Goal: Task Accomplishment & Management: Complete application form

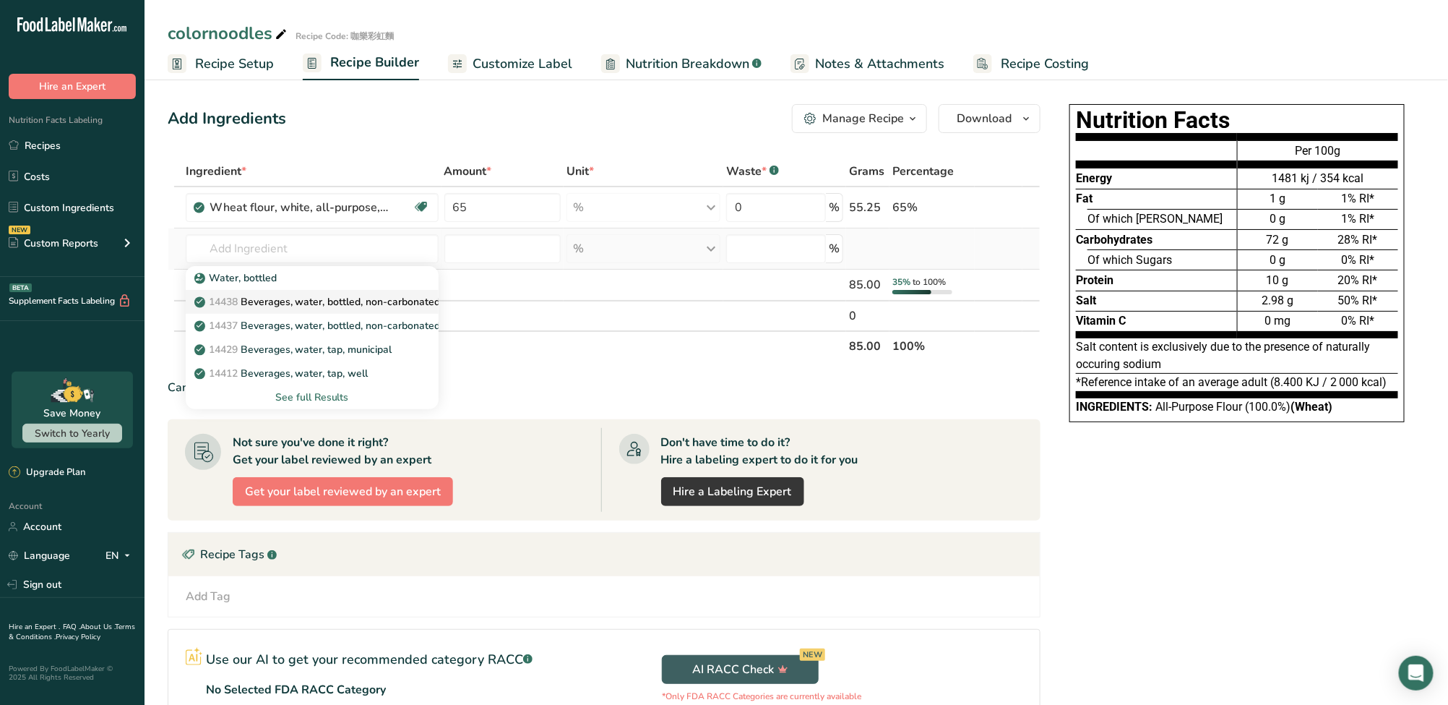
click at [375, 306] on p "14438 Beverages, water, bottled, non-carbonated, CRYSTAL GEYSER" at bounding box center [362, 301] width 330 height 15
type input "Beverages, water, bottled, non-carbonated, CRYSTAL GEYSER"
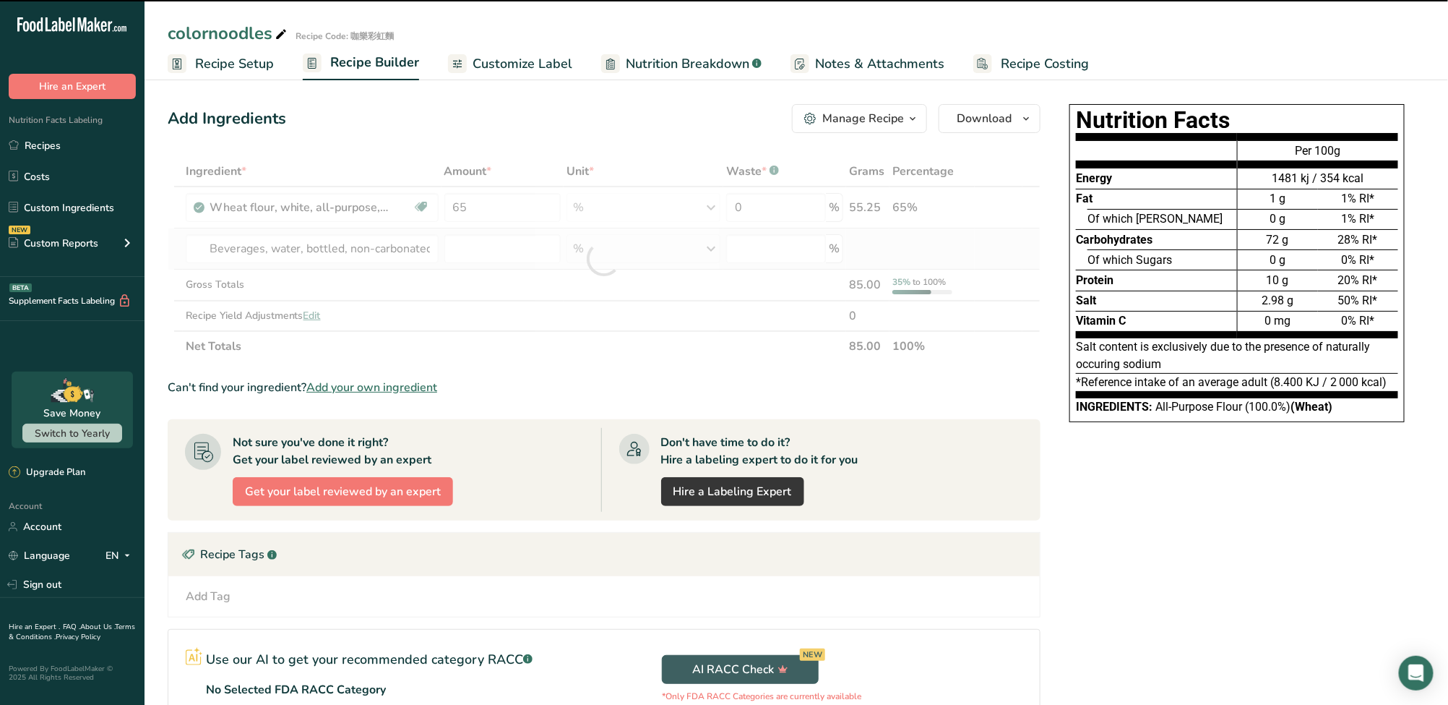
type input "0"
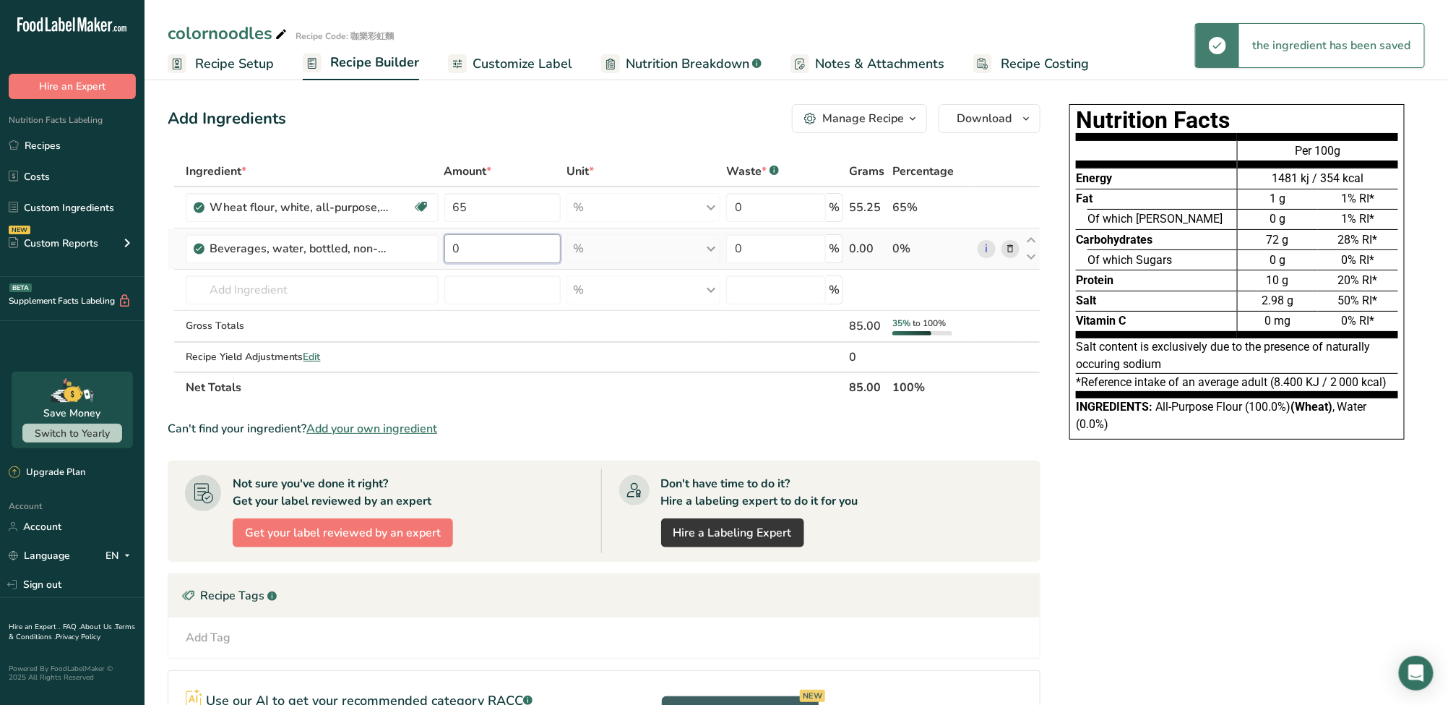
click at [516, 254] on input "0" at bounding box center [502, 248] width 116 height 29
drag, startPoint x: 516, startPoint y: 254, endPoint x: 440, endPoint y: 242, distance: 76.8
click at [440, 242] on tr "Beverages, water, bottled, non-carbonated, CRYSTAL GEYSER 0 % Portions 1 fl oz …" at bounding box center [604, 248] width 872 height 41
type input "15"
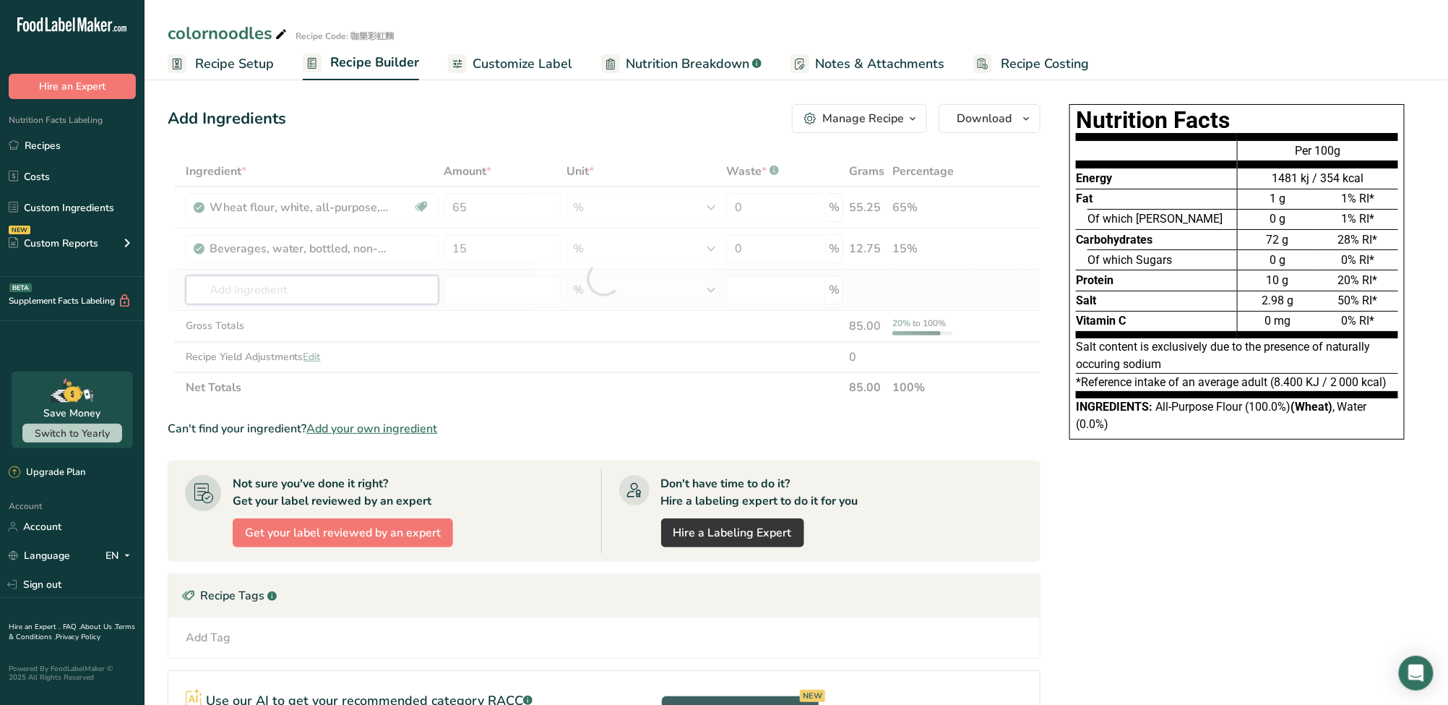
click at [356, 286] on div "Ingredient * Amount * Unit * Waste * .a-a{fill:#347362;}.b-a{fill:#fff;} Grams …" at bounding box center [604, 279] width 873 height 246
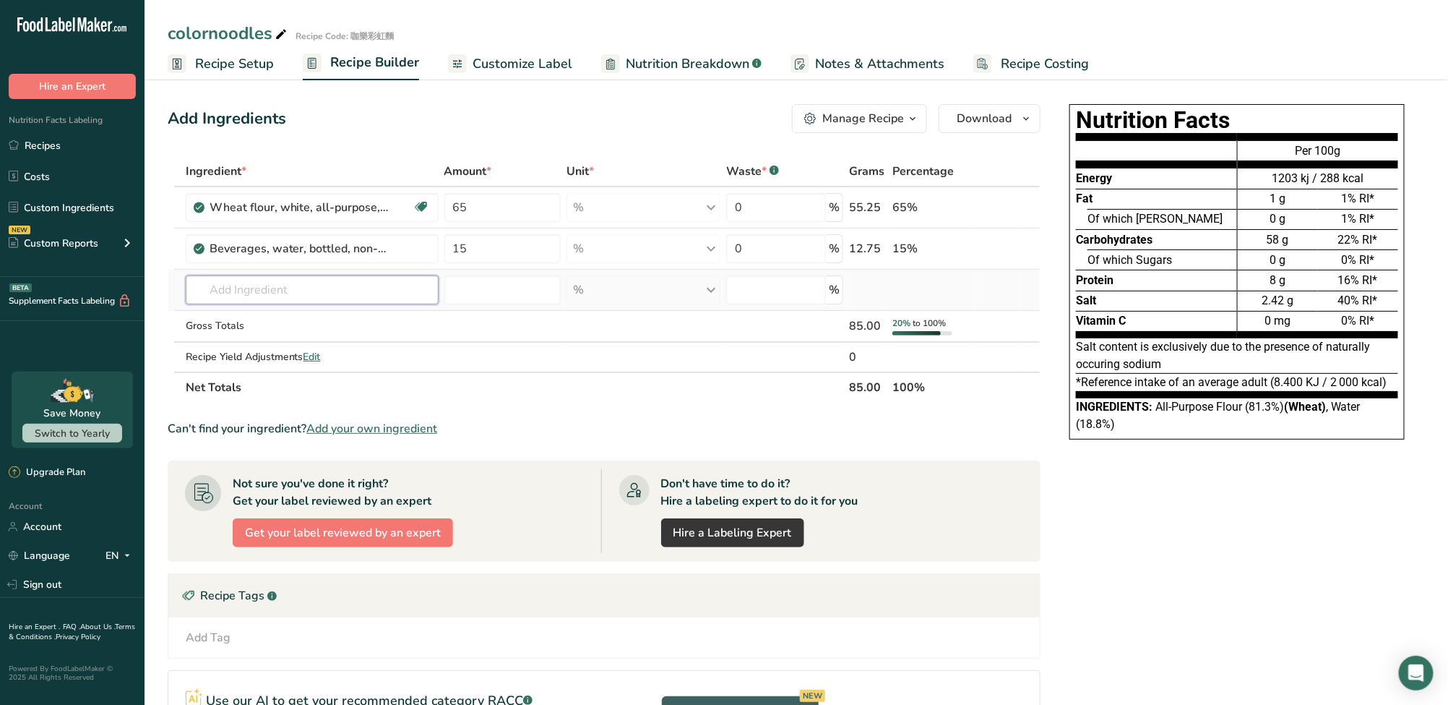
click at [395, 292] on input "text" at bounding box center [312, 289] width 253 height 29
paste input "mixed puree"
type input "mixed puree"
click at [300, 369] on div "Add your own ingredient" at bounding box center [312, 366] width 230 height 15
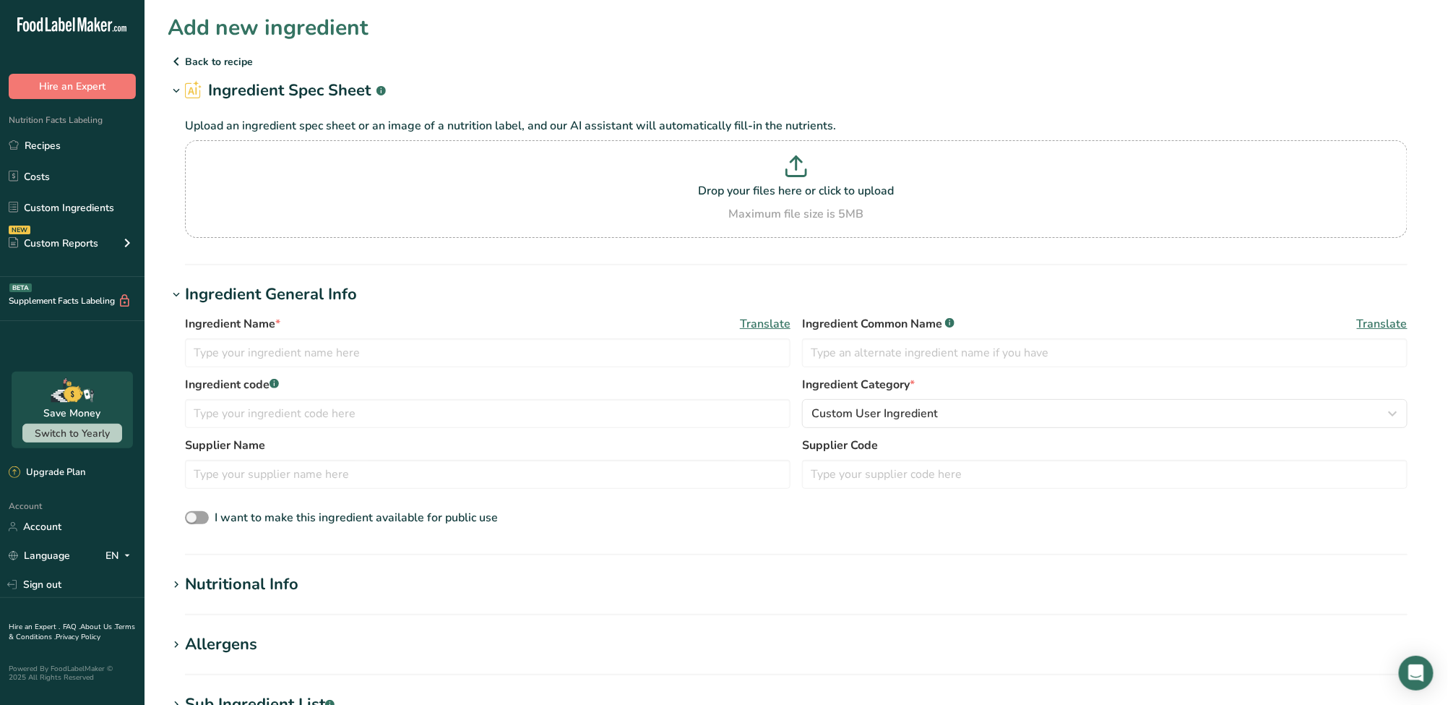
click at [176, 60] on icon at bounding box center [176, 61] width 17 height 26
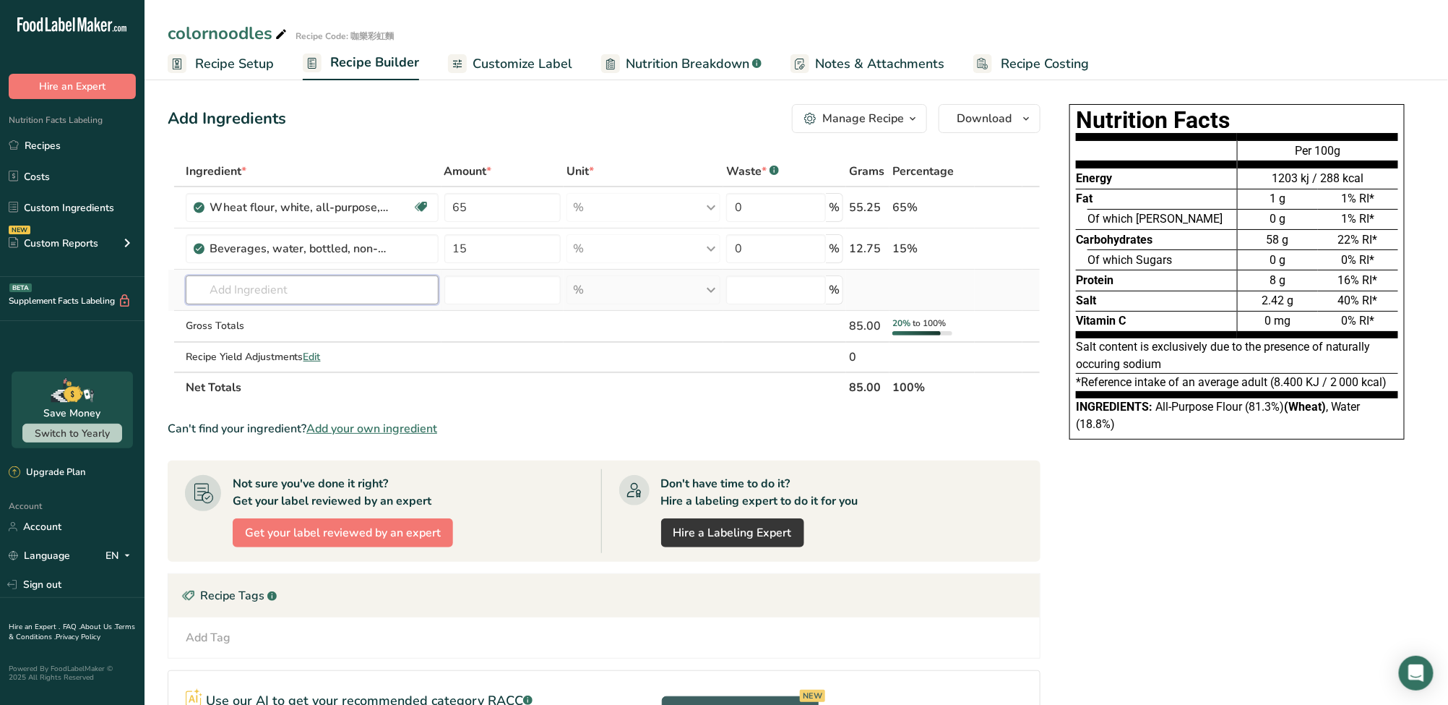
click at [301, 283] on input "text" at bounding box center [312, 289] width 253 height 29
paste input "mixed puree"
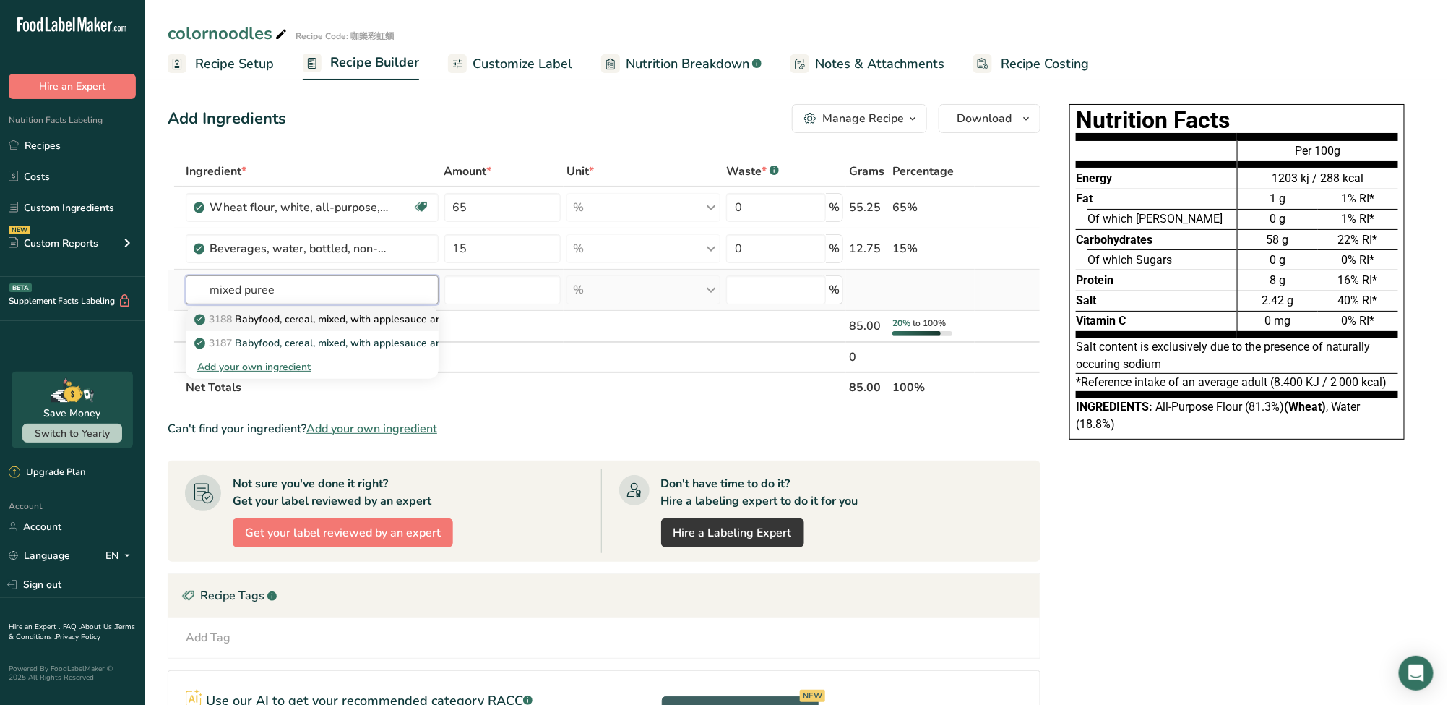
type input "mixed puree"
click at [301, 288] on input "text" at bounding box center [312, 289] width 253 height 29
paste input "Sweet potato"
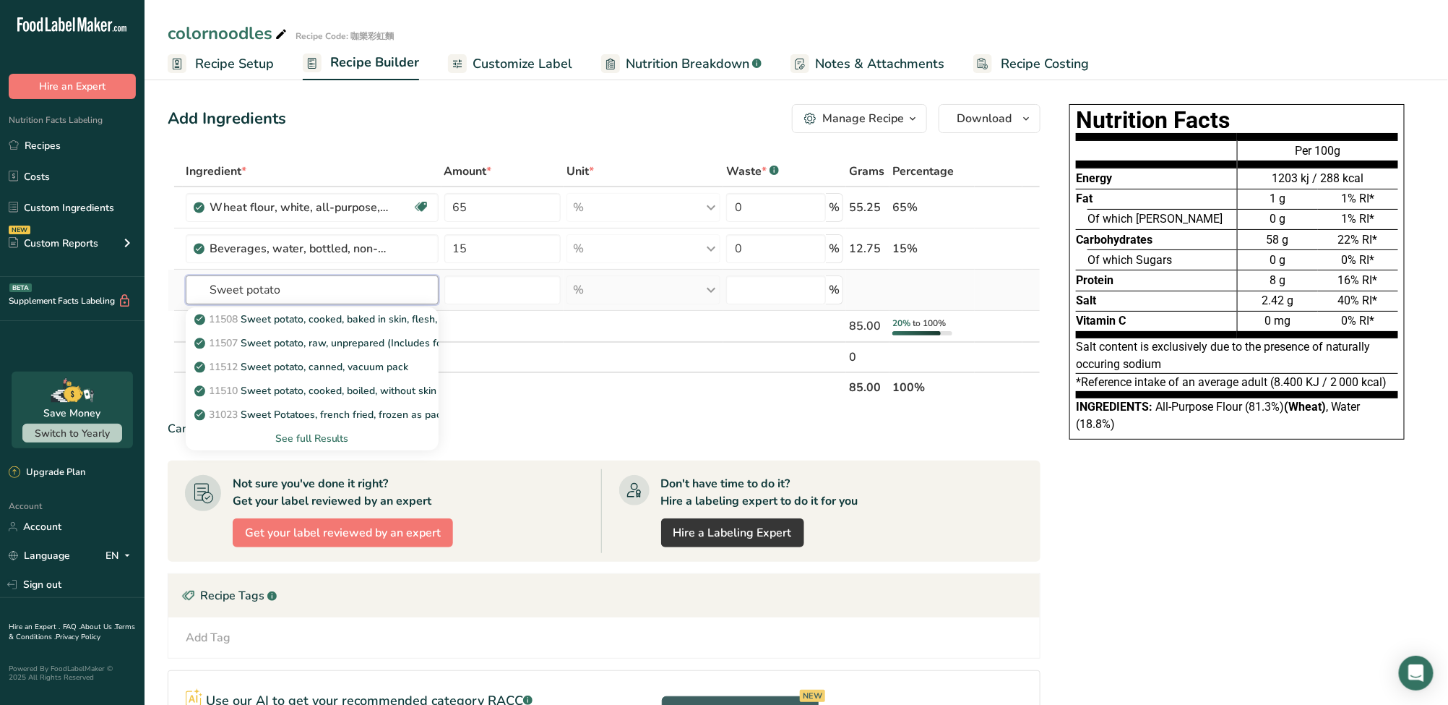
type input "Sweet potato"
click at [314, 436] on div "See full Results" at bounding box center [312, 438] width 230 height 15
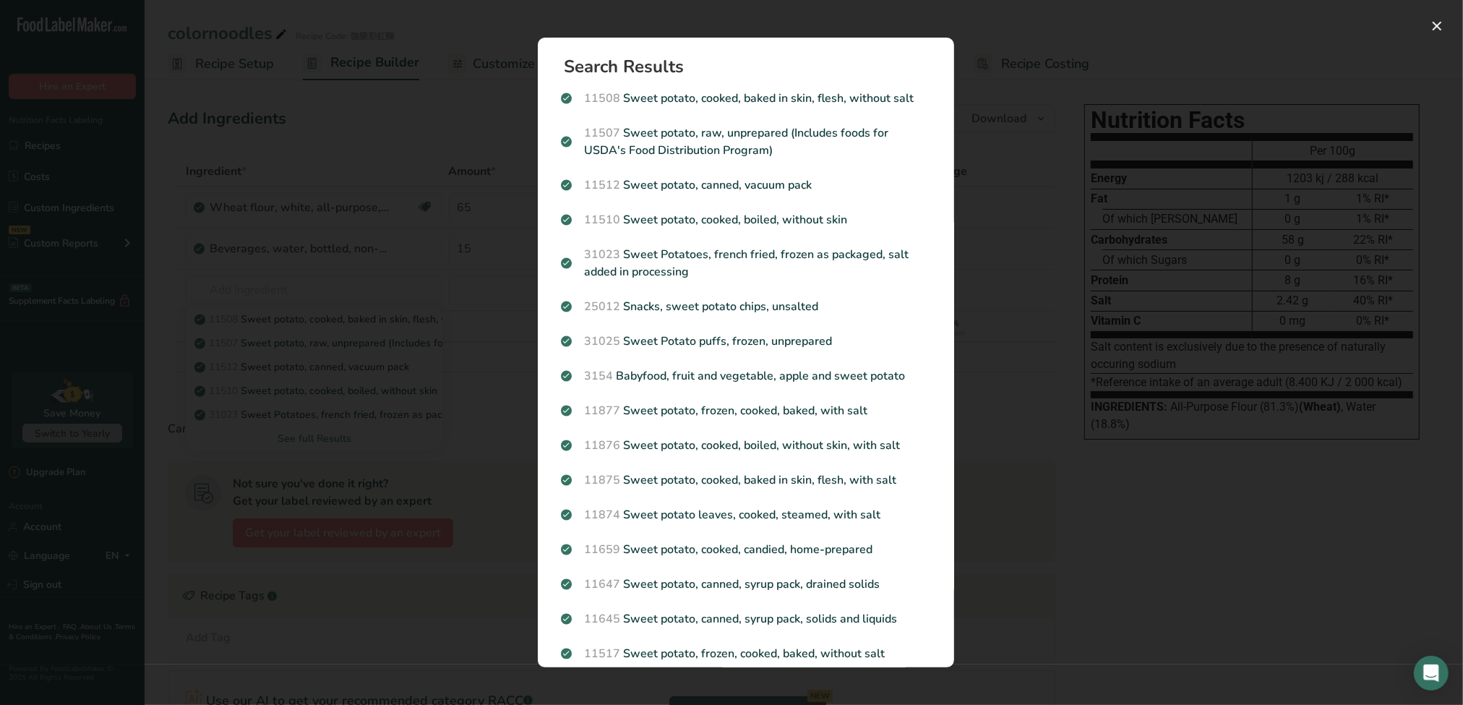
drag, startPoint x: 1006, startPoint y: 170, endPoint x: 954, endPoint y: 170, distance: 52.0
click at [1006, 170] on div "Search results modal" at bounding box center [731, 352] width 1463 height 705
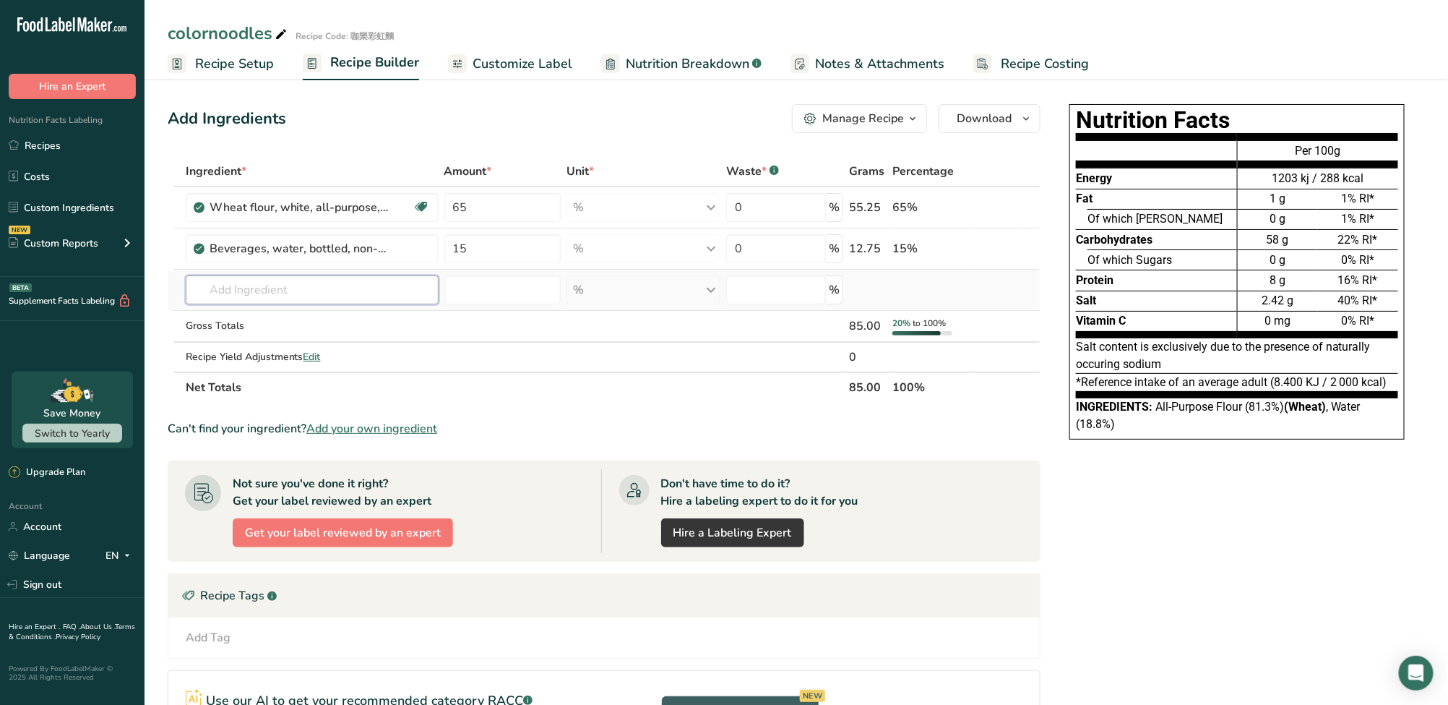
click at [335, 303] on input "text" at bounding box center [312, 289] width 253 height 29
type input "ㄅ"
type input "1"
click at [381, 304] on td "Almond flour 1211 Milk, whole, 3.25% milkfat, without added vitamin A and vitam…" at bounding box center [312, 290] width 259 height 41
click at [382, 297] on input "text" at bounding box center [312, 289] width 253 height 29
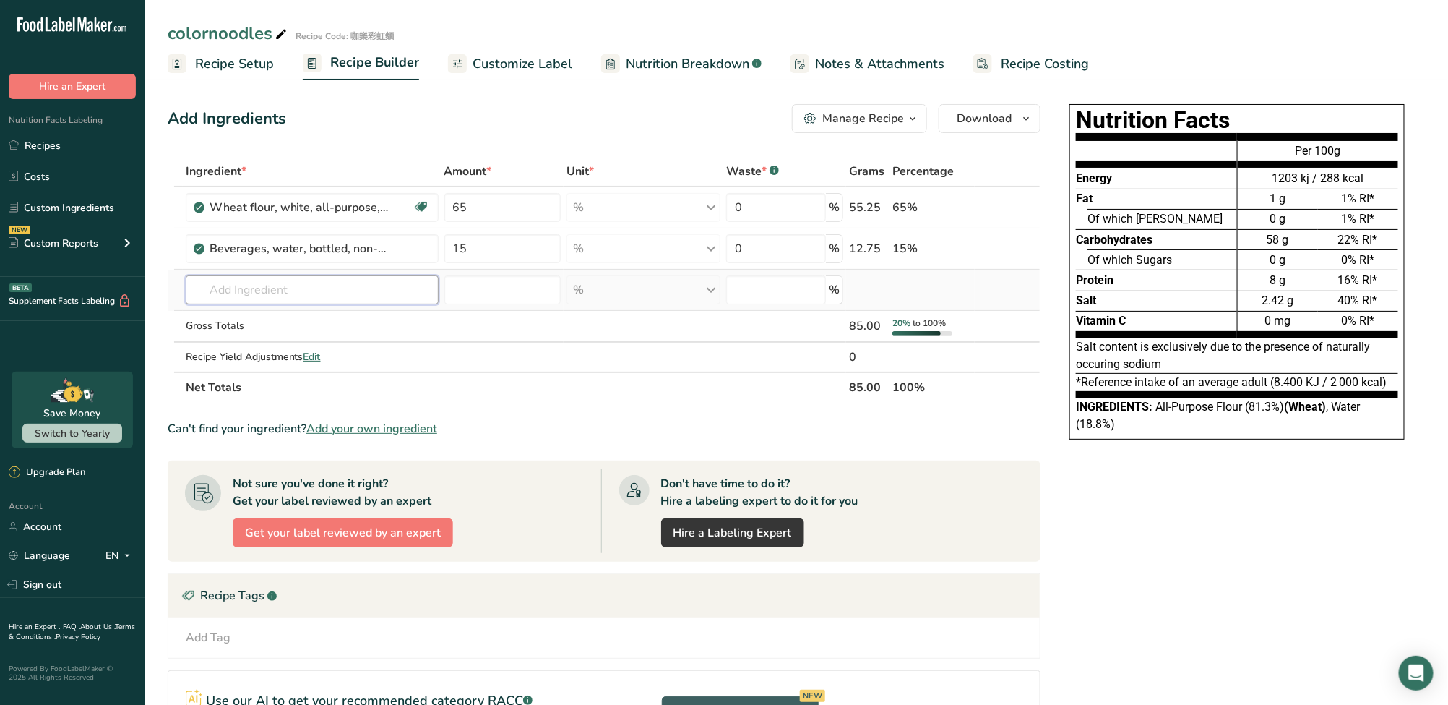
paste input "Sweet potato"
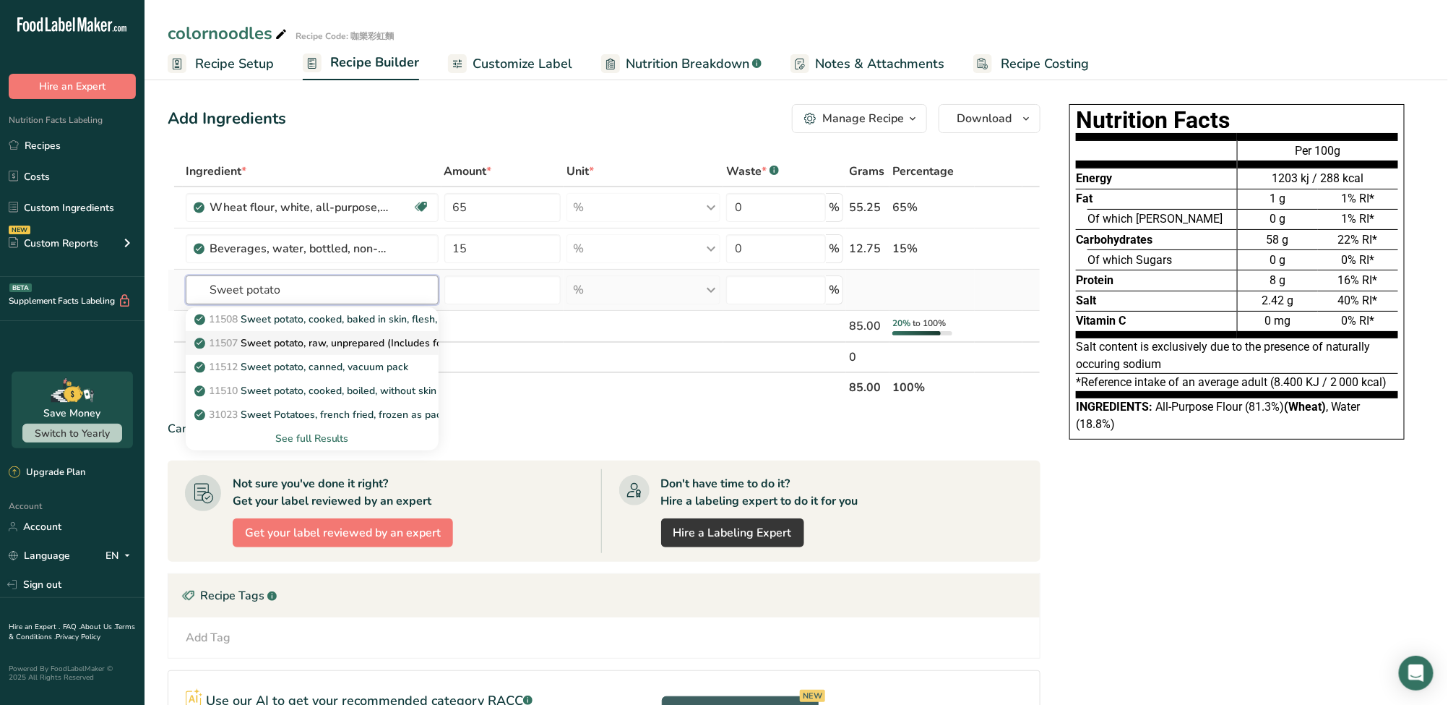
type input "Sweet potato"
click at [306, 345] on p "11507 Sweet potato, raw, unprepared (Includes foods for USDA's Food Distributio…" at bounding box center [420, 342] width 446 height 15
type input "Sweet potato, raw, unprepared (Includes foods for USDA's Food Distribution Prog…"
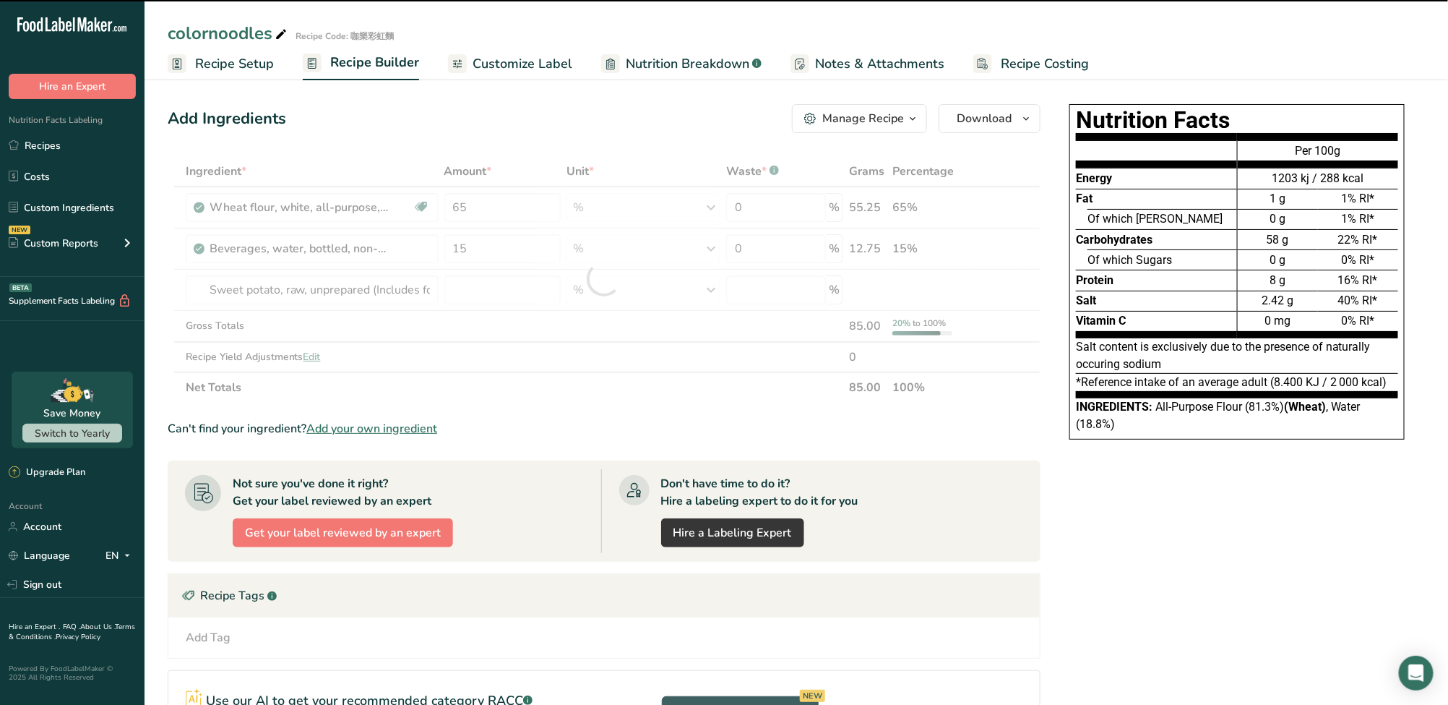
type input "0"
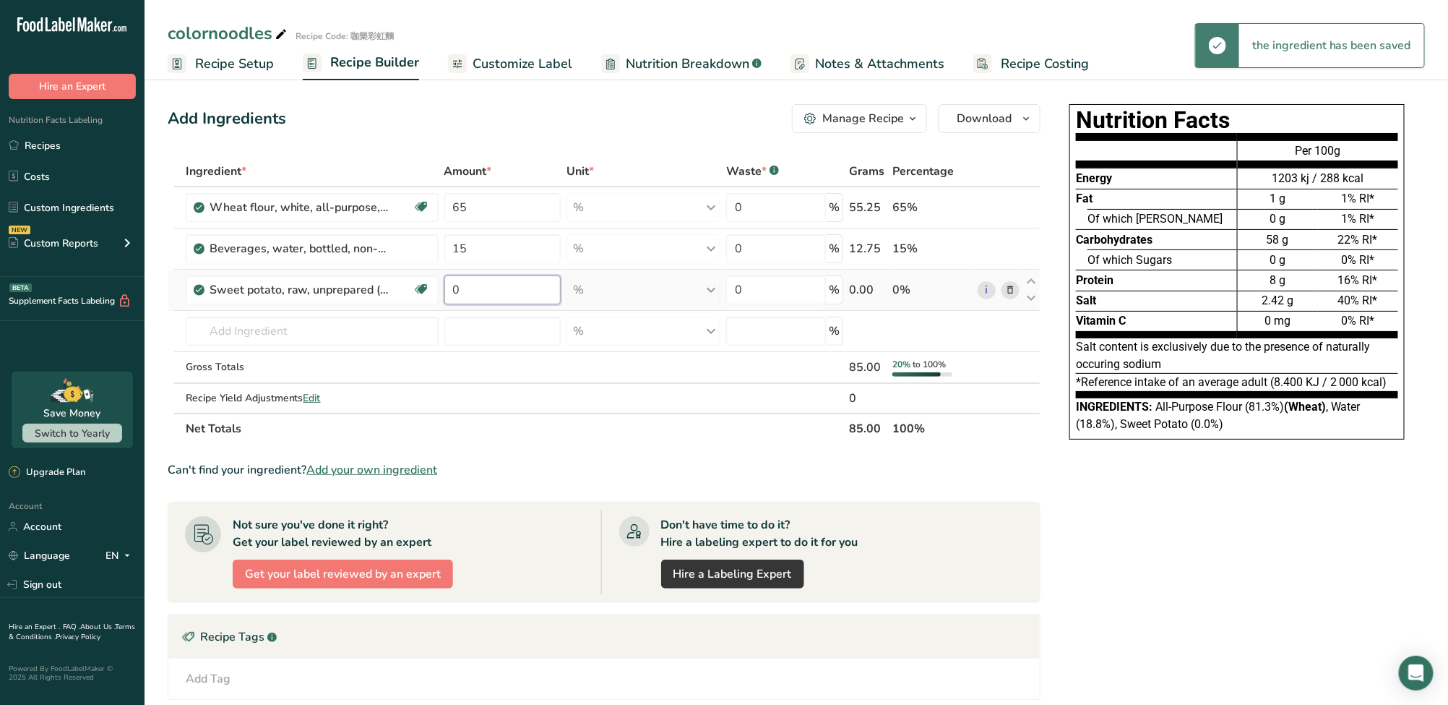
click at [523, 297] on input "0" at bounding box center [502, 289] width 116 height 29
drag, startPoint x: 523, startPoint y: 297, endPoint x: 371, endPoint y: 276, distance: 153.9
click at [371, 276] on tr "Sweet potato, raw, unprepared (Includes foods for USDA's Food Distribution Prog…" at bounding box center [604, 290] width 872 height 41
type input "3"
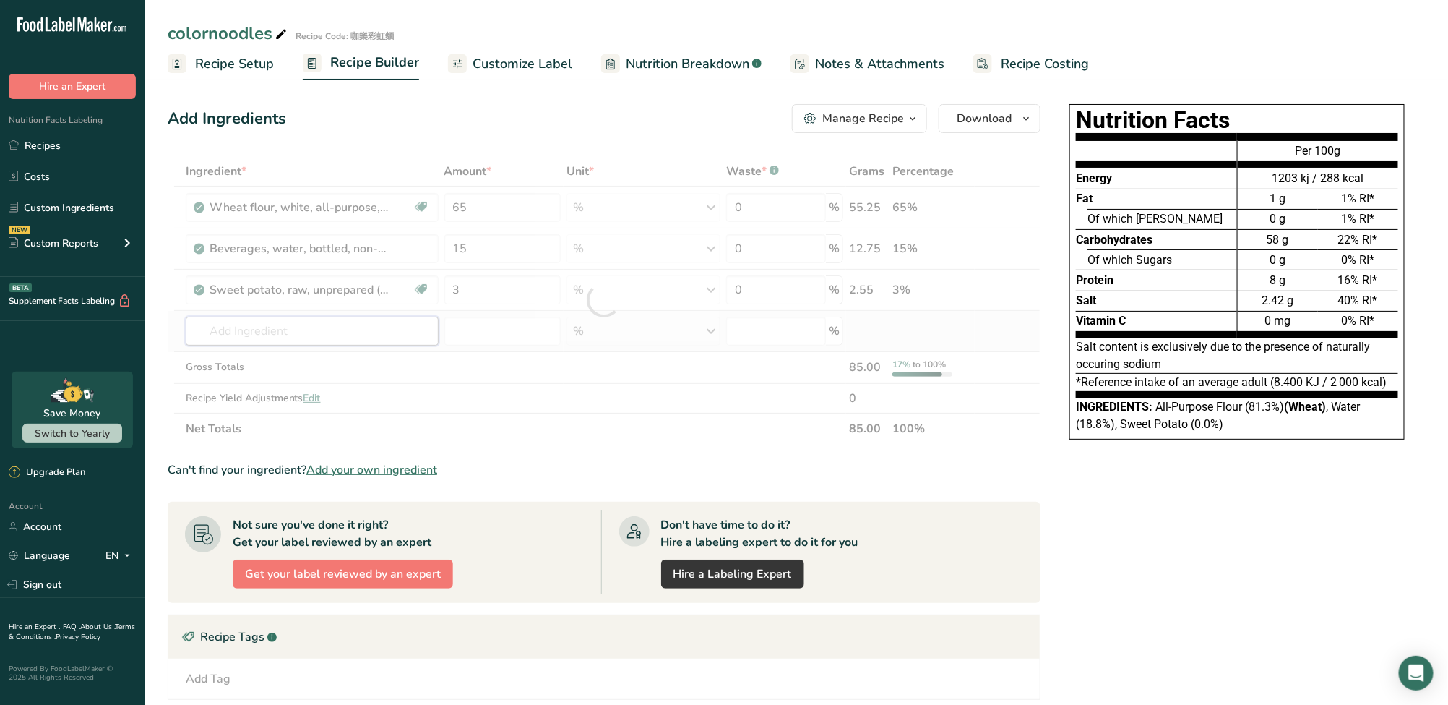
click at [296, 328] on div "Ingredient * Amount * Unit * Waste * .a-a{fill:#347362;}.b-a{fill:#fff;} Grams …" at bounding box center [604, 300] width 873 height 288
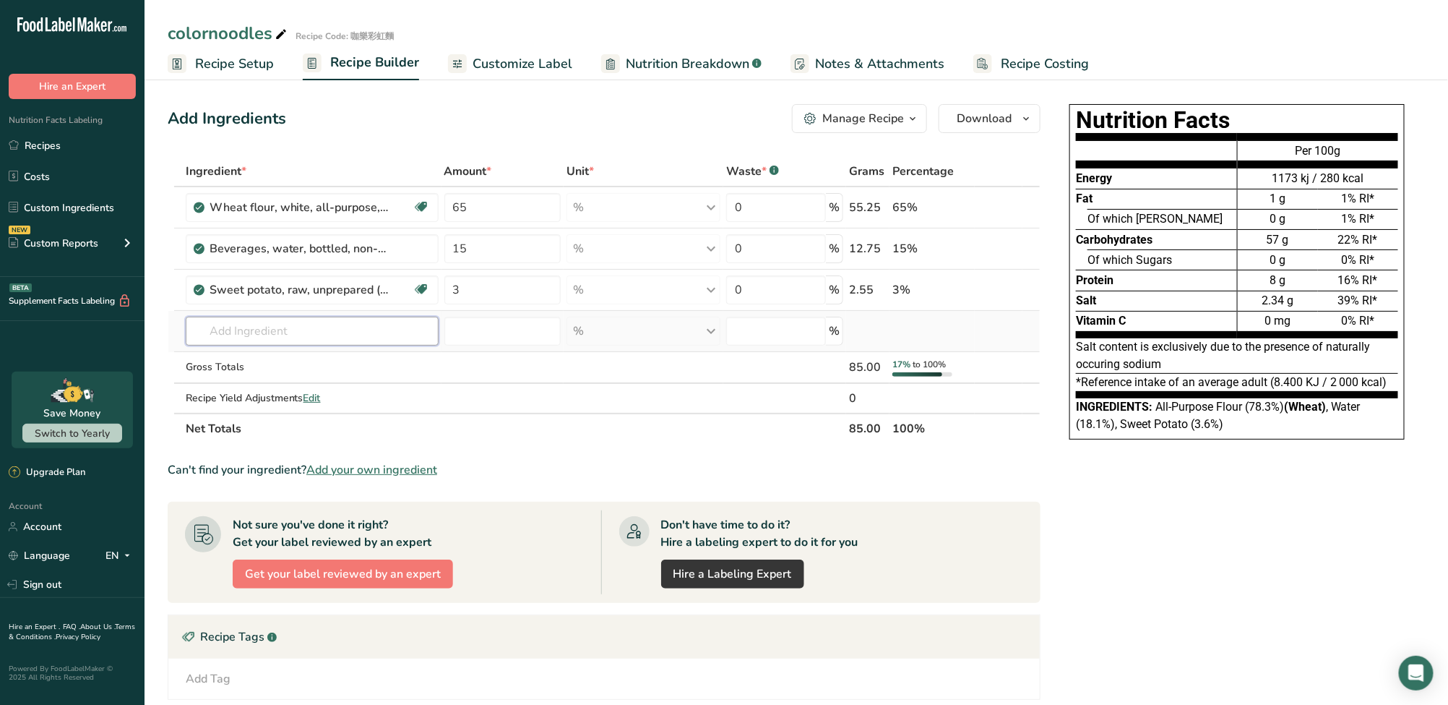
click at [335, 321] on input "text" at bounding box center [312, 331] width 253 height 29
paste input "Pumpkin"
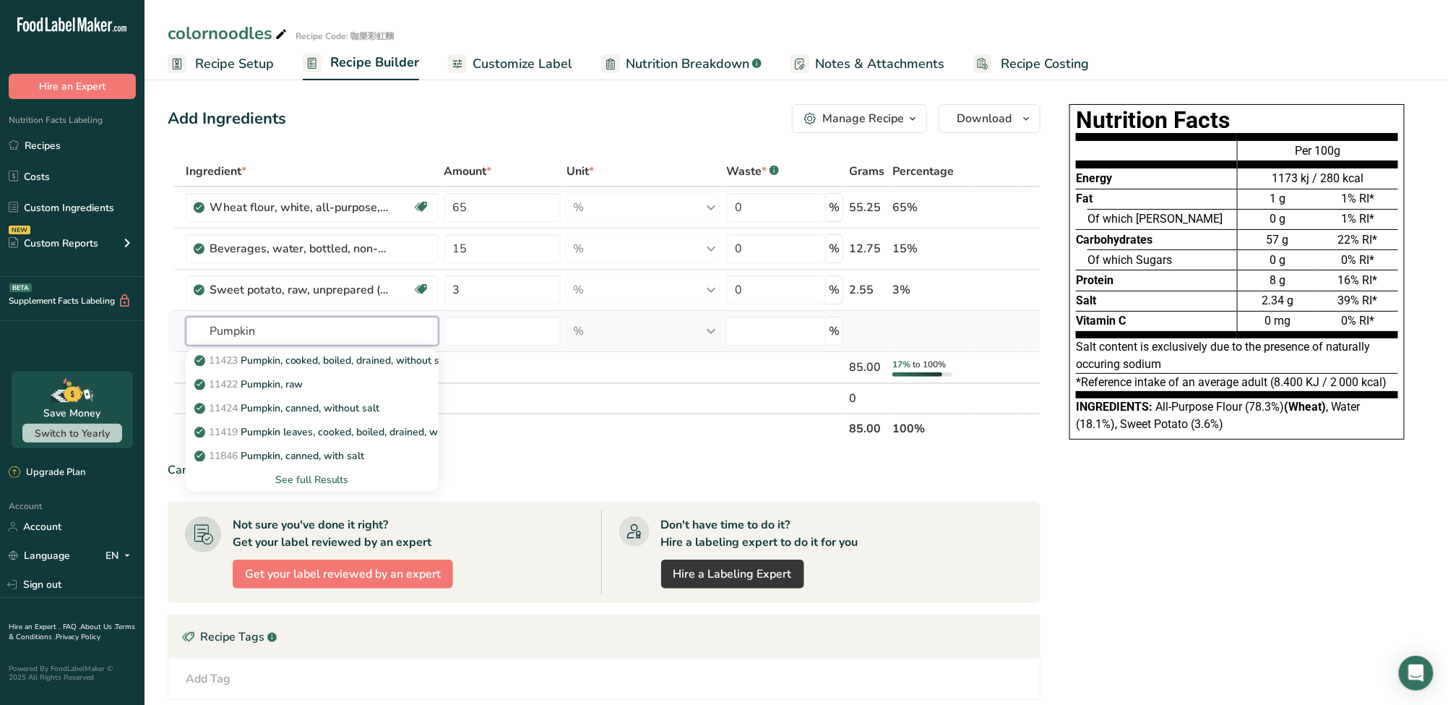
type input "Pumpkin"
click at [338, 481] on div "See full Results" at bounding box center [312, 479] width 230 height 15
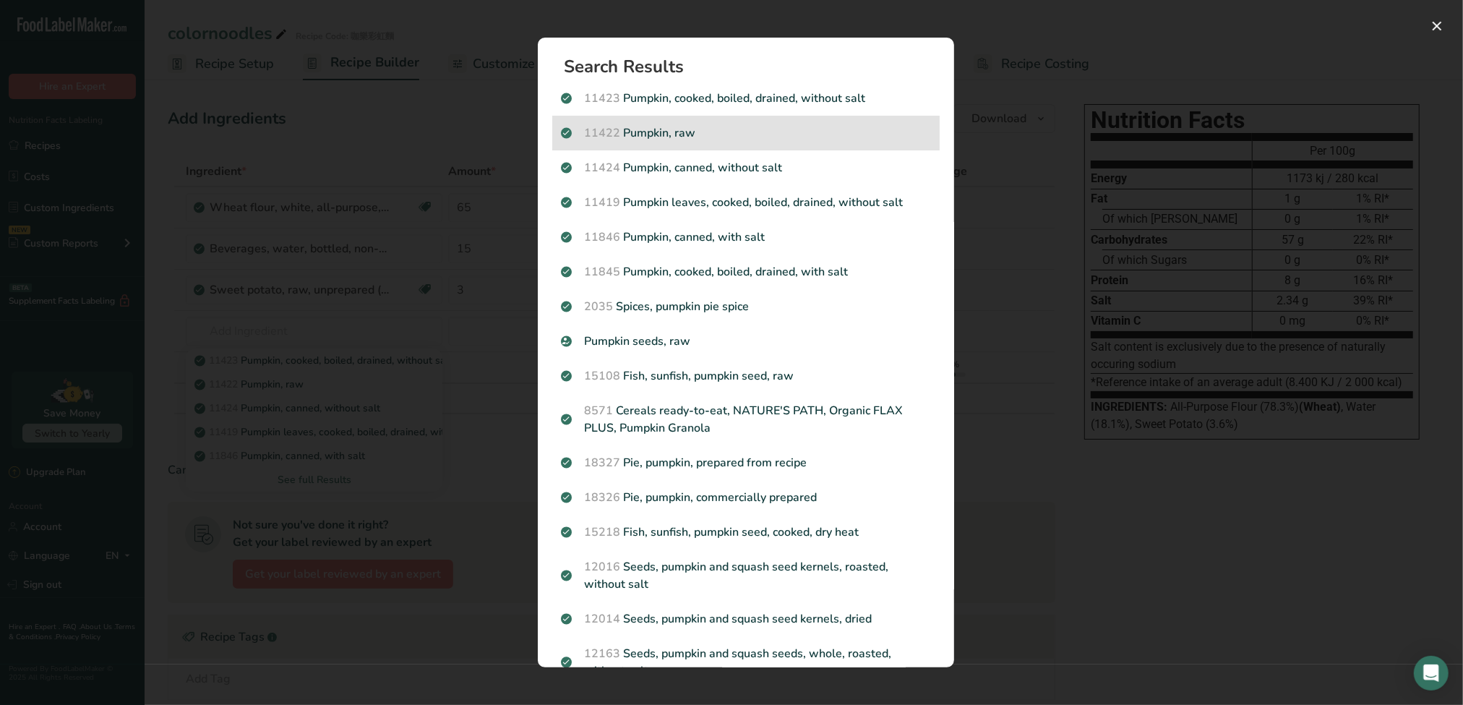
click at [656, 143] on div "11422 Pumpkin, raw" at bounding box center [745, 133] width 387 height 35
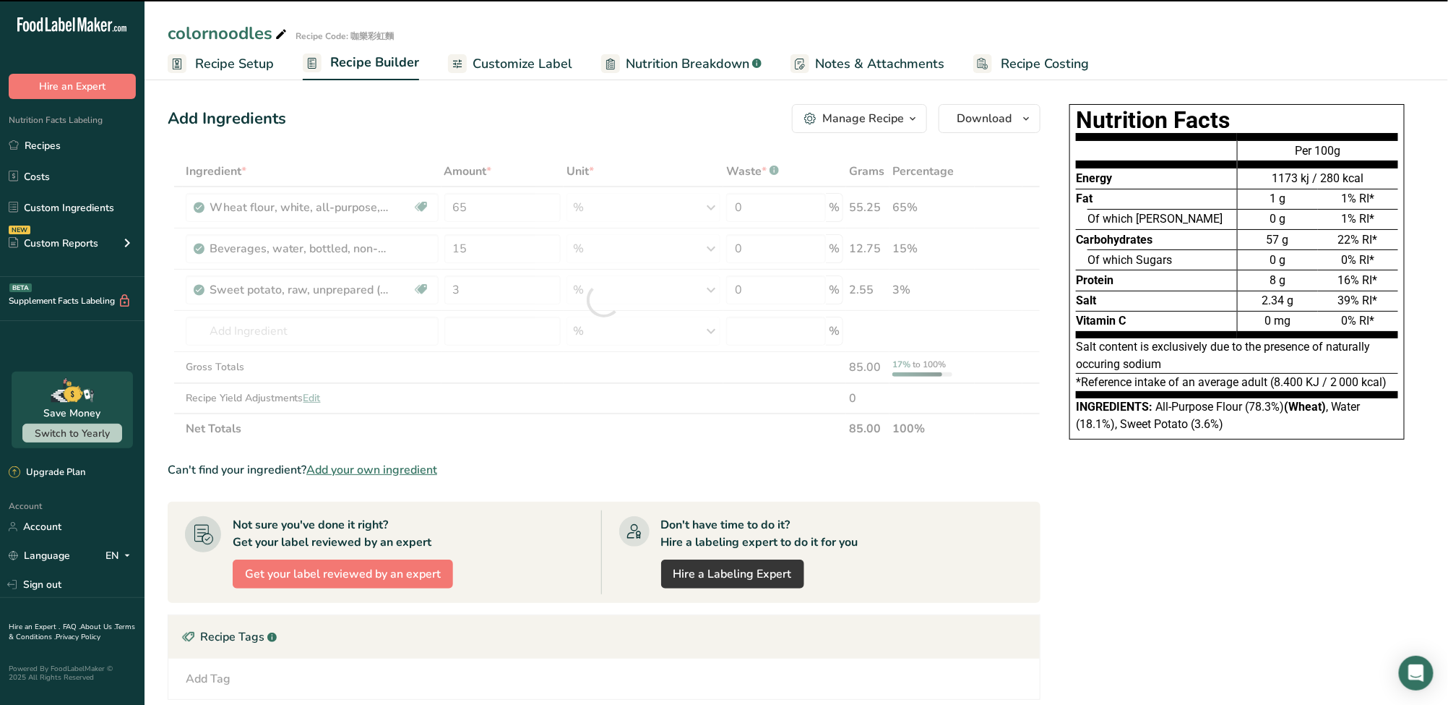
type input "0"
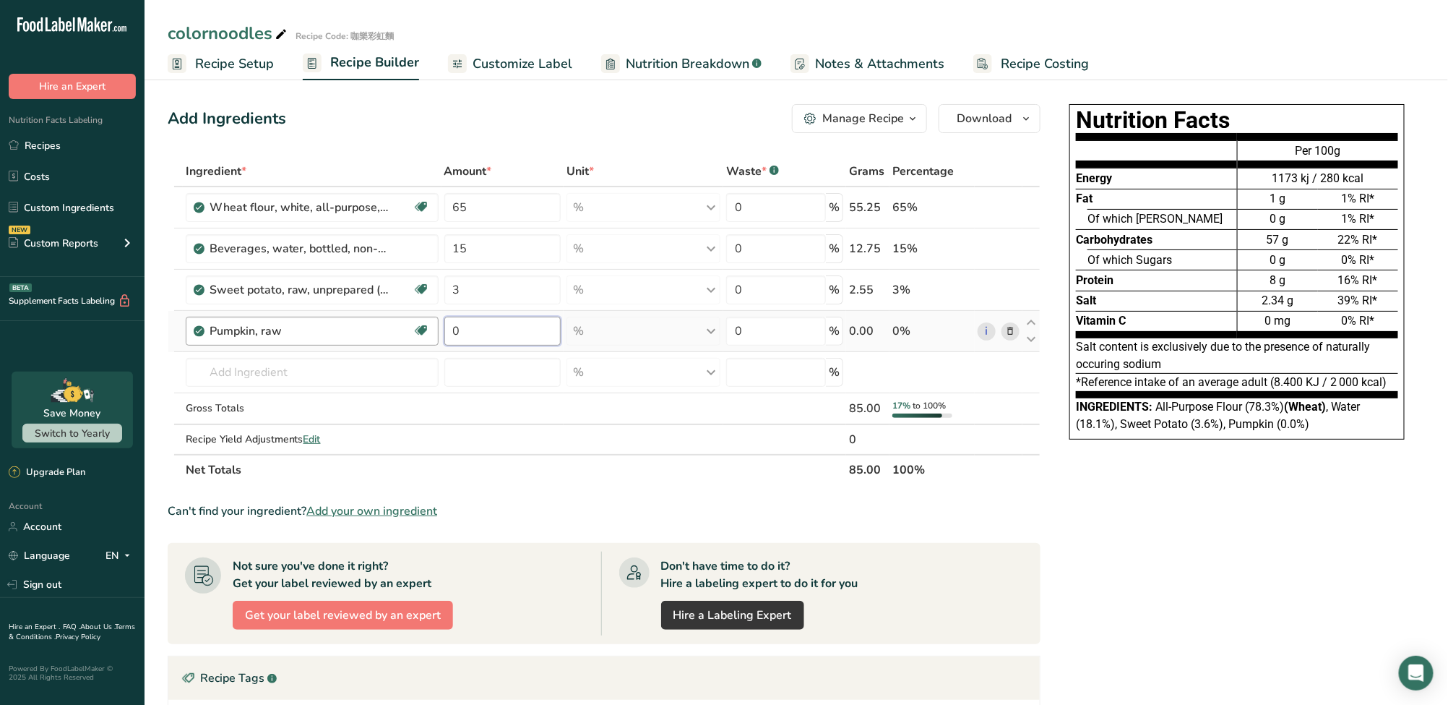
drag, startPoint x: 481, startPoint y: 335, endPoint x: 381, endPoint y: 332, distance: 100.5
click at [381, 332] on tr "Pumpkin, raw Source of Antioxidants Dairy free Gluten free Vegan Vegetarian Soy…" at bounding box center [604, 331] width 872 height 41
type input "2"
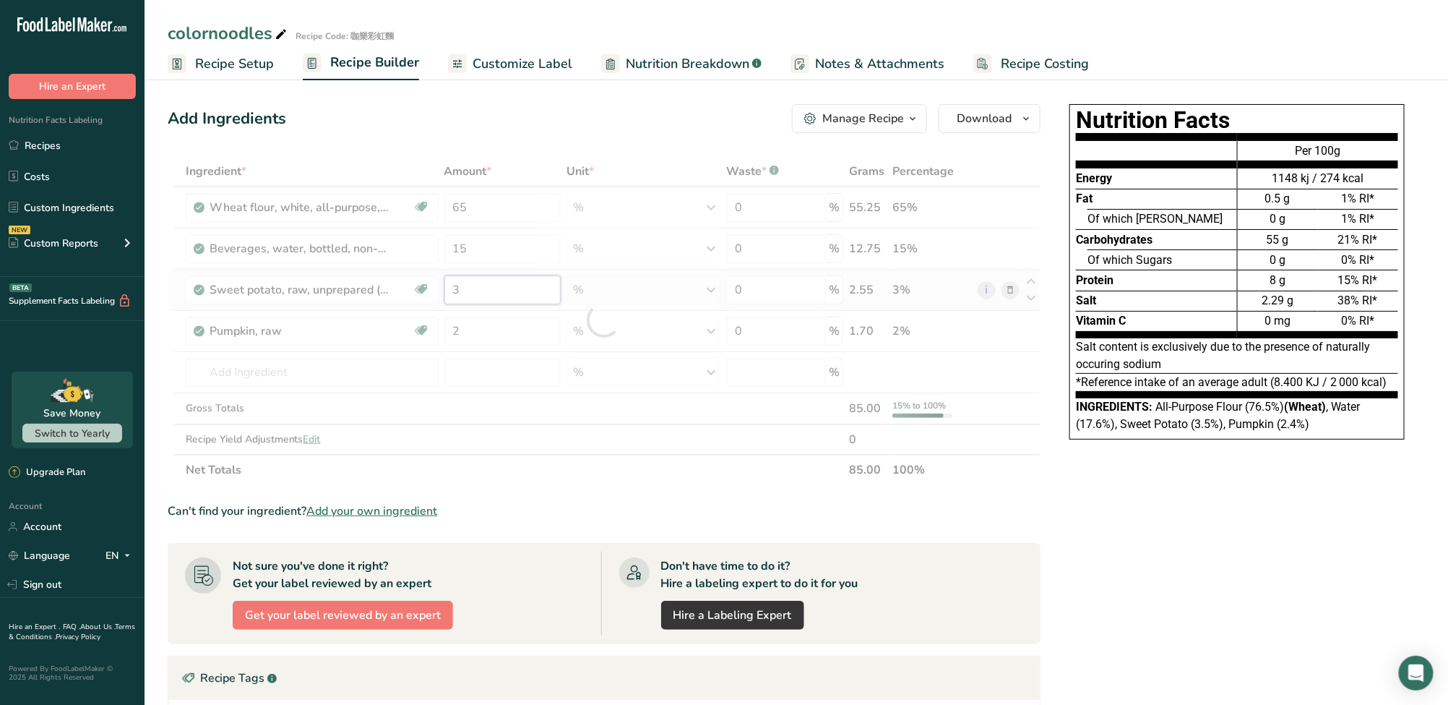
click at [504, 301] on div "Ingredient * Amount * Unit * Waste * .a-a{fill:#347362;}.b-a{fill:#fff;} Grams …" at bounding box center [604, 320] width 873 height 329
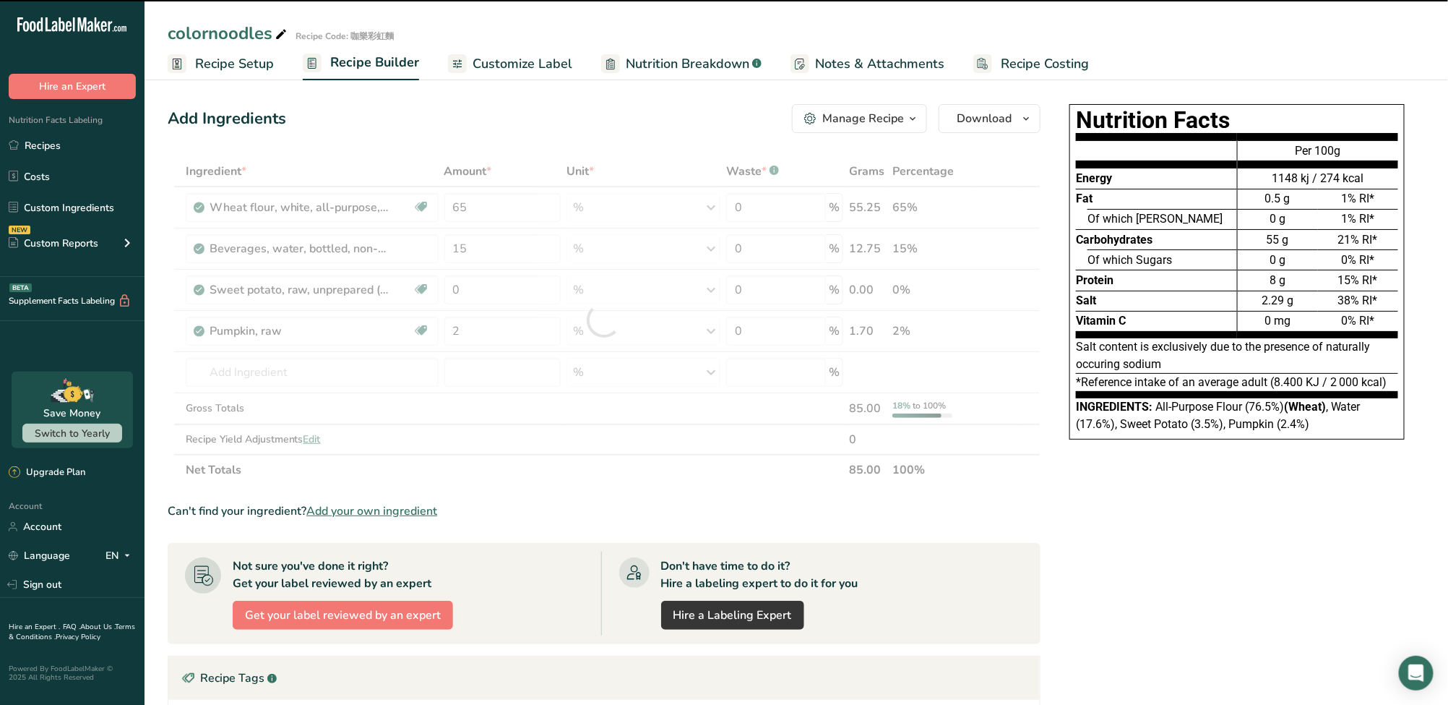
drag, startPoint x: 492, startPoint y: 319, endPoint x: 497, endPoint y: 336, distance: 17.9
click at [492, 321] on div at bounding box center [604, 320] width 873 height 329
click at [497, 335] on div at bounding box center [604, 320] width 873 height 329
type input "3"
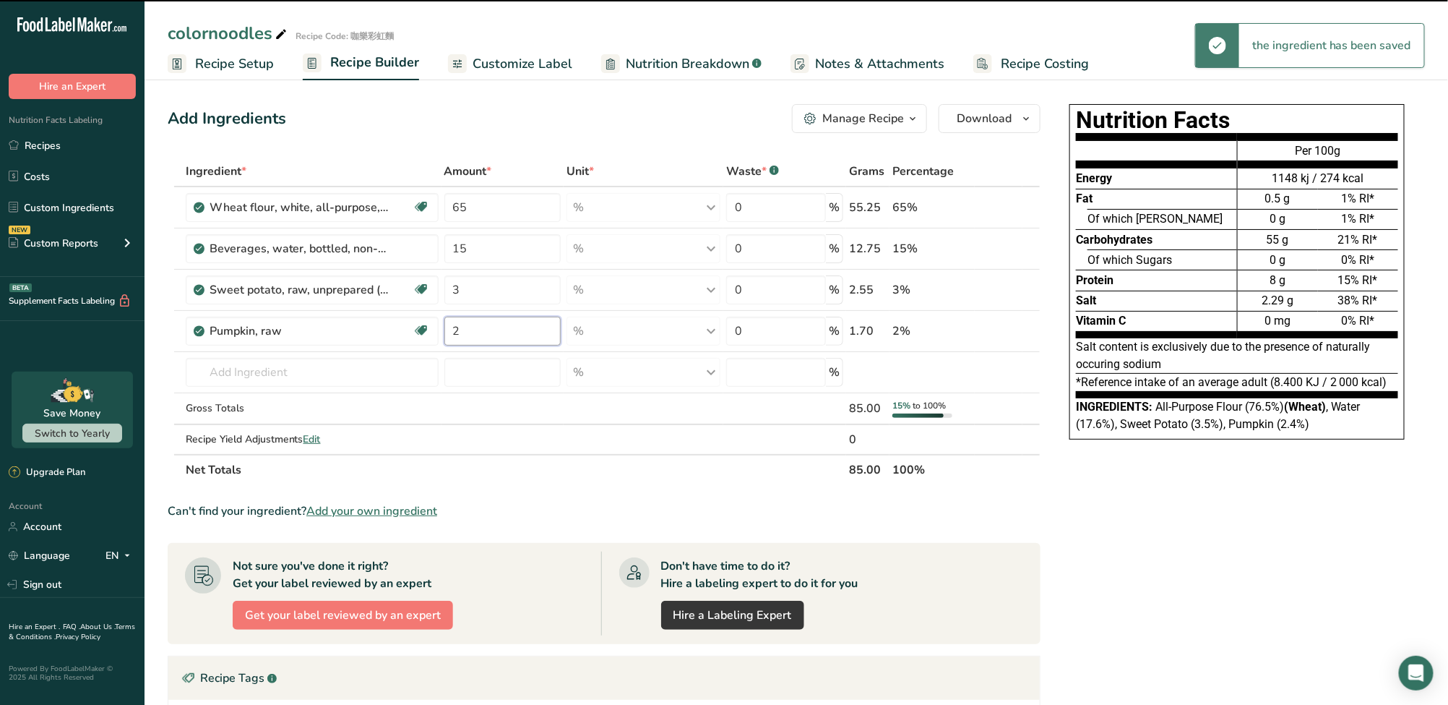
click at [497, 335] on input "2" at bounding box center [502, 331] width 116 height 29
type input "0"
type input "2"
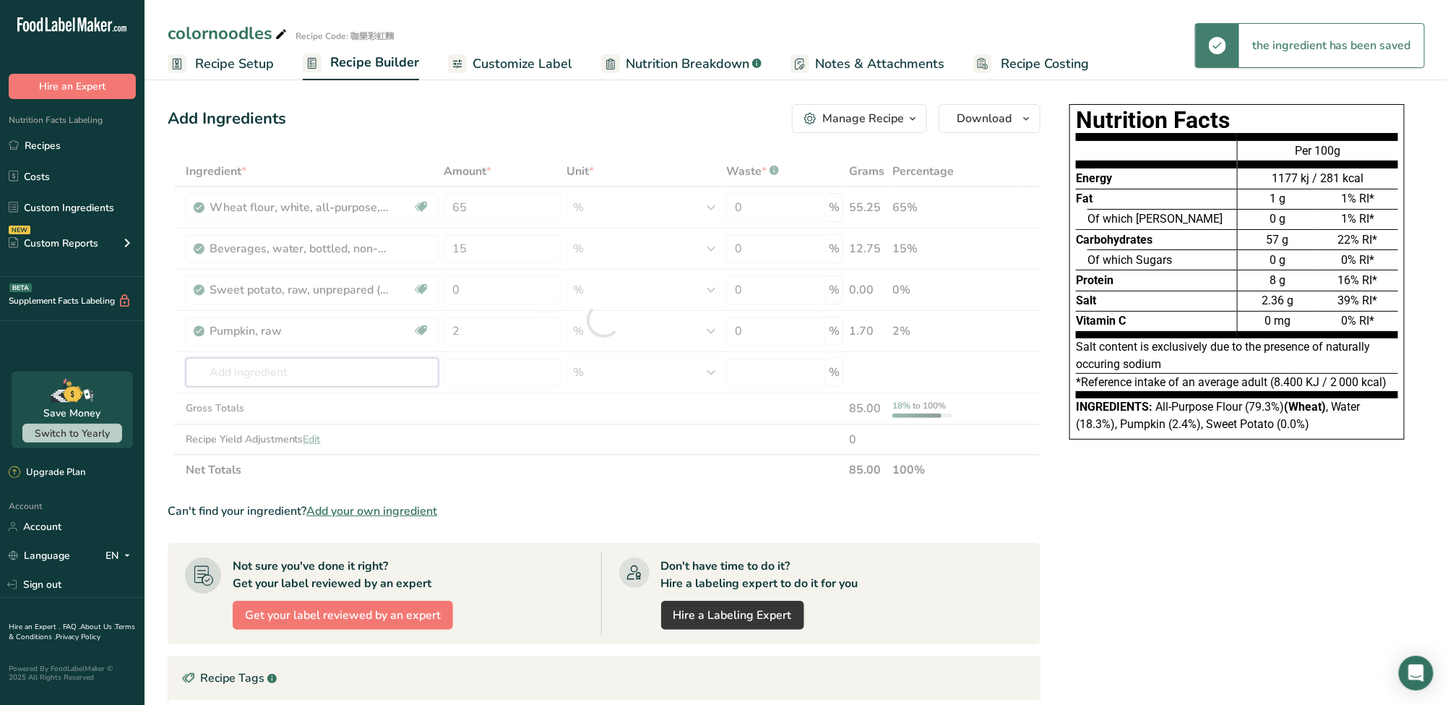
click at [298, 366] on div "Ingredient * Amount * Unit * Waste * .a-a{fill:#347362;}.b-a{fill:#fff;} Grams …" at bounding box center [604, 320] width 873 height 329
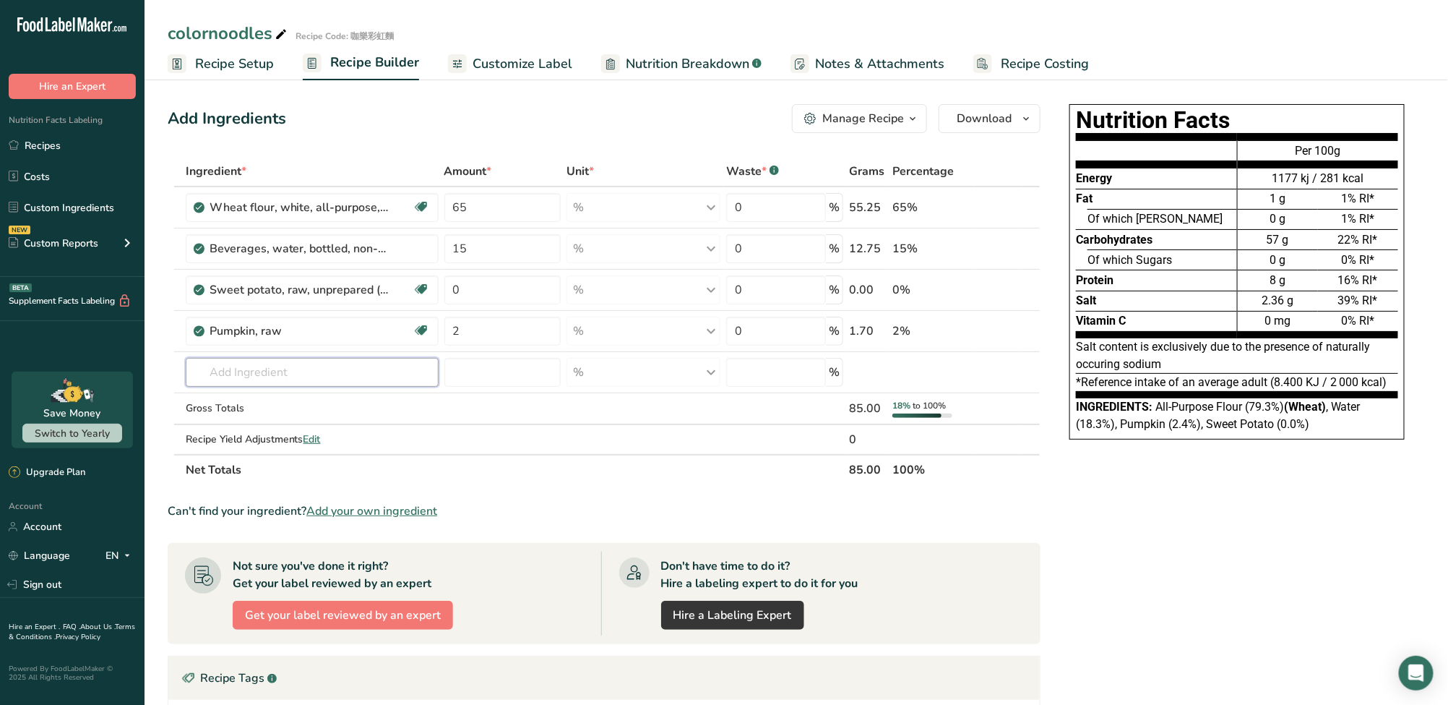
paste input "Pitaya"
type input "Pitaya"
click at [288, 372] on input "text" at bounding box center [312, 372] width 253 height 29
paste input "Dragon fru"
type input "Dragon fru"
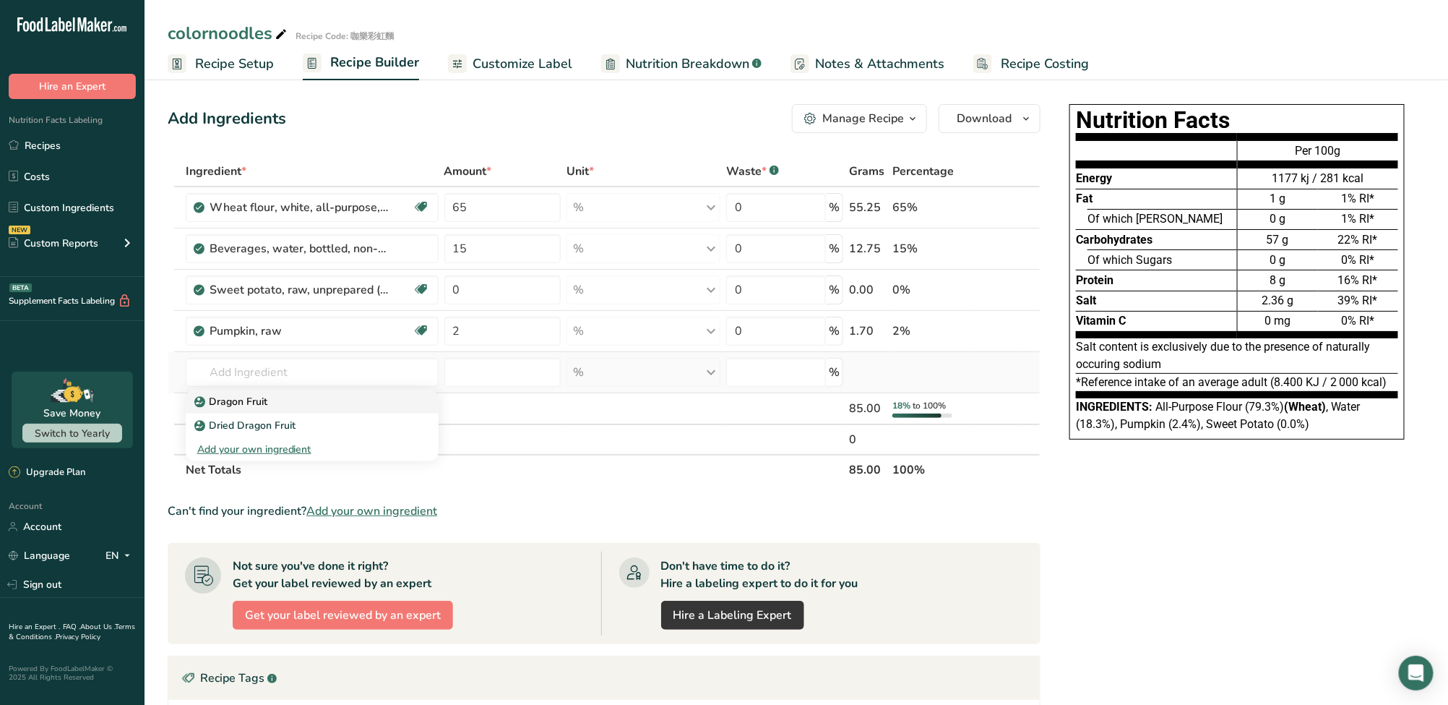
click at [285, 408] on div "Dragon Fruit" at bounding box center [300, 401] width 207 height 15
type input "Dragon Fruit"
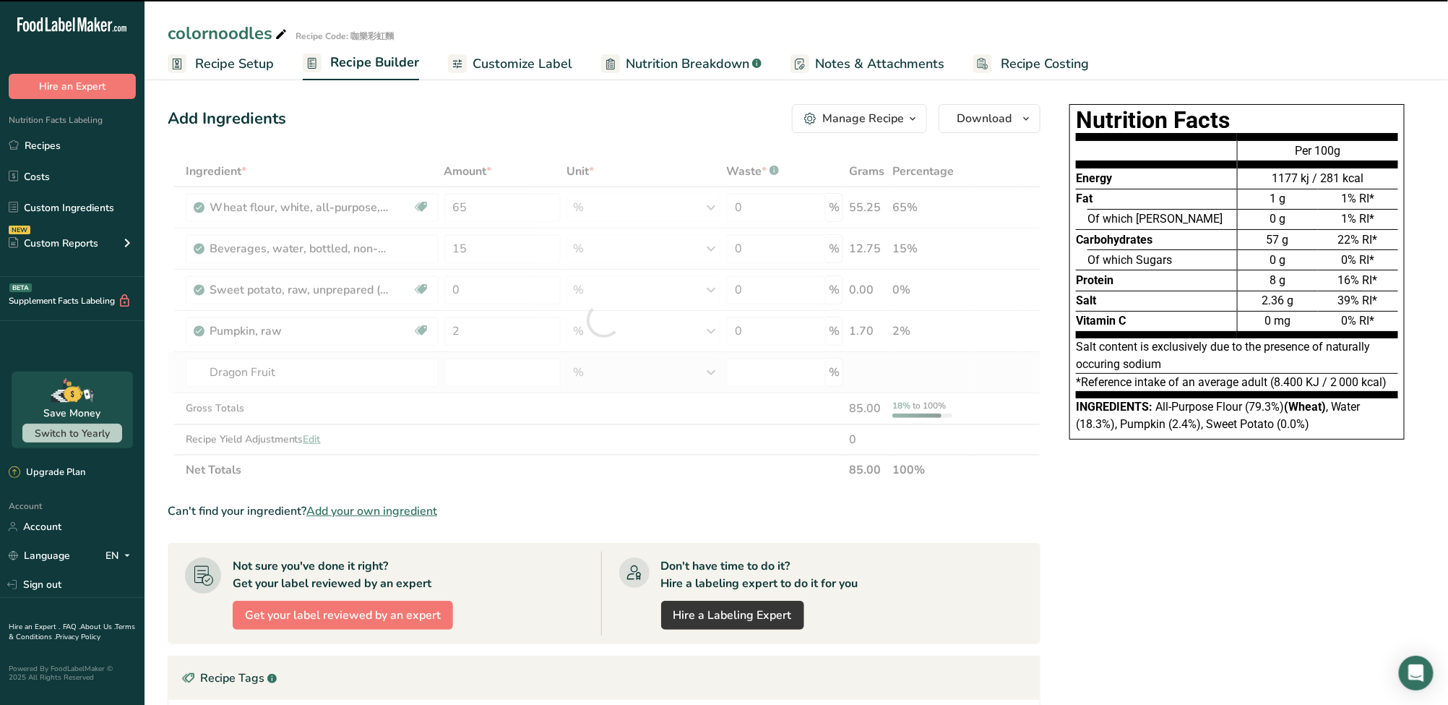
type input "0"
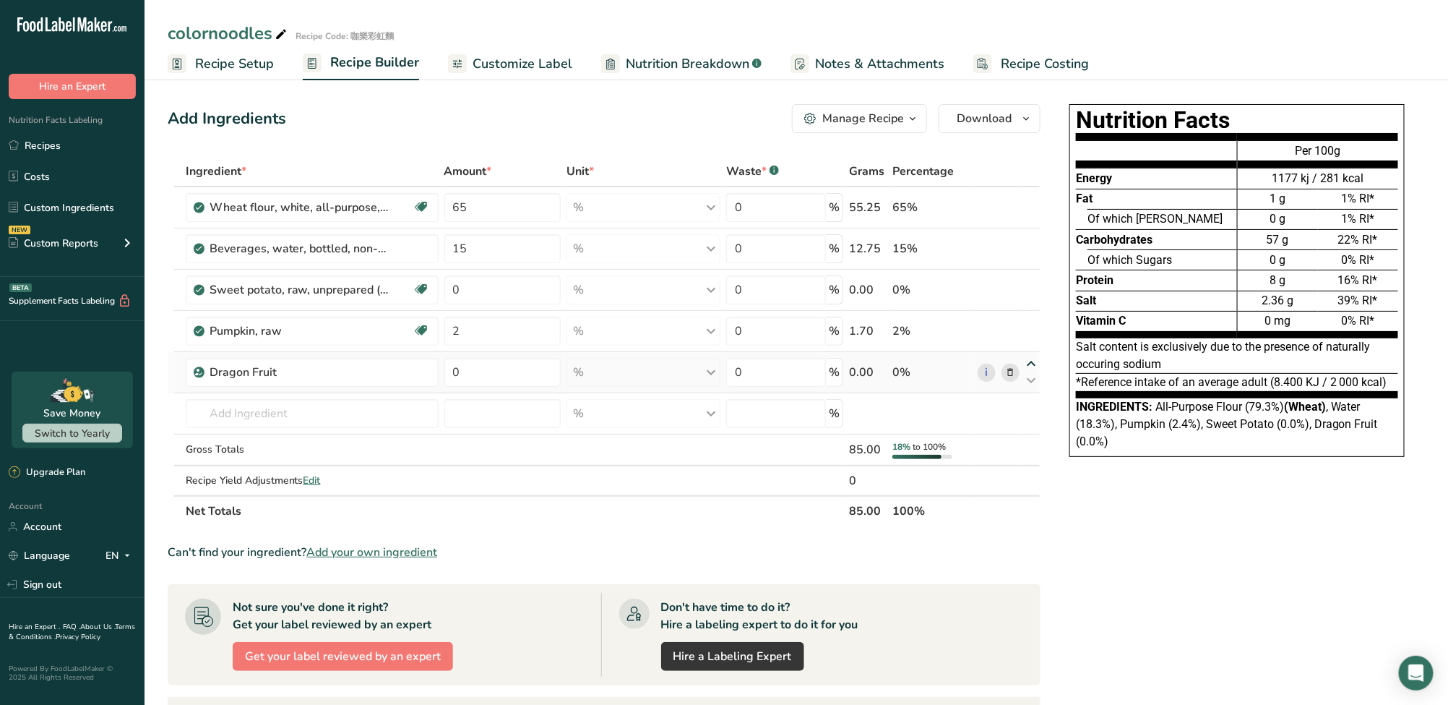
click at [1030, 364] on icon at bounding box center [1031, 363] width 17 height 11
type input "0"
type input "2"
click at [326, 413] on input "text" at bounding box center [312, 413] width 253 height 29
paste input "Carrot,"
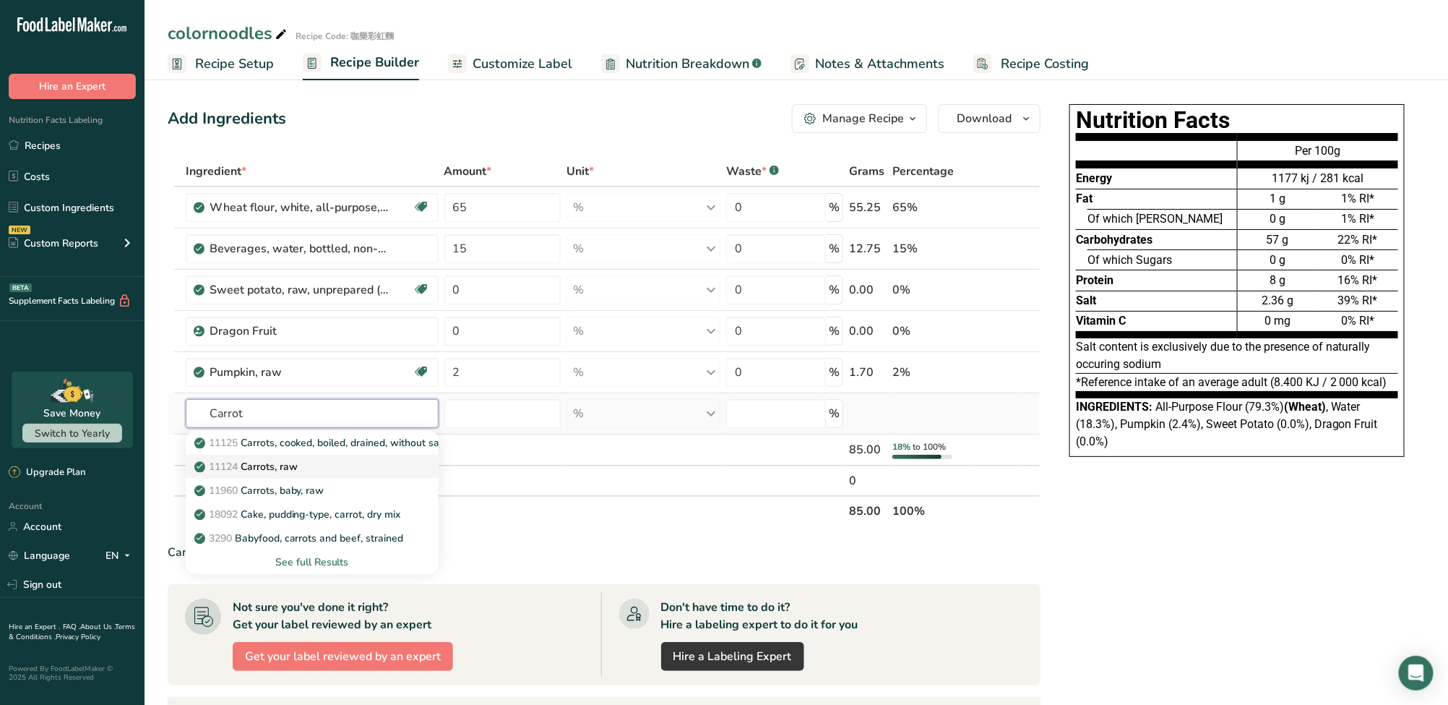
type input "Carrot"
click at [308, 465] on div "11124 Carrots, raw" at bounding box center [300, 466] width 207 height 15
type input "Carrots, raw"
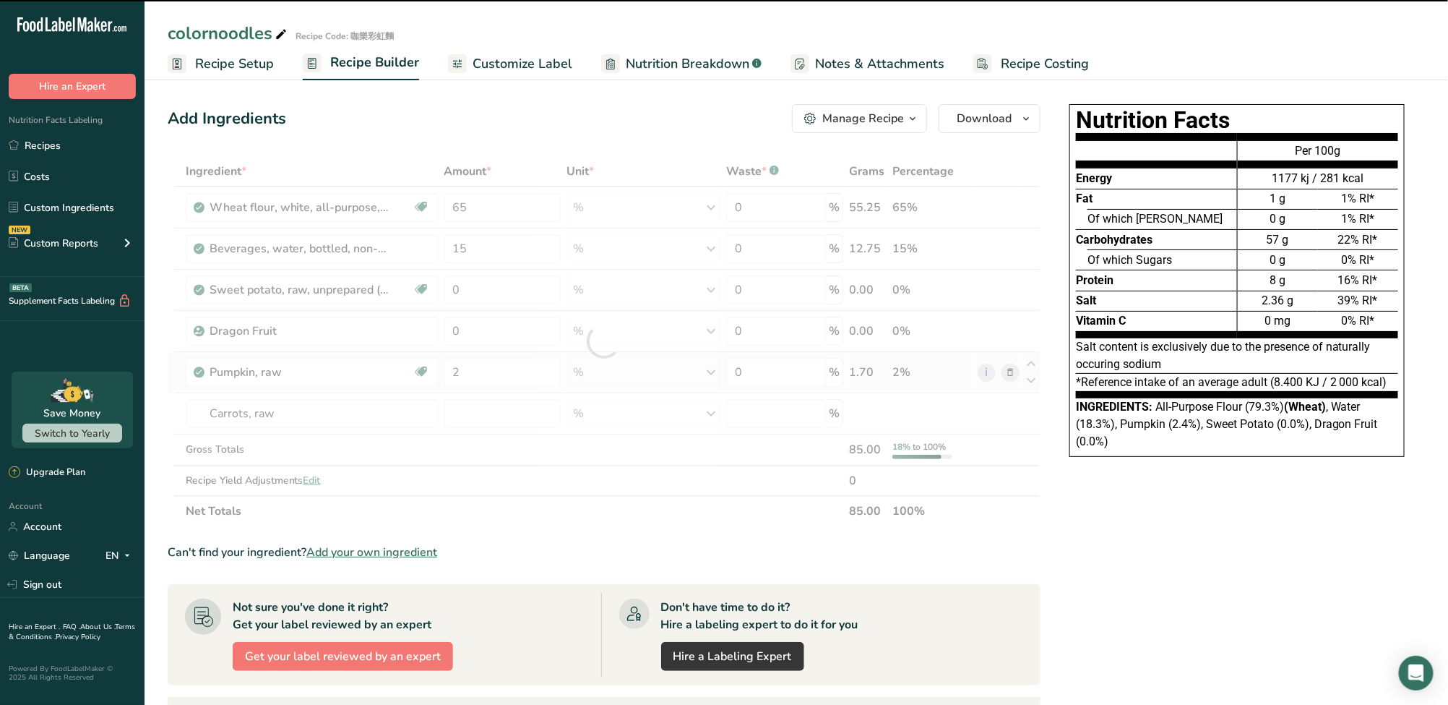
type input "0"
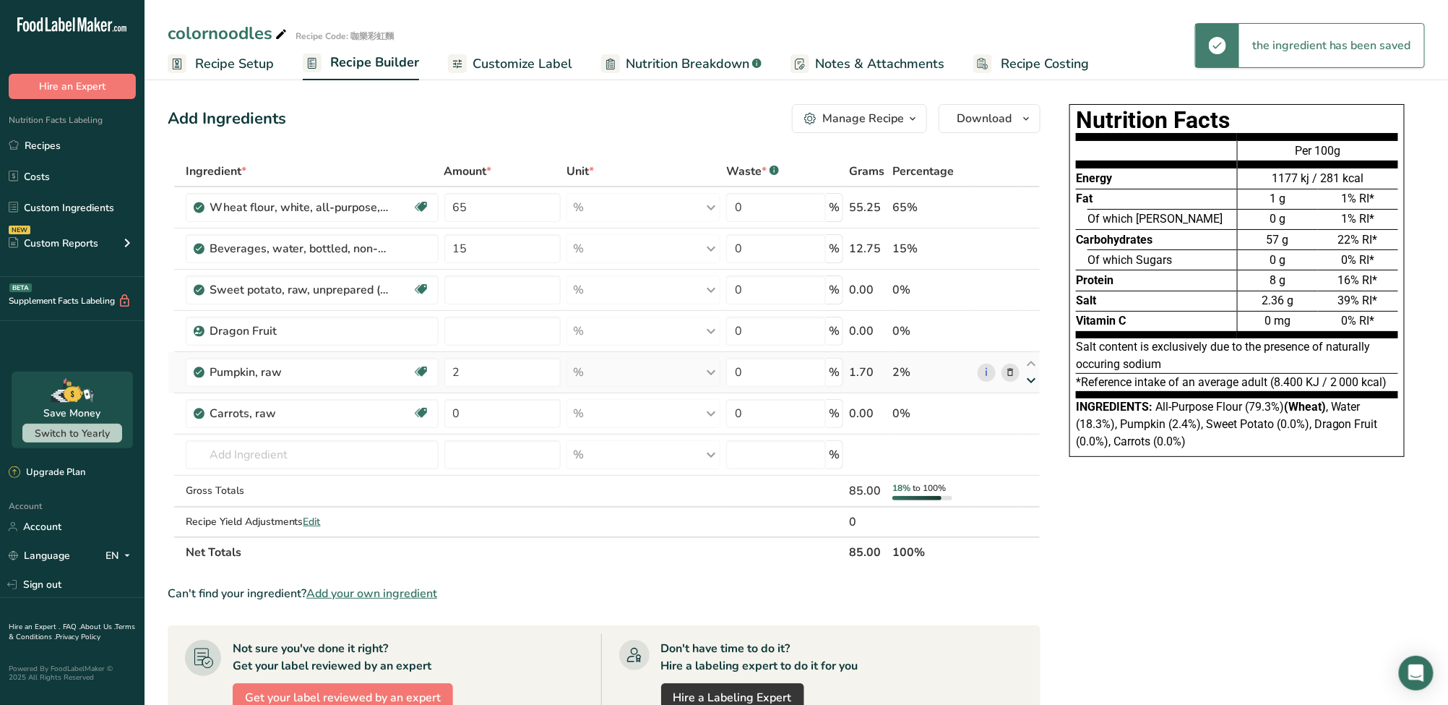
click at [1029, 380] on icon at bounding box center [1031, 380] width 17 height 11
type input "0"
type input "2"
click at [523, 415] on input "2" at bounding box center [502, 413] width 116 height 29
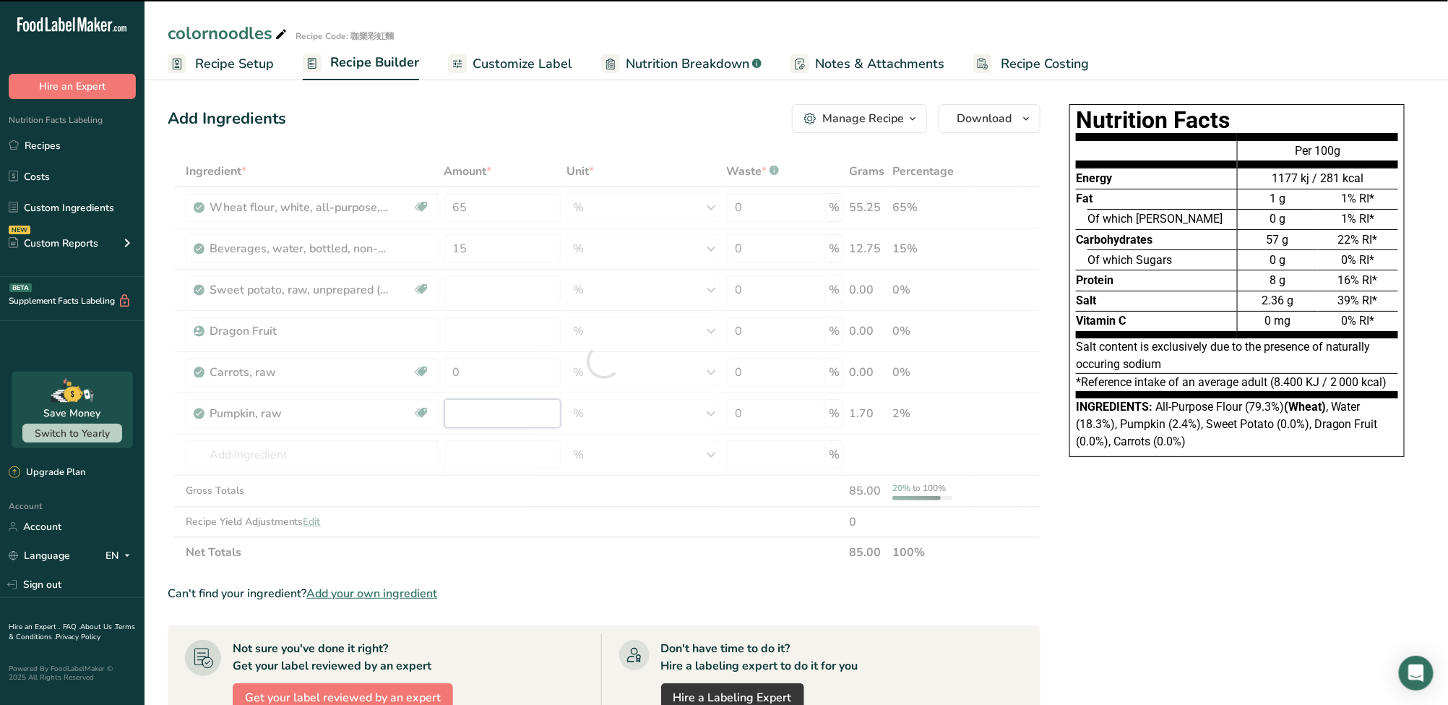
type input "2"
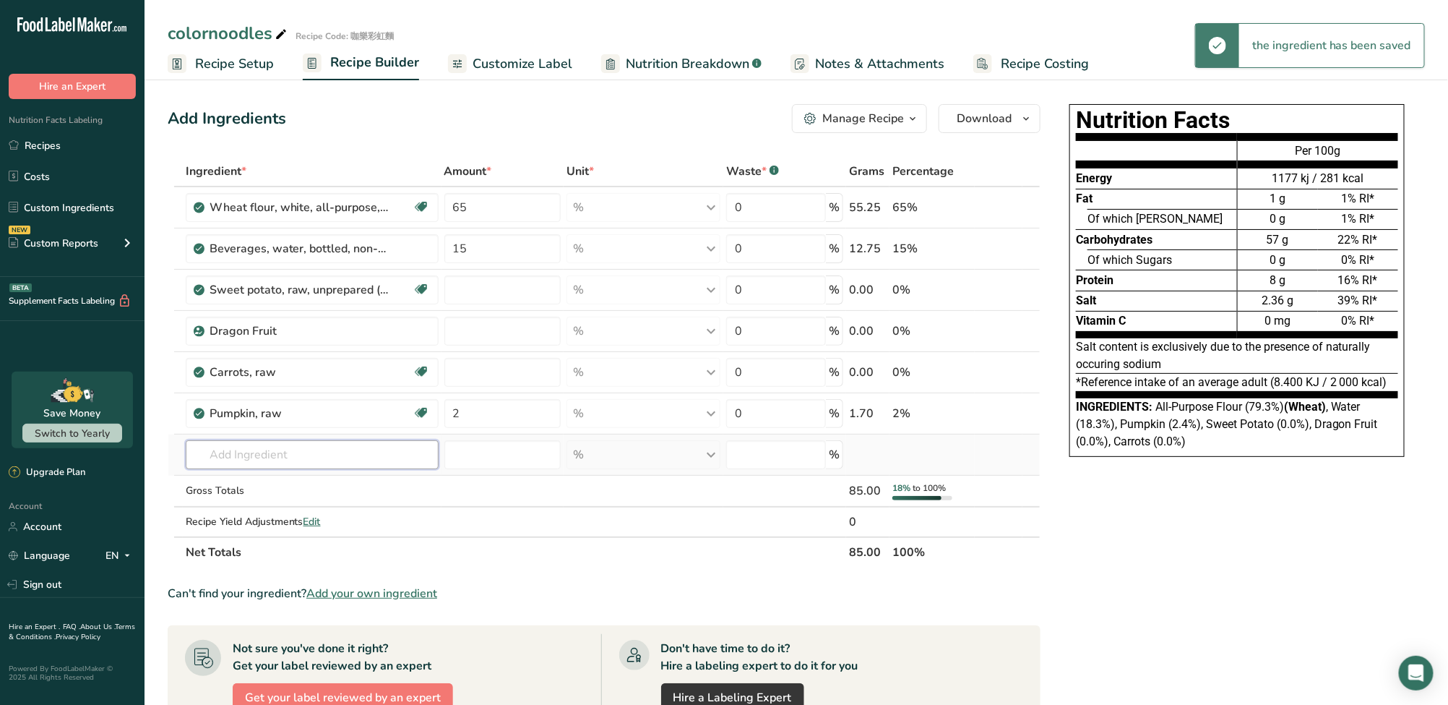
click at [328, 463] on div "Ingredient * Amount * Unit * Waste * .a-a{fill:#347362;}.b-a{fill:#fff;} Grams …" at bounding box center [604, 361] width 873 height 411
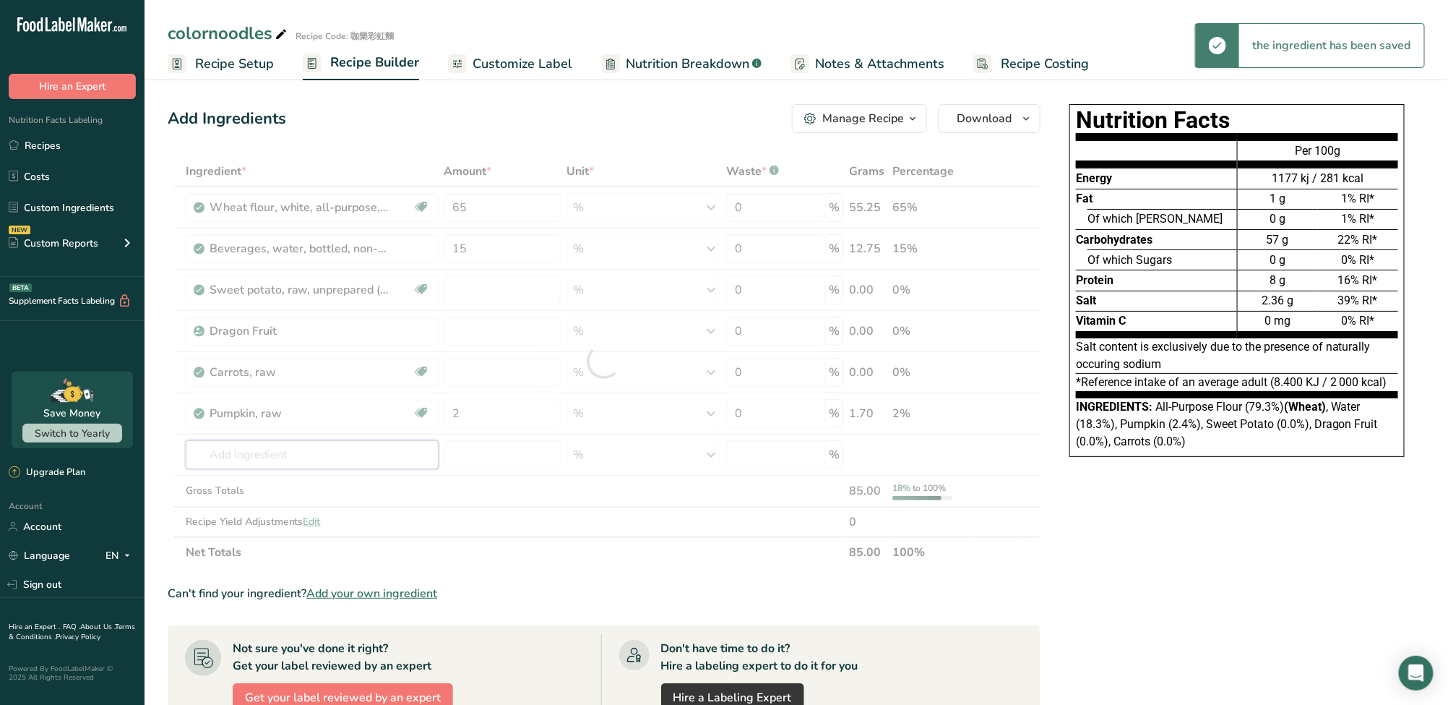
paste input "Sweet potato leaves"
type input "Sweet potato leaves"
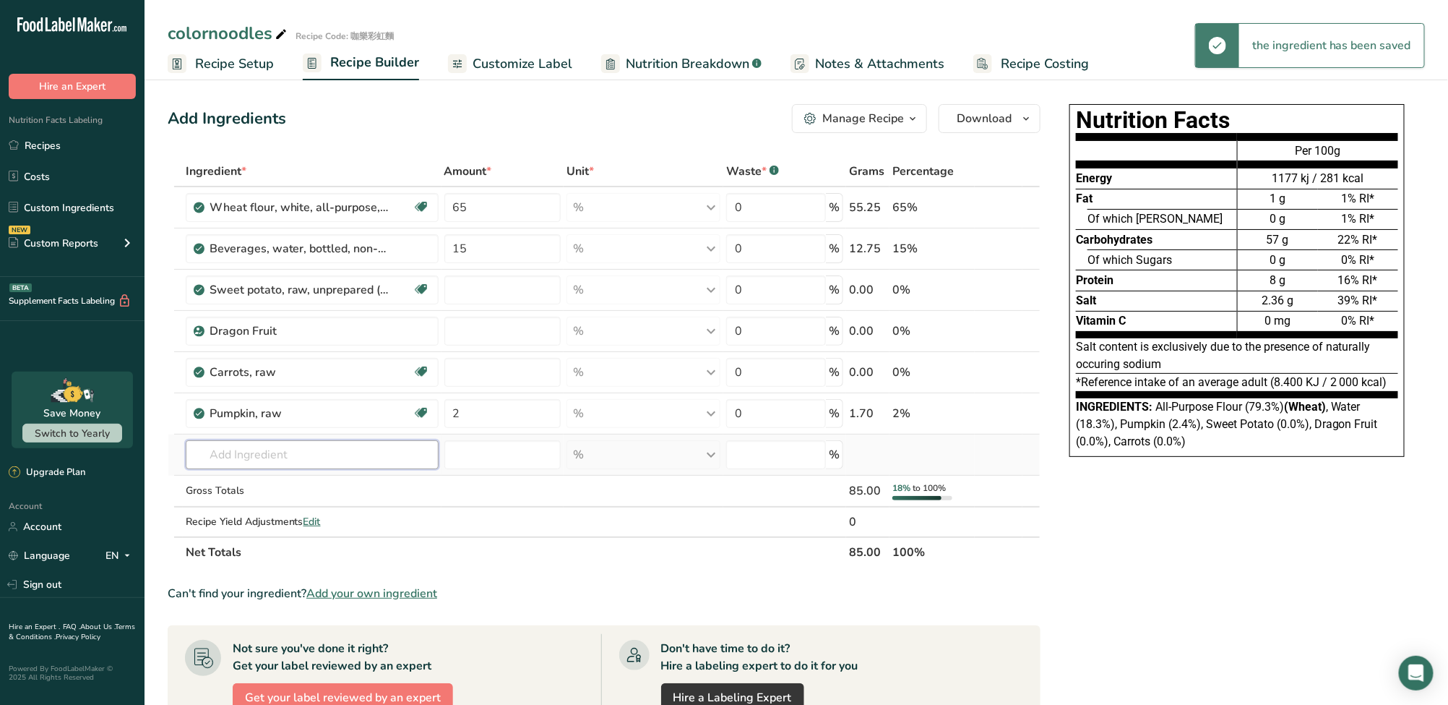
click at [343, 451] on input "text" at bounding box center [312, 454] width 253 height 29
paste input "Sweet potato leaves"
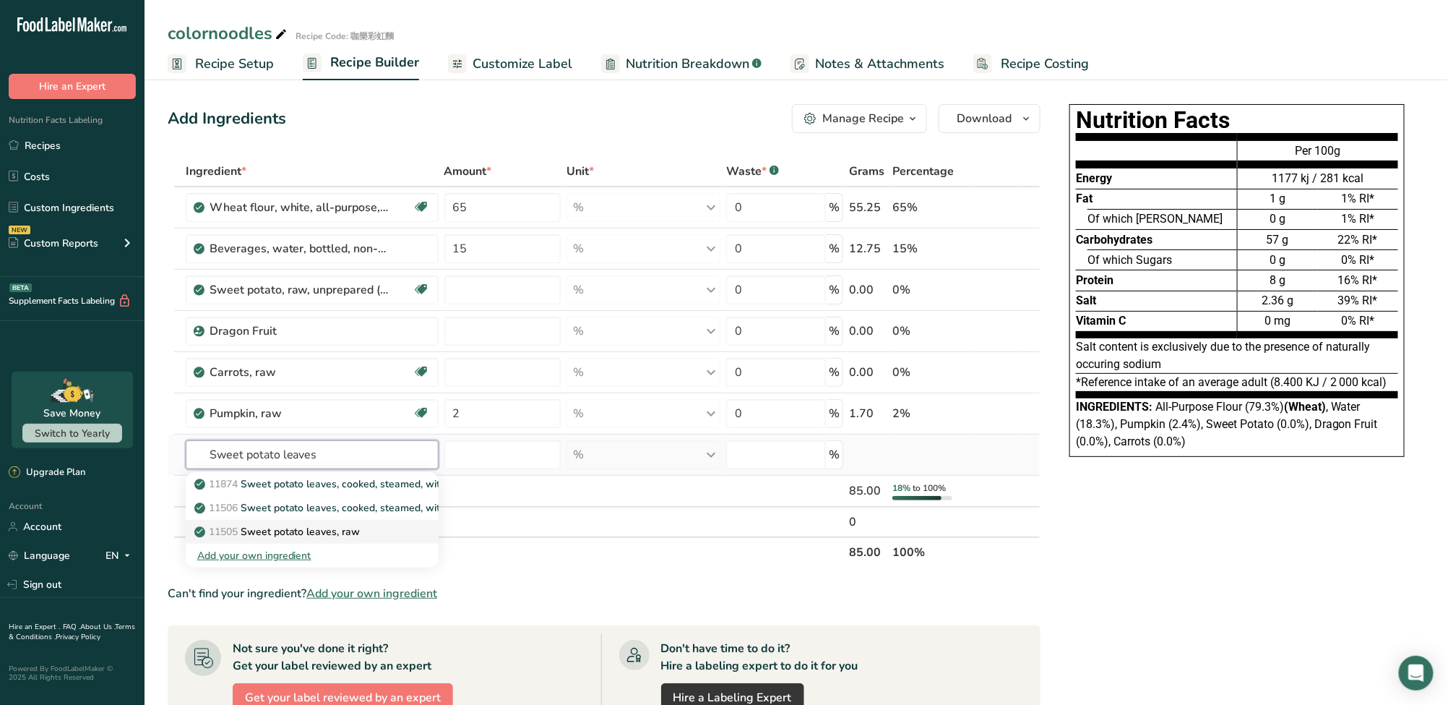
type input "Sweet potato leaves"
click at [353, 531] on p "11505 Sweet potato leaves, raw" at bounding box center [278, 531] width 163 height 15
type input "Sweet potato leaves, raw"
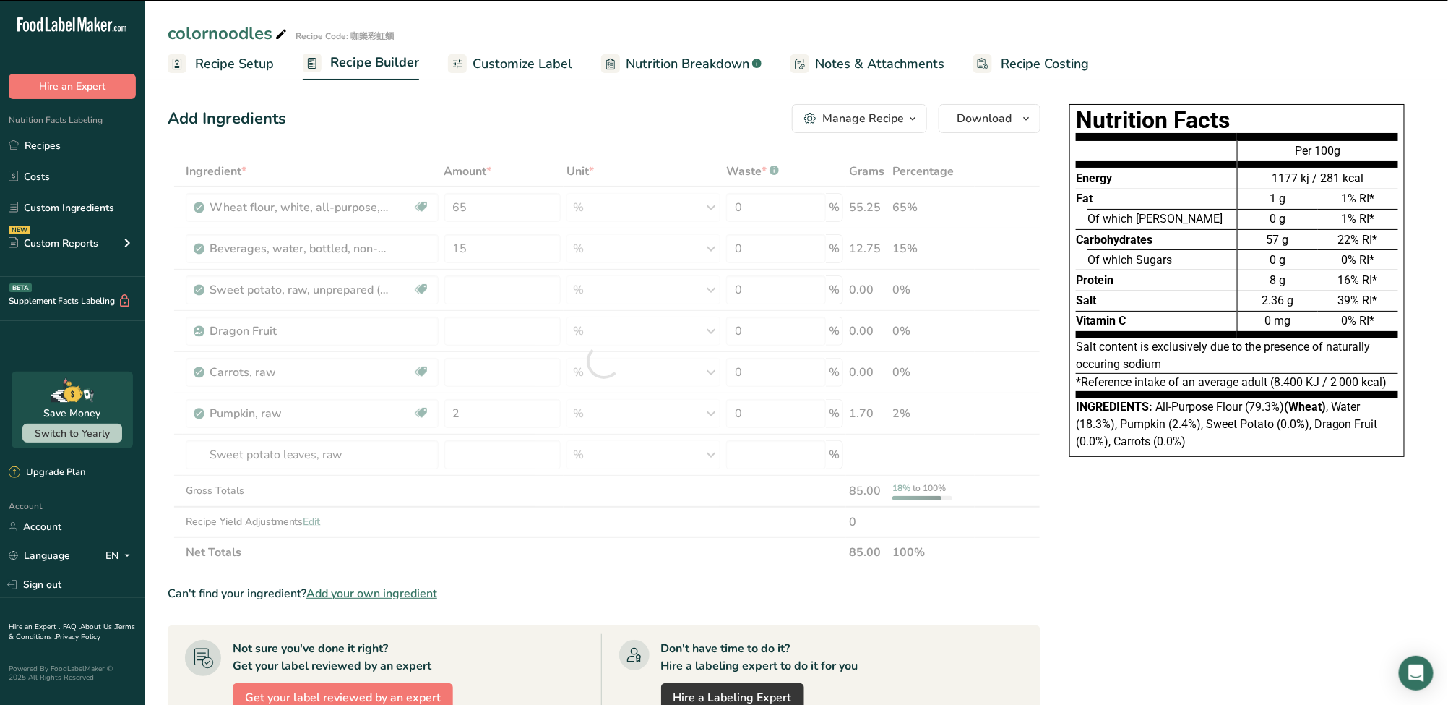
type input "0"
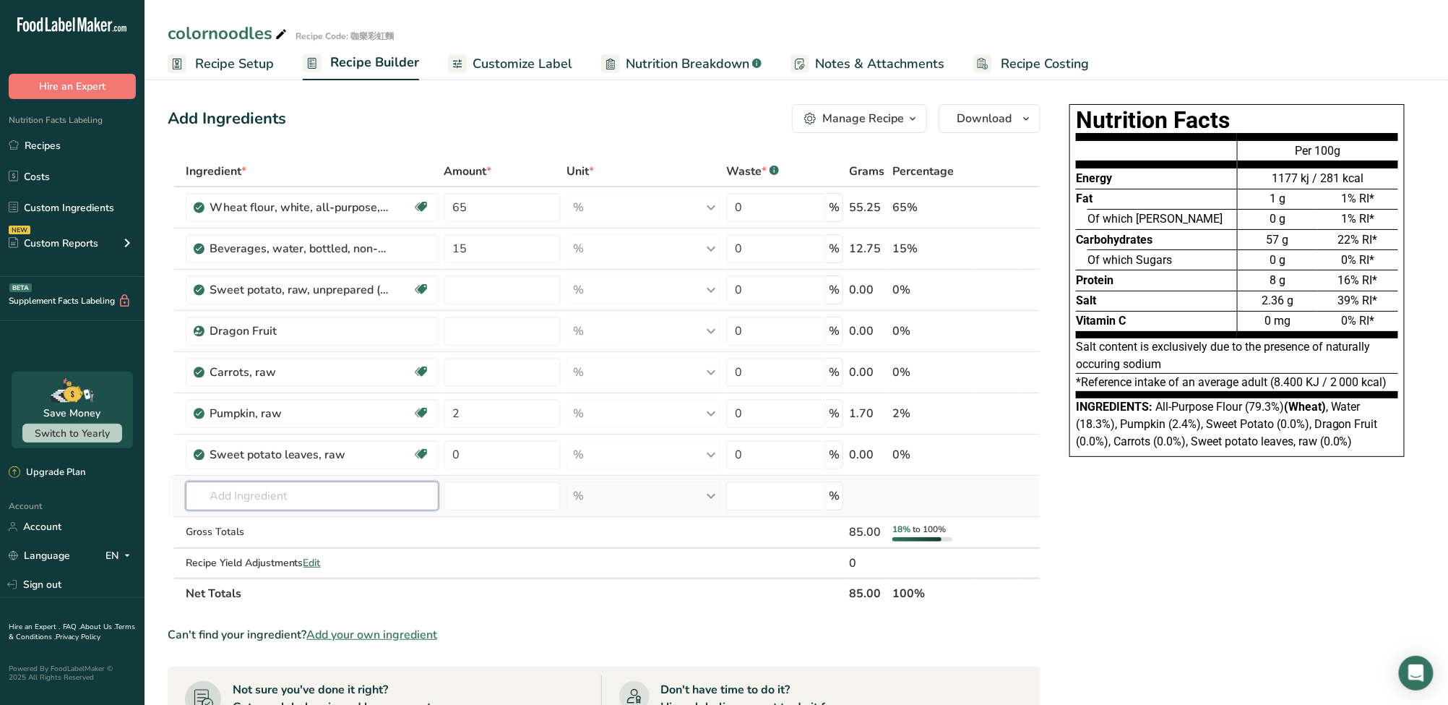
click at [330, 496] on input "text" at bounding box center [312, 495] width 253 height 29
paste input "Spinach"
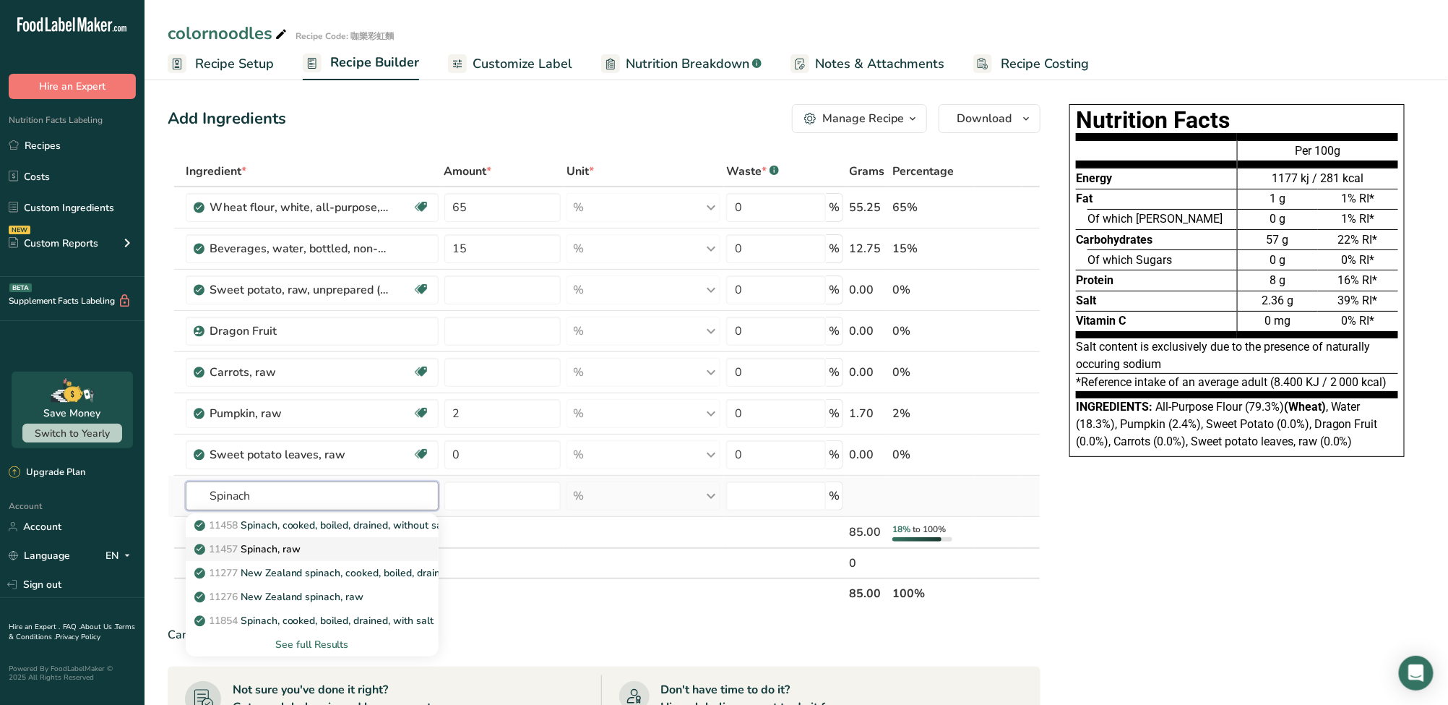
type input "Spinach"
click at [326, 555] on link "11457 Spinach, raw" at bounding box center [312, 549] width 253 height 24
type input "Spinach, raw"
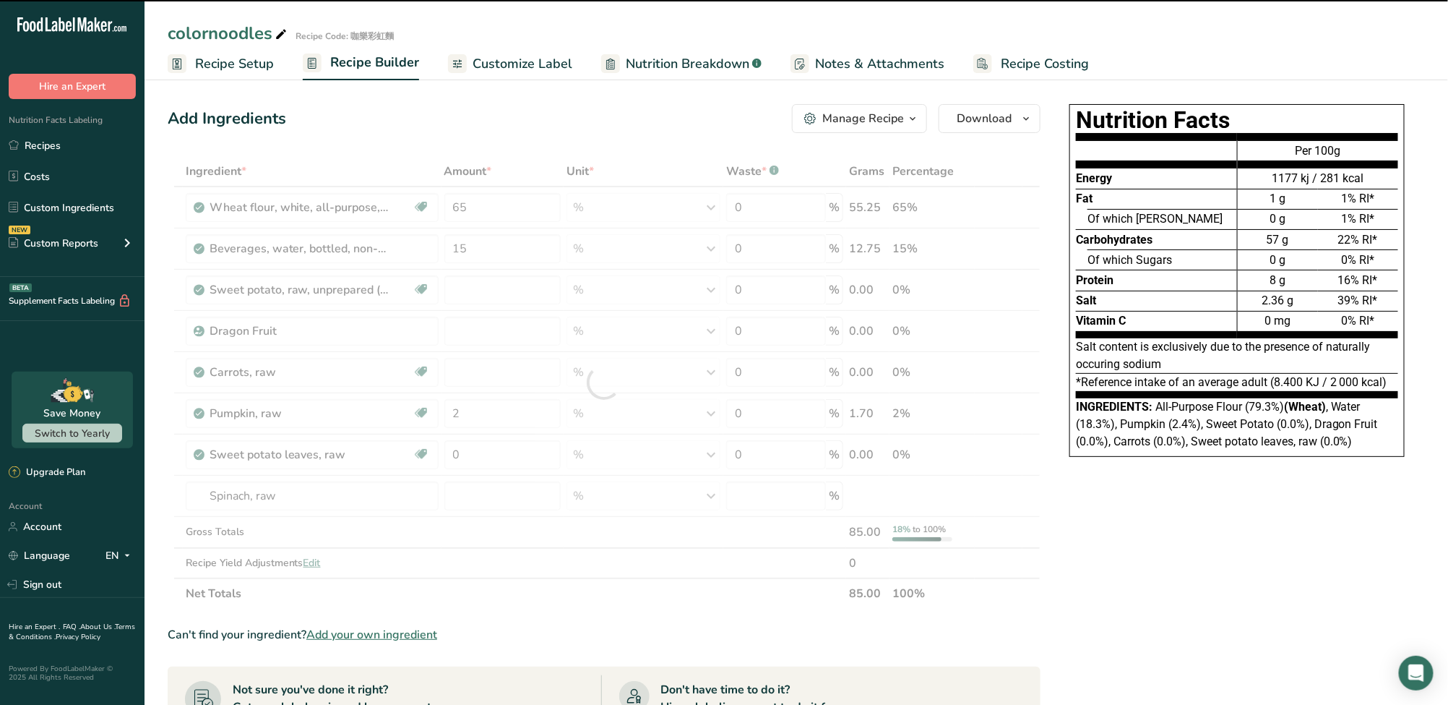
type input "0"
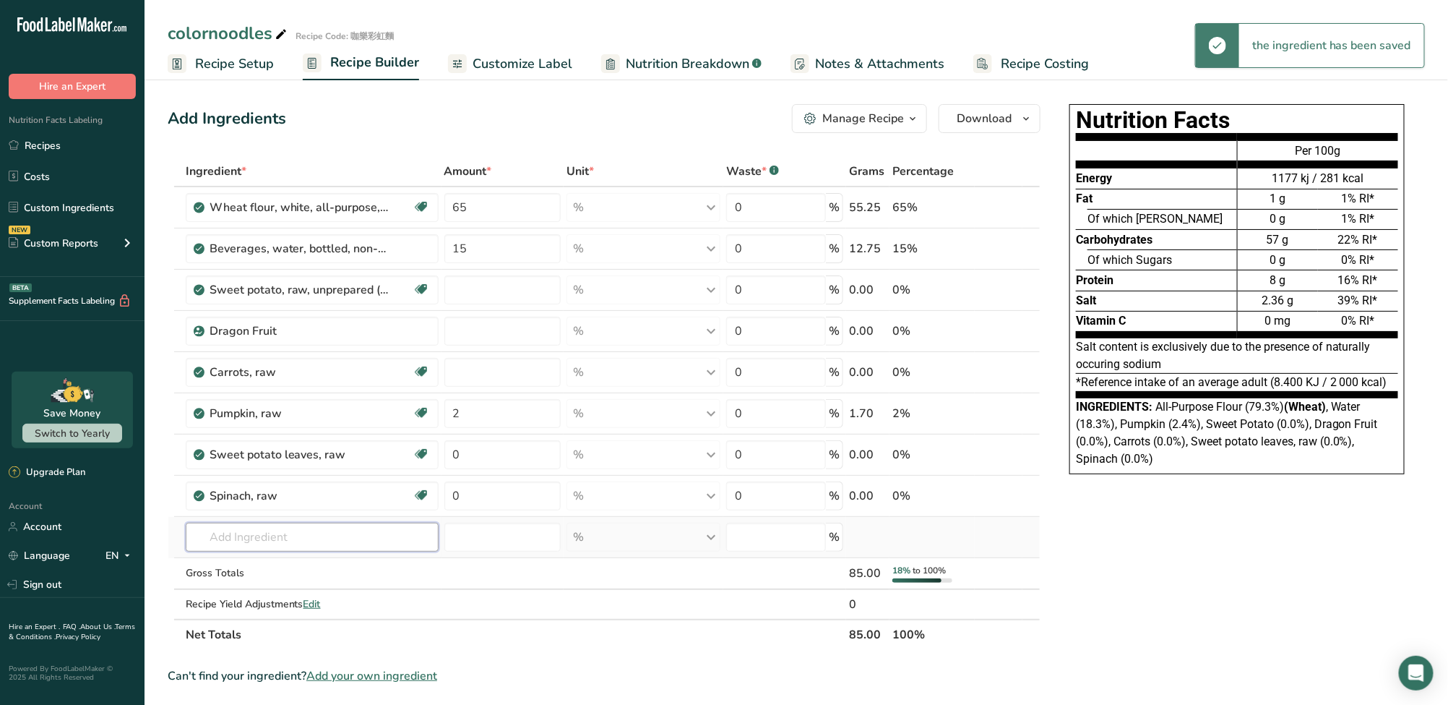
click at [369, 534] on input "text" at bounding box center [312, 537] width 253 height 29
paste input "Buckwheat"
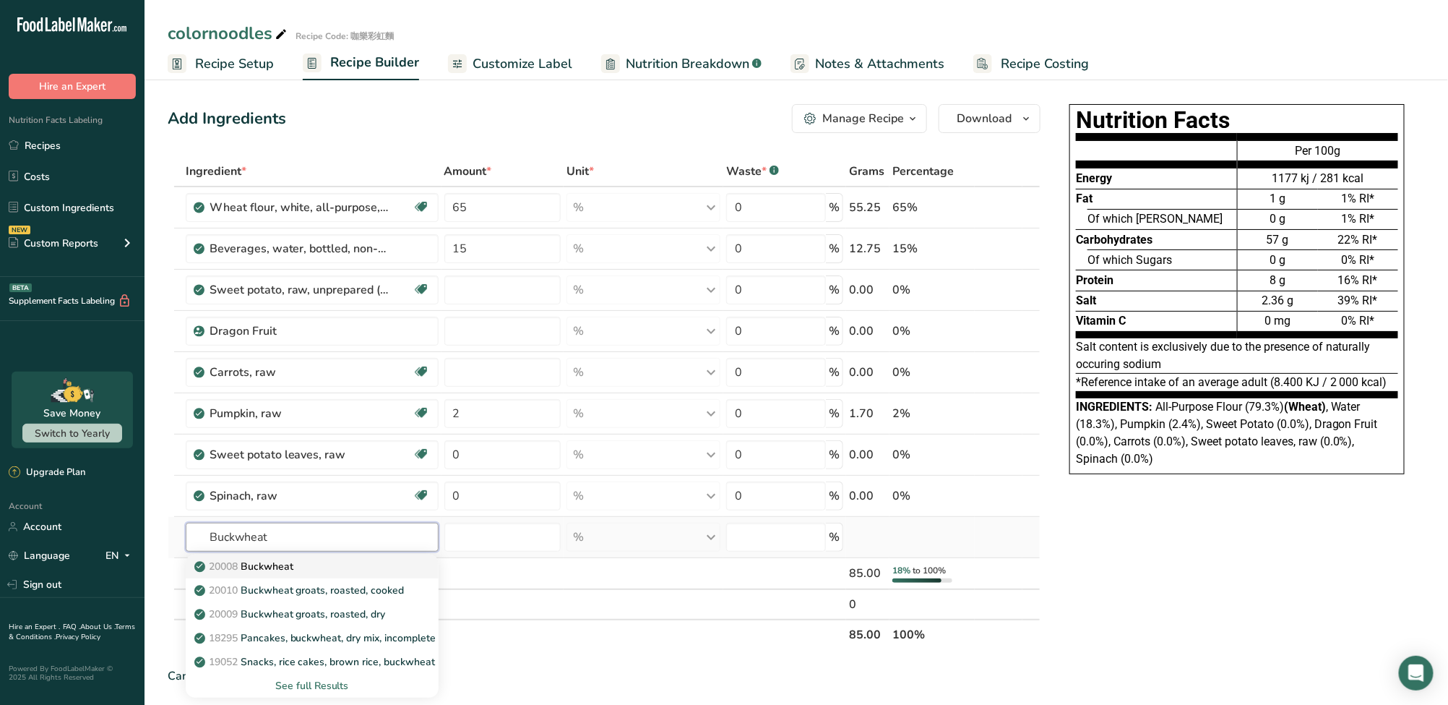
type input "Buckwheat"
click at [313, 565] on div "20008 Buckwheat" at bounding box center [300, 566] width 207 height 15
type input "Buckwheat"
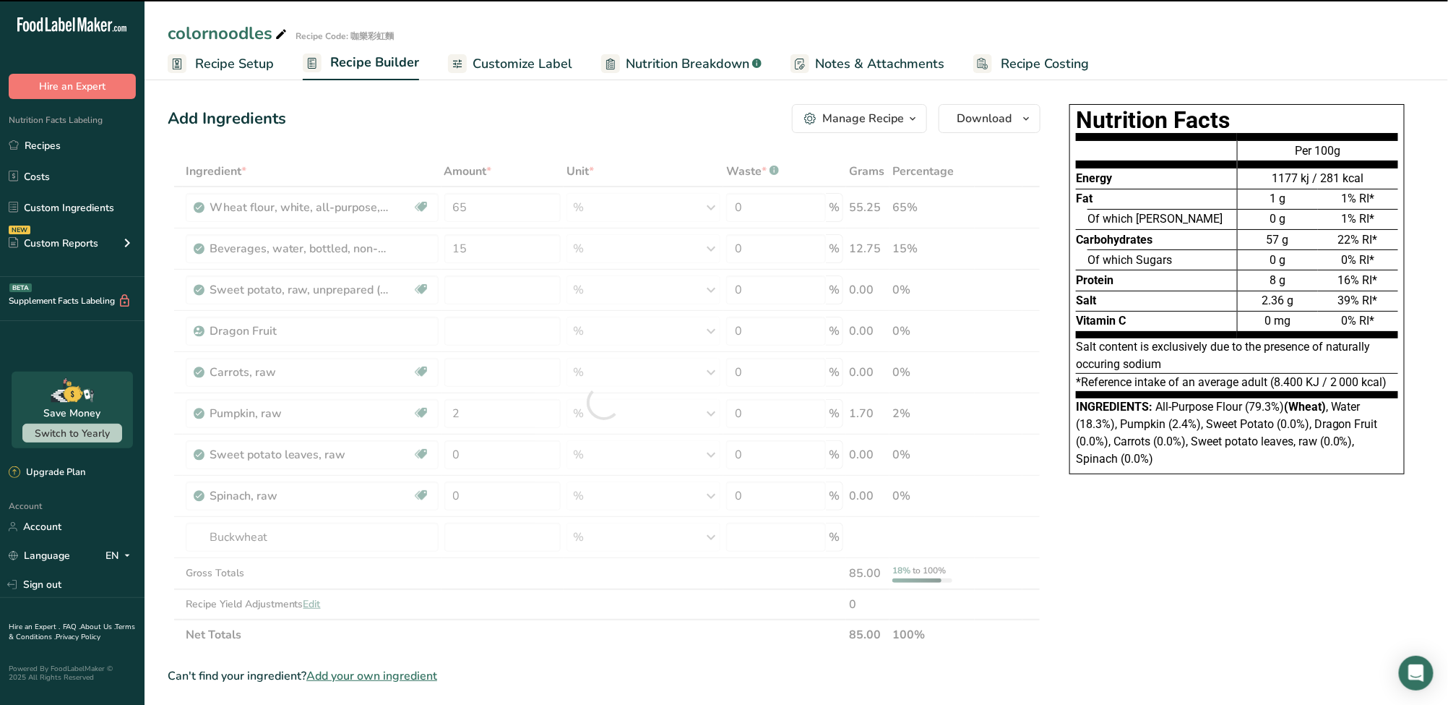
type input "0"
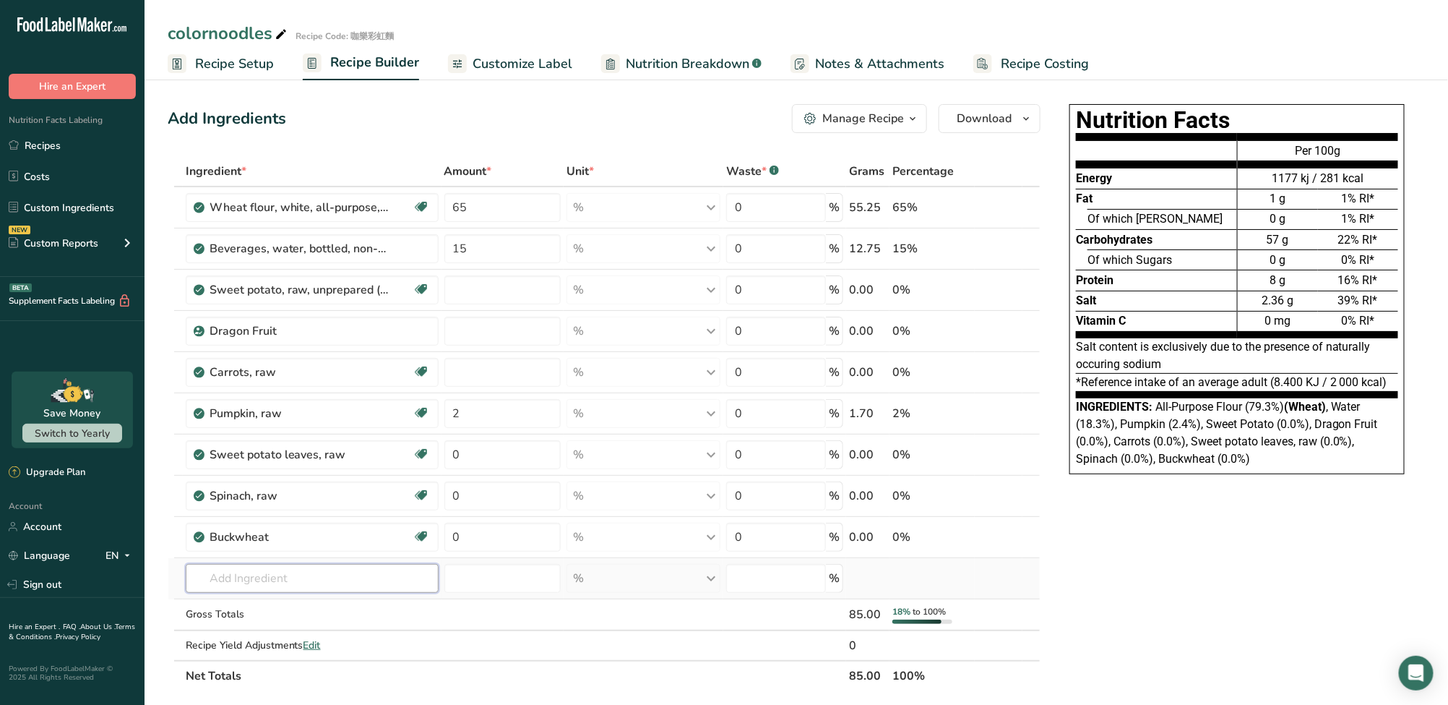
click at [247, 577] on input "text" at bounding box center [312, 578] width 253 height 29
paste input "Turmeric"
type input "Turmeric"
click at [288, 550] on div "See full Results" at bounding box center [312, 551] width 230 height 15
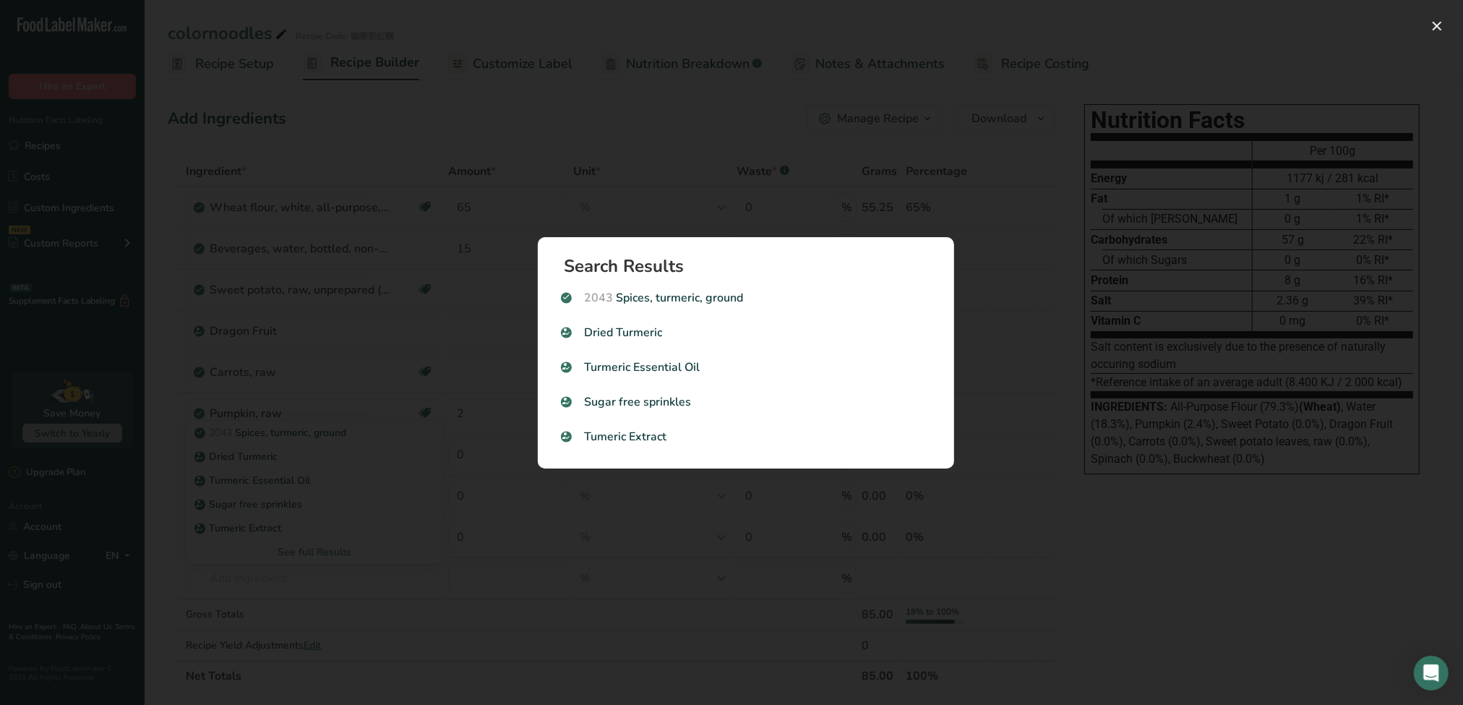
click at [387, 603] on div "Search results modal" at bounding box center [731, 352] width 1463 height 705
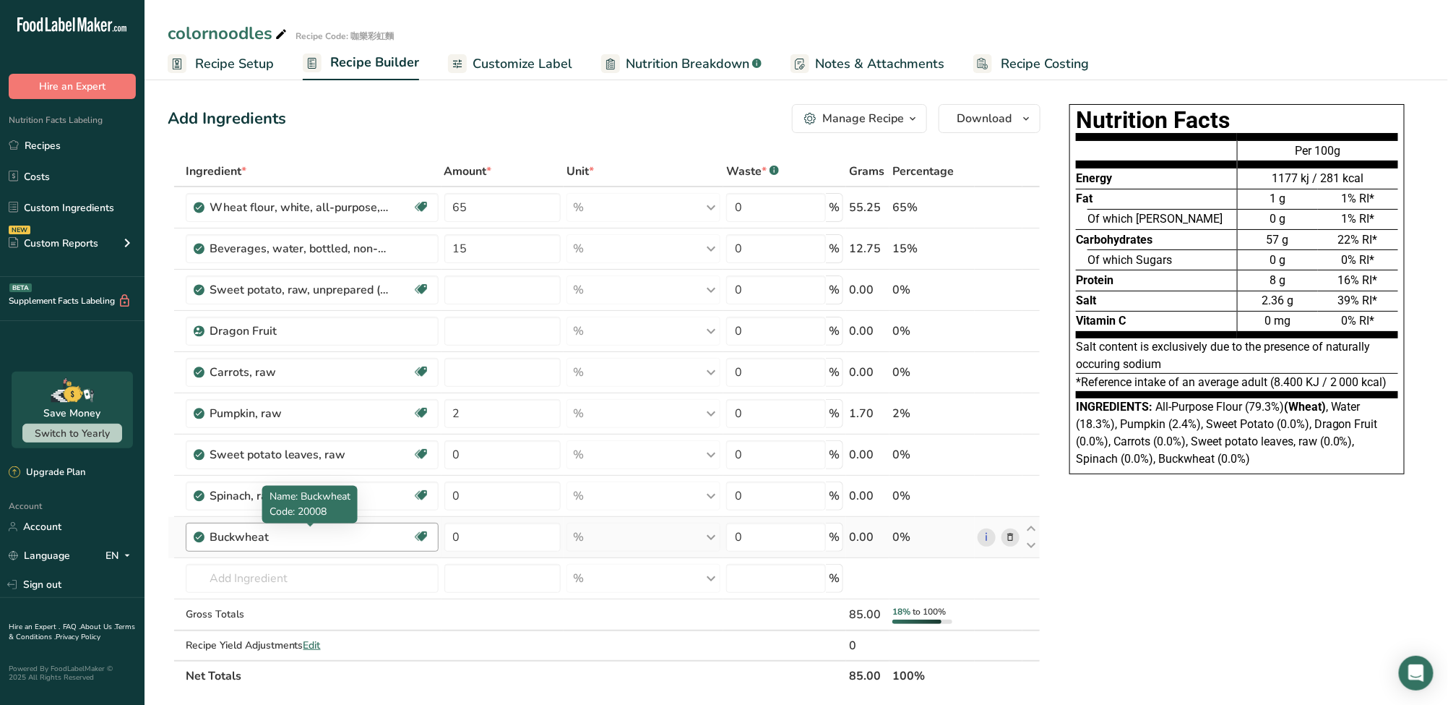
click at [291, 542] on div "Buckwheat" at bounding box center [300, 536] width 181 height 17
click at [285, 572] on input "text" at bounding box center [312, 578] width 253 height 29
paste input "ground"
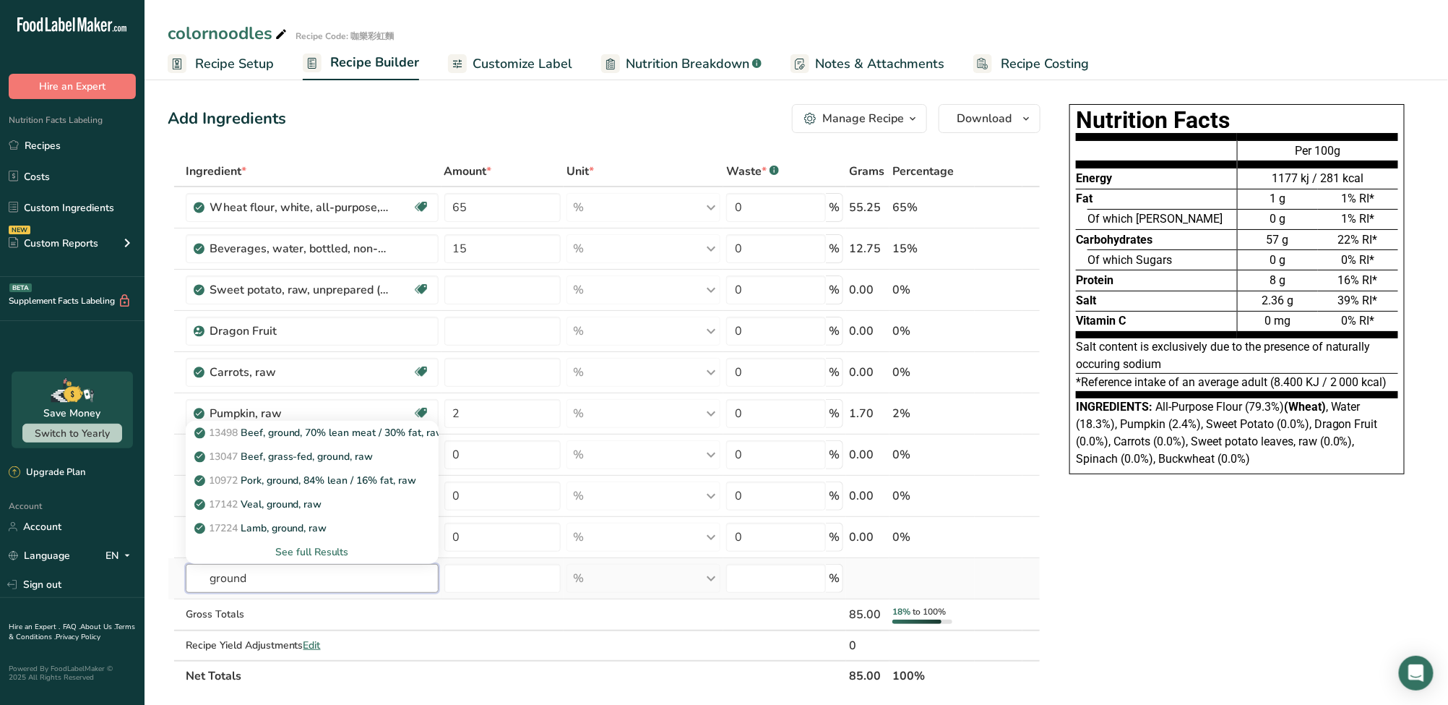
type input "ground"
click at [299, 551] on div "See full Results" at bounding box center [312, 551] width 230 height 15
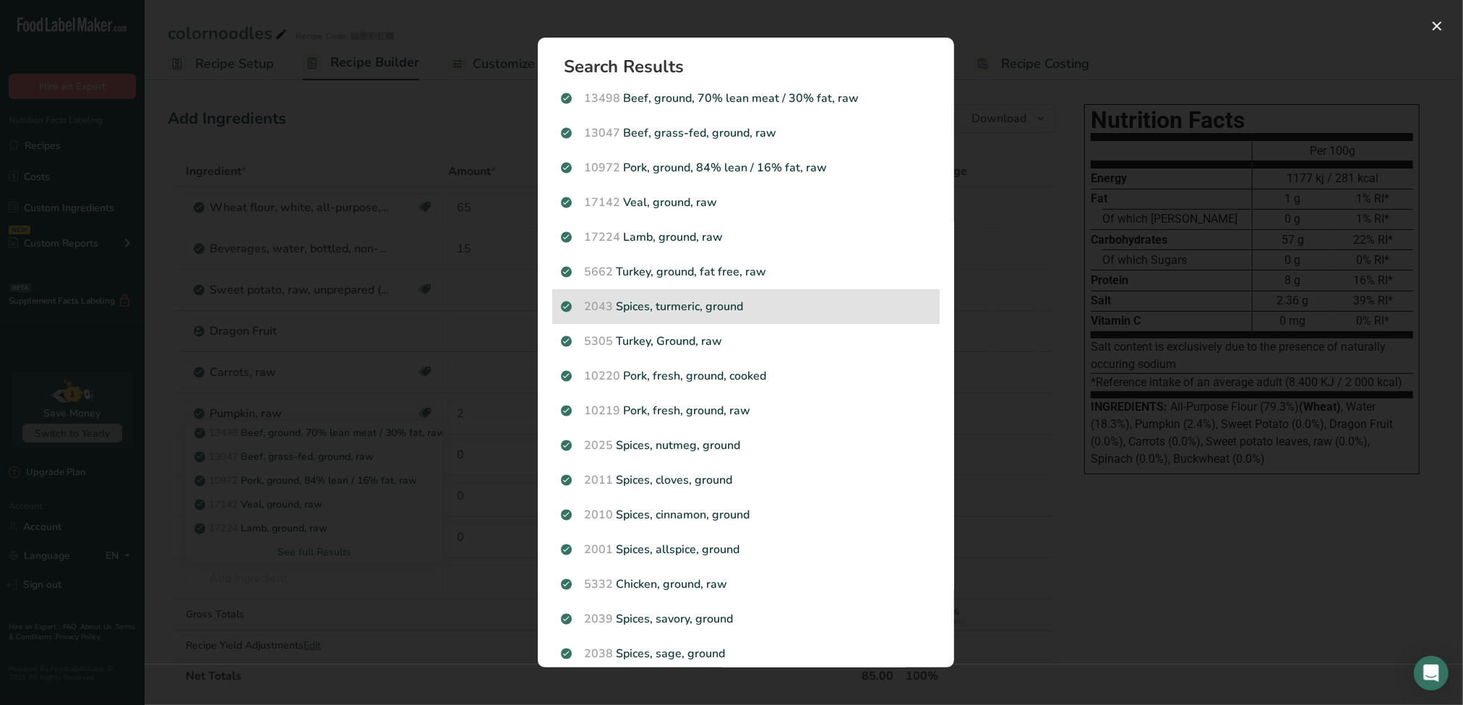
click at [658, 312] on p "2043 Spices, turmeric, ground" at bounding box center [746, 306] width 370 height 17
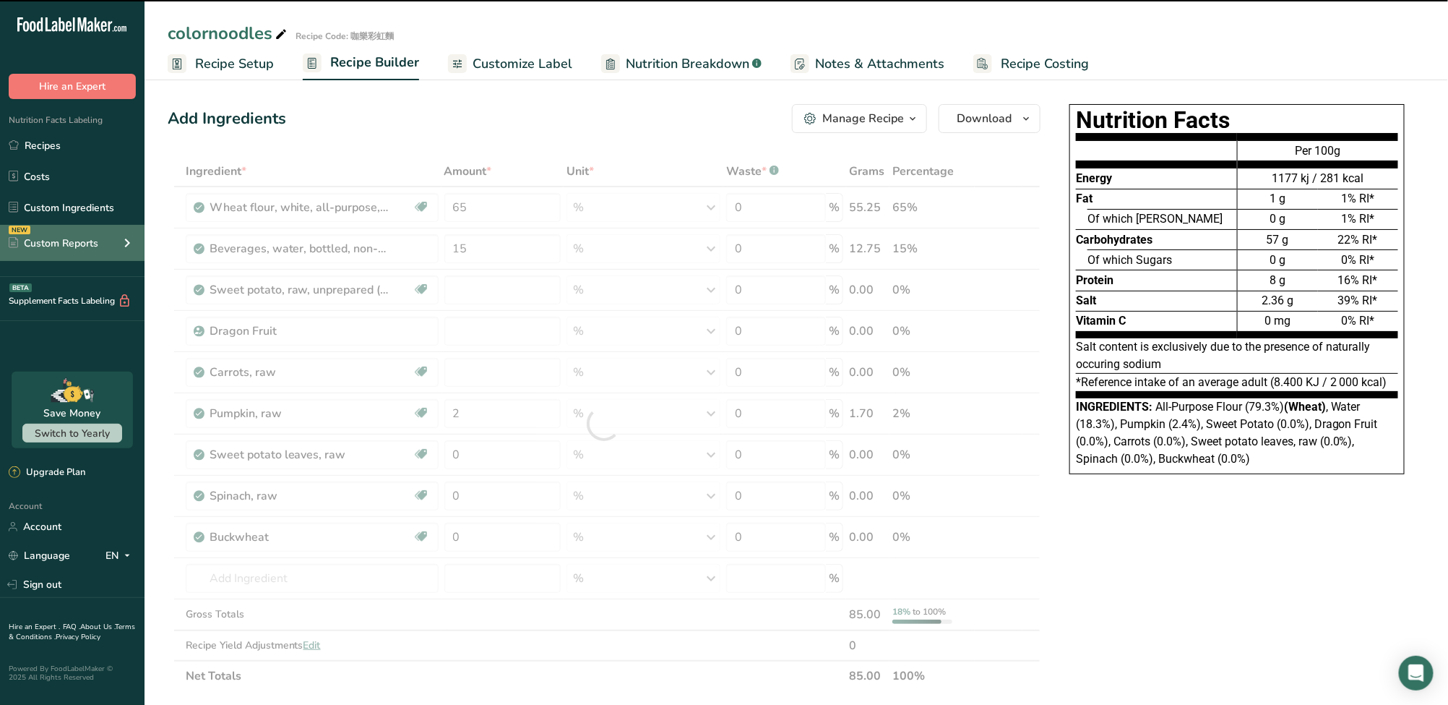
type input "0"
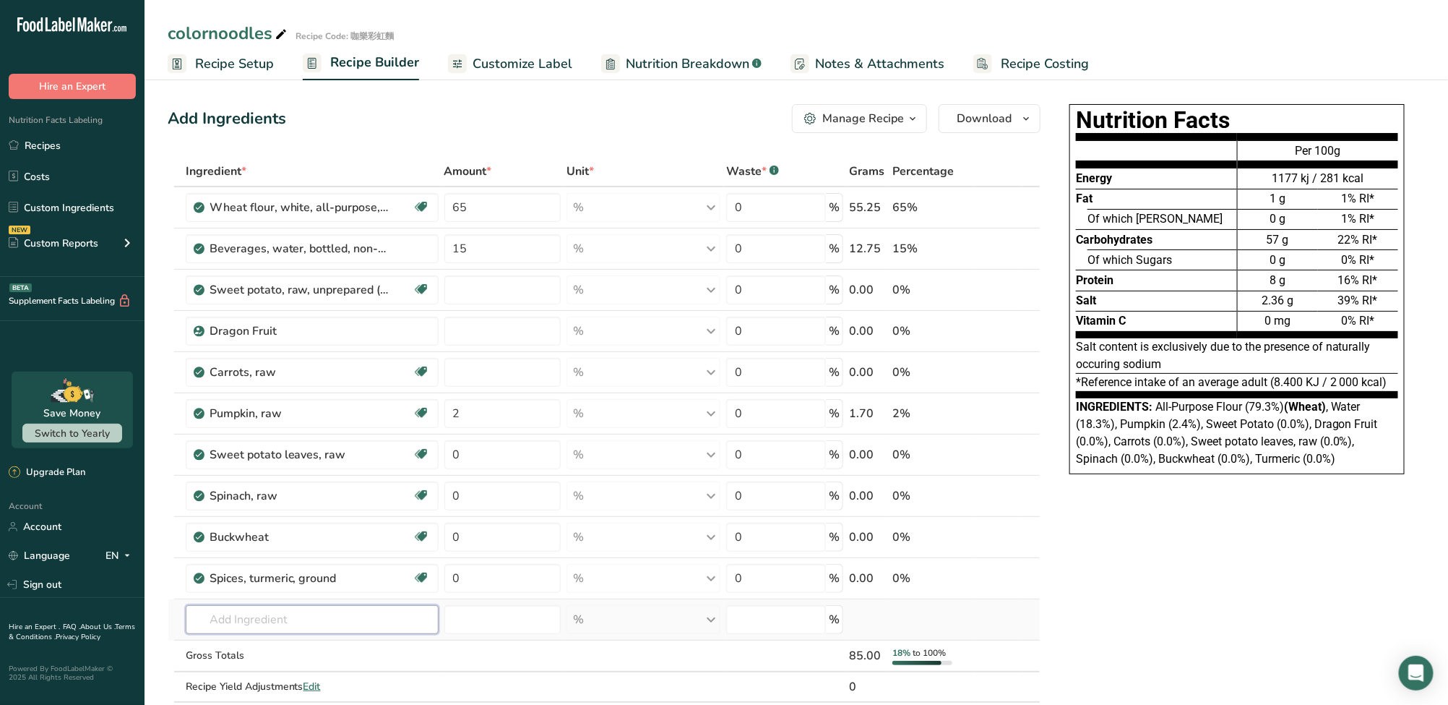
click at [300, 626] on input "text" at bounding box center [312, 619] width 253 height 29
paste input "Red yeast rice"
type input "Red yeast rice"
click at [296, 591] on div "Add your own ingredient" at bounding box center [312, 592] width 230 height 15
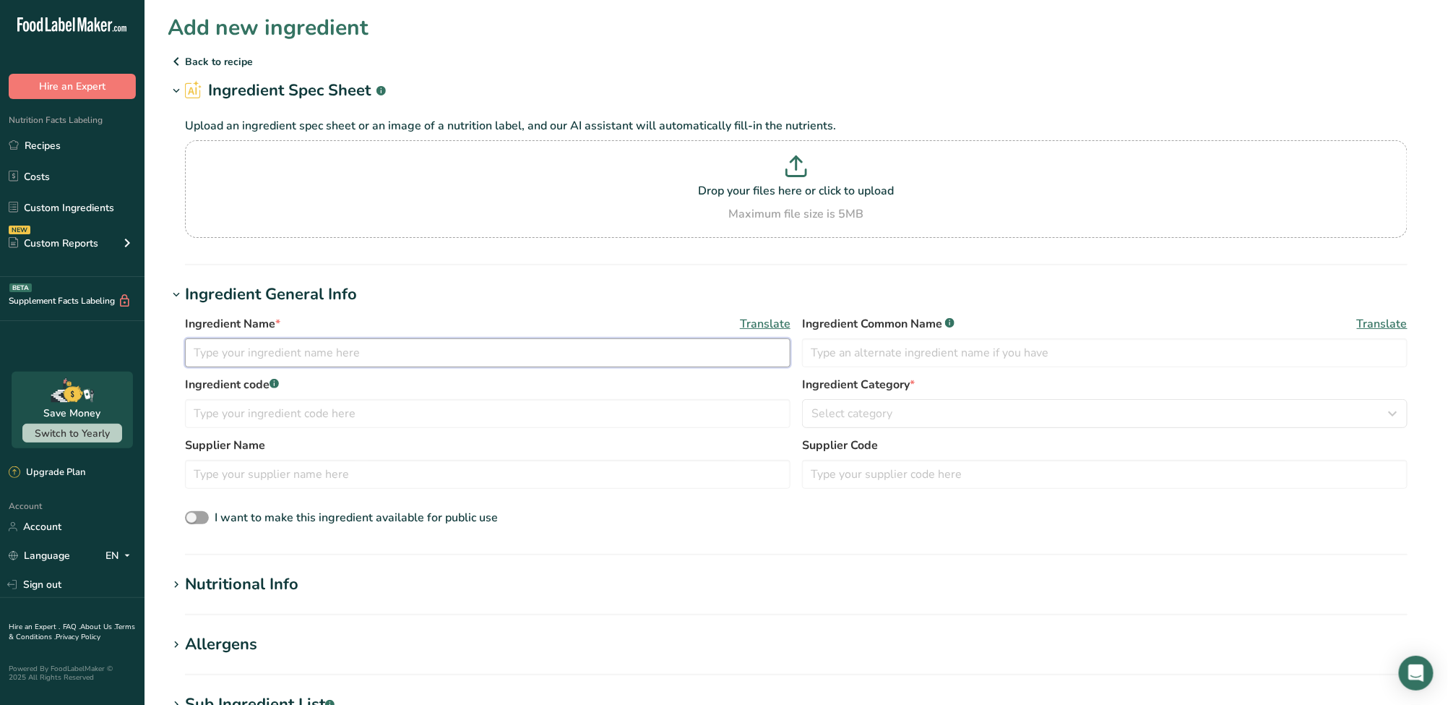
click at [307, 346] on input "text" at bounding box center [488, 352] width 606 height 29
paste input "Red yeast rice"
type input "Red yeast rice"
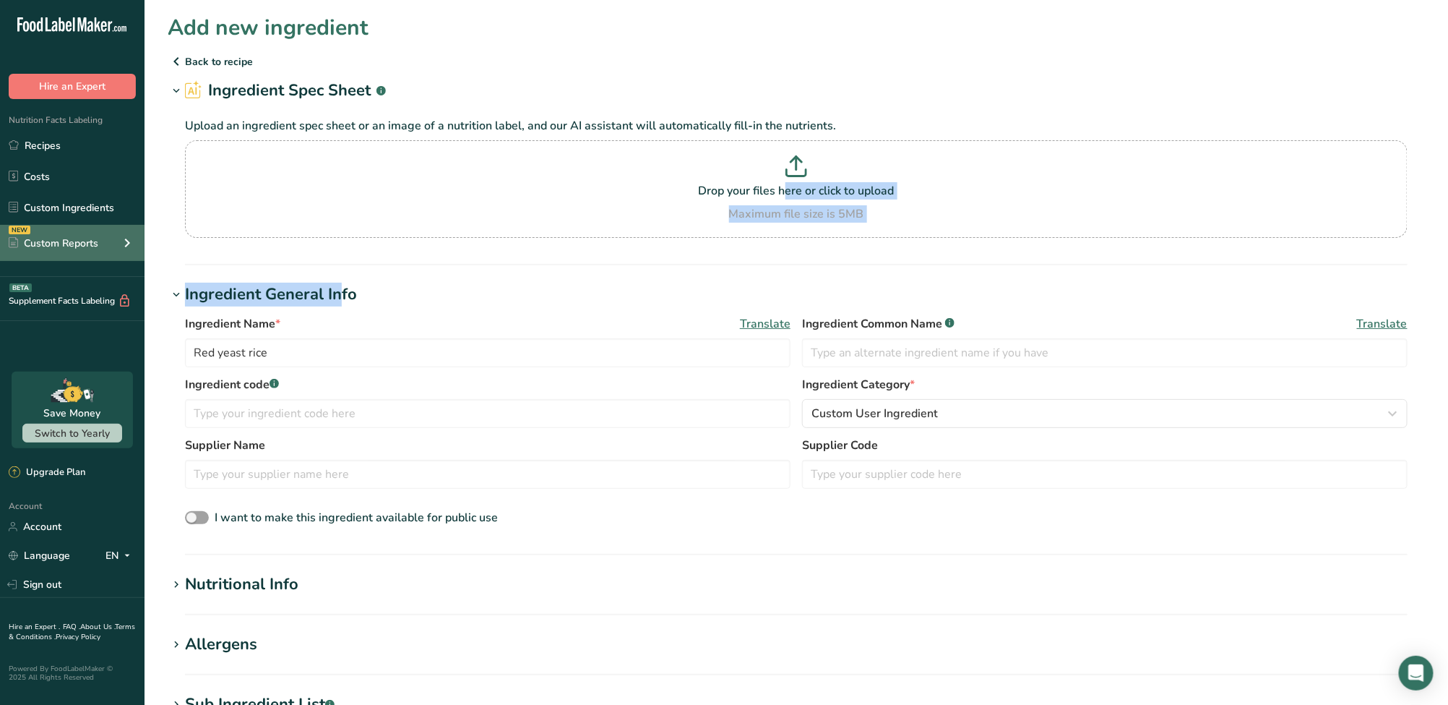
drag, startPoint x: 258, startPoint y: 296, endPoint x: 61, endPoint y: 242, distance: 203.9
click at [292, 137] on section "Add new ingredient Back to recipe Ingredient Spec Sheet .a-a{fill:#347362;}.b-a…" at bounding box center [797, 552] width 1304 height 1104
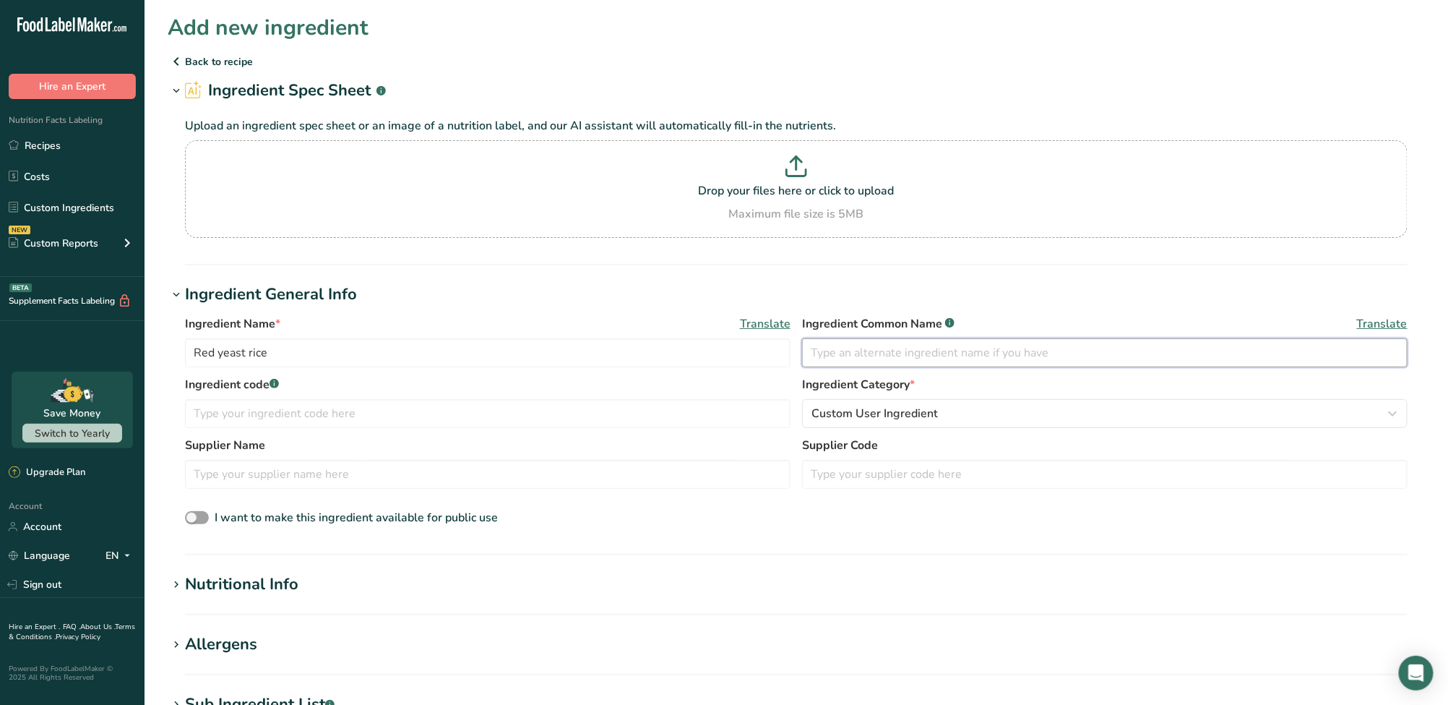
click at [864, 351] on input "text" at bounding box center [1105, 352] width 606 height 29
paste input "Red yeast rice"
type input "Red yeast rice"
click at [413, 416] on input "text" at bounding box center [488, 413] width 606 height 29
type input "紅麴"
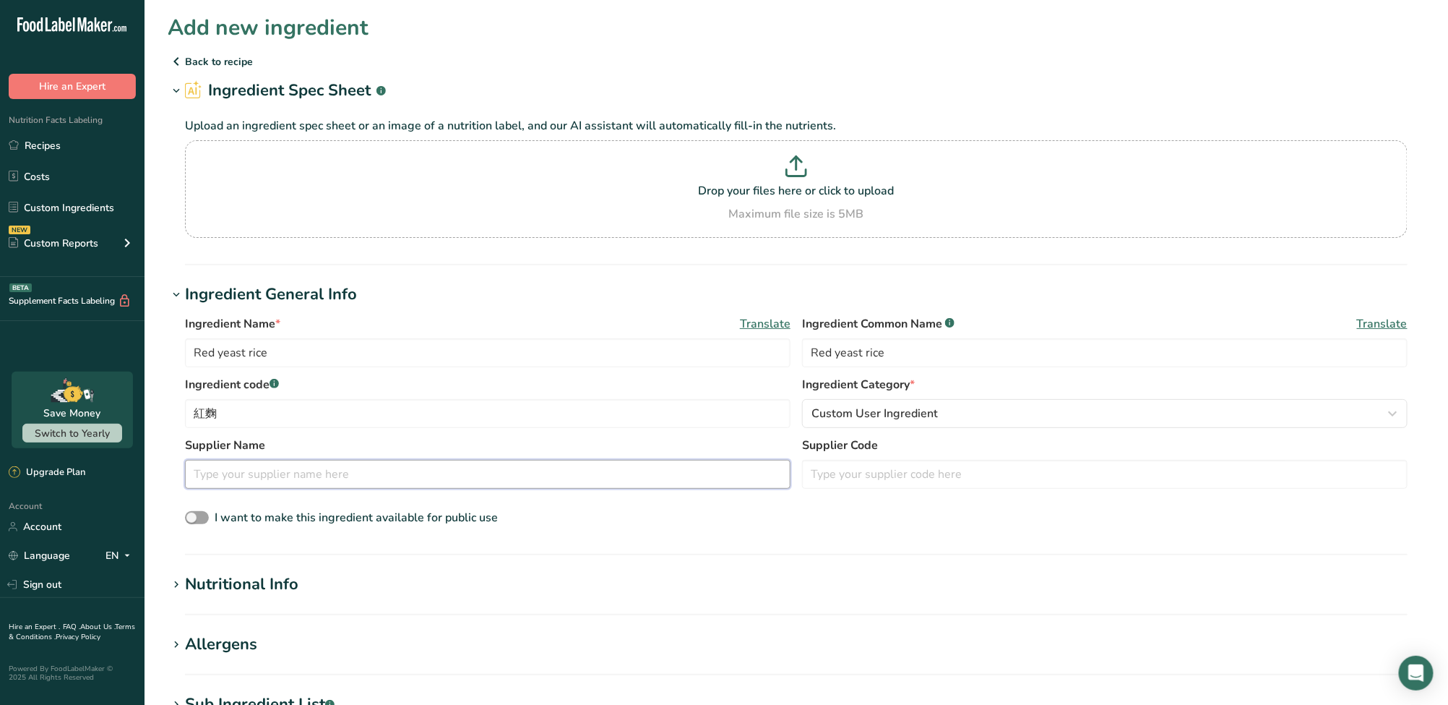
click at [446, 478] on input "text" at bounding box center [488, 474] width 606 height 29
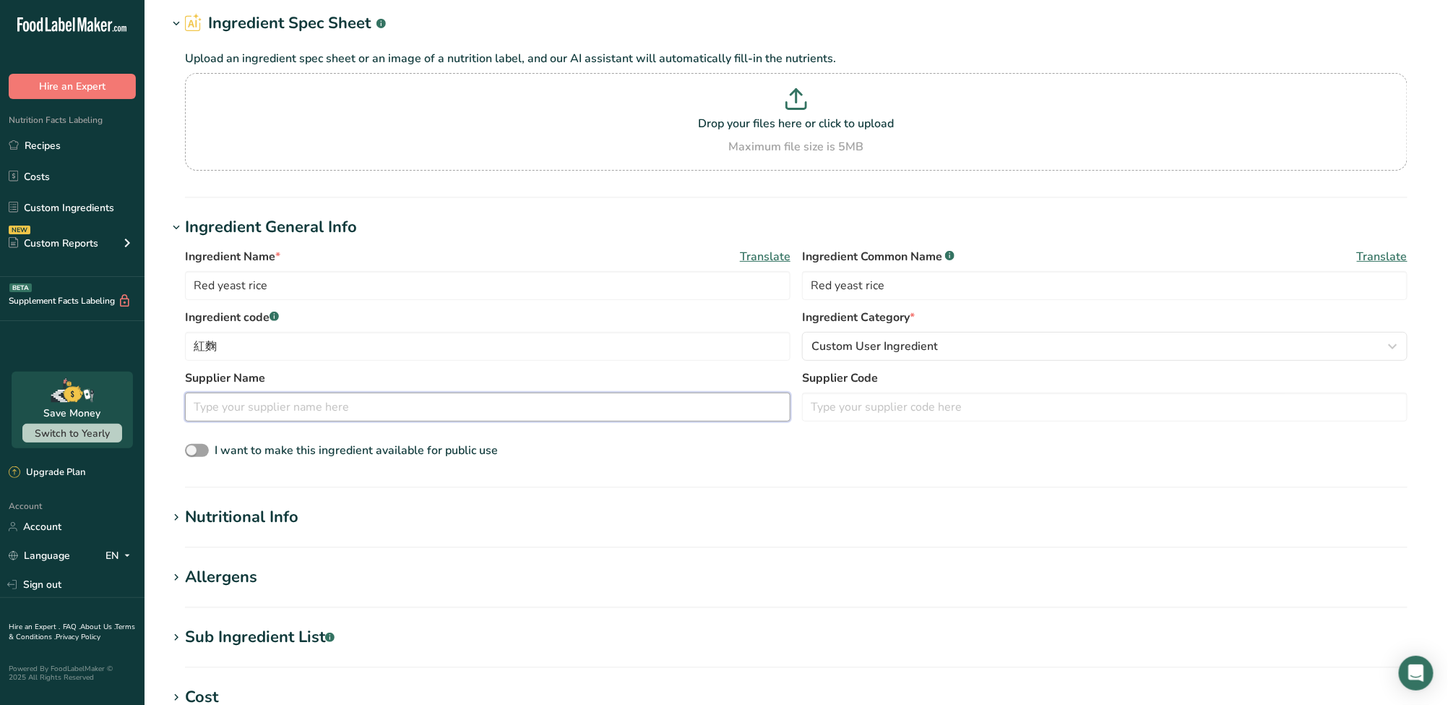
scroll to position [193, 0]
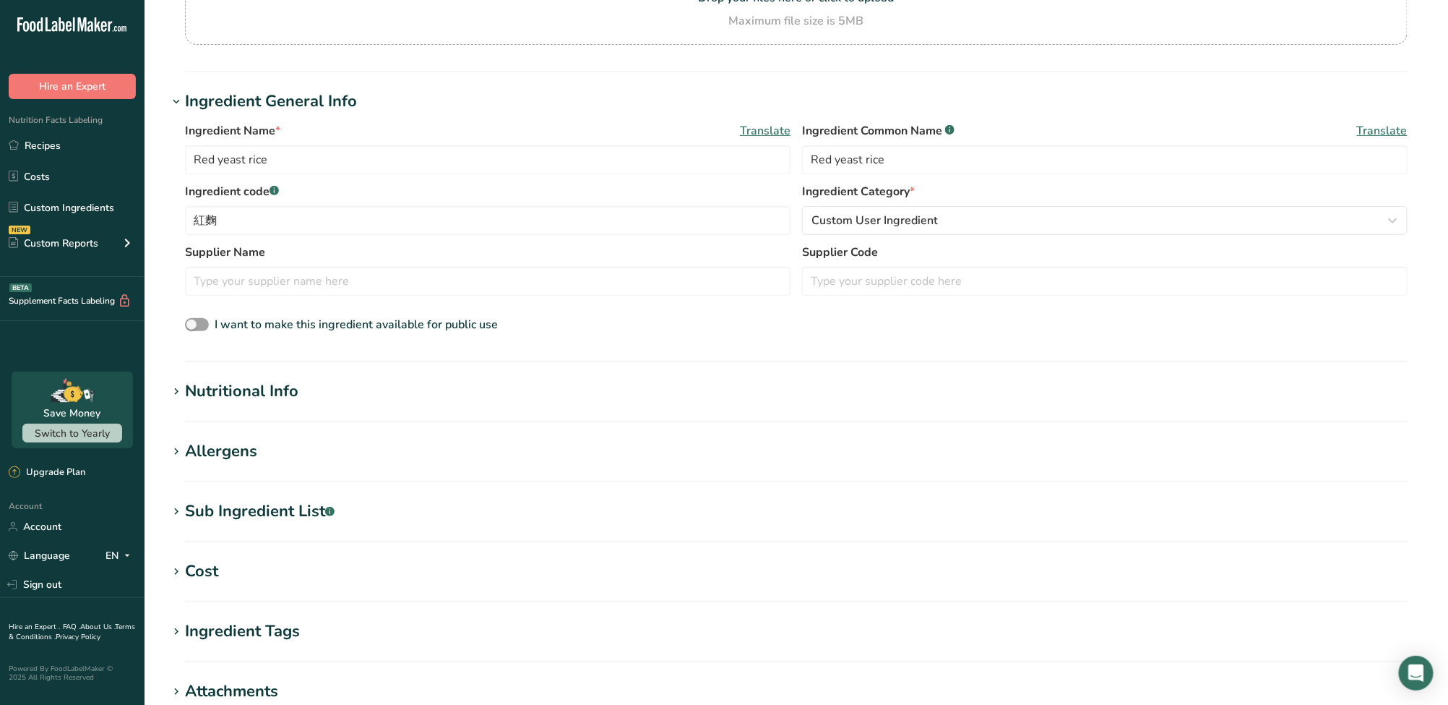
click at [266, 412] on section "Nutritional Info Serving Size .a-a{fill:#347362;}.b-a{fill:#fff;} Add ingredien…" at bounding box center [797, 400] width 1258 height 43
click at [178, 390] on icon at bounding box center [176, 392] width 13 height 20
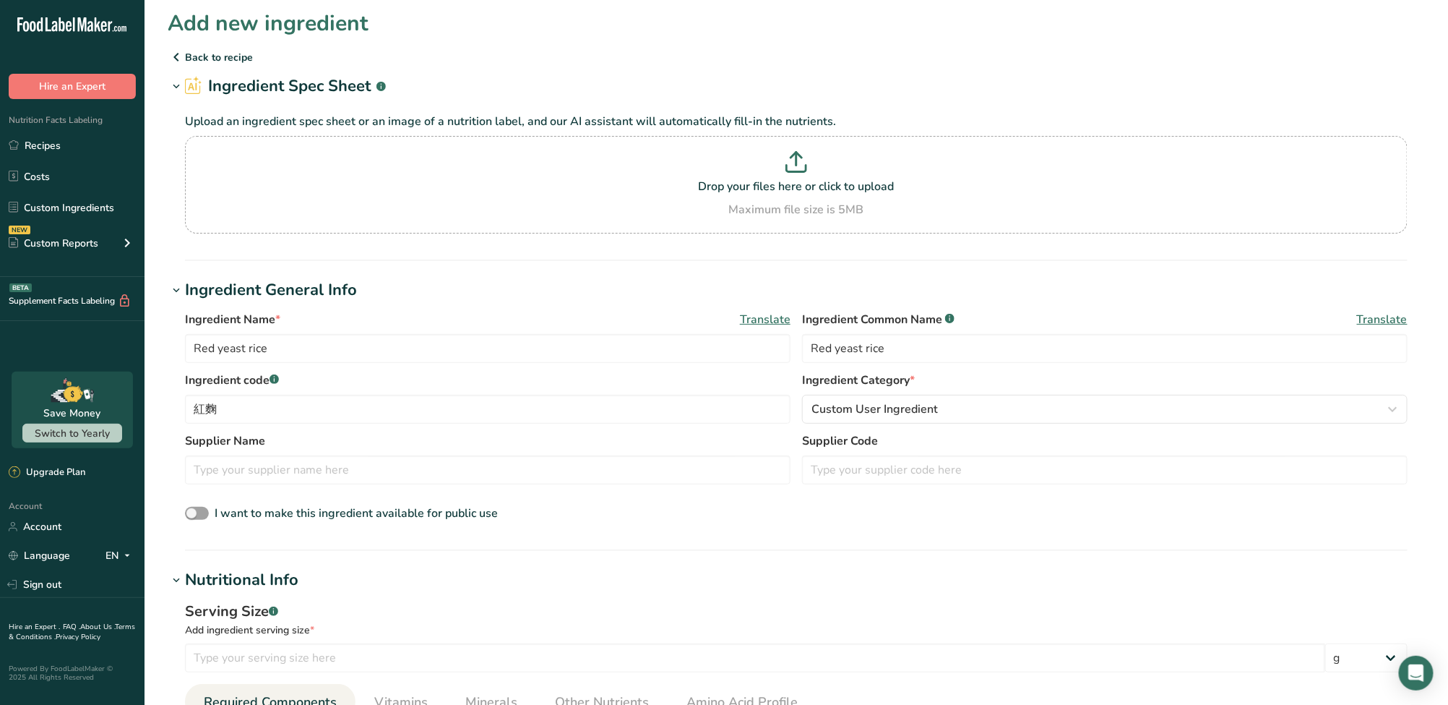
scroll to position [0, 0]
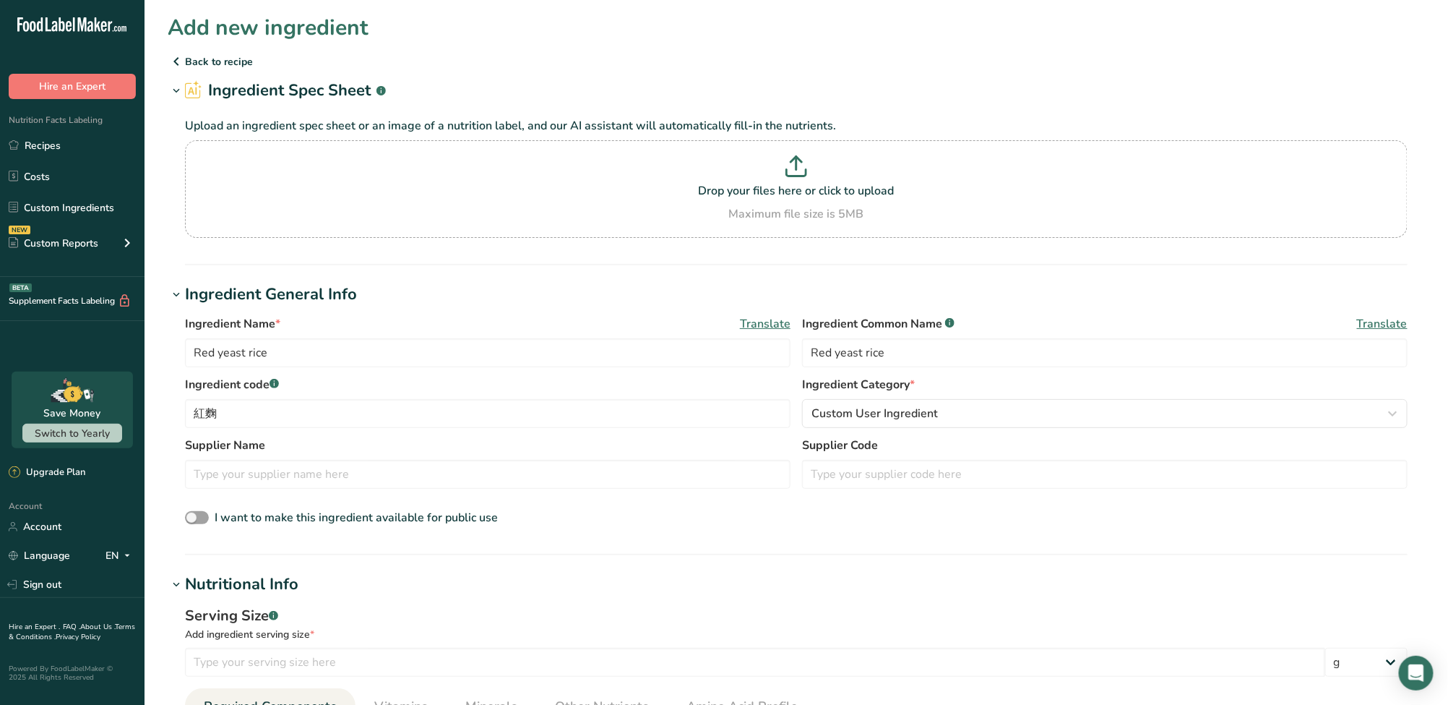
click at [179, 60] on icon at bounding box center [176, 61] width 17 height 26
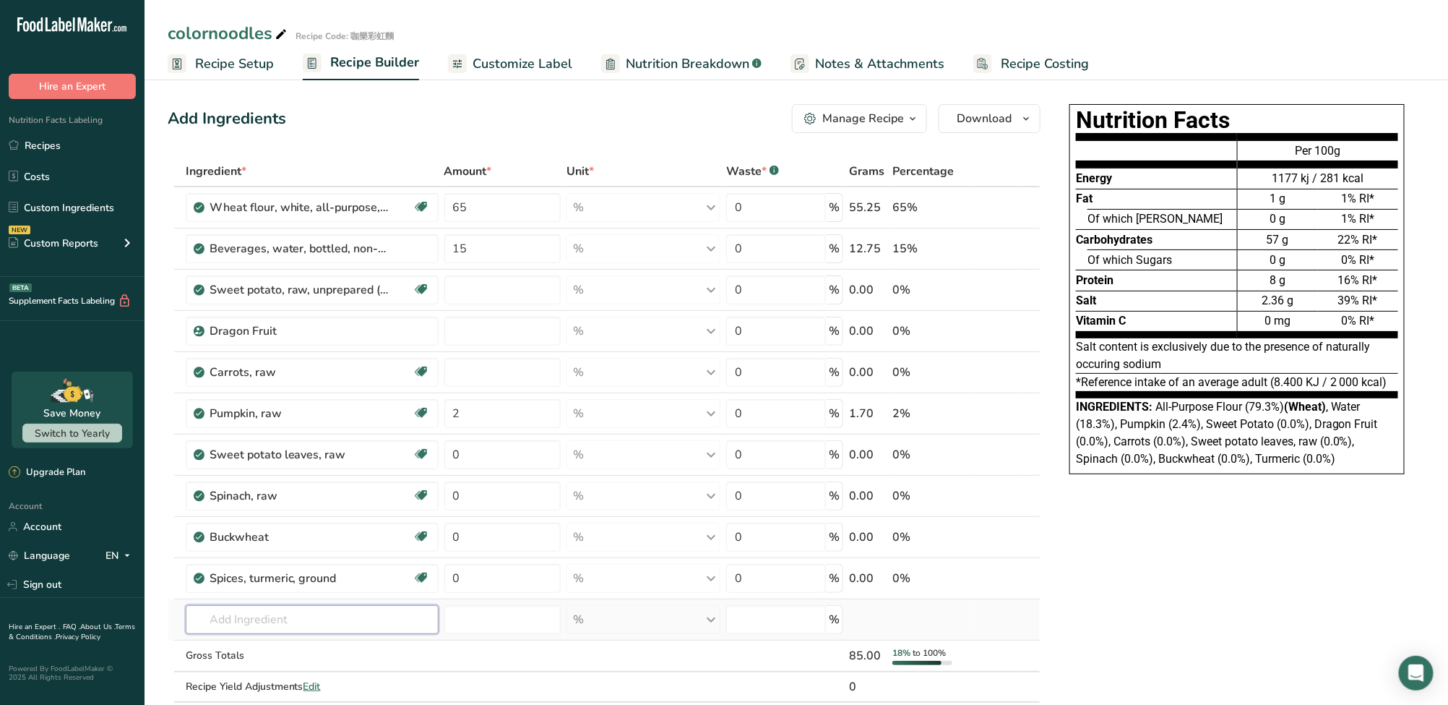
click at [319, 609] on input "text" at bounding box center [312, 619] width 253 height 29
paste input "Red yeast rice"
type input "Red yeast rice"
click at [299, 541] on div "Buckwheat" at bounding box center [300, 536] width 181 height 17
click at [343, 578] on div "Spices, turmeric, ground" at bounding box center [300, 578] width 181 height 17
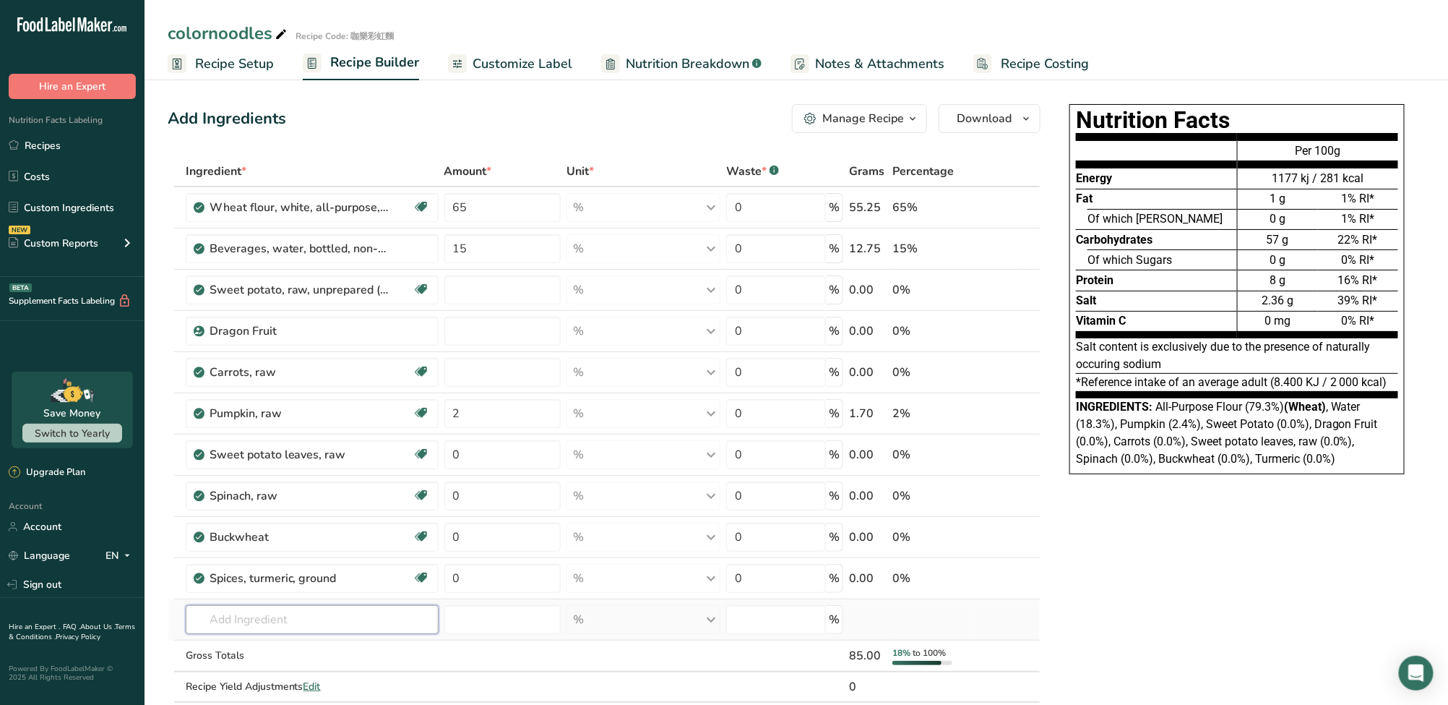
click at [327, 622] on input "text" at bounding box center [312, 619] width 253 height 29
paste input "Rice, red yeast"
type input "Rice, red yeast"
click at [351, 616] on input "text" at bounding box center [312, 619] width 253 height 29
paste input "Fermented rice"
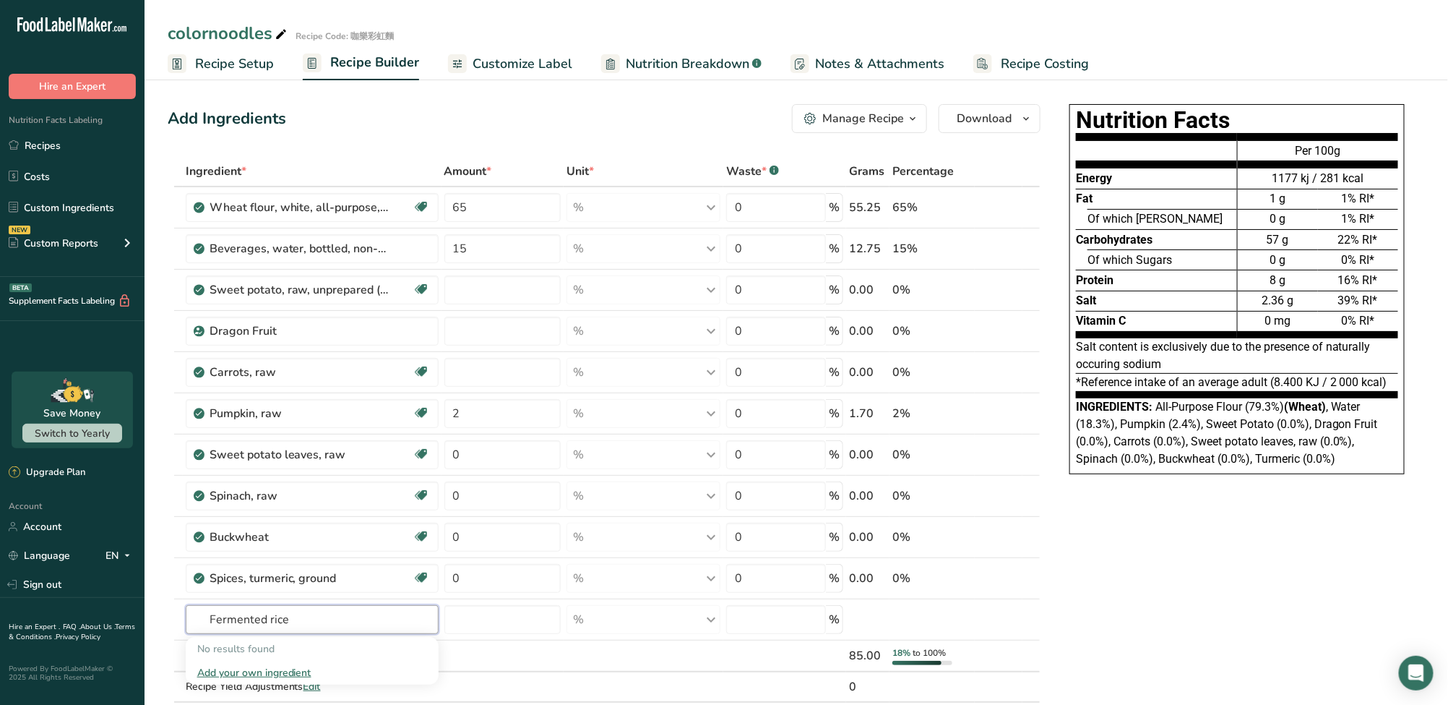
type input "Fermented rice"
click at [287, 627] on input "text" at bounding box center [312, 619] width 253 height 29
paste input "White rice"
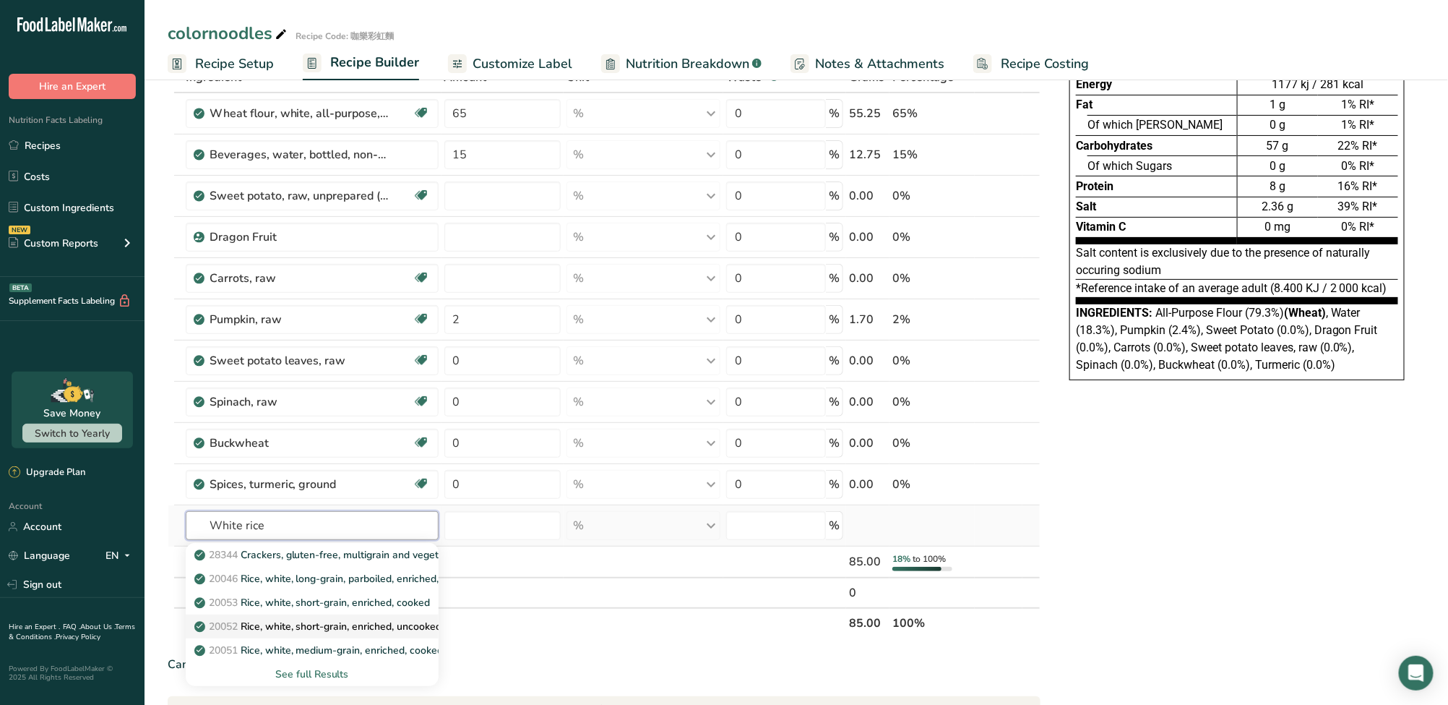
scroll to position [96, 0]
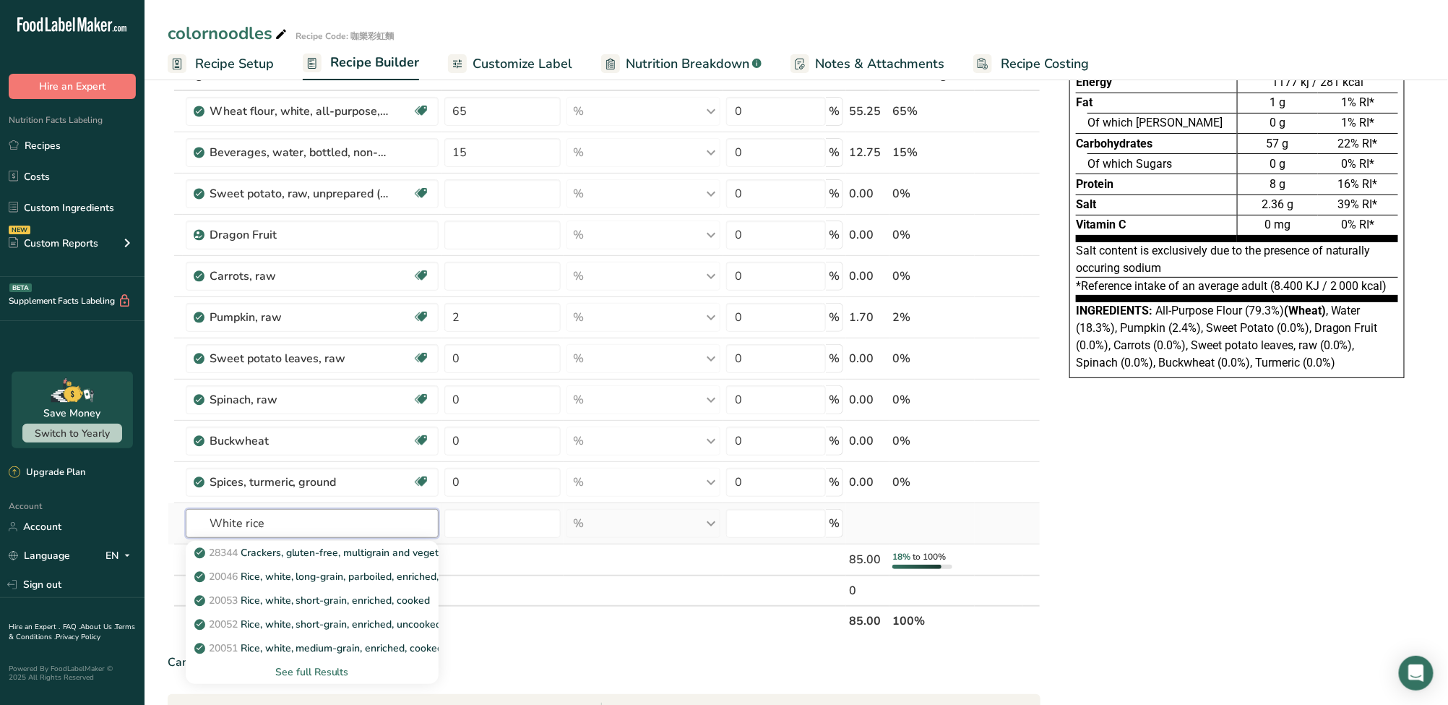
type input "White rice"
click at [335, 671] on div "See full Results" at bounding box center [312, 671] width 230 height 15
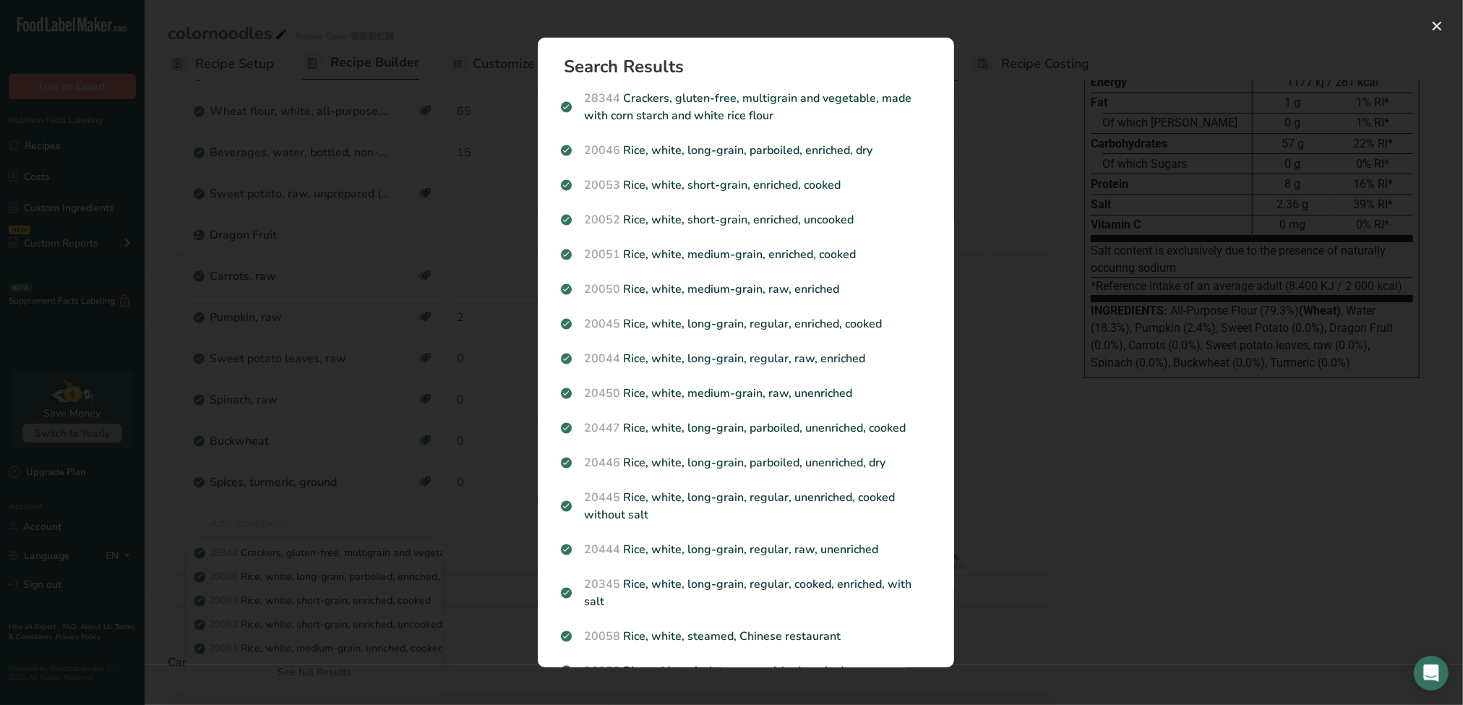
click at [981, 206] on div "Search results modal" at bounding box center [731, 352] width 1463 height 705
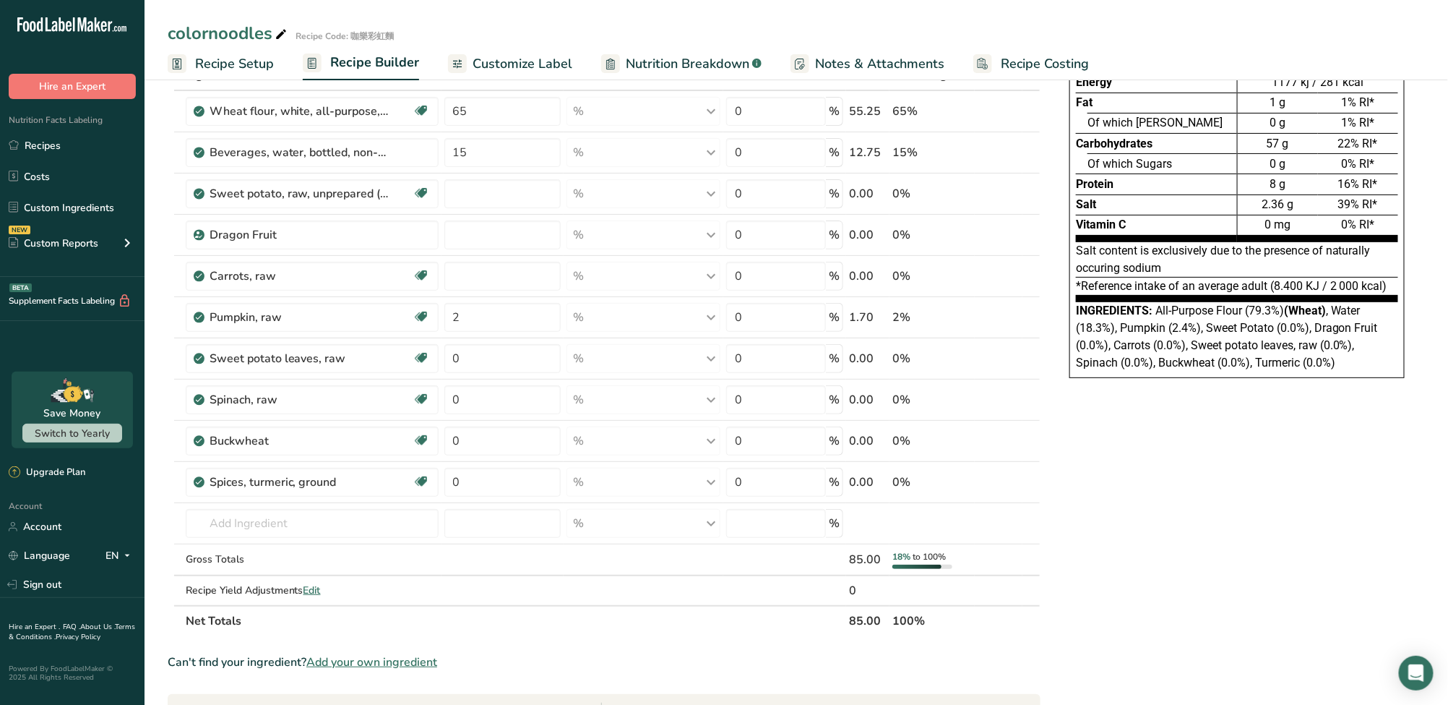
click at [335, 658] on span "Add your own ingredient" at bounding box center [371, 661] width 131 height 17
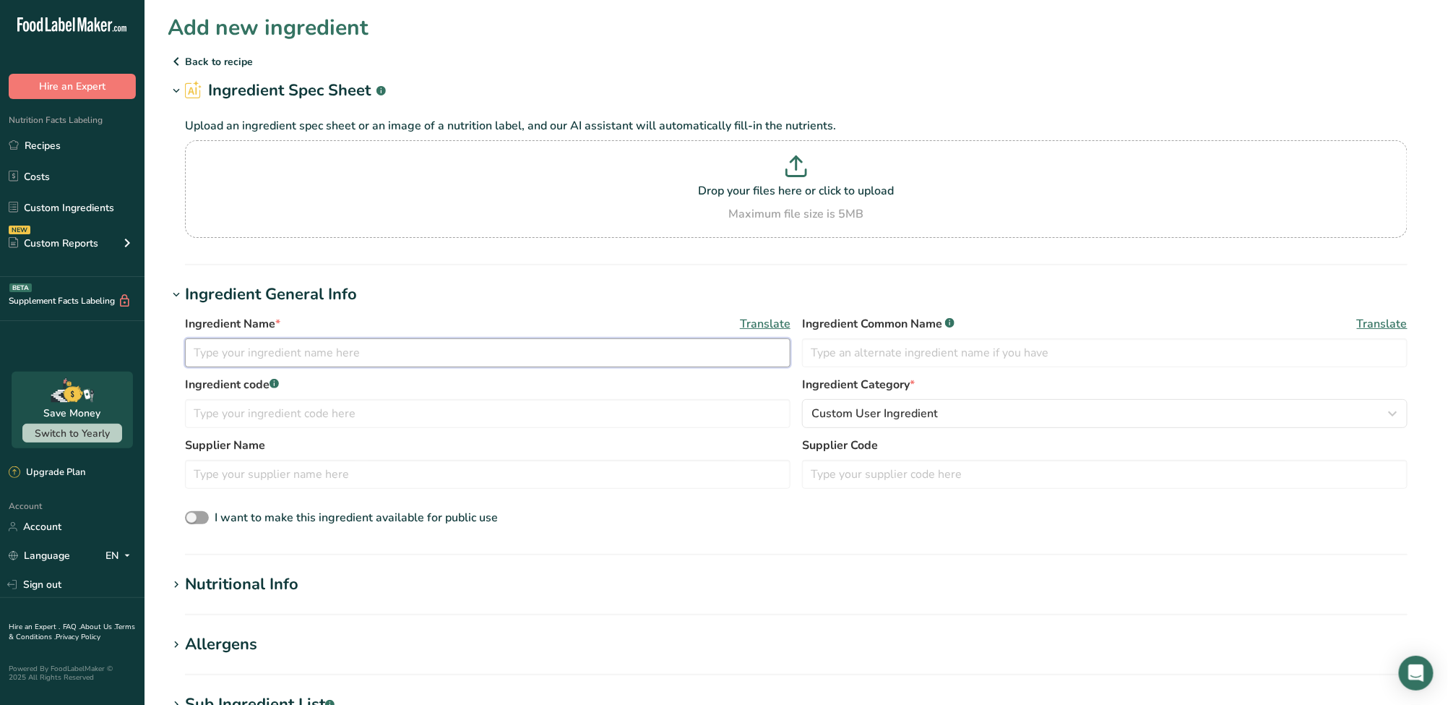
click at [361, 359] on input "text" at bounding box center [488, 352] width 606 height 29
paste input "Red yeast rice"
type input "Red yeast rice"
click at [886, 351] on input "text" at bounding box center [1105, 352] width 606 height 29
paste input "Red yeast rice"
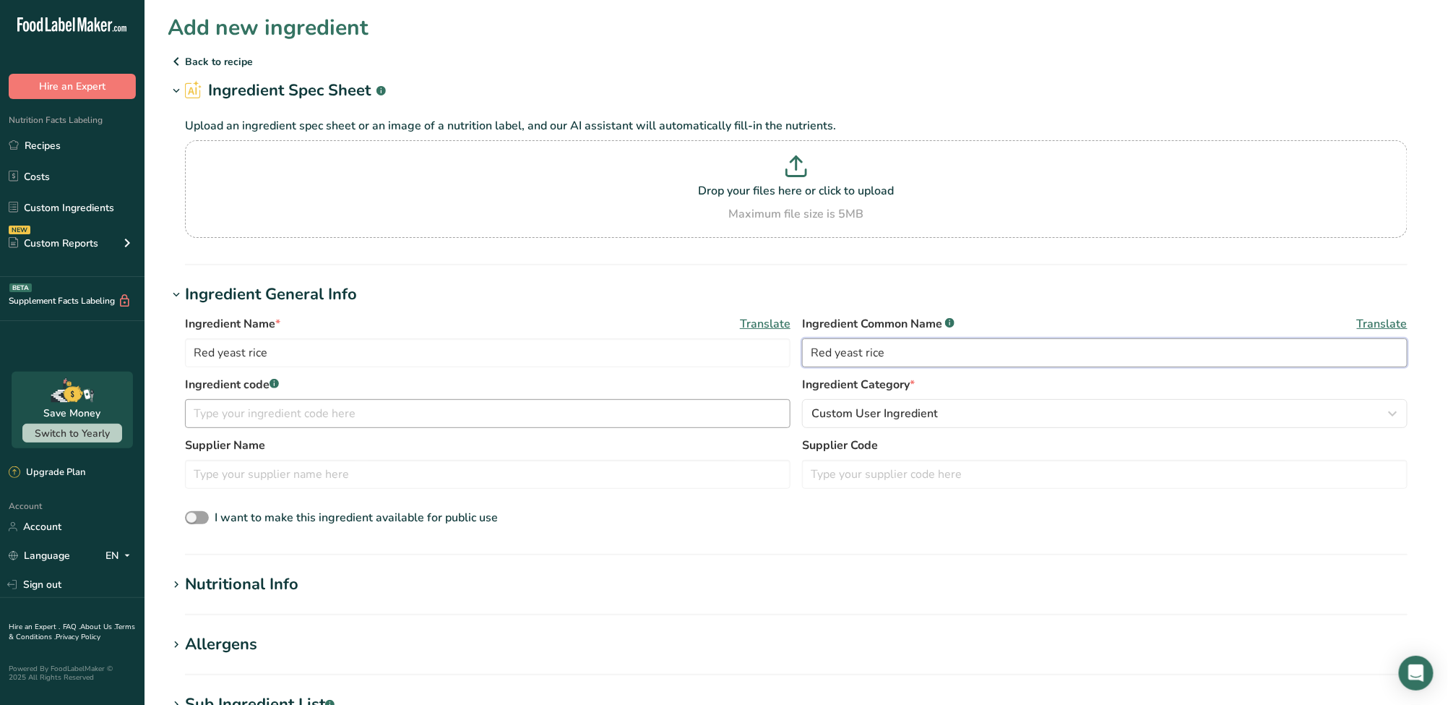
type input "Red yeast rice"
click at [423, 405] on input "text" at bounding box center [488, 413] width 606 height 29
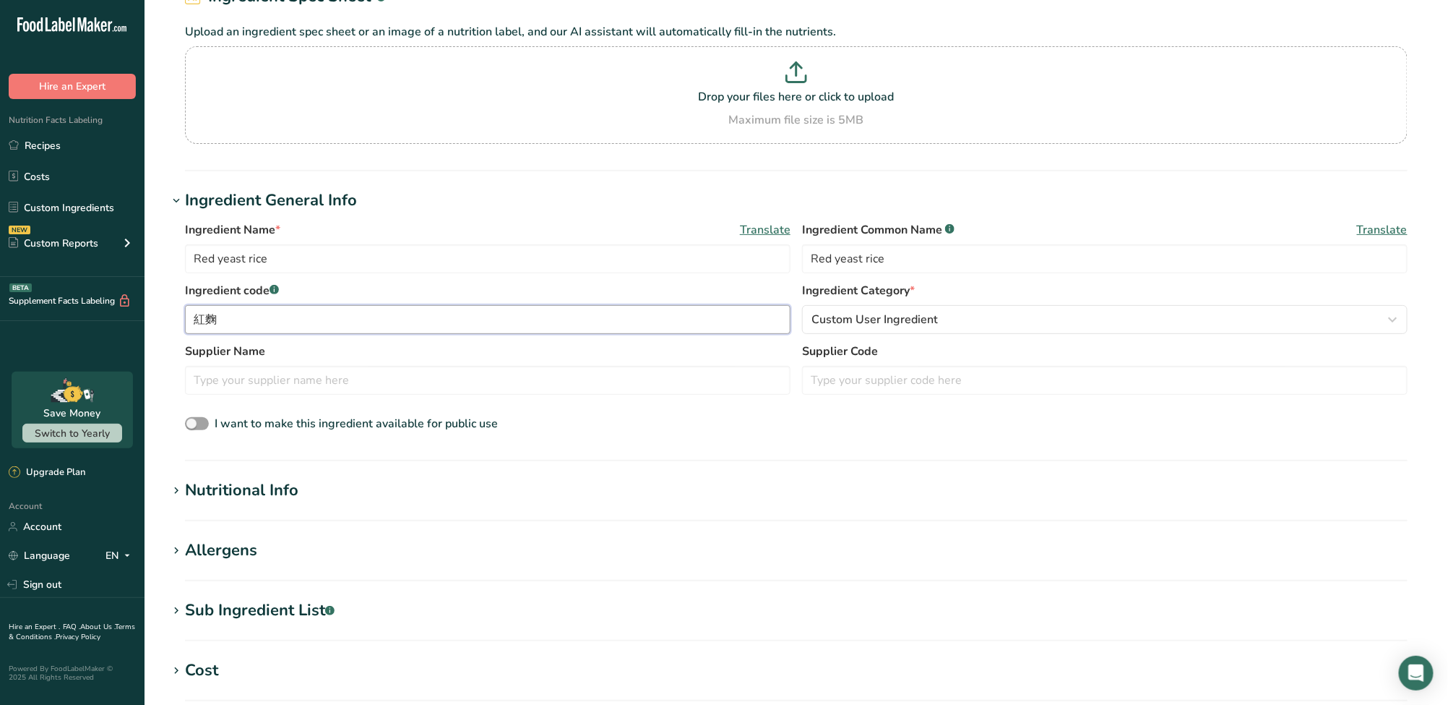
scroll to position [96, 0]
type input "紅麴"
click at [351, 501] on section "Nutritional Info Serving Size .a-a{fill:#347362;}.b-a{fill:#fff;} Add ingredien…" at bounding box center [797, 497] width 1258 height 43
click at [192, 488] on div "Nutritional Info" at bounding box center [241, 488] width 113 height 24
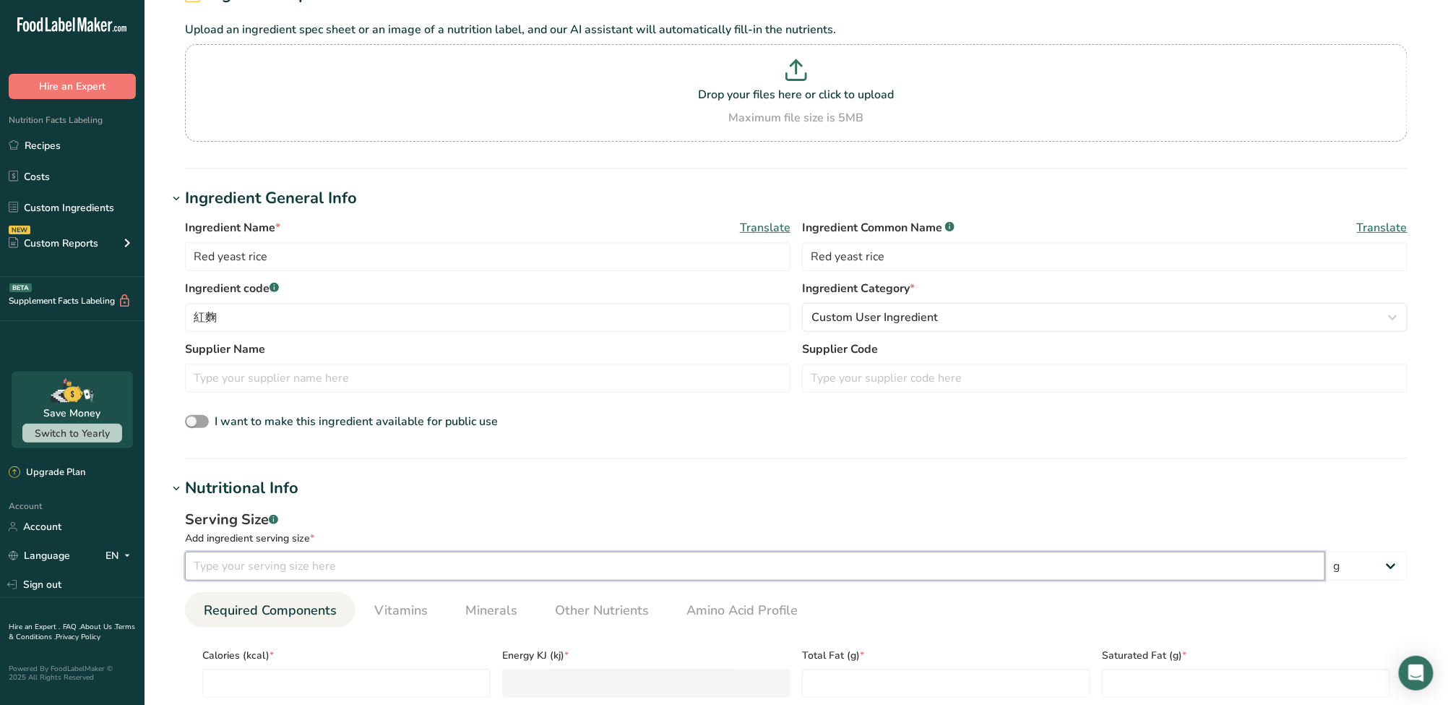
click at [265, 558] on input "number" at bounding box center [755, 565] width 1140 height 29
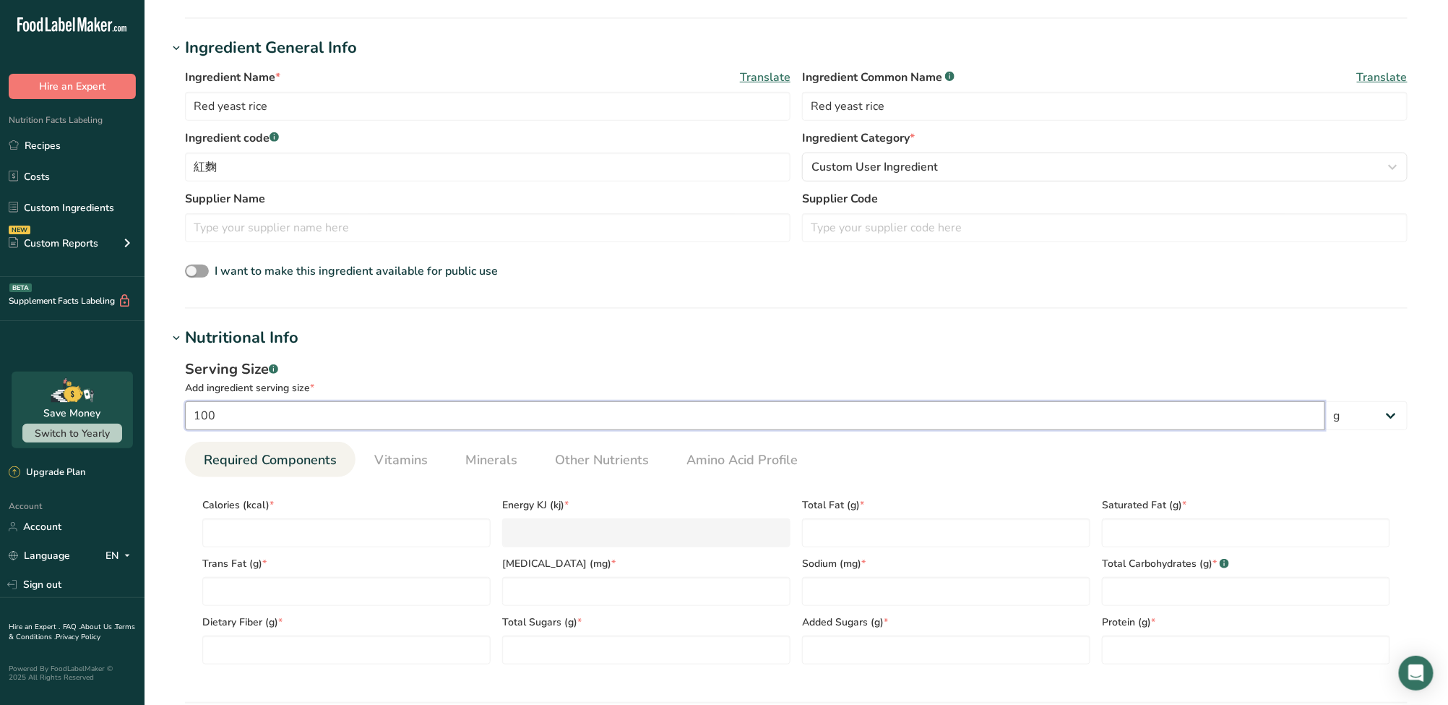
scroll to position [249, 0]
type input "100"
click at [377, 541] on input "number" at bounding box center [346, 529] width 288 height 29
type input "4"
type KJ "16.7"
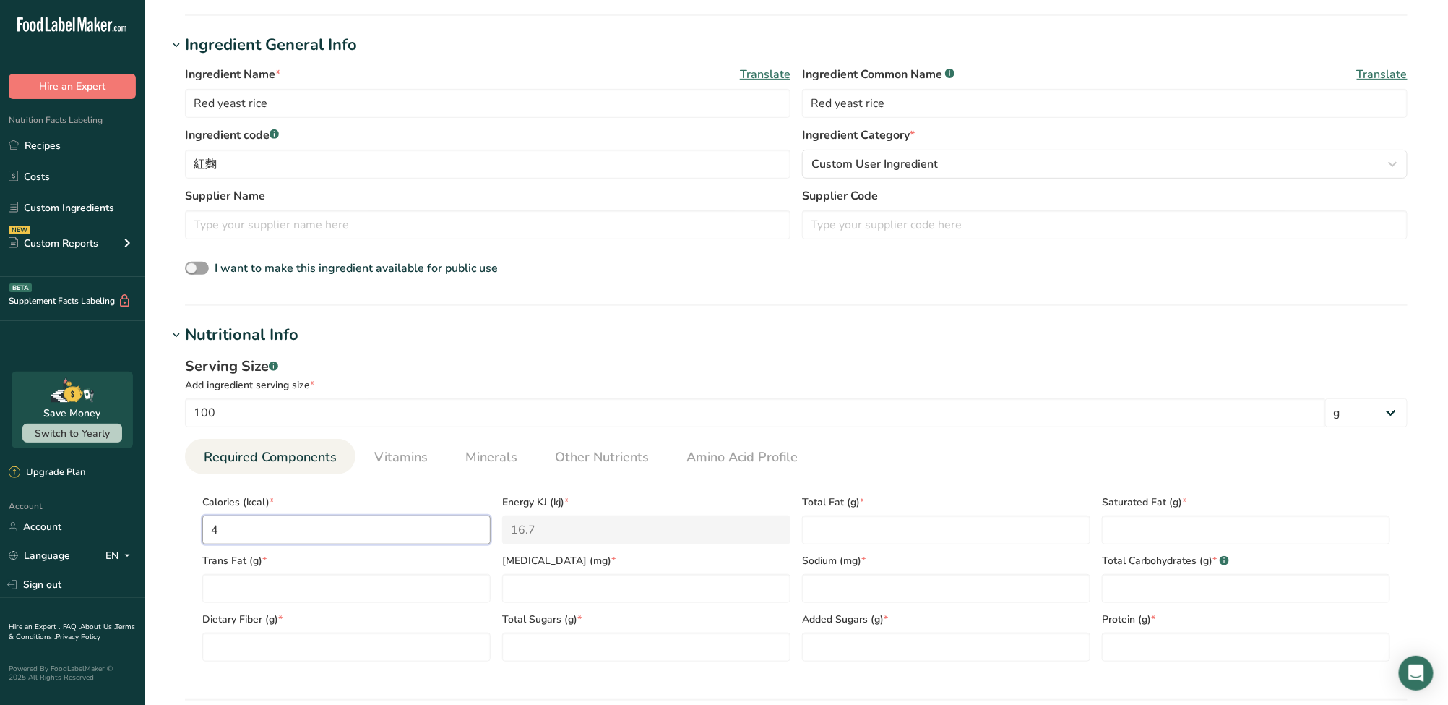
type input "40"
type KJ "167.4"
type input "405"
type KJ "1694.5"
type input "405"
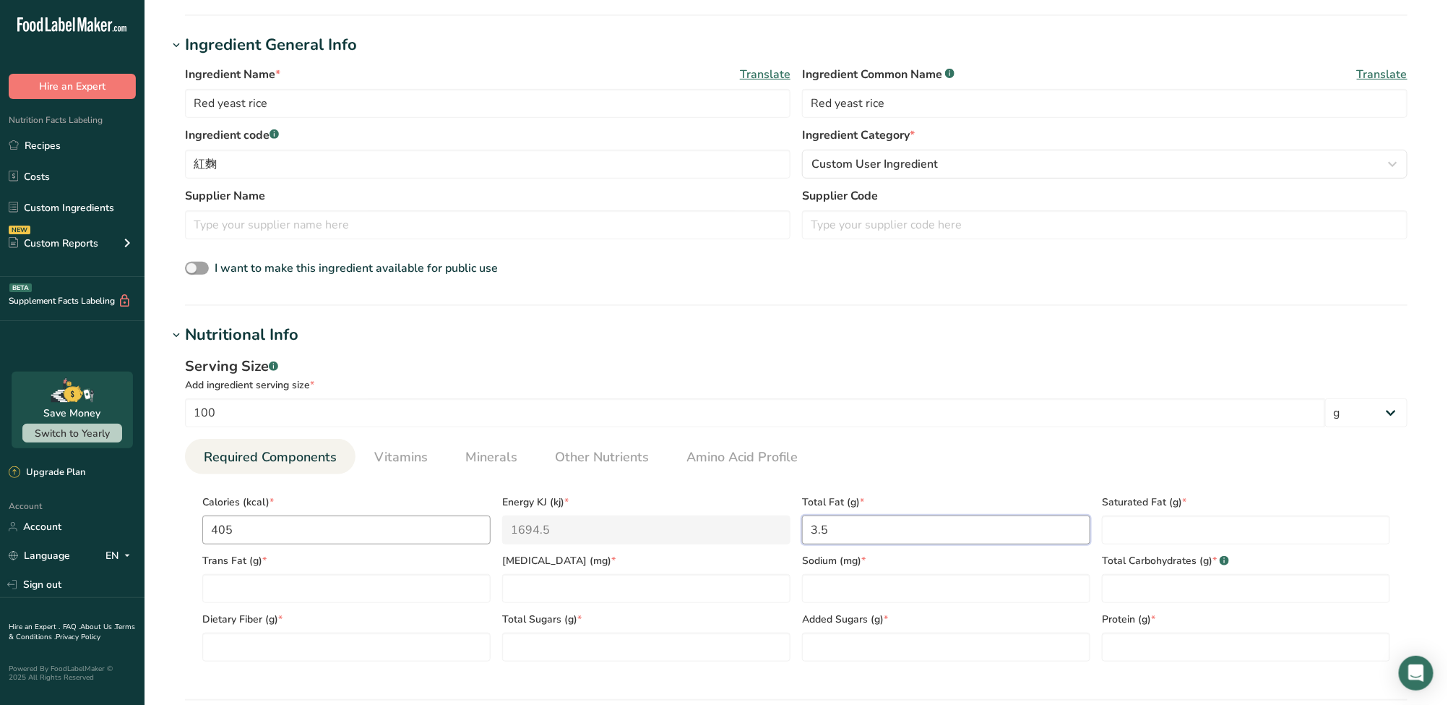
type Fat "3.5"
type Fat "0.7"
click at [319, 596] on Fat "number" at bounding box center [346, 588] width 288 height 29
type Fat "3.5"
click at [557, 593] on input "number" at bounding box center [646, 588] width 288 height 29
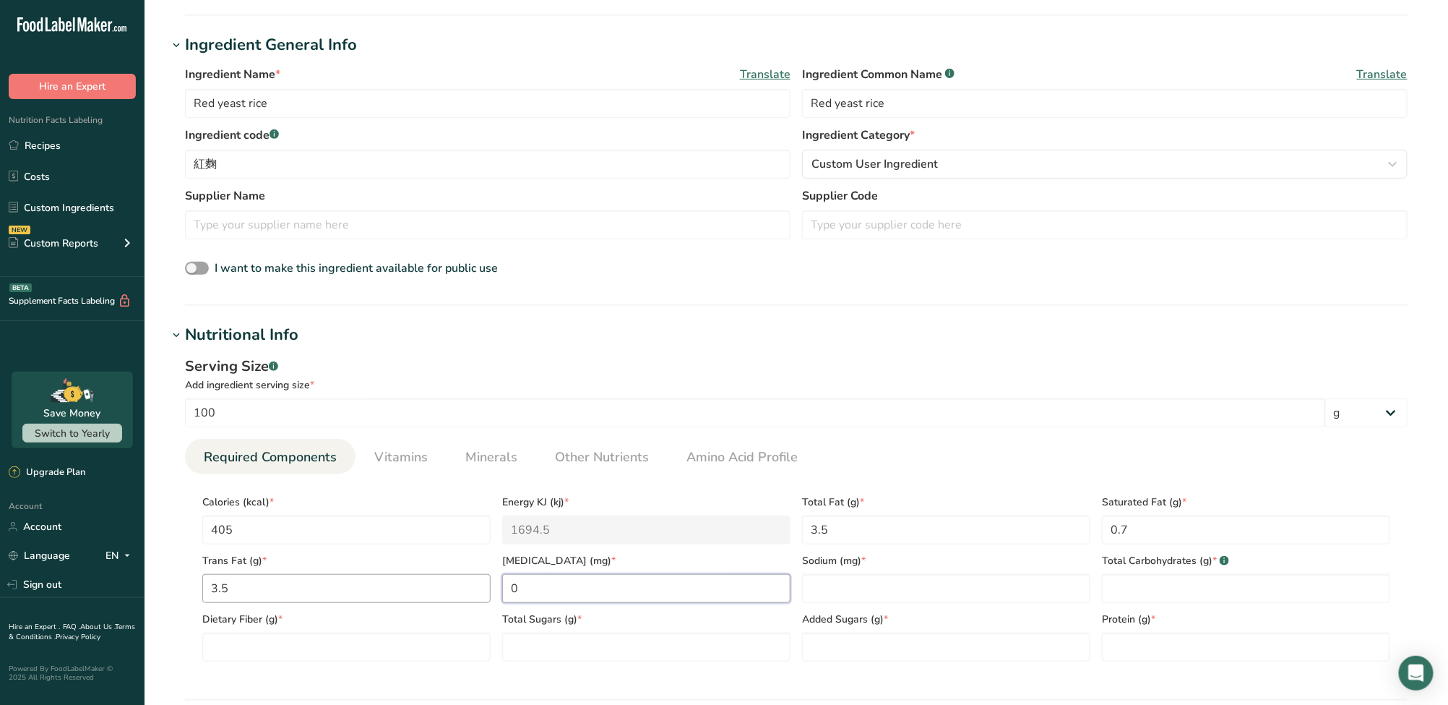
type input "0"
drag, startPoint x: 352, startPoint y: 590, endPoint x: 27, endPoint y: 593, distance: 325.2
click at [27, 592] on div ".a-20{fill:#fff;} Hire an Expert Nutrition Facts Labeling Recipes Costs Custom …" at bounding box center [724, 493] width 1448 height 1484
type Fat "0"
click at [835, 588] on input "number" at bounding box center [946, 588] width 288 height 29
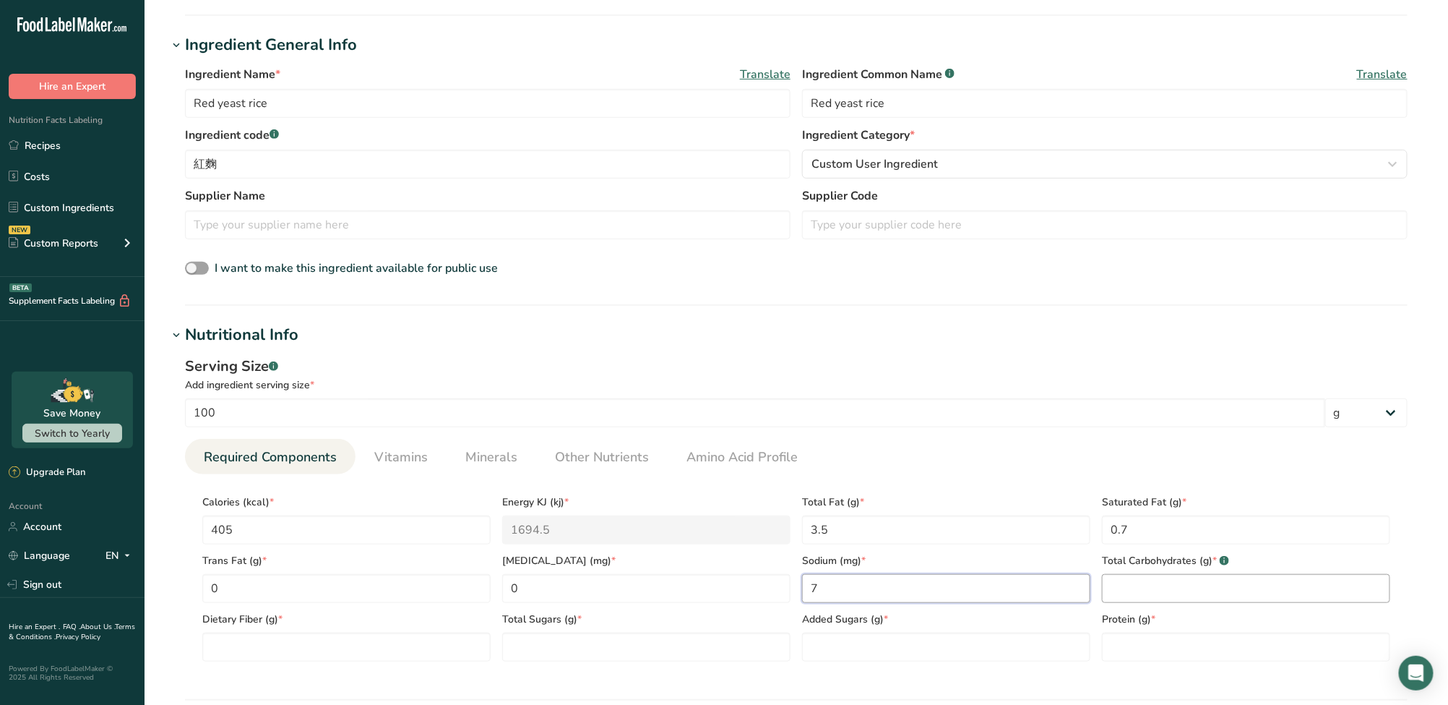
type input "7"
click at [1162, 596] on Carbohydrates "number" at bounding box center [1246, 588] width 288 height 29
type Carbohydrates "78"
click at [338, 648] on Fiber "number" at bounding box center [346, 646] width 288 height 29
type Fiber "2.6"
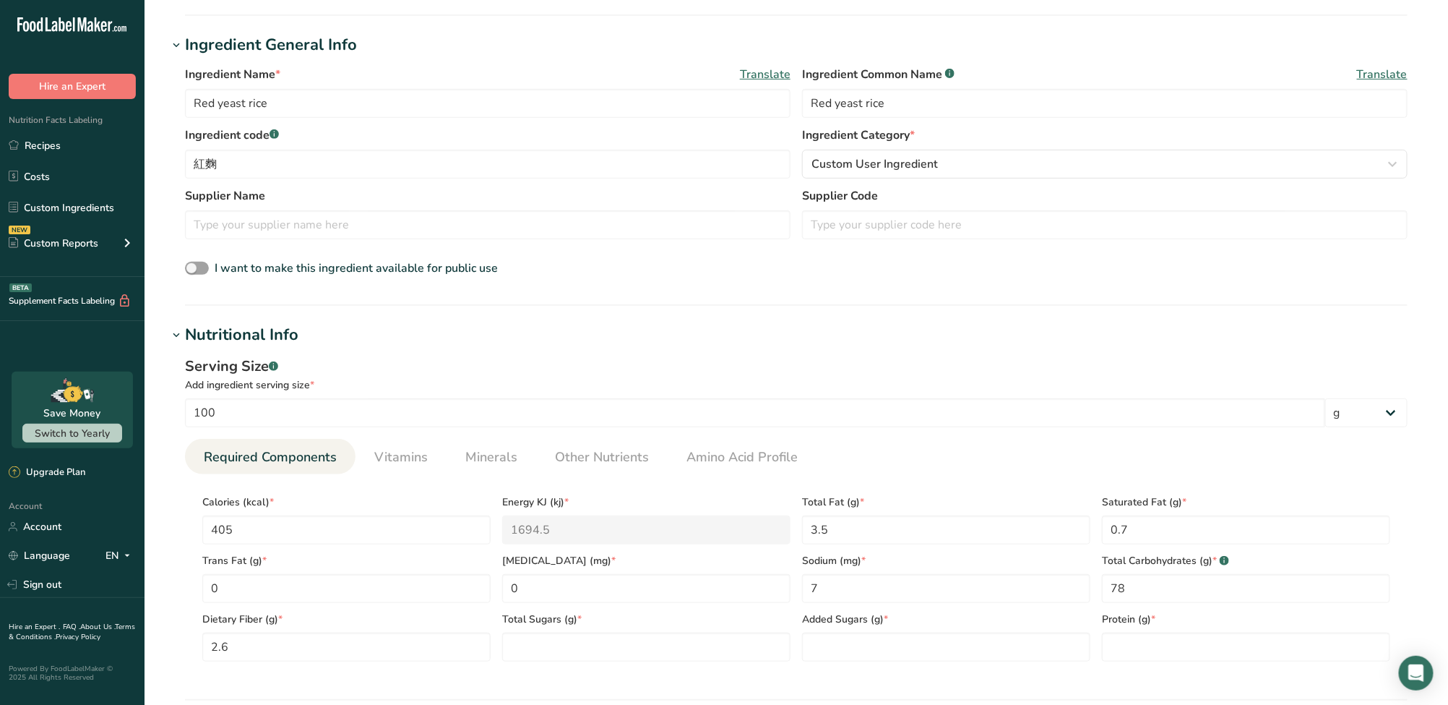
click at [670, 663] on section "Calories (kcal) * 405 Energy KJ (kj) * 1694.5 Total Fat (g) * 3.5 Saturated Fat…" at bounding box center [796, 573] width 1223 height 199
click at [666, 653] on Sugars "number" at bounding box center [646, 646] width 288 height 29
type Sugars "0.9"
click at [851, 647] on Sugars "number" at bounding box center [946, 646] width 288 height 29
type Sugars "0"
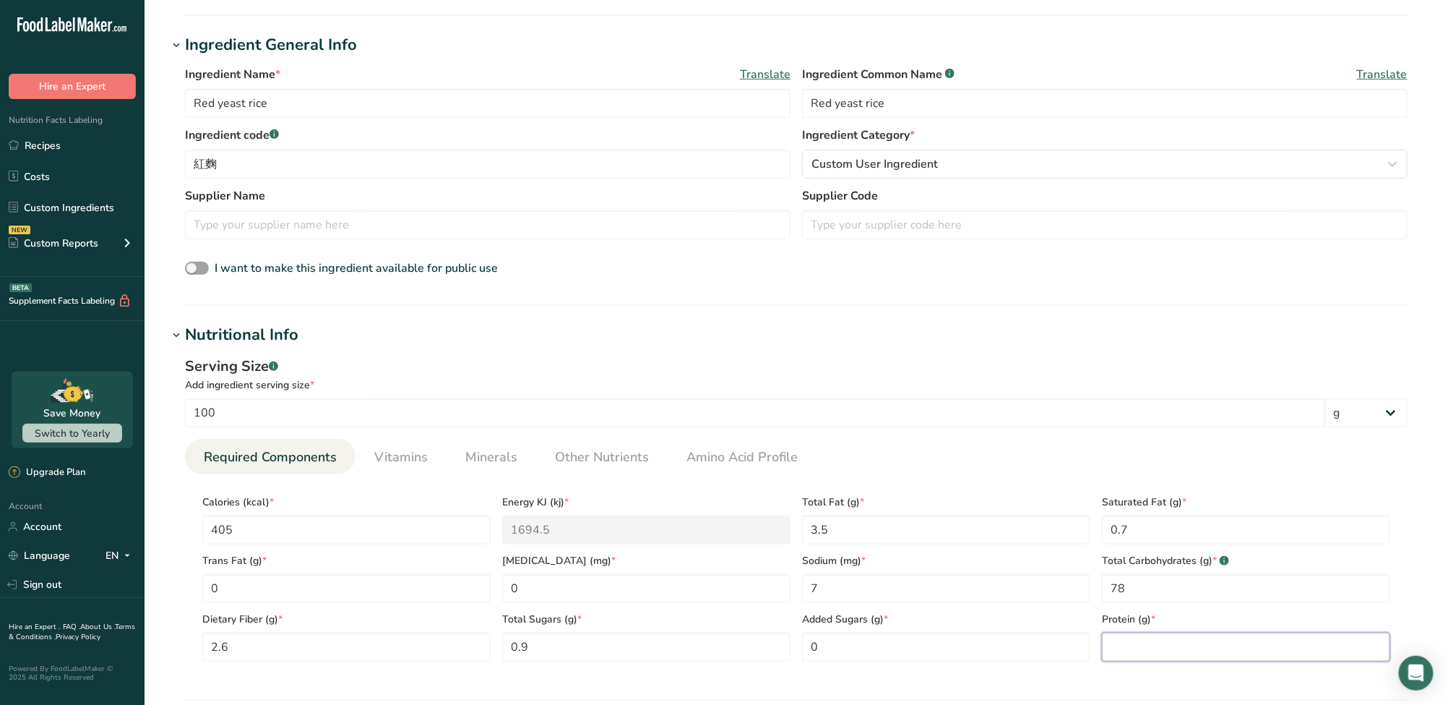
click at [1132, 659] on input "number" at bounding box center [1246, 646] width 288 height 29
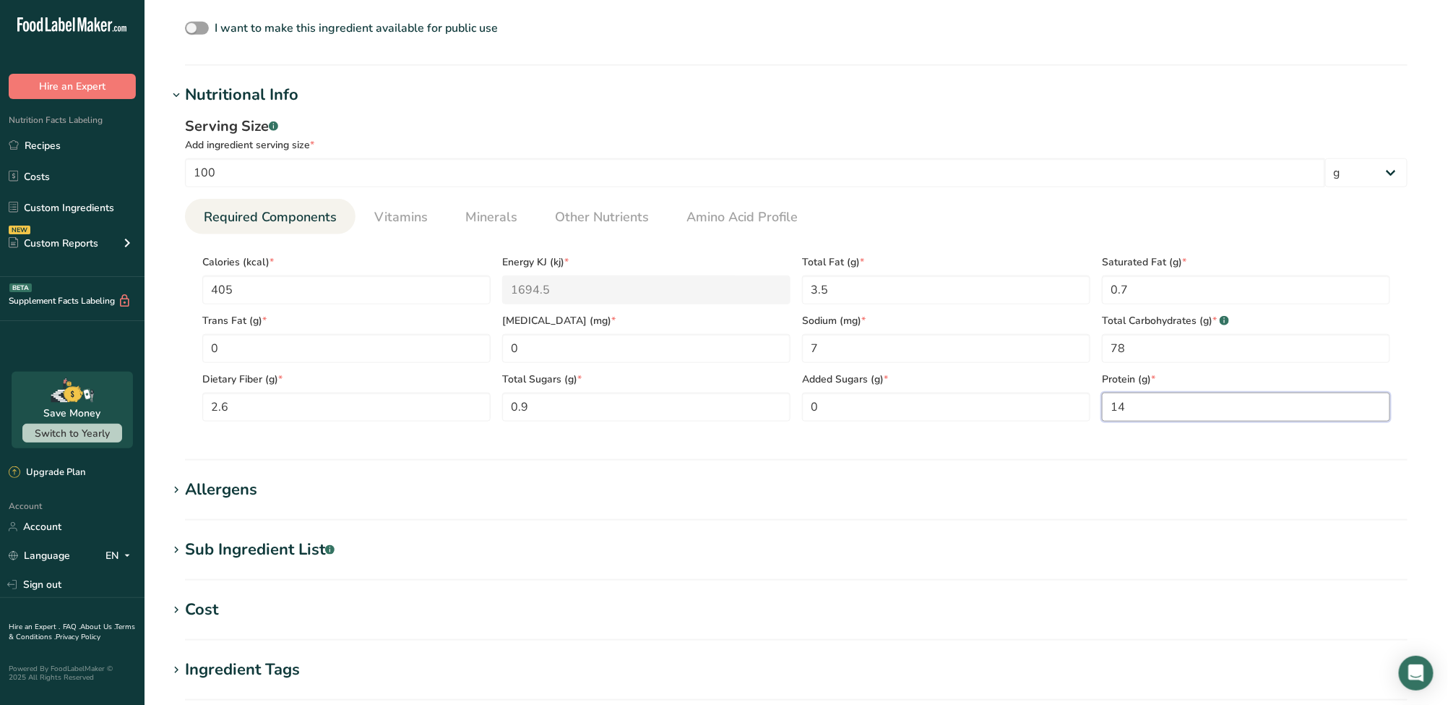
scroll to position [780, 0]
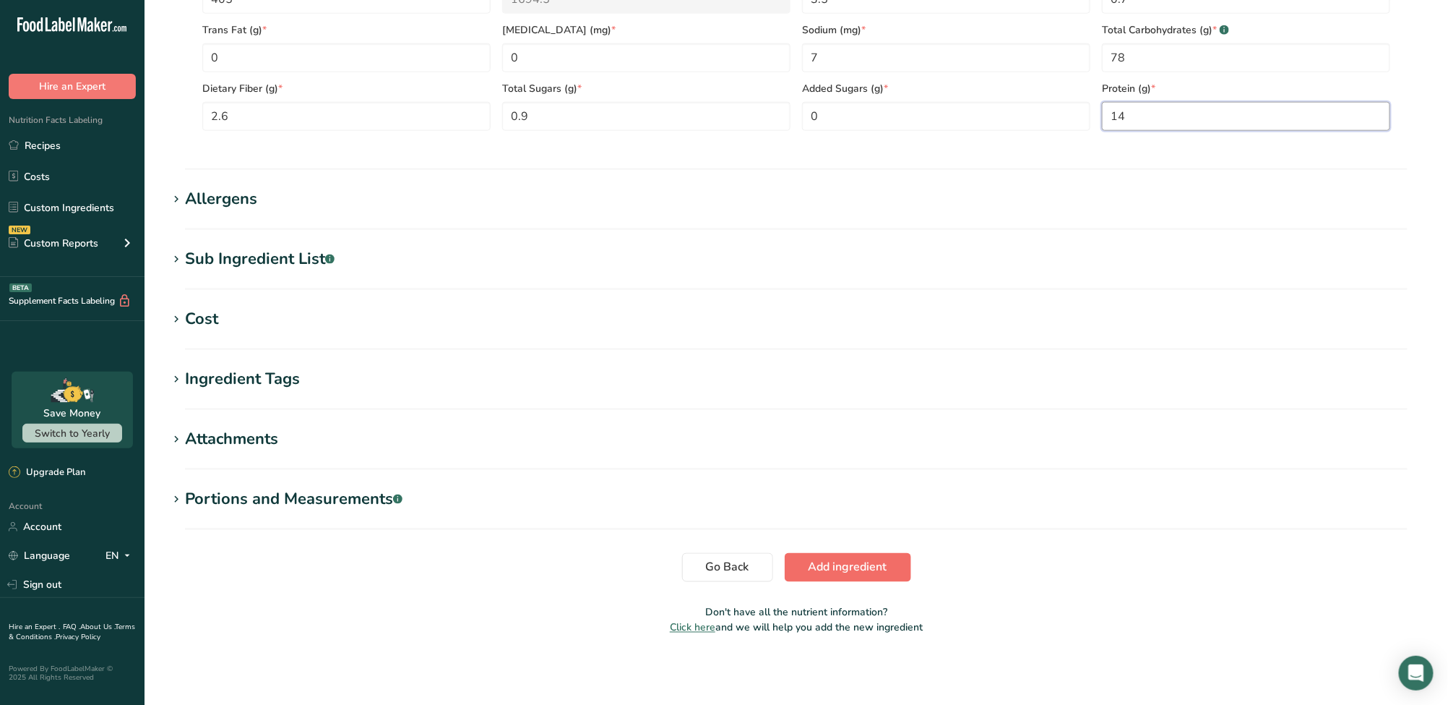
type input "14"
click at [877, 566] on span "Add ingredient" at bounding box center [848, 567] width 79 height 17
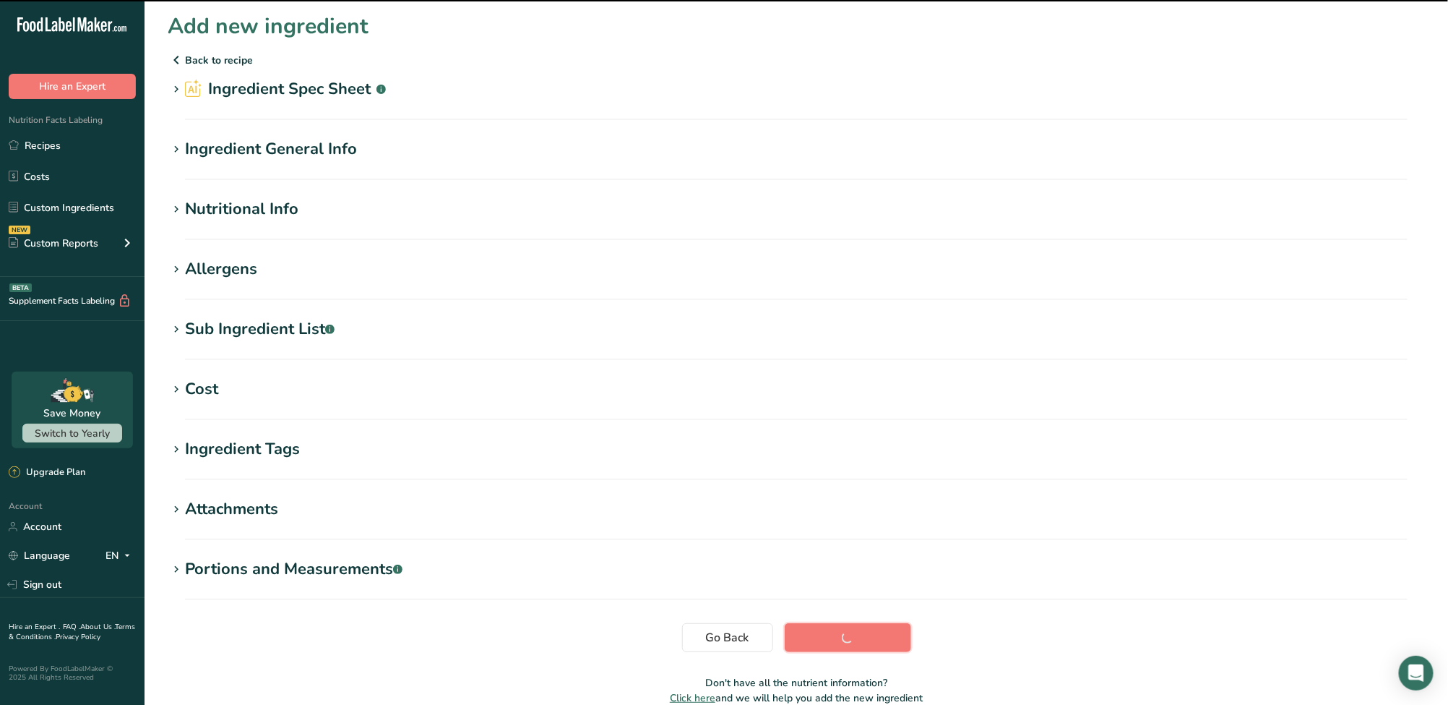
scroll to position [0, 0]
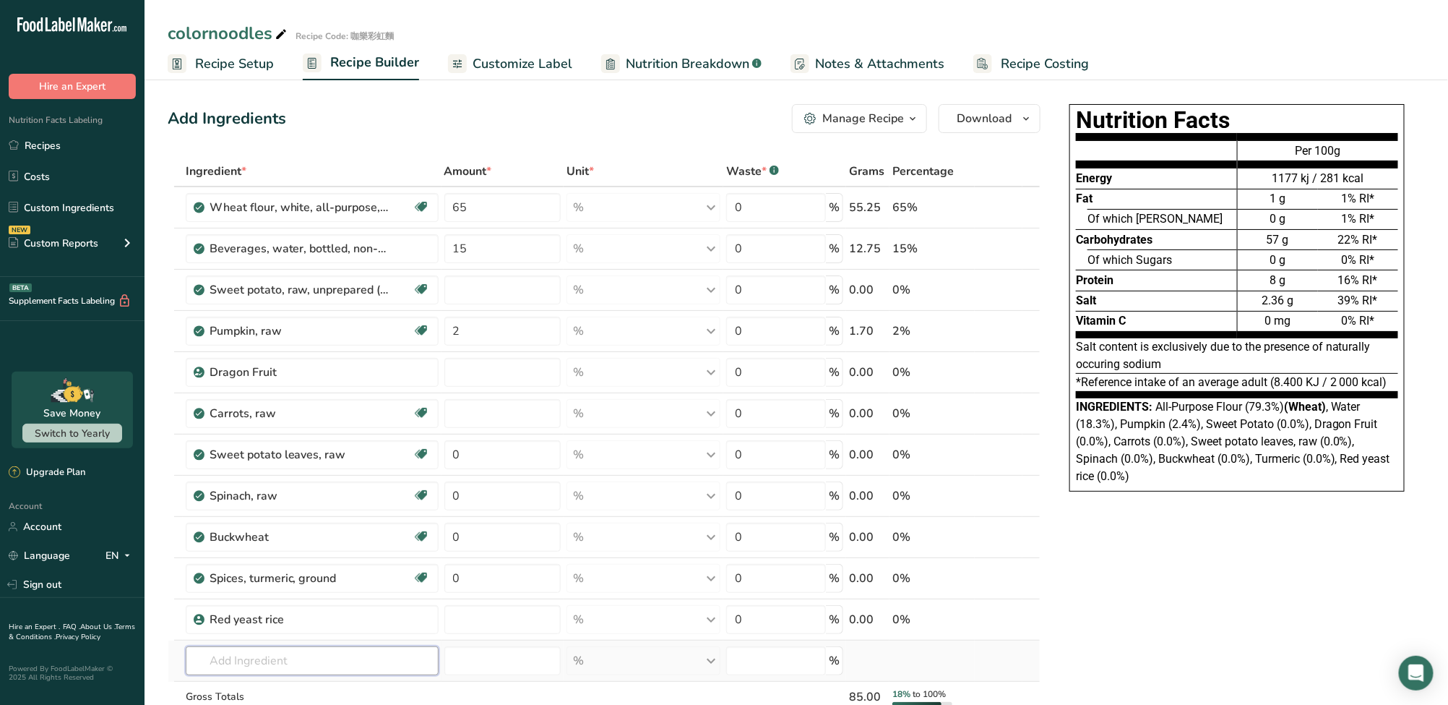
click at [311, 660] on input "text" at bounding box center [312, 660] width 253 height 29
click at [1031, 338] on icon at bounding box center [1031, 339] width 17 height 11
type input "2"
click at [1028, 405] on icon at bounding box center [1031, 405] width 17 height 11
type input "2"
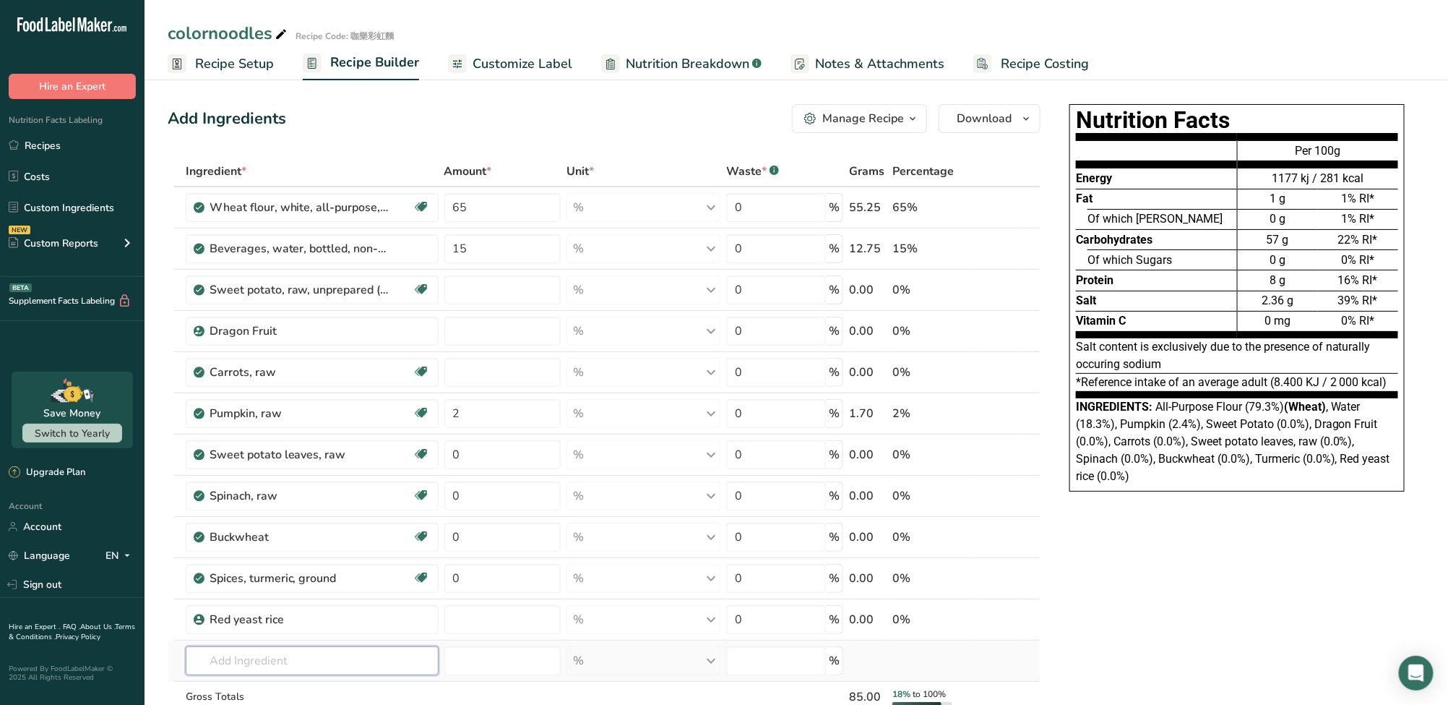
click at [289, 667] on input "text" at bounding box center [312, 660] width 253 height 29
paste input "Butterfly pea"
type input "Butterfly pea"
click at [276, 658] on input "text" at bounding box center [312, 660] width 253 height 29
paste input "Butterfly pea"
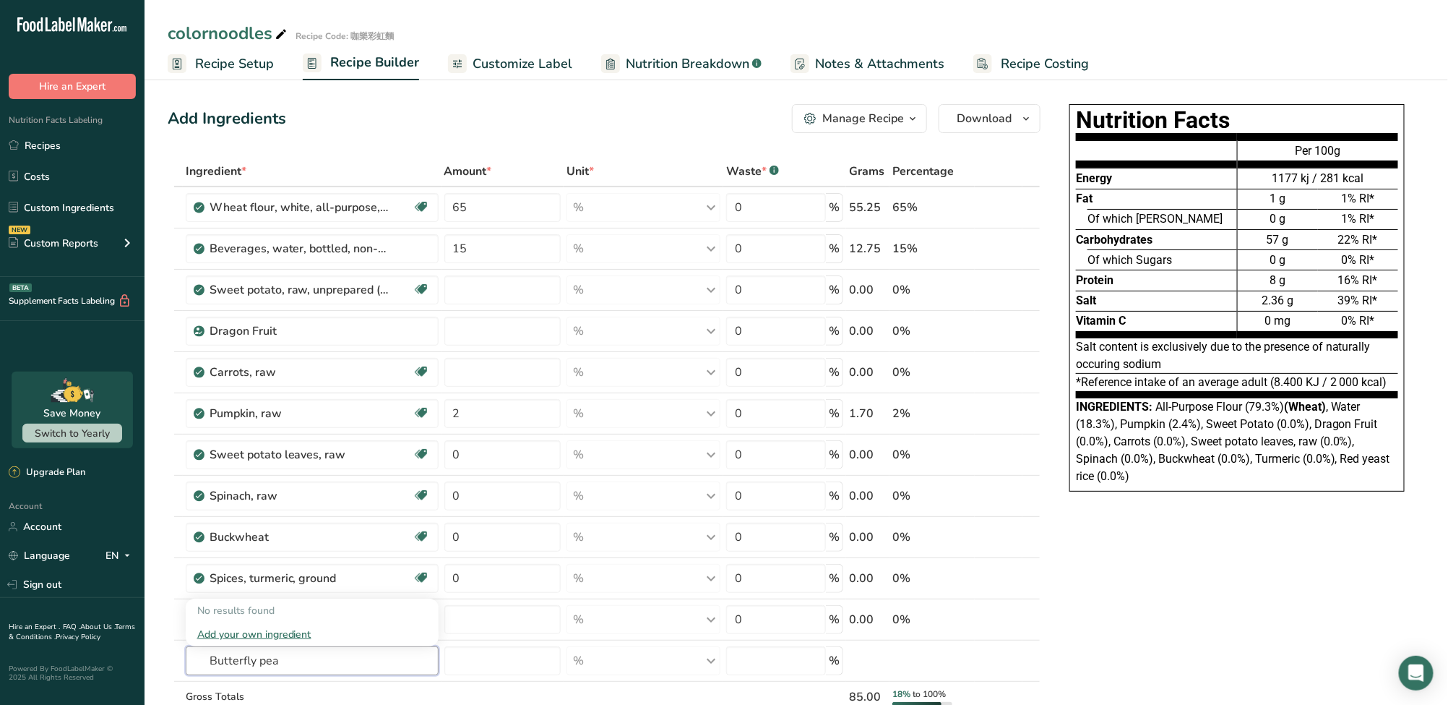
type input "Butterfly pea"
click at [309, 637] on div "Add your own ingredient" at bounding box center [312, 634] width 230 height 15
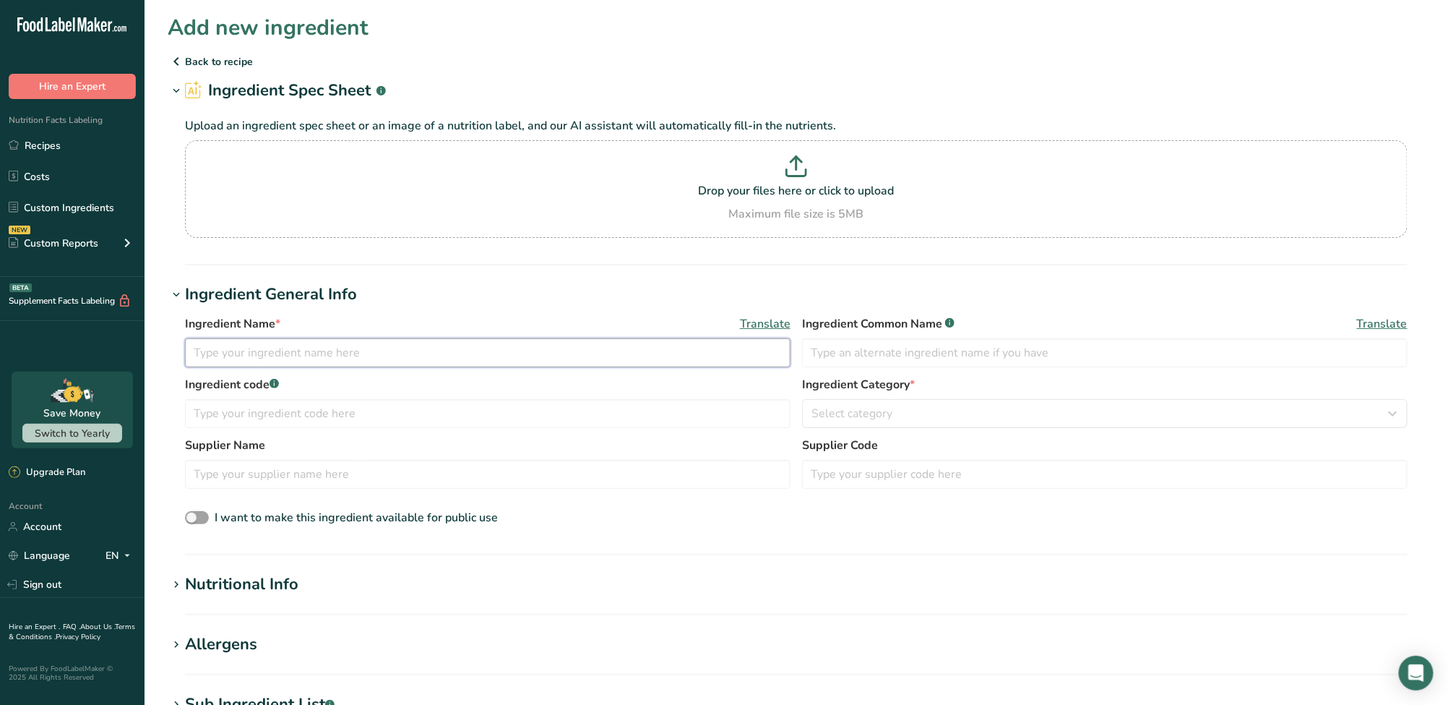
click at [259, 338] on input "text" at bounding box center [488, 352] width 606 height 29
paste input "Butterfly Pea Flower"
type input "Butterfly Pea Flower"
click at [864, 346] on input "text" at bounding box center [1105, 352] width 606 height 29
paste input "Butterfly Pea Flower"
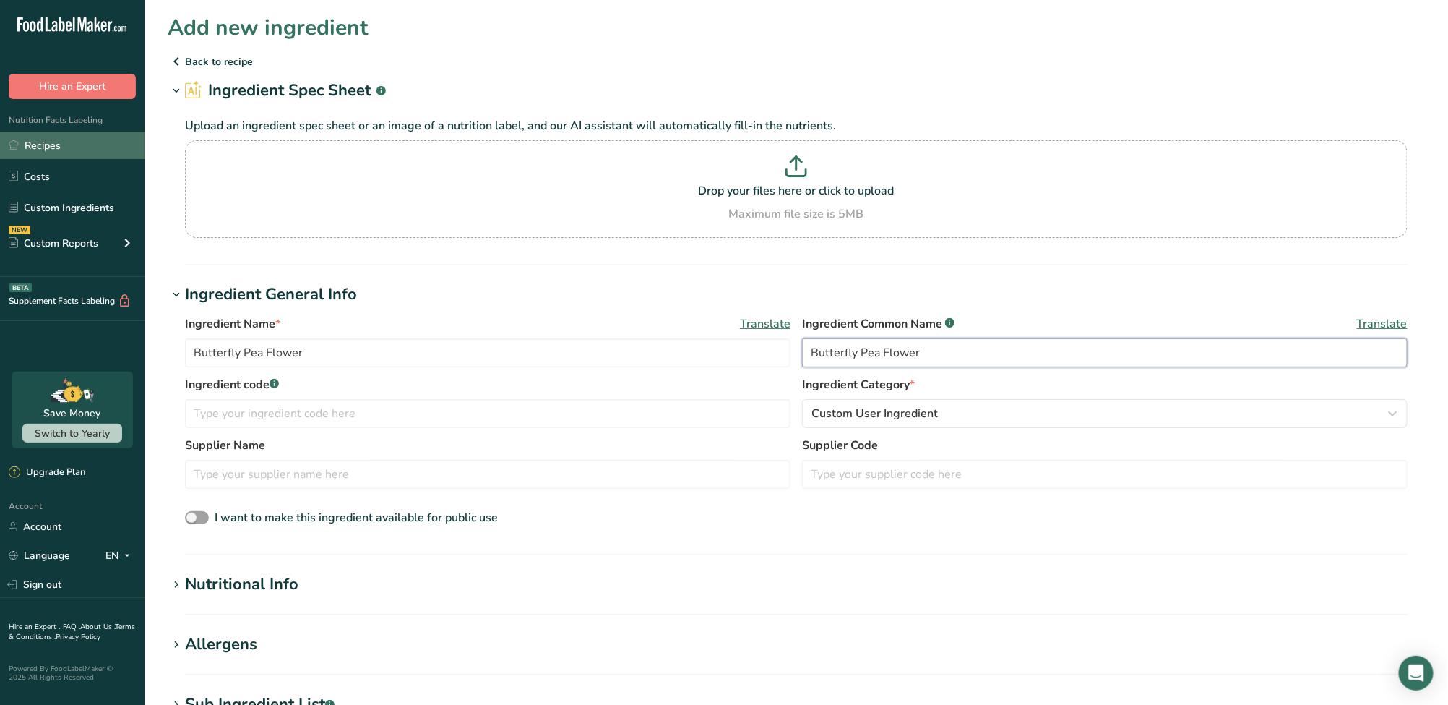
type input "Butterfly Pea Flower"
click at [287, 418] on input "text" at bounding box center [488, 413] width 606 height 29
paste input "蝶豆花"
type input "蝶豆花"
click at [250, 588] on div "Nutritional Info" at bounding box center [241, 584] width 113 height 24
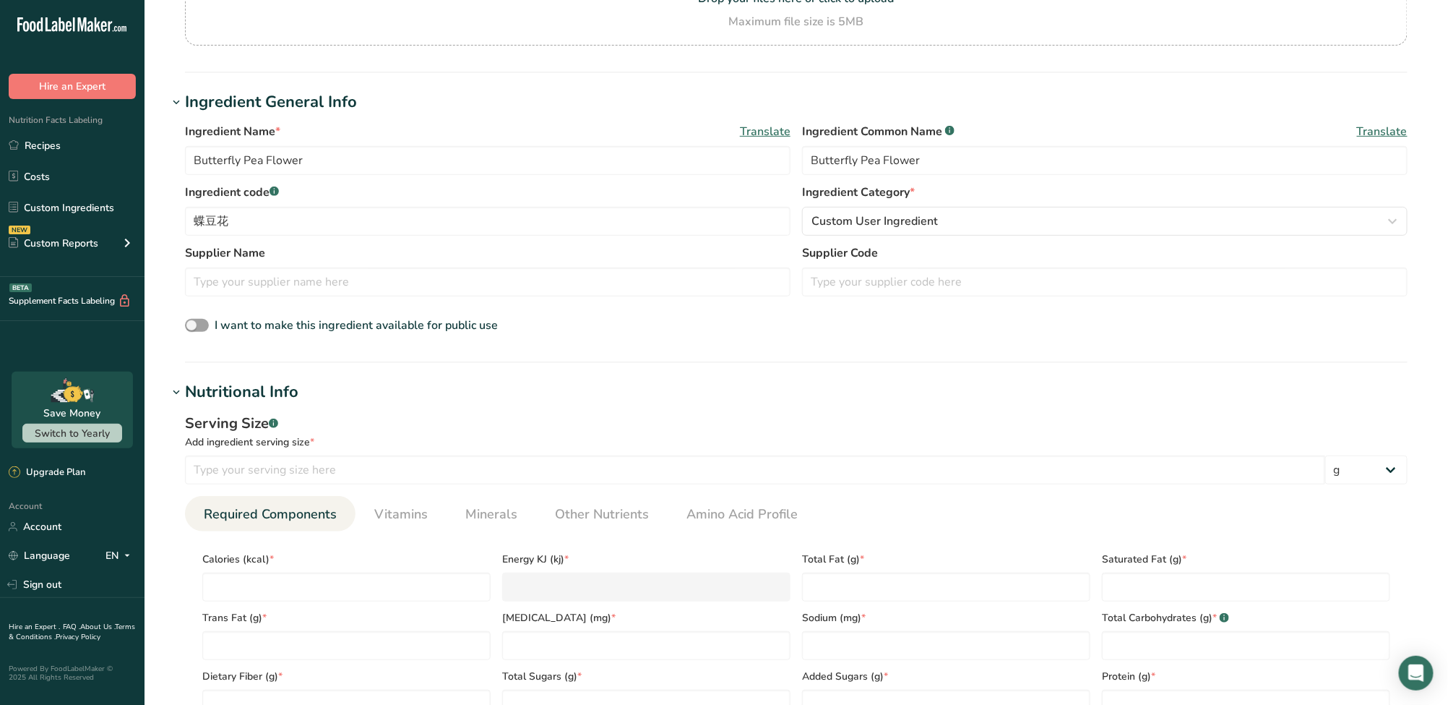
scroll to position [193, 0]
click at [305, 582] on input "number" at bounding box center [346, 586] width 288 height 29
type input "3"
type KJ "12.6"
type input "31"
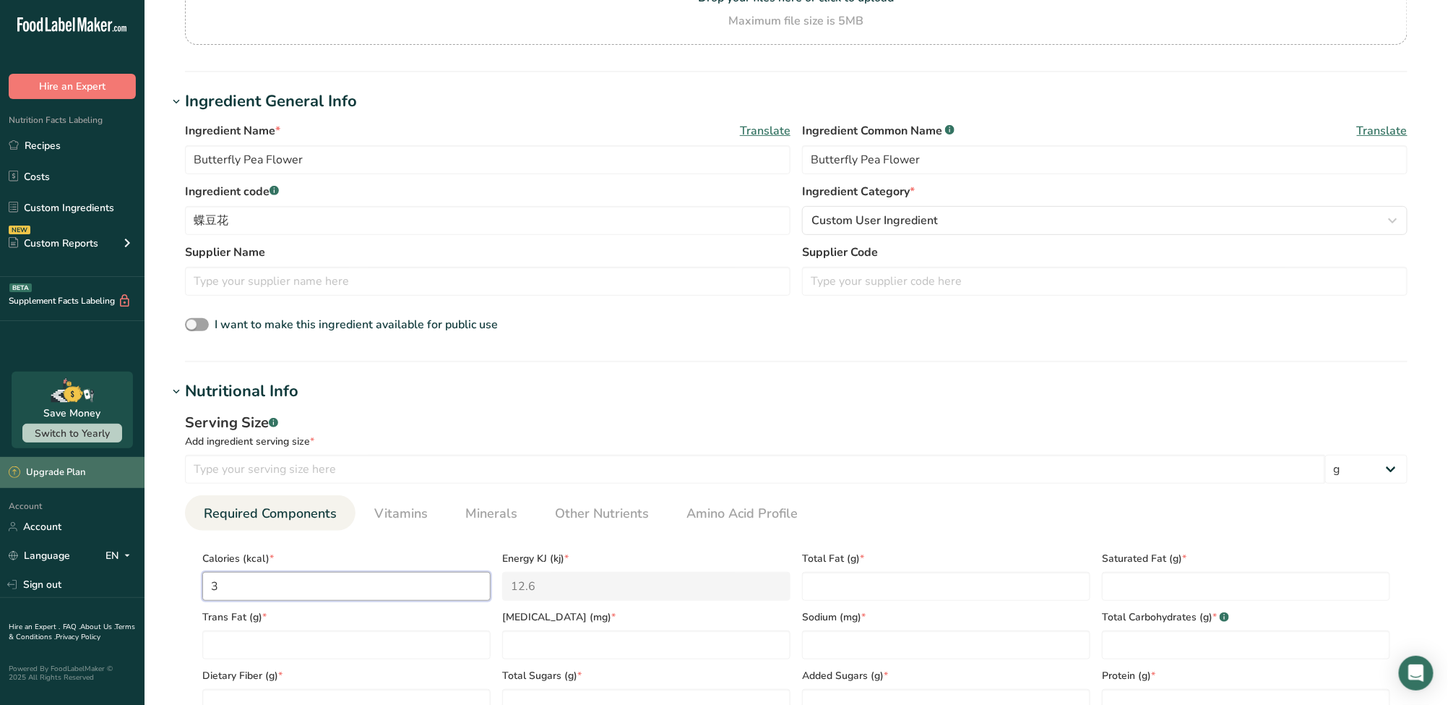
type KJ "129.7"
type input "310"
type KJ "1297"
type input "310"
click at [995, 591] on Fat "number" at bounding box center [946, 586] width 288 height 29
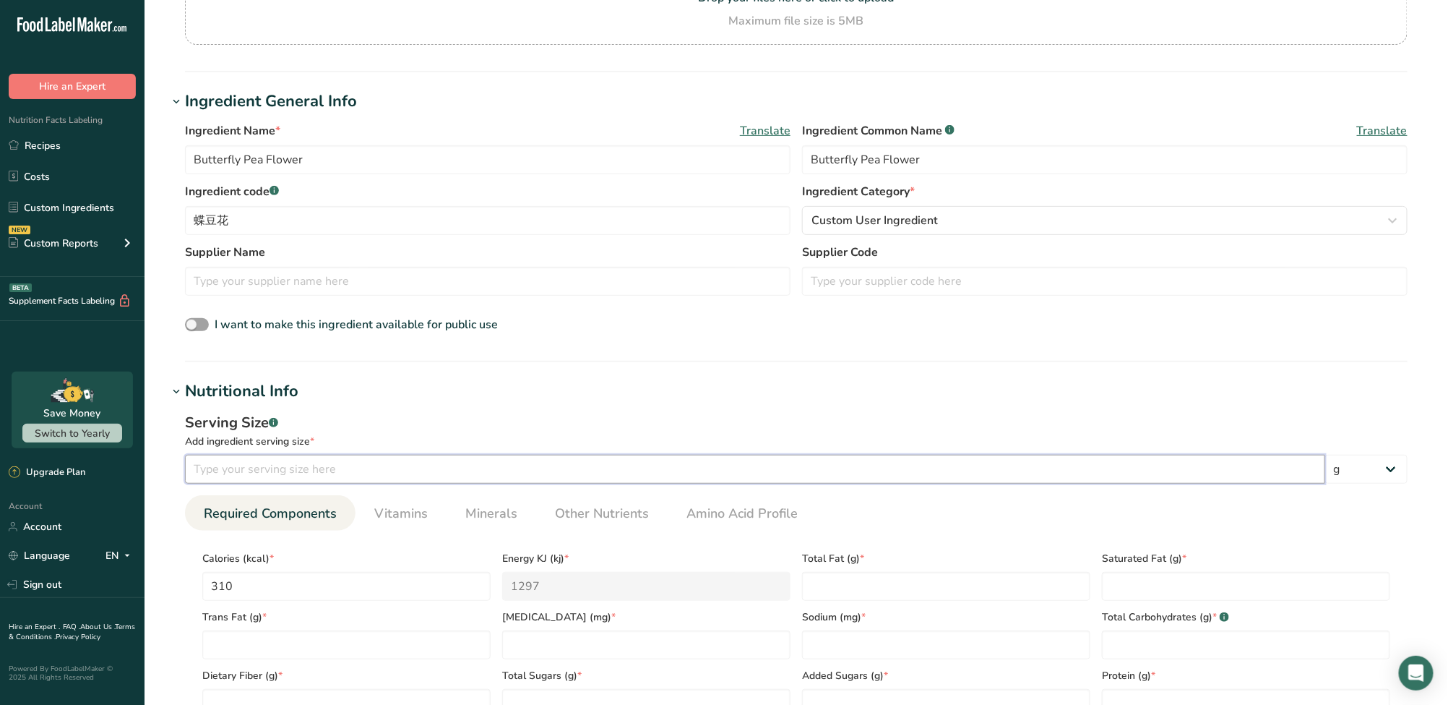
click at [424, 463] on input "number" at bounding box center [755, 469] width 1140 height 29
type input "100"
click at [862, 596] on Fat "number" at bounding box center [946, 586] width 288 height 29
type Fat "2.2"
click at [405, 155] on input "Butterfly Pea Flower" at bounding box center [488, 159] width 606 height 29
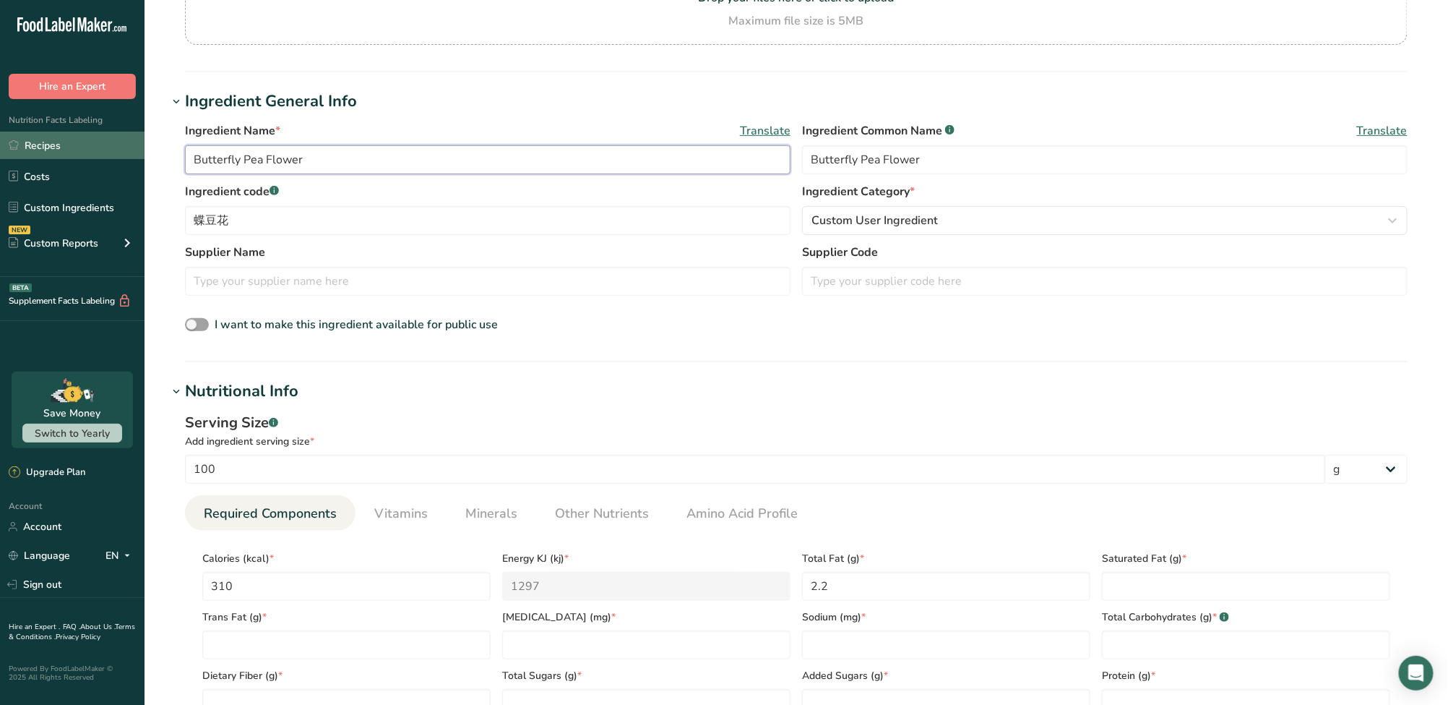
drag, startPoint x: 405, startPoint y: 155, endPoint x: 137, endPoint y: 148, distance: 268.9
click at [137, 148] on div ".a-20{fill:#fff;} Hire an Expert Nutrition Facts Labeling Recipes Costs Custom …" at bounding box center [724, 549] width 1448 height 1484
paste input "(coloring)"
drag, startPoint x: 393, startPoint y: 166, endPoint x: 130, endPoint y: 171, distance: 263.1
click at [130, 171] on div ".a-20{fill:#fff;} Hire an Expert Nutrition Facts Labeling Recipes Costs Custom …" at bounding box center [724, 549] width 1448 height 1484
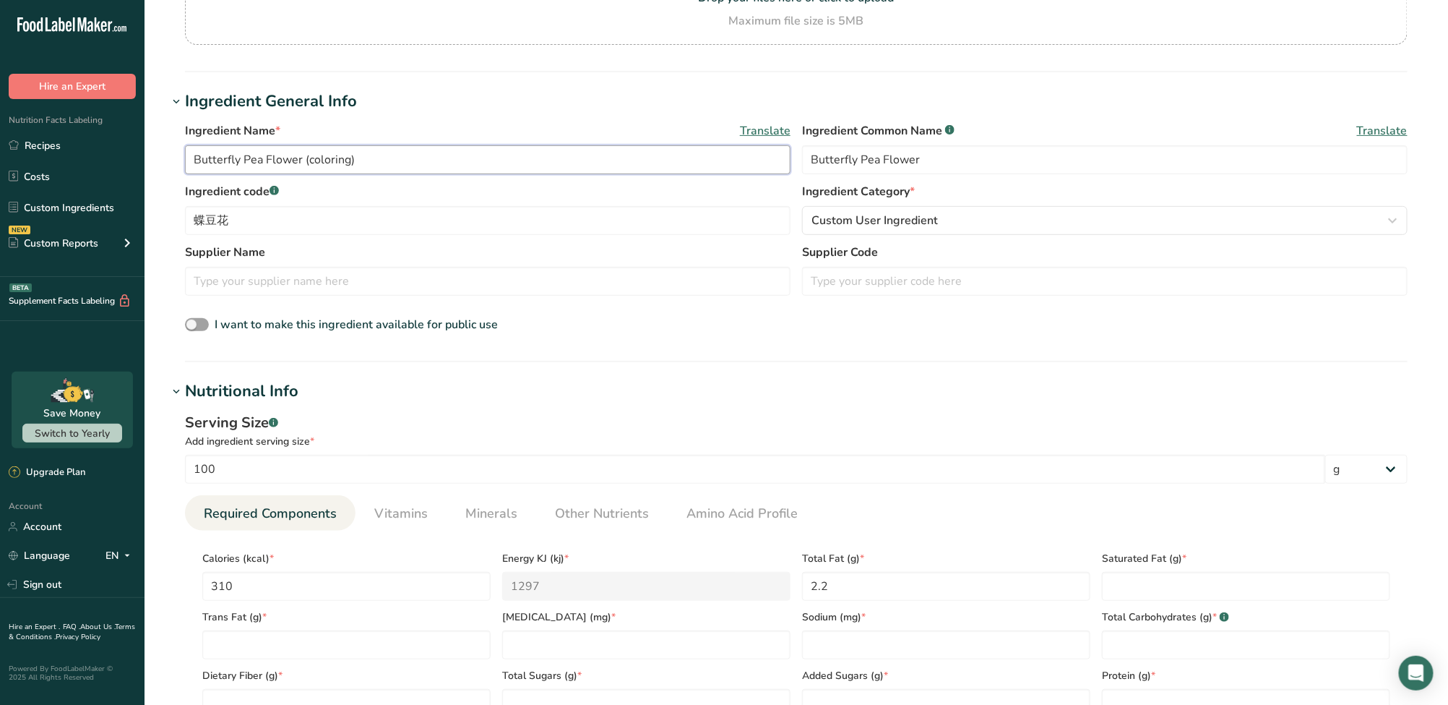
type input "Butterfly Pea Flower"
drag, startPoint x: 955, startPoint y: 158, endPoint x: 579, endPoint y: 160, distance: 375.8
click at [580, 160] on div "Ingredient Name * Translate Butterfly Pea Flower Ingredient Common Name .a-a{fi…" at bounding box center [796, 152] width 1223 height 61
paste input "(coloring)"
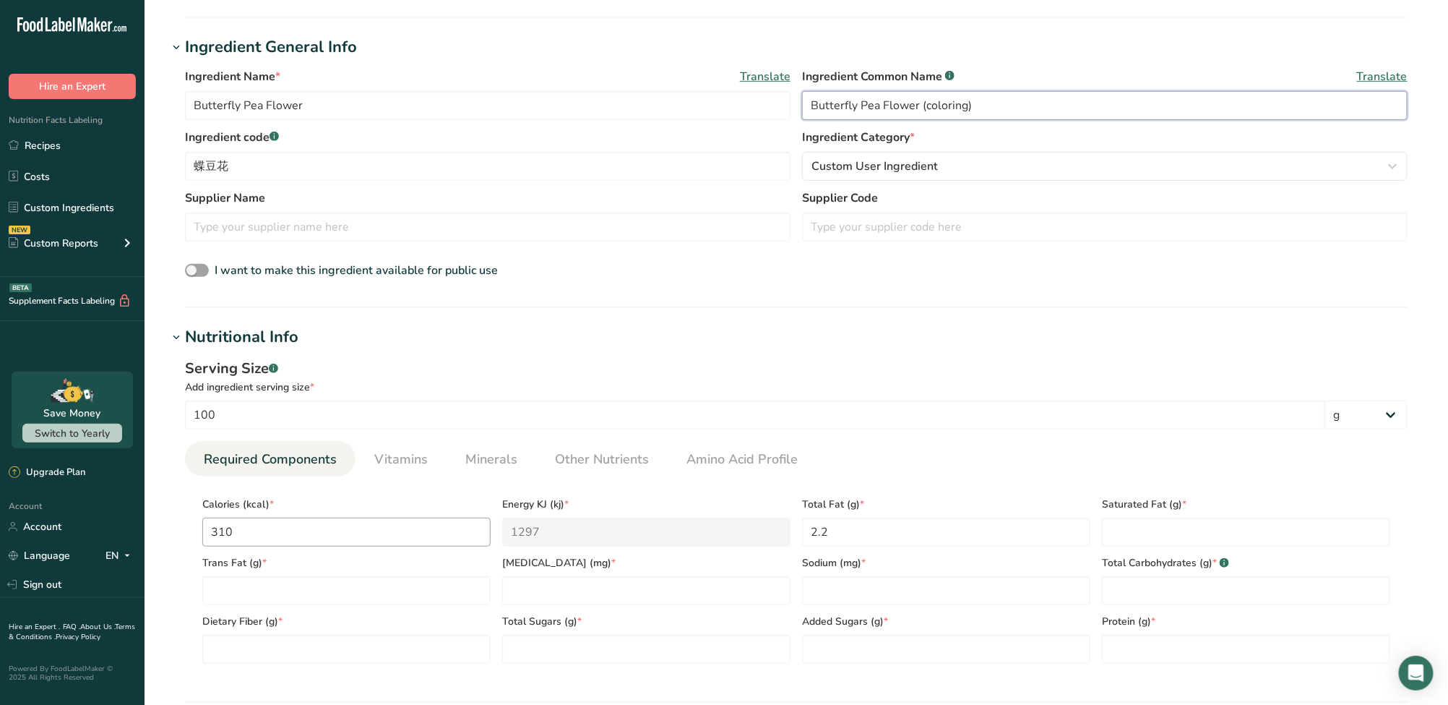
scroll to position [288, 0]
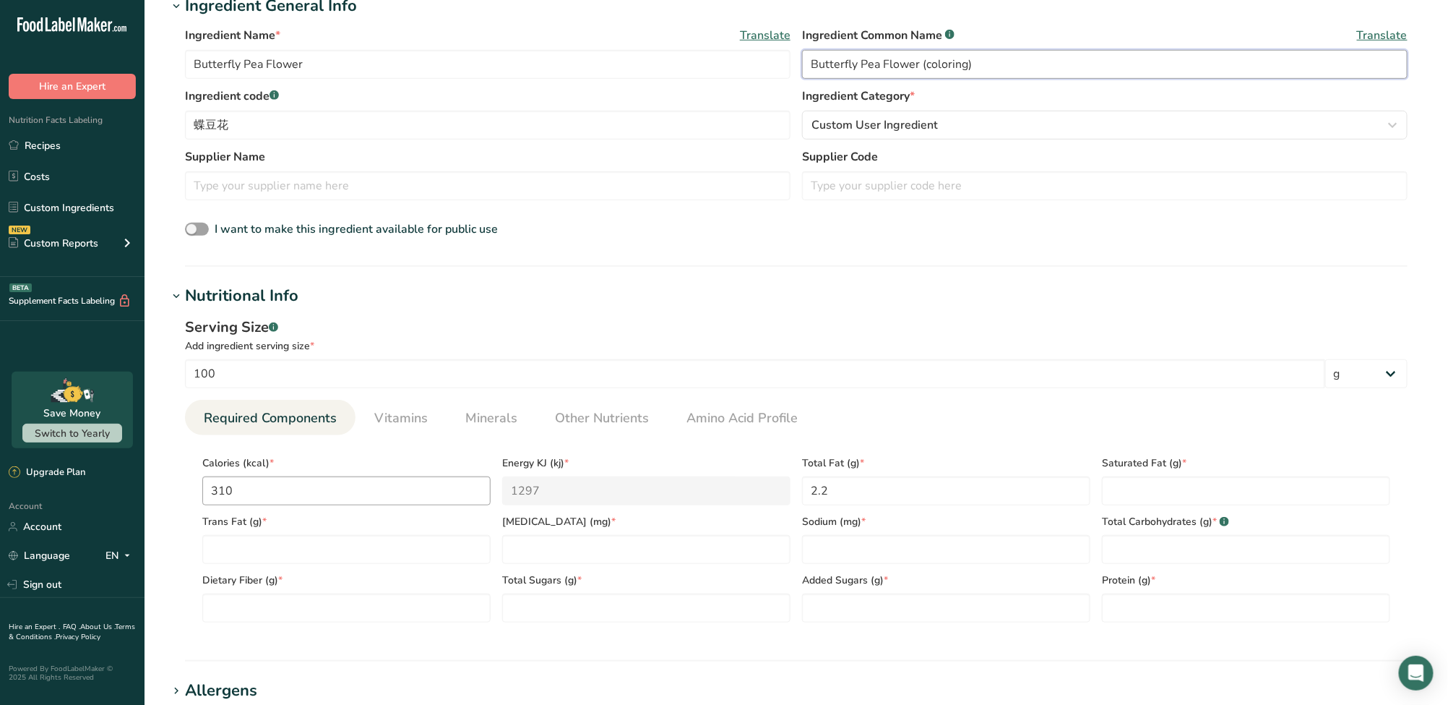
type input "Butterfly Pea Flower (coloring)"
drag, startPoint x: 299, startPoint y: 504, endPoint x: 100, endPoint y: 502, distance: 198.8
click at [101, 502] on div ".a-20{fill:#fff;} Hire an Expert Nutrition Facts Labeling Recipes Costs Custom …" at bounding box center [724, 454] width 1448 height 1484
type input "0"
type KJ "0"
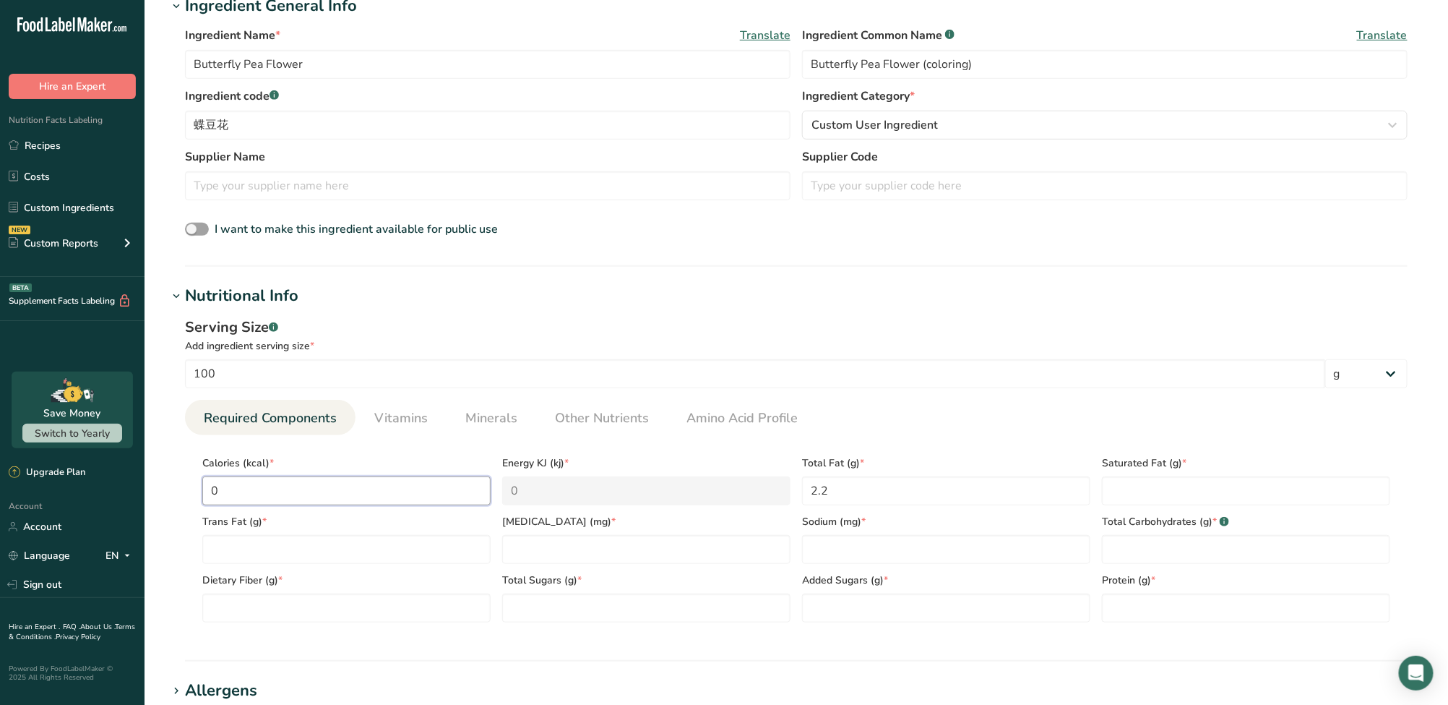
type input "0"
type Fat "0"
type input "0"
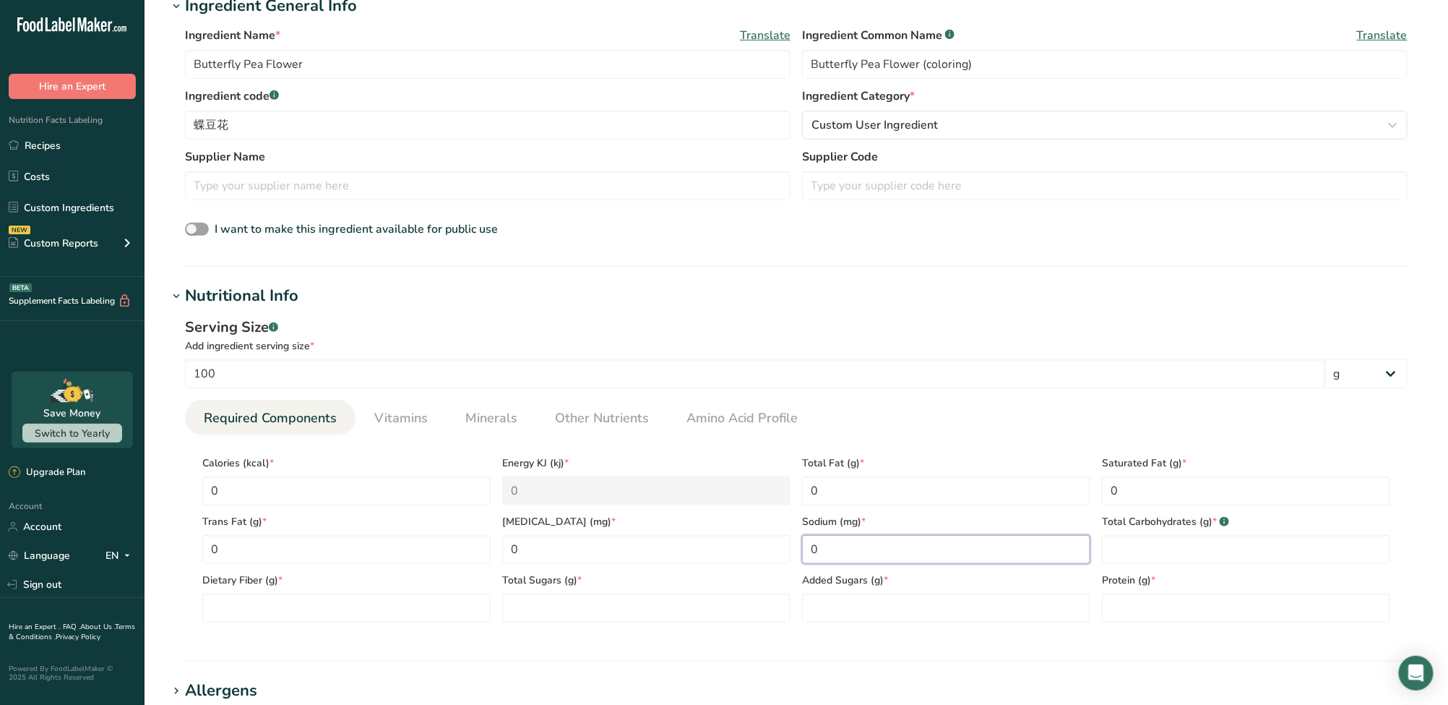
type input "0"
type Carbohydrates "0"
type Fiber "0"
type Sugars "0"
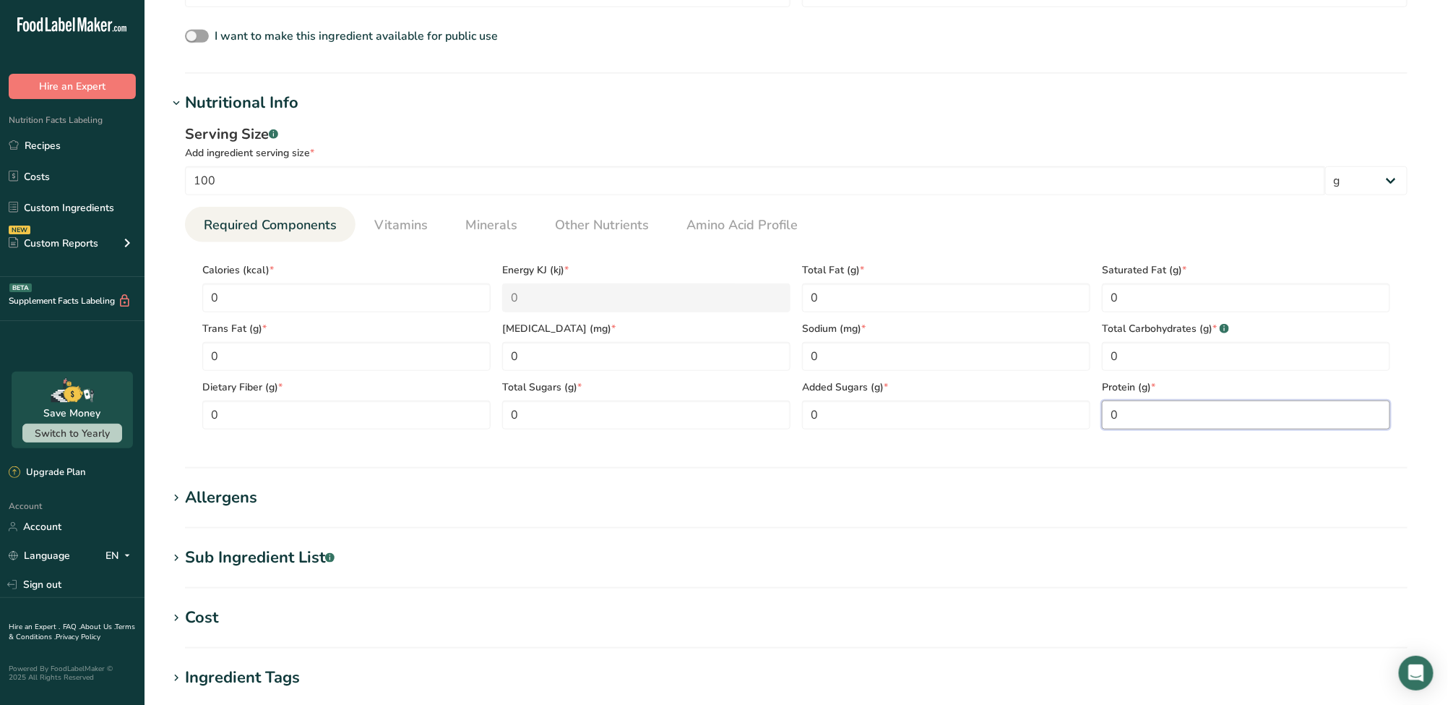
scroll to position [674, 0]
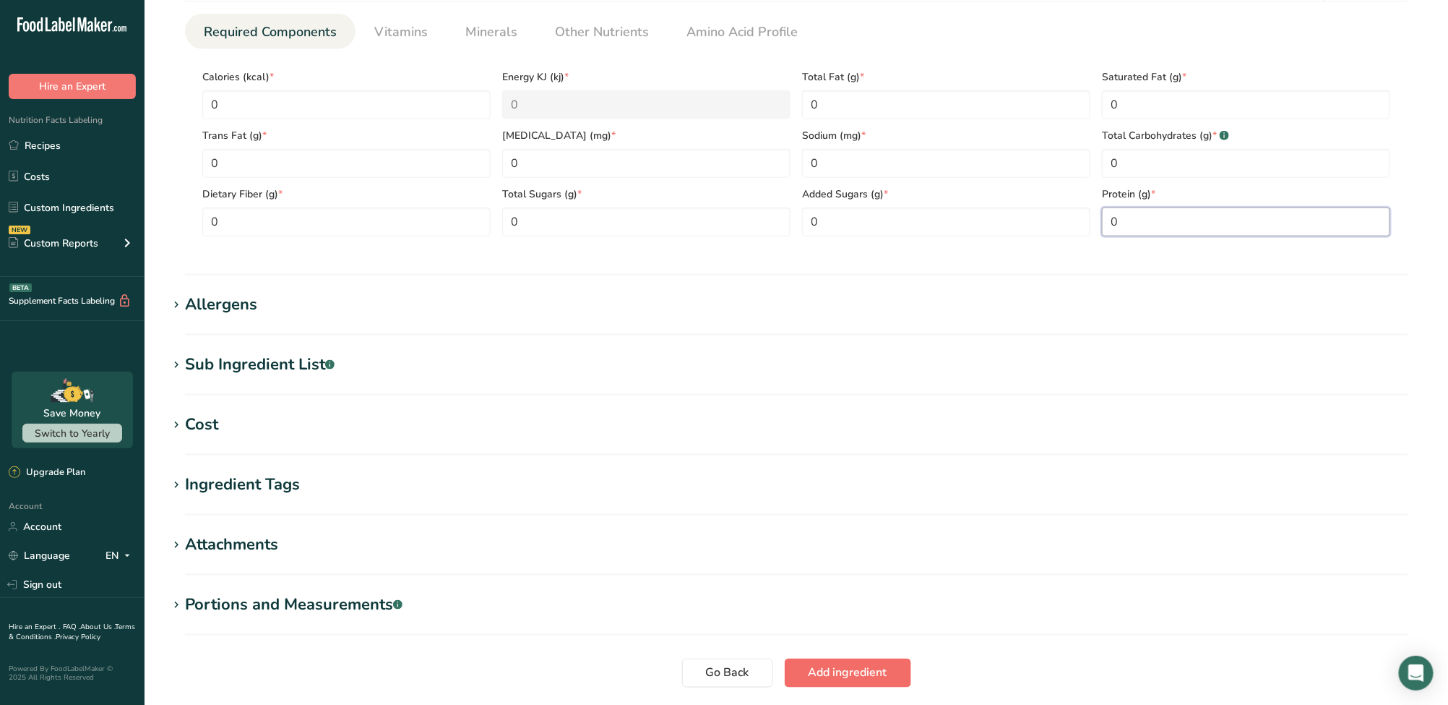
type input "0"
click at [882, 677] on span "Add ingredient" at bounding box center [848, 672] width 79 height 17
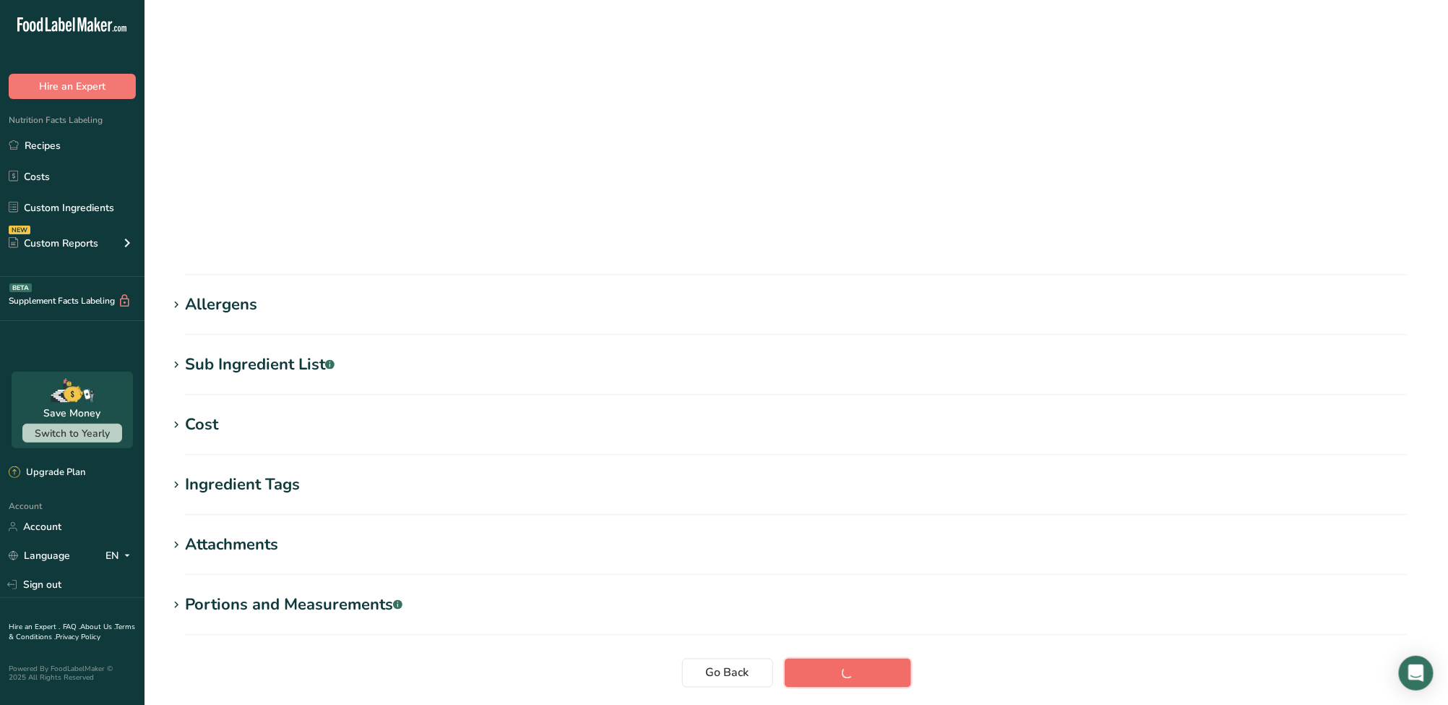
scroll to position [71, 0]
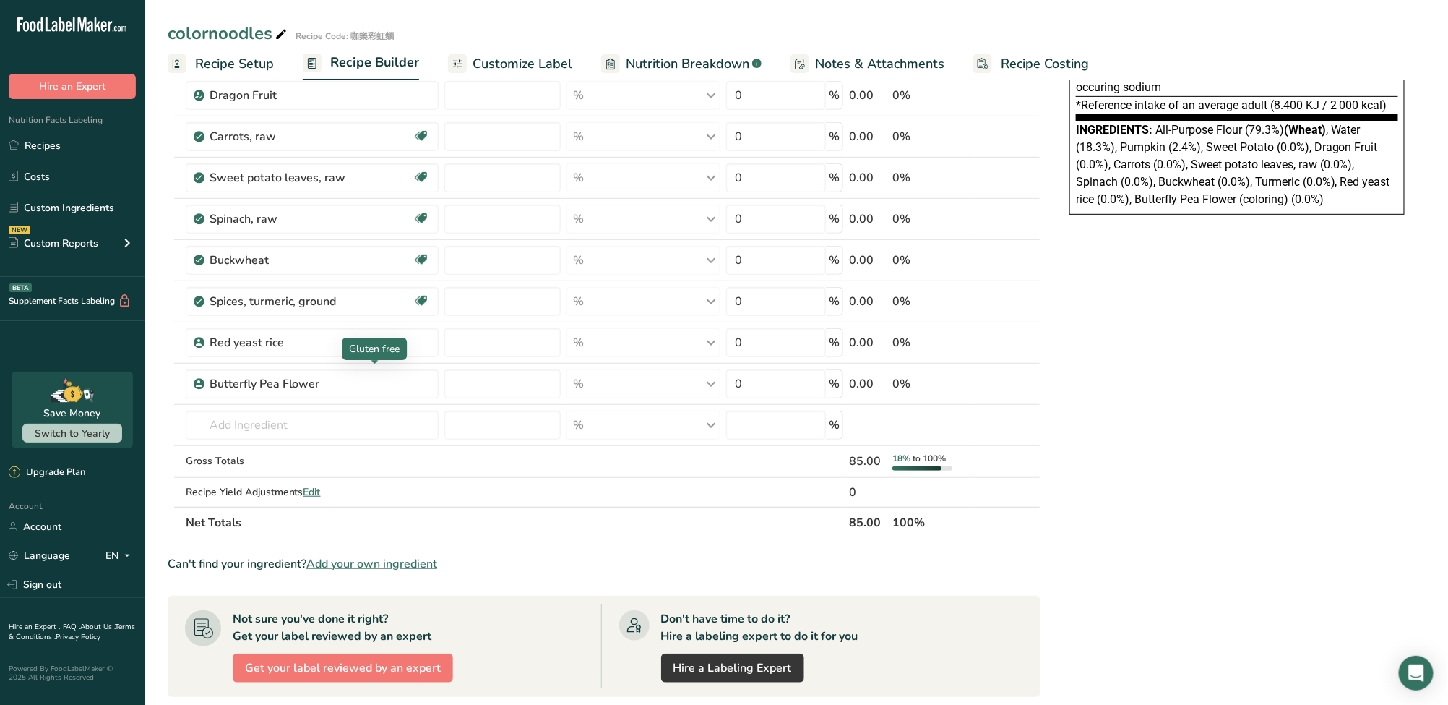
scroll to position [288, 0]
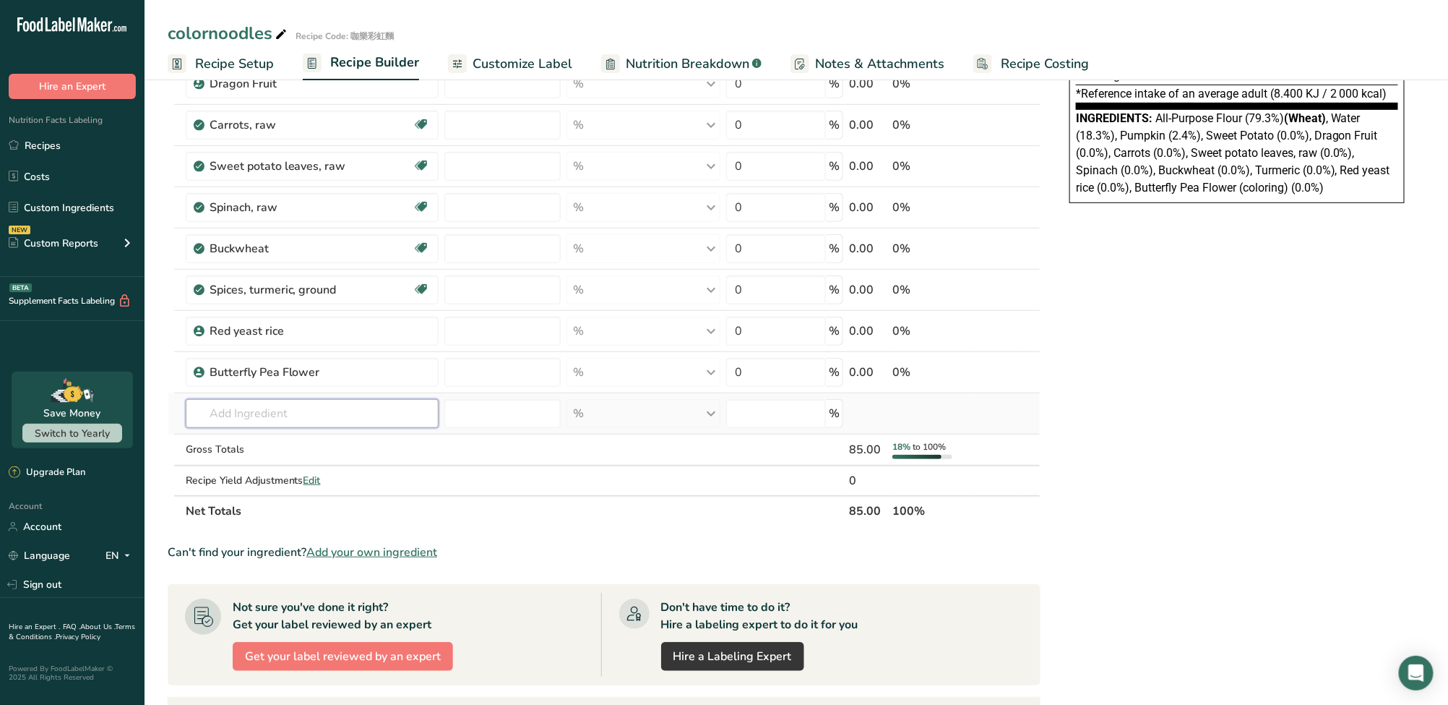
click at [340, 410] on input "text" at bounding box center [312, 413] width 253 height 29
paste input "Beetroot"
drag, startPoint x: 209, startPoint y: 410, endPoint x: 173, endPoint y: 403, distance: 36.9
click at [171, 400] on tr "Beetroot No results found Add your own ingredient % Weight Units g kg mg See mo…" at bounding box center [604, 413] width 872 height 41
click at [272, 409] on input "Beetroot" at bounding box center [312, 413] width 253 height 29
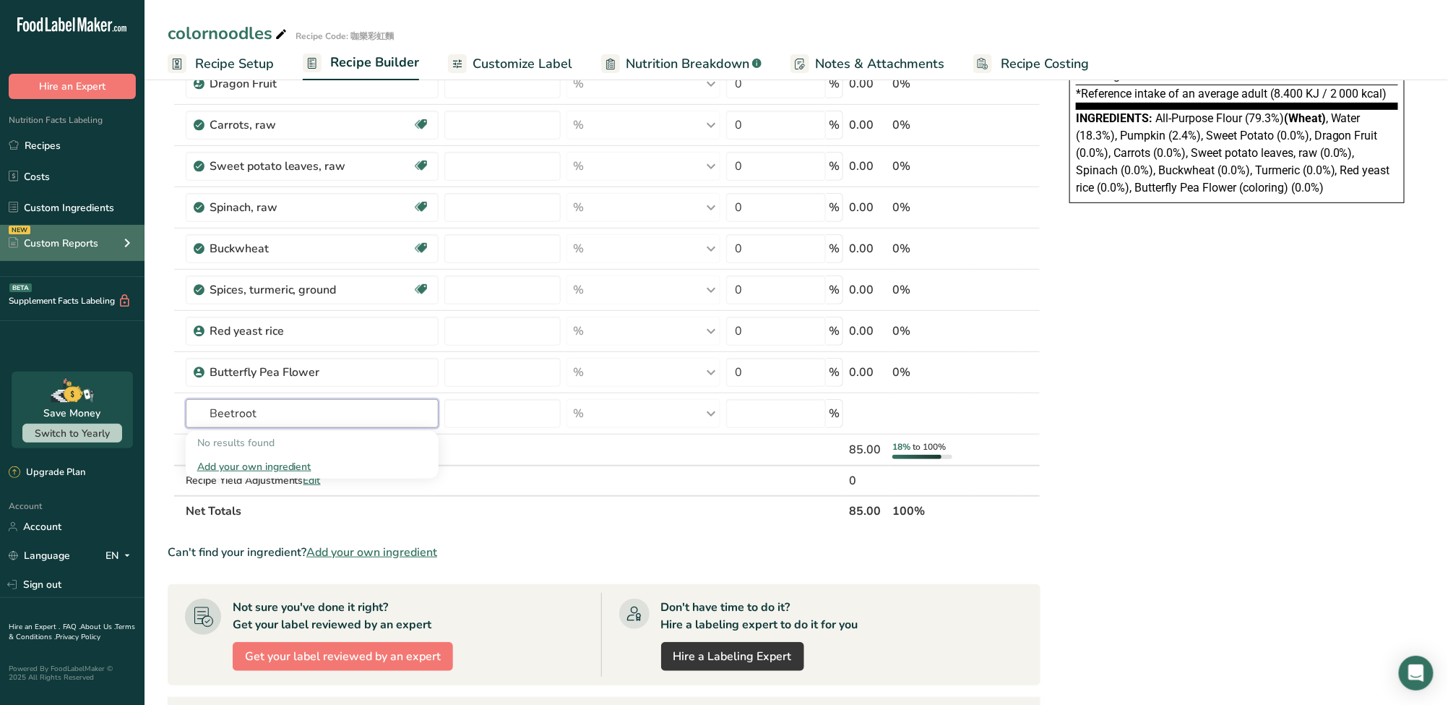
type input "Beetroot"
click at [300, 411] on input "text" at bounding box center [312, 413] width 253 height 29
paste input "Beet"
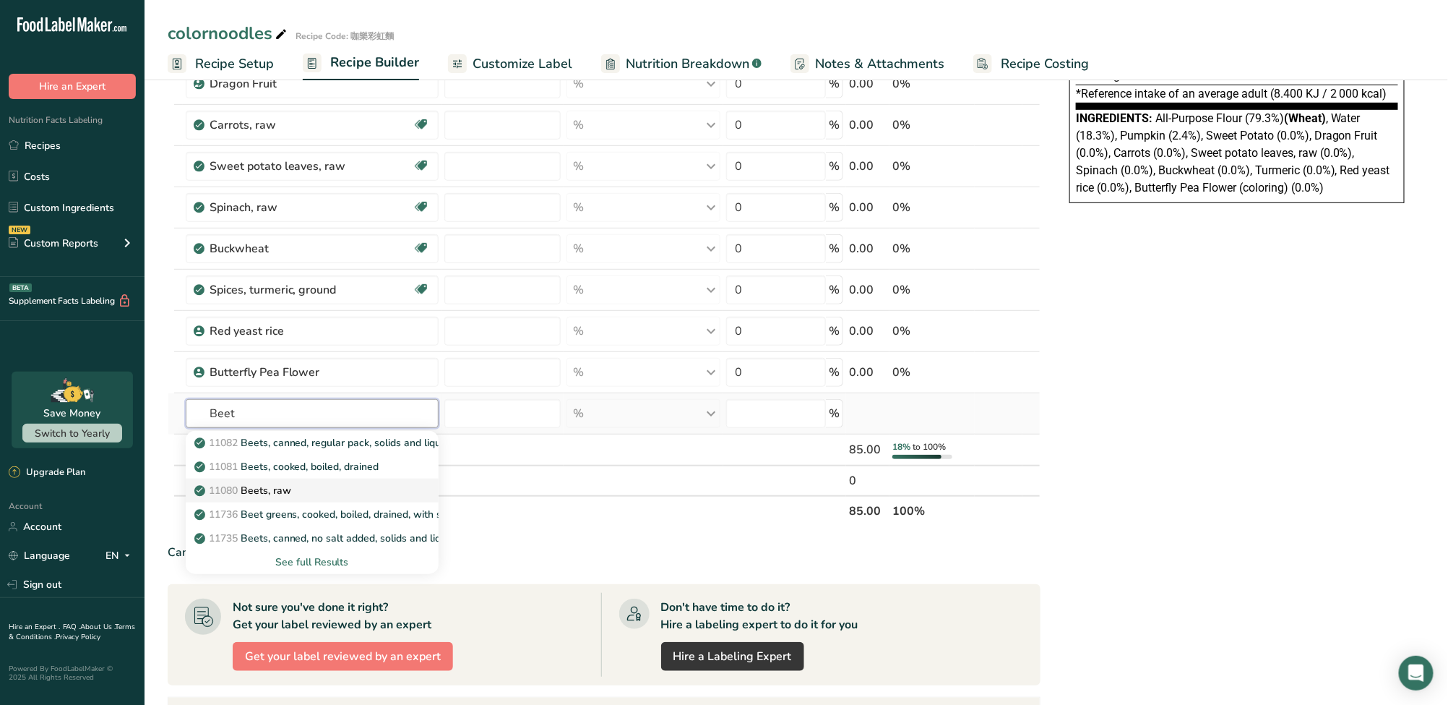
type input "Beet"
click at [304, 490] on div "11080 Beets, raw" at bounding box center [300, 490] width 207 height 15
type input "Beets, raw"
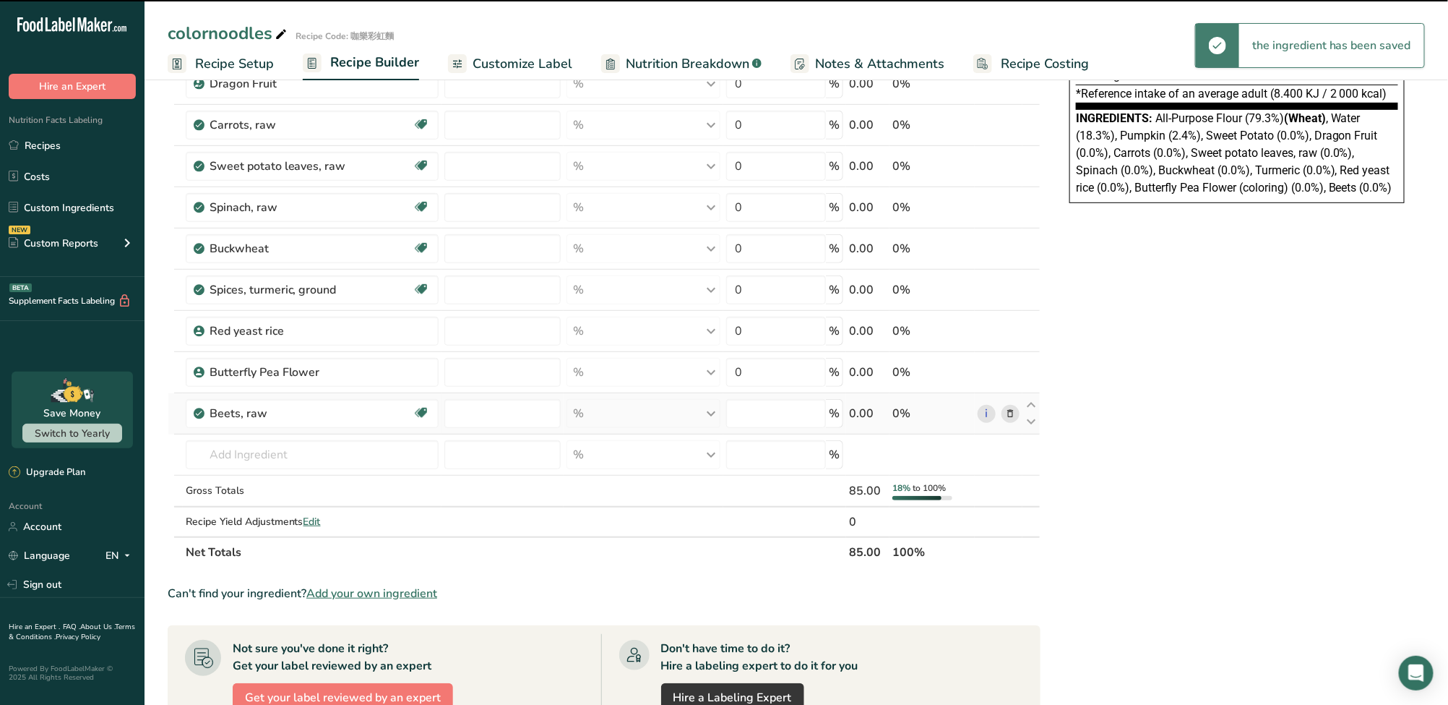
type input "0"
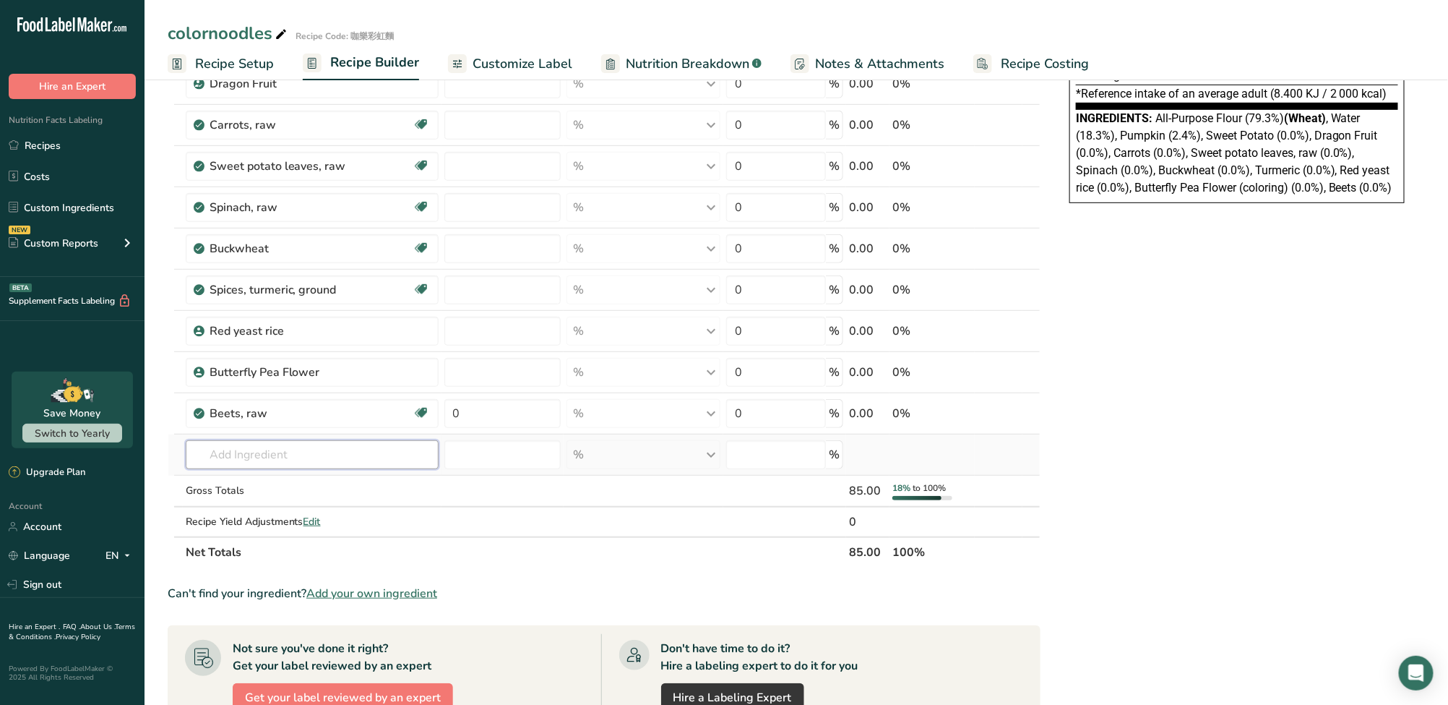
click at [256, 463] on input "text" at bounding box center [312, 454] width 253 height 29
paste input "Spirulina"
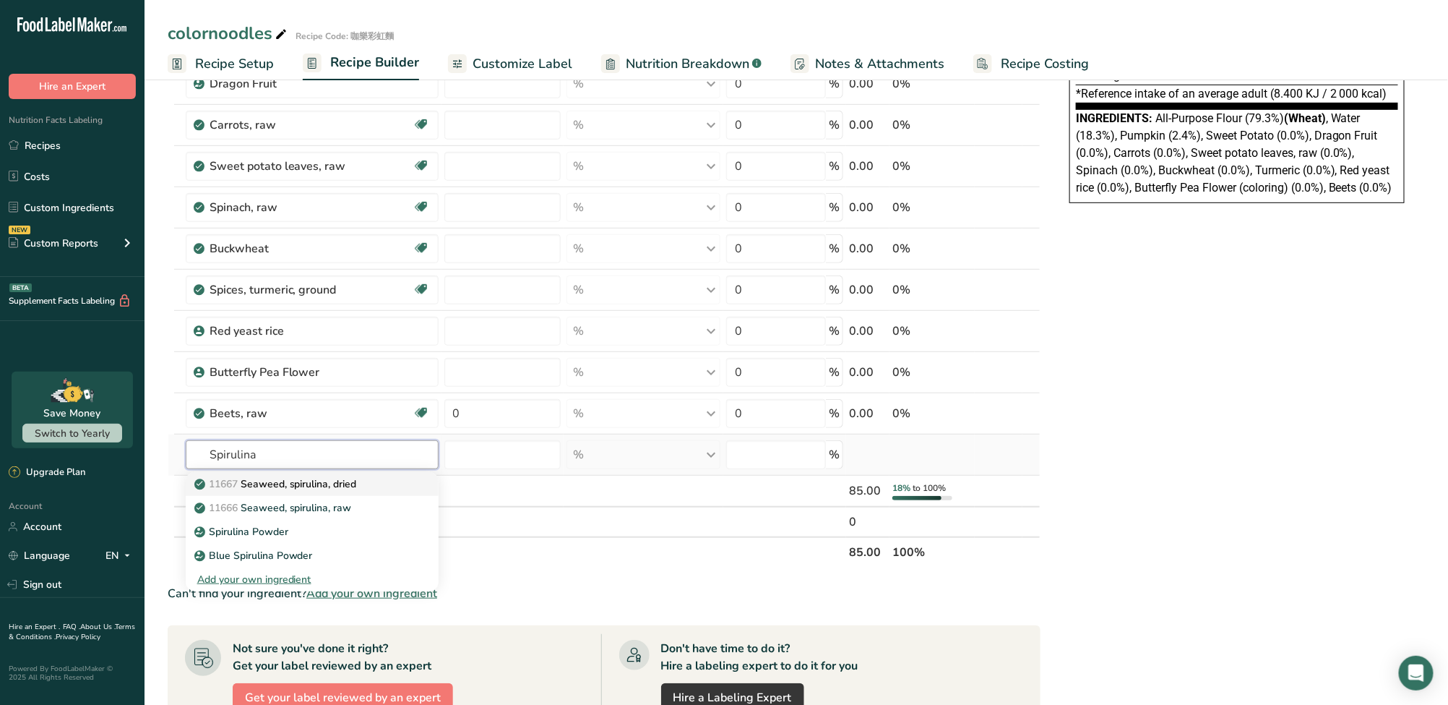
type input "Spirulina"
click at [325, 487] on p "11667 Seaweed, spirulina, dried" at bounding box center [277, 483] width 160 height 15
type input "Seaweed, spirulina, dried"
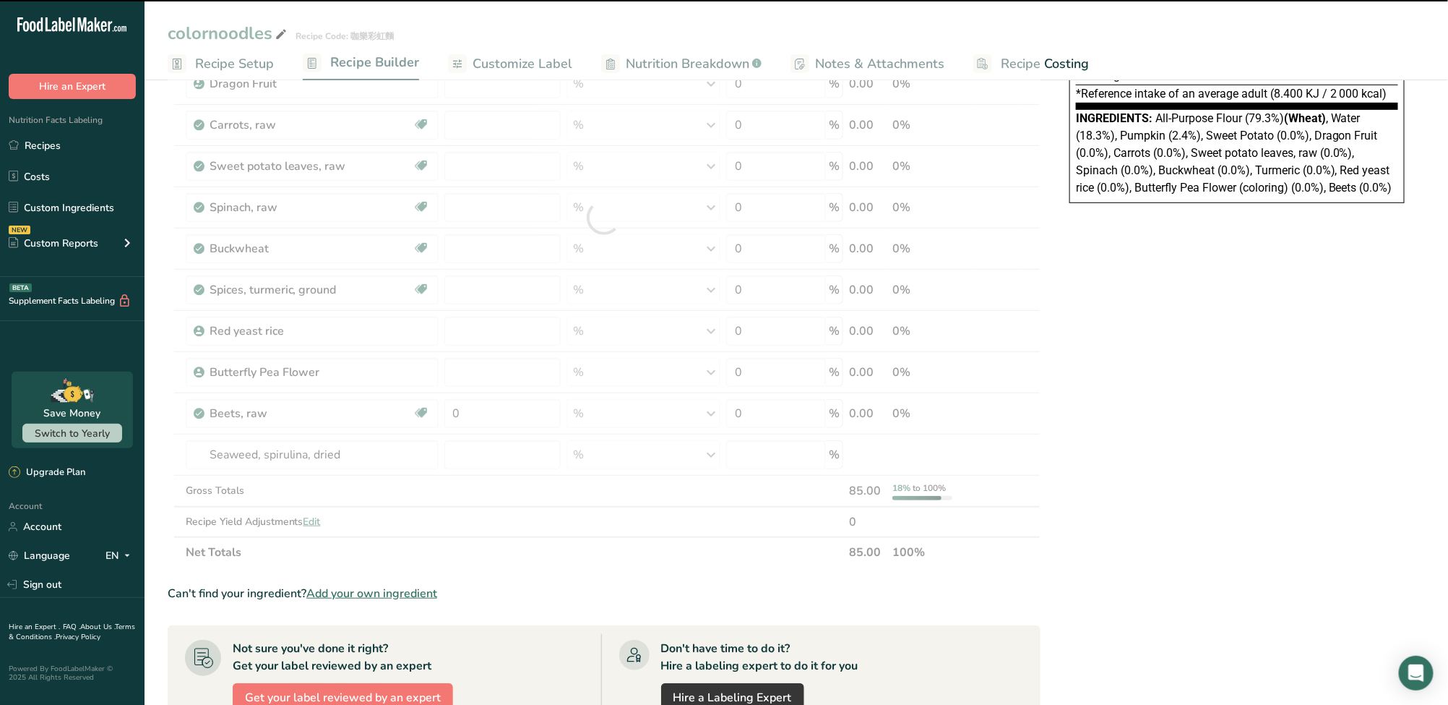
type input "0"
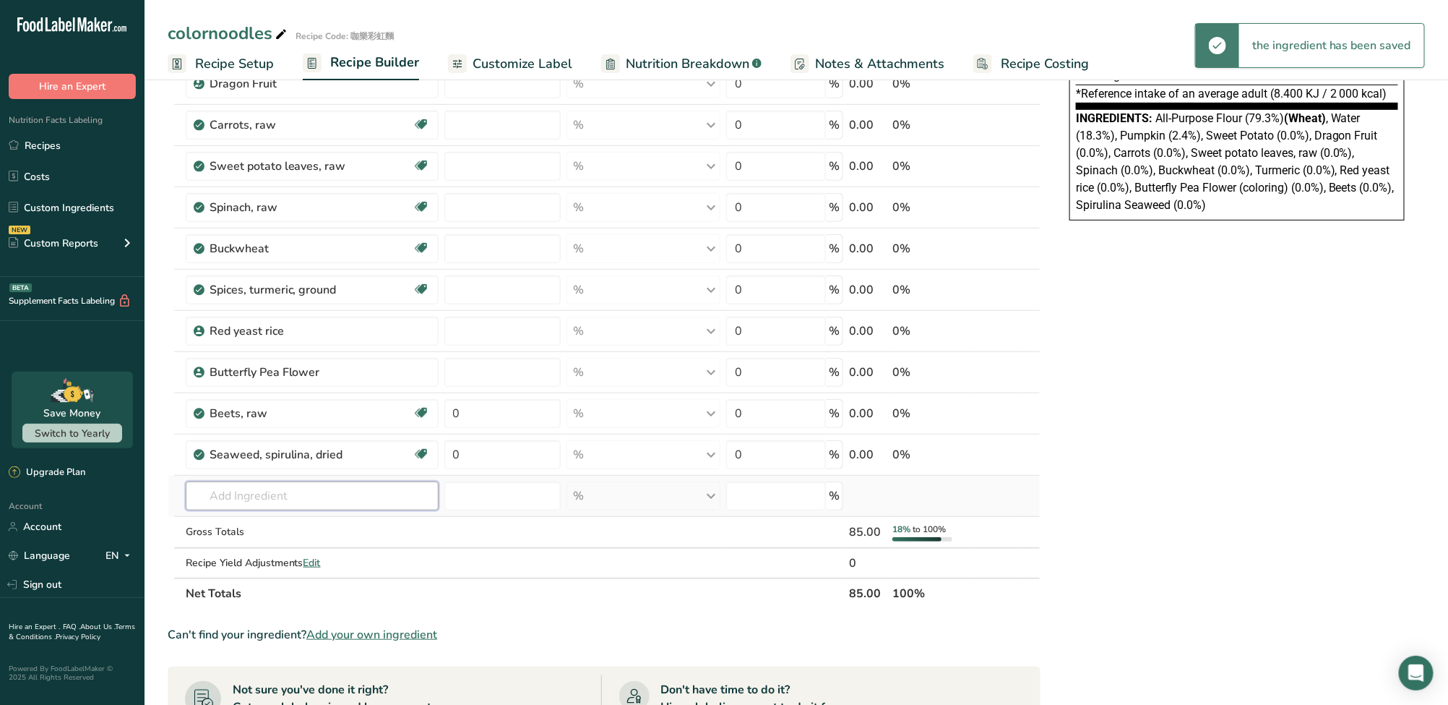
click at [311, 499] on input "text" at bounding box center [312, 495] width 253 height 29
click at [330, 492] on input "text" at bounding box center [312, 495] width 253 height 29
paste input "Chlorella"
type input "Chlorella"
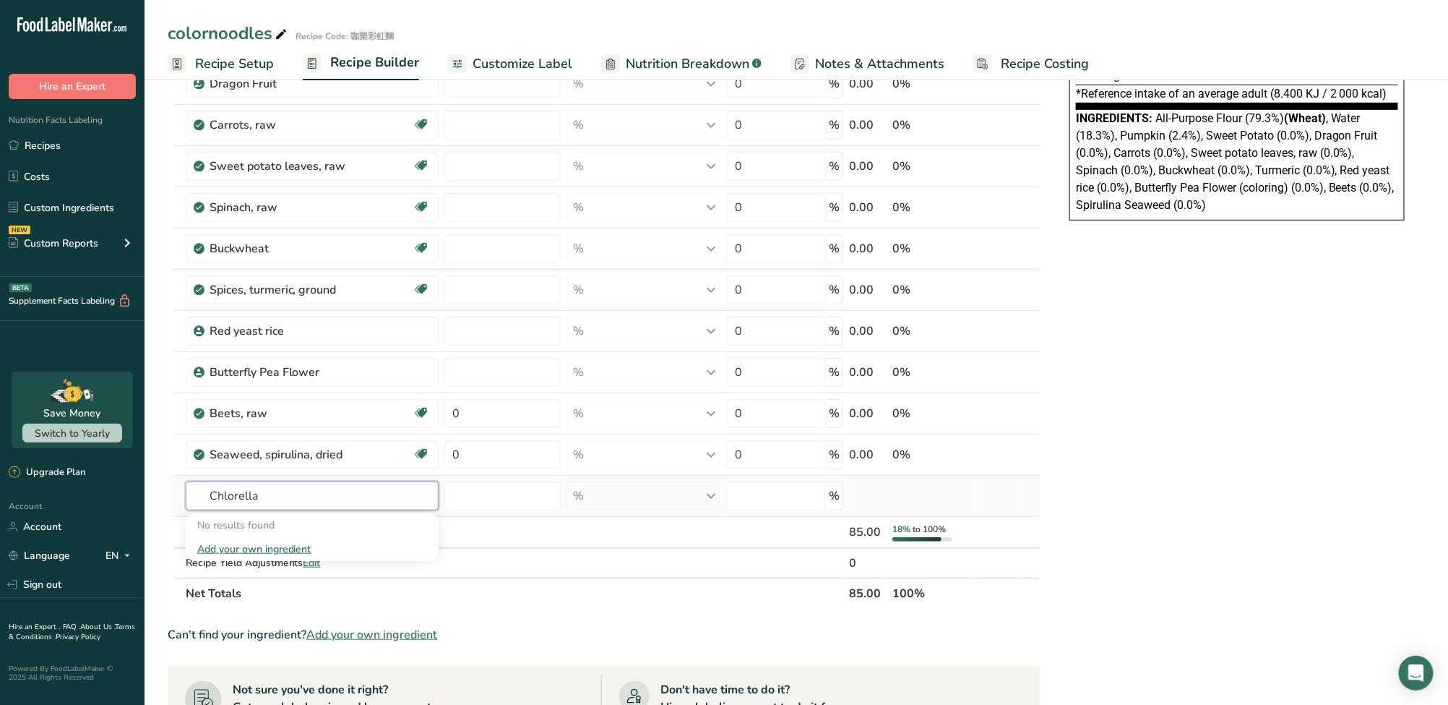
click at [330, 492] on input "Chlorella" at bounding box center [312, 495] width 253 height 29
drag, startPoint x: 330, startPoint y: 492, endPoint x: 171, endPoint y: 479, distance: 159.5
click at [171, 479] on tr "Chlorella No results found Add your own ingredient % Weight Units g kg mg See m…" at bounding box center [604, 496] width 872 height 41
click at [1010, 453] on icon at bounding box center [1010, 454] width 10 height 15
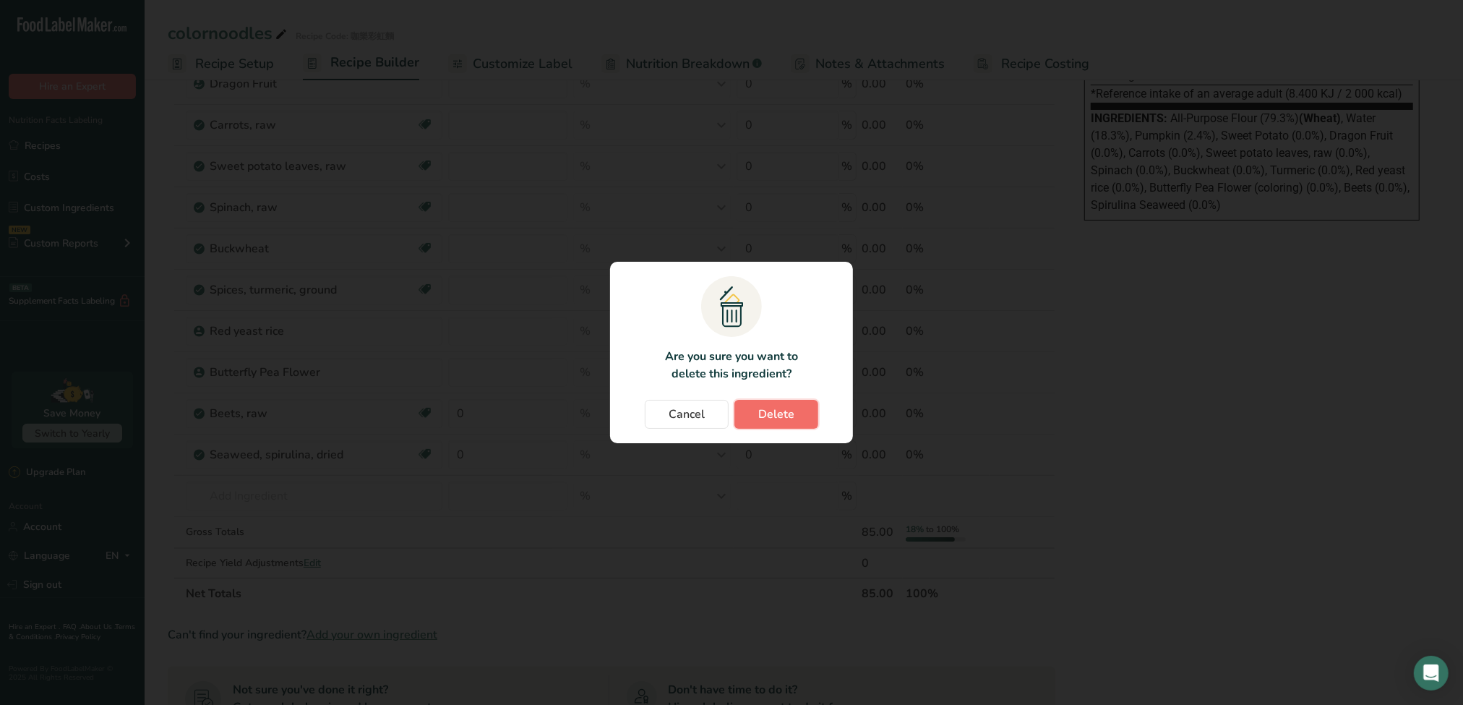
click at [781, 416] on span "Delete" at bounding box center [776, 413] width 36 height 17
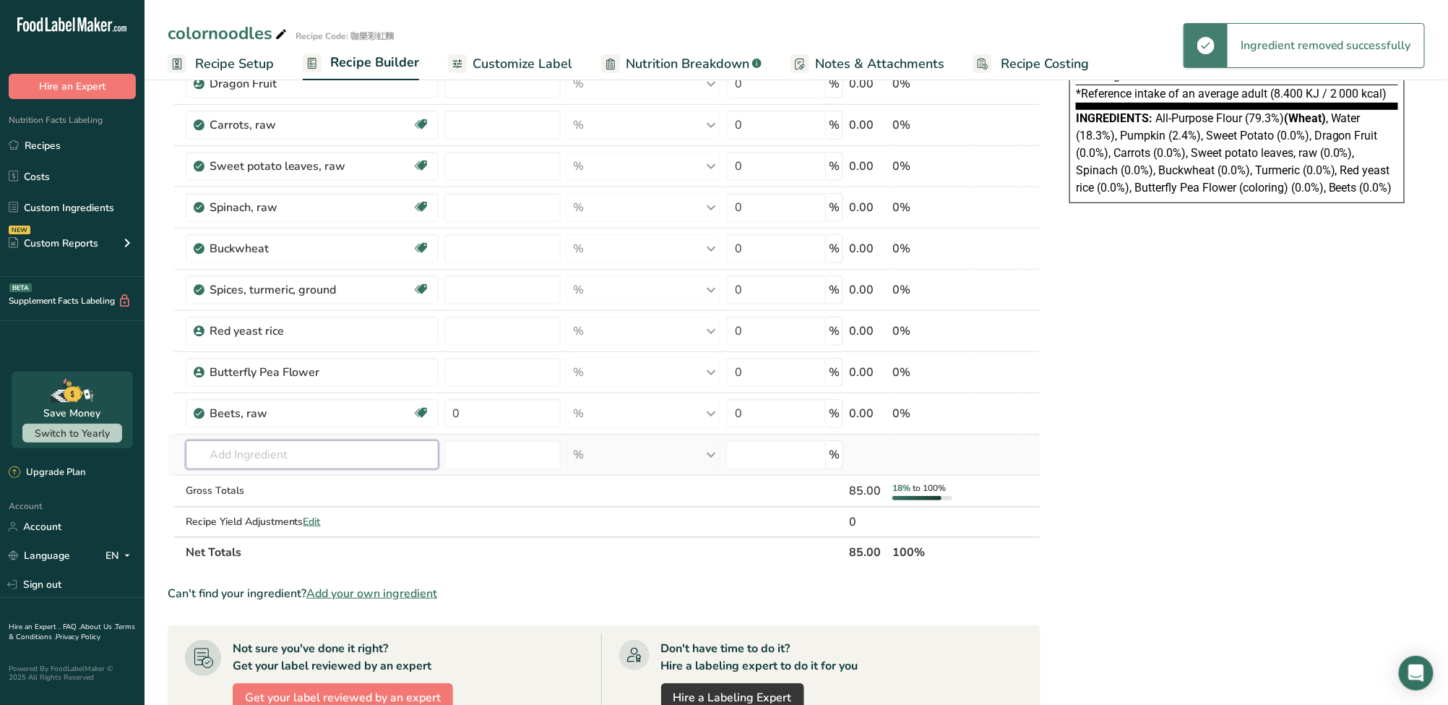
click at [293, 459] on input "text" at bounding box center [312, 454] width 253 height 29
paste input "Spirulina"
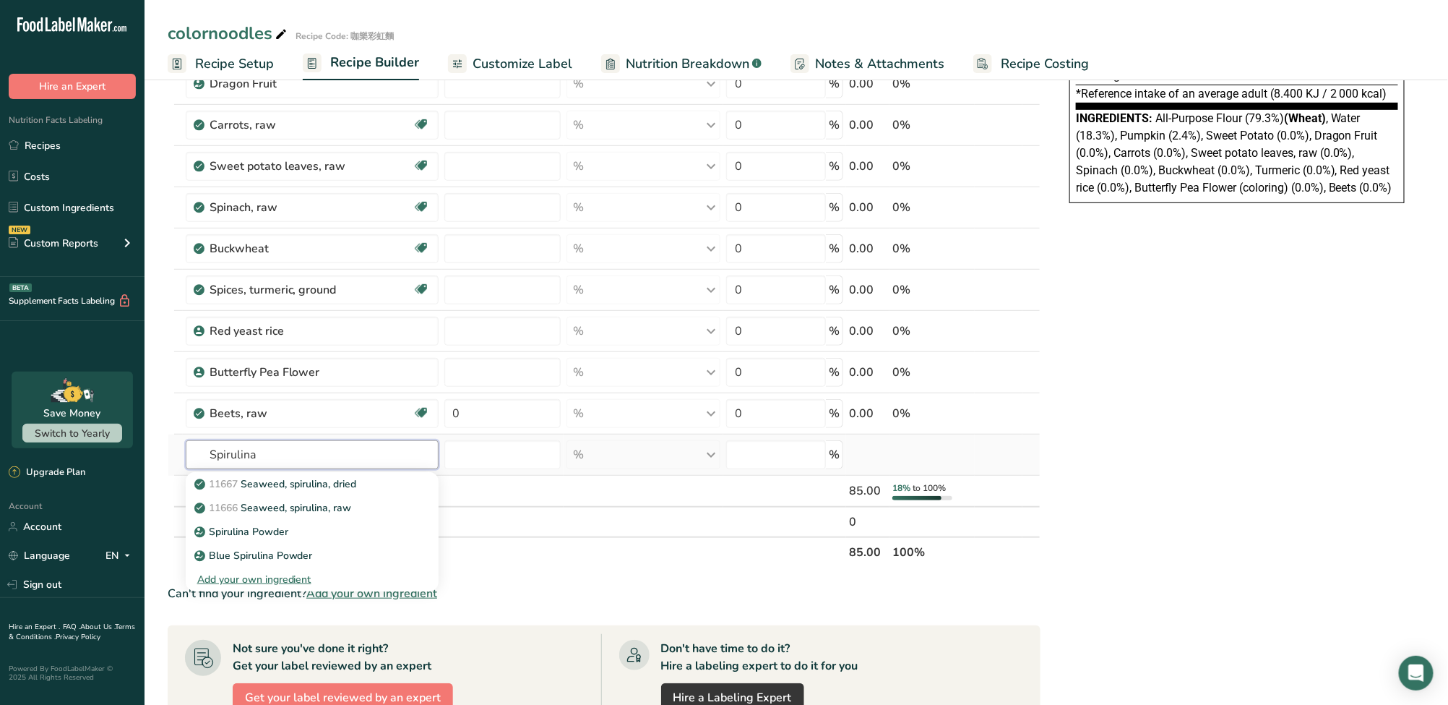
type input "Spirulina"
click at [305, 447] on input "text" at bounding box center [312, 454] width 253 height 29
click at [292, 447] on input "text" at bounding box center [312, 454] width 253 height 29
paste input "藍藻、綠藻、香蕉、海藻鈣"
type input "藍藻、綠藻、香蕉、海藻鈣"
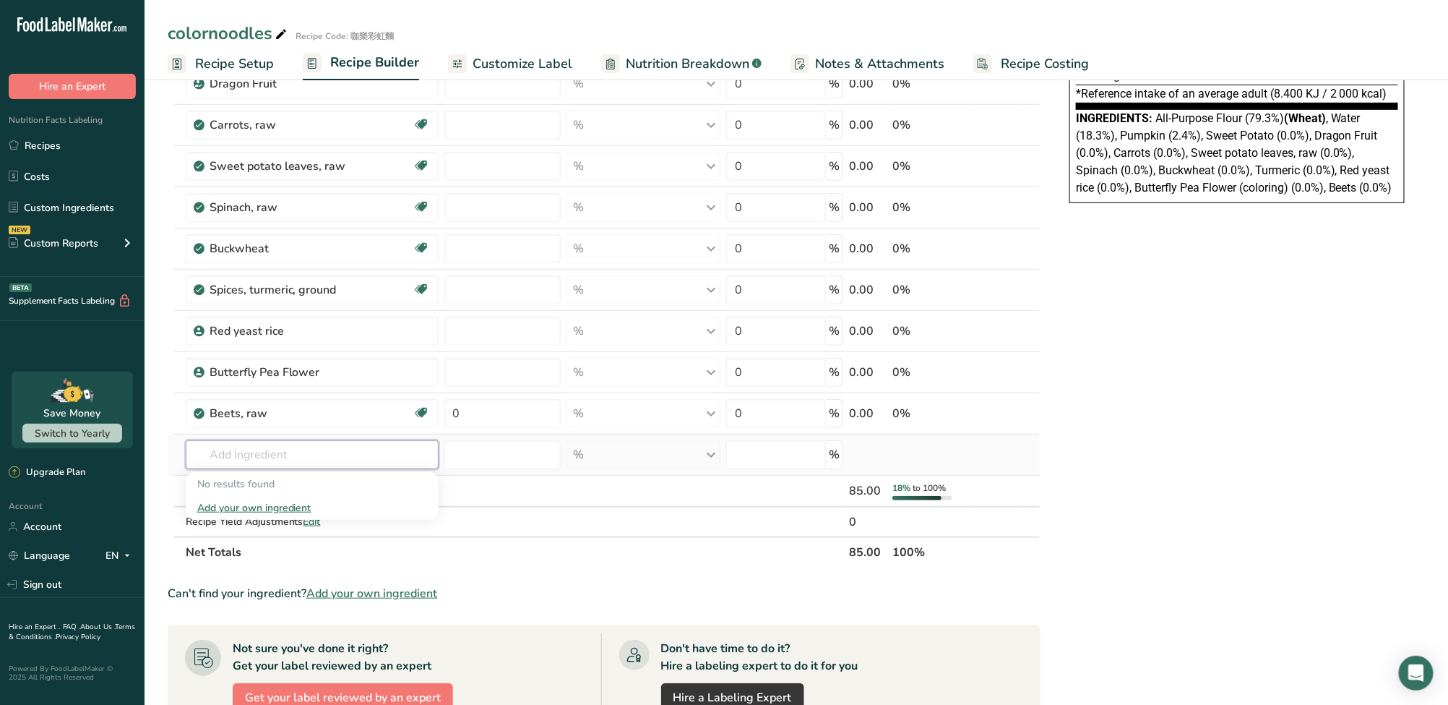
click at [280, 458] on input "text" at bounding box center [312, 454] width 253 height 29
paste input "Spirulina"
type input "Spirulina"
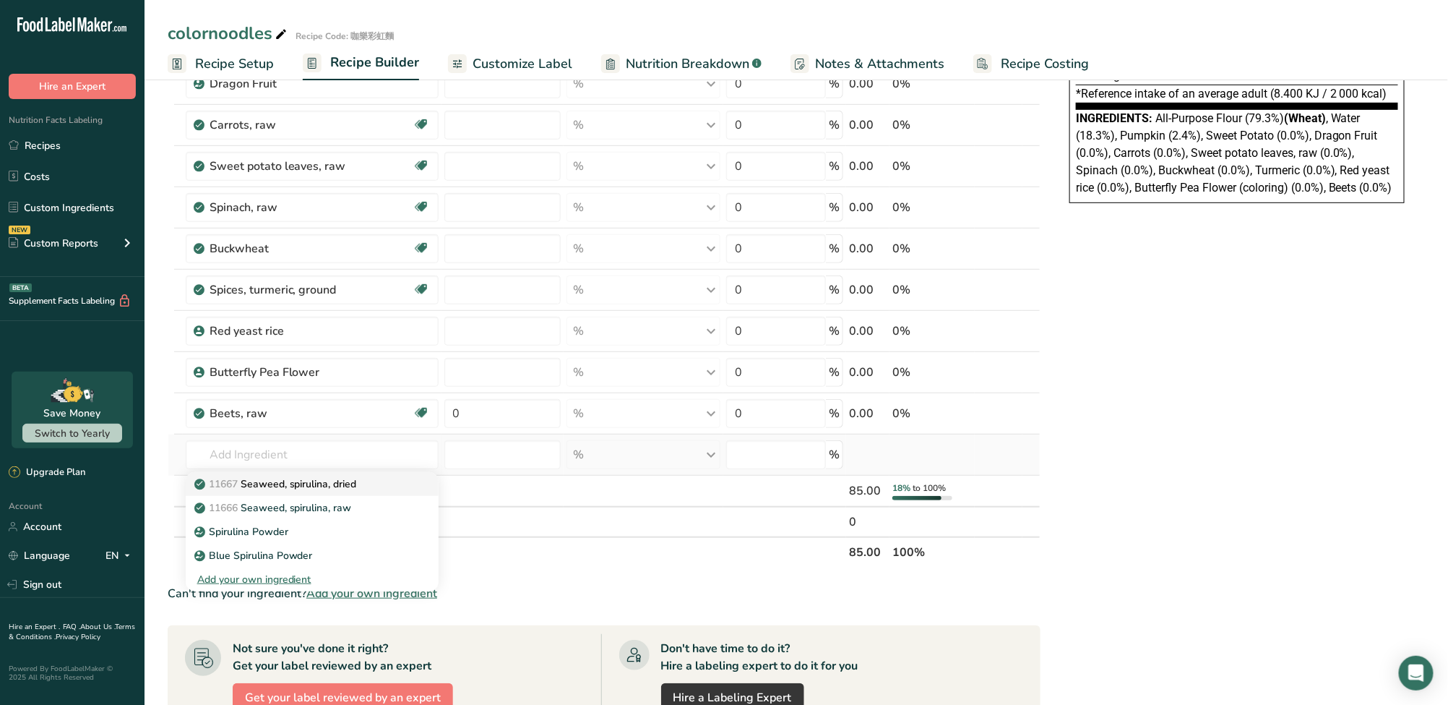
click at [288, 486] on p "11667 Seaweed, spirulina, dried" at bounding box center [277, 483] width 160 height 15
type input "Seaweed, spirulina, dried"
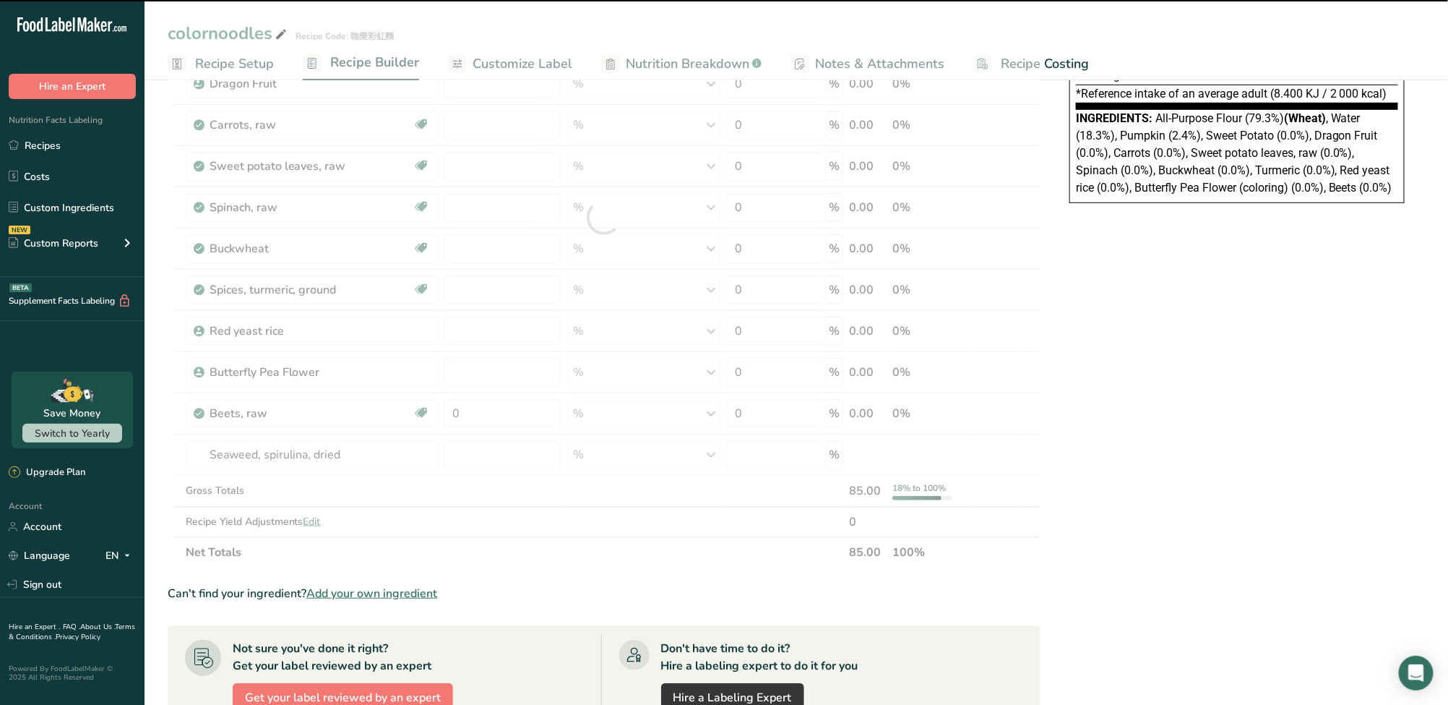
type input "0"
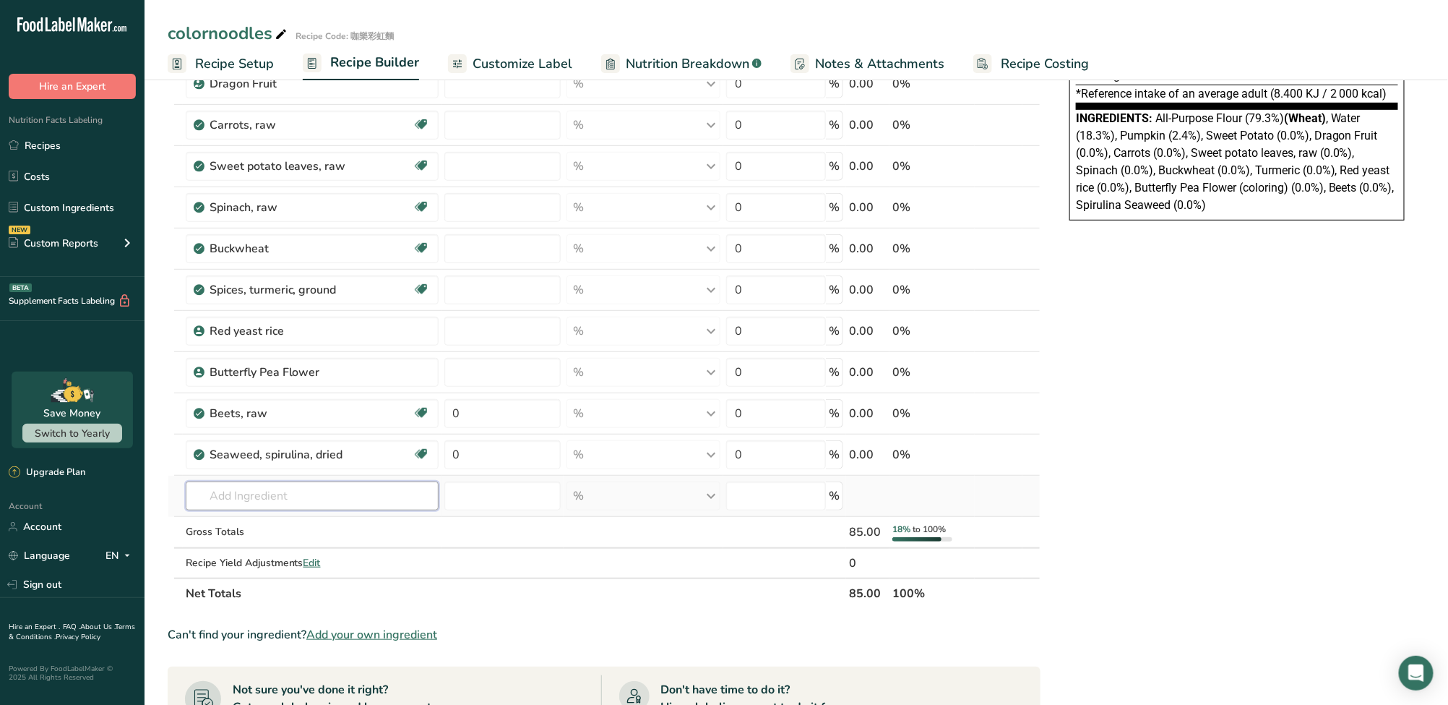
click at [319, 500] on input "text" at bounding box center [312, 495] width 253 height 29
paste input "Chlorella"
type input "Chlorella"
click at [265, 544] on div "Add your own ingredient" at bounding box center [312, 548] width 230 height 15
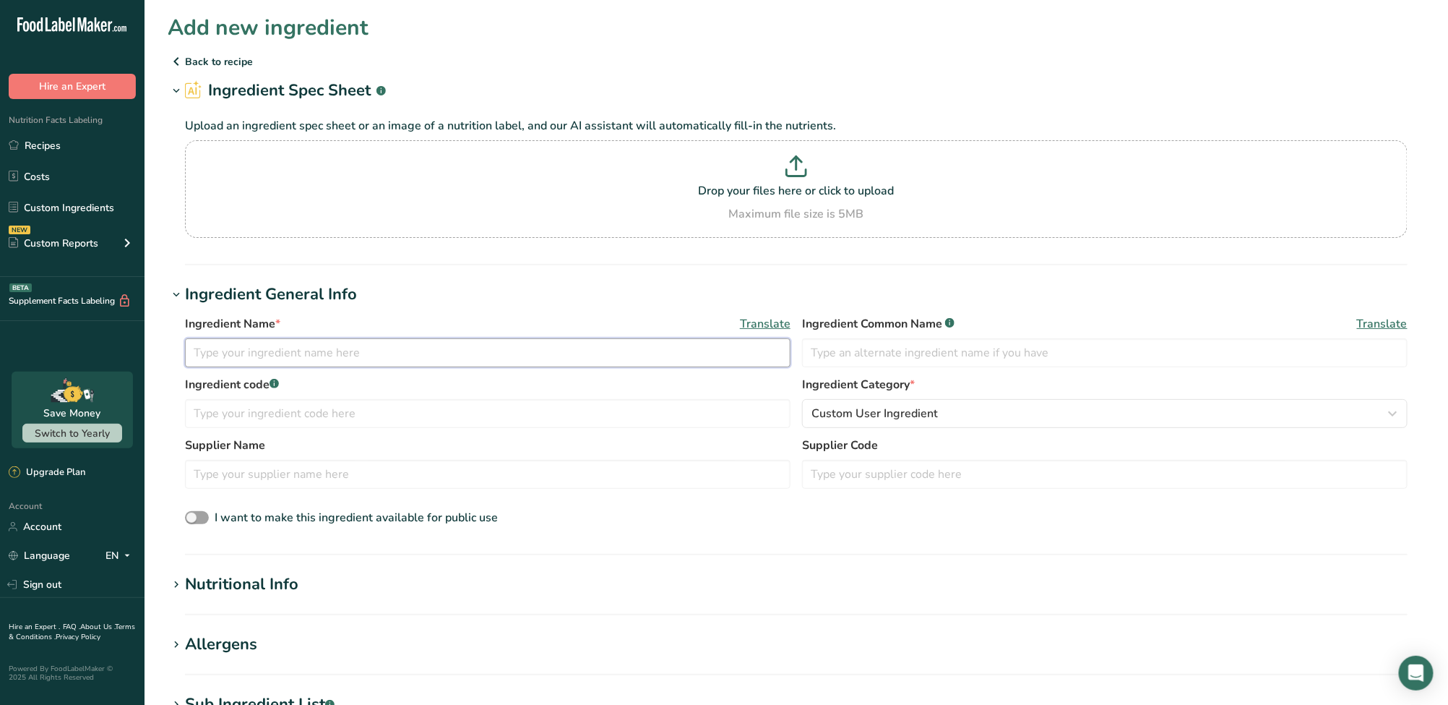
click at [336, 359] on input "text" at bounding box center [488, 352] width 606 height 29
paste input "Chlorella"
type input "Chlorella"
click at [877, 356] on input "text" at bounding box center [1105, 352] width 606 height 29
paste input "Chlorella"
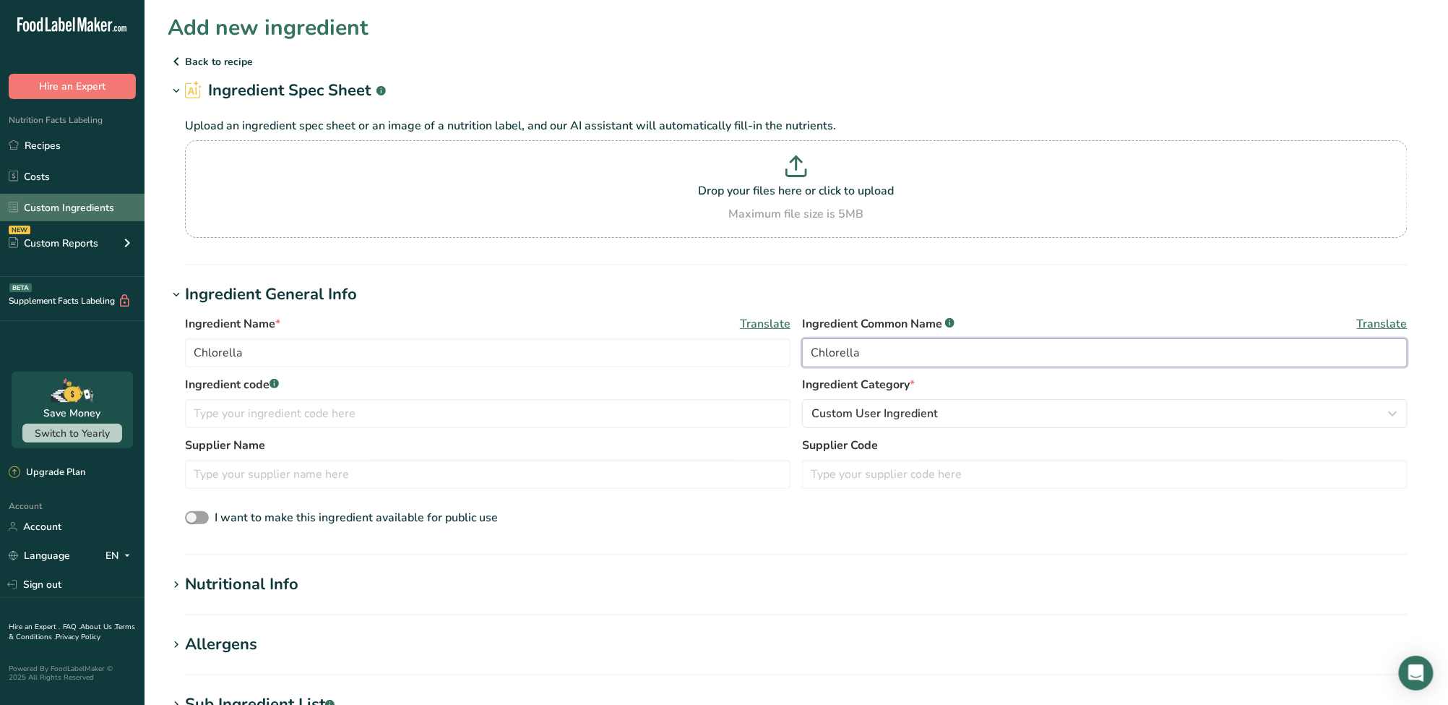
type input "Chlorella"
click at [345, 413] on input "text" at bounding box center [488, 413] width 606 height 29
paste input "綠藻 / 小球藻"
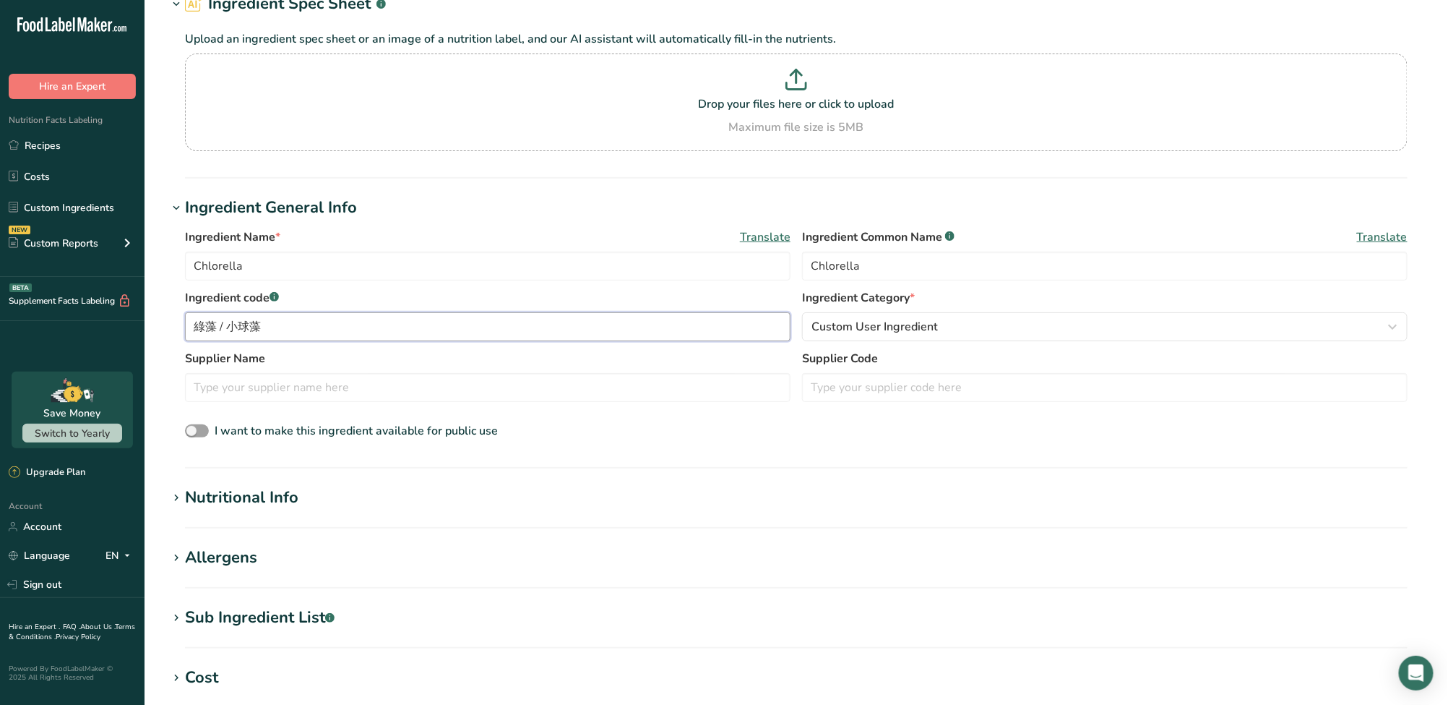
scroll to position [96, 0]
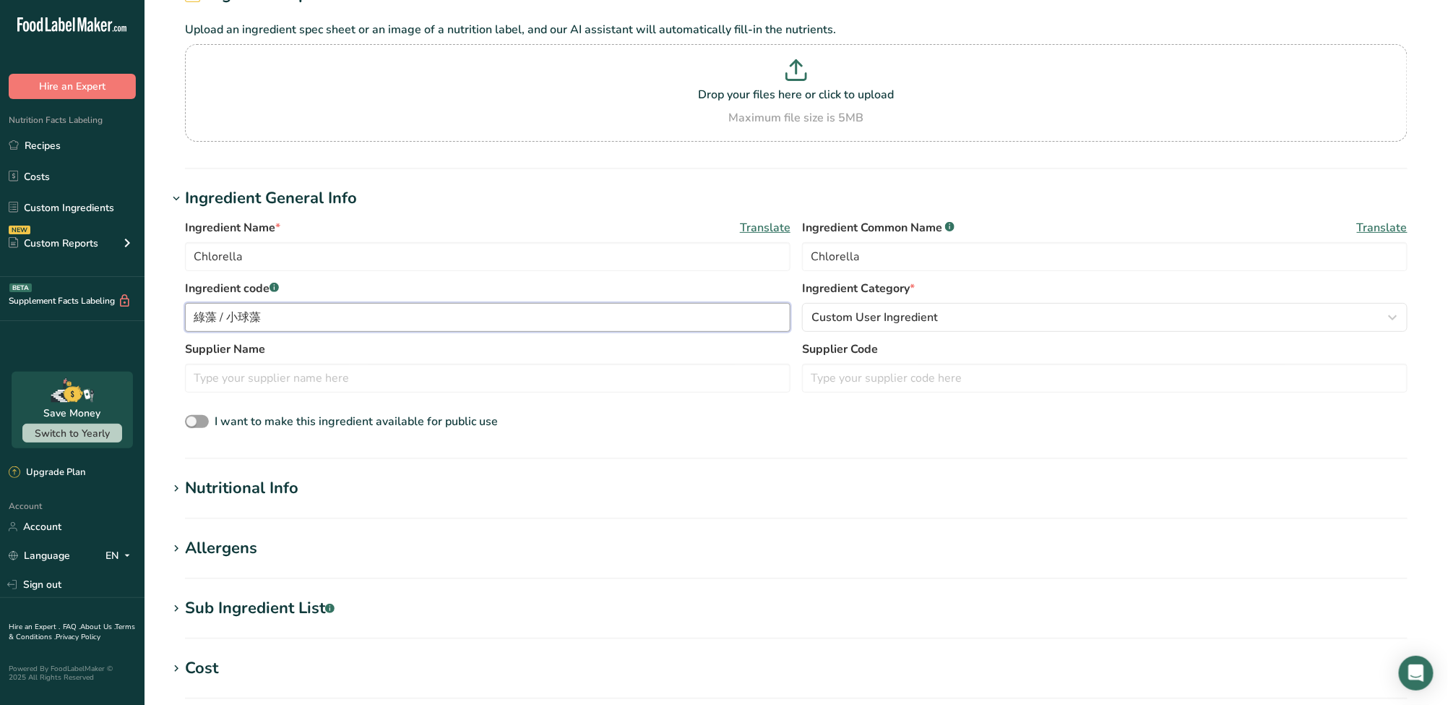
type input "綠藻 / 小球藻"
click at [259, 495] on div "Nutritional Info" at bounding box center [241, 488] width 113 height 24
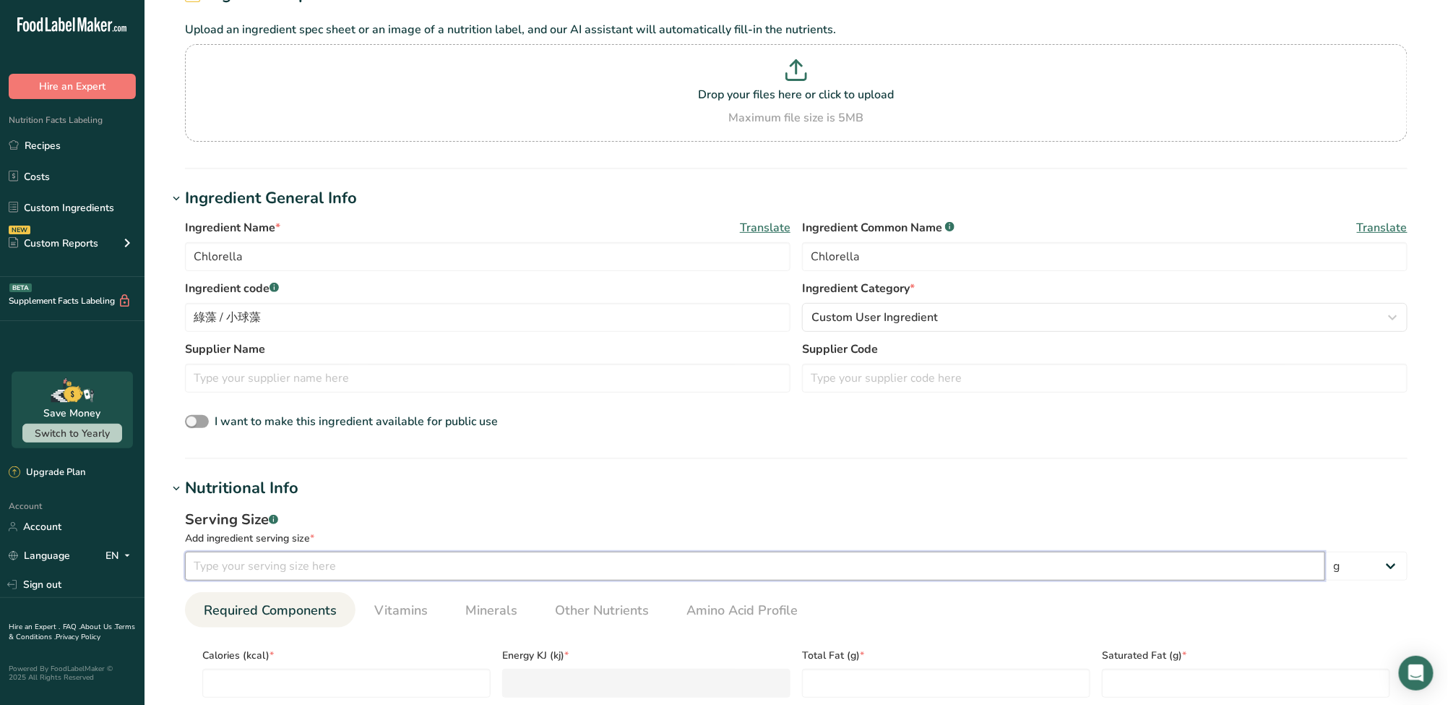
click at [233, 555] on input "number" at bounding box center [755, 565] width 1140 height 29
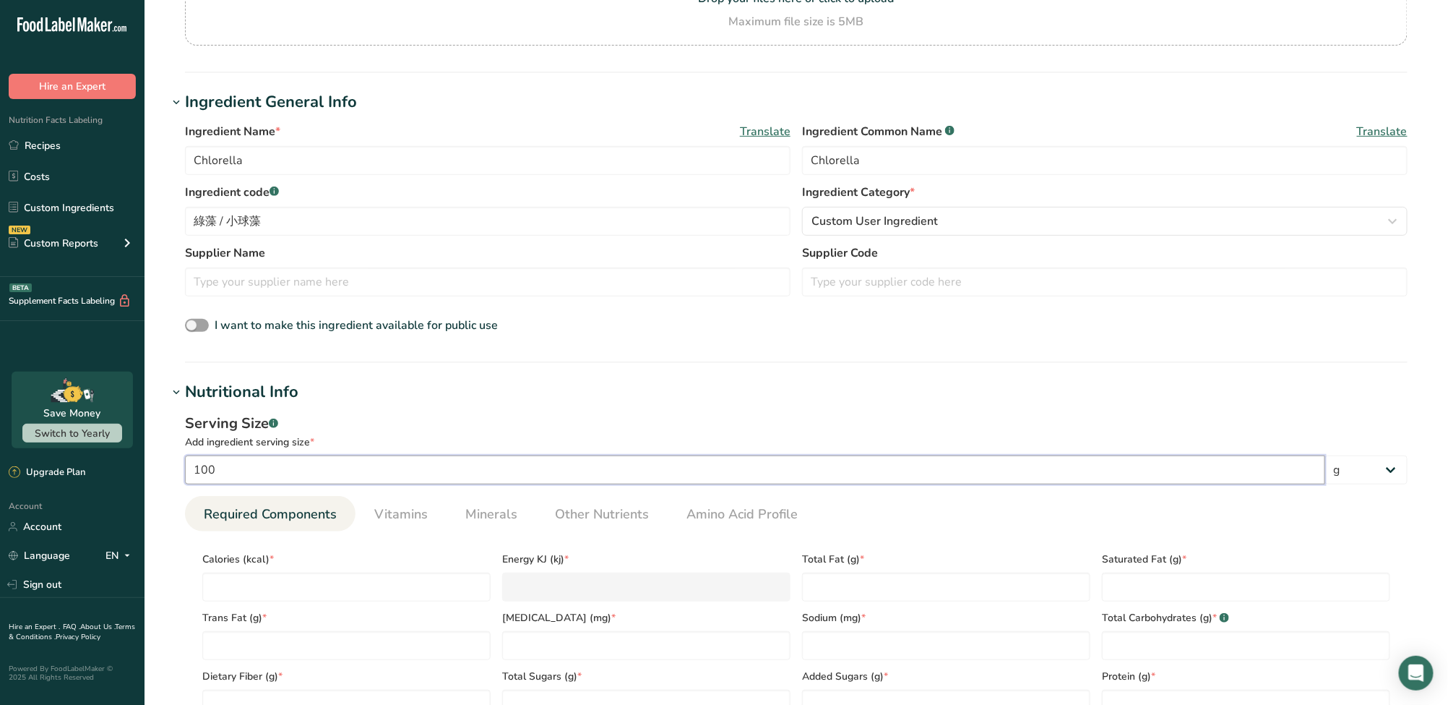
scroll to position [193, 0]
type input "100"
click at [280, 574] on input "number" at bounding box center [346, 586] width 288 height 29
type input "4"
type KJ "16.7"
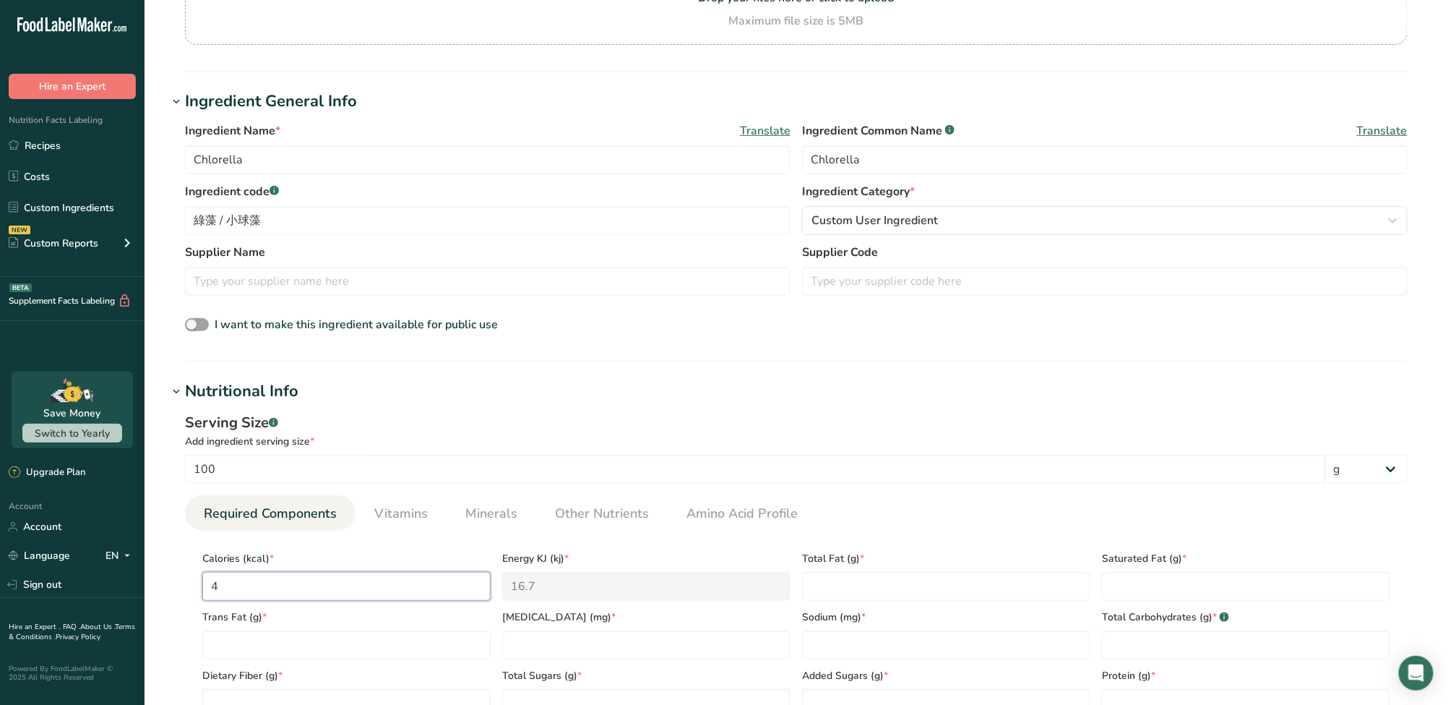
type input "40"
type KJ "167.4"
type input "400"
type KJ "1673.6"
type input "400"
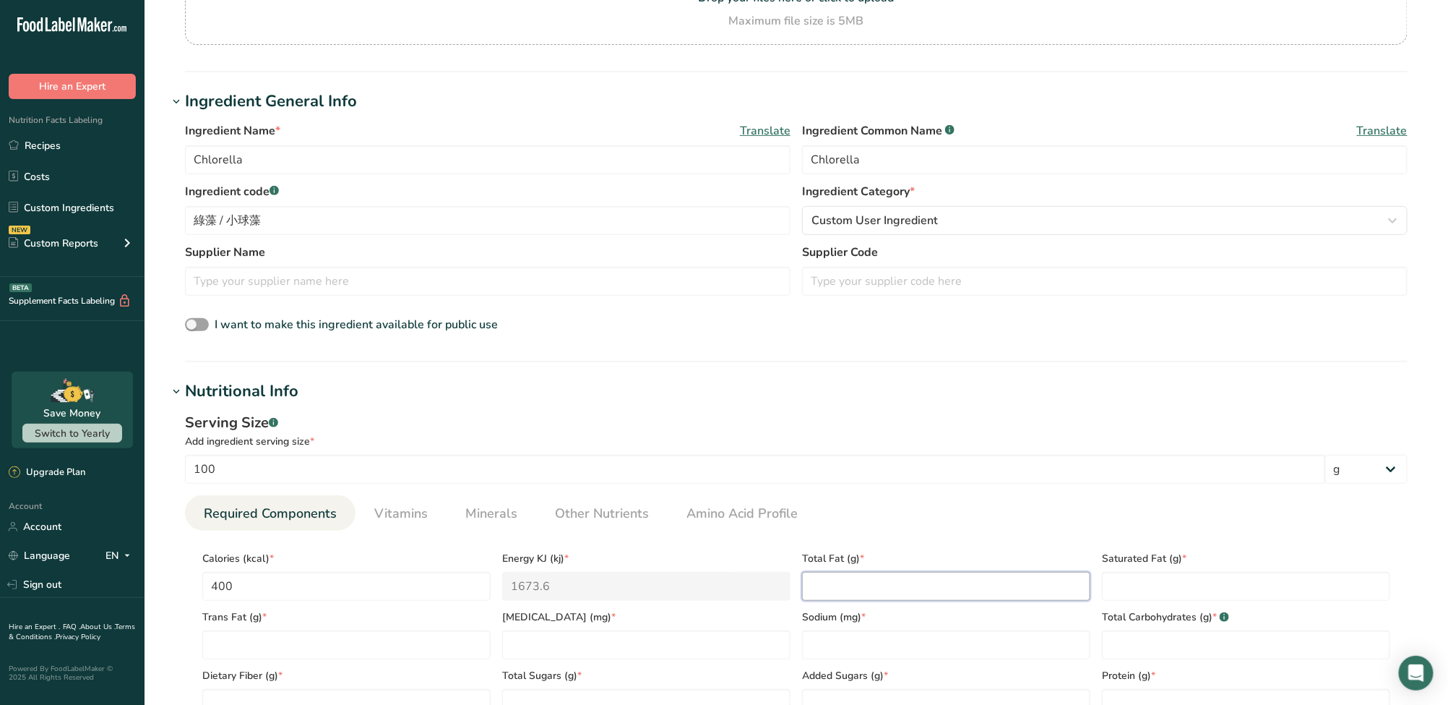
click at [934, 583] on Fat "number" at bounding box center [946, 586] width 288 height 29
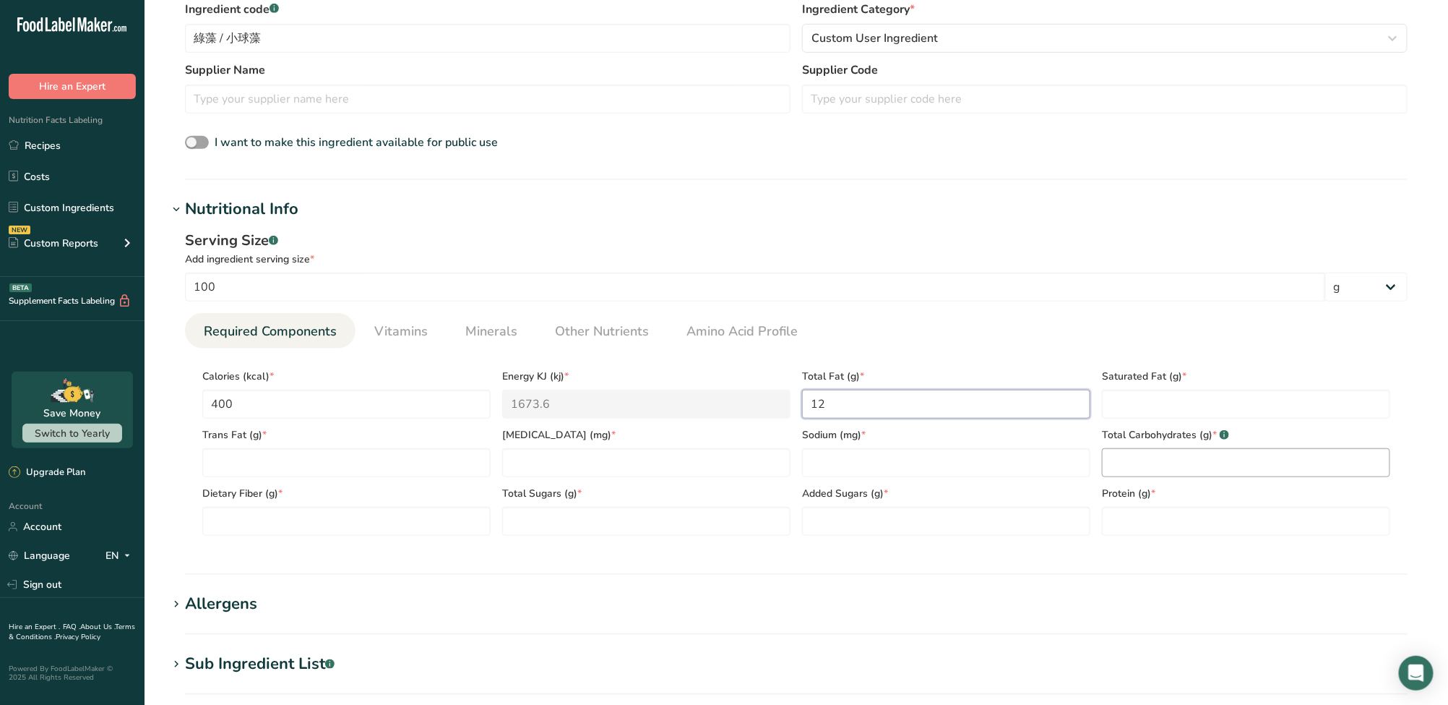
scroll to position [385, 0]
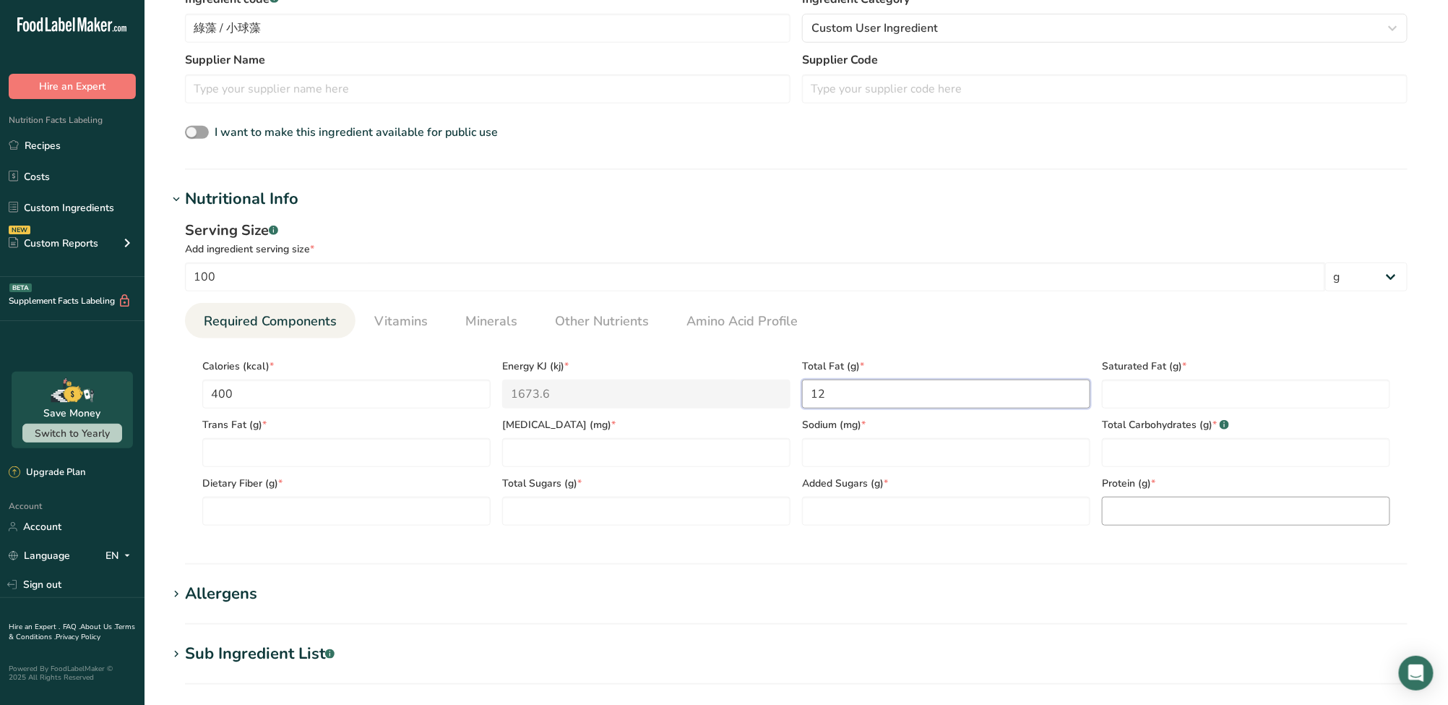
type Fat "12"
click at [1142, 517] on input "number" at bounding box center [1246, 511] width 288 height 29
type input "55"
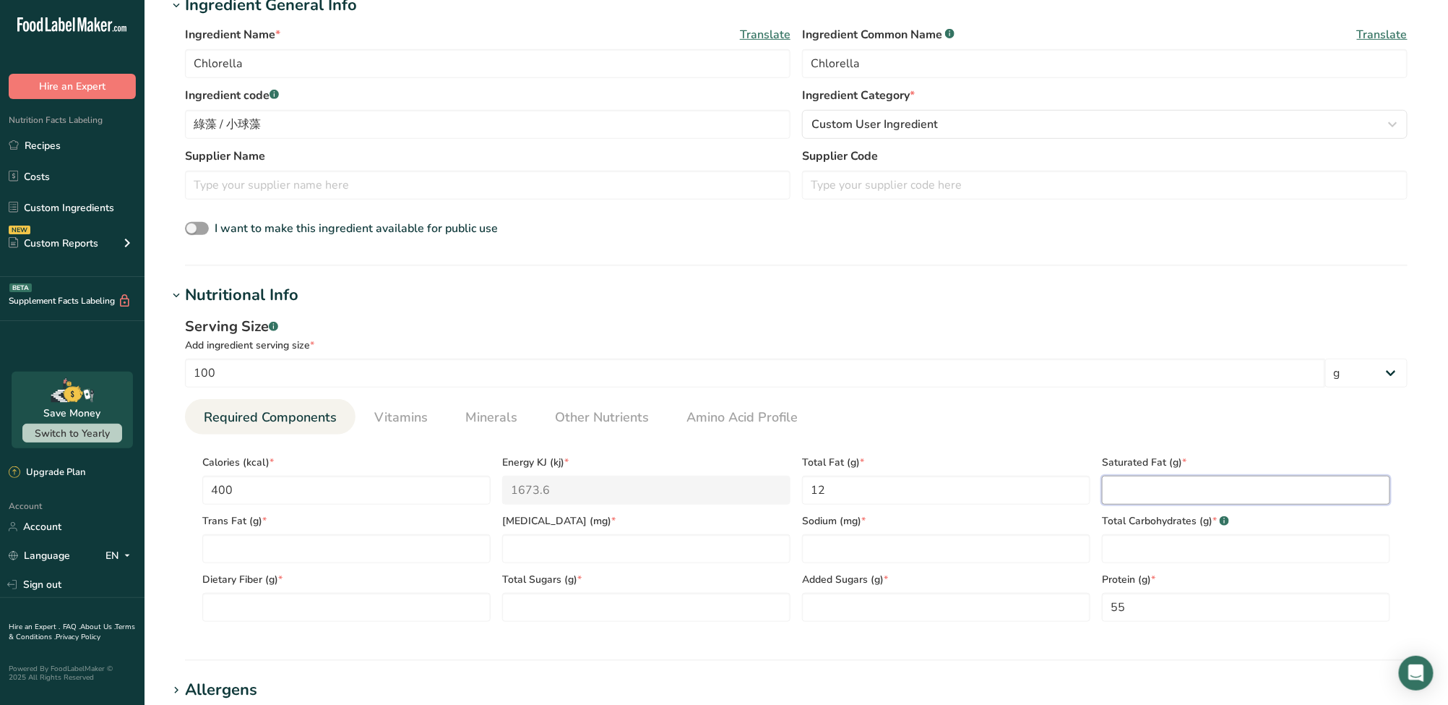
click at [1165, 481] on Fat "number" at bounding box center [1246, 490] width 288 height 29
type Fat "2"
click at [330, 552] on Fat "number" at bounding box center [346, 548] width 288 height 29
type Fat "0"
type input "0"
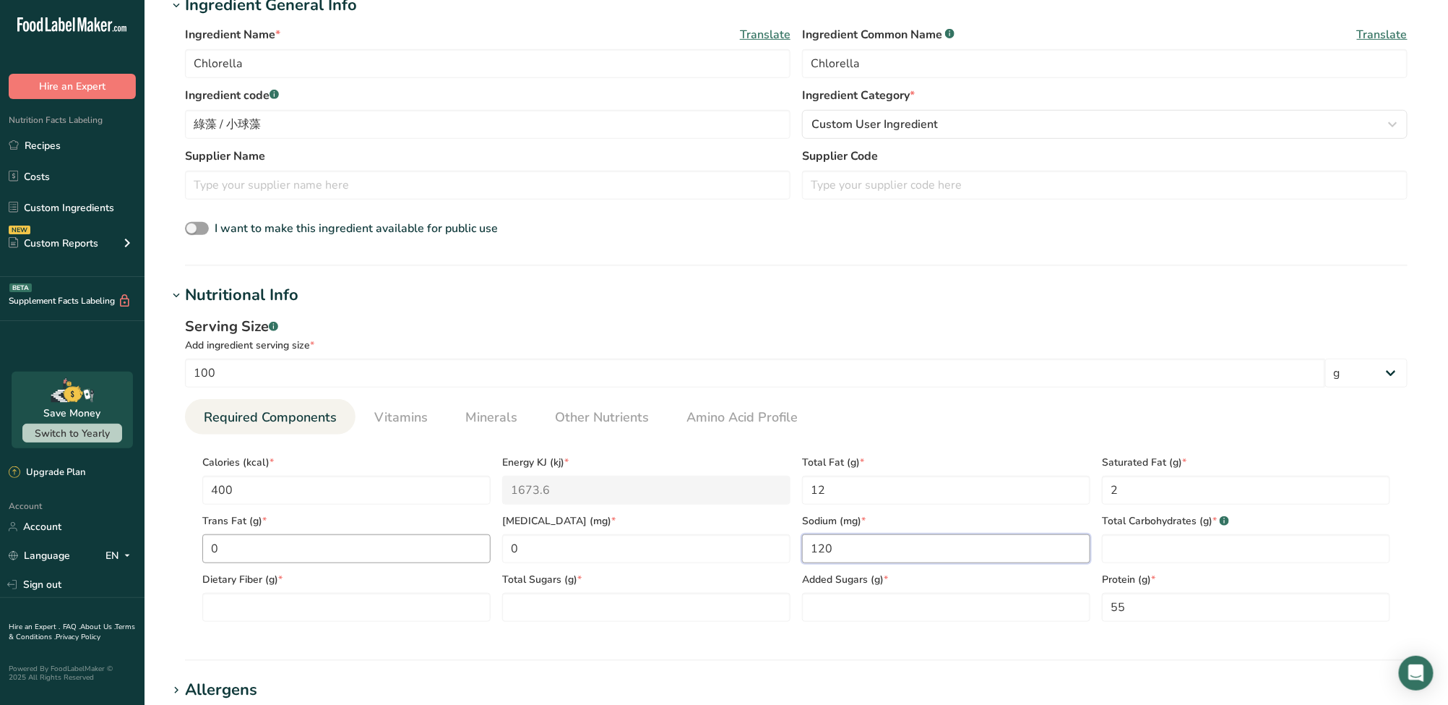
type input "120"
type Carbohydrates "20"
type Fiber "10"
type Sugars "0.5"
type Sugars "0"
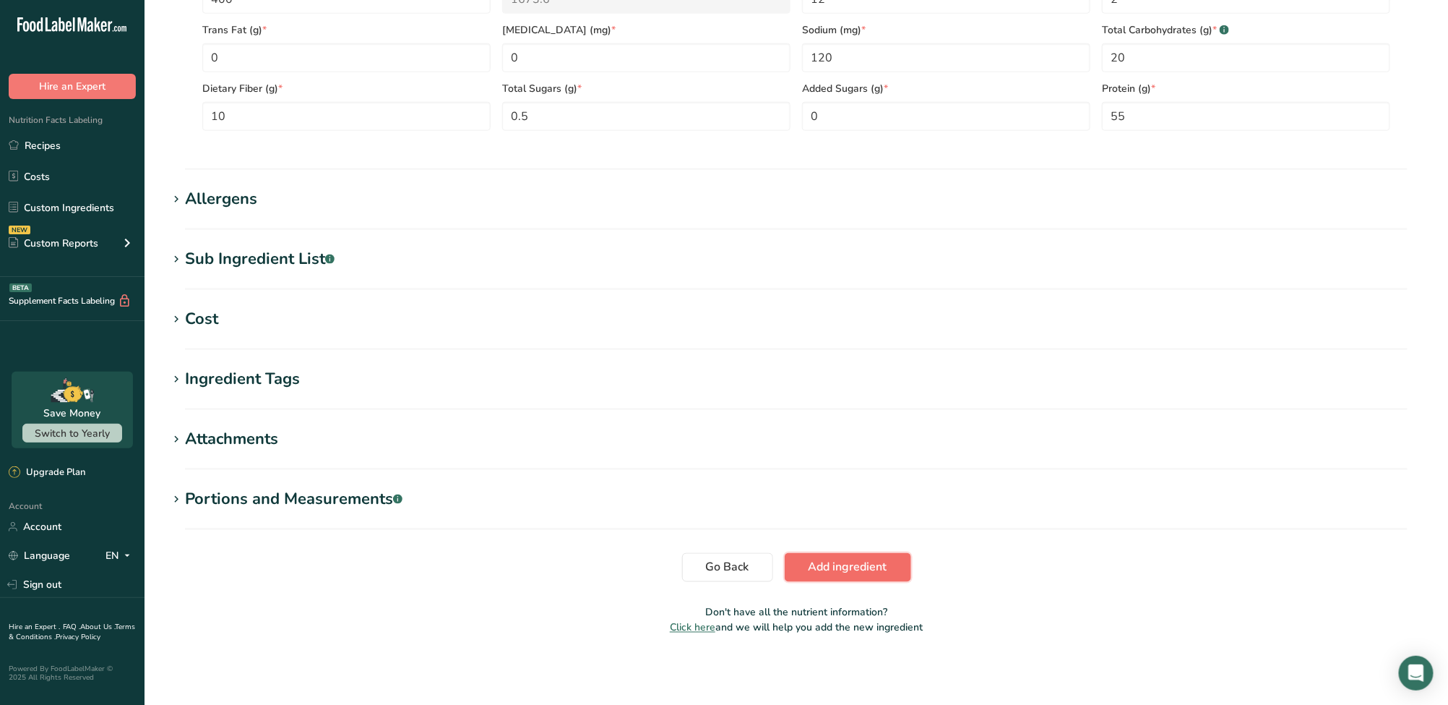
click at [846, 569] on span "Add ingredient" at bounding box center [848, 567] width 79 height 17
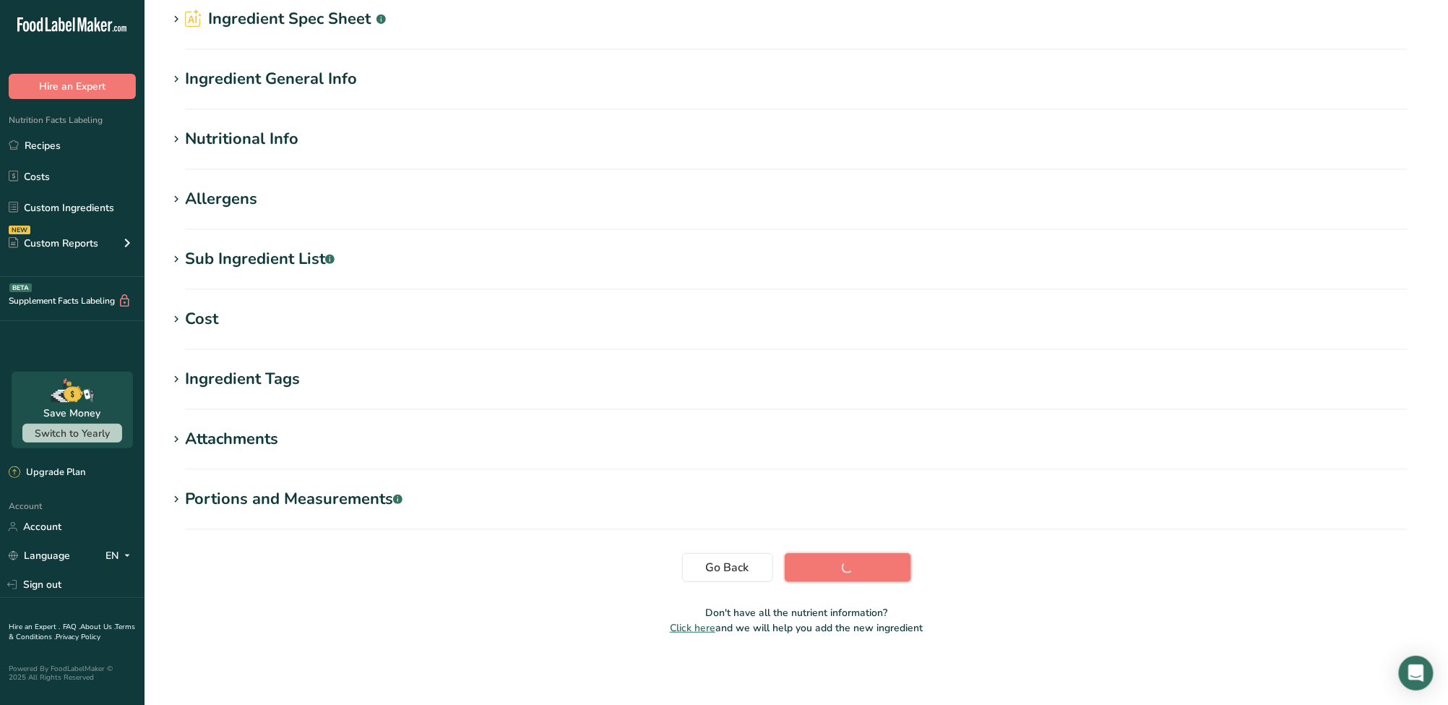
scroll to position [71, 0]
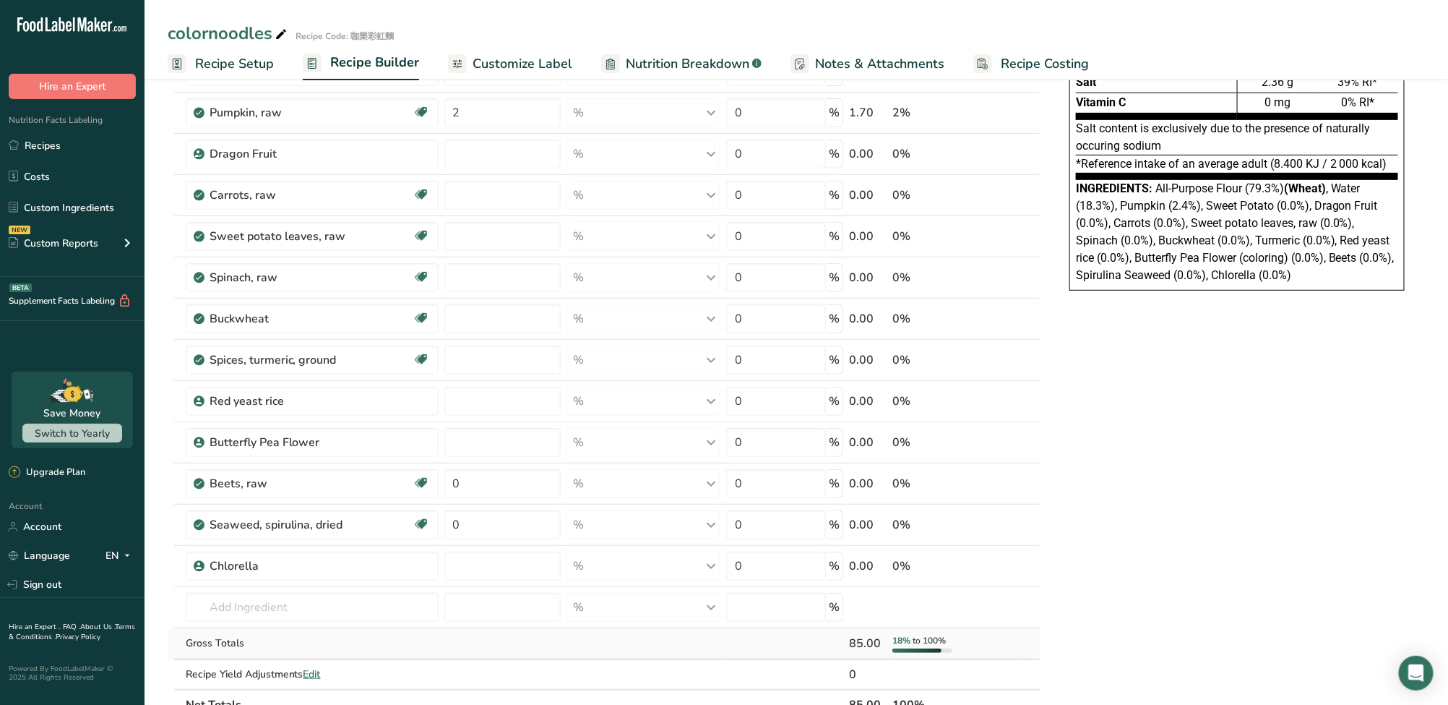
scroll to position [288, 0]
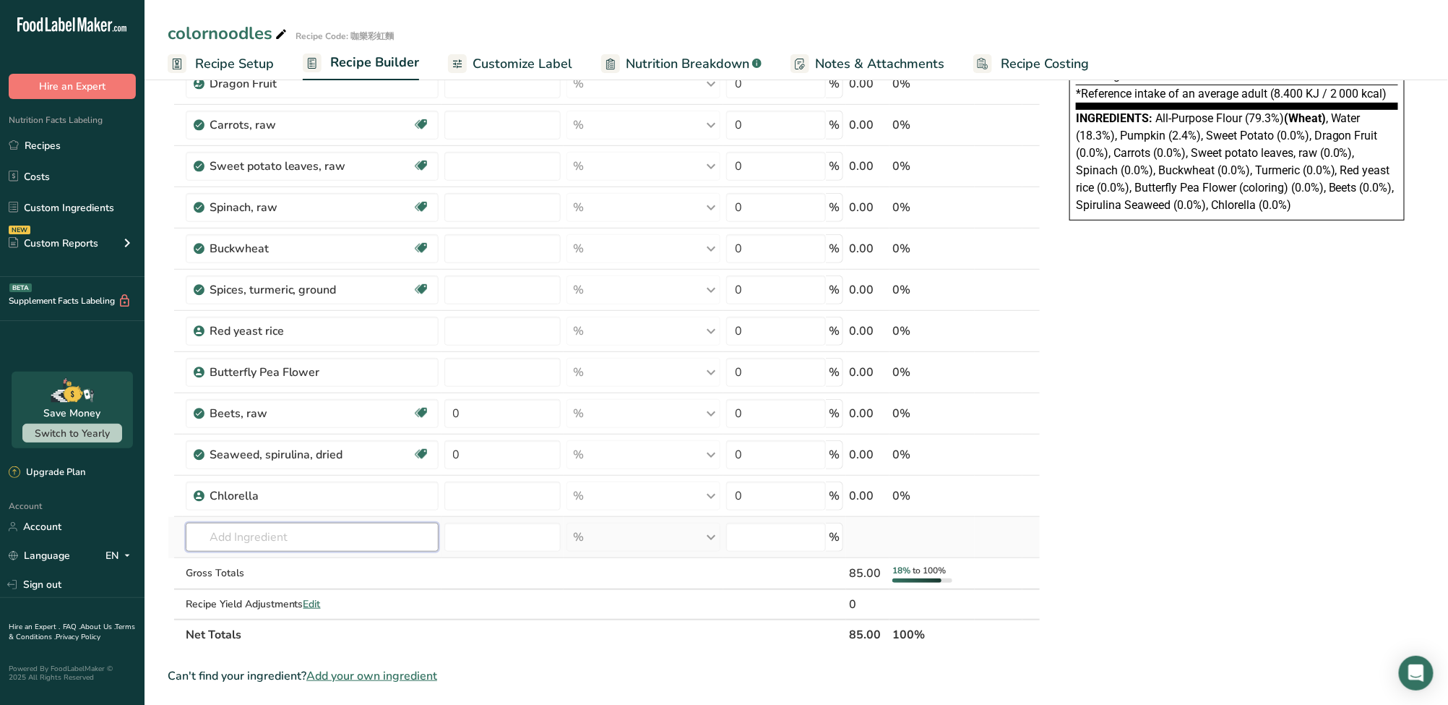
click at [301, 547] on input "text" at bounding box center [312, 537] width 253 height 29
paste input "Banana"
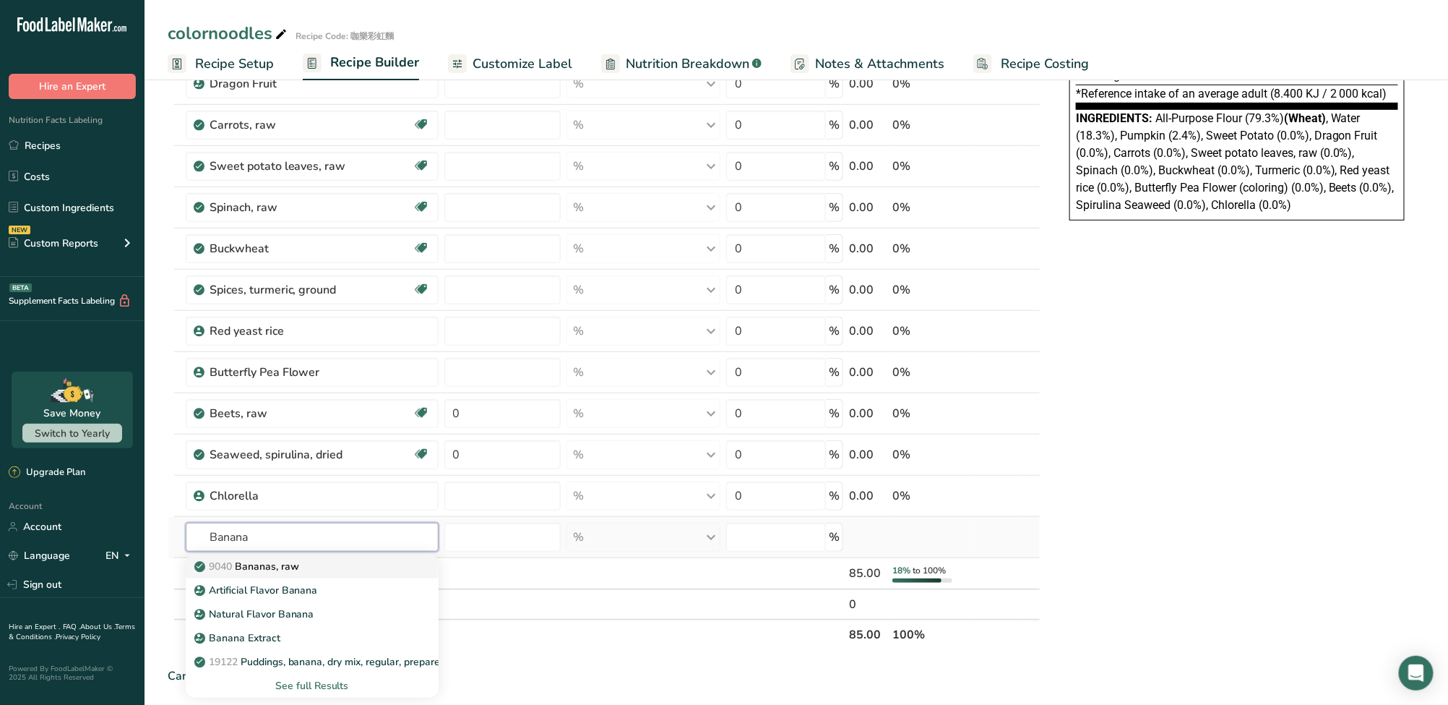
type input "Banana"
click at [295, 566] on p "9040 Bananas, raw" at bounding box center [248, 566] width 102 height 15
type input "Bananas, raw"
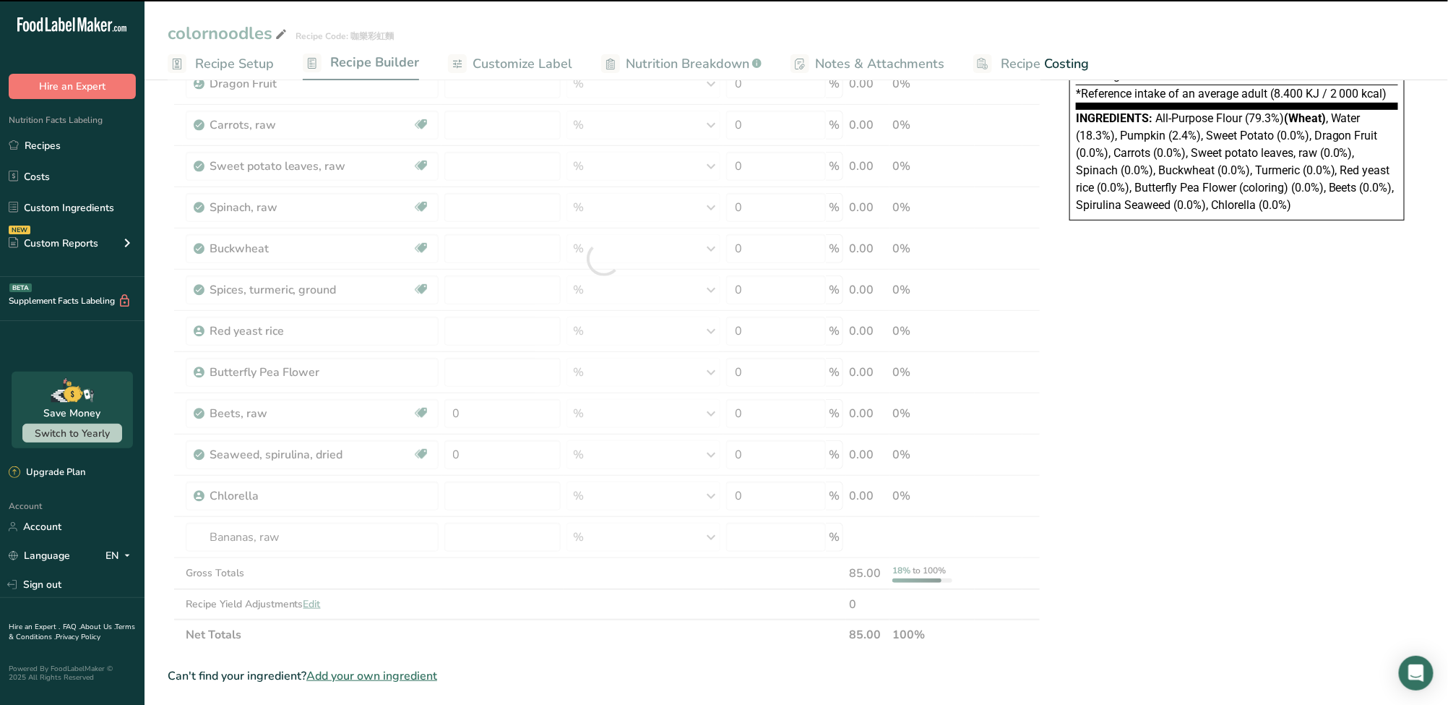
type input "0"
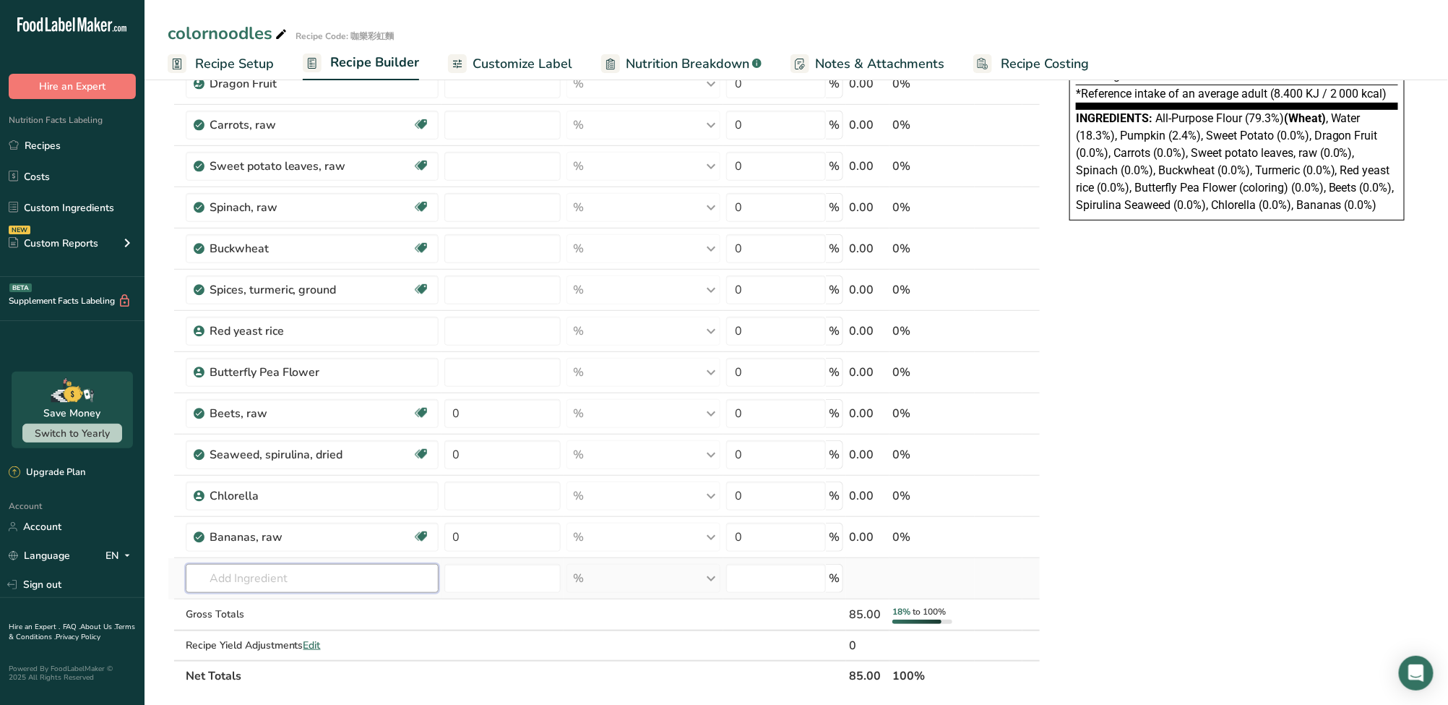
click at [273, 582] on input "text" at bounding box center [312, 578] width 253 height 29
paste input "Seaweed Calcium"
type input "Seaweed Calcium"
click at [282, 549] on div "Add your own ingredient" at bounding box center [312, 551] width 230 height 15
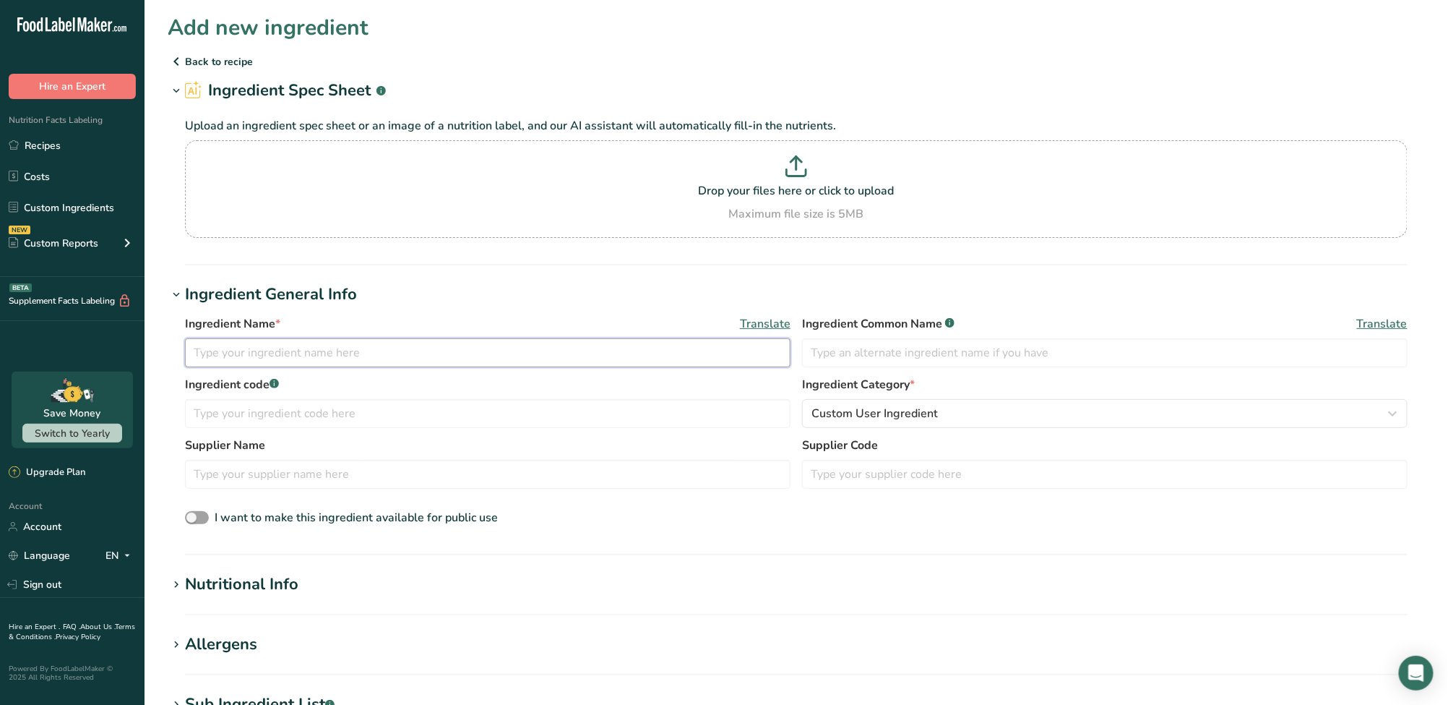
click at [283, 351] on input "text" at bounding box center [488, 352] width 606 height 29
paste input "Seaweed Calcium"
type input "Seaweed Calcium"
click at [930, 354] on input "text" at bounding box center [1105, 352] width 606 height 29
paste input "Seaweed Calcium"
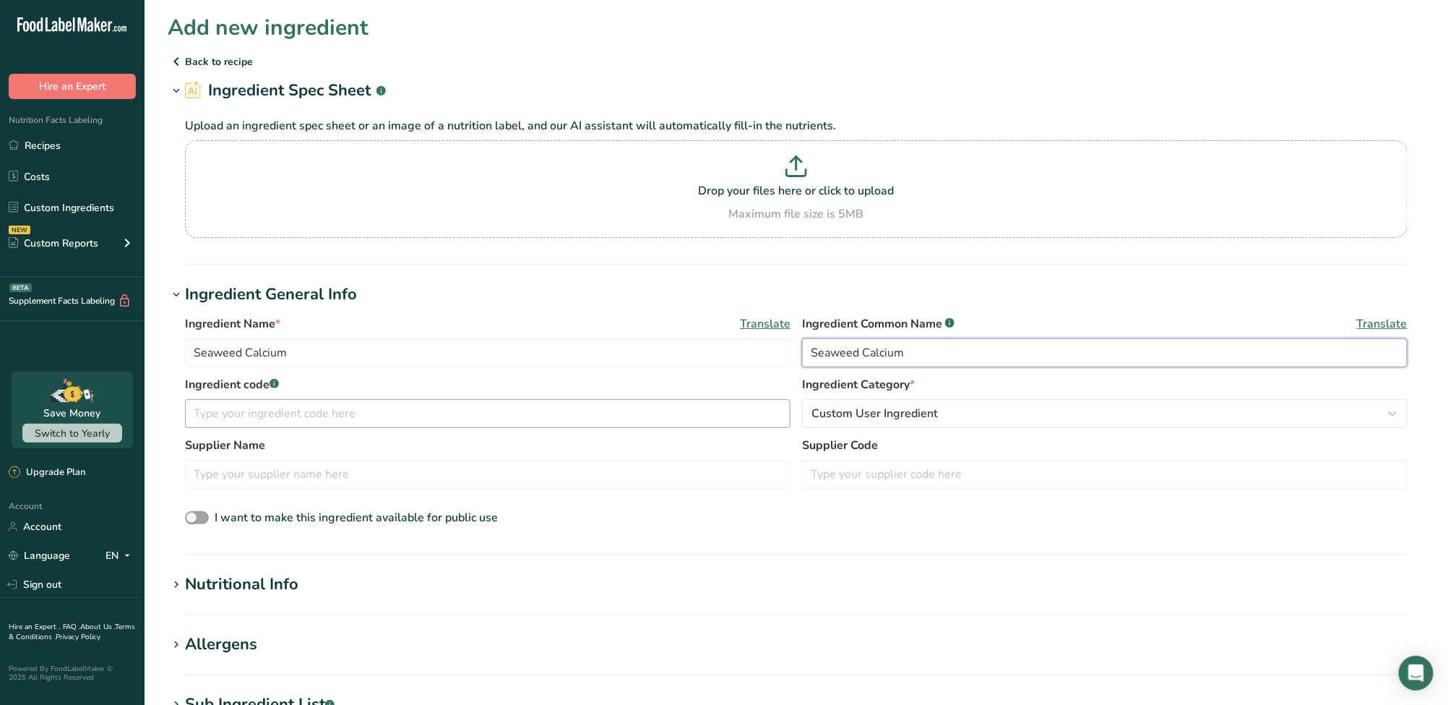
type input "Seaweed Calcium"
click at [456, 424] on input "text" at bounding box center [488, 413] width 606 height 29
type input "c"
type input "海藻鈣"
click at [246, 581] on div "Nutritional Info" at bounding box center [241, 584] width 113 height 24
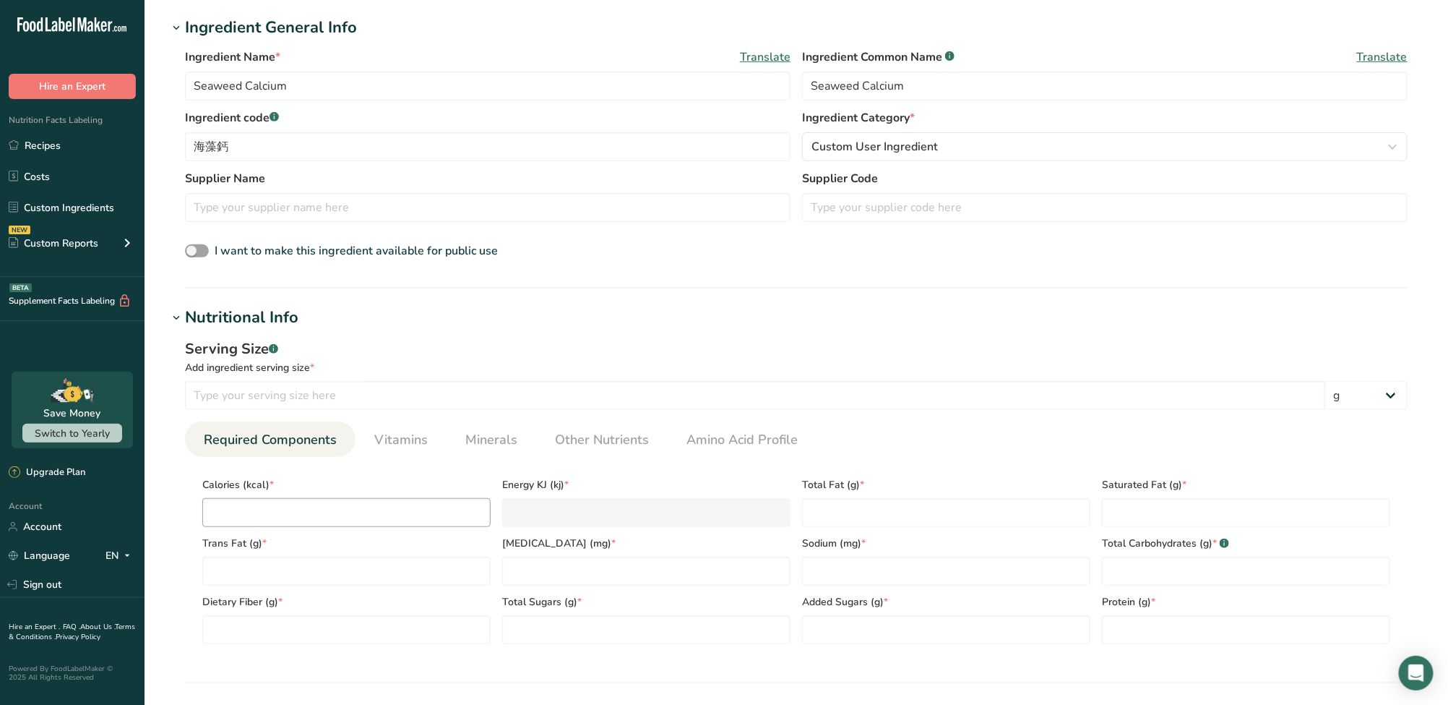
scroll to position [289, 0]
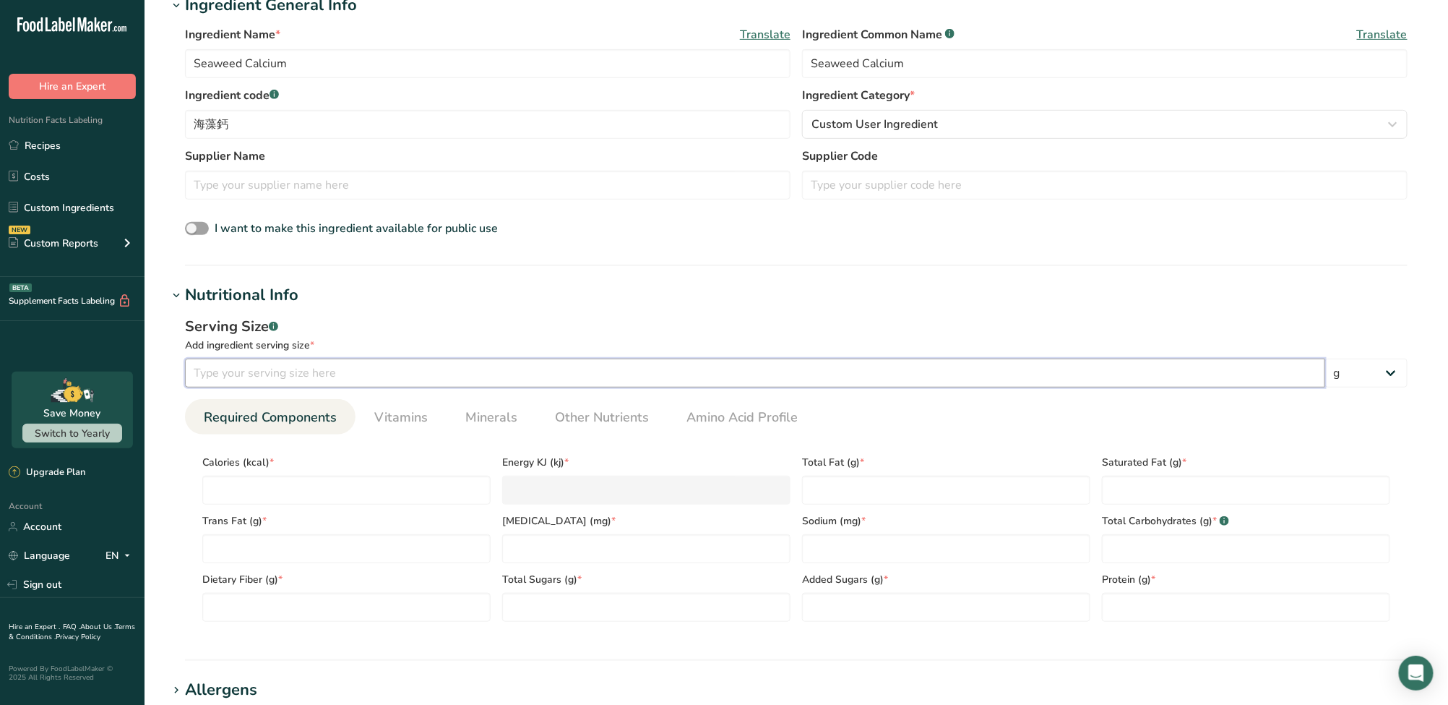
click at [305, 371] on input "number" at bounding box center [755, 372] width 1140 height 29
click at [568, 550] on input "number" at bounding box center [646, 548] width 288 height 29
drag, startPoint x: 265, startPoint y: 374, endPoint x: -27, endPoint y: 384, distance: 292.9
click at [0, 384] on html ".a-20{fill:#fff;} Hire an Expert Nutrition Facts Labeling Recipes Costs Custom …" at bounding box center [724, 453] width 1448 height 1484
type input "100"
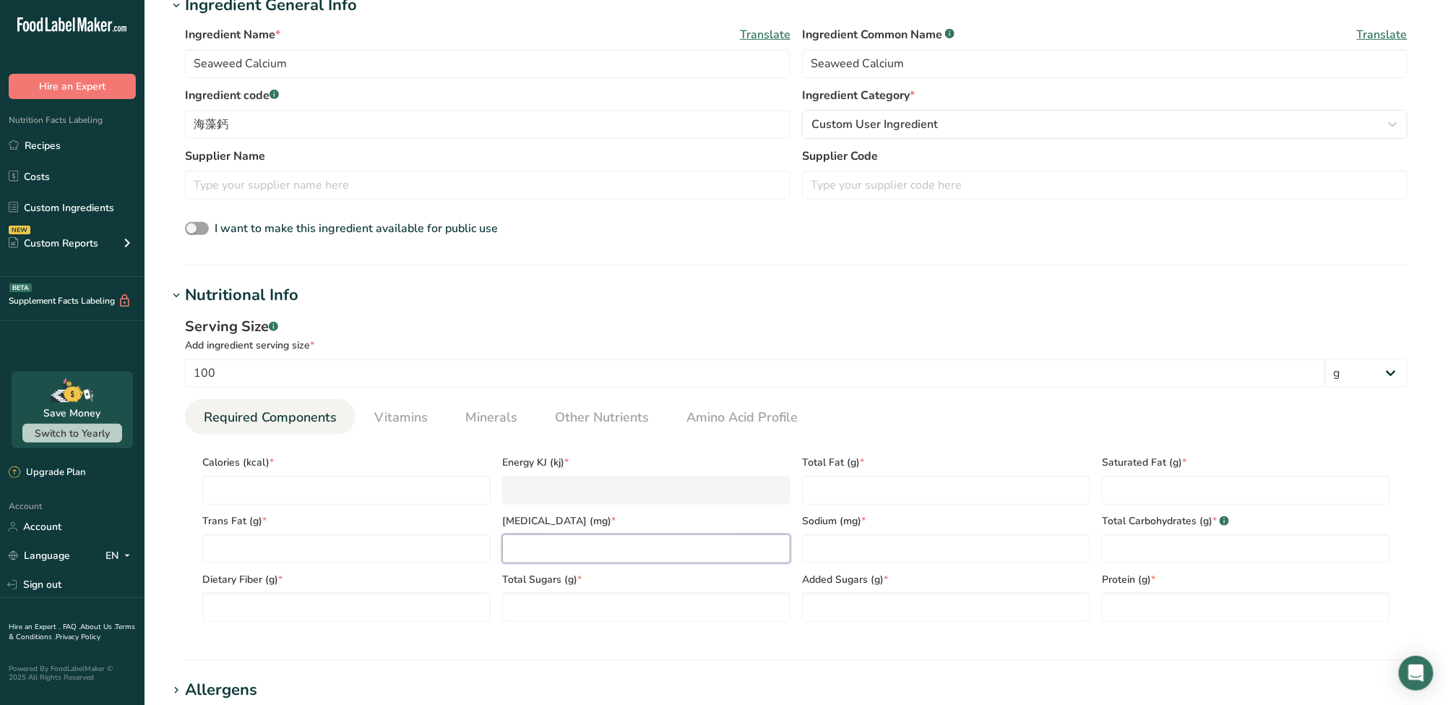
click at [679, 549] on input "number" at bounding box center [646, 548] width 288 height 29
type input "30000"
click at [388, 487] on input "number" at bounding box center [346, 490] width 288 height 29
type input "0"
type KJ "0"
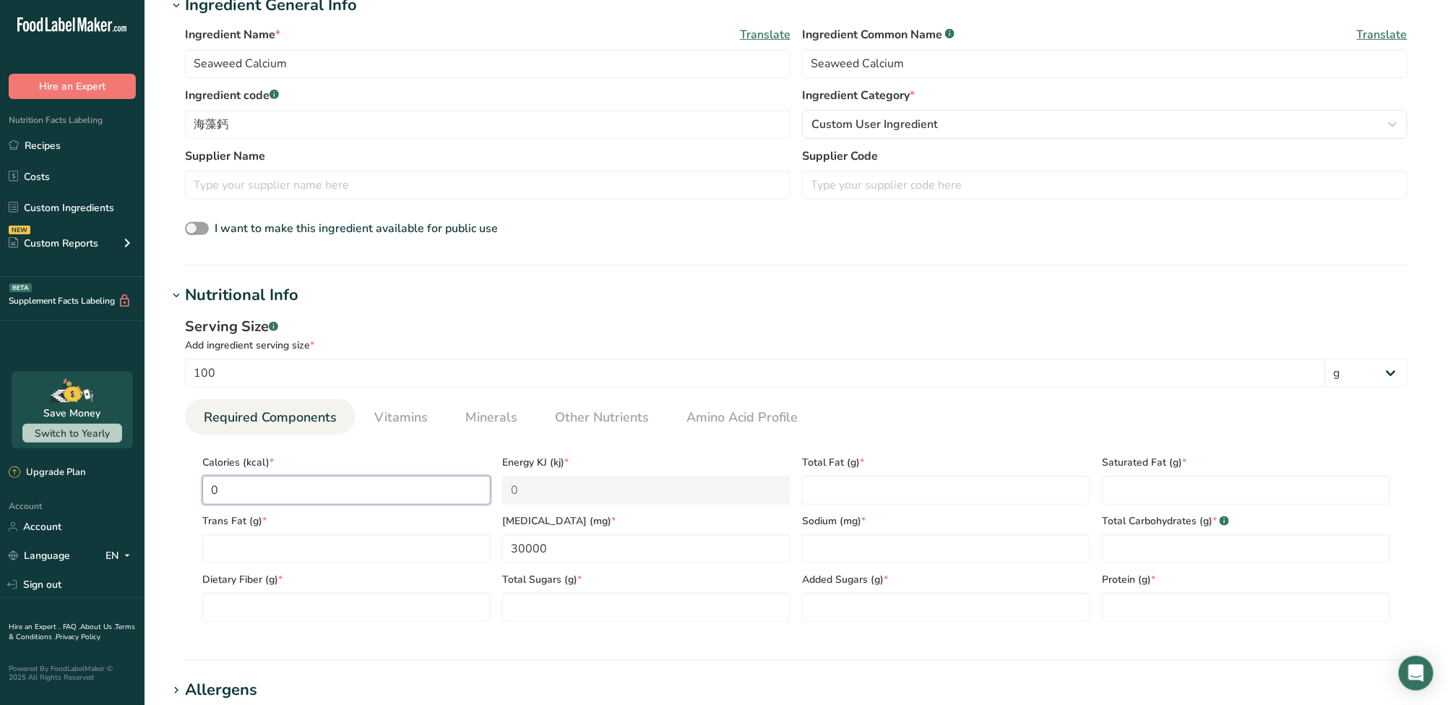
type input "0"
click at [374, 530] on div "Trans Fat (g) *" at bounding box center [347, 533] width 300 height 59
click at [379, 541] on Fat "number" at bounding box center [346, 548] width 288 height 29
type Fat "0"
click at [371, 590] on div "Dietary Fiber (g) *" at bounding box center [347, 592] width 300 height 59
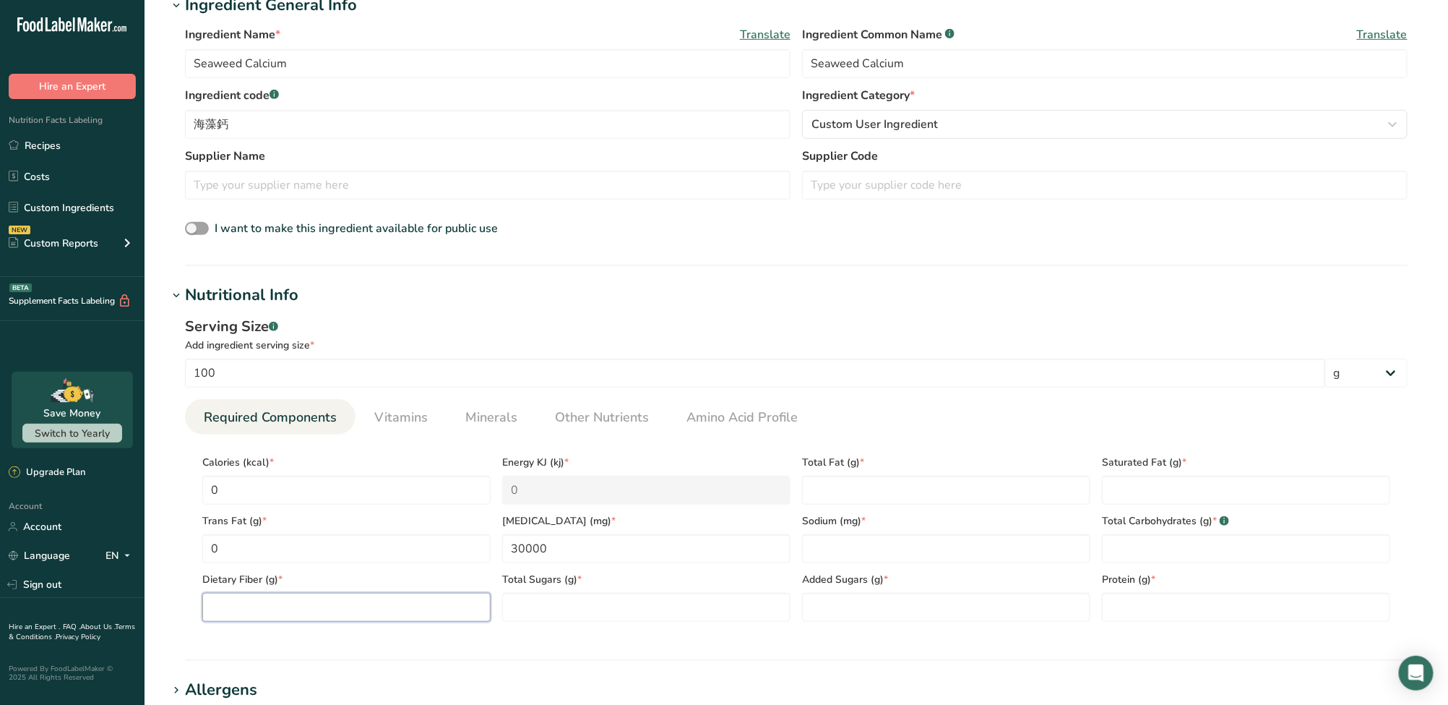
click at [378, 607] on Fiber "number" at bounding box center [346, 607] width 288 height 29
type Fiber "0"
drag, startPoint x: 596, startPoint y: 605, endPoint x: 769, endPoint y: 607, distance: 172.7
click at [598, 605] on Sugars "number" at bounding box center [646, 607] width 288 height 29
type Sugars "0"
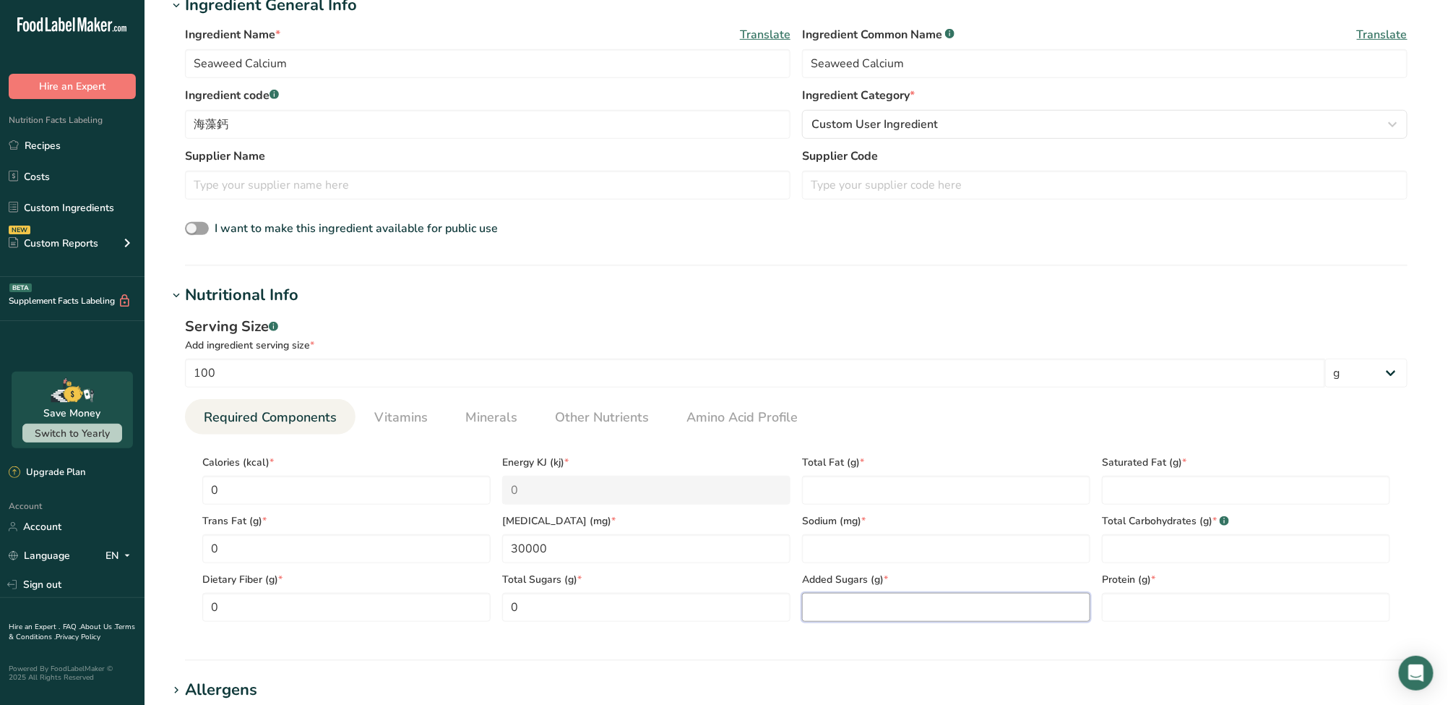
click at [929, 598] on Sugars "number" at bounding box center [946, 607] width 288 height 29
type Sugars "0"
click at [898, 553] on input "number" at bounding box center [946, 548] width 288 height 29
type input "0"
click at [897, 498] on Fat "number" at bounding box center [946, 490] width 288 height 29
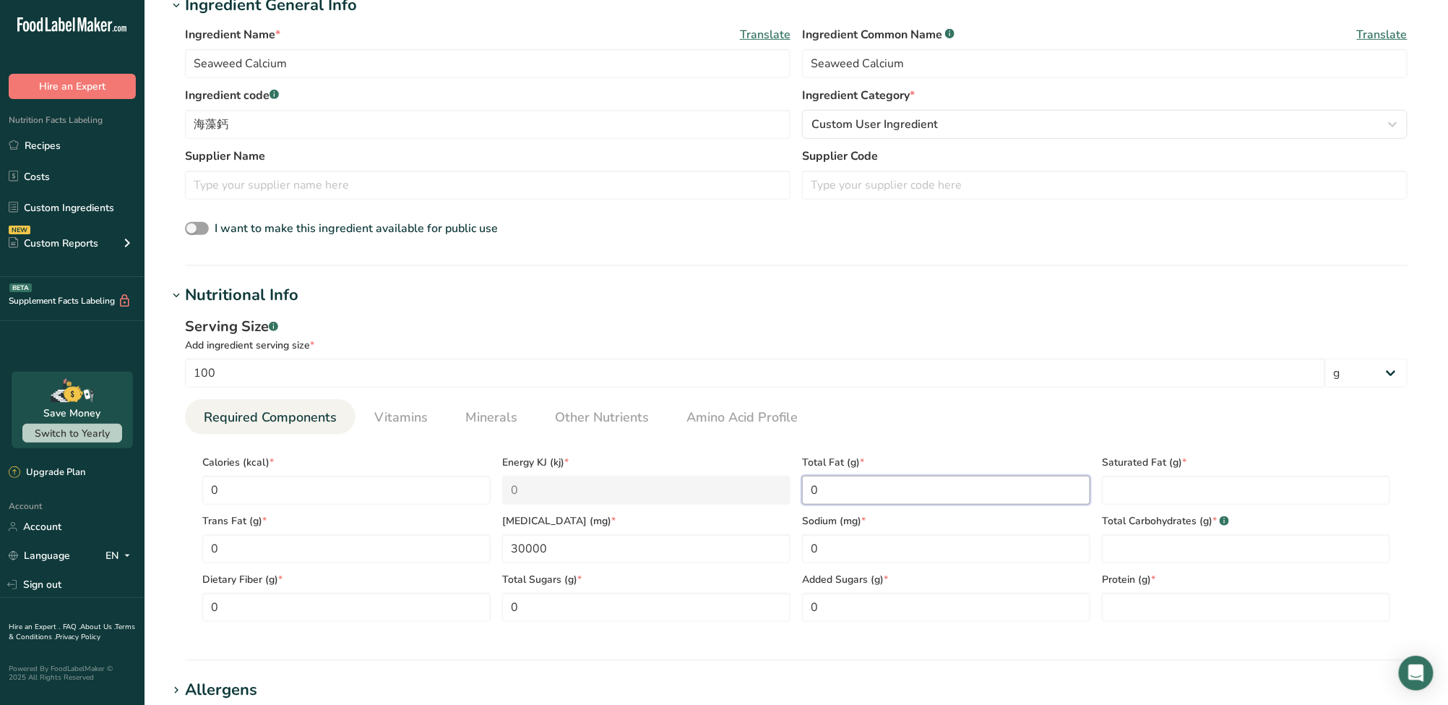
type Fat "0"
click at [1178, 473] on div "Saturated Fat (g) *" at bounding box center [1246, 475] width 300 height 59
click at [1179, 481] on Fat "number" at bounding box center [1246, 490] width 288 height 29
type Fat "0"
drag, startPoint x: 1161, startPoint y: 548, endPoint x: 1163, endPoint y: 592, distance: 44.1
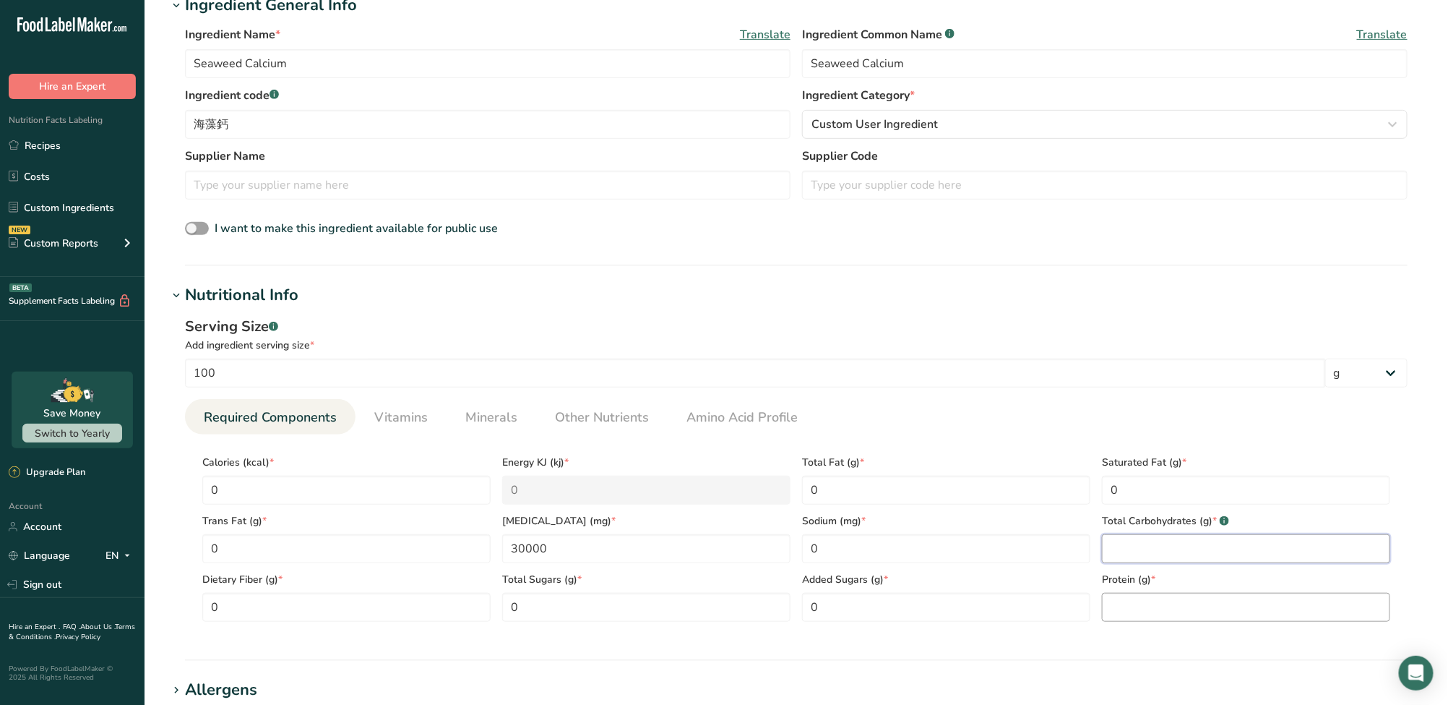
click at [1163, 551] on Carbohydrates "number" at bounding box center [1246, 548] width 288 height 29
type Carbohydrates "0"
click at [1162, 596] on input "number" at bounding box center [1246, 607] width 288 height 29
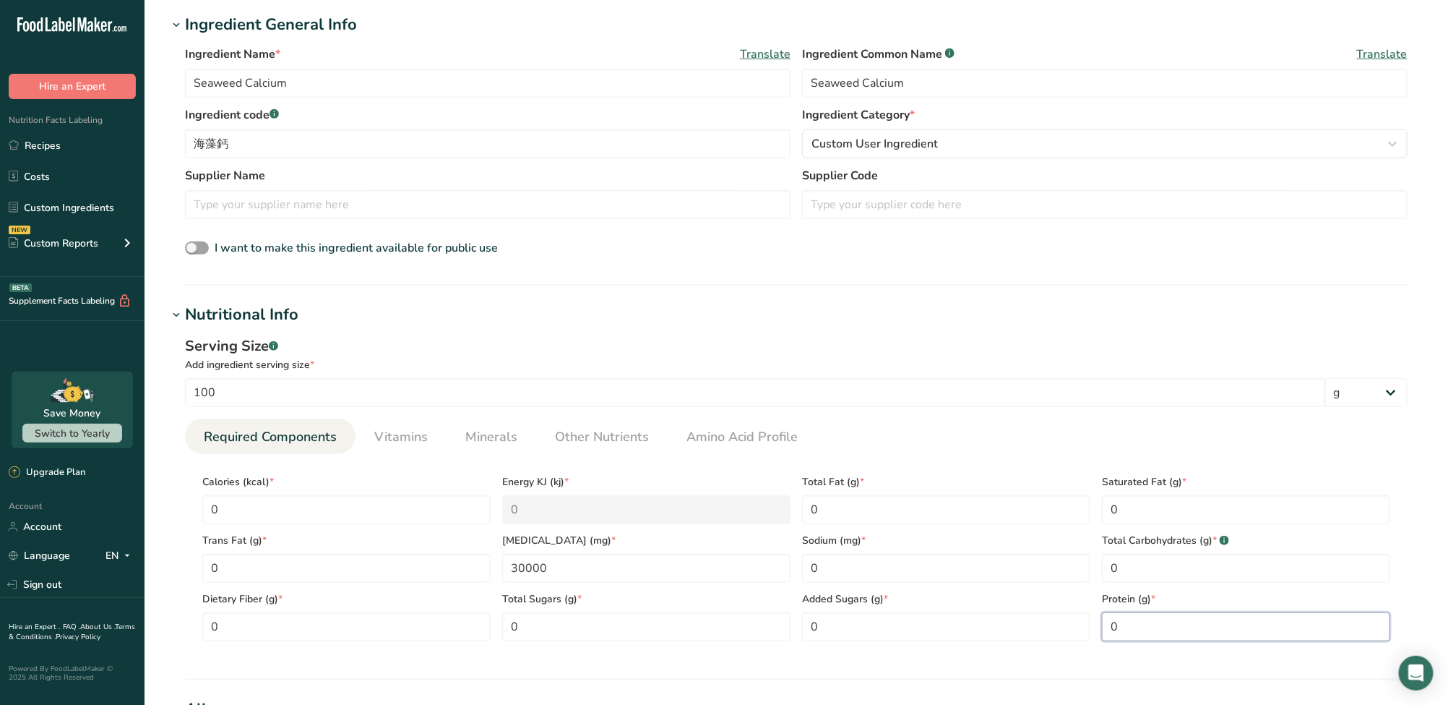
scroll to position [249, 0]
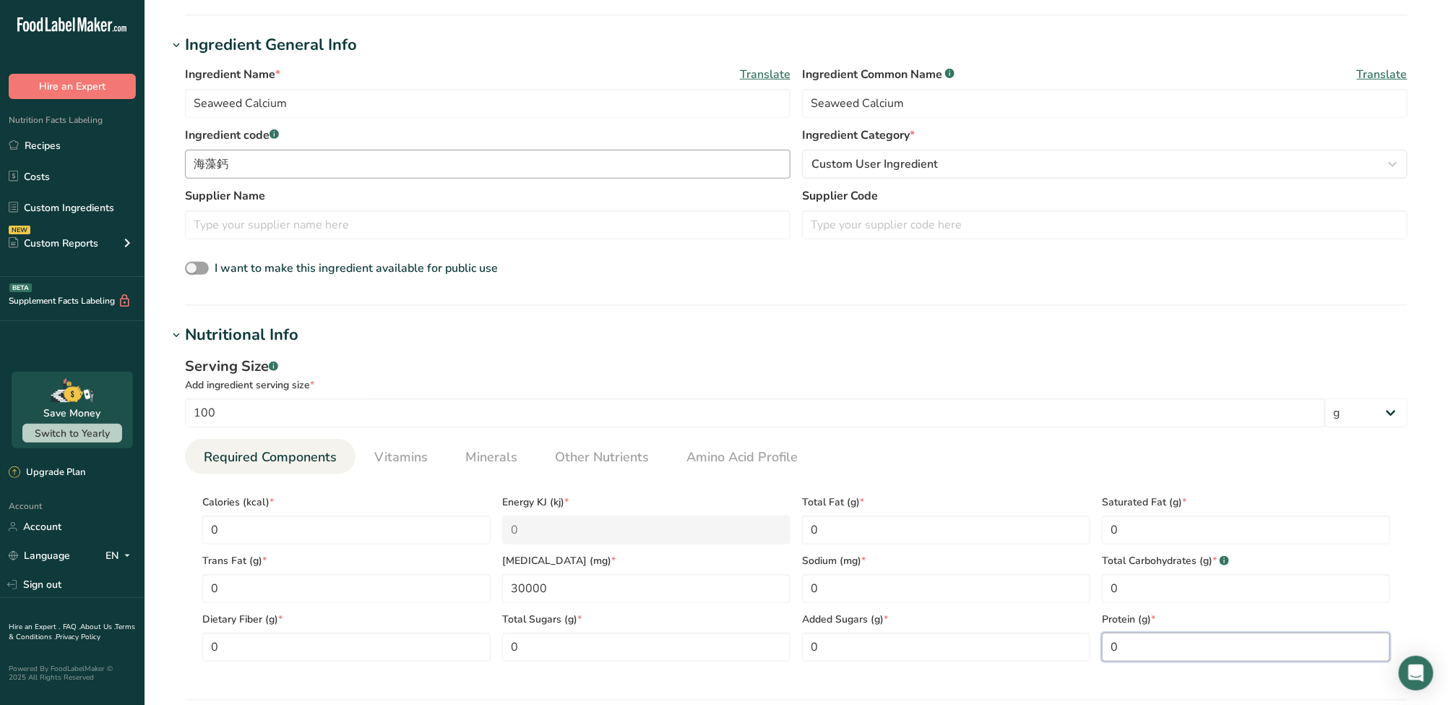
type input "0"
drag, startPoint x: 566, startPoint y: 593, endPoint x: 415, endPoint y: 585, distance: 151.3
click at [415, 585] on div "Calories (kcal) * 0 Energy KJ (kj) * 0 Total Fat (g) * 0 Saturated Fat (g) * 0 …" at bounding box center [797, 574] width 1200 height 176
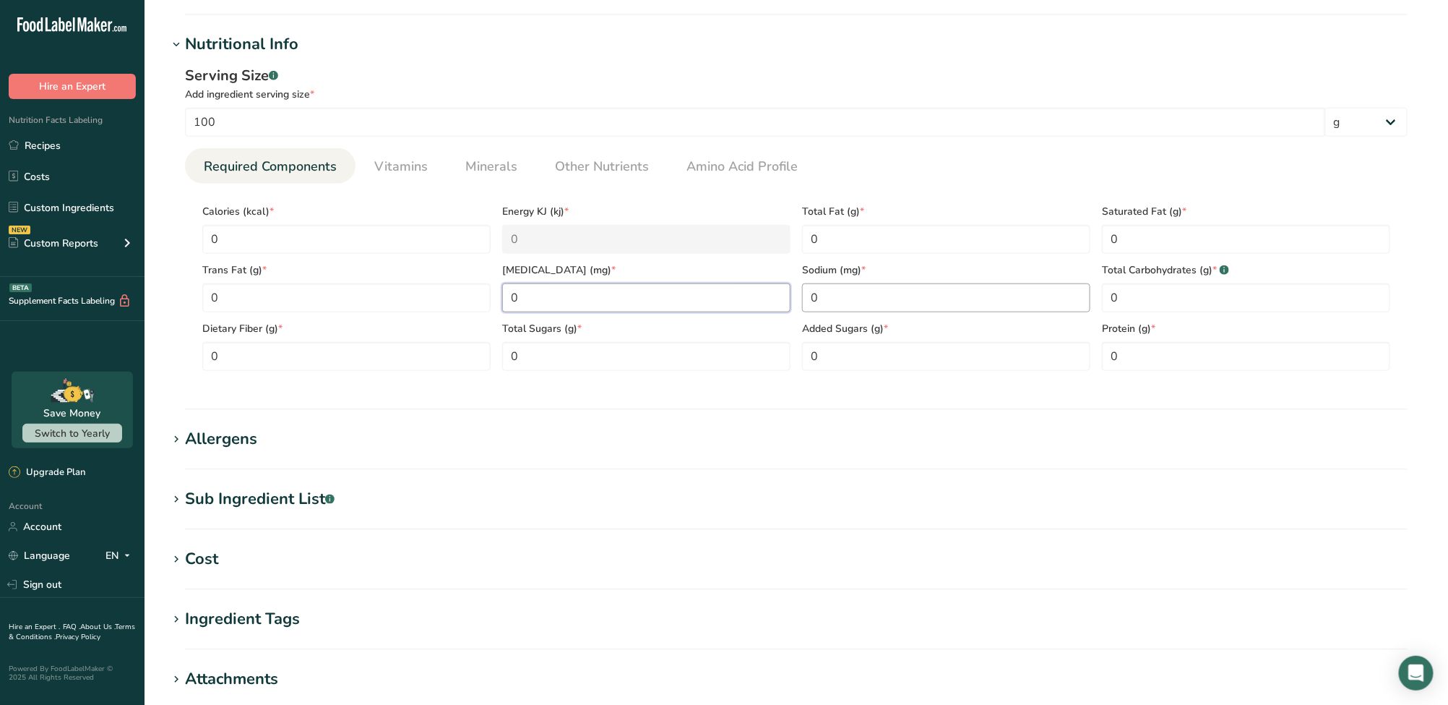
scroll to position [538, 0]
type input "0"
click at [947, 359] on Sugars "0" at bounding box center [946, 357] width 288 height 29
click at [476, 162] on span "Minerals" at bounding box center [491, 168] width 52 height 20
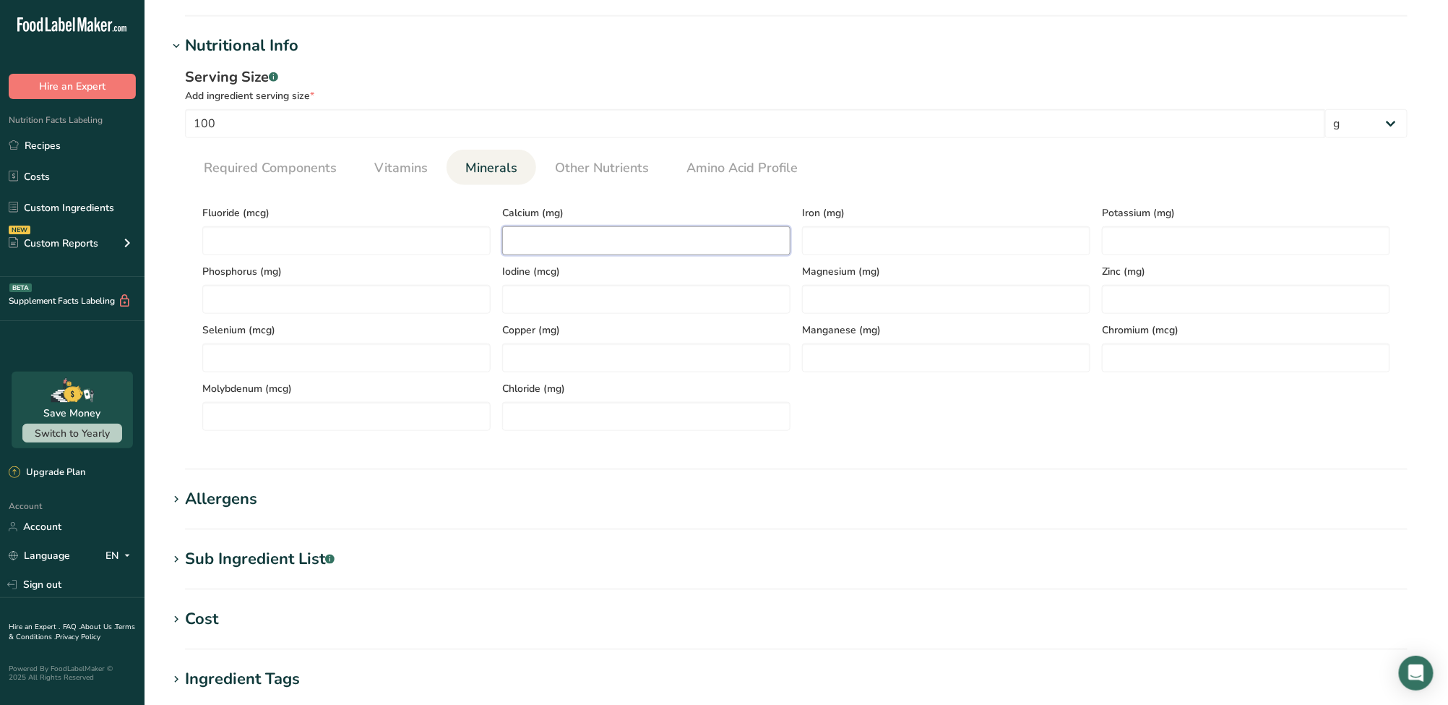
click at [603, 245] on input "number" at bounding box center [646, 240] width 288 height 29
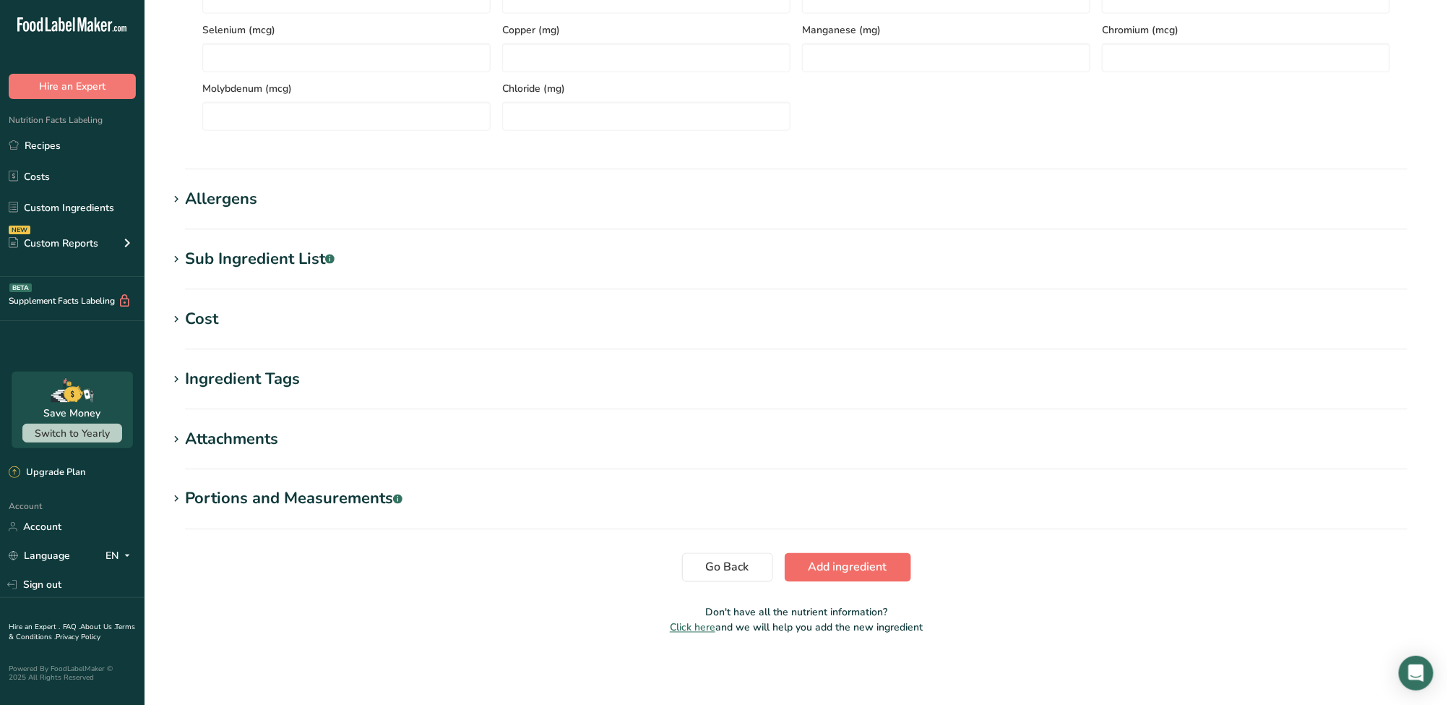
type input "30000"
click at [858, 575] on span "Add ingredient" at bounding box center [848, 567] width 79 height 17
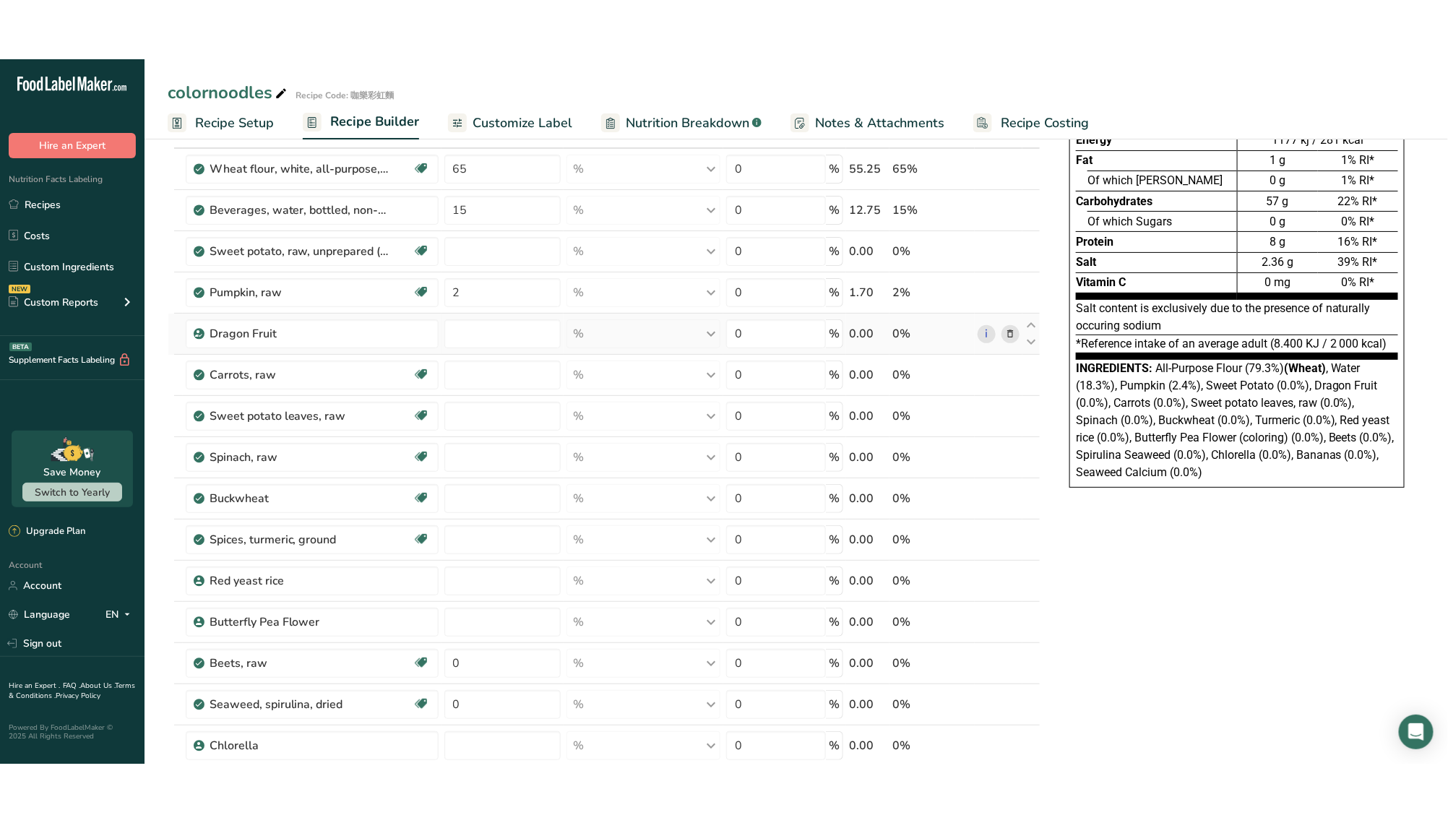
scroll to position [96, 0]
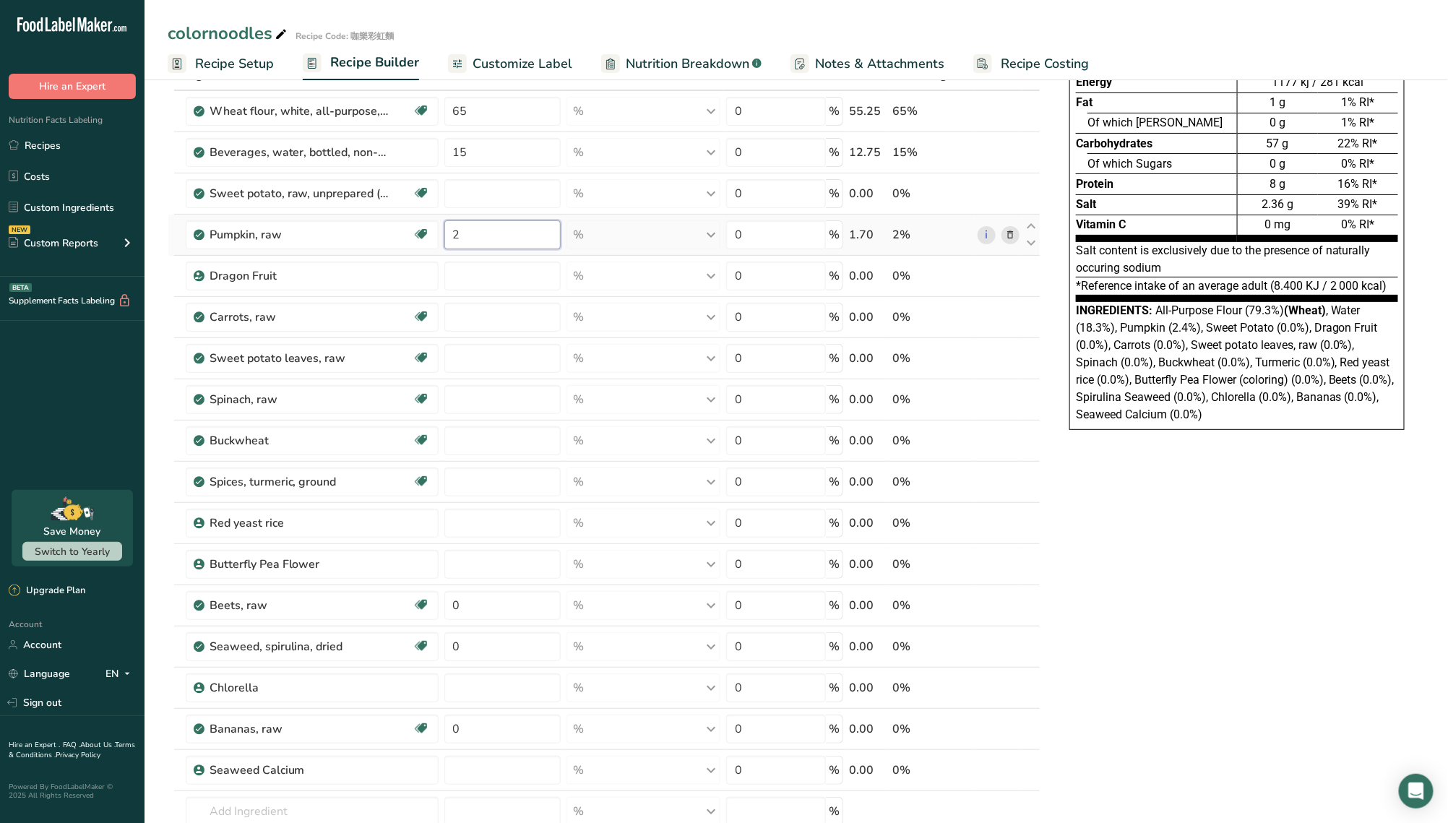
click at [474, 242] on input "2" at bounding box center [502, 234] width 116 height 29
type input "0"
click at [521, 612] on div "Ingredient * Amount * Unit * Waste * .a-a{fill:#347362;}.b-a{fill:#fff;} Grams …" at bounding box center [604, 492] width 873 height 864
drag, startPoint x: 522, startPoint y: 614, endPoint x: 927, endPoint y: 0, distance: 736.0
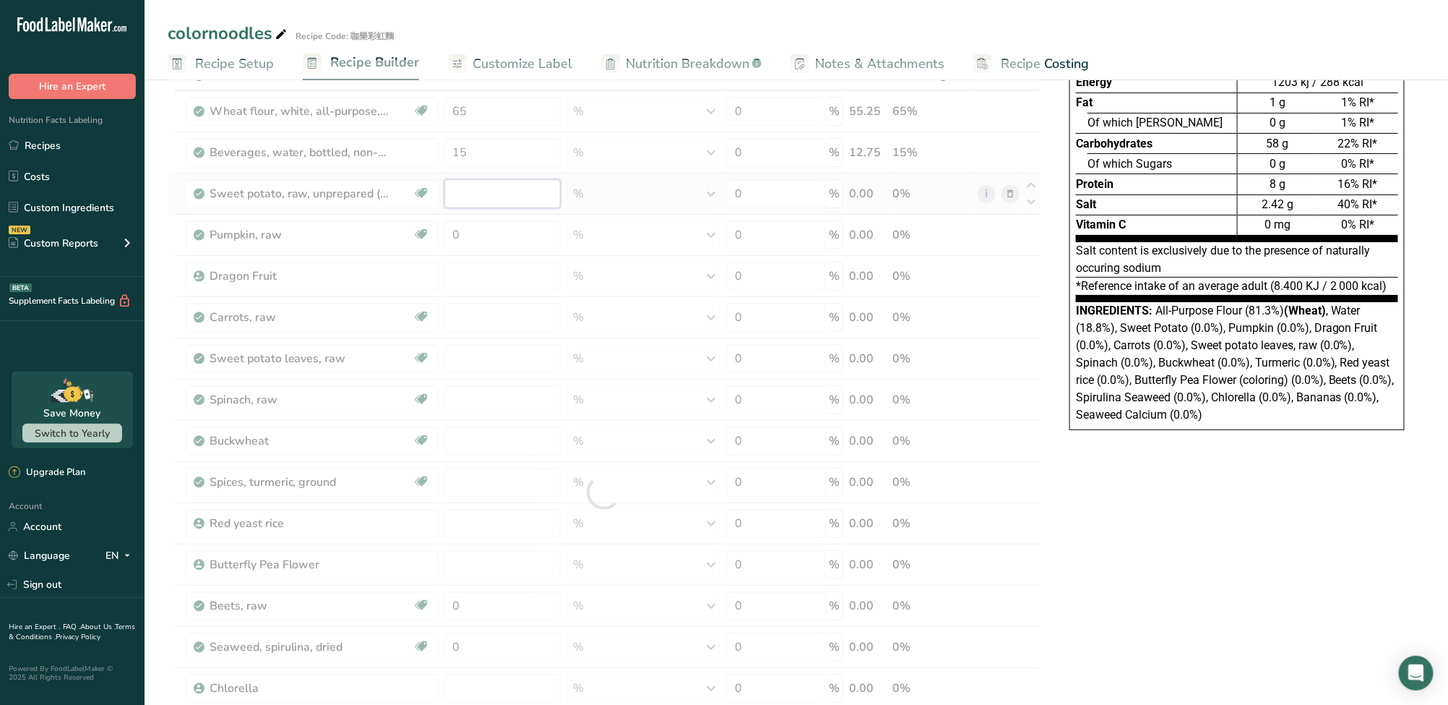
click at [495, 191] on div "Ingredient * Amount * Unit * Waste * .a-a{fill:#347362;}.b-a{fill:#fff;} Grams …" at bounding box center [604, 492] width 873 height 864
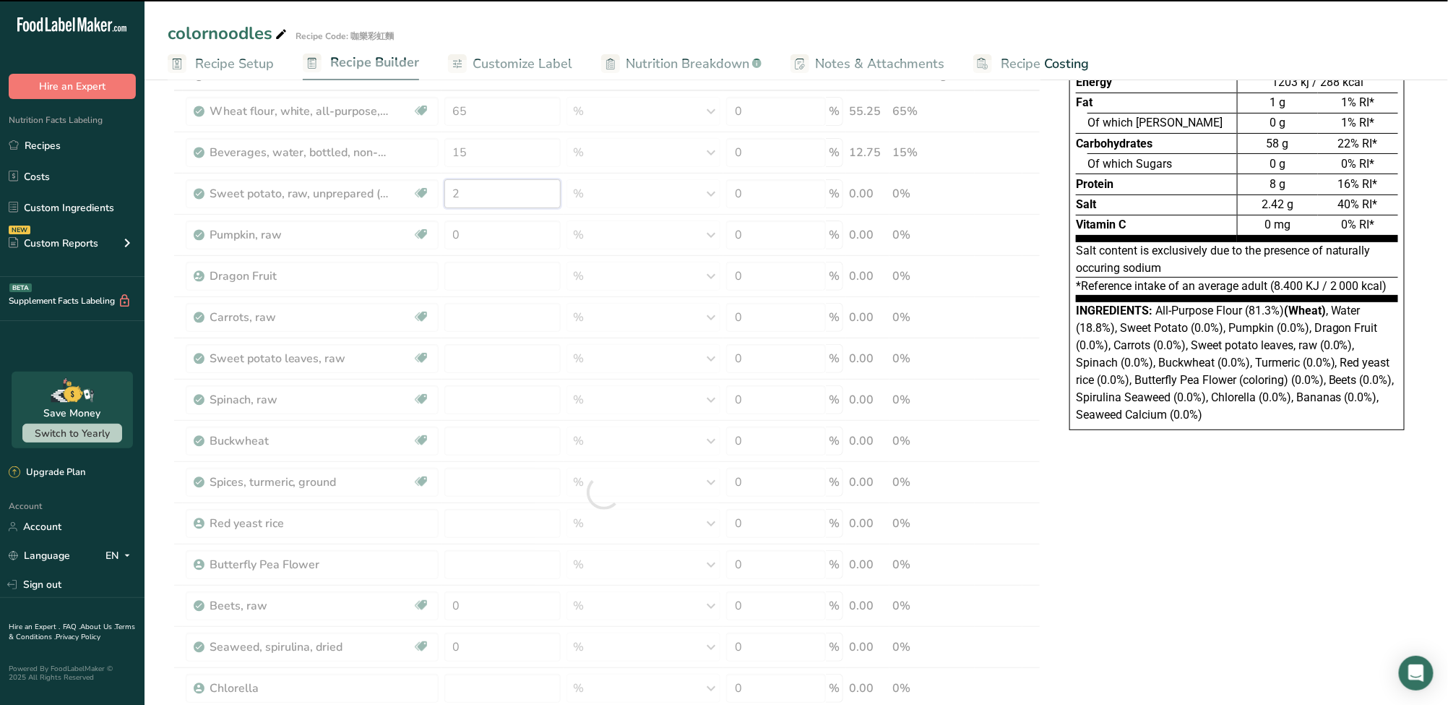
type input "2"
click at [472, 235] on div at bounding box center [604, 492] width 873 height 864
click at [470, 241] on div at bounding box center [604, 492] width 873 height 864
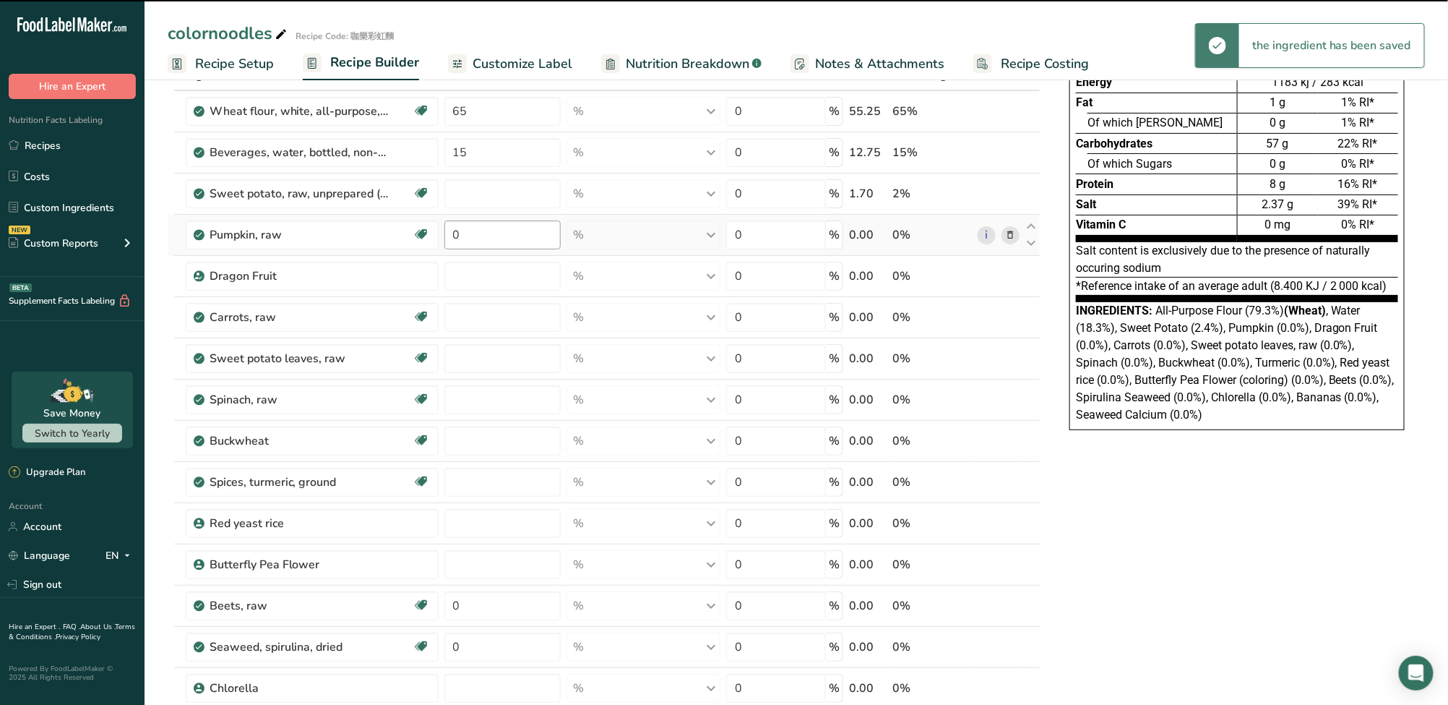
type input "2"
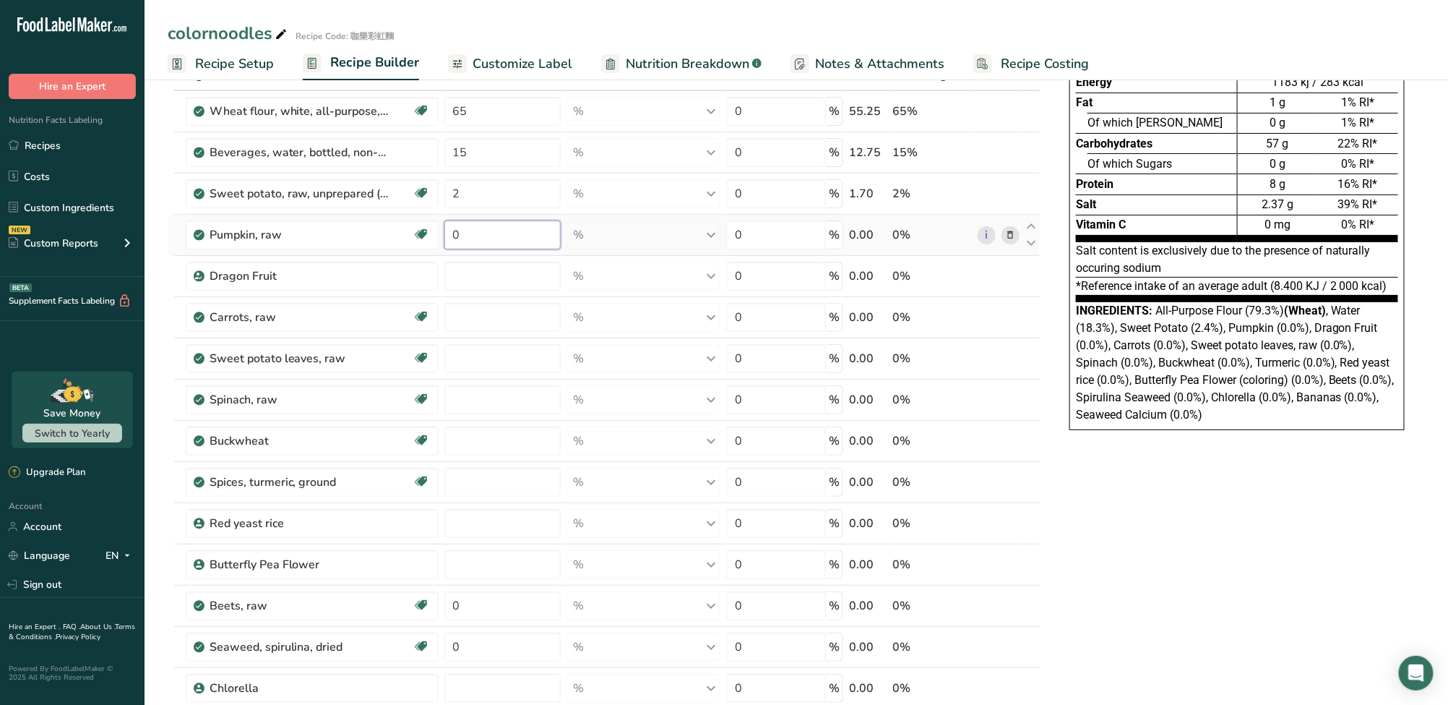
click at [468, 239] on input "0" at bounding box center [502, 234] width 116 height 29
drag, startPoint x: 467, startPoint y: 239, endPoint x: 435, endPoint y: 239, distance: 31.8
click at [435, 239] on tr "Pumpkin, raw Source of Antioxidants Dairy free Gluten free Vegan Vegetarian Soy…" at bounding box center [604, 235] width 872 height 41
type input "2"
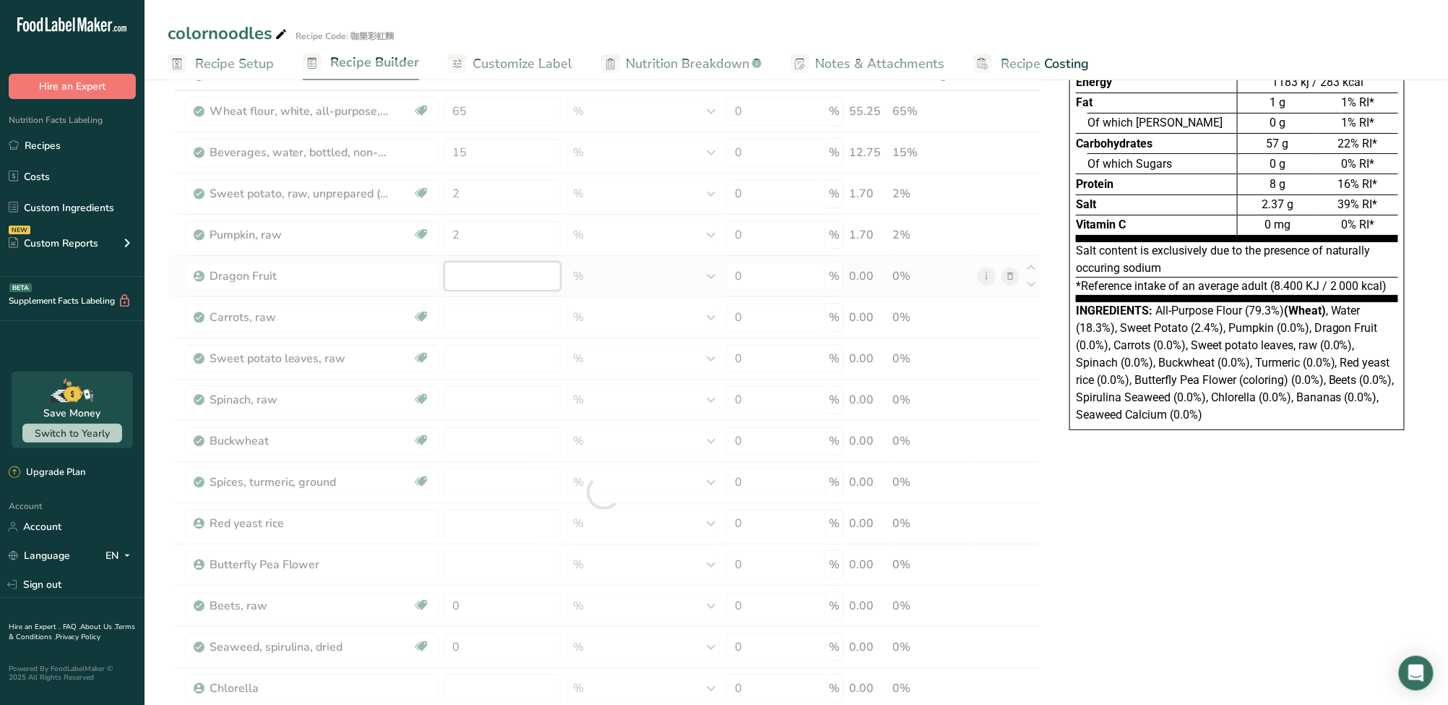
click at [463, 272] on div "Ingredient * Amount * Unit * Waste * .a-a{fill:#347362;}.b-a{fill:#fff;} Grams …" at bounding box center [604, 492] width 873 height 864
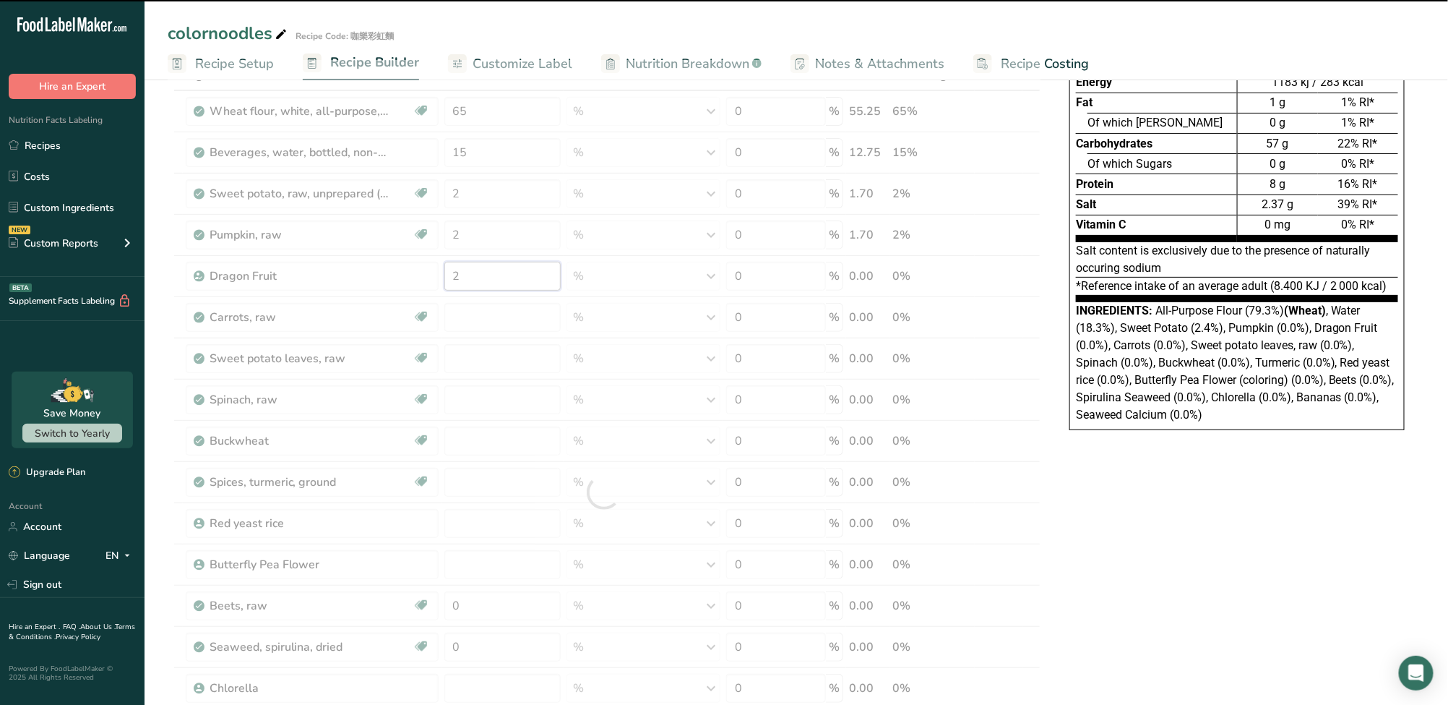
type input "2"
click at [465, 309] on div at bounding box center [604, 492] width 873 height 864
click at [469, 317] on div at bounding box center [604, 492] width 873 height 864
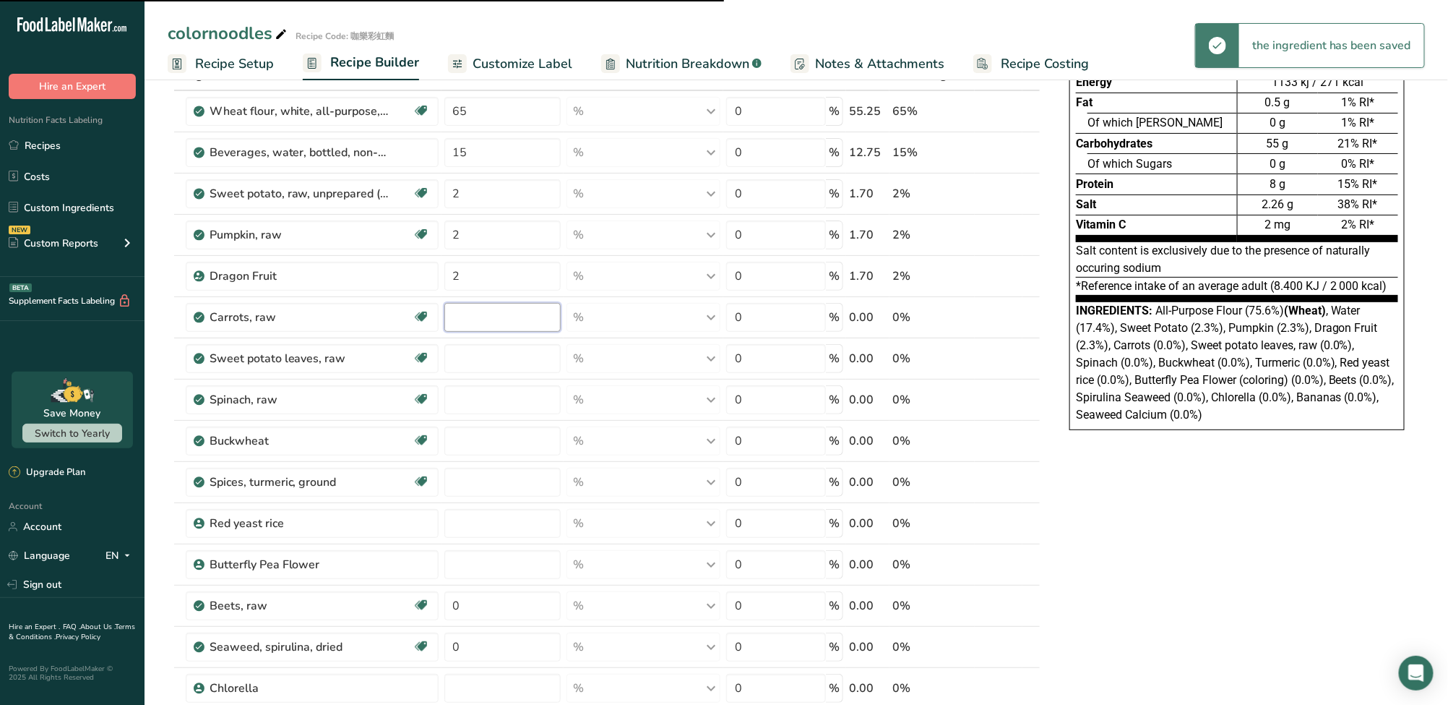
click at [470, 319] on input "number" at bounding box center [502, 317] width 116 height 29
type input "2"
click at [470, 359] on div "Ingredient * Amount * Unit * Waste * .a-a{fill:#347362;}.b-a{fill:#fff;} Grams …" at bounding box center [604, 492] width 873 height 864
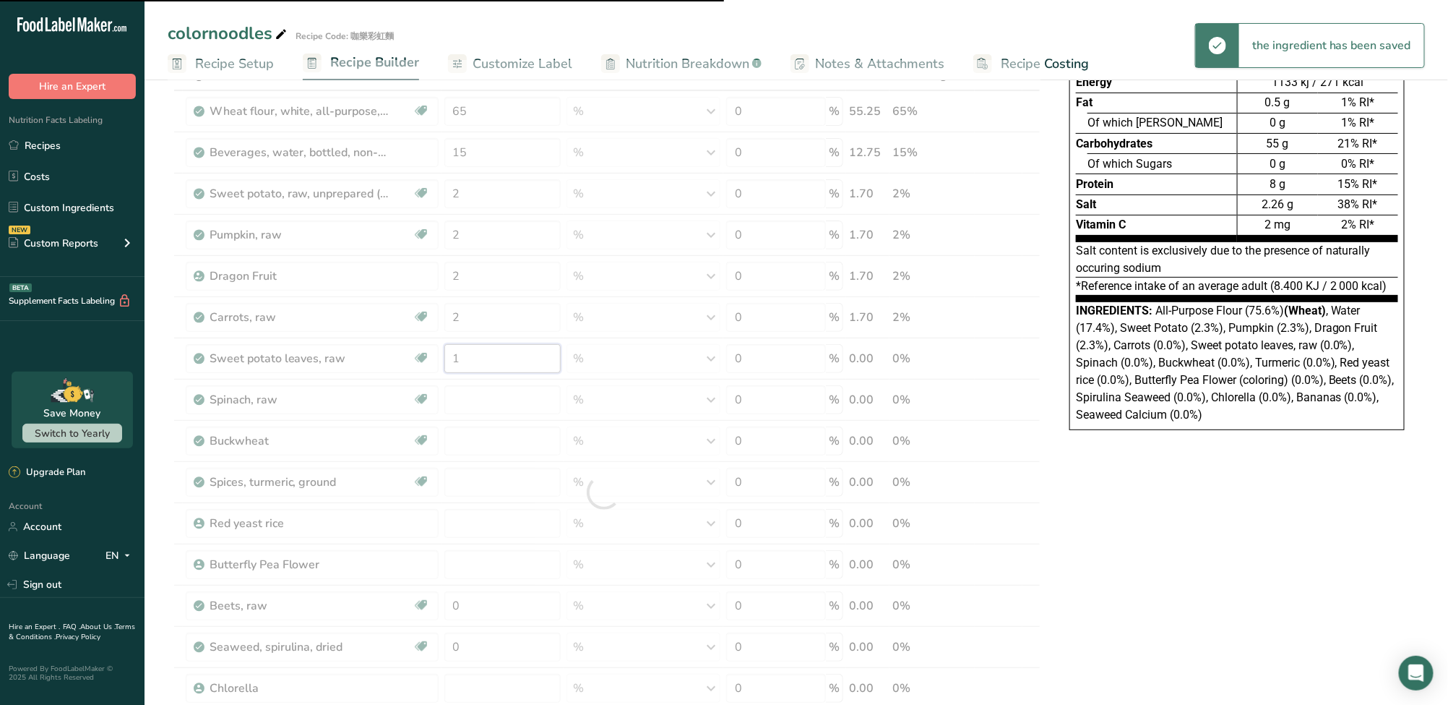
type input "1"
click at [465, 402] on div at bounding box center [604, 492] width 873 height 864
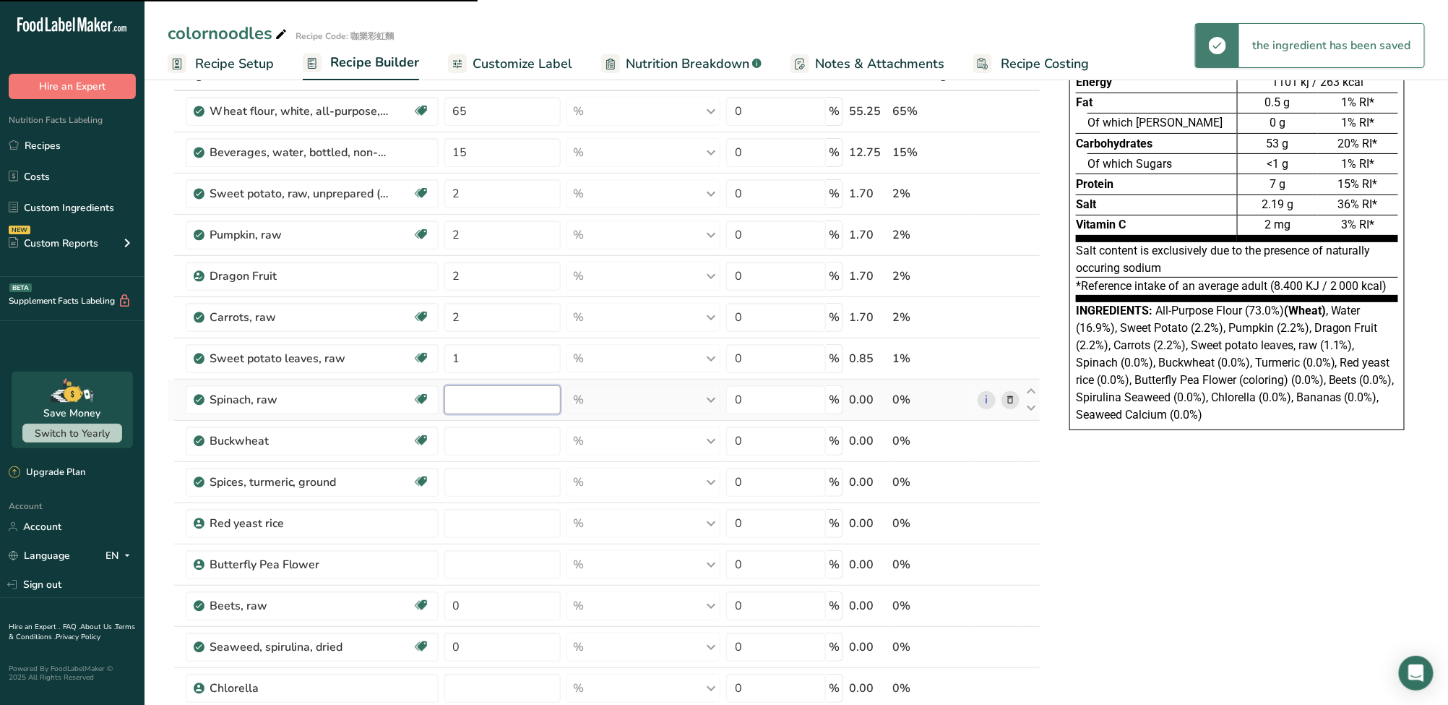
click at [472, 397] on input "number" at bounding box center [502, 399] width 116 height 29
click at [472, 431] on div "Ingredient * Amount * Unit * Waste * .a-a{fill:#347362;}.b-a{fill:#fff;} Grams …" at bounding box center [604, 492] width 873 height 864
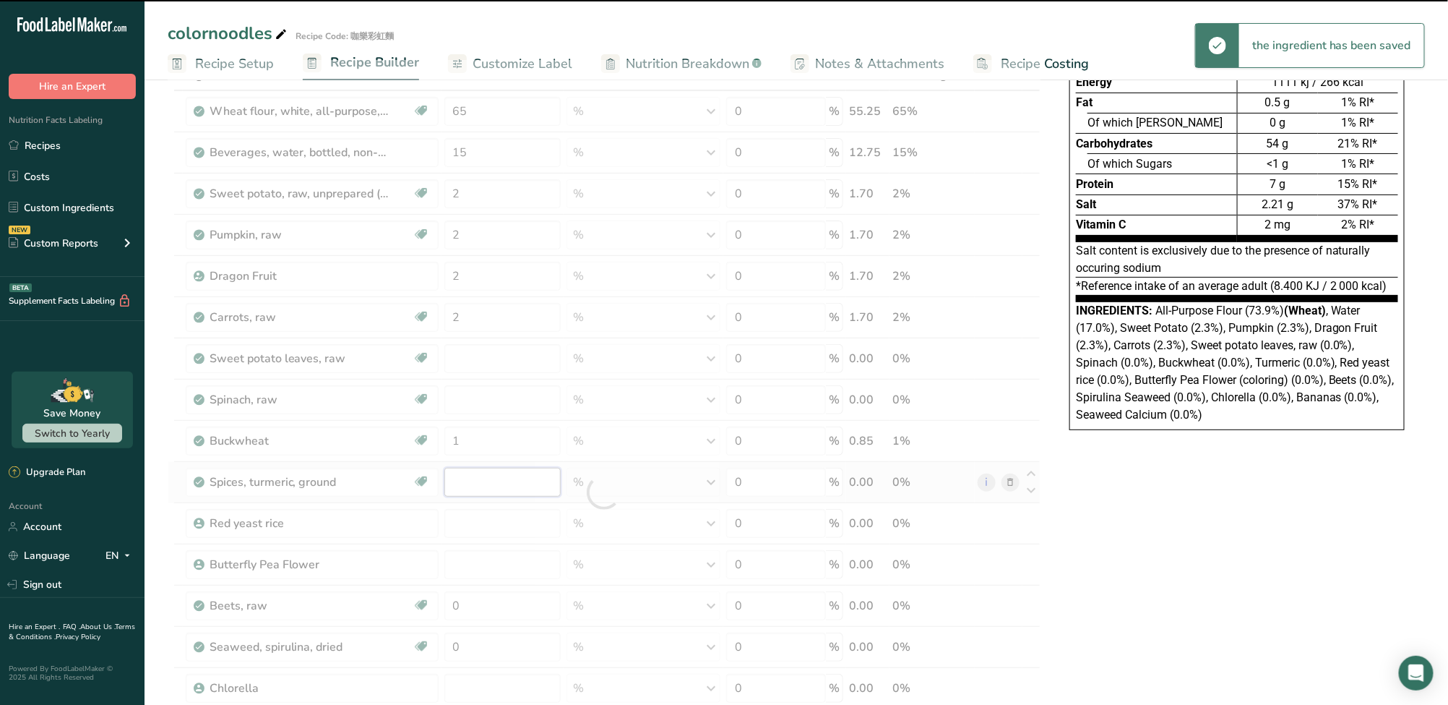
click at [468, 473] on div "Ingredient * Amount * Unit * Waste * .a-a{fill:#347362;}.b-a{fill:#fff;} Grams …" at bounding box center [604, 492] width 873 height 864
click at [468, 512] on div at bounding box center [604, 492] width 873 height 864
click at [468, 521] on div at bounding box center [604, 492] width 873 height 864
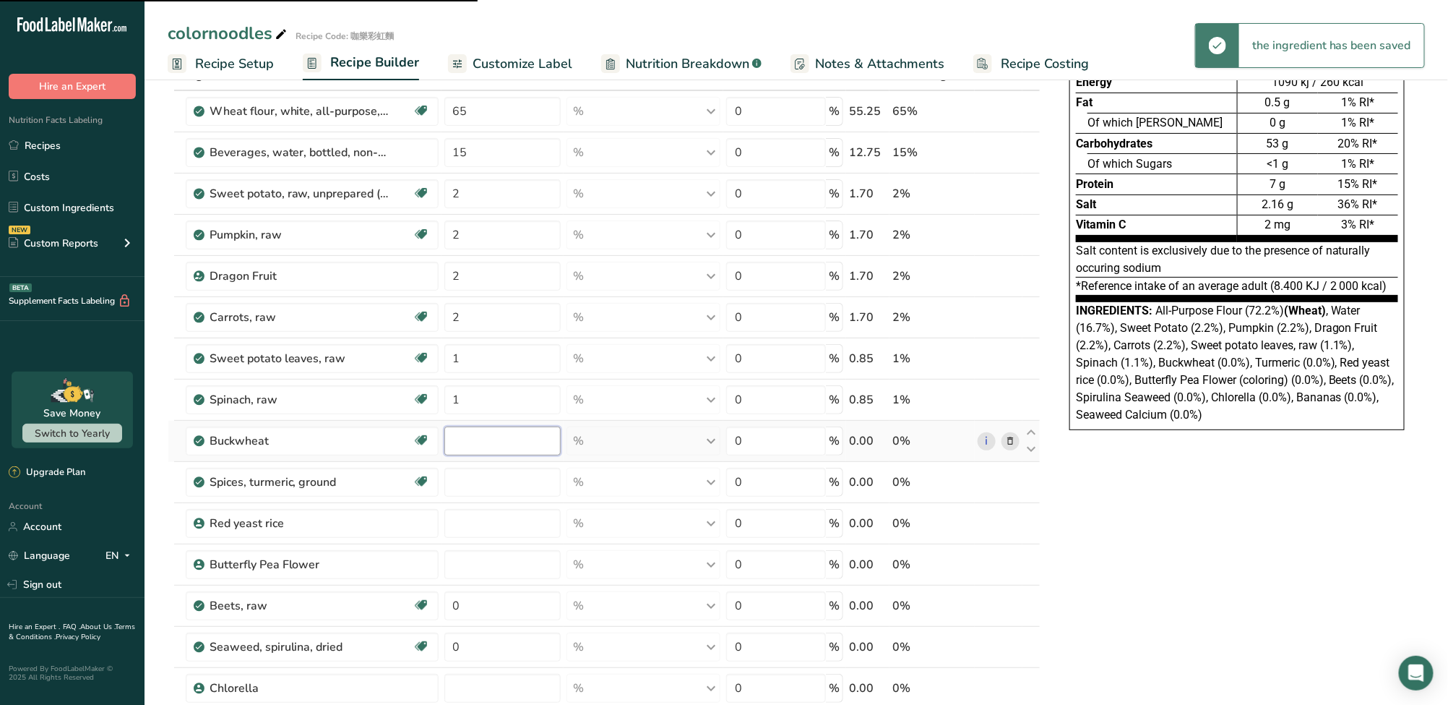
click at [466, 445] on input "number" at bounding box center [502, 440] width 116 height 29
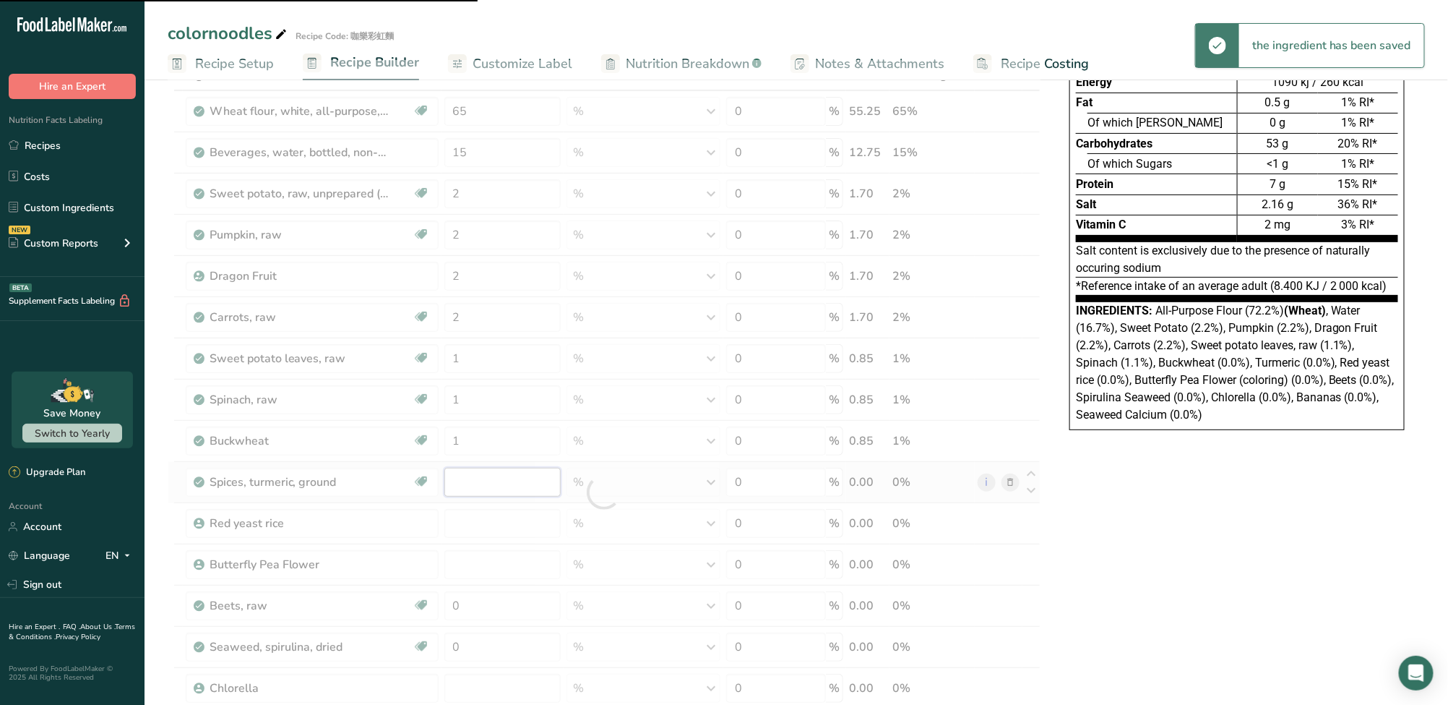
click at [466, 489] on div "Ingredient * Amount * Unit * Waste * .a-a{fill:#347362;}.b-a{fill:#fff;} Grams …" at bounding box center [604, 492] width 873 height 864
click at [461, 525] on div at bounding box center [604, 492] width 873 height 864
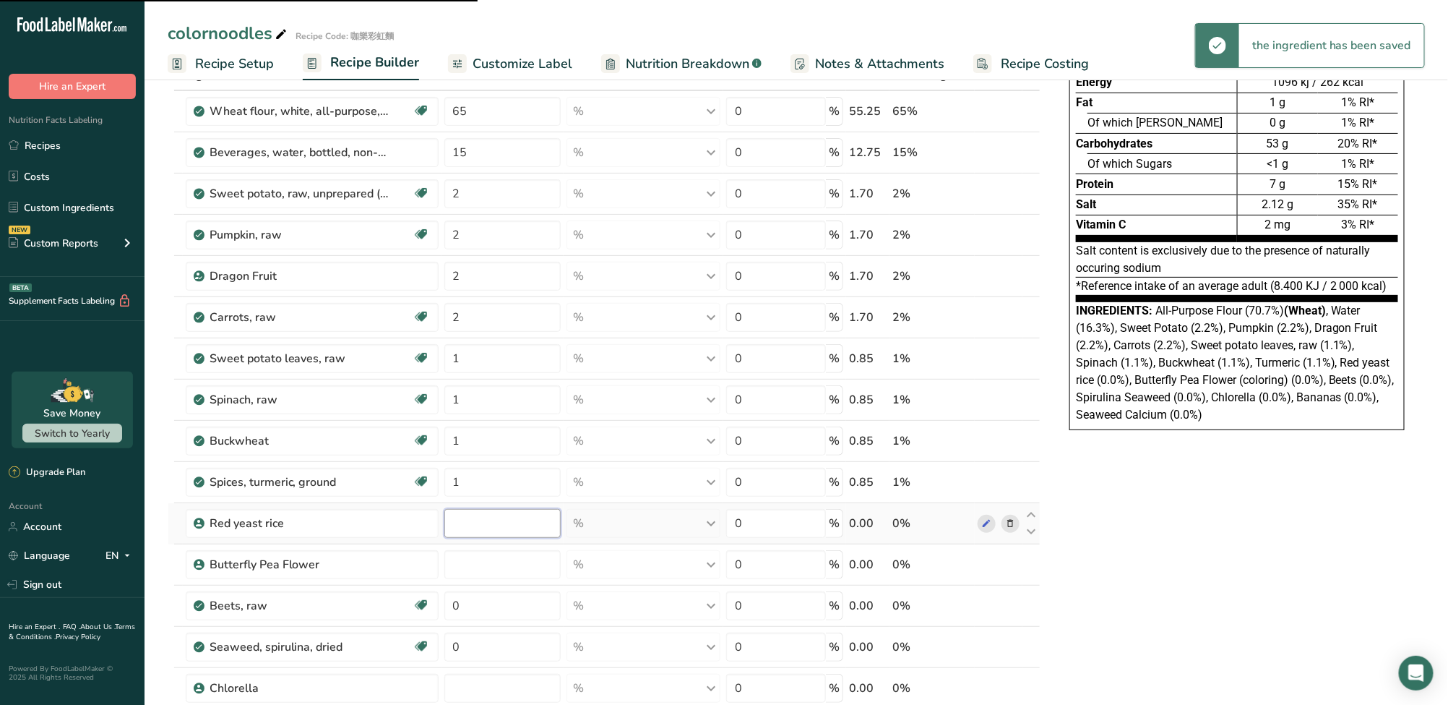
click at [468, 525] on input "number" at bounding box center [502, 523] width 116 height 29
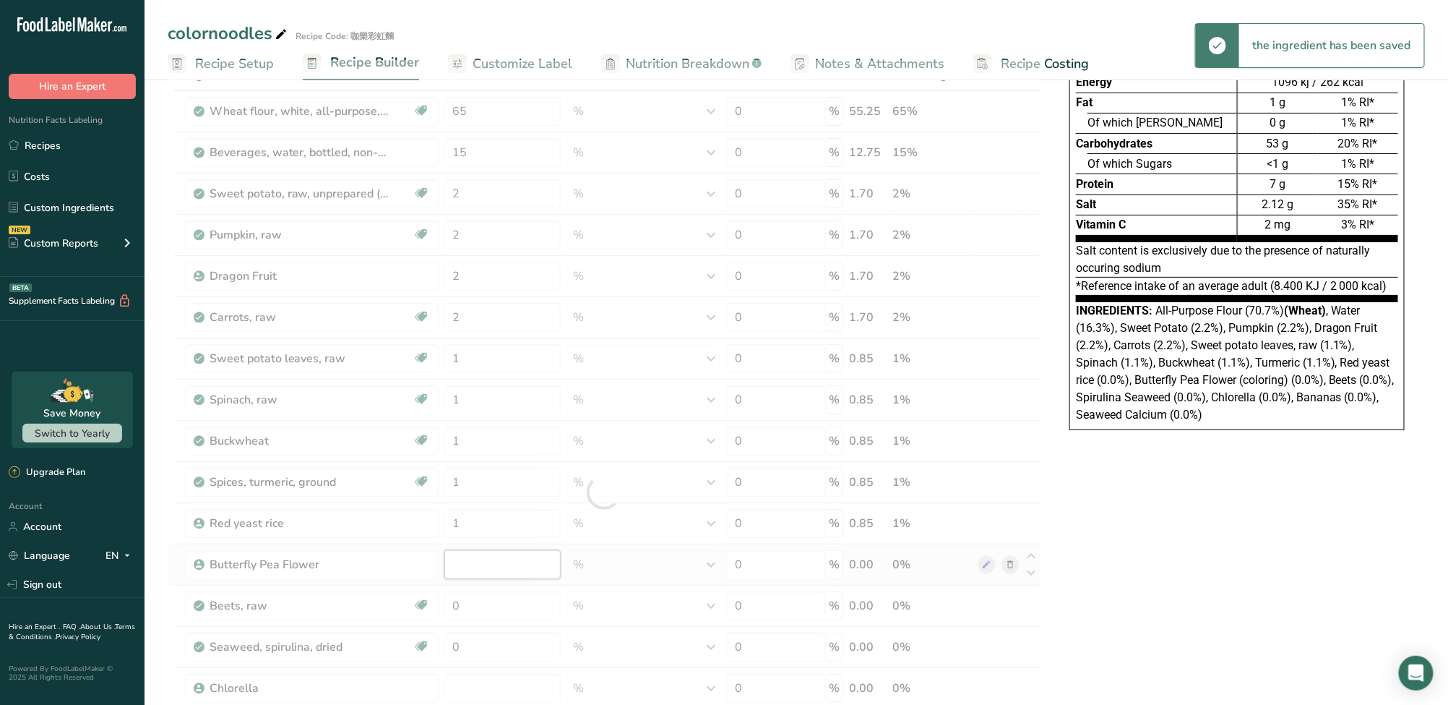
click at [473, 556] on div "Ingredient * Amount * Unit * Waste * .a-a{fill:#347362;}.b-a{fill:#fff;} Grams …" at bounding box center [604, 492] width 873 height 864
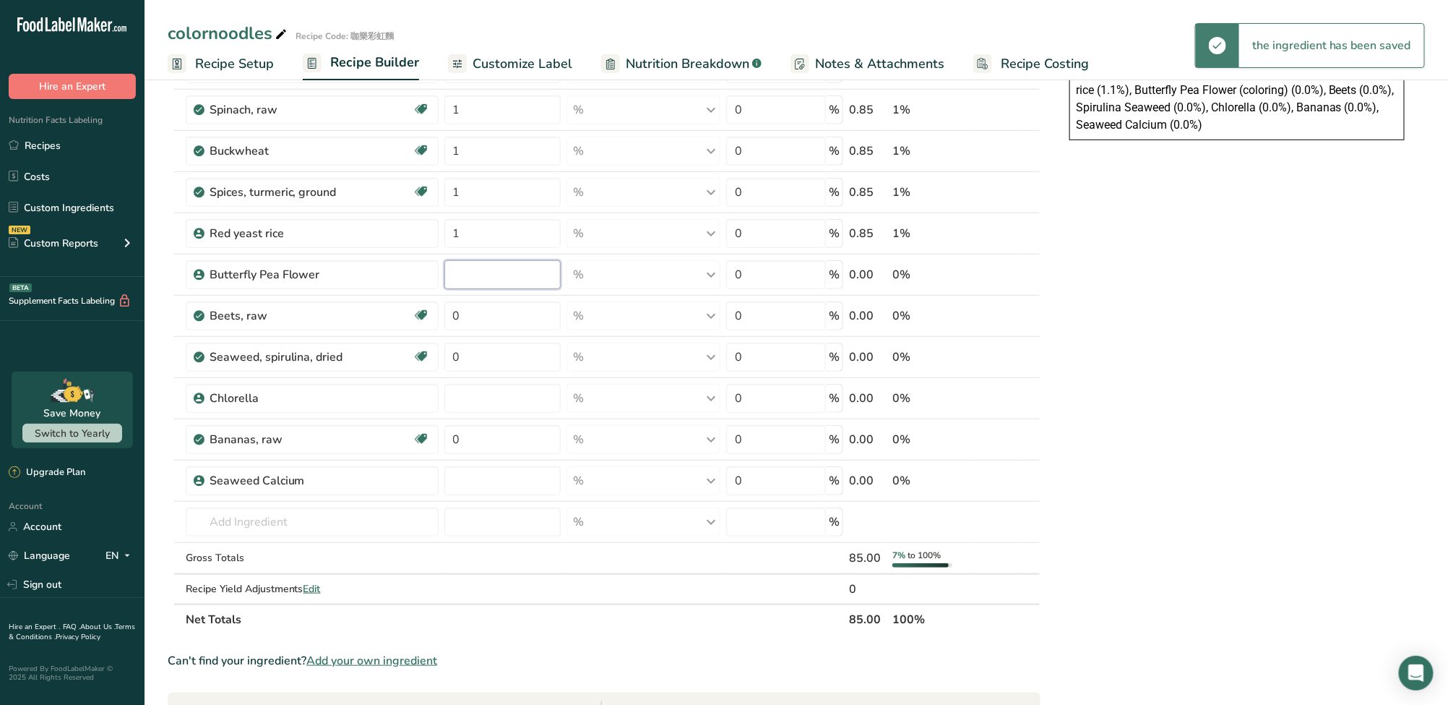
scroll to position [385, 0]
click at [474, 490] on div "Ingredient * Amount * Unit * Waste * .a-a{fill:#347362;}.b-a{fill:#fff;} Grams …" at bounding box center [604, 203] width 873 height 864
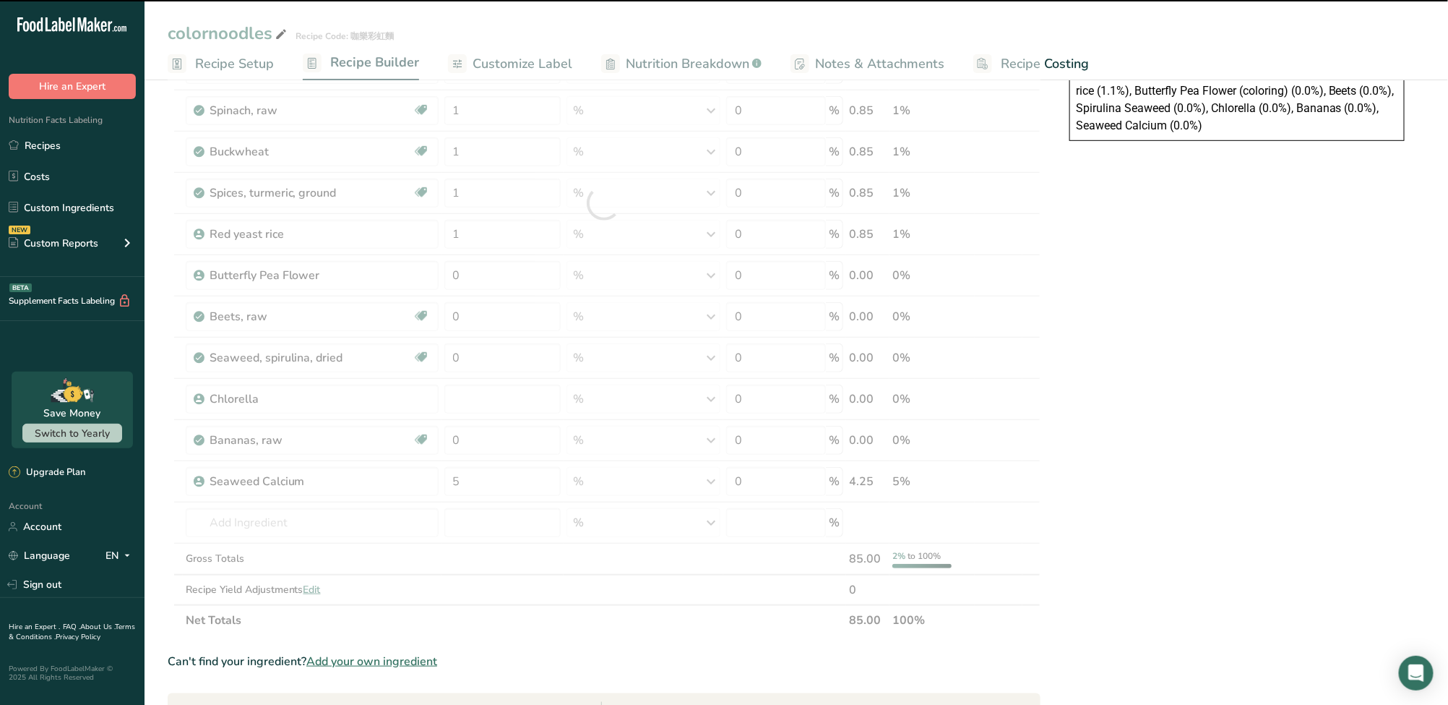
click at [478, 444] on div at bounding box center [604, 203] width 873 height 864
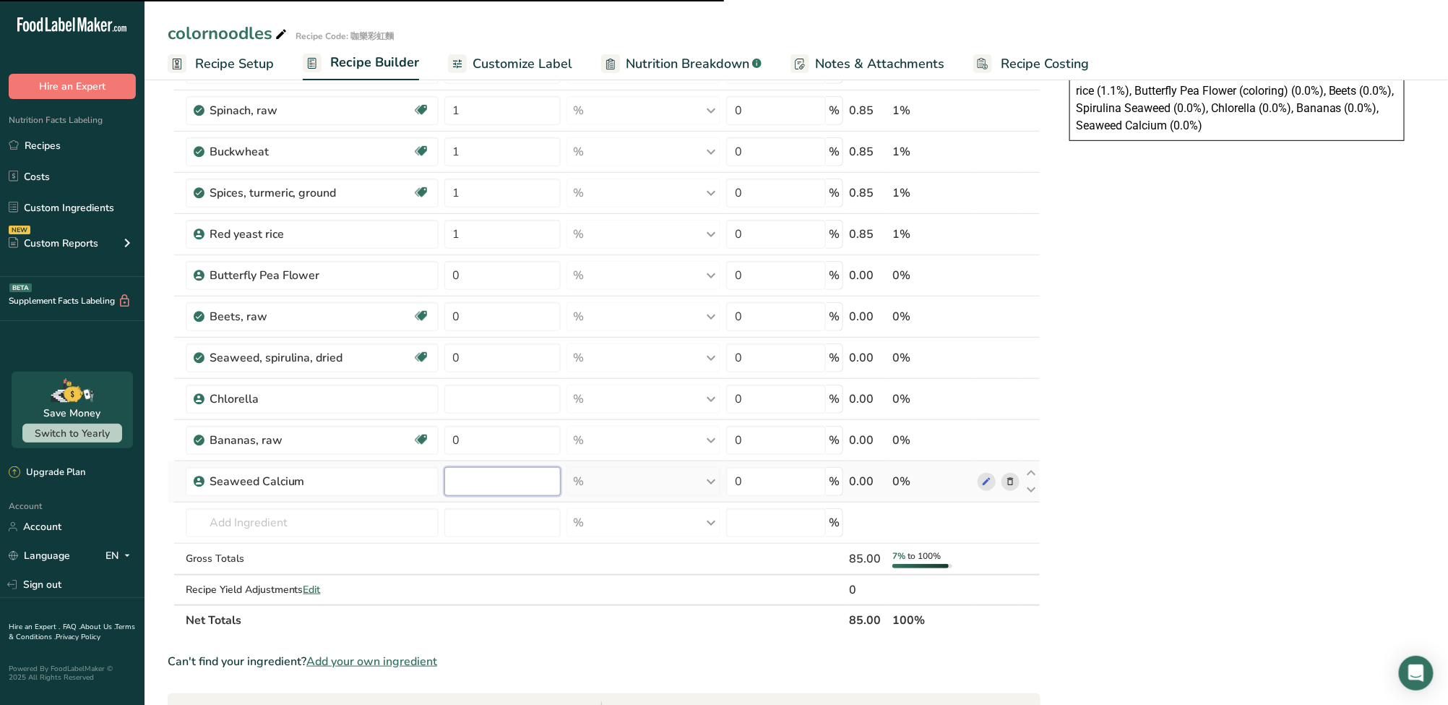
click at [478, 480] on input "number" at bounding box center [502, 481] width 116 height 29
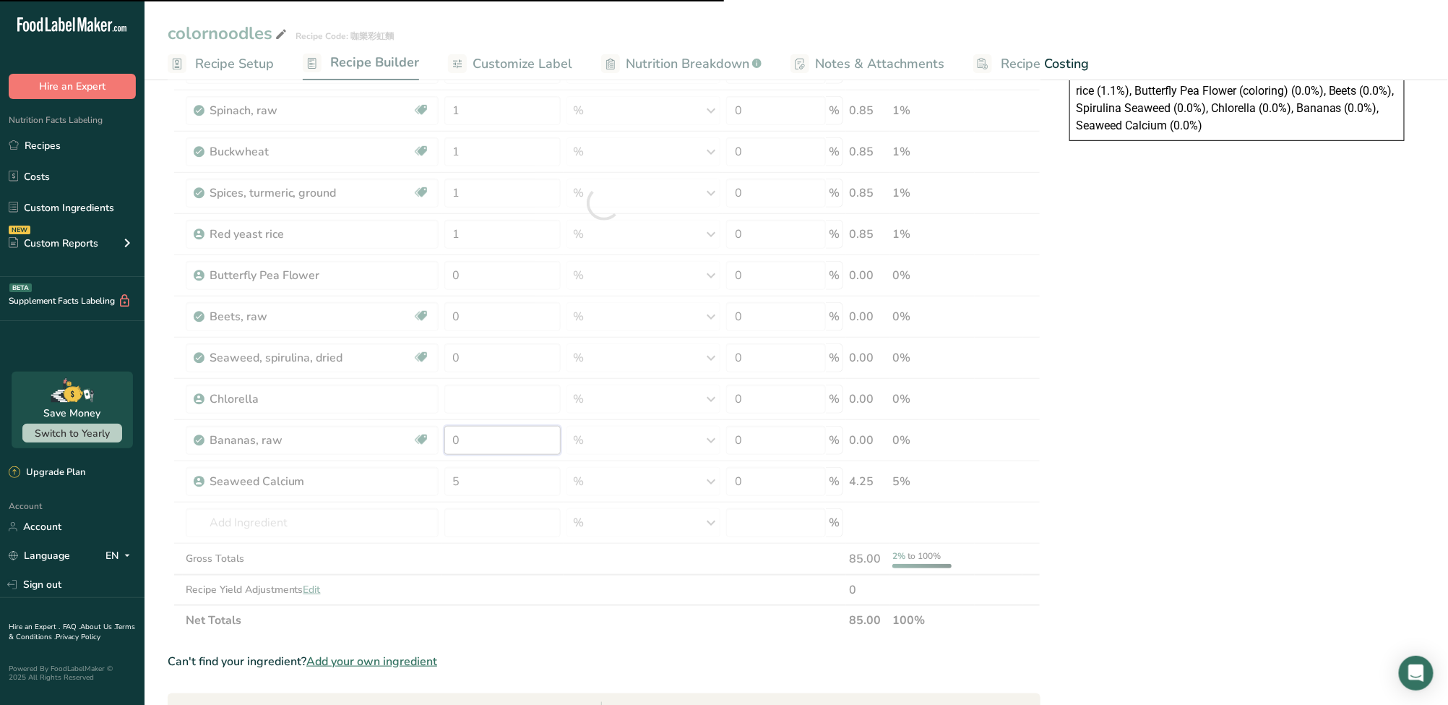
click at [481, 447] on div "Ingredient * Amount * Unit * Waste * .a-a{fill:#347362;}.b-a{fill:#fff;} Grams …" at bounding box center [604, 203] width 873 height 864
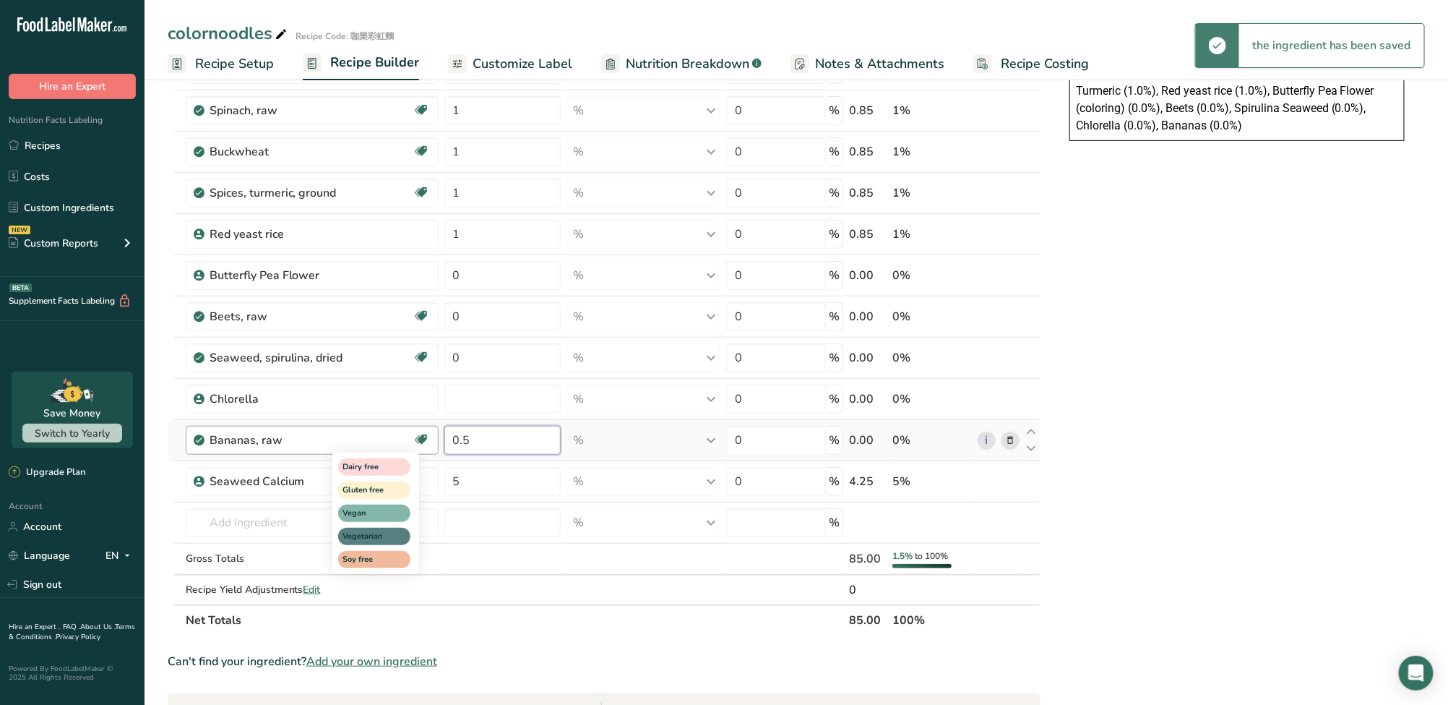
drag, startPoint x: 495, startPoint y: 436, endPoint x: 418, endPoint y: 427, distance: 77.8
click at [418, 427] on tr "Bananas, raw Dairy free Gluten free Vegan Vegetarian Soy free 0.5 % Portions 1 …" at bounding box center [604, 440] width 872 height 41
click at [488, 404] on div "Ingredient * Amount * Unit * Waste * .a-a{fill:#347362;}.b-a{fill:#fff;} Grams …" at bounding box center [604, 203] width 873 height 864
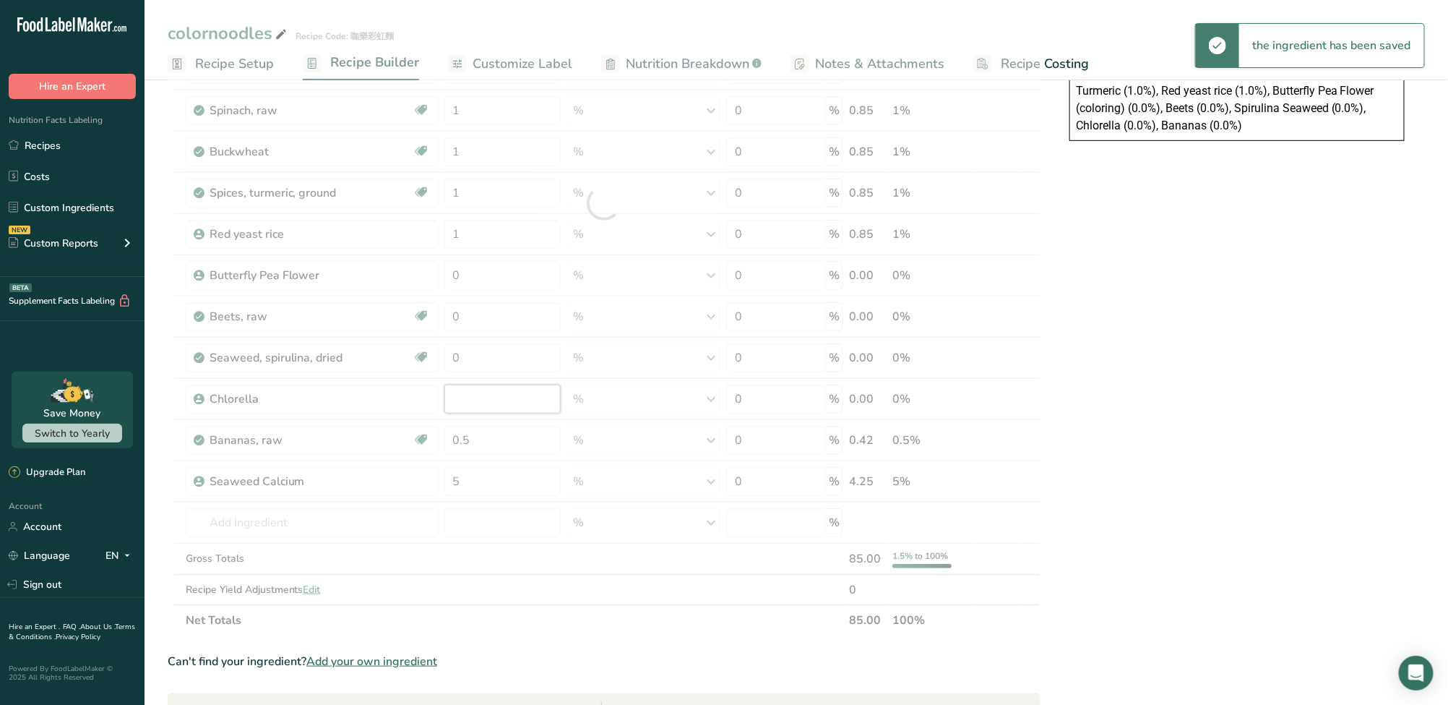
paste input "0.5"
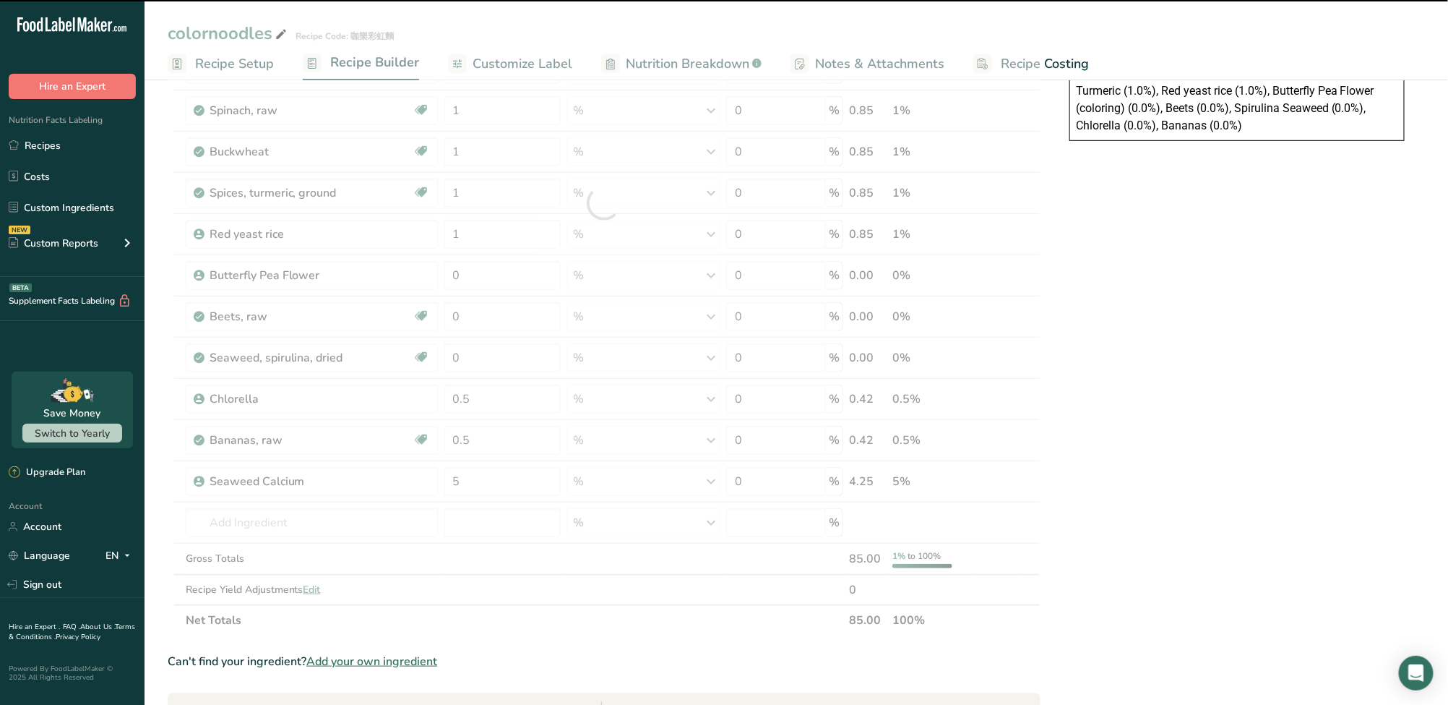
click at [489, 359] on div at bounding box center [604, 203] width 873 height 864
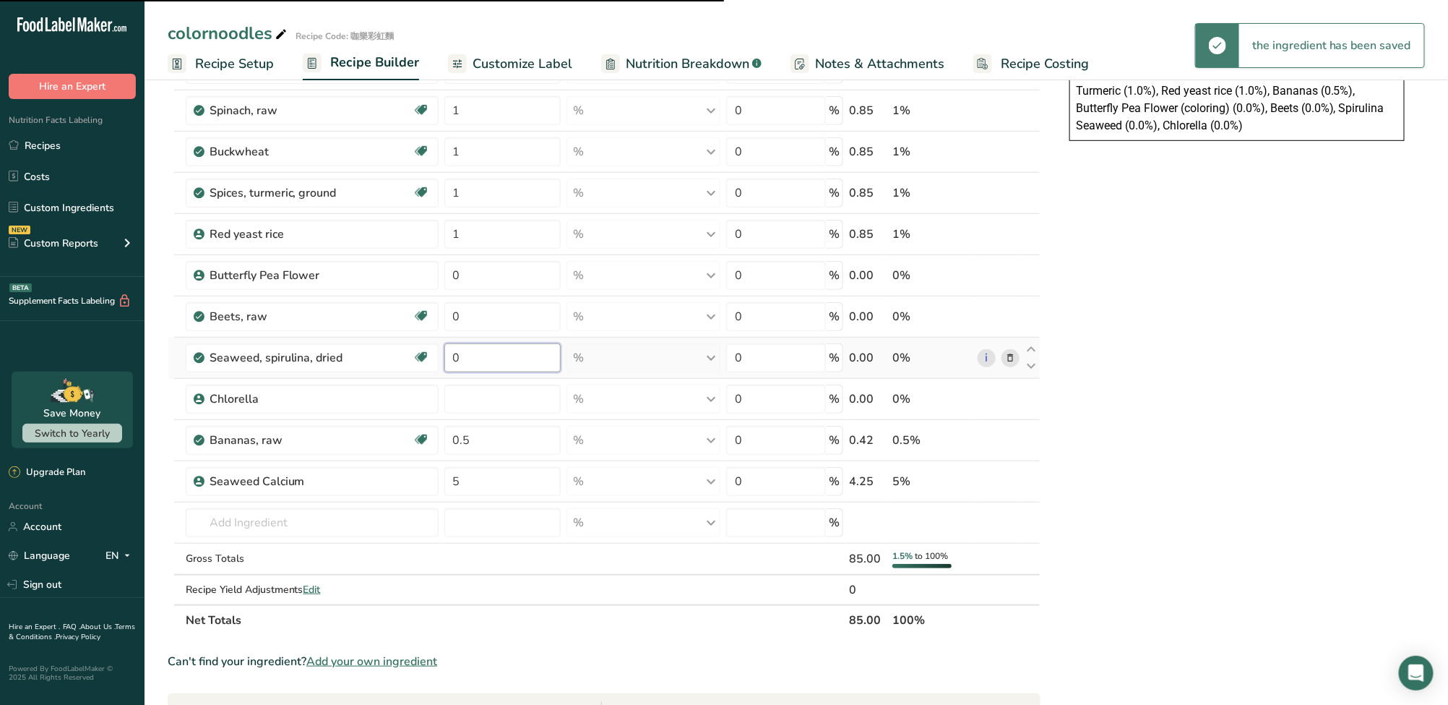
click at [489, 353] on input "0" at bounding box center [502, 357] width 116 height 29
drag, startPoint x: 489, startPoint y: 353, endPoint x: 438, endPoint y: 351, distance: 50.6
click at [438, 351] on tr "Seaweed, spirulina, dried Dairy free Gluten free Vegan Vegetarian Soy free 0 % …" at bounding box center [604, 358] width 872 height 41
paste input ".5"
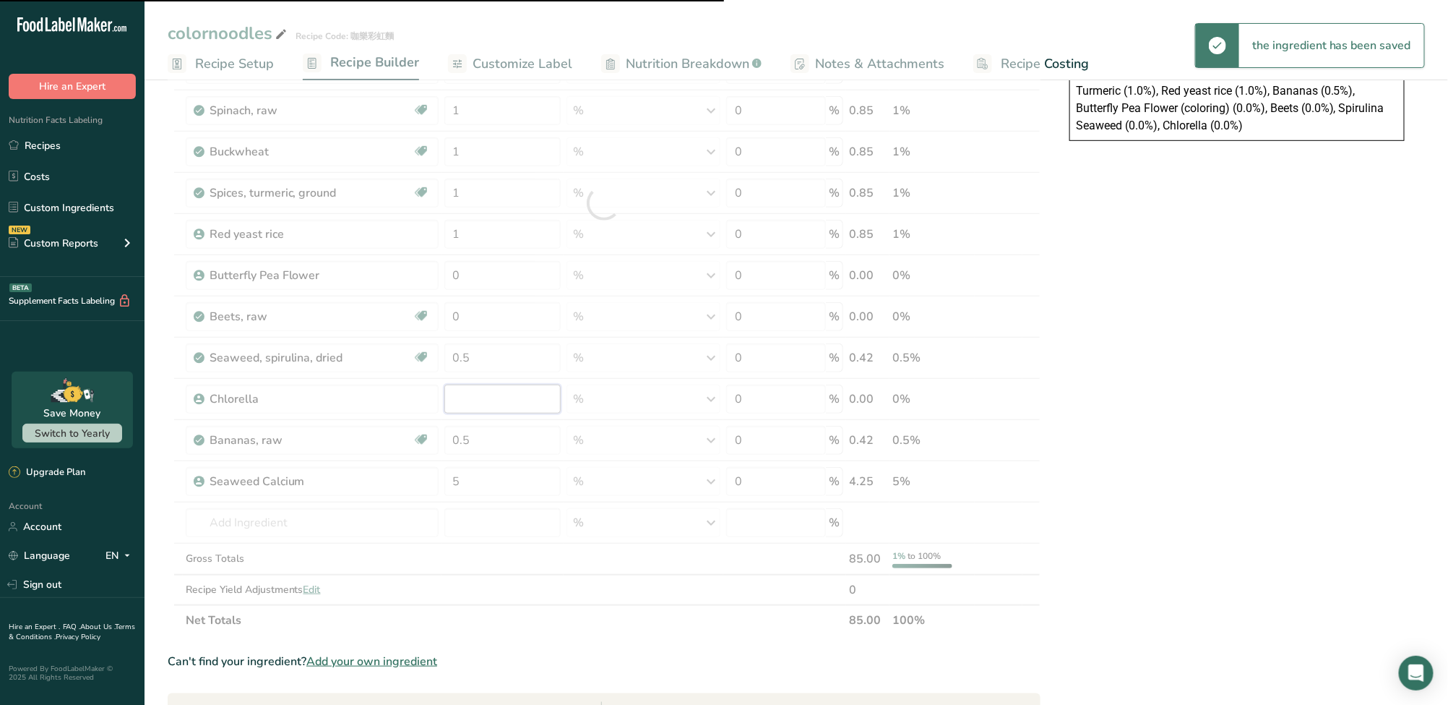
click at [494, 396] on div "Ingredient * Amount * Unit * Waste * .a-a{fill:#347362;}.b-a{fill:#fff;} Grams …" at bounding box center [604, 203] width 873 height 864
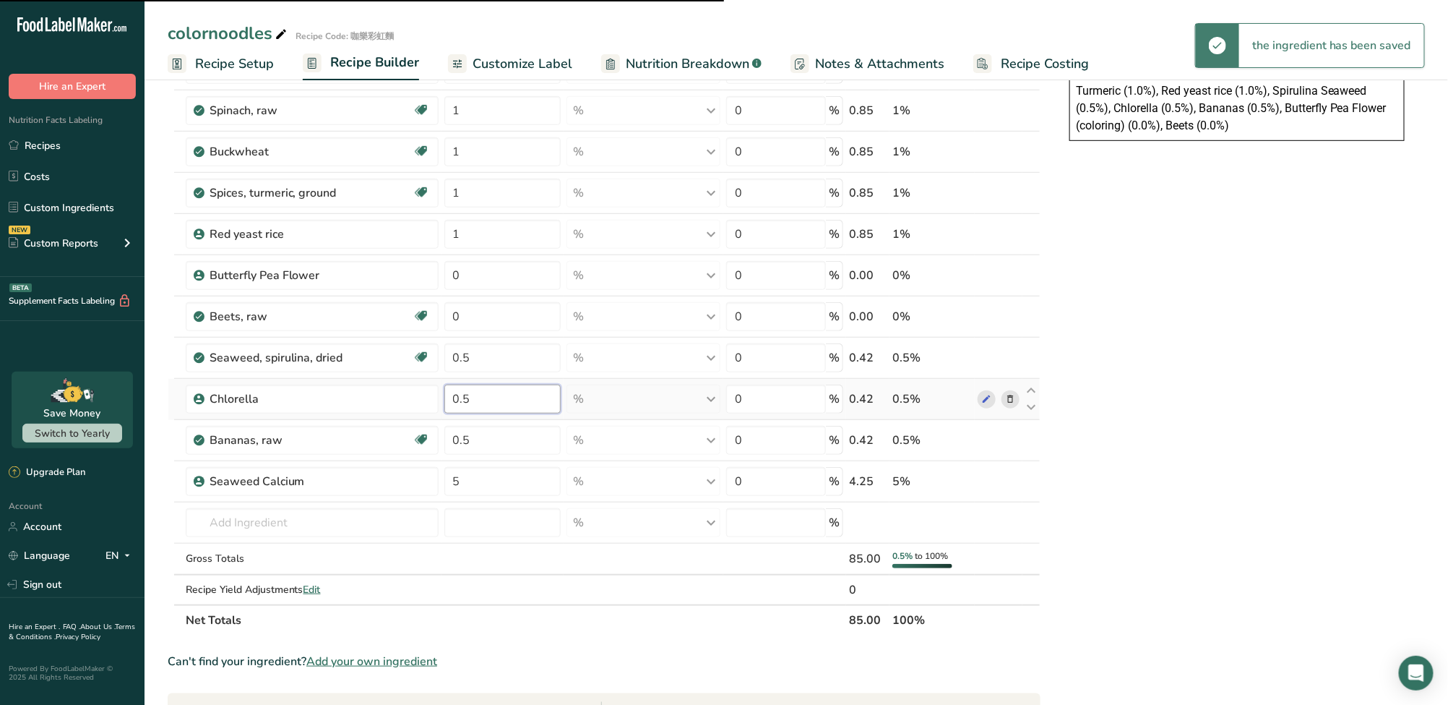
paste input "05"
drag, startPoint x: 491, startPoint y: 397, endPoint x: 436, endPoint y: 397, distance: 54.9
click at [436, 397] on tr "Chlorella 0.505 % Weight Units g kg mg See more Volume Units l Volume units req…" at bounding box center [604, 399] width 872 height 41
paste input "number"
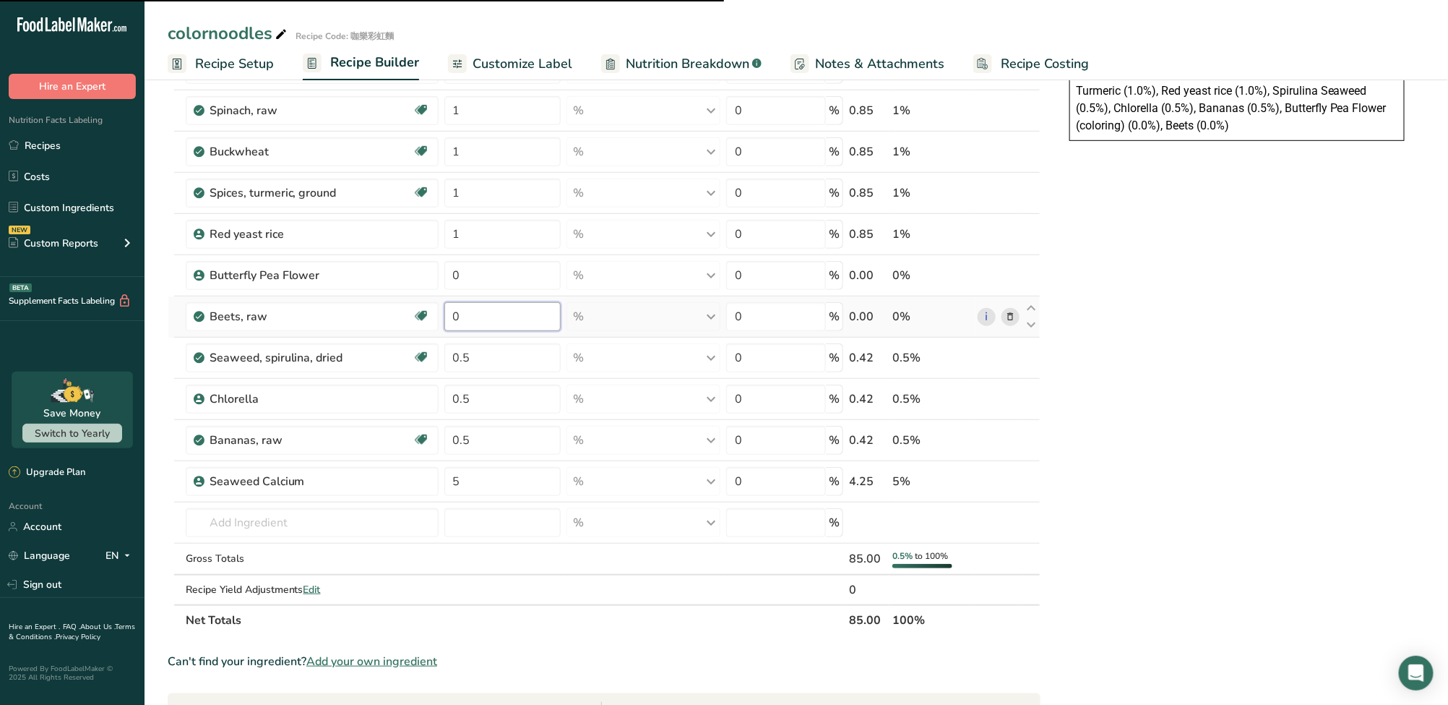
click at [490, 322] on div "Ingredient * Amount * Unit * Waste * .a-a{fill:#347362;}.b-a{fill:#fff;} Grams …" at bounding box center [604, 203] width 873 height 864
drag, startPoint x: 490, startPoint y: 322, endPoint x: 443, endPoint y: 321, distance: 47.0
click at [443, 321] on td "0" at bounding box center [503, 316] width 122 height 41
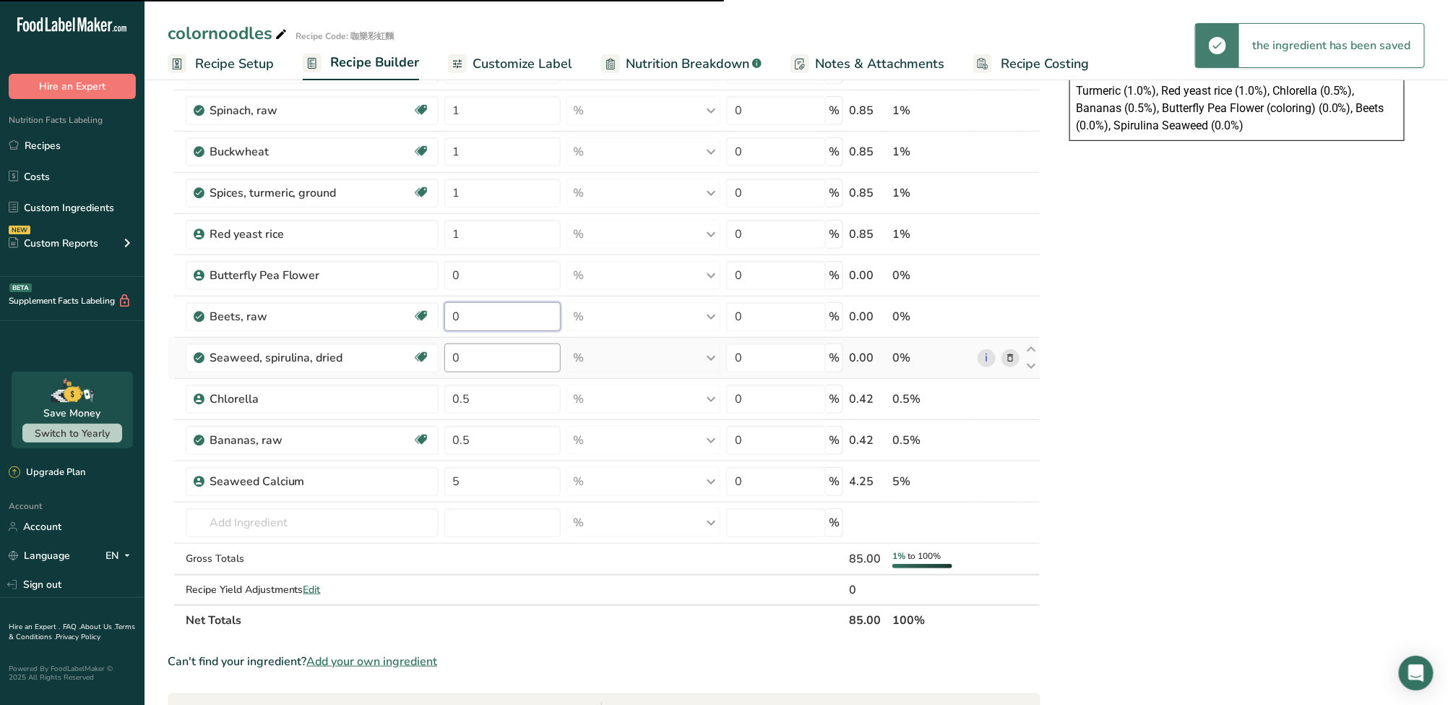
paste input ".5"
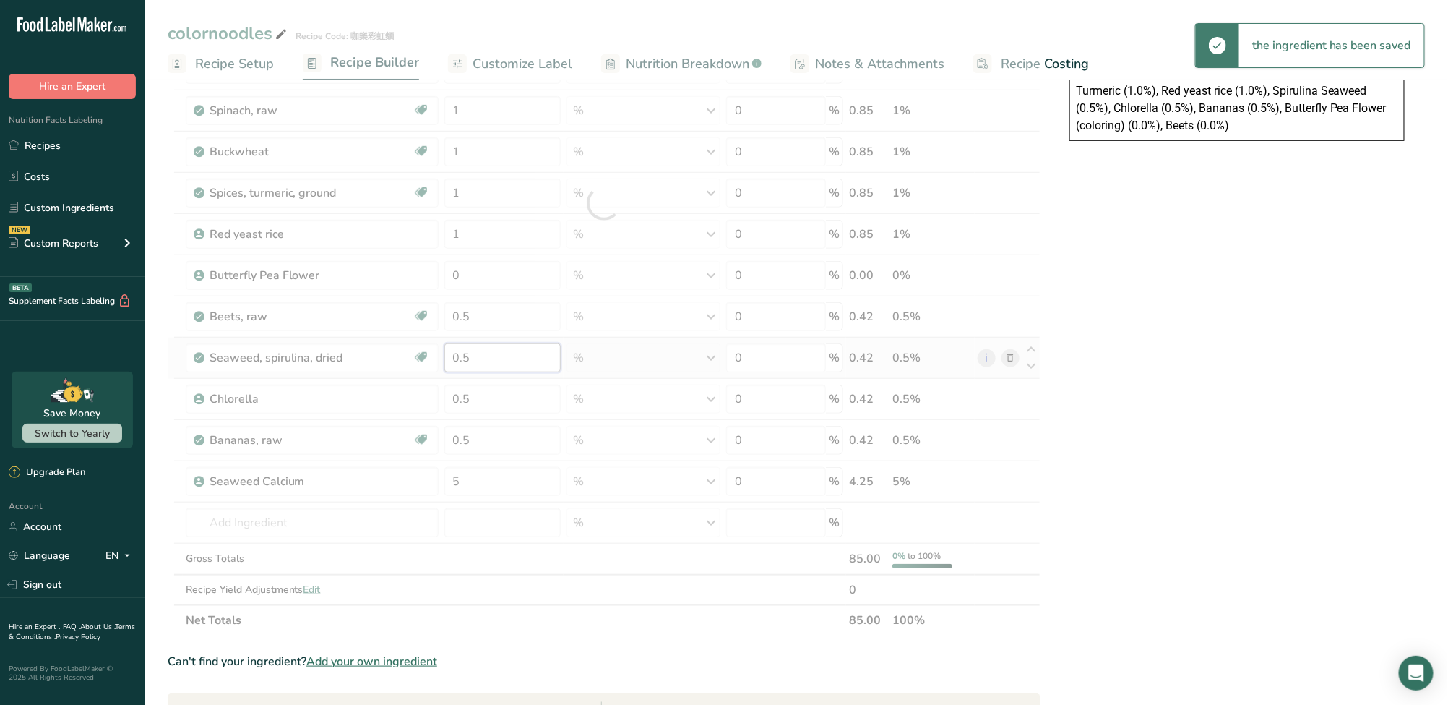
click at [493, 356] on div "Ingredient * Amount * Unit * Waste * .a-a{fill:#347362;}.b-a{fill:#fff;} Grams …" at bounding box center [604, 203] width 873 height 864
drag, startPoint x: 473, startPoint y: 280, endPoint x: 421, endPoint y: 272, distance: 51.9
click at [421, 272] on div "Ingredient * Amount * Unit * Waste * .a-a{fill:#347362;}.b-a{fill:#fff;} Grams …" at bounding box center [604, 203] width 873 height 864
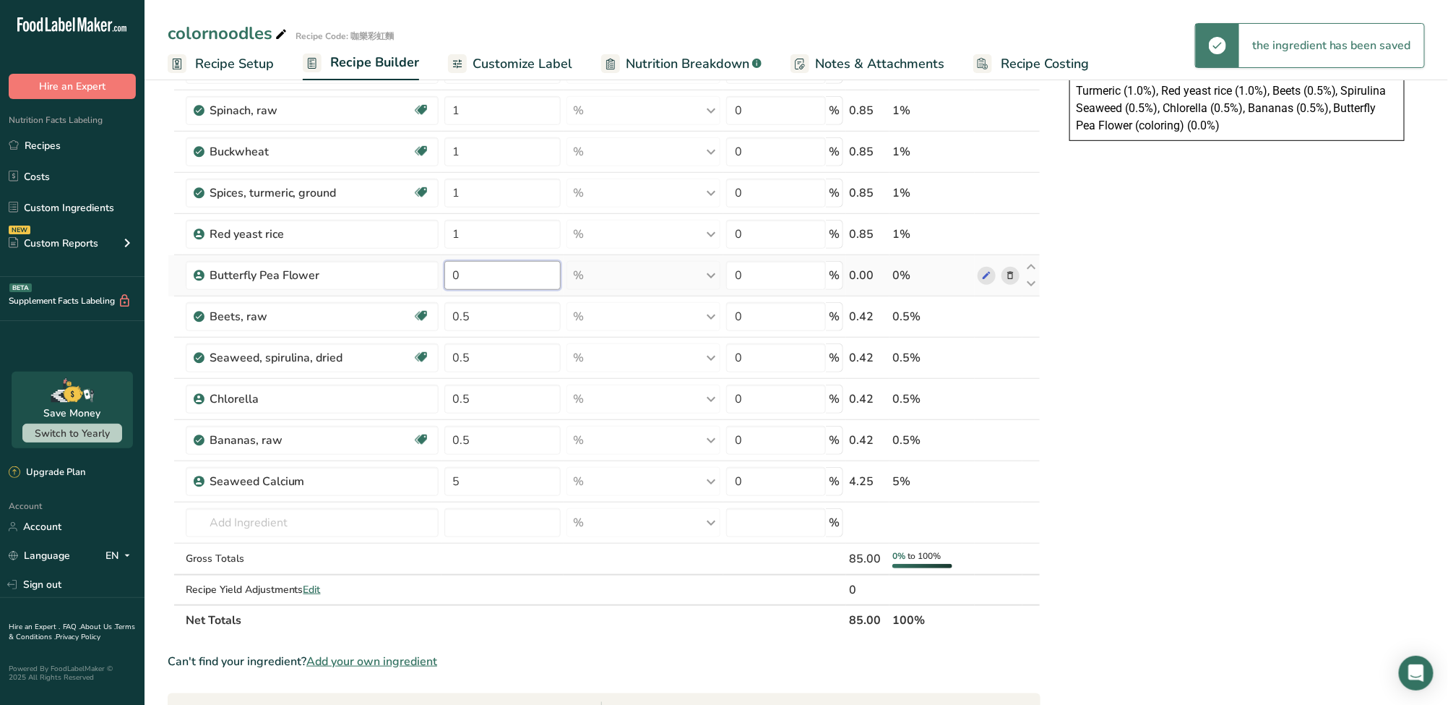
paste input ".5"
click at [485, 199] on div "Ingredient * Amount * Unit * Waste * .a-a{fill:#347362;}.b-a{fill:#fff;} Grams …" at bounding box center [604, 203] width 873 height 864
drag, startPoint x: 478, startPoint y: 199, endPoint x: 424, endPoint y: 199, distance: 54.2
click at [424, 199] on tr "Spices, turmeric, ground Source of Antioxidants Dairy free Gluten free Vegan Ve…" at bounding box center [604, 193] width 872 height 41
paste input "0.5"
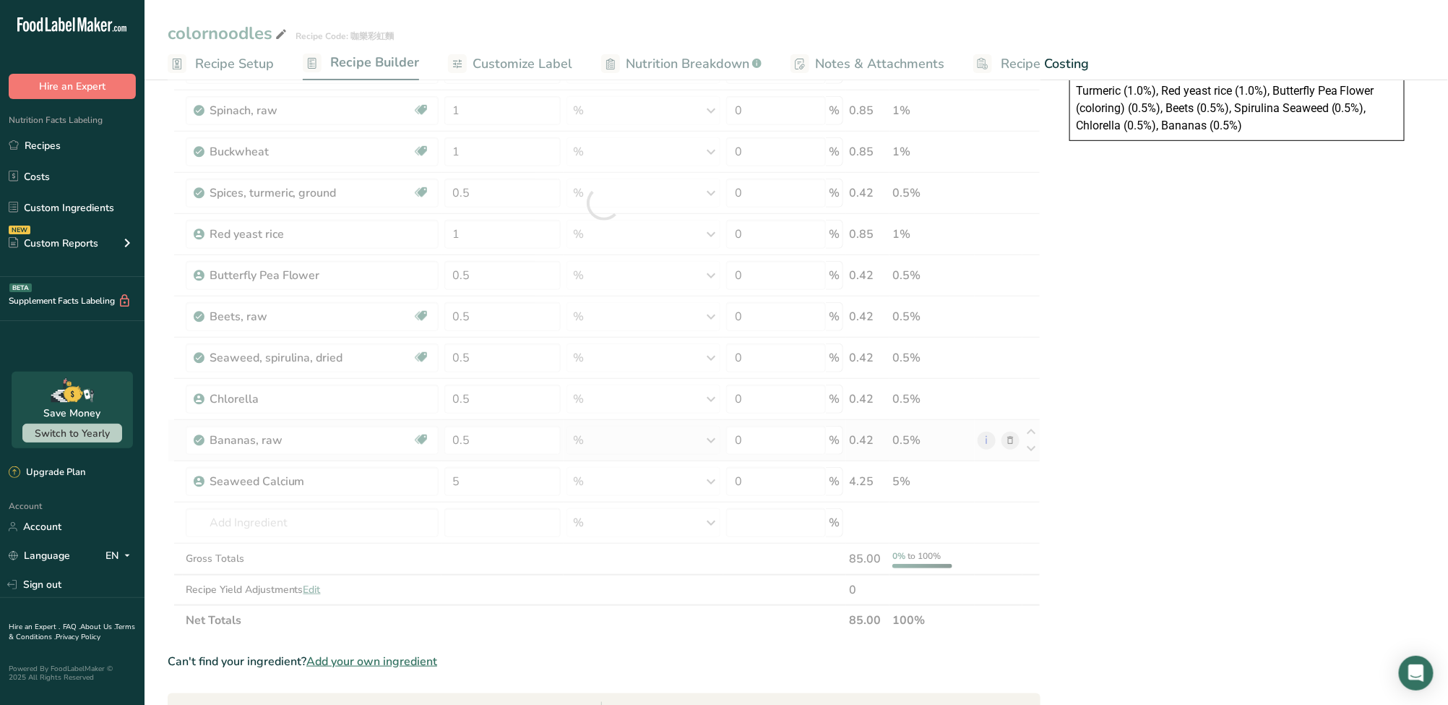
click at [516, 416] on div "Ingredient * Amount * Unit * Waste * .a-a{fill:#347362;}.b-a{fill:#fff;} Grams …" at bounding box center [604, 203] width 873 height 864
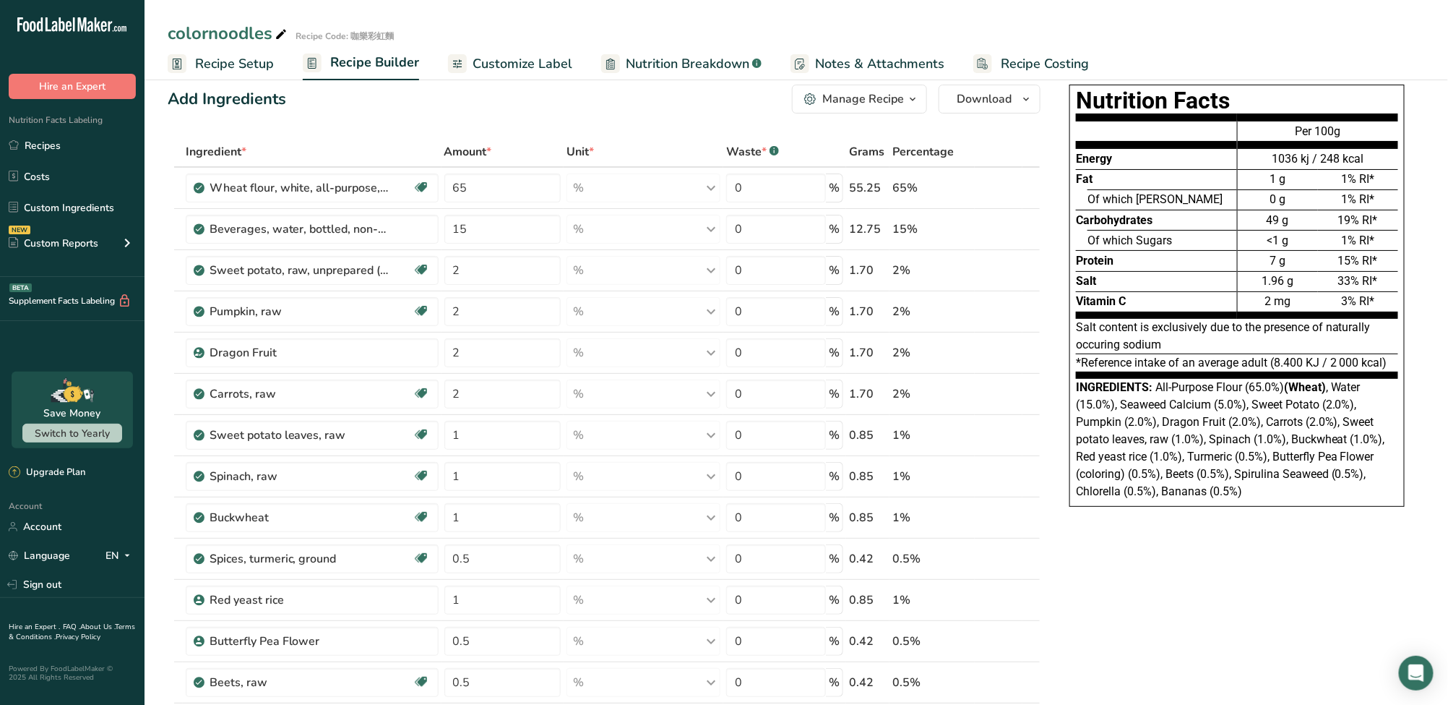
scroll to position [0, 0]
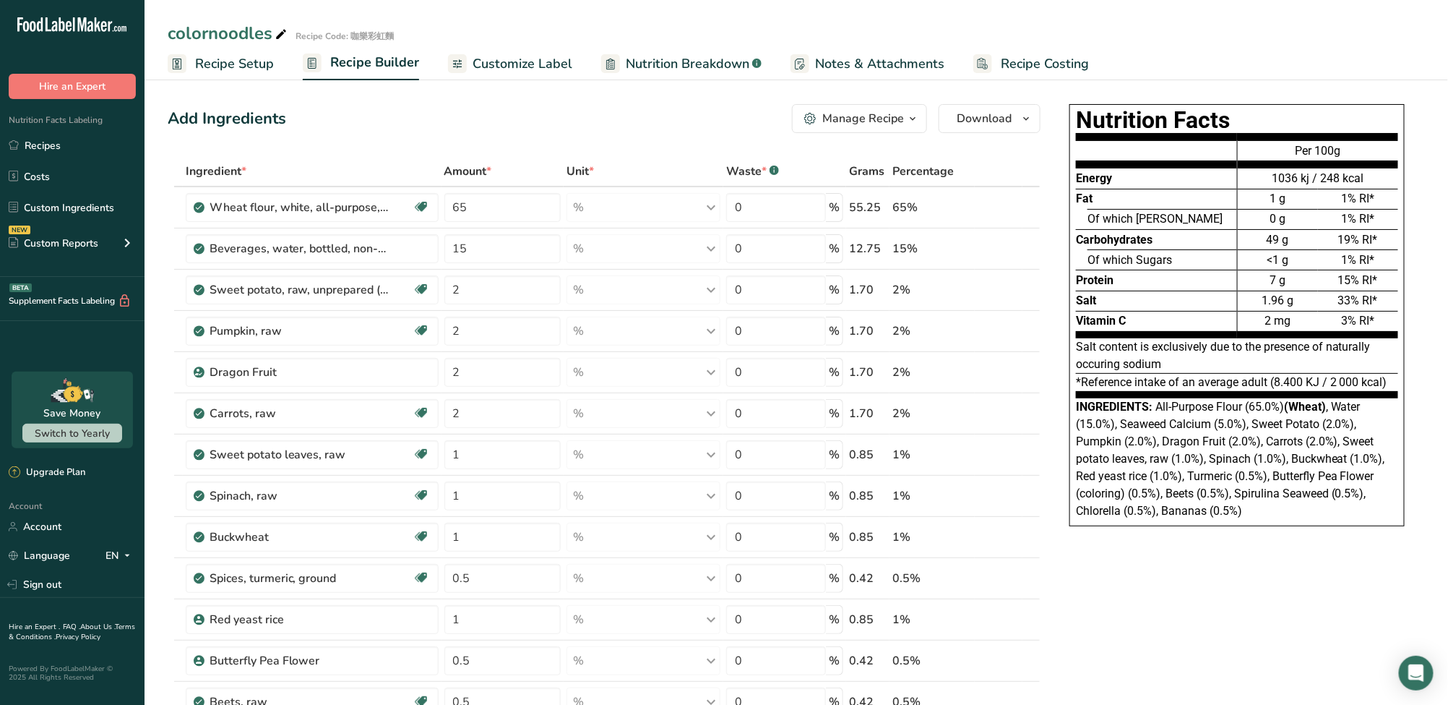
click at [523, 69] on span "Customize Label" at bounding box center [523, 64] width 100 height 20
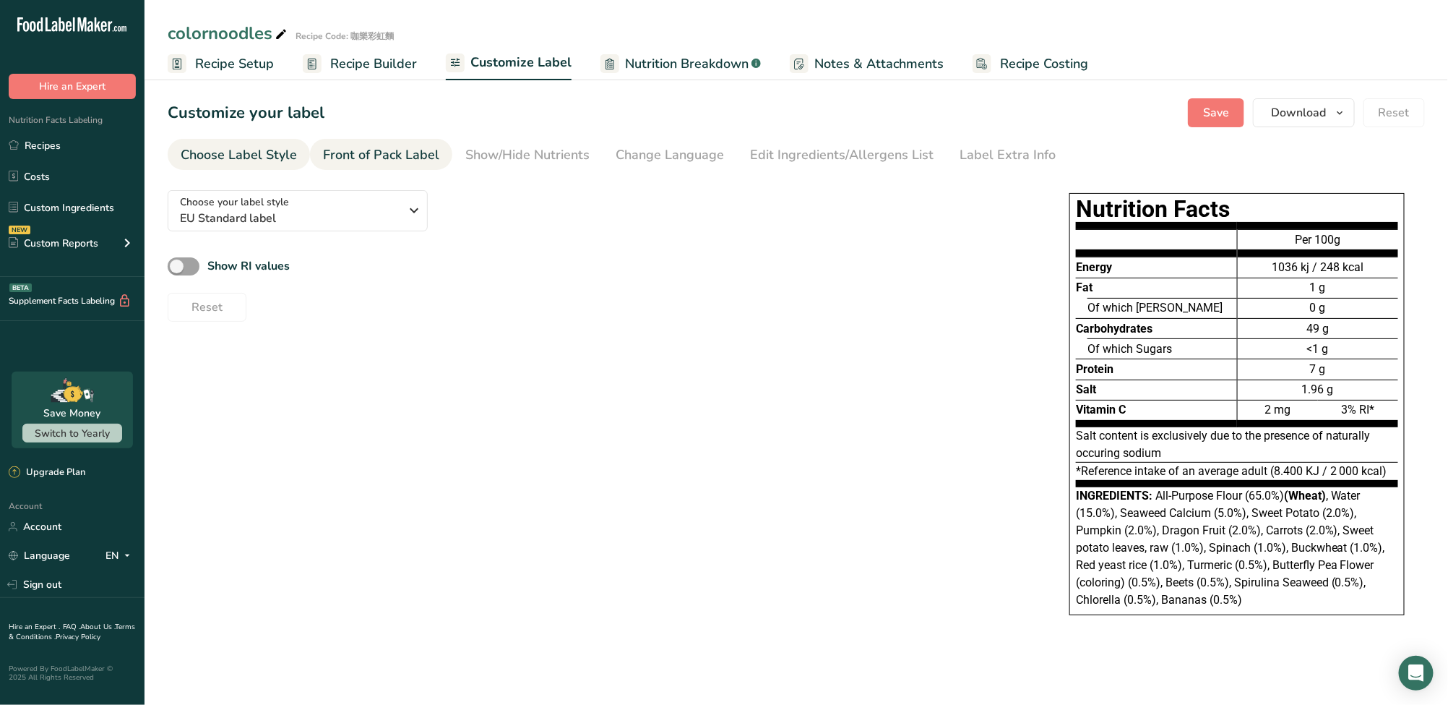
click at [421, 139] on link "Front of Pack Label" at bounding box center [381, 155] width 116 height 33
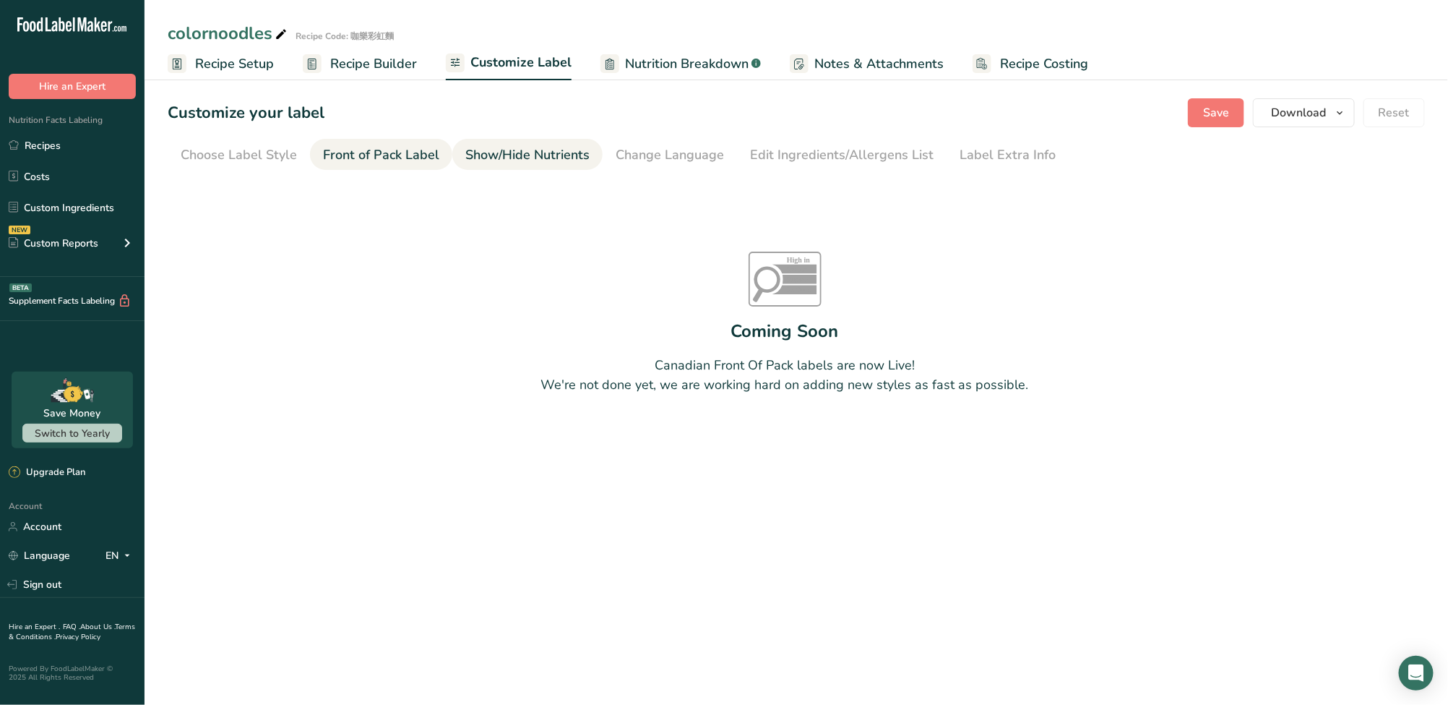
click at [502, 142] on link "Show/Hide Nutrients" at bounding box center [527, 155] width 124 height 33
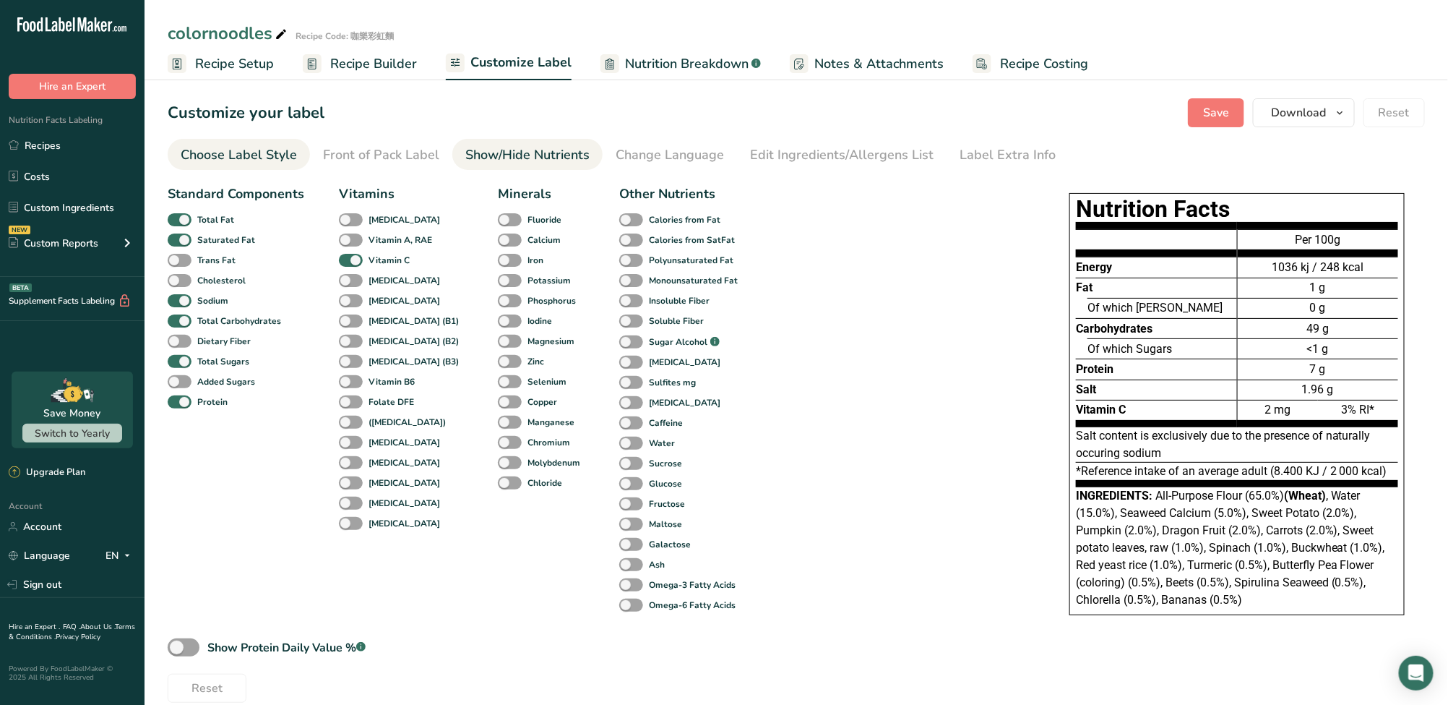
click at [272, 158] on div "Choose Label Style" at bounding box center [239, 155] width 116 height 20
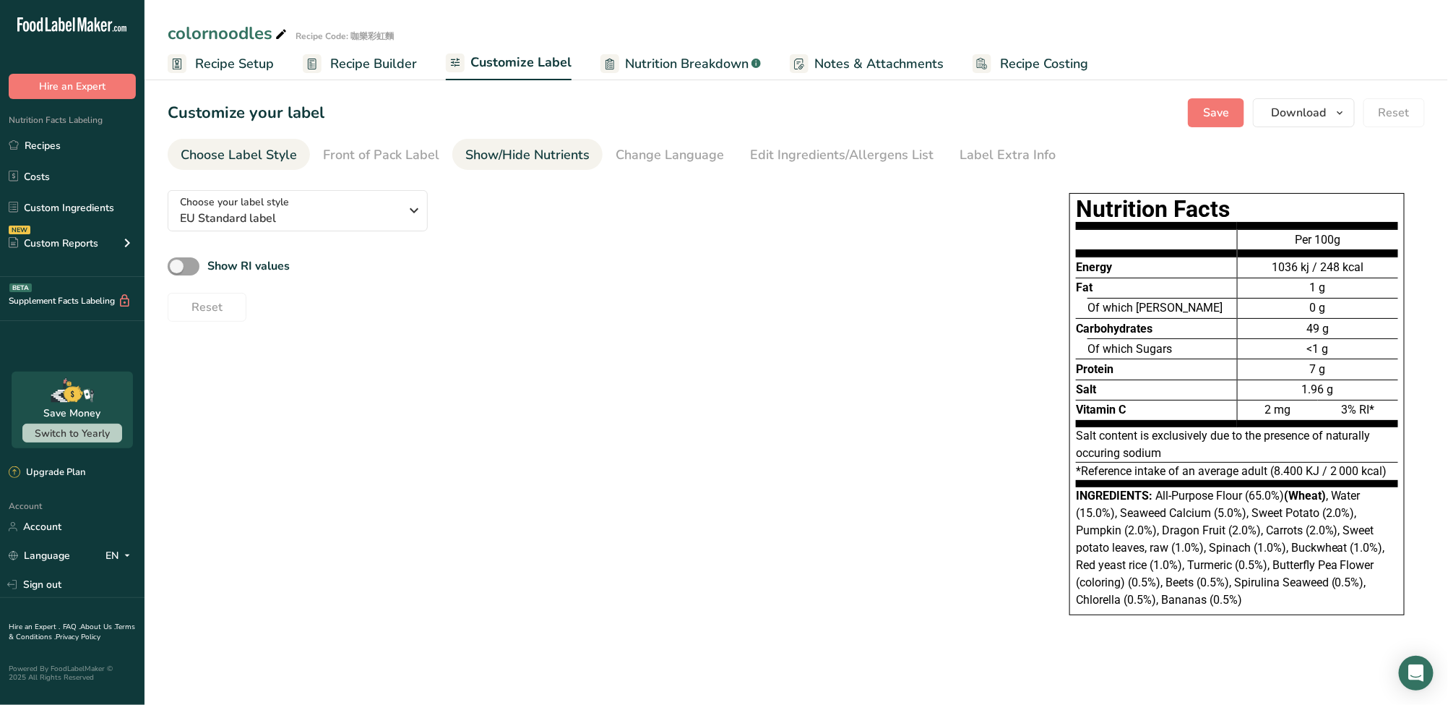
click at [558, 142] on link "Show/Hide Nutrients" at bounding box center [527, 155] width 124 height 33
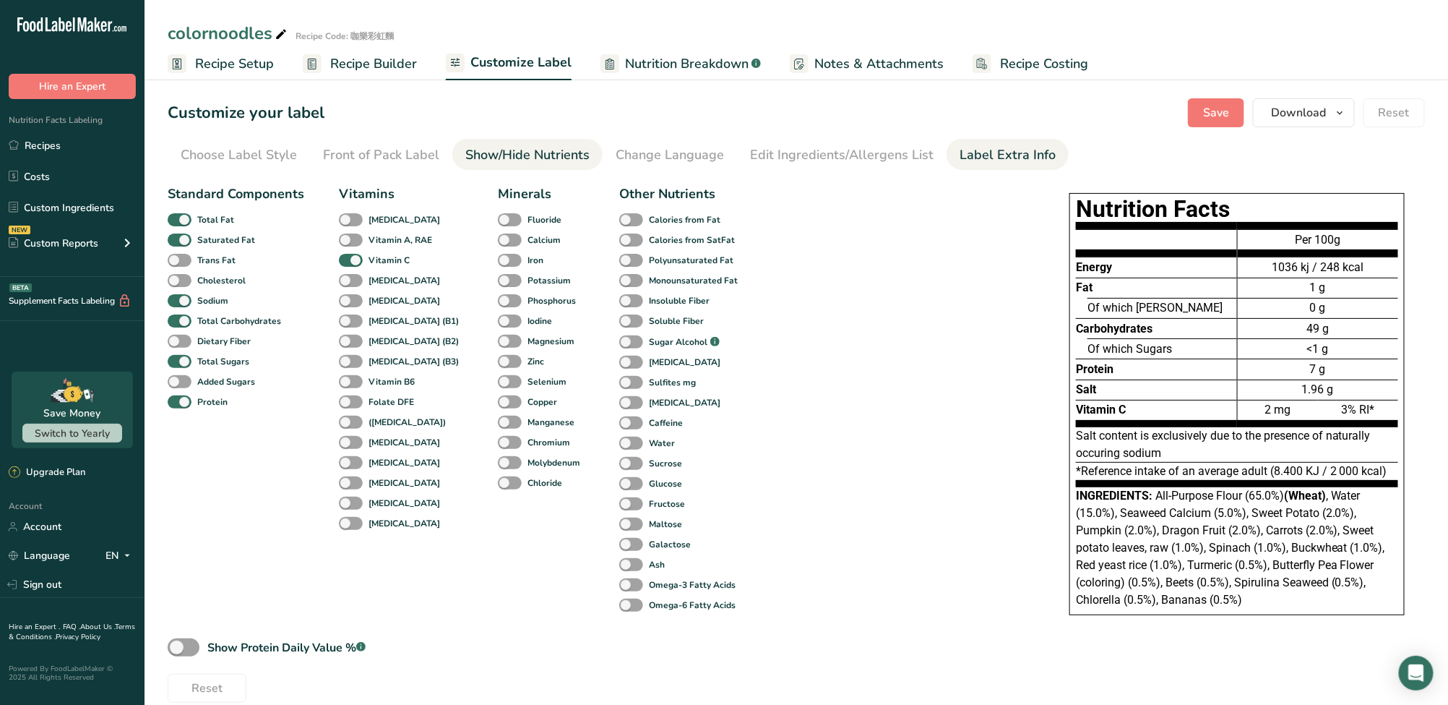
click at [986, 161] on div "Label Extra Info" at bounding box center [1008, 155] width 96 height 20
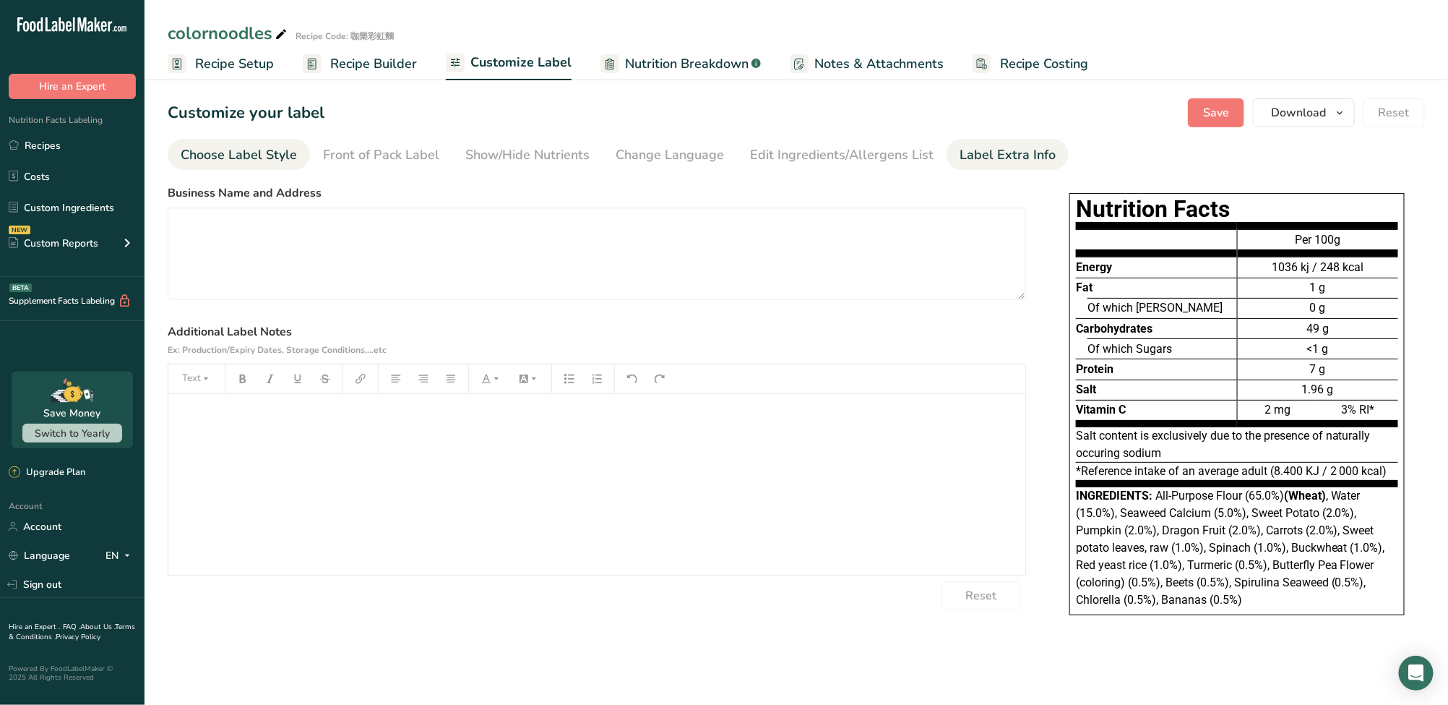
click at [256, 166] on link "Choose Label Style" at bounding box center [239, 155] width 116 height 33
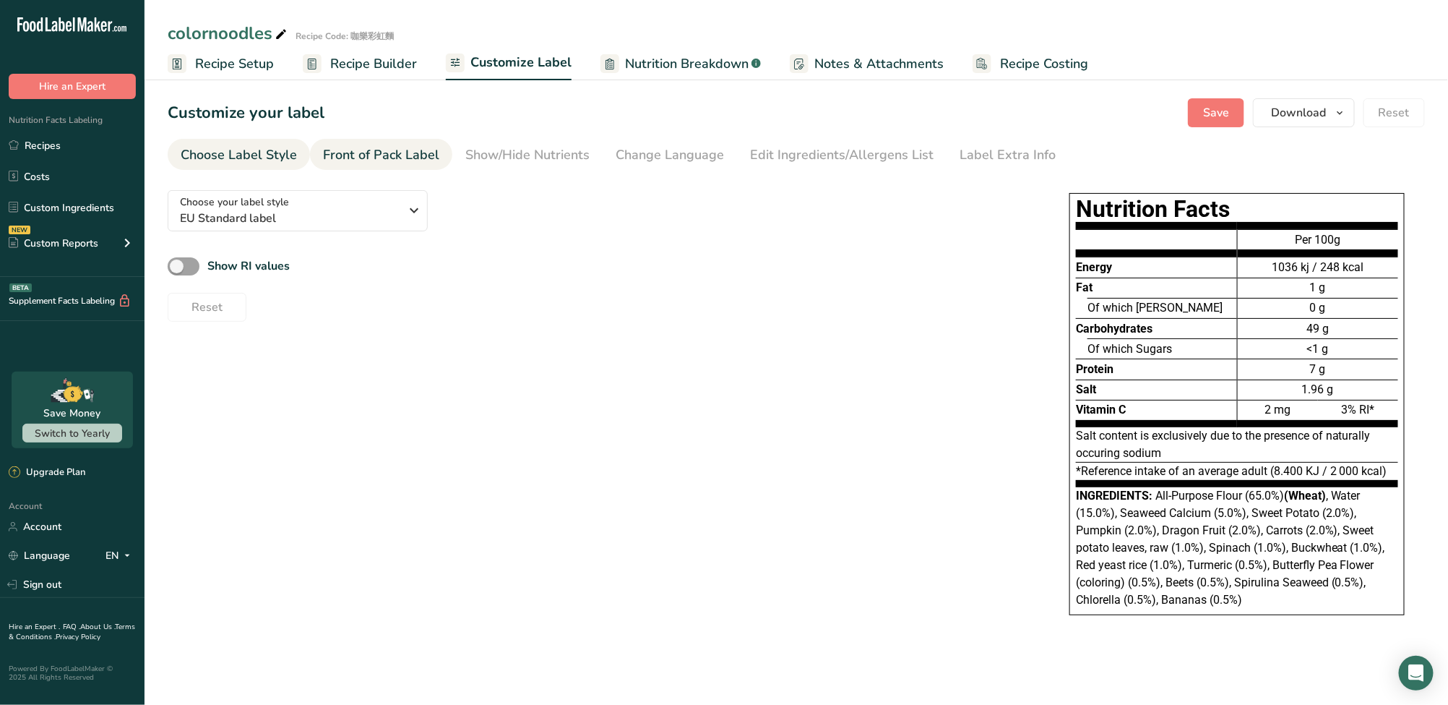
click at [385, 147] on div "Front of Pack Label" at bounding box center [381, 155] width 116 height 20
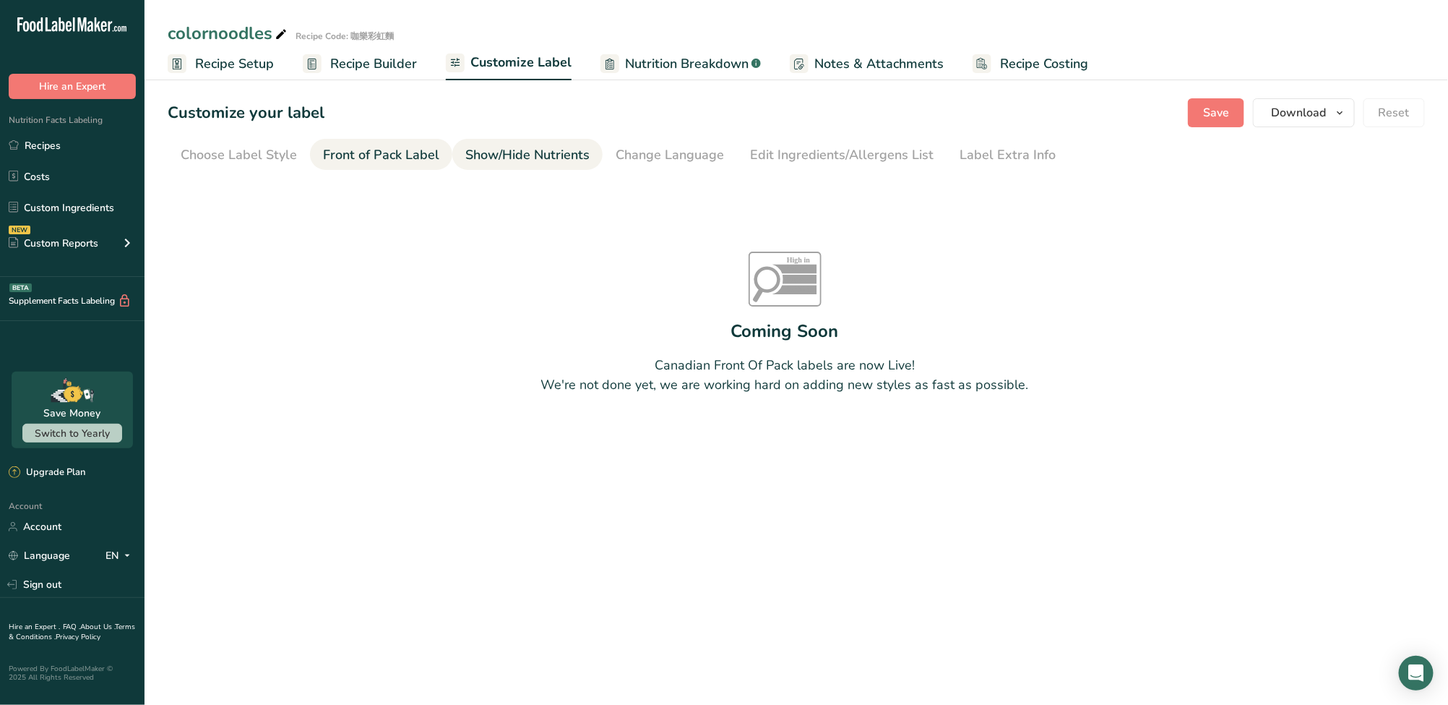
click at [492, 147] on div "Show/Hide Nutrients" at bounding box center [527, 155] width 124 height 20
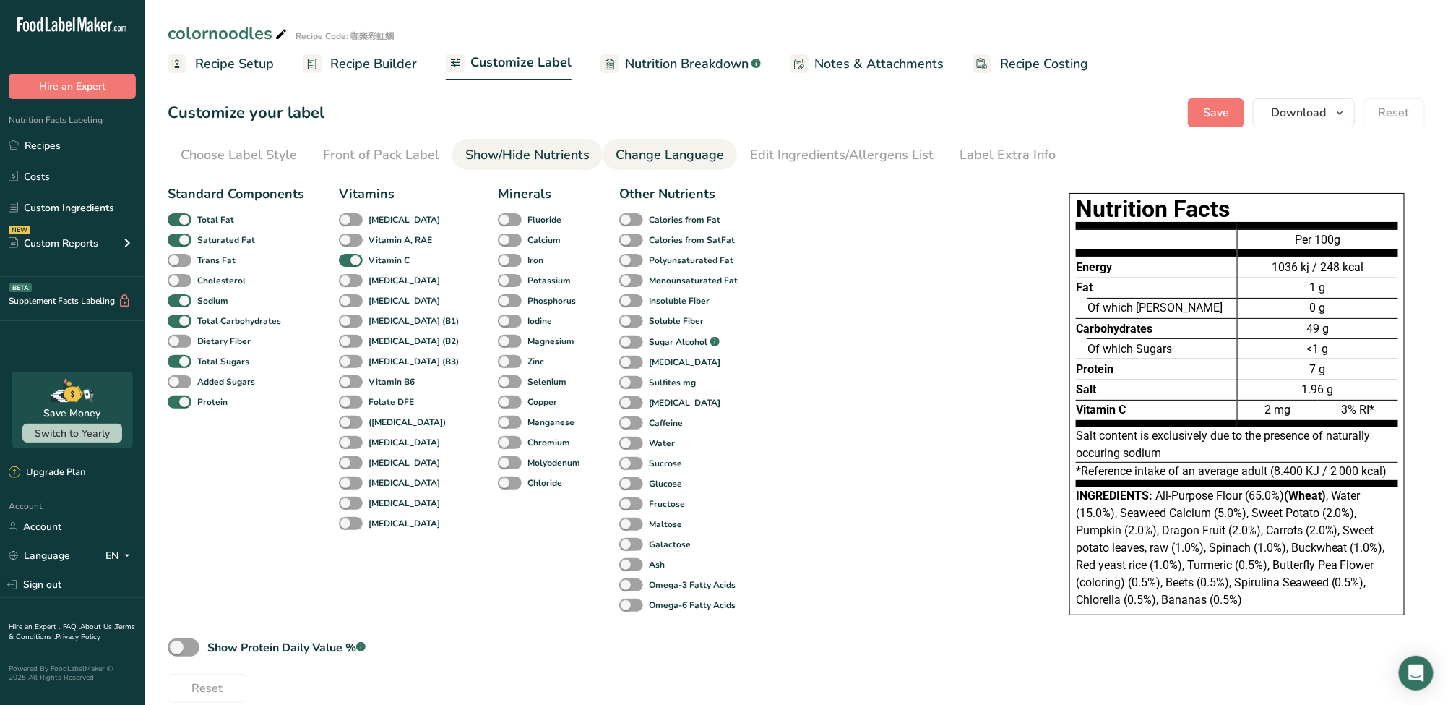
click at [642, 150] on div "Change Language" at bounding box center [670, 155] width 108 height 20
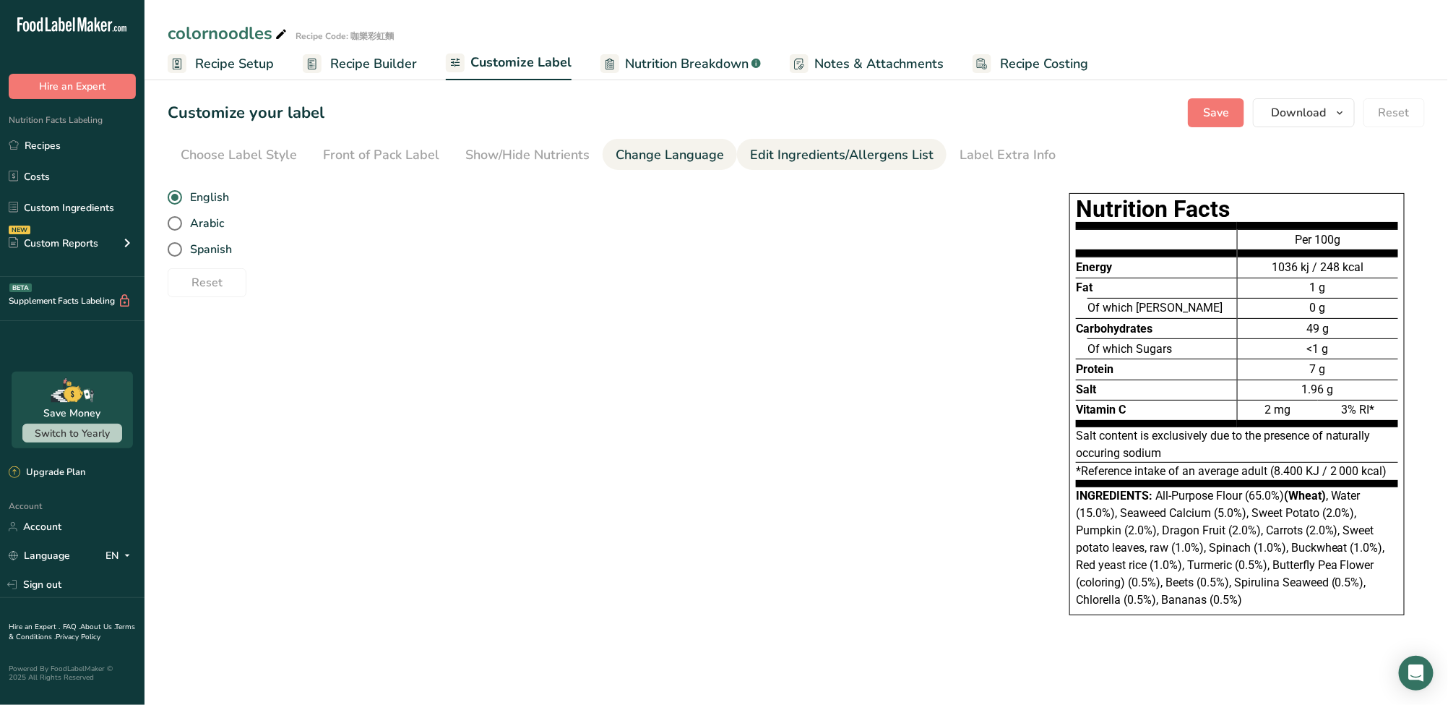
click at [791, 140] on link "Edit Ingredients/Allergens List" at bounding box center [842, 155] width 184 height 33
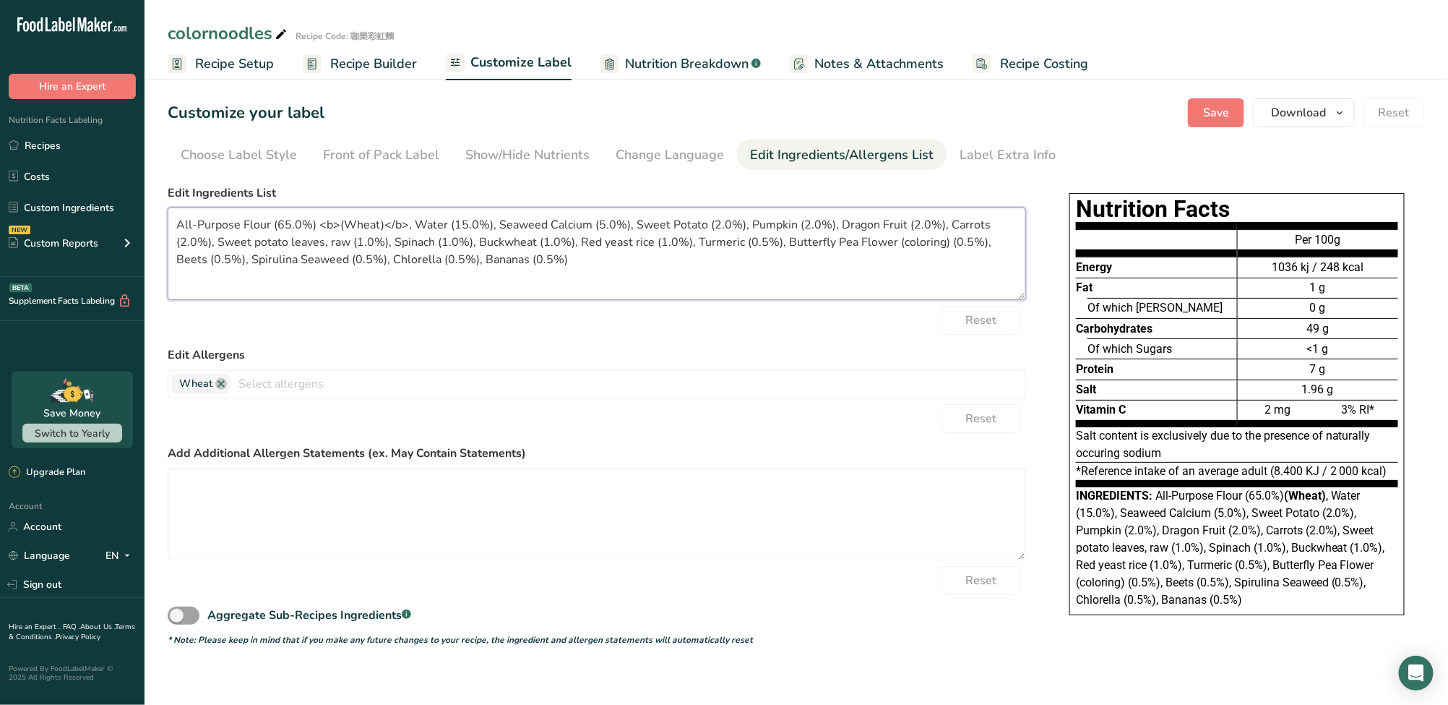
drag, startPoint x: 629, startPoint y: 223, endPoint x: 698, endPoint y: 224, distance: 68.7
click at [698, 224] on textarea "All-Purpose Flour (65.0%) <b>(Wheat)</b>, Water (15.0%), Seaweed Calcium (5.0%)…" at bounding box center [597, 253] width 859 height 93
paste textarea "Purple Sweet Potato (raw)"
click at [674, 227] on textarea "All-Purpose Flour (65.0%) <b>(Wheat)</b>, Water (15.0%), Seaweed Calcium (5.0%)…" at bounding box center [597, 253] width 859 height 93
drag, startPoint x: 634, startPoint y: 220, endPoint x: 663, endPoint y: 221, distance: 28.9
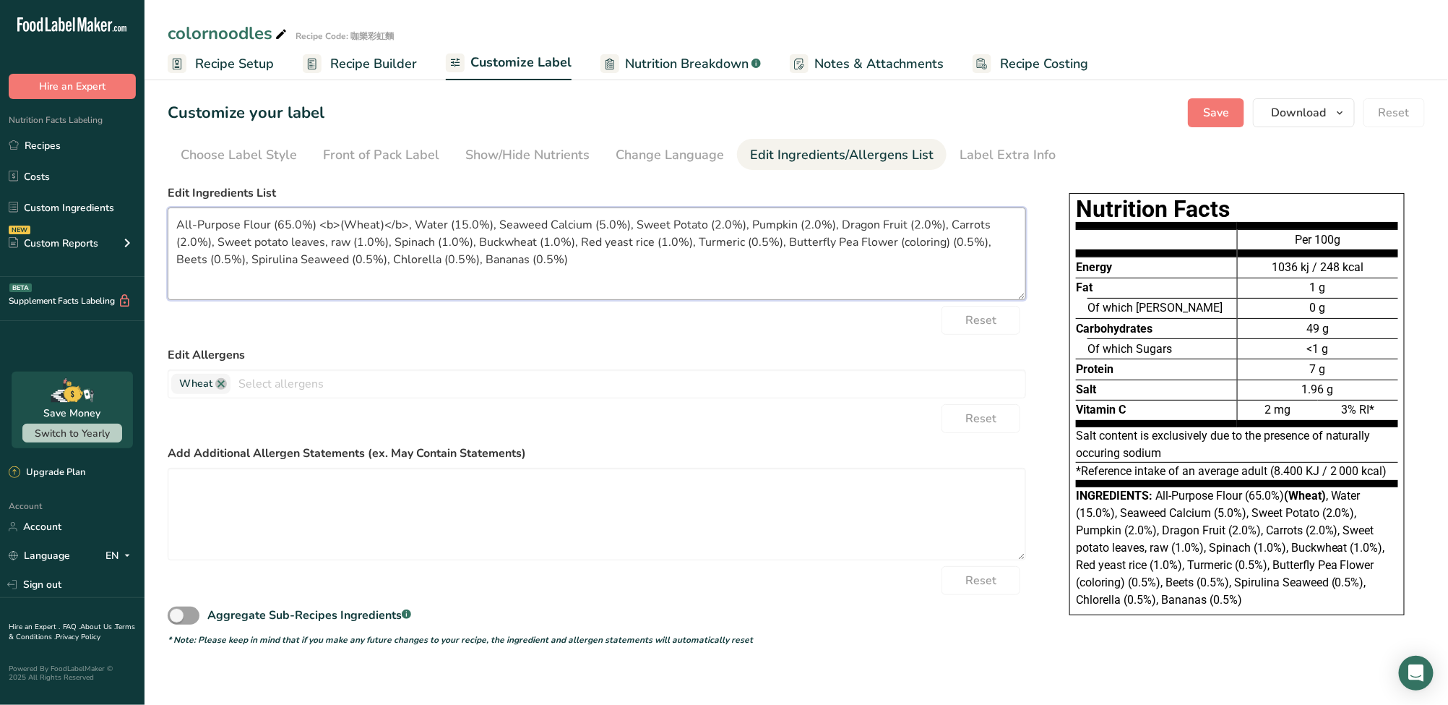
click at [663, 221] on textarea "All-Purpose Flour (65.0%) <b>(Wheat)</b>, Water (15.0%), Seaweed Calcium (5.0%)…" at bounding box center [597, 253] width 859 height 93
drag, startPoint x: 632, startPoint y: 222, endPoint x: 697, endPoint y: 223, distance: 65.1
click at [697, 223] on textarea "All-Purpose Flour (65.0%) <b>(Wheat)</b>, Water (15.0%), Seaweed Calcium (5.0%)…" at bounding box center [597, 253] width 859 height 93
paste textarea "Purple"
click at [929, 468] on textarea at bounding box center [597, 514] width 859 height 93
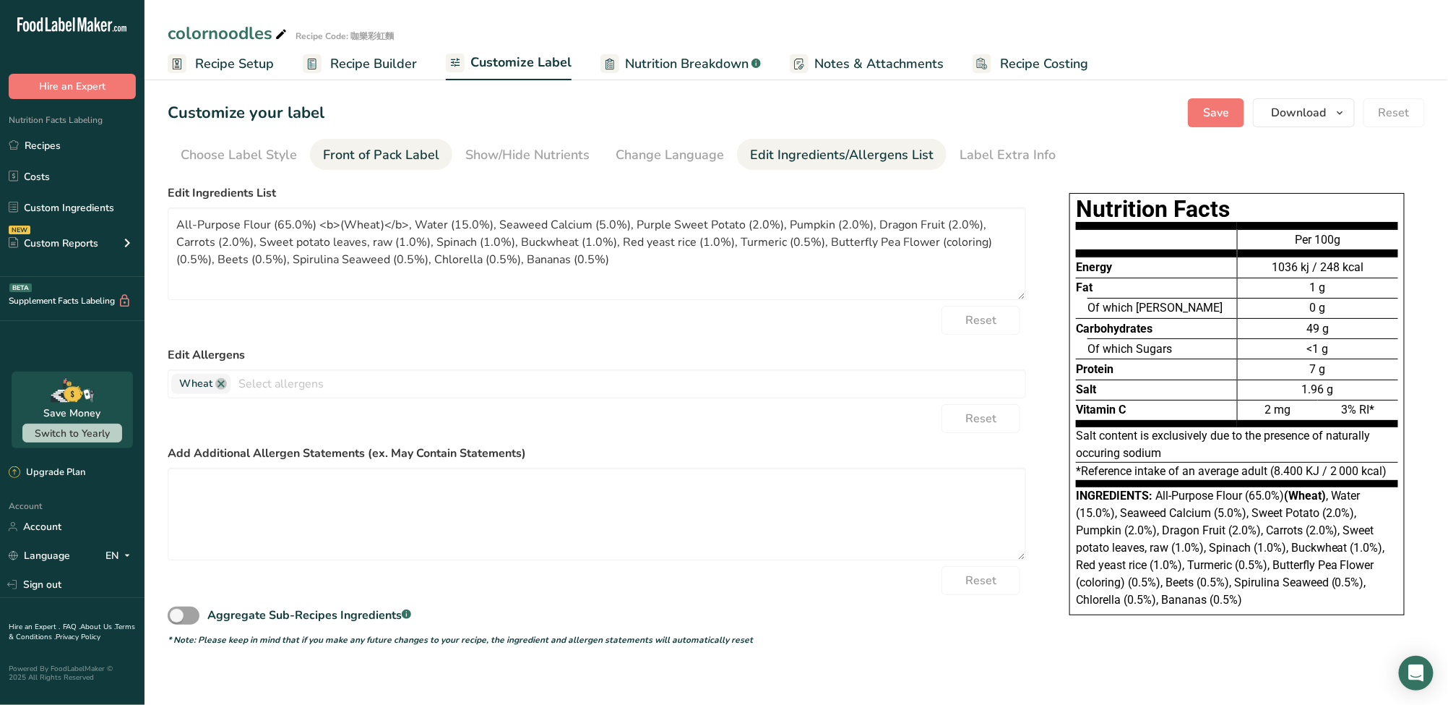
click at [408, 147] on div "Front of Pack Label" at bounding box center [381, 155] width 116 height 20
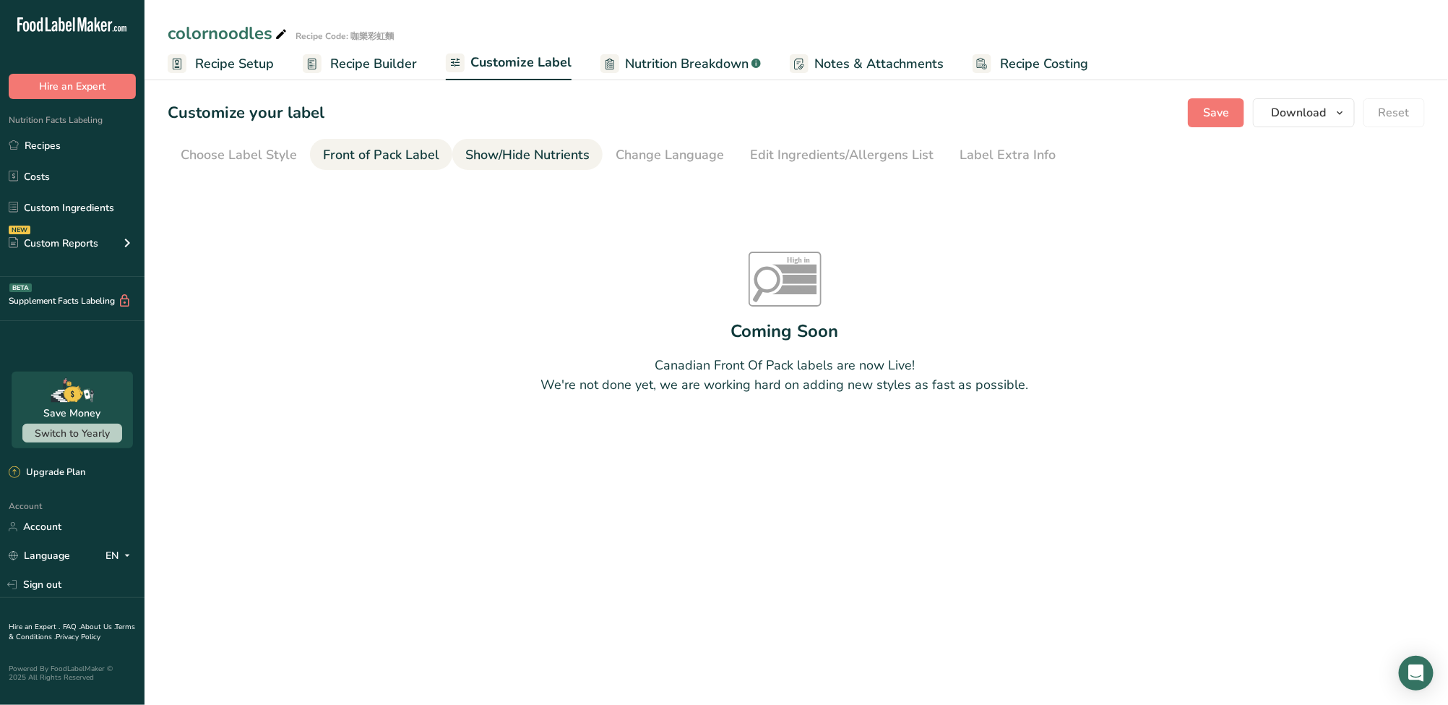
click at [499, 155] on div "Show/Hide Nutrients" at bounding box center [527, 155] width 124 height 20
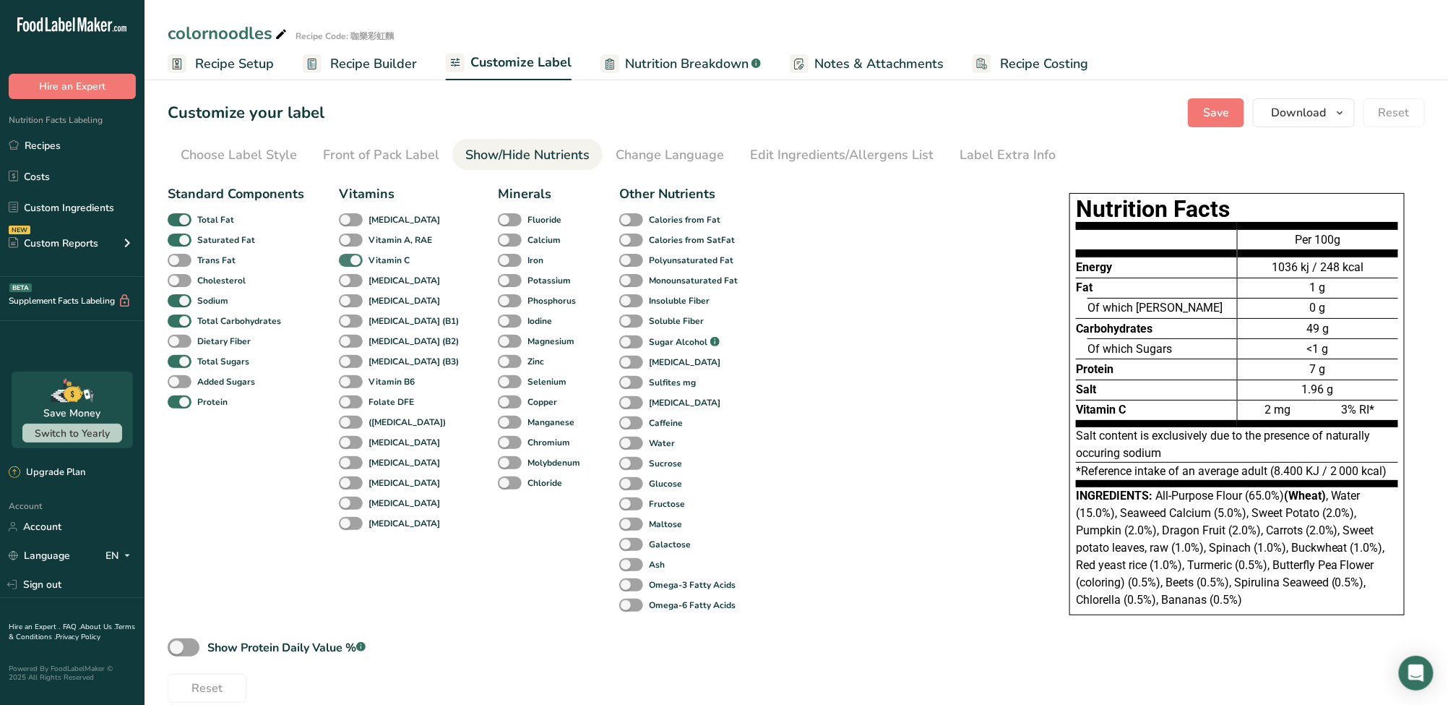
click at [348, 254] on span at bounding box center [351, 261] width 24 height 14
click at [348, 255] on input "Vitamin C" at bounding box center [343, 259] width 9 height 9
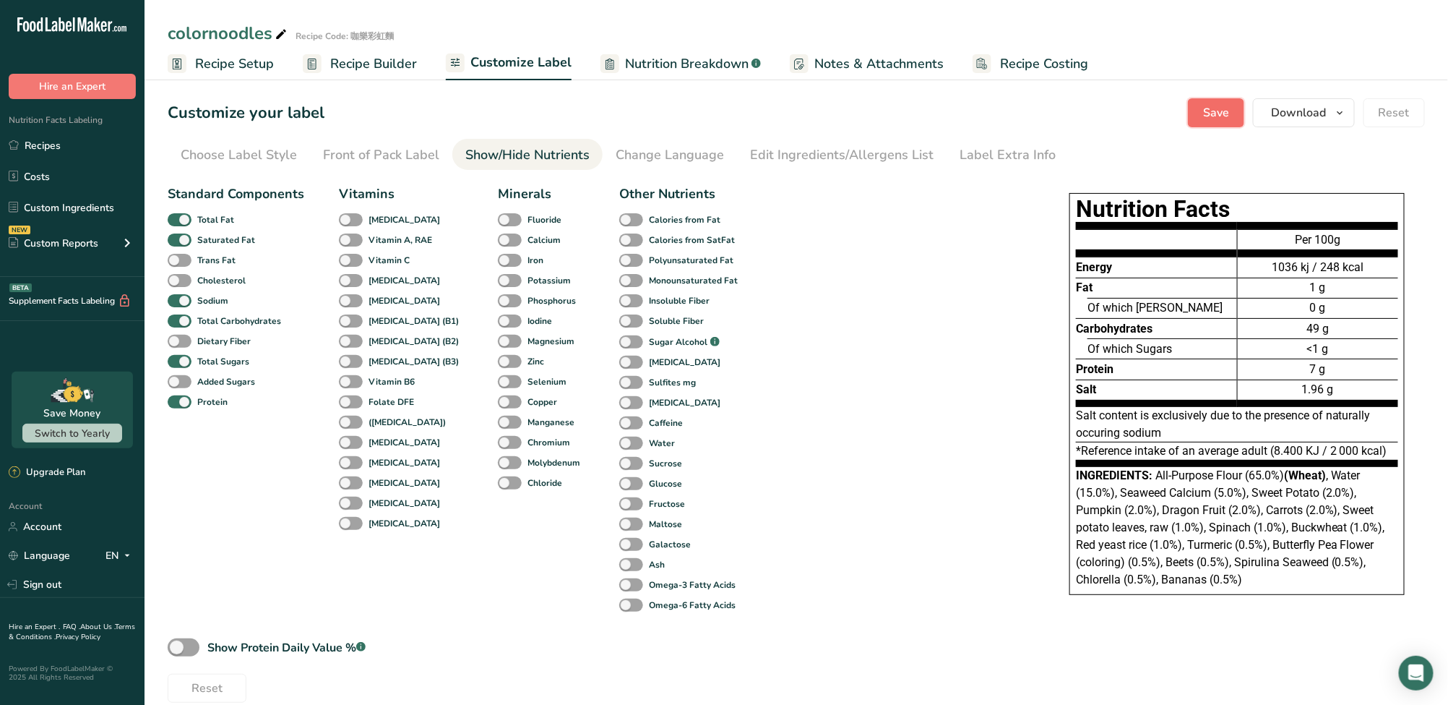
click at [1226, 121] on span "Save" at bounding box center [1216, 112] width 26 height 17
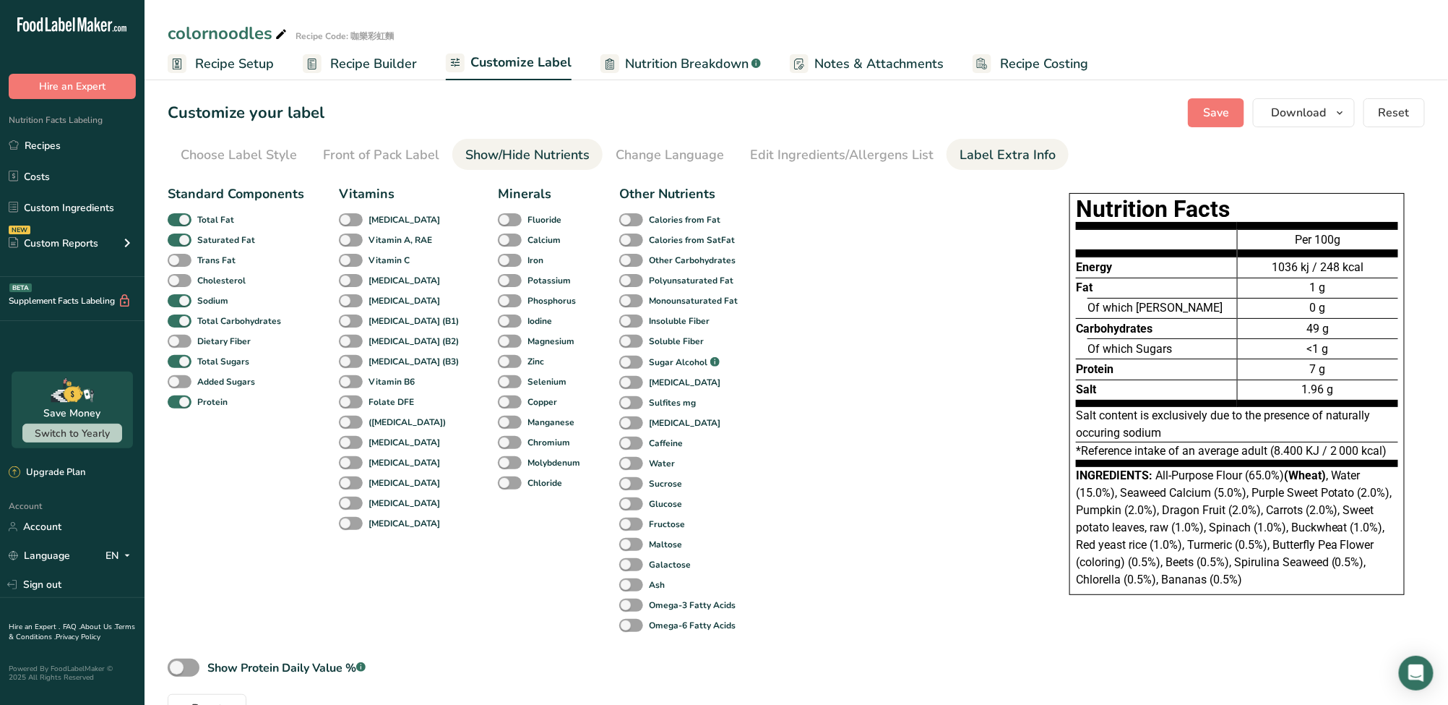
click at [993, 148] on div "Label Extra Info" at bounding box center [1008, 155] width 96 height 20
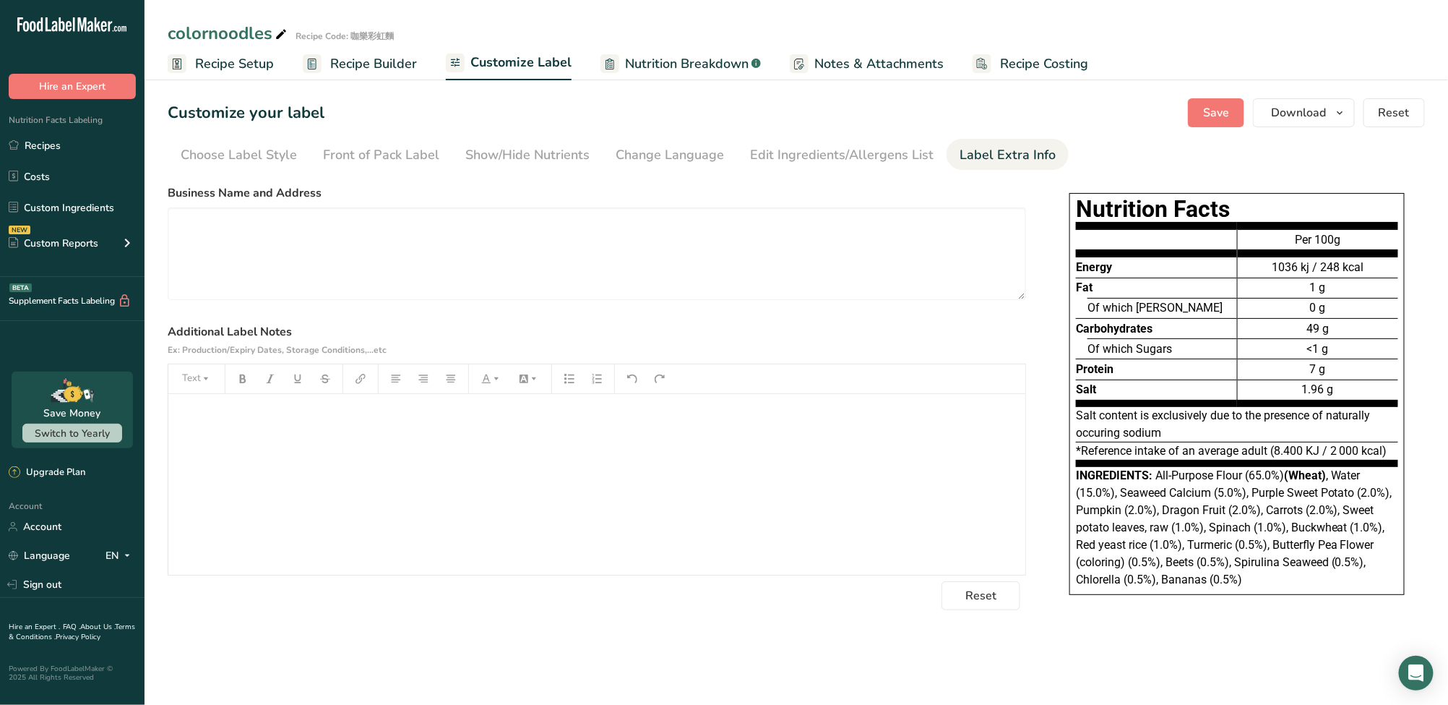
click at [171, 191] on label "Business Name and Address" at bounding box center [597, 192] width 859 height 17
click at [401, 152] on div "Front of Pack Label" at bounding box center [381, 155] width 116 height 20
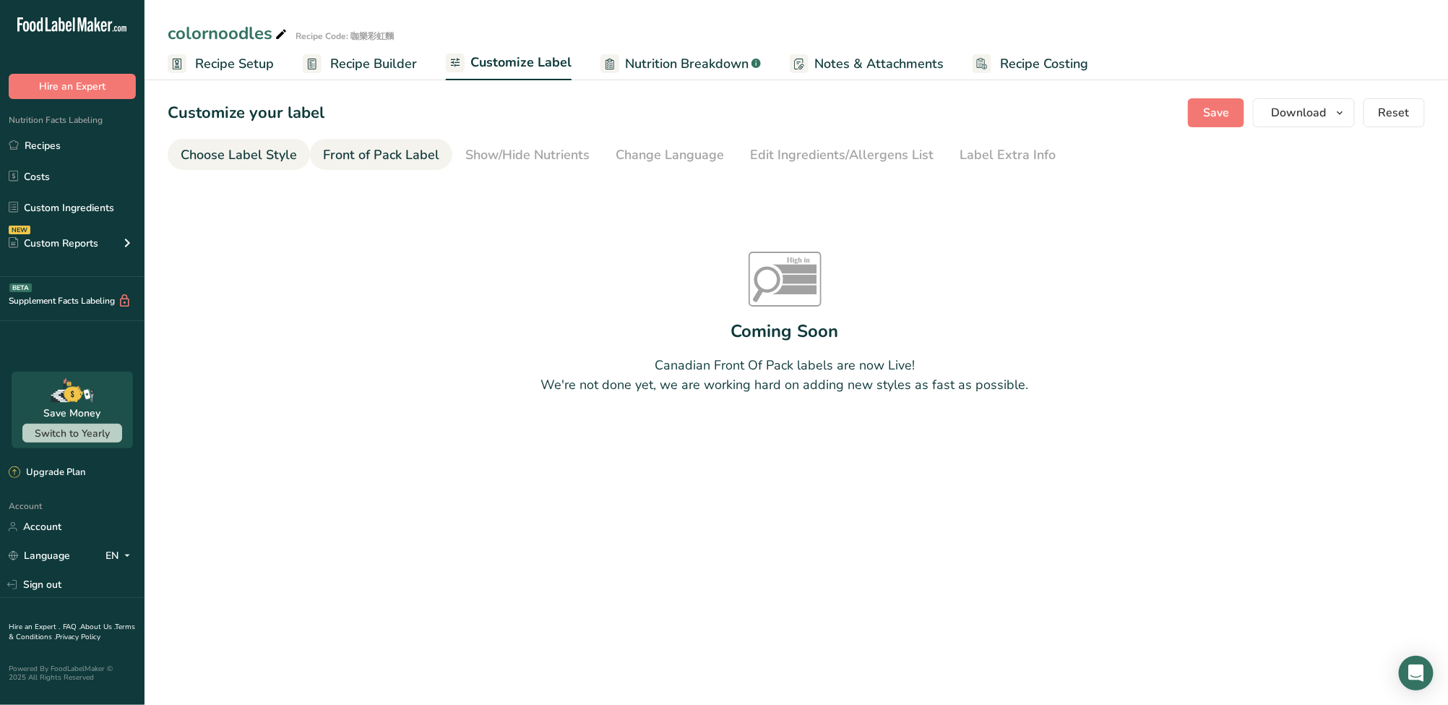
click at [299, 160] on li "Choose Label Style" at bounding box center [239, 154] width 142 height 31
click at [549, 150] on div "Show/Hide Nutrients" at bounding box center [527, 155] width 124 height 20
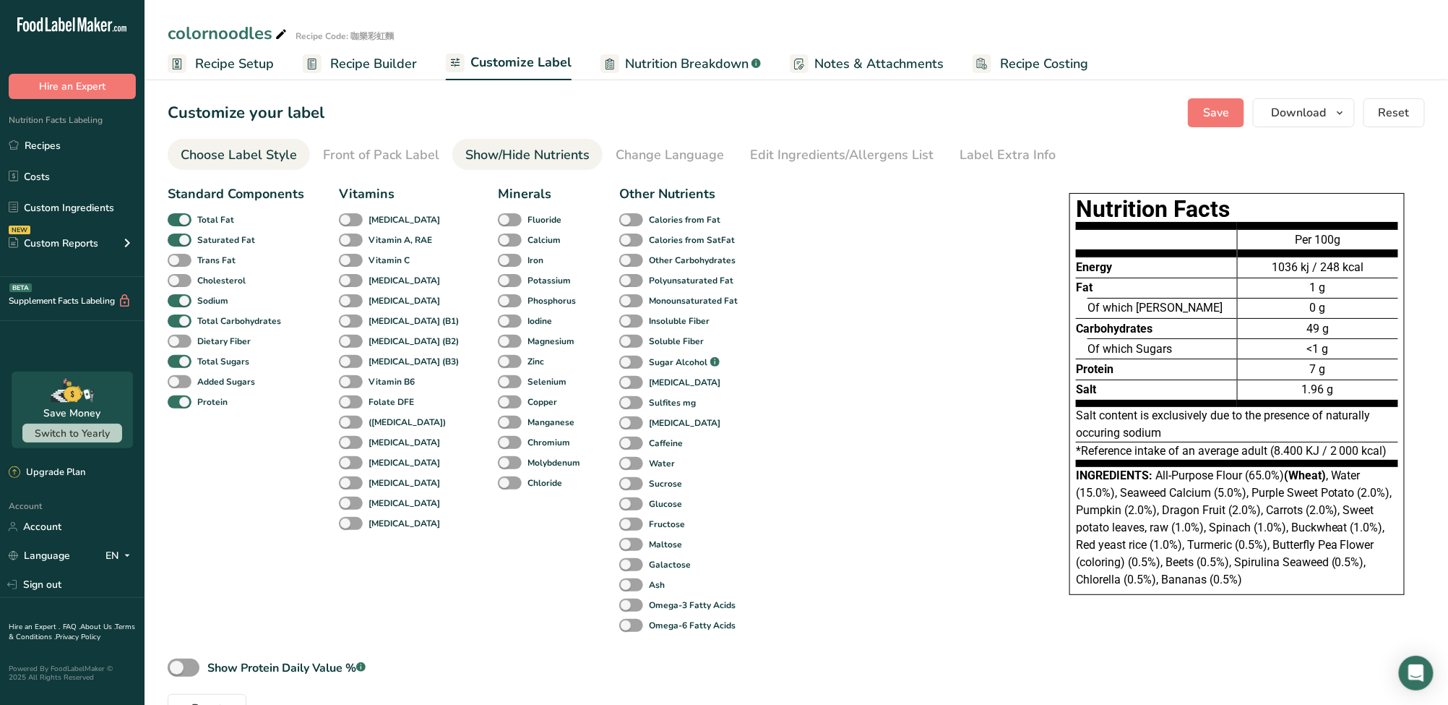
click at [280, 167] on link "Choose Label Style" at bounding box center [239, 155] width 116 height 33
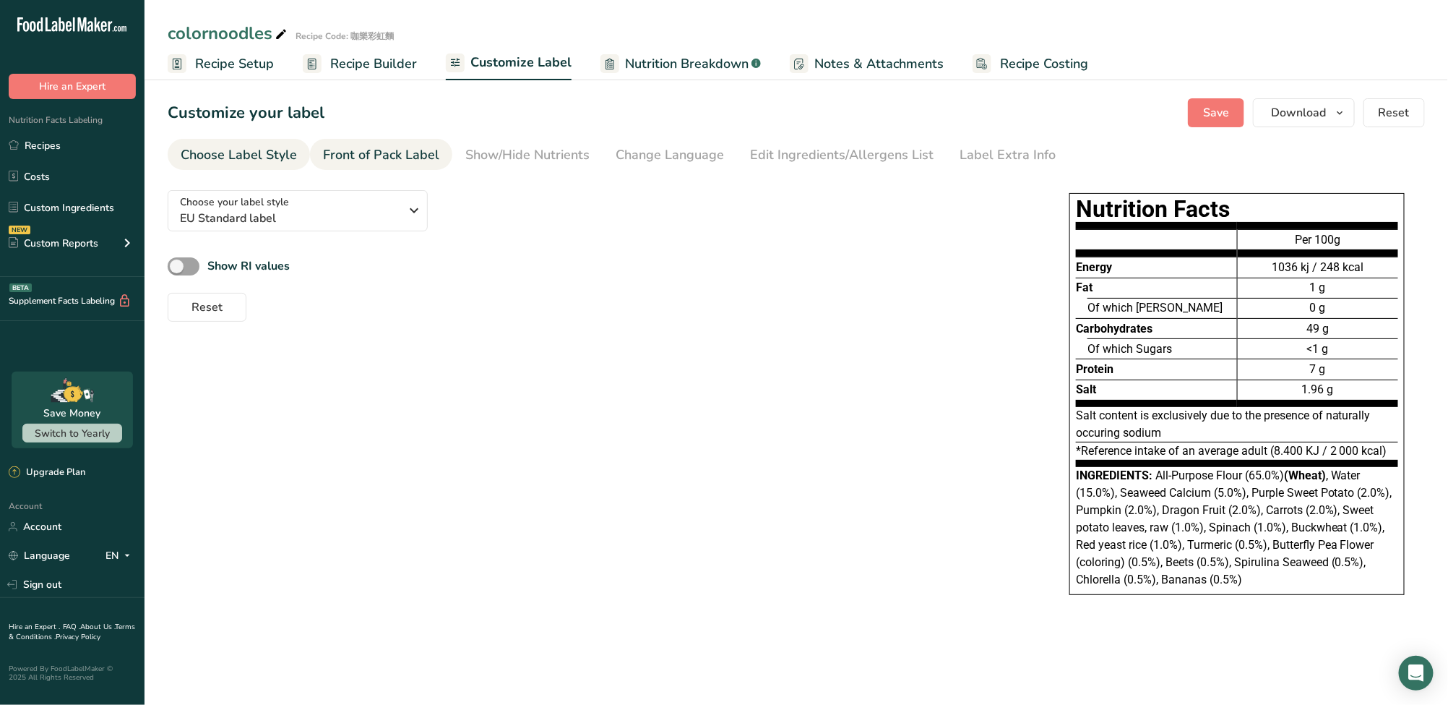
click at [367, 160] on div "Front of Pack Label" at bounding box center [381, 155] width 116 height 20
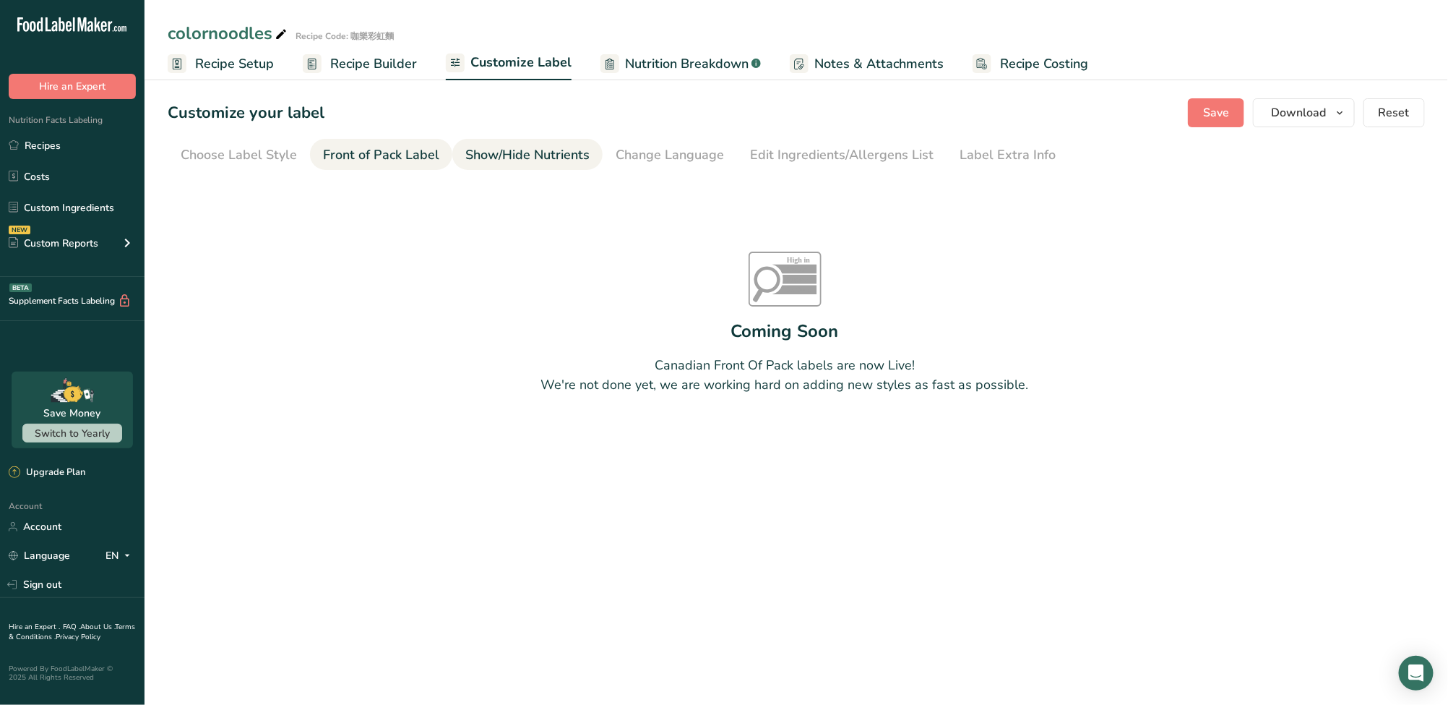
click at [497, 151] on div "Show/Hide Nutrients" at bounding box center [527, 155] width 124 height 20
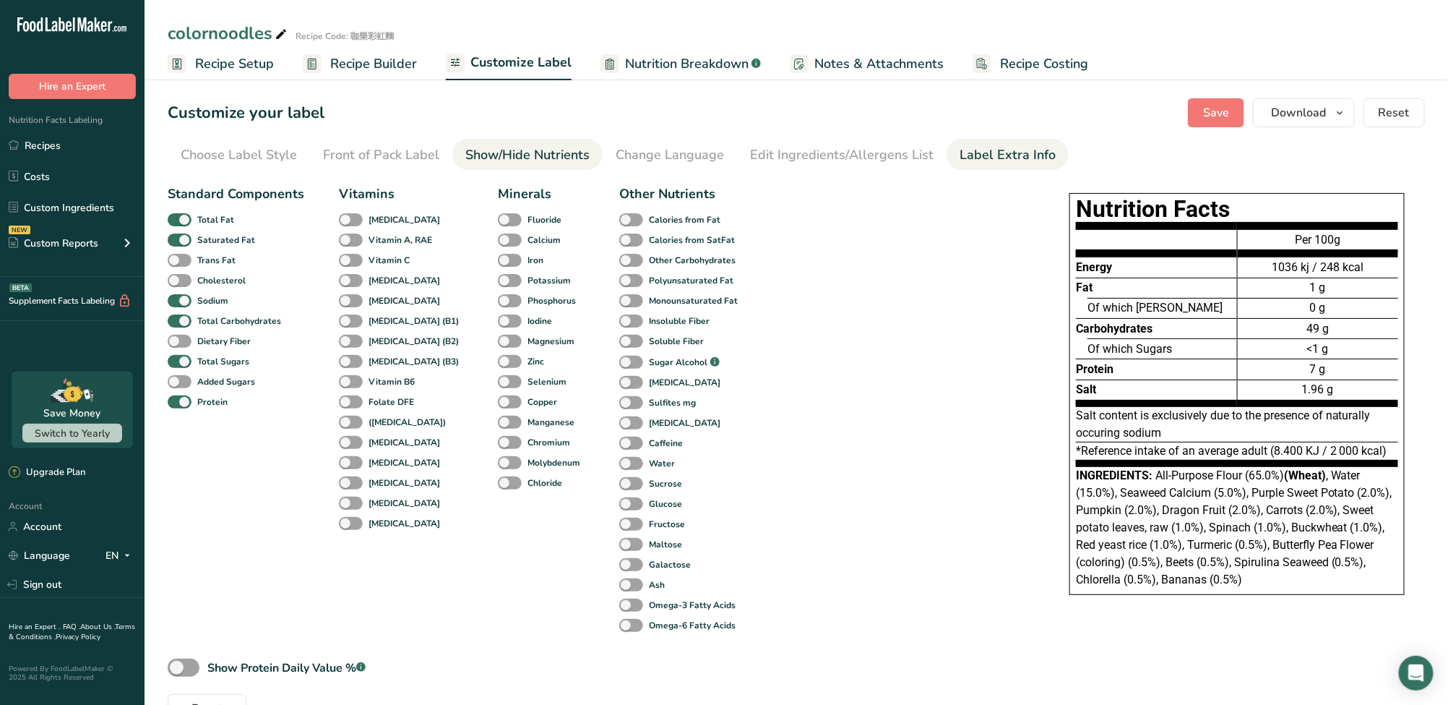
click at [976, 151] on div "Label Extra Info" at bounding box center [1008, 155] width 96 height 20
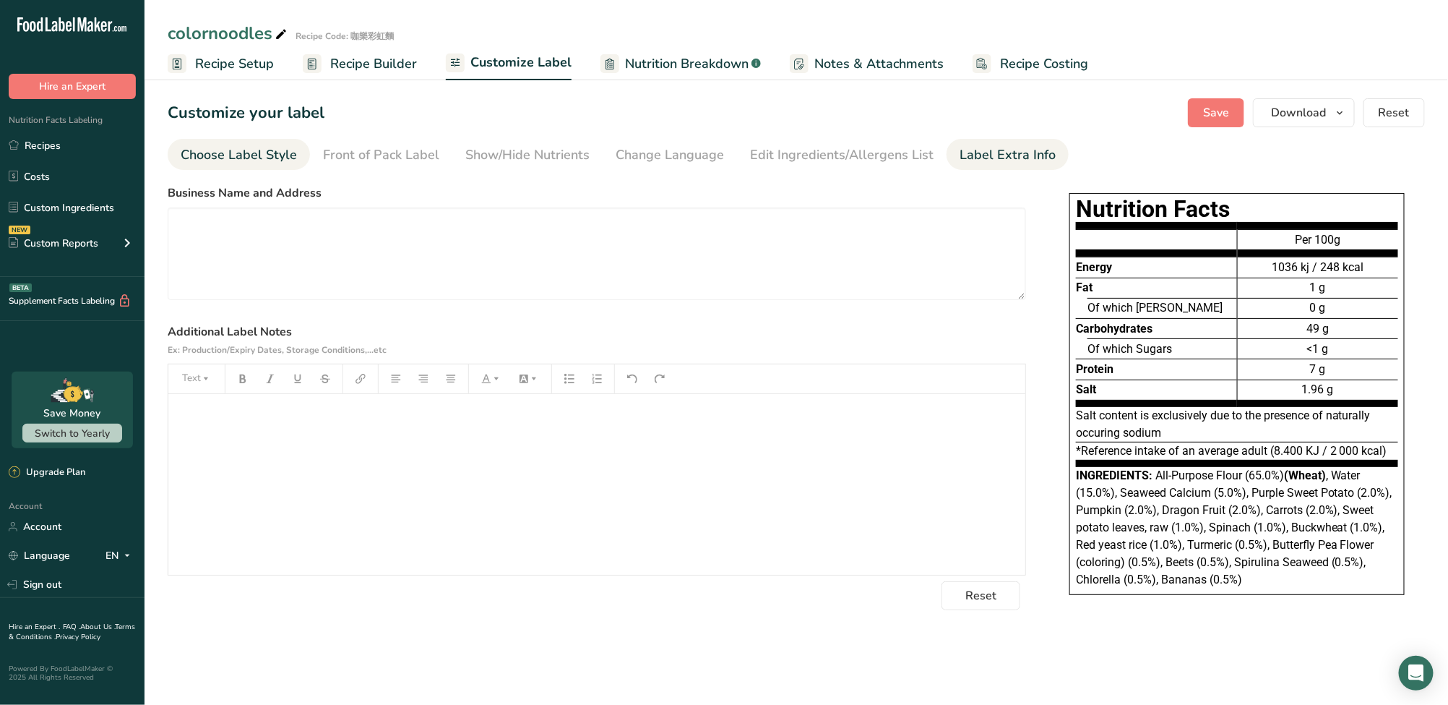
click at [269, 155] on div "Choose Label Style" at bounding box center [239, 155] width 116 height 20
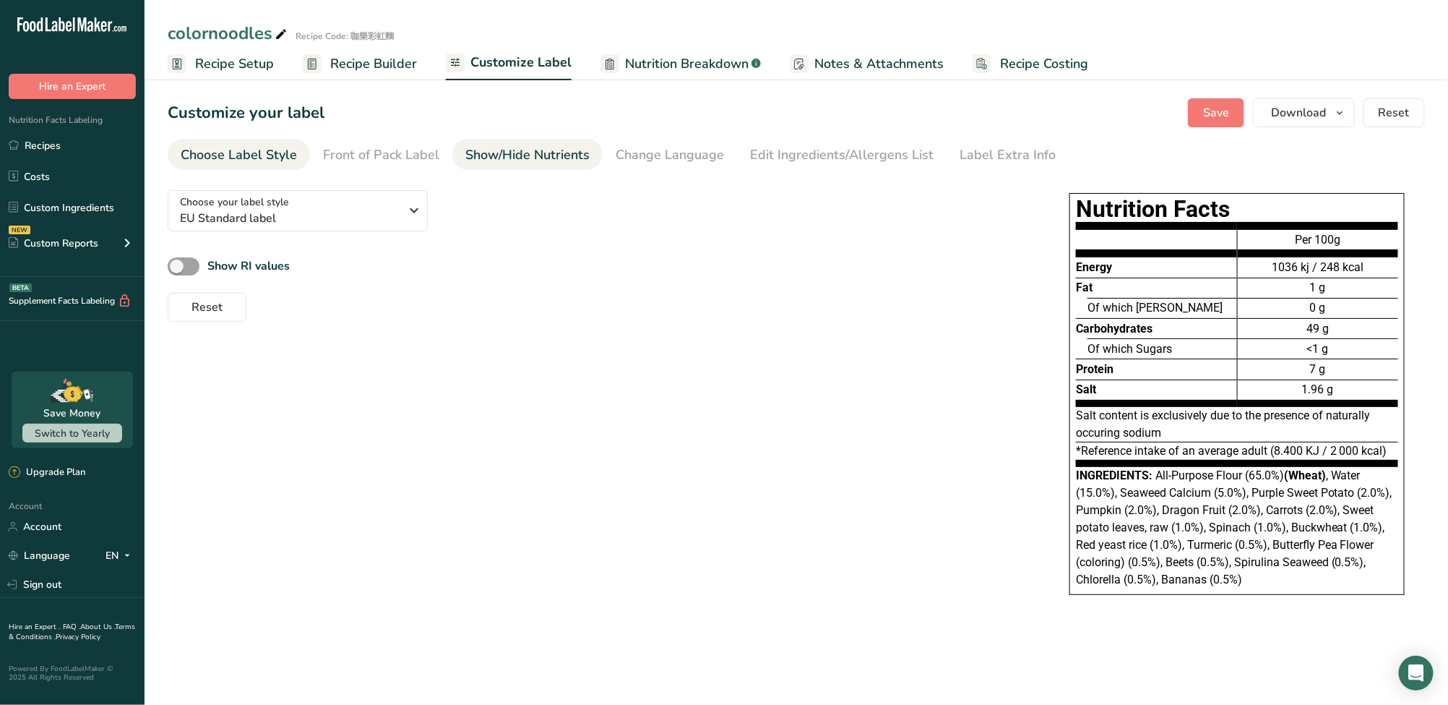
click at [530, 154] on div "Show/Hide Nutrients" at bounding box center [527, 155] width 124 height 20
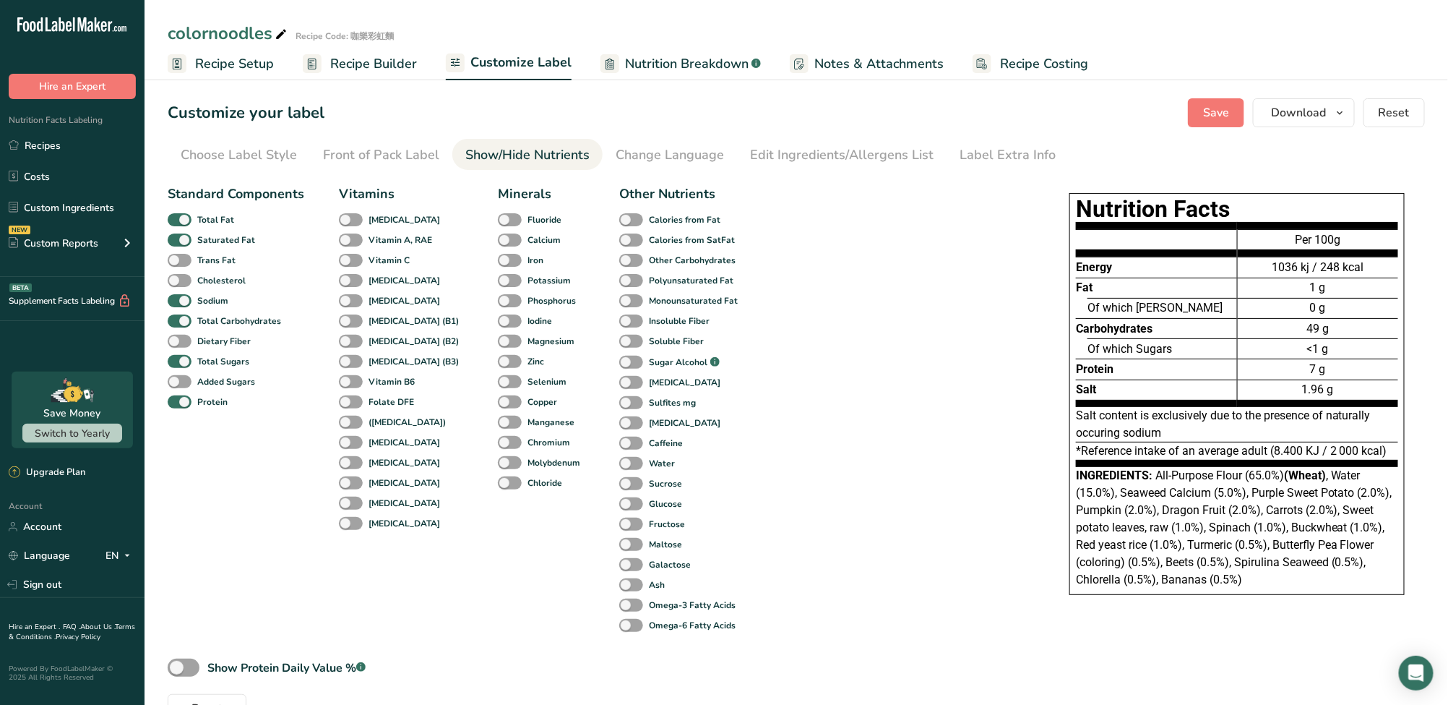
click at [977, 370] on div "Standard Components Total Fat Saturated Fat Trans Fat Cholesterol Sodium Total …" at bounding box center [597, 451] width 859 height 544
click at [937, 365] on div "Standard Components Total Fat Saturated Fat Trans Fat Cholesterol Sodium Total …" at bounding box center [597, 451] width 859 height 544
click at [931, 317] on div "Standard Components Total Fat Saturated Fat Trans Fat Cholesterol Sodium Total …" at bounding box center [597, 451] width 859 height 544
click at [783, 162] on div "Edit Ingredients/Allergens List" at bounding box center [842, 155] width 184 height 20
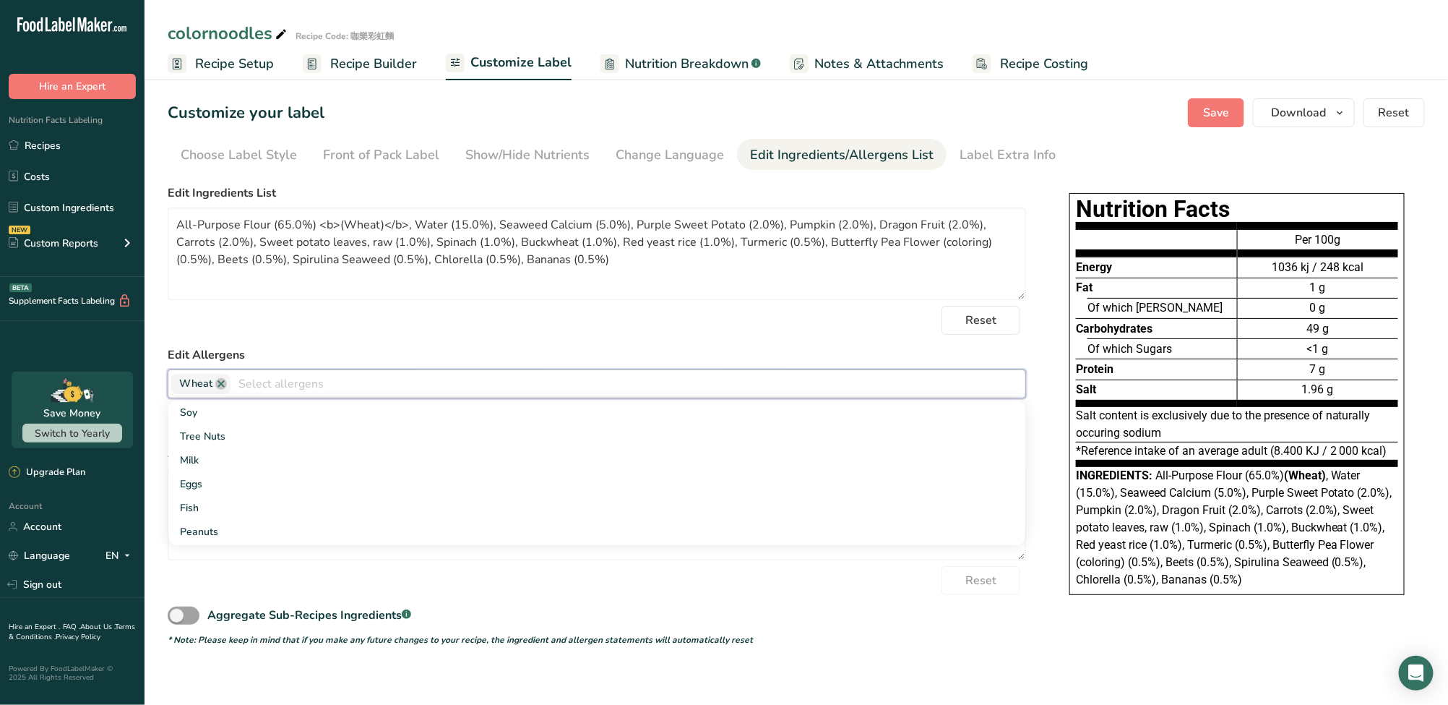
click at [509, 390] on input "text" at bounding box center [628, 383] width 795 height 22
click at [507, 319] on div "Reset" at bounding box center [597, 320] width 859 height 29
click at [242, 383] on input "text" at bounding box center [628, 383] width 795 height 22
click at [276, 349] on label "Edit Allergens" at bounding box center [597, 354] width 859 height 17
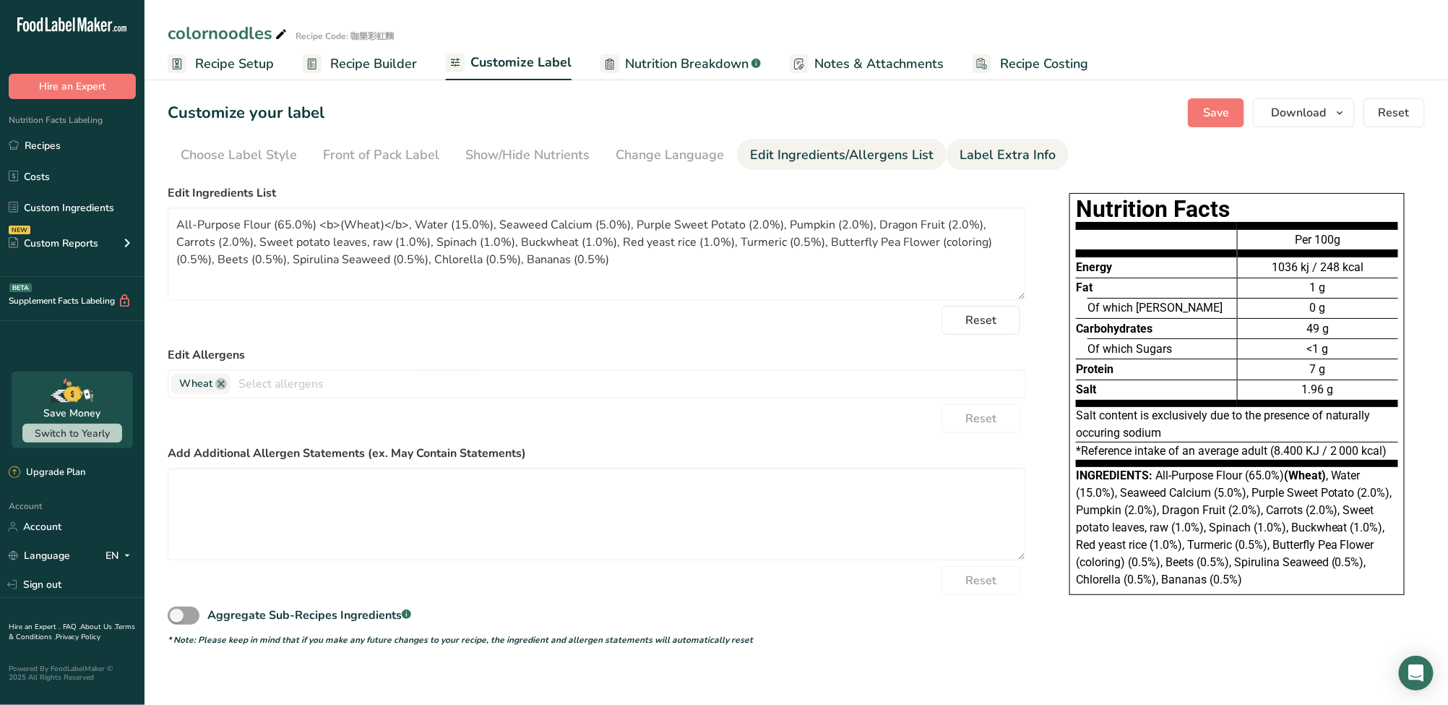
click at [1006, 160] on div "Label Extra Info" at bounding box center [1008, 155] width 96 height 20
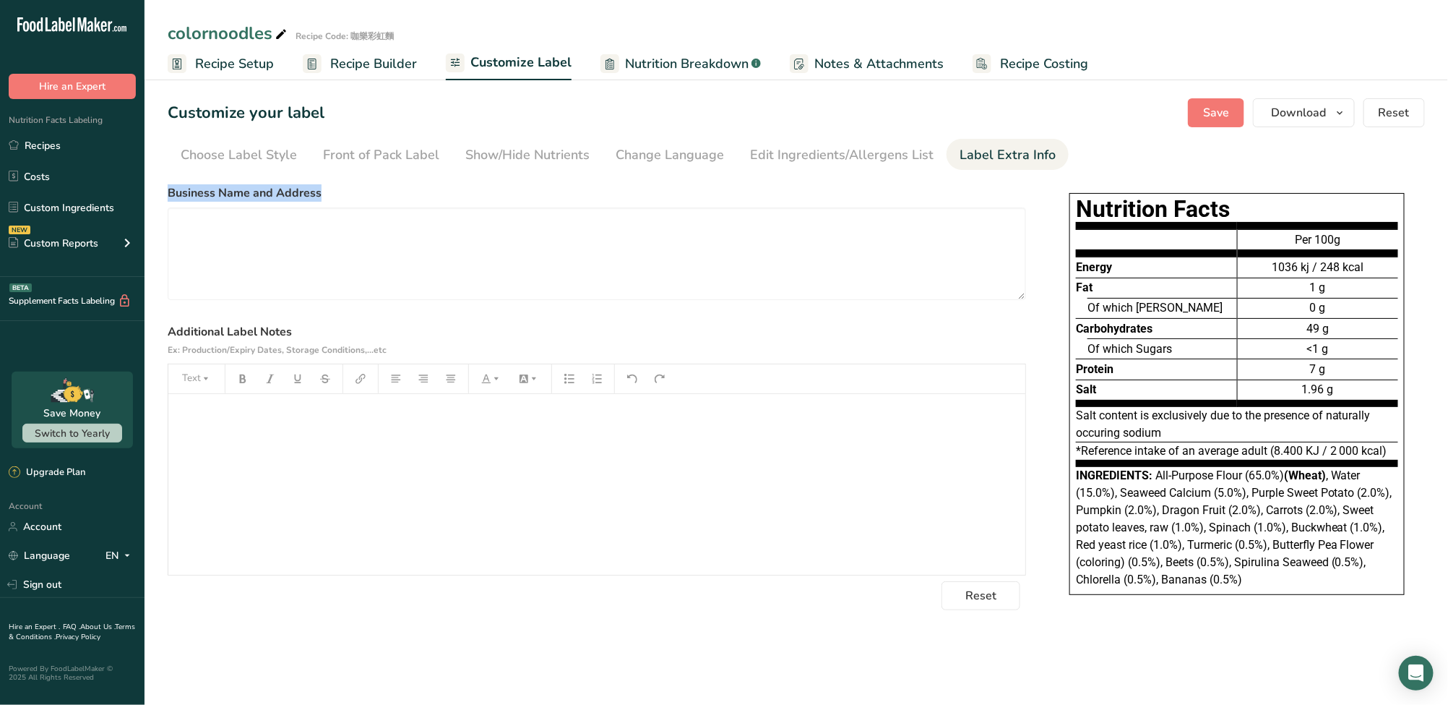
drag, startPoint x: 340, startPoint y: 194, endPoint x: 168, endPoint y: 195, distance: 171.3
click at [168, 195] on label "Business Name and Address" at bounding box center [597, 192] width 859 height 17
copy label "Business Name and Address"
drag, startPoint x: 303, startPoint y: 327, endPoint x: 168, endPoint y: 325, distance: 134.4
click at [168, 325] on label "Additional Label Notes Ex: Production/Expiry Dates, Storage Conditions,...etc" at bounding box center [597, 340] width 859 height 35
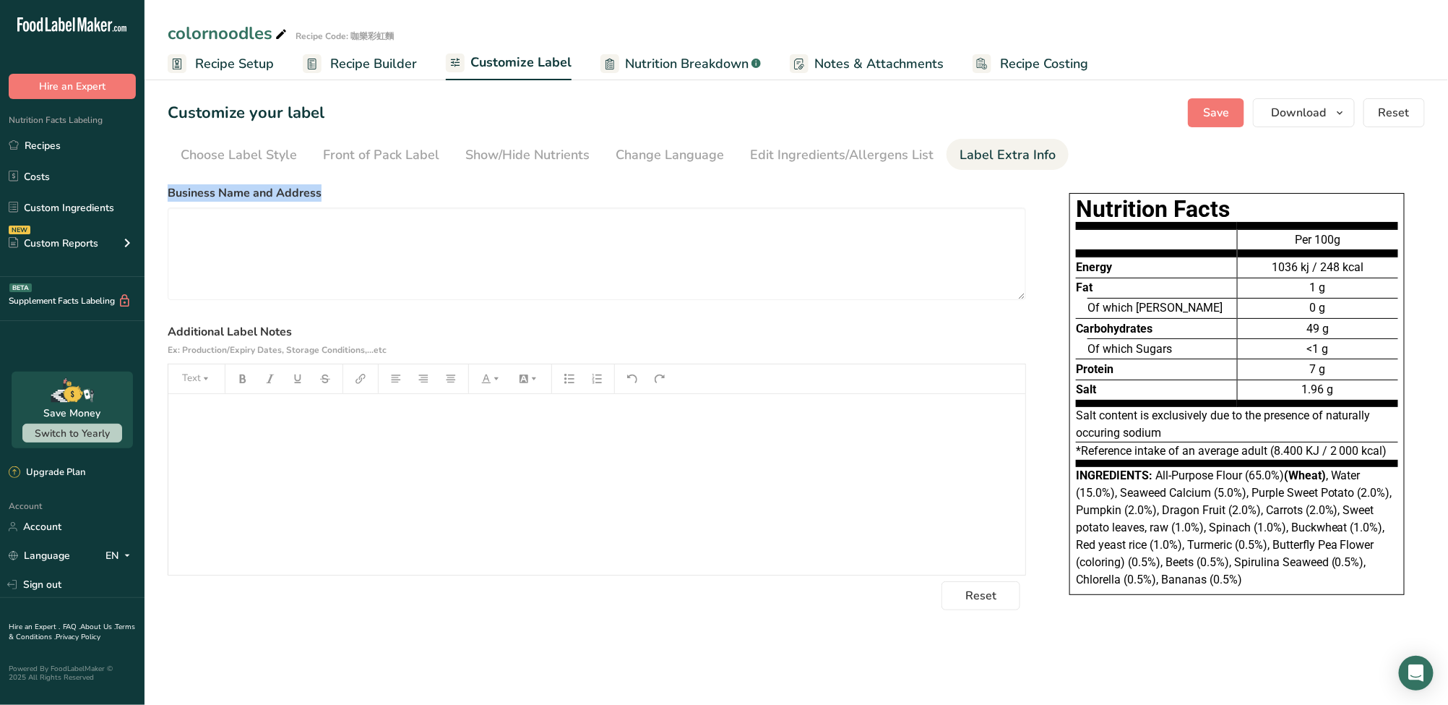
copy label "Additional Label Notes"
click at [236, 496] on div "﻿" at bounding box center [596, 484] width 857 height 181
click at [212, 244] on textarea at bounding box center [597, 253] width 859 height 93
paste textarea "Jia Shi Organic Foods Co., Ltd. No. 121-6, Shizilu, Longxing Village, Zhongpu T…"
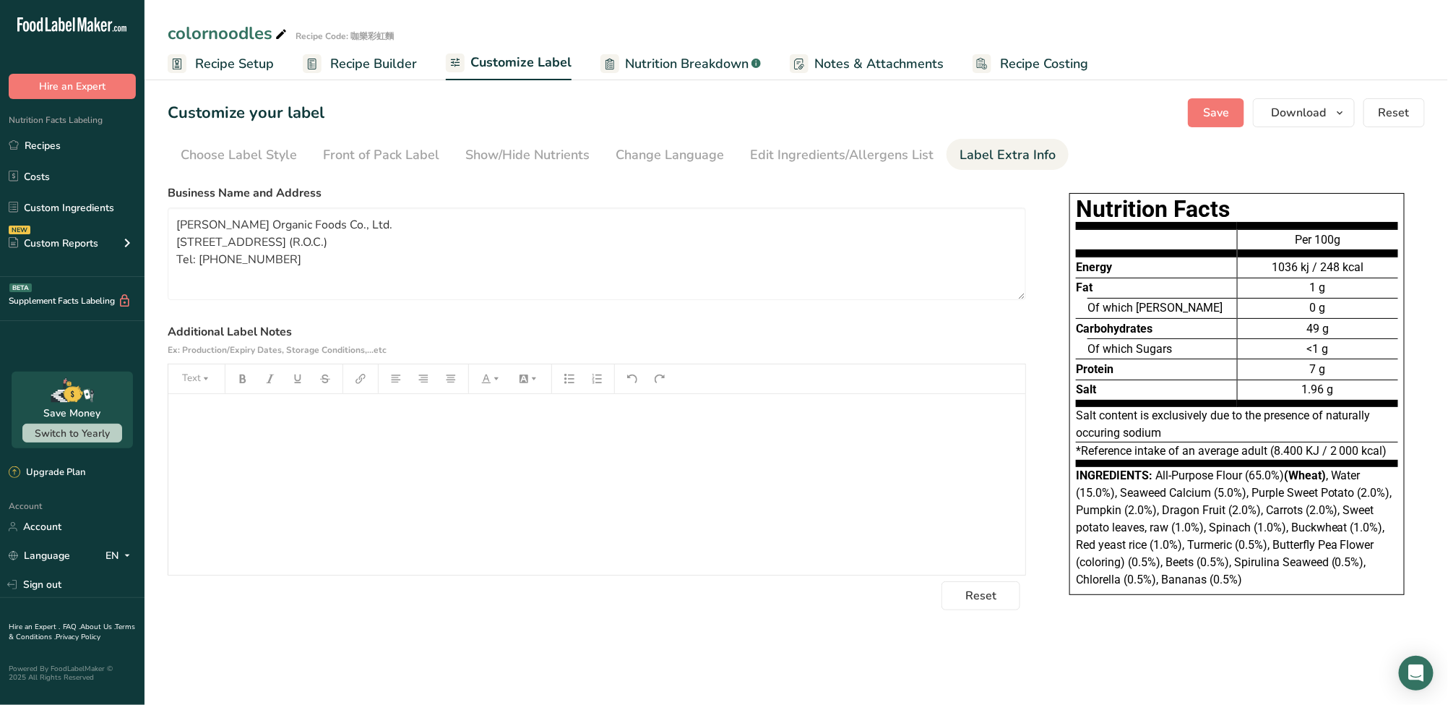
click at [241, 502] on div "﻿" at bounding box center [596, 484] width 857 height 181
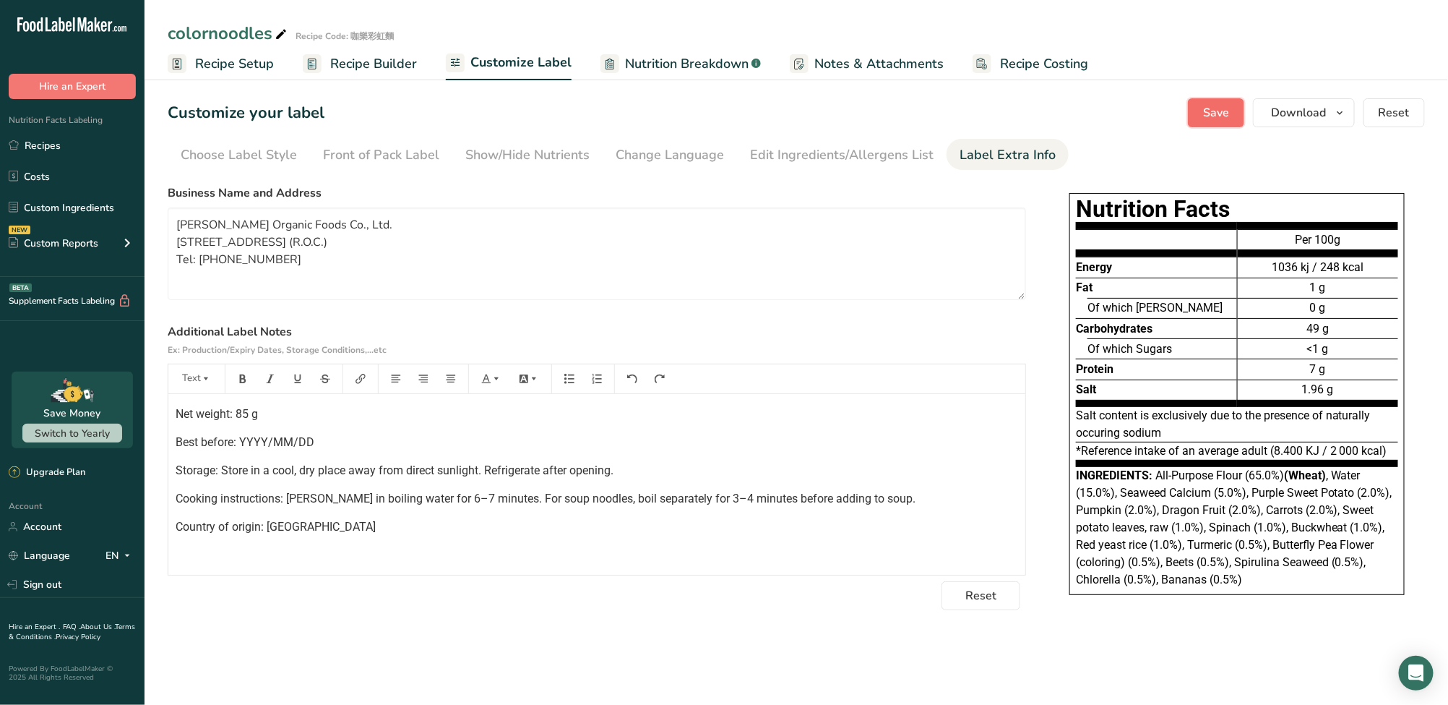
click at [1205, 117] on span "Save" at bounding box center [1216, 112] width 26 height 17
click at [1172, 205] on h1 "Nutrition Facts" at bounding box center [1237, 209] width 322 height 20
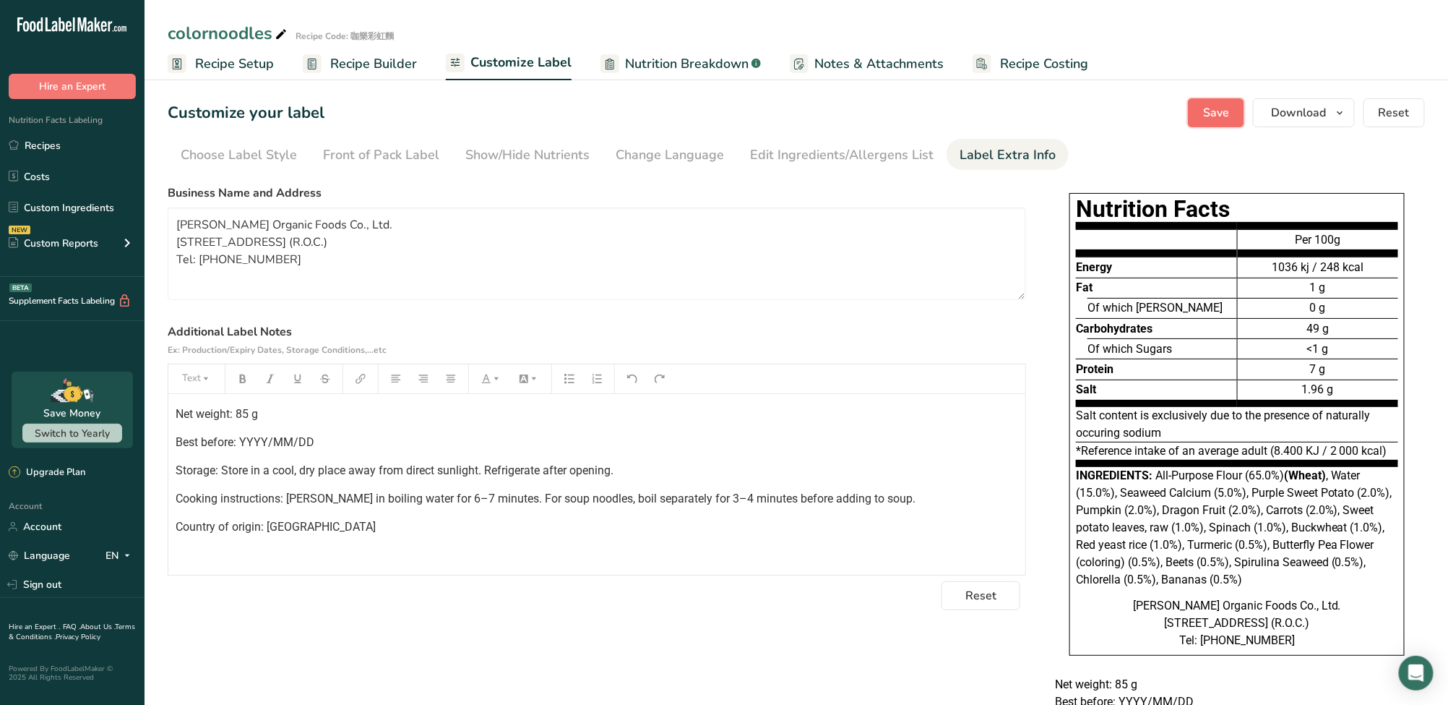
click at [1221, 113] on span "Save" at bounding box center [1216, 112] width 26 height 17
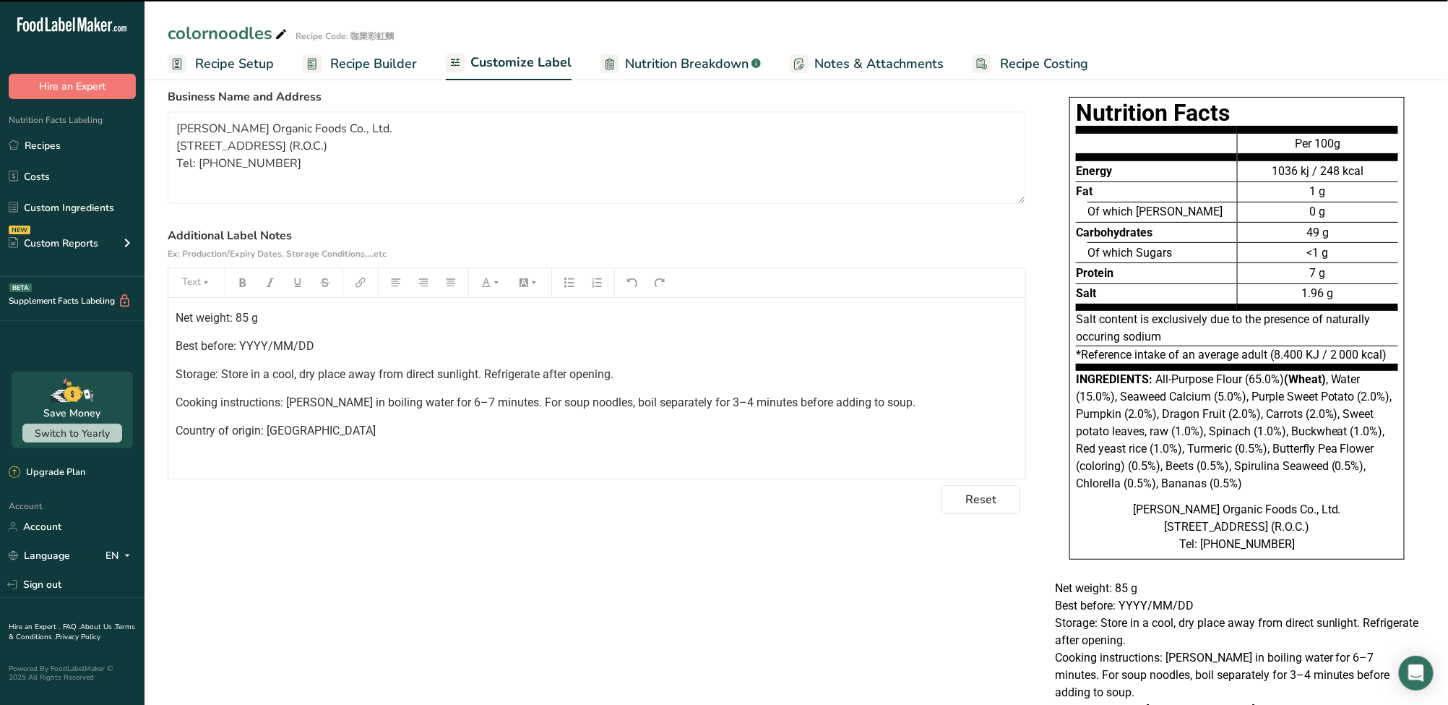
scroll to position [46, 0]
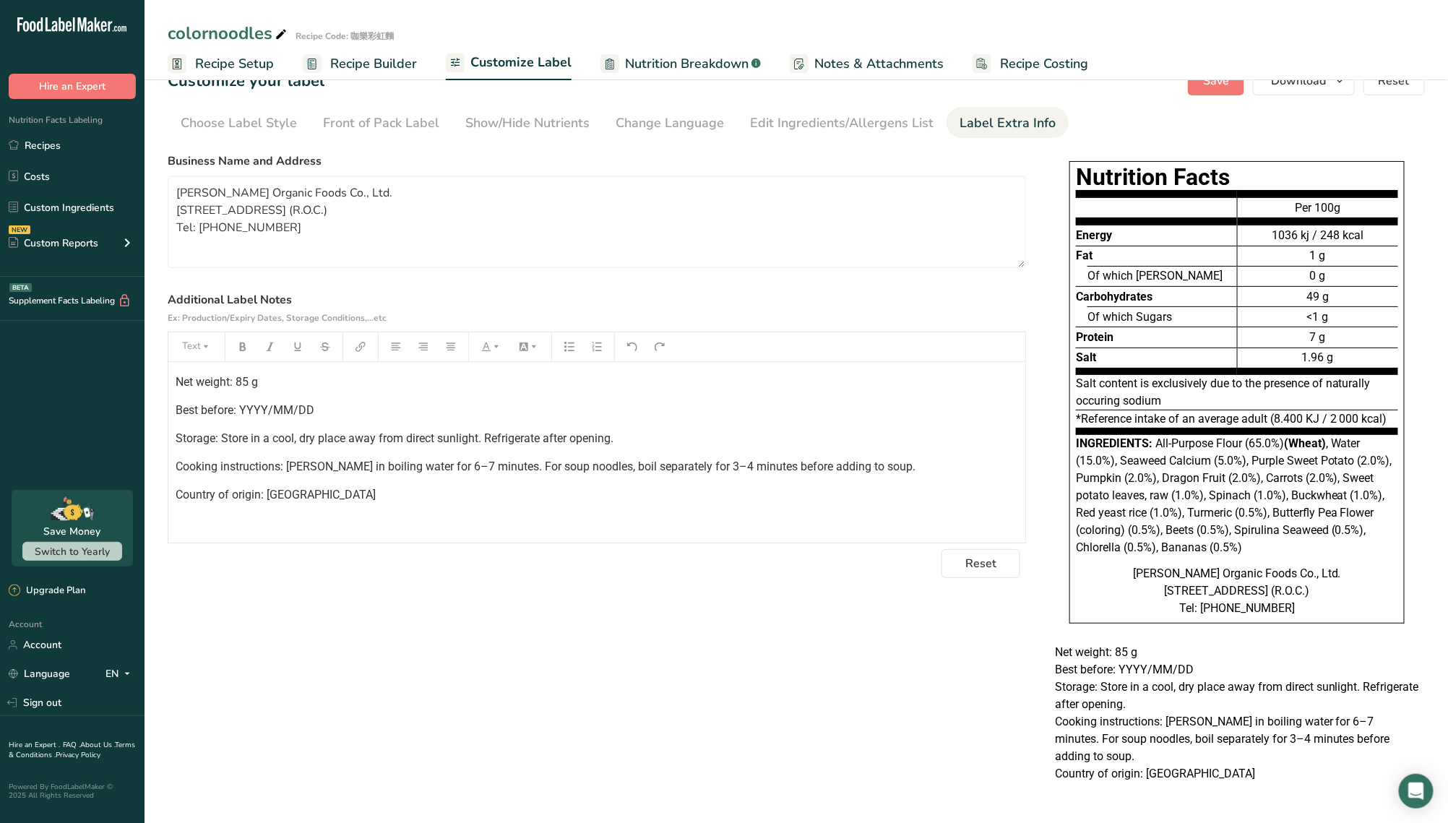
click at [821, 671] on div "Choose your label style EU Standard label USA (FDA) Standard FDA label Tabular …" at bounding box center [797, 473] width 1258 height 653
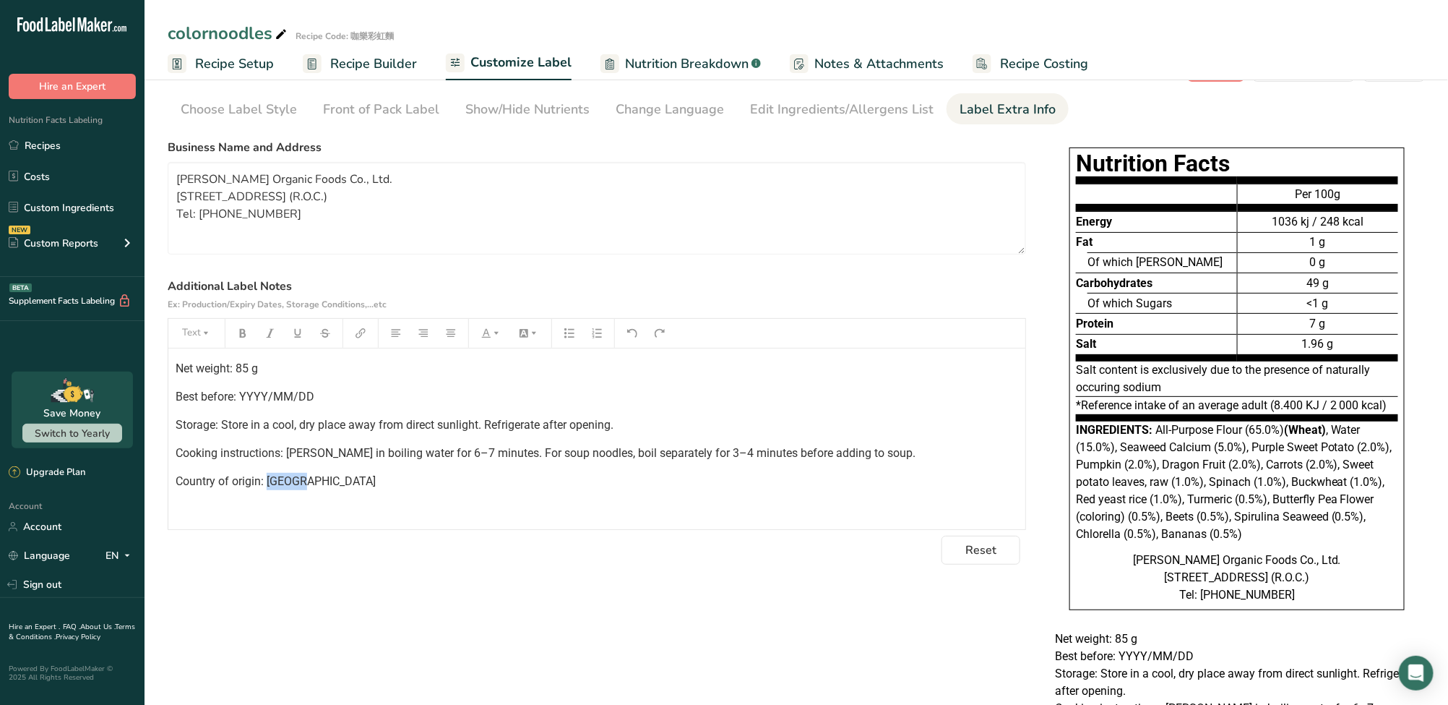
drag, startPoint x: 309, startPoint y: 483, endPoint x: 268, endPoint y: 480, distance: 40.6
click at [268, 480] on p "Country of origin: Taiwan" at bounding box center [597, 481] width 843 height 17
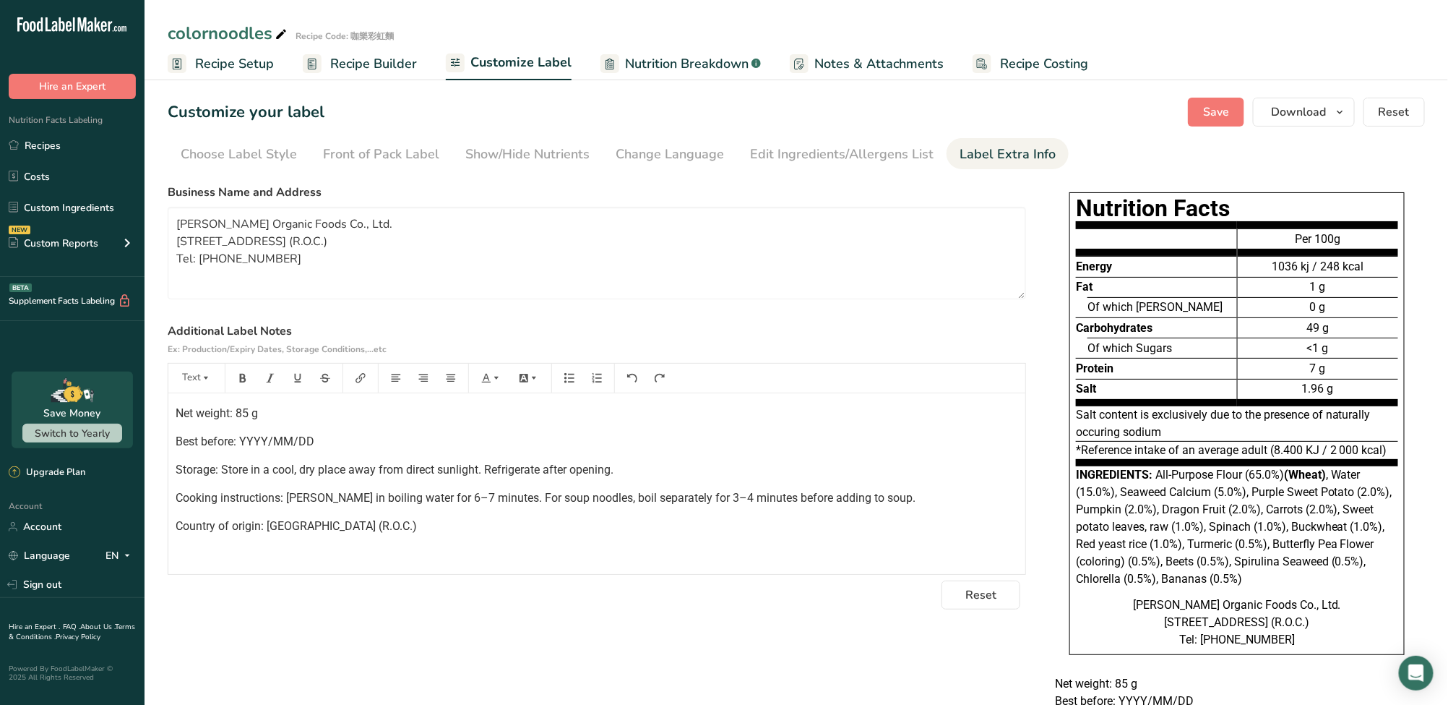
scroll to position [0, 0]
click at [1216, 99] on button "Save" at bounding box center [1216, 112] width 56 height 29
click at [76, 155] on link "Recipes" at bounding box center [72, 145] width 145 height 27
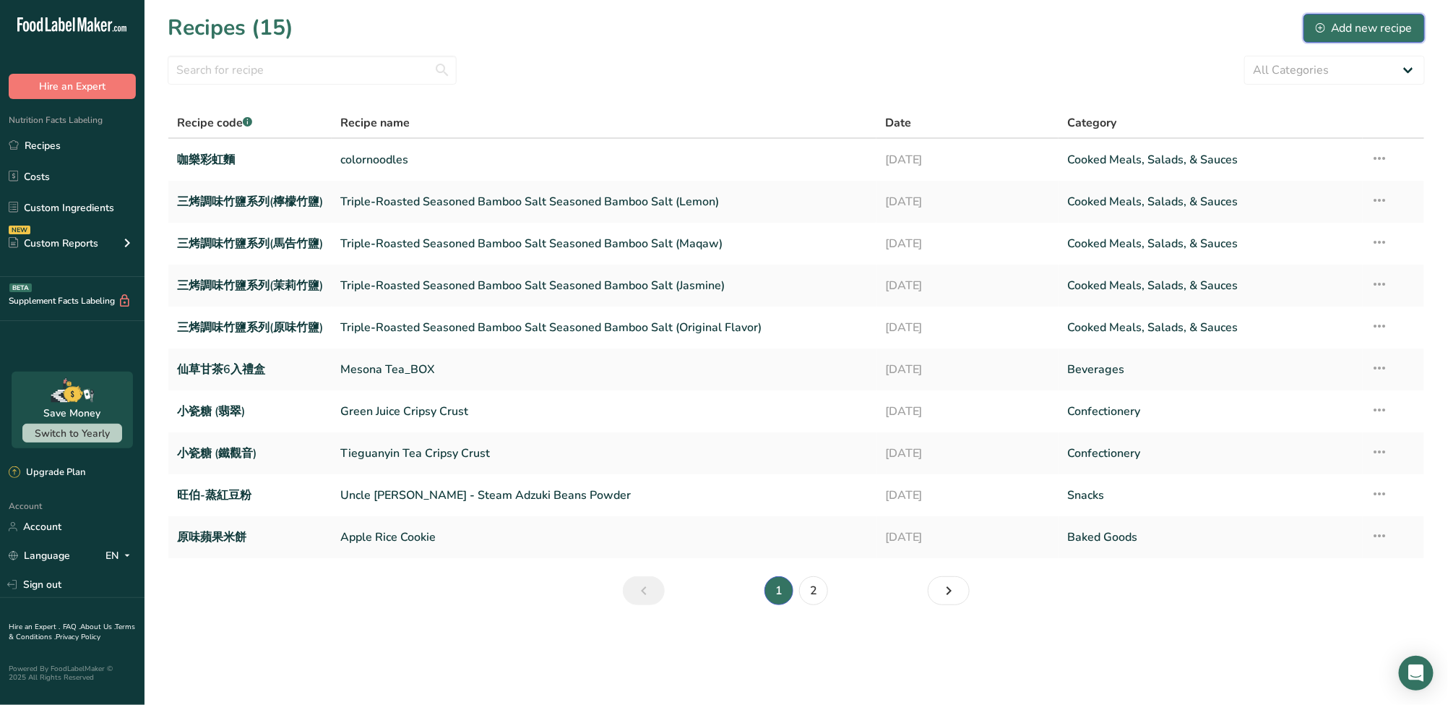
click at [1386, 27] on div "Add new recipe" at bounding box center [1364, 28] width 97 height 17
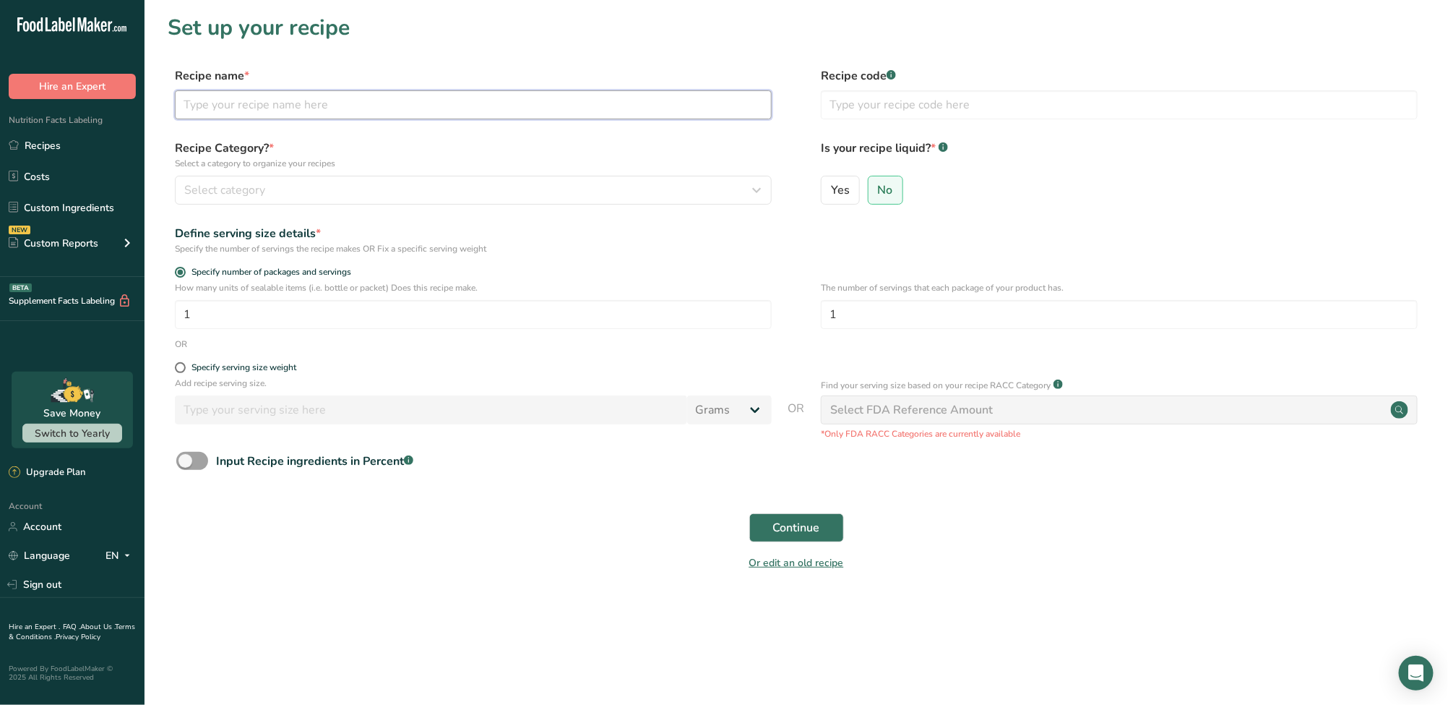
click at [402, 112] on input "text" at bounding box center [473, 104] width 597 height 29
paste input "BalsaUme Plum Extract Gift Box, 16 Sachets"
drag, startPoint x: 457, startPoint y: 103, endPoint x: -142, endPoint y: 139, distance: 599.5
click at [0, 139] on html ".a-20{fill:#fff;} Hire an Expert Nutrition Facts Labeling Recipes Costs Custom …" at bounding box center [724, 352] width 1448 height 705
paste input "text"
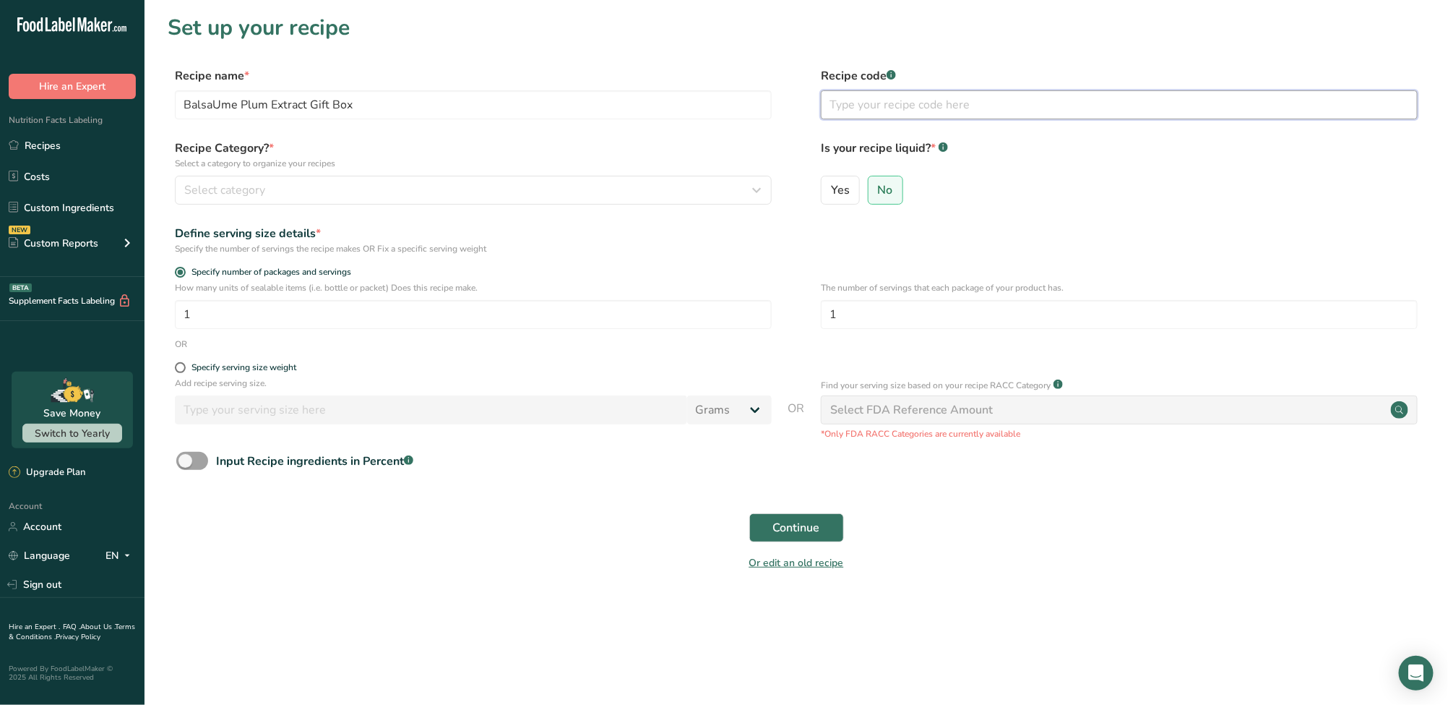
click at [881, 111] on input "text" at bounding box center [1119, 104] width 597 height 29
paste input "力鹼梅隨身包禮盒"
click at [520, 200] on button "Select category" at bounding box center [473, 190] width 597 height 29
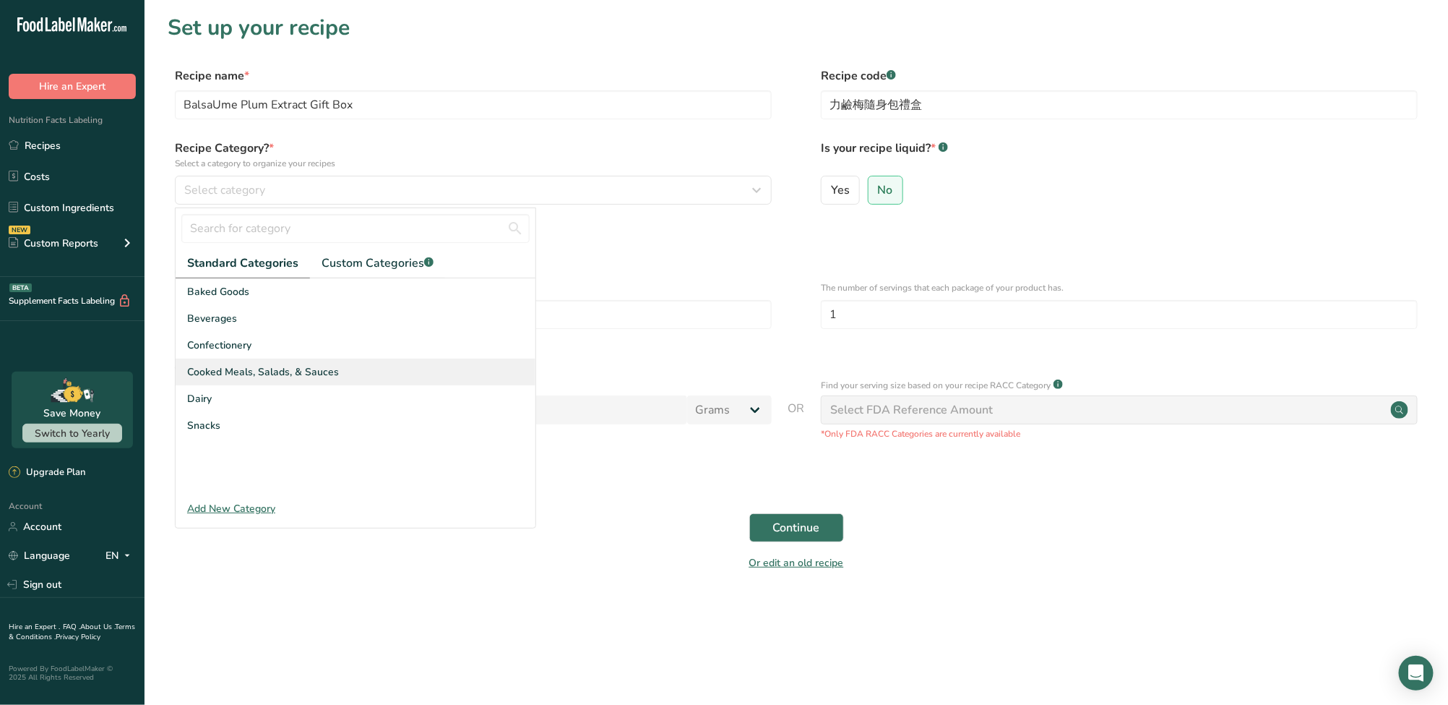
click at [377, 370] on div "Cooked Meals, Salads, & Sauces" at bounding box center [356, 371] width 360 height 27
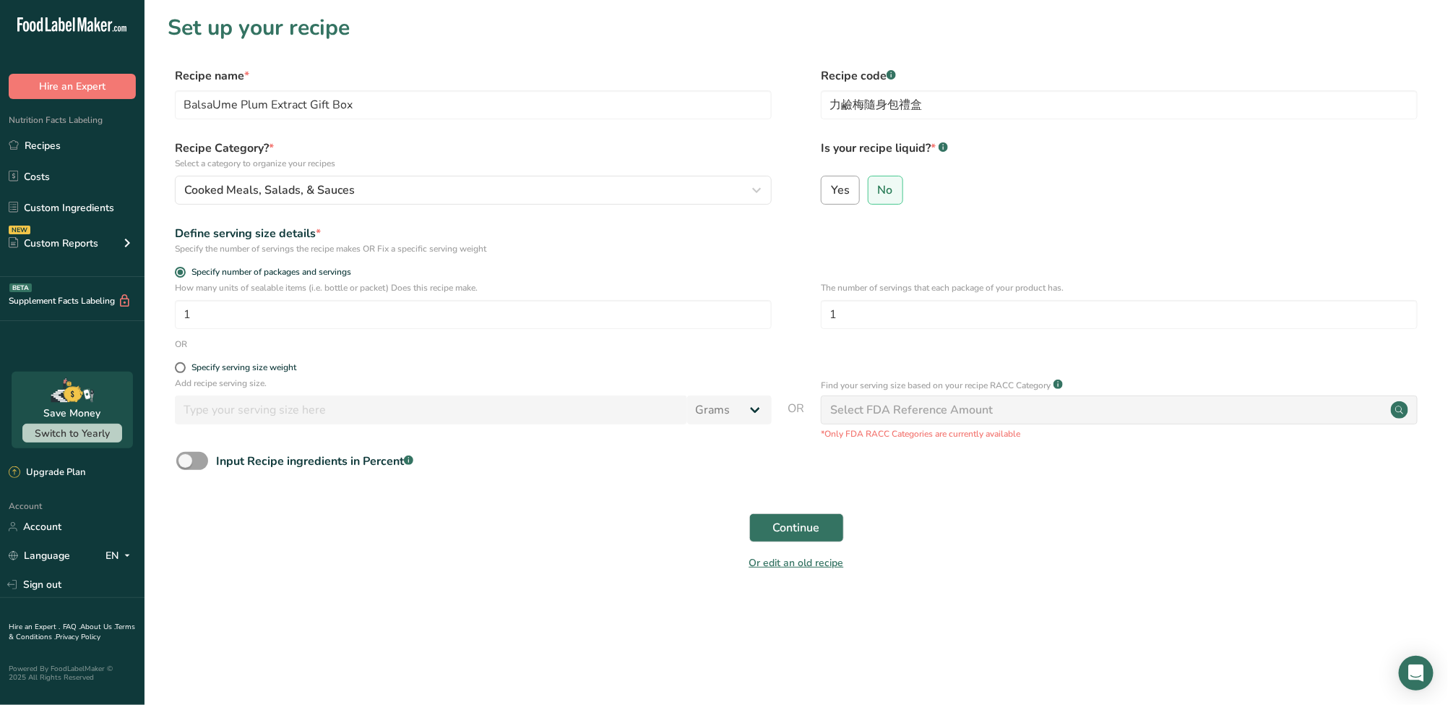
click at [846, 191] on span "Yes" at bounding box center [840, 190] width 19 height 14
click at [831, 191] on input "Yes" at bounding box center [826, 189] width 9 height 9
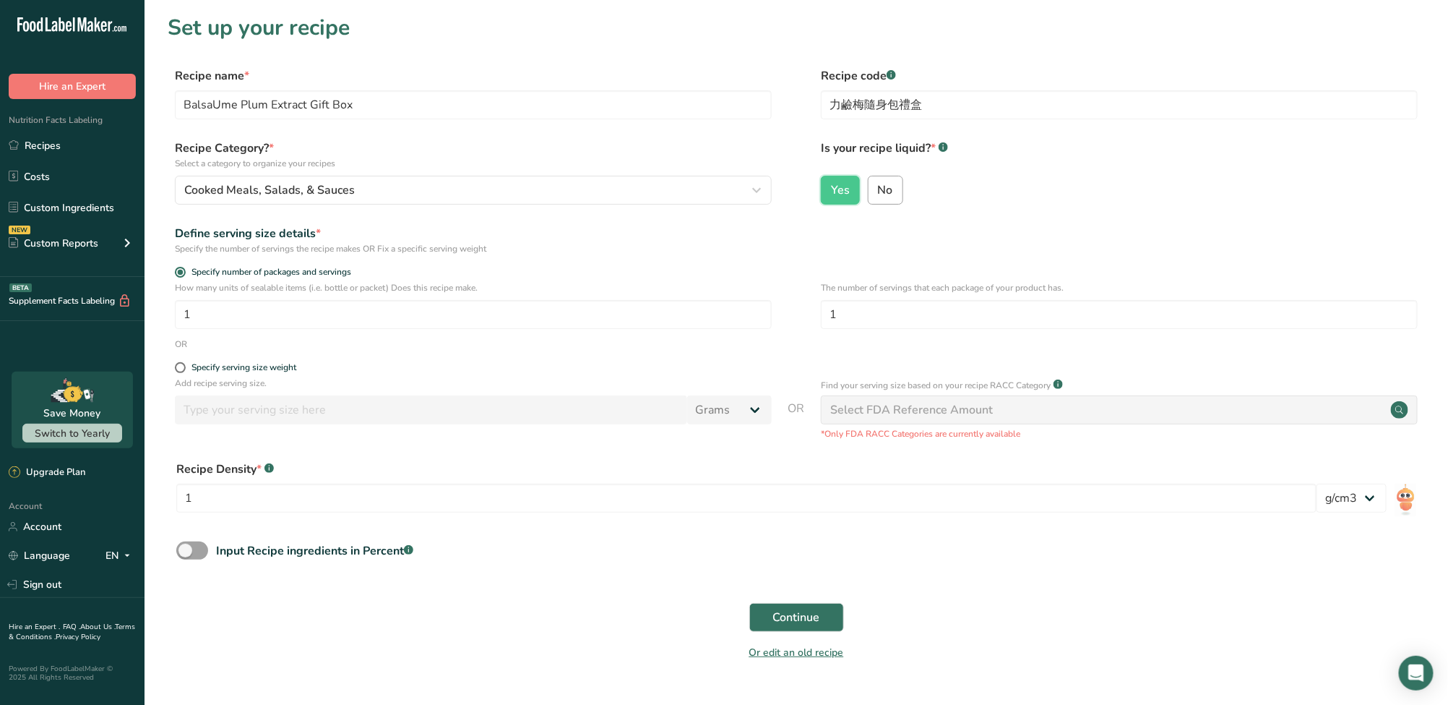
click at [882, 192] on span "No" at bounding box center [885, 190] width 15 height 14
click at [878, 192] on input "No" at bounding box center [873, 189] width 9 height 9
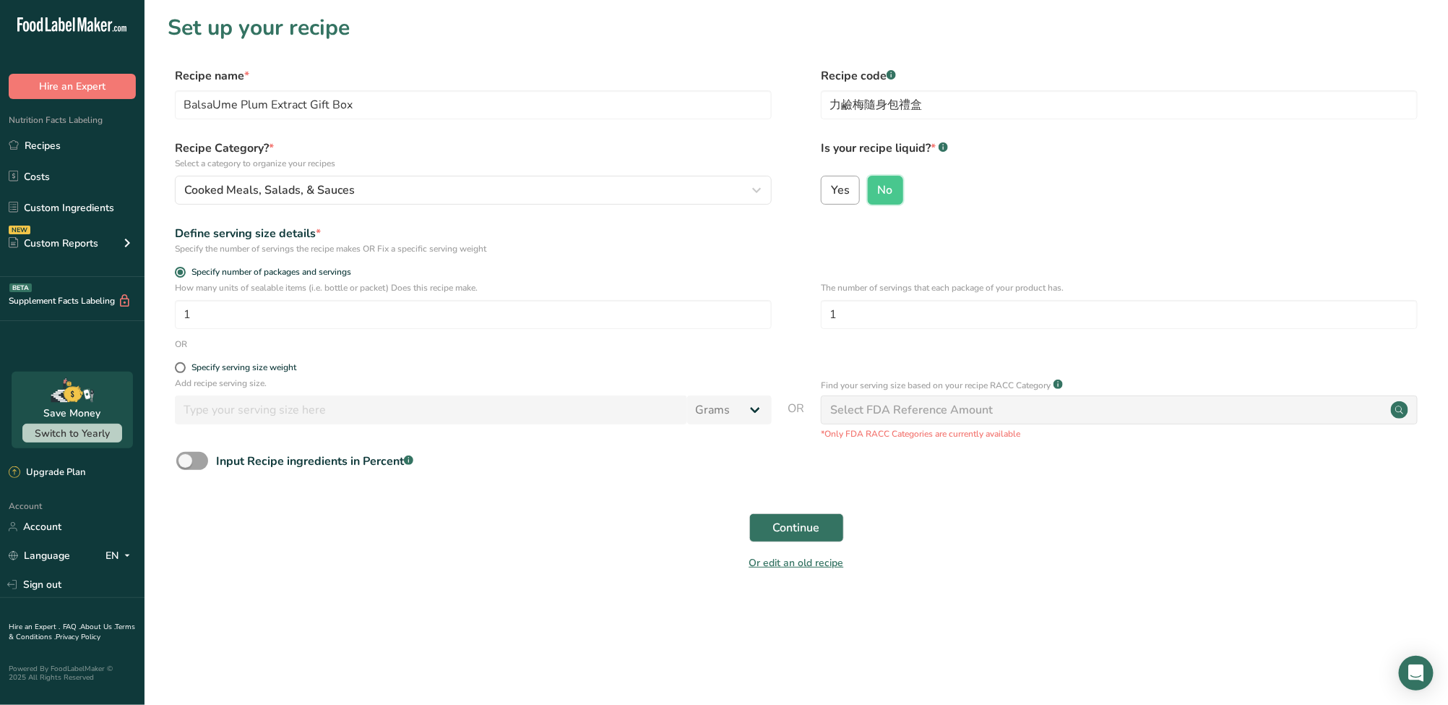
click at [851, 191] on label "Yes" at bounding box center [840, 190] width 39 height 29
click at [831, 191] on input "Yes" at bounding box center [826, 189] width 9 height 9
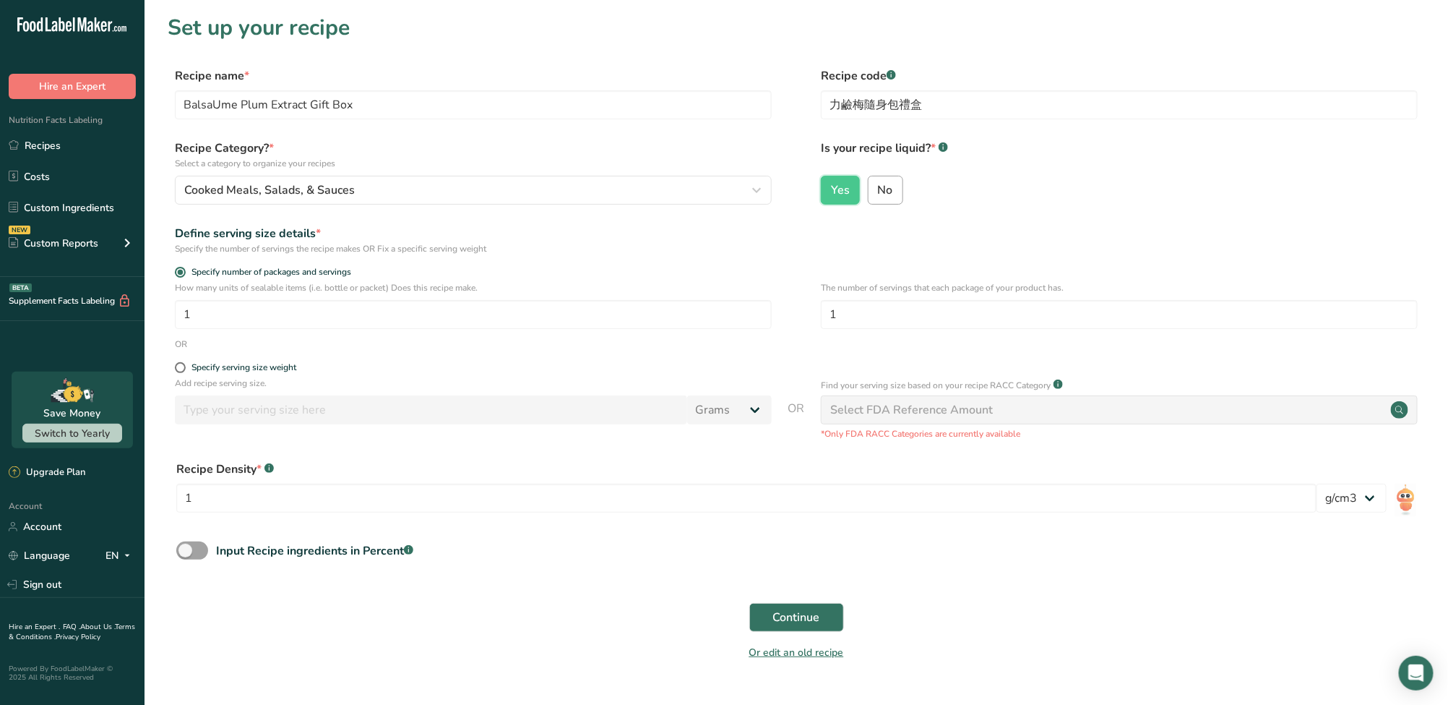
click at [881, 191] on span "No" at bounding box center [885, 190] width 15 height 14
click at [878, 191] on input "No" at bounding box center [873, 189] width 9 height 9
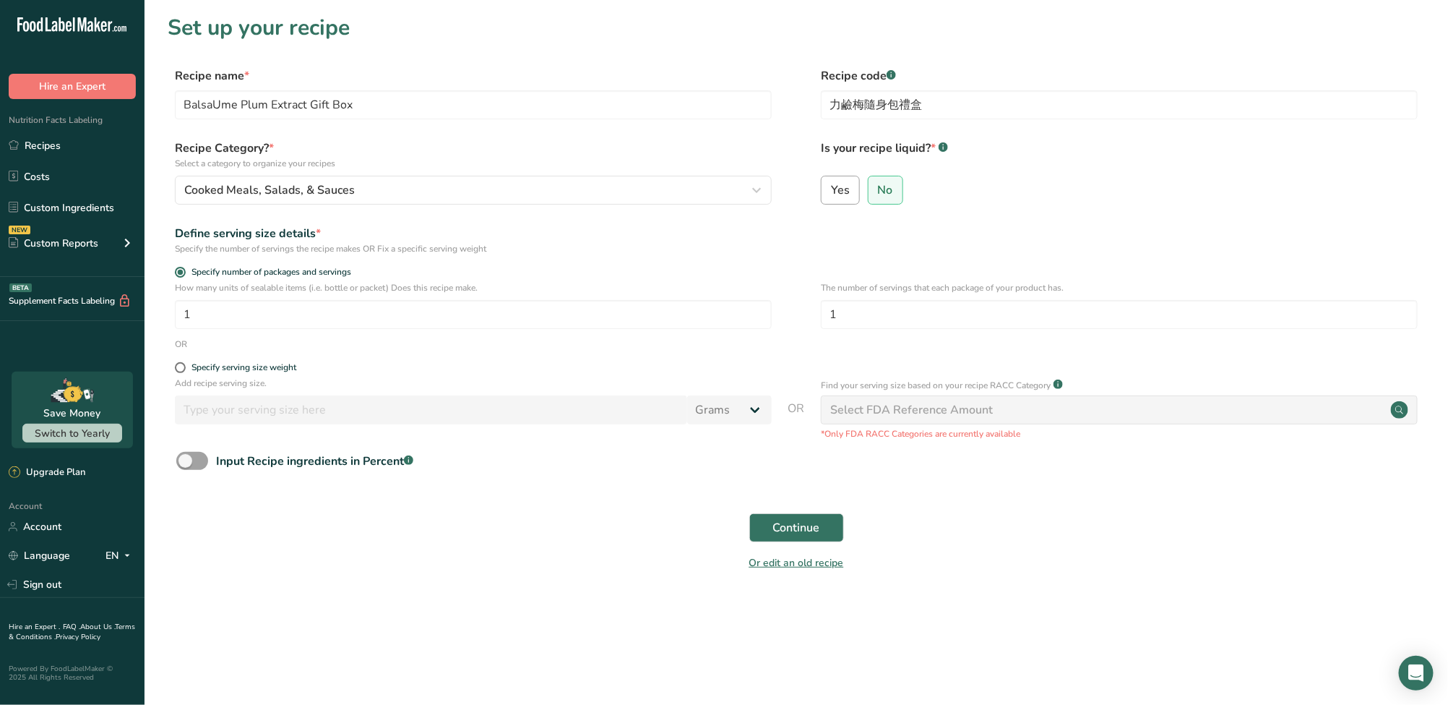
click at [853, 188] on label "Yes" at bounding box center [840, 190] width 39 height 29
click at [831, 188] on input "Yes" at bounding box center [826, 189] width 9 height 9
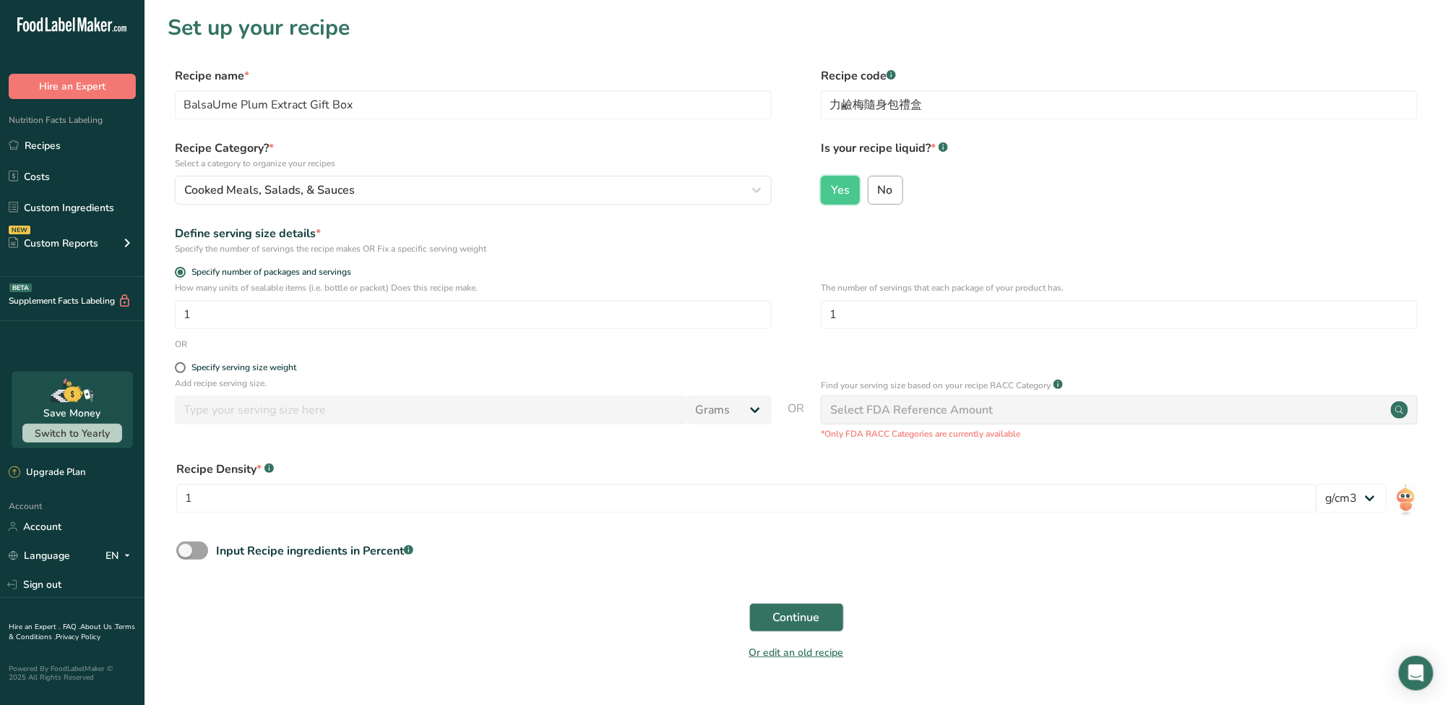
click at [890, 188] on span "No" at bounding box center [885, 190] width 15 height 14
click at [878, 188] on input "No" at bounding box center [873, 189] width 9 height 9
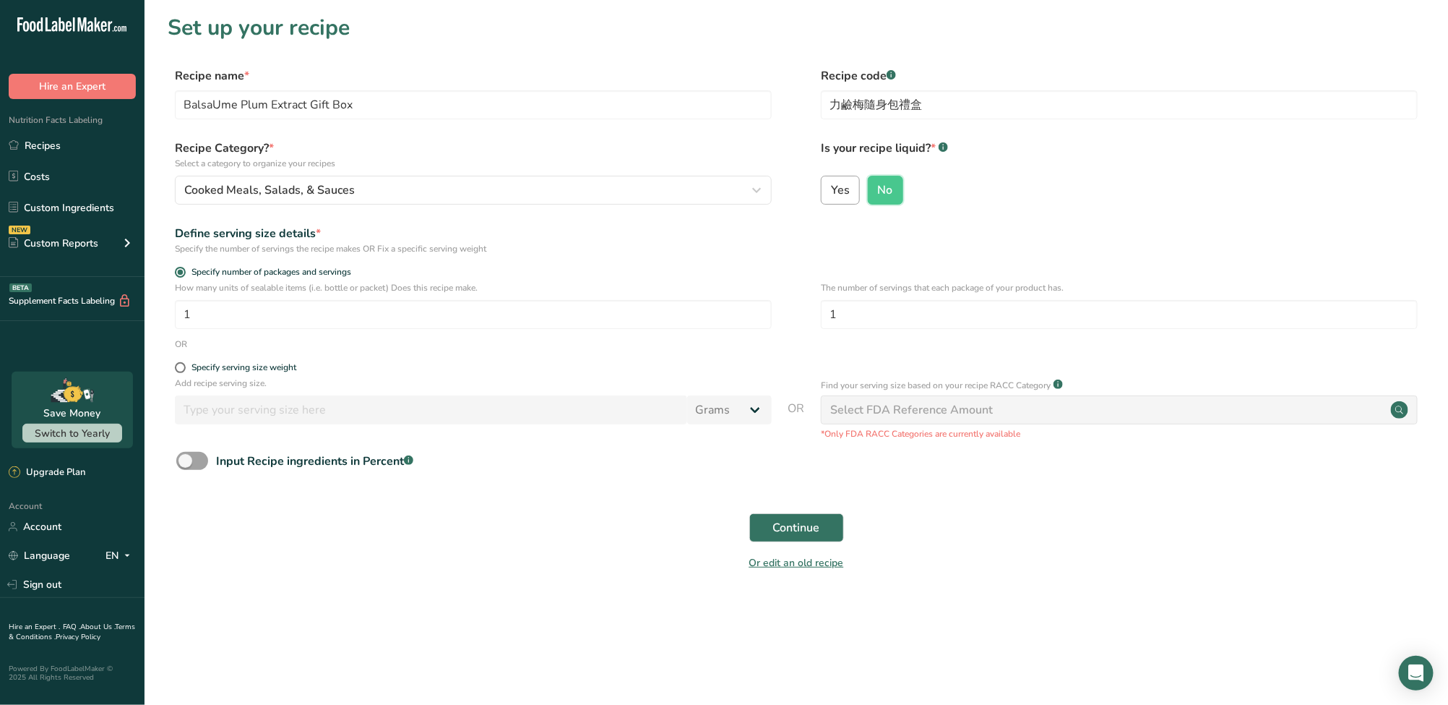
click at [855, 185] on label "Yes" at bounding box center [840, 190] width 39 height 29
click at [831, 185] on input "Yes" at bounding box center [826, 189] width 9 height 9
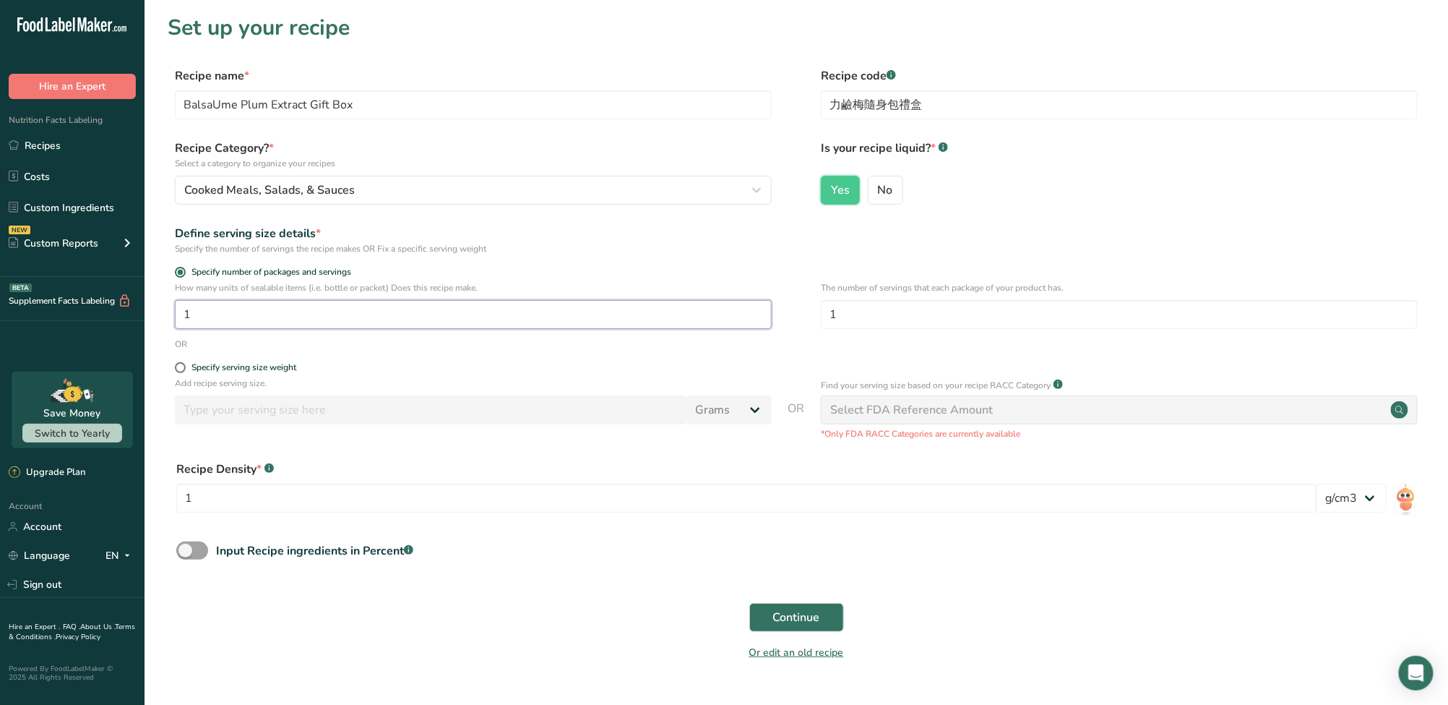
click at [288, 327] on input "1" at bounding box center [473, 314] width 597 height 29
click at [400, 186] on div "Cooked Meals, Salads, & Sauces" at bounding box center [469, 189] width 570 height 17
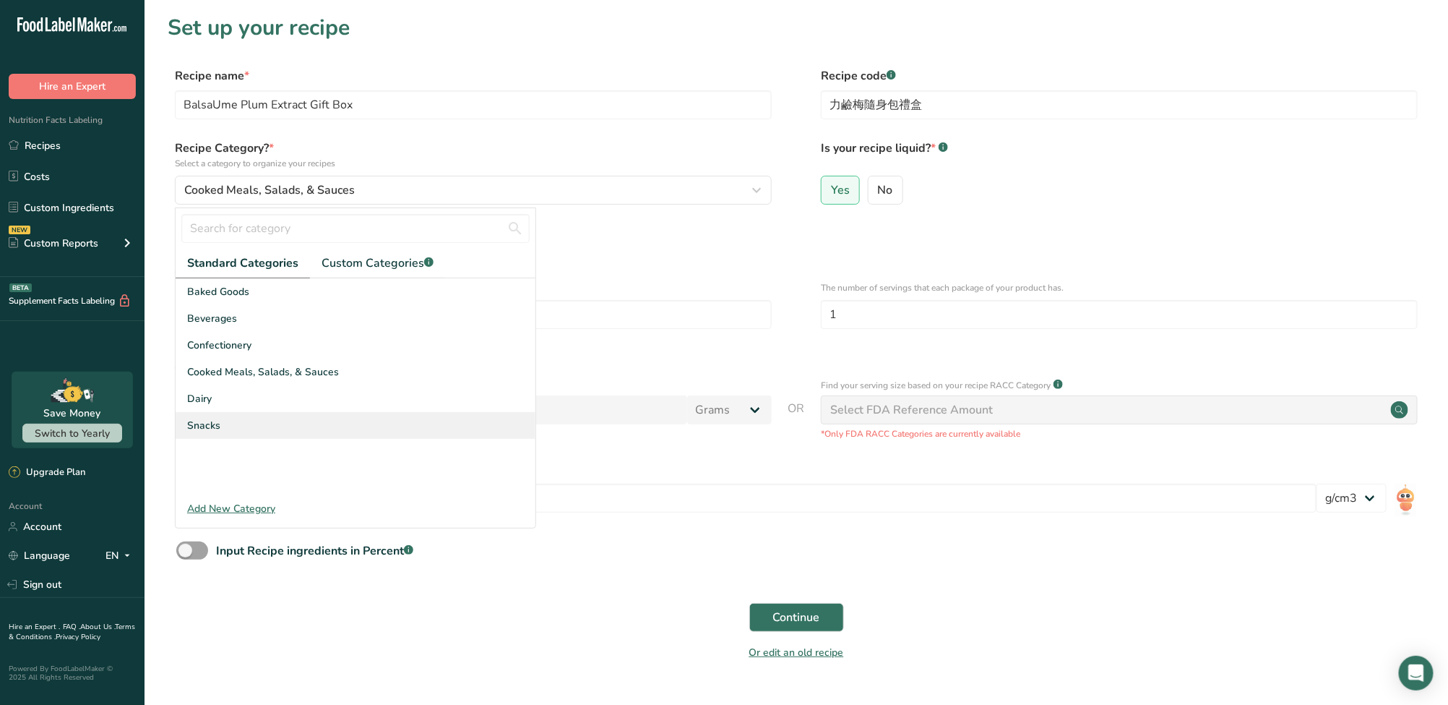
click at [236, 418] on div "Snacks" at bounding box center [356, 425] width 360 height 27
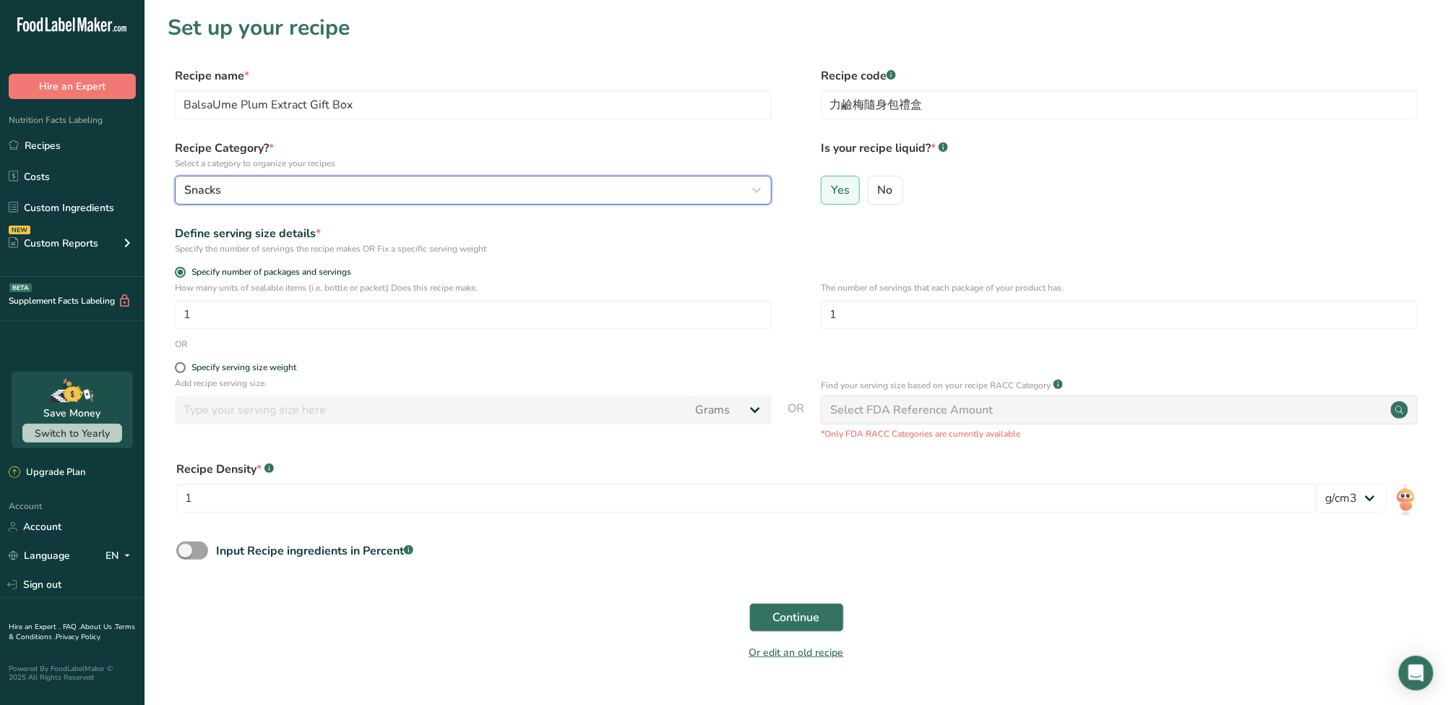
click at [304, 191] on div "Snacks" at bounding box center [469, 189] width 570 height 17
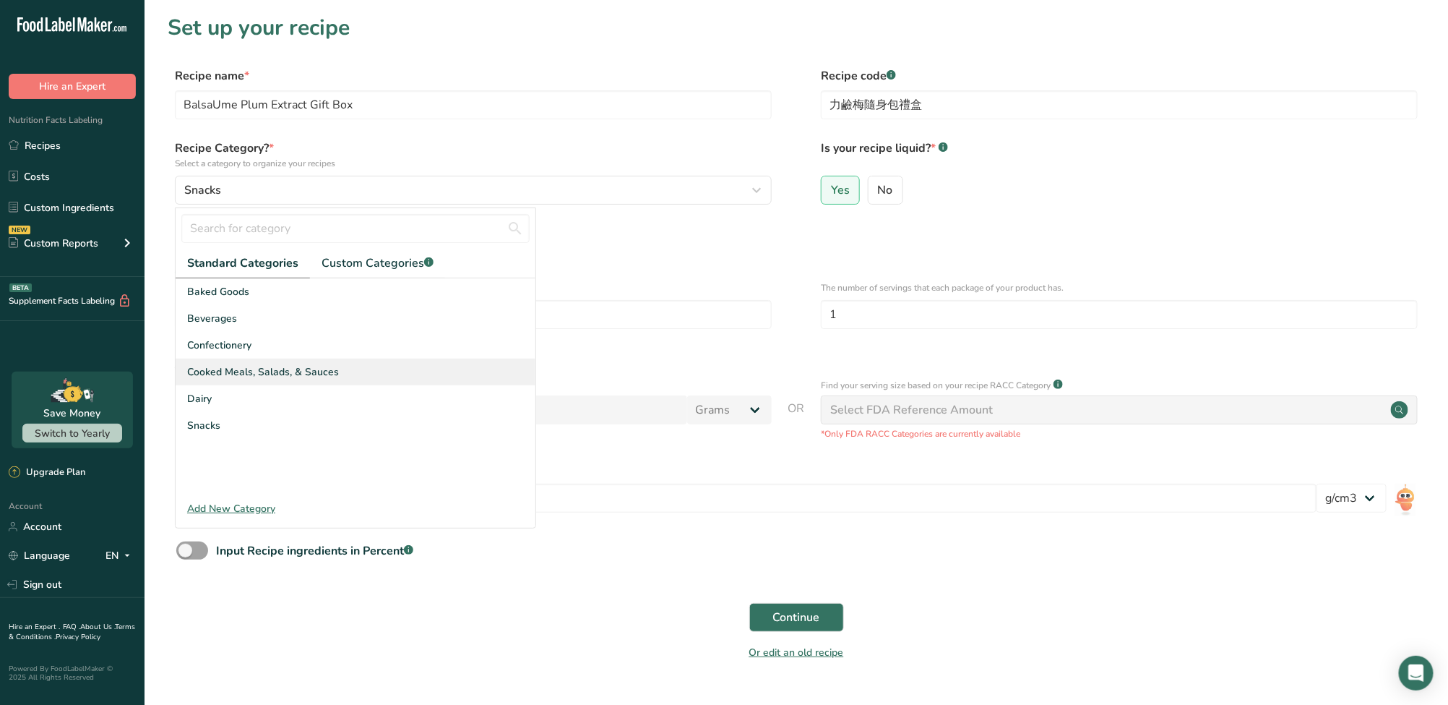
drag, startPoint x: 293, startPoint y: 347, endPoint x: 292, endPoint y: 364, distance: 17.4
click at [292, 364] on div "Baked Goods Beverages Confectionery Cooked Meals, Salads, & Sauces Dairy Snacks" at bounding box center [356, 386] width 360 height 217
click at [292, 364] on span "Cooked Meals, Salads, & Sauces" at bounding box center [263, 371] width 152 height 15
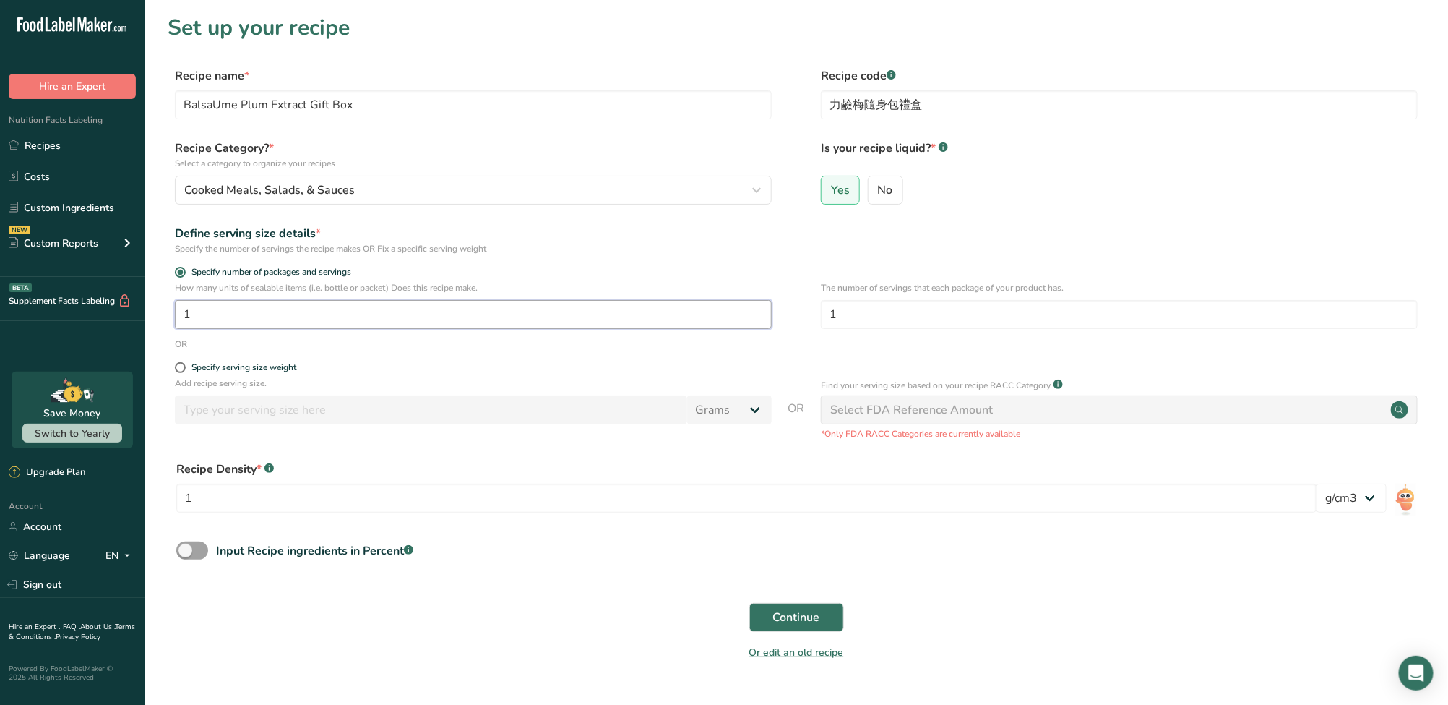
click at [253, 319] on input "1" at bounding box center [473, 314] width 597 height 29
click at [997, 299] on div "The number of servings that each package of your product has. 1" at bounding box center [1119, 309] width 597 height 56
click at [987, 311] on input "1" at bounding box center [1119, 314] width 597 height 29
drag, startPoint x: 974, startPoint y: 310, endPoint x: 786, endPoint y: 320, distance: 188.2
click at [786, 320] on div "How many units of sealable items (i.e. bottle or packet) Does this recipe make.…" at bounding box center [797, 309] width 1258 height 56
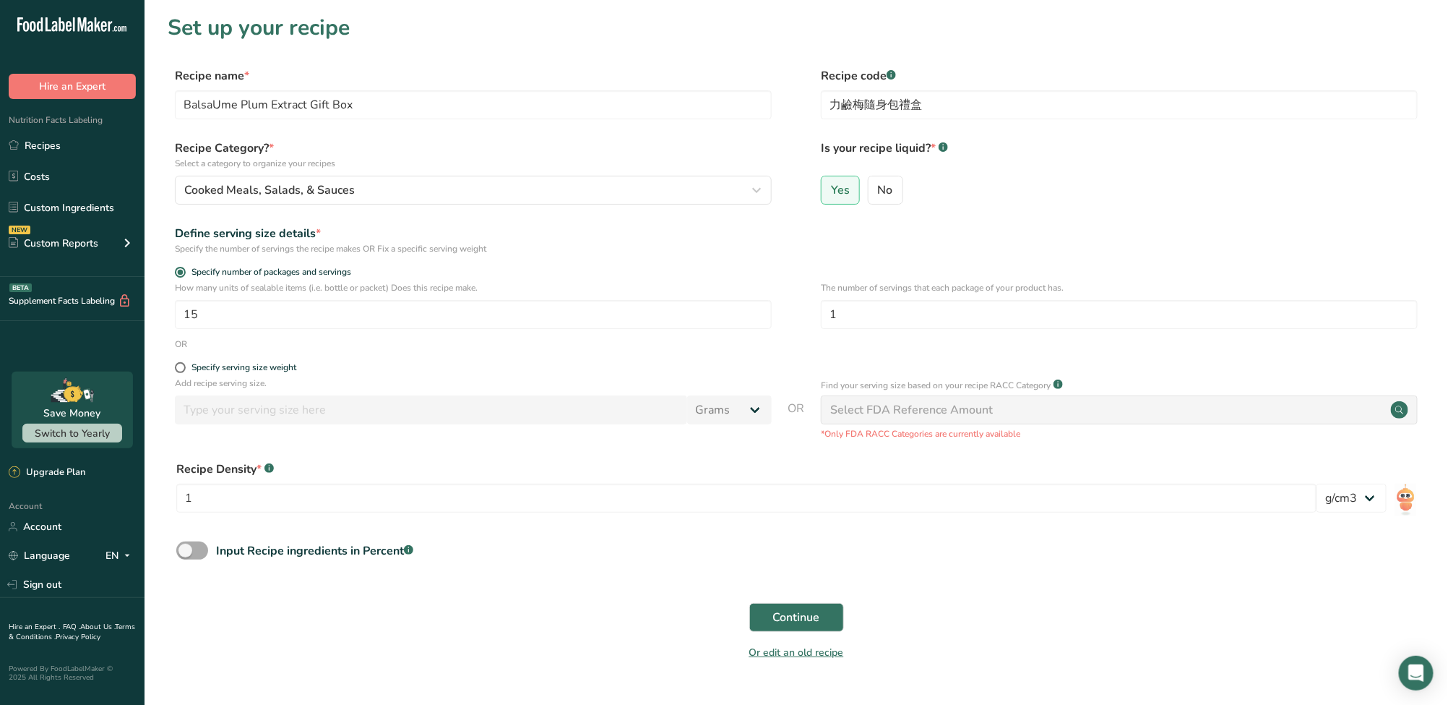
click at [201, 549] on span at bounding box center [192, 550] width 32 height 18
click at [186, 549] on input "Input Recipe ingredients in Percent .a-a{fill:#347362;}.b-a{fill:#fff;}" at bounding box center [180, 550] width 9 height 9
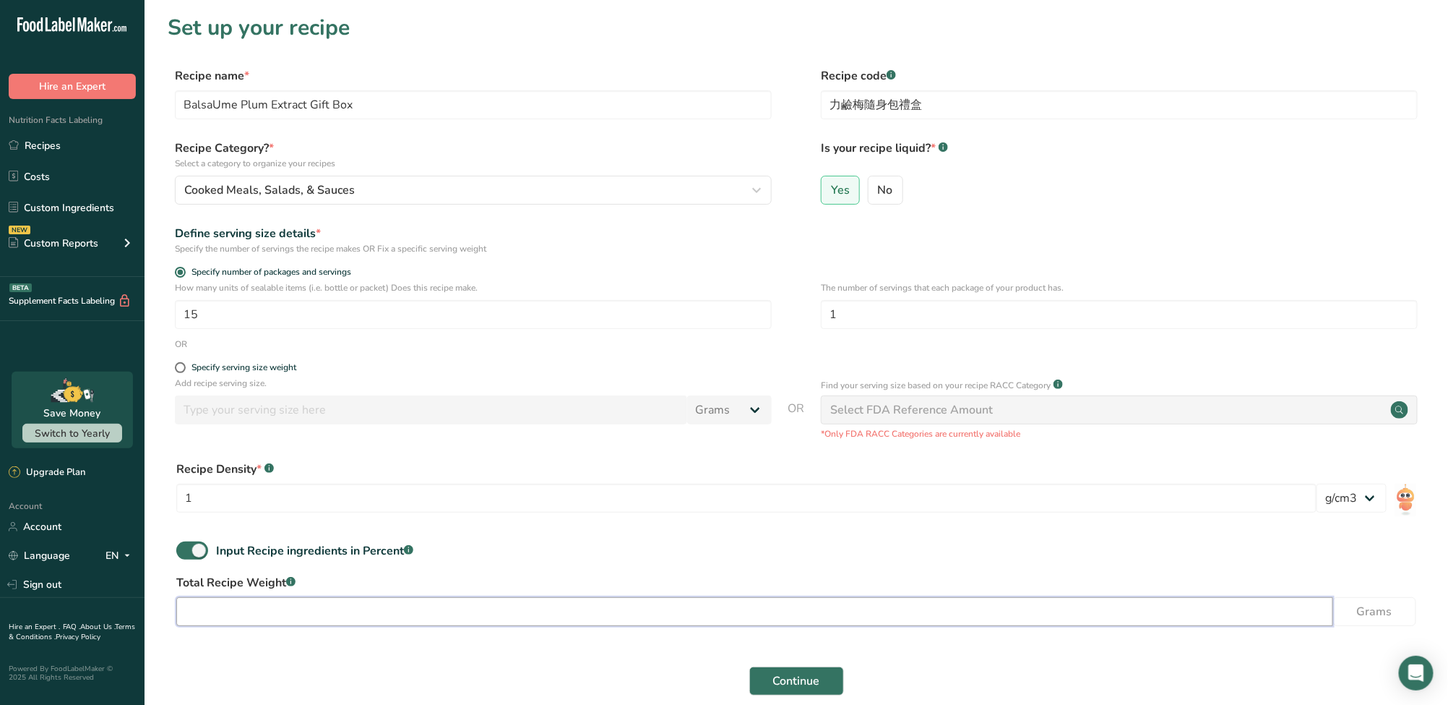
click at [237, 610] on input "number" at bounding box center [754, 611] width 1157 height 29
drag, startPoint x: 227, startPoint y: 314, endPoint x: 132, endPoint y: 319, distance: 95.5
click at [132, 319] on div ".a-20{fill:#fff;} Hire an Expert Nutrition Facts Labeling Recipes Costs Custom …" at bounding box center [724, 401] width 1448 height 802
drag, startPoint x: 970, startPoint y: 311, endPoint x: 631, endPoint y: 345, distance: 340.6
click at [631, 344] on form "Recipe name * BalsaUme Plum Extract Gift Box Recipe code .a-a{fill:#347362;}.b-…" at bounding box center [797, 400] width 1258 height 666
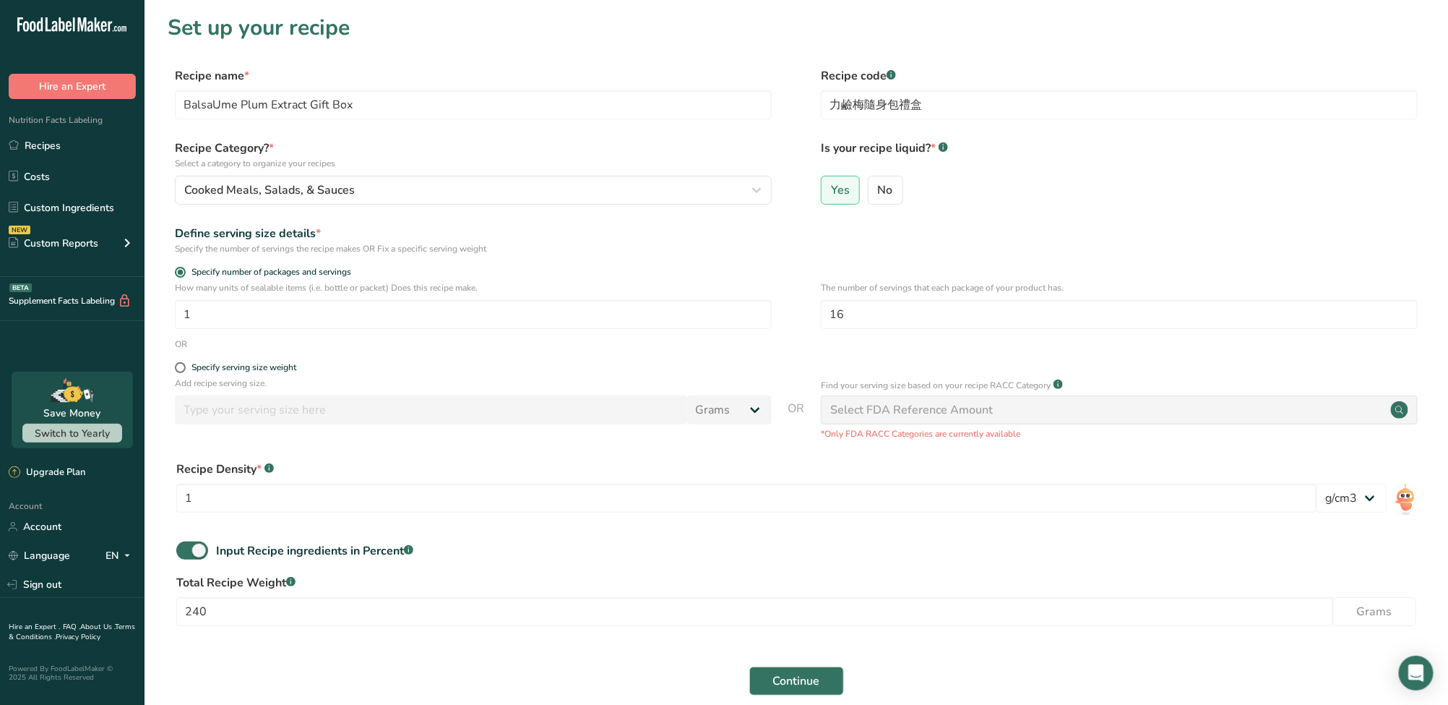
click at [648, 524] on div "Recipe Density * .a-a{fill:#347362;}.b-a{fill:#fff;} 1 lb/ft3 g/cm3" at bounding box center [797, 491] width 1258 height 78
drag, startPoint x: 311, startPoint y: 504, endPoint x: 177, endPoint y: 504, distance: 133.7
click at [177, 504] on input "1" at bounding box center [746, 497] width 1140 height 29
click at [210, 647] on form "Recipe name * BalsaUme Plum Extract Gift Box Recipe code .a-a{fill:#347362;}.b-…" at bounding box center [797, 400] width 1258 height 666
click at [794, 680] on span "Continue" at bounding box center [796, 680] width 47 height 17
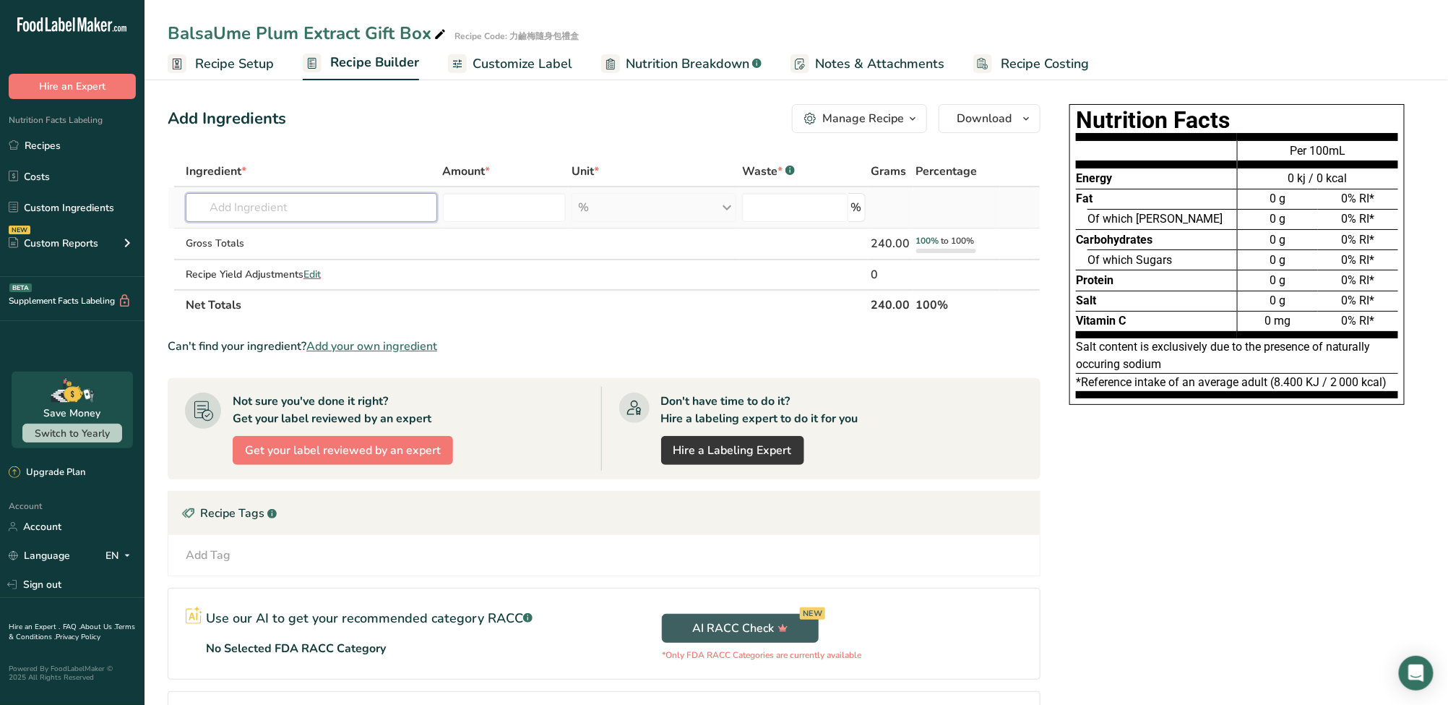
click at [332, 205] on input "text" at bounding box center [312, 207] width 252 height 29
paste input "Pickled Sour Plum"
click at [296, 263] on div "Add your own ingredient" at bounding box center [311, 260] width 228 height 15
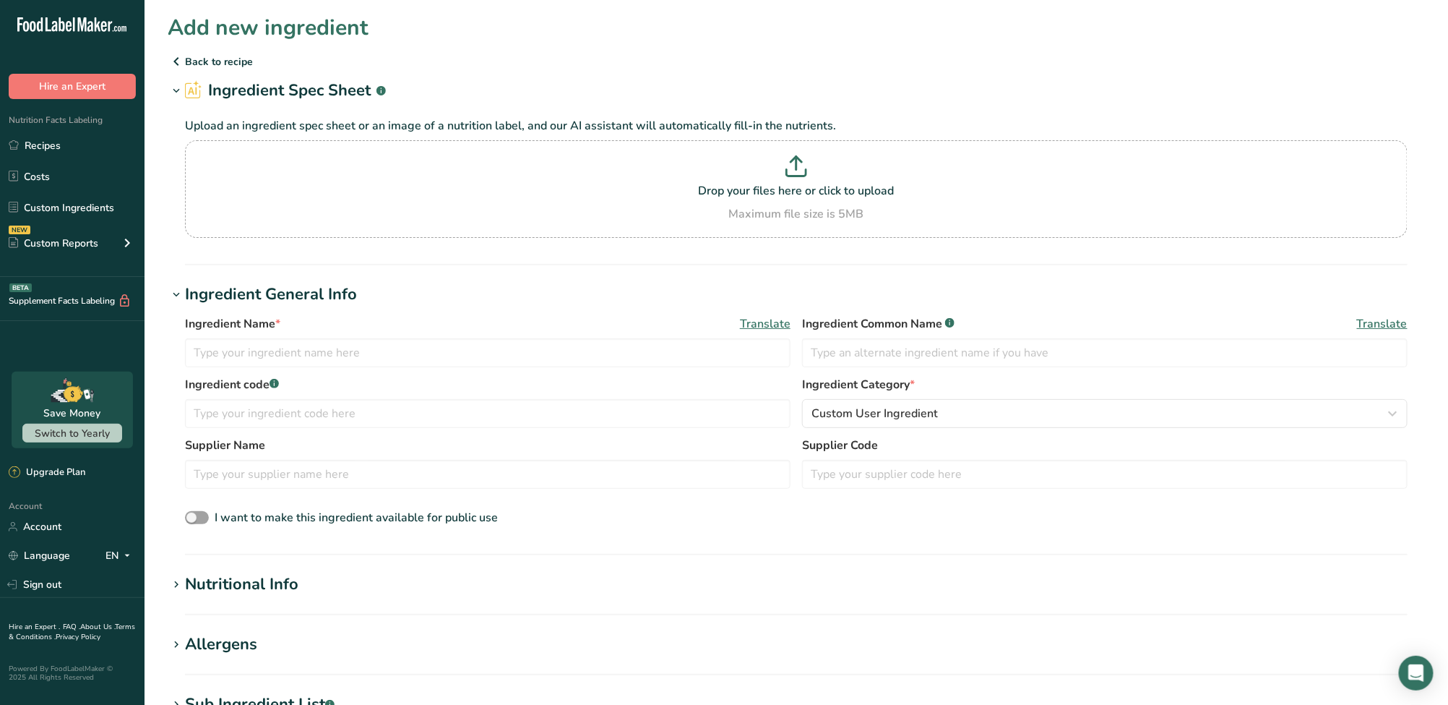
click at [194, 585] on div "Nutritional Info" at bounding box center [241, 584] width 113 height 24
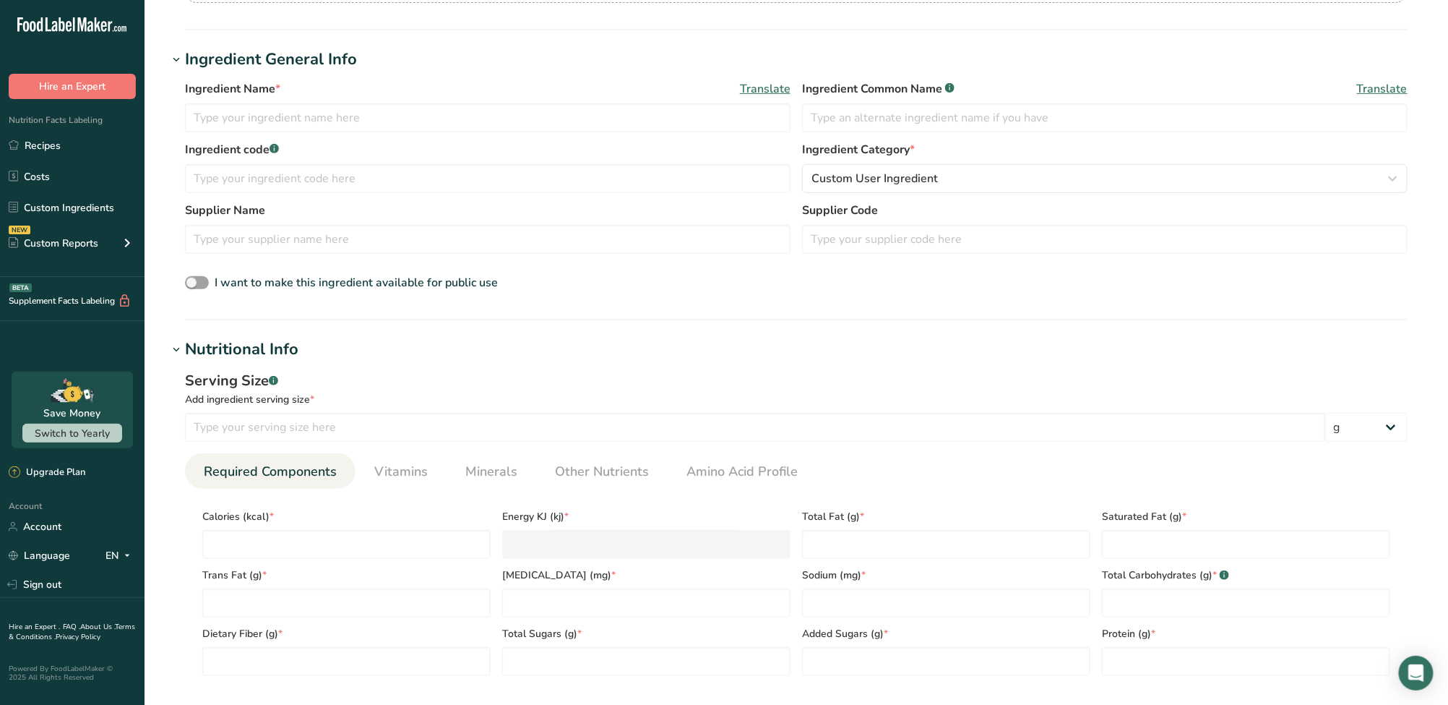
scroll to position [255, 0]
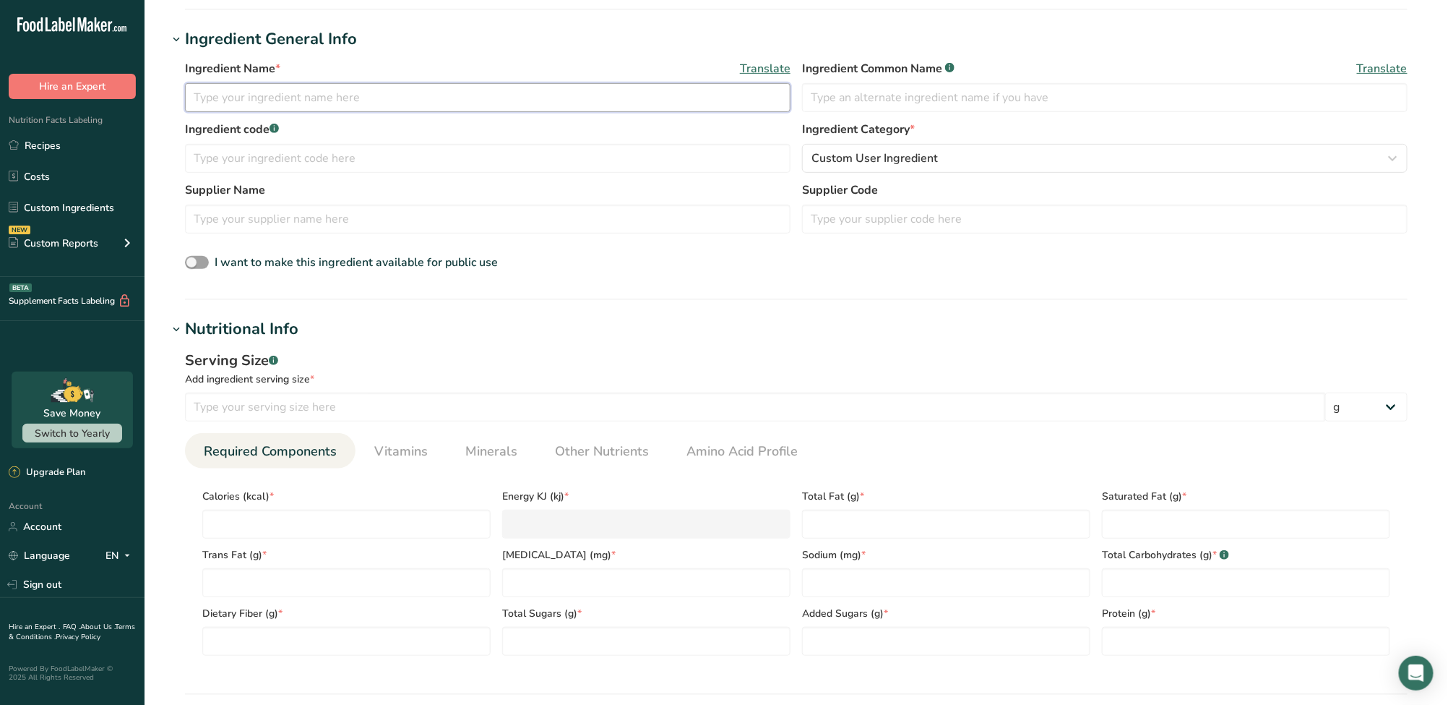
click at [332, 94] on input "text" at bounding box center [488, 97] width 606 height 29
drag, startPoint x: 324, startPoint y: 139, endPoint x: 324, endPoint y: 151, distance: 11.6
click at [324, 147] on div "Ingredient code .a-a{fill:#347362;}.b-a{fill:#fff;}" at bounding box center [488, 147] width 606 height 52
click at [325, 158] on input "text" at bounding box center [488, 158] width 606 height 29
paste input "陳年釀漬梅"
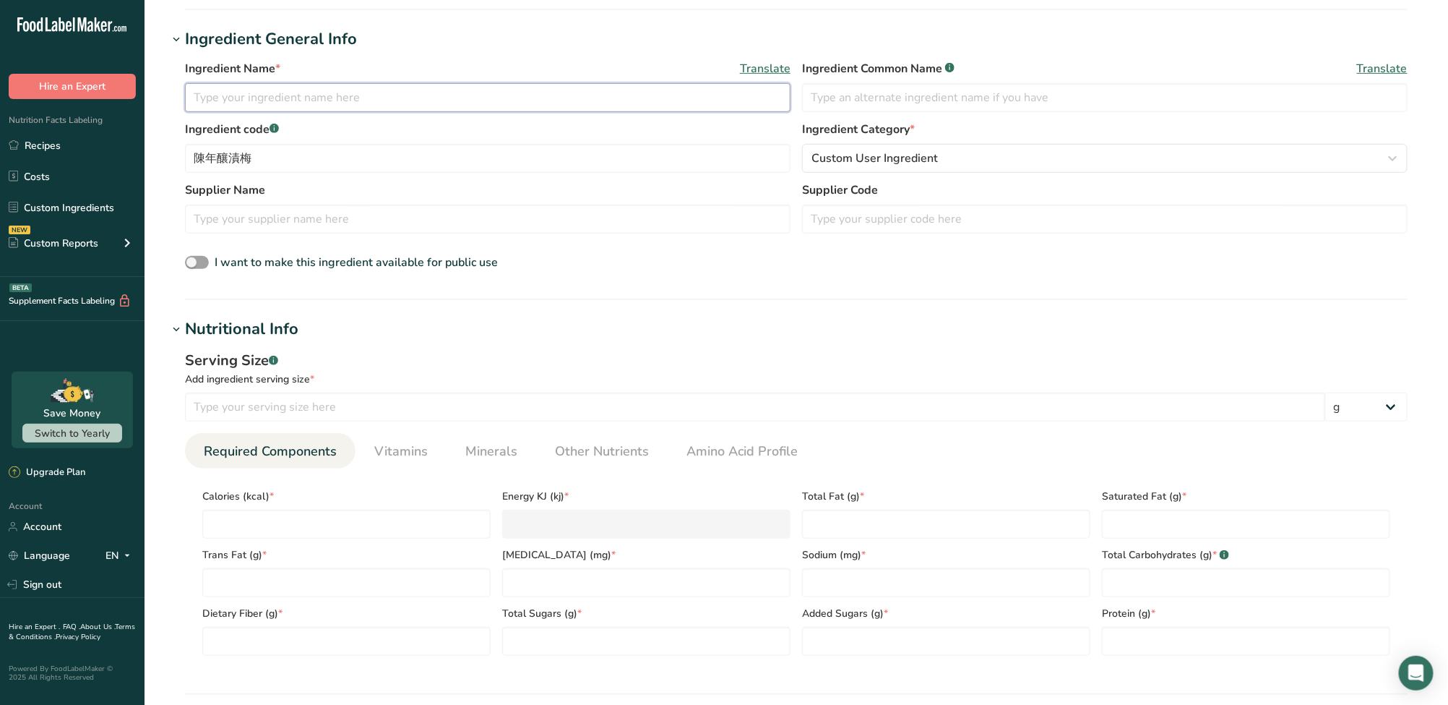
click at [510, 103] on input "text" at bounding box center [488, 97] width 606 height 29
paste input "Pickled Sour Plum Extract"
click at [918, 90] on input "text" at bounding box center [1105, 97] width 606 height 29
paste input "Pickled Sour Plum Extract"
click at [339, 406] on input "number" at bounding box center [755, 406] width 1140 height 29
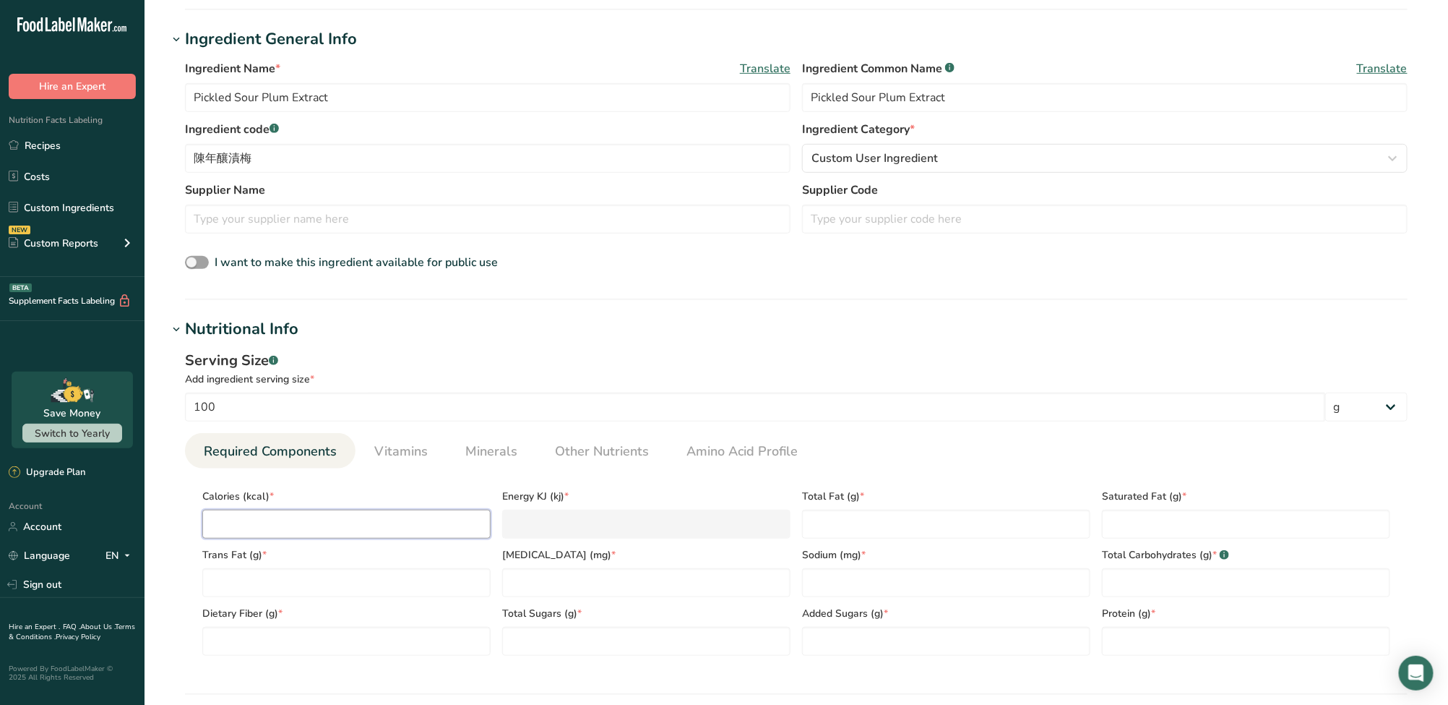
click at [366, 520] on input "number" at bounding box center [346, 524] width 288 height 29
click at [856, 528] on Fat "number" at bounding box center [946, 524] width 288 height 29
click at [1148, 529] on Fat "number" at bounding box center [1246, 524] width 288 height 29
click at [291, 589] on Fat "number" at bounding box center [346, 582] width 288 height 29
click at [541, 585] on input "number" at bounding box center [646, 582] width 288 height 29
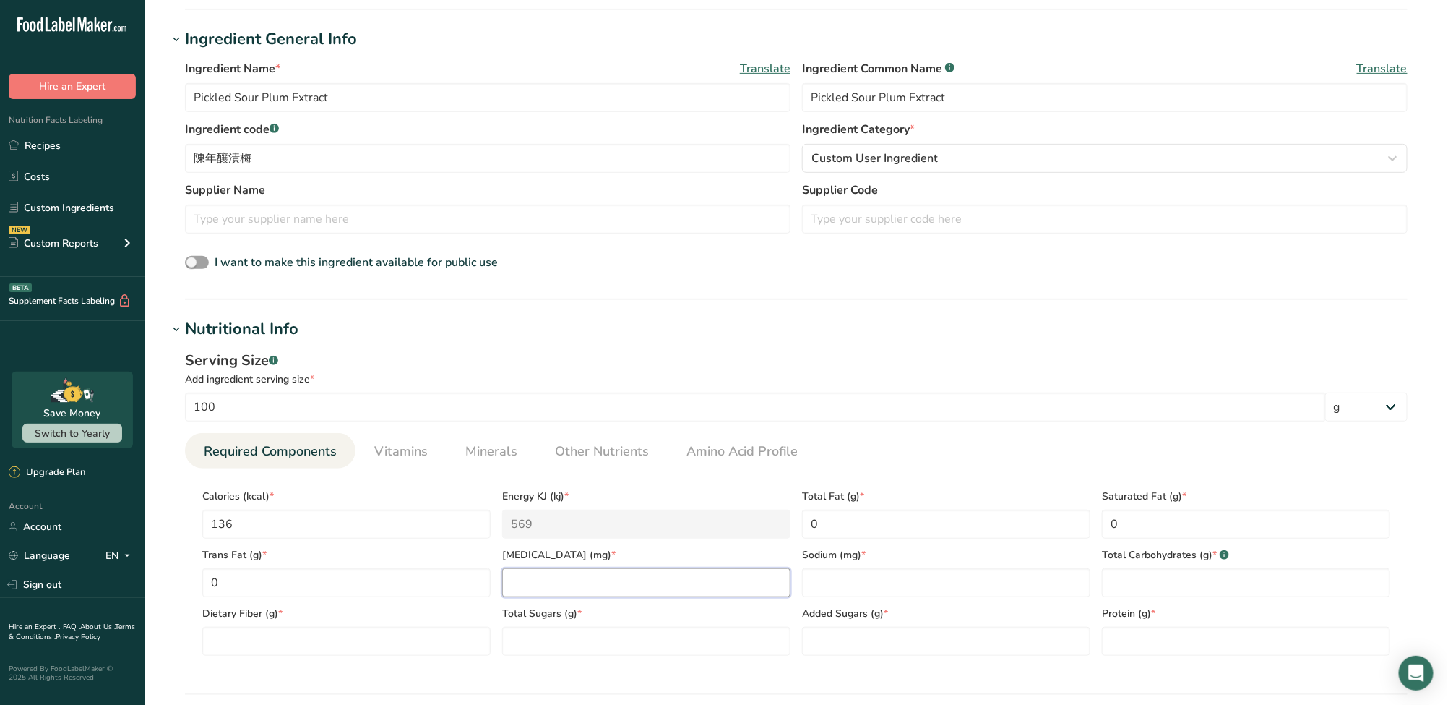
click at [541, 585] on input "number" at bounding box center [646, 582] width 288 height 29
click at [890, 591] on input "number" at bounding box center [946, 582] width 288 height 29
click at [1143, 591] on Carbohydrates "number" at bounding box center [1246, 582] width 288 height 29
click at [329, 656] on section "Calories (kcal) * 136 Energy KJ (kj) * 569 Total Fat (g) * 0 Saturated Fat (g) …" at bounding box center [796, 567] width 1223 height 199
click at [331, 650] on Fiber "number" at bounding box center [346, 641] width 288 height 29
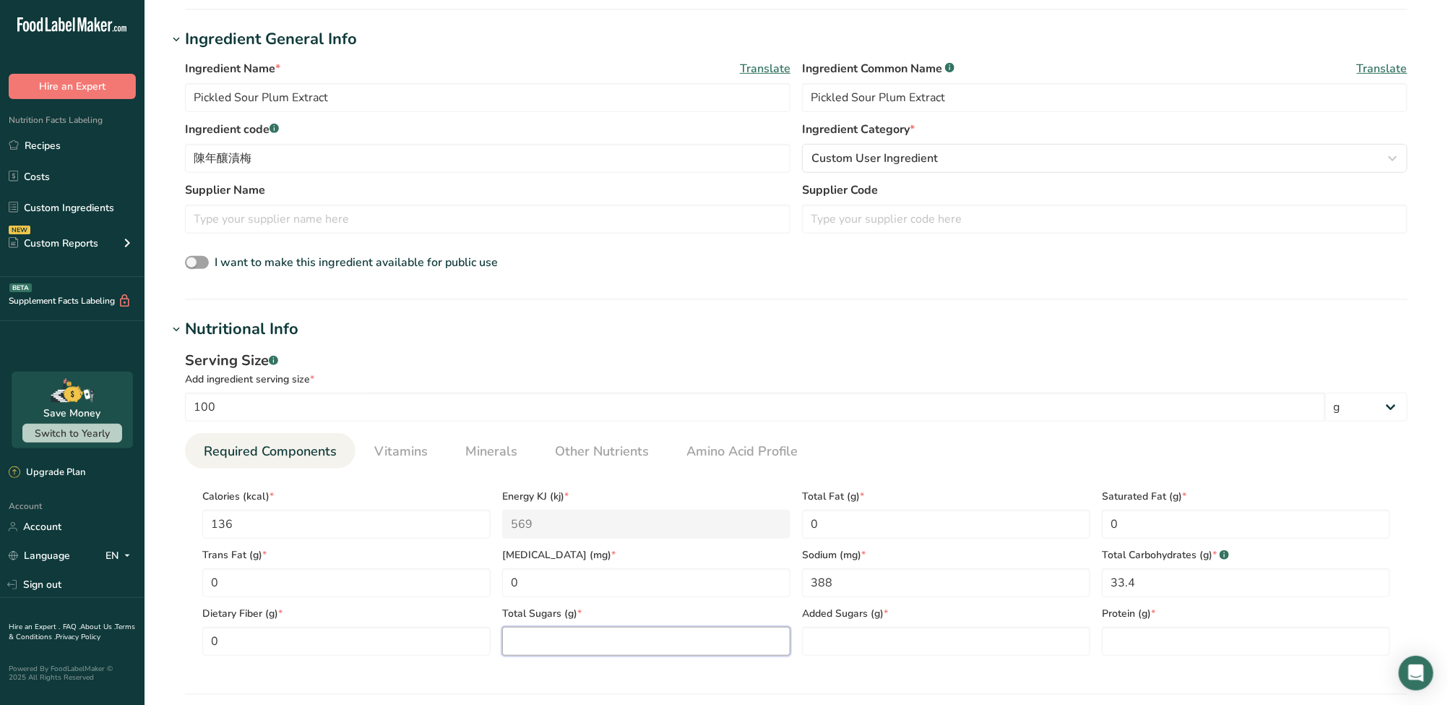
click at [617, 642] on Sugars "number" at bounding box center [646, 641] width 288 height 29
click at [816, 642] on Sugars "number" at bounding box center [946, 641] width 288 height 29
click at [1112, 645] on input "number" at bounding box center [1246, 641] width 288 height 29
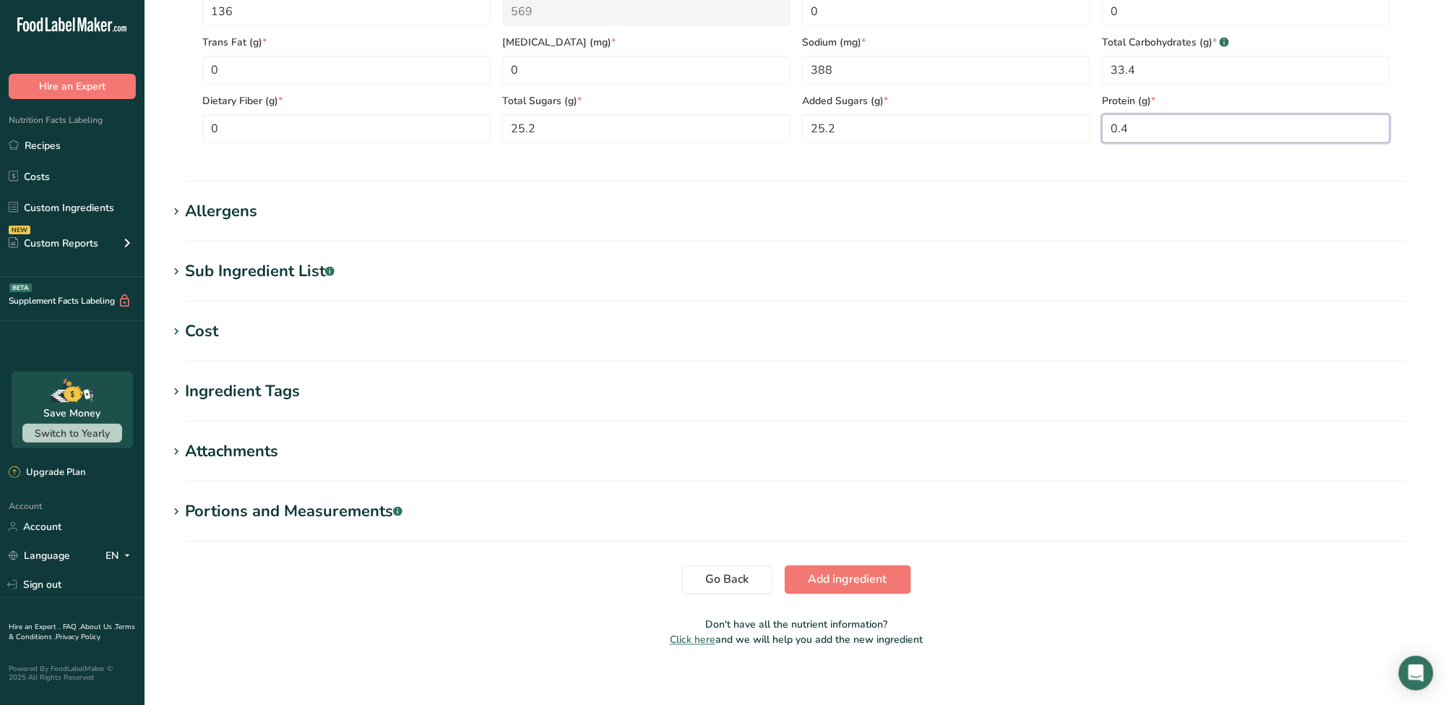
scroll to position [770, 0]
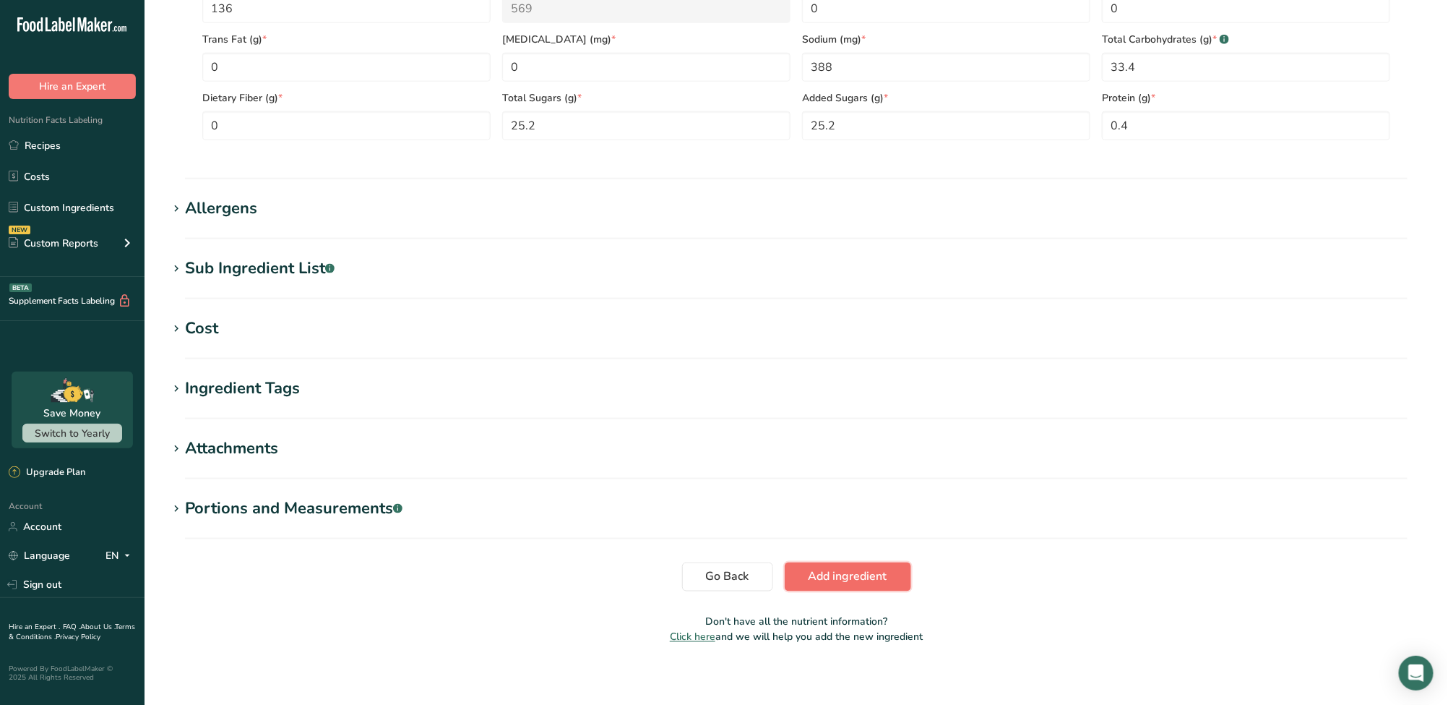
click at [875, 575] on span "Add ingredient" at bounding box center [848, 576] width 79 height 17
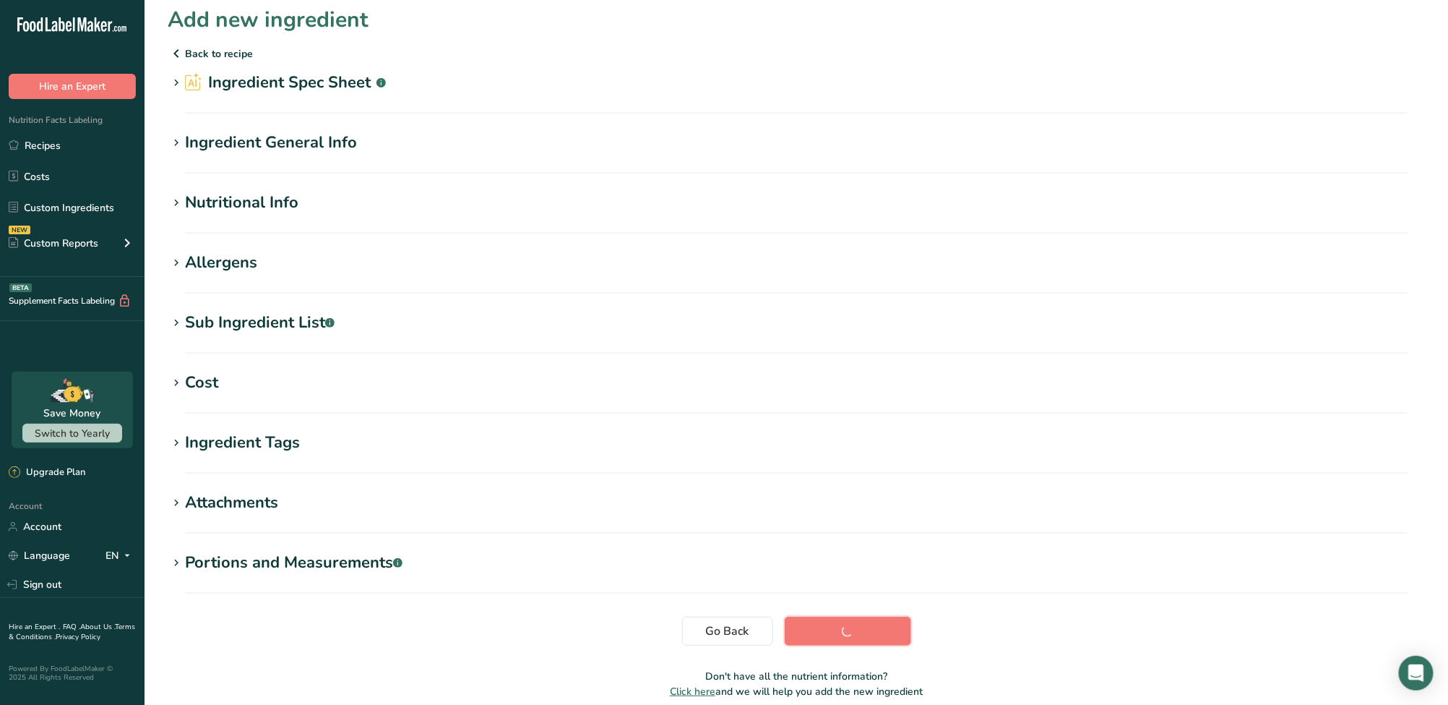
scroll to position [0, 0]
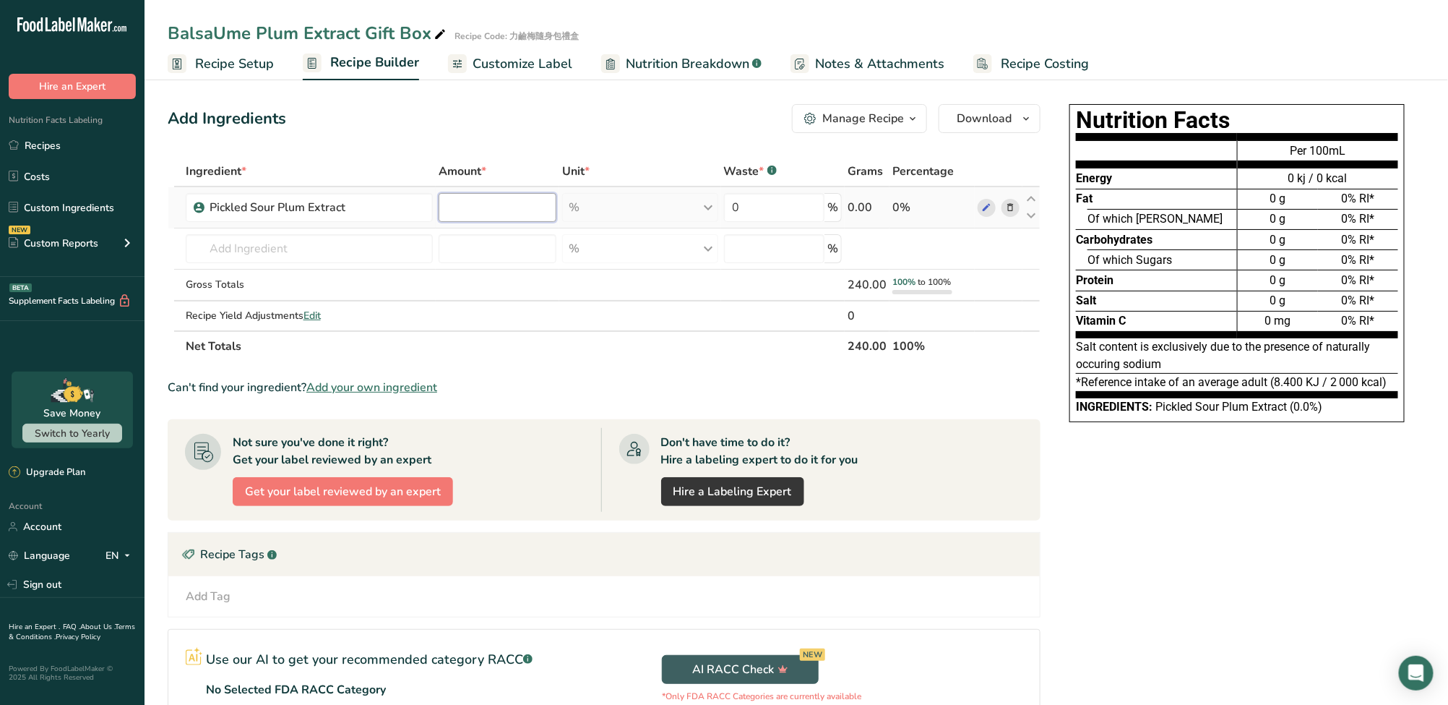
click at [500, 207] on input "number" at bounding box center [498, 207] width 118 height 29
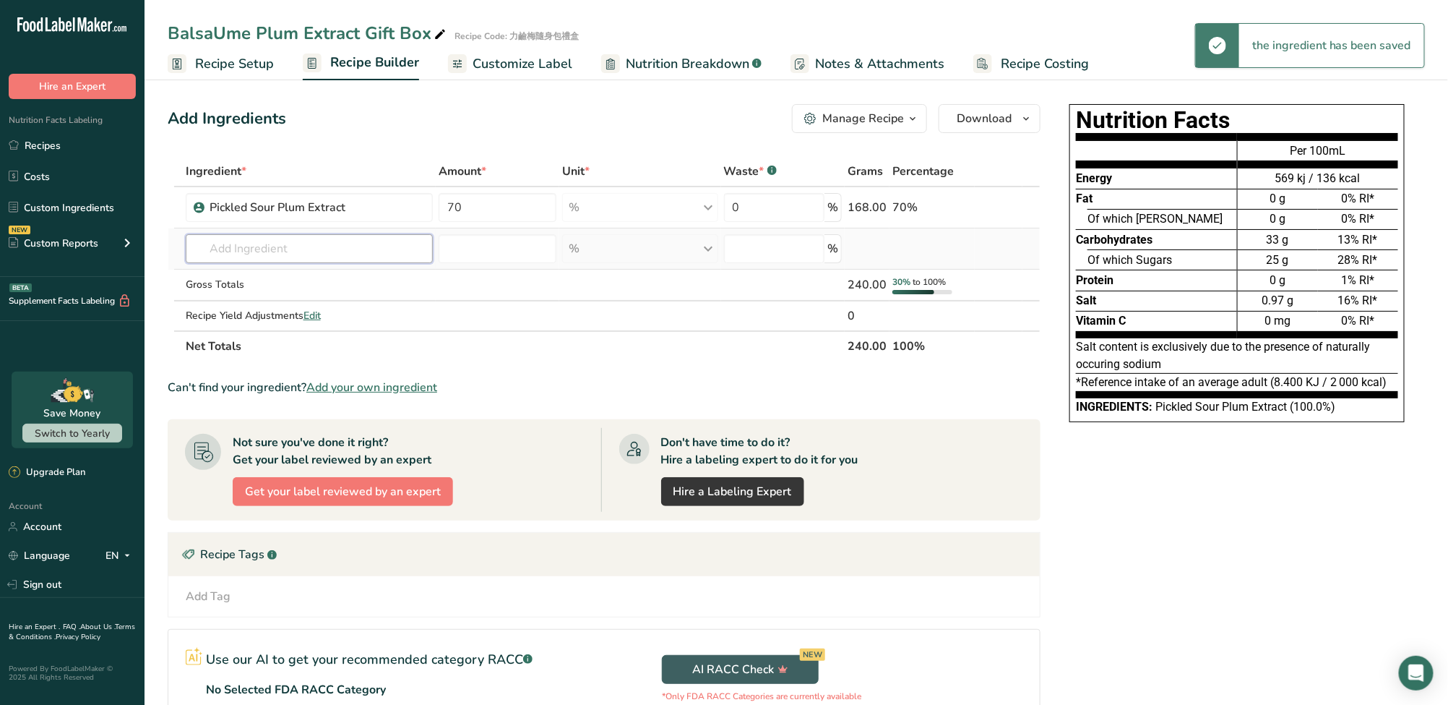
click at [366, 240] on div "Ingredient * Amount * Unit * Waste * .a-a{fill:#347362;}.b-a{fill:#fff;} Grams …" at bounding box center [604, 258] width 873 height 205
paste input "Balsamic"
click at [357, 251] on input "text" at bounding box center [309, 248] width 247 height 29
paste input "Balsamic"
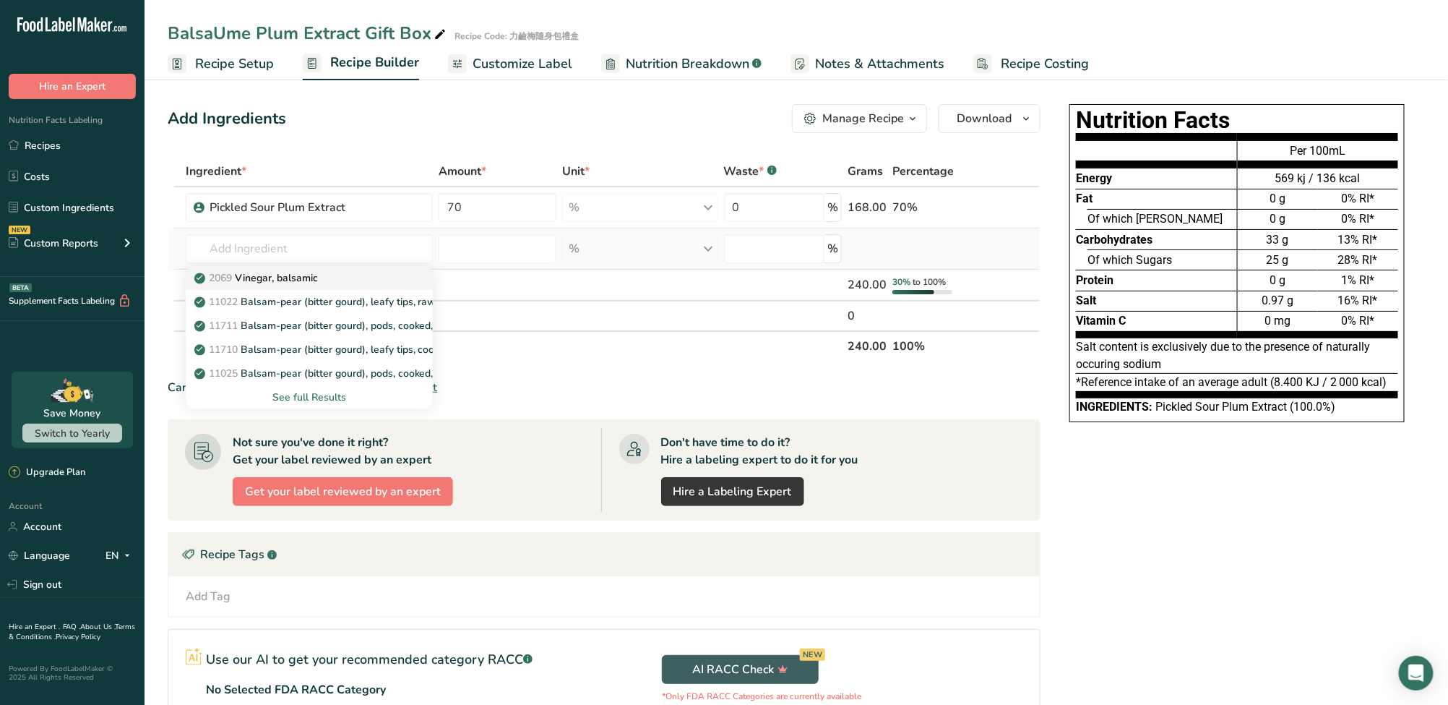
click at [348, 277] on div "2069 Vinegar, balsamic" at bounding box center [297, 277] width 201 height 15
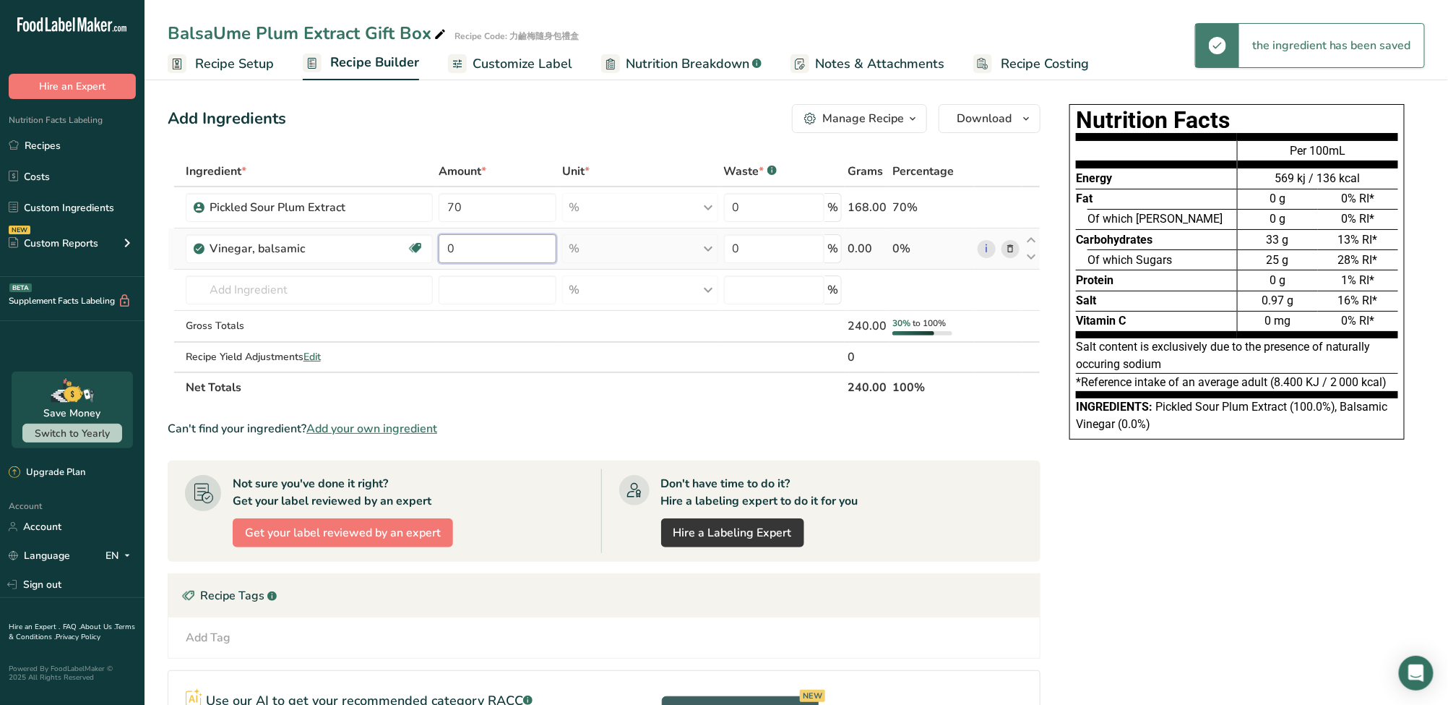
click at [471, 253] on input "0" at bounding box center [498, 248] width 118 height 29
drag, startPoint x: 471, startPoint y: 254, endPoint x: 424, endPoint y: 254, distance: 47.7
click at [424, 254] on tr "Vinegar, balsamic Dairy free Gluten free Vegan Vegetarian Soy free 0 % Portions…" at bounding box center [604, 248] width 872 height 41
click at [546, 353] on div "Ingredient * Amount * Unit * Waste * .a-a{fill:#347362;}.b-a{fill:#fff;} Grams …" at bounding box center [604, 279] width 873 height 246
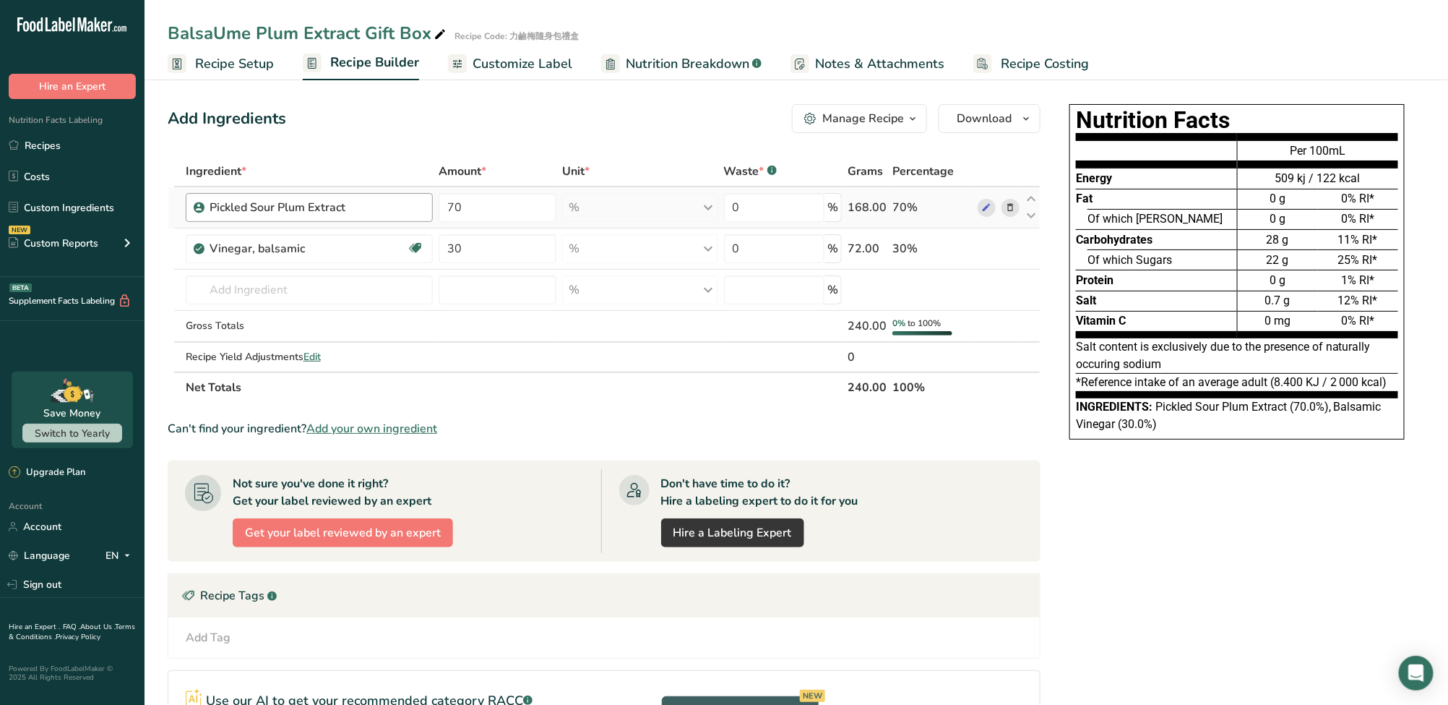
click at [399, 207] on div "Pickled Sour Plum Extract" at bounding box center [317, 207] width 215 height 17
click at [331, 208] on div "Pickled Sour Plum Extract" at bounding box center [300, 207] width 181 height 17
click at [87, 244] on div "Custom Reports" at bounding box center [54, 243] width 90 height 15
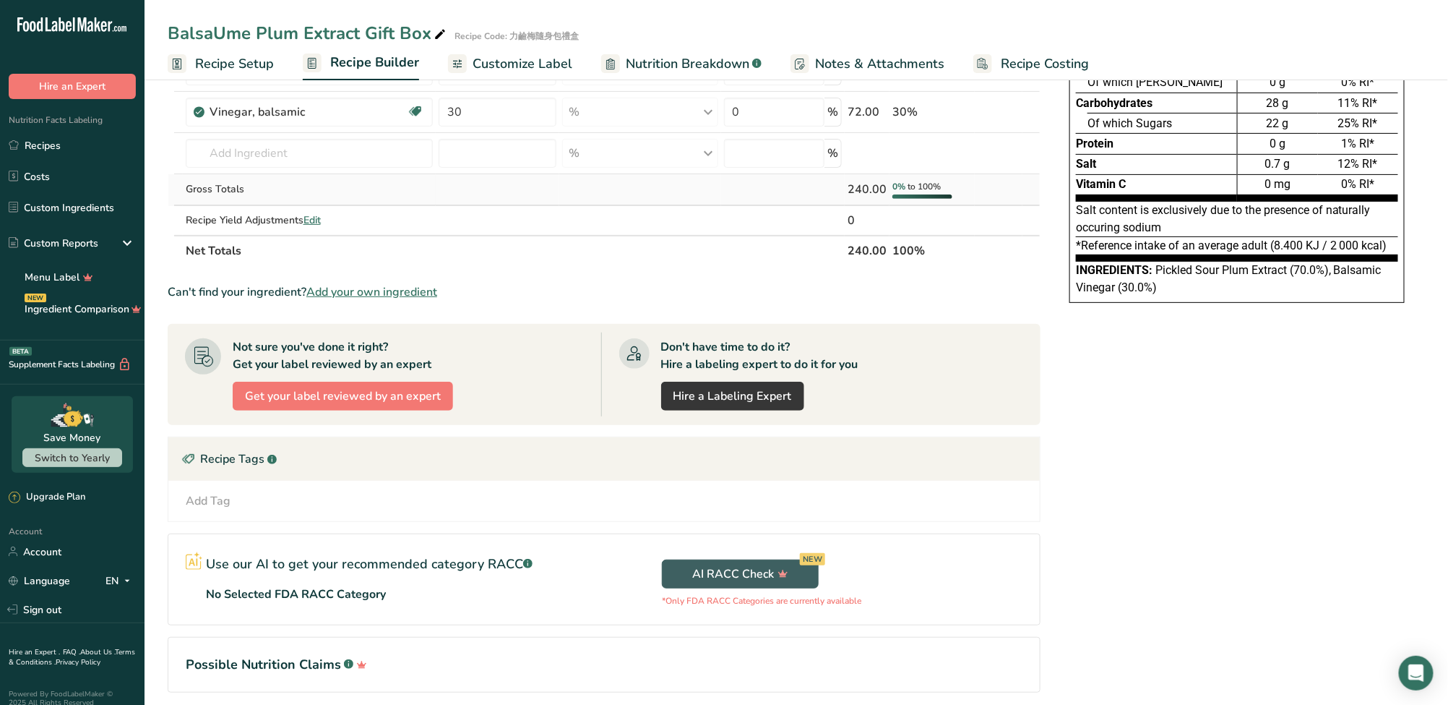
scroll to position [190, 0]
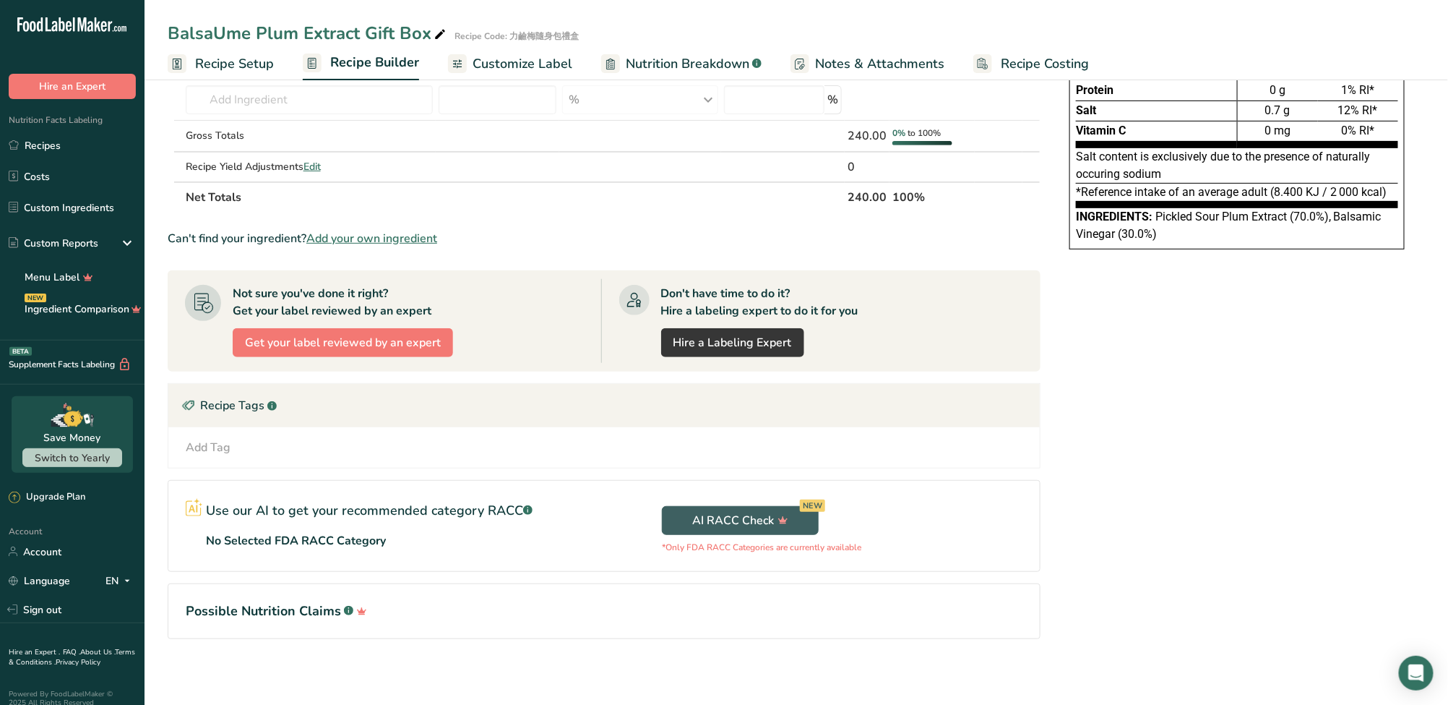
click at [501, 66] on span "Customize Label" at bounding box center [523, 64] width 100 height 20
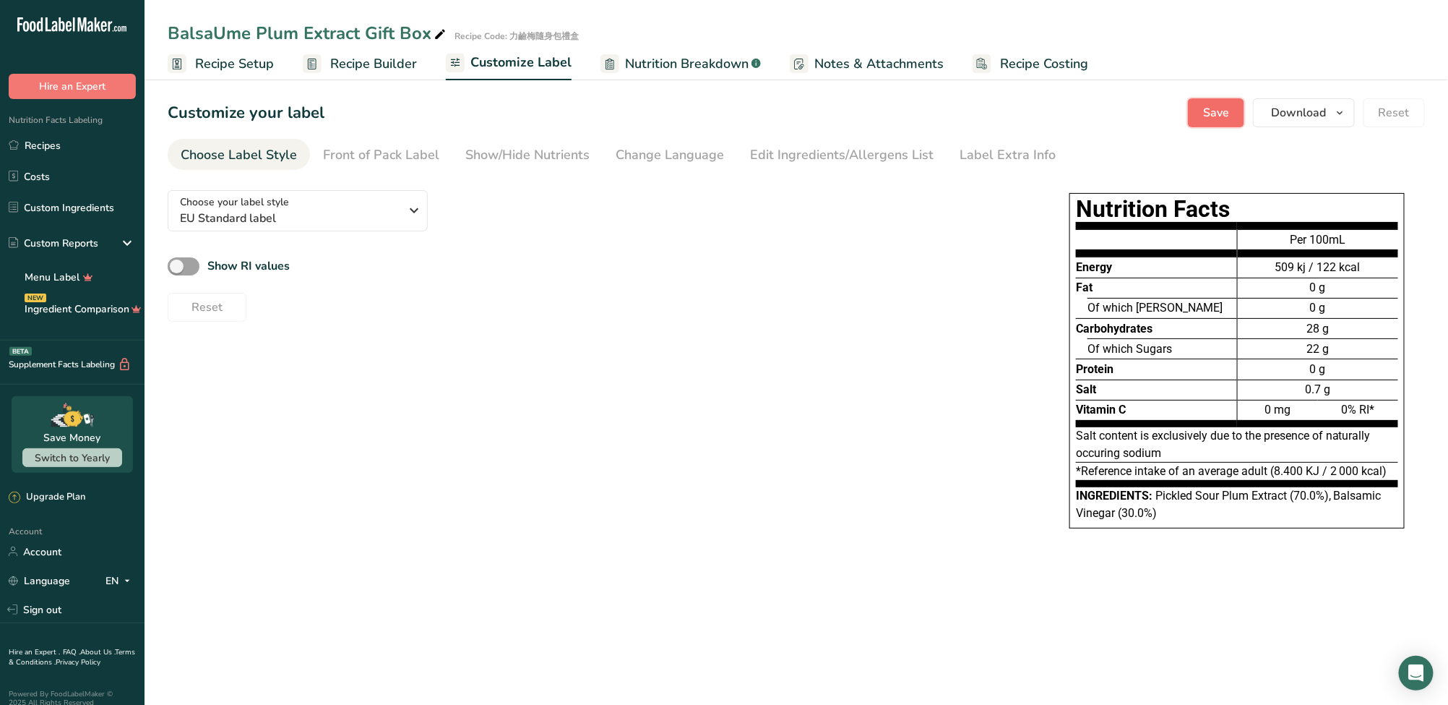
click at [1223, 108] on span "Save" at bounding box center [1216, 112] width 26 height 17
click at [111, 209] on link "Custom Ingredients" at bounding box center [72, 207] width 145 height 27
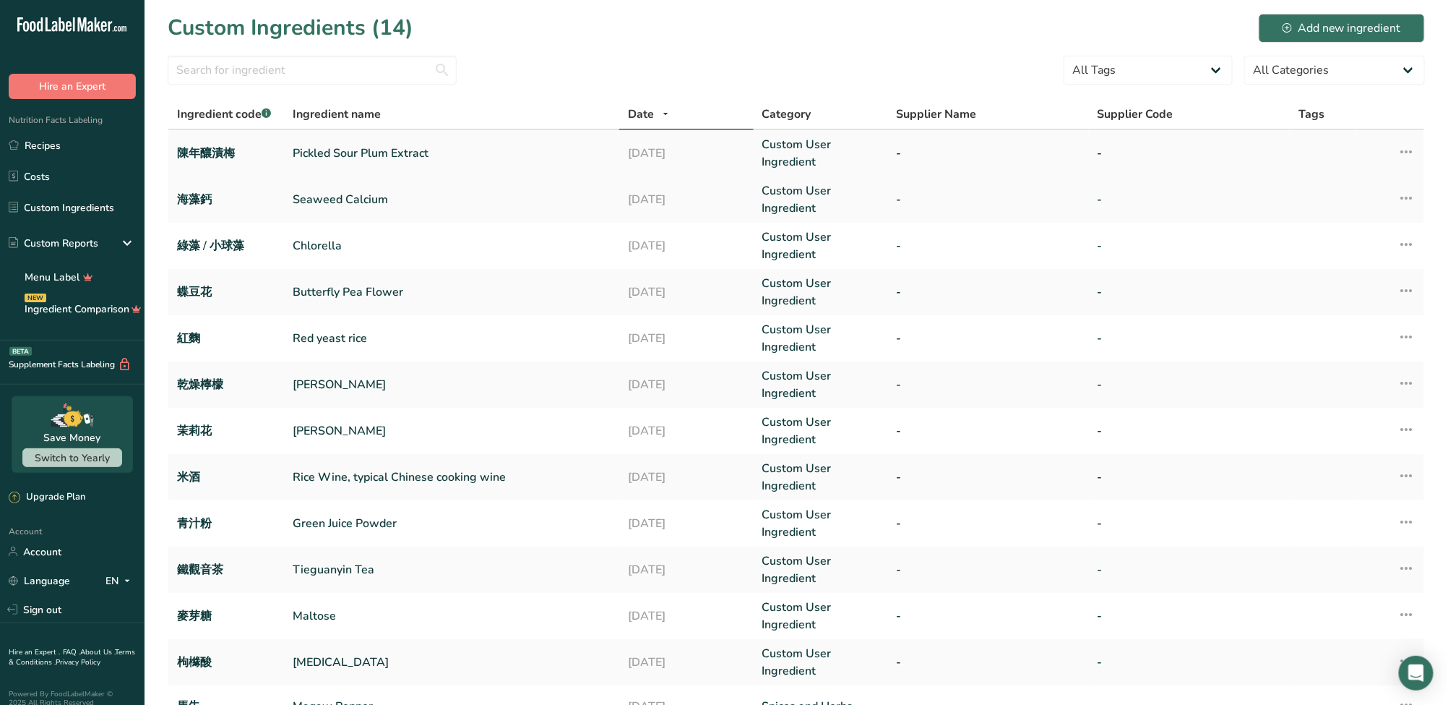
click at [440, 153] on link "Pickled Sour Plum Extract" at bounding box center [452, 153] width 318 height 17
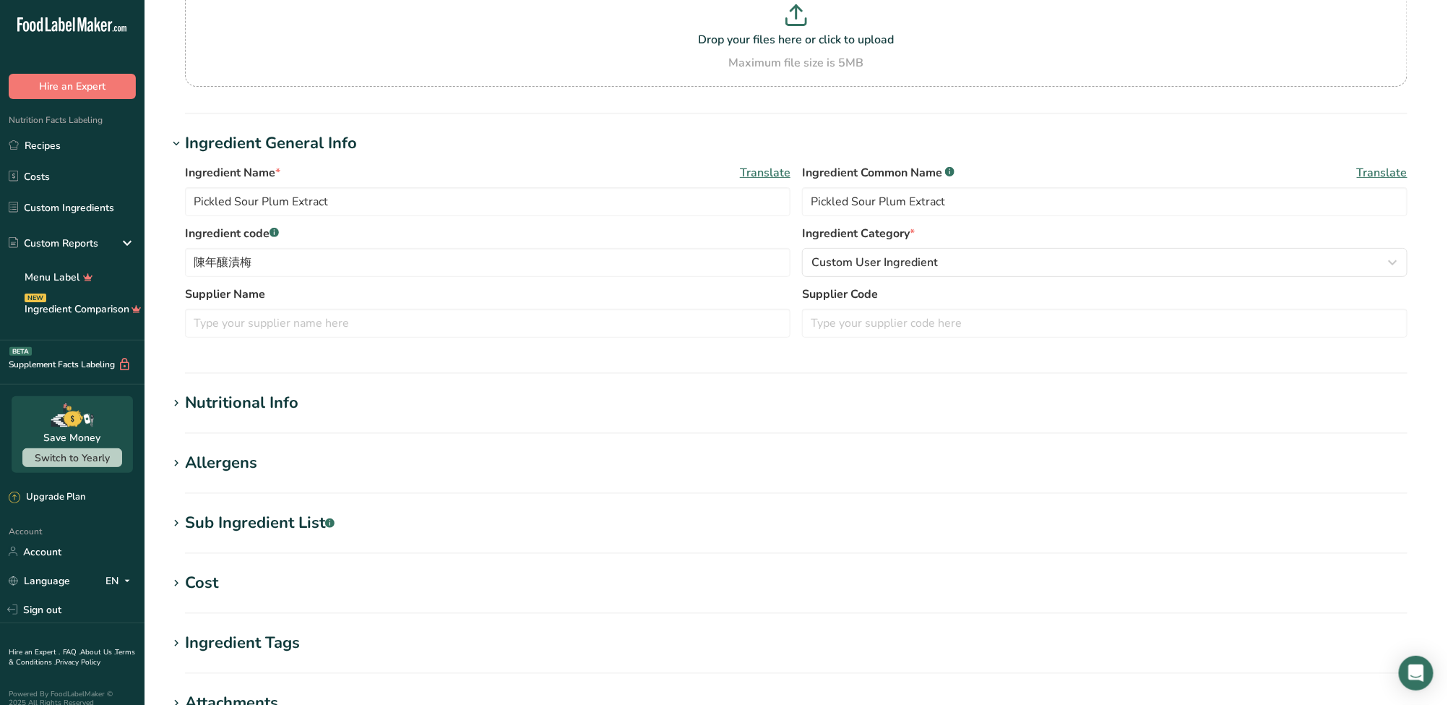
scroll to position [288, 0]
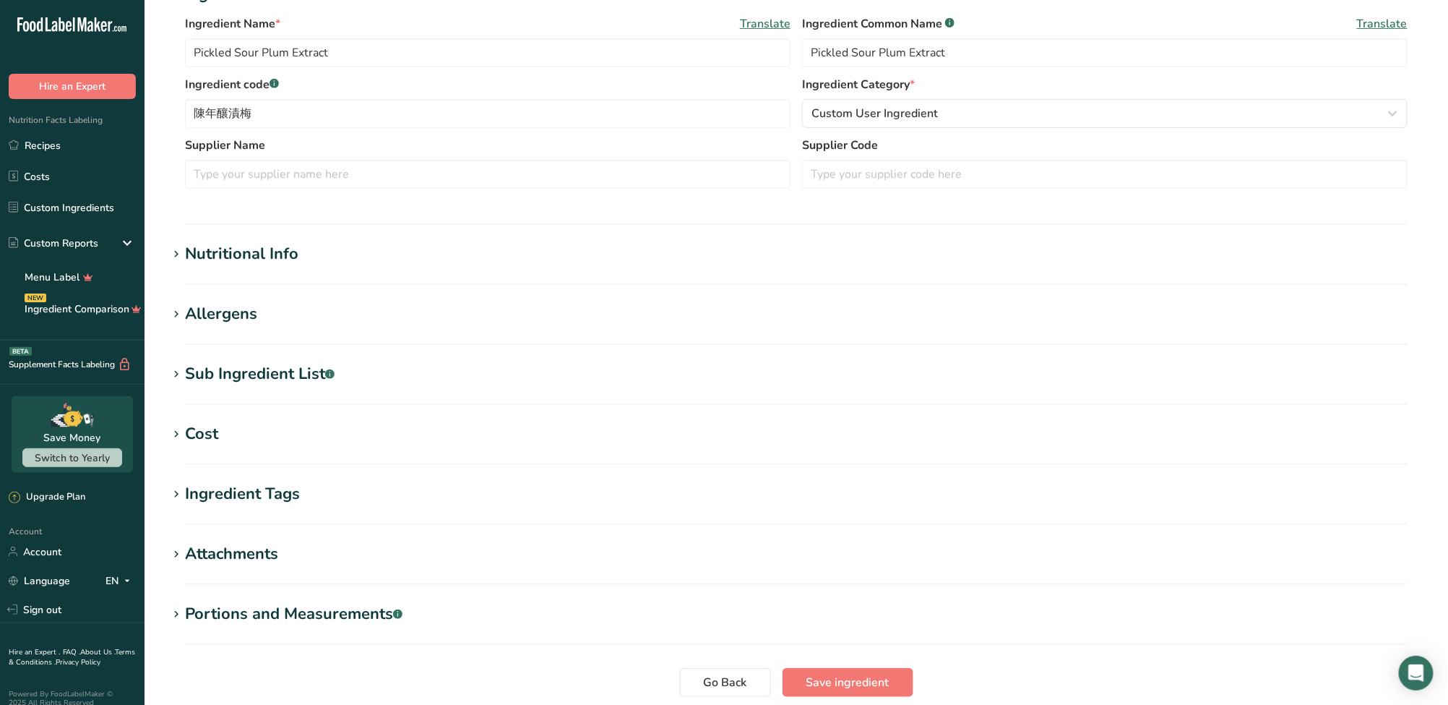
click at [275, 254] on div "Nutritional Info" at bounding box center [241, 254] width 113 height 24
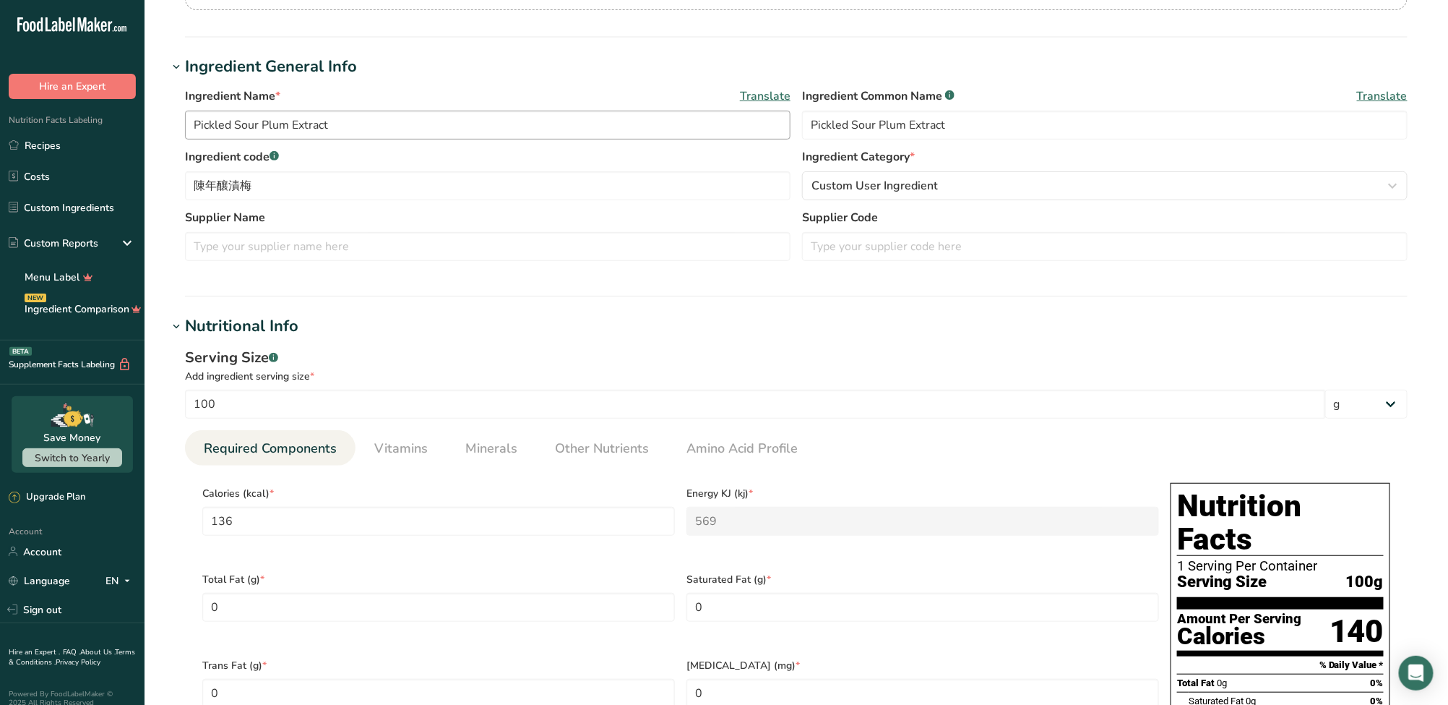
scroll to position [193, 0]
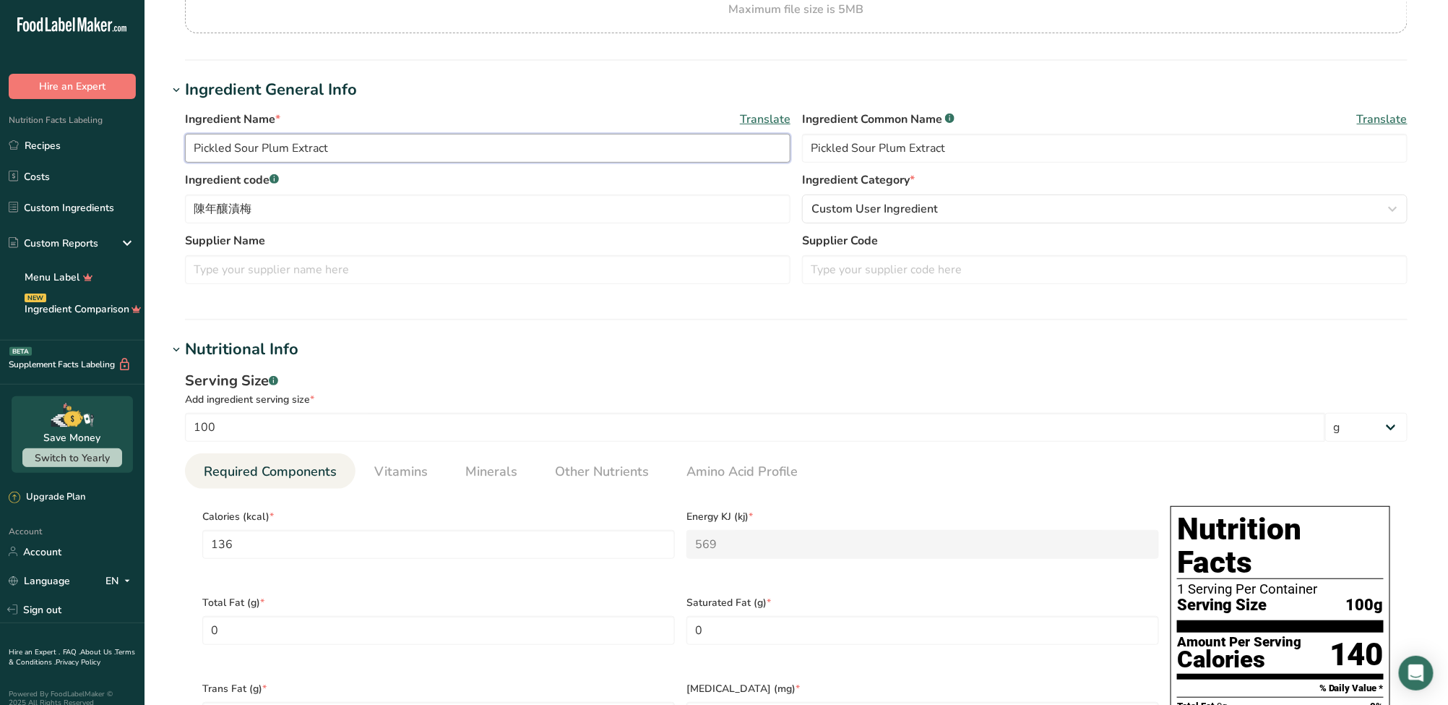
drag, startPoint x: 340, startPoint y: 147, endPoint x: 132, endPoint y: 161, distance: 208.6
click at [132, 161] on div ".a-20{fill:#fff;} Hire an Expert Nutrition Facts Labeling Recipes Costs Custom …" at bounding box center [724, 698] width 1448 height 1782
drag, startPoint x: 341, startPoint y: 345, endPoint x: 187, endPoint y: 351, distance: 154.0
click at [187, 351] on h1 "Nutritional Info" at bounding box center [797, 350] width 1258 height 24
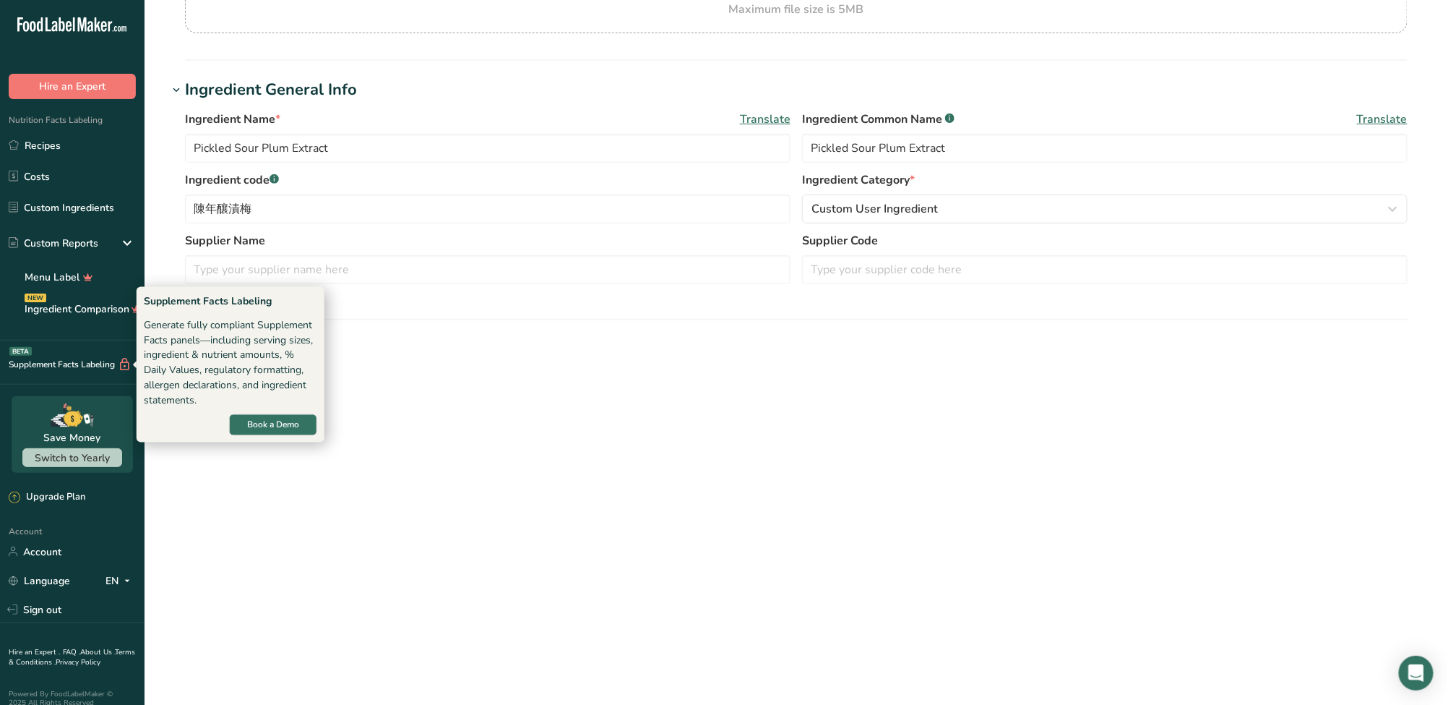
copy div "Nutritional Info"
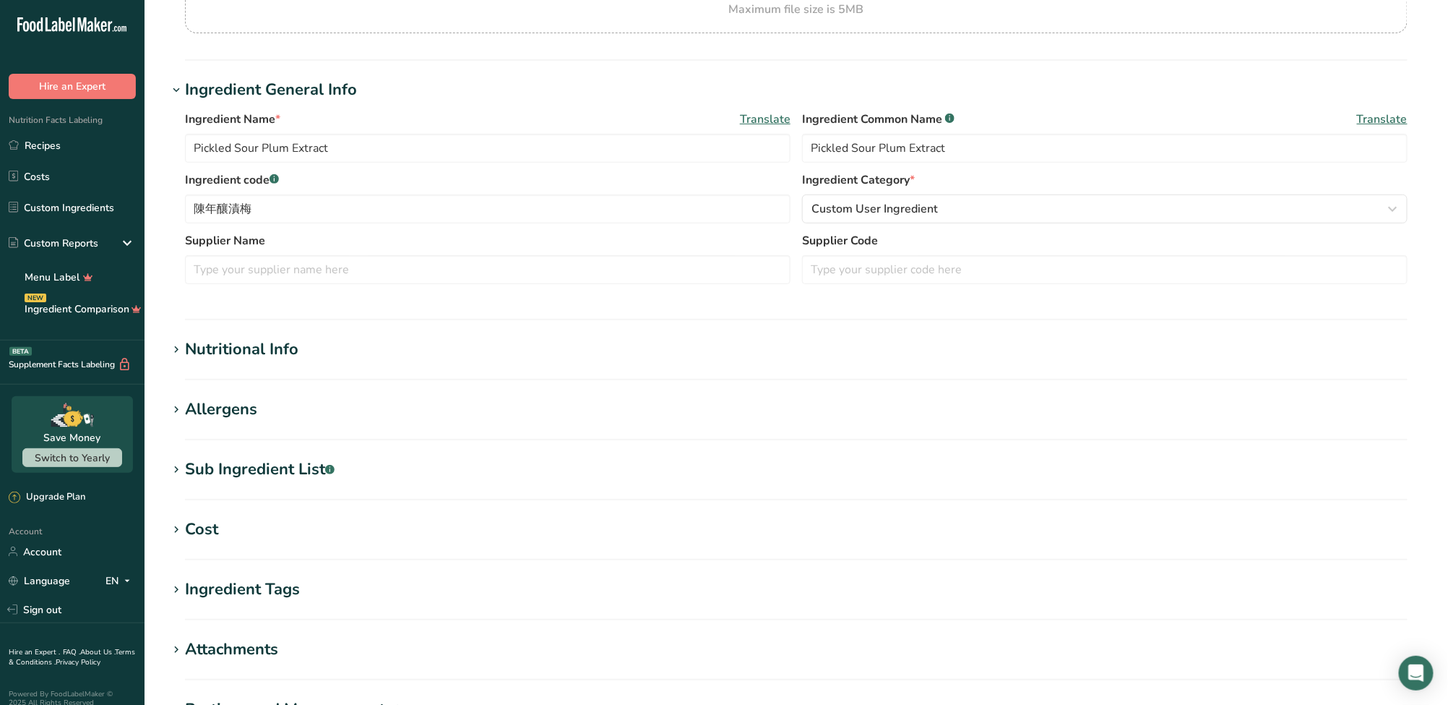
click at [182, 354] on icon at bounding box center [176, 350] width 13 height 20
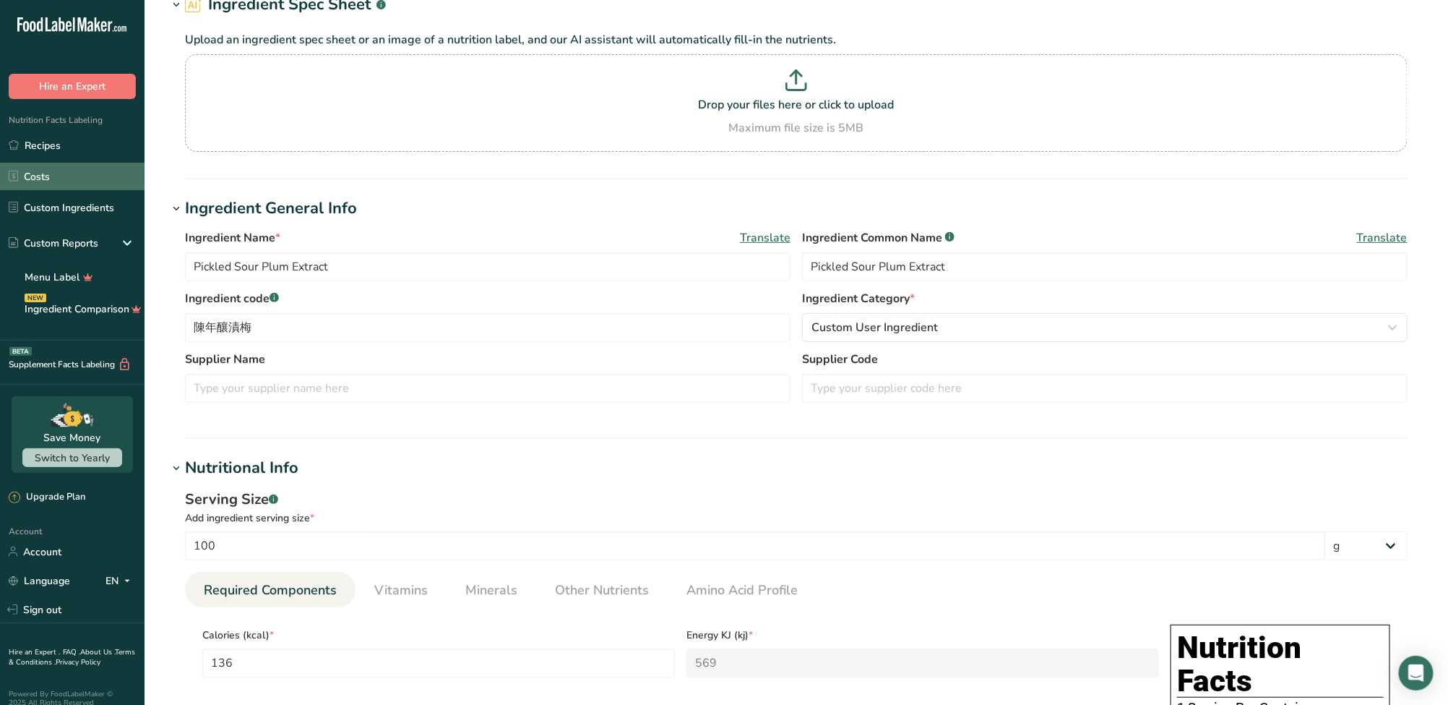
scroll to position [0, 0]
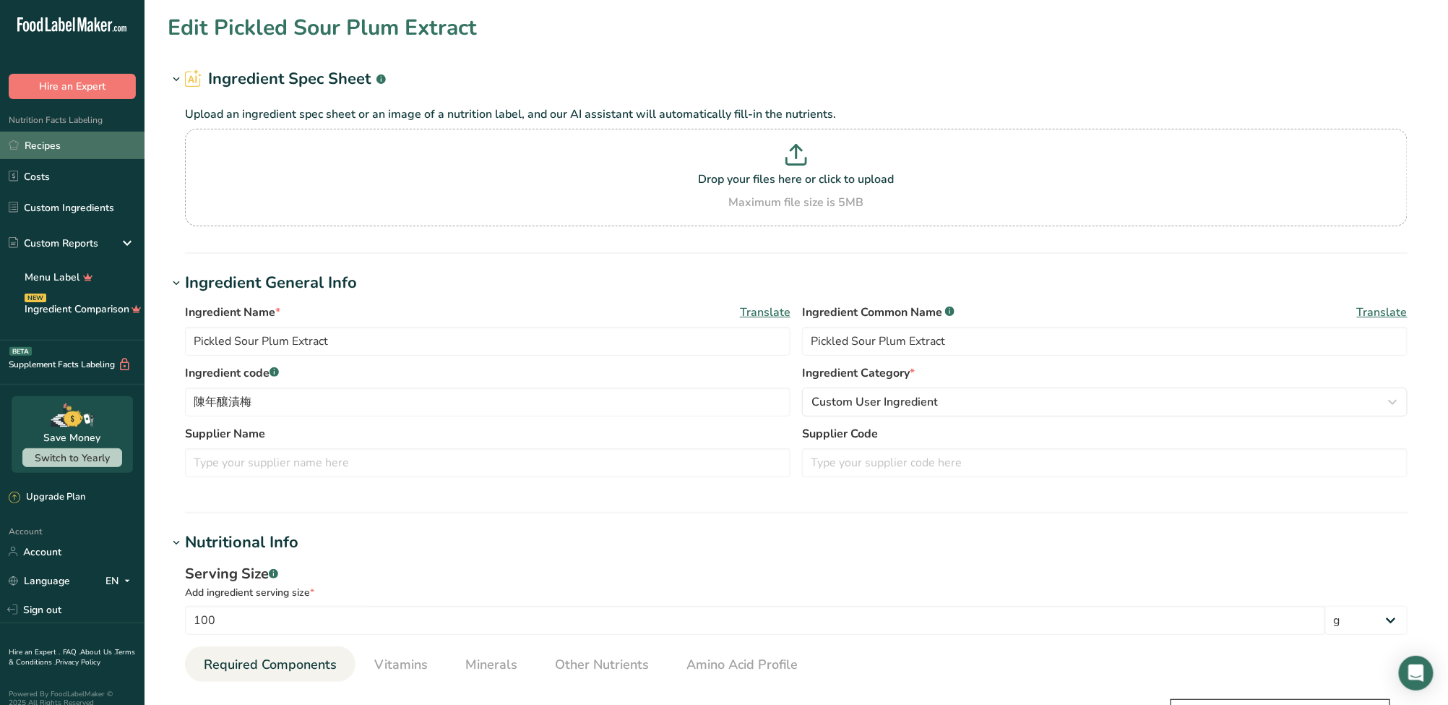
click at [88, 152] on link "Recipes" at bounding box center [72, 145] width 145 height 27
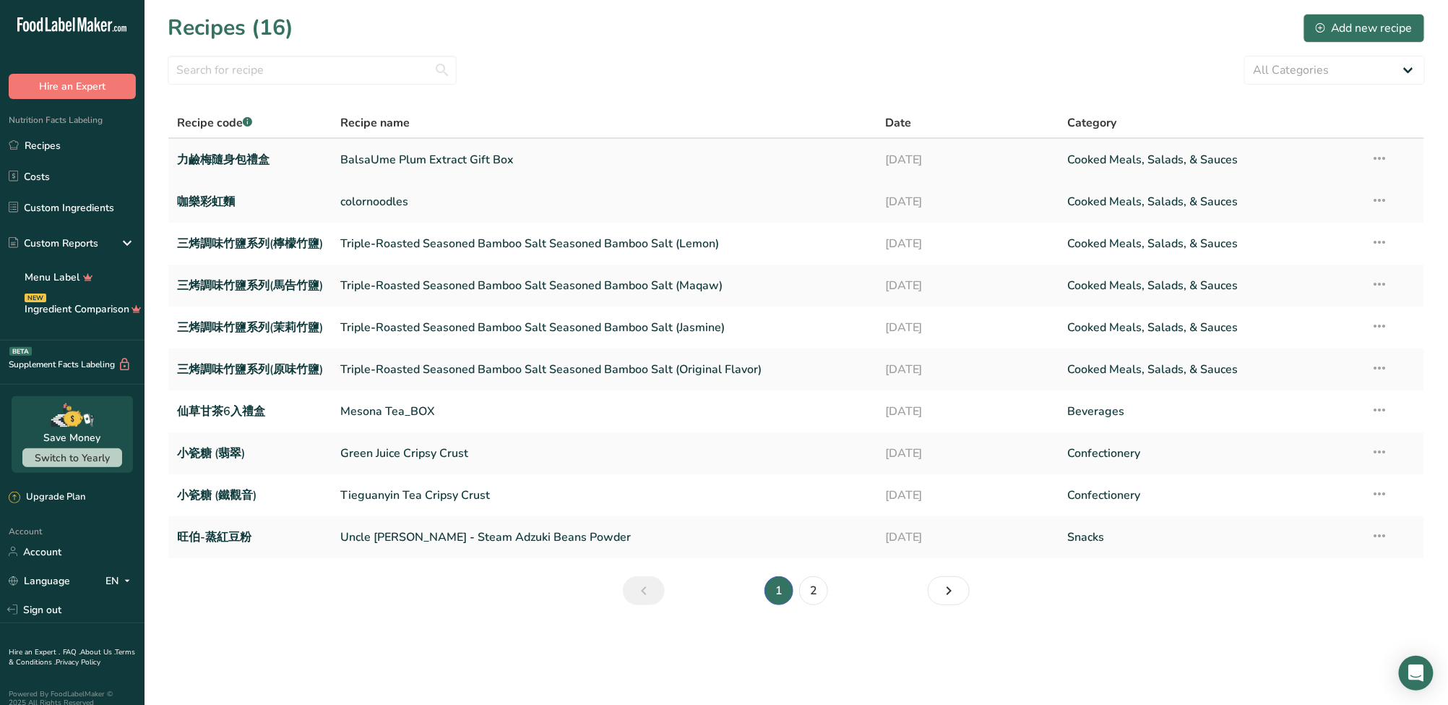
click at [474, 165] on link "BalsaUme Plum Extract Gift Box" at bounding box center [604, 160] width 528 height 30
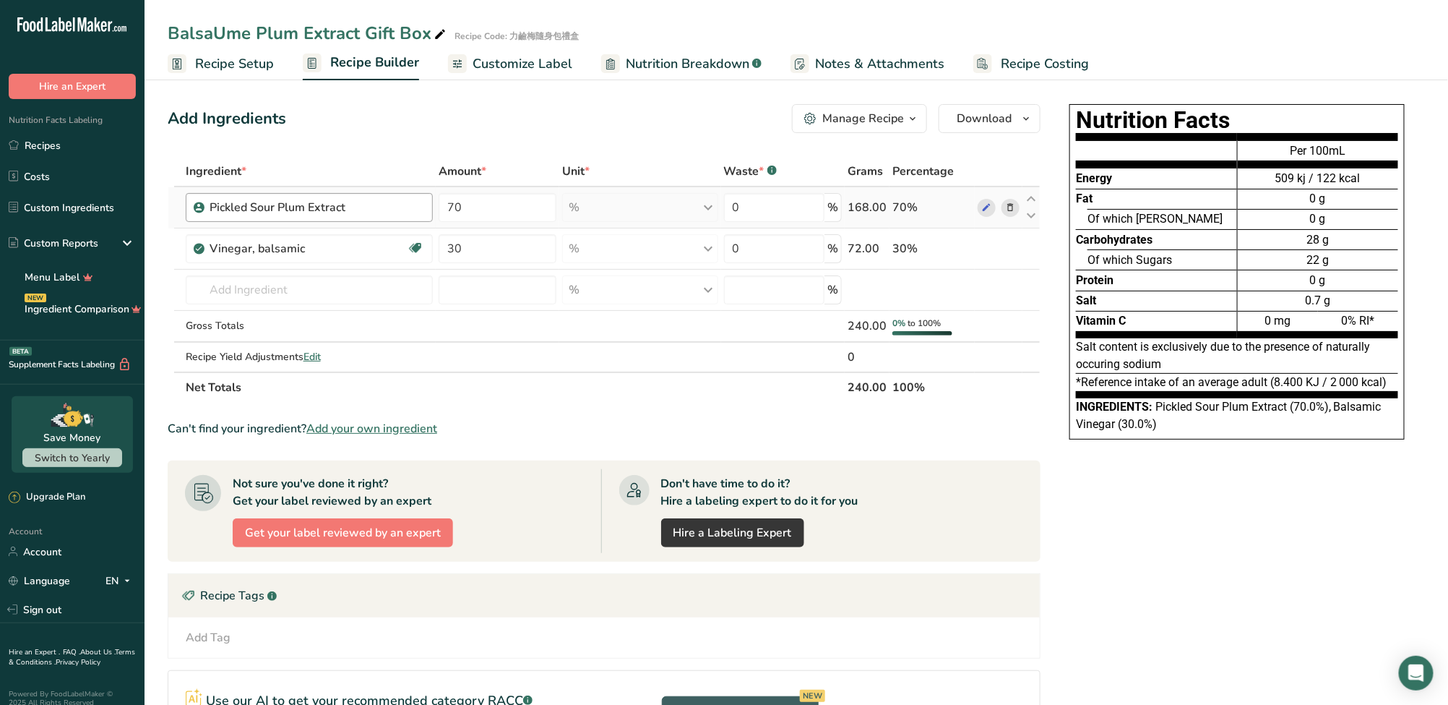
drag, startPoint x: 377, startPoint y: 209, endPoint x: 208, endPoint y: 202, distance: 168.5
click at [208, 202] on div "Pickled Sour Plum Extract" at bounding box center [309, 207] width 247 height 29
copy div "Pickled Sour Plum Extract"
click at [112, 205] on link "Custom Ingredients" at bounding box center [72, 207] width 145 height 27
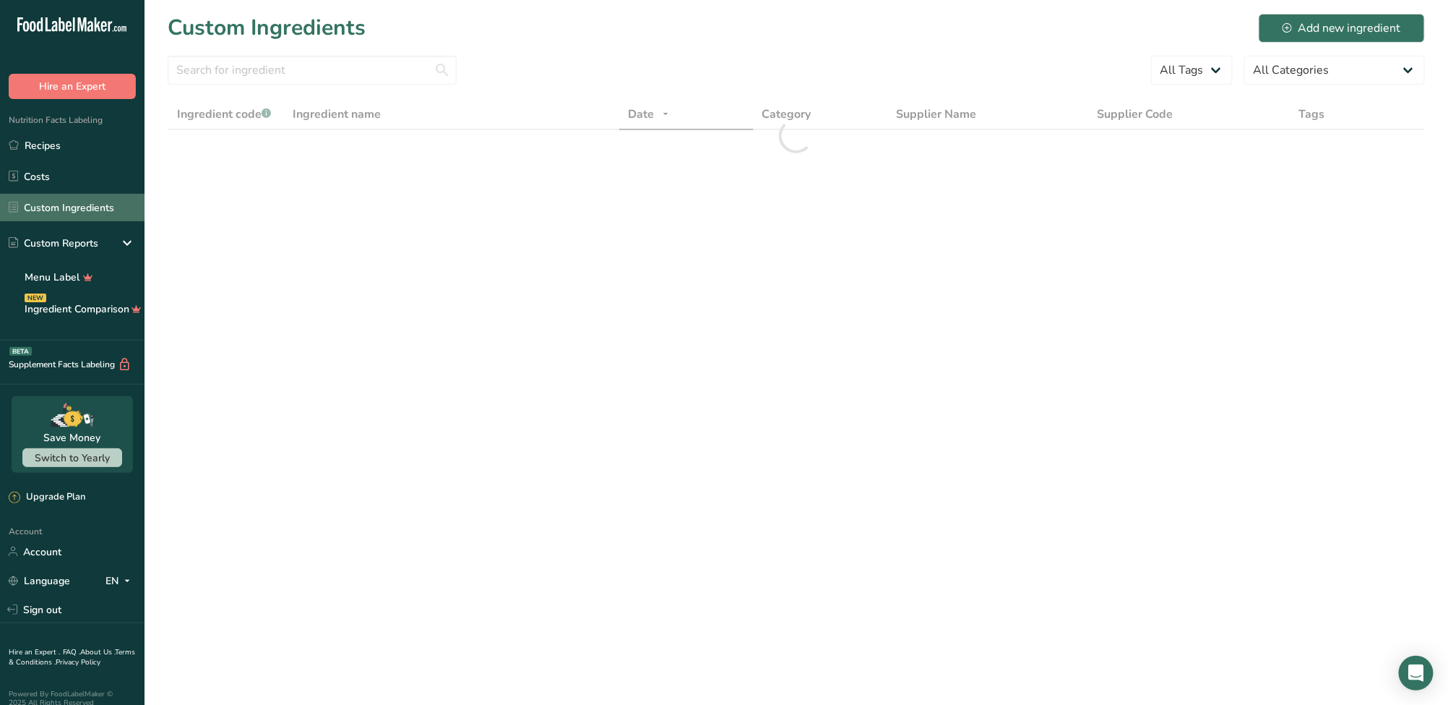
click at [112, 205] on link "Custom Ingredients" at bounding box center [72, 207] width 145 height 27
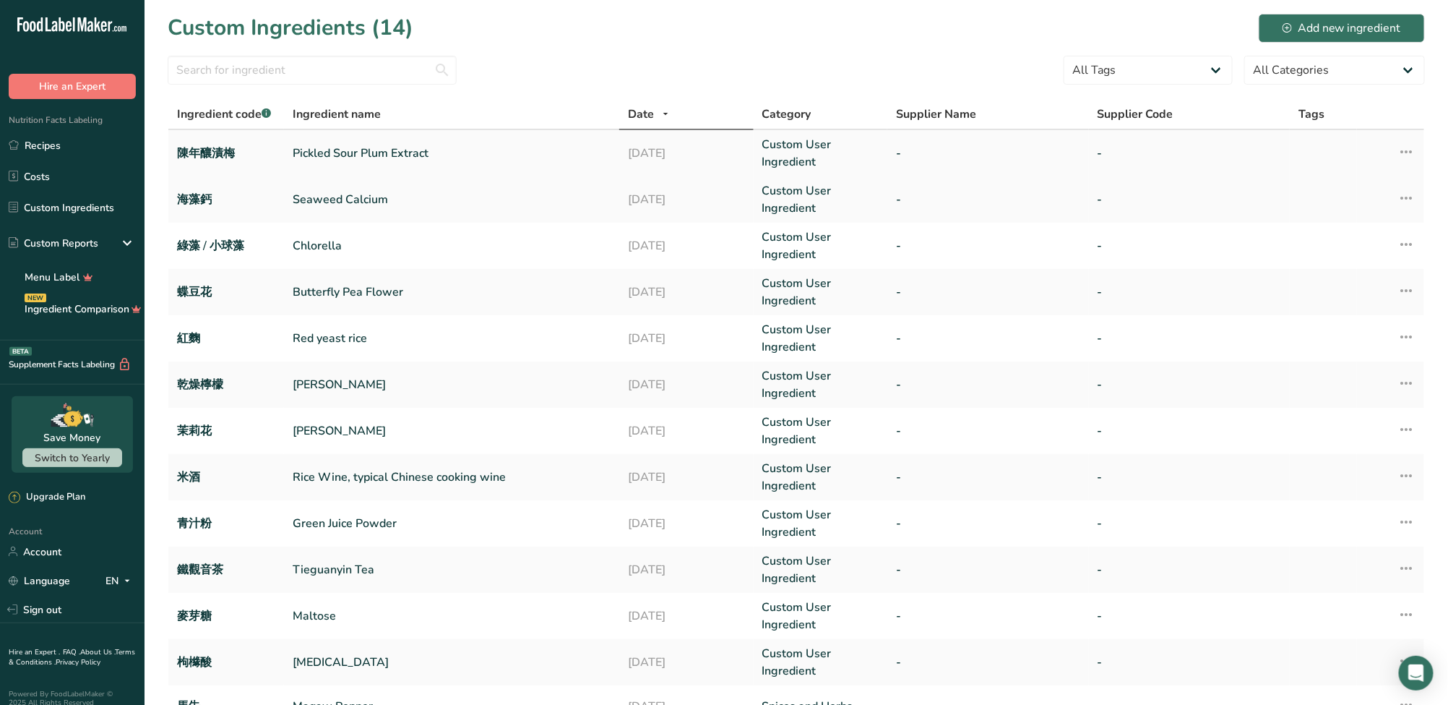
click at [356, 150] on link "Pickled Sour Plum Extract" at bounding box center [452, 153] width 318 height 17
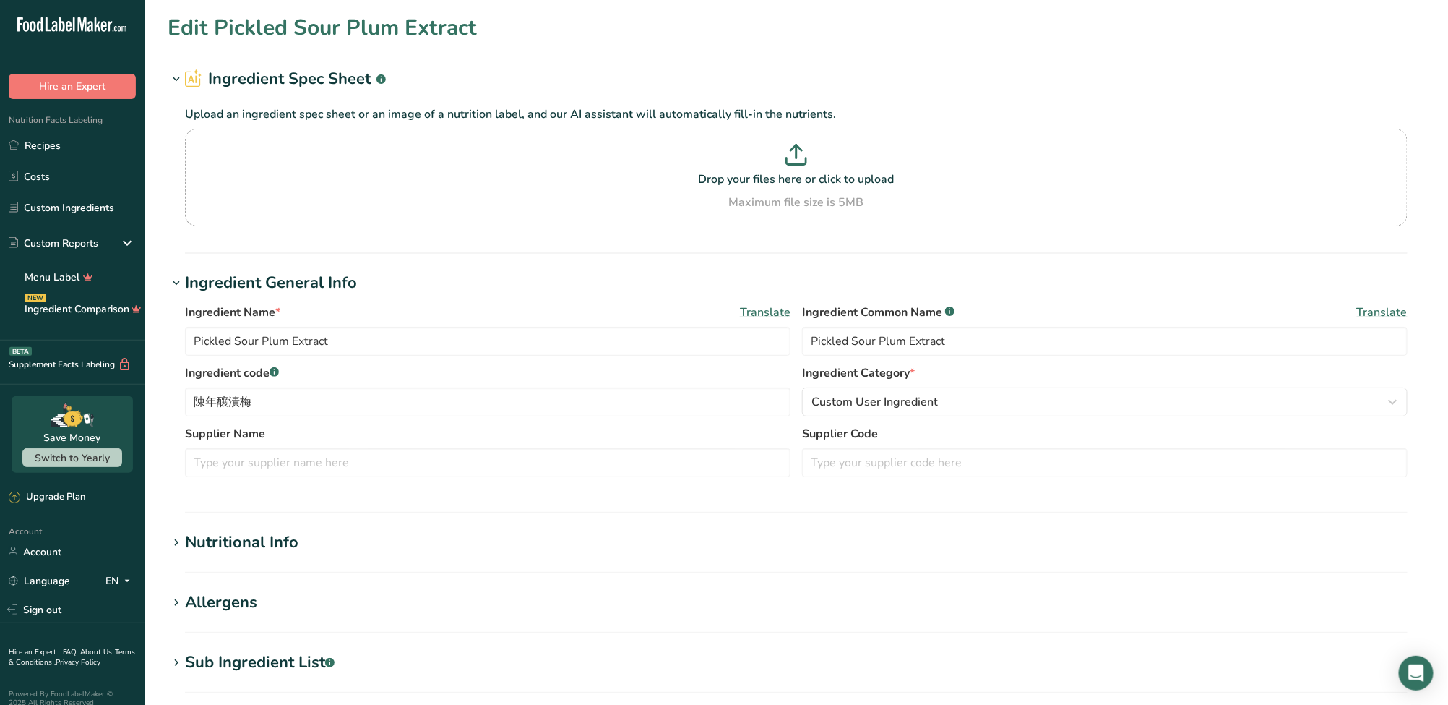
drag, startPoint x: 175, startPoint y: 19, endPoint x: 244, endPoint y: 33, distance: 70.7
click at [407, 27] on h1 "Edit Pickled Sour Plum Extract" at bounding box center [322, 28] width 309 height 33
click at [155, 39] on section "Edit Pickled Sour Plum Extract Ingredient Spec Sheet .a-a{fill:#347362;}.b-a{fi…" at bounding box center [797, 531] width 1304 height 1062
drag, startPoint x: 192, startPoint y: 338, endPoint x: 362, endPoint y: 348, distance: 170.9
click at [362, 348] on input "Pickled Sour Plum Extract" at bounding box center [488, 341] width 606 height 29
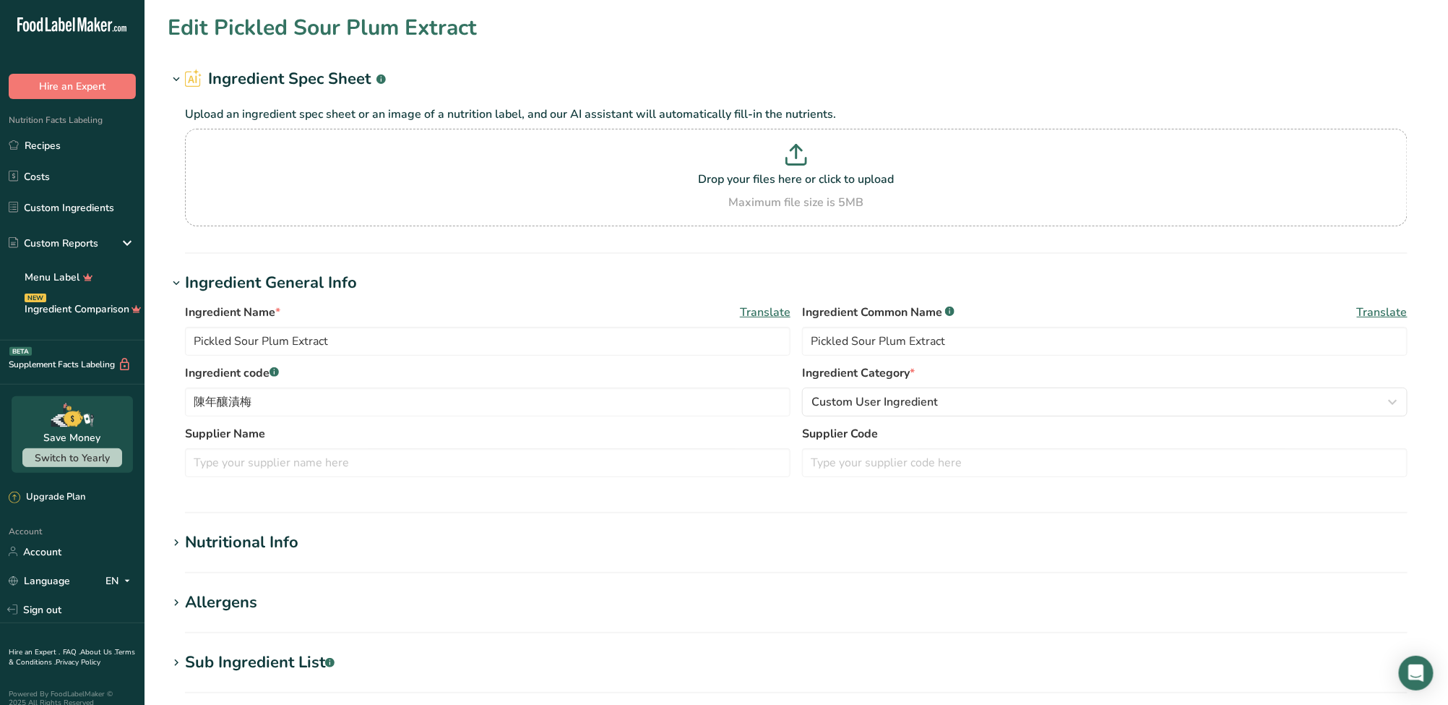
drag, startPoint x: 304, startPoint y: 547, endPoint x: 185, endPoint y: 545, distance: 118.5
click at [185, 545] on h1 "Nutritional Info" at bounding box center [797, 542] width 1258 height 24
copy div "Nutritional Info"
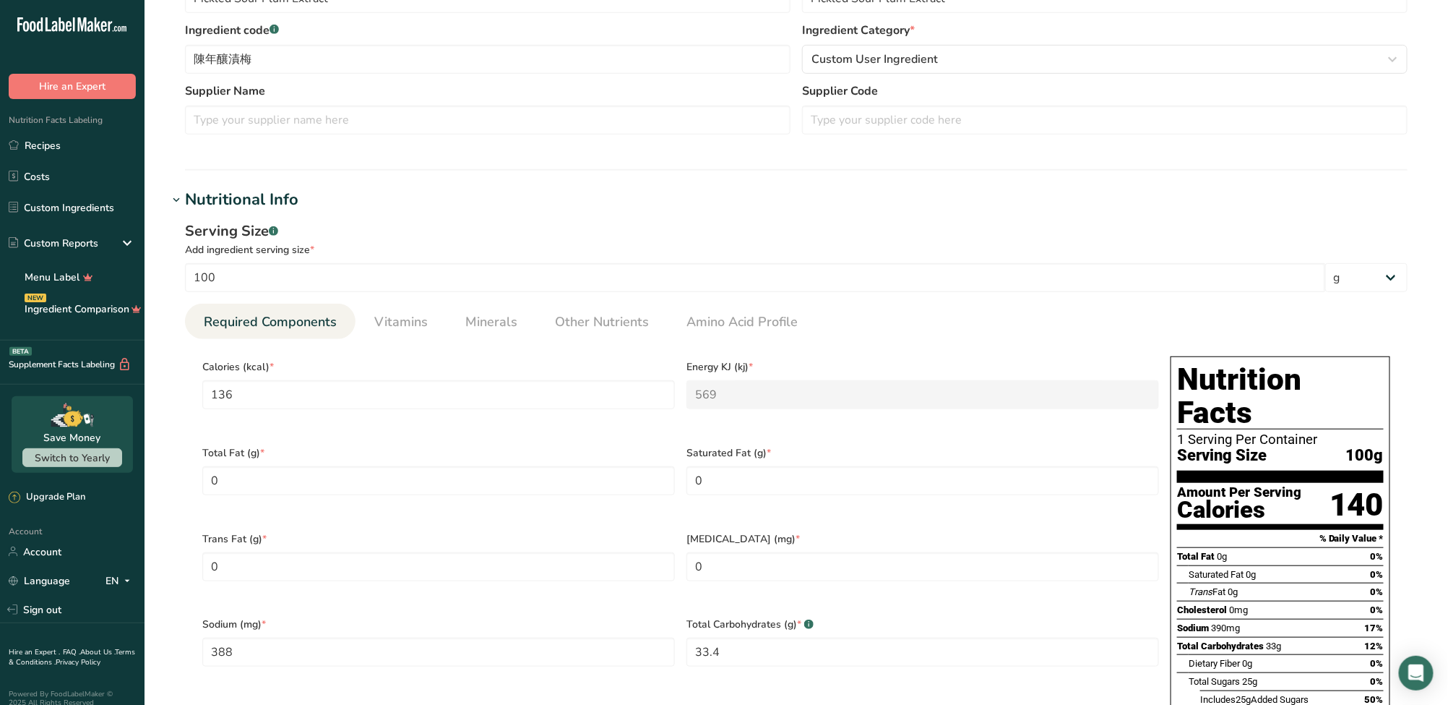
scroll to position [385, 0]
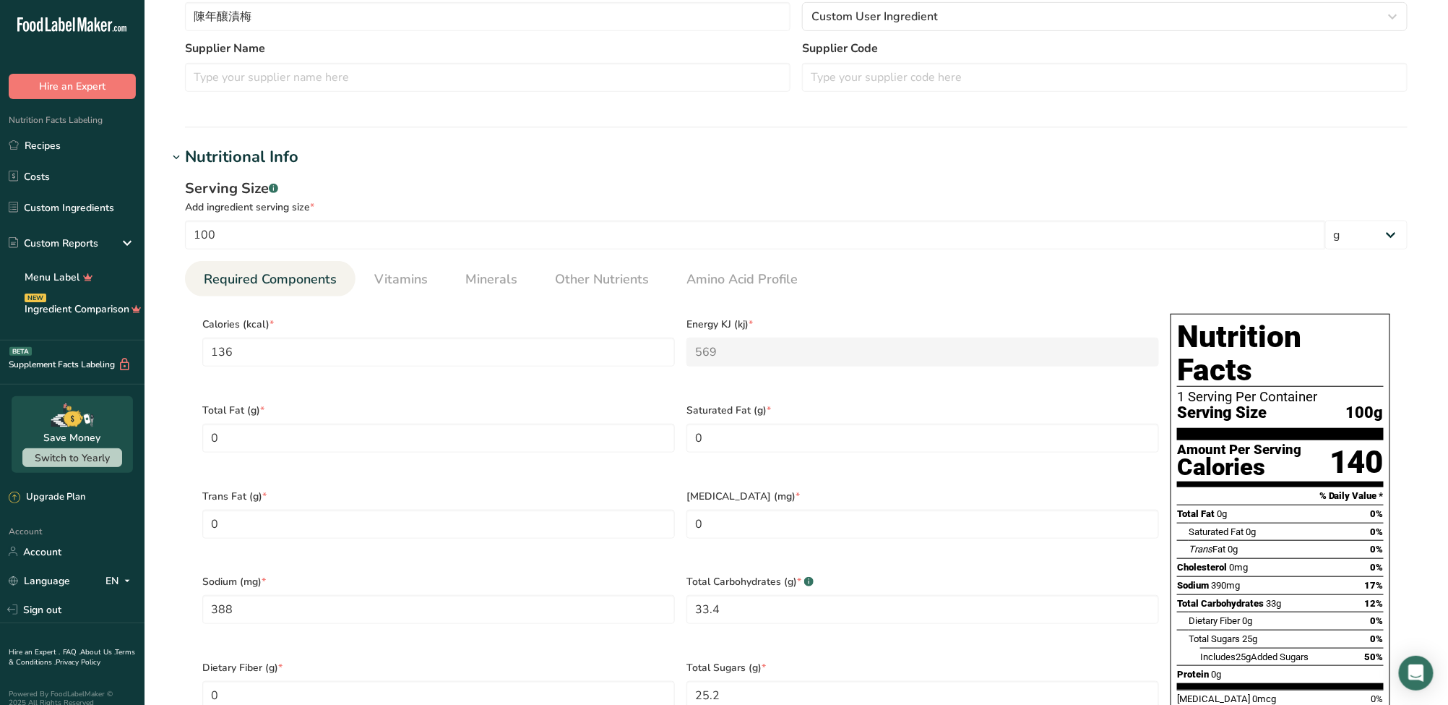
click at [524, 335] on div "Calories (kcal) * 136" at bounding box center [439, 351] width 484 height 86
drag, startPoint x: 524, startPoint y: 344, endPoint x: -5, endPoint y: 343, distance: 529.0
click at [0, 343] on html ".a-20{fill:#fff;} Hire an Expert Nutrition Facts Labeling Recipes Costs Custom …" at bounding box center [724, 506] width 1448 height 1782
drag, startPoint x: 741, startPoint y: 590, endPoint x: 565, endPoint y: 573, distance: 176.5
click at [566, 573] on div "Calories (kcal) * 0 Energy KJ (kj) * 0 Total Fat (g) * 0 Saturated Fat (g) * 0 …" at bounding box center [681, 565] width 968 height 515
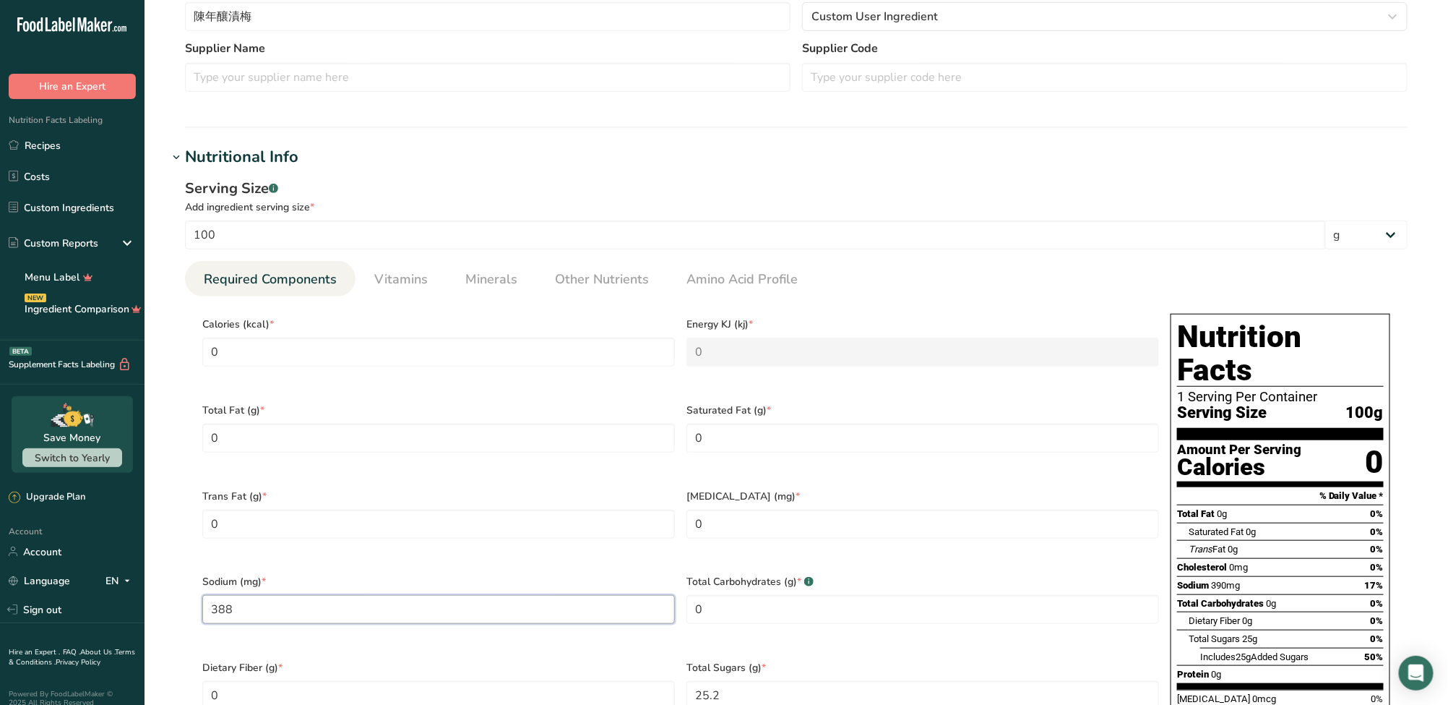
click at [437, 598] on input "388" at bounding box center [438, 609] width 473 height 29
drag, startPoint x: 247, startPoint y: 594, endPoint x: 28, endPoint y: 596, distance: 219.0
click at [28, 596] on div ".a-20{fill:#fff;} Hire an Expert Nutrition Facts Labeling Recipes Costs Custom …" at bounding box center [724, 506] width 1448 height 1782
drag, startPoint x: 702, startPoint y: 673, endPoint x: 603, endPoint y: 661, distance: 99.8
click at [603, 662] on div "Calories (kcal) * 0 Energy KJ (kj) * 0 Total Fat (g) * 0 Saturated Fat (g) * 0 …" at bounding box center [681, 565] width 968 height 515
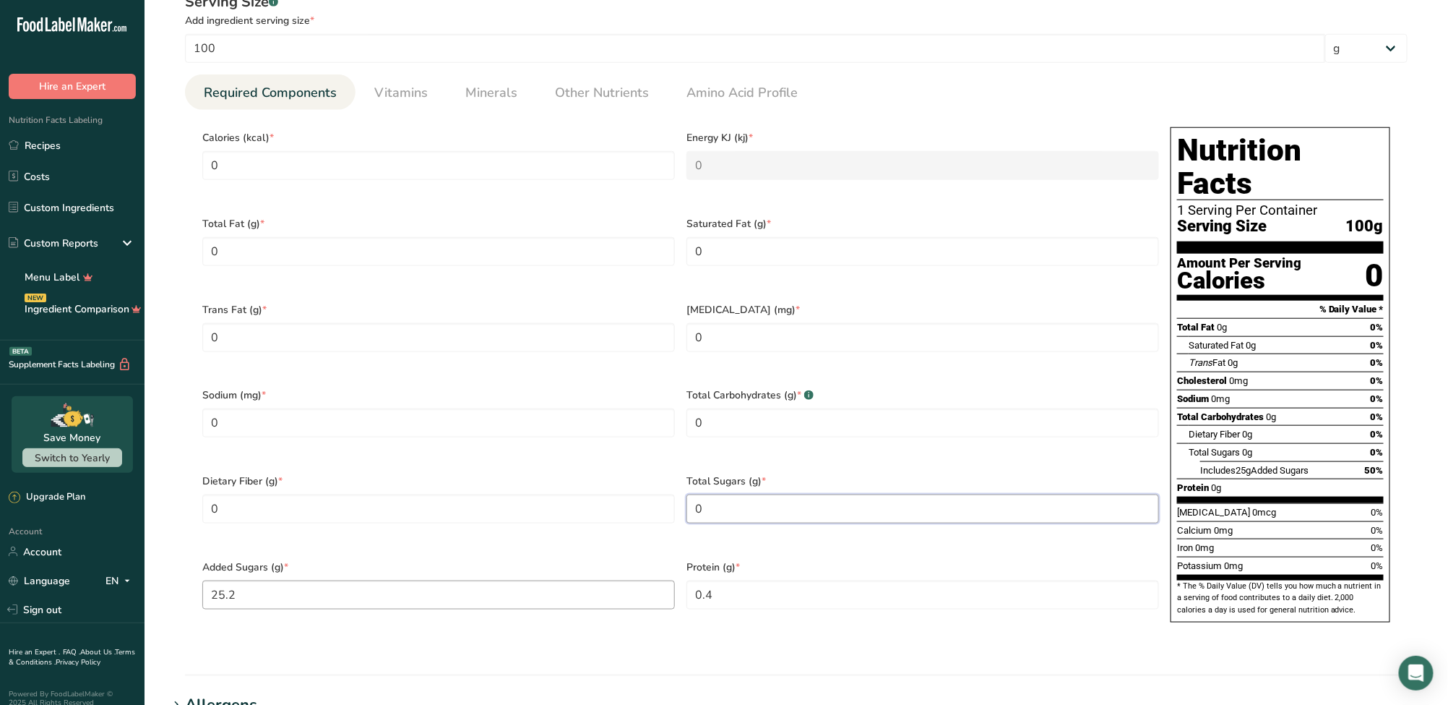
scroll to position [578, 0]
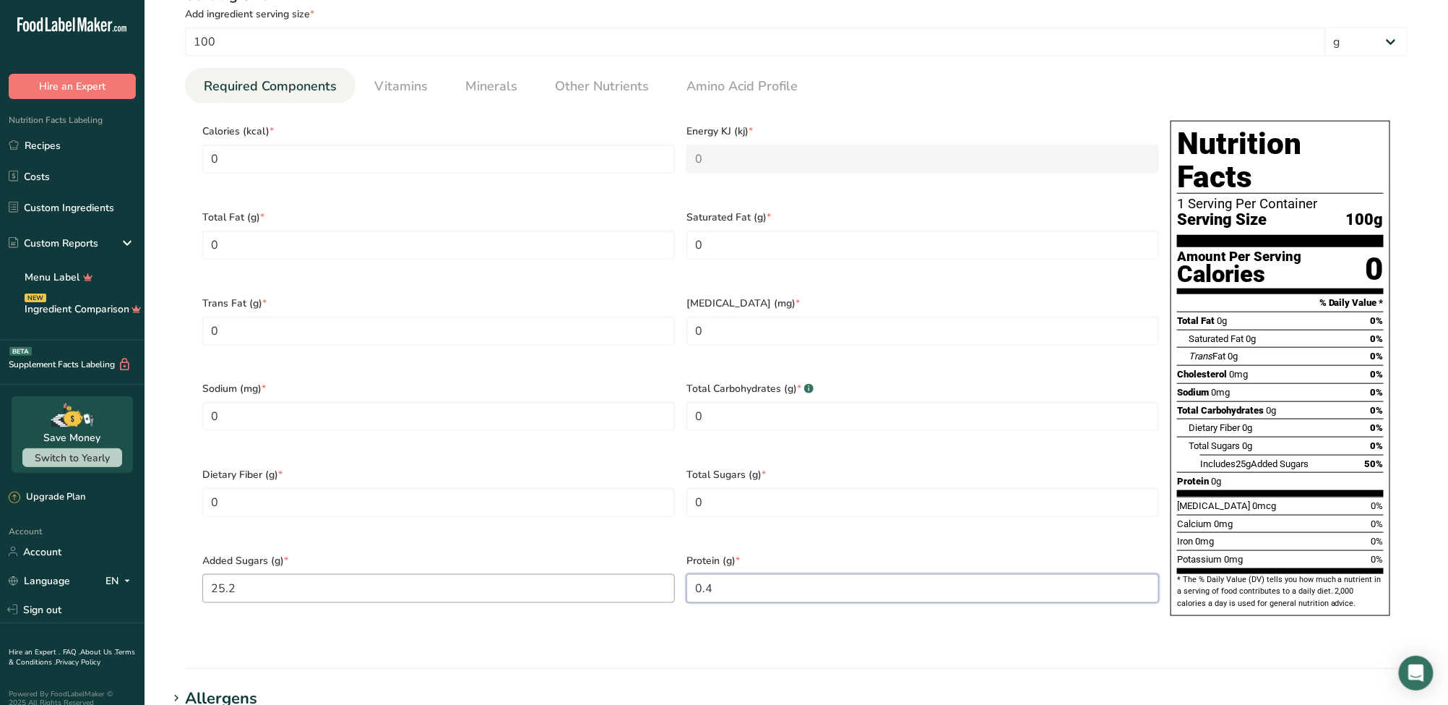
drag, startPoint x: 737, startPoint y: 570, endPoint x: 587, endPoint y: 567, distance: 150.4
click at [587, 567] on div "Calories (kcal) * 0 Energy KJ (kj) * 0 Total Fat (g) * 0 Saturated Fat (g) * 0 …" at bounding box center [681, 372] width 968 height 515
drag, startPoint x: 447, startPoint y: 566, endPoint x: 103, endPoint y: 565, distance: 344.0
click at [103, 565] on div ".a-20{fill:#fff;} Hire an Expert Nutrition Facts Labeling Recipes Costs Custom …" at bounding box center [724, 313] width 1448 height 1782
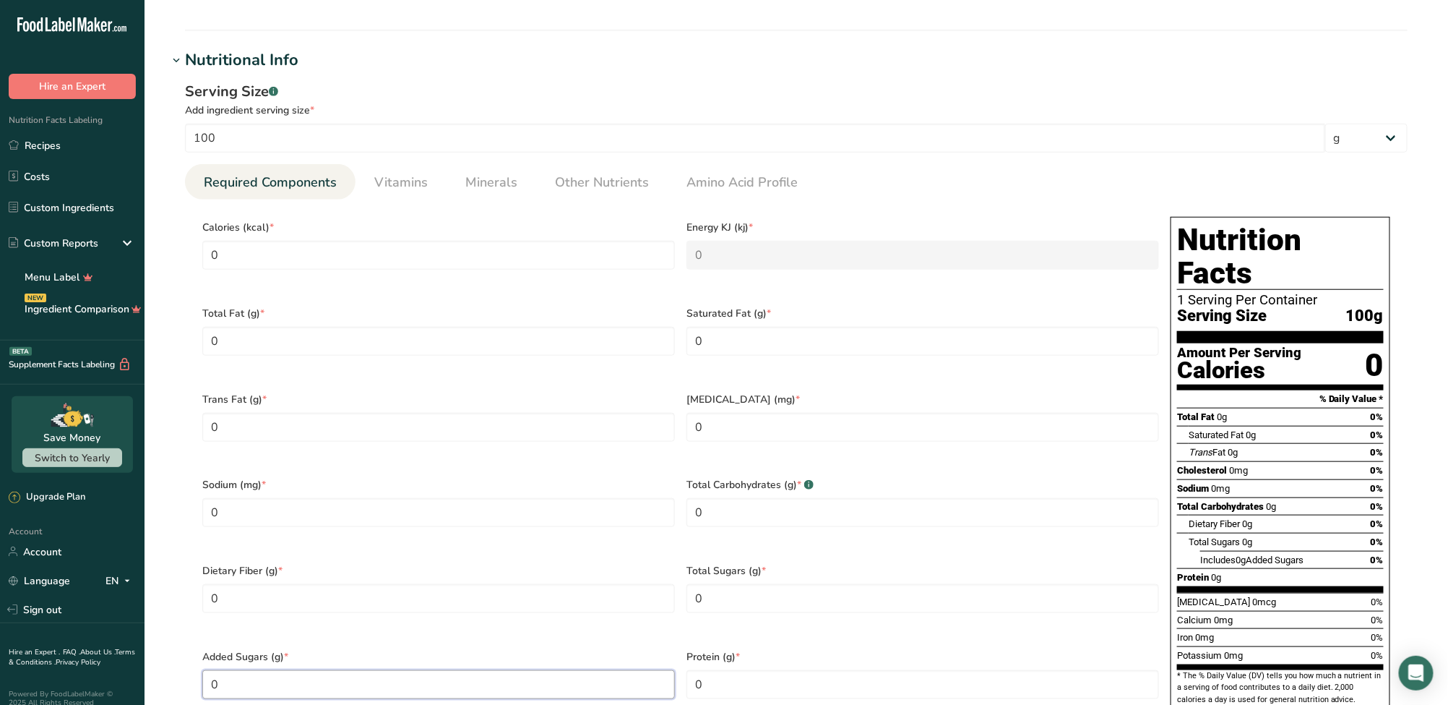
scroll to position [481, 0]
click at [176, 427] on div "Serving Size .a-a{fill:#347362;}.b-a{fill:#fff;} Add ingredient serving size * …" at bounding box center [797, 410] width 1258 height 674
drag, startPoint x: 235, startPoint y: 242, endPoint x: 184, endPoint y: 241, distance: 51.3
click at [184, 241] on div "Serving Size .a-a{fill:#347362;}.b-a{fill:#fff;} Add ingredient serving size * …" at bounding box center [797, 410] width 1258 height 674
click at [645, 298] on div "Total Fat (g) * 0" at bounding box center [439, 341] width 484 height 86
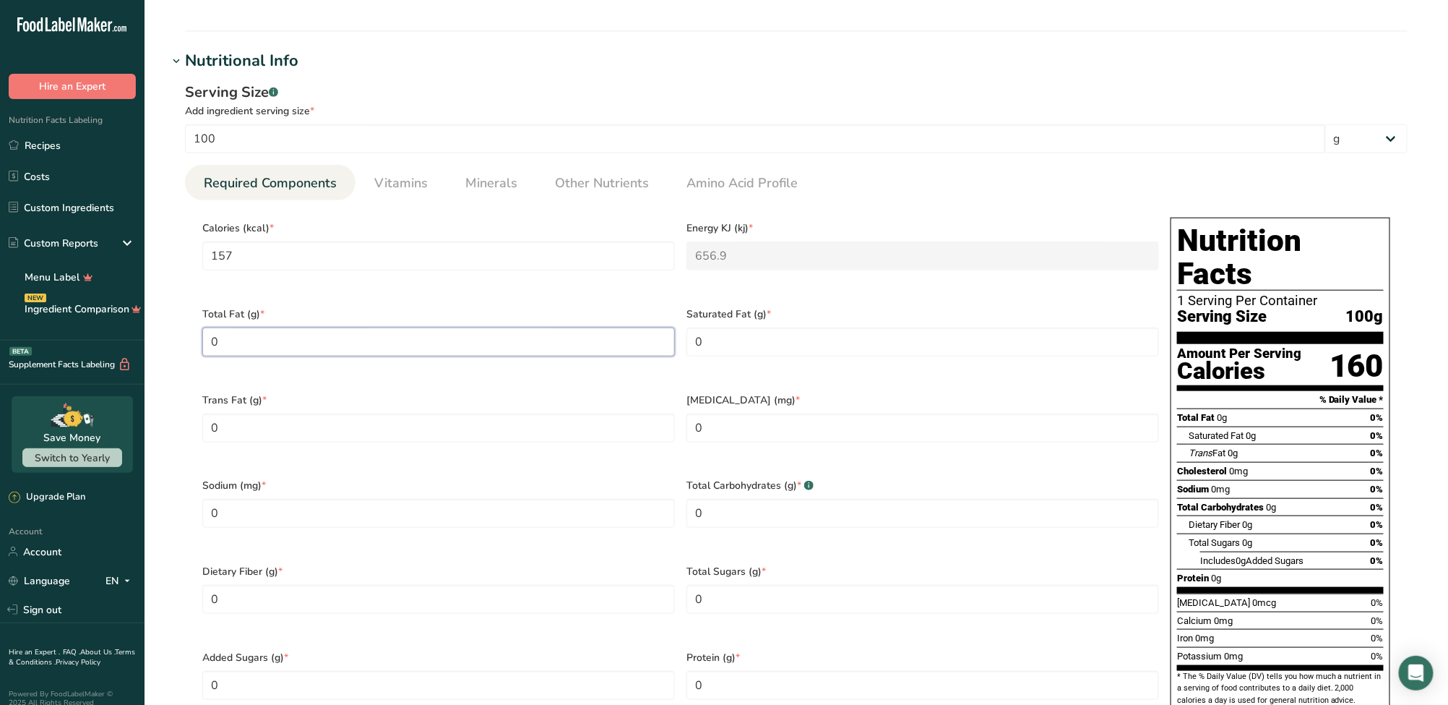
click at [567, 327] on Fat "0" at bounding box center [438, 341] width 473 height 29
click at [566, 327] on Fat "0" at bounding box center [438, 341] width 473 height 29
drag, startPoint x: 618, startPoint y: 497, endPoint x: 129, endPoint y: 504, distance: 489.3
click at [129, 504] on div ".a-20{fill:#fff;} Hire an Expert Nutrition Facts Labeling Recipes Costs Custom …" at bounding box center [724, 410] width 1448 height 1782
click at [797, 499] on Carbohydrates "0" at bounding box center [923, 513] width 473 height 29
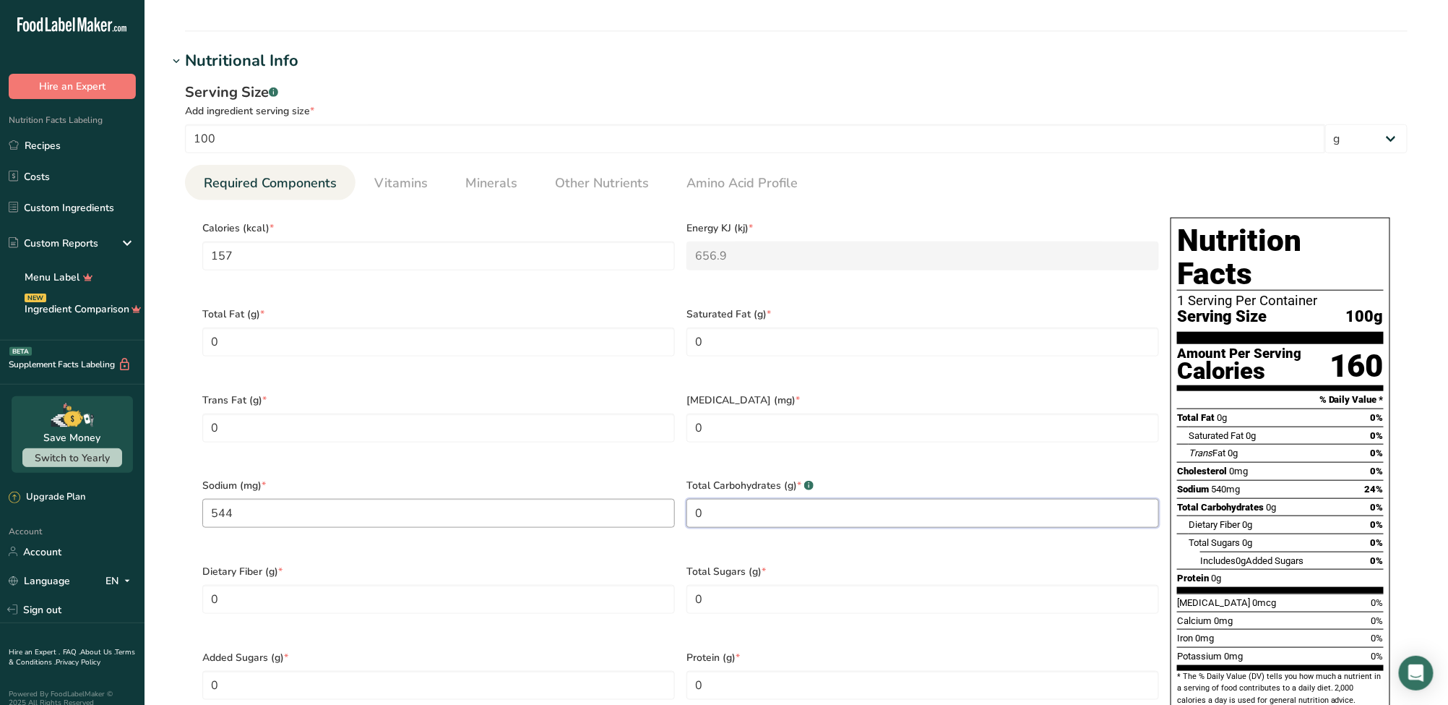
drag, startPoint x: 789, startPoint y: 495, endPoint x: 608, endPoint y: 497, distance: 181.4
click at [608, 497] on div "Calories (kcal) * 157 Energy KJ (kj) * 656.9 Total Fat (g) * 0 Saturated Fat (g…" at bounding box center [681, 469] width 968 height 515
click at [335, 585] on Fiber "0" at bounding box center [438, 599] width 473 height 29
drag, startPoint x: 755, startPoint y: 585, endPoint x: 663, endPoint y: 580, distance: 92.6
click at [663, 580] on div "Calories (kcal) * 157 Energy KJ (kj) * 656.9 Total Fat (g) * 0 Saturated Fat (g…" at bounding box center [681, 469] width 968 height 515
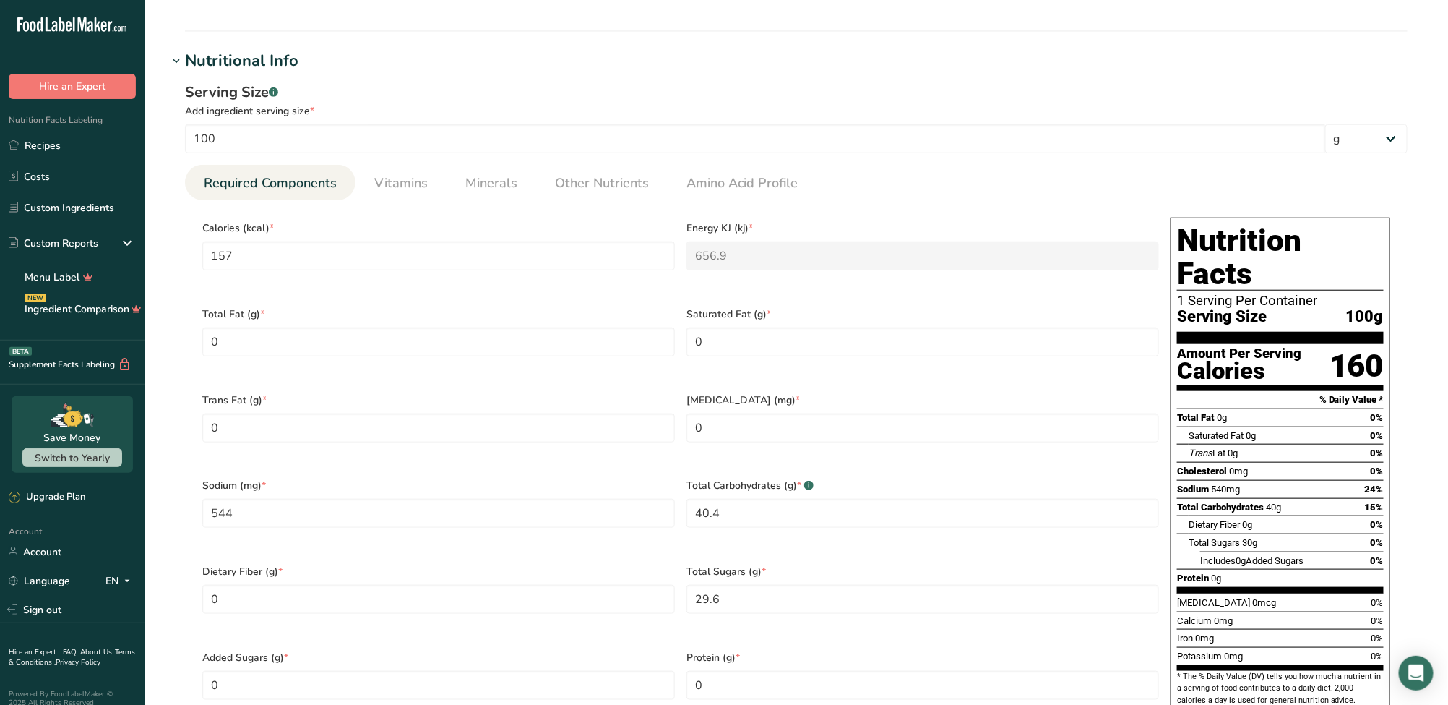
click at [562, 650] on span "Added Sugars (g) *" at bounding box center [438, 657] width 473 height 15
click at [548, 671] on Sugars "0" at bounding box center [438, 685] width 473 height 29
drag, startPoint x: 548, startPoint y: 660, endPoint x: -87, endPoint y: 593, distance: 638.8
click at [0, 593] on html ".a-20{fill:#fff;} Hire an Expert Nutrition Facts Labeling Recipes Costs Custom …" at bounding box center [724, 410] width 1448 height 1782
drag, startPoint x: 720, startPoint y: 656, endPoint x: 678, endPoint y: 650, distance: 42.3
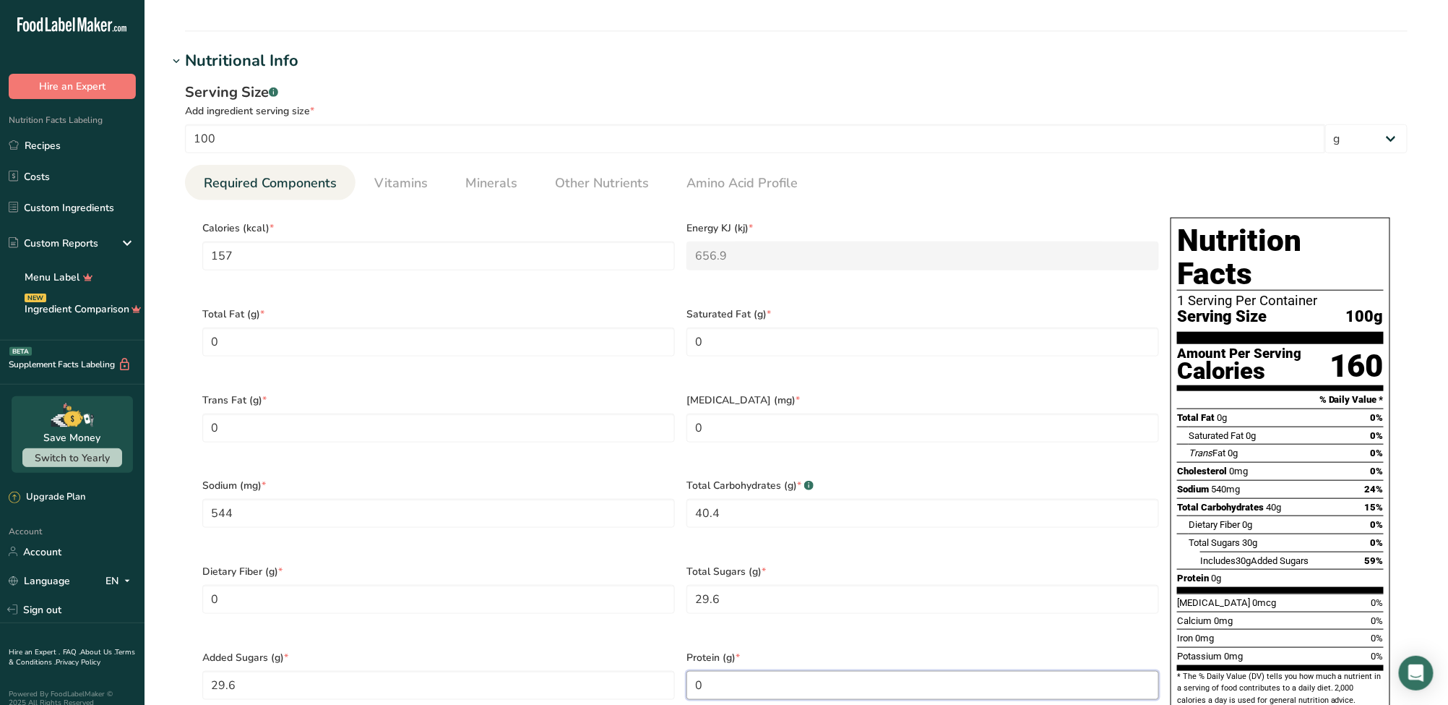
click at [678, 650] on div "Calories (kcal) * 157 Energy KJ (kj) * 656.9 Total Fat (g) * 0 Saturated Fat (g…" at bounding box center [681, 469] width 968 height 515
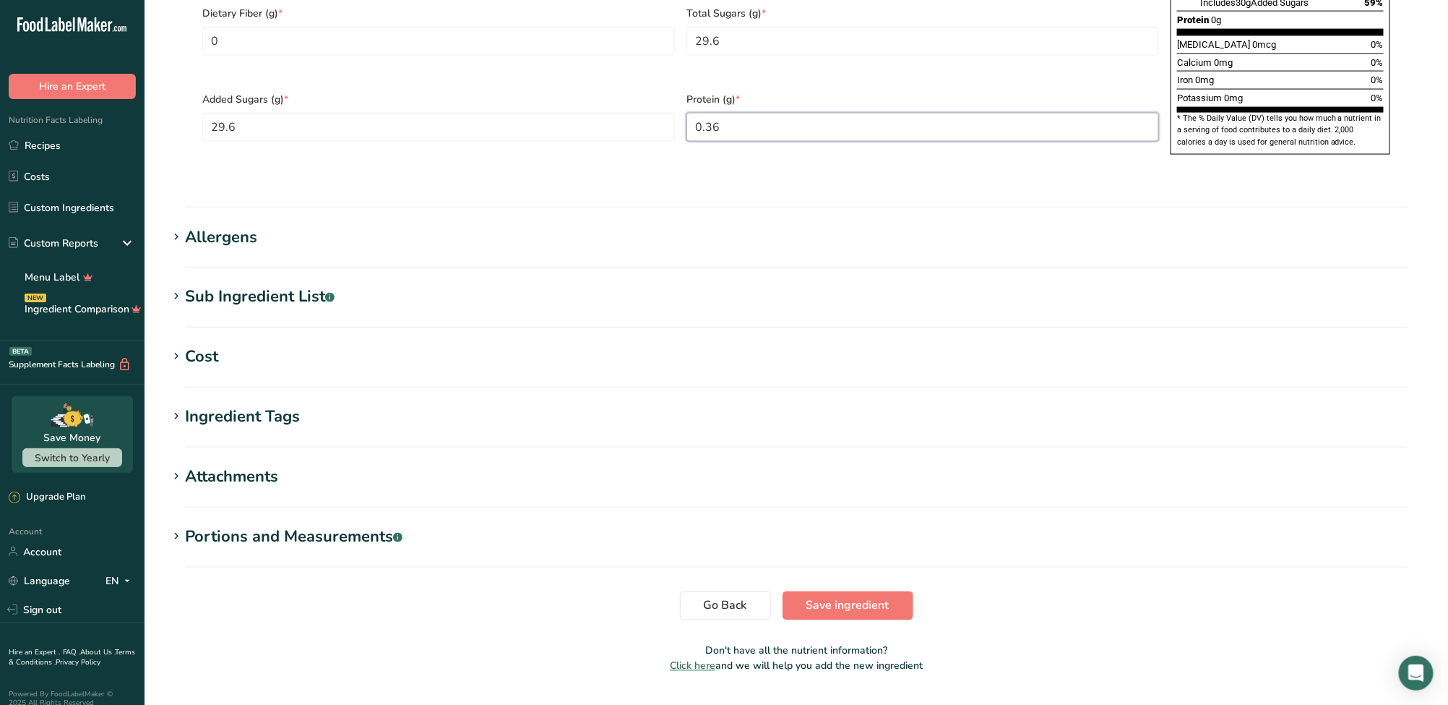
scroll to position [1041, 0]
click at [881, 590] on button "Save ingredient" at bounding box center [848, 604] width 131 height 29
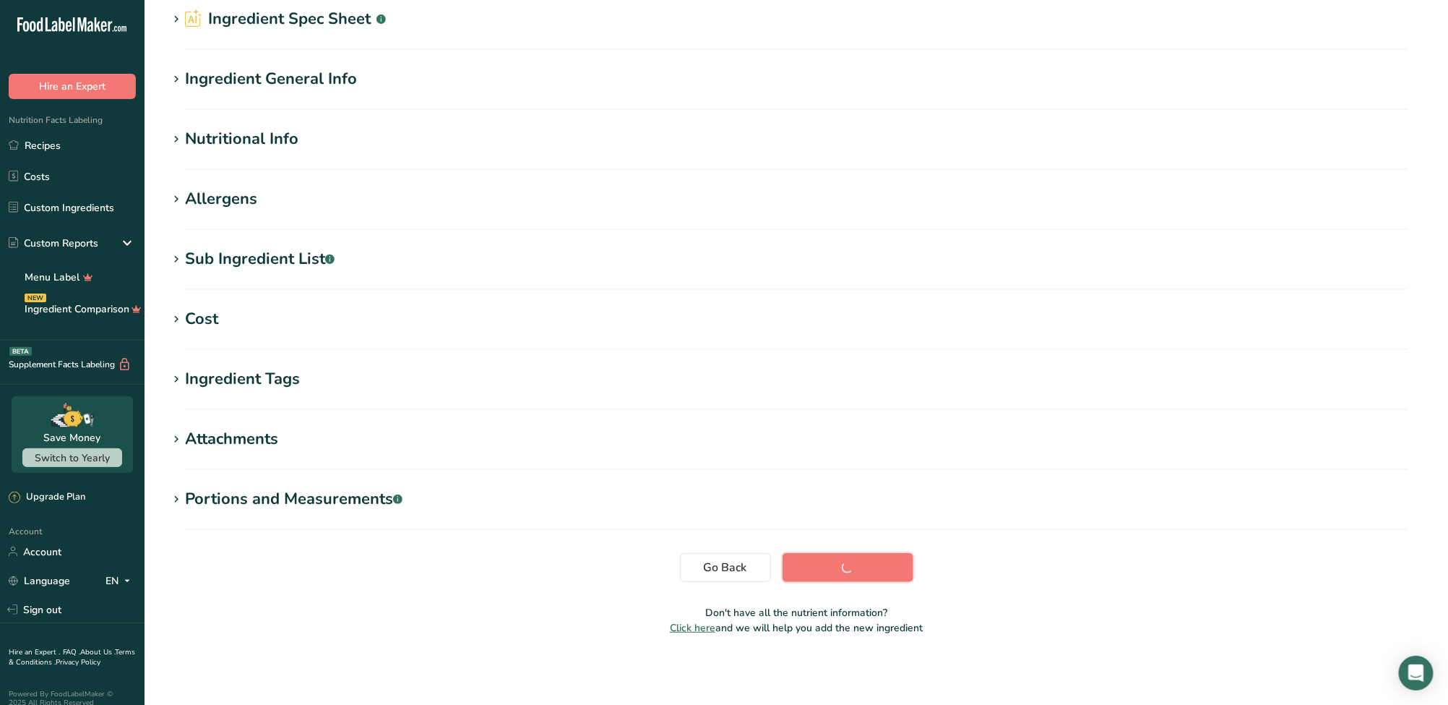
scroll to position [59, 0]
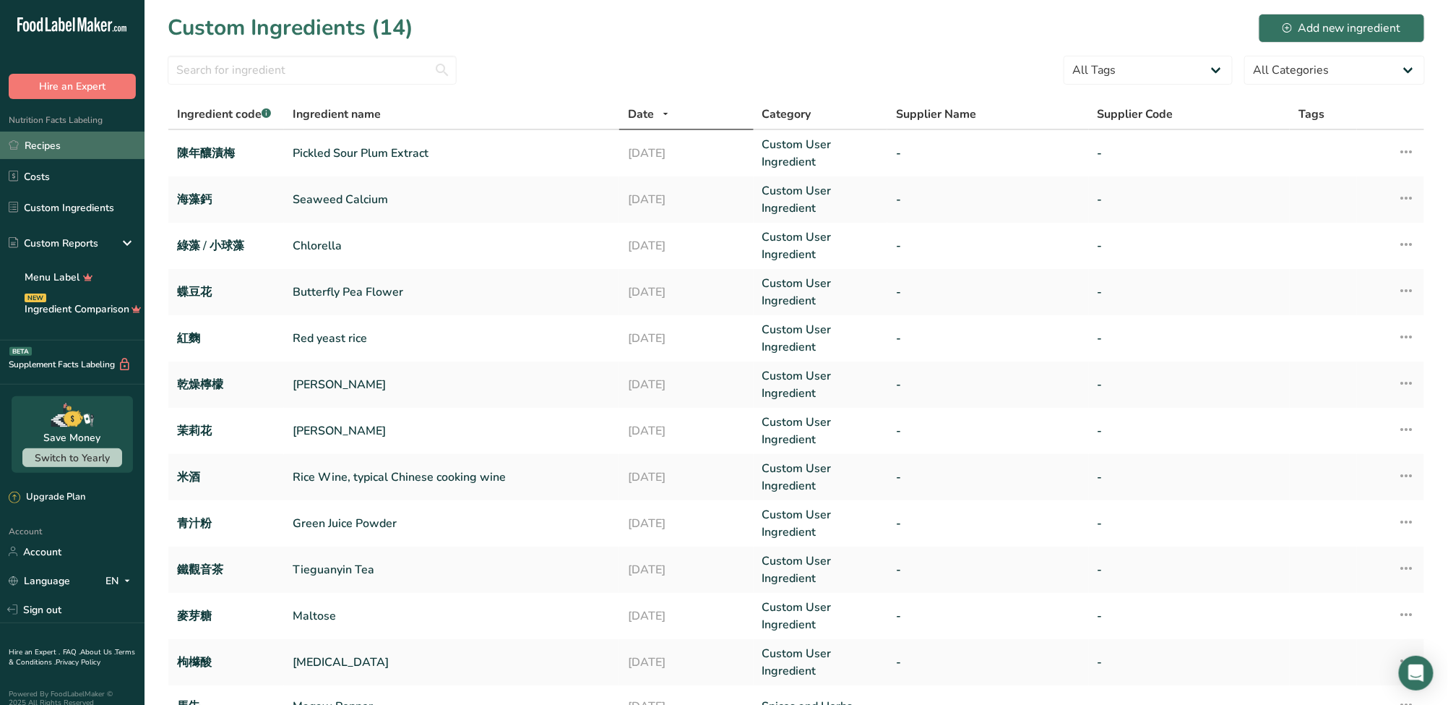
click at [90, 150] on link "Recipes" at bounding box center [72, 145] width 145 height 27
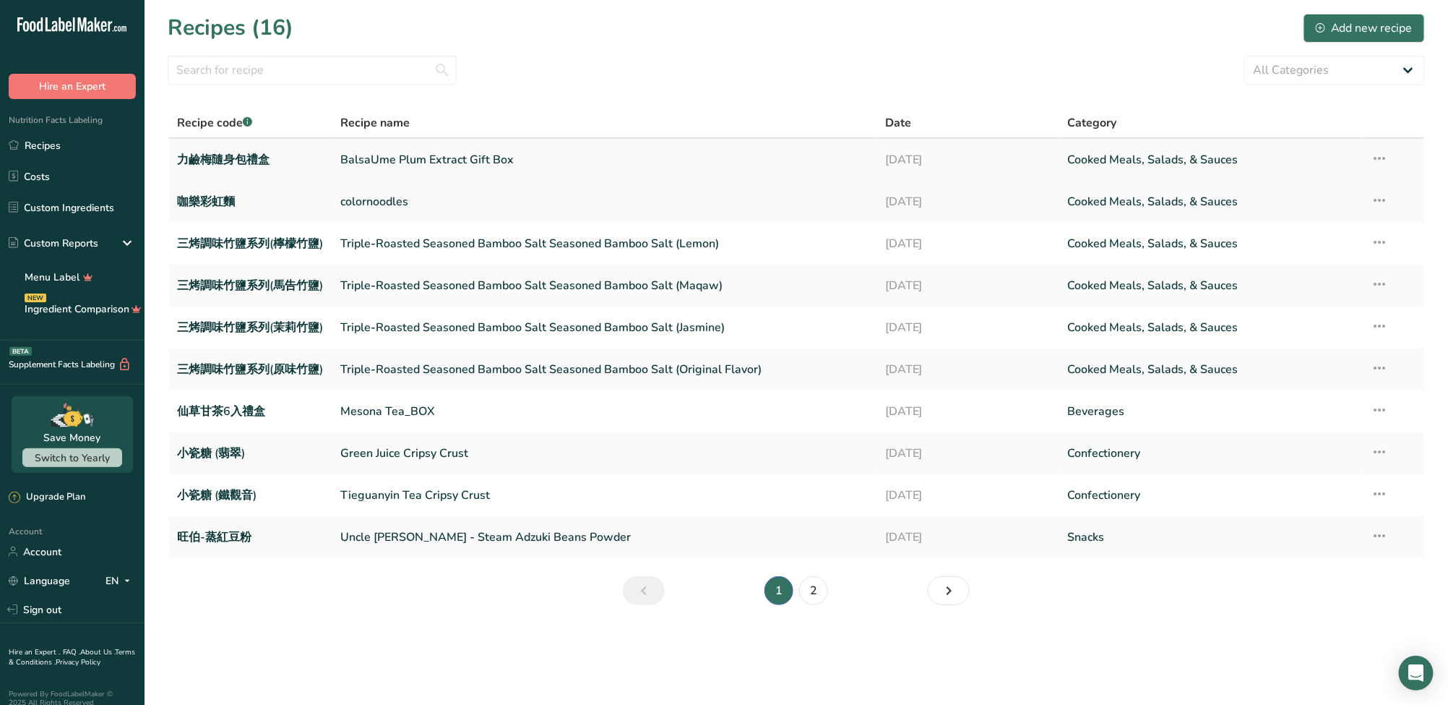
click at [457, 164] on link "BalsaUme Plum Extract Gift Box" at bounding box center [604, 160] width 528 height 30
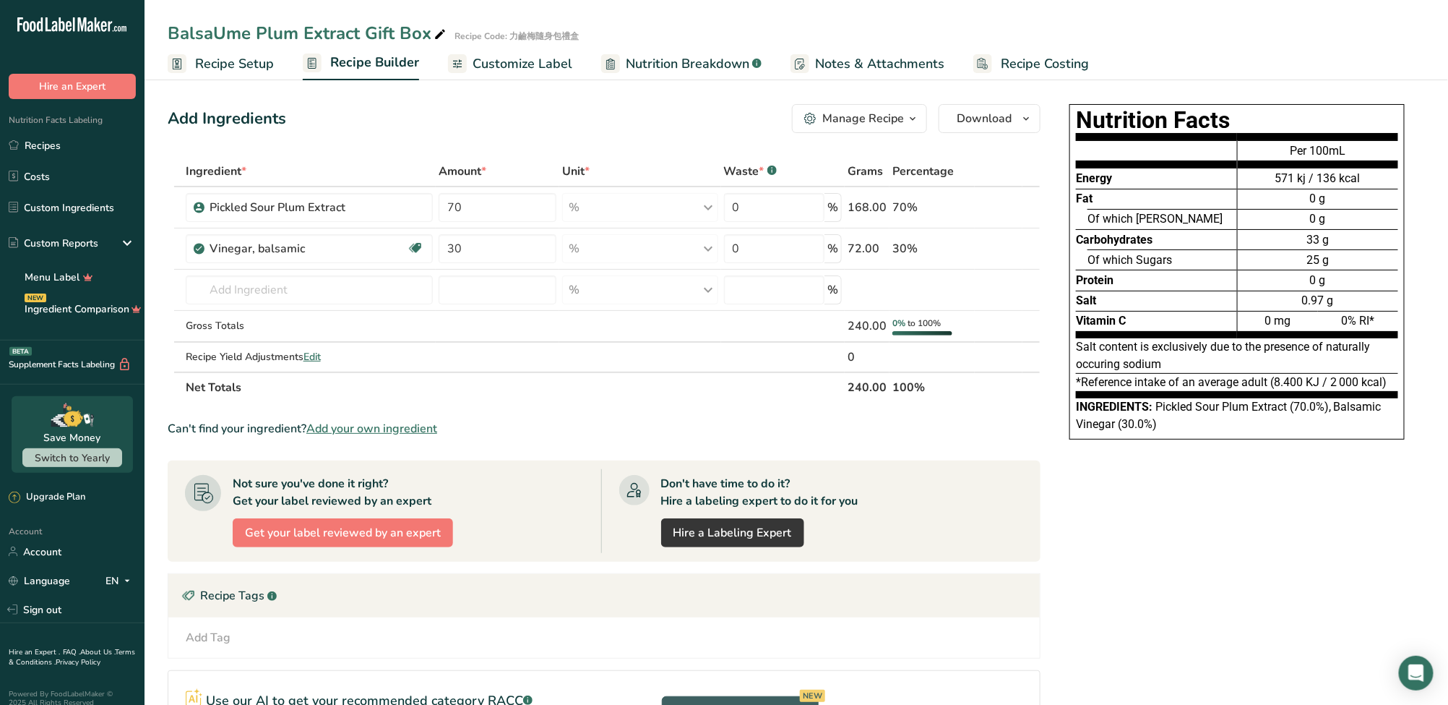
click at [525, 61] on span "Customize Label" at bounding box center [523, 64] width 100 height 20
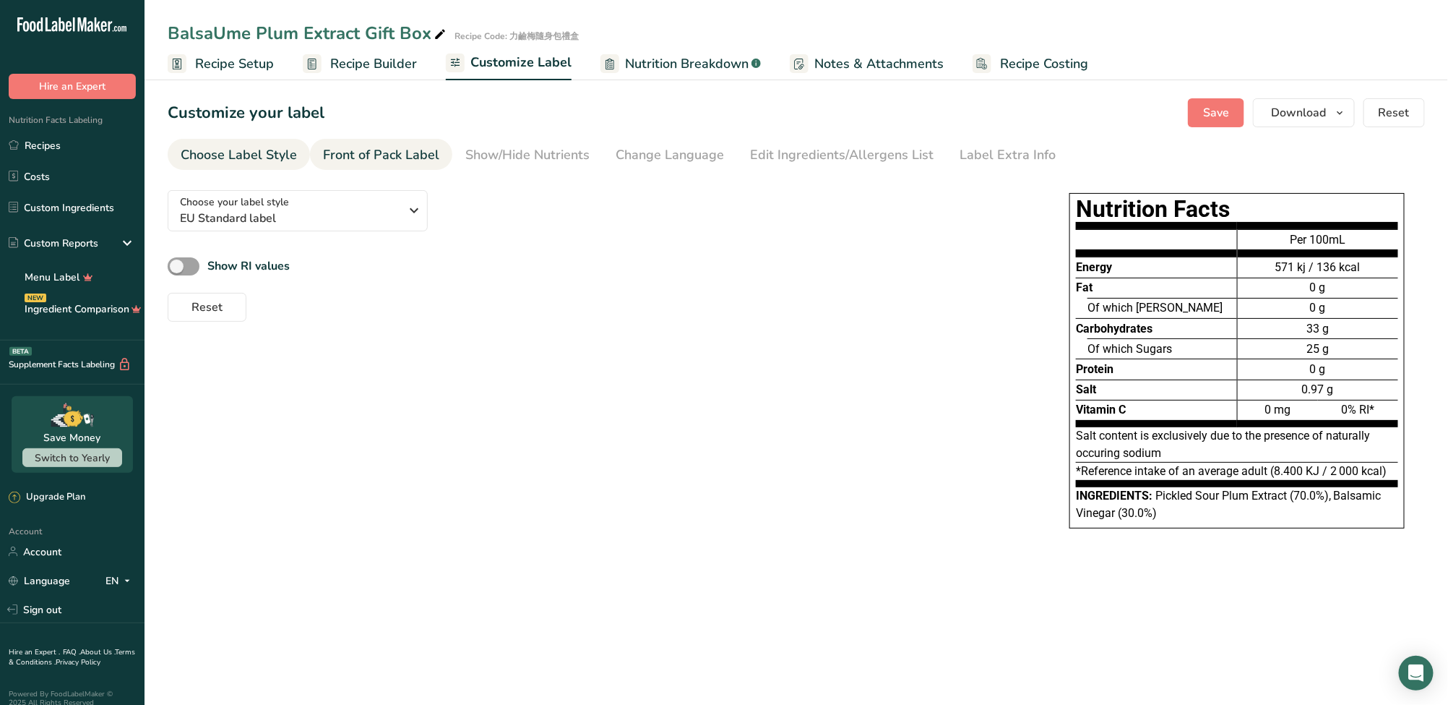
click at [411, 162] on div "Front of Pack Label" at bounding box center [381, 155] width 116 height 20
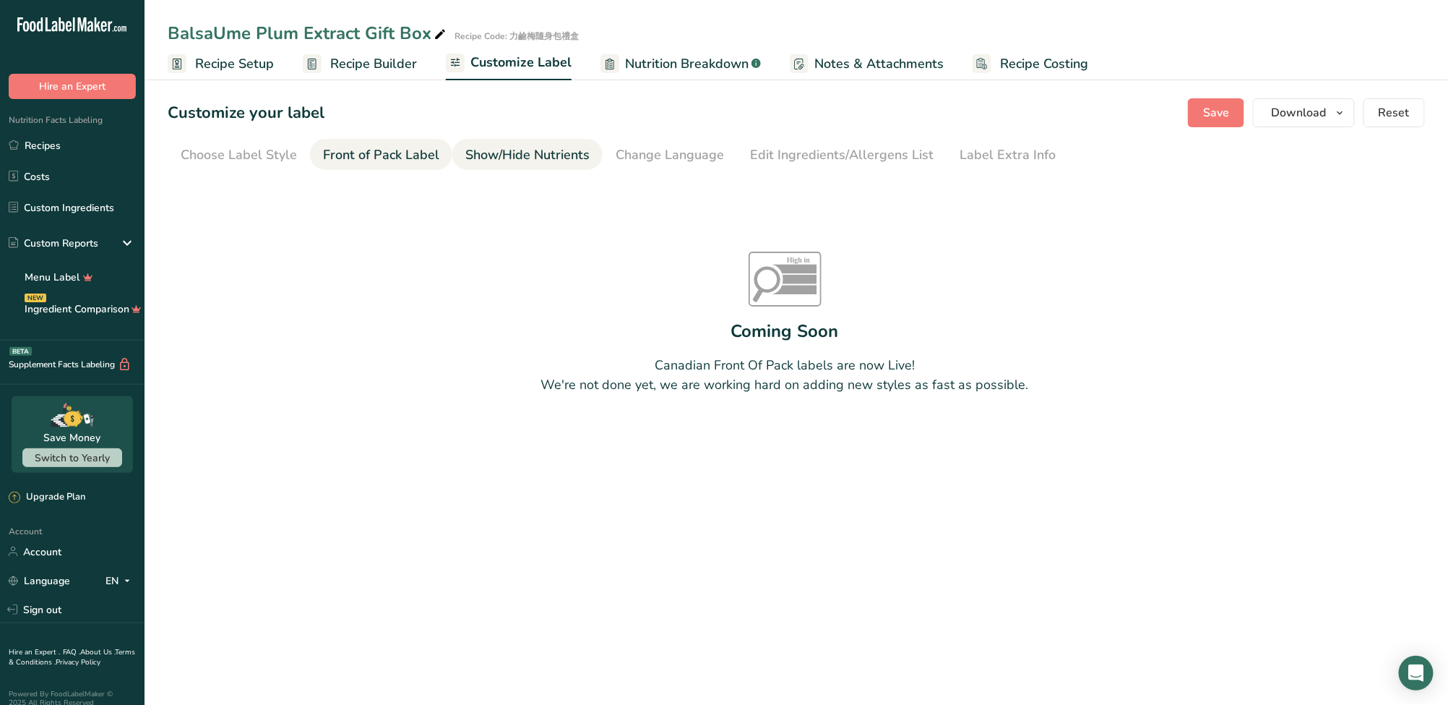
click at [507, 163] on div "Show/Hide Nutrients" at bounding box center [527, 155] width 124 height 20
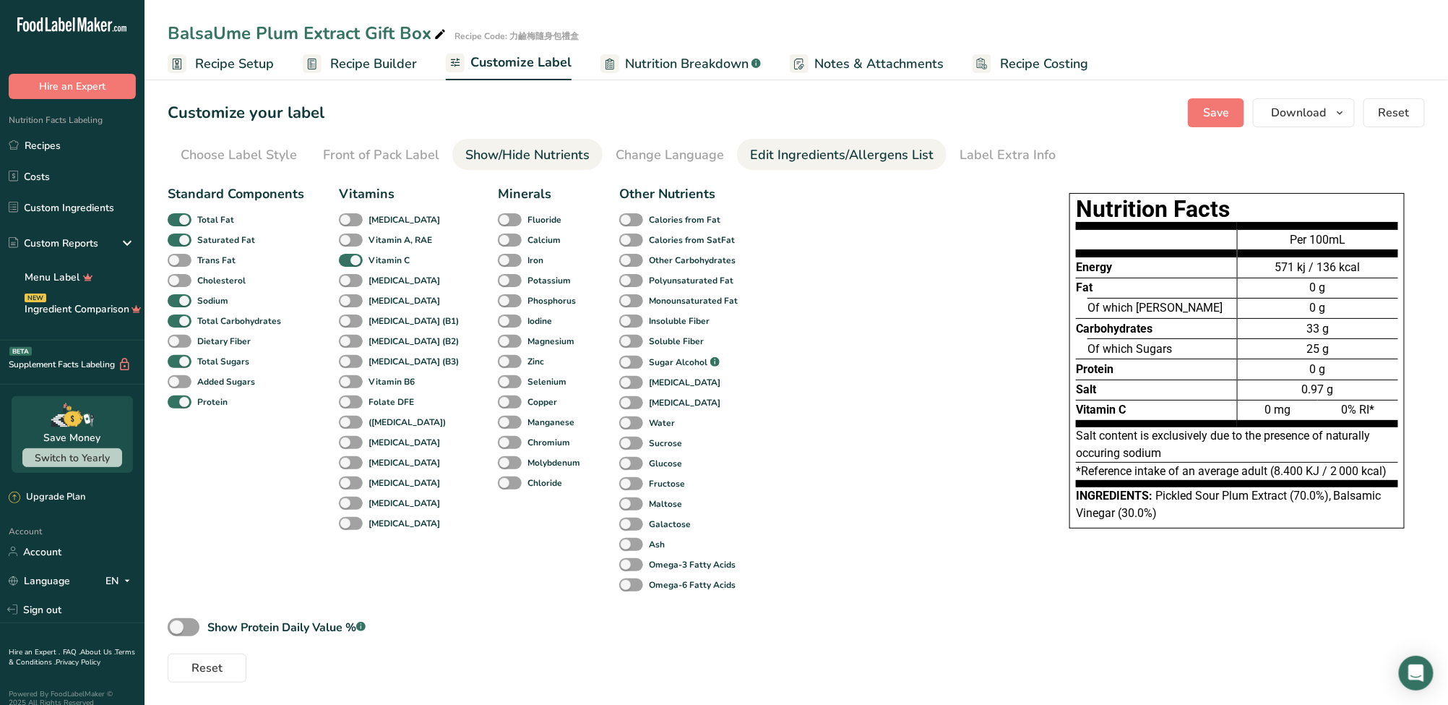
click at [882, 152] on div "Edit Ingredients/Allergens List" at bounding box center [842, 155] width 184 height 20
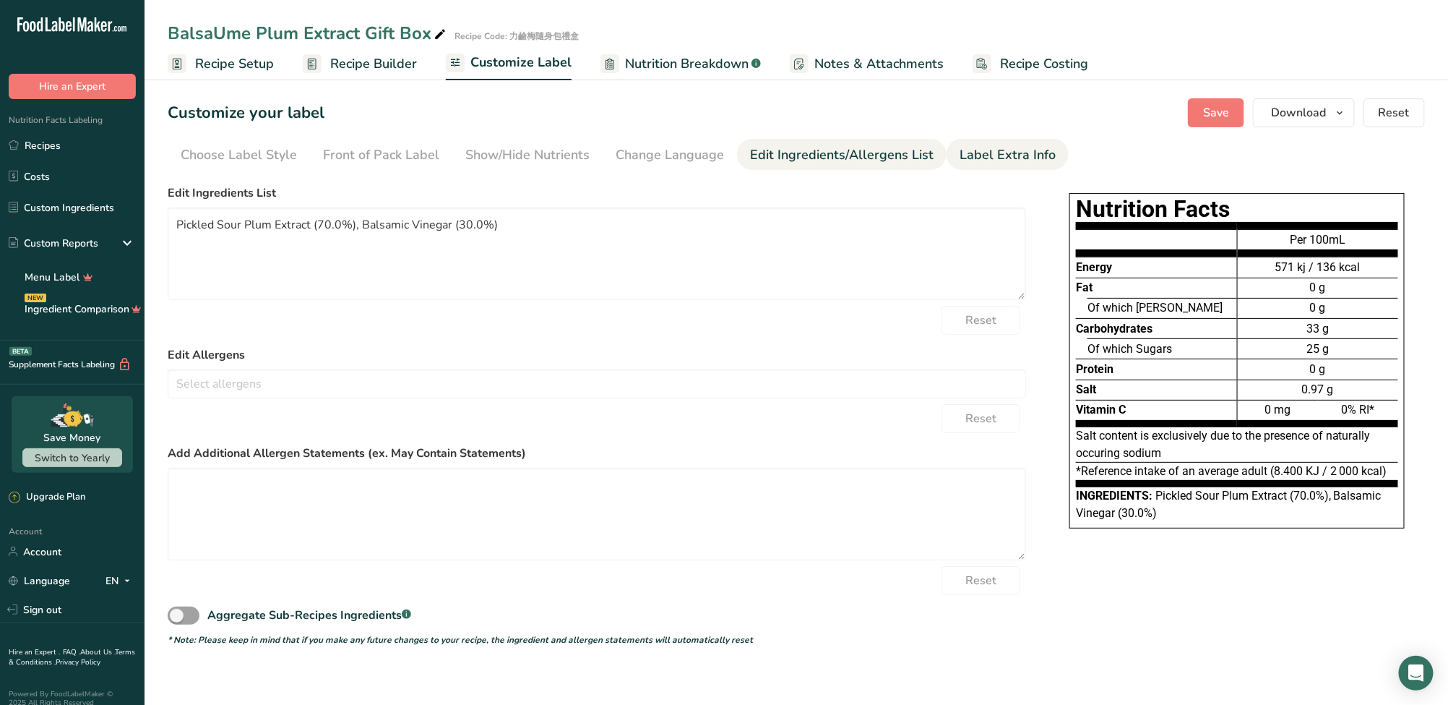
click at [983, 152] on div "Label Extra Info" at bounding box center [1008, 155] width 96 height 20
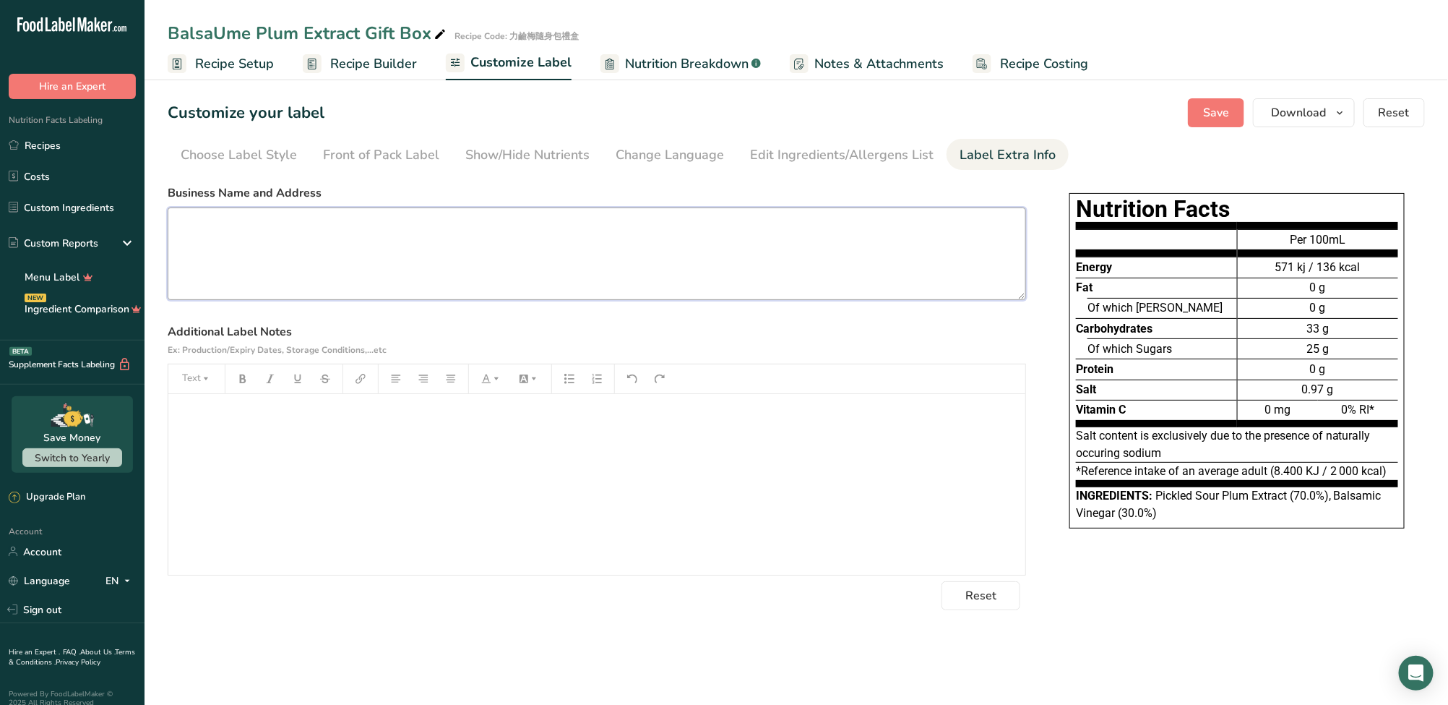
click at [358, 252] on textarea at bounding box center [597, 253] width 859 height 93
paste textarea "Balsalia Co., Ltd. No. 241-33, Nanping Rd., Mingjian Township, Nantou County, T…"
click at [327, 488] on div "﻿" at bounding box center [596, 484] width 857 height 181
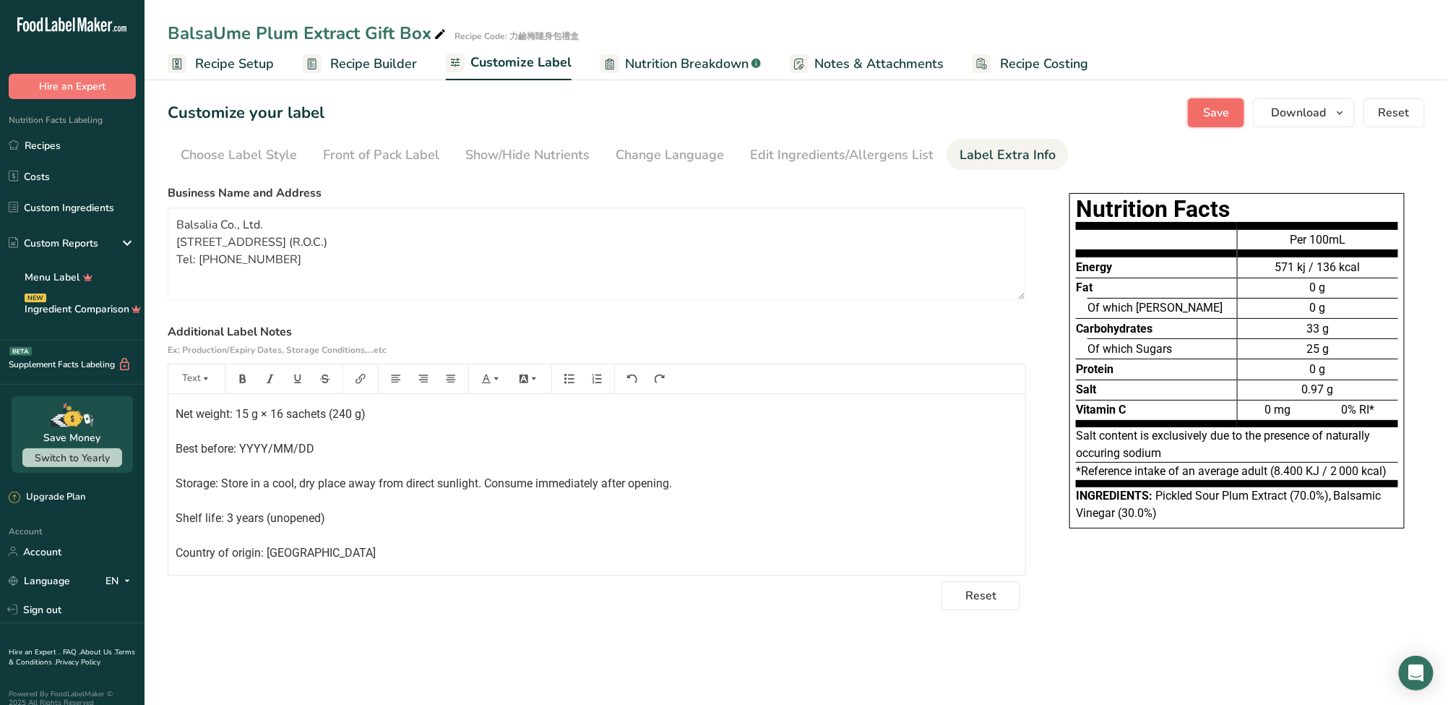
click at [1223, 114] on span "Save" at bounding box center [1216, 112] width 26 height 17
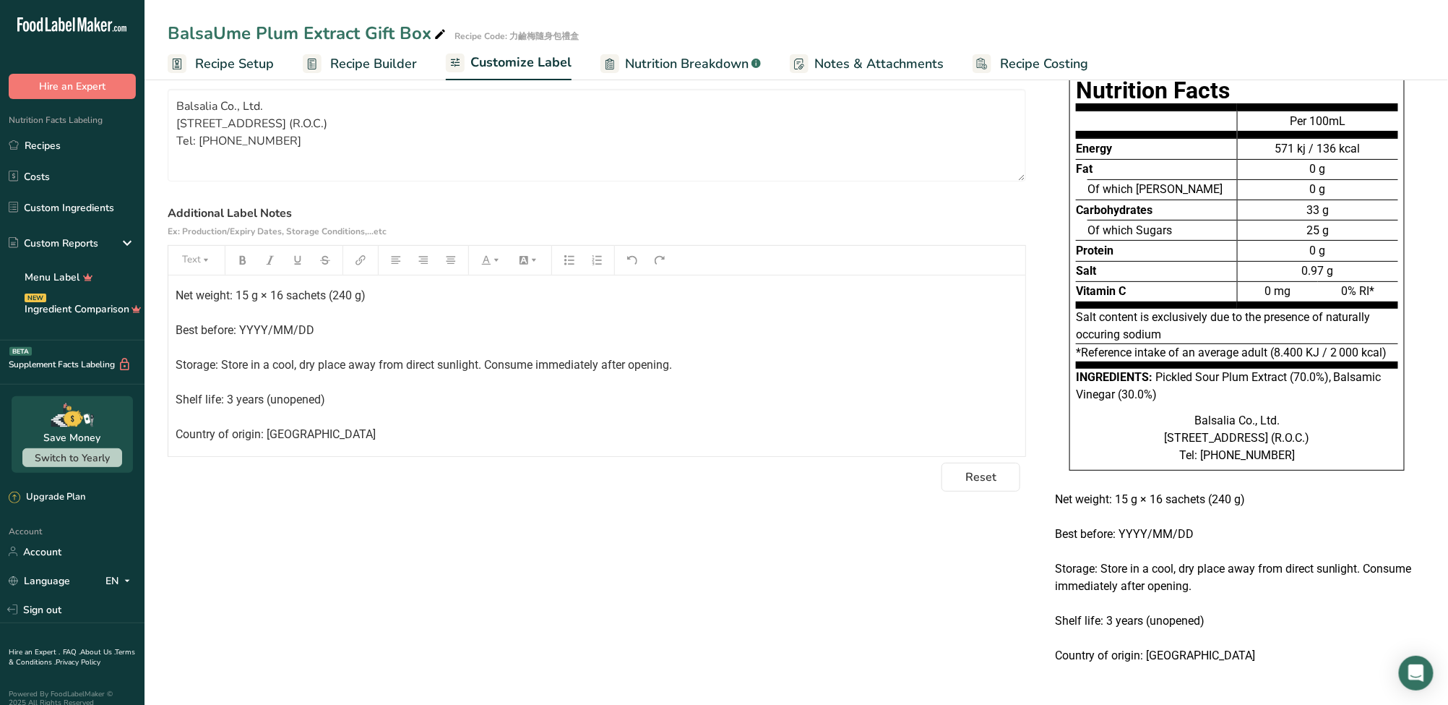
scroll to position [30, 0]
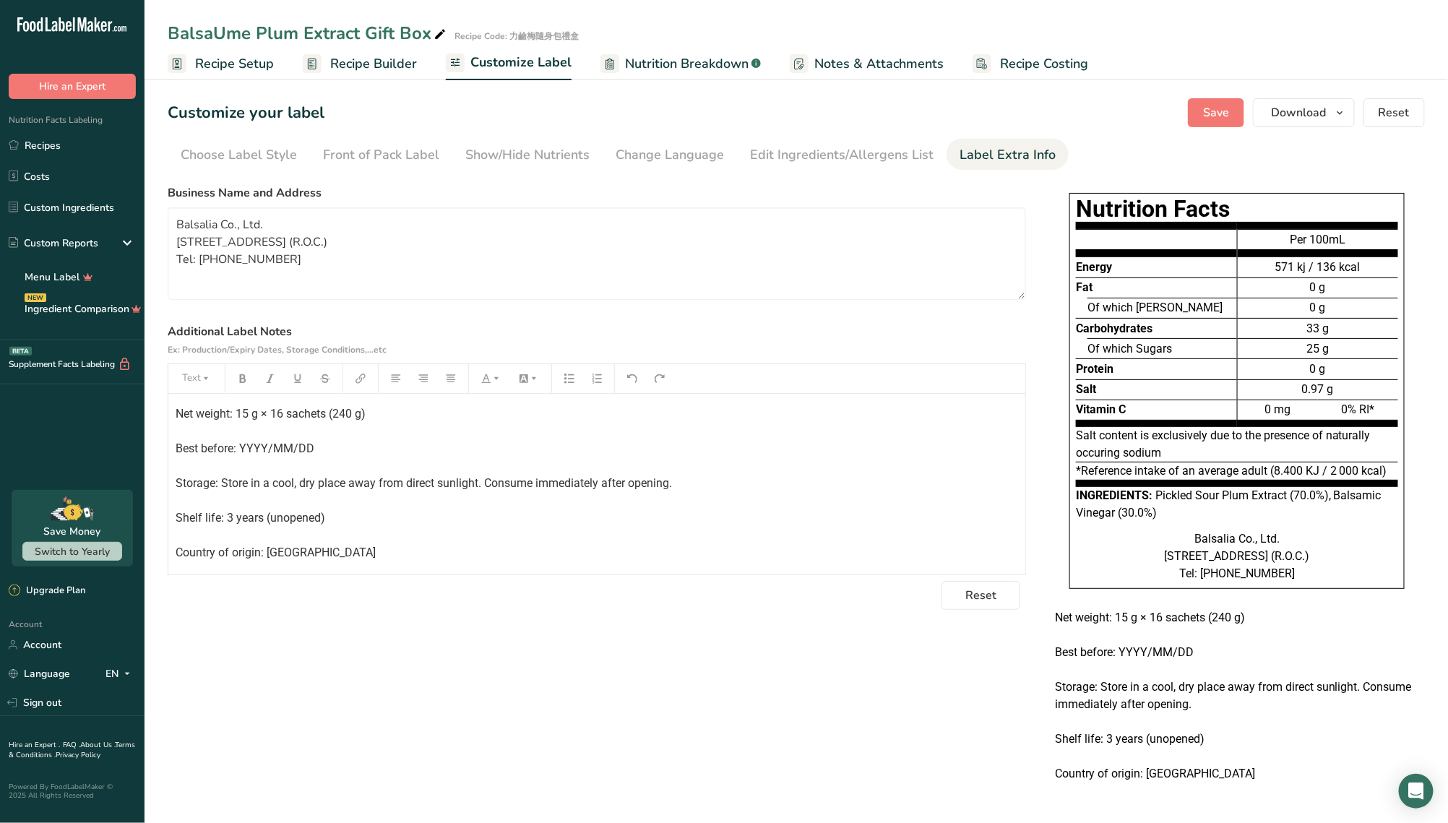
click at [830, 407] on p "Net weight: 15 g × 16 sachets (240 g) Best before: YYYY/MM/DD Storage: Store in…" at bounding box center [597, 483] width 843 height 156
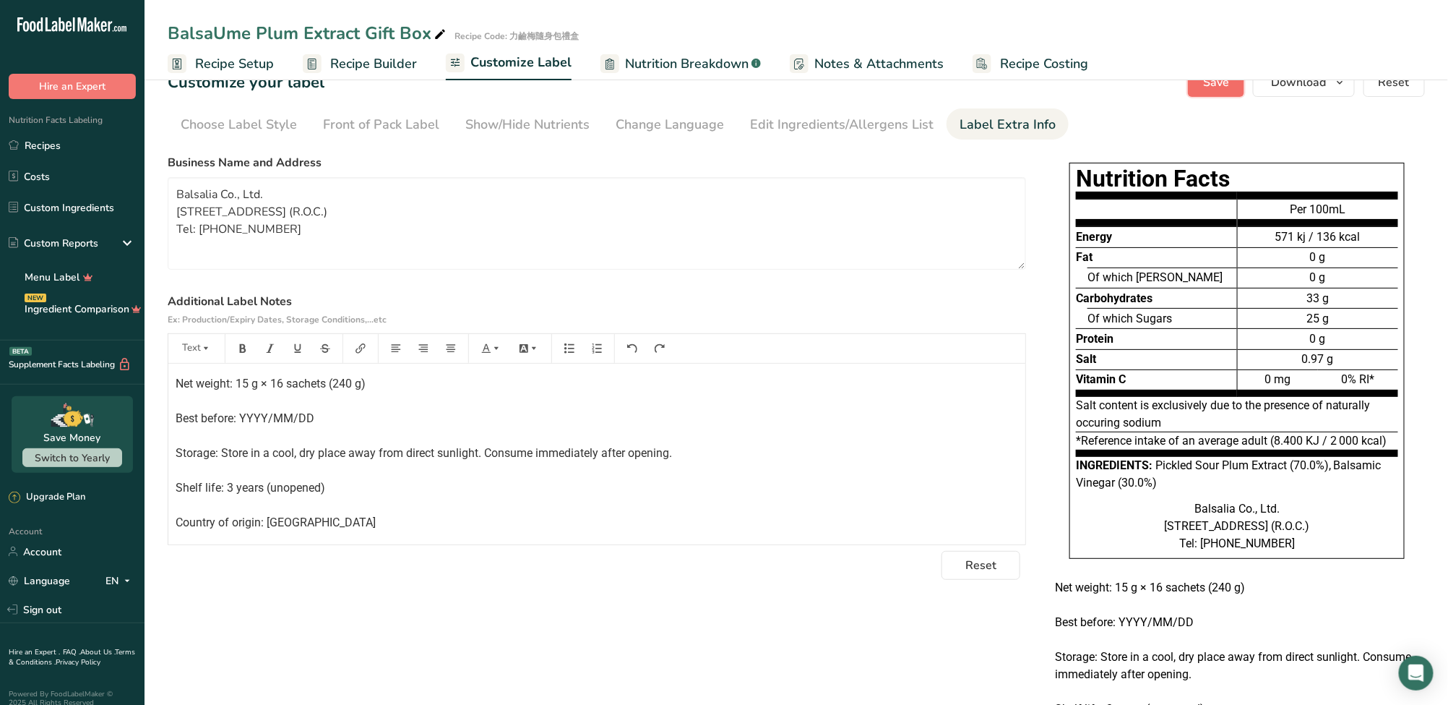
click at [1211, 86] on span "Save" at bounding box center [1216, 82] width 26 height 17
click at [380, 126] on div "Front of Pack Label" at bounding box center [381, 125] width 116 height 20
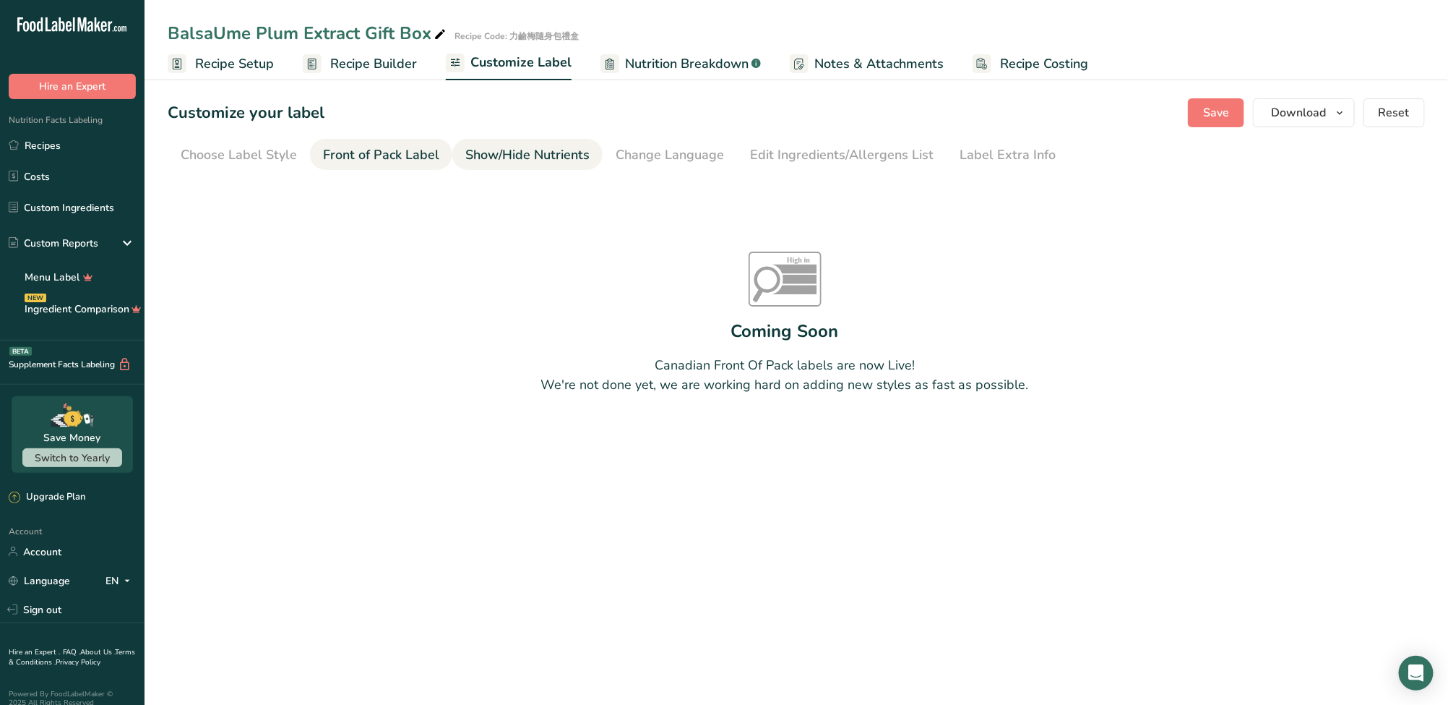
click at [522, 159] on div "Show/Hide Nutrients" at bounding box center [527, 155] width 124 height 20
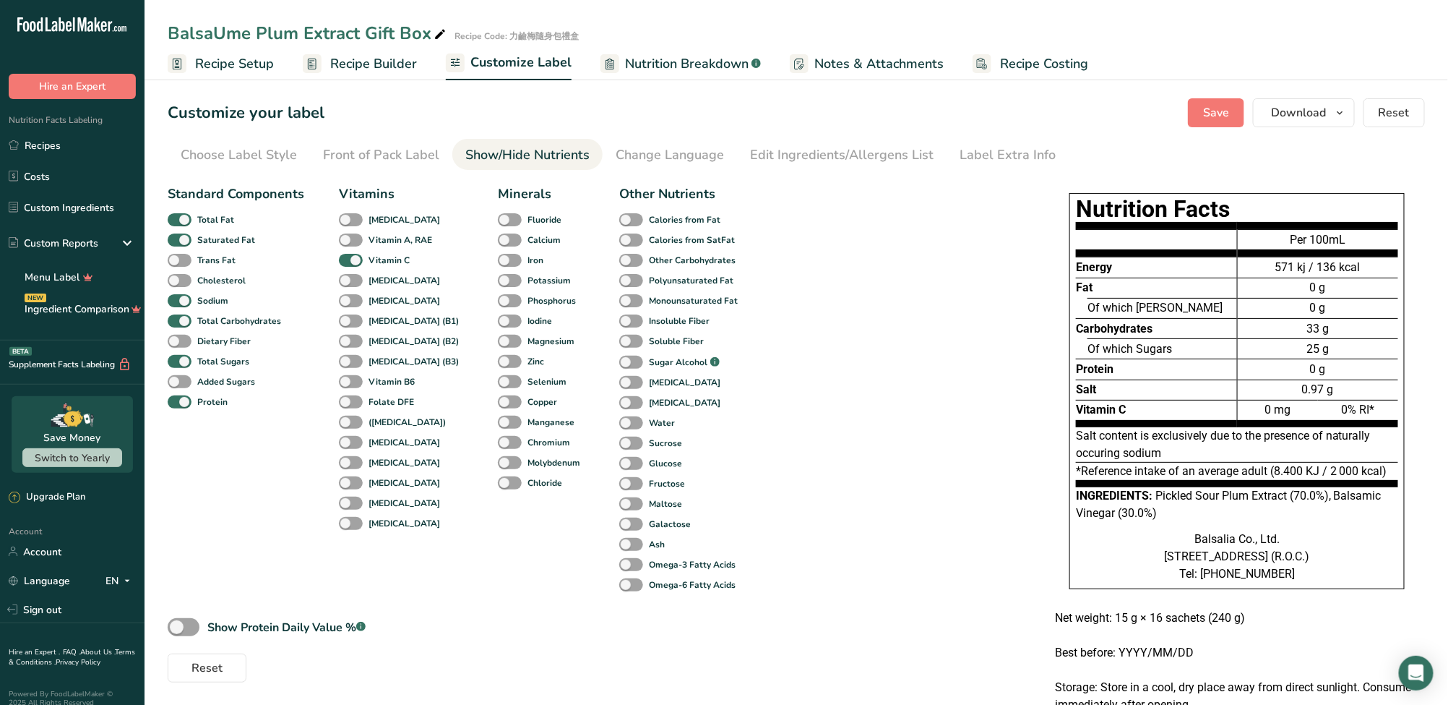
click at [356, 267] on div "Vitamin C" at bounding box center [354, 260] width 31 height 20
click at [353, 262] on span at bounding box center [351, 261] width 24 height 14
click at [348, 262] on input "Vitamin C" at bounding box center [343, 259] width 9 height 9
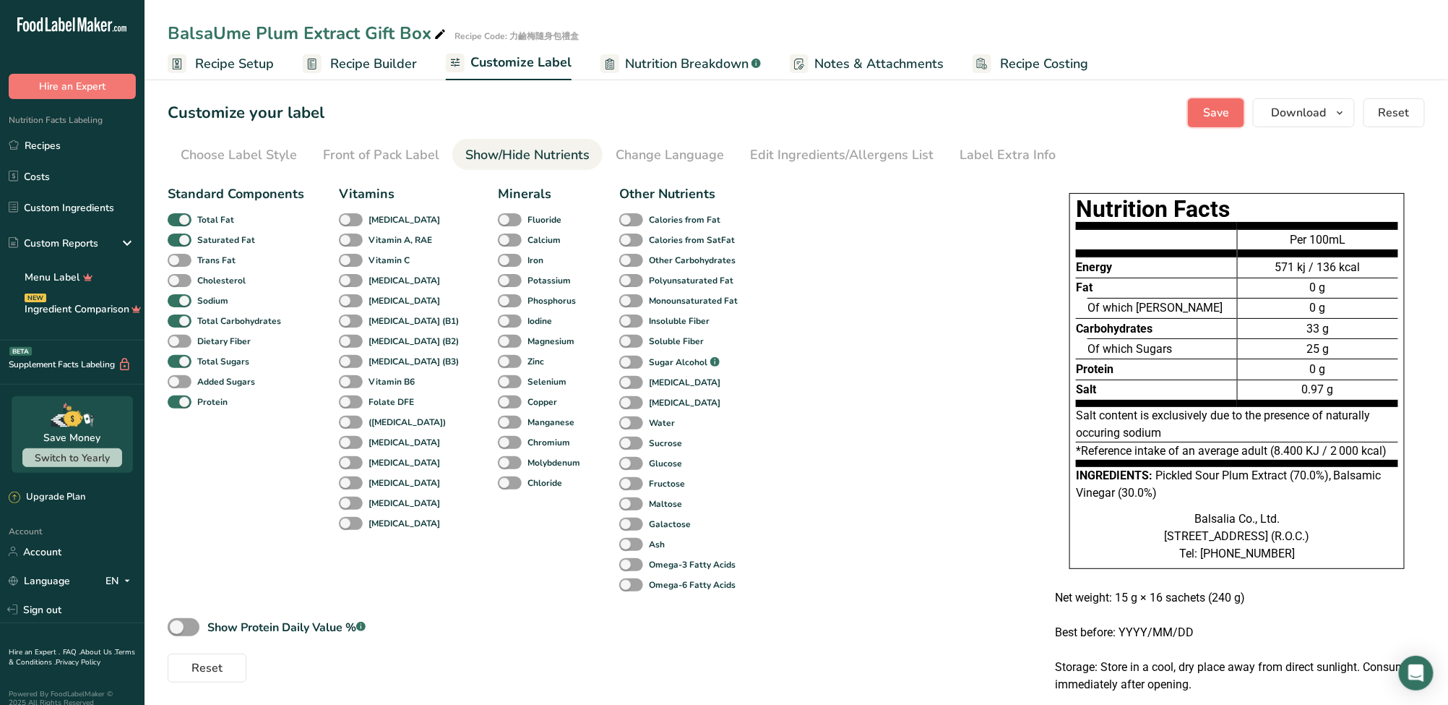
click at [1229, 113] on span "Save" at bounding box center [1216, 112] width 26 height 17
click at [1232, 120] on button "Save" at bounding box center [1216, 112] width 56 height 29
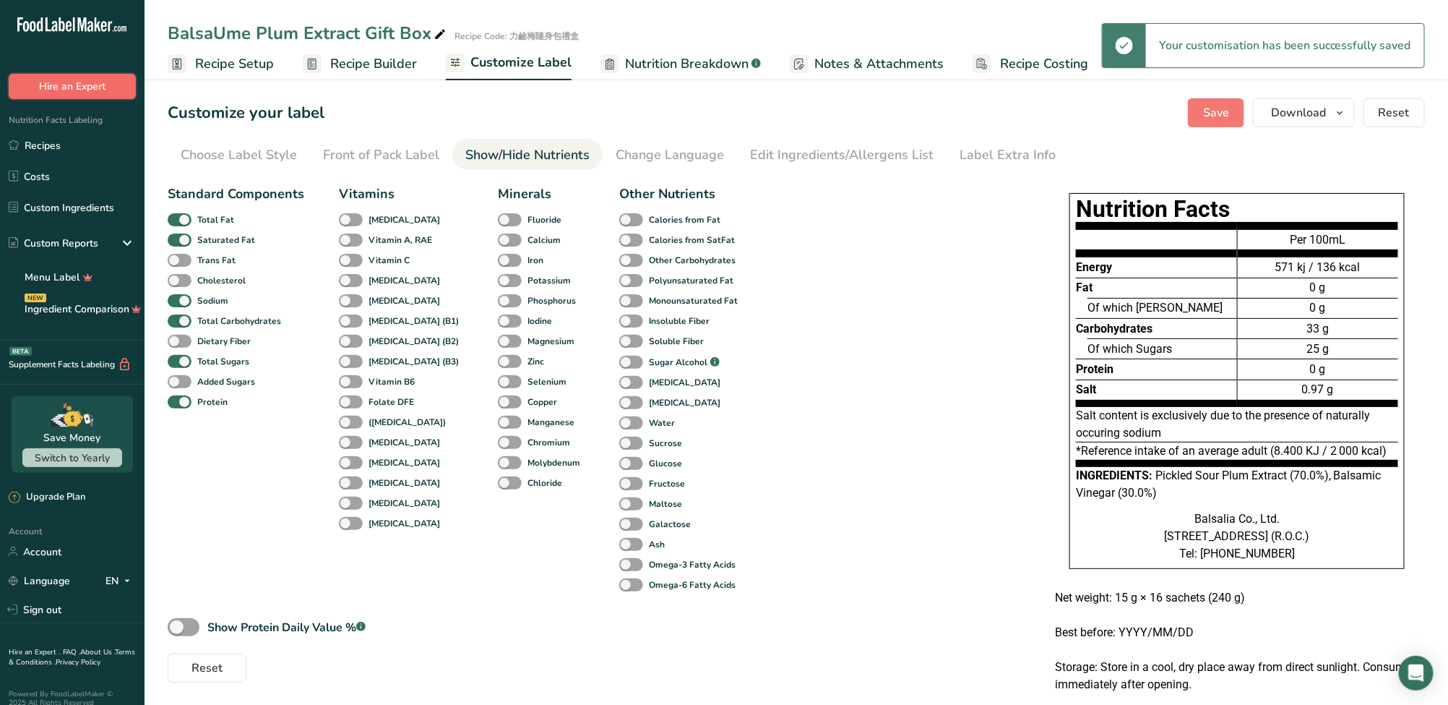
click at [109, 96] on button "Hire an Expert" at bounding box center [72, 86] width 127 height 25
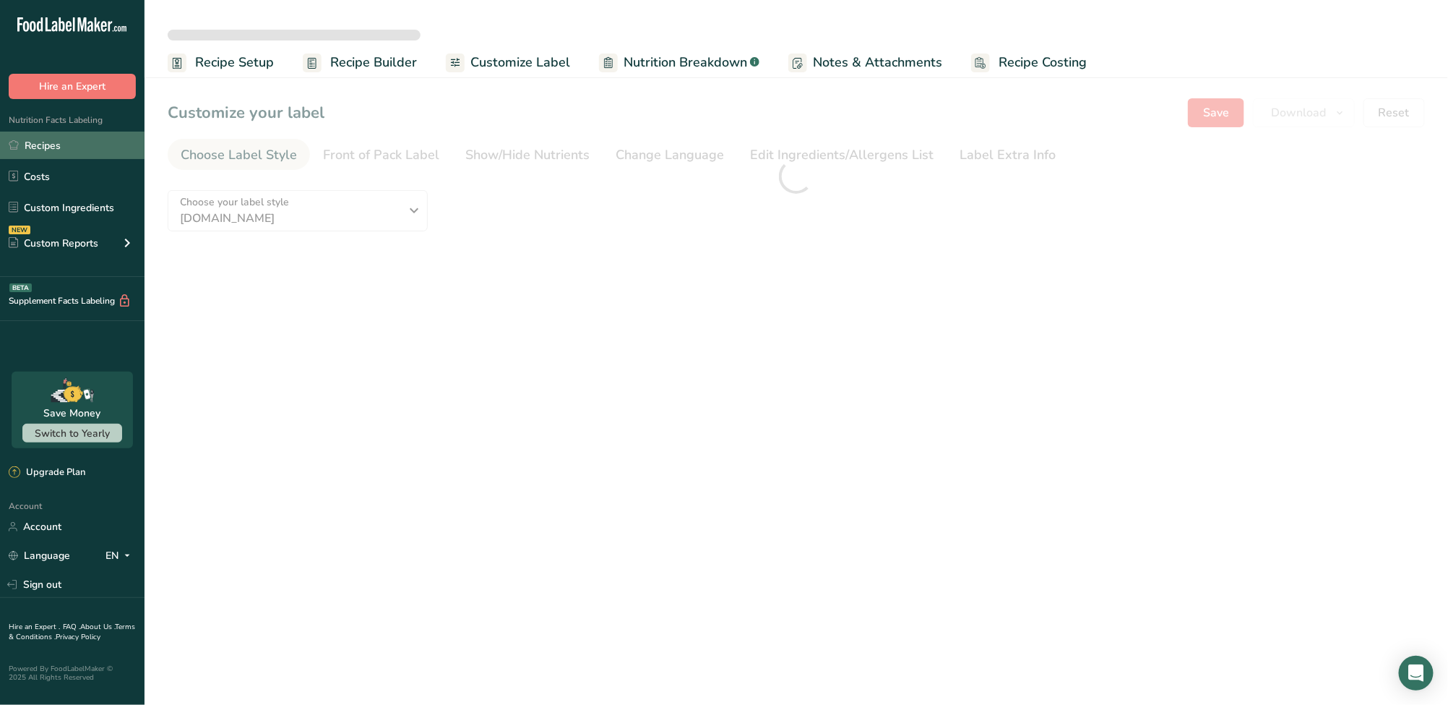
click at [60, 152] on link "Recipes" at bounding box center [72, 145] width 145 height 27
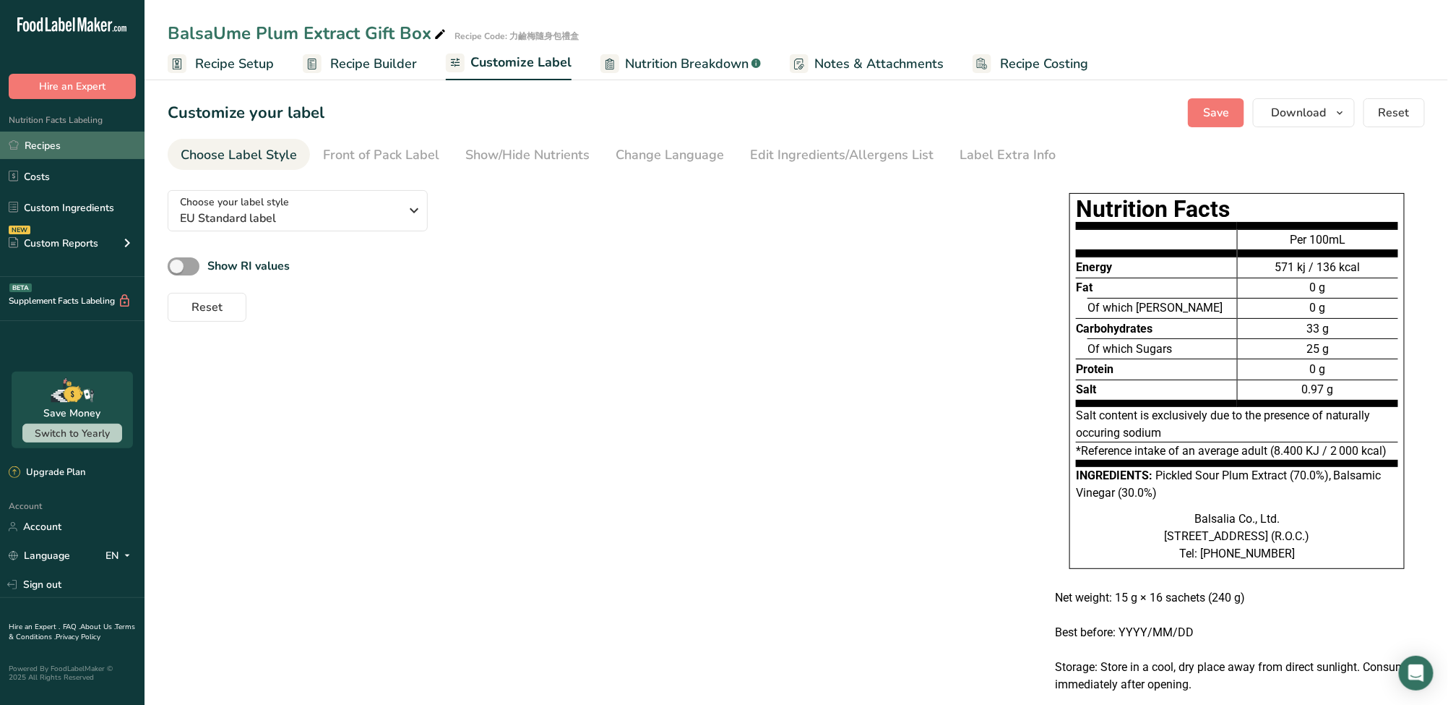
click at [90, 141] on link "Recipes" at bounding box center [72, 145] width 145 height 27
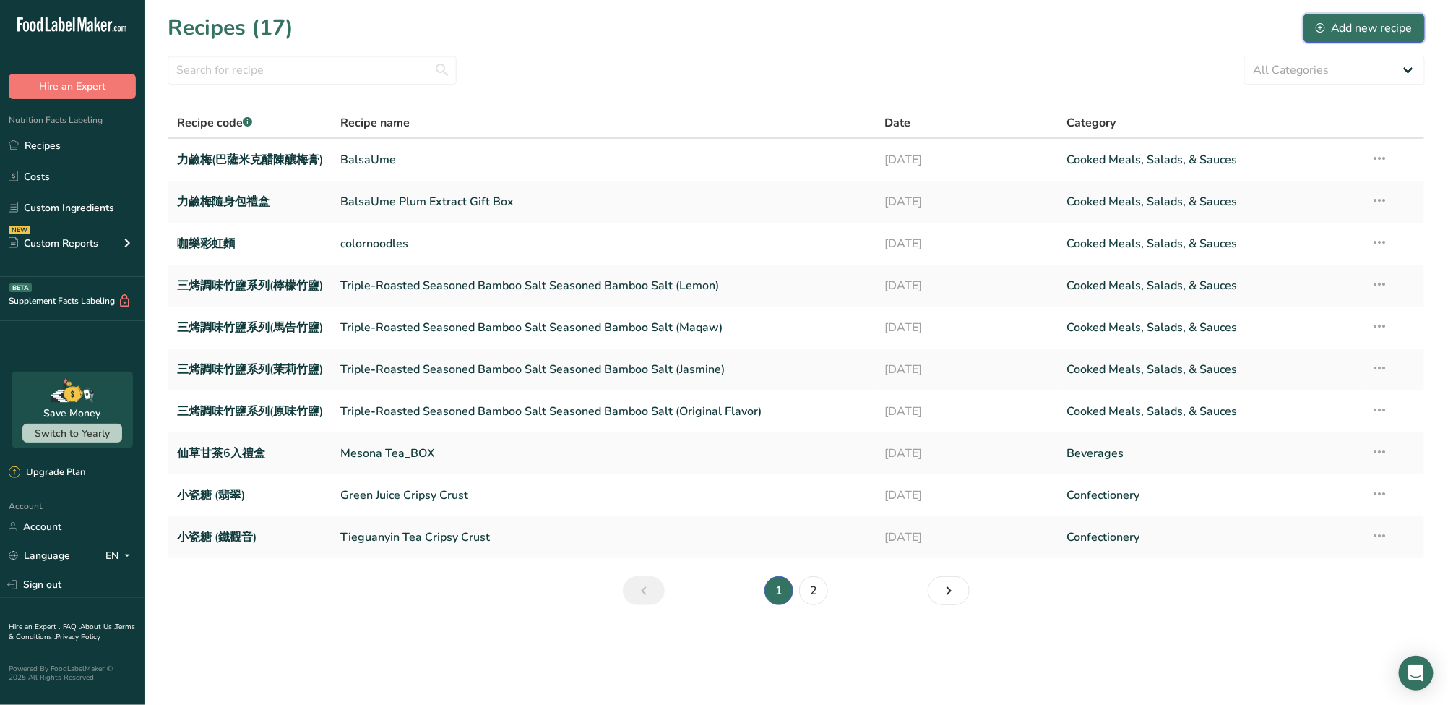
click at [1374, 22] on div "Add new recipe" at bounding box center [1364, 28] width 97 height 17
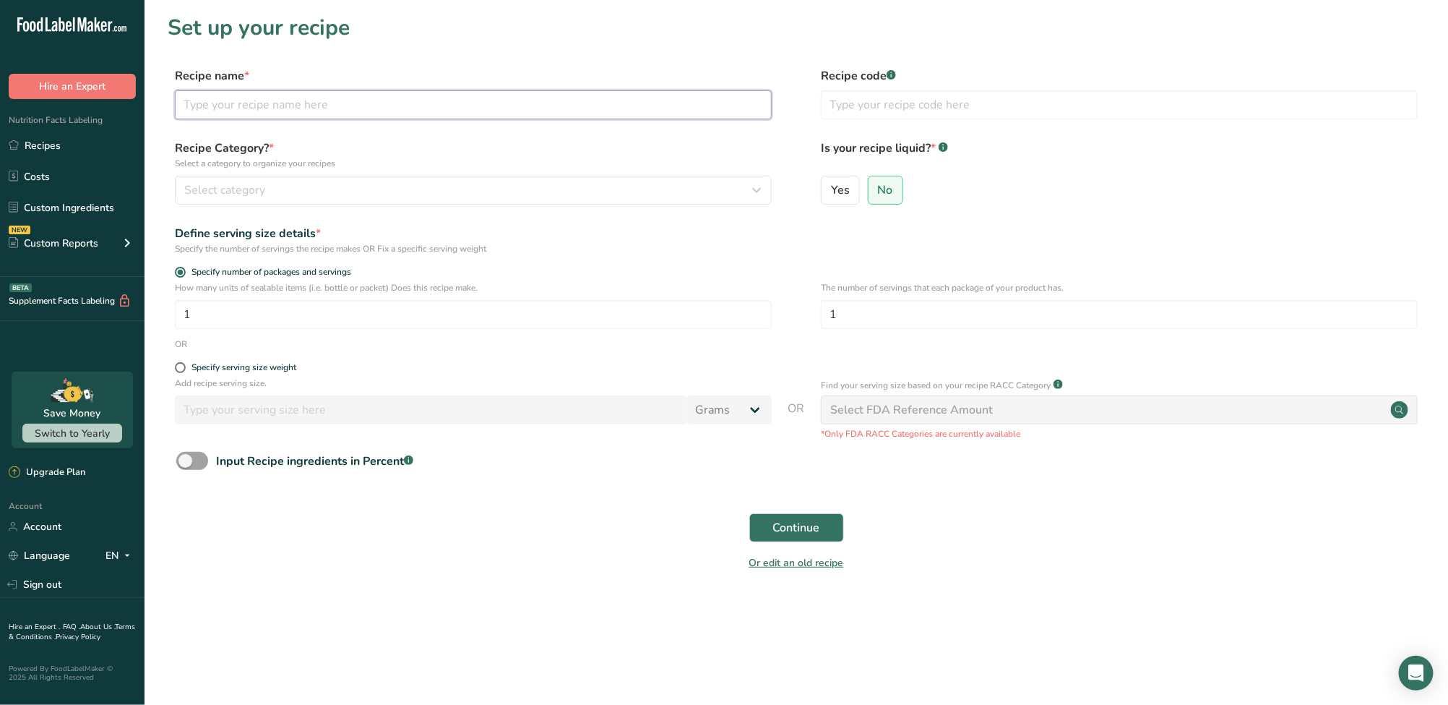
click at [298, 98] on input "text" at bounding box center [473, 104] width 597 height 29
paste input "Water caltrop kernel"
click at [867, 111] on input "text" at bounding box center [1119, 104] width 597 height 29
click at [689, 198] on div "Select category" at bounding box center [469, 189] width 570 height 17
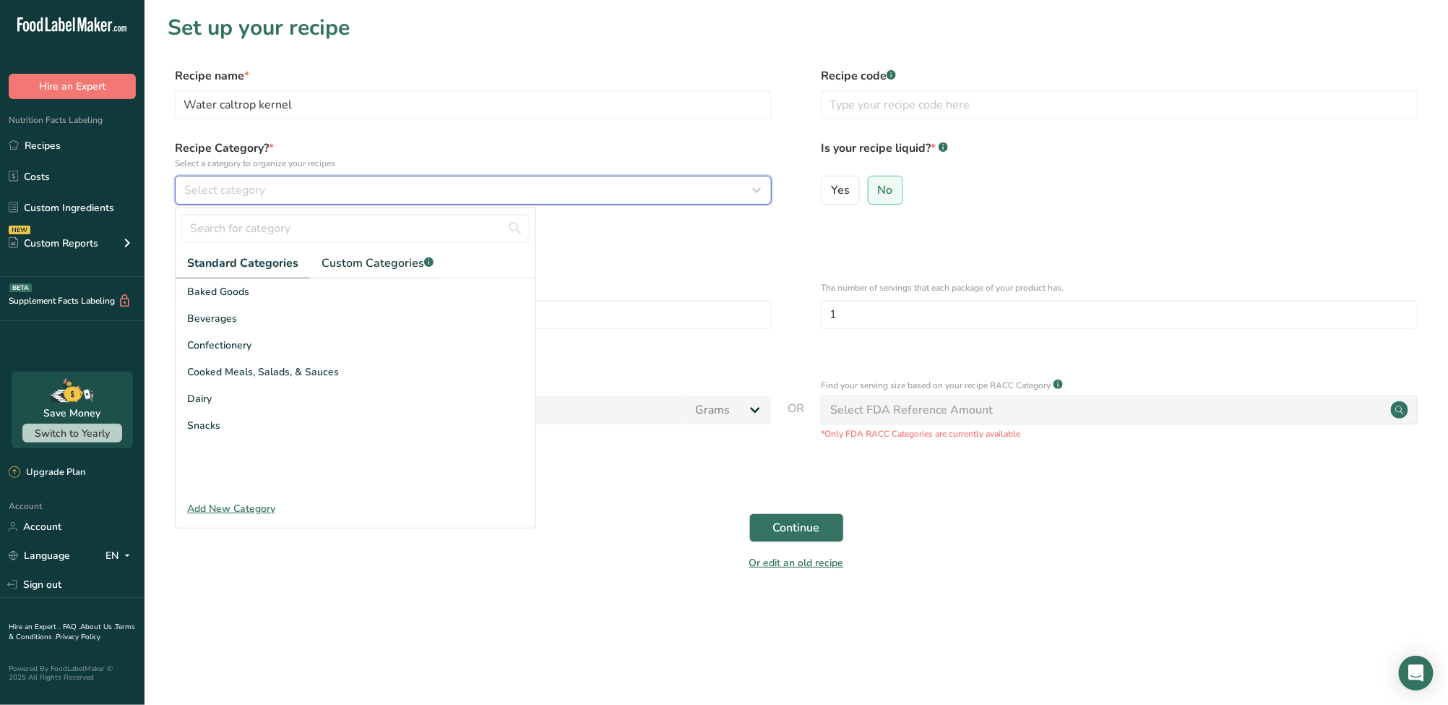
click at [688, 192] on div "Select category" at bounding box center [469, 189] width 570 height 17
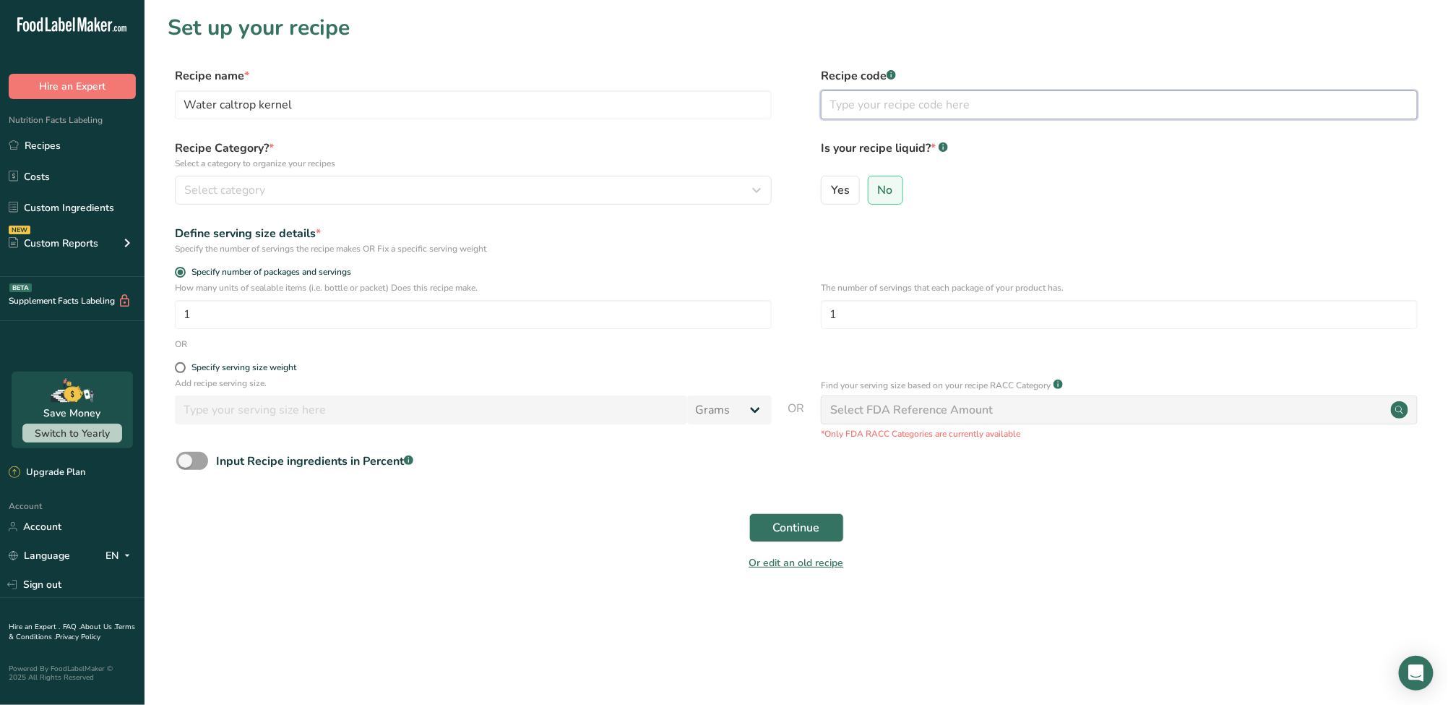
click at [936, 100] on input "text" at bounding box center [1119, 104] width 597 height 29
click at [241, 469] on div "Input Recipe ingredients in Percent .a-a{fill:#347362;}.b-a{fill:#fff;}" at bounding box center [314, 460] width 197 height 17
click at [186, 465] on input "Input Recipe ingredients in Percent .a-a{fill:#347362;}.b-a{fill:#fff;}" at bounding box center [180, 460] width 9 height 9
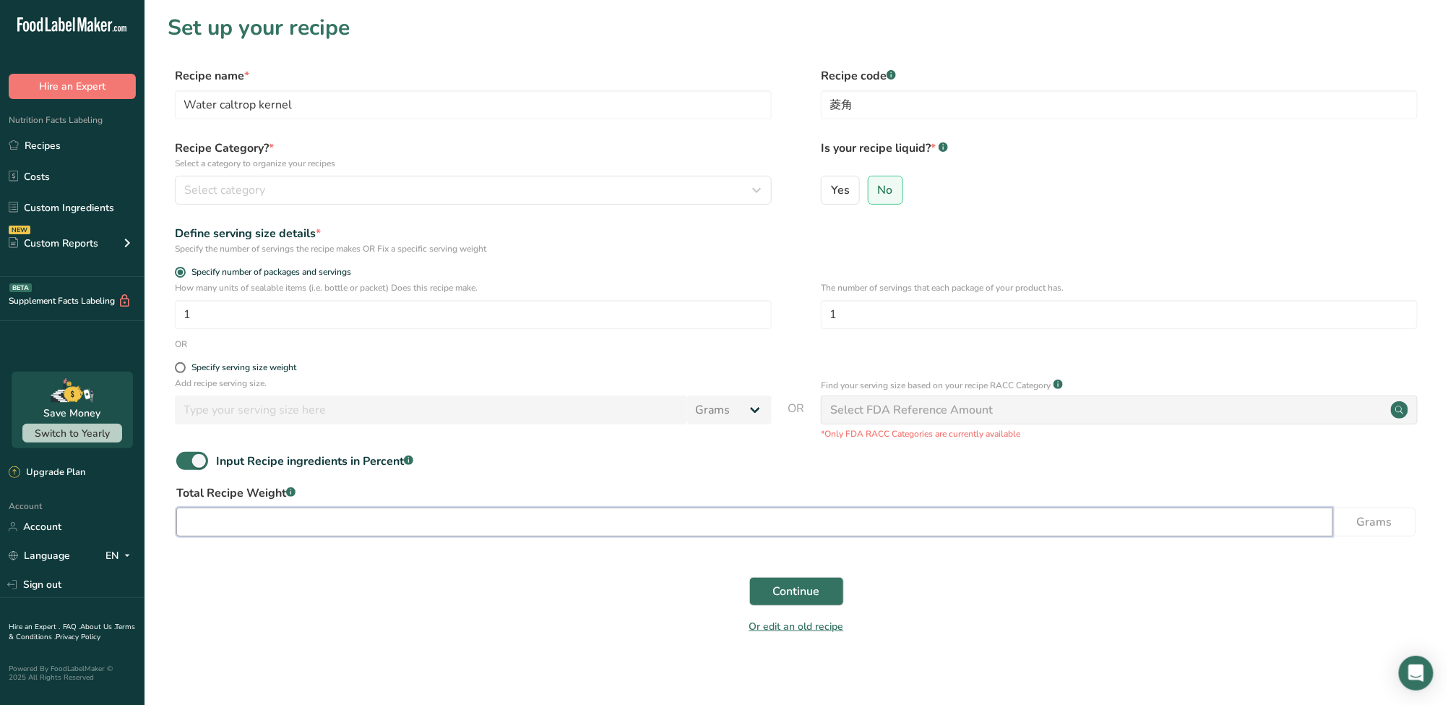
click at [244, 518] on input "number" at bounding box center [754, 521] width 1157 height 29
click at [337, 199] on button "Select category" at bounding box center [473, 190] width 597 height 29
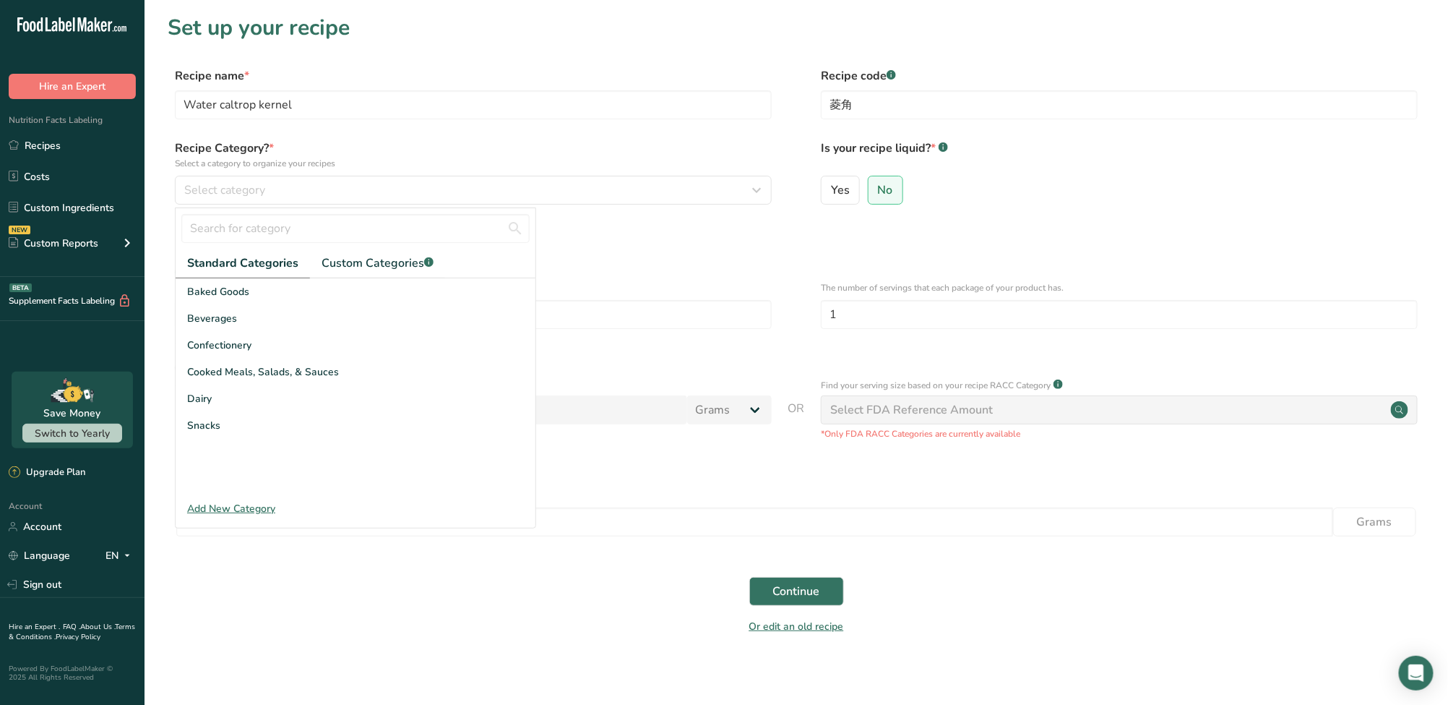
click at [371, 619] on div "Or edit an old recipe" at bounding box center [797, 628] width 1258 height 29
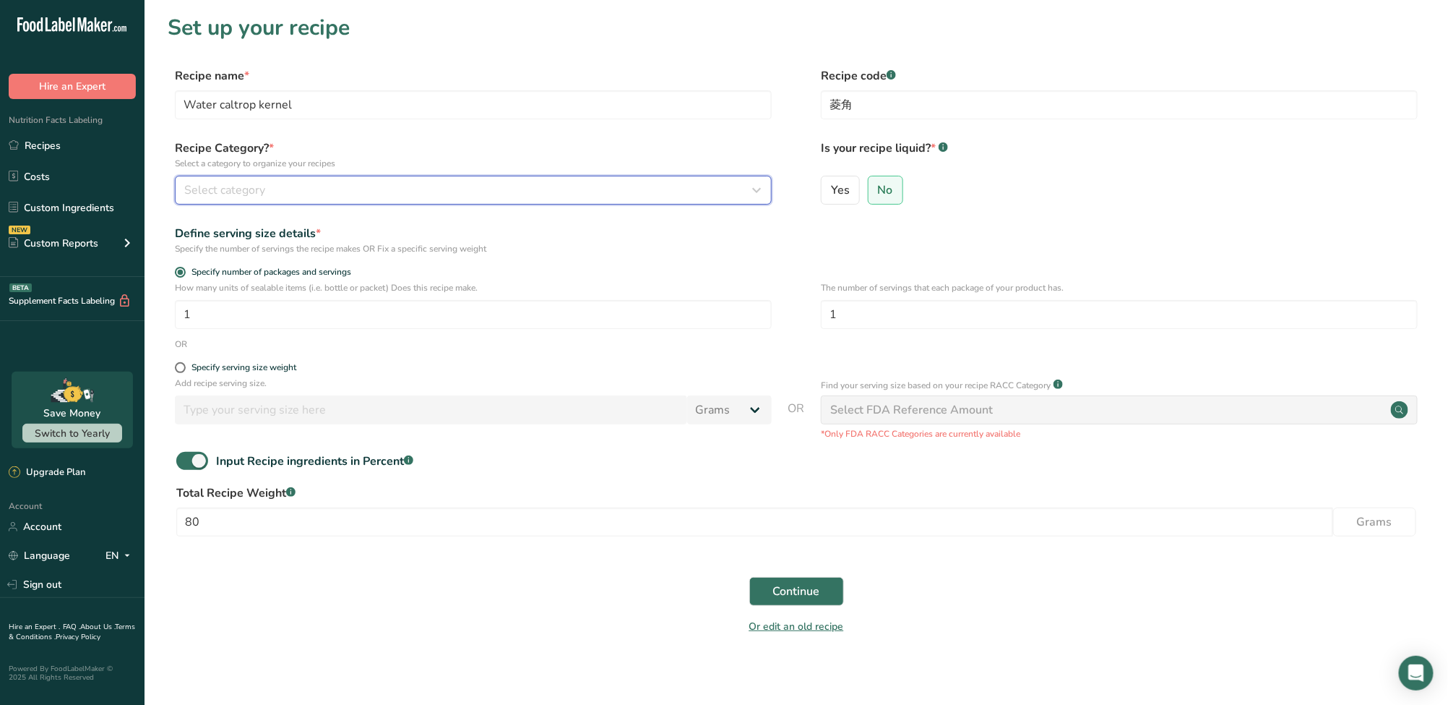
click at [330, 196] on div "Select category" at bounding box center [469, 189] width 570 height 17
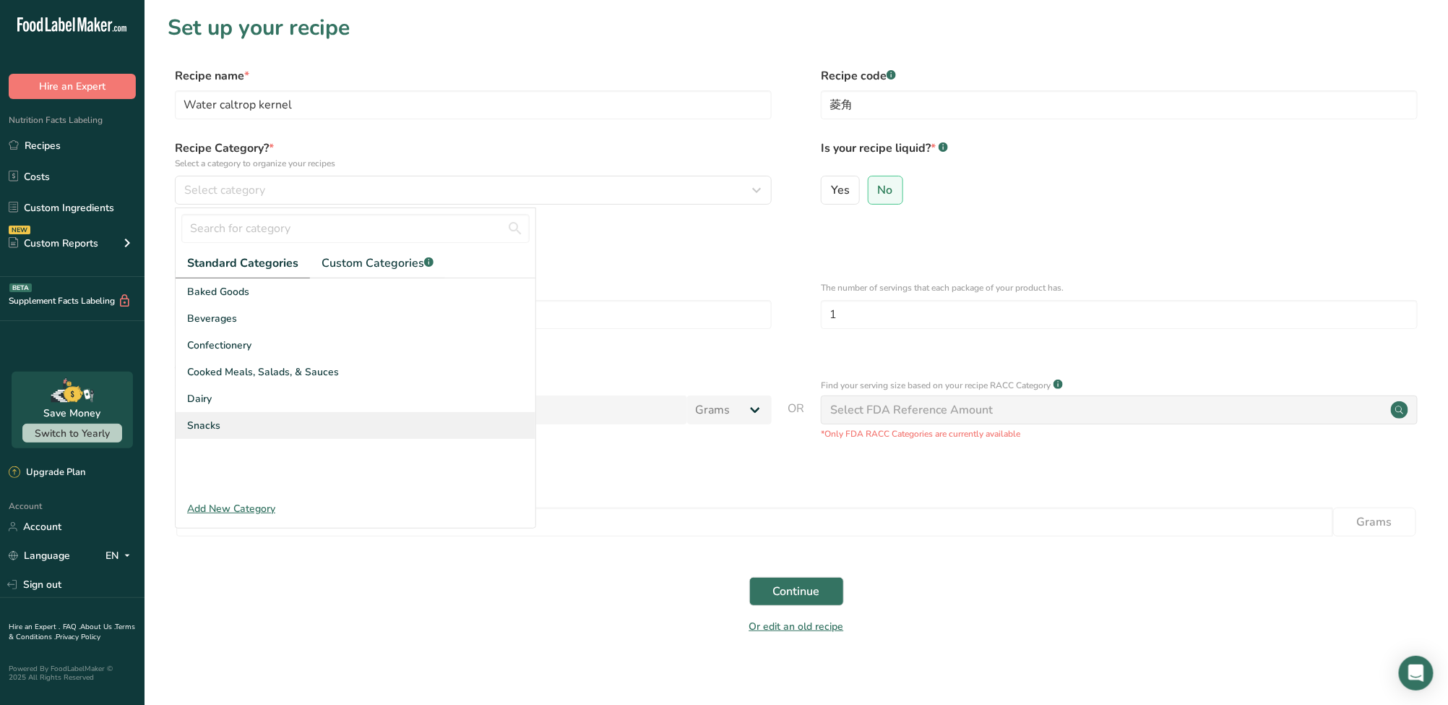
click at [264, 434] on div "Snacks" at bounding box center [356, 425] width 360 height 27
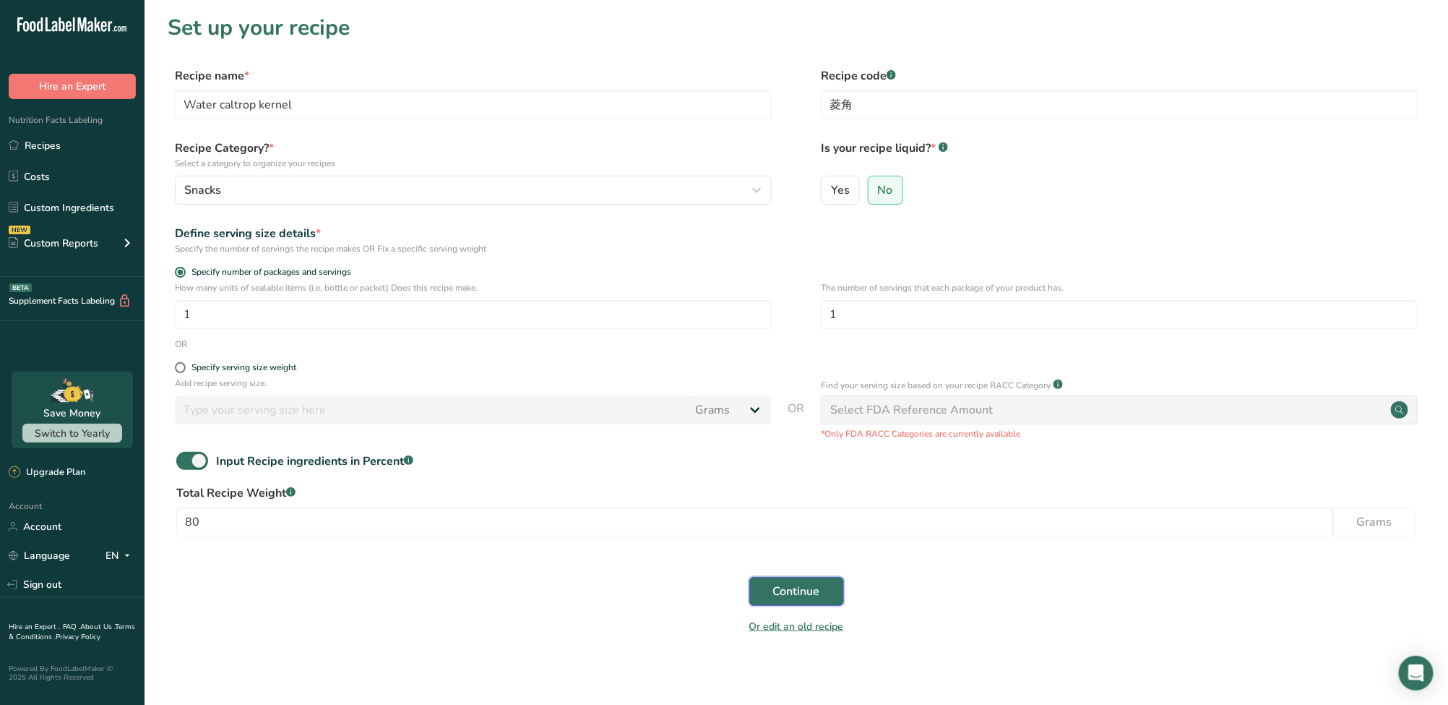
click at [785, 590] on span "Continue" at bounding box center [796, 591] width 47 height 17
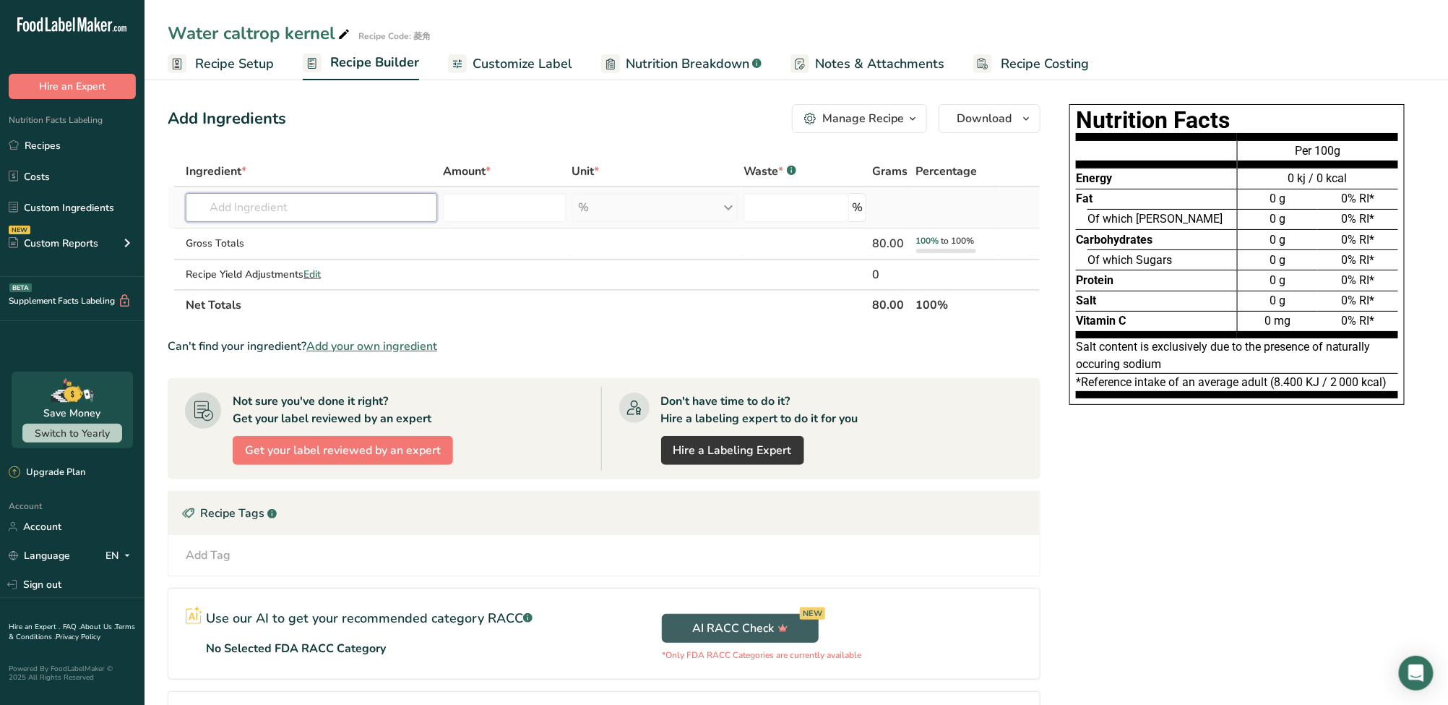
click at [293, 208] on input "text" at bounding box center [312, 207] width 252 height 29
paste input "Water caltrop kernel"
click at [292, 262] on div "Add your own ingredient" at bounding box center [311, 260] width 228 height 15
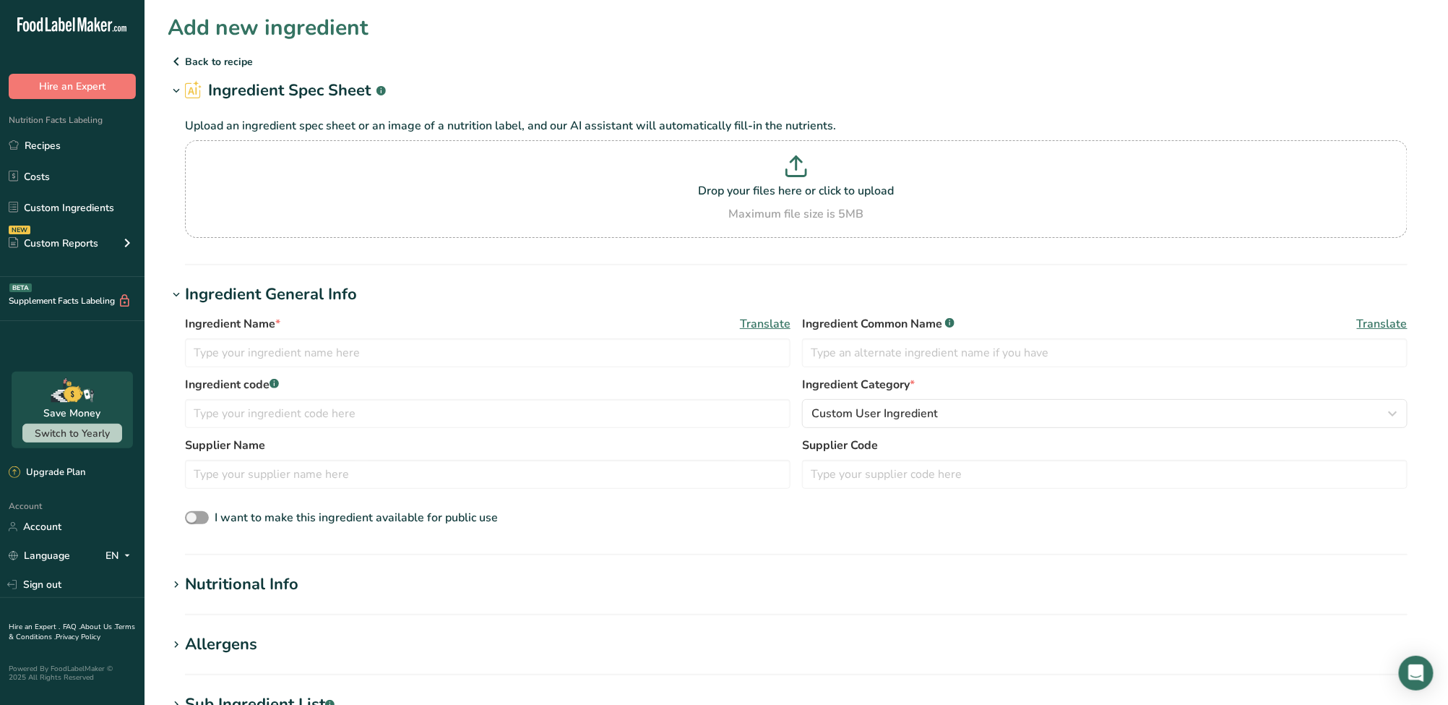
click at [212, 589] on div "Nutritional Info" at bounding box center [241, 584] width 113 height 24
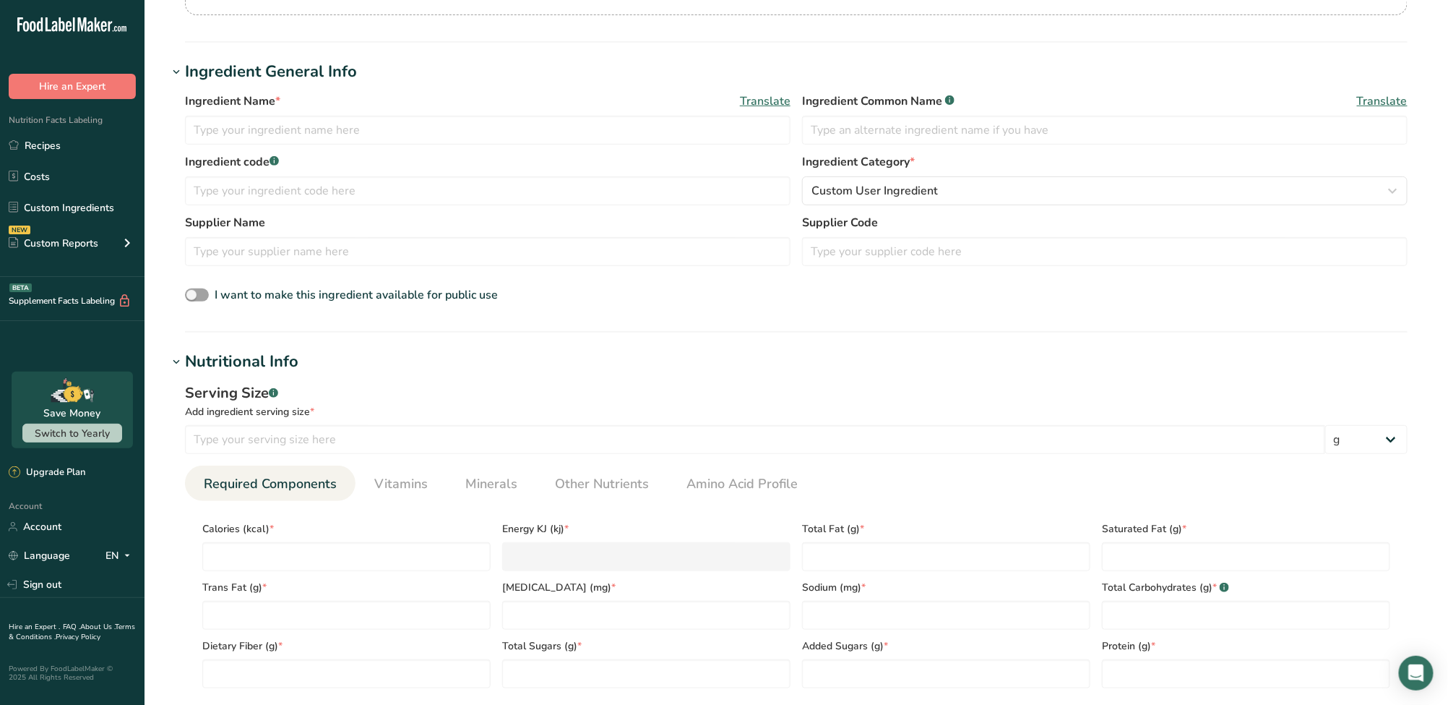
scroll to position [233, 0]
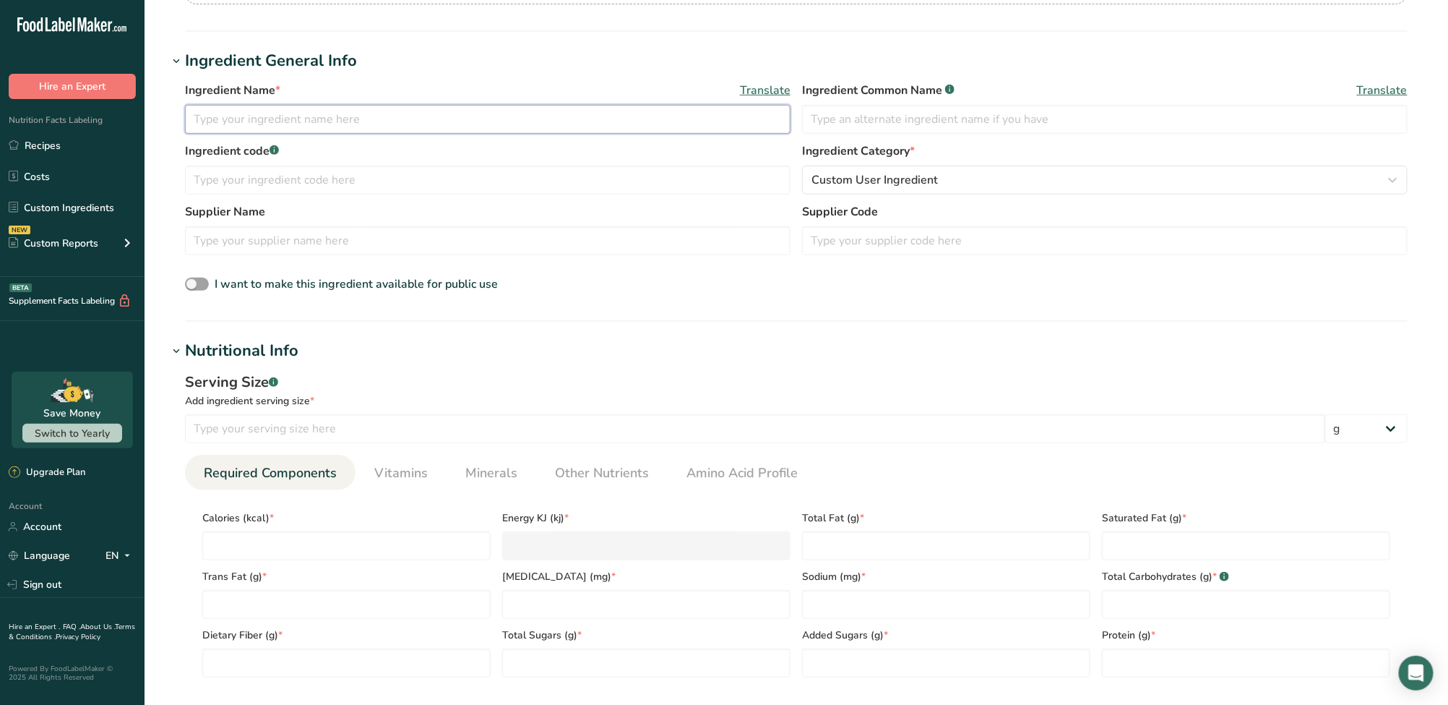
click at [390, 131] on input "text" at bounding box center [488, 119] width 606 height 29
paste input "Name：Water caltrop kernel"
click at [946, 120] on input "text" at bounding box center [1105, 119] width 606 height 29
paste input "Name：Water caltrop kernel"
click at [265, 180] on input "text" at bounding box center [488, 180] width 606 height 29
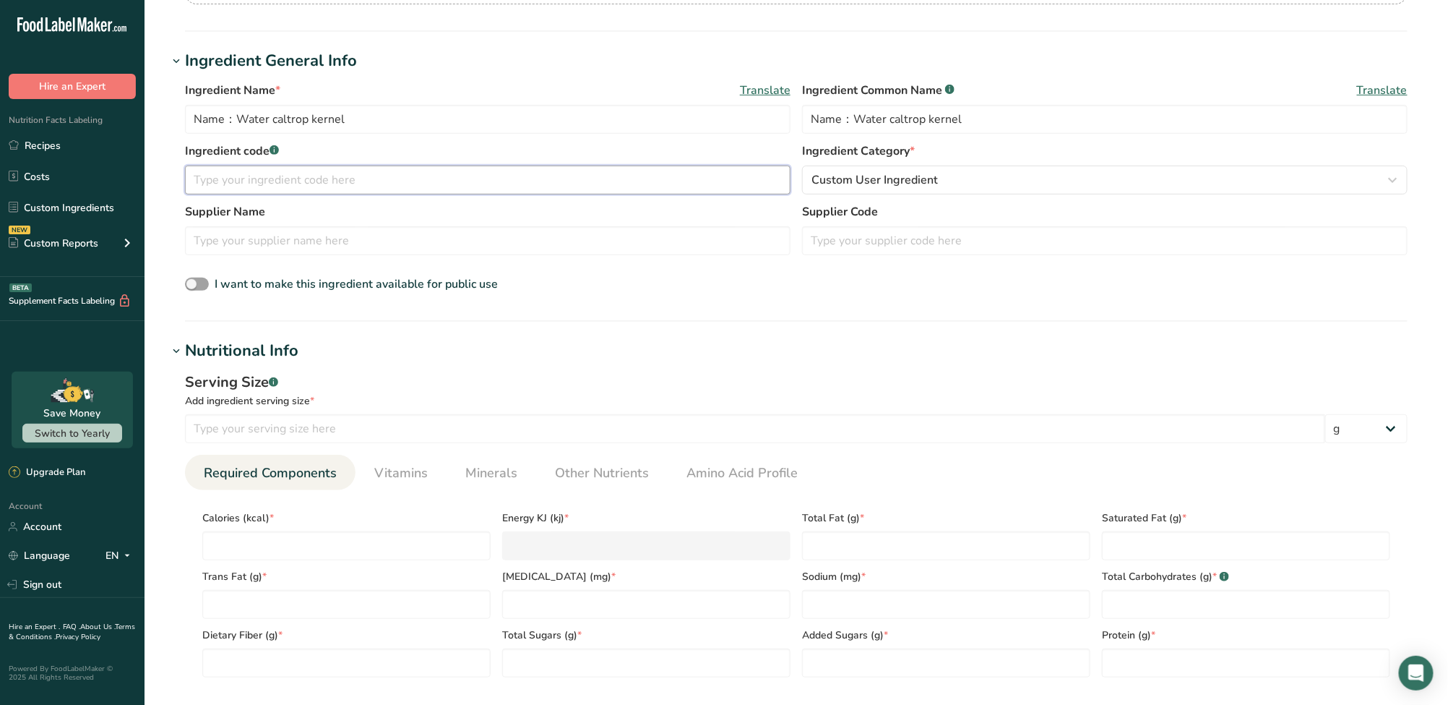
paste input "菱角"
click at [297, 441] on div "Serving Size .a-a{fill:#347362;}.b-a{fill:#fff;} Add ingredient serving size * …" at bounding box center [797, 530] width 1258 height 335
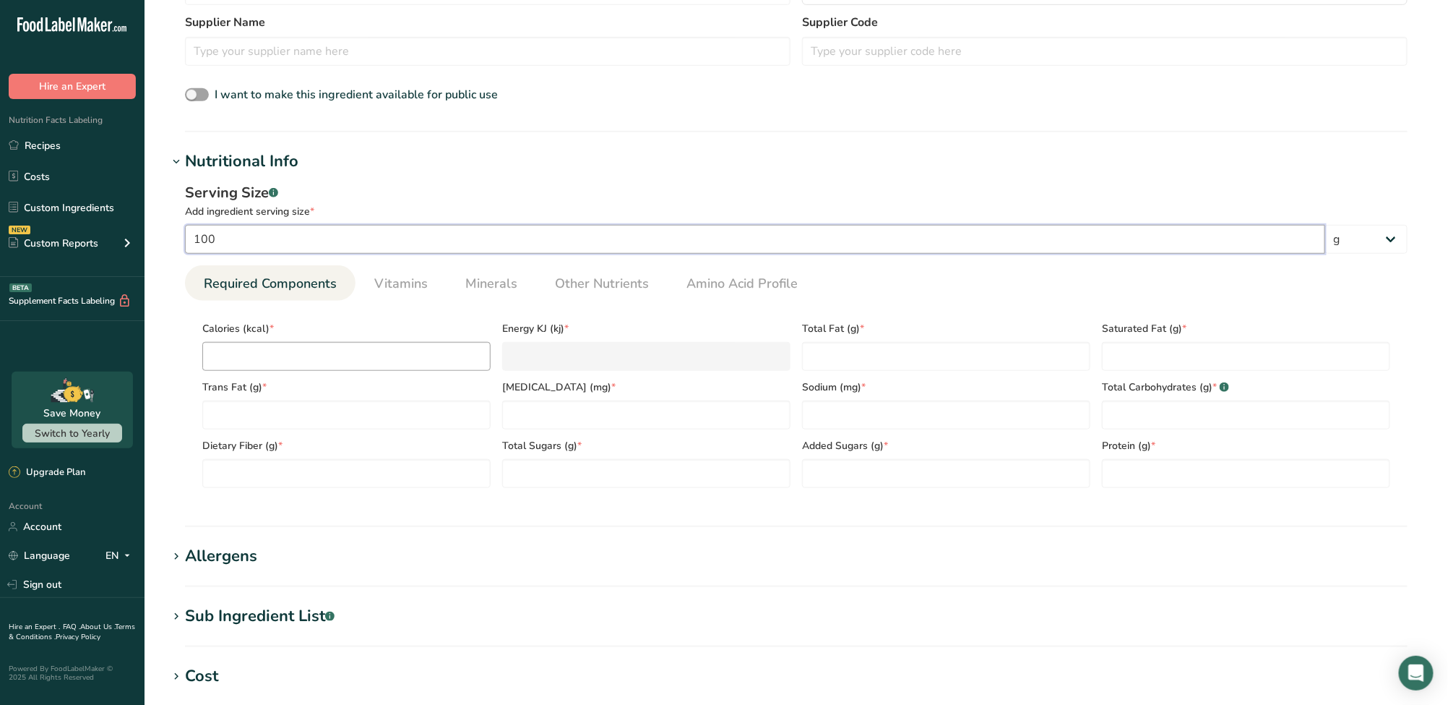
scroll to position [427, 0]
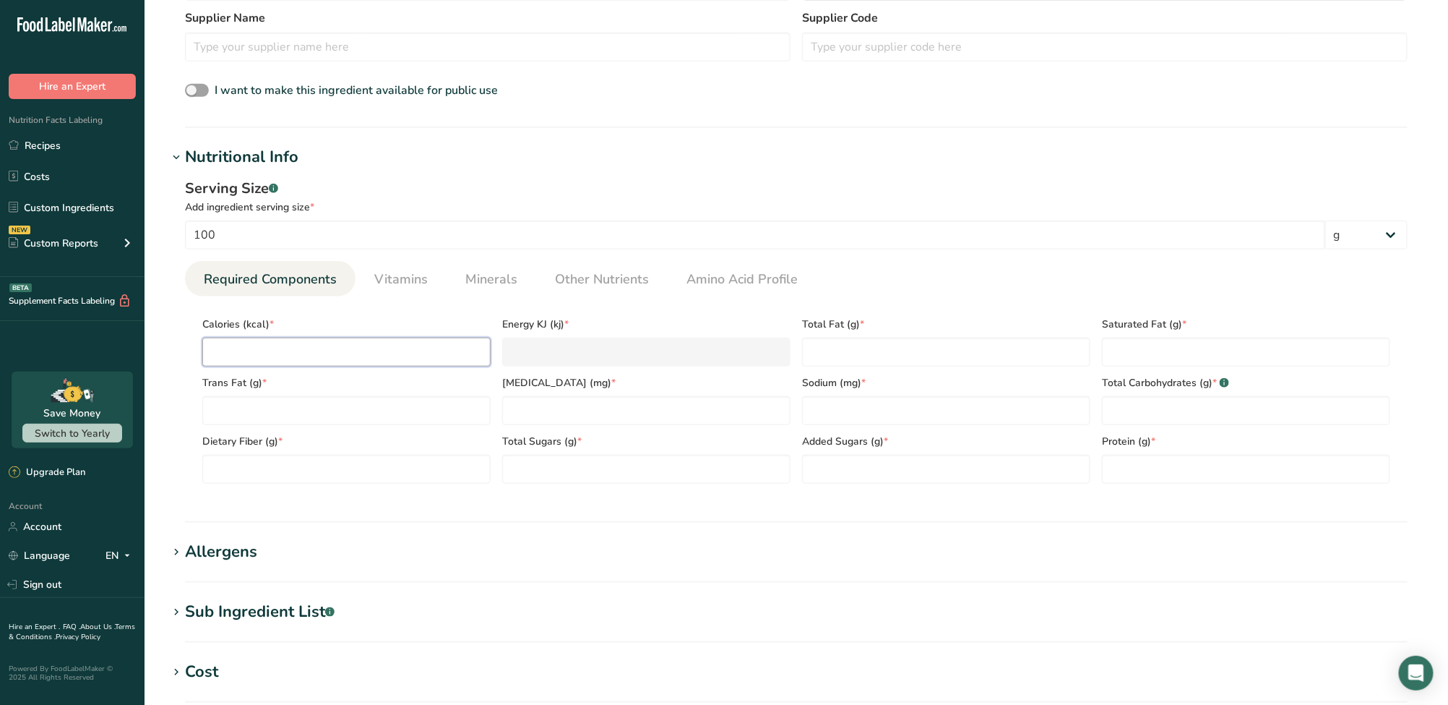
click at [317, 346] on input "number" at bounding box center [346, 352] width 288 height 29
click at [882, 349] on Fat "number" at bounding box center [946, 352] width 288 height 29
click at [1260, 353] on Fat "number" at bounding box center [1246, 352] width 288 height 29
click at [398, 412] on Fat "number" at bounding box center [346, 410] width 288 height 29
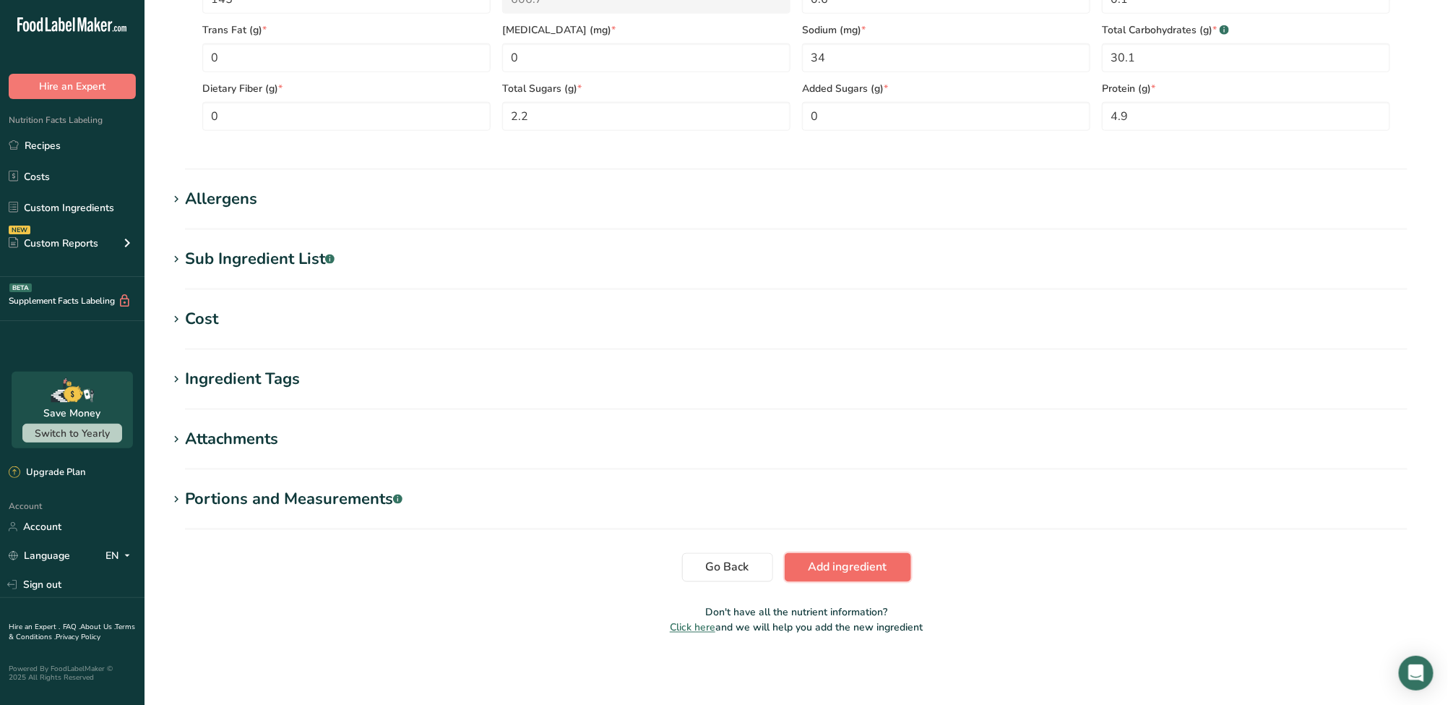
click at [887, 575] on button "Add ingredient" at bounding box center [848, 567] width 126 height 29
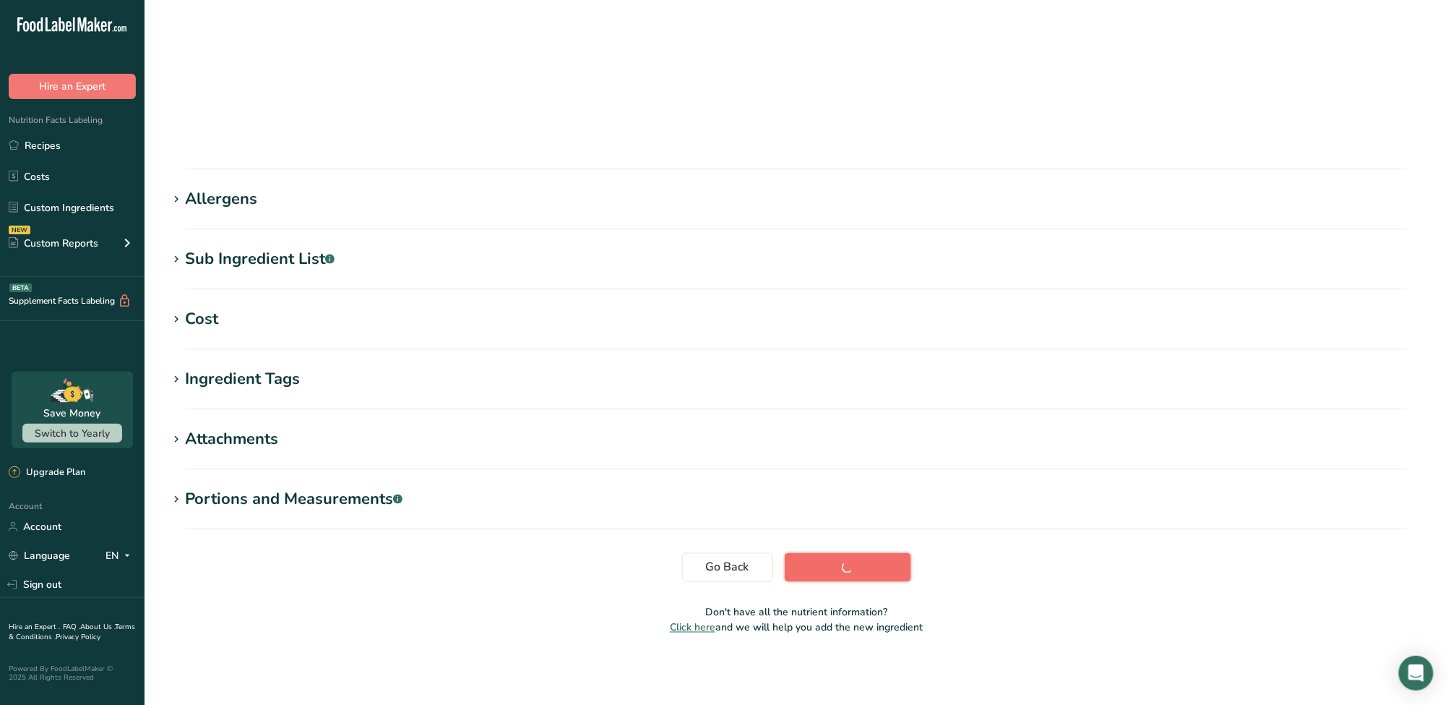
scroll to position [71, 0]
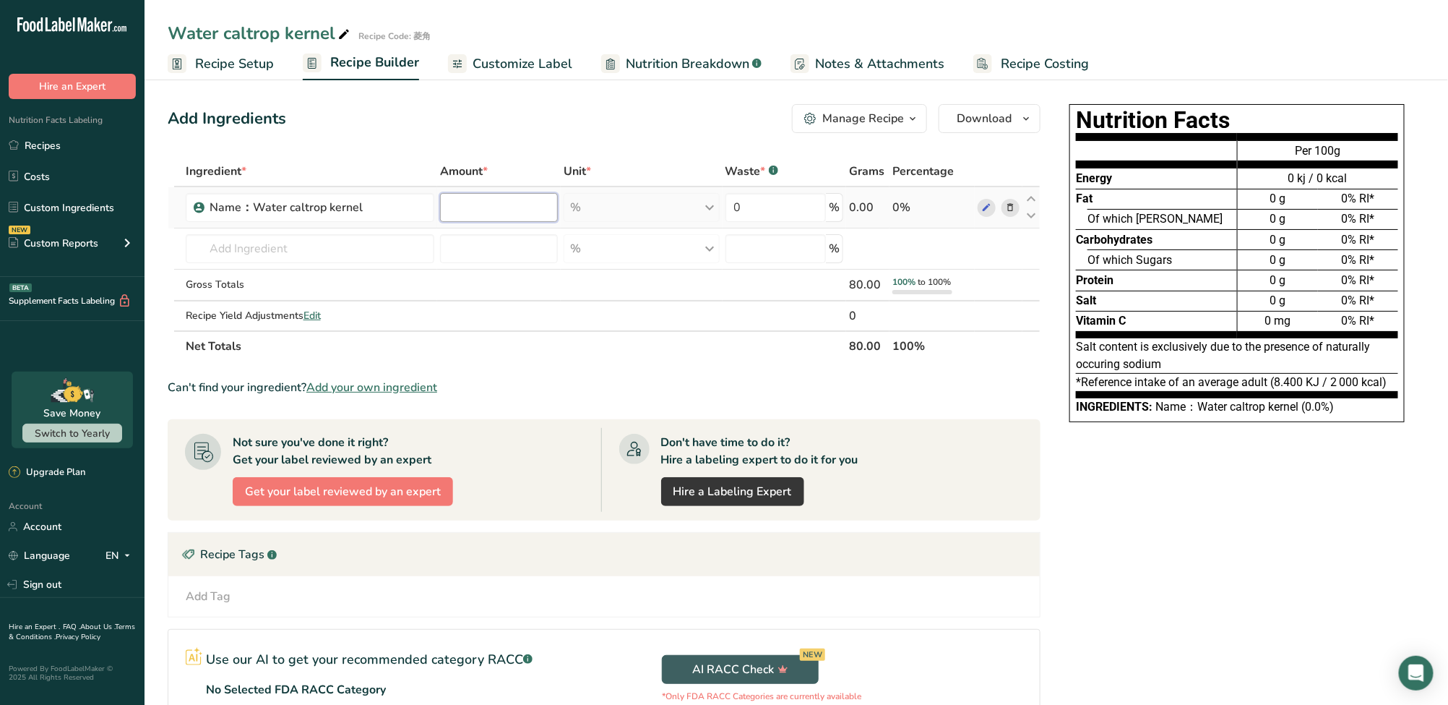
click at [489, 207] on input "number" at bounding box center [499, 207] width 118 height 29
click at [362, 247] on div "Ingredient * Amount * Unit * Waste * .a-a{fill:#347362;}.b-a{fill:#fff;} Grams …" at bounding box center [604, 258] width 873 height 205
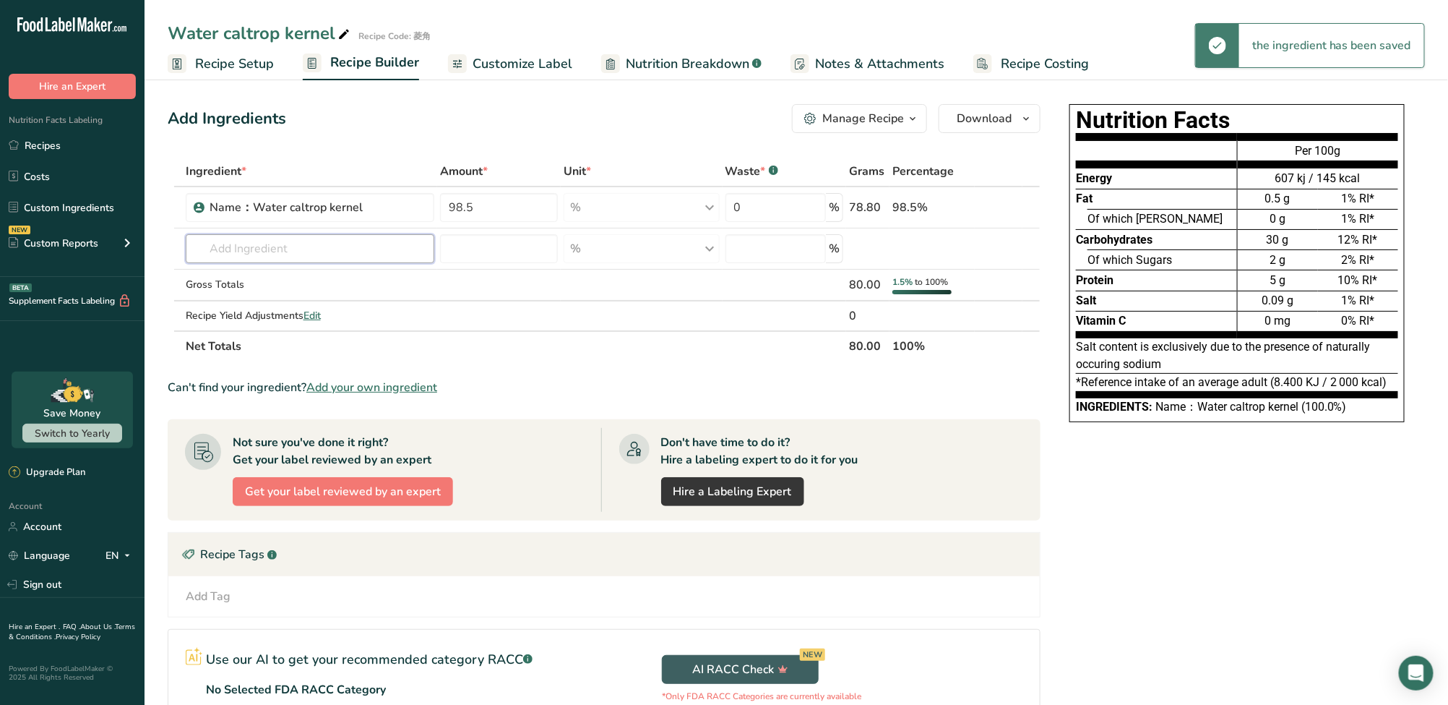
click at [364, 248] on input "text" at bounding box center [310, 248] width 249 height 29
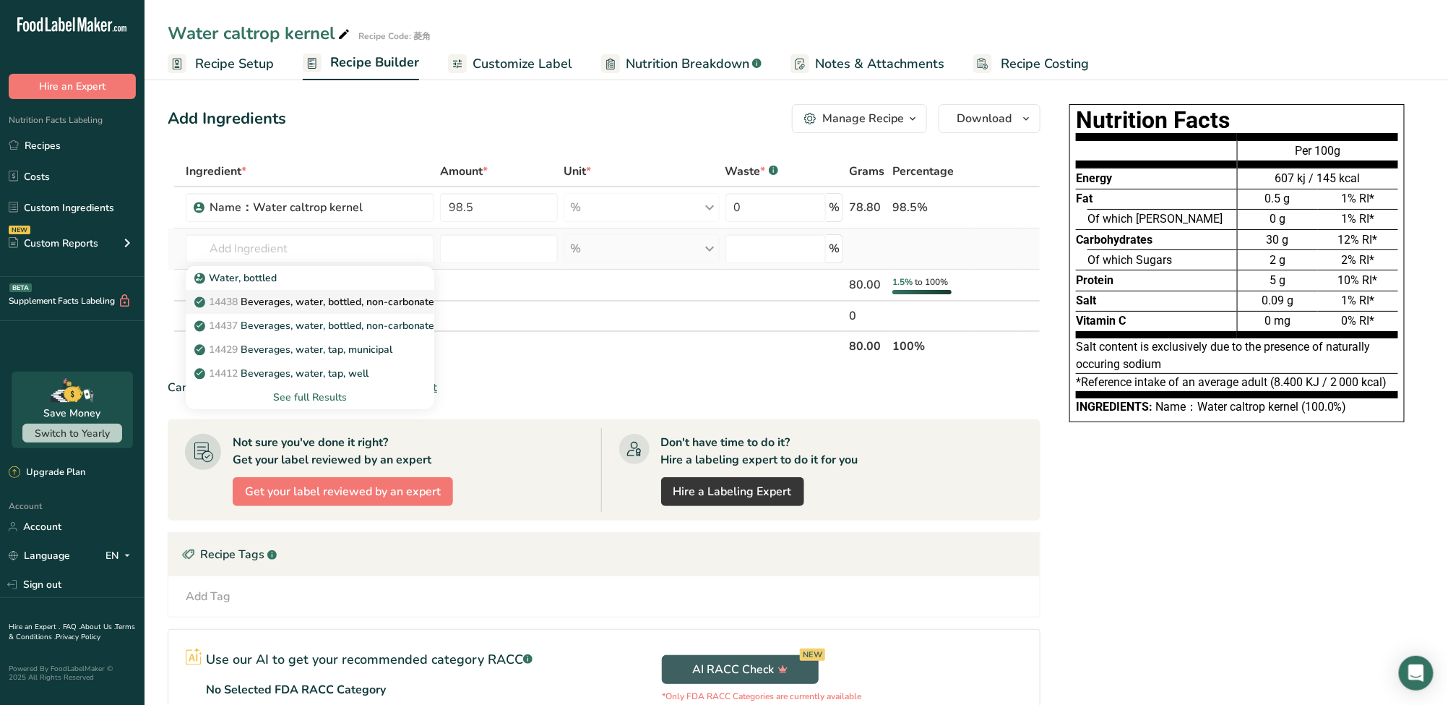
click at [301, 301] on p "14438 Beverages, water, bottled, non-carbonated, CRYSTAL GEYSER" at bounding box center [362, 301] width 330 height 15
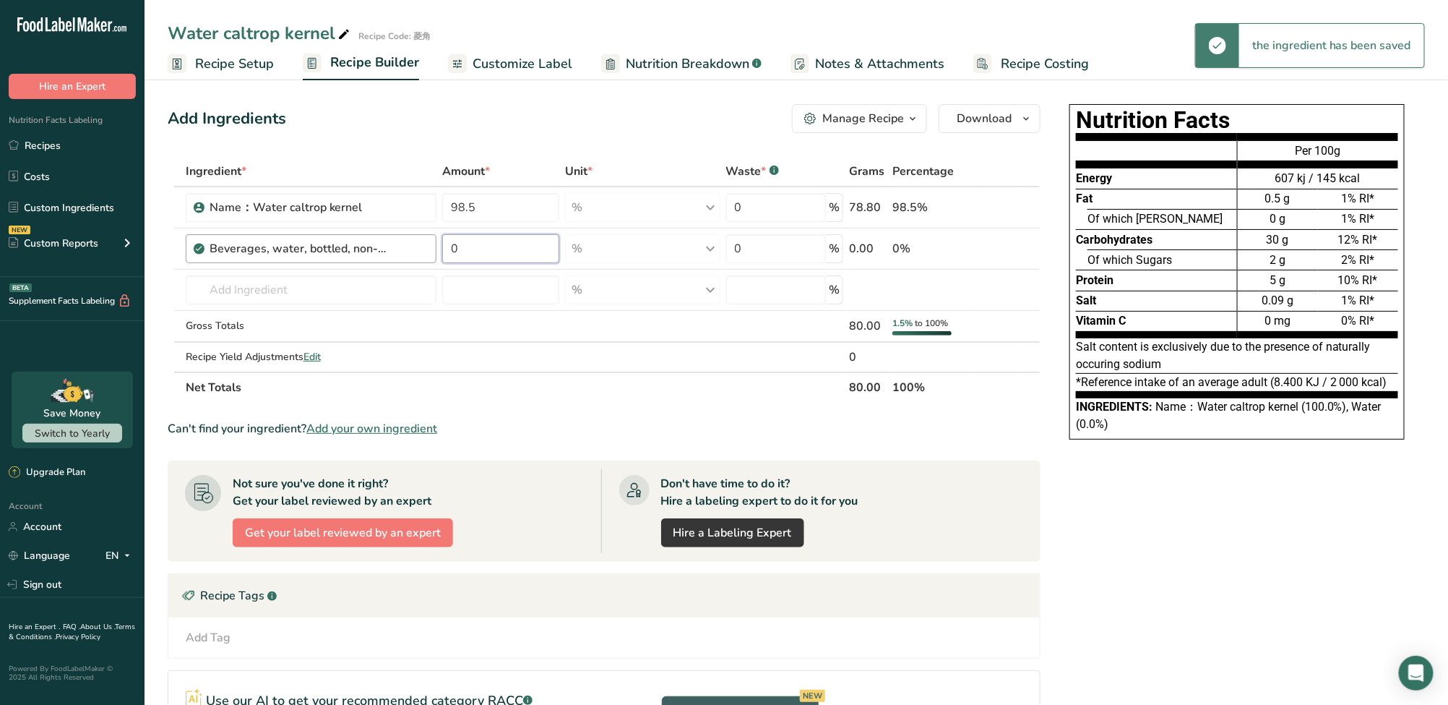
drag, startPoint x: 491, startPoint y: 254, endPoint x: 421, endPoint y: 254, distance: 70.1
click at [421, 254] on tr "Beverages, water, bottled, non-carbonated, CRYSTAL GEYSER 0 % Portions 1 fl oz …" at bounding box center [604, 248] width 872 height 41
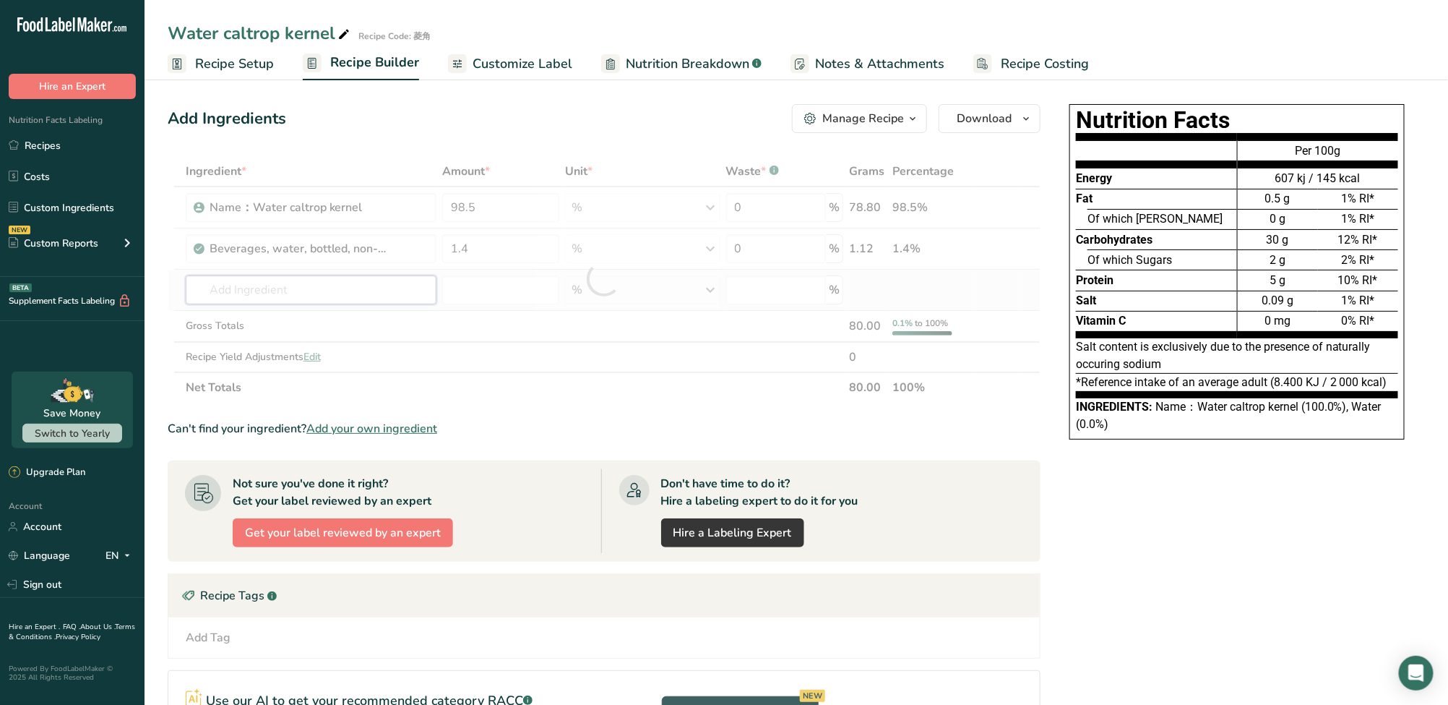
click at [405, 278] on div "Ingredient * Amount * Unit * Waste * .a-a{fill:#347362;}.b-a{fill:#fff;} Grams …" at bounding box center [604, 279] width 873 height 246
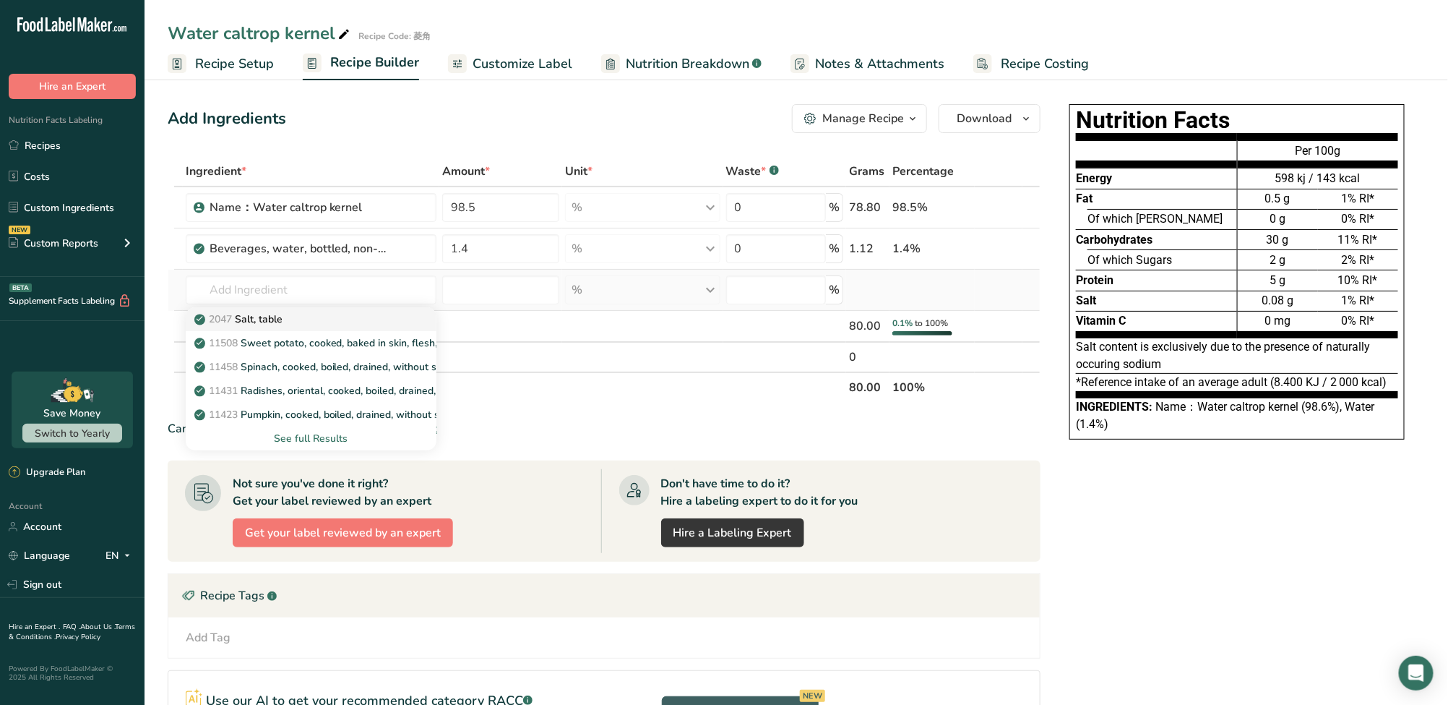
click at [317, 322] on div "2047 Salt, table" at bounding box center [299, 318] width 205 height 15
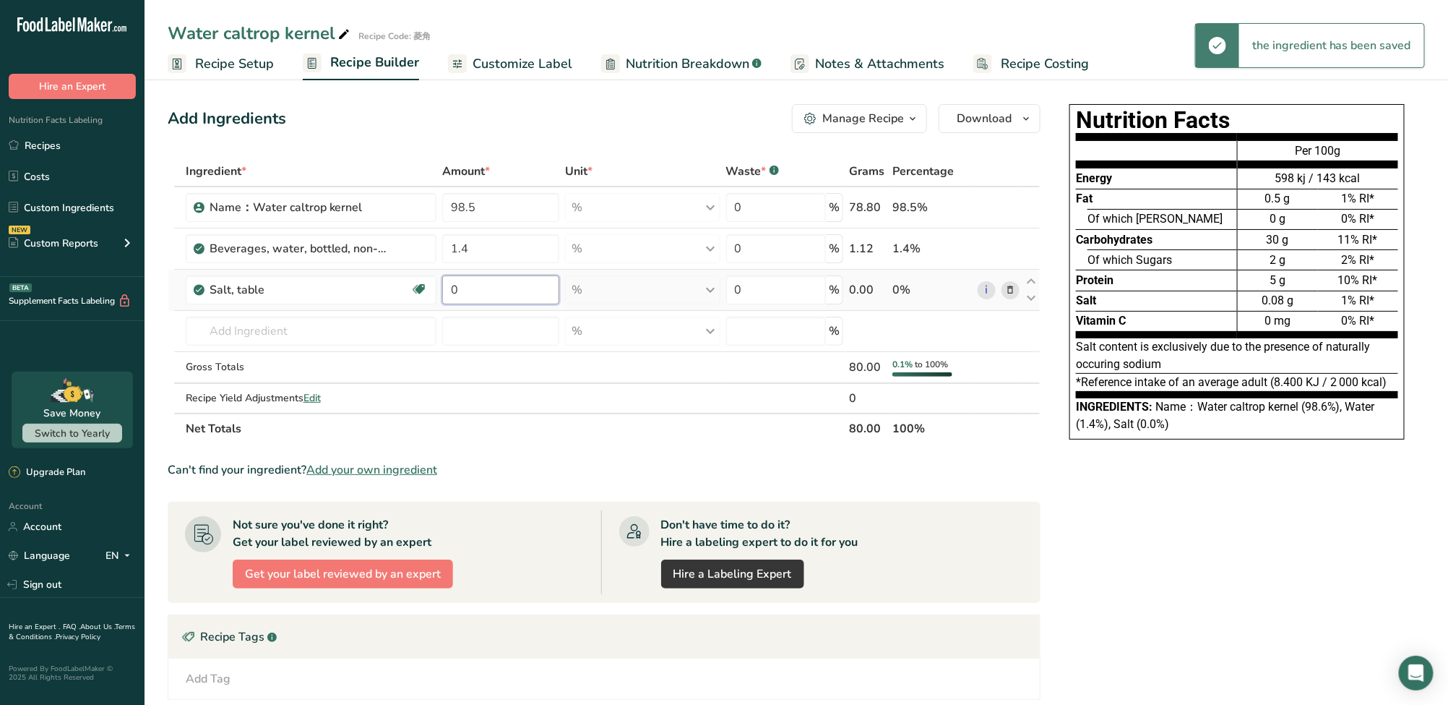
click at [494, 294] on input "0" at bounding box center [500, 289] width 117 height 29
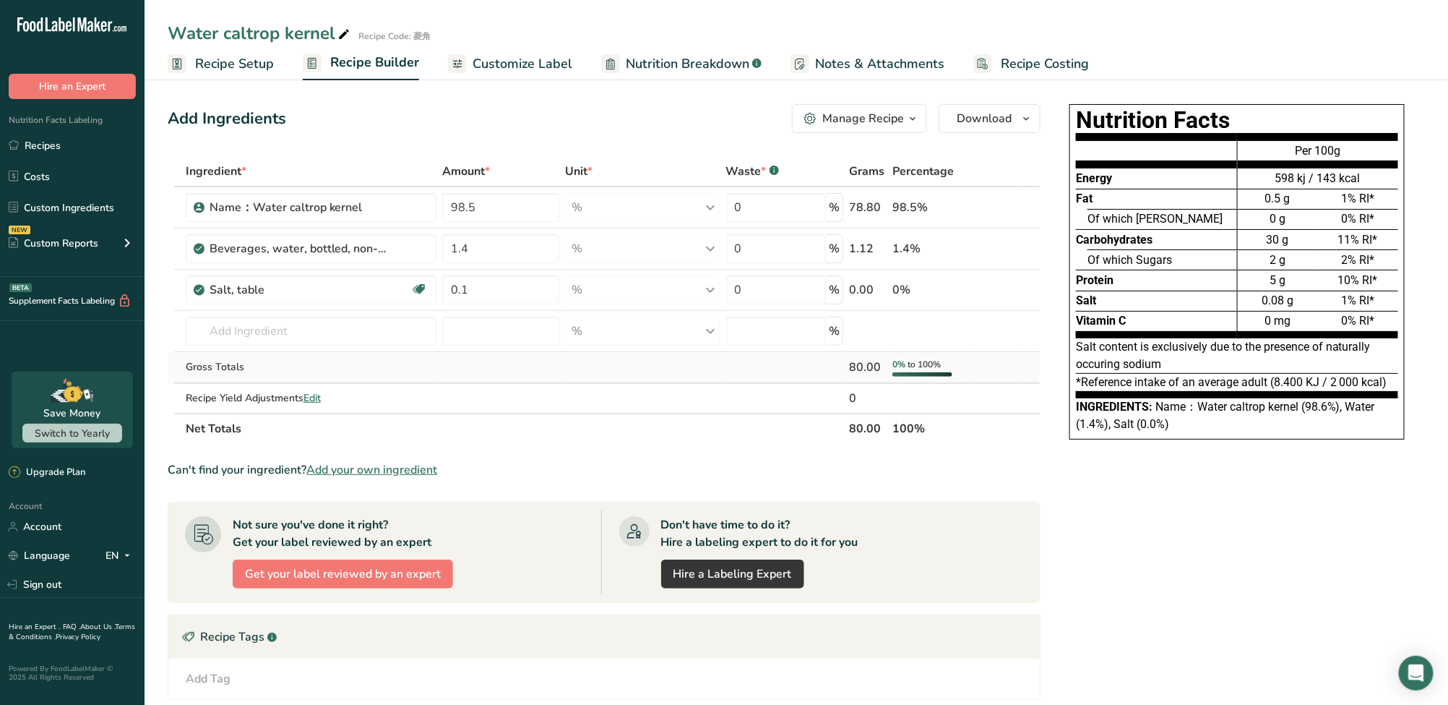
click at [494, 364] on div "Ingredient * Amount * Unit * Waste * .a-a{fill:#347362;}.b-a{fill:#fff;} Grams …" at bounding box center [604, 300] width 873 height 288
click at [378, 204] on div "Name：Water caltrop kernel" at bounding box center [300, 207] width 181 height 17
click at [74, 212] on link "Custom Ingredients" at bounding box center [72, 207] width 145 height 27
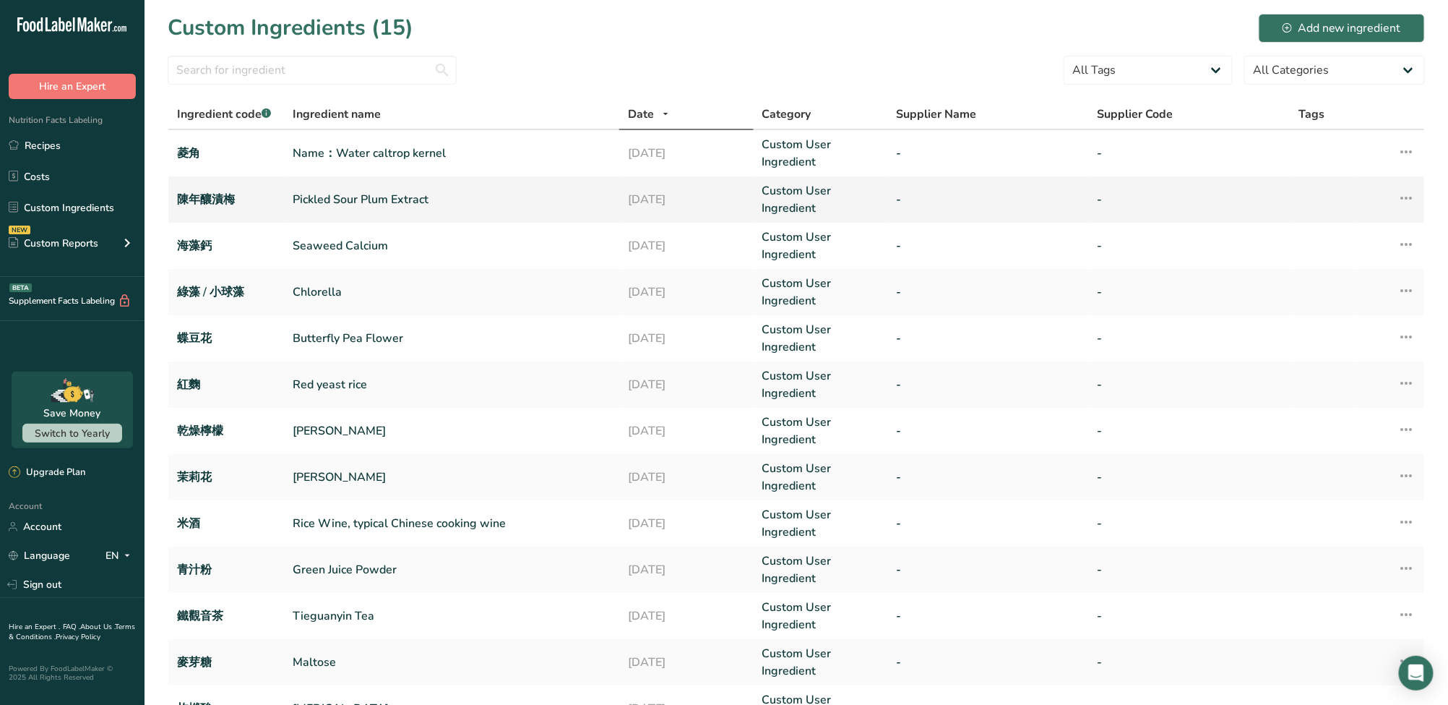
drag, startPoint x: 335, startPoint y: 150, endPoint x: 273, endPoint y: 182, distance: 70.1
click at [453, 145] on td "Name：Water caltrop kernel" at bounding box center [451, 153] width 335 height 46
copy link "Name：Water caltrop kernel"
click at [425, 145] on link "Name：Water caltrop kernel" at bounding box center [452, 153] width 318 height 17
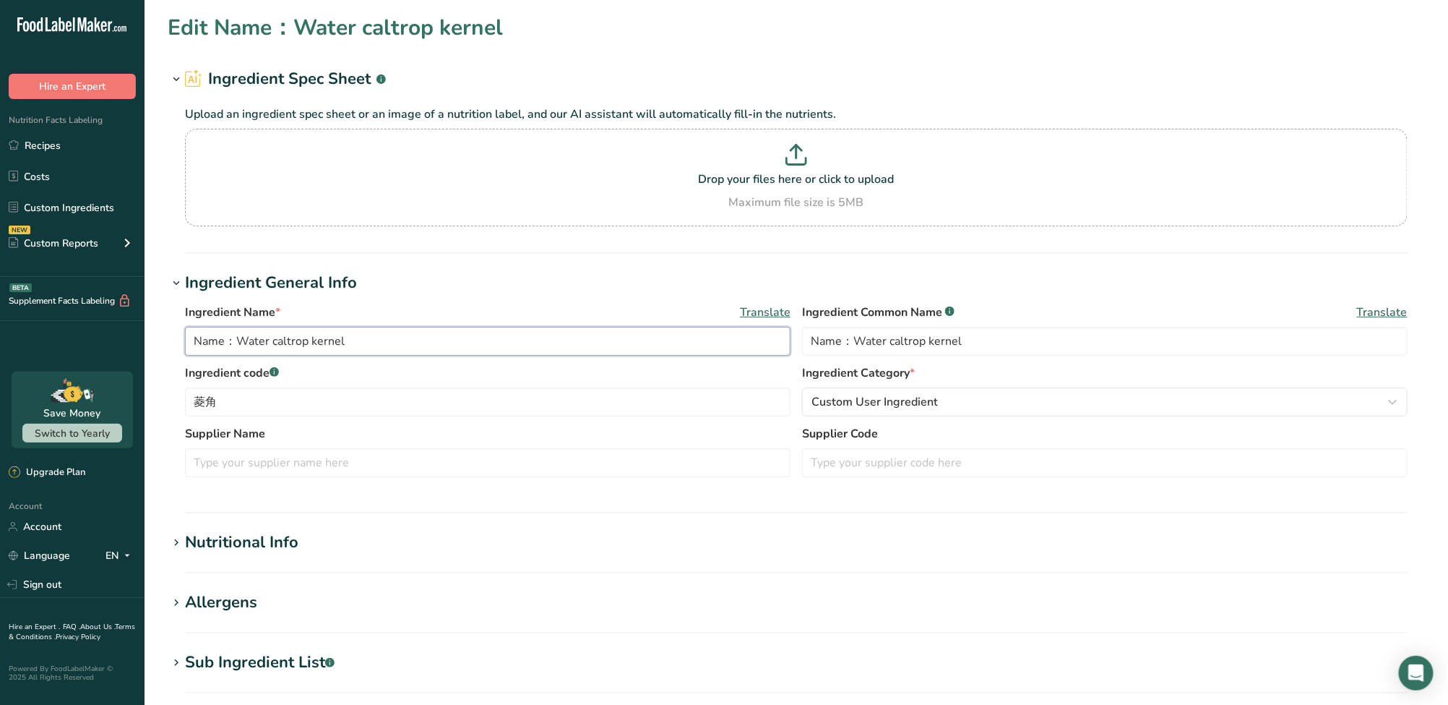
drag, startPoint x: 240, startPoint y: 343, endPoint x: 98, endPoint y: 348, distance: 142.5
click at [100, 348] on div ".a-20{fill:#fff;} Hire an Expert Nutrition Facts Labeling Recipes Costs Custom …" at bounding box center [724, 554] width 1448 height 1108
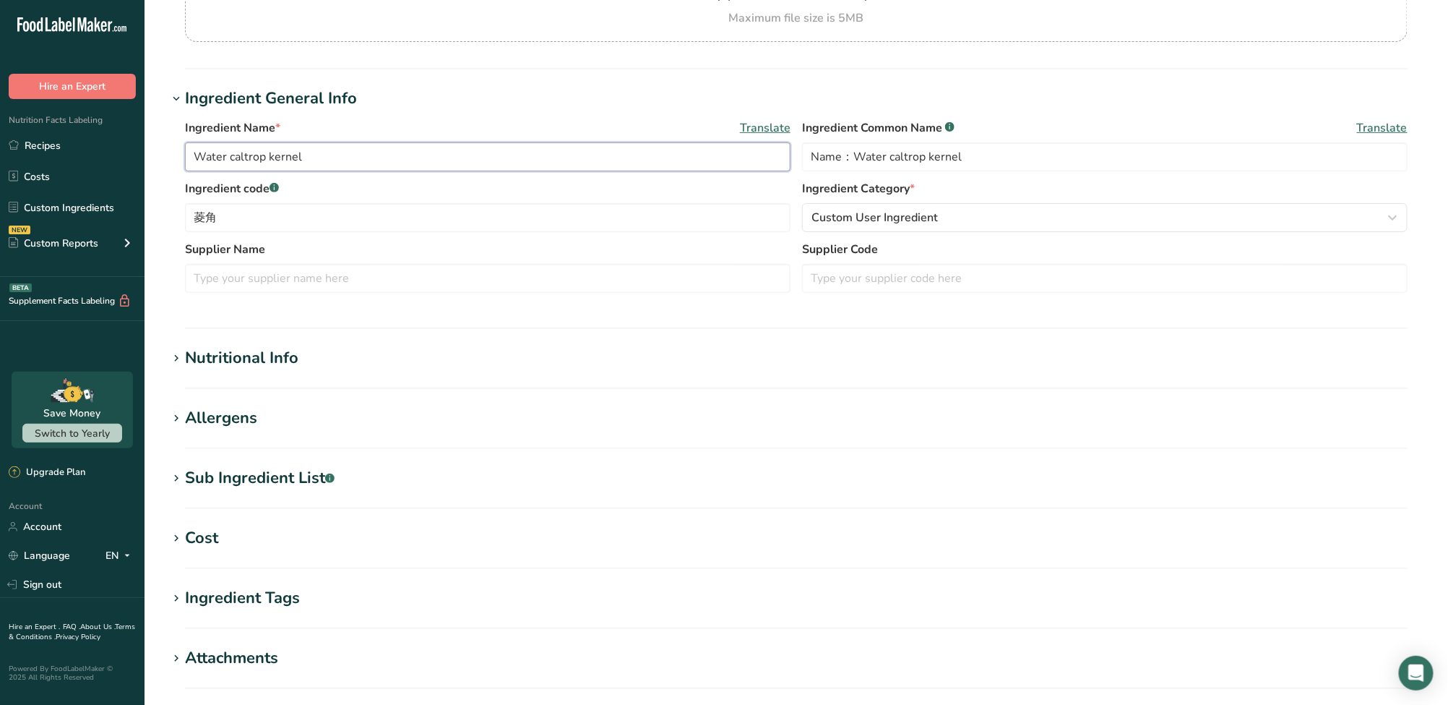
scroll to position [114, 0]
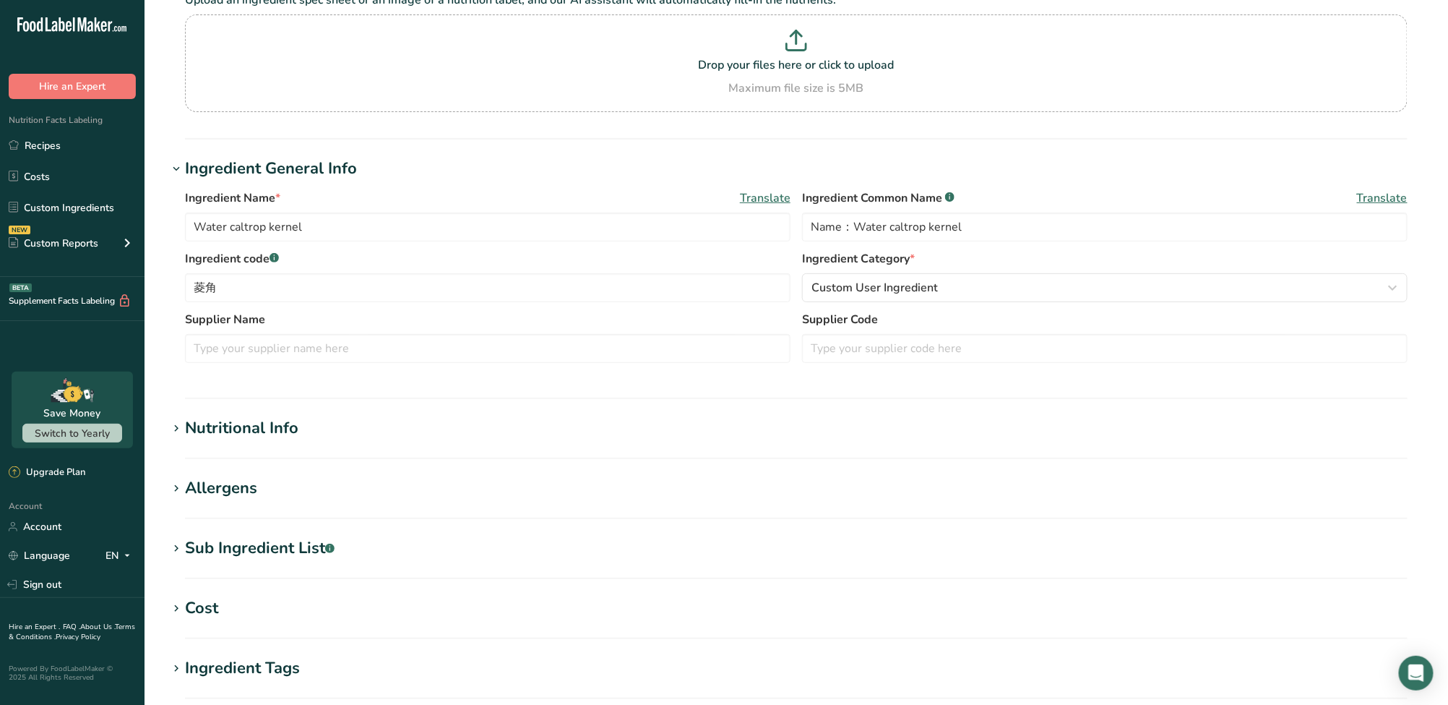
click at [275, 438] on div "Nutritional Info" at bounding box center [241, 428] width 113 height 24
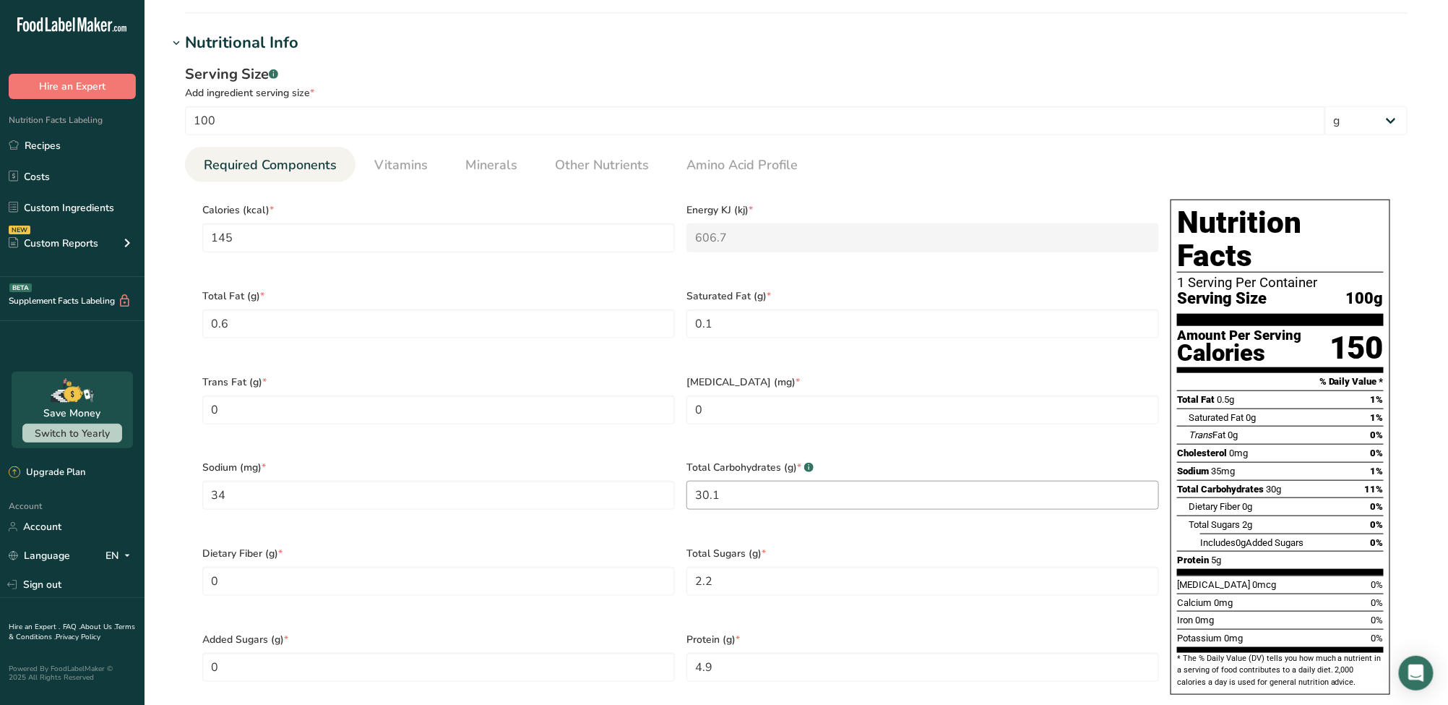
scroll to position [692, 0]
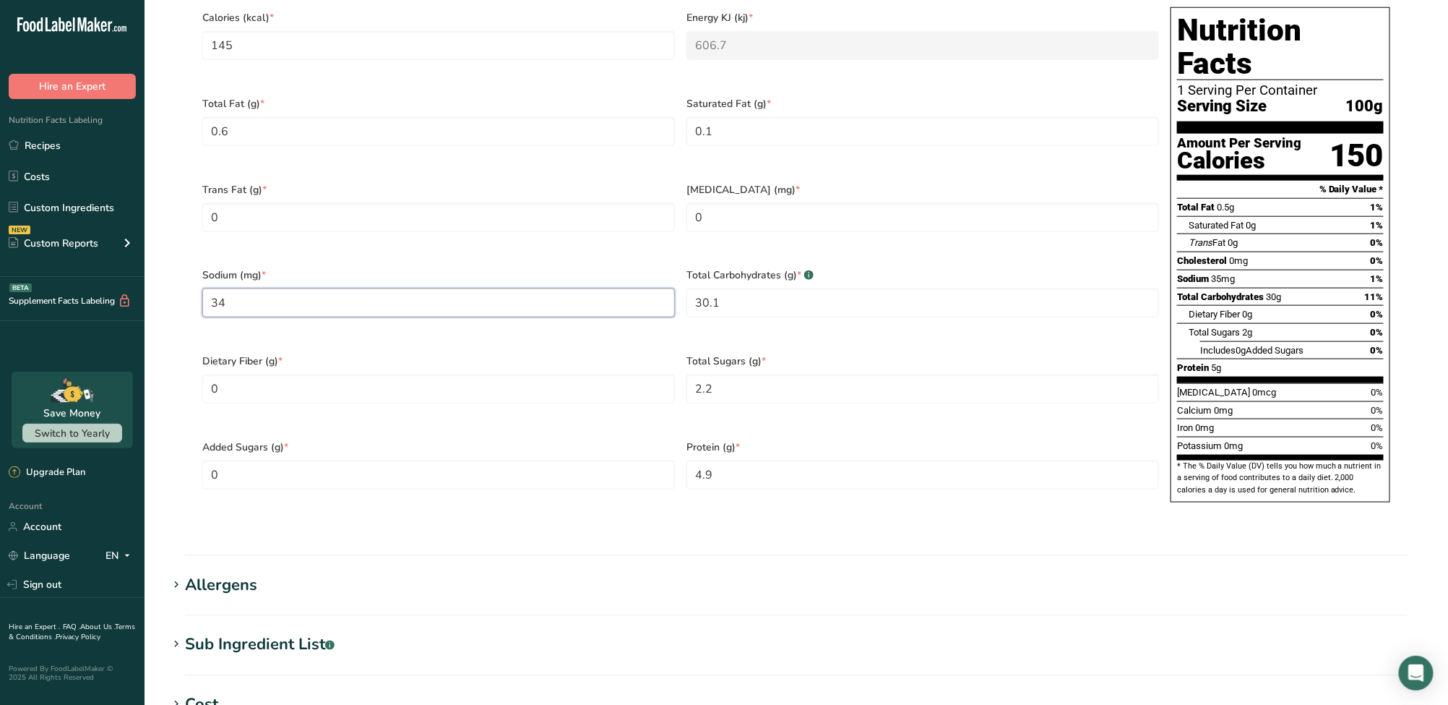
drag, startPoint x: 249, startPoint y: 288, endPoint x: 173, endPoint y: 288, distance: 75.2
click at [175, 288] on div "Serving Size .a-a{fill:#347362;}.b-a{fill:#fff;} Add ingredient serving size * …" at bounding box center [797, 200] width 1258 height 674
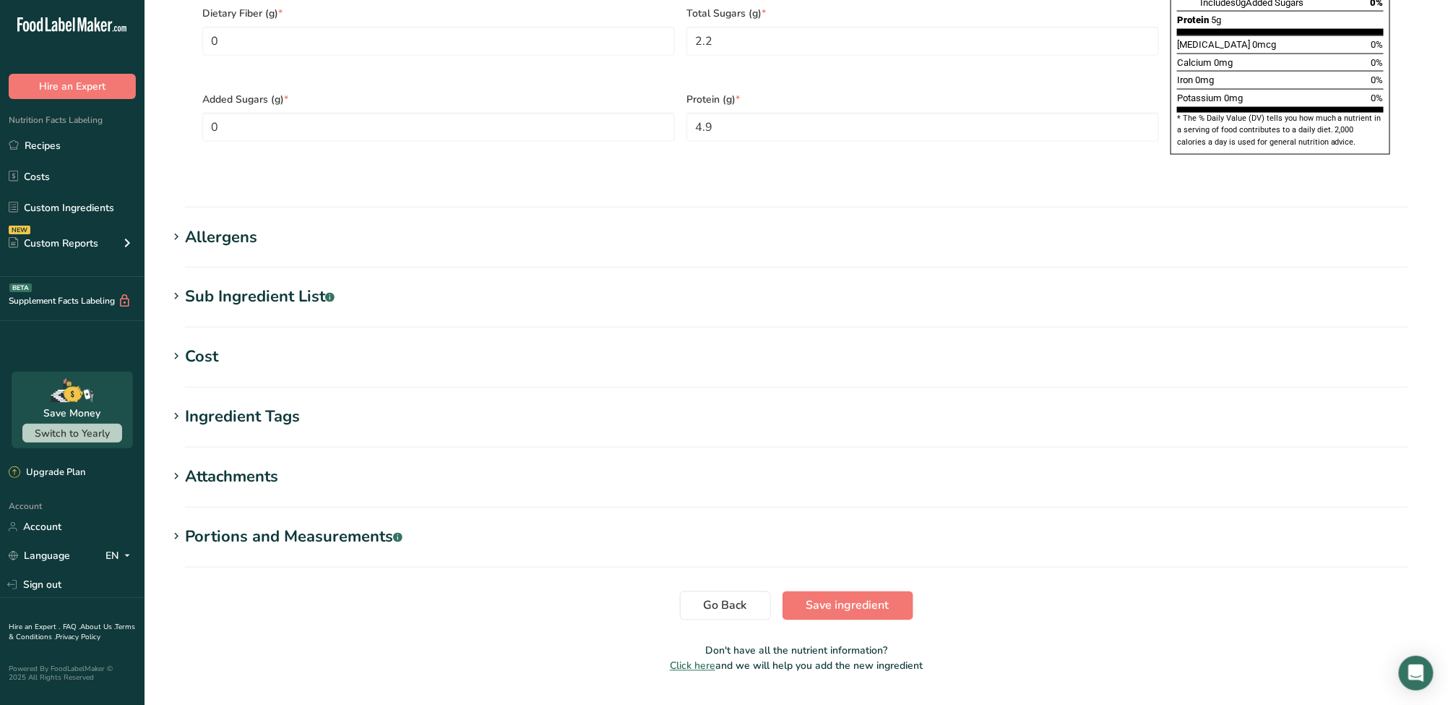
scroll to position [1041, 0]
click at [868, 596] on span "Save ingredient" at bounding box center [848, 604] width 83 height 17
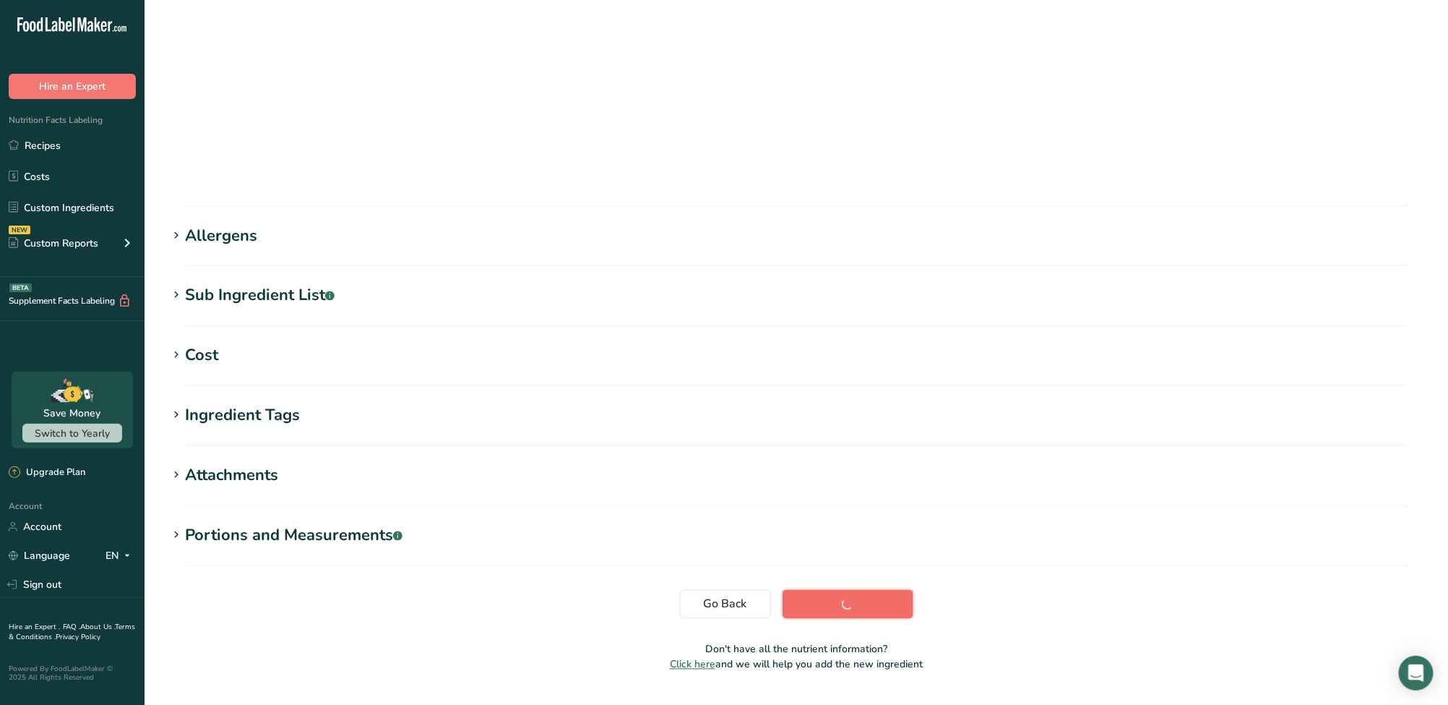
scroll to position [59, 0]
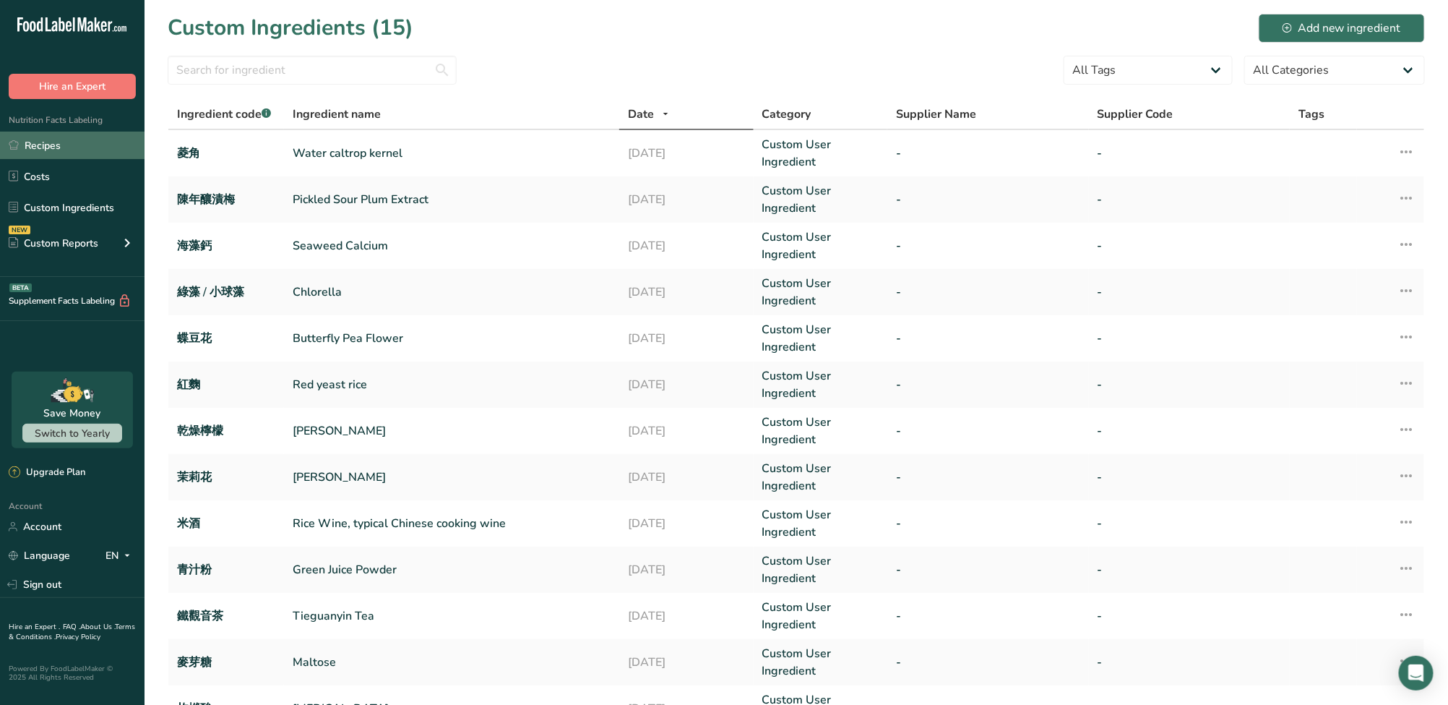
click at [60, 146] on link "Recipes" at bounding box center [72, 145] width 145 height 27
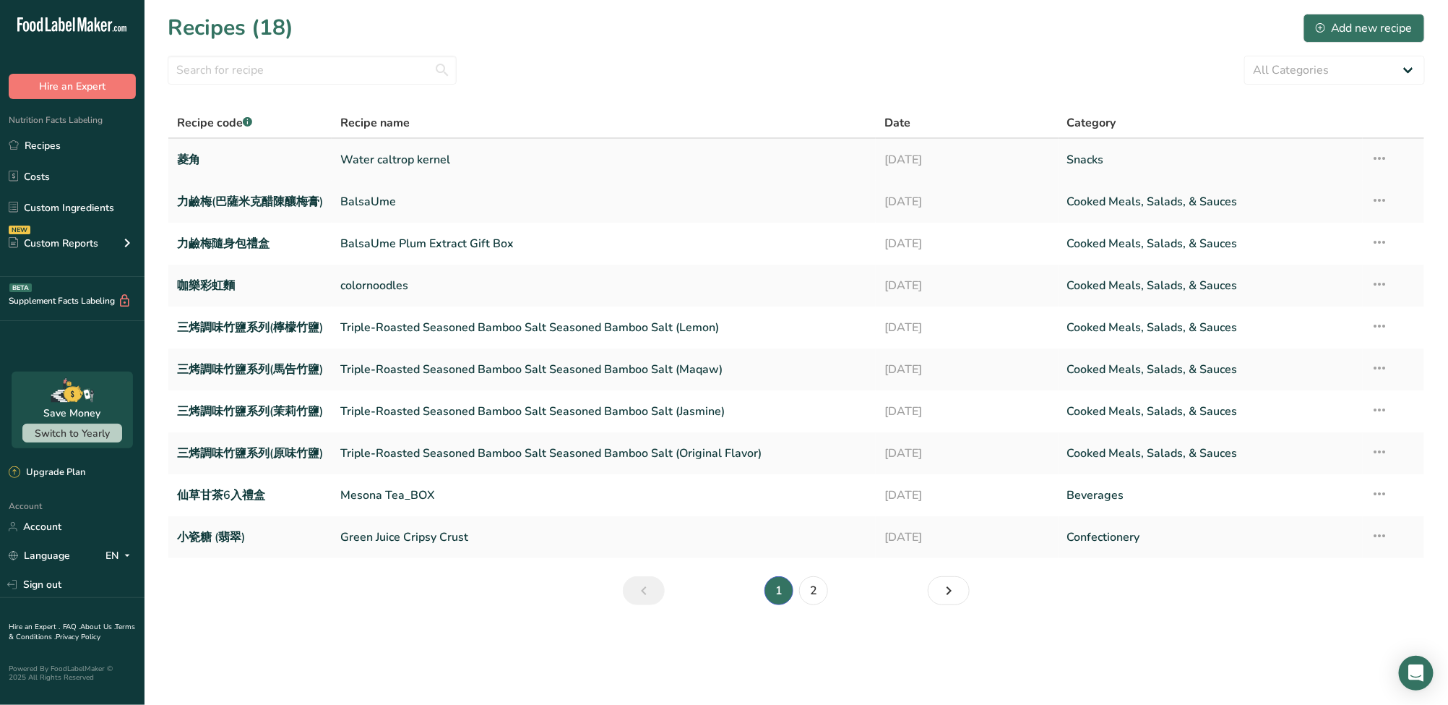
click at [411, 159] on link "Water caltrop kernel" at bounding box center [603, 160] width 527 height 30
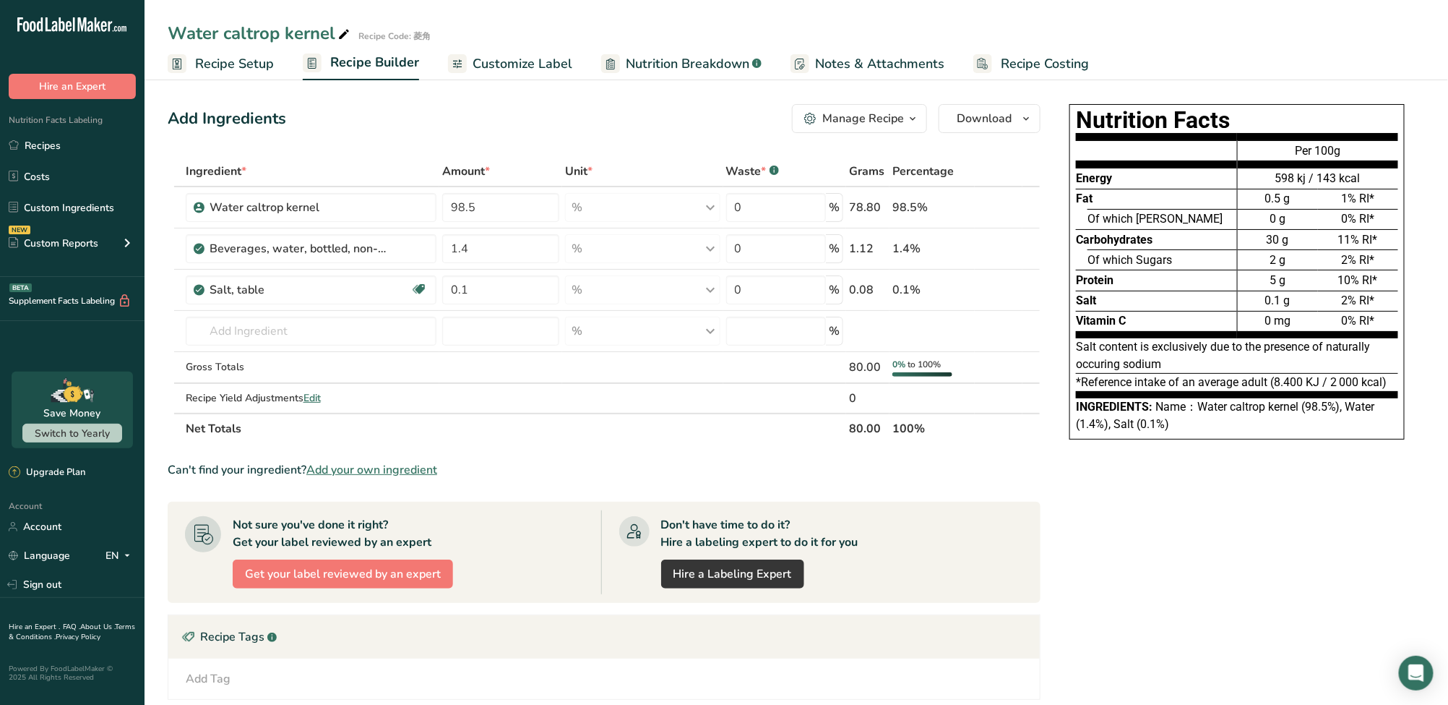
click at [511, 63] on span "Customize Label" at bounding box center [523, 64] width 100 height 20
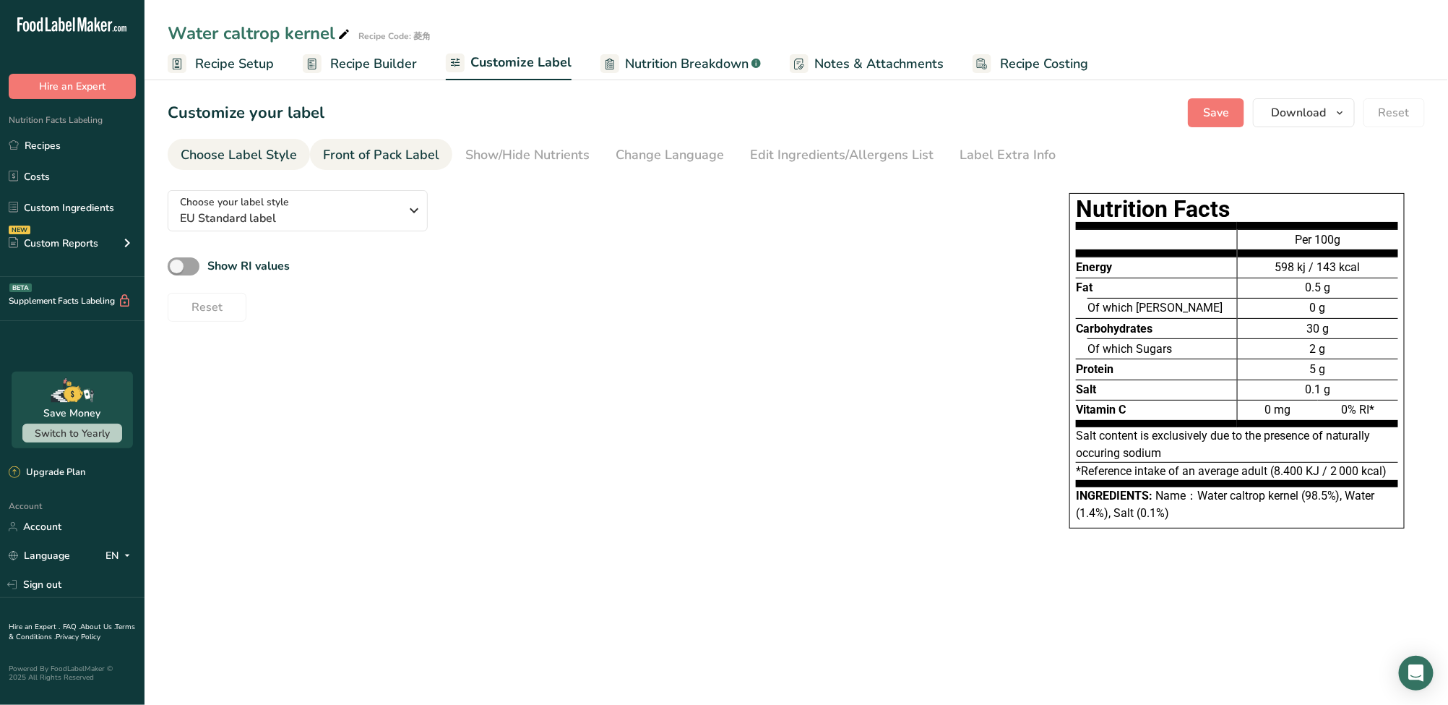
click at [386, 152] on div "Front of Pack Label" at bounding box center [381, 155] width 116 height 20
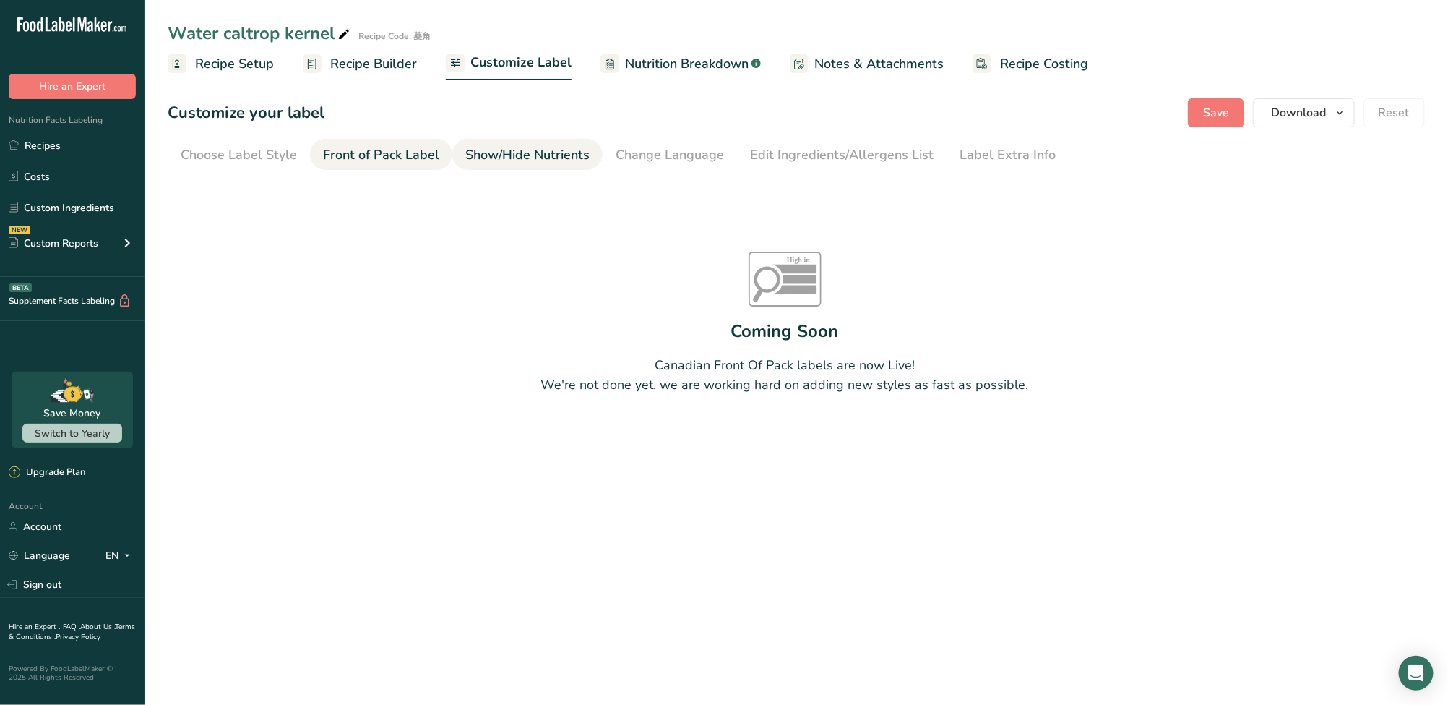
click at [500, 158] on div "Show/Hide Nutrients" at bounding box center [527, 155] width 124 height 20
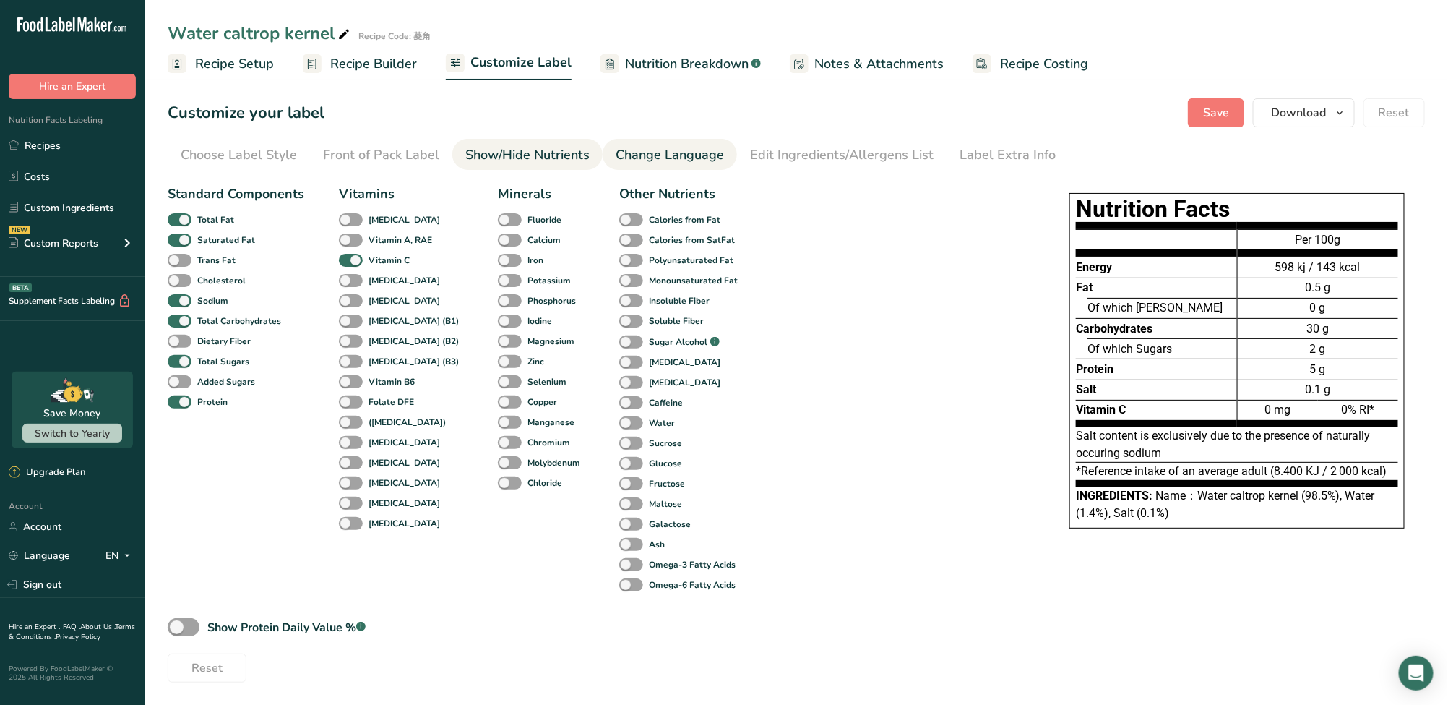
click at [671, 153] on div "Change Language" at bounding box center [670, 155] width 108 height 20
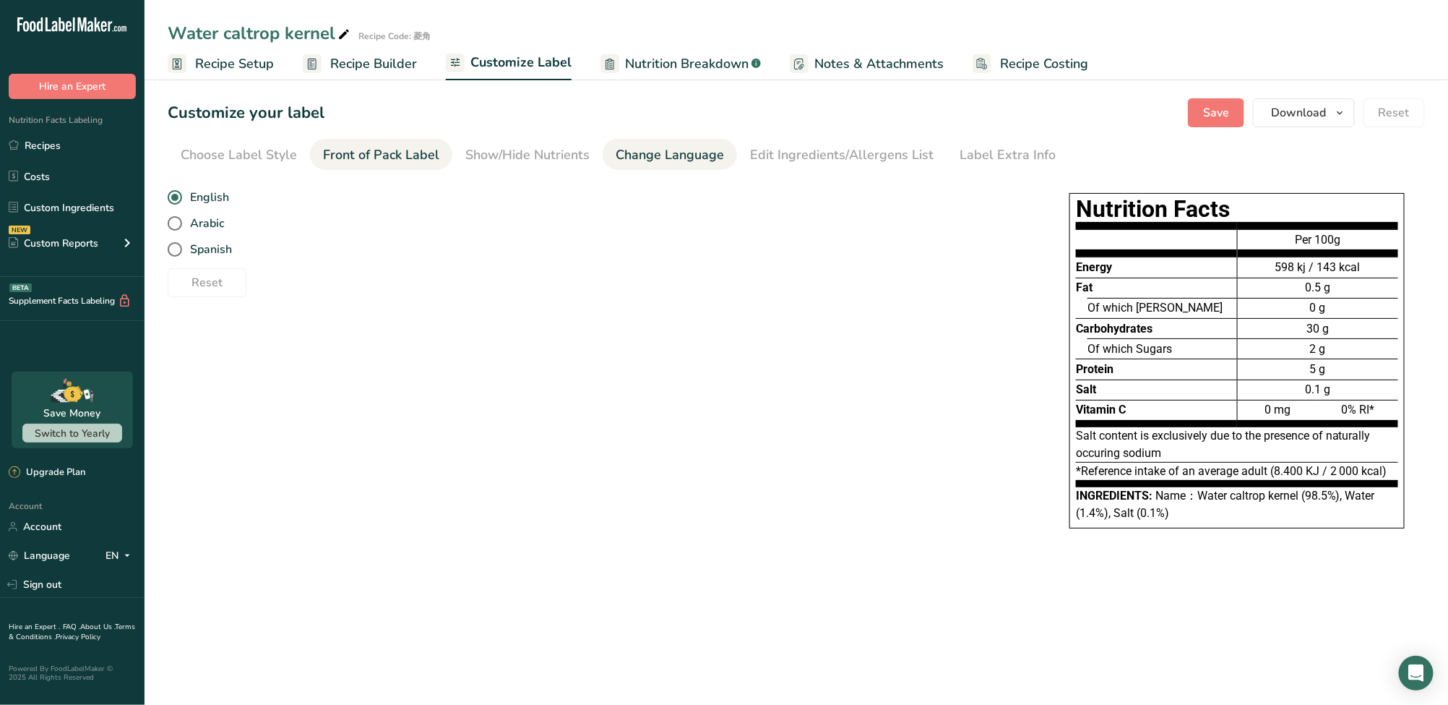
click at [378, 157] on div "Front of Pack Label" at bounding box center [381, 155] width 116 height 20
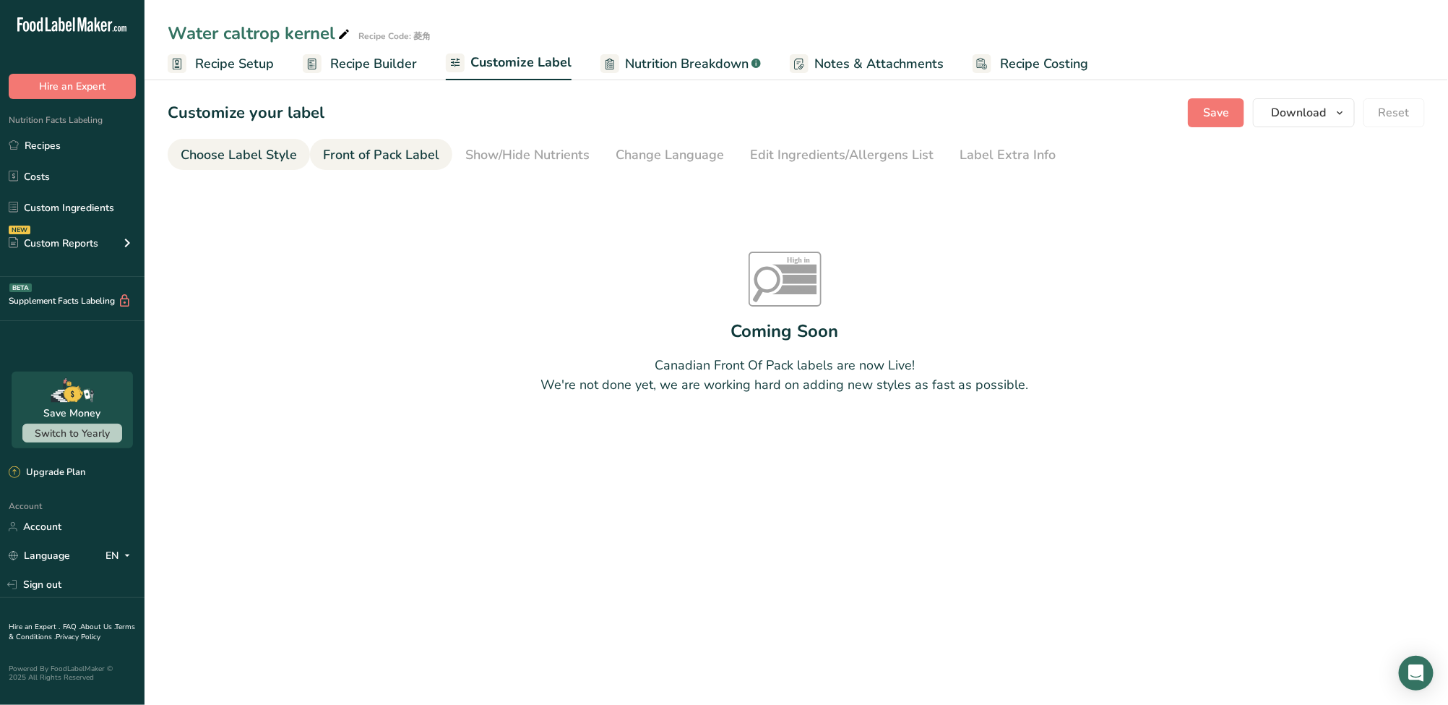
click at [267, 160] on div "Choose Label Style" at bounding box center [239, 155] width 116 height 20
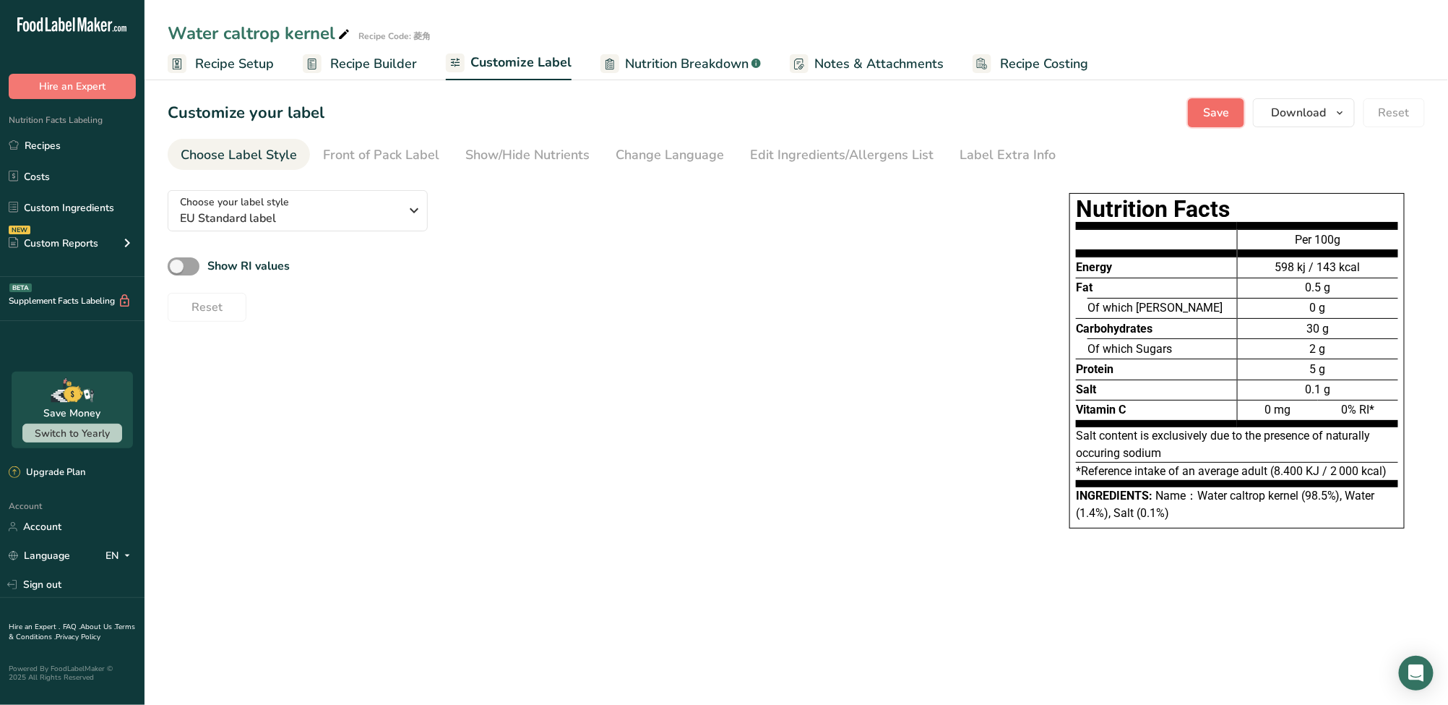
click at [1213, 114] on span "Save" at bounding box center [1216, 112] width 26 height 17
click at [412, 160] on div "Front of Pack Label" at bounding box center [381, 155] width 116 height 20
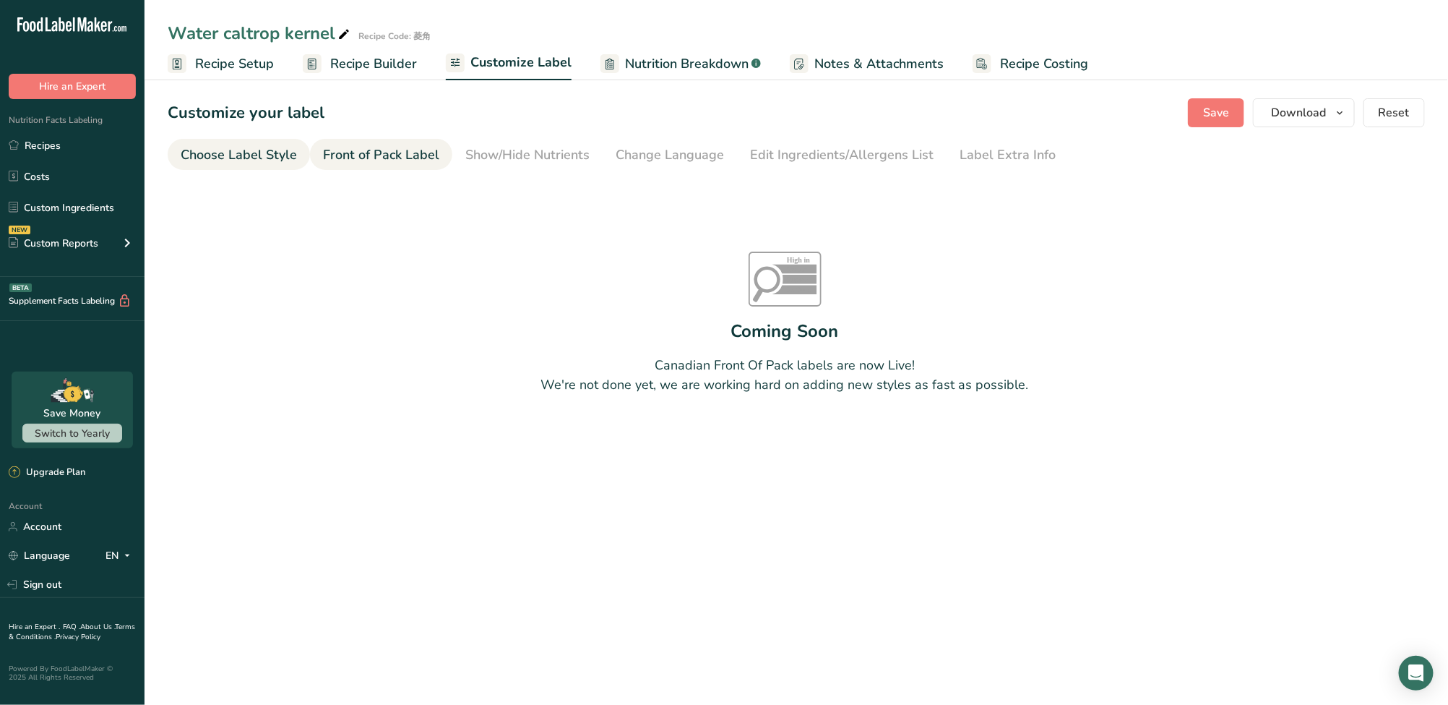
click at [273, 160] on div "Choose Label Style" at bounding box center [239, 155] width 116 height 20
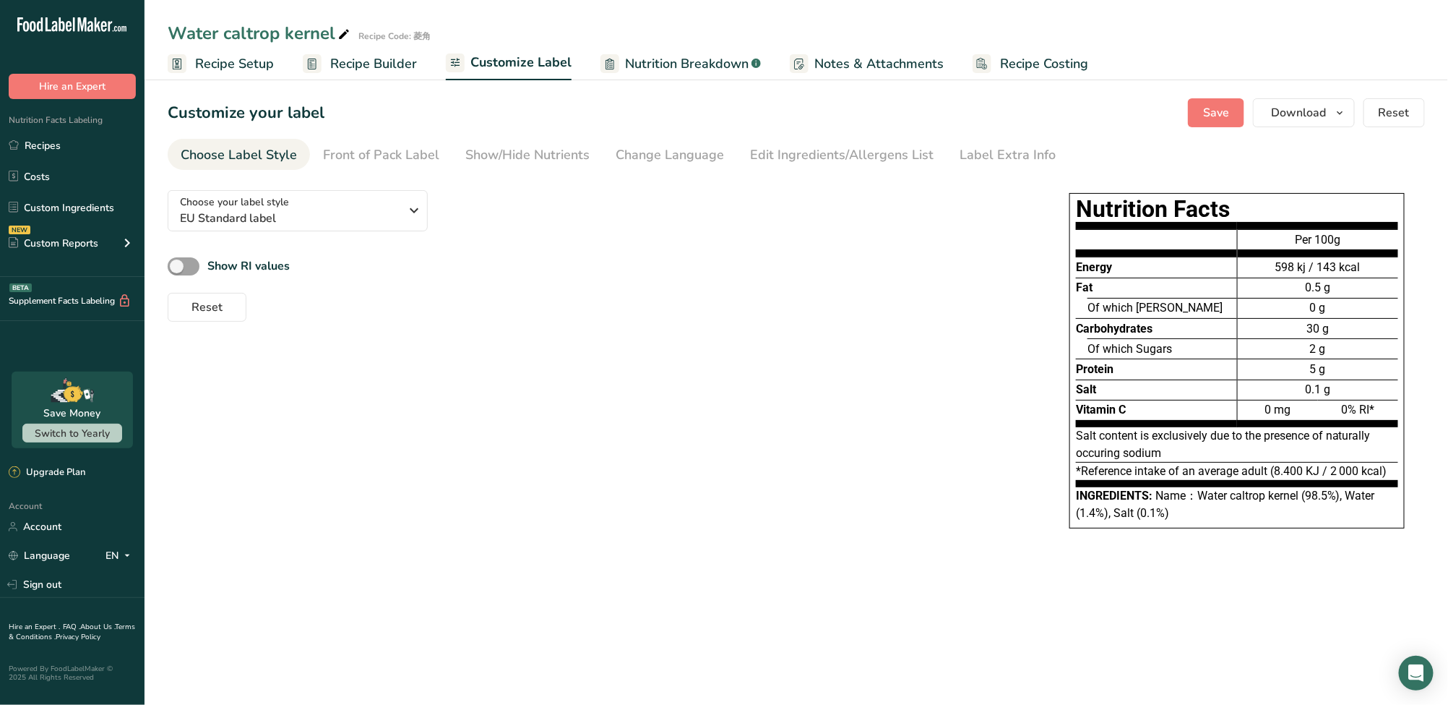
click at [386, 59] on span "Recipe Builder" at bounding box center [373, 64] width 87 height 20
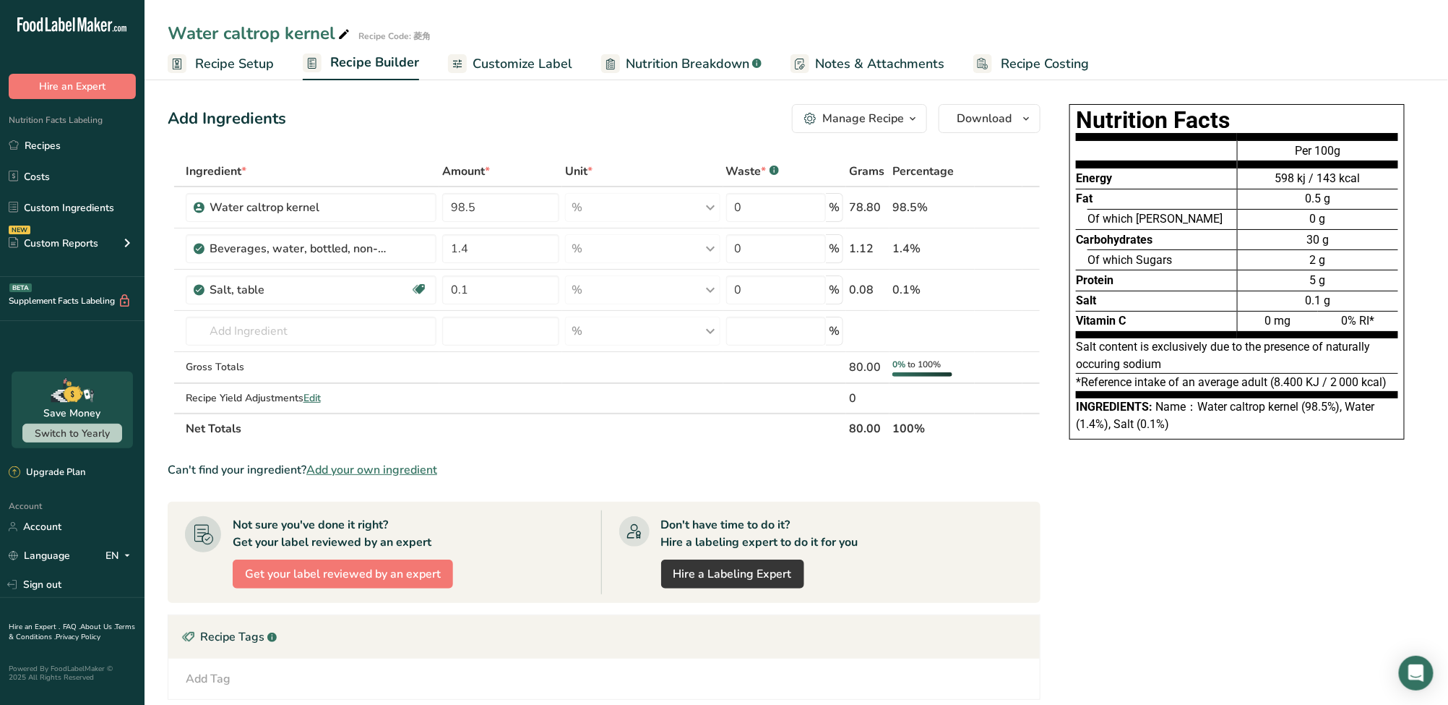
click at [673, 69] on span "Nutrition Breakdown" at bounding box center [688, 64] width 124 height 20
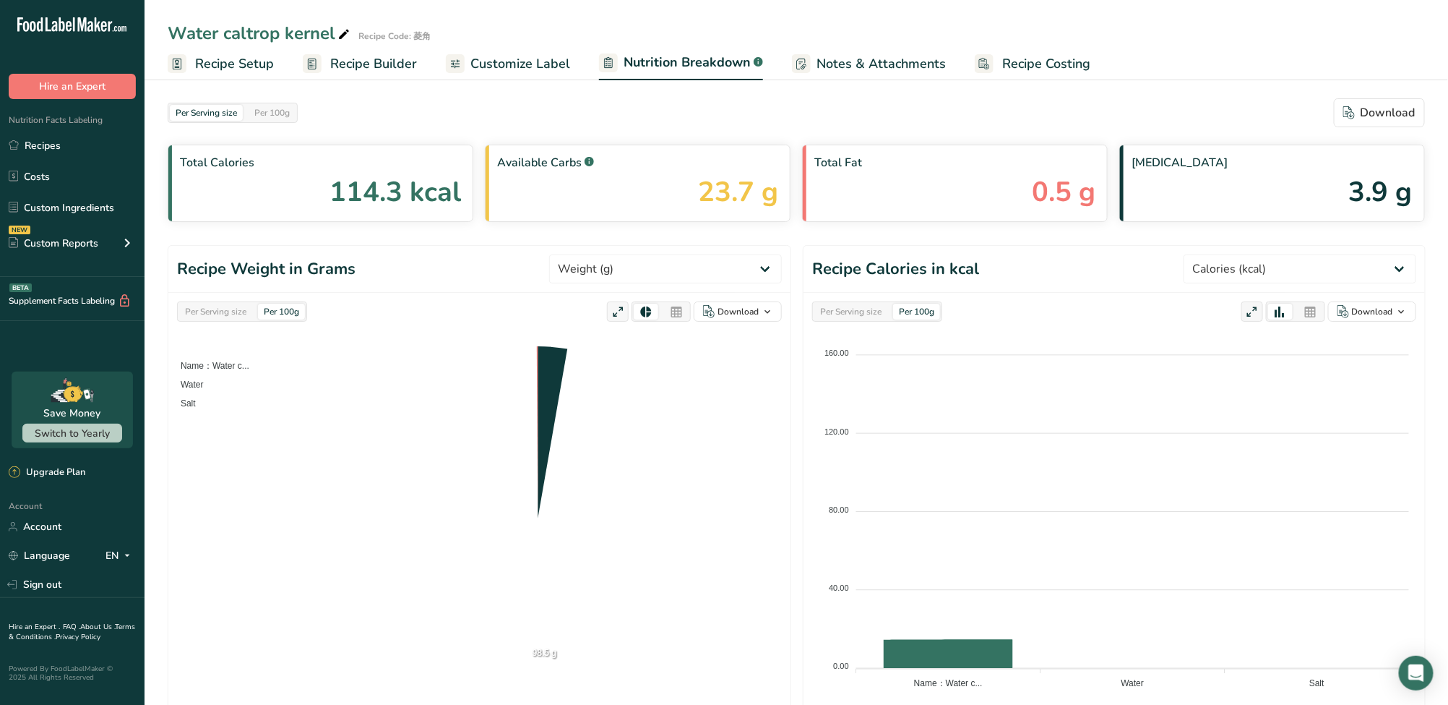
click at [497, 66] on span "Customize Label" at bounding box center [520, 64] width 100 height 20
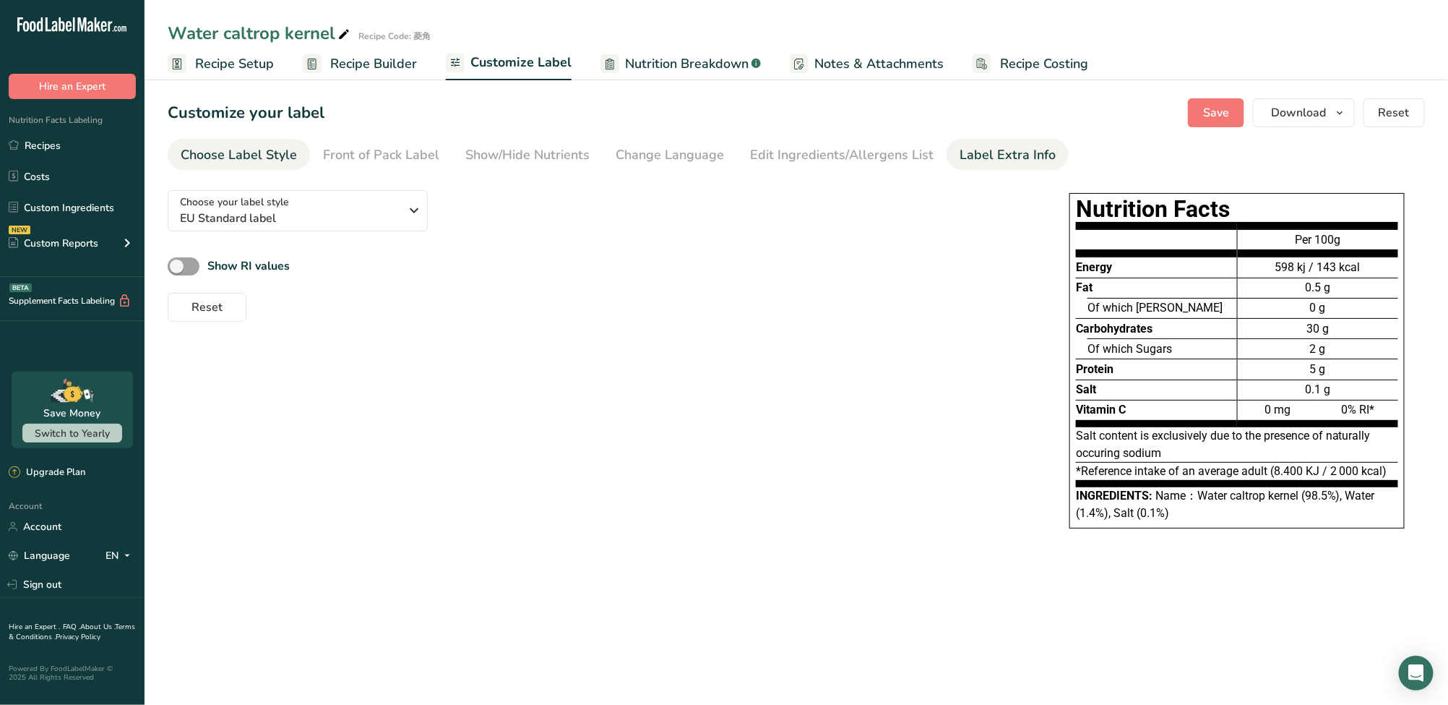
click at [993, 169] on link "Label Extra Info" at bounding box center [1008, 155] width 96 height 33
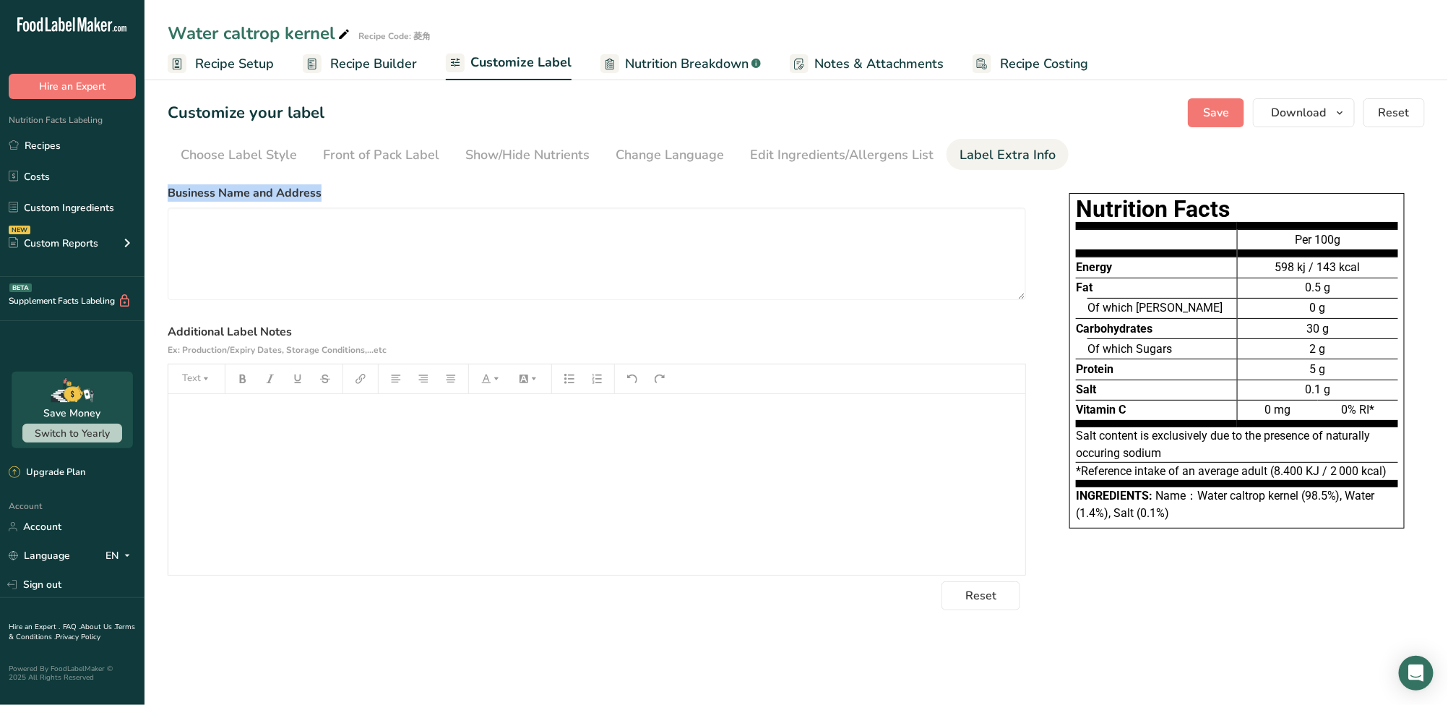
drag, startPoint x: 261, startPoint y: 199, endPoint x: 166, endPoint y: 197, distance: 94.7
click at [166, 197] on section "Customize your label Save Download Choose what to show on your downloaded label…" at bounding box center [797, 354] width 1304 height 558
copy label "Business Name and Address"
drag, startPoint x: 303, startPoint y: 333, endPoint x: 167, endPoint y: 330, distance: 135.9
click at [168, 330] on label "Additional Label Notes Ex: Production/Expiry Dates, Storage Conditions,...etc" at bounding box center [597, 340] width 859 height 35
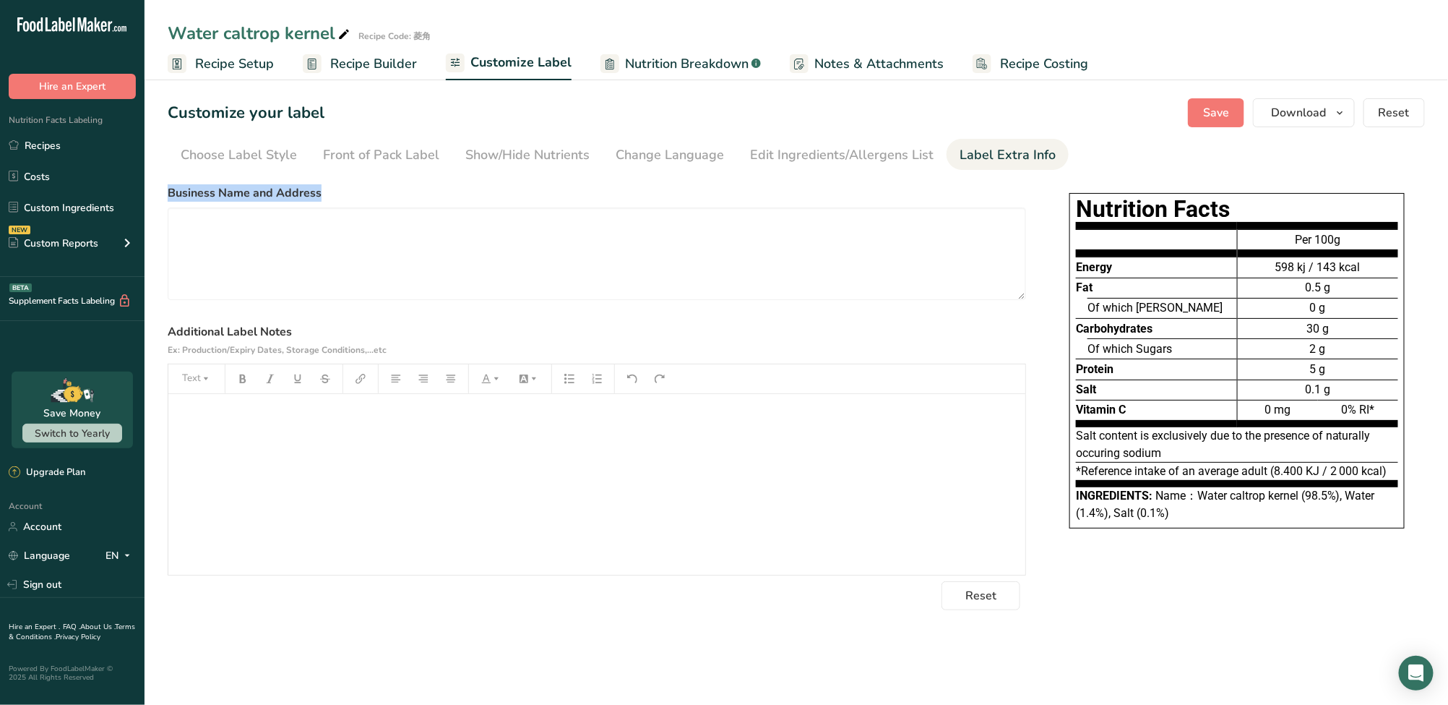
copy label "Additional Label Notes"
click at [321, 276] on textarea at bounding box center [597, 253] width 859 height 93
paste textarea "VE WONG CORPORATION 5F, No. 79, Sec. 2, Zhongshan N. Rd., Zhongshan Dist., Taip…"
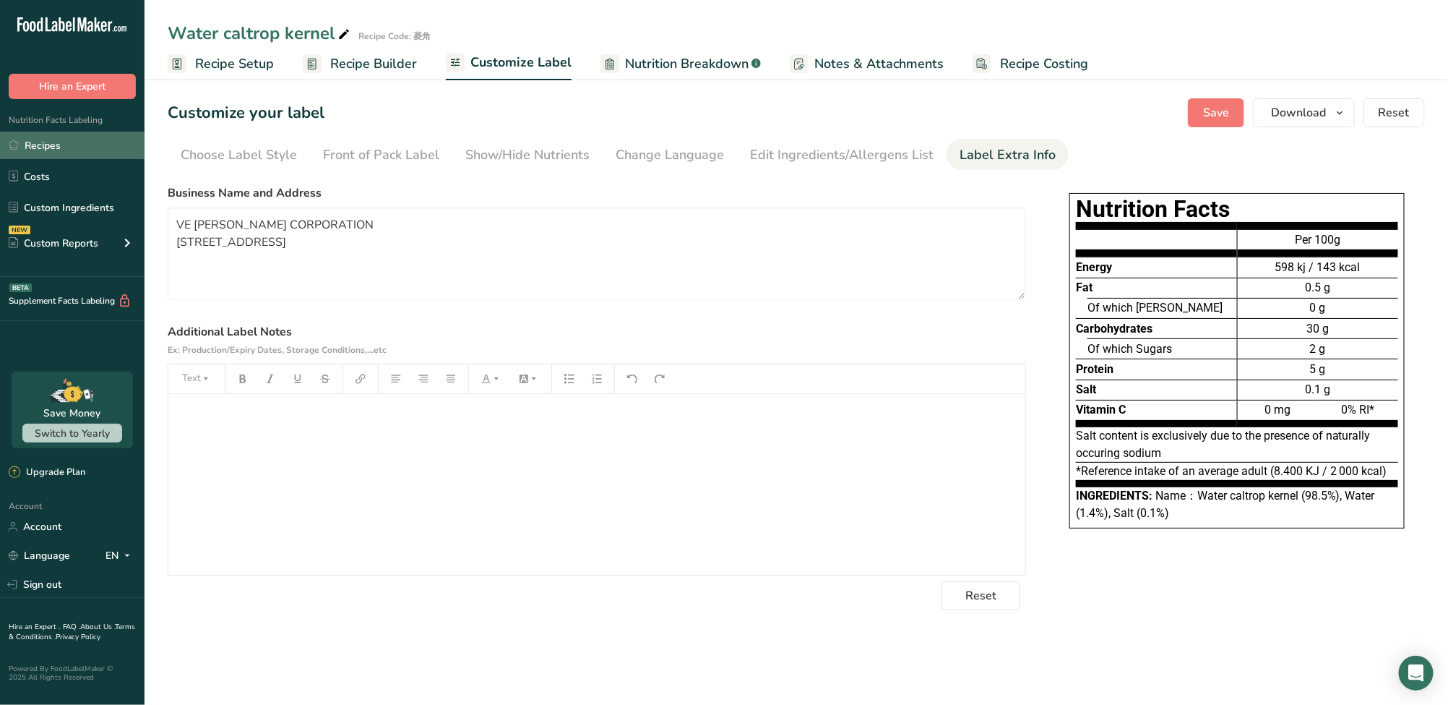
click at [82, 145] on link "Recipes" at bounding box center [72, 145] width 145 height 27
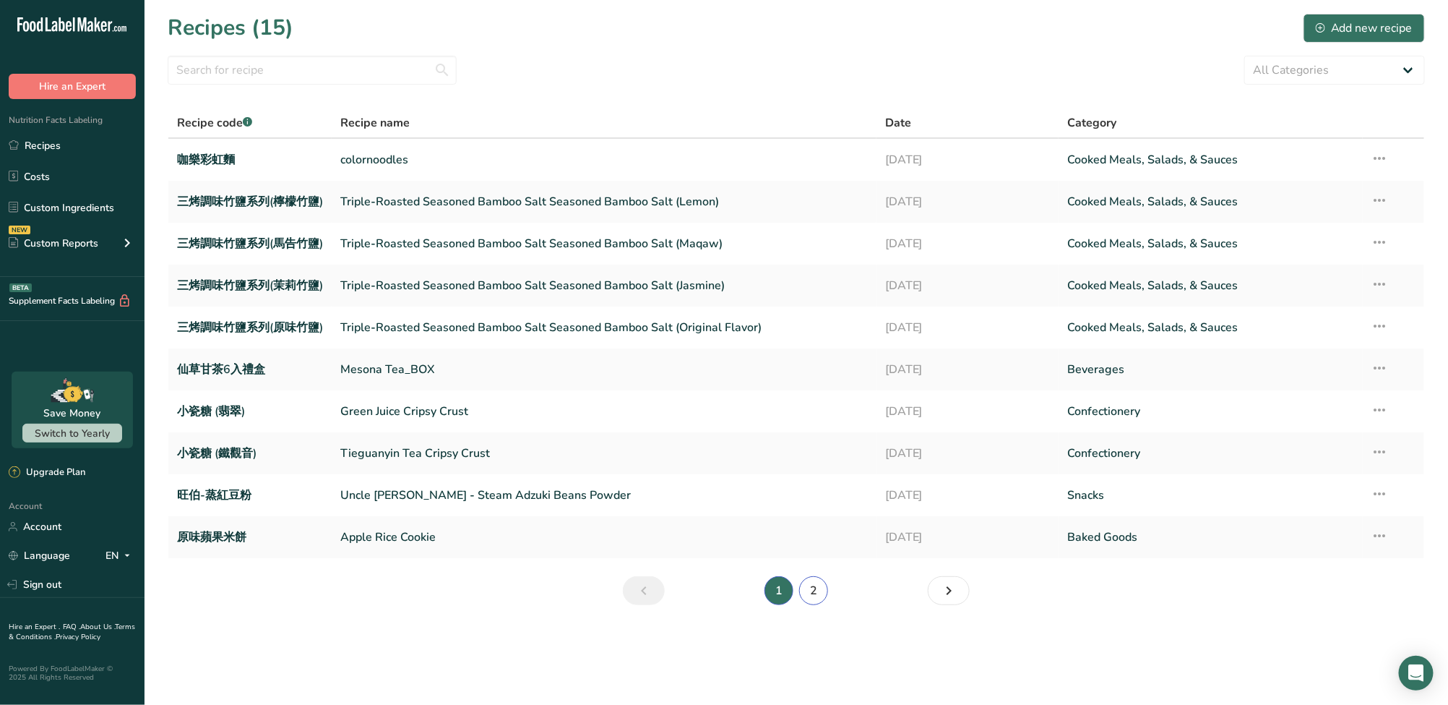
click at [820, 588] on link "2" at bounding box center [813, 590] width 29 height 29
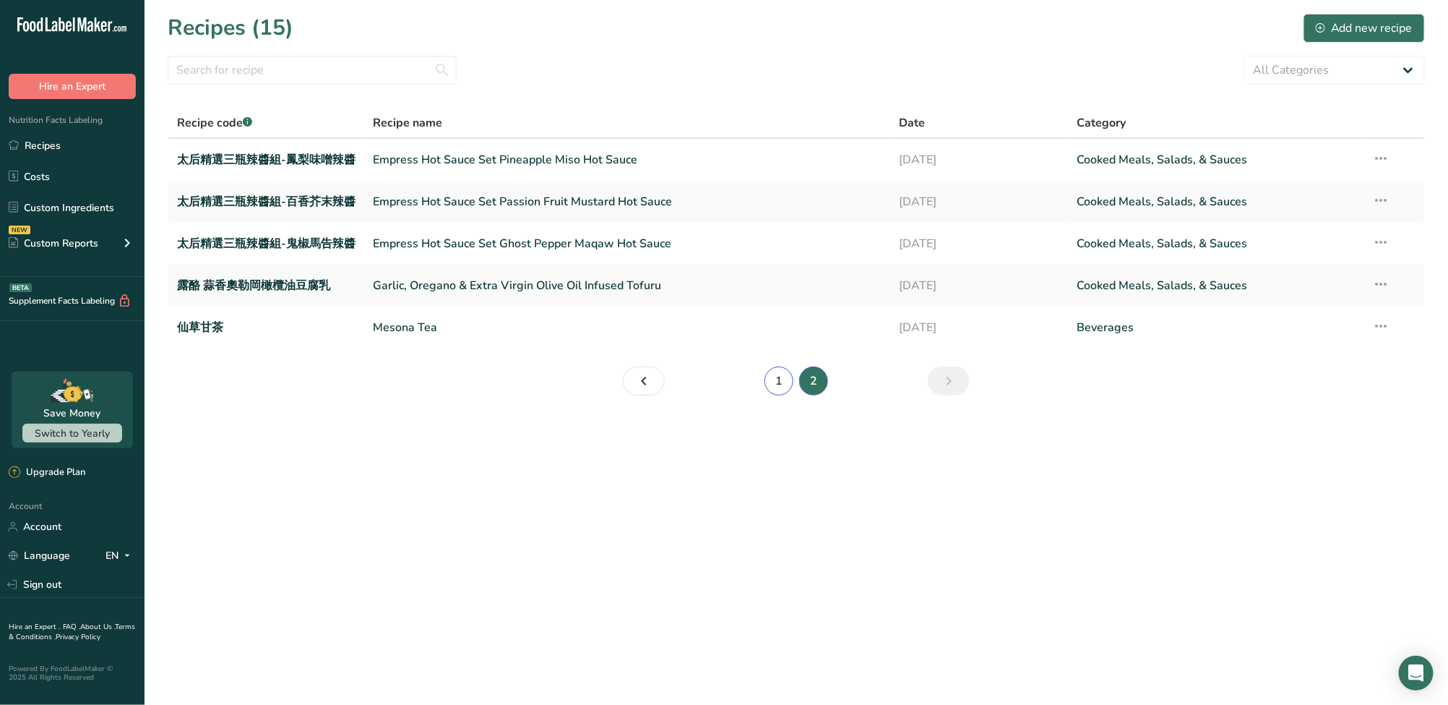
click at [770, 384] on link "1" at bounding box center [779, 380] width 29 height 29
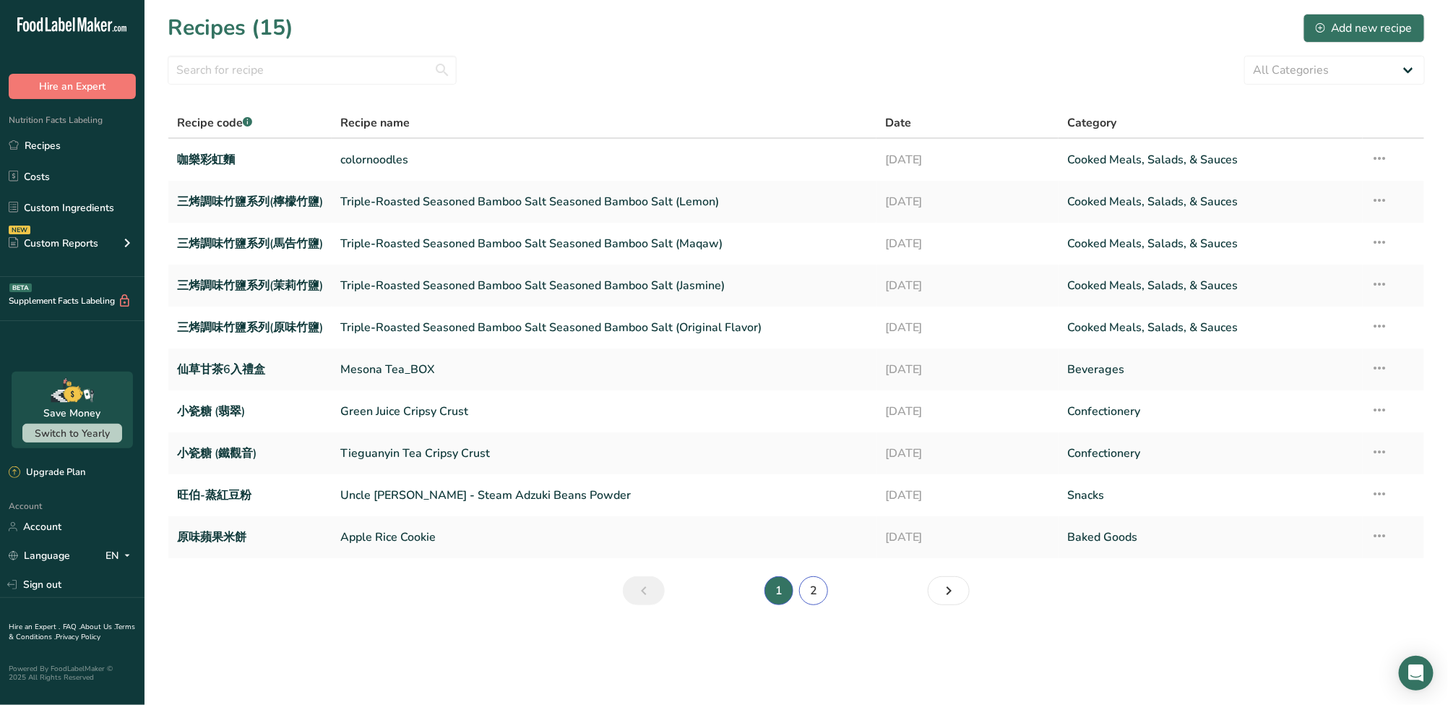
click at [820, 588] on link "2" at bounding box center [813, 590] width 29 height 29
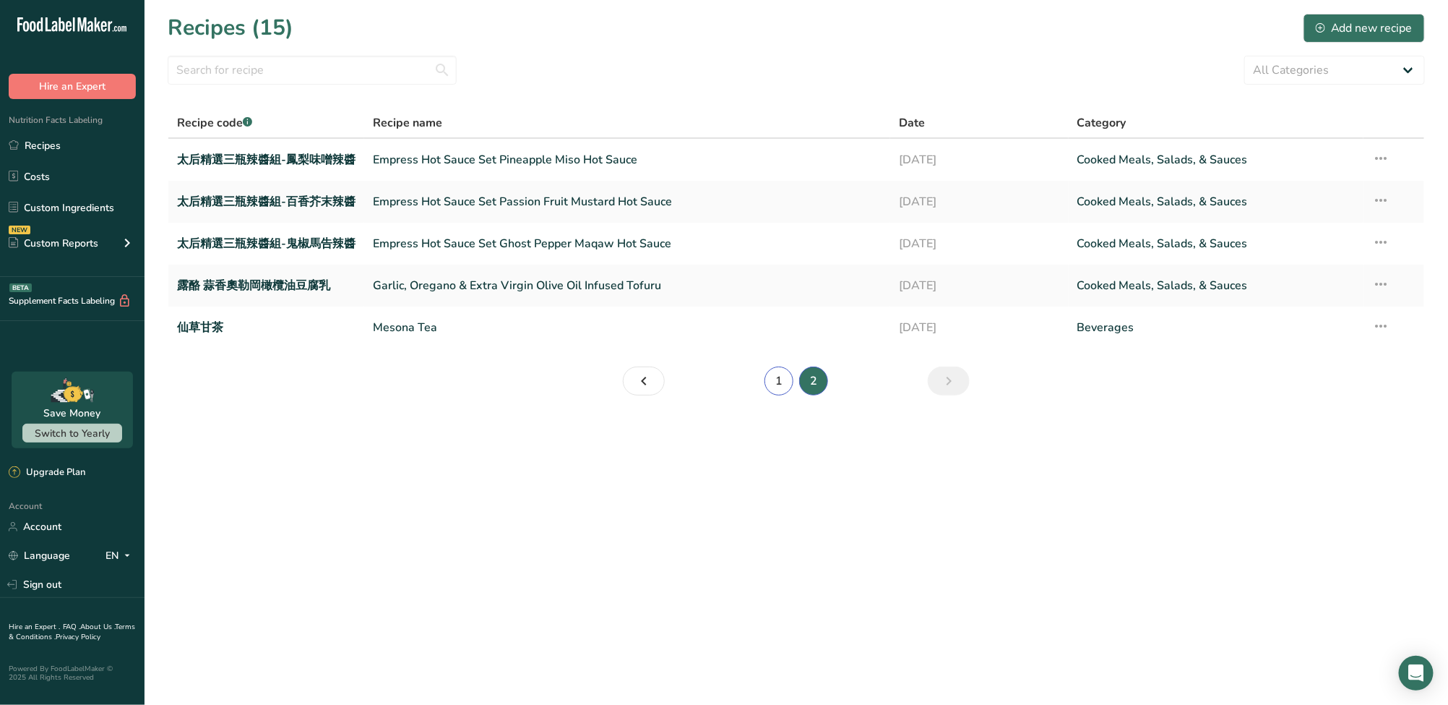
click at [777, 380] on link "1" at bounding box center [779, 380] width 29 height 29
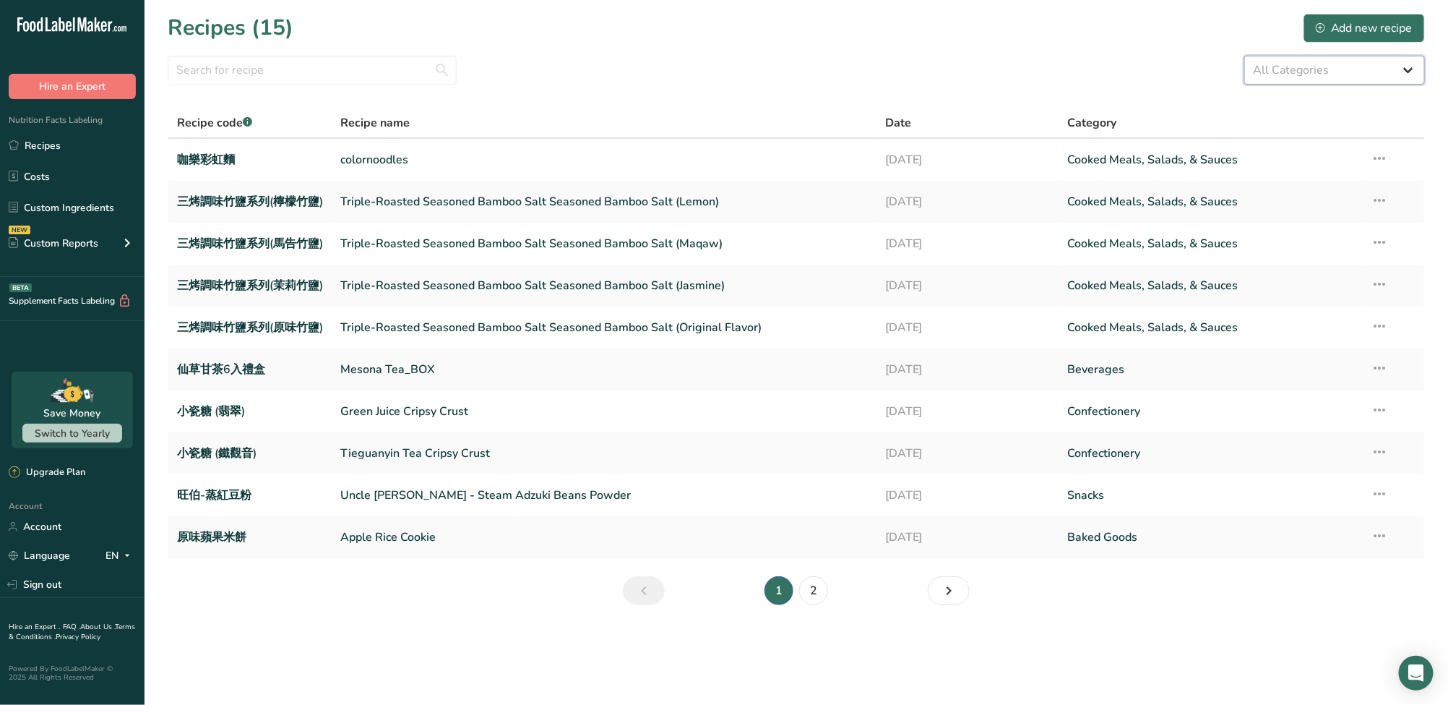
click at [1416, 71] on select "All Categories Baked Goods Beverages Confectionery Cooked Meals, Salads, & Sauc…" at bounding box center [1335, 70] width 181 height 29
click at [1415, 71] on select "All Categories Baked Goods Beverages Confectionery Cooked Meals, Salads, & Sauc…" at bounding box center [1335, 70] width 181 height 29
click at [272, 64] on input "text" at bounding box center [312, 70] width 289 height 29
click at [111, 88] on button "Hire an Expert" at bounding box center [72, 86] width 127 height 25
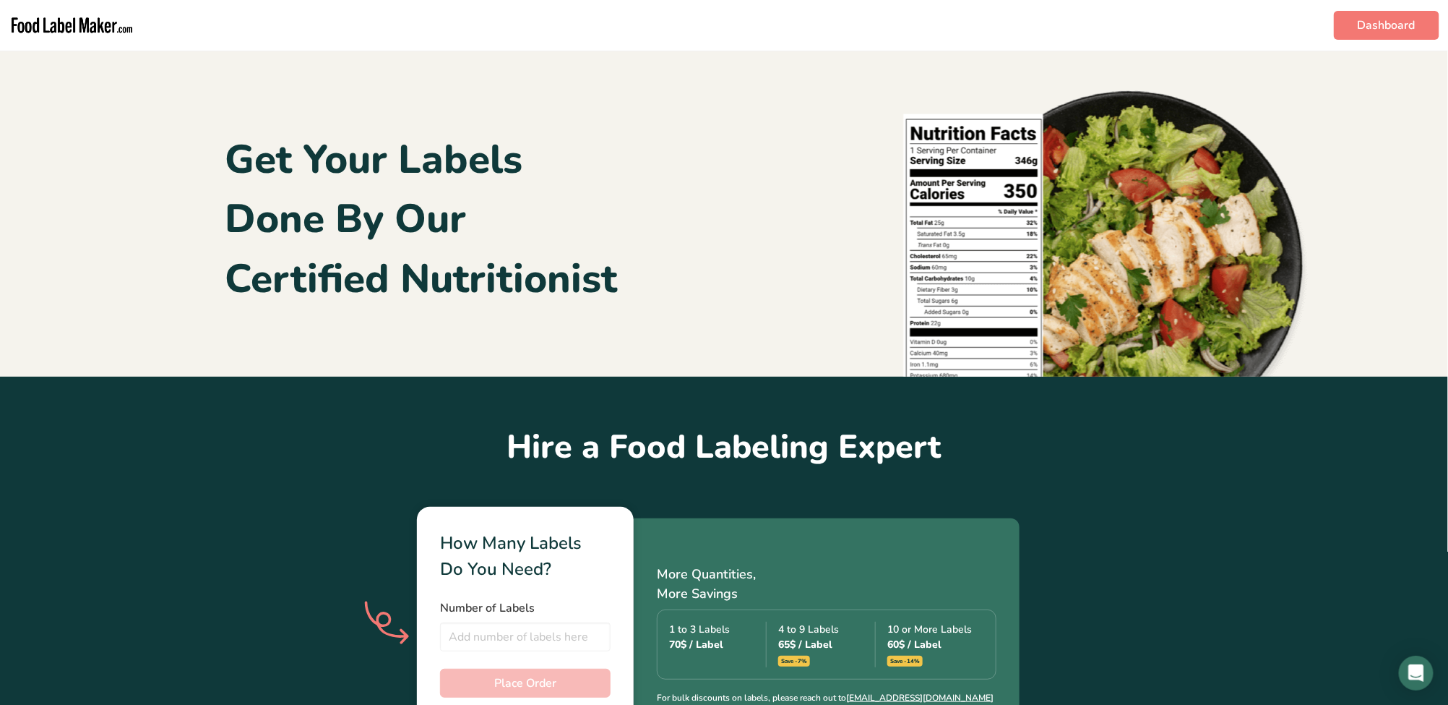
click at [22, 28] on img "main navigation" at bounding box center [72, 25] width 126 height 39
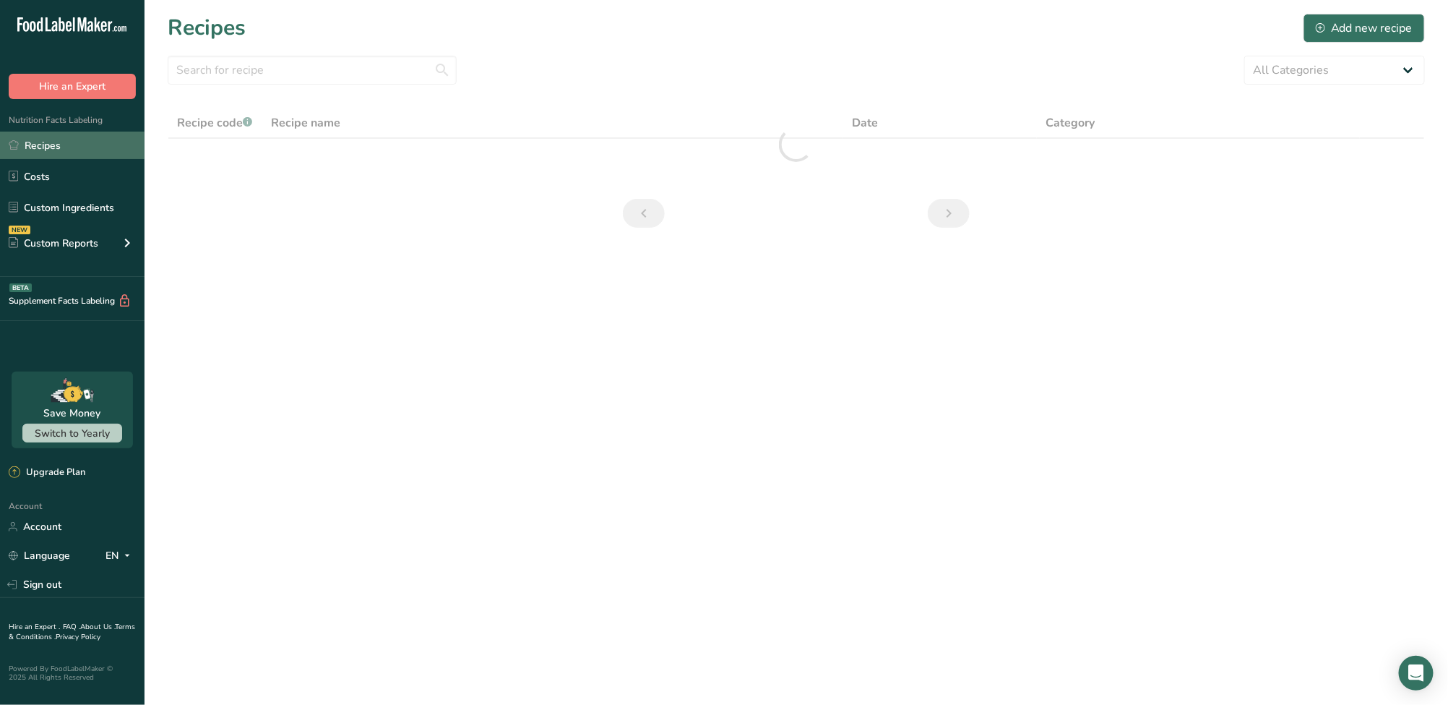
click at [57, 152] on link "Recipes" at bounding box center [72, 145] width 145 height 27
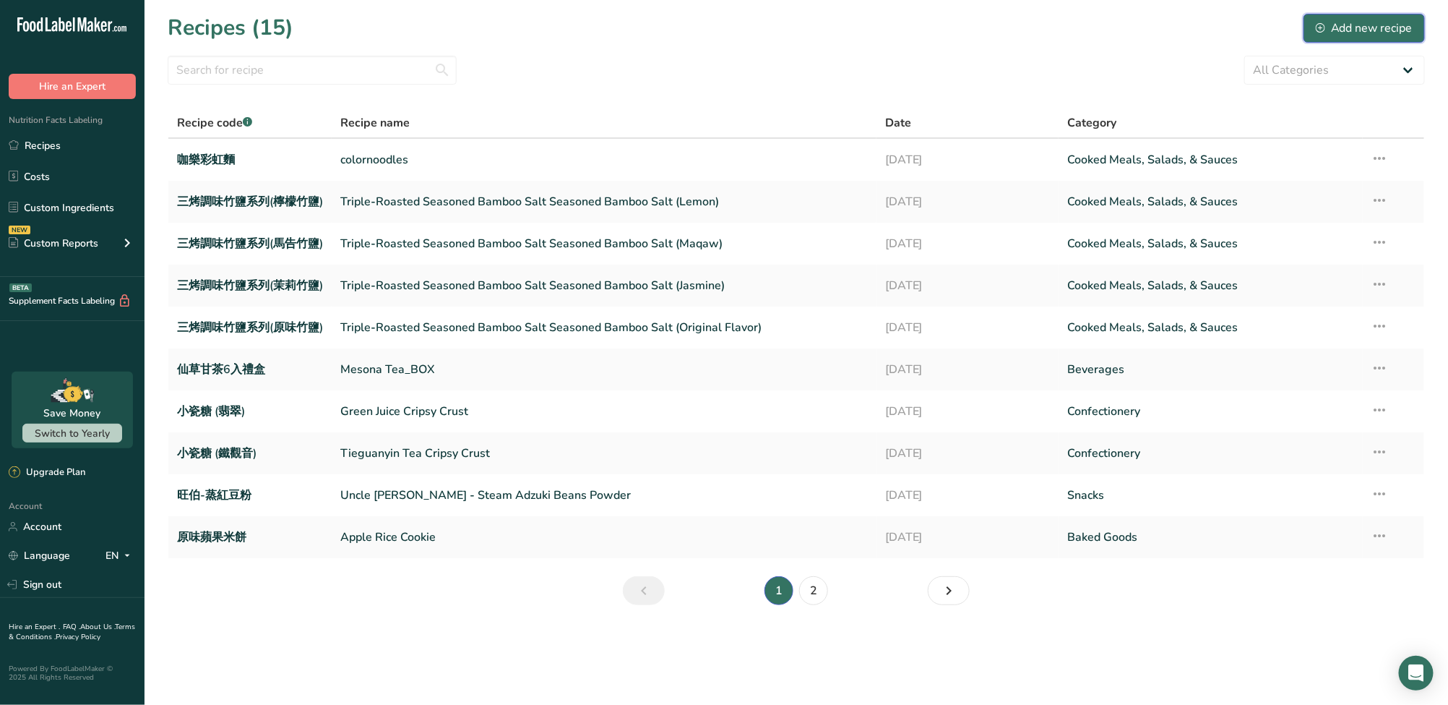
click at [1349, 32] on div "Add new recipe" at bounding box center [1364, 28] width 97 height 17
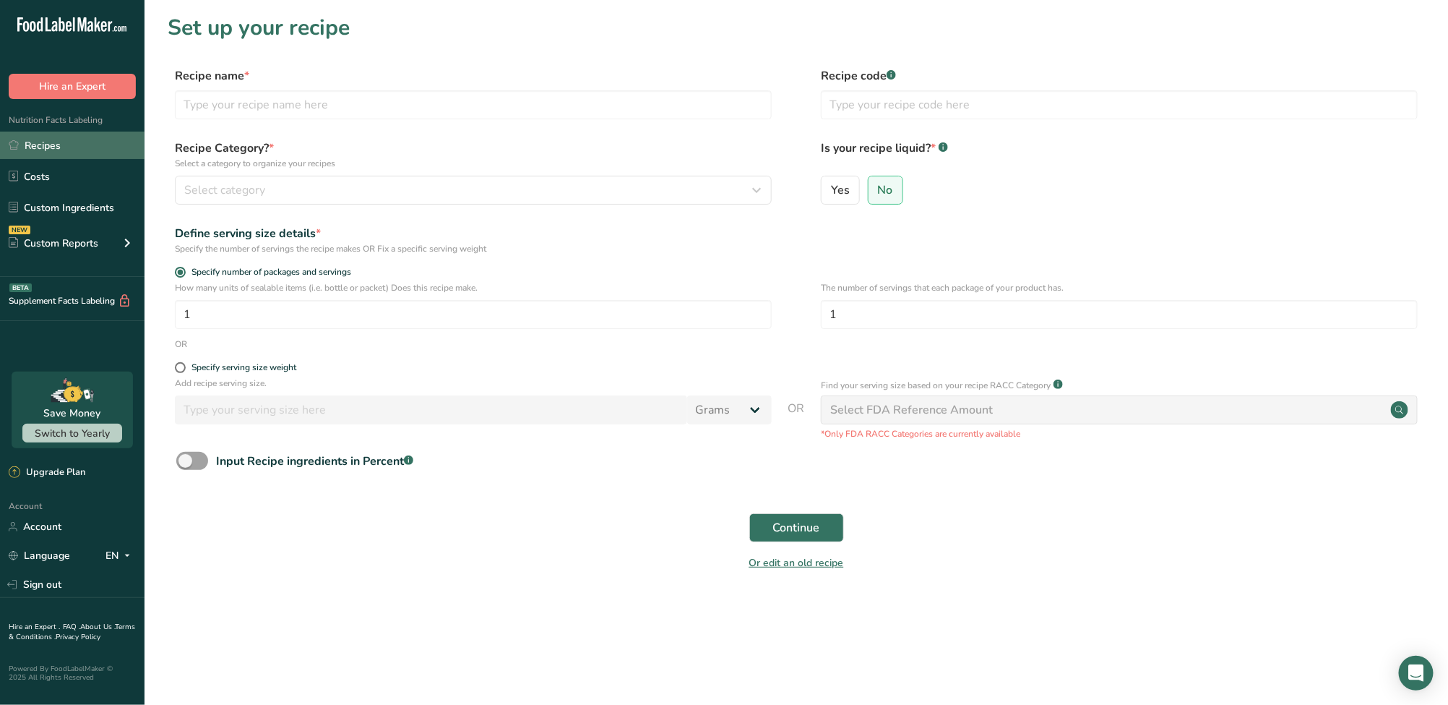
click at [54, 142] on link "Recipes" at bounding box center [72, 145] width 145 height 27
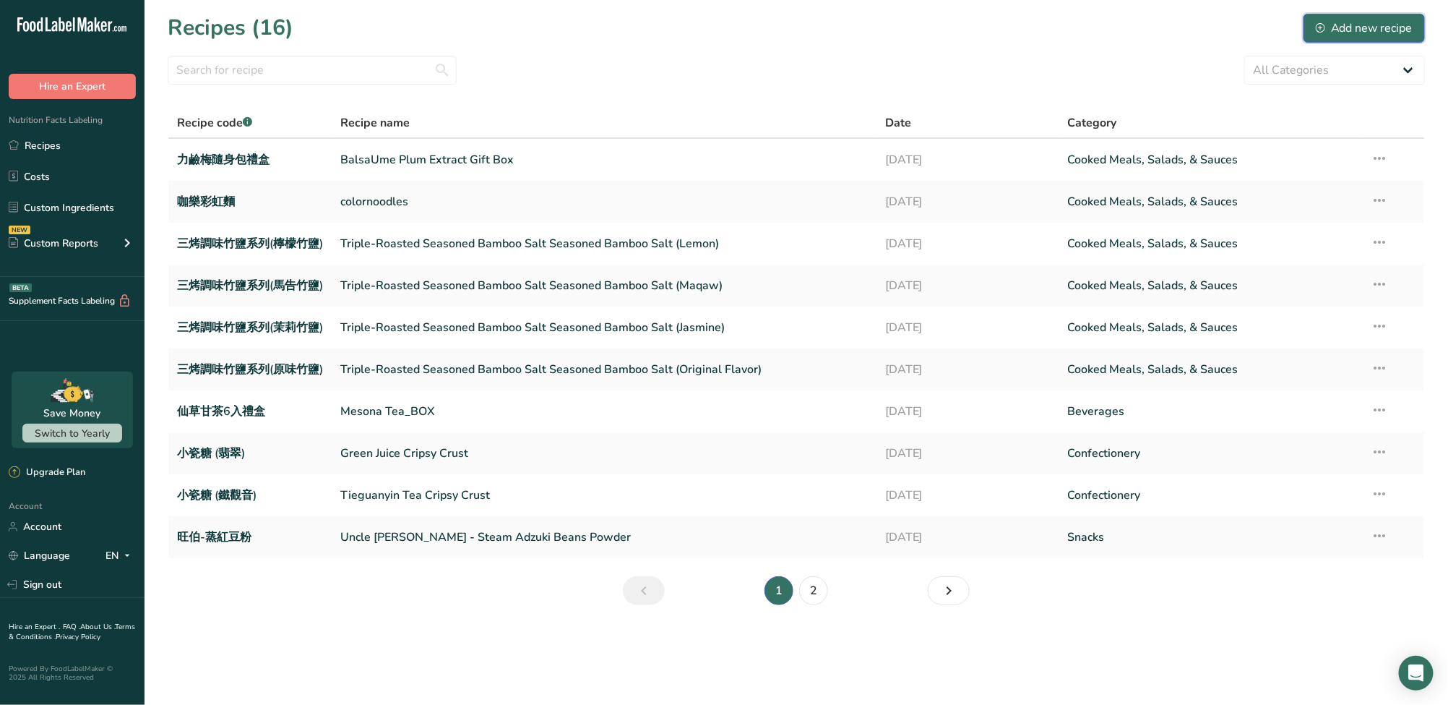
click at [1348, 33] on div "Add new recipe" at bounding box center [1364, 28] width 97 height 17
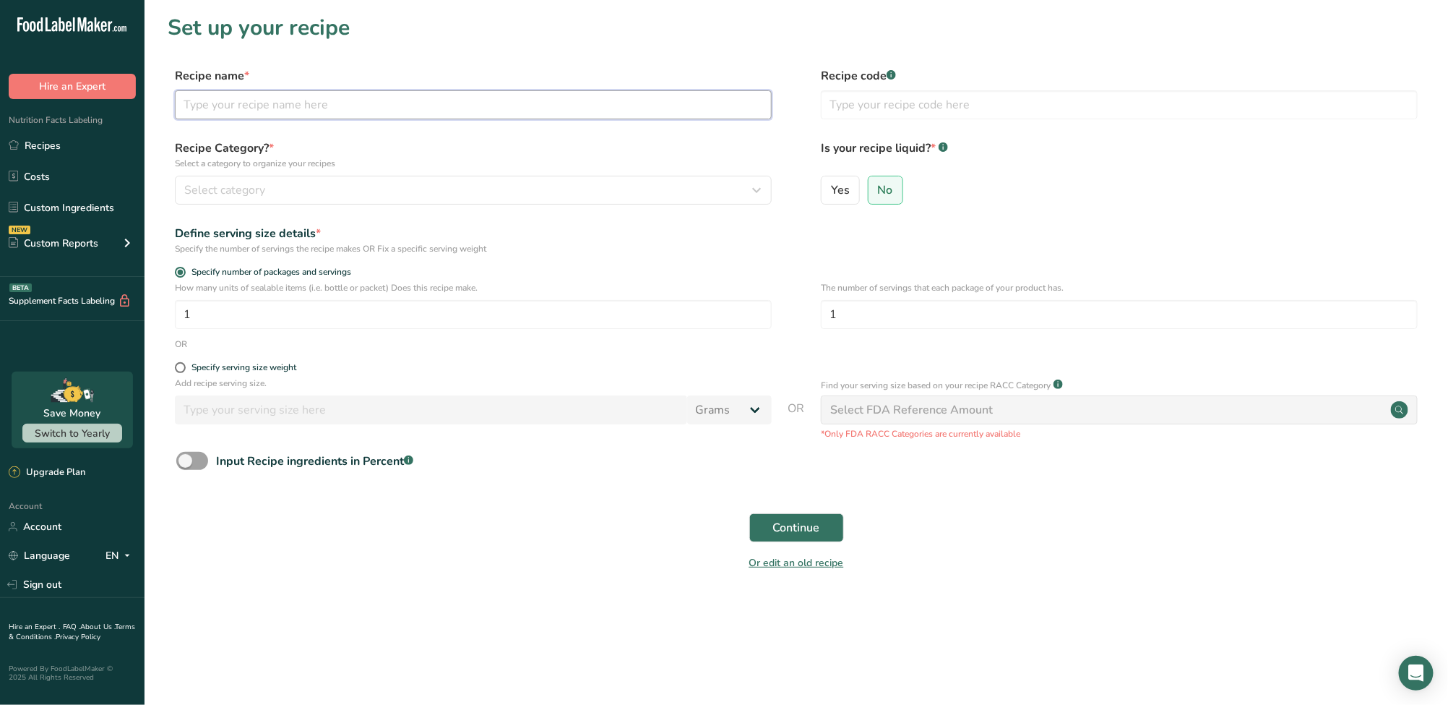
click at [338, 95] on input "text" at bounding box center [473, 104] width 597 height 29
paste input "BalsaUme"
type input "BalsaUme"
click at [897, 104] on input "text" at bounding box center [1119, 104] width 597 height 29
click at [932, 94] on input "text" at bounding box center [1119, 104] width 597 height 29
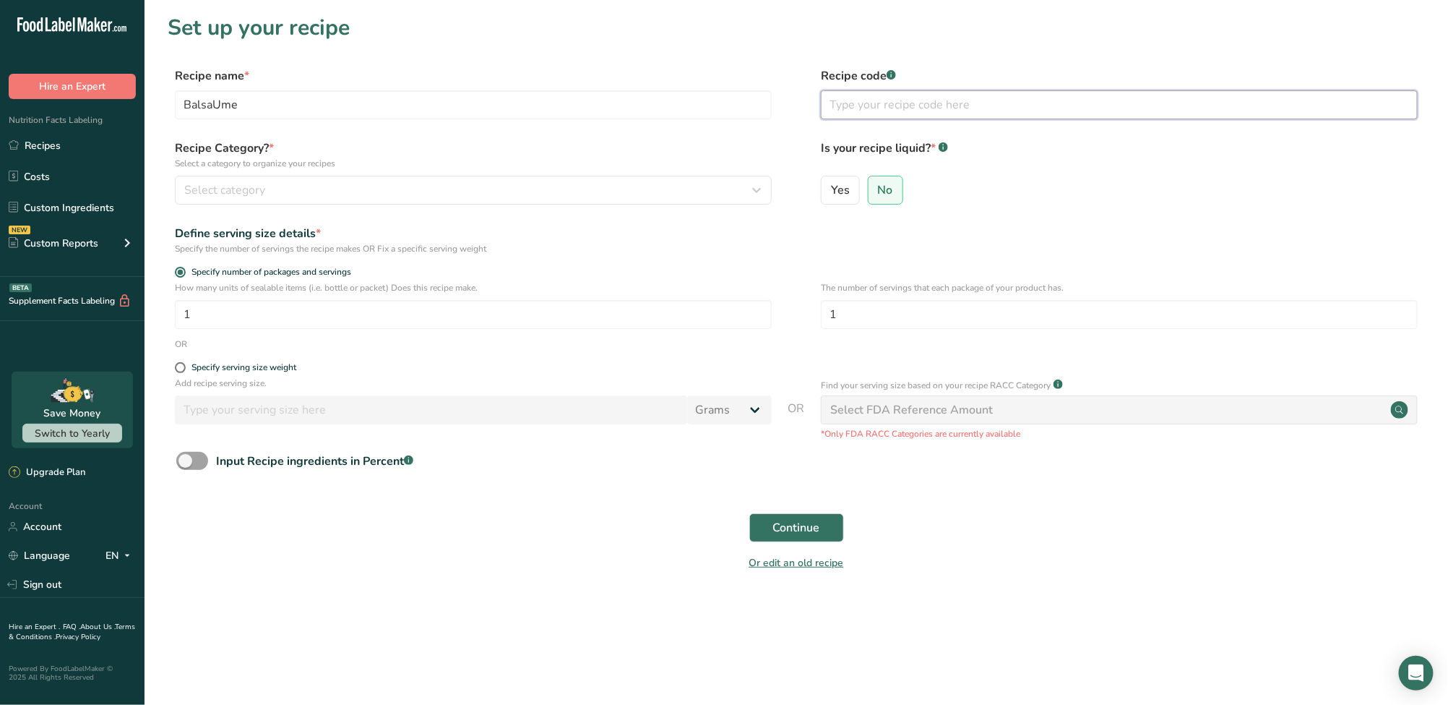
paste input "力鹼梅(巴薩米克醋陳釀梅膏)"
type input "力鹼梅(巴薩米克醋陳釀梅膏)"
click at [405, 190] on div "Select category" at bounding box center [469, 189] width 570 height 17
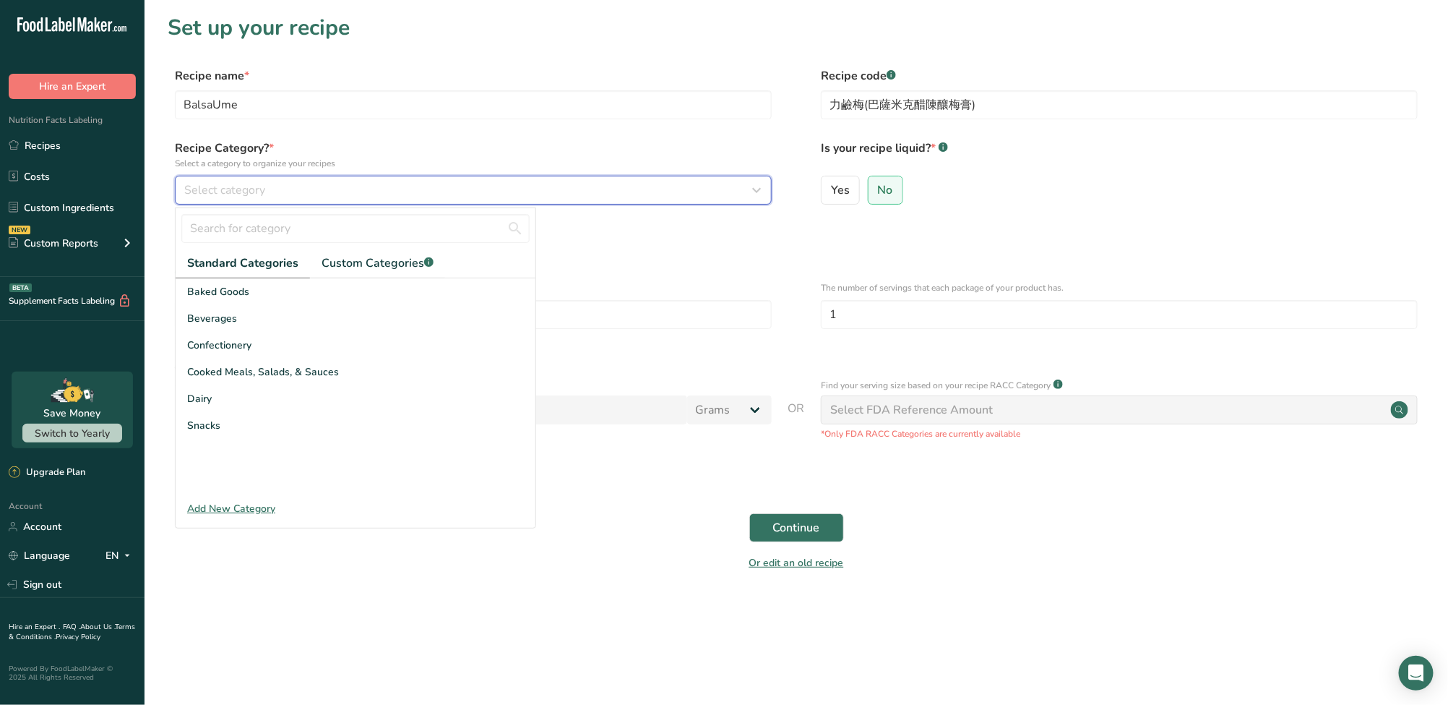
click at [400, 194] on div "Select category" at bounding box center [469, 189] width 570 height 17
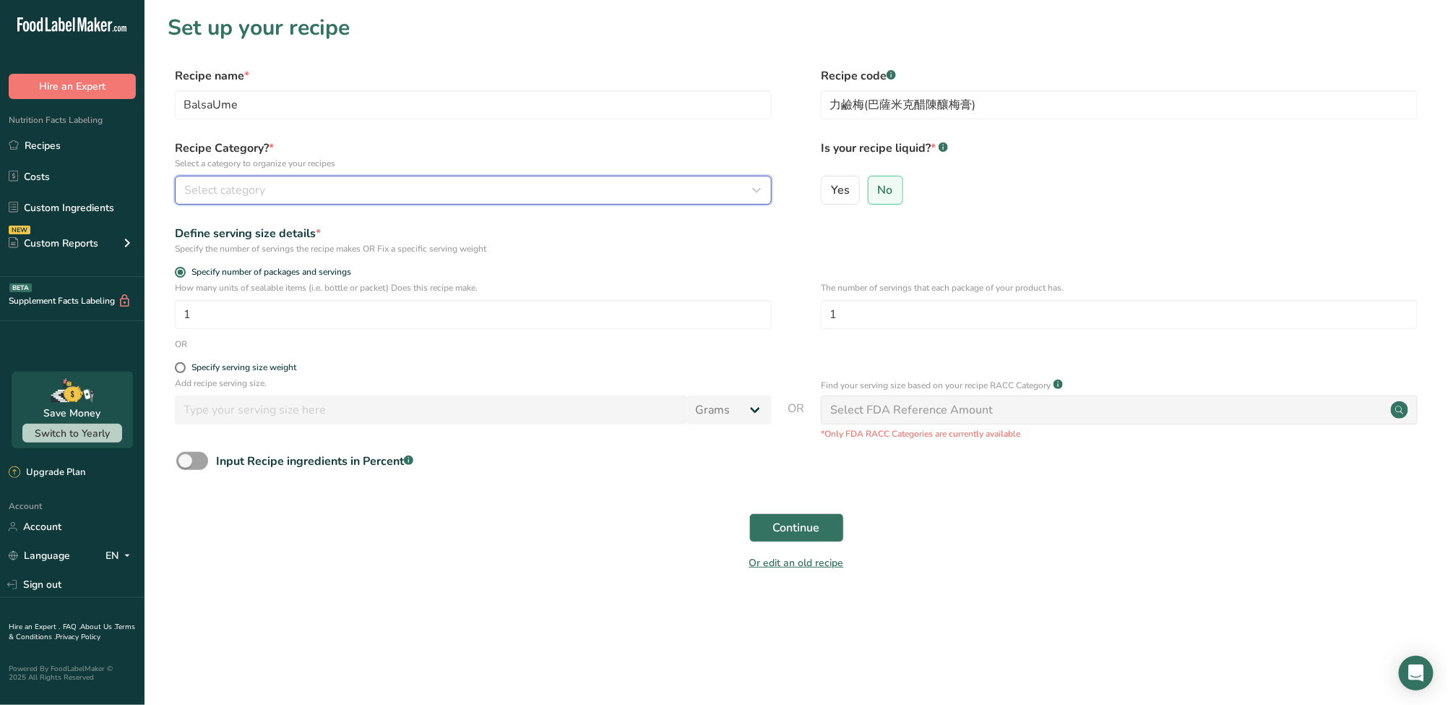
click at [400, 194] on div "Select category" at bounding box center [469, 189] width 570 height 17
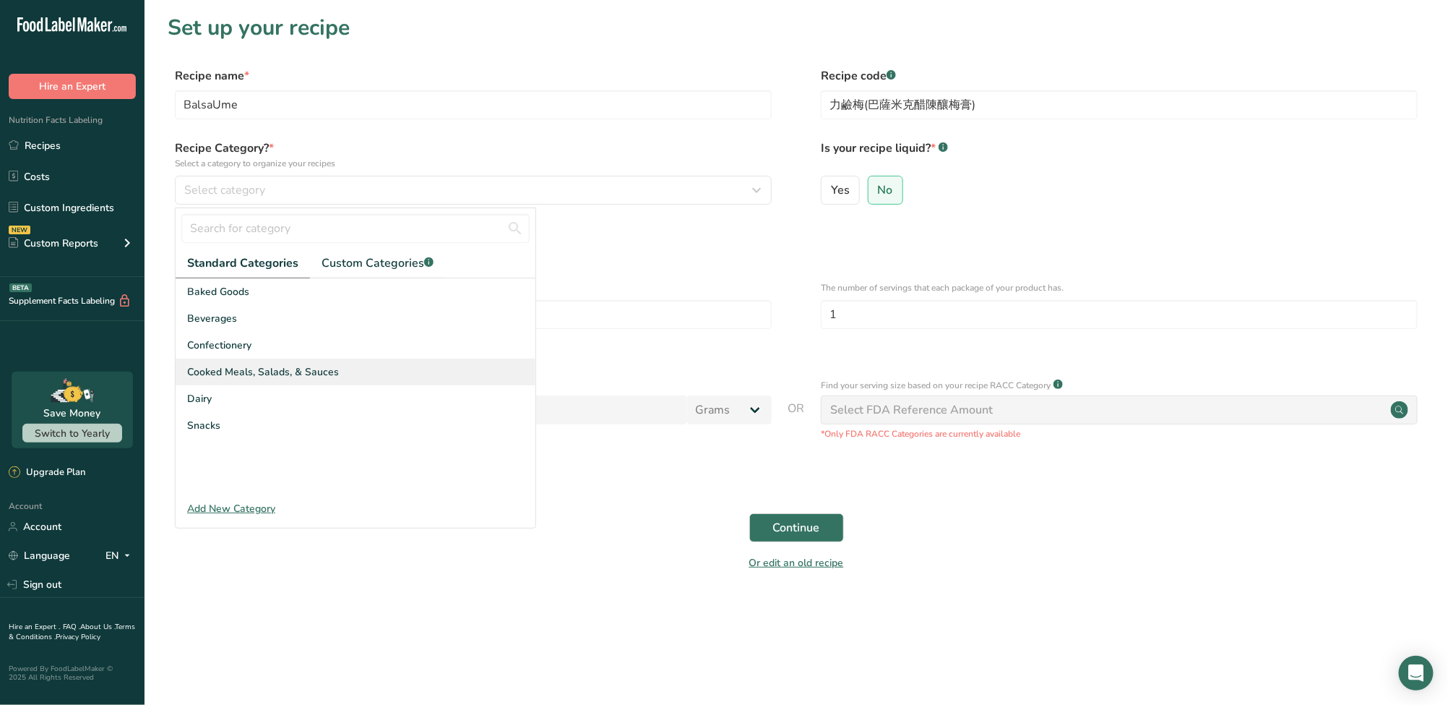
click at [254, 373] on span "Cooked Meals, Salads, & Sauces" at bounding box center [263, 371] width 152 height 15
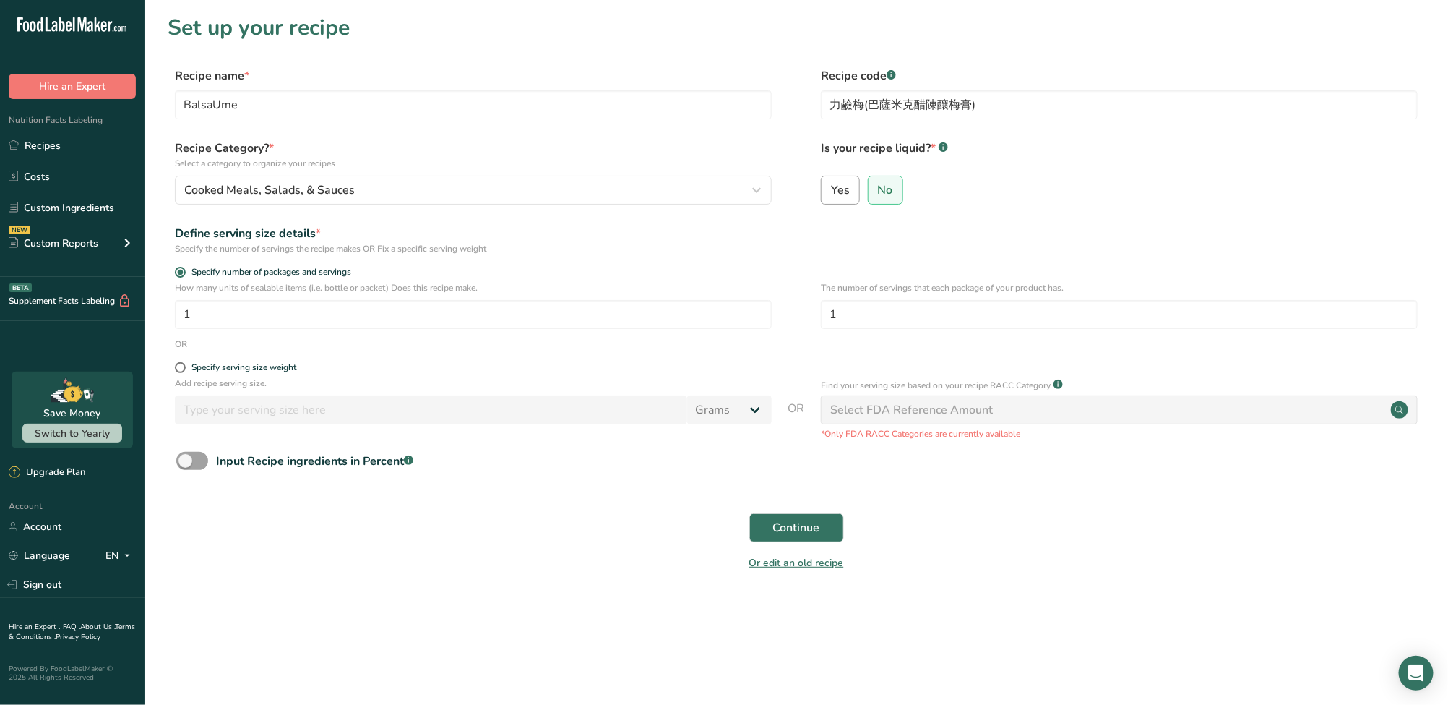
click at [840, 193] on span "Yes" at bounding box center [840, 190] width 19 height 14
click at [831, 193] on input "Yes" at bounding box center [826, 189] width 9 height 9
radio input "true"
radio input "false"
select select "22"
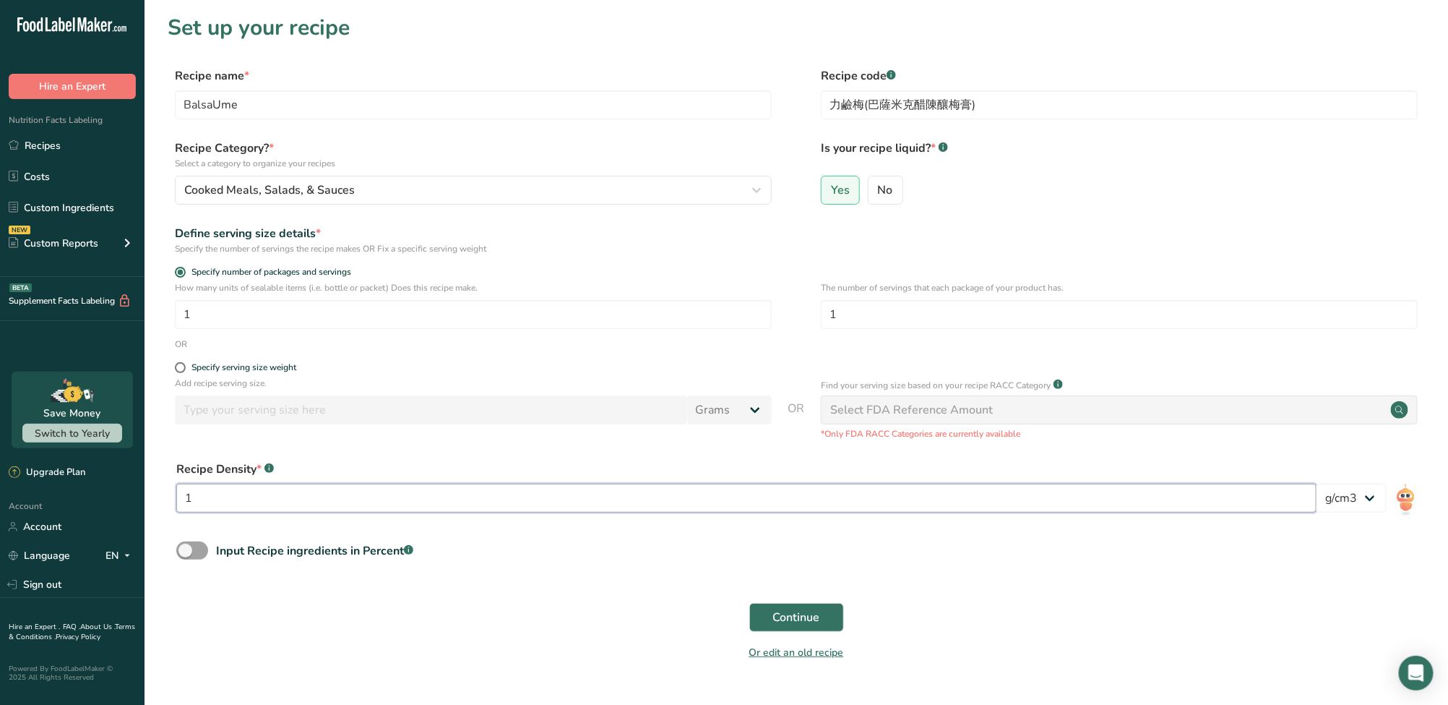
drag, startPoint x: 220, startPoint y: 491, endPoint x: 168, endPoint y: 487, distance: 51.5
click at [168, 487] on div "Recipe Density * .a-a{fill:#347362;}.b-a{fill:#fff;} 1 lb/ft3 g/cm3" at bounding box center [797, 491] width 1258 height 78
click at [197, 550] on span at bounding box center [192, 550] width 32 height 18
click at [186, 550] on input "Input Recipe ingredients in Percent .a-a{fill:#347362;}.b-a{fill:#fff;}" at bounding box center [180, 550] width 9 height 9
checkbox input "true"
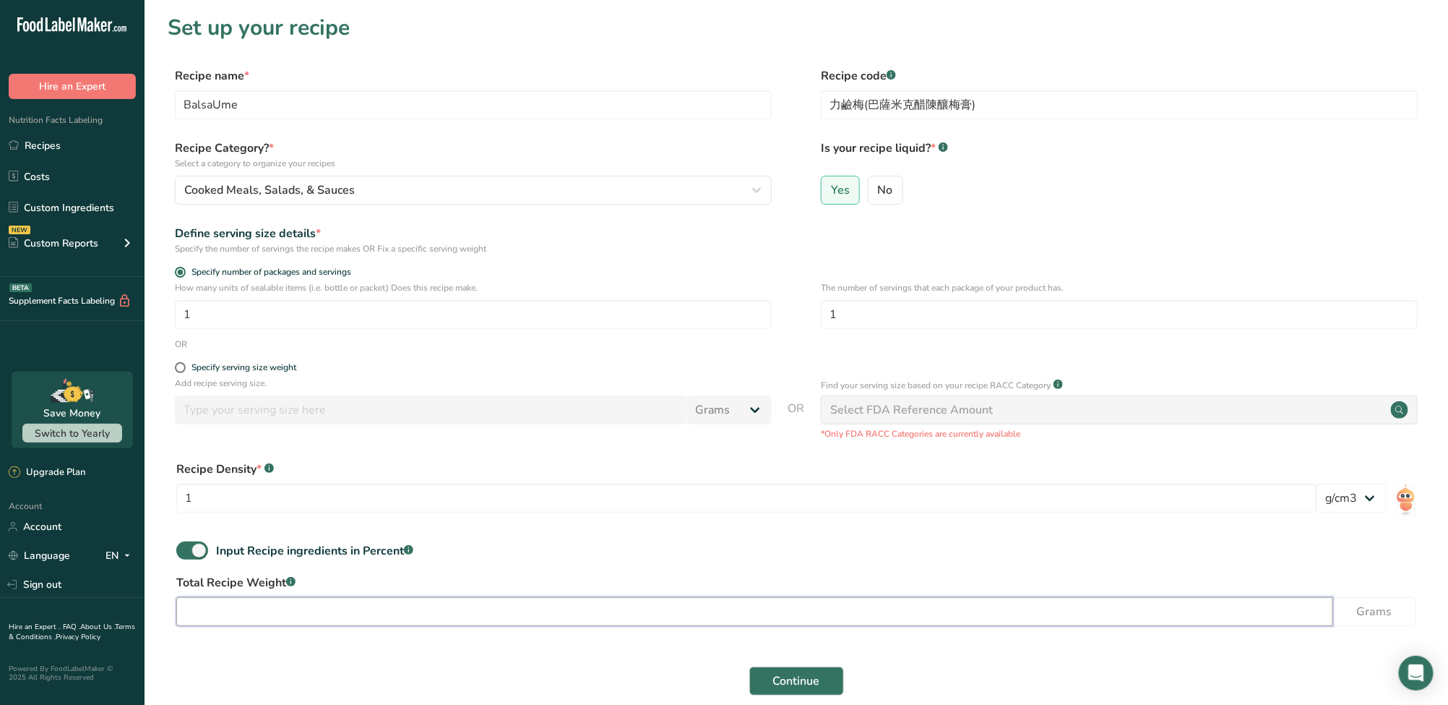
click at [216, 613] on input "number" at bounding box center [754, 611] width 1157 height 29
type input "300"
click at [315, 495] on input "1" at bounding box center [746, 497] width 1140 height 29
click at [217, 369] on div "Specify serving size weight" at bounding box center [244, 367] width 105 height 11
click at [184, 369] on input "Specify serving size weight" at bounding box center [179, 367] width 9 height 9
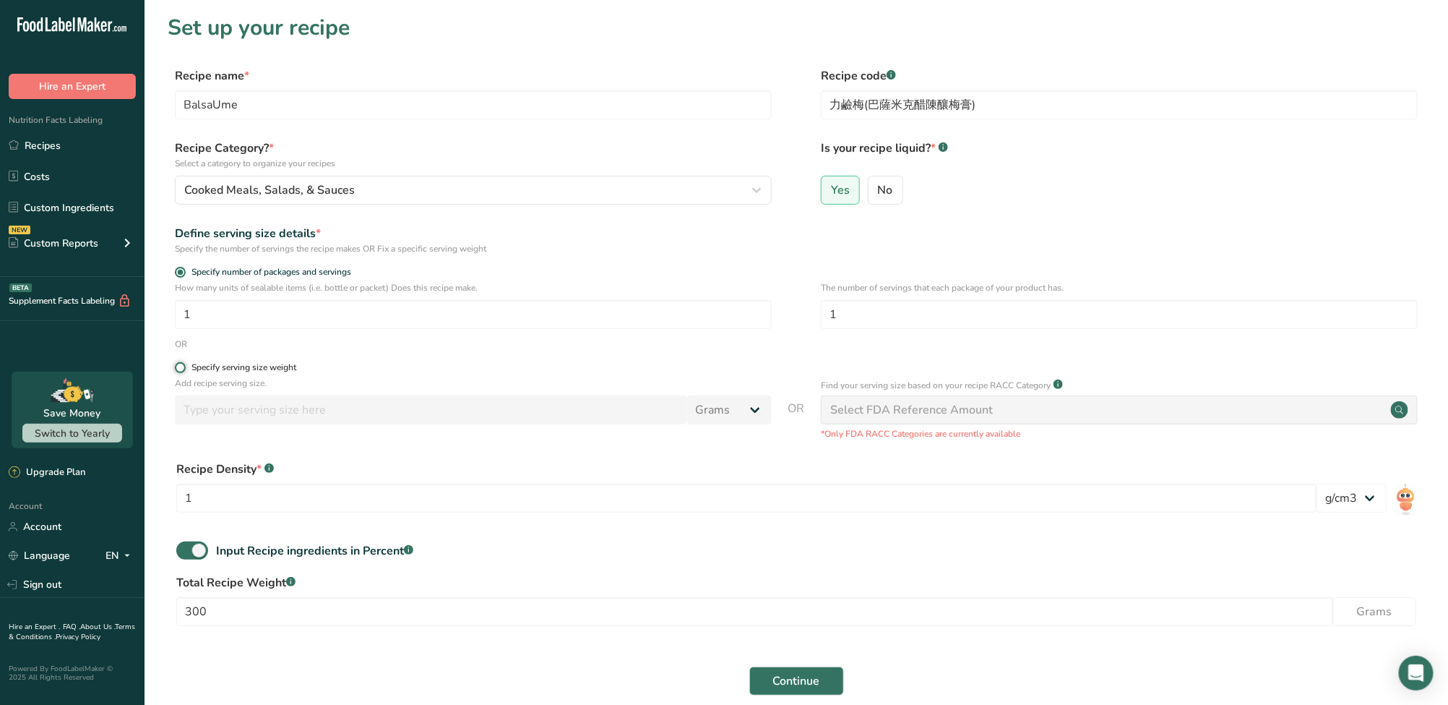
radio input "true"
radio input "false"
click at [220, 419] on input "number" at bounding box center [431, 409] width 512 height 29
type input "300"
click at [786, 465] on div "Recipe Density * .a-a{fill:#347362;}.b-a{fill:#fff;}" at bounding box center [746, 468] width 1140 height 17
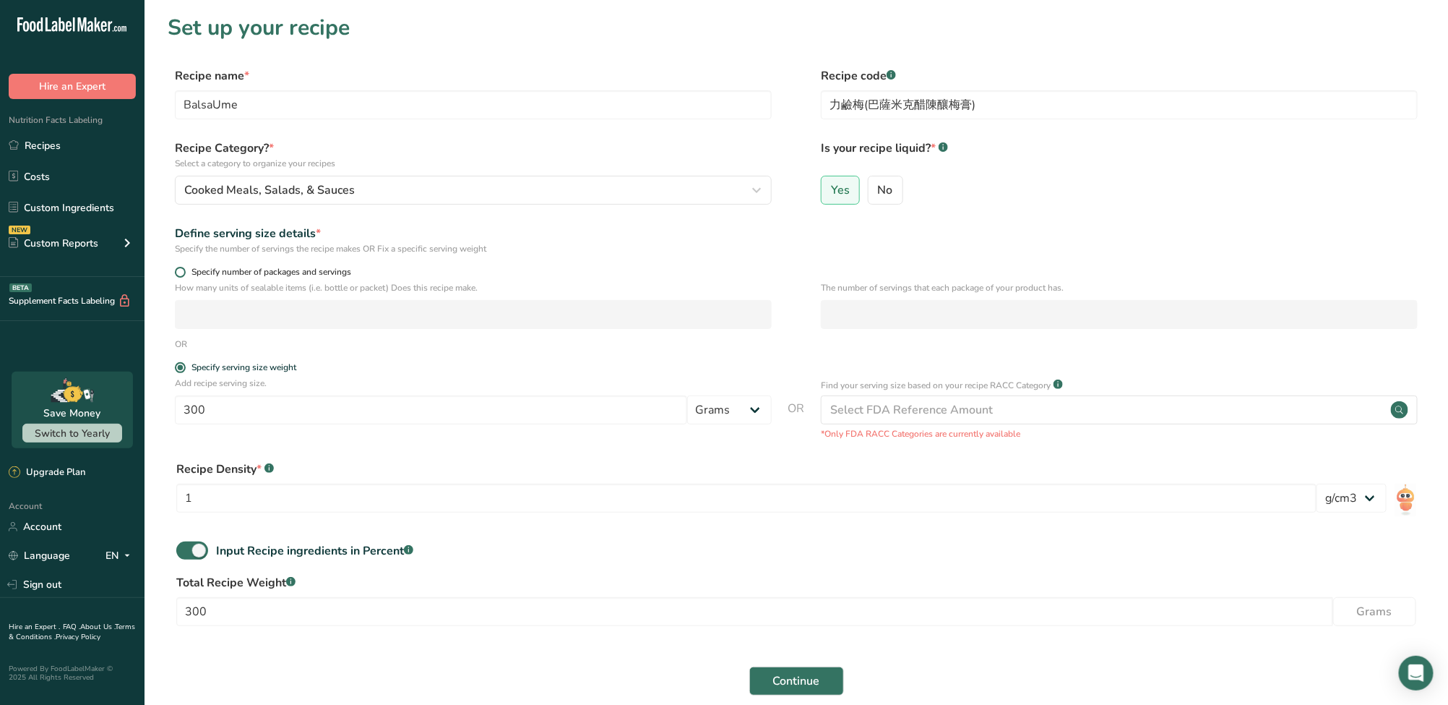
click at [178, 270] on span at bounding box center [180, 272] width 11 height 11
click at [178, 270] on input "Specify number of packages and servings" at bounding box center [179, 271] width 9 height 9
radio input "true"
radio input "false"
click at [218, 313] on input "number" at bounding box center [473, 314] width 597 height 29
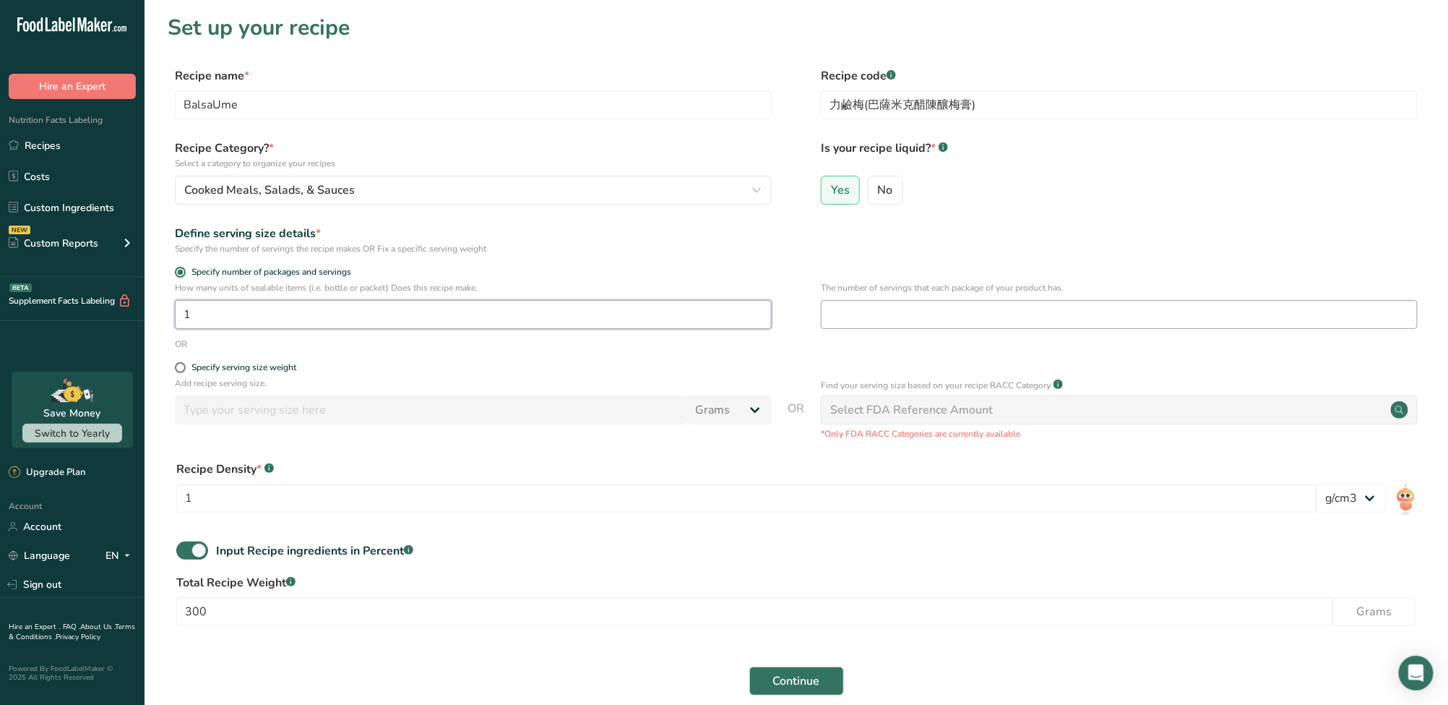
type input "1"
click at [890, 308] on input "number" at bounding box center [1119, 314] width 597 height 29
type input "15"
click at [801, 680] on span "Continue" at bounding box center [796, 680] width 47 height 17
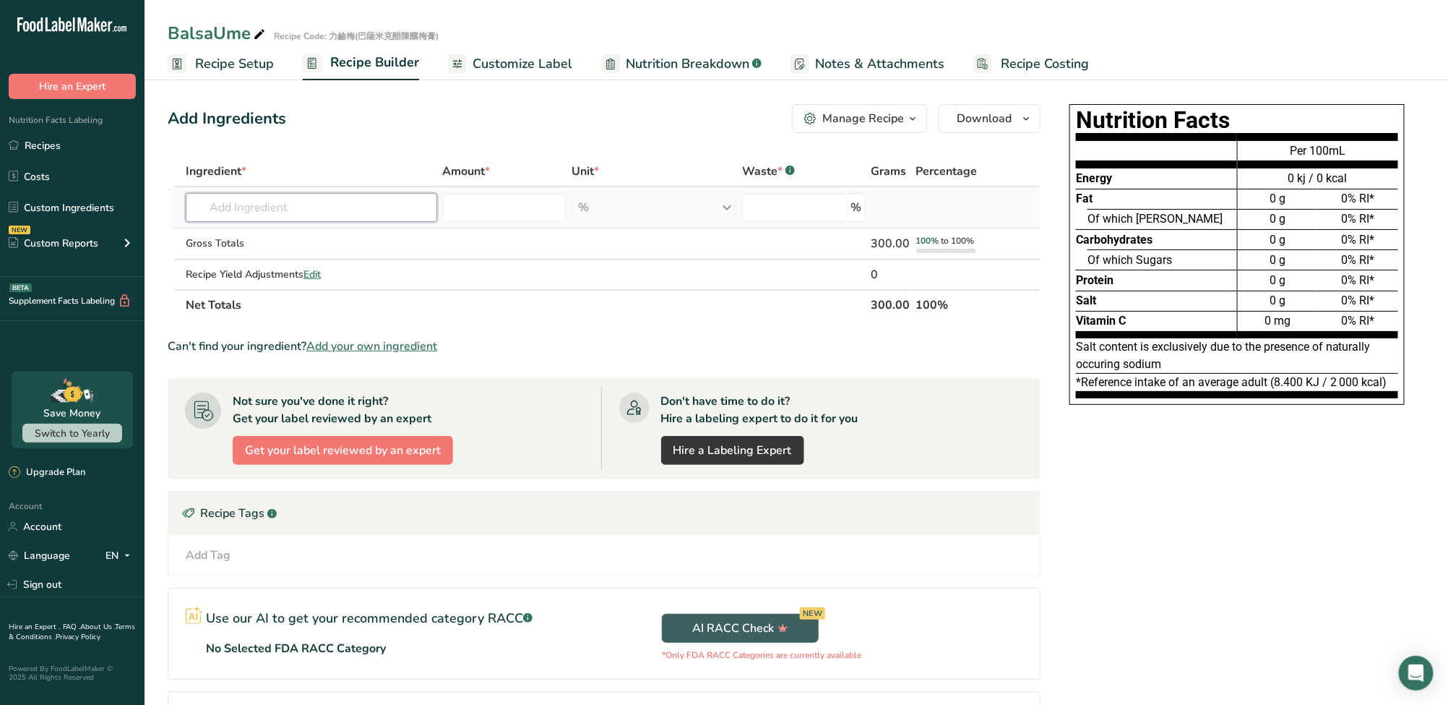
click at [260, 204] on input "text" at bounding box center [312, 207] width 252 height 29
click at [348, 212] on input "text" at bounding box center [312, 207] width 252 height 29
paste input "Pickled Sour Plum"
type input "Pickled Sour Plum"
click at [335, 240] on p "陳年釀漬梅 Pickled Sour Plum Extract" at bounding box center [289, 236] width 185 height 15
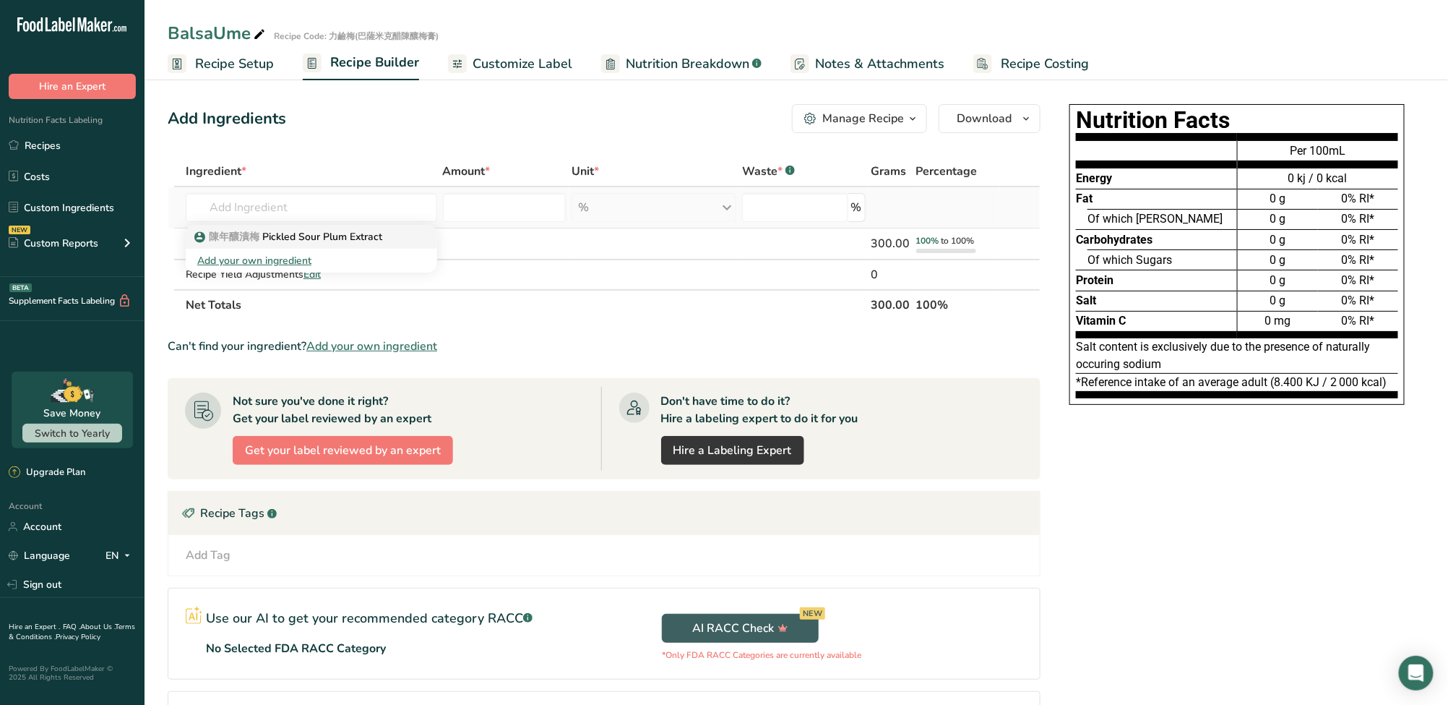
type input "Pickled Sour Plum Extract"
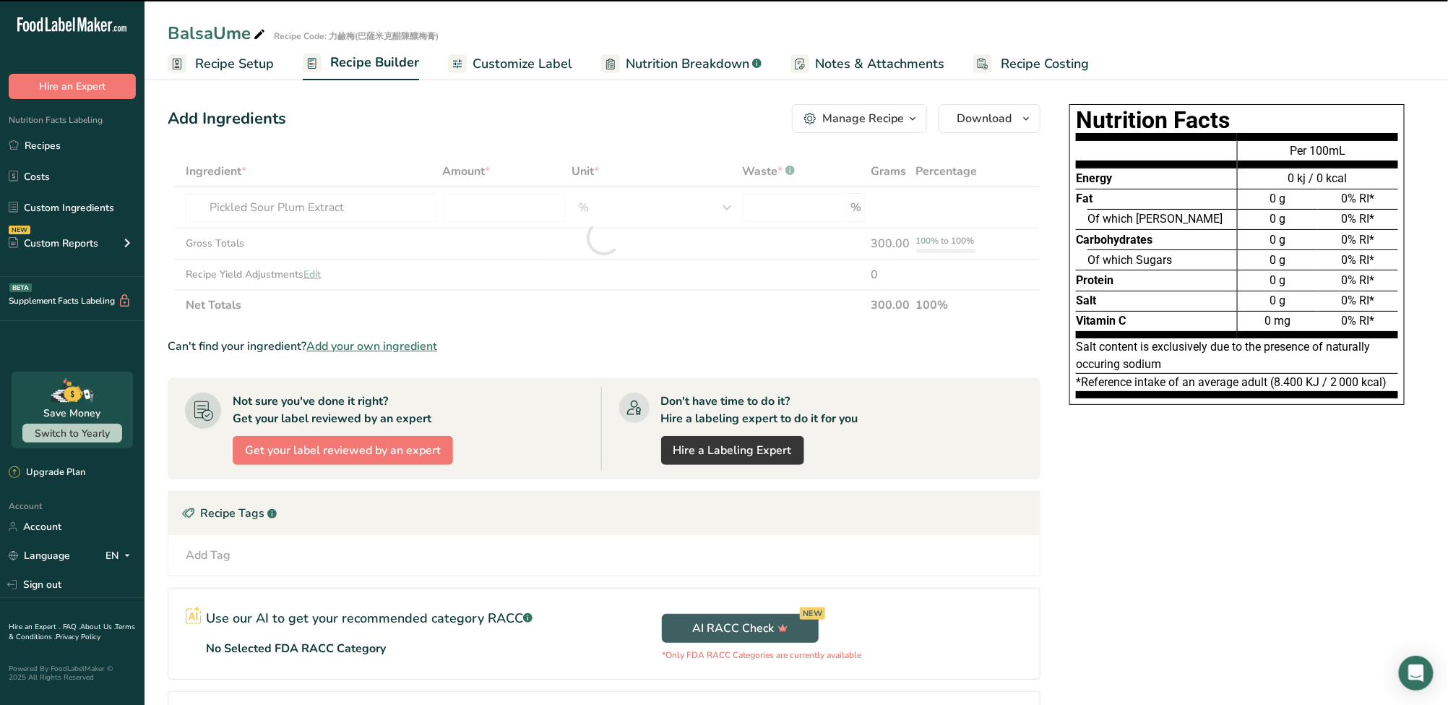
type input "0"
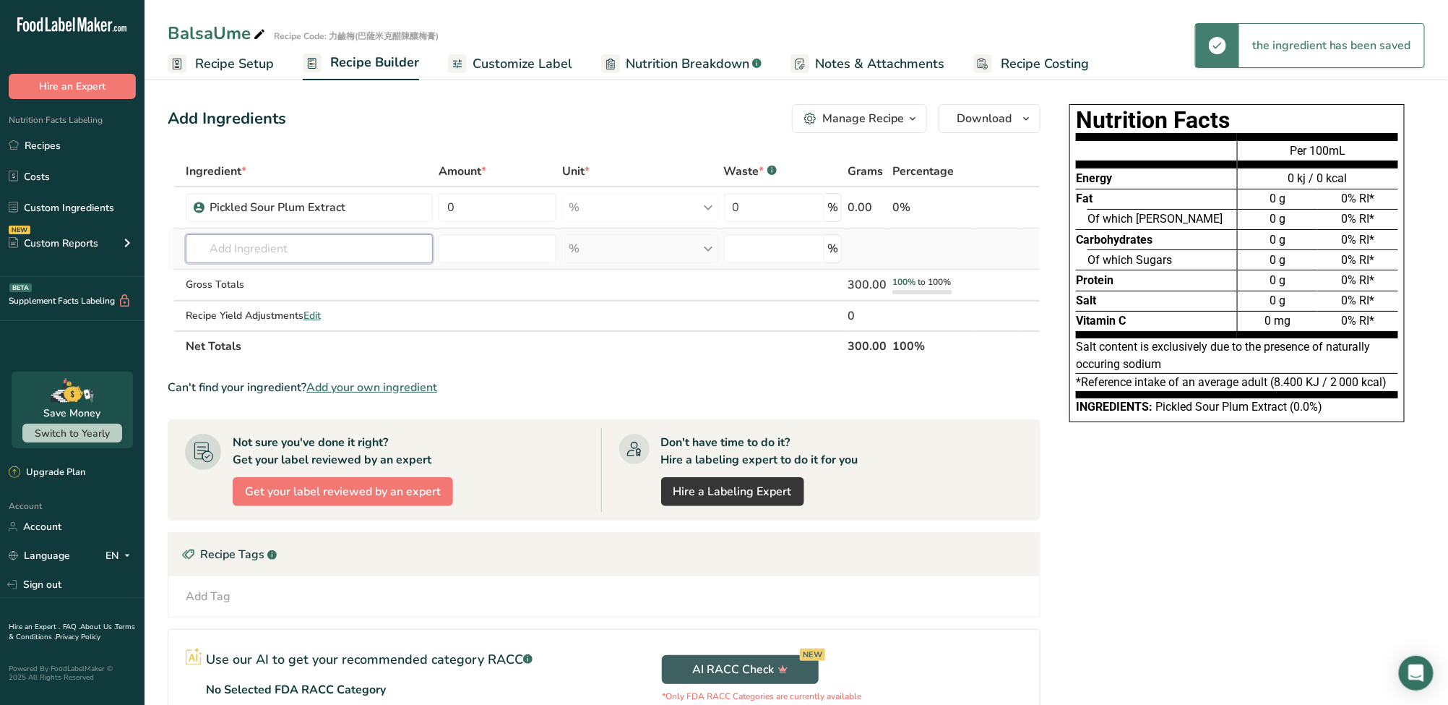
click at [296, 253] on input "text" at bounding box center [309, 248] width 247 height 29
click at [291, 254] on input "text" at bounding box center [309, 248] width 247 height 29
paste input "Balsamic"
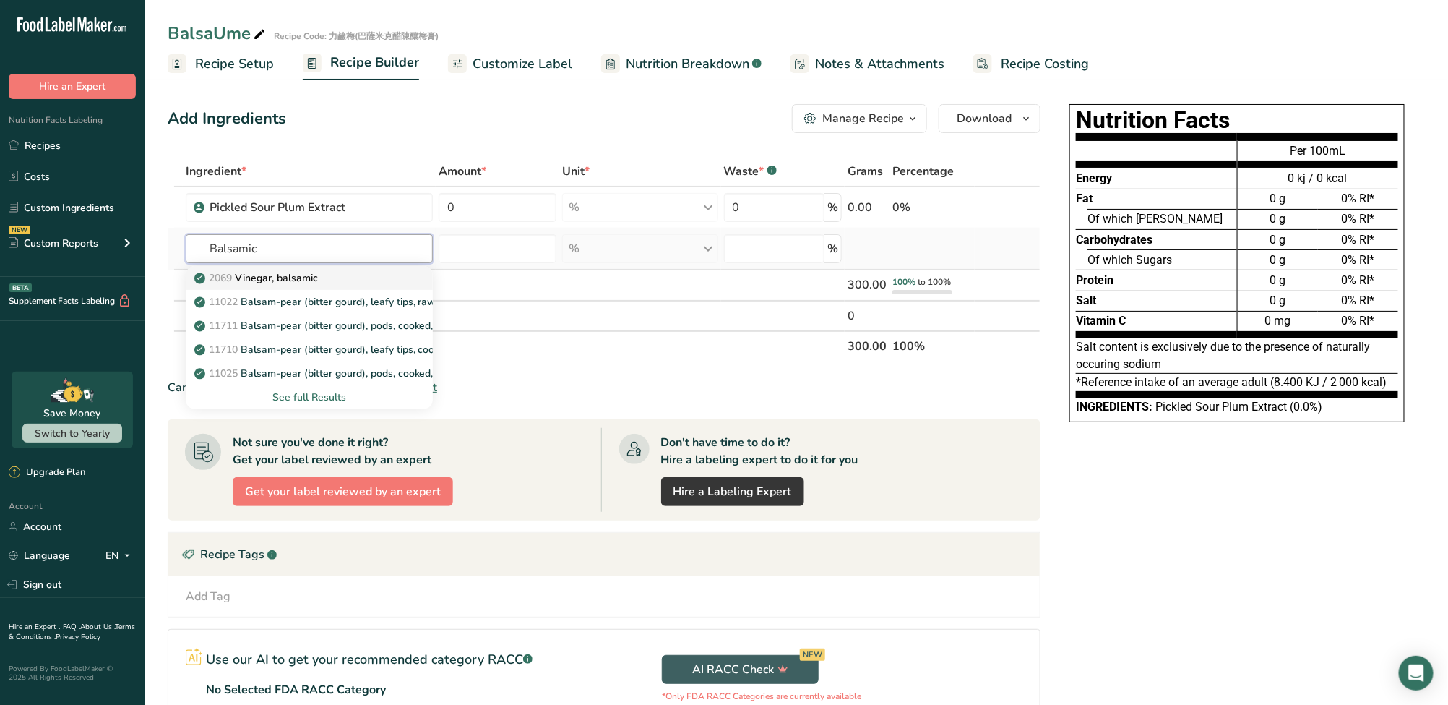
type input "Balsamic"
click at [321, 280] on div "2069 Vinegar, balsamic" at bounding box center [297, 277] width 201 height 15
type input "Vinegar, balsamic"
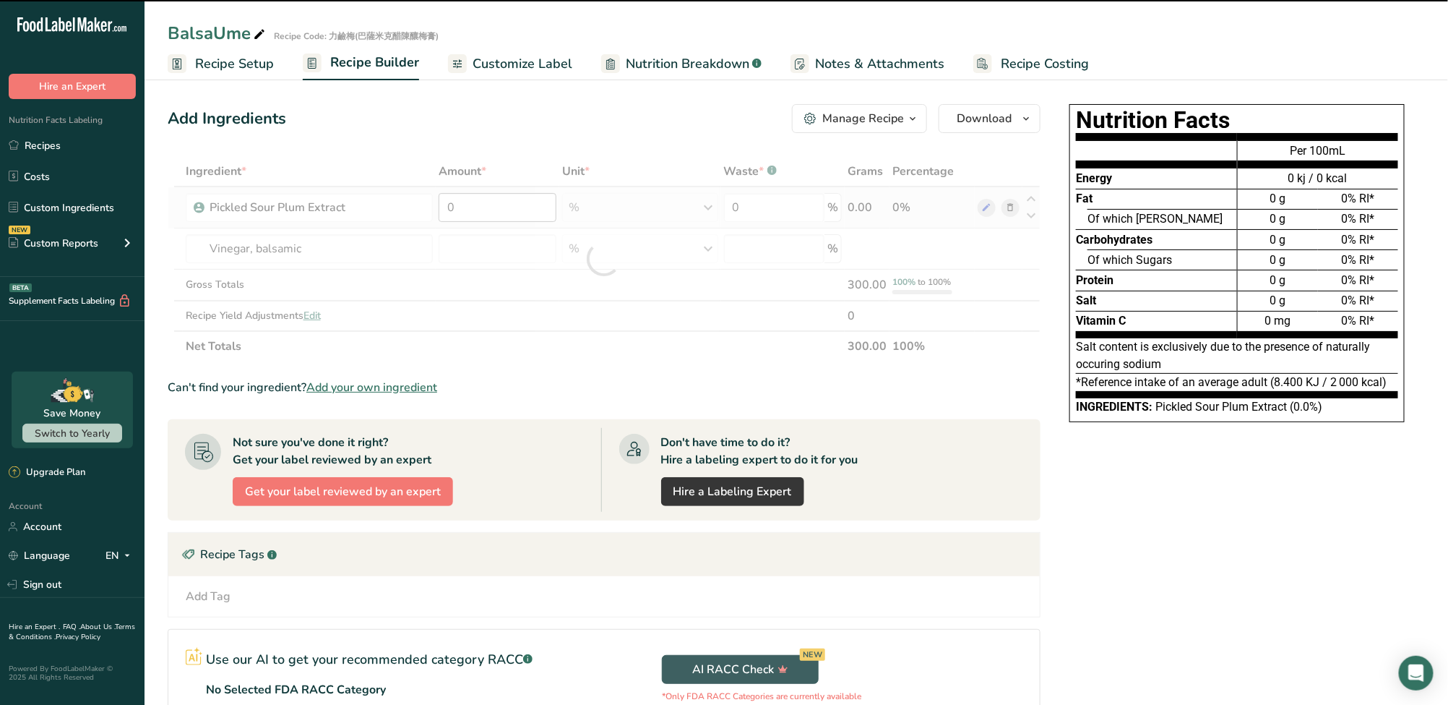
type input "0"
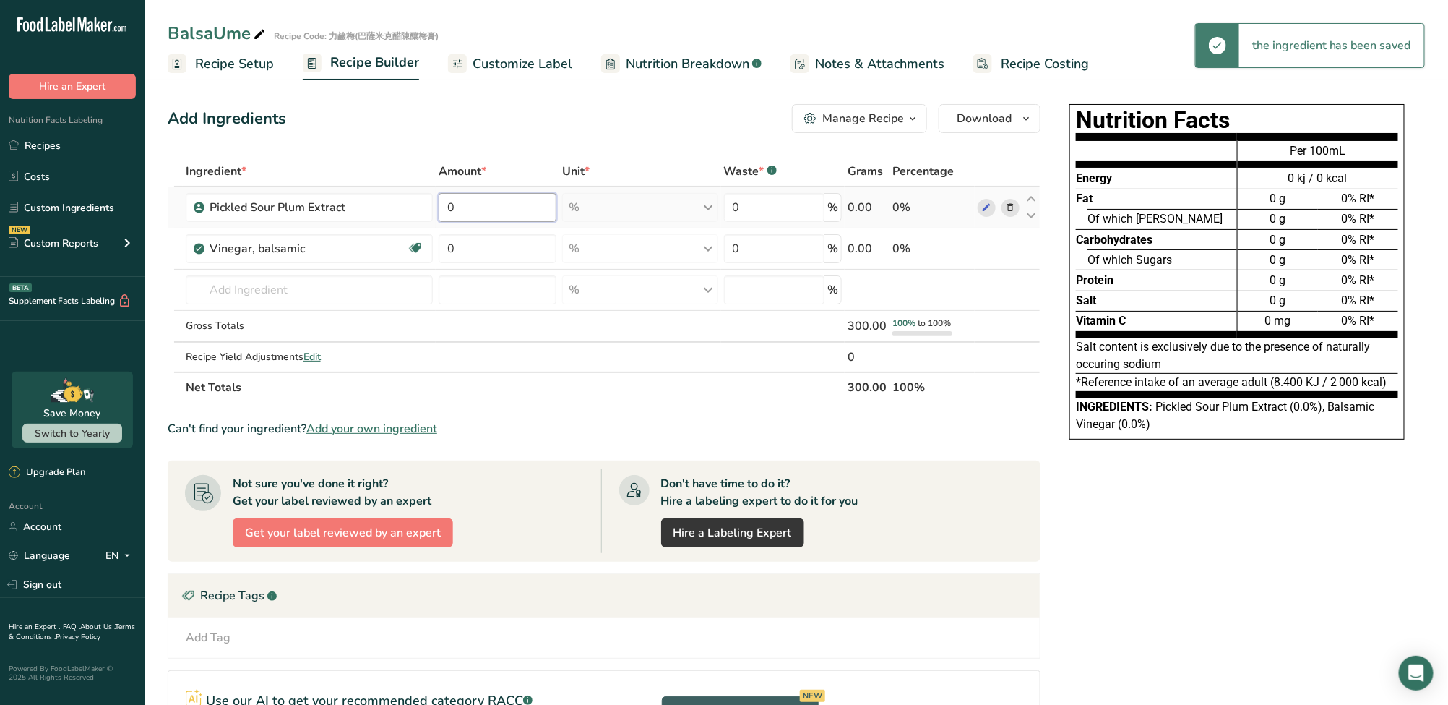
drag, startPoint x: 489, startPoint y: 213, endPoint x: 441, endPoint y: 212, distance: 48.4
click at [441, 212] on input "0" at bounding box center [498, 207] width 118 height 29
type input "70"
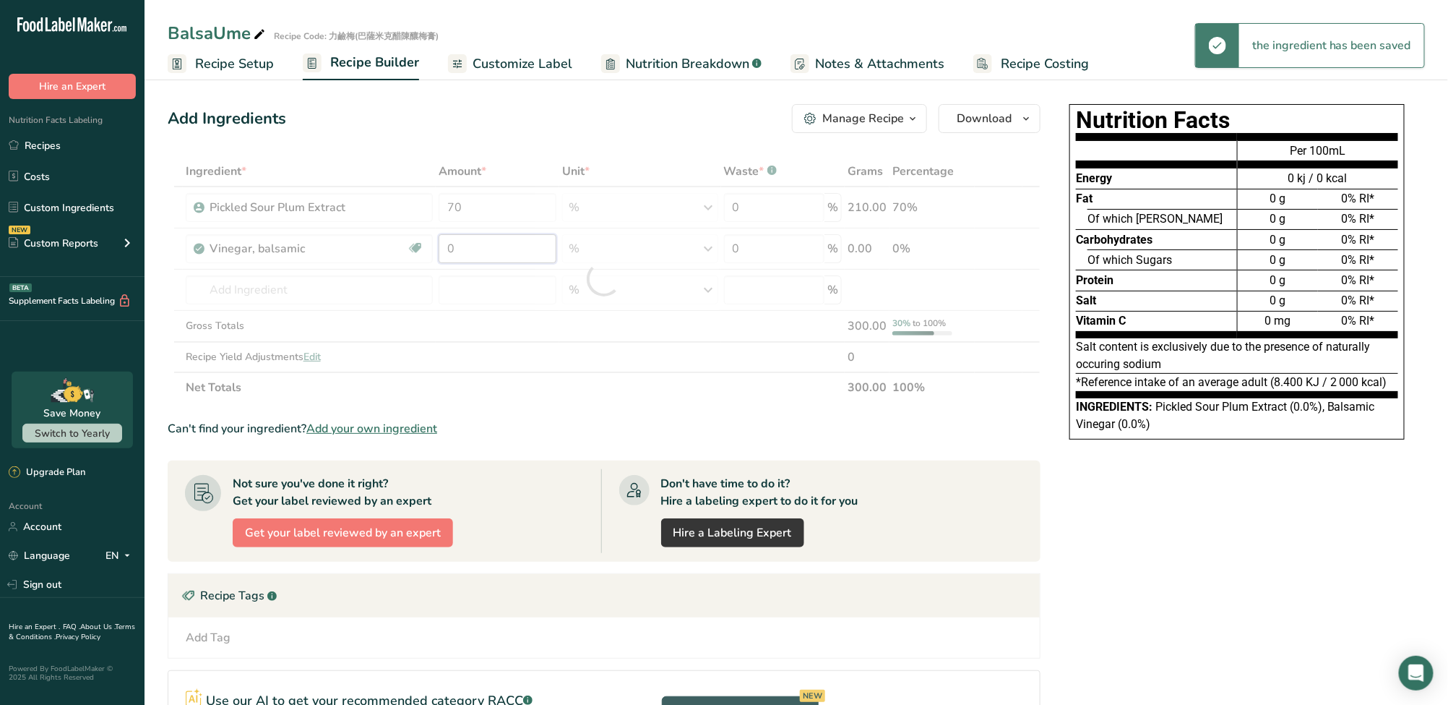
drag, startPoint x: 489, startPoint y: 245, endPoint x: 354, endPoint y: 251, distance: 134.6
click at [354, 251] on div "Ingredient * Amount * Unit * Waste * .a-a{fill:#347362;}.b-a{fill:#fff;} Grams …" at bounding box center [604, 279] width 873 height 246
click at [740, 410] on section "Ingredient * Amount * Unit * Waste * .a-a{fill:#347362;}.b-a{fill:#fff;} Grams …" at bounding box center [604, 504] width 873 height 696
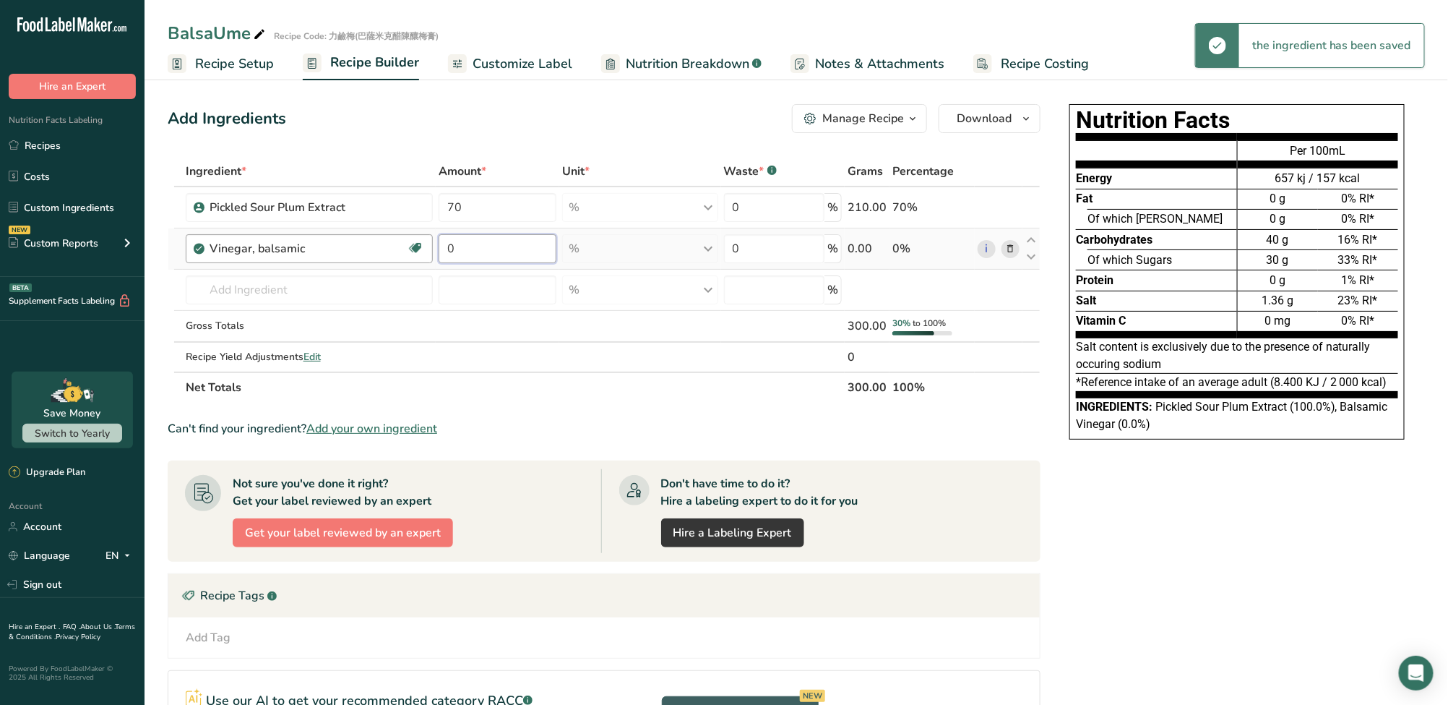
drag, startPoint x: 476, startPoint y: 247, endPoint x: 405, endPoint y: 249, distance: 70.9
click at [405, 249] on tr "Vinegar, balsamic Dairy free Gluten free Vegan Vegetarian Soy free 0 % Portions…" at bounding box center [604, 248] width 872 height 41
type input "30"
click at [592, 387] on div "Ingredient * Amount * Unit * Waste * .a-a{fill:#347362;}.b-a{fill:#fff;} Grams …" at bounding box center [604, 279] width 873 height 246
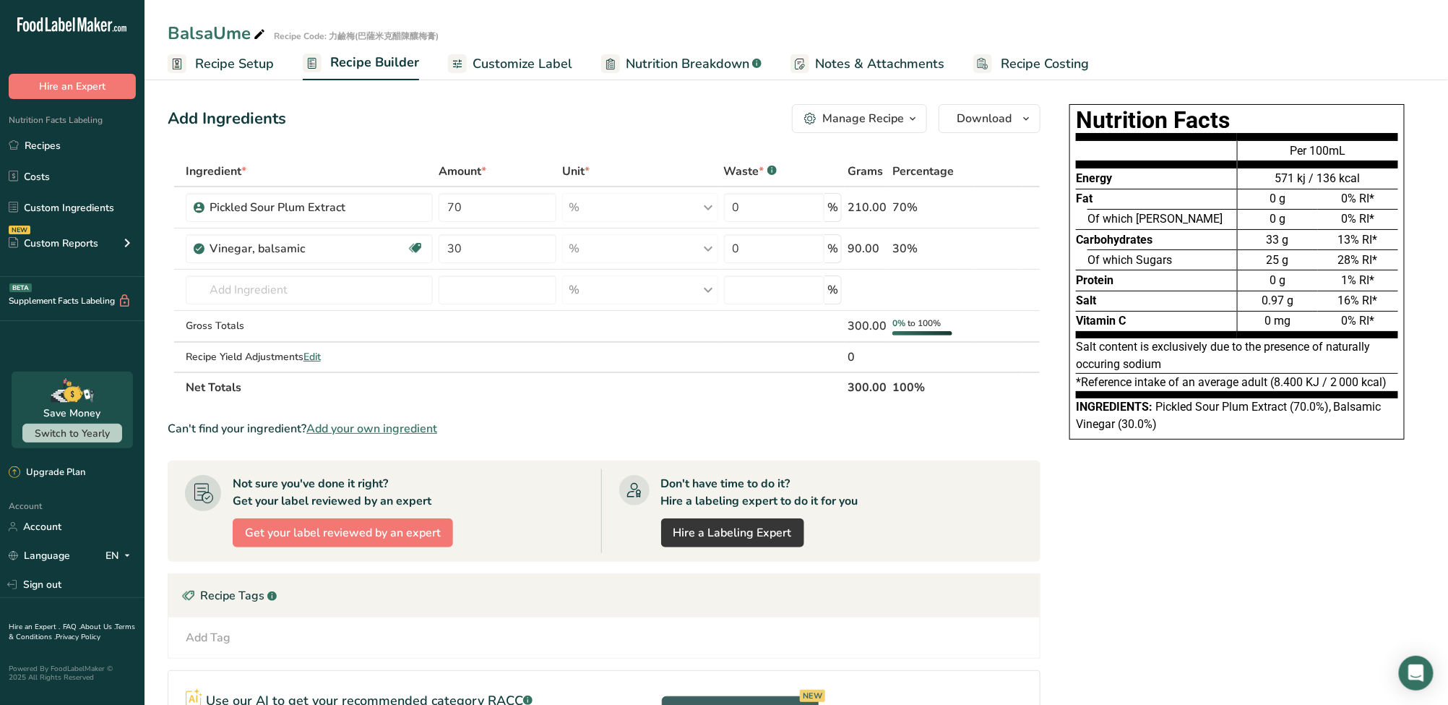
click at [582, 380] on th "Net Totals" at bounding box center [514, 386] width 662 height 30
click at [519, 68] on span "Customize Label" at bounding box center [523, 64] width 100 height 20
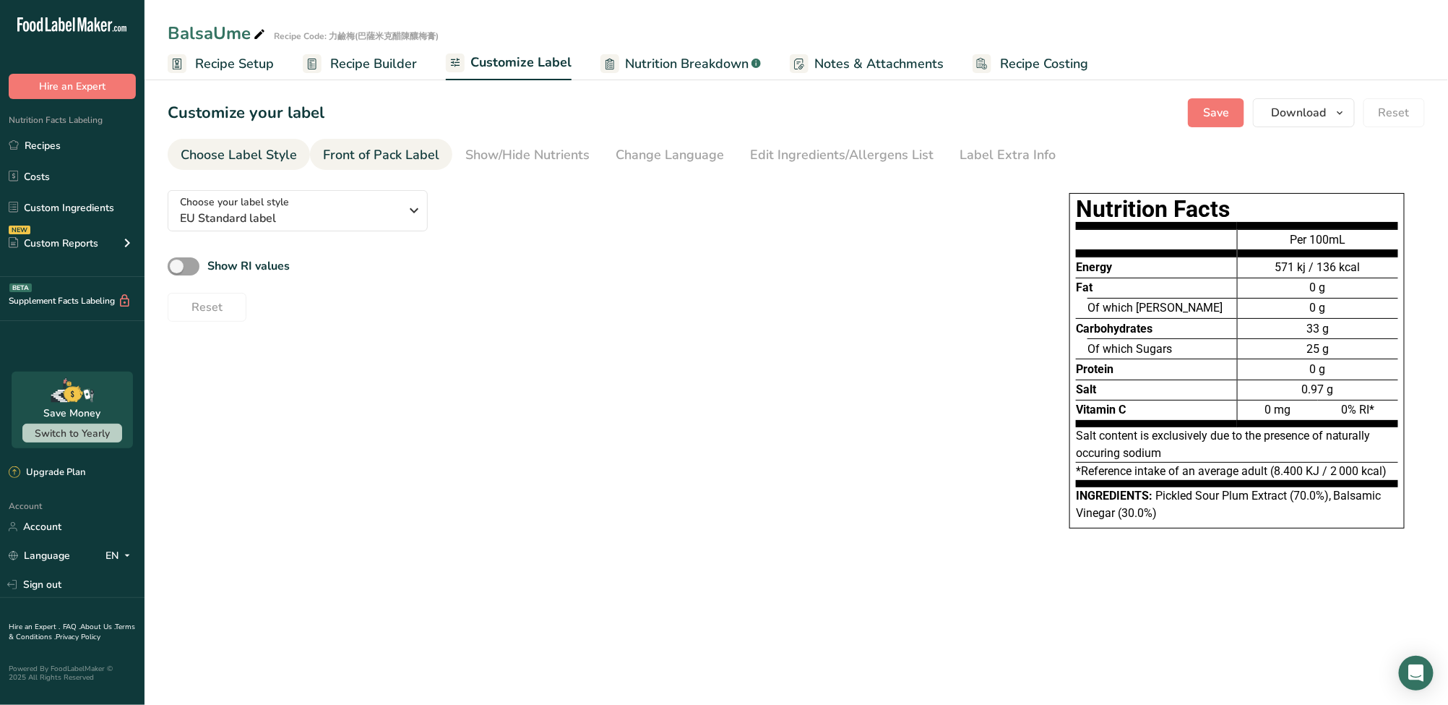
click at [408, 160] on div "Front of Pack Label" at bounding box center [381, 155] width 116 height 20
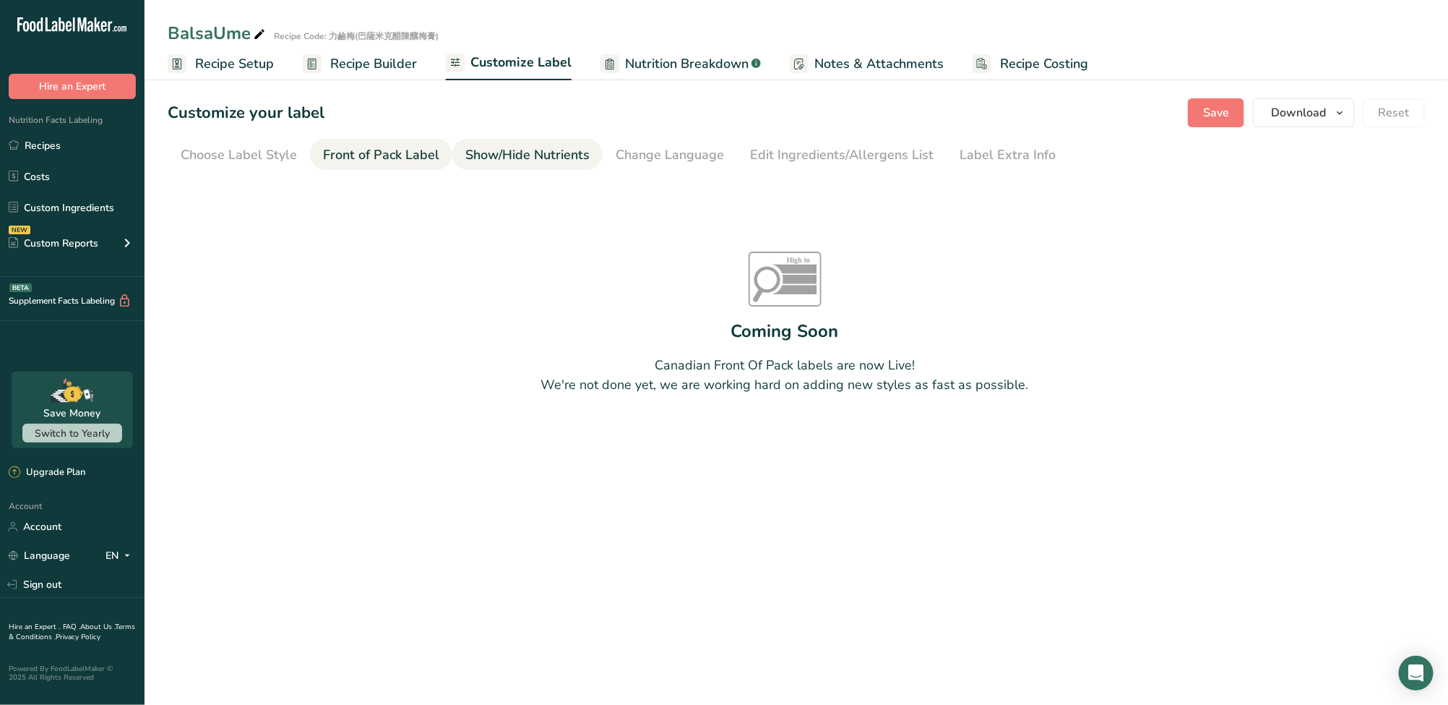
click at [506, 155] on div "Show/Hide Nutrients" at bounding box center [527, 155] width 124 height 20
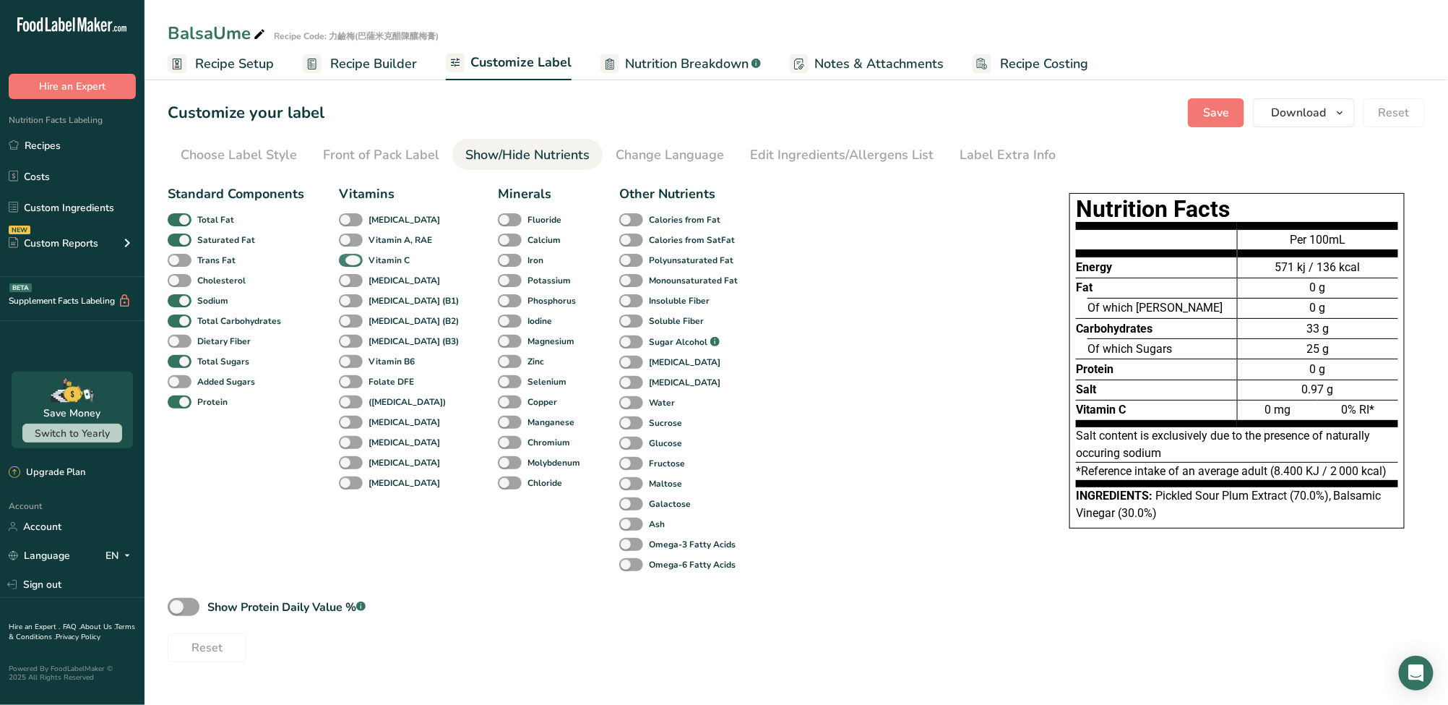
click at [356, 263] on span at bounding box center [351, 261] width 24 height 14
click at [348, 263] on input "Vitamin C" at bounding box center [343, 259] width 9 height 9
checkbox input "false"
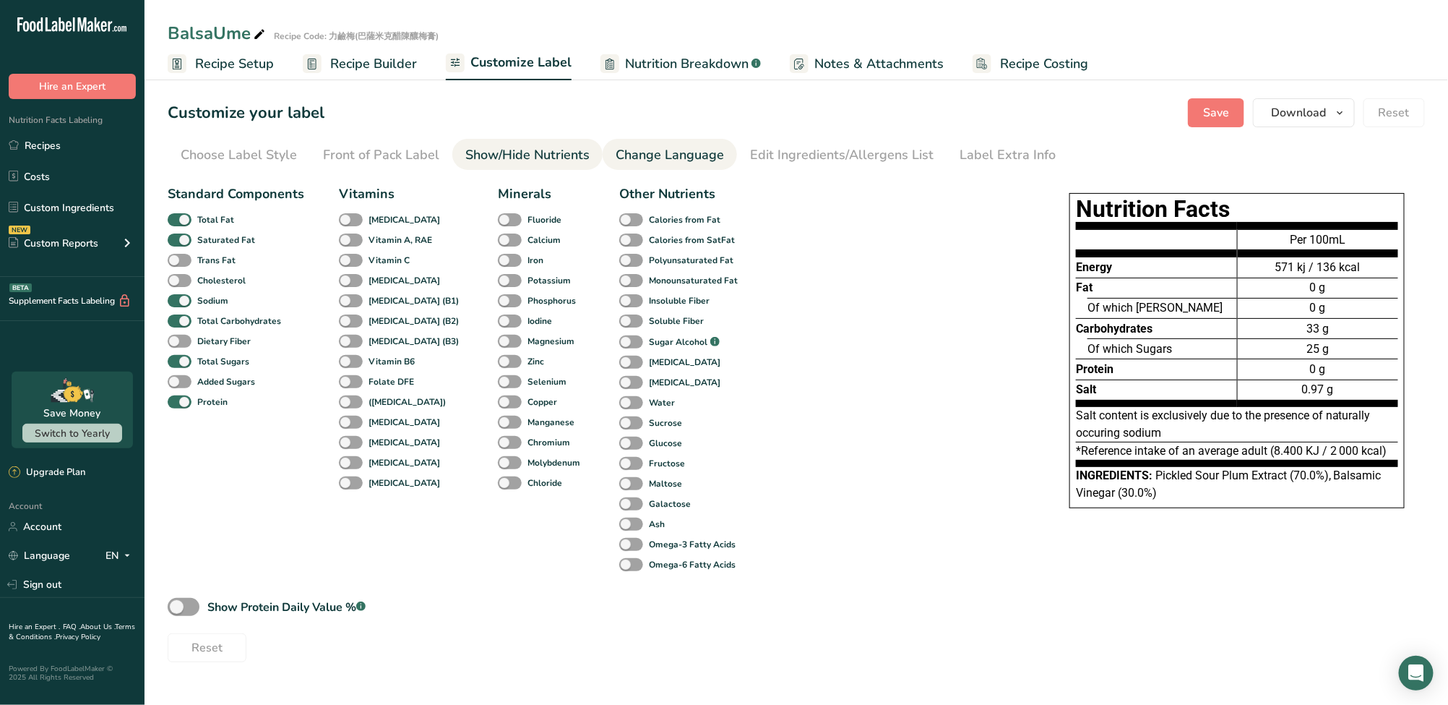
click at [666, 160] on div "Change Language" at bounding box center [670, 155] width 108 height 20
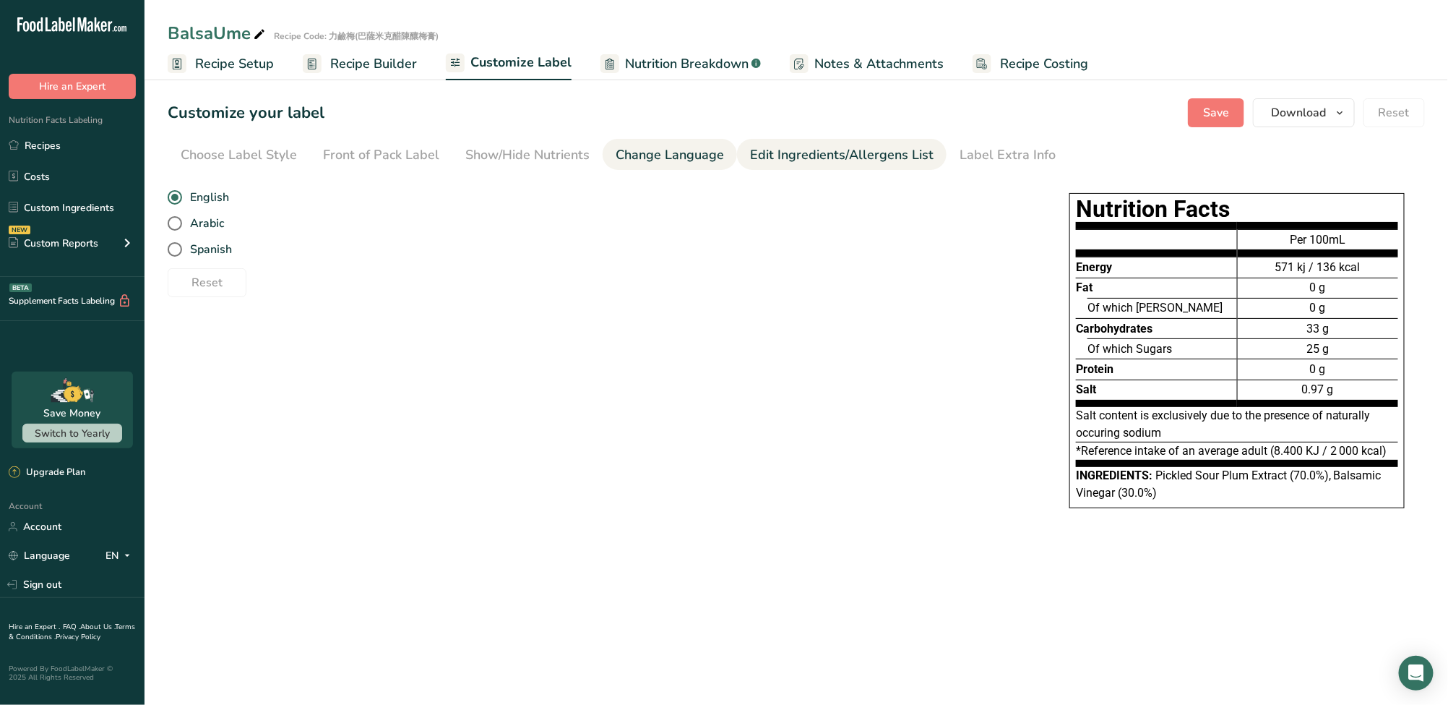
click at [773, 154] on div "Edit Ingredients/Allergens List" at bounding box center [842, 155] width 184 height 20
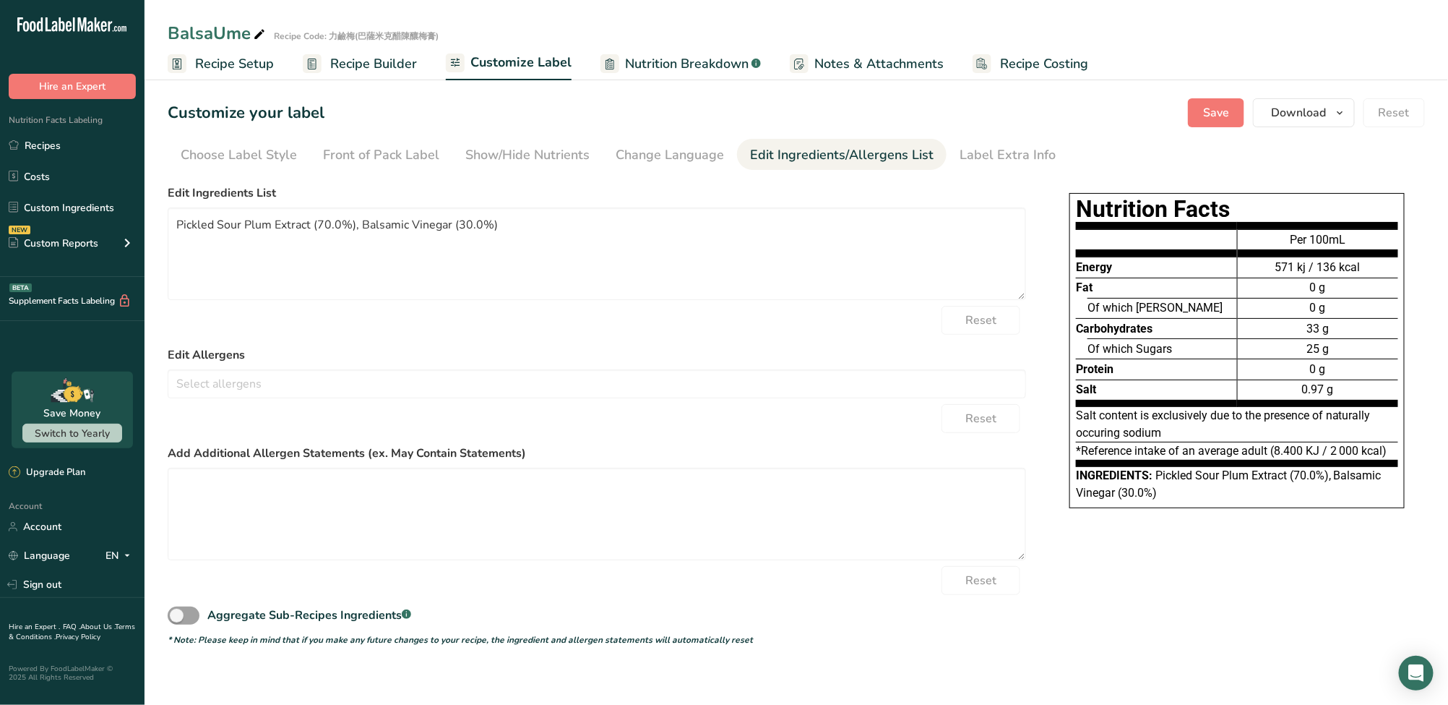
click at [909, 158] on div "Edit Ingredients/Allergens List" at bounding box center [842, 155] width 184 height 20
click at [989, 158] on div "Label Extra Info" at bounding box center [1008, 155] width 96 height 20
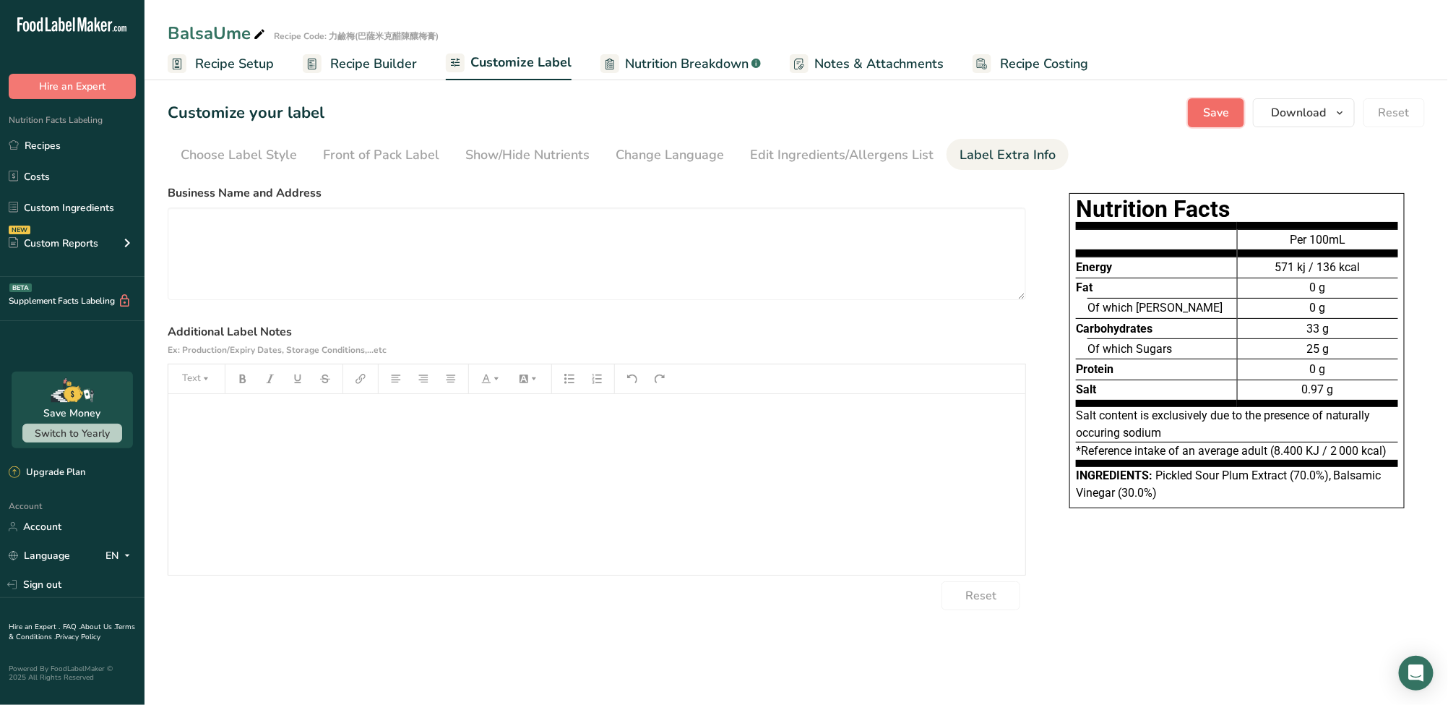
click at [1224, 115] on span "Save" at bounding box center [1216, 112] width 26 height 17
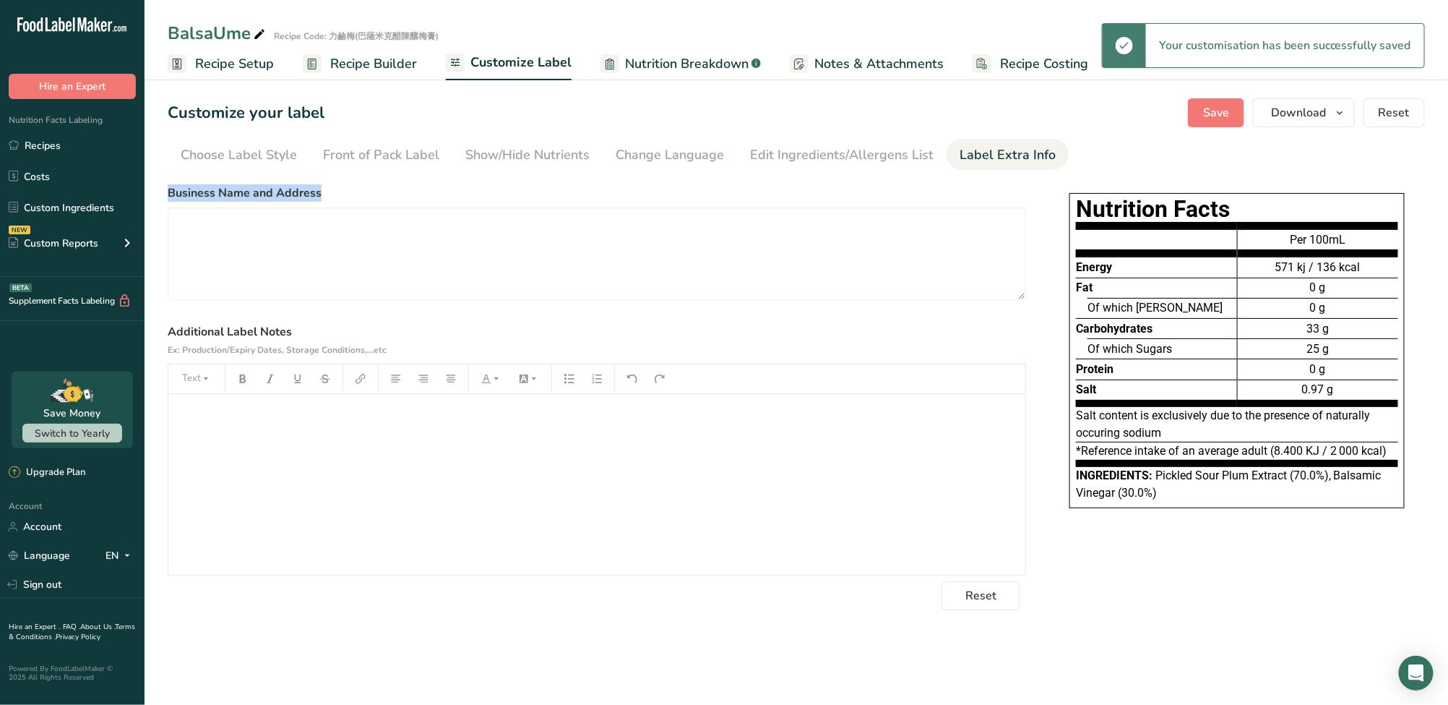
drag, startPoint x: 285, startPoint y: 195, endPoint x: 168, endPoint y: 199, distance: 117.9
click at [168, 199] on div "Business Name and Address" at bounding box center [597, 242] width 859 height 116
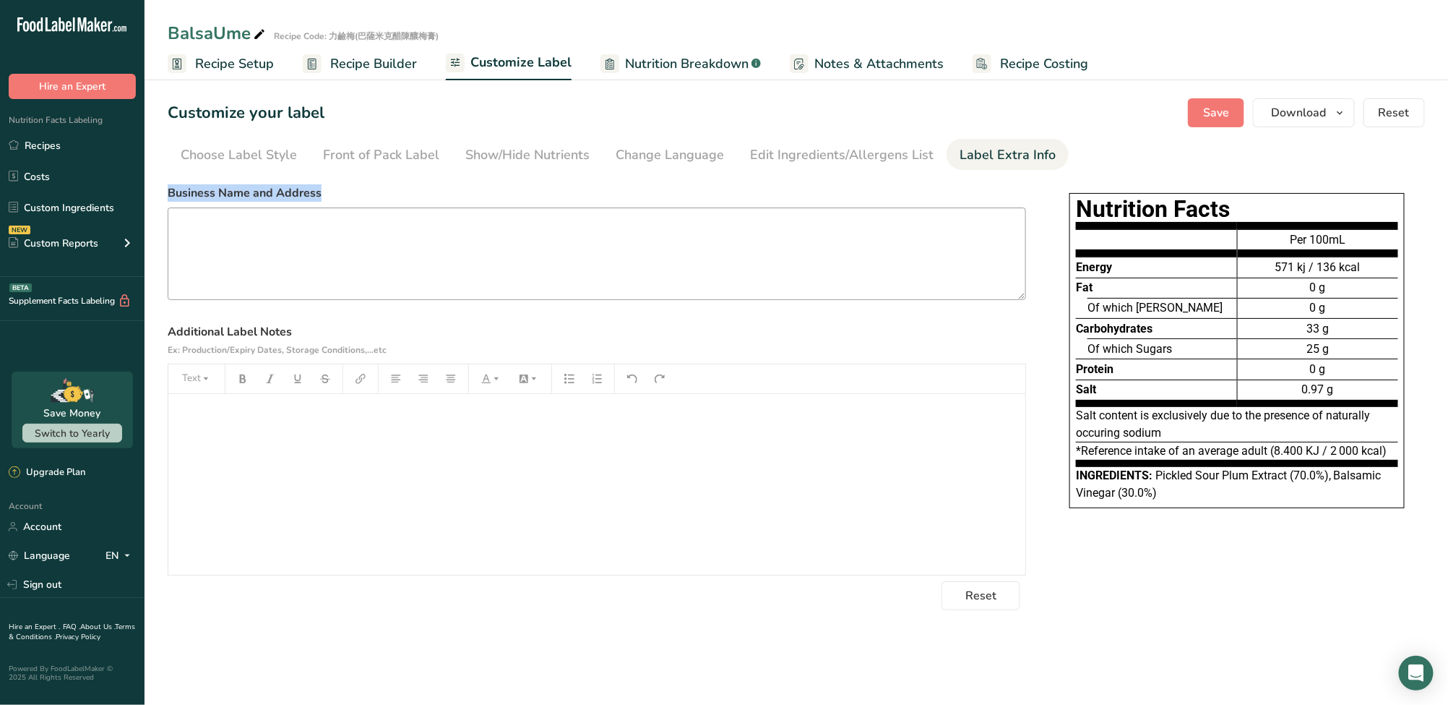
copy label "Business Name and Address"
drag, startPoint x: 302, startPoint y: 328, endPoint x: 160, endPoint y: 327, distance: 141.7
click at [160, 327] on section "Customize your label Save Download Choose what to show on your downloaded label…" at bounding box center [797, 354] width 1304 height 558
copy label "Additional Label Notes"
click at [356, 272] on textarea at bounding box center [597, 253] width 859 height 93
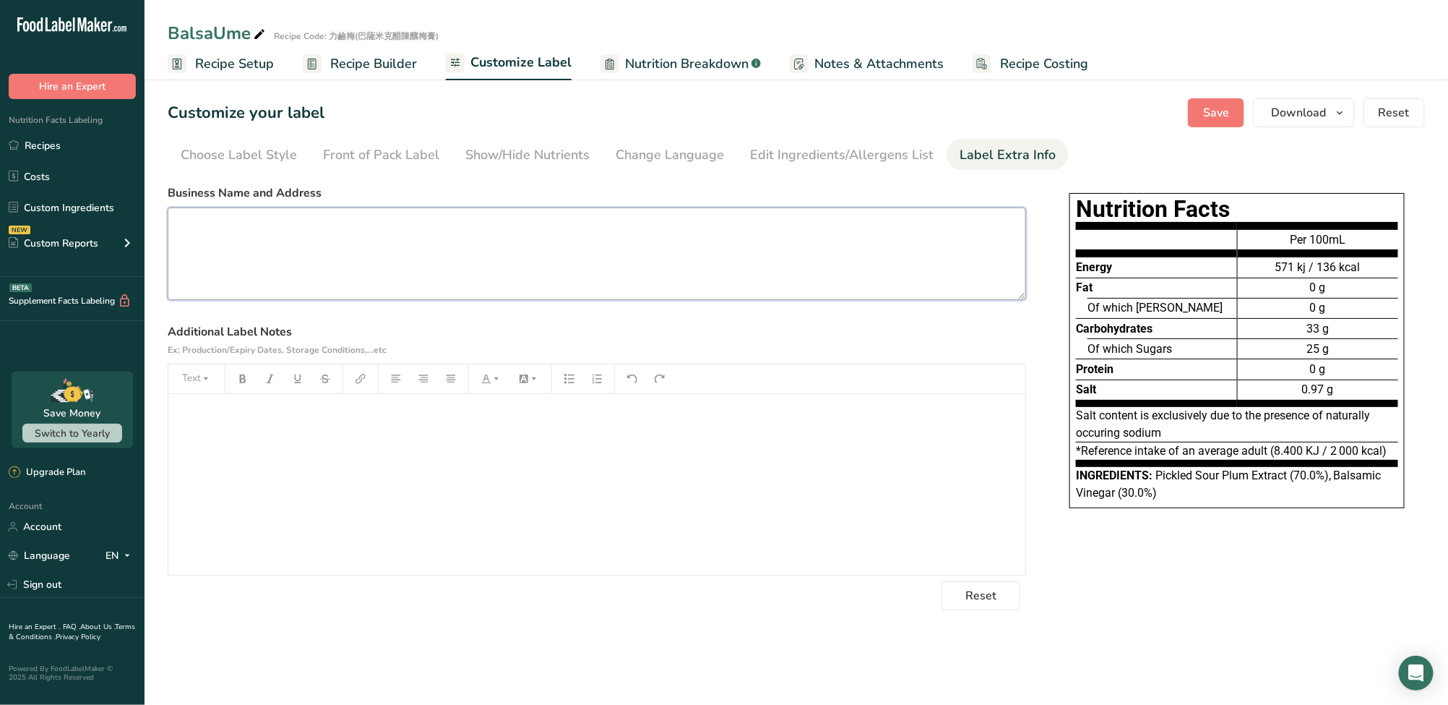
paste textarea "Balsalia Co., Ltd. No. 241-33, Nanping Rd., Mingjian Township, Nantou County, T…"
type textarea "Balsalia Co., Ltd. No. 241-33, Nanping Rd., Mingjian Township, Nantou County, T…"
click at [315, 479] on div "﻿" at bounding box center [596, 484] width 857 height 181
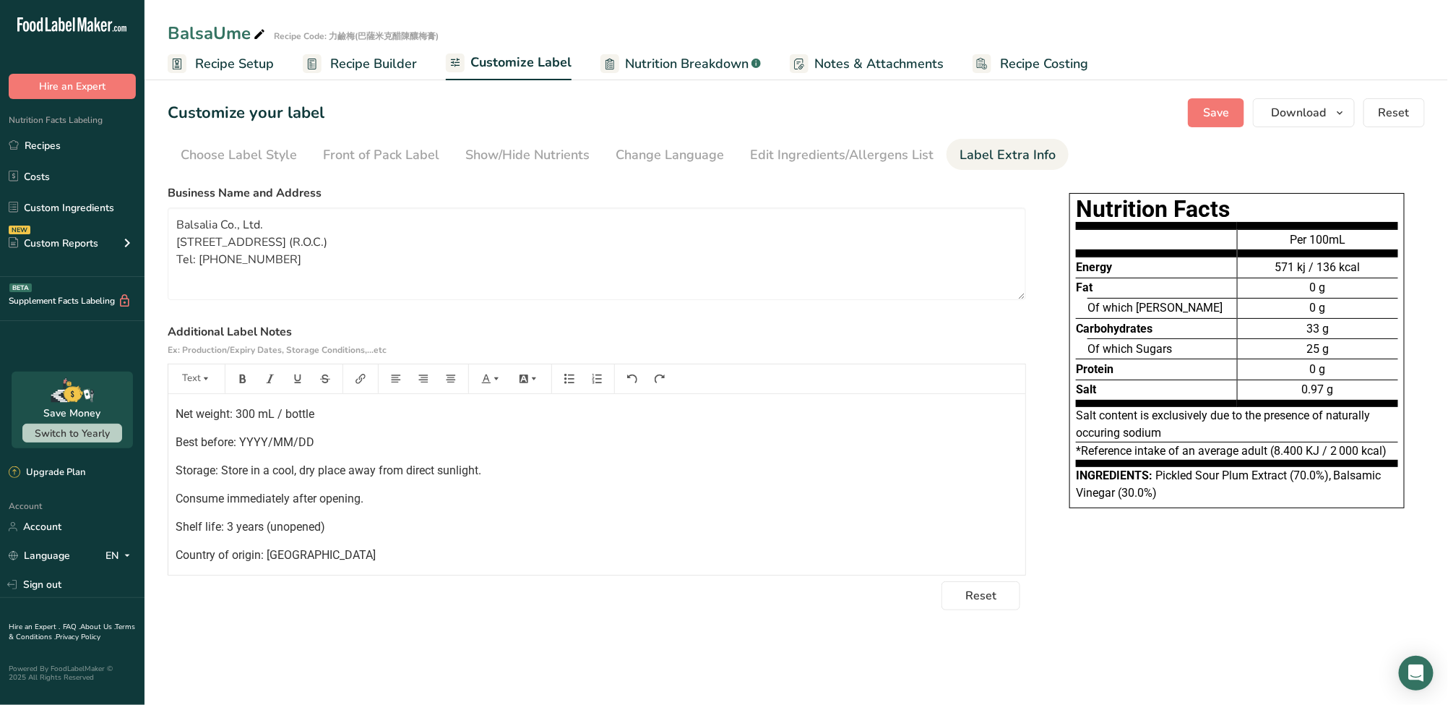
click at [546, 463] on p "Storage: Store in a cool, dry place away from direct sunlight." at bounding box center [597, 470] width 843 height 17
click at [1213, 115] on span "Save" at bounding box center [1216, 112] width 26 height 17
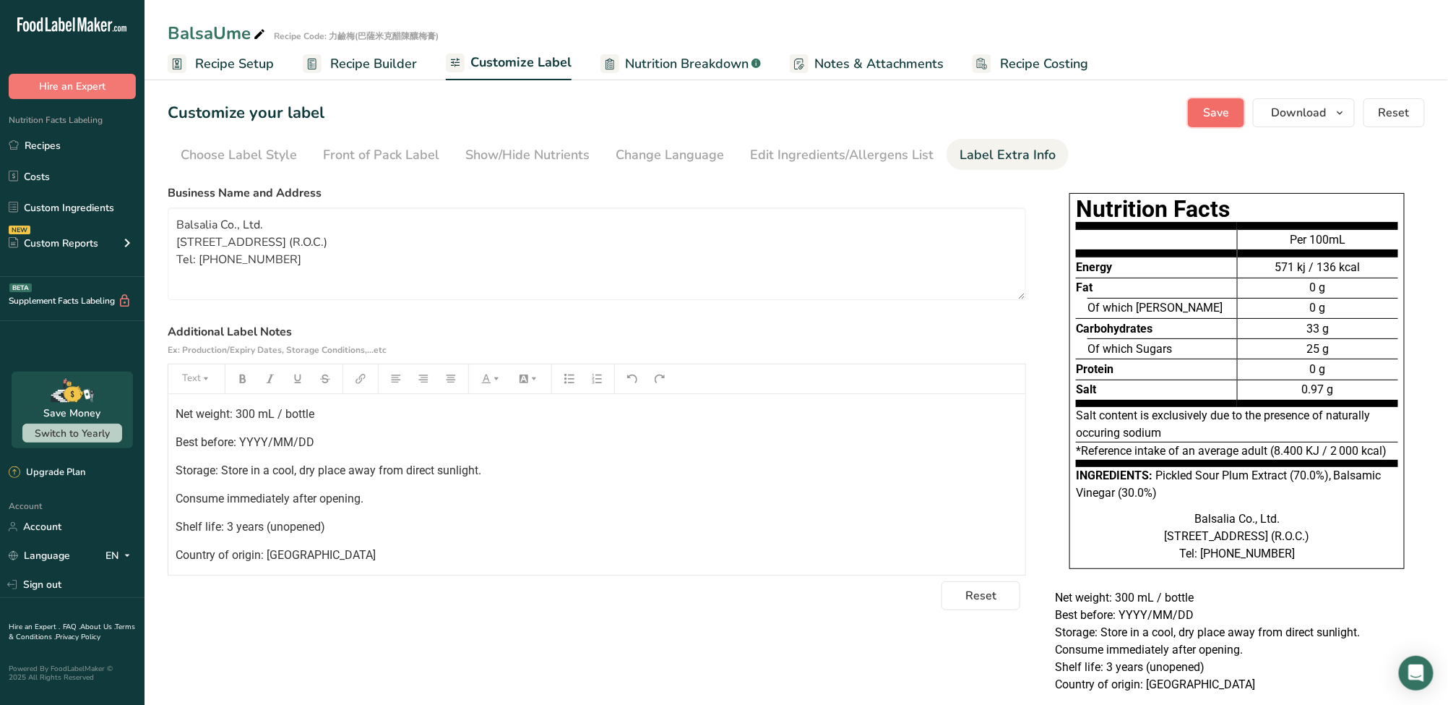
click at [1229, 119] on span "Save" at bounding box center [1216, 112] width 26 height 17
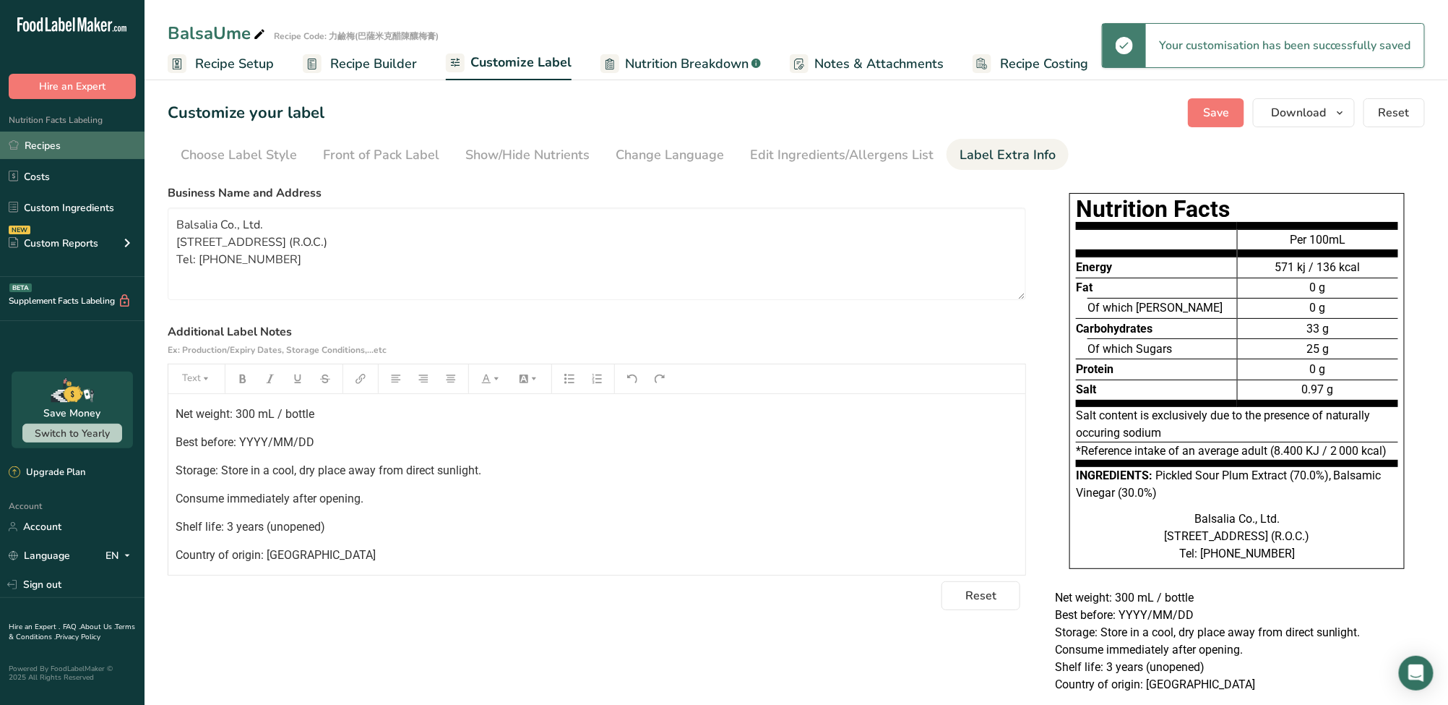
click at [73, 155] on link "Recipes" at bounding box center [72, 145] width 145 height 27
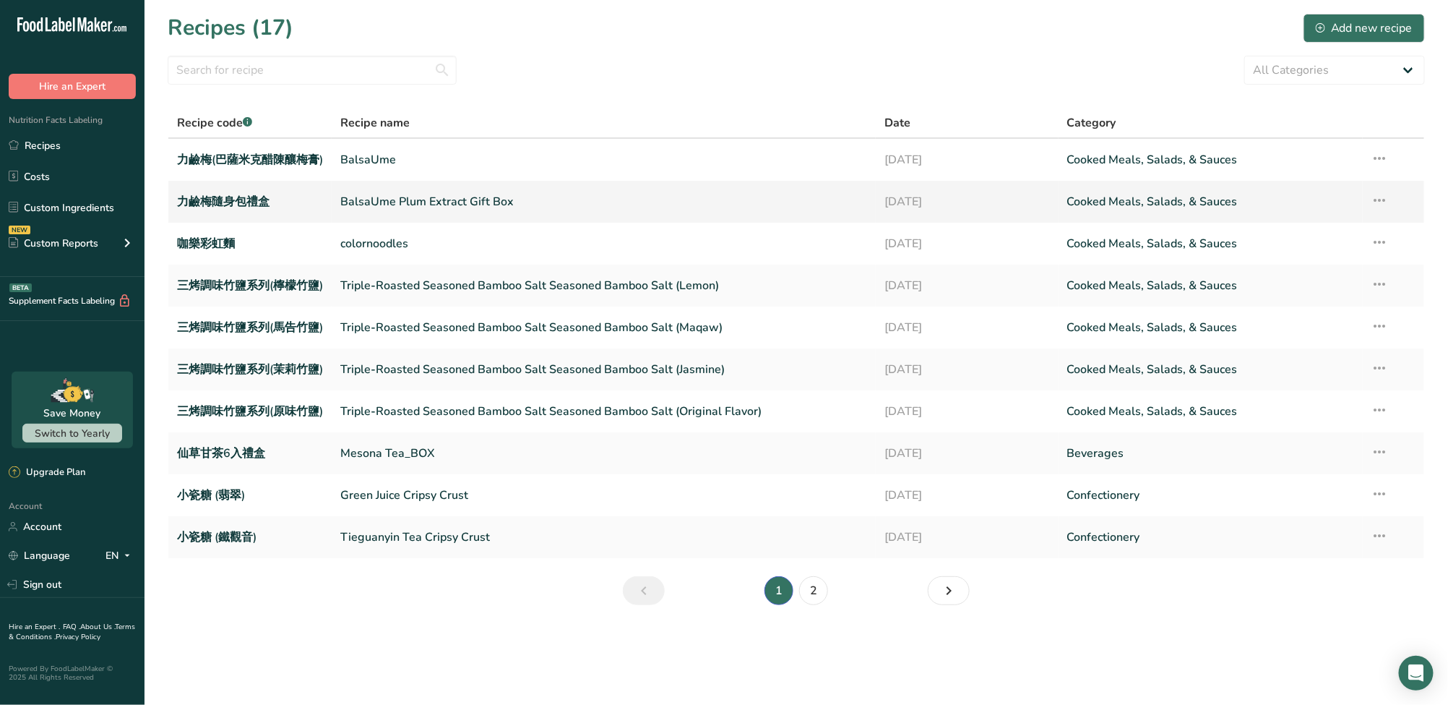
click at [382, 199] on link "BalsaUme Plum Extract Gift Box" at bounding box center [603, 201] width 527 height 30
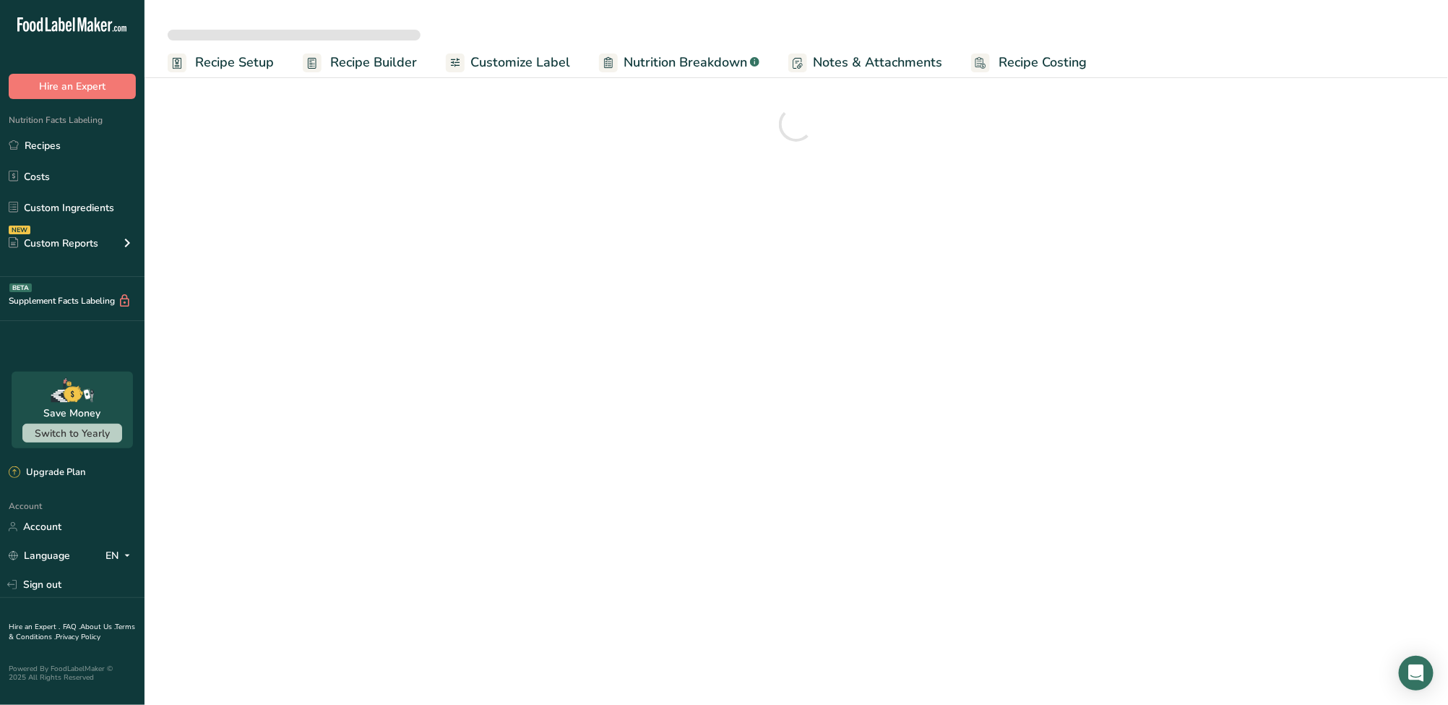
click at [1006, 64] on span "Recipe Costing" at bounding box center [1043, 63] width 88 height 20
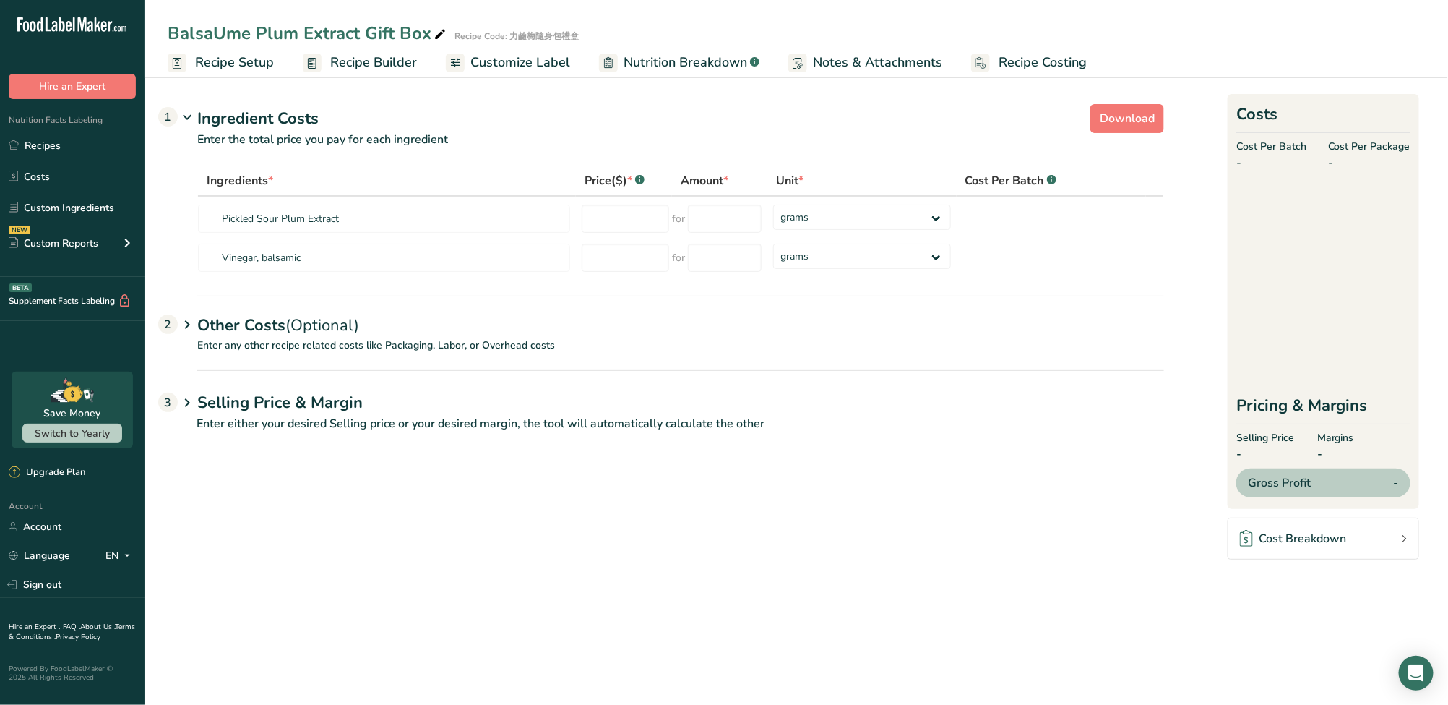
click at [620, 52] on link "Nutrition Breakdown .a-a{fill:#347362;}.b-a{fill:#fff;}" at bounding box center [679, 62] width 160 height 33
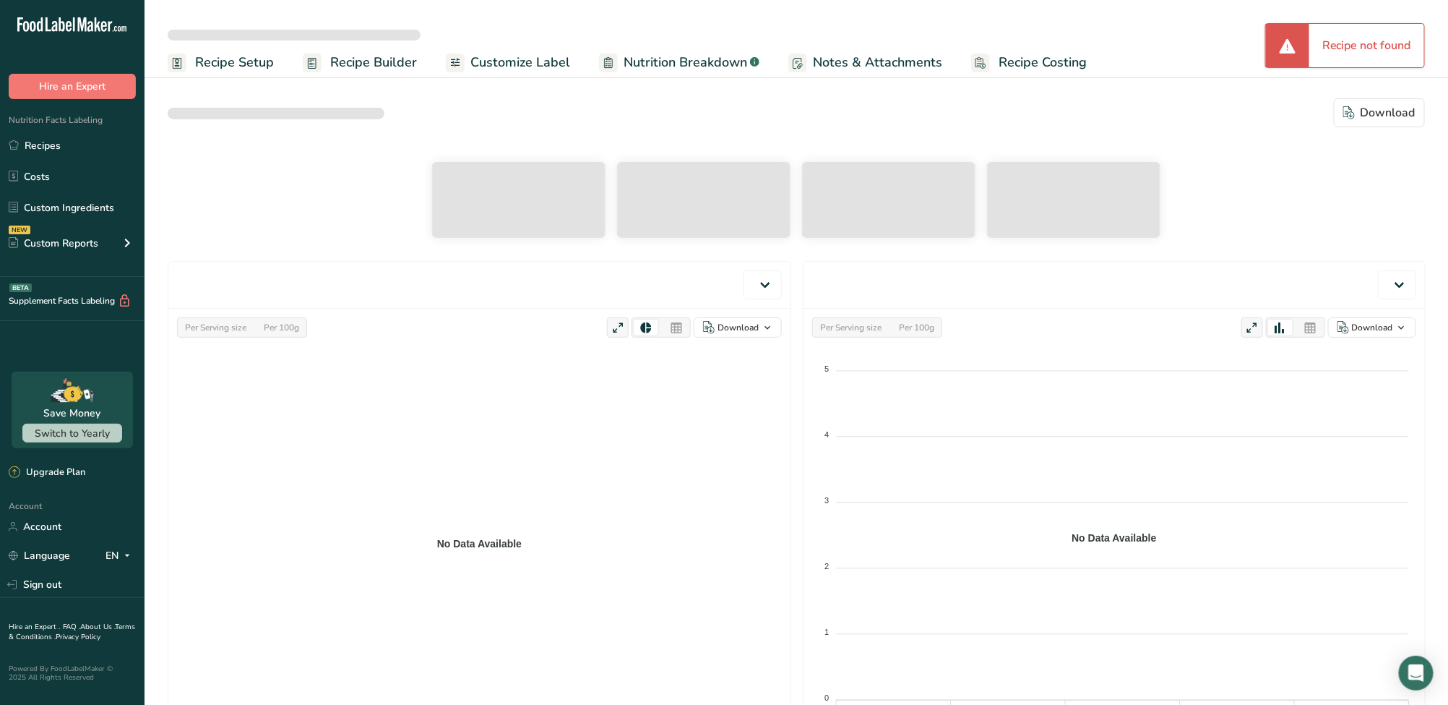
click at [478, 74] on link "Customize Label" at bounding box center [508, 62] width 124 height 33
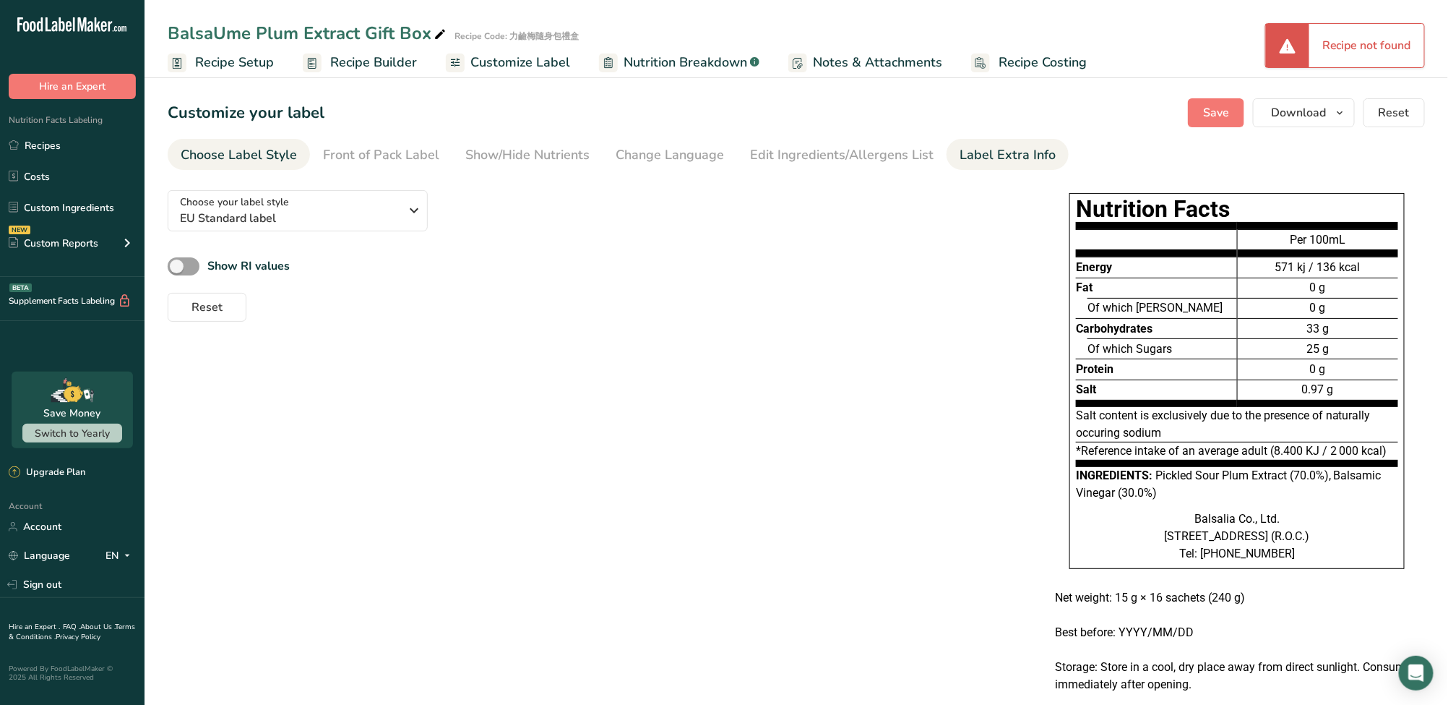
click at [1015, 160] on div "Label Extra Info" at bounding box center [1008, 155] width 96 height 20
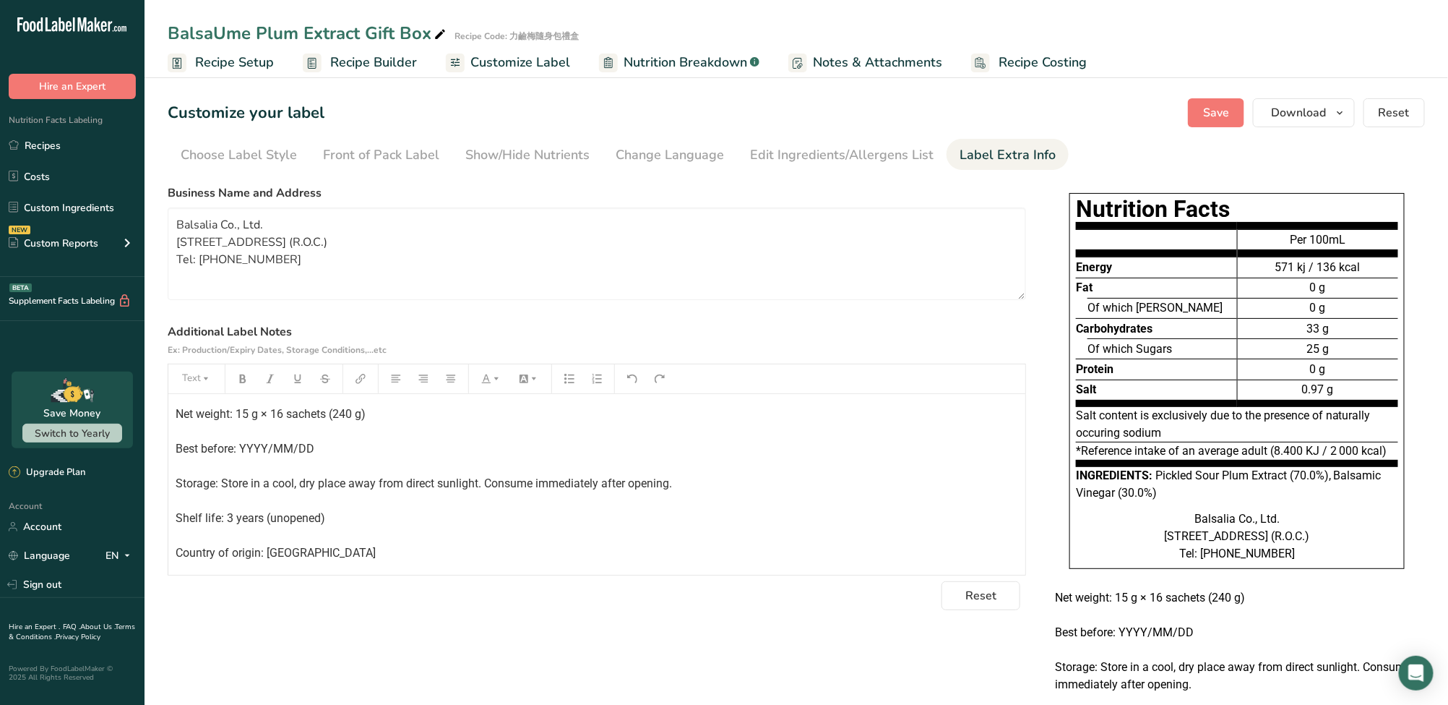
click at [1088, 179] on div "Nutrition Facts Energy Fat Of which Saturates Carbohydrates Of which Sugars Pro…" at bounding box center [1237, 479] width 376 height 601
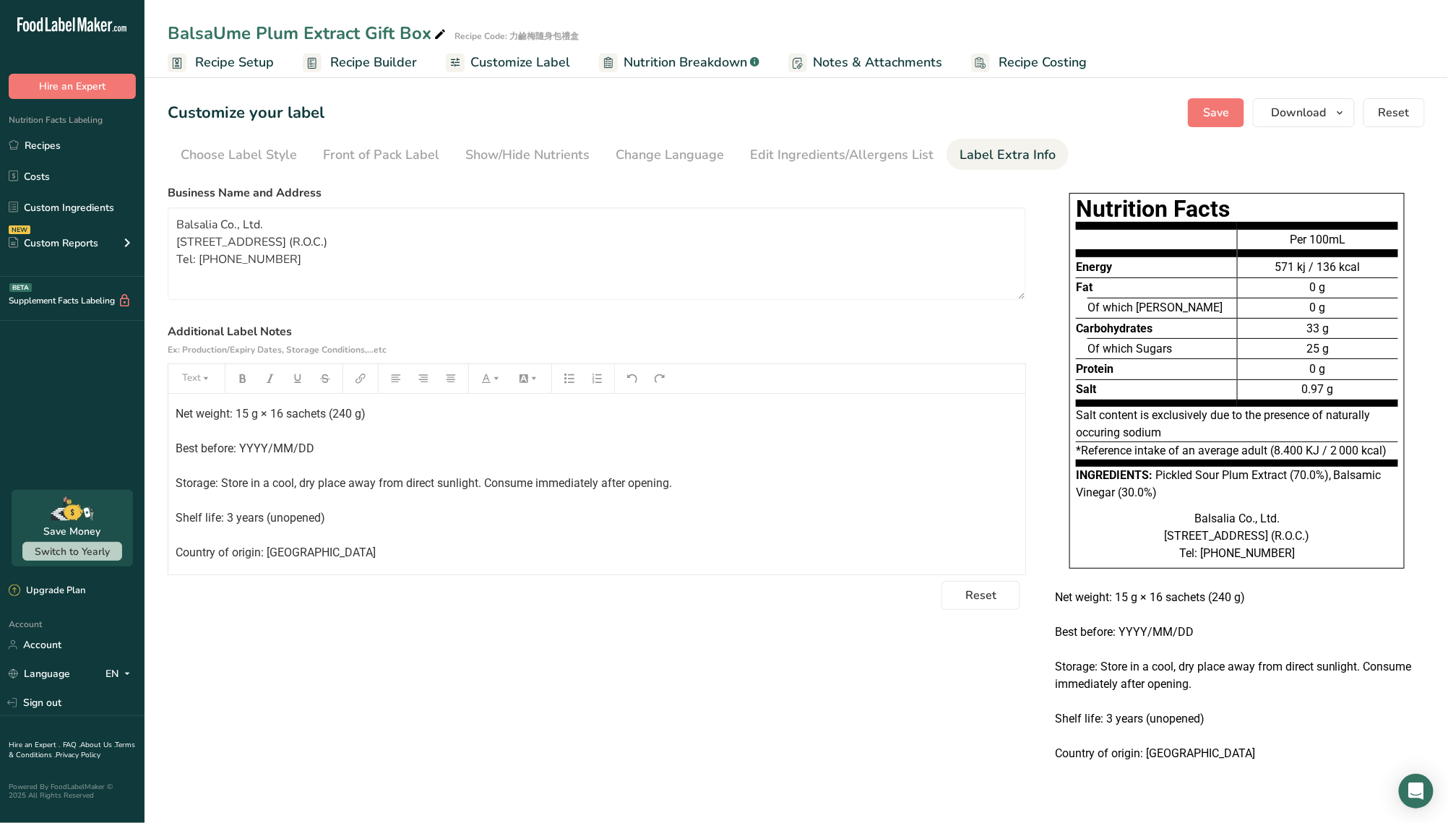
click at [778, 704] on div "Choose your label style EU Standard label USA (FDA) Standard FDA label Tabular …" at bounding box center [797, 479] width 1258 height 601
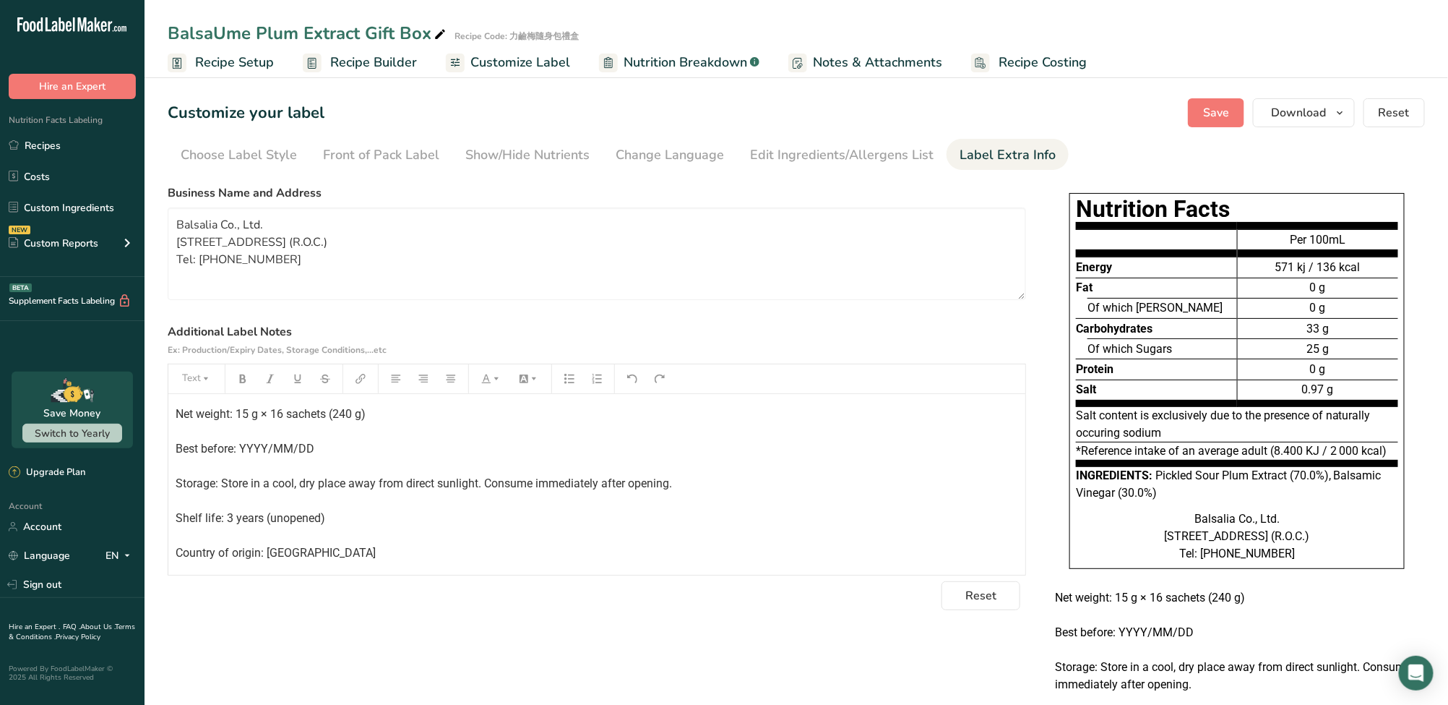
click at [301, 304] on section "Business Name and Address Balsalia Co., Ltd. No. 241-33, Nanping Rd., Mingjian …" at bounding box center [597, 397] width 859 height 426
click at [308, 278] on textarea "Balsalia Co., Ltd. No. 241-33, Nanping Rd., Mingjian Township, Nantou County, T…" at bounding box center [597, 253] width 859 height 93
paste textarea "VE WONG CORPORATION 5F, No. 79, Sec. 2, Zhongshan N. Rd., Zhongshan Dist., Taip…"
type textarea "VE WONG CORPORATION 5F, No. 79, Sec. 2, Zhongshan N. Rd., Zhongshan Dist., Taip…"
click at [361, 510] on p "Net weight: 15 g × 16 sachets (240 g) Best before: YYYY/MM/DD Storage: Store in…" at bounding box center [597, 483] width 843 height 156
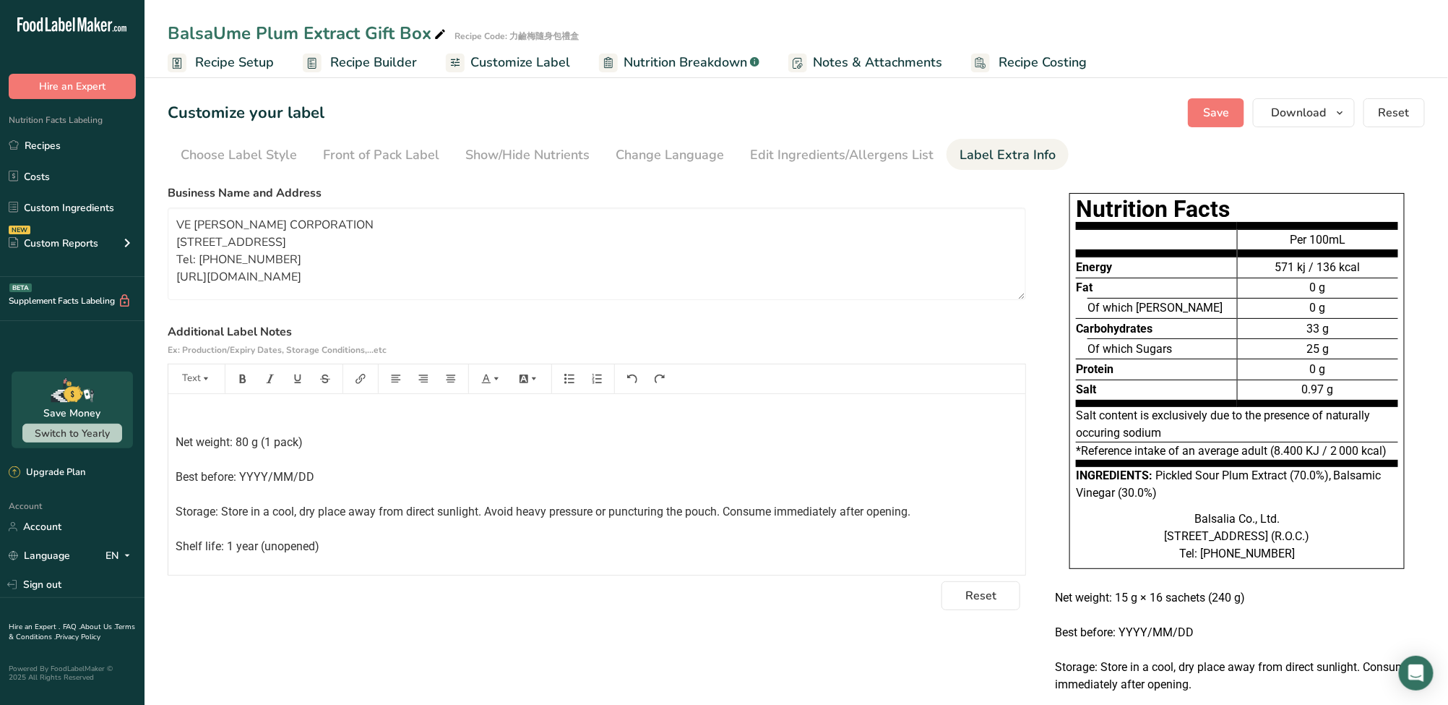
scroll to position [13, 0]
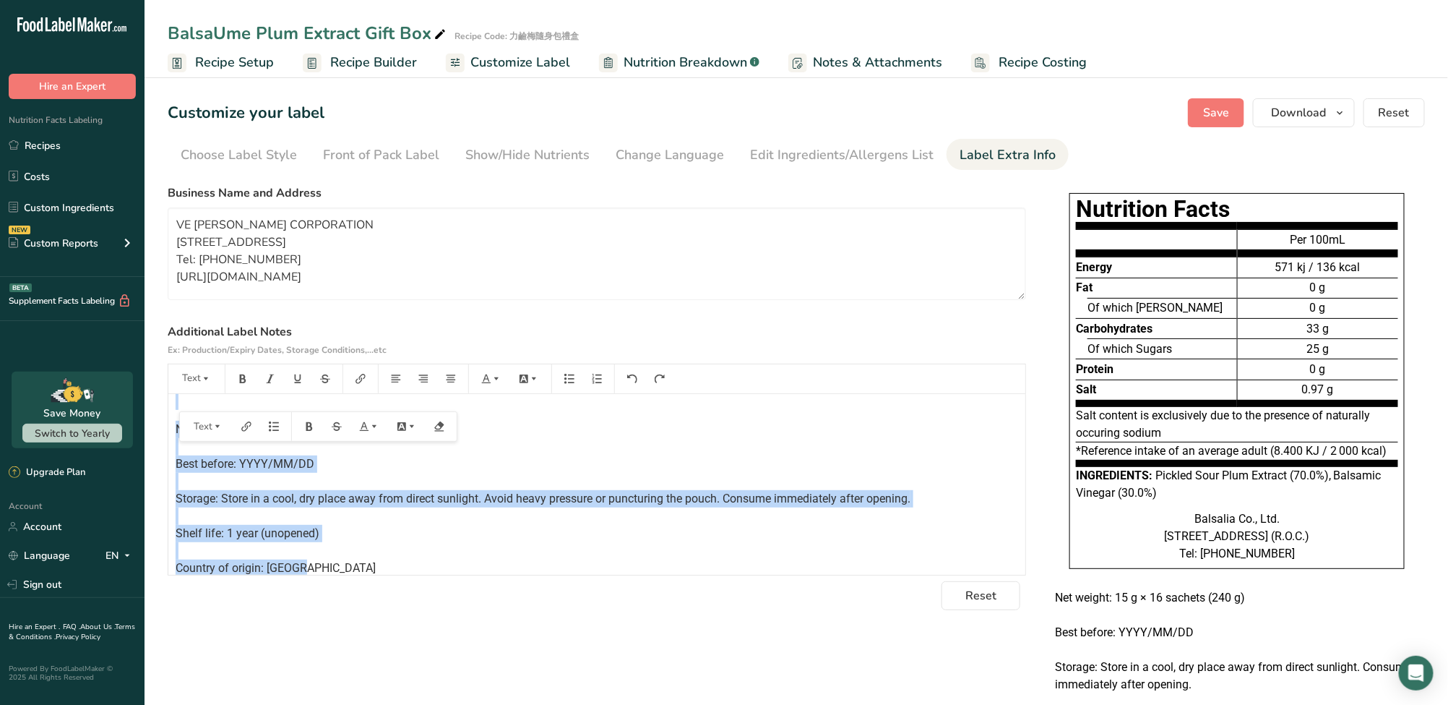
drag, startPoint x: 304, startPoint y: 441, endPoint x: 411, endPoint y: 523, distance: 135.0
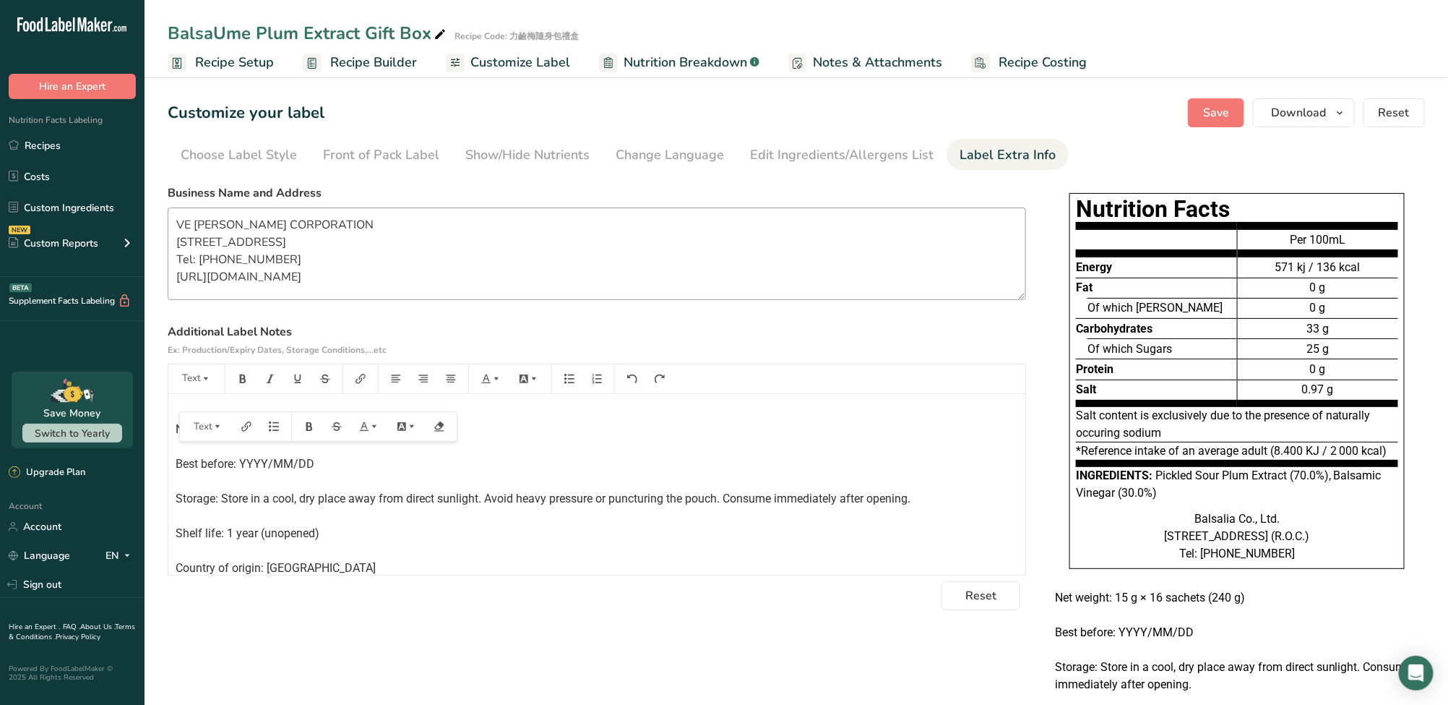
scroll to position [0, 0]
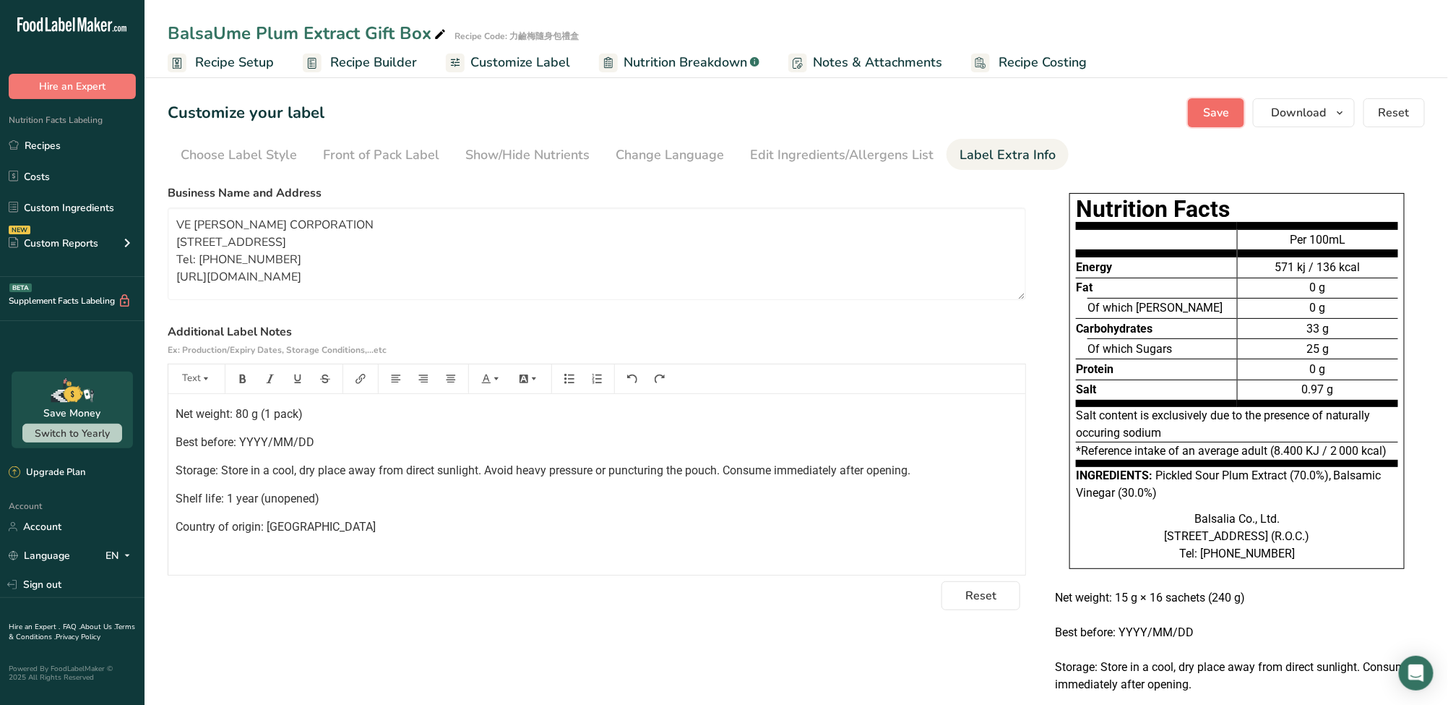
click at [1219, 116] on span "Save" at bounding box center [1216, 112] width 26 height 17
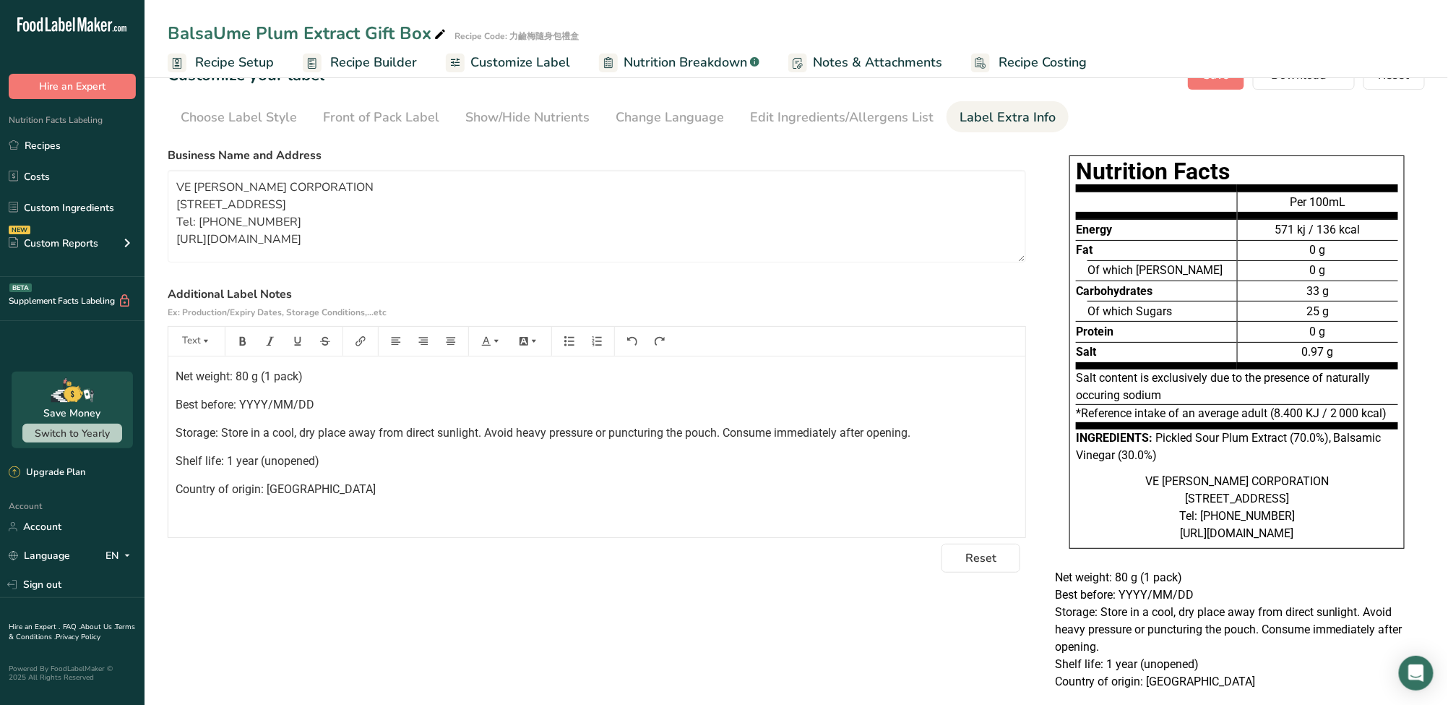
scroll to position [95, 0]
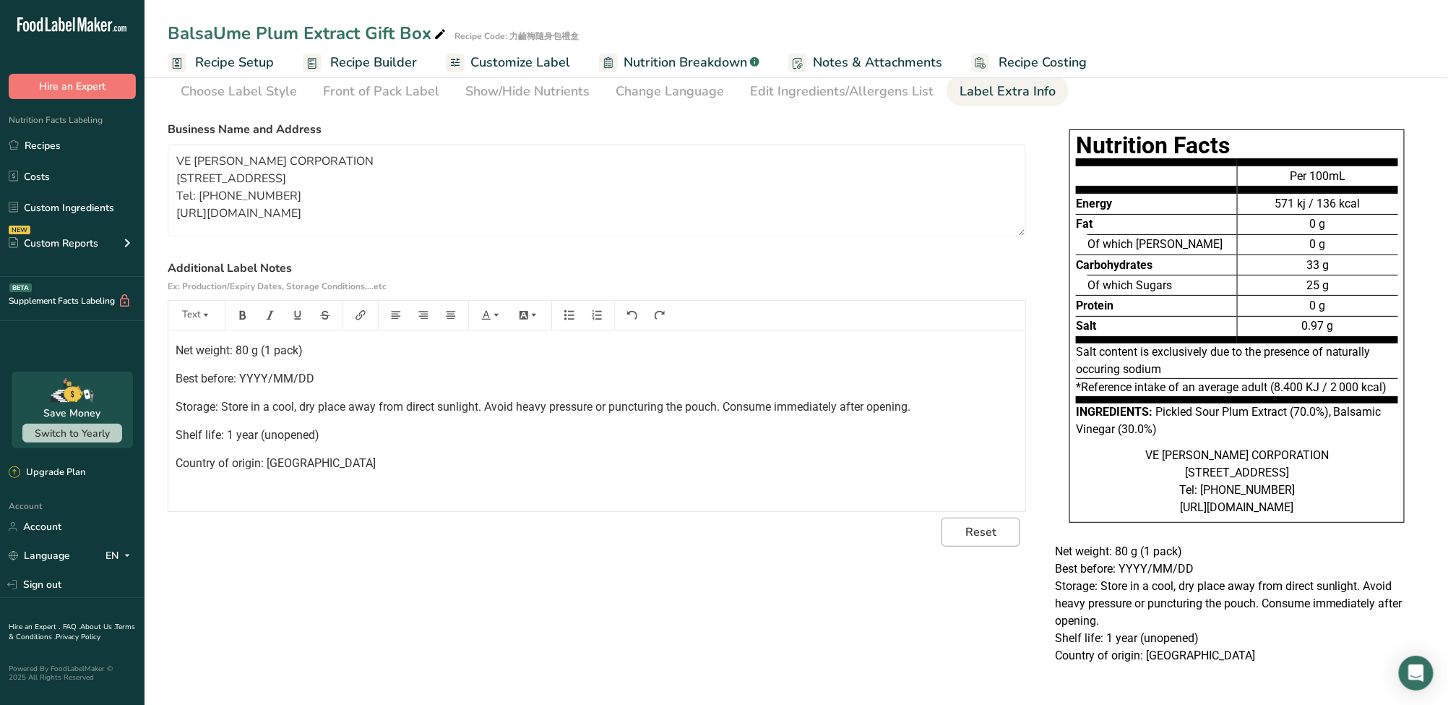
drag, startPoint x: 935, startPoint y: 403, endPoint x: 945, endPoint y: 489, distance: 87.2
drag, startPoint x: 163, startPoint y: 54, endPoint x: 269, endPoint y: 61, distance: 105.8
click at [269, 61] on ul "Recipe Setup Recipe Builder Customize Label Nutrition Breakdown .a-a{fill:#3473…" at bounding box center [797, 62] width 1304 height 32
click at [272, 61] on span "Recipe Setup" at bounding box center [234, 63] width 79 height 20
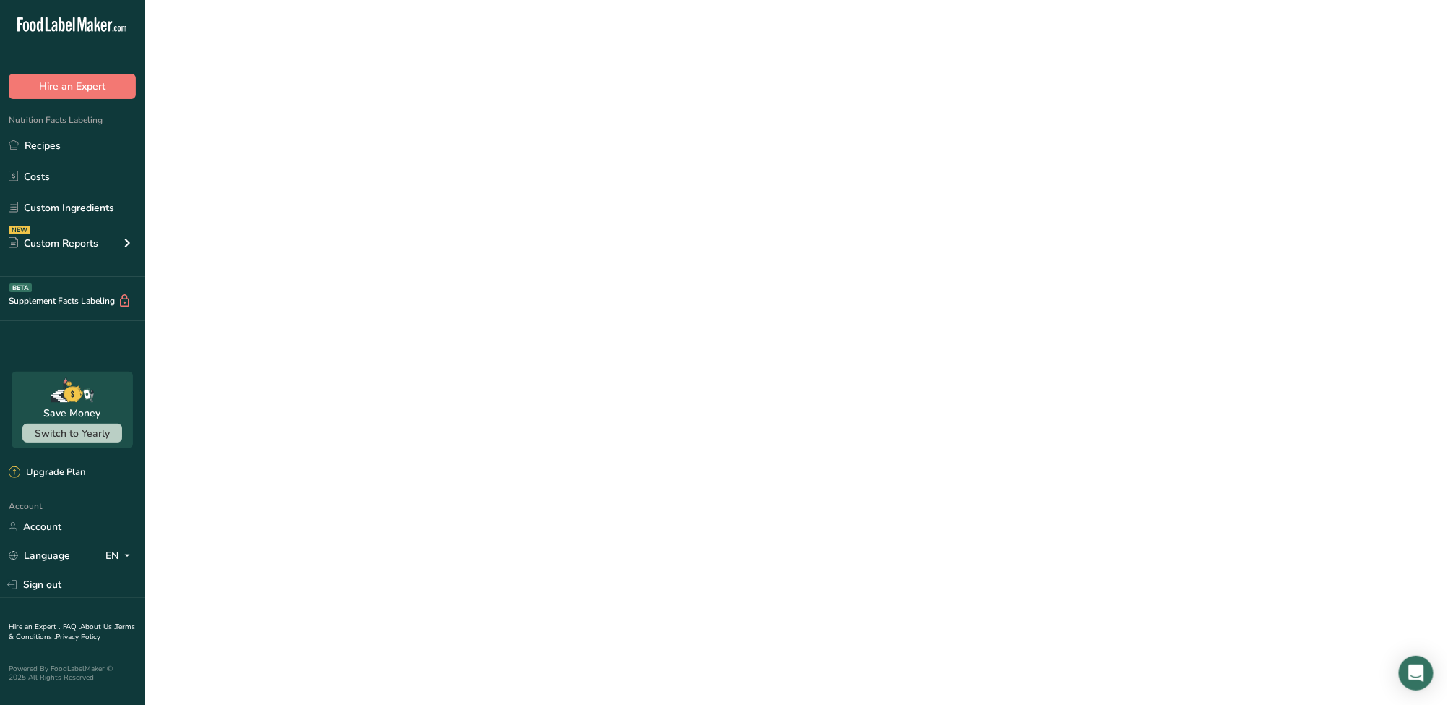
select select
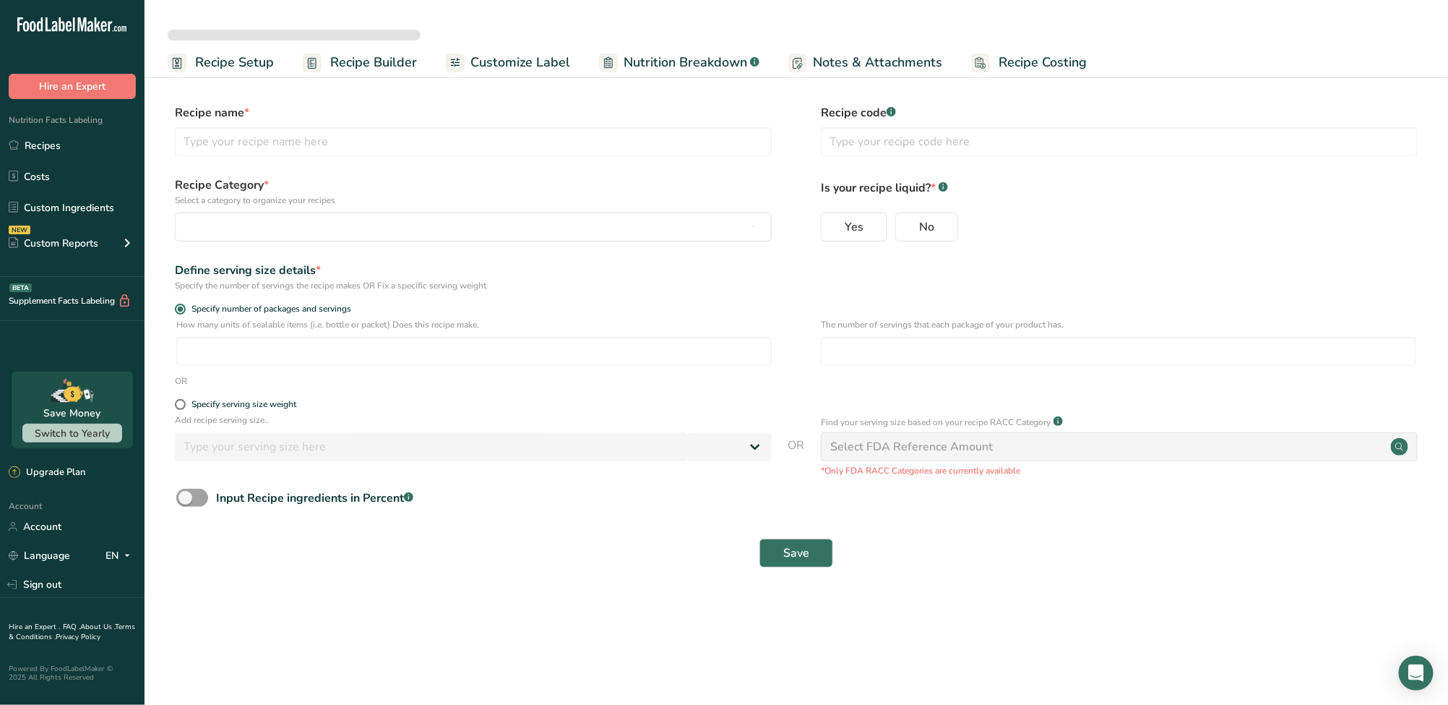
click at [209, 59] on ul "Recipe Setup Recipe Builder Customize Label Nutrition Breakdown .a-a{fill:#3473…" at bounding box center [797, 62] width 1304 height 32
type input "BalsaUme Plum Extract Gift Box"
type input "力鹼梅隨身包禮盒"
radio input "true"
type input "1"
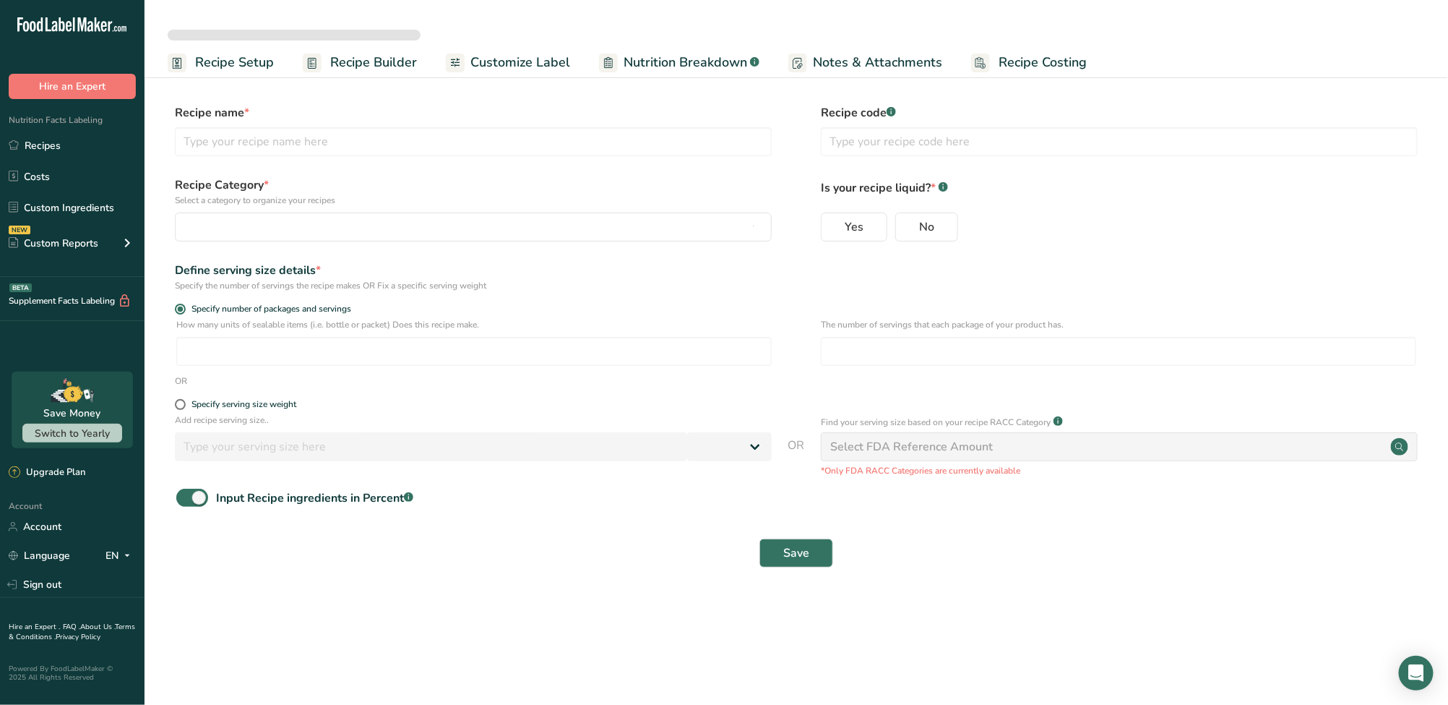
type input "16"
select select "0"
checkbox input "true"
select select "22"
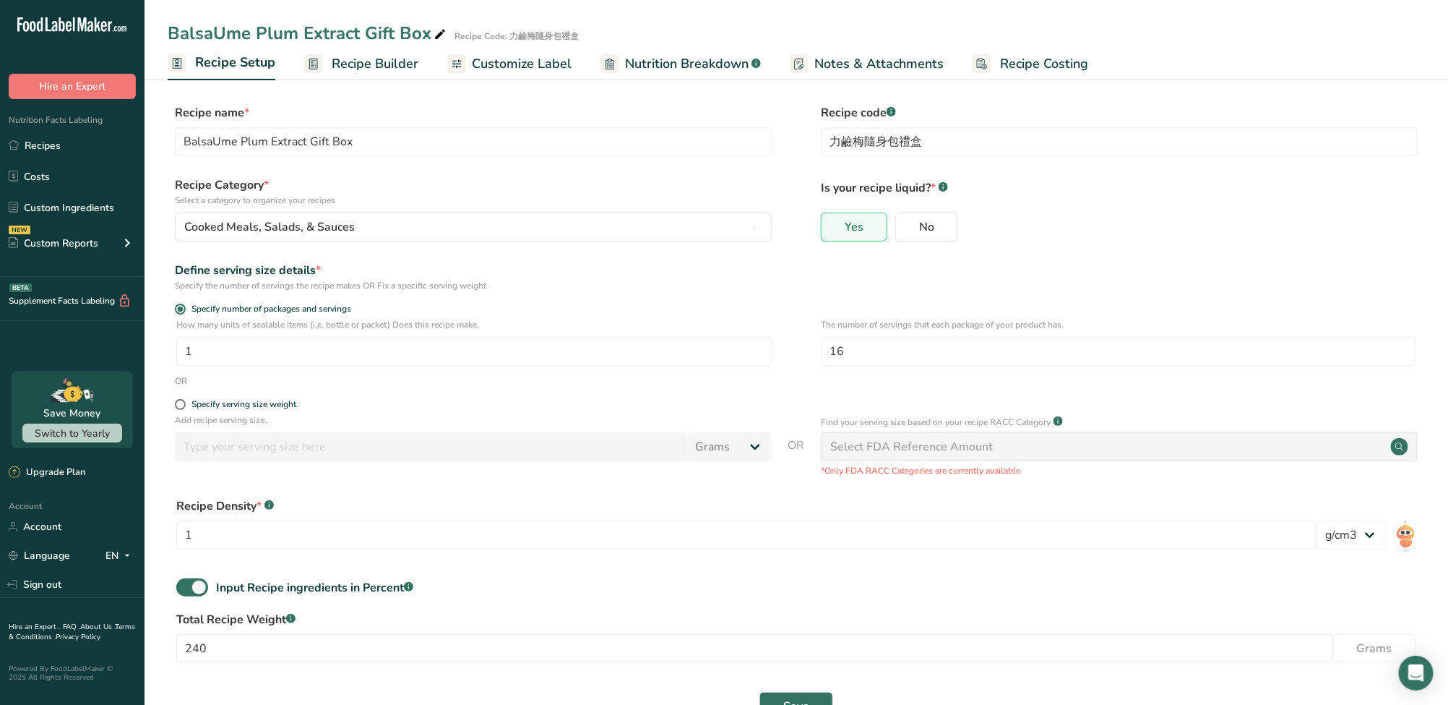
drag, startPoint x: 155, startPoint y: 60, endPoint x: 152, endPoint y: 107, distance: 47.1
click at [279, 74] on ul "Recipe Setup Recipe Builder Customize Label Nutrition Breakdown .a-a{fill:#3473…" at bounding box center [797, 63] width 1304 height 34
click at [397, 66] on span "Recipe Builder" at bounding box center [375, 64] width 87 height 20
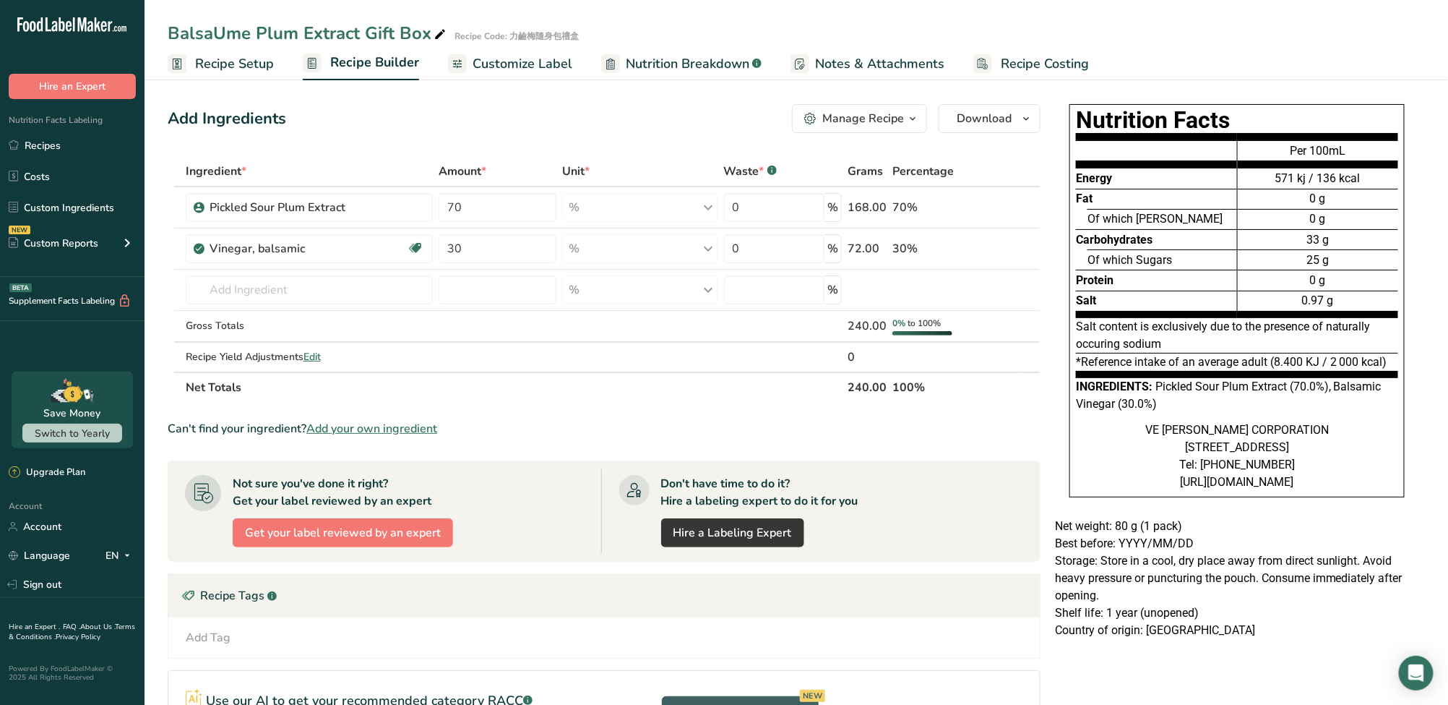
click at [489, 68] on span "Customize Label" at bounding box center [523, 64] width 100 height 20
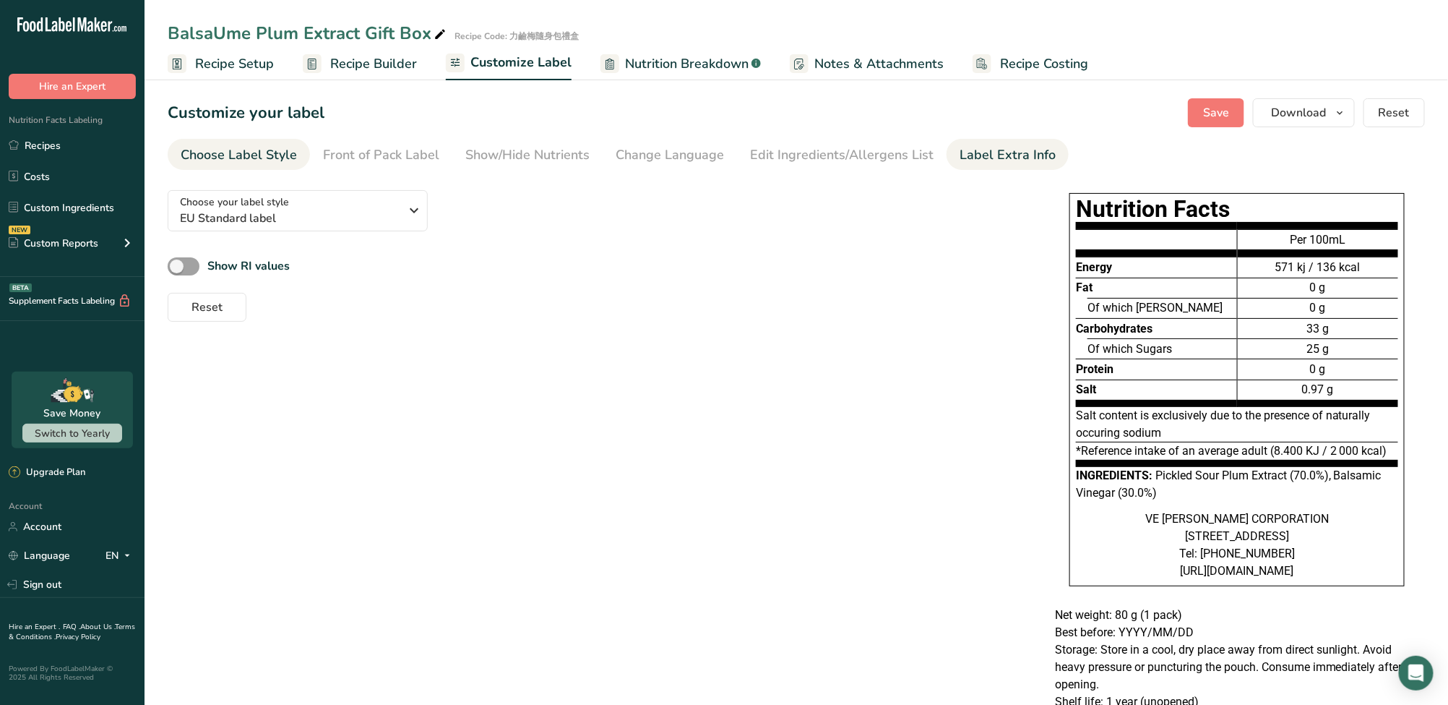
click at [1002, 160] on div "Label Extra Info" at bounding box center [1008, 155] width 96 height 20
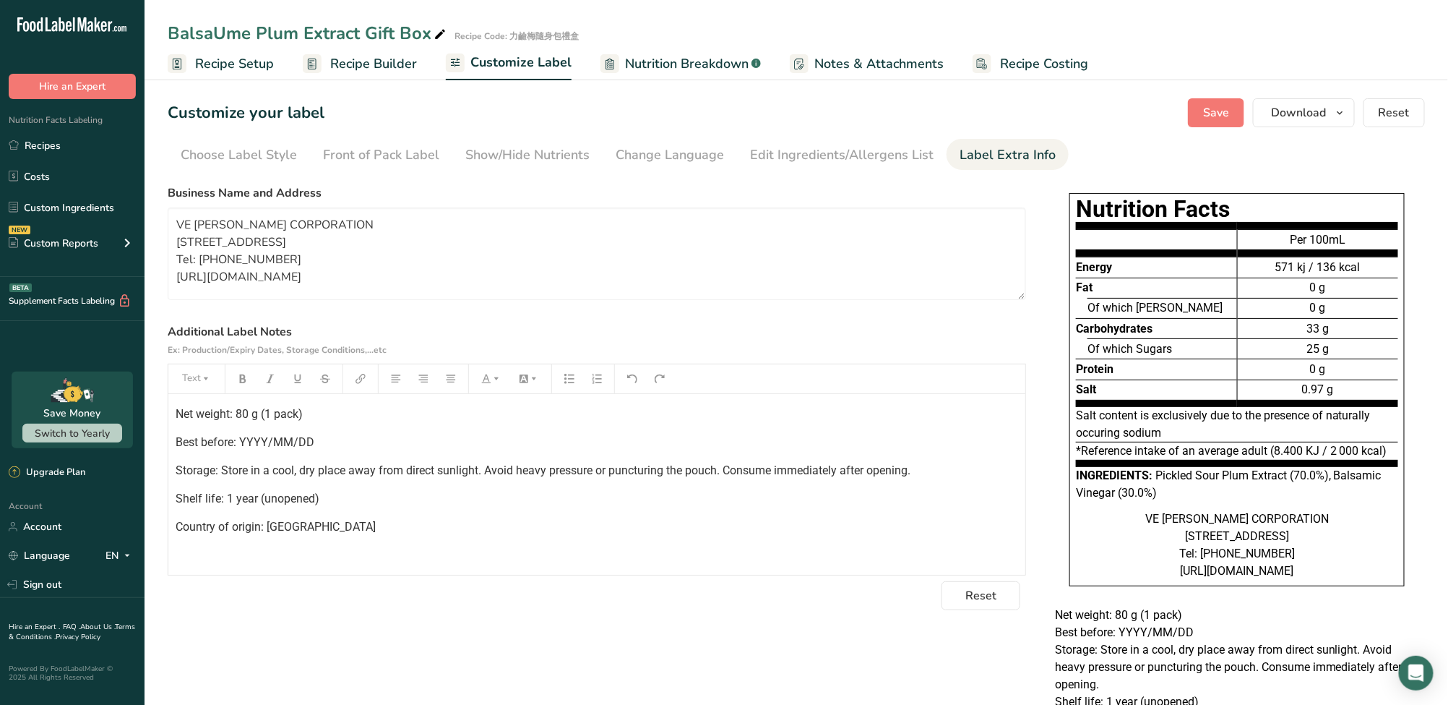
drag, startPoint x: 155, startPoint y: 64, endPoint x: -18, endPoint y: 357, distance: 340.5
click at [0, 357] on html ".a-20{fill:#fff;} Hire an Expert Nutrition Facts Labeling Recipes Costs Custom …" at bounding box center [724, 384] width 1448 height 768
click at [378, 71] on span "Recipe Builder" at bounding box center [373, 64] width 87 height 20
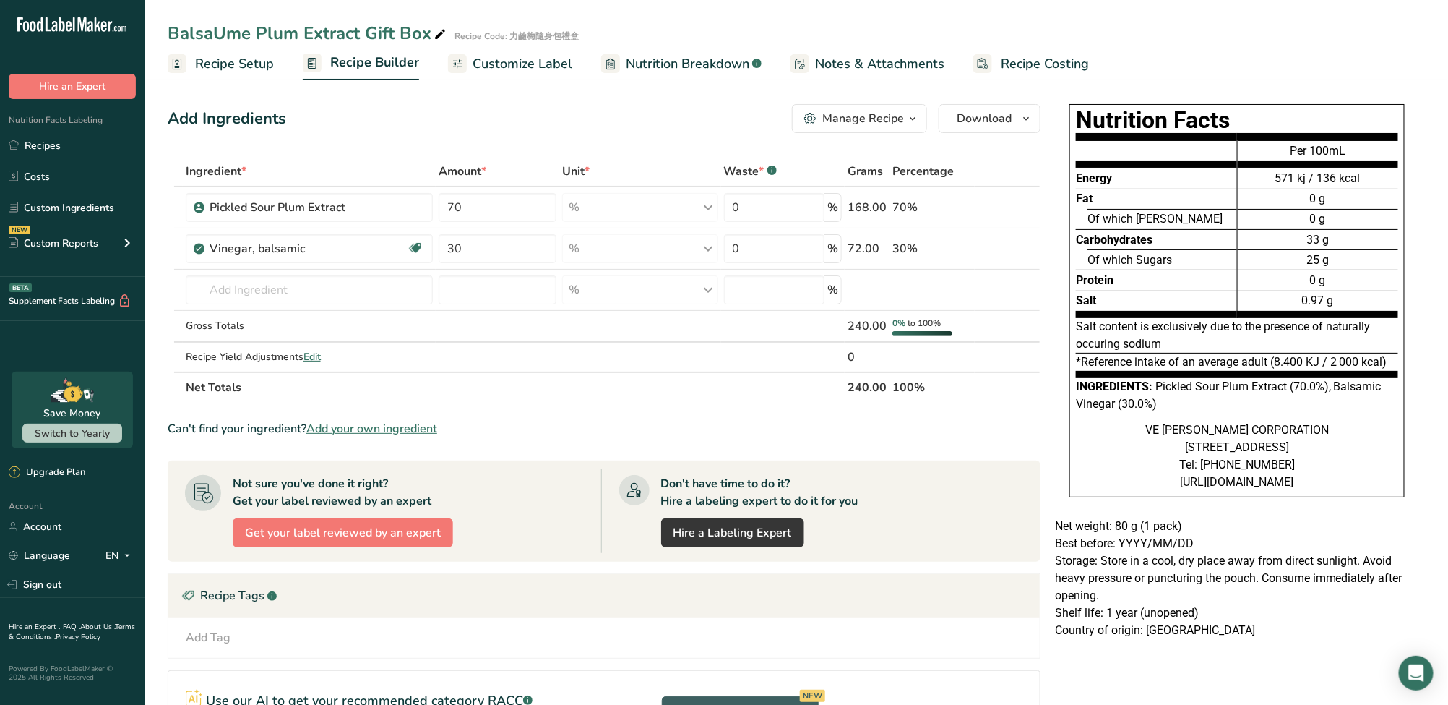
click at [279, 125] on div "Add Ingredients" at bounding box center [227, 119] width 119 height 24
drag, startPoint x: 291, startPoint y: 121, endPoint x: 147, endPoint y: 116, distance: 143.2
click at [147, 116] on section "Add Ingredients Manage Recipe Delete Recipe Duplicate Recipe Scale Recipe Save …" at bounding box center [797, 486] width 1304 height 823
copy div "Add Ingredients"
click at [538, 62] on span "Customize Label" at bounding box center [523, 64] width 100 height 20
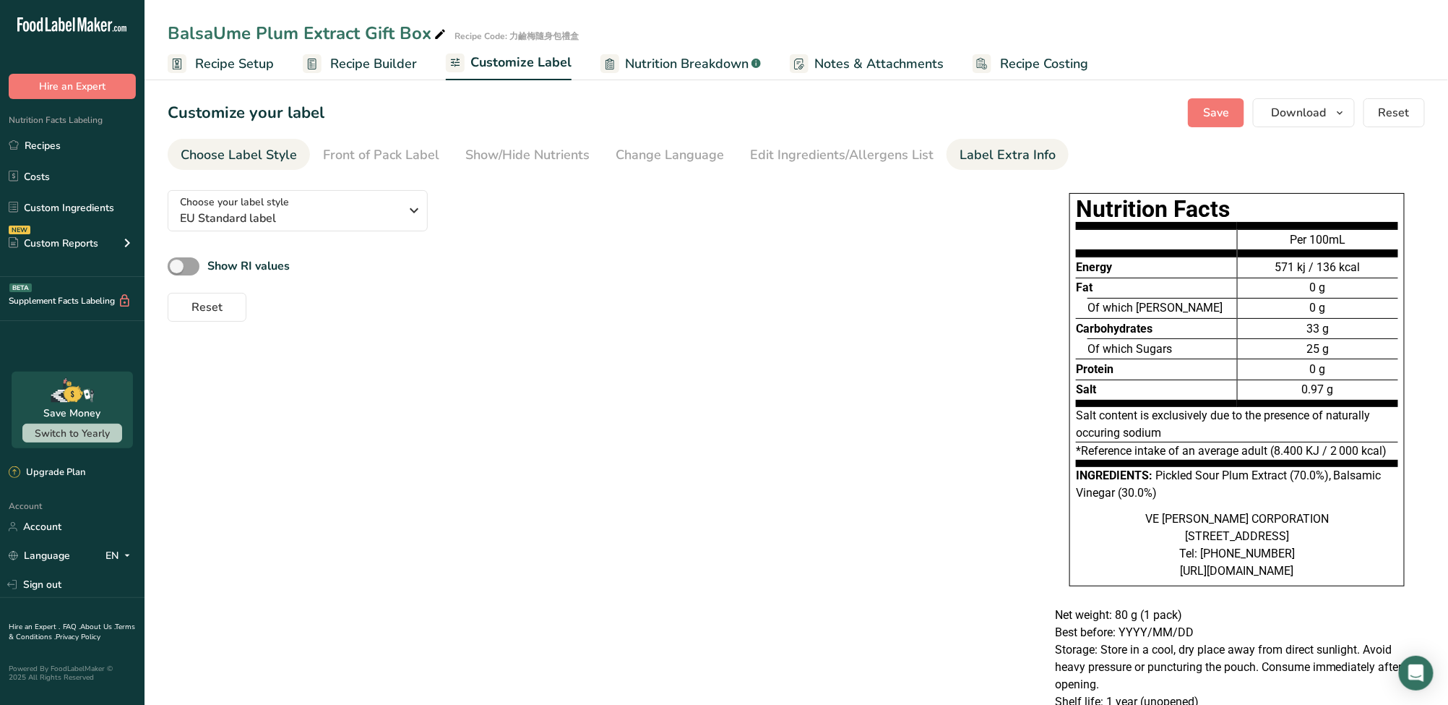
click at [979, 155] on div "Label Extra Info" at bounding box center [1008, 155] width 96 height 20
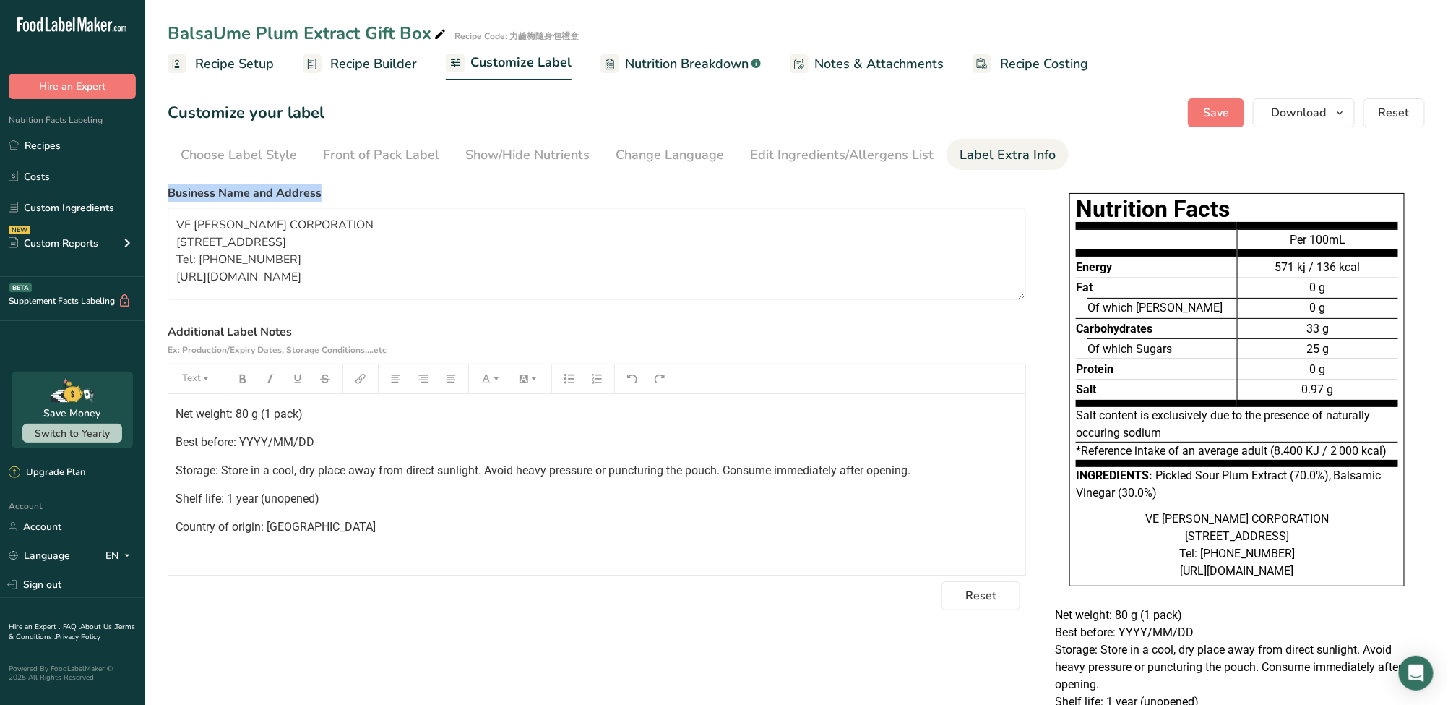
drag, startPoint x: 322, startPoint y: 191, endPoint x: 146, endPoint y: 196, distance: 175.7
click at [146, 196] on section "Customize your label Save Download Choose what to show on your downloaded label…" at bounding box center [797, 421] width 1304 height 693
copy label "Business Name and Address"
drag, startPoint x: 326, startPoint y: 329, endPoint x: 154, endPoint y: 331, distance: 172.0
click at [154, 331] on section "Customize your label Save Download Choose what to show on your downloaded label…" at bounding box center [797, 421] width 1304 height 693
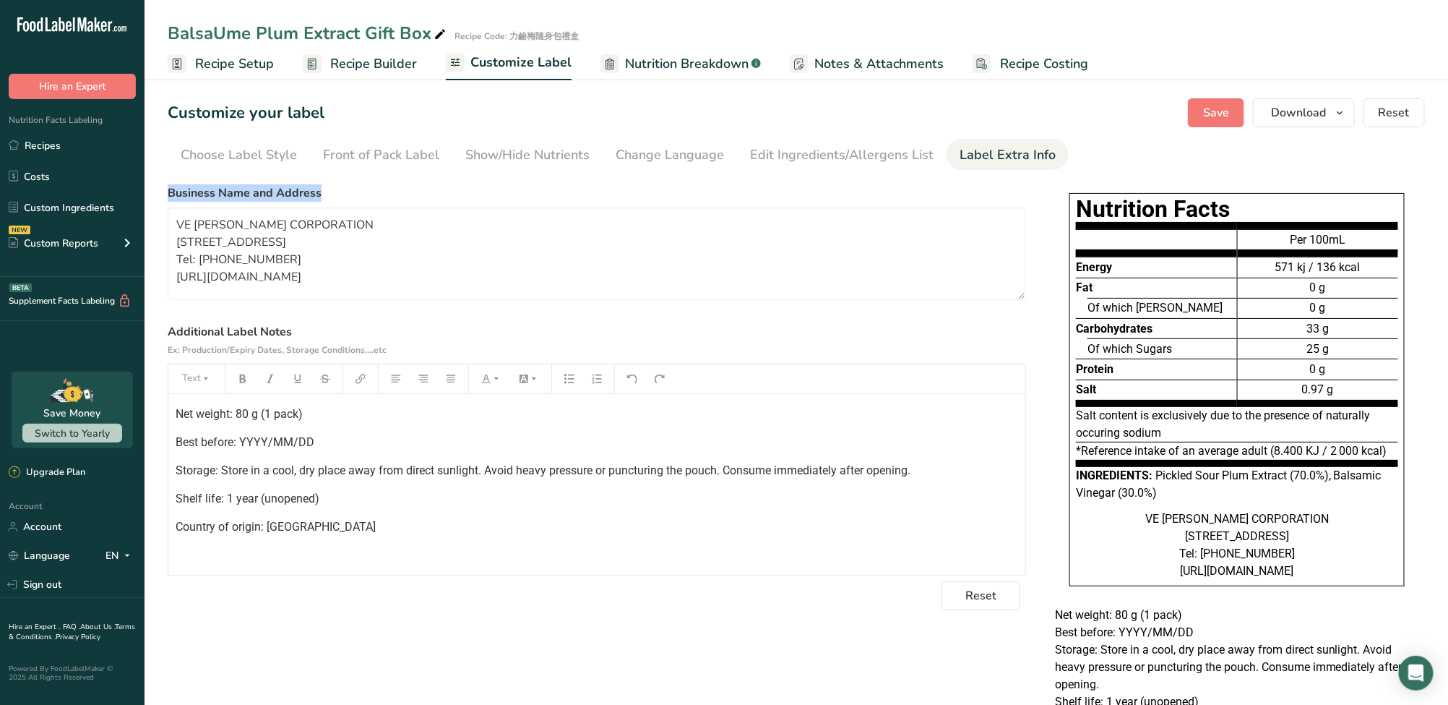
copy label "Additional Label Notes"
click at [1219, 112] on span "Save" at bounding box center [1216, 112] width 26 height 17
drag, startPoint x: 69, startPoint y: 144, endPoint x: 78, endPoint y: 139, distance: 10.0
click at [72, 145] on link "Recipes" at bounding box center [72, 145] width 145 height 27
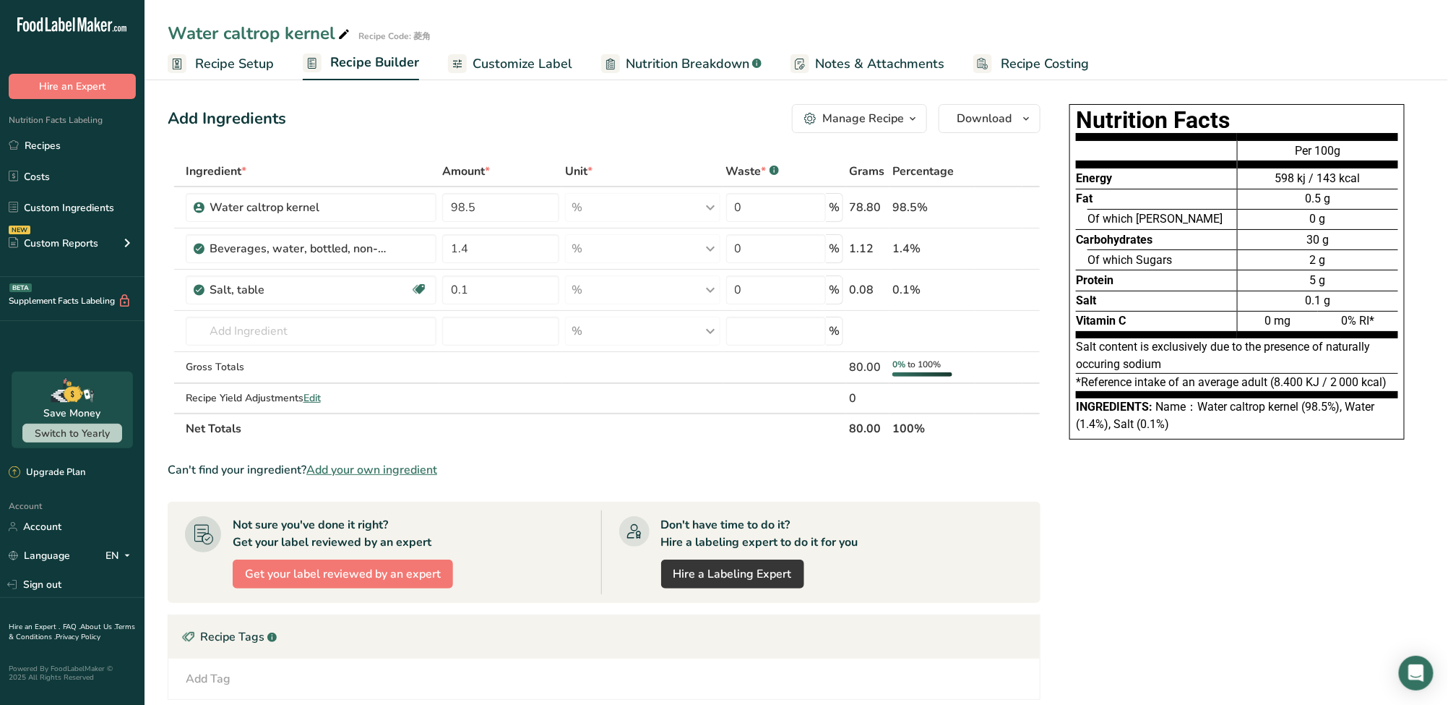
click at [515, 68] on span "Customize Label" at bounding box center [523, 64] width 100 height 20
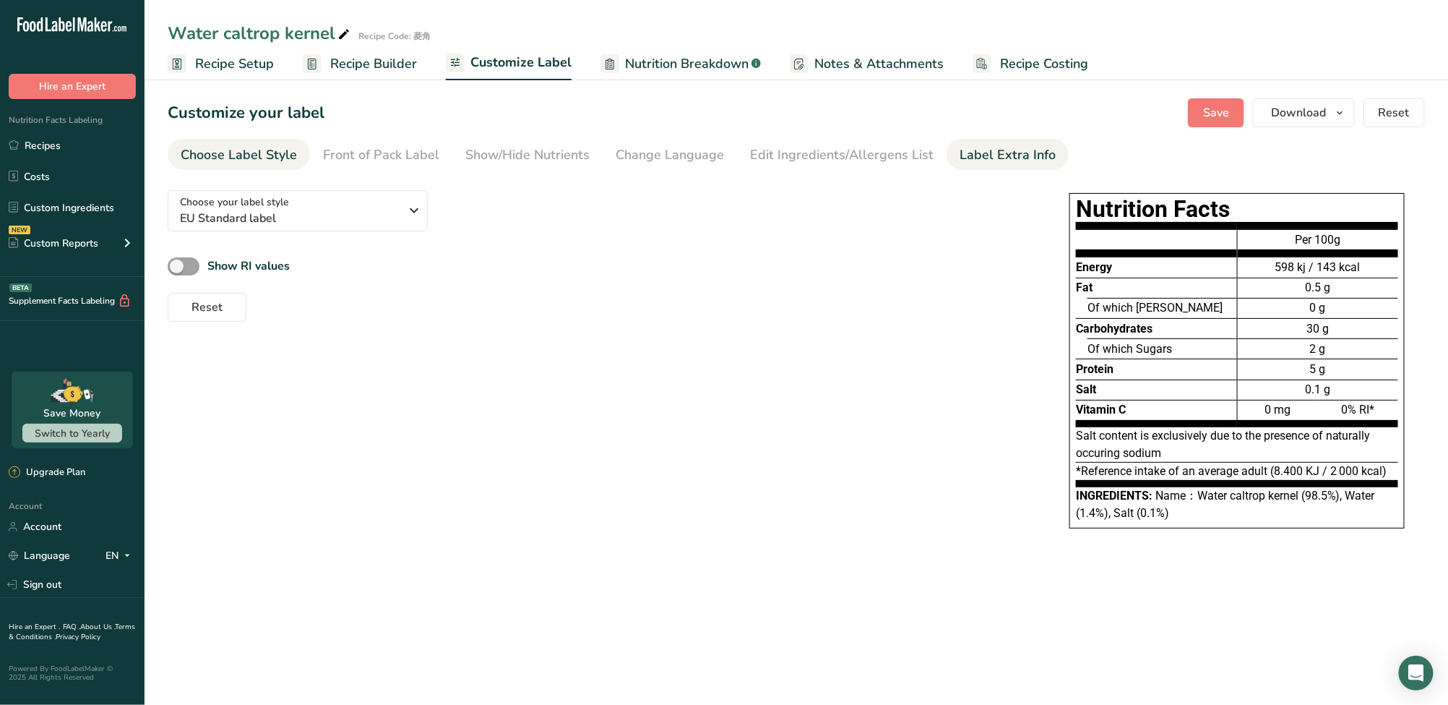
click at [1001, 158] on div "Label Extra Info" at bounding box center [1008, 155] width 96 height 20
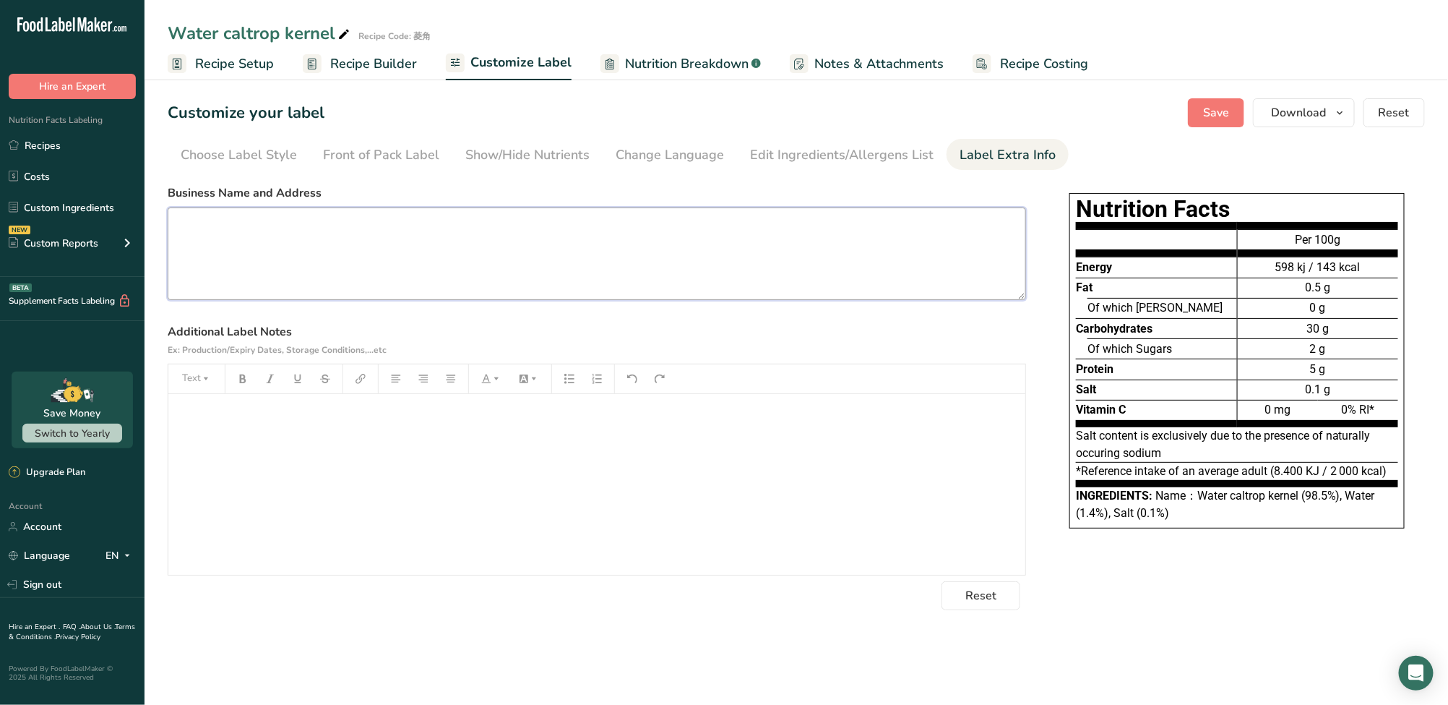
click at [642, 267] on textarea at bounding box center [597, 253] width 859 height 93
click at [339, 270] on textarea at bounding box center [597, 253] width 859 height 93
paste textarea "VE WONG CORPORATION 5F, No. 79, Sec. 2, Zhongshan N. Rd., Zhongshan Dist., [GEO…"
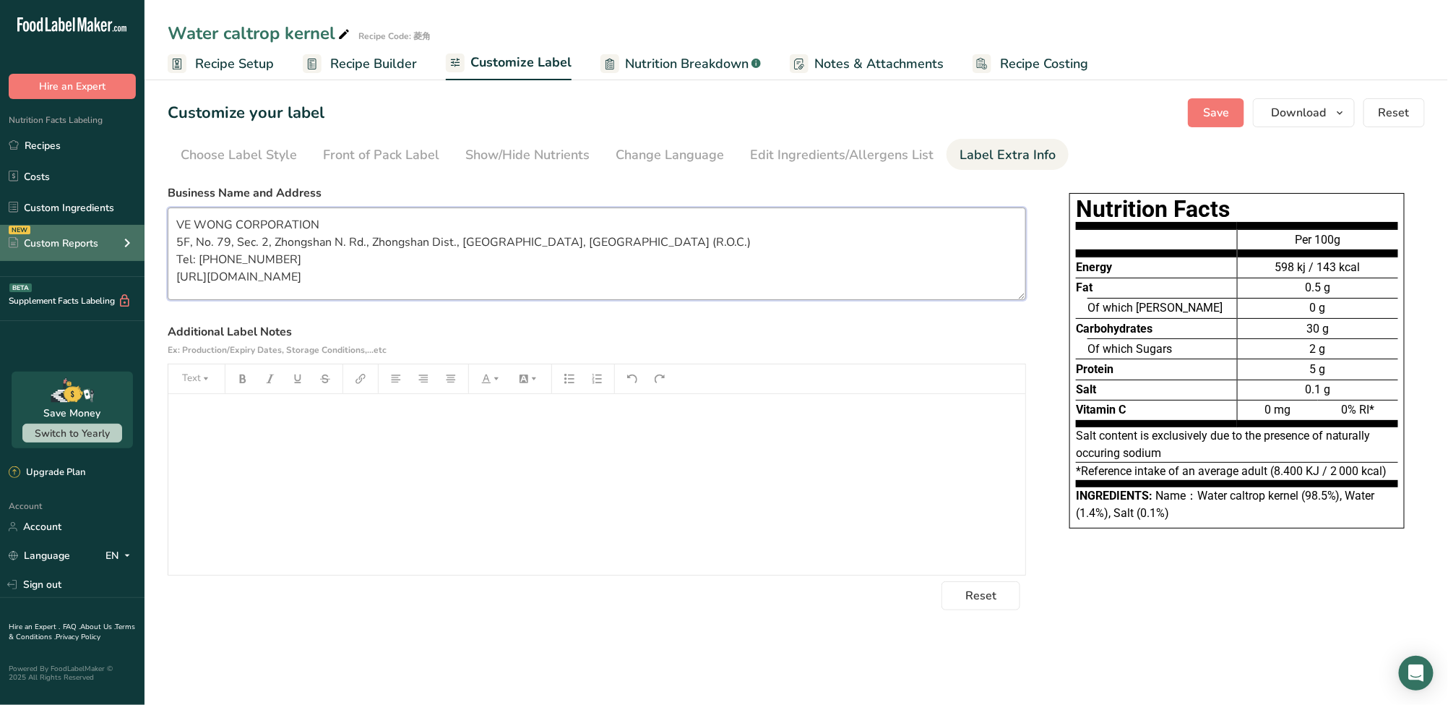
type textarea "VE WONG CORPORATION 5F, No. 79, Sec. 2, Zhongshan N. Rd., Zhongshan Dist., [GEO…"
click at [298, 455] on div "﻿" at bounding box center [596, 484] width 857 height 181
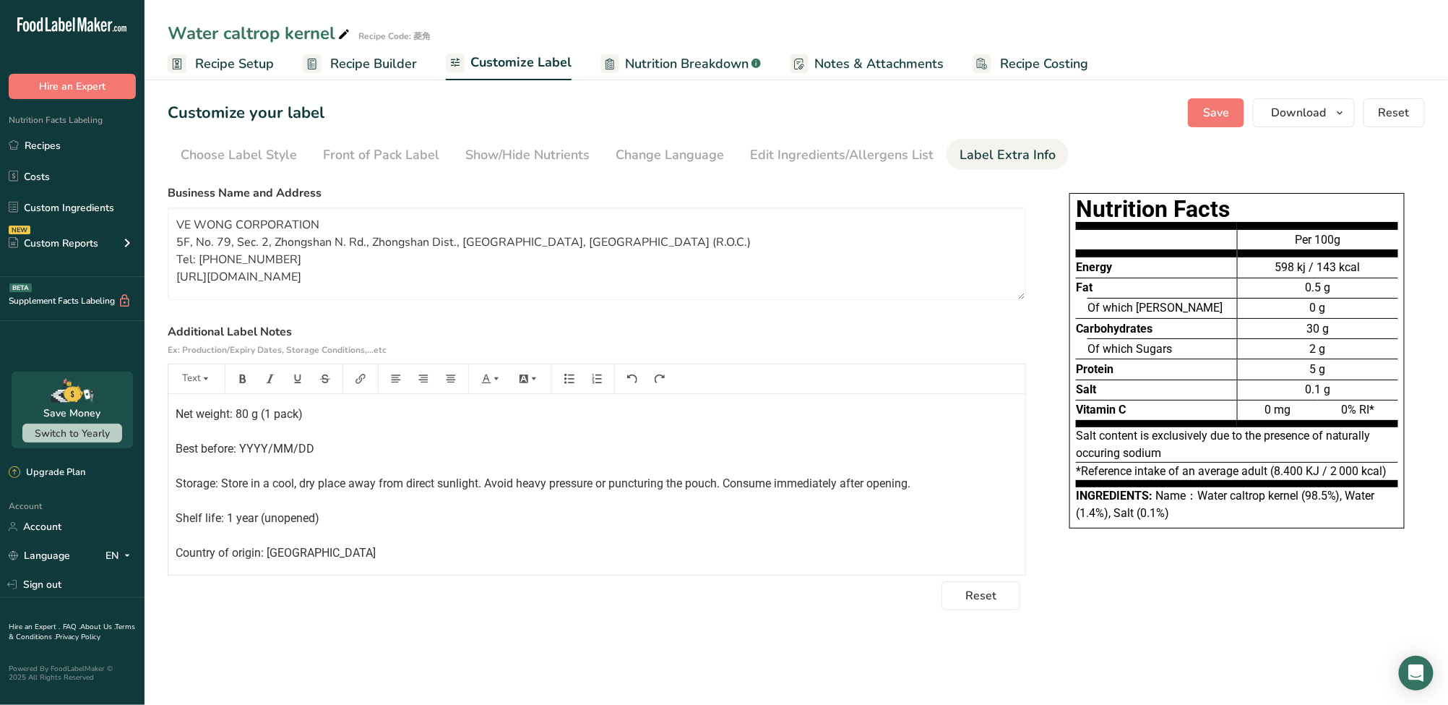
click at [1213, 129] on section "Customize your label Save Download Choose what to show on your downloaded label…" at bounding box center [797, 354] width 1304 height 558
click at [1213, 112] on span "Save" at bounding box center [1216, 112] width 26 height 17
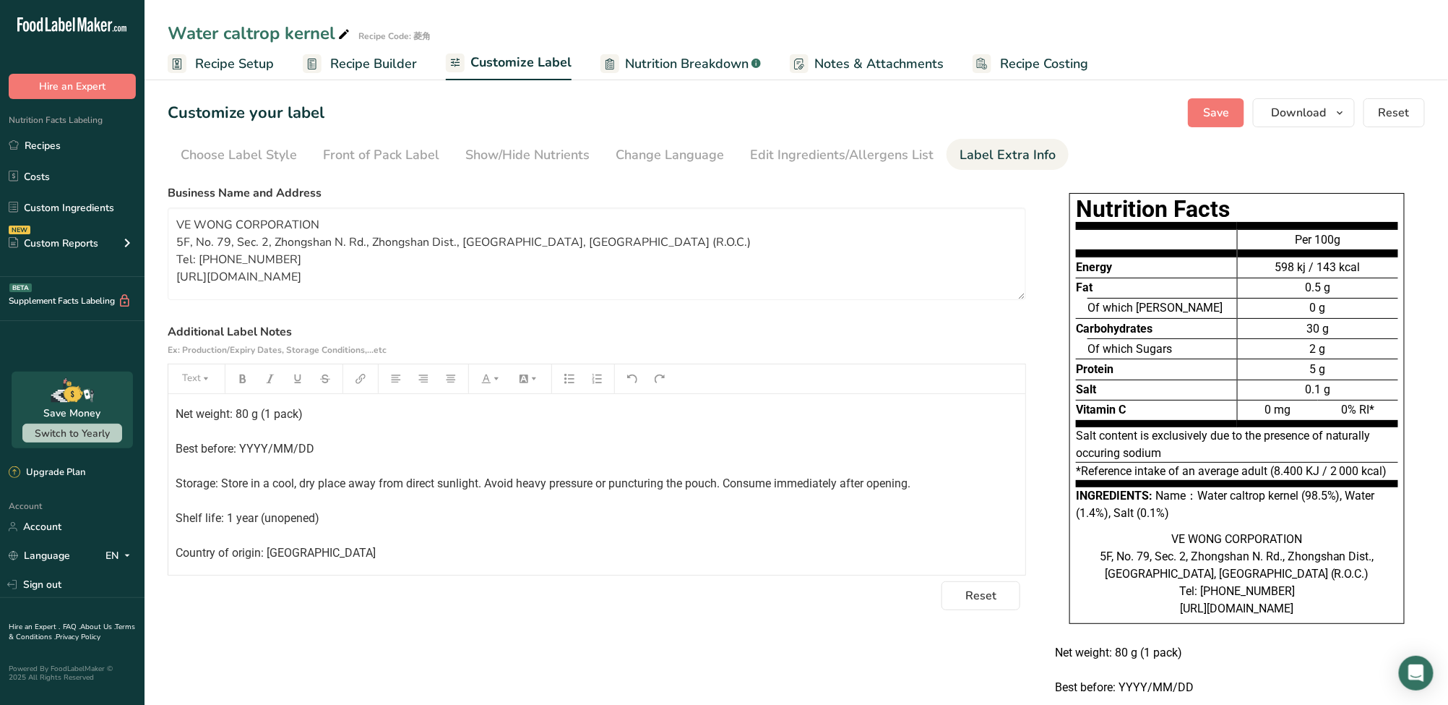
click at [390, 66] on span "Recipe Builder" at bounding box center [373, 64] width 87 height 20
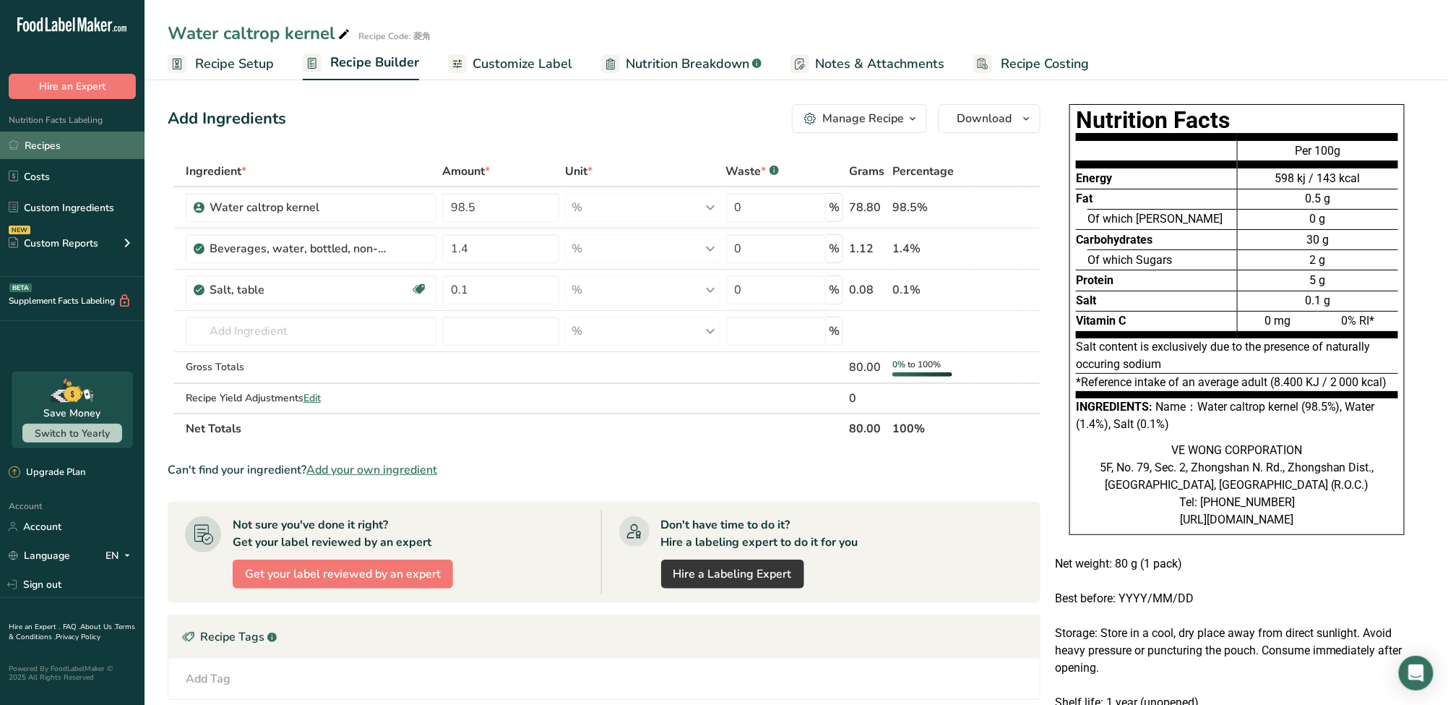
click at [70, 145] on link "Recipes" at bounding box center [72, 145] width 145 height 27
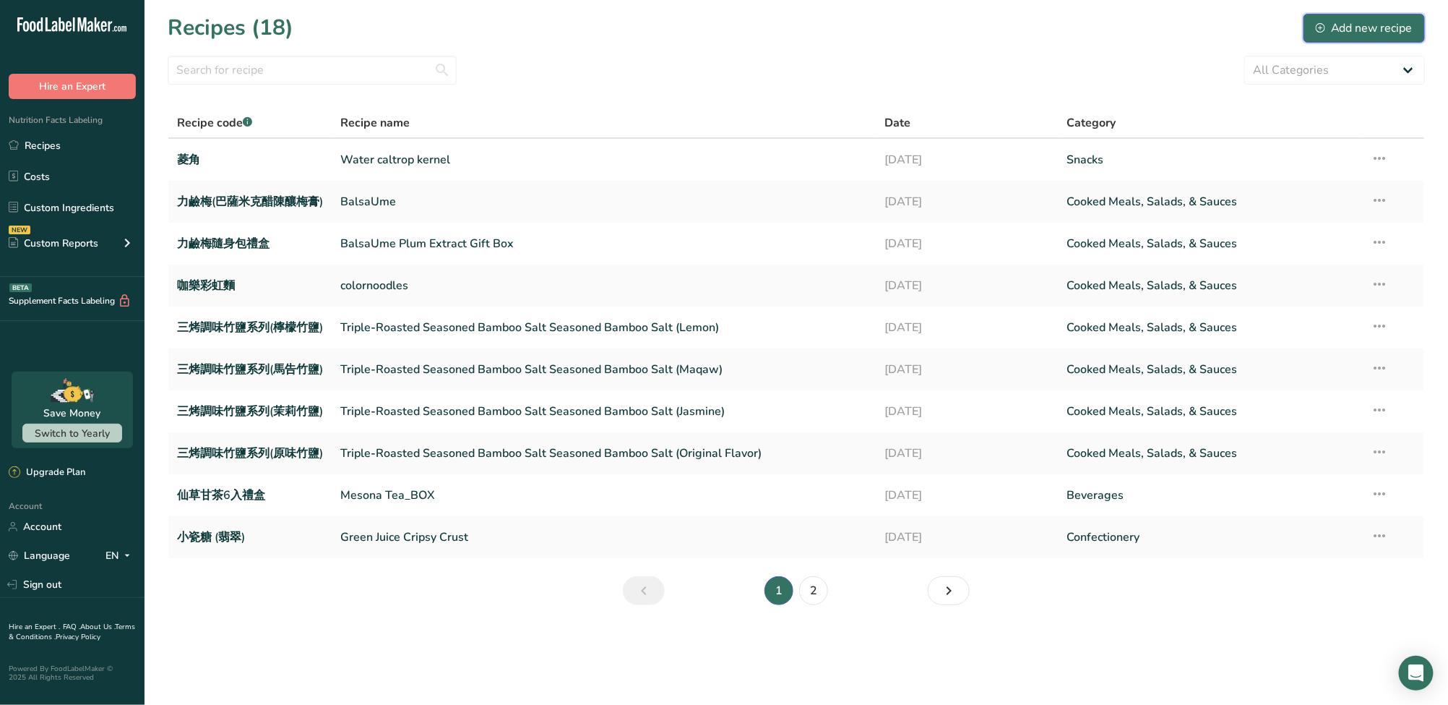
click at [1341, 20] on div "Add new recipe" at bounding box center [1364, 28] width 97 height 17
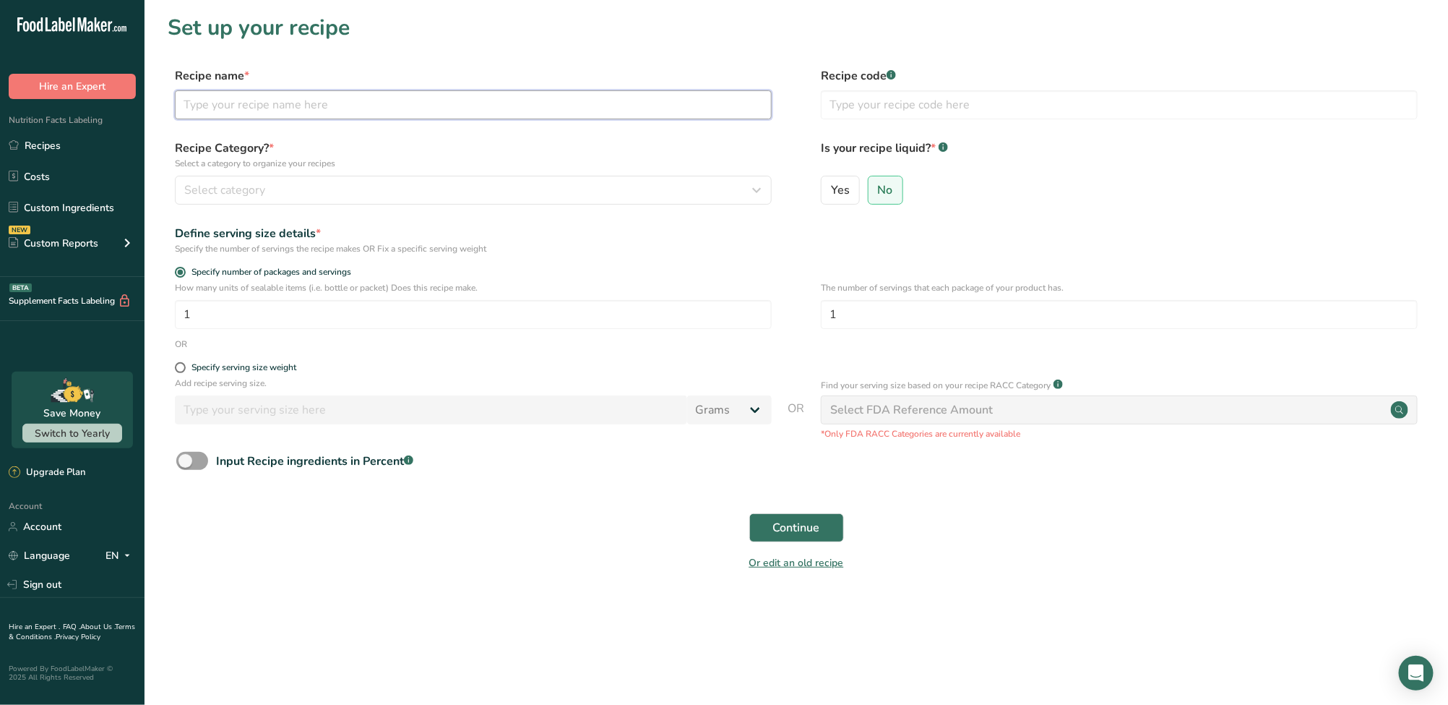
click at [317, 101] on input "text" at bounding box center [473, 104] width 597 height 29
click at [364, 105] on input "text" at bounding box center [473, 104] width 597 height 29
paste input "Orange Chrysanthemum Pouchong Tea"
type input "Orange Chrysanthemum Pouchong Tea"
click at [888, 109] on input "text" at bounding box center [1119, 104] width 597 height 29
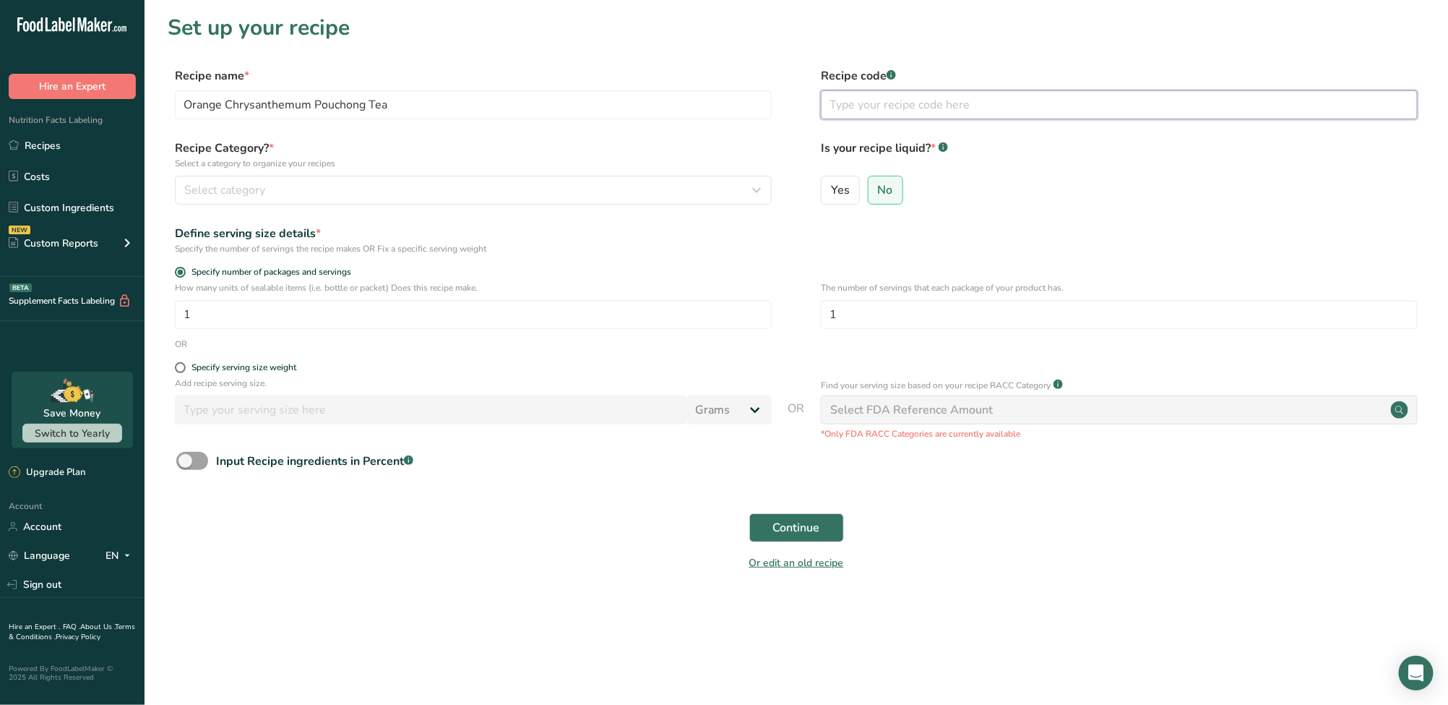
paste input "柑橙菊香包種茶"
click at [835, 103] on input "柑橙菊香包種茶" at bounding box center [1119, 104] width 597 height 29
type input "小草作 柑橙菊香包種茶"
click at [348, 192] on div "Select category" at bounding box center [469, 189] width 570 height 17
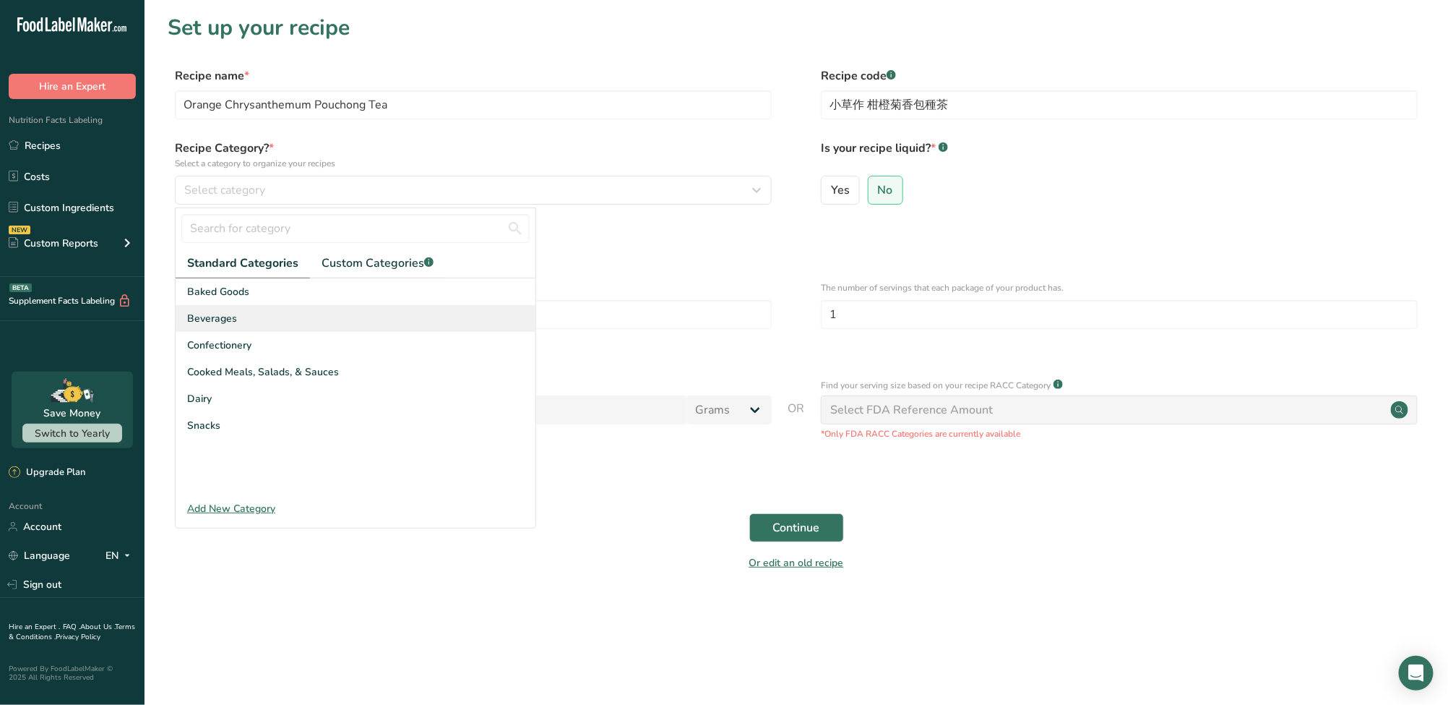
click at [247, 314] on div "Beverages" at bounding box center [356, 318] width 360 height 27
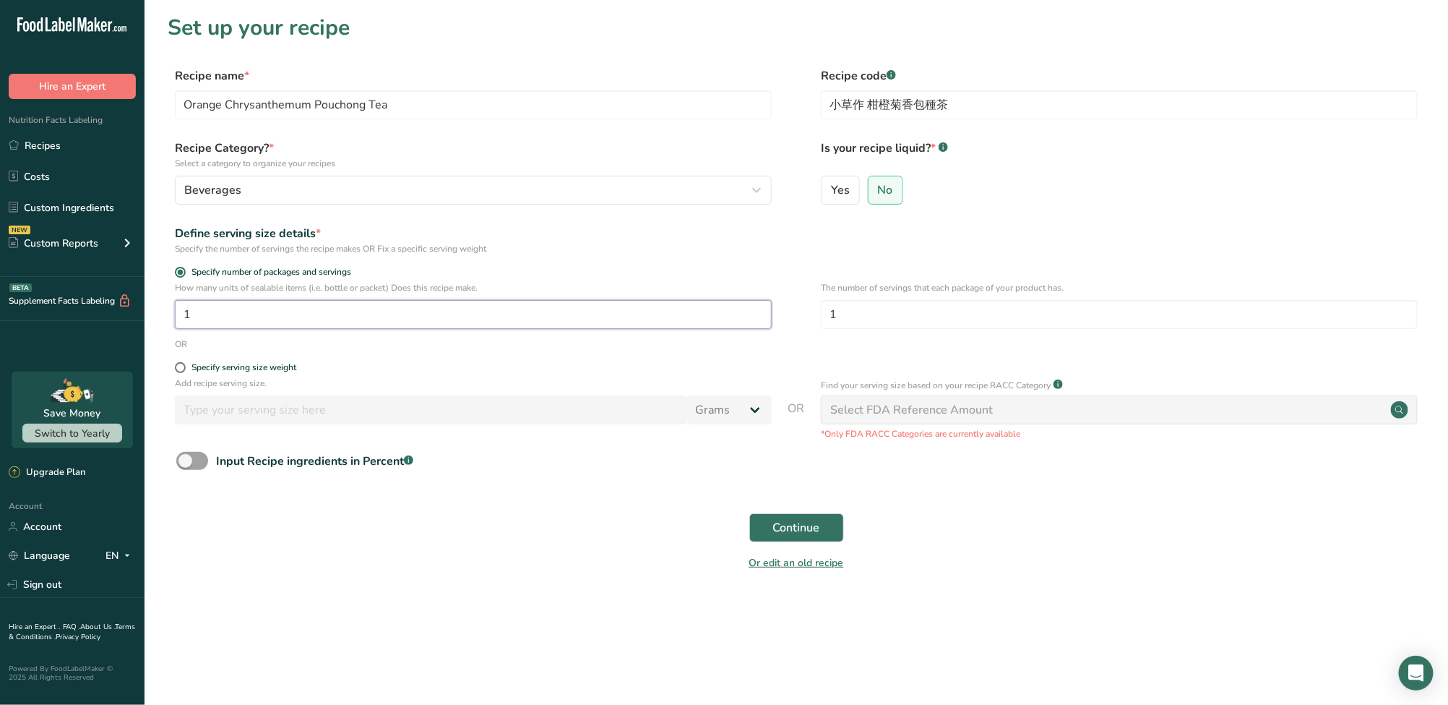
click at [272, 321] on input "1" at bounding box center [473, 314] width 597 height 29
drag, startPoint x: 910, startPoint y: 316, endPoint x: 782, endPoint y: 311, distance: 128.0
click at [782, 311] on div "How many units of sealable items (i.e. bottle or packet) Does this recipe make.…" at bounding box center [797, 309] width 1258 height 56
type input "3"
click at [788, 352] on form "Recipe name * Orange Chrysanthemum Pouchong Tea Recipe code .a-a{fill:#347362;}…" at bounding box center [797, 323] width 1258 height 512
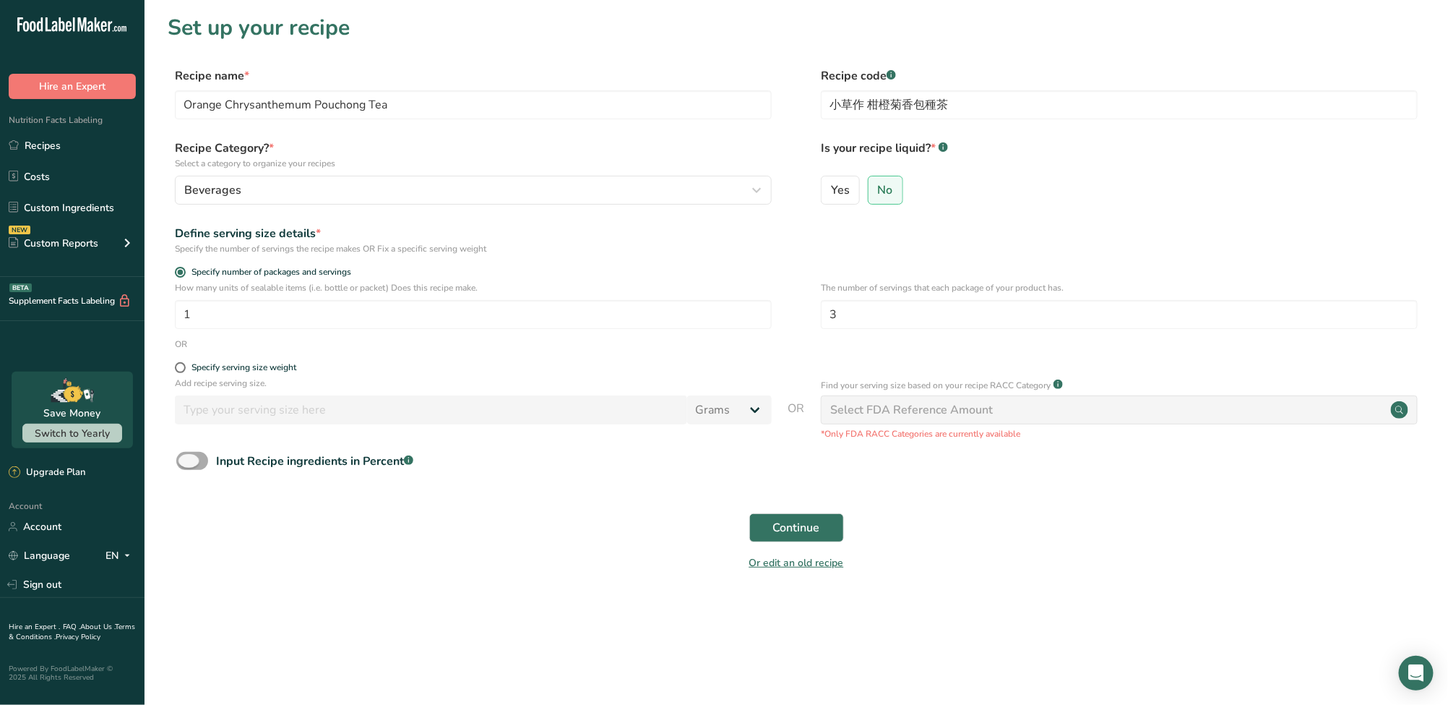
click at [200, 463] on span at bounding box center [192, 461] width 32 height 18
click at [186, 463] on input "Input Recipe ingredients in Percent .a-a{fill:#347362;}.b-a{fill:#fff;}" at bounding box center [180, 460] width 9 height 9
checkbox input "true"
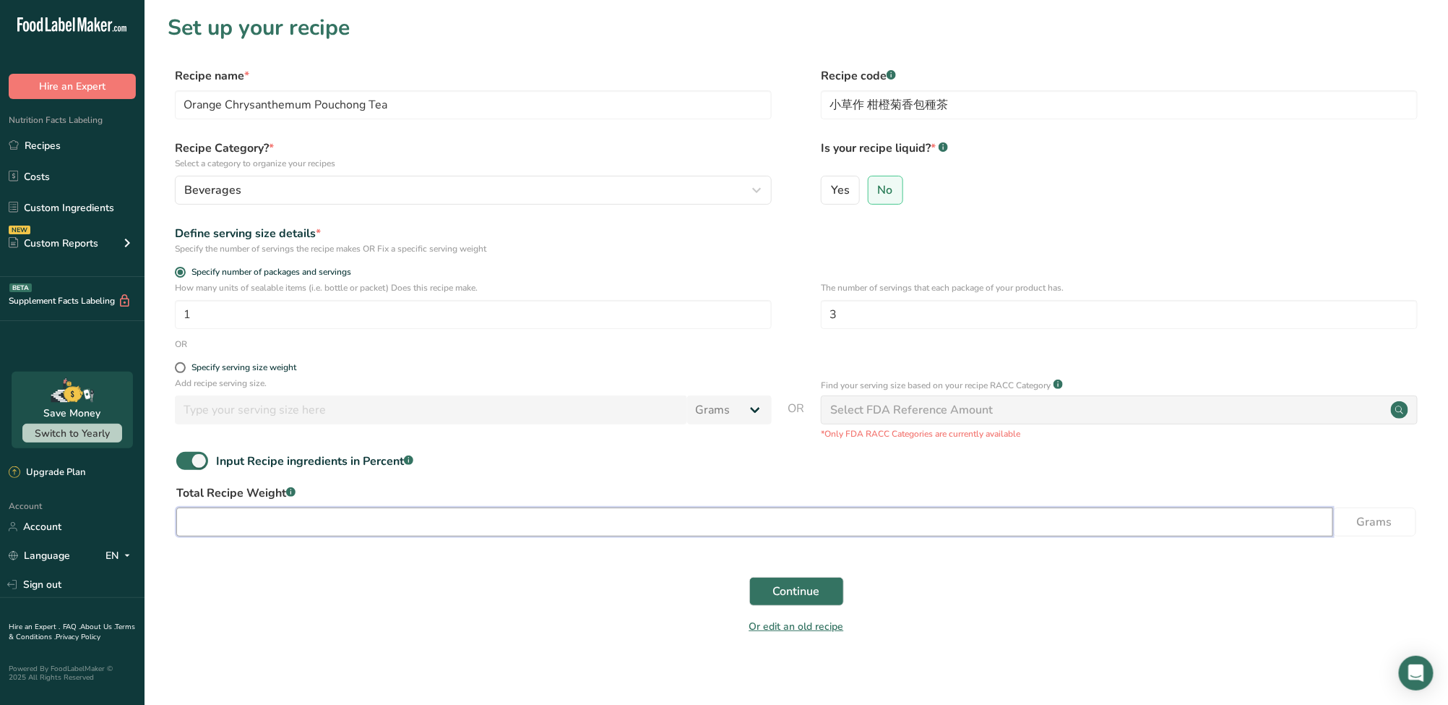
click at [270, 525] on input "number" at bounding box center [754, 521] width 1157 height 29
type input "27"
click at [317, 594] on div "Continue" at bounding box center [797, 591] width 1258 height 46
click at [790, 598] on span "Continue" at bounding box center [796, 591] width 47 height 17
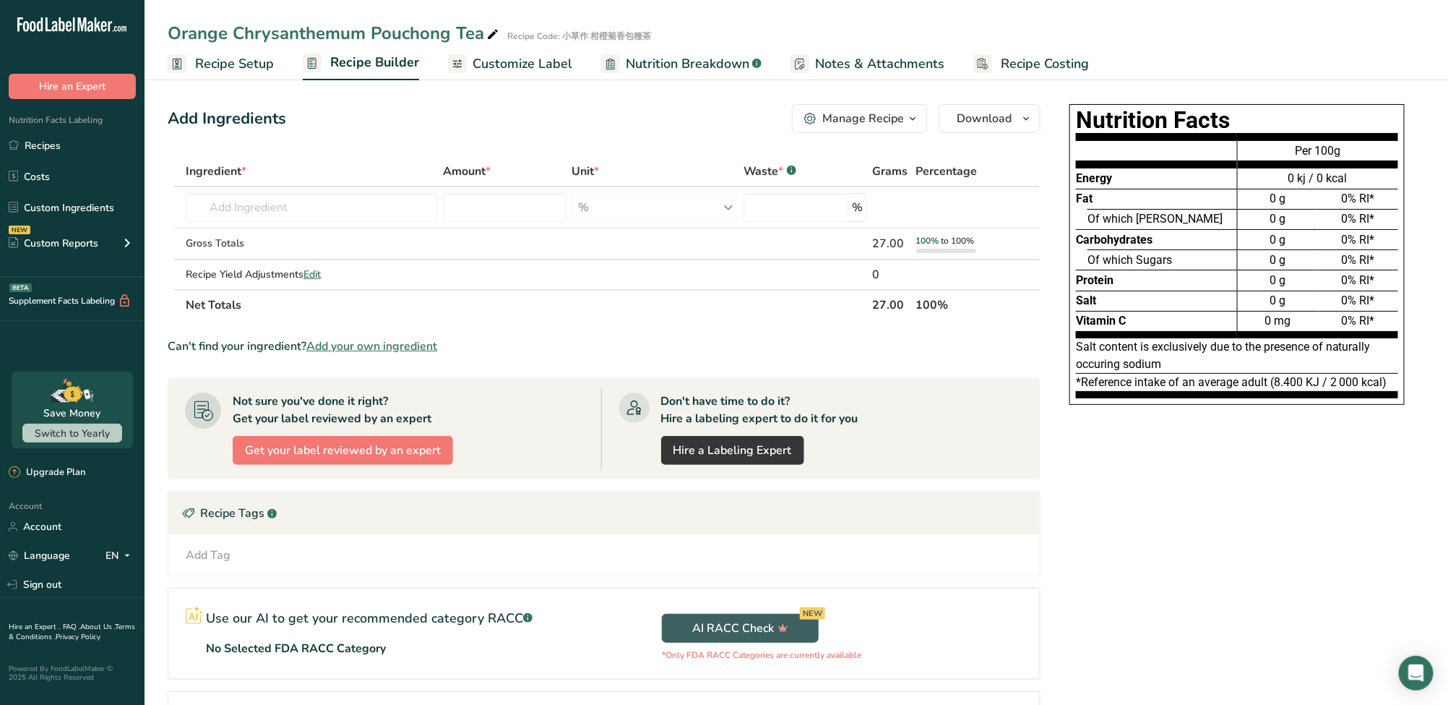
click at [247, 72] on span "Recipe Setup" at bounding box center [234, 64] width 79 height 20
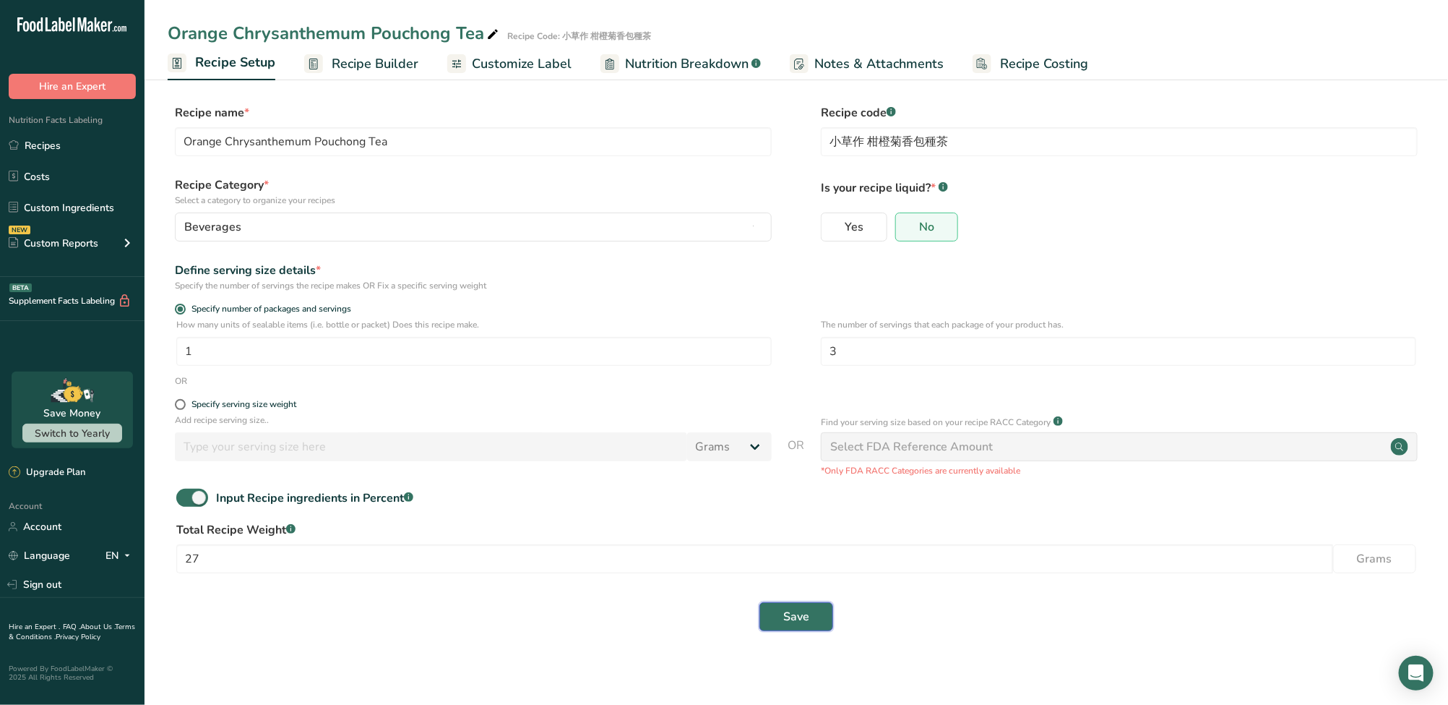
click at [809, 615] on span "Save" at bounding box center [796, 616] width 26 height 17
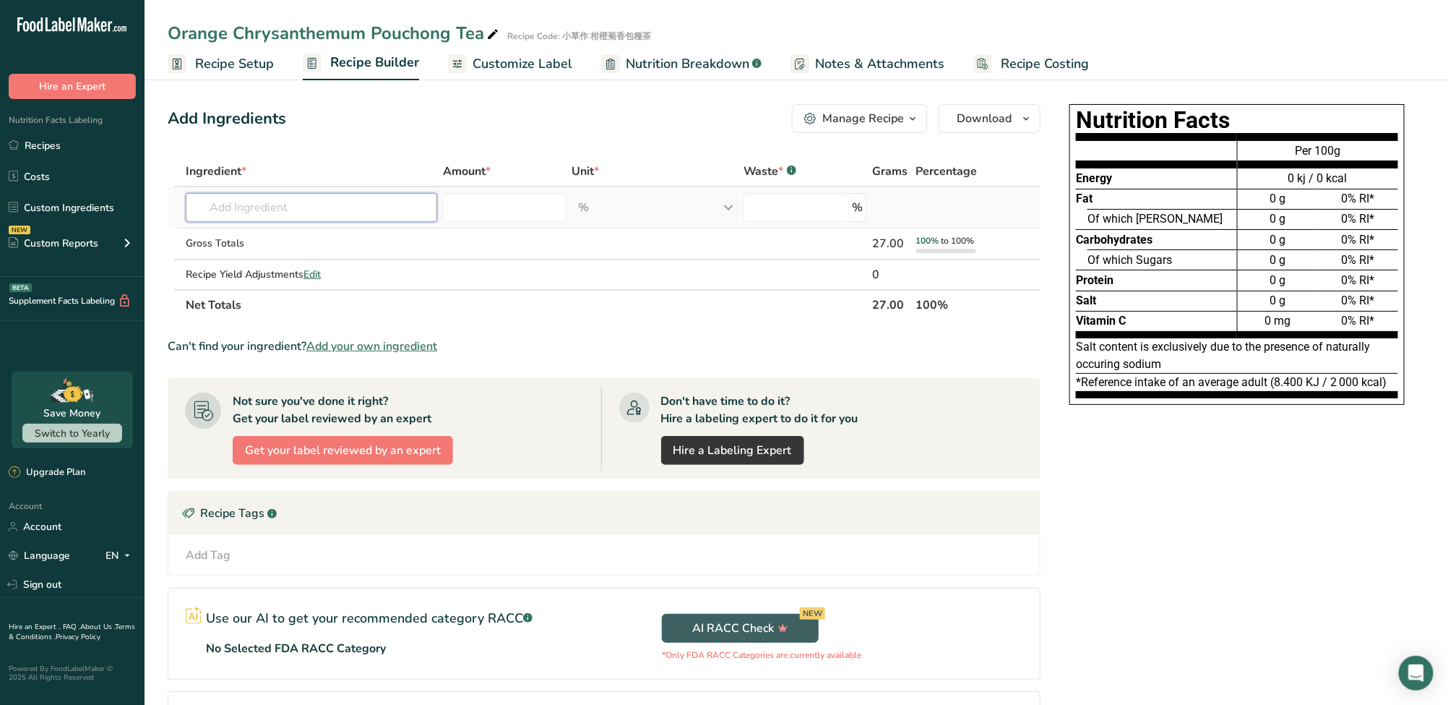
click at [296, 210] on input "text" at bounding box center [312, 207] width 252 height 29
paste input "Orange"
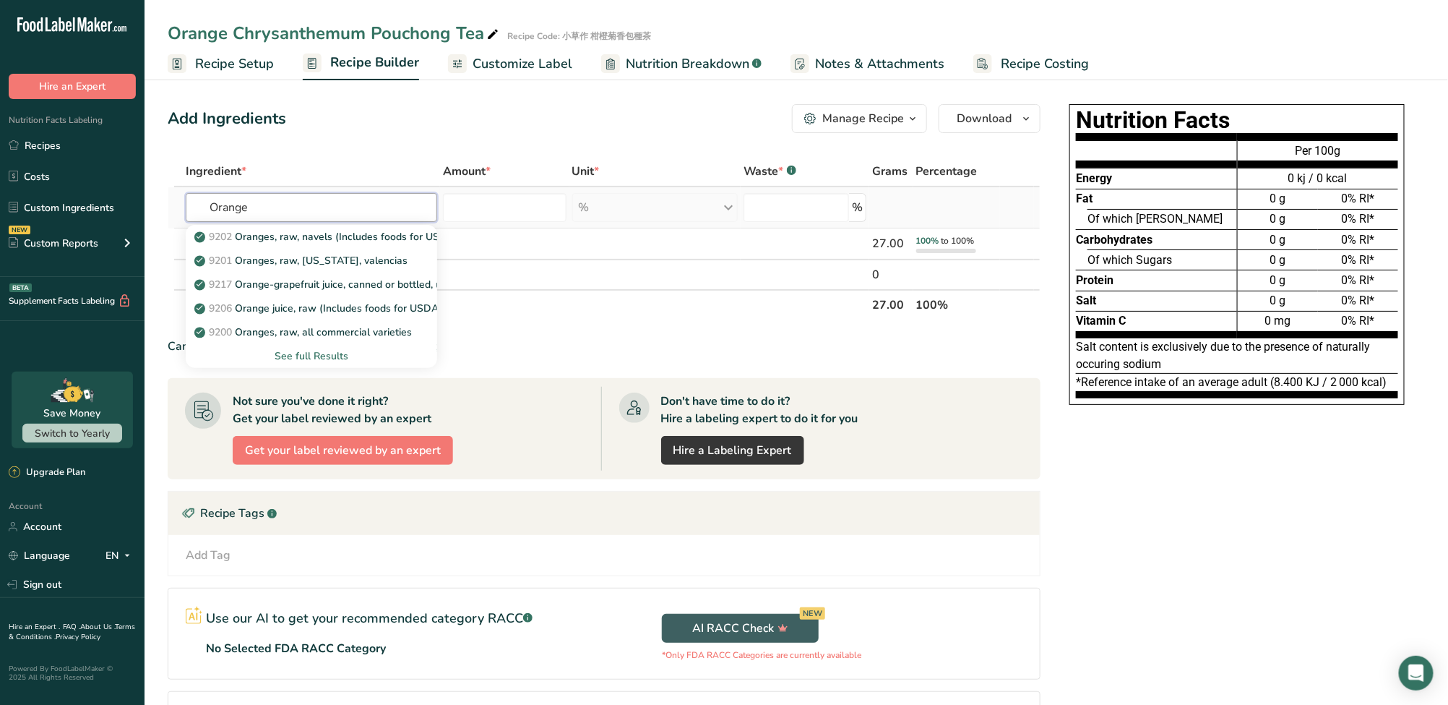
type input "Orange"
click at [332, 353] on div "See full Results" at bounding box center [311, 355] width 228 height 15
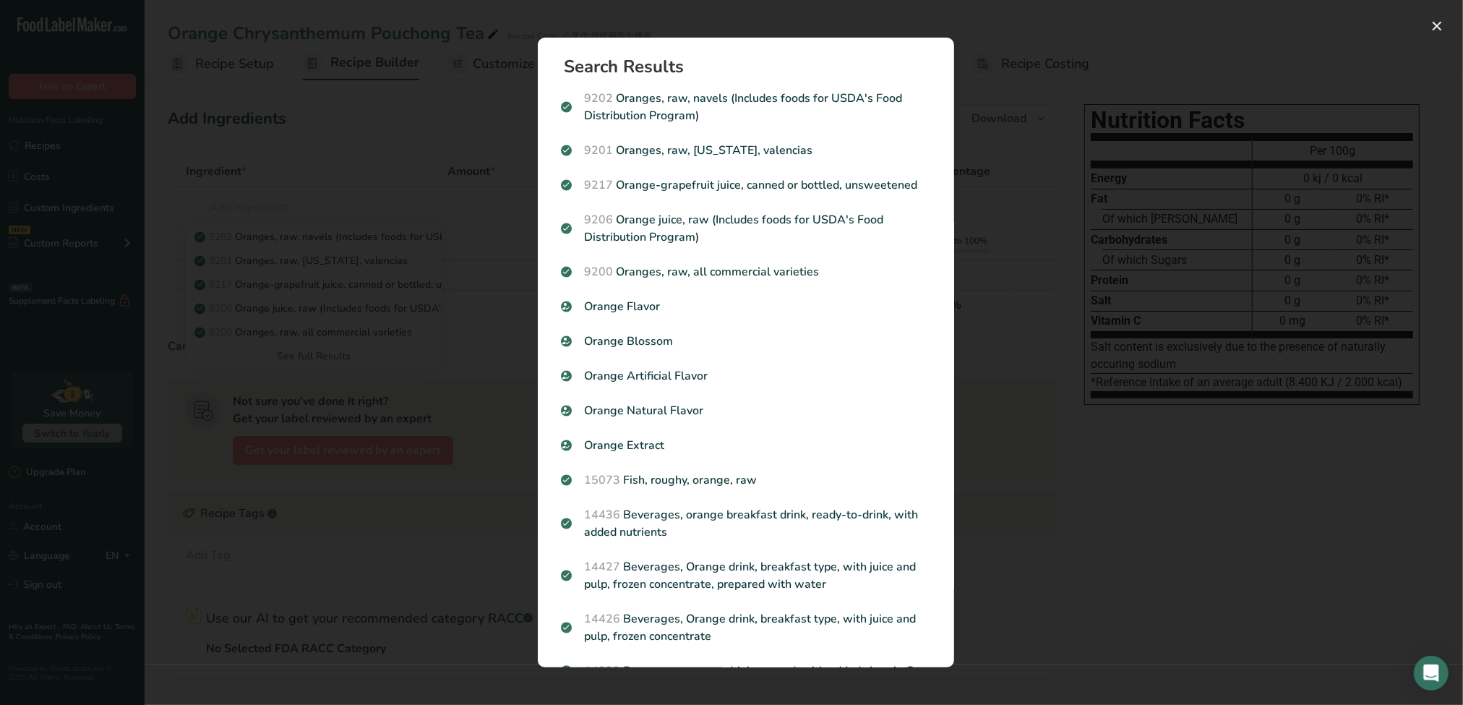
click at [486, 347] on div "Search results modal" at bounding box center [731, 352] width 1463 height 705
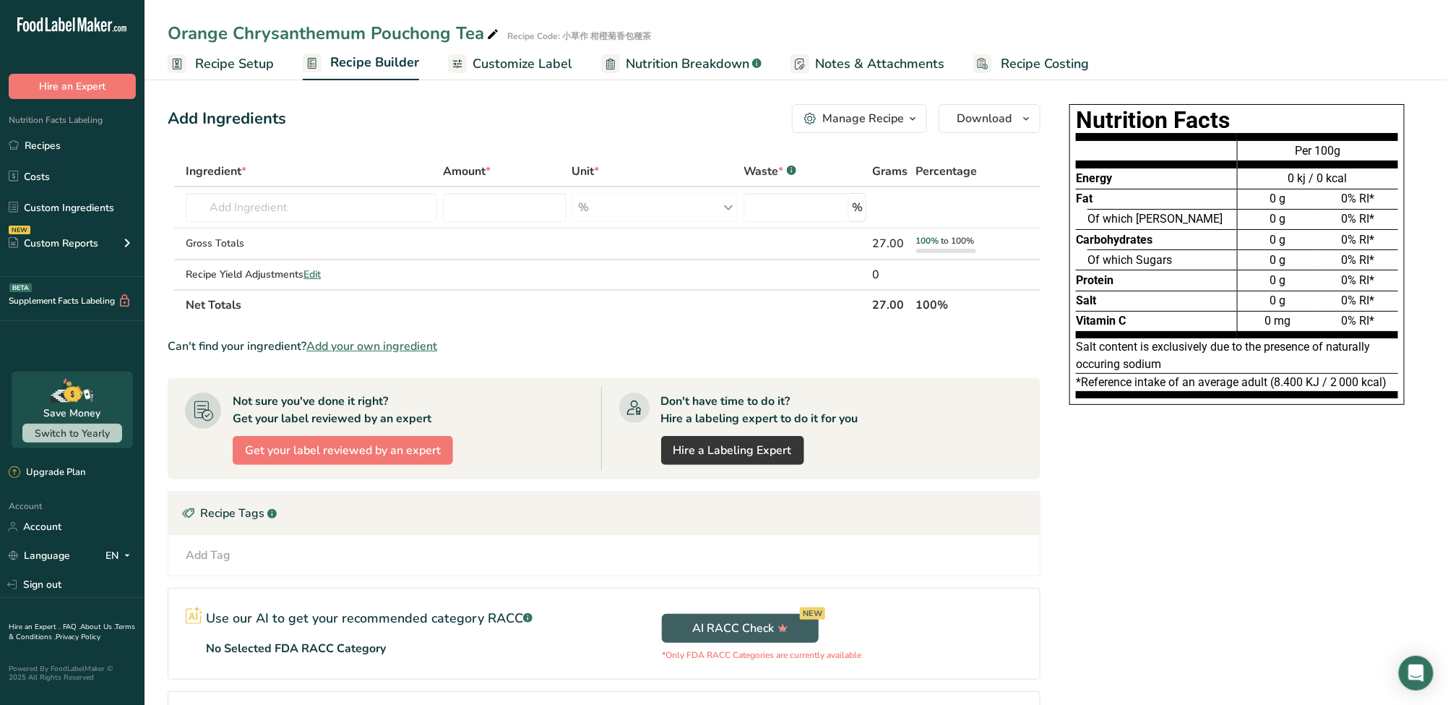
click at [341, 346] on span "Add your own ingredient" at bounding box center [371, 346] width 131 height 17
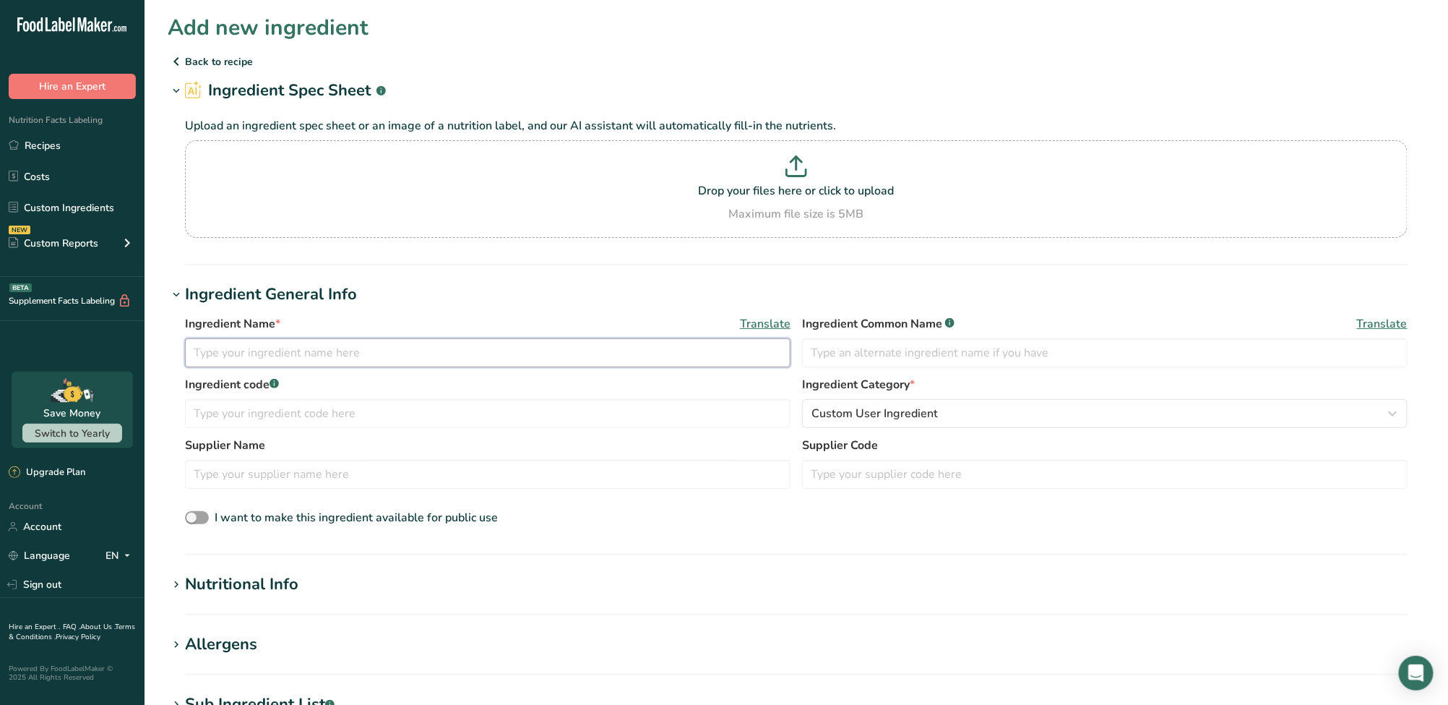
click at [274, 356] on input "text" at bounding box center [488, 352] width 606 height 29
paste input "Orange (dried)"
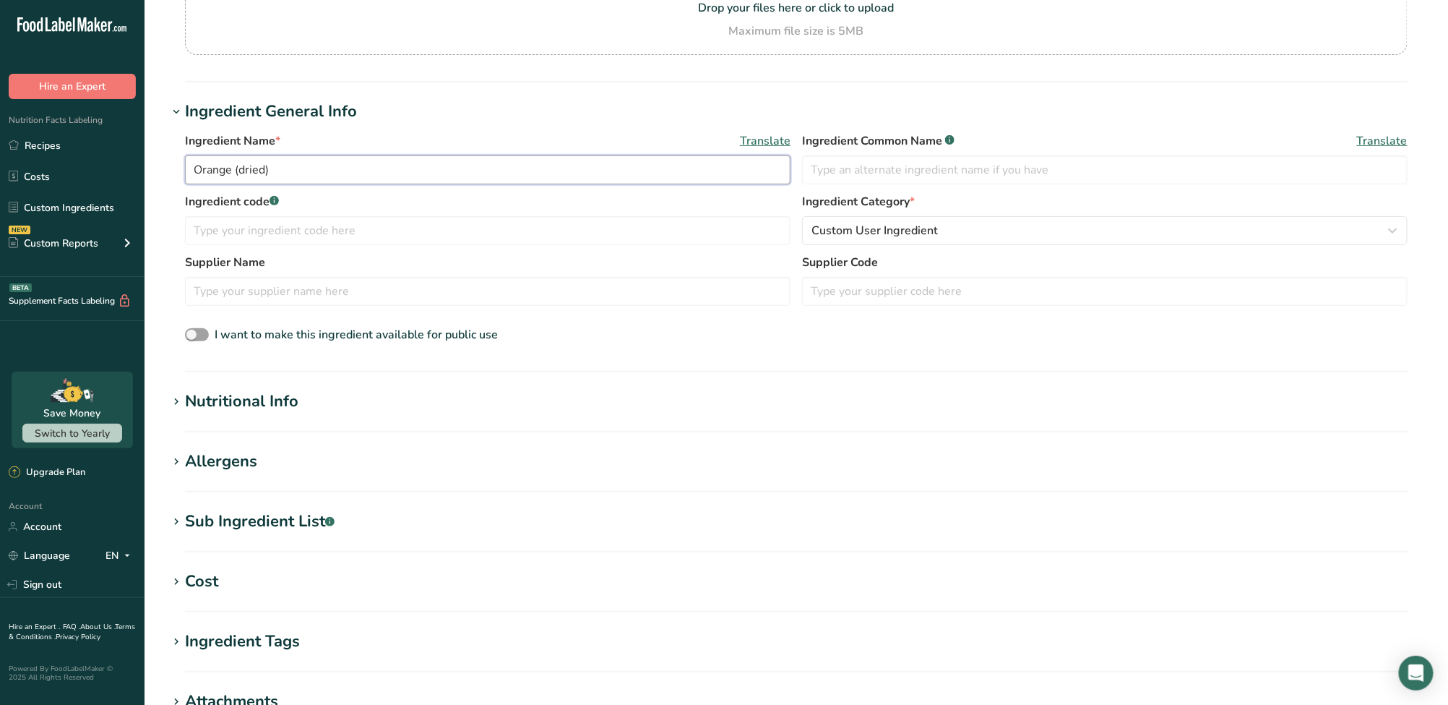
scroll to position [193, 0]
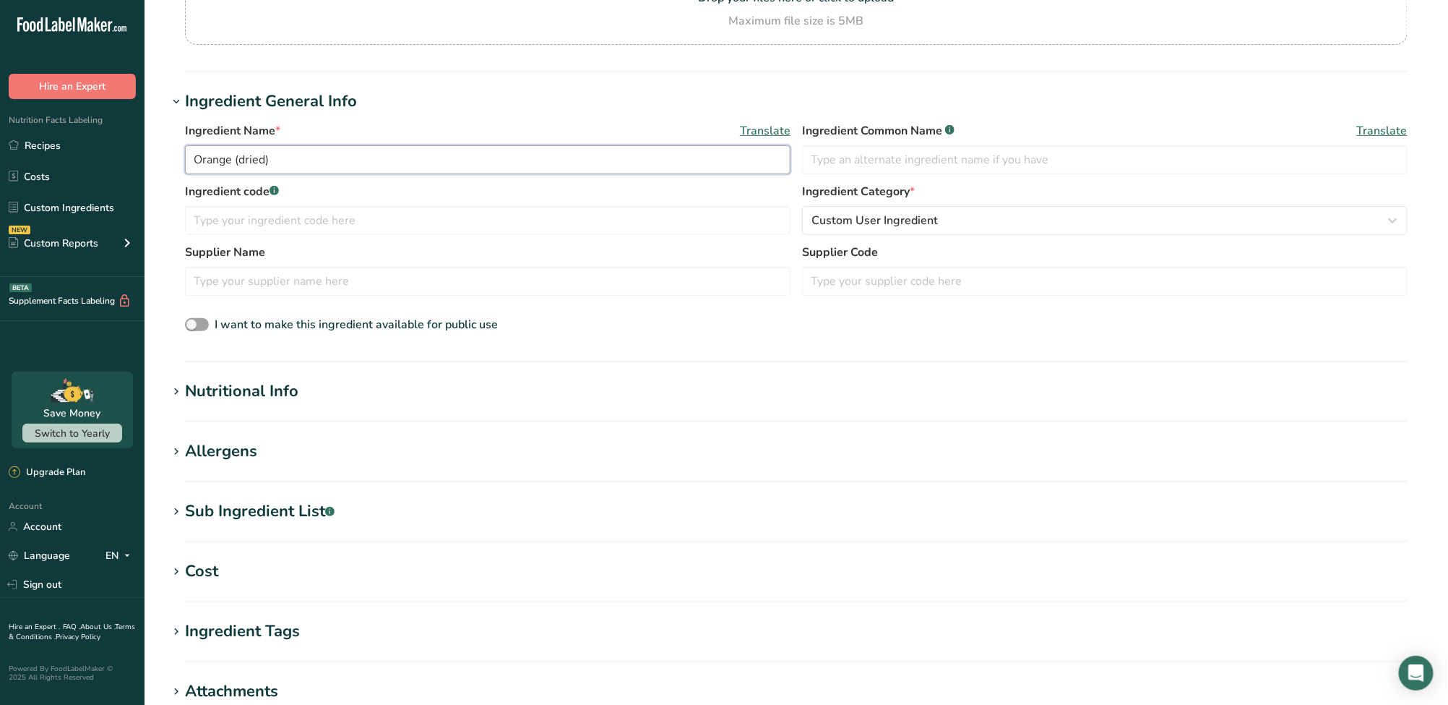
type input "Orange (dried)"
click at [236, 390] on div "Nutritional Info" at bounding box center [241, 391] width 113 height 24
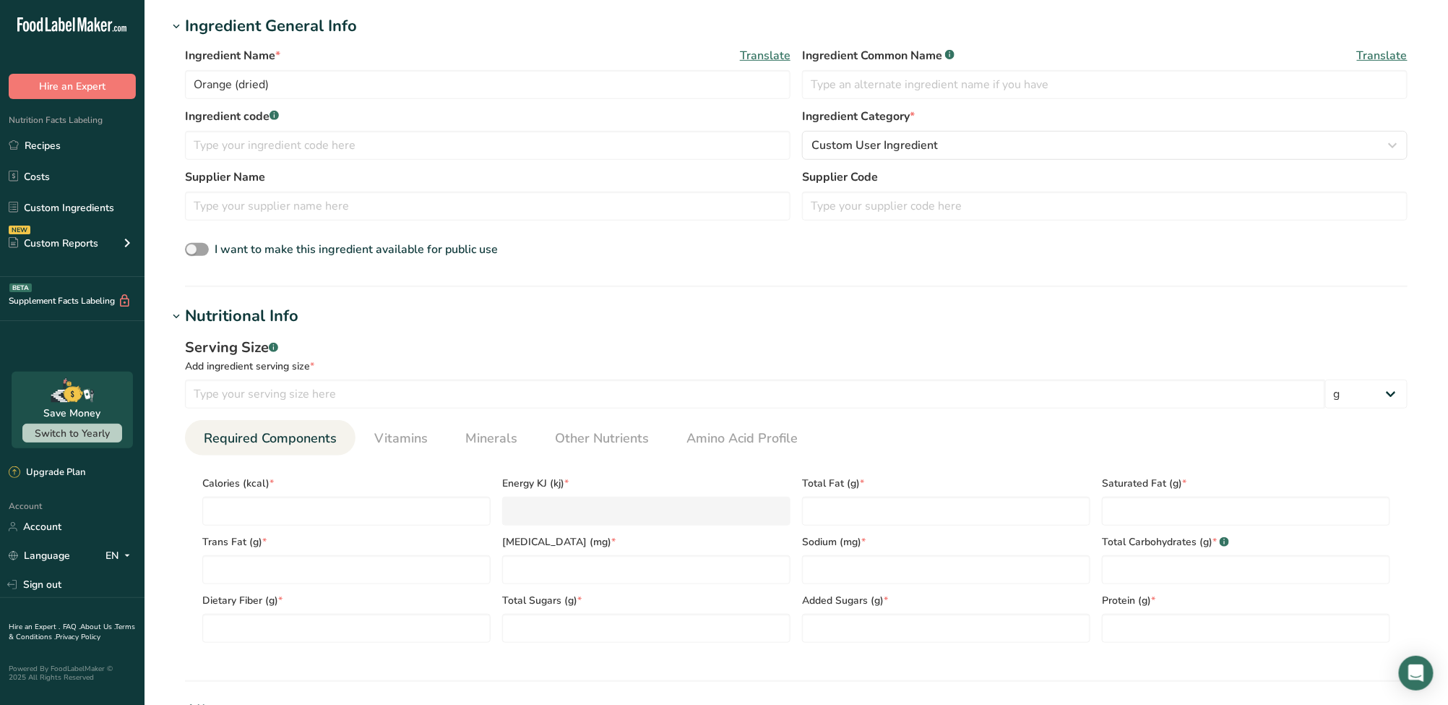
scroll to position [258, 0]
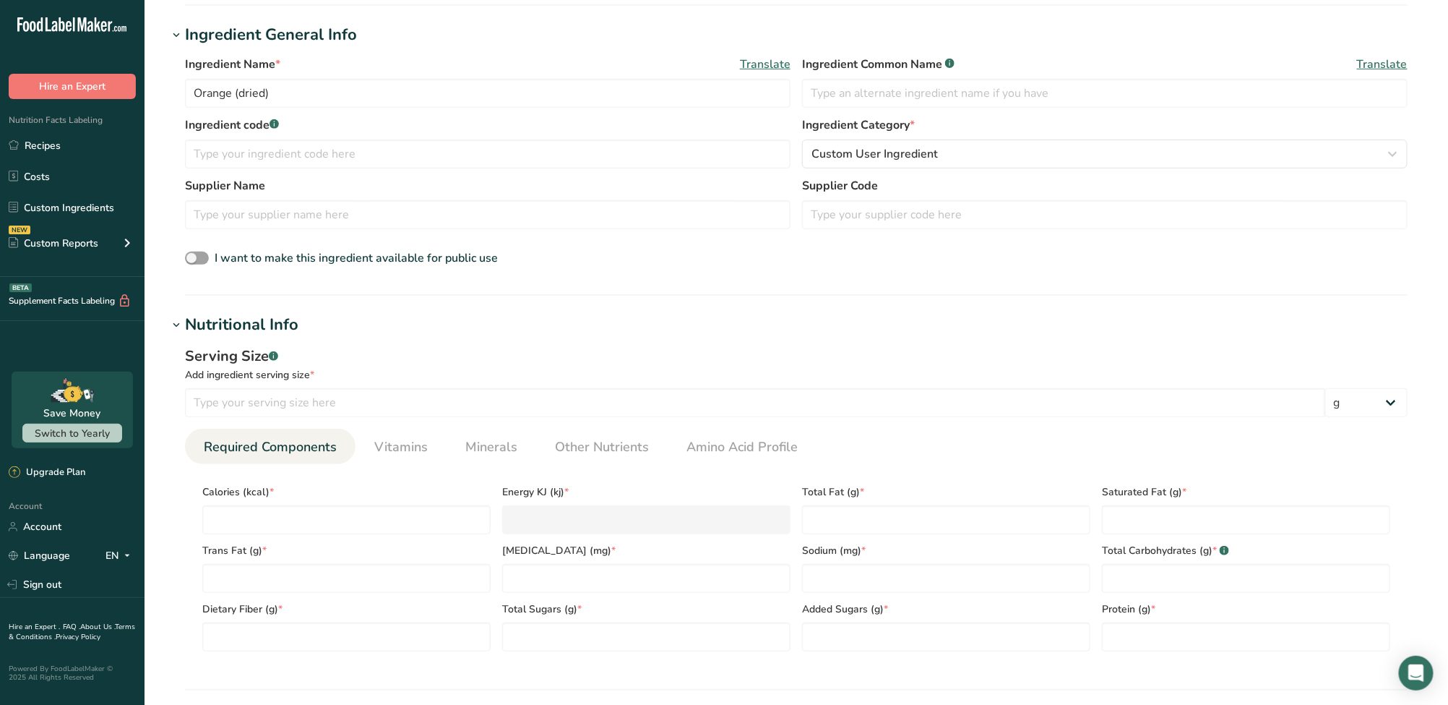
drag, startPoint x: 706, startPoint y: 289, endPoint x: 708, endPoint y: 260, distance: 29.0
drag, startPoint x: 291, startPoint y: 101, endPoint x: 152, endPoint y: 98, distance: 139.5
click at [152, 98] on section "Add new ingredient Back to recipe Ingredient Spec Sheet .a-a{fill:#347362;}.b-a…" at bounding box center [797, 461] width 1304 height 1438
click at [296, 87] on input "Orange (dried)" at bounding box center [488, 94] width 606 height 29
click at [267, 91] on input "text" at bounding box center [488, 94] width 606 height 29
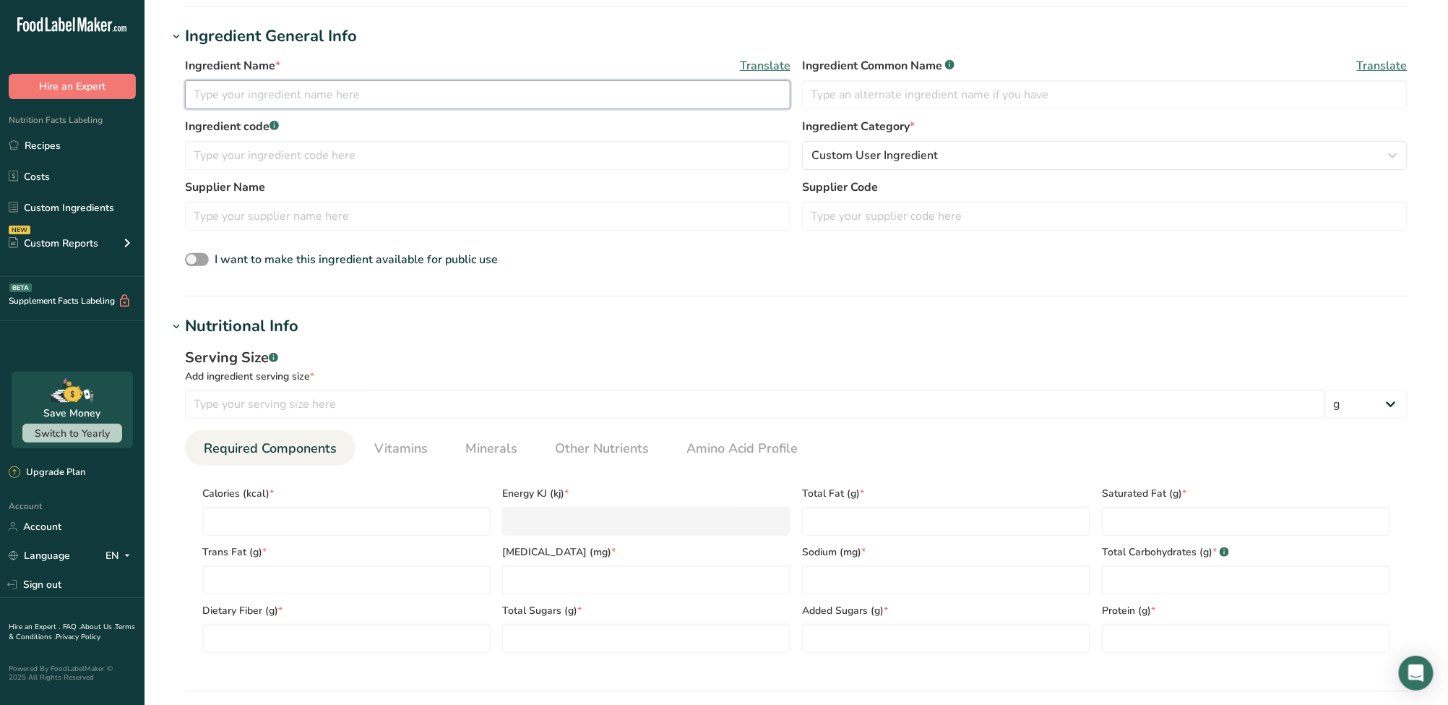
paste input "Orange (dried)"
type input "Orange (dried)"
click at [876, 93] on input "text" at bounding box center [1105, 94] width 606 height 29
paste input "Dried Orange"
type input "Dried Orange"
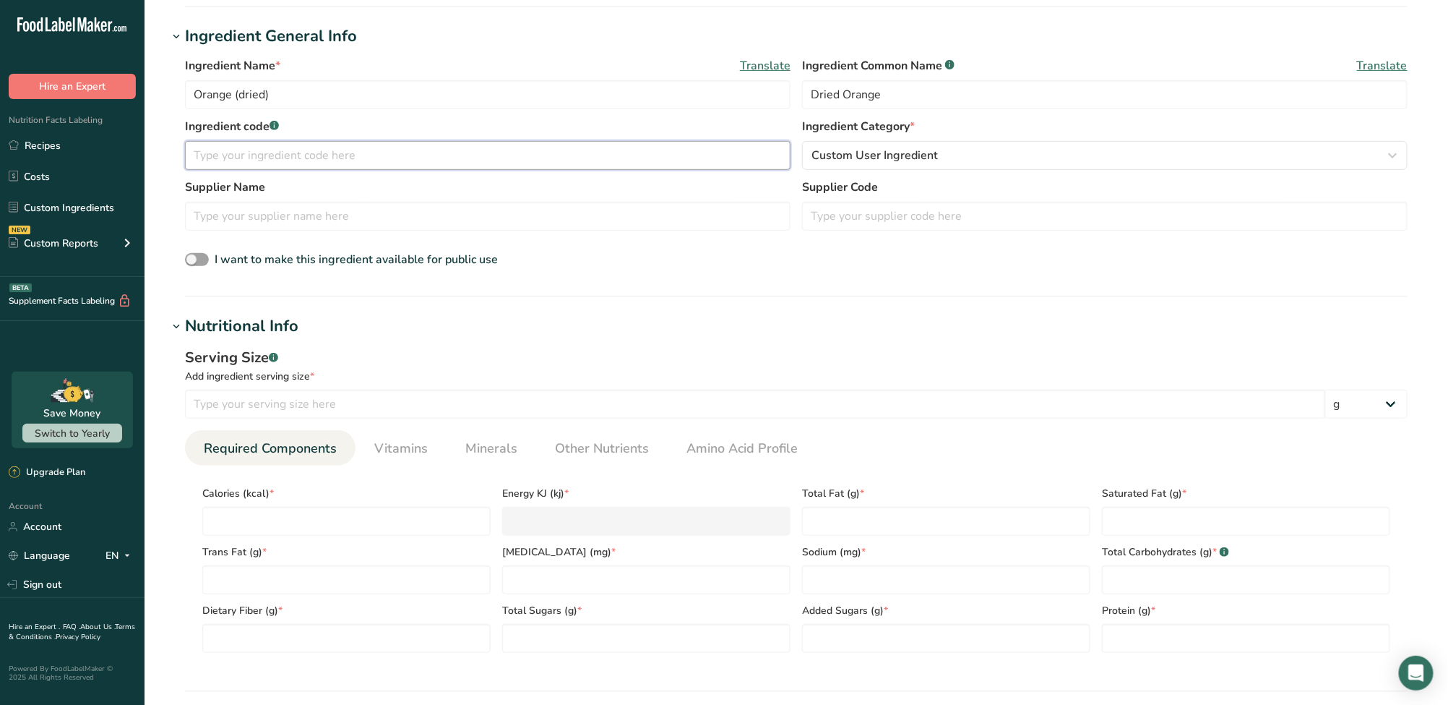
click at [523, 155] on input "text" at bounding box center [488, 155] width 606 height 29
type input "乾燥台灣柳橙"
click at [239, 404] on input "number" at bounding box center [755, 404] width 1140 height 29
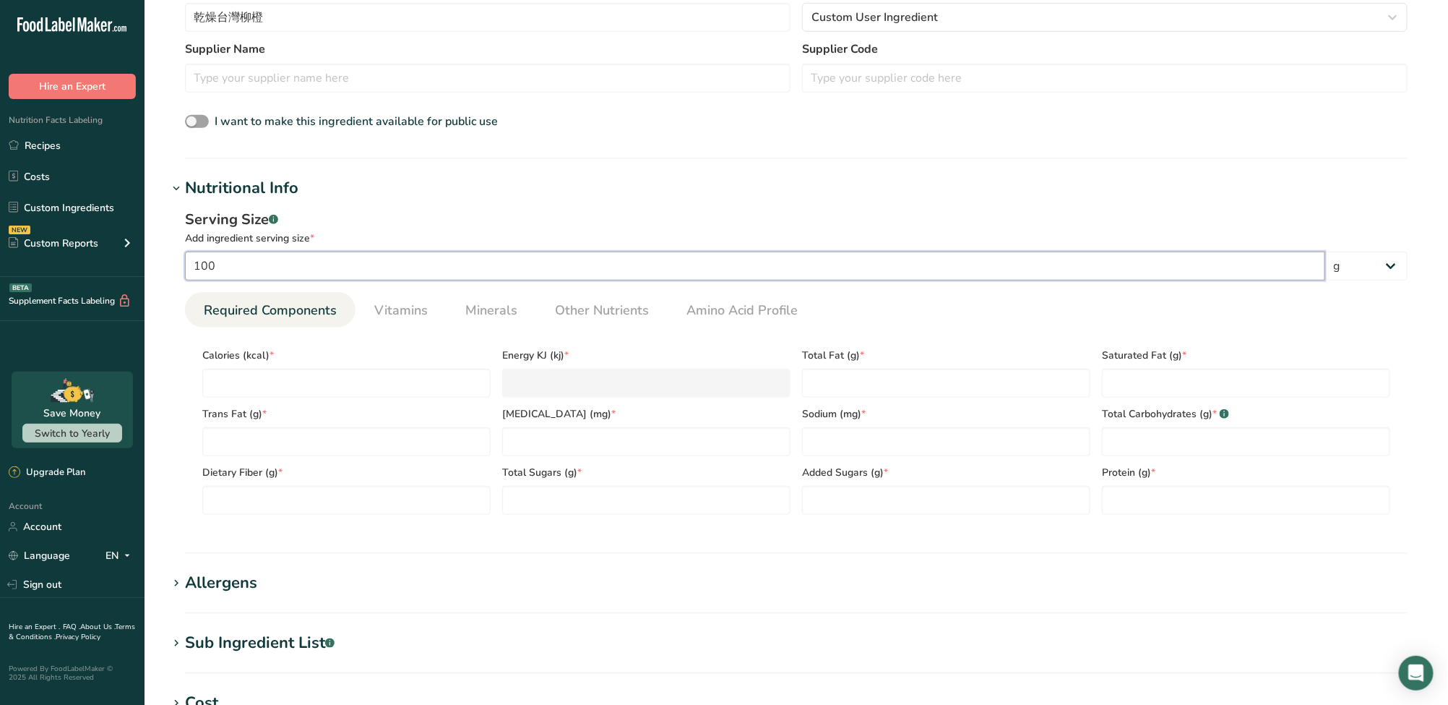
scroll to position [353, 0]
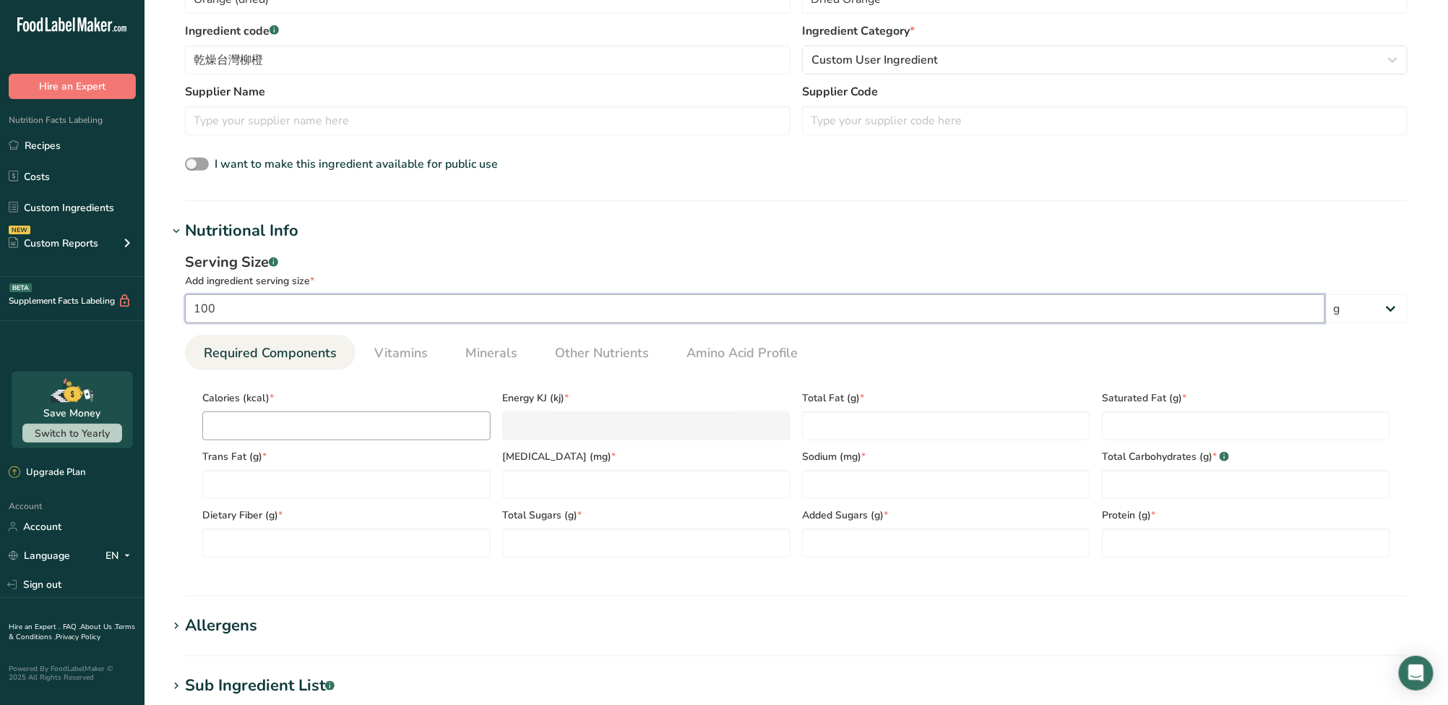
type input "100"
click at [268, 434] on input "number" at bounding box center [346, 425] width 288 height 29
type input "2"
type KJ "8.4"
type input "26"
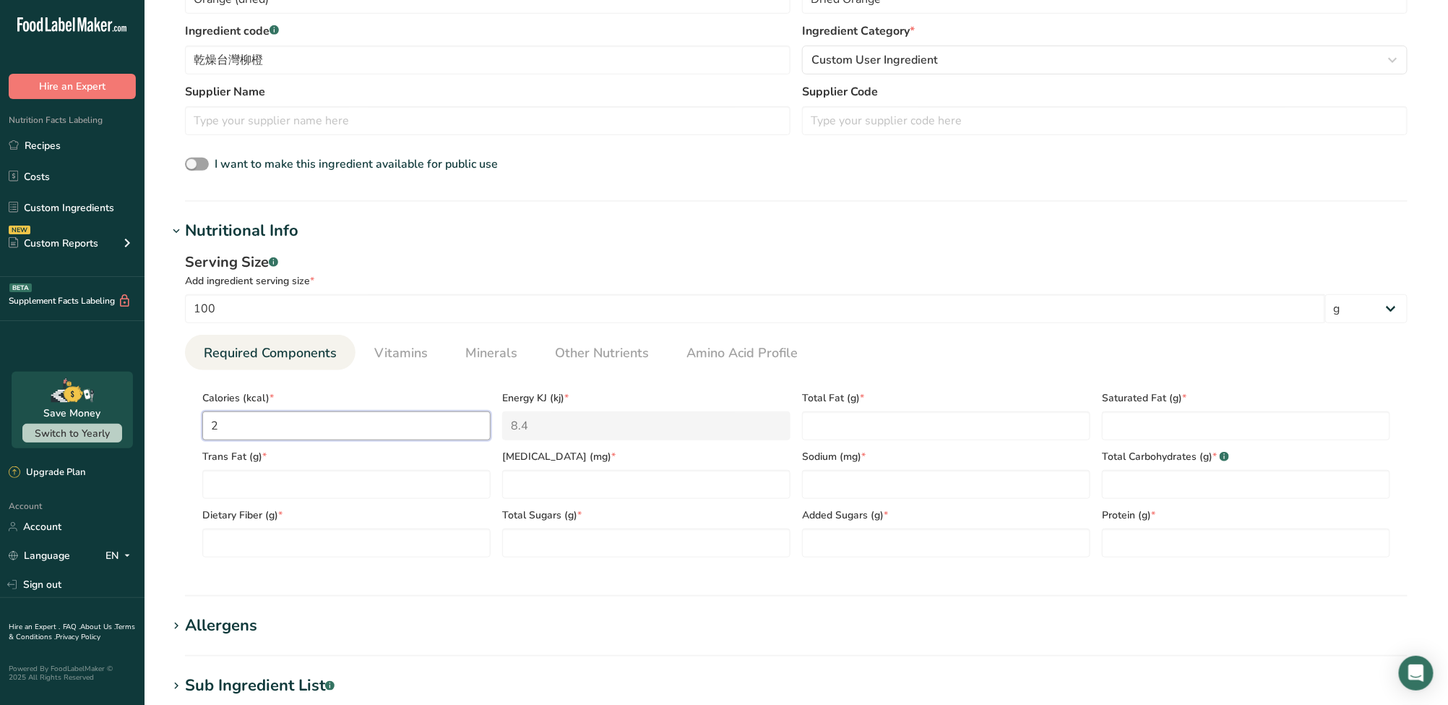
type KJ "108.8"
type input "260"
type KJ "1087.8"
type input "260"
type Fat "0.2"
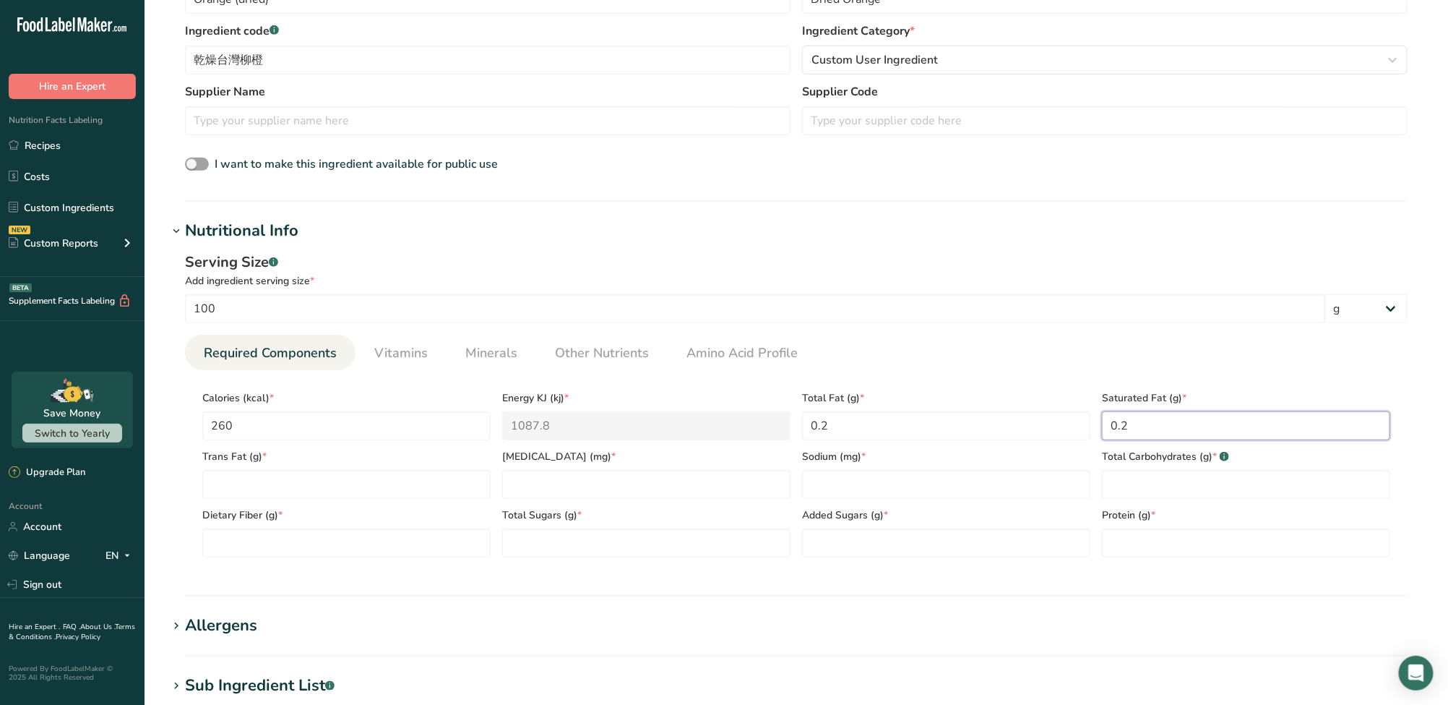
type Fat "0.2"
type Fat "0"
type input "0"
type input "15"
type Carbohydrates "55"
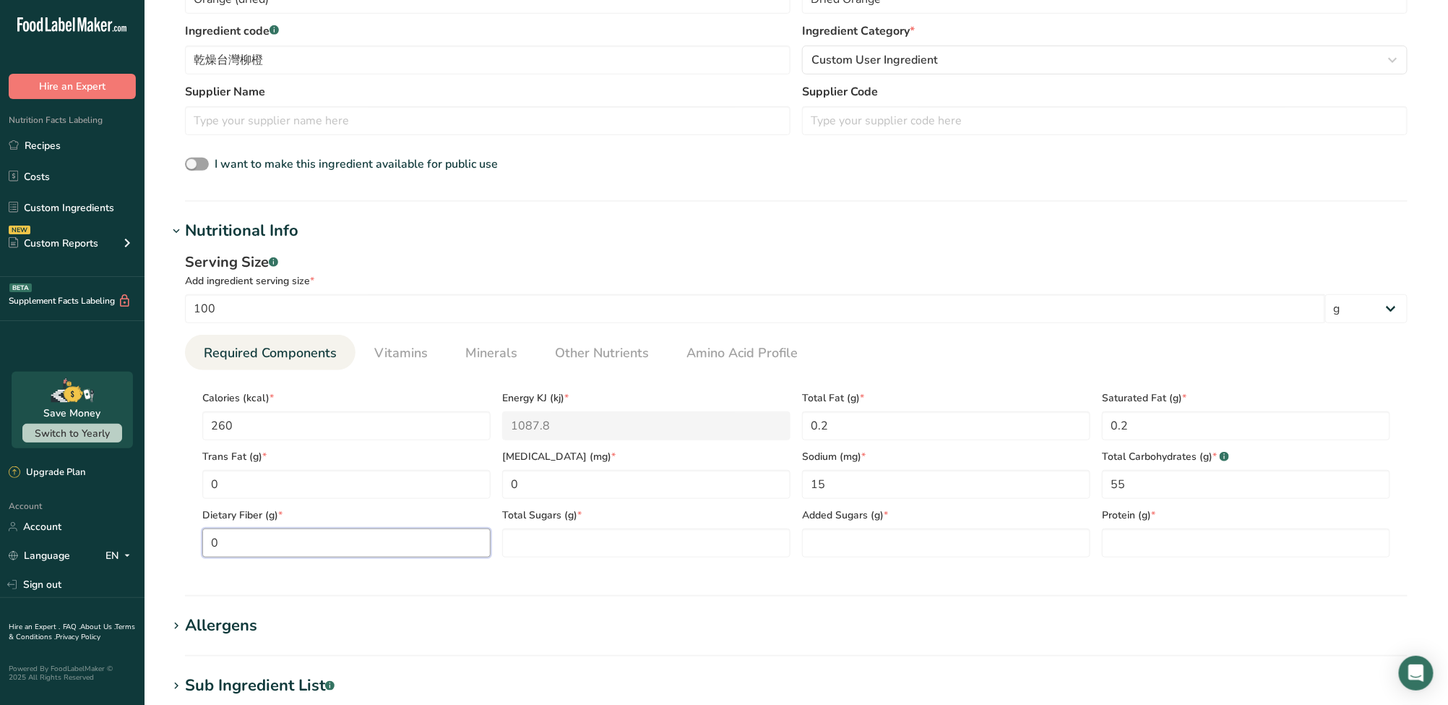
type Fiber "0"
type Sugars "0"
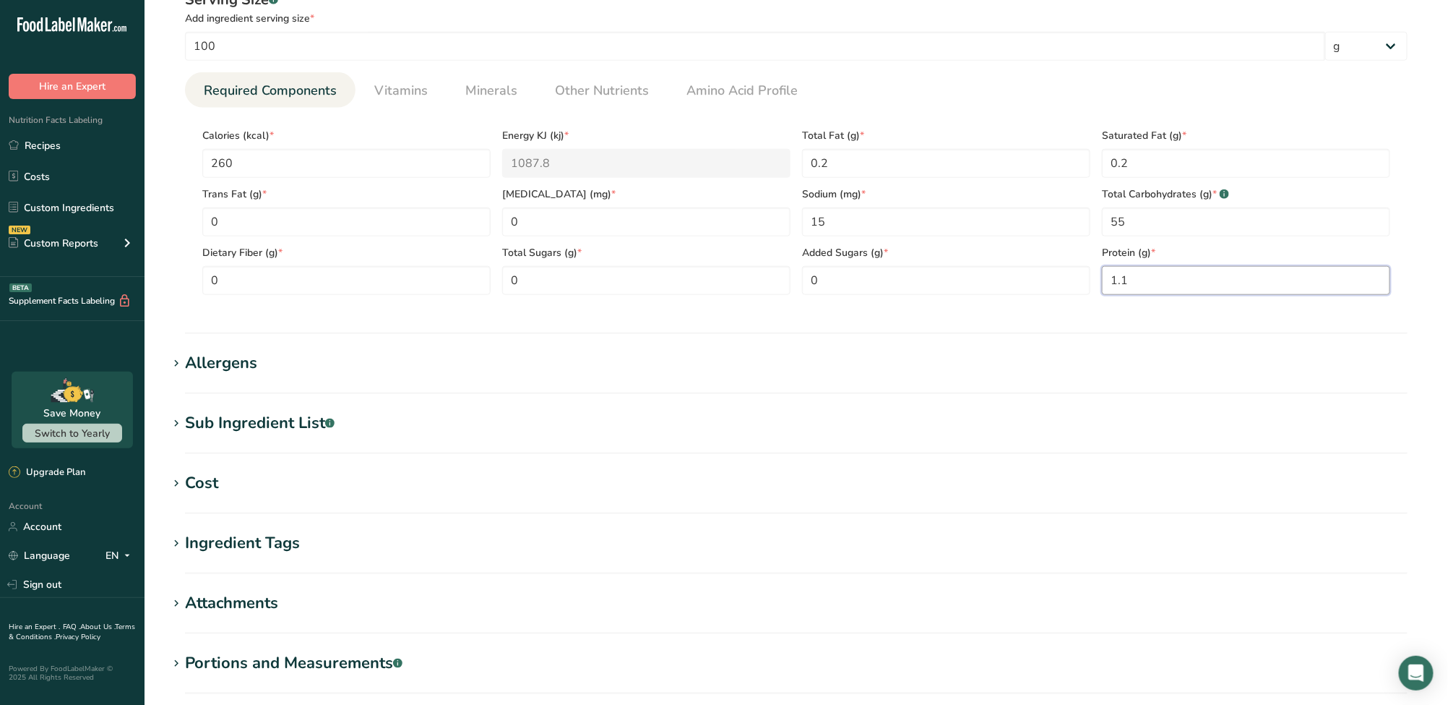
scroll to position [739, 0]
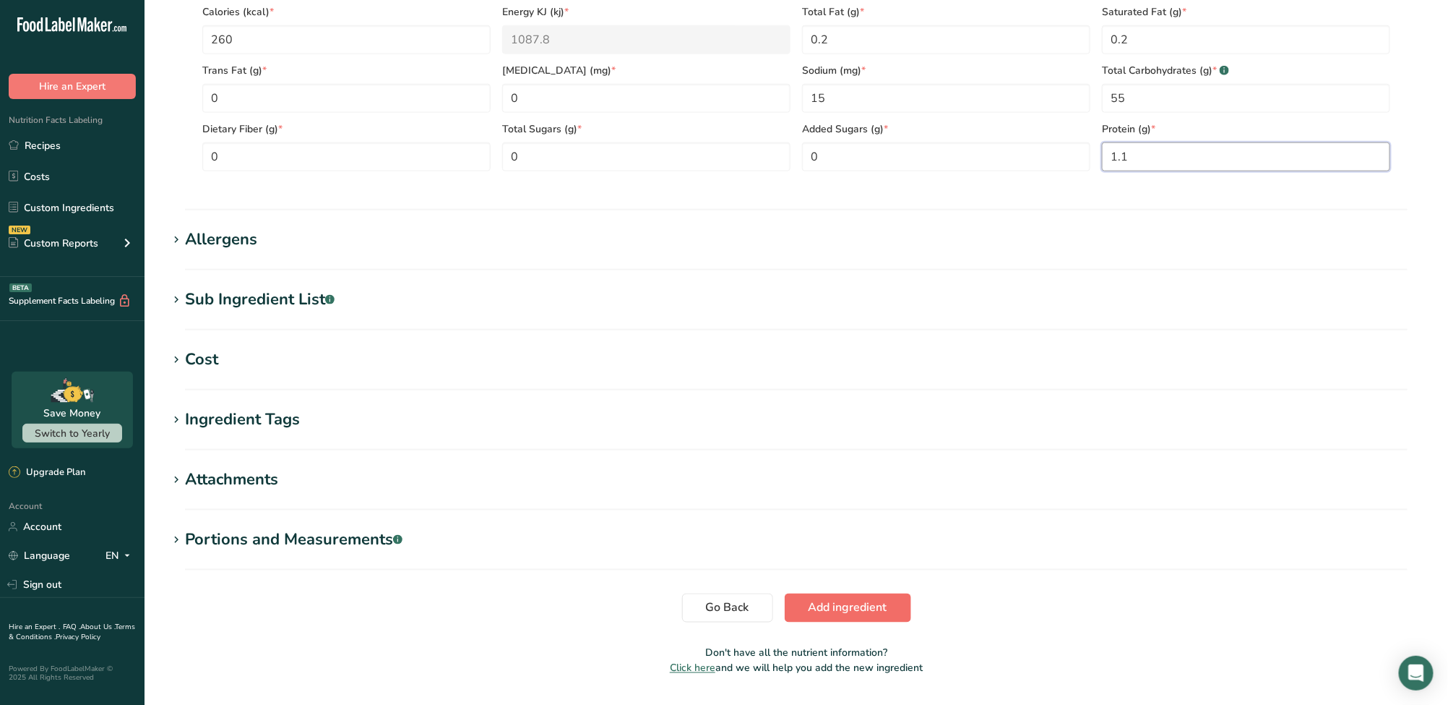
type input "1.1"
click at [823, 609] on span "Add ingredient" at bounding box center [848, 607] width 79 height 17
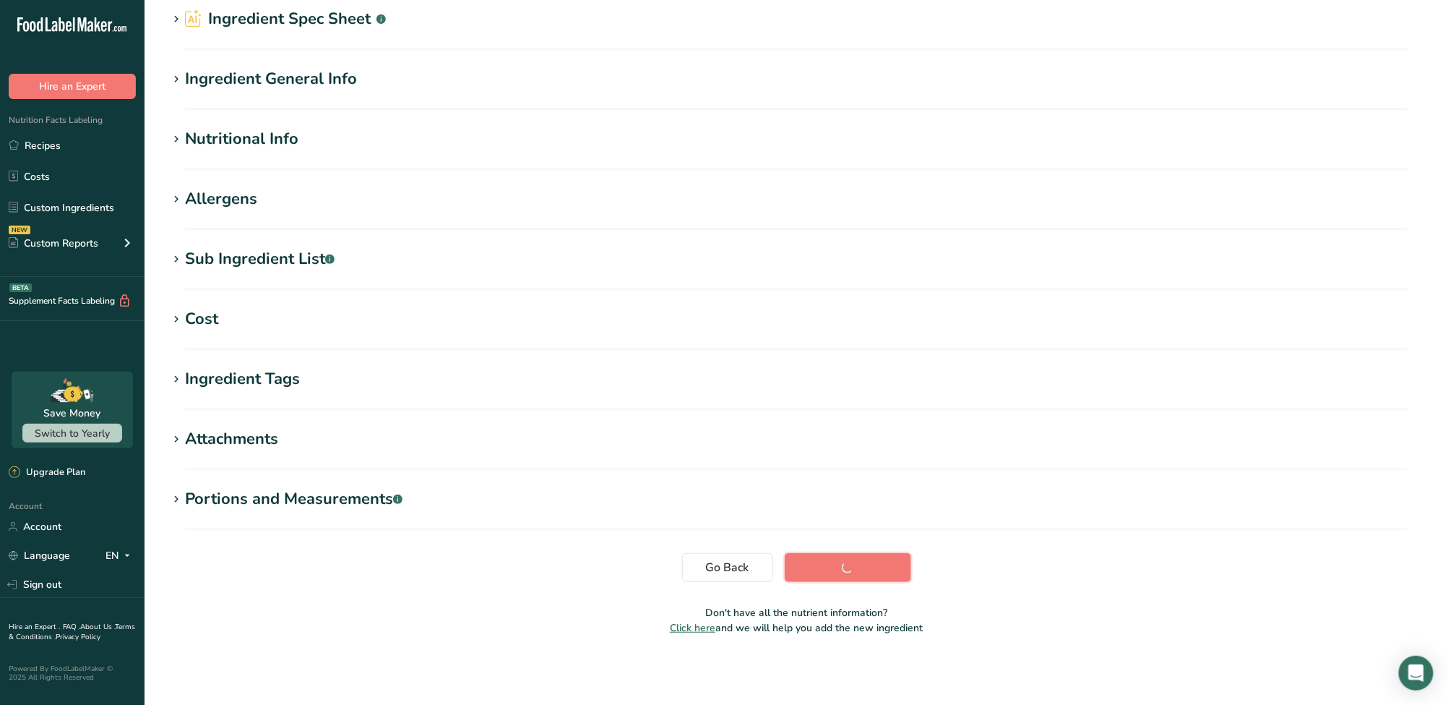
scroll to position [71, 0]
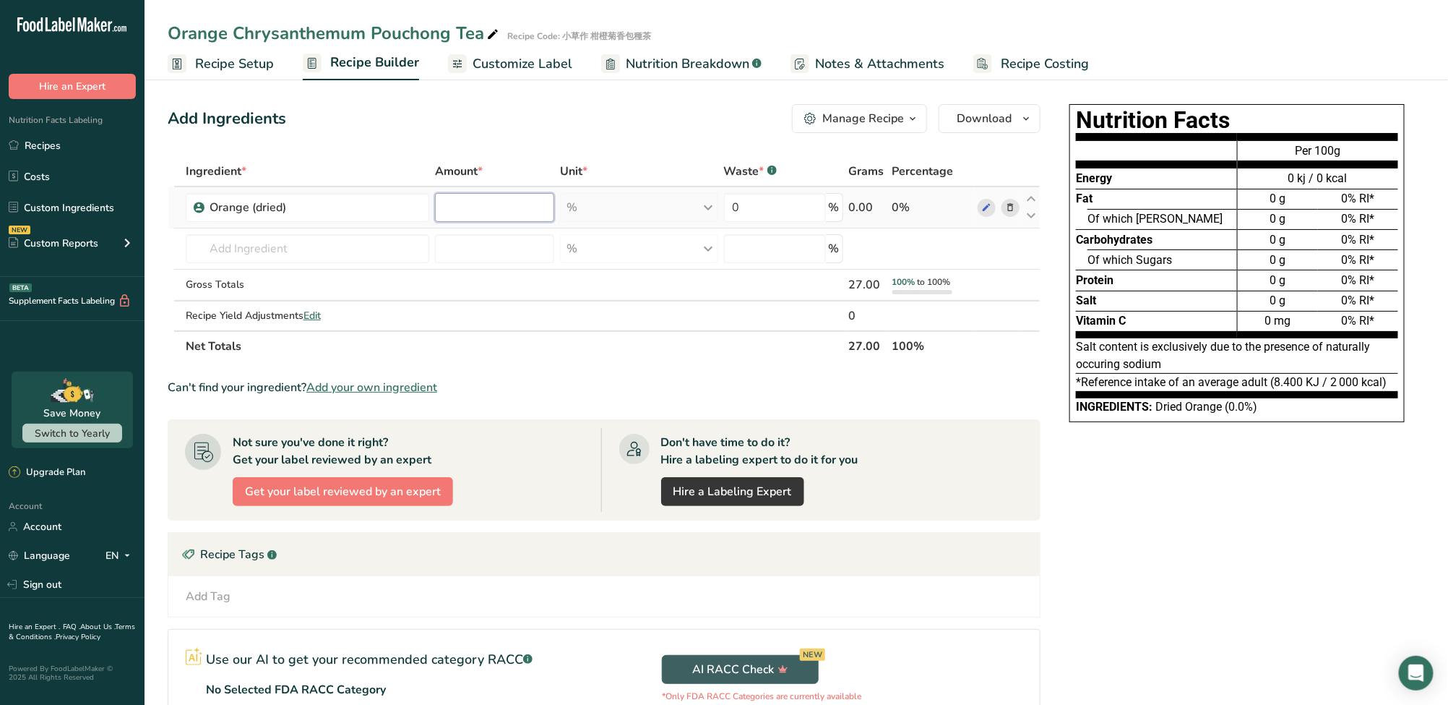
click at [462, 210] on input "number" at bounding box center [494, 207] width 119 height 29
type input "55"
click at [342, 256] on div "Ingredient * Amount * Unit * Waste * .a-a{fill:#347362;}.b-a{fill:#fff;} Grams …" at bounding box center [604, 258] width 873 height 205
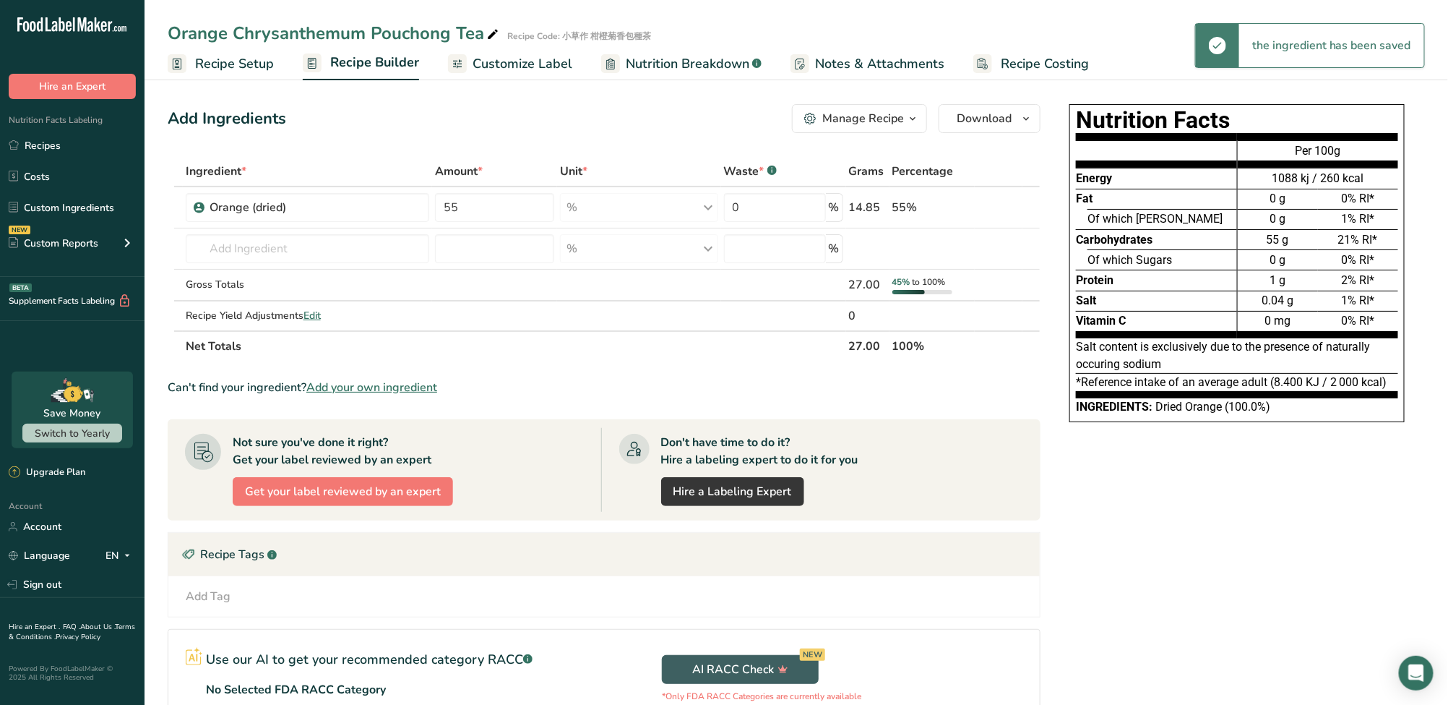
click at [367, 388] on span "Add your own ingredient" at bounding box center [371, 387] width 131 height 17
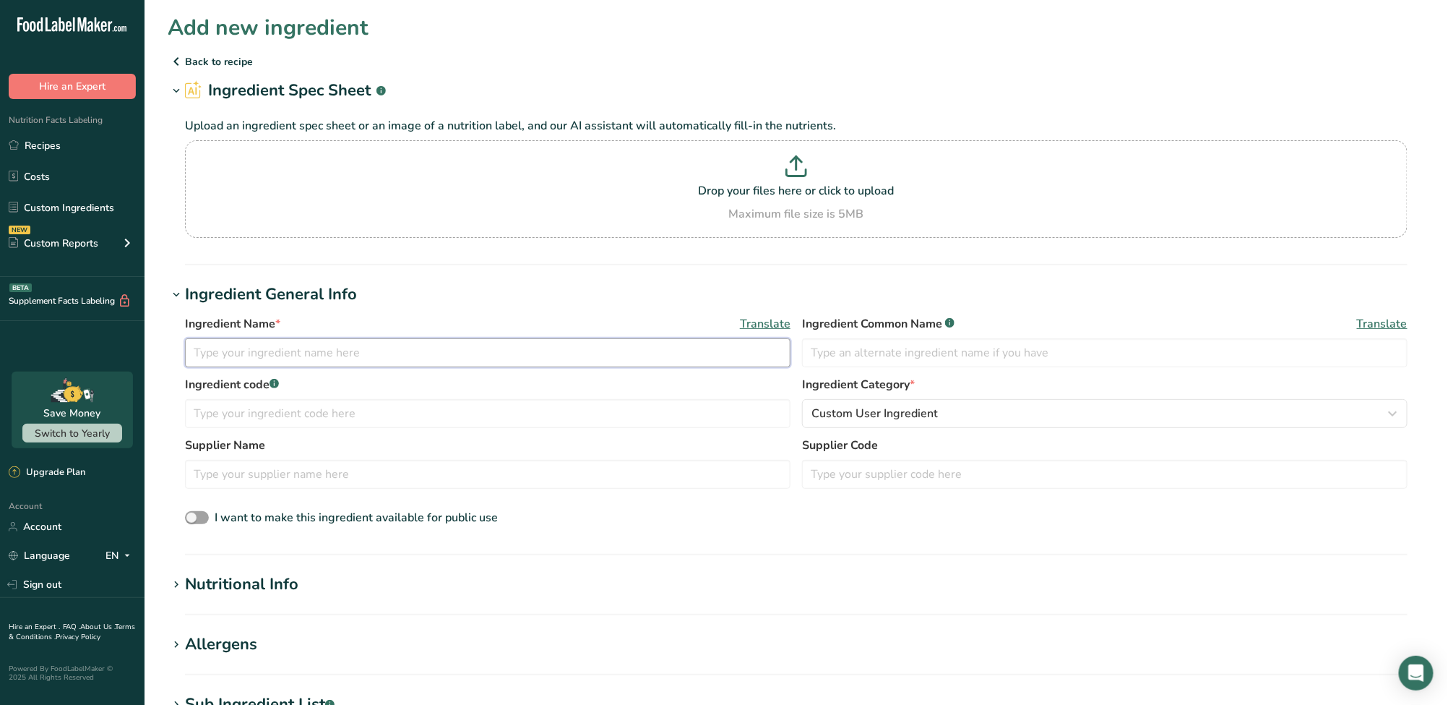
click at [306, 364] on input "text" at bounding box center [488, 352] width 606 height 29
paste input "Pouchong Tea (dried)"
type input "Pouchong Tea (dried)"
click at [874, 343] on input "text" at bounding box center [1105, 352] width 606 height 29
paste input "Pouchong / Baozhong Tea Leaves"
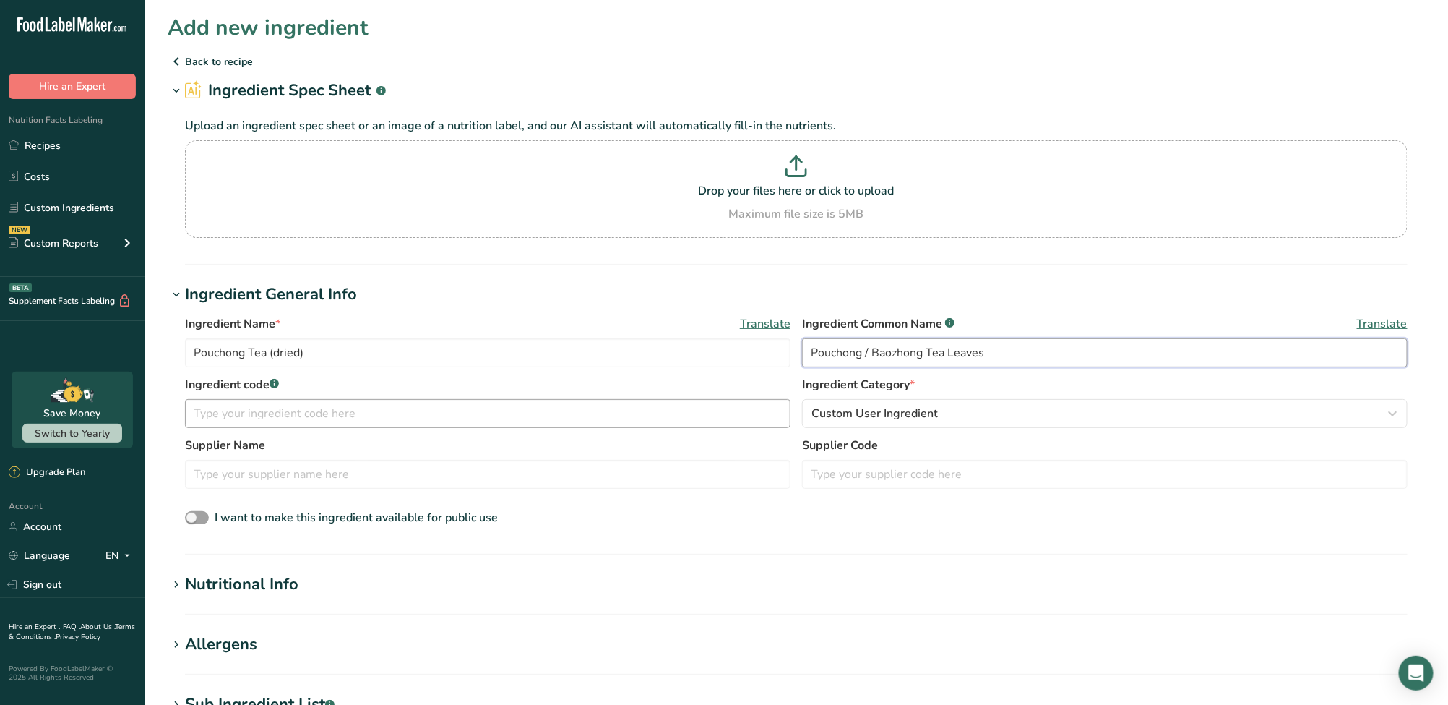
type input "Pouchong / Baozhong Tea Leaves"
click at [503, 411] on input "text" at bounding box center [488, 413] width 606 height 29
type input "1"
type input "w"
type input "台灣包種茶"
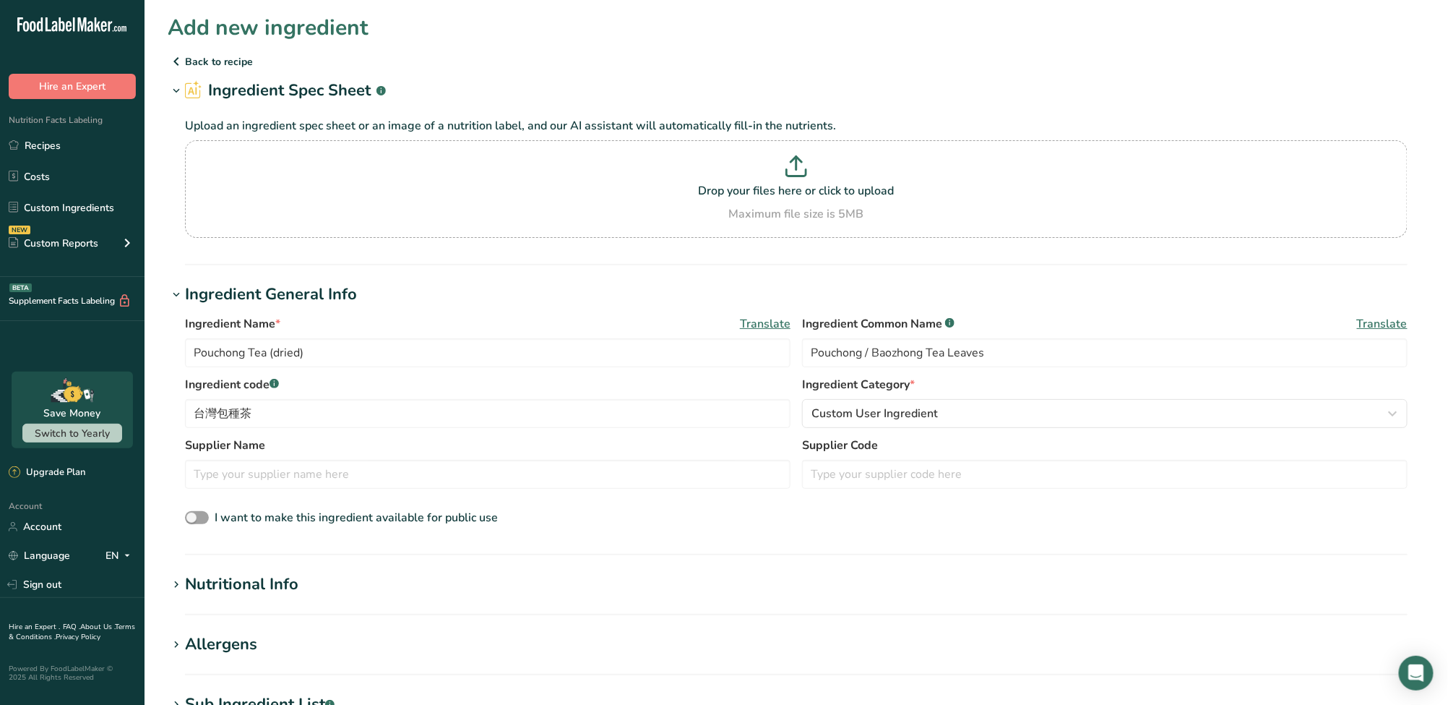
click at [259, 589] on div "Nutritional Info" at bounding box center [241, 584] width 113 height 24
click at [280, 653] on input "number" at bounding box center [755, 662] width 1140 height 29
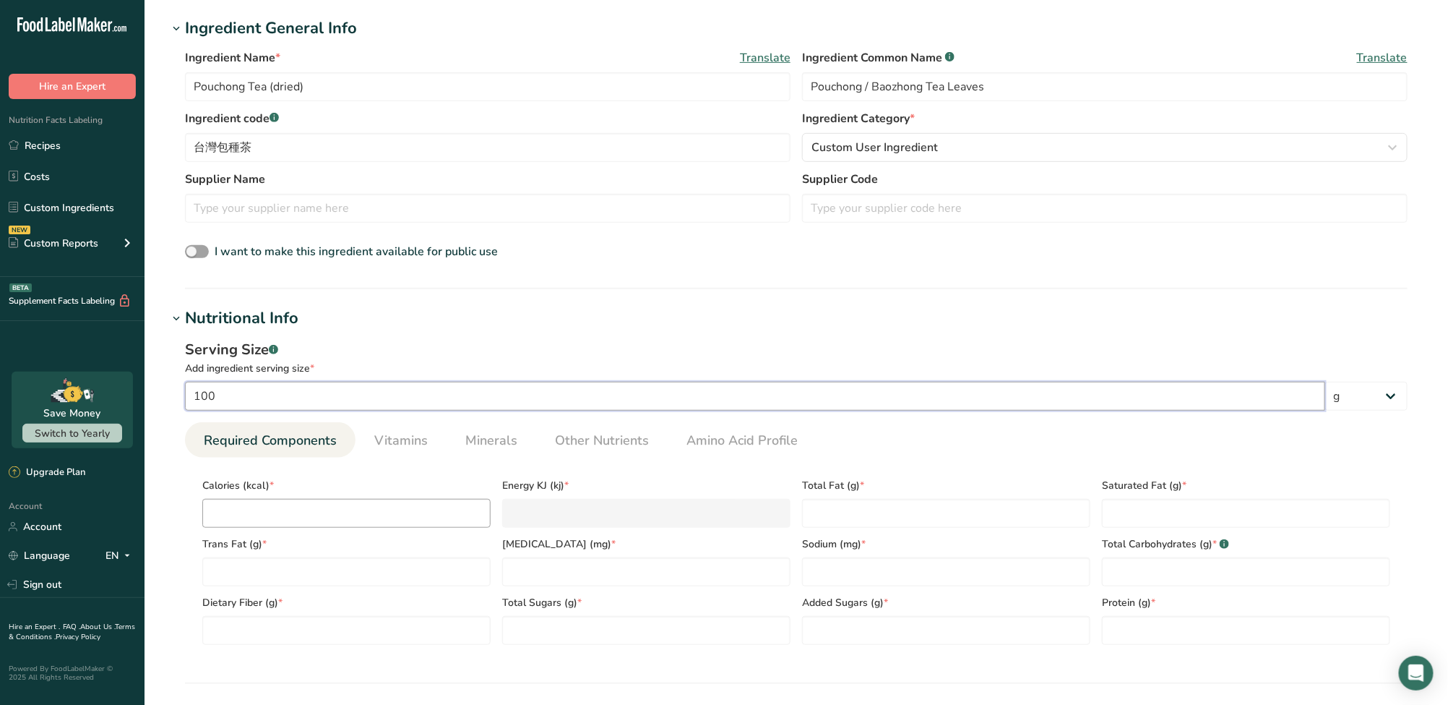
scroll to position [288, 0]
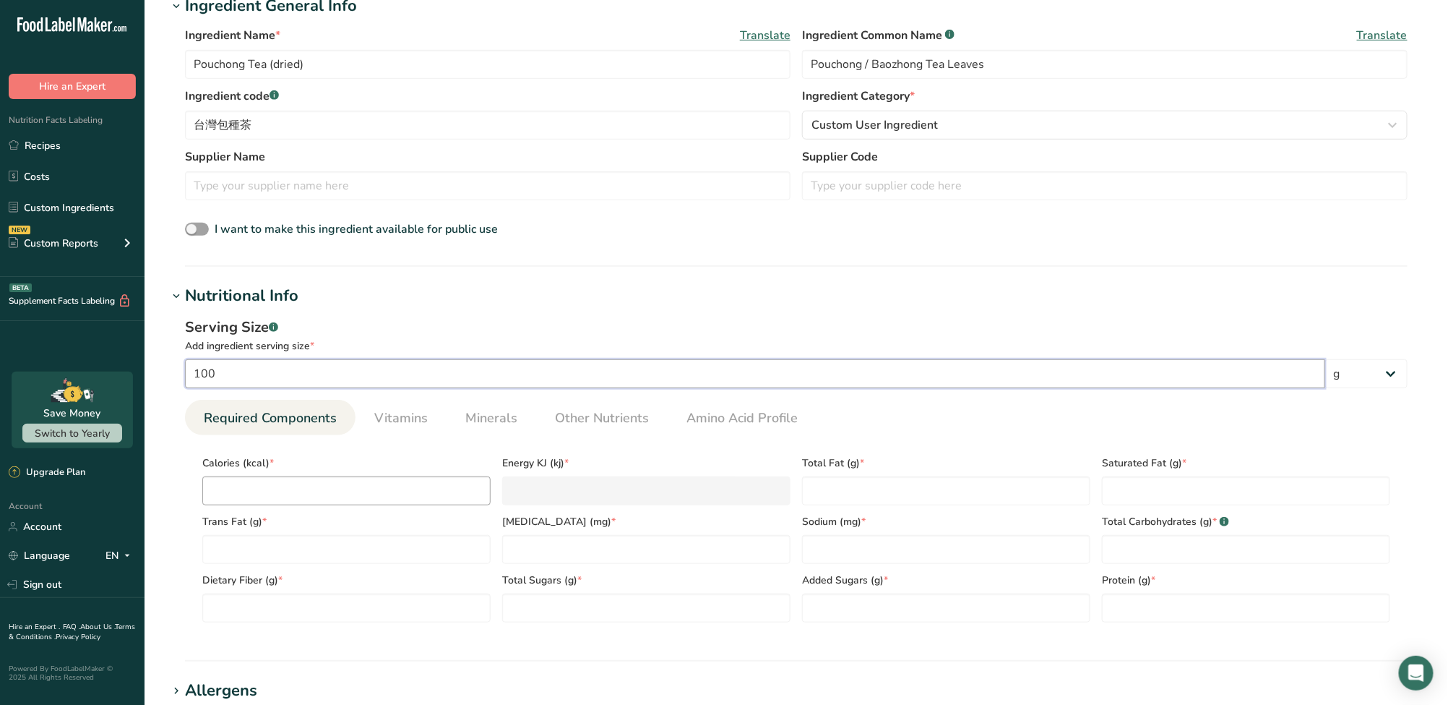
type input "100"
click at [346, 488] on input "number" at bounding box center [346, 490] width 288 height 29
type input "3"
type KJ "12.6"
type input "30"
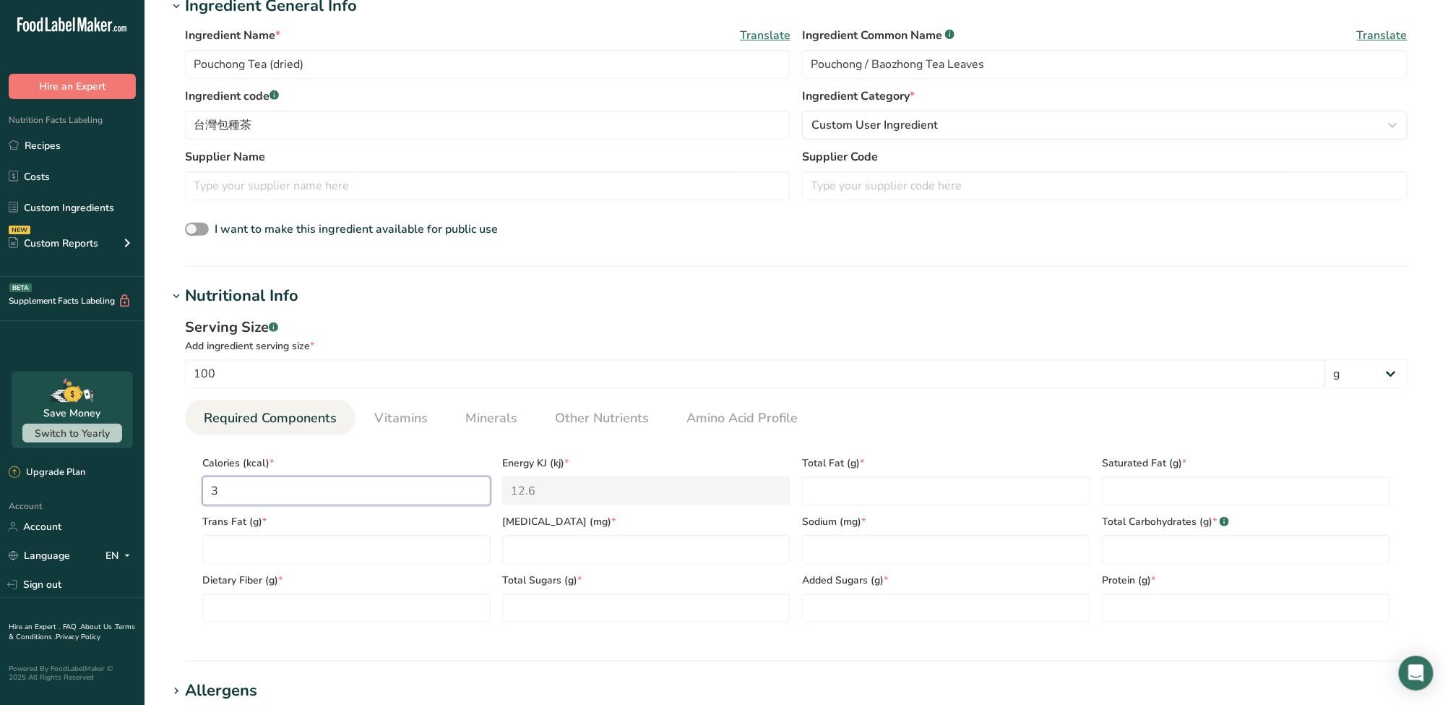
type KJ "125.5"
type input "300"
type KJ "1255.2"
type input "300"
click at [914, 494] on Fat "number" at bounding box center [946, 490] width 288 height 29
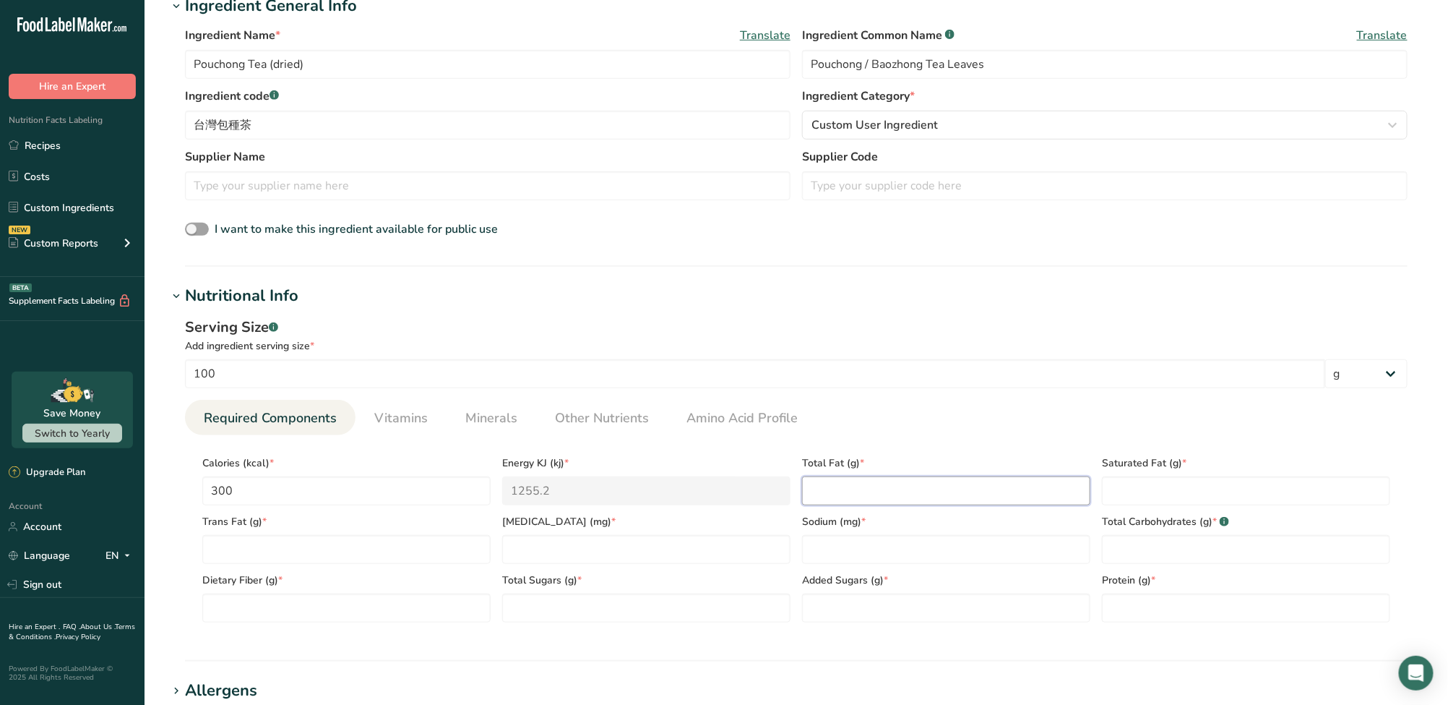
click at [836, 492] on Fat "number" at bounding box center [946, 490] width 288 height 29
type Fat "1.3"
type Fat "0"
type input "0"
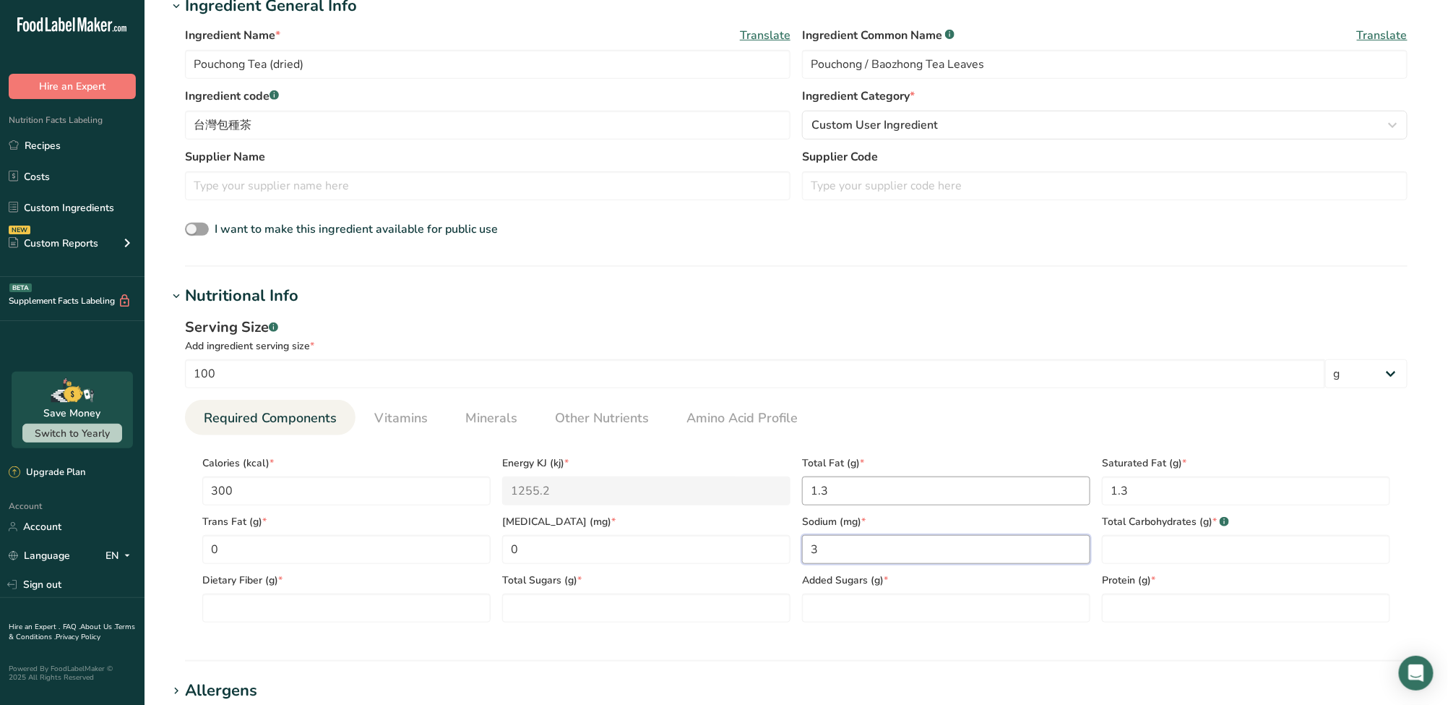
type input "3"
type Carbohydrates "65"
type Fiber "0"
type Sugars "0"
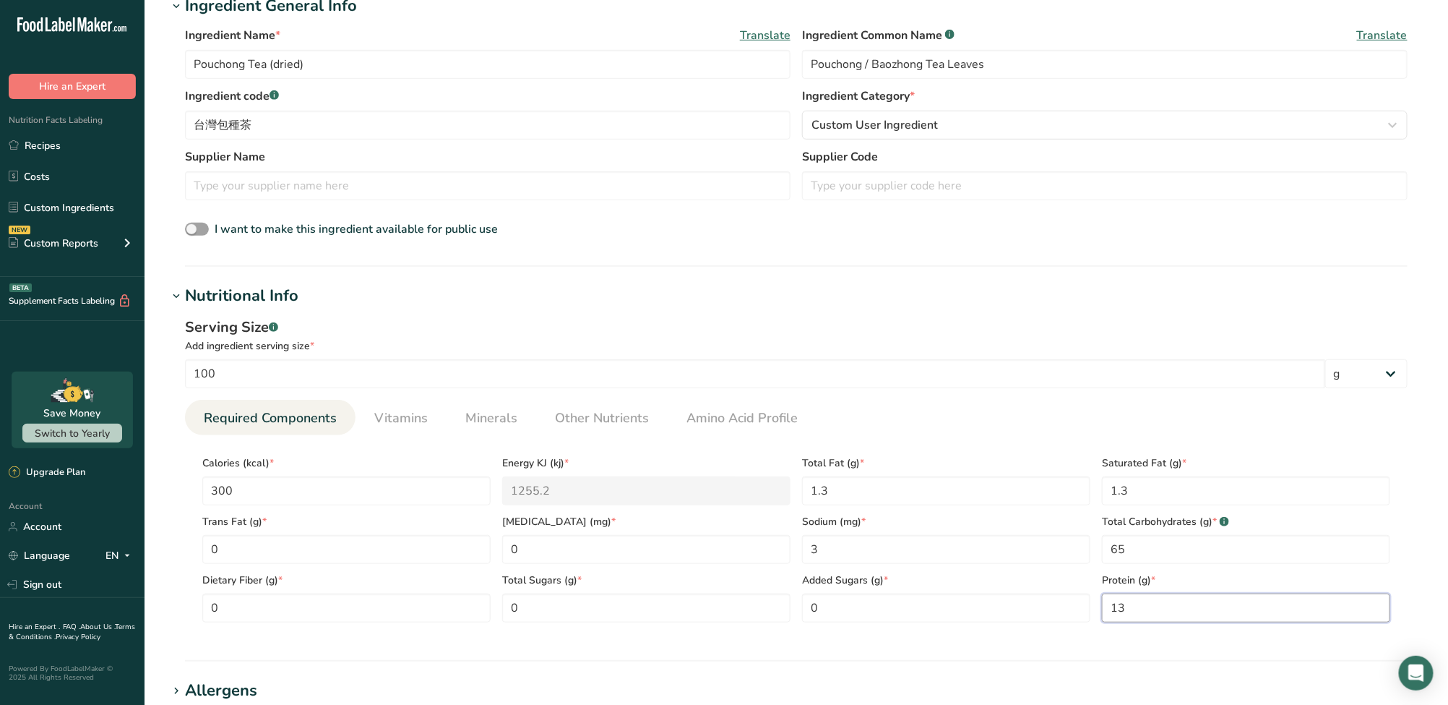
type input "13"
click at [862, 407] on ul "Required Components Vitamins Minerals Other Nutrients Amino Acid Profile" at bounding box center [796, 417] width 1223 height 35
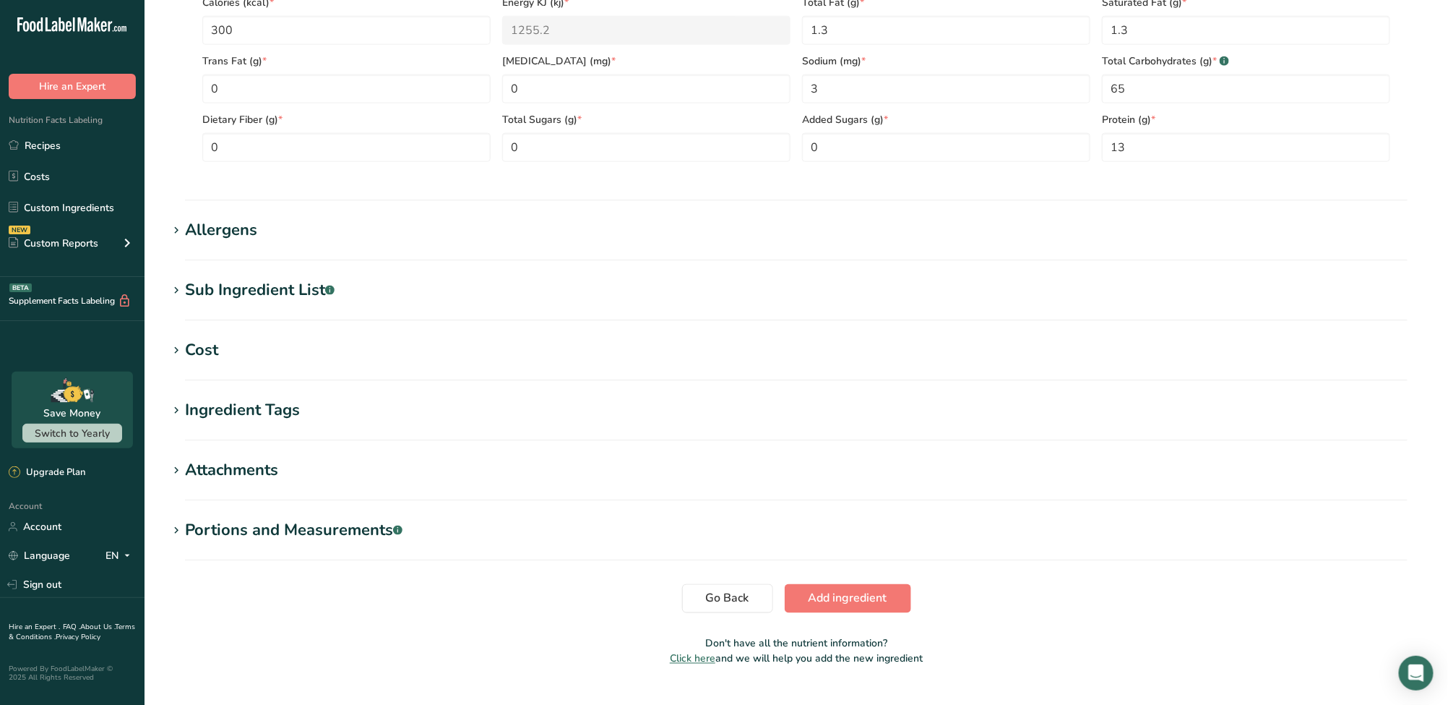
scroll to position [780, 0]
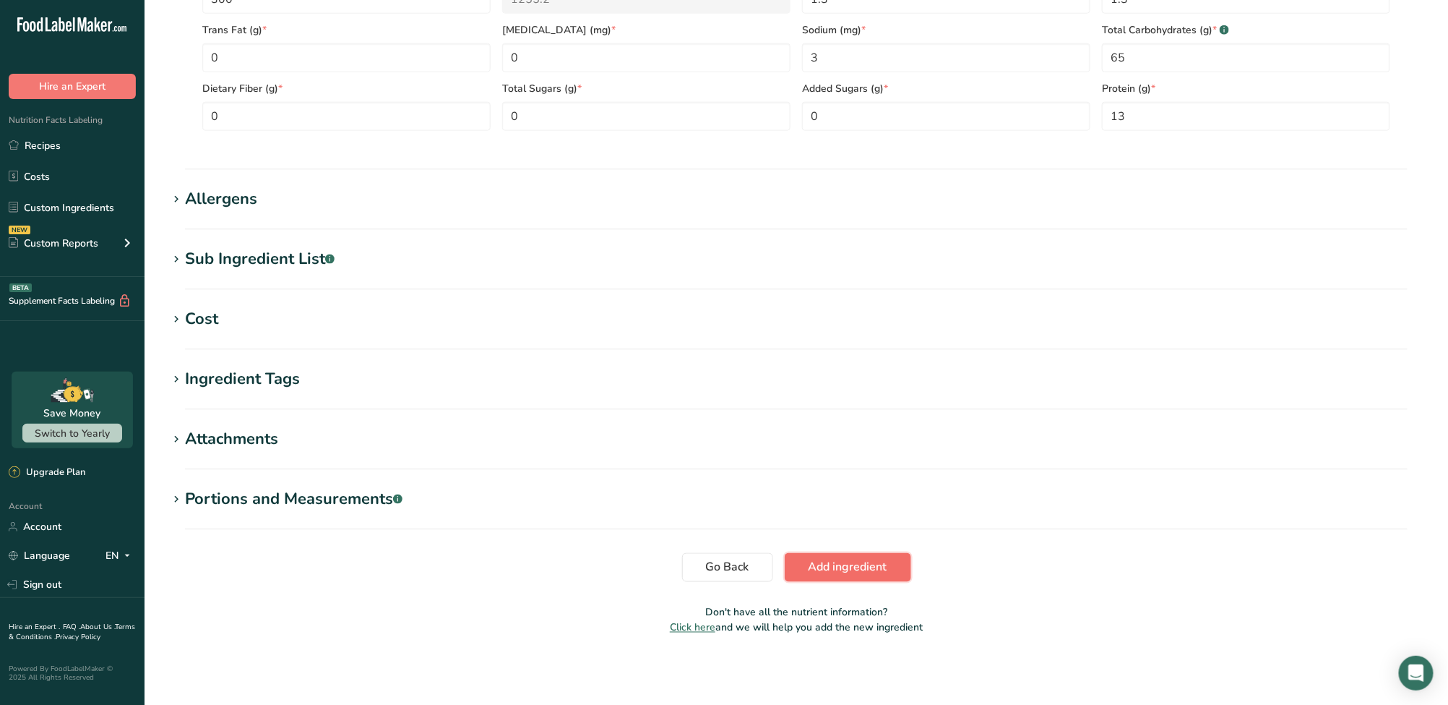
click at [870, 566] on span "Add ingredient" at bounding box center [848, 567] width 79 height 17
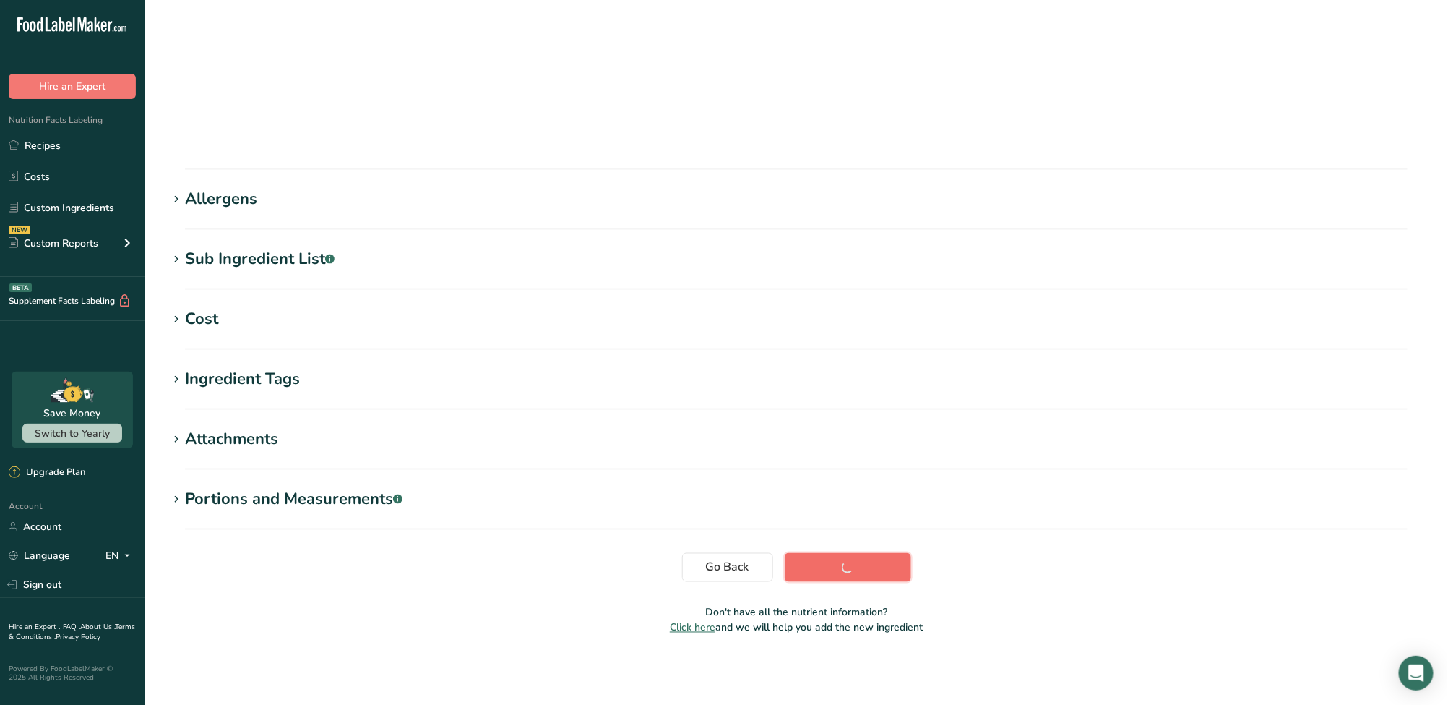
scroll to position [71, 0]
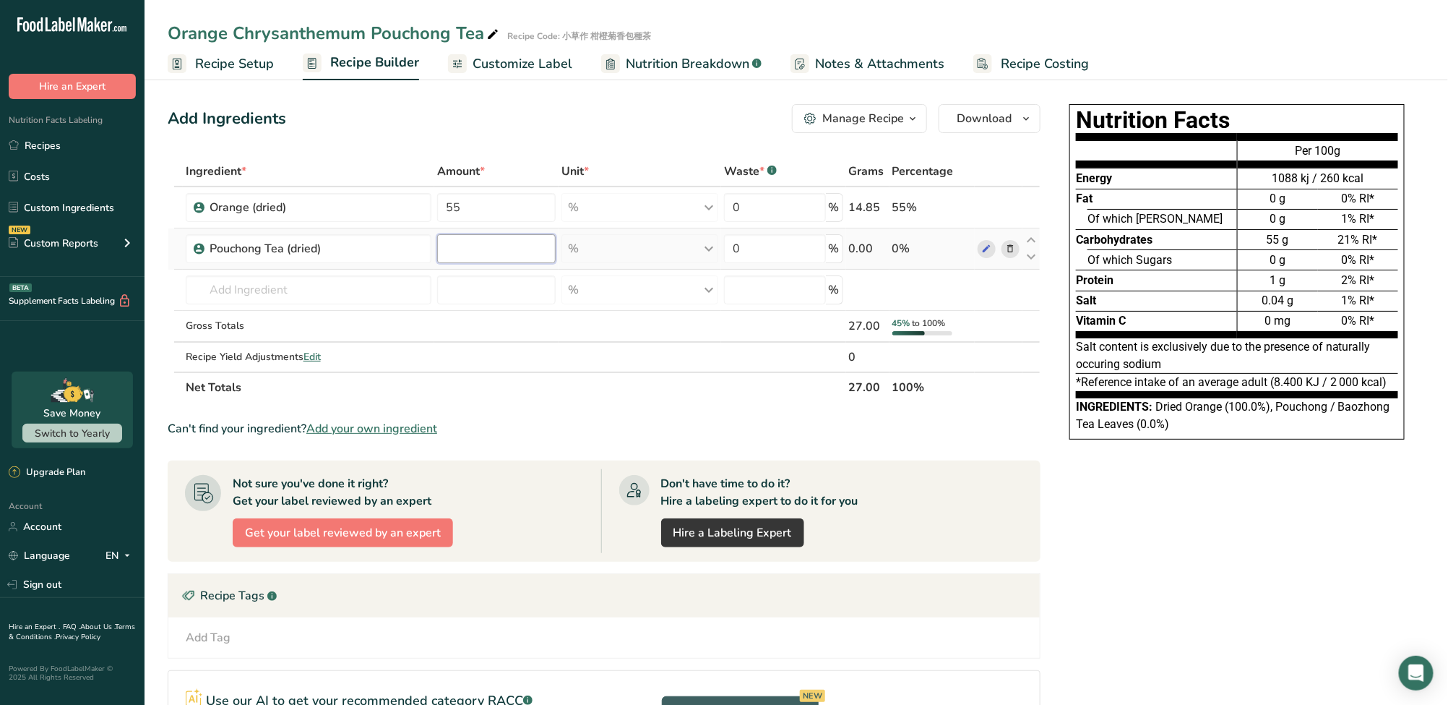
click at [511, 251] on input "number" at bounding box center [496, 248] width 119 height 29
type input "30"
click at [257, 291] on div "Ingredient * Amount * Unit * Waste * .a-a{fill:#347362;}.b-a{fill:#fff;} Grams …" at bounding box center [604, 279] width 873 height 246
click at [351, 429] on span "Add your own ingredient" at bounding box center [371, 428] width 131 height 17
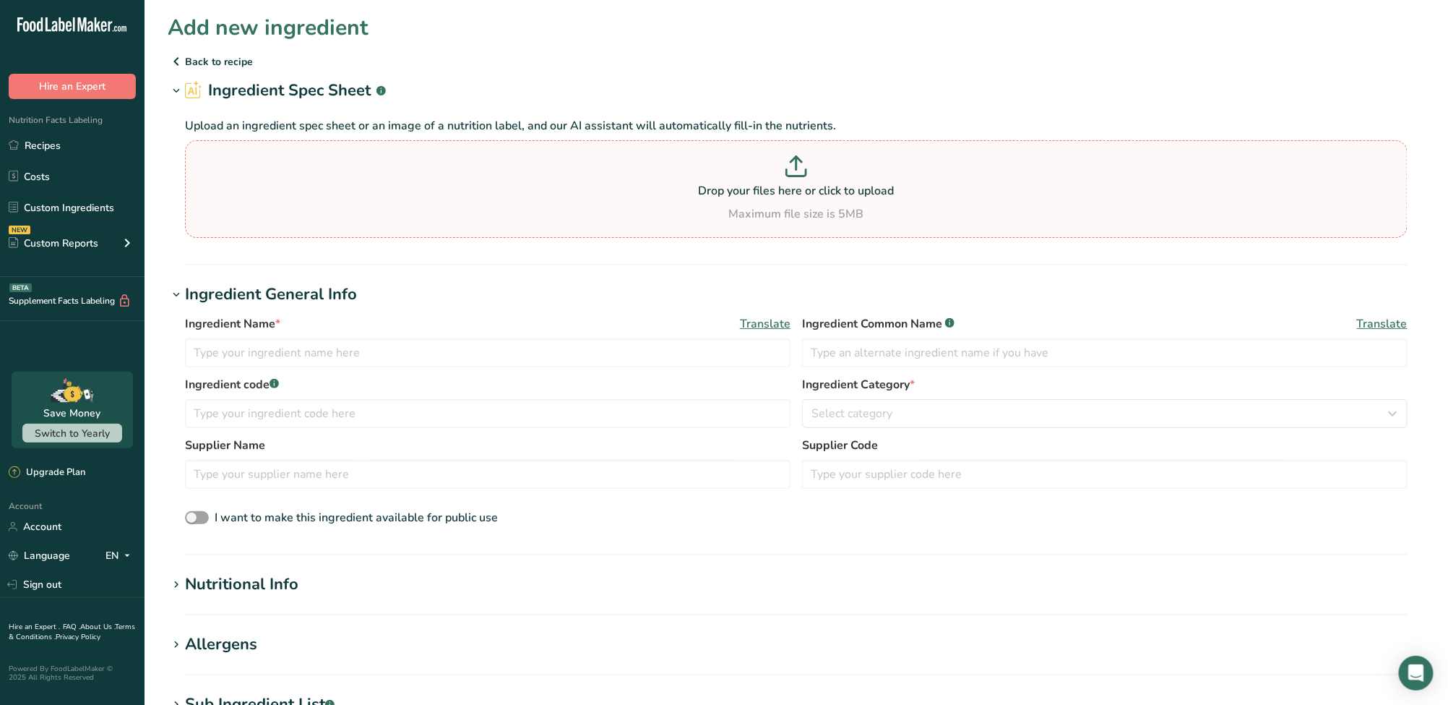
click at [292, 168] on p at bounding box center [797, 168] width 1216 height 27
click at [292, 168] on input "Drop your files here or click to upload Maximum file size is 5MB" at bounding box center [796, 189] width 1223 height 98
click at [266, 362] on input "text" at bounding box center [488, 352] width 606 height 29
click at [335, 358] on input "text" at bounding box center [488, 352] width 606 height 29
paste input "Kumquat (dried)"
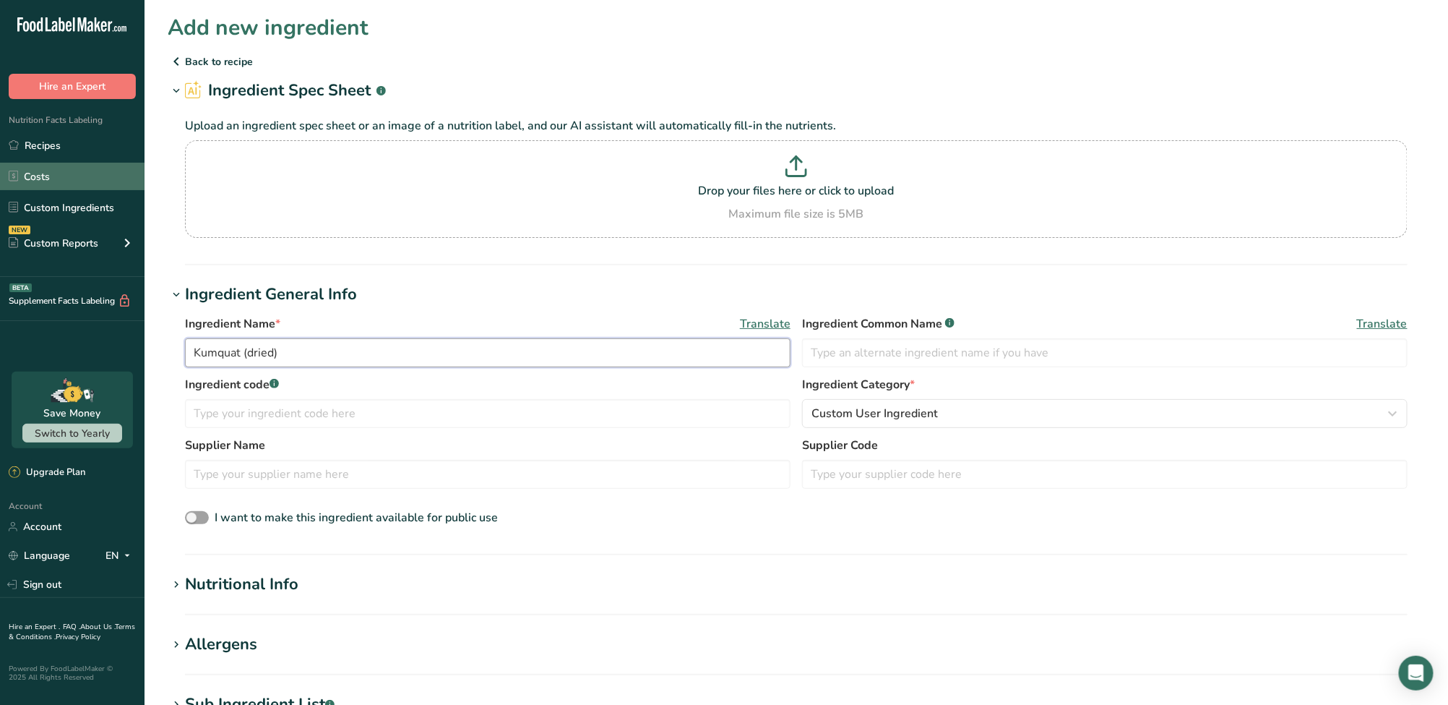
type input "Kumquat (dried)"
click at [897, 357] on input "text" at bounding box center [1105, 352] width 606 height 29
paste input "Dried Kumquat"
type input "Dried Kumquat"
click at [472, 414] on input "text" at bounding box center [488, 413] width 606 height 29
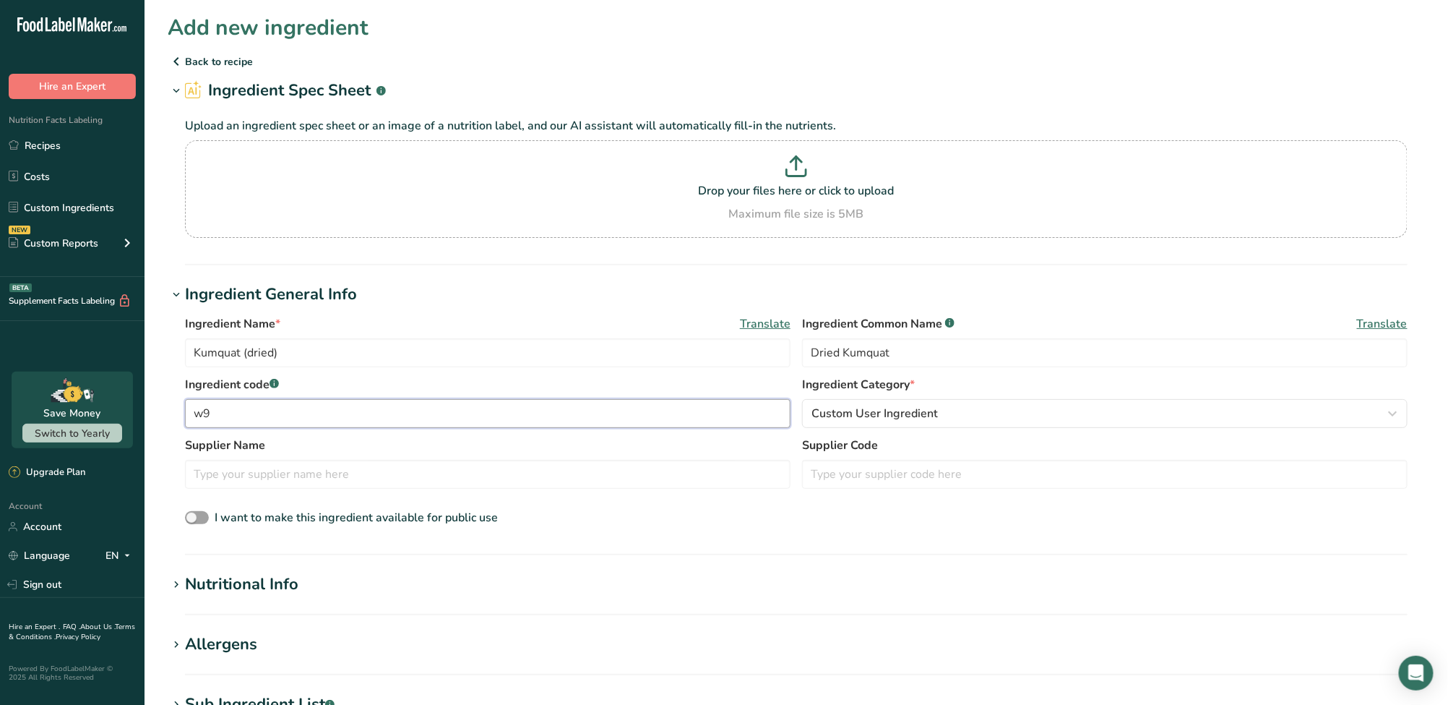
type input "w"
drag, startPoint x: 468, startPoint y: 415, endPoint x: 17, endPoint y: 415, distance: 451.0
click at [17, 415] on div ".a-20{fill:#fff;} Hire an Expert Nutrition Facts Labeling Recipes Costs Custom …" at bounding box center [724, 575] width 1448 height 1150
click at [244, 416] on input "台灣金秸" at bounding box center [488, 413] width 606 height 29
click at [285, 416] on input "台灣金秸" at bounding box center [488, 413] width 606 height 29
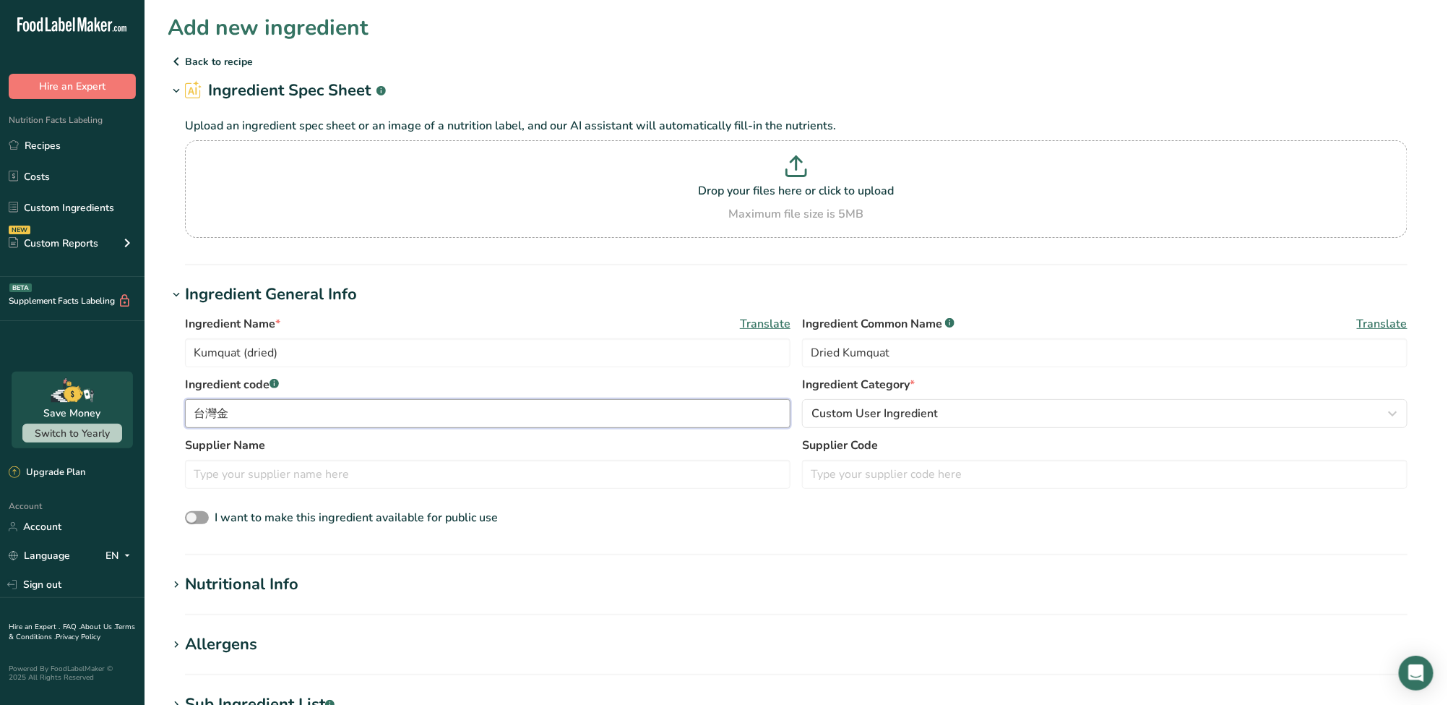
paste input "桔"
type input "台灣金桔"
click at [525, 483] on input "text" at bounding box center [488, 474] width 606 height 29
click at [405, 579] on h1 "Nutritional Info" at bounding box center [797, 584] width 1258 height 24
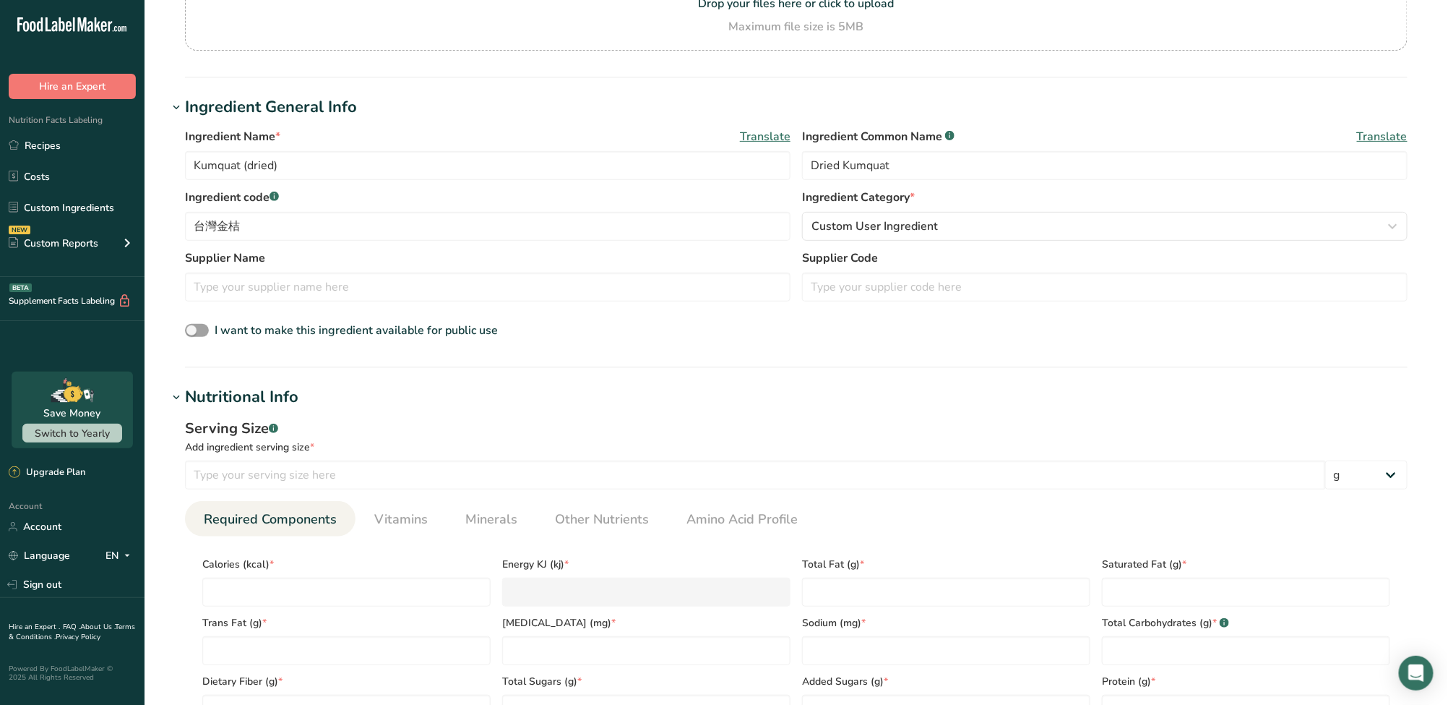
scroll to position [193, 0]
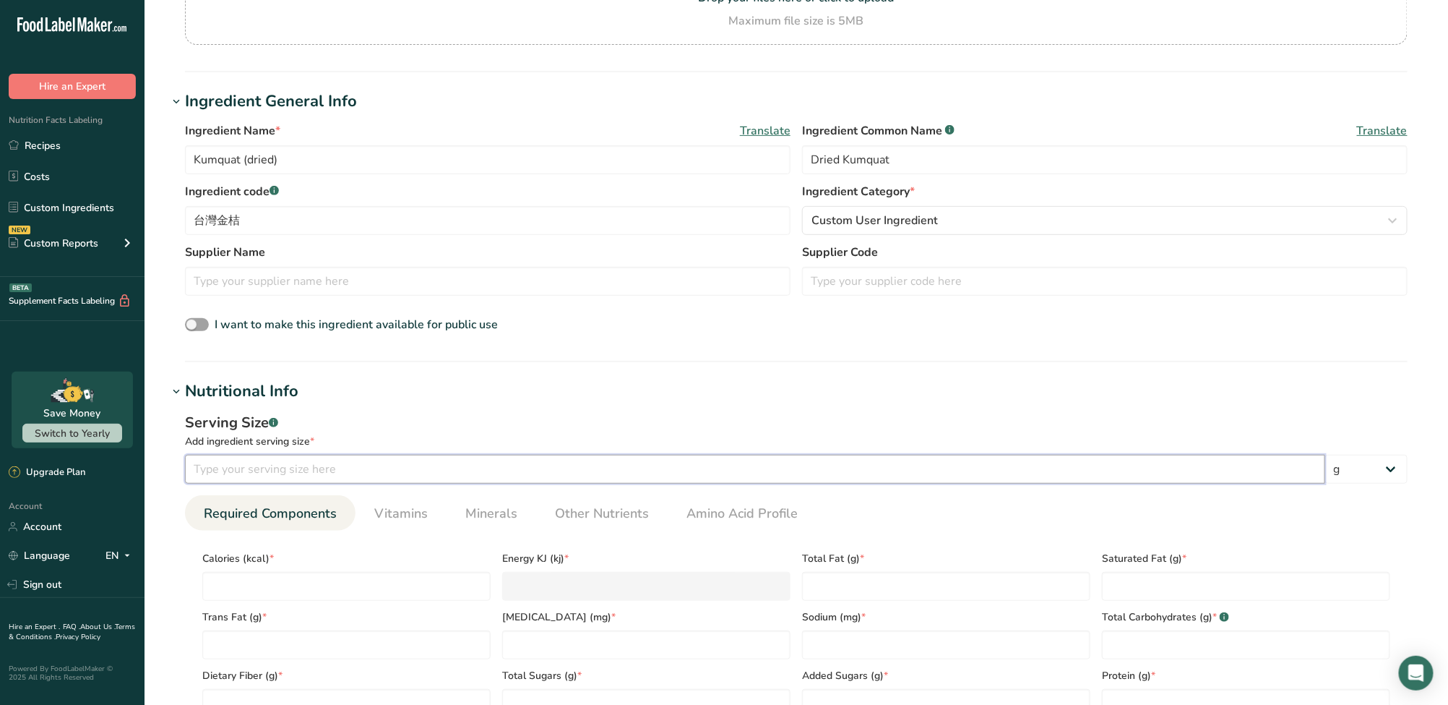
click at [320, 468] on input "number" at bounding box center [755, 469] width 1140 height 29
type input "100"
click at [489, 413] on div "Serving Size .a-a{fill:#347362;}.b-a{fill:#fff;}" at bounding box center [796, 423] width 1223 height 22
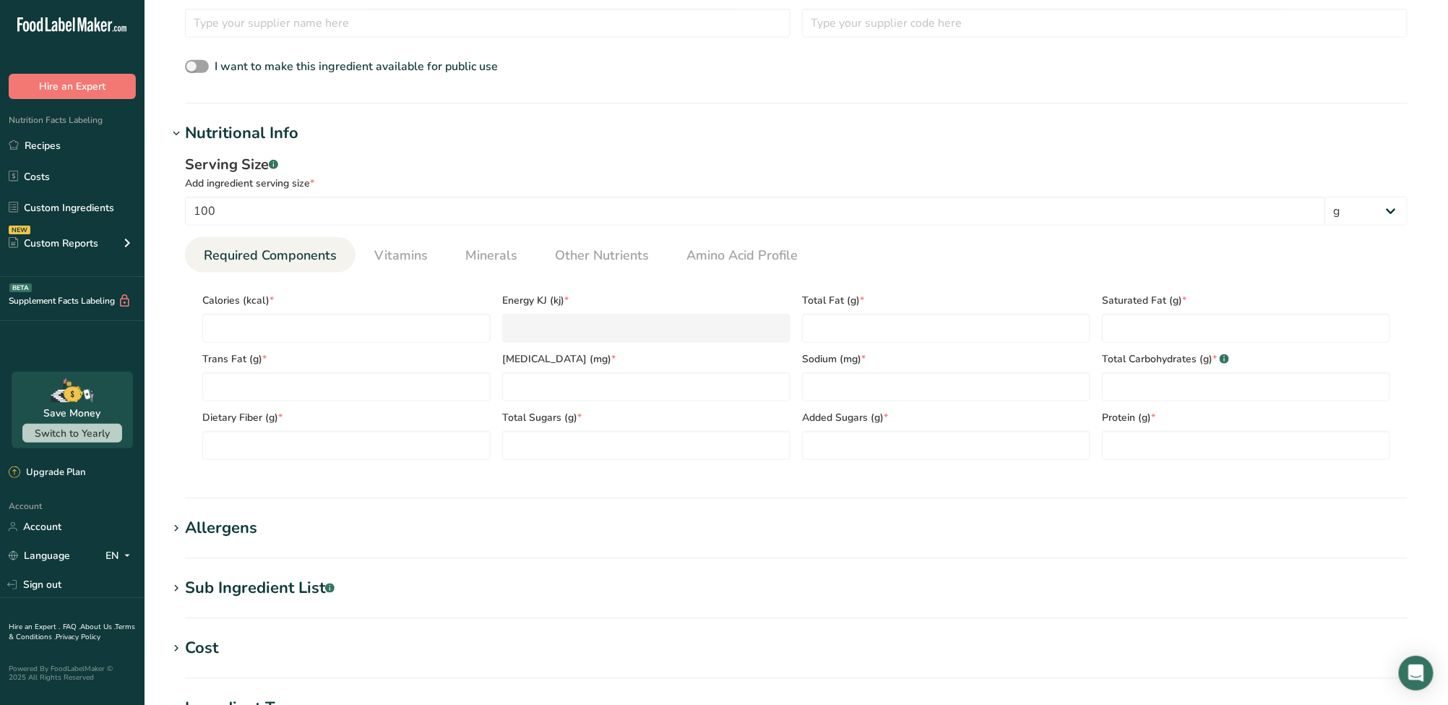
scroll to position [481, 0]
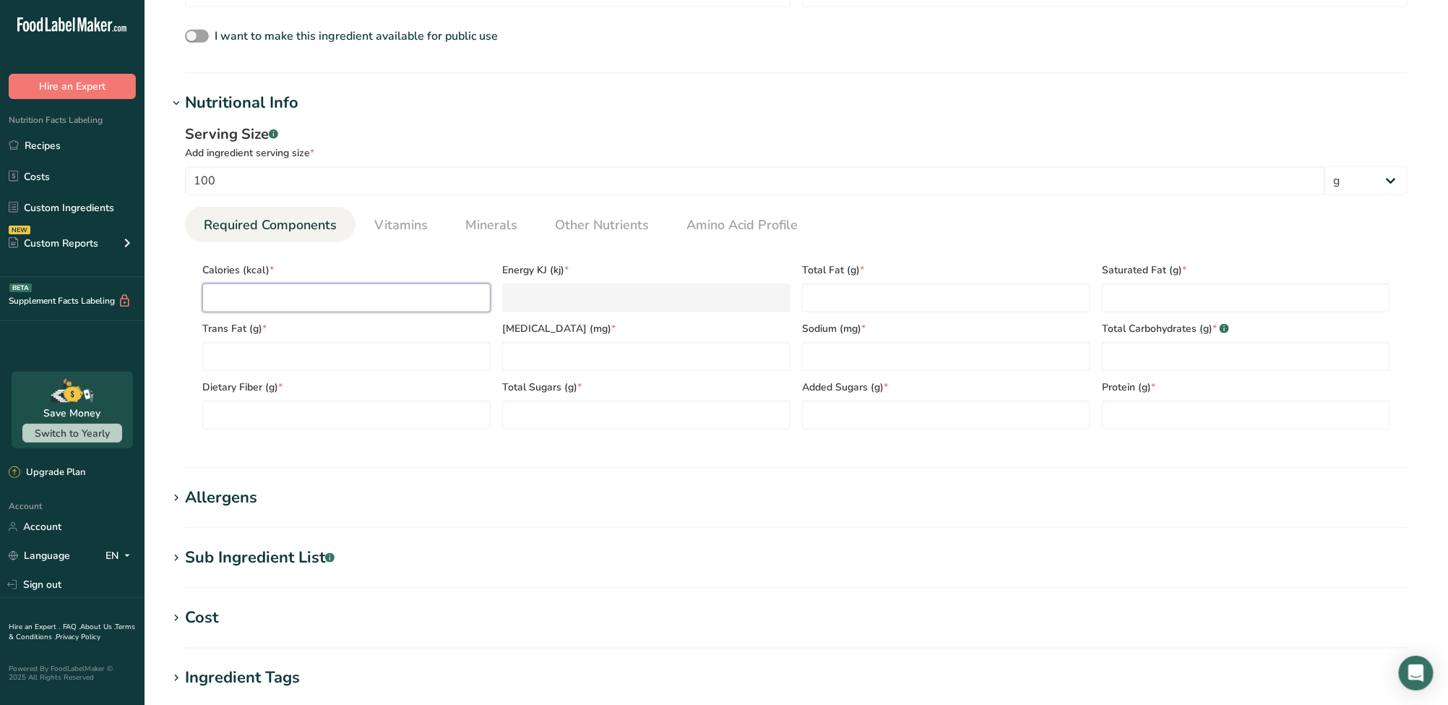
click at [277, 304] on input "number" at bounding box center [346, 297] width 288 height 29
click at [298, 304] on input "number" at bounding box center [346, 297] width 288 height 29
type input "2"
type KJ "8.4"
type input "25"
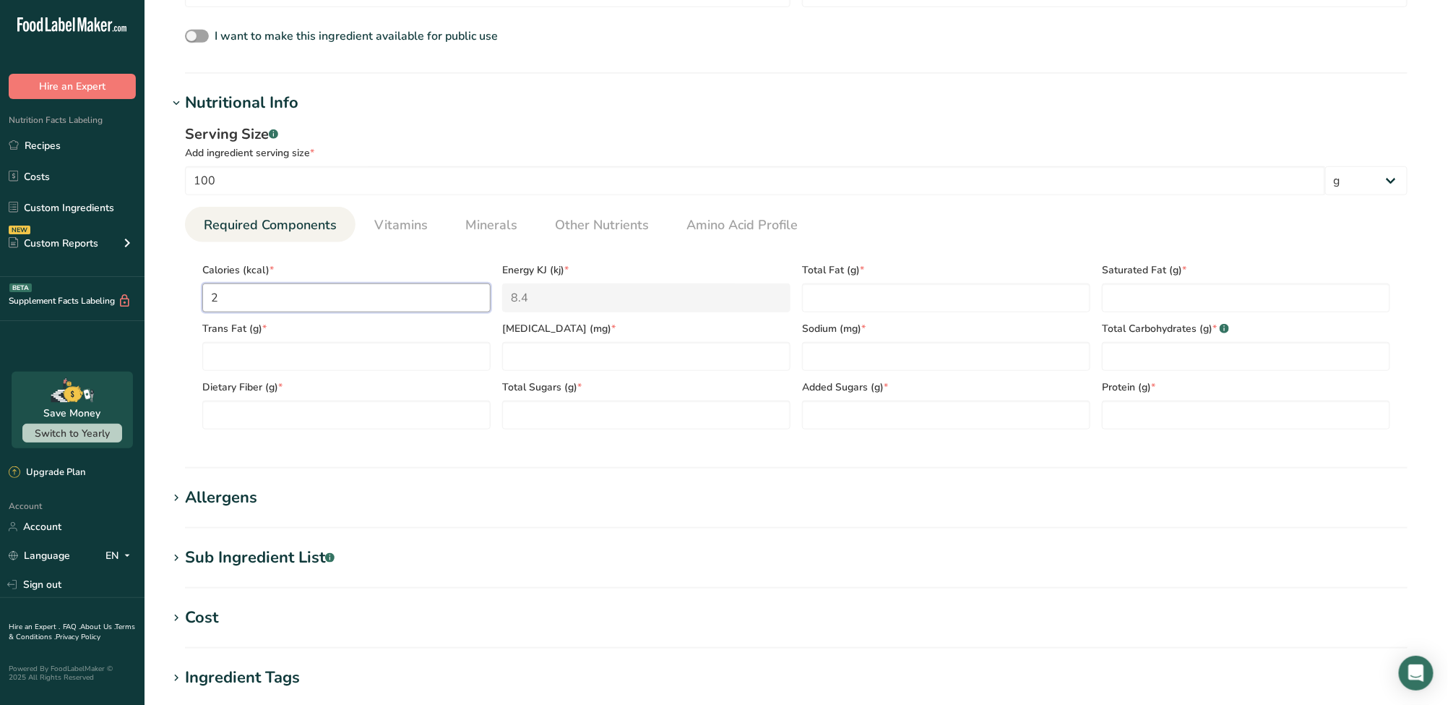
type KJ "104.6"
type input "250"
type KJ "1046"
type input "250"
type Fat "0.2"
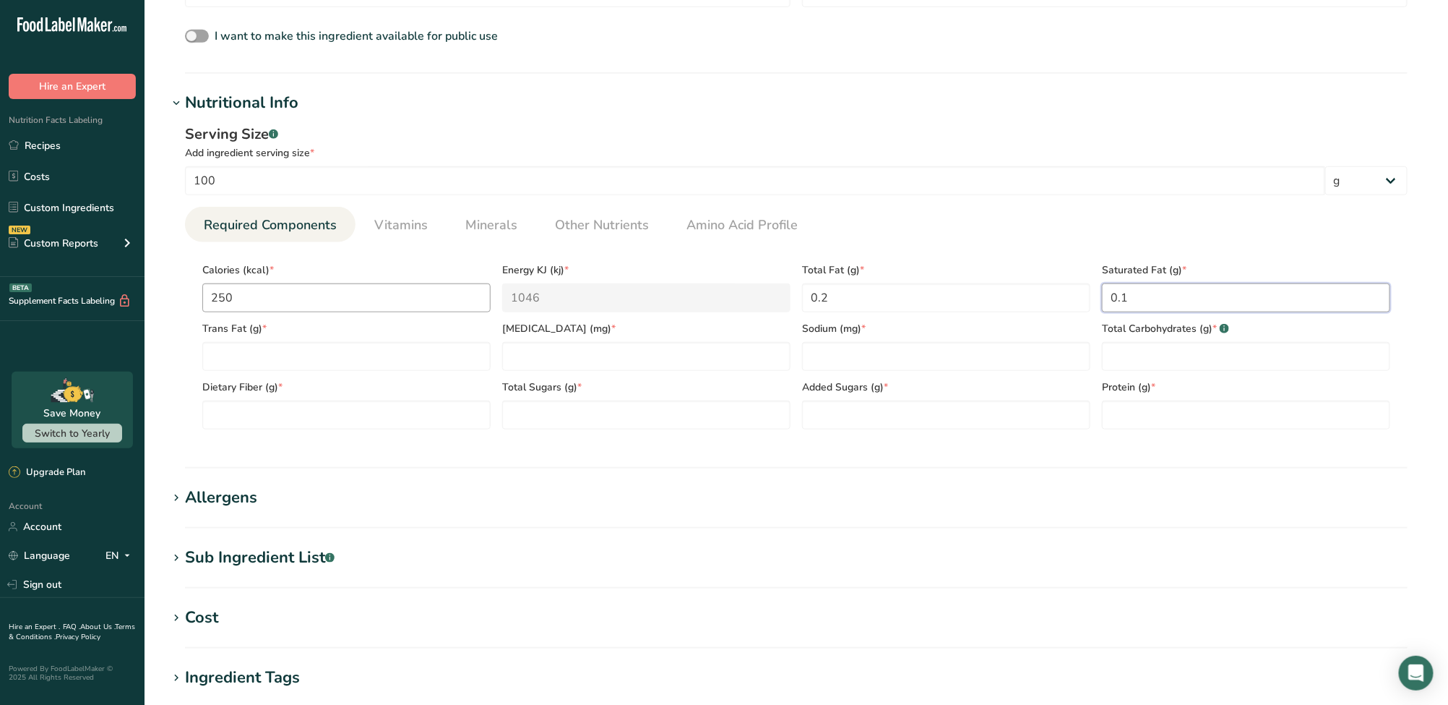
type Fat "0.1"
type Fat "0"
type input "0"
type input "3"
type Carbohydrates "70"
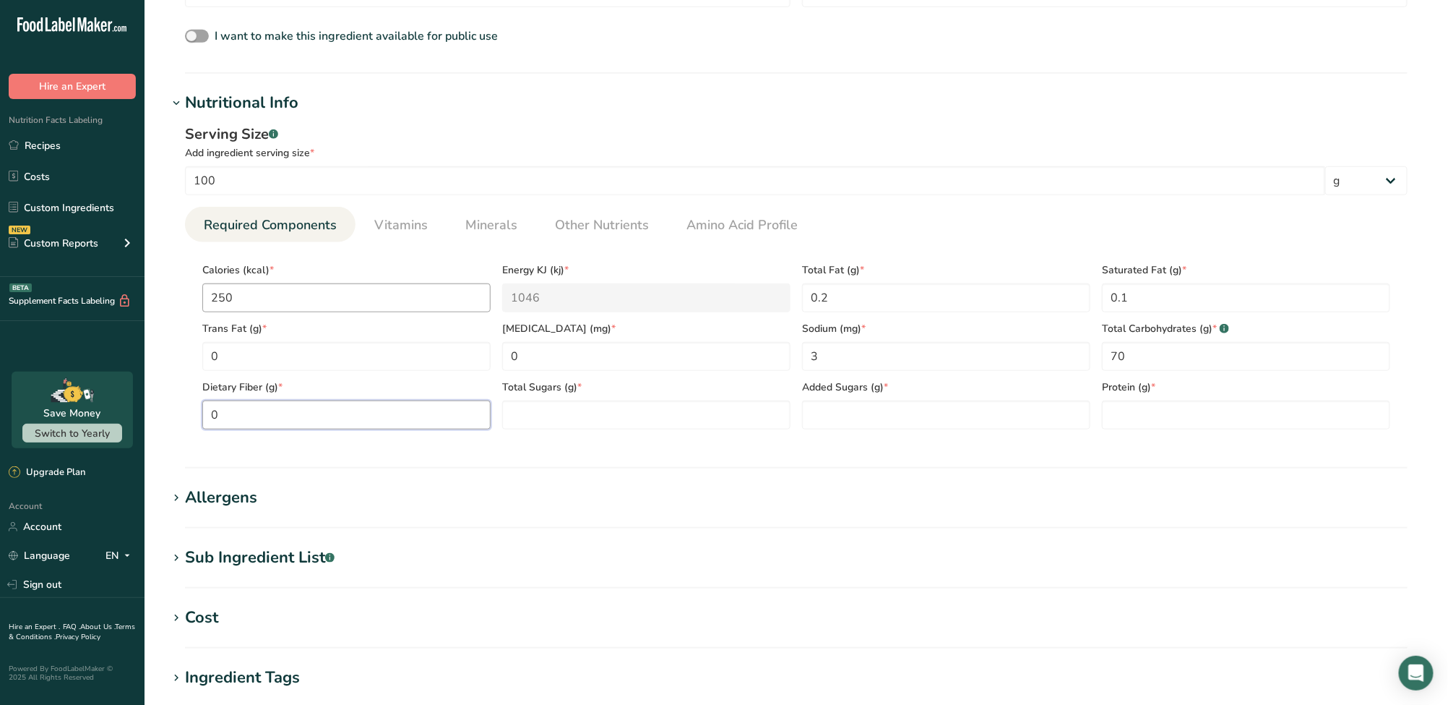
type Fiber "0"
type Sugars "0"
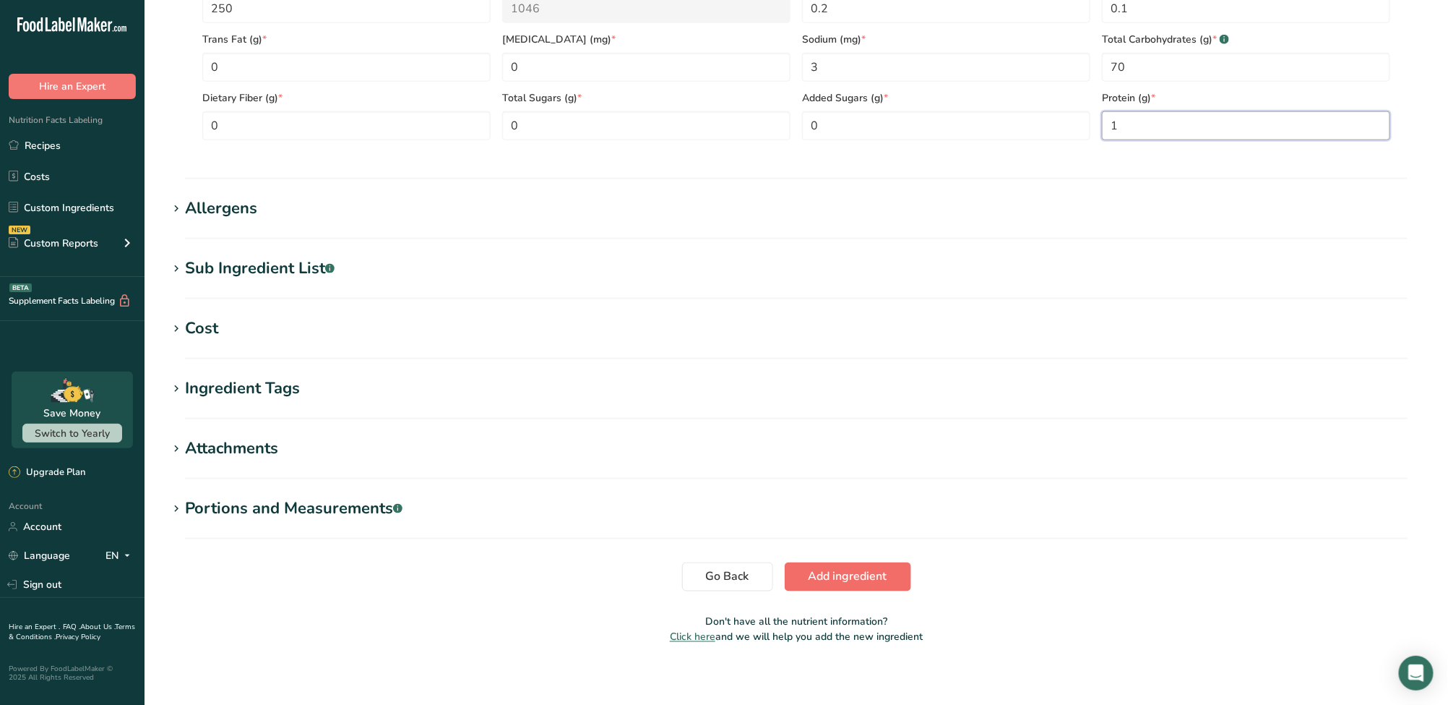
type input "1"
click at [841, 575] on span "Add ingredient" at bounding box center [848, 576] width 79 height 17
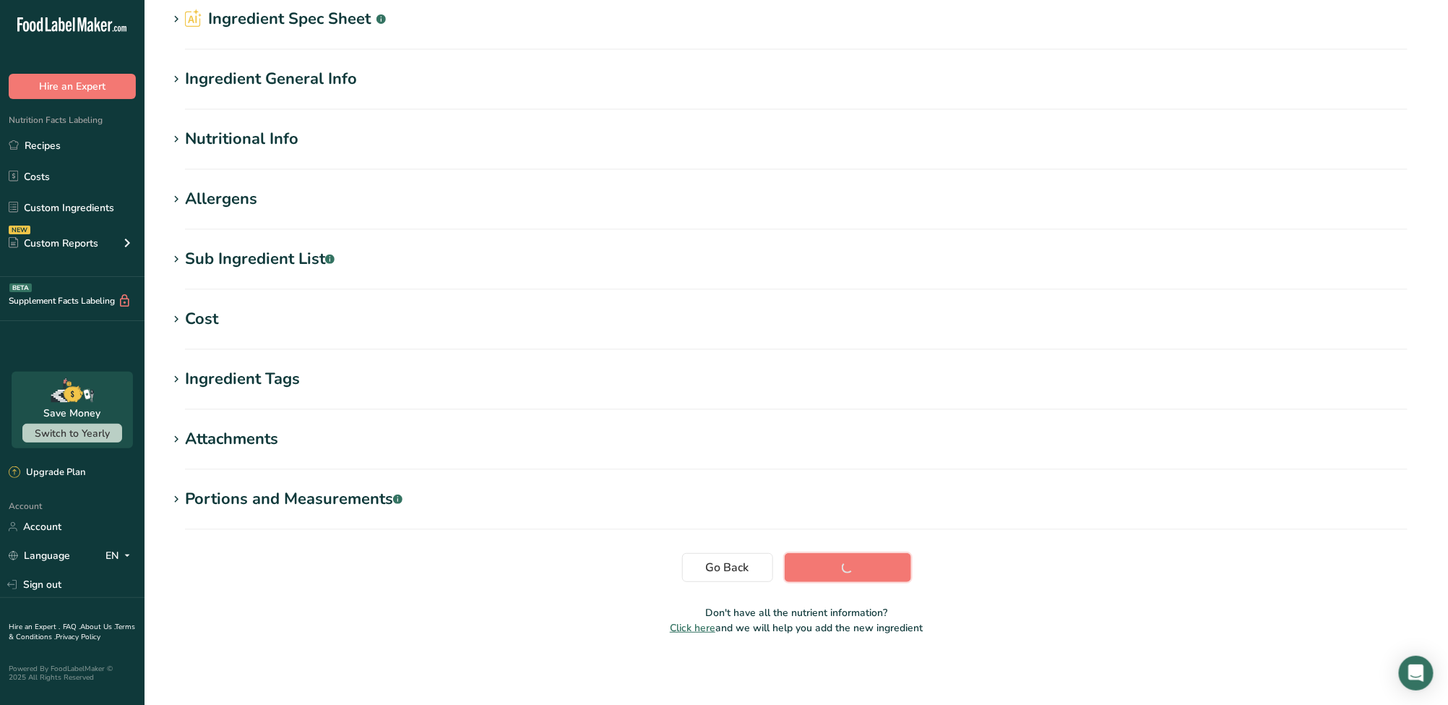
scroll to position [71, 0]
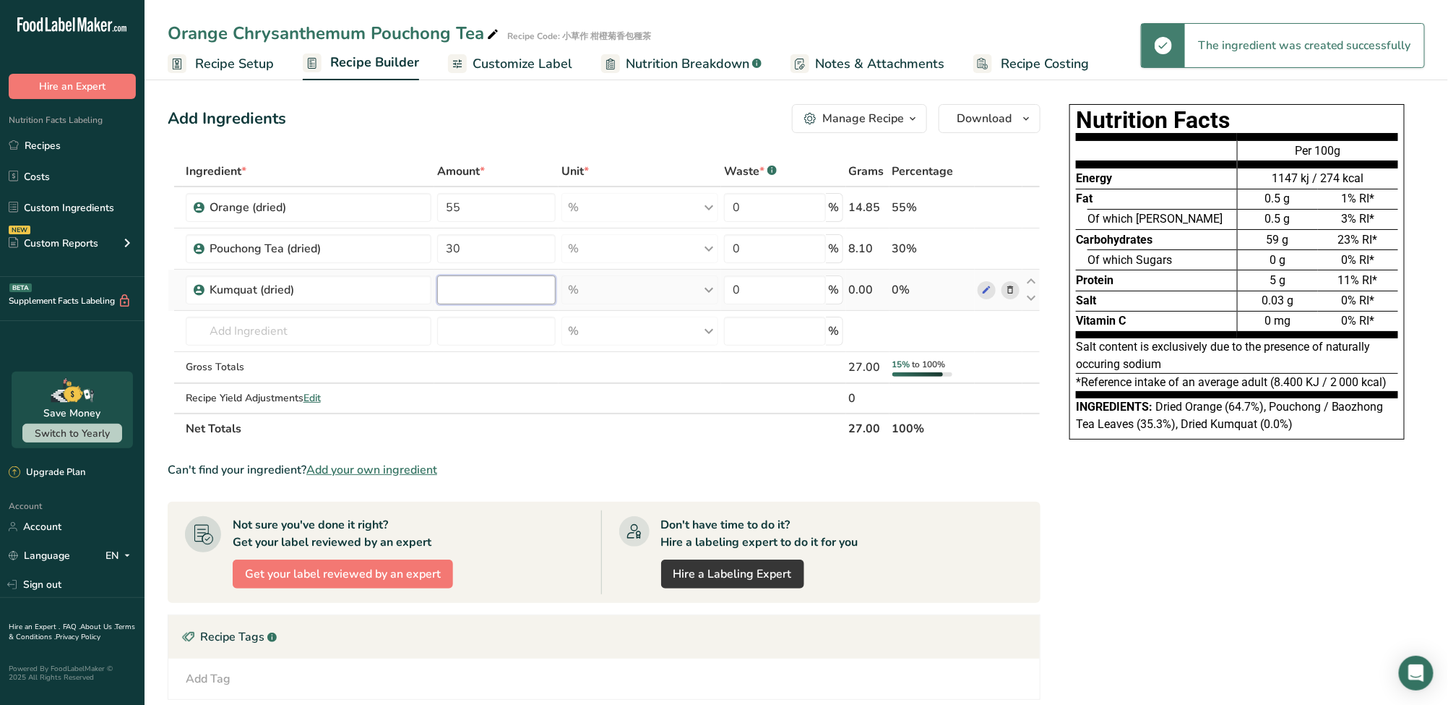
click at [490, 292] on input "number" at bounding box center [496, 289] width 119 height 29
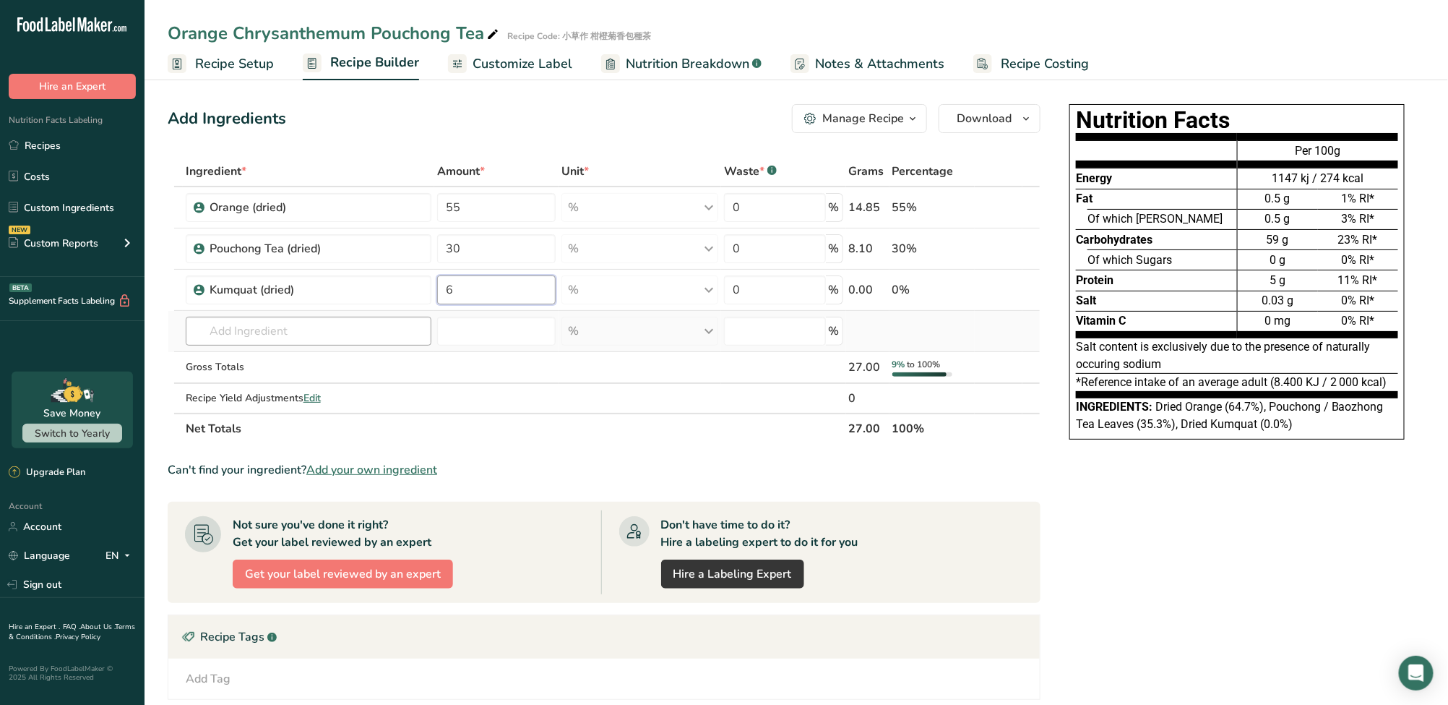
type input "6"
click at [280, 327] on div "Ingredient * Amount * Unit * Waste * .a-a{fill:#347362;}.b-a{fill:#fff;} Grams …" at bounding box center [604, 300] width 873 height 288
click at [357, 465] on span "Add your own ingredient" at bounding box center [371, 469] width 131 height 17
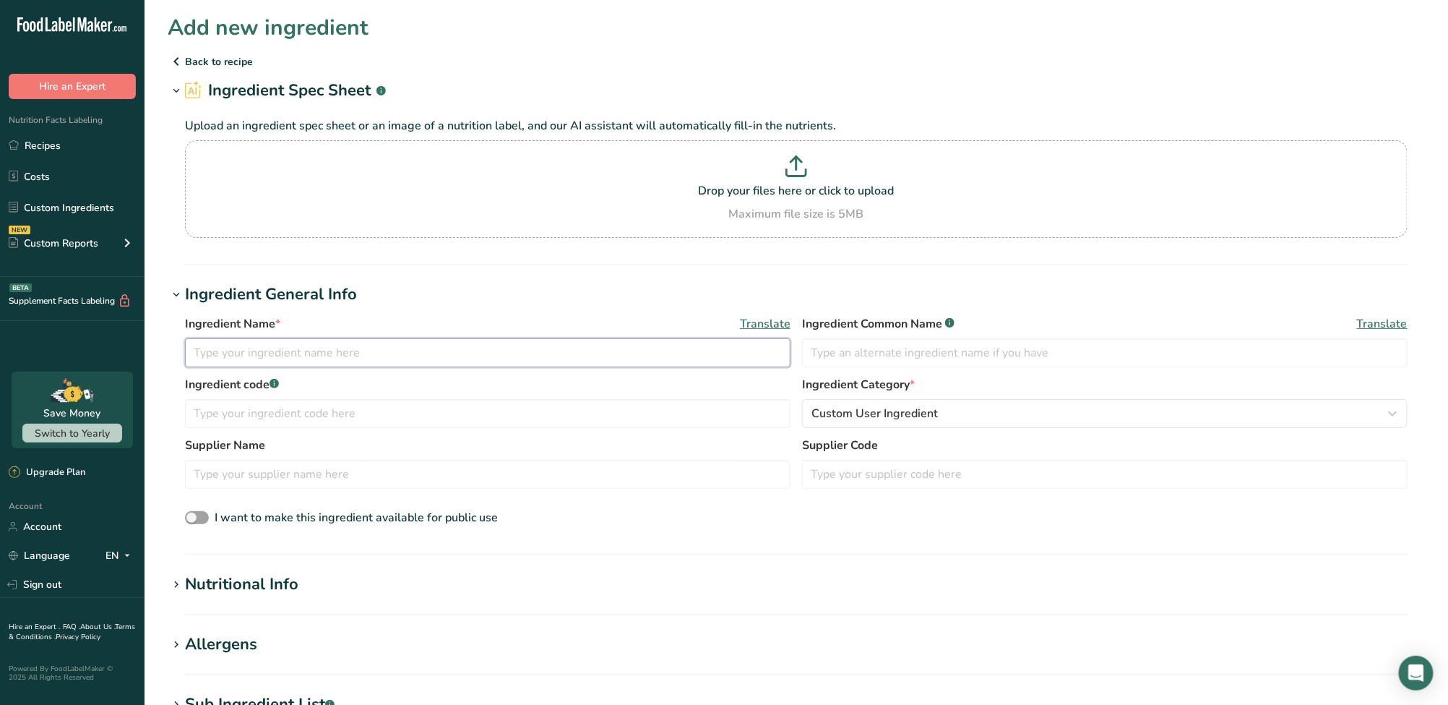
click at [269, 350] on input "text" at bounding box center [488, 352] width 606 height 29
paste input "Chrysanthemum (dried)"
type input "Chrysanthemum (dried)"
drag, startPoint x: 897, startPoint y: 358, endPoint x: 887, endPoint y: 360, distance: 10.2
click at [897, 358] on input "text" at bounding box center [1105, 352] width 606 height 29
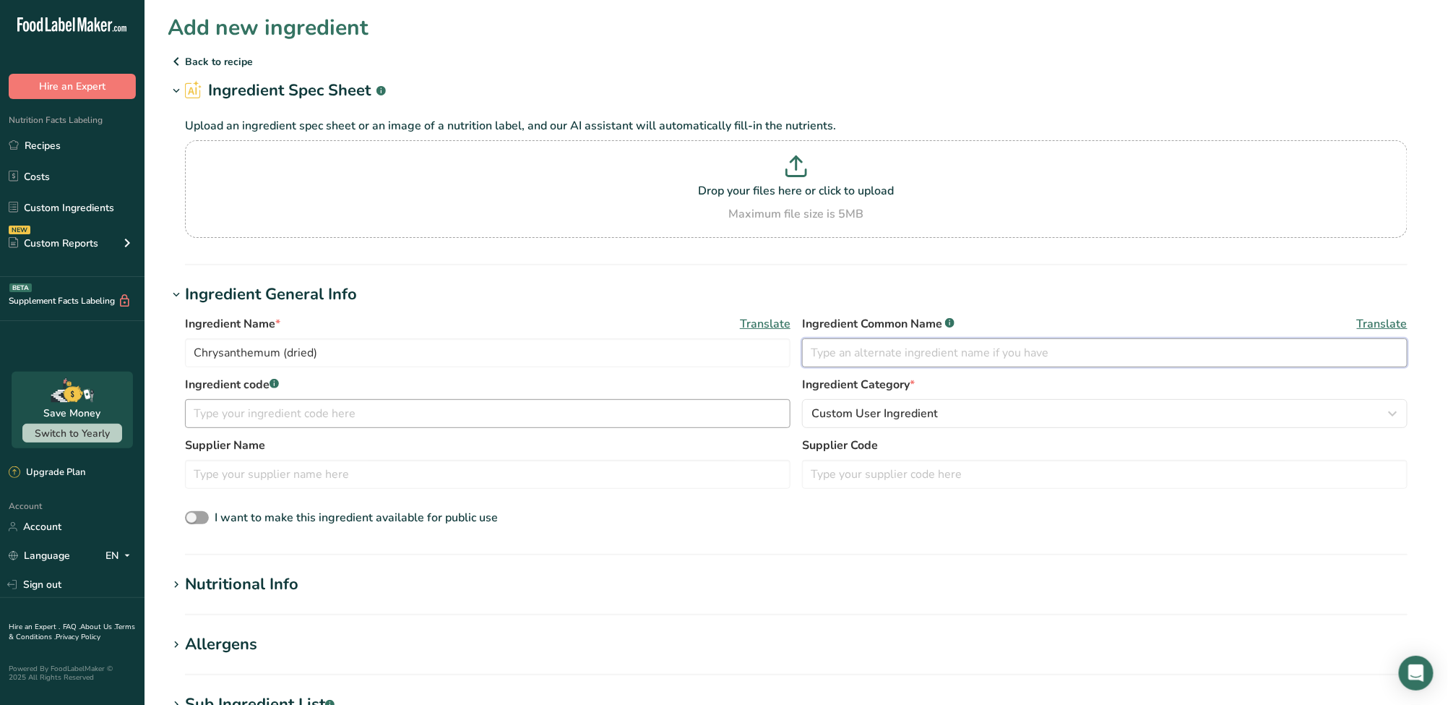
paste input "Chrysanthemum Flower"
type input "Chrysanthemum Flower"
click at [523, 416] on input "text" at bounding box center [488, 413] width 606 height 29
type input "w"
type input "湍"
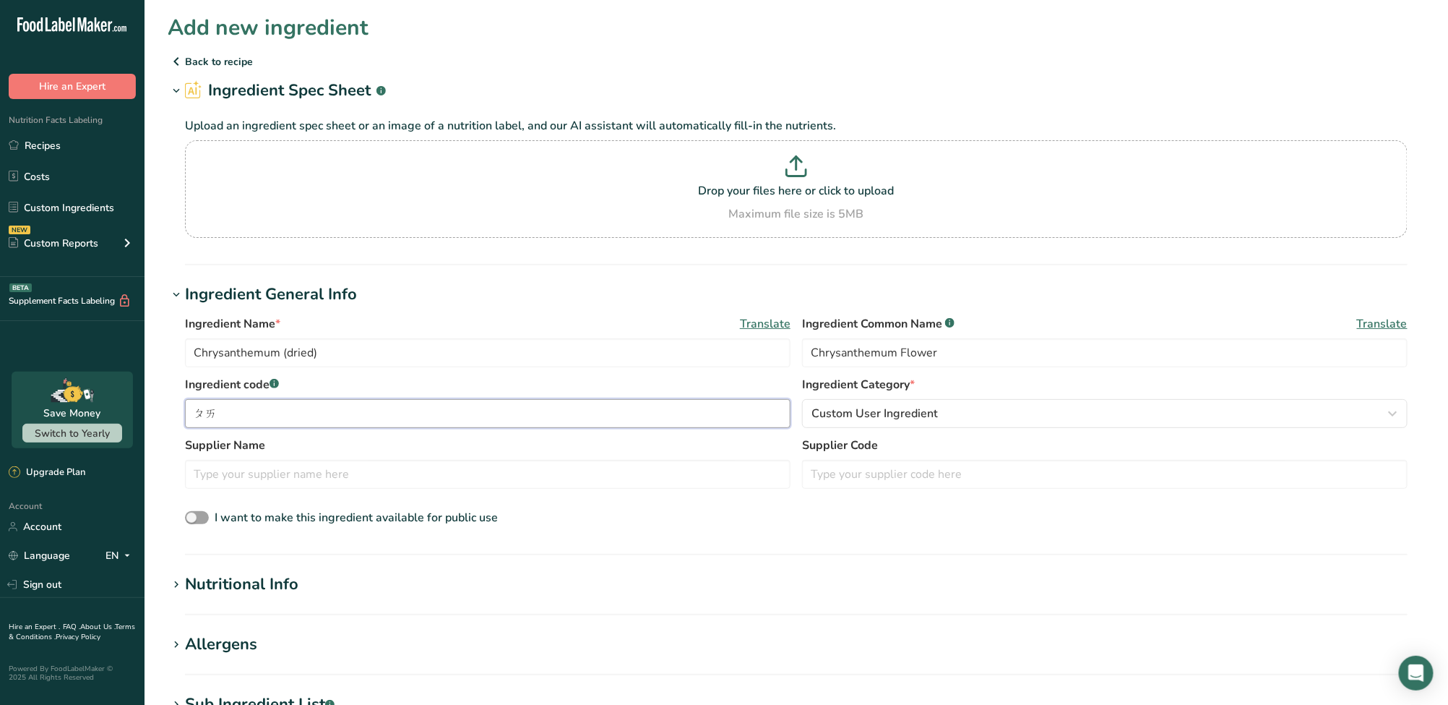
type input "排"
type input "台灣杭菊"
click at [253, 585] on div "Nutritional Info" at bounding box center [241, 584] width 113 height 24
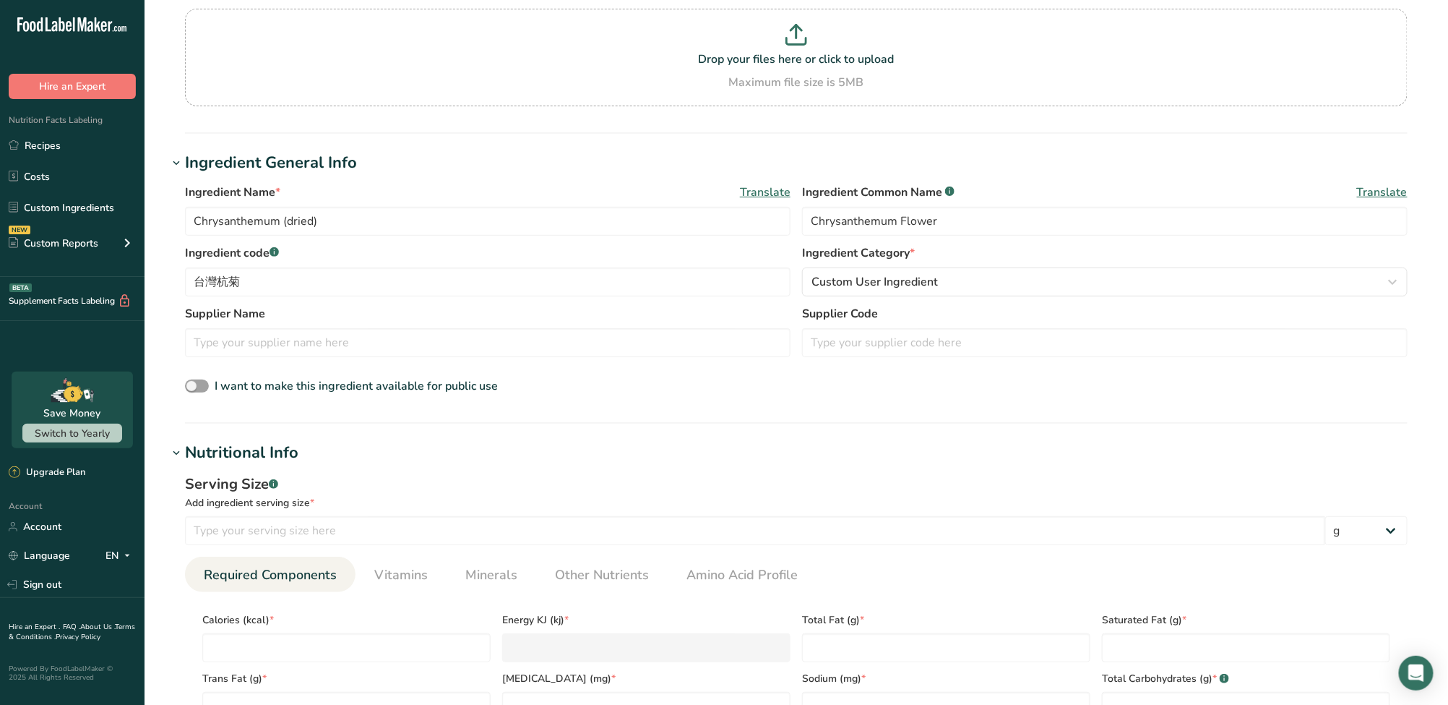
scroll to position [193, 0]
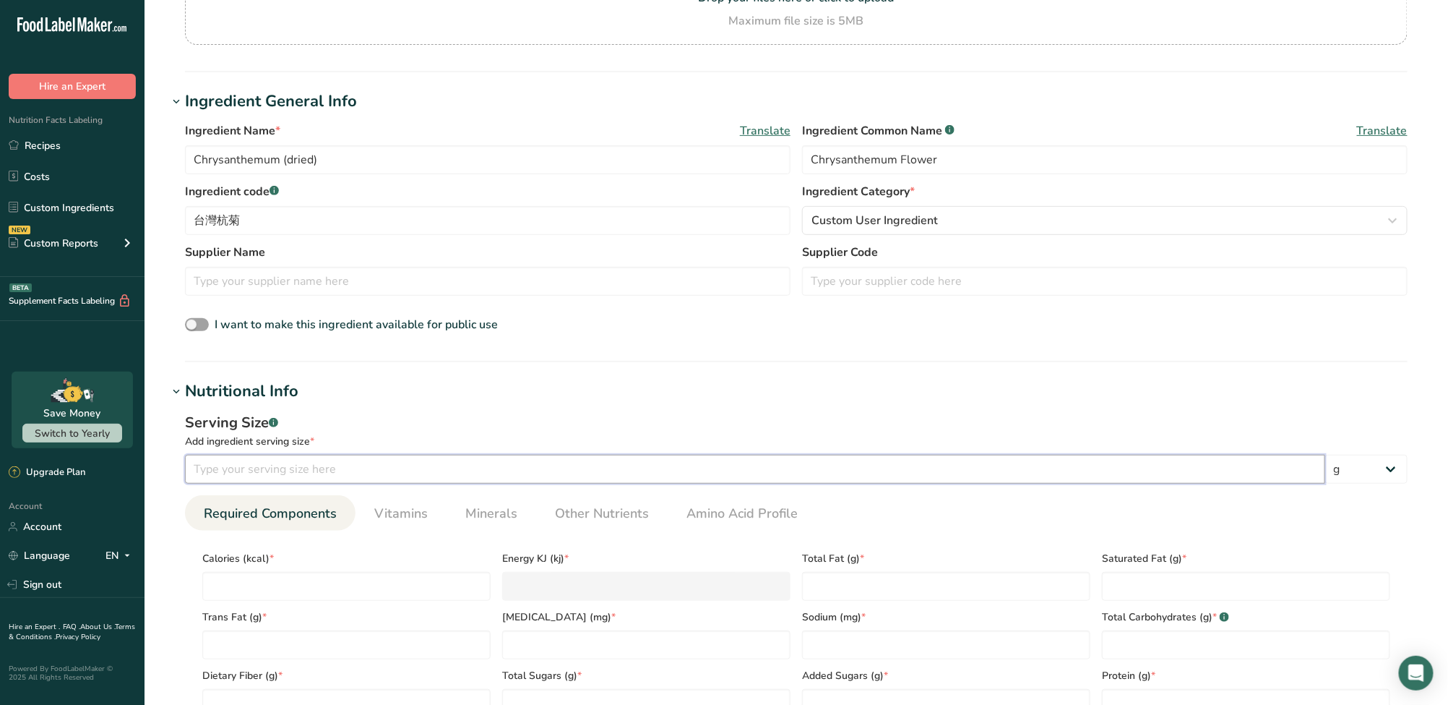
click at [285, 476] on input "number" at bounding box center [755, 469] width 1140 height 29
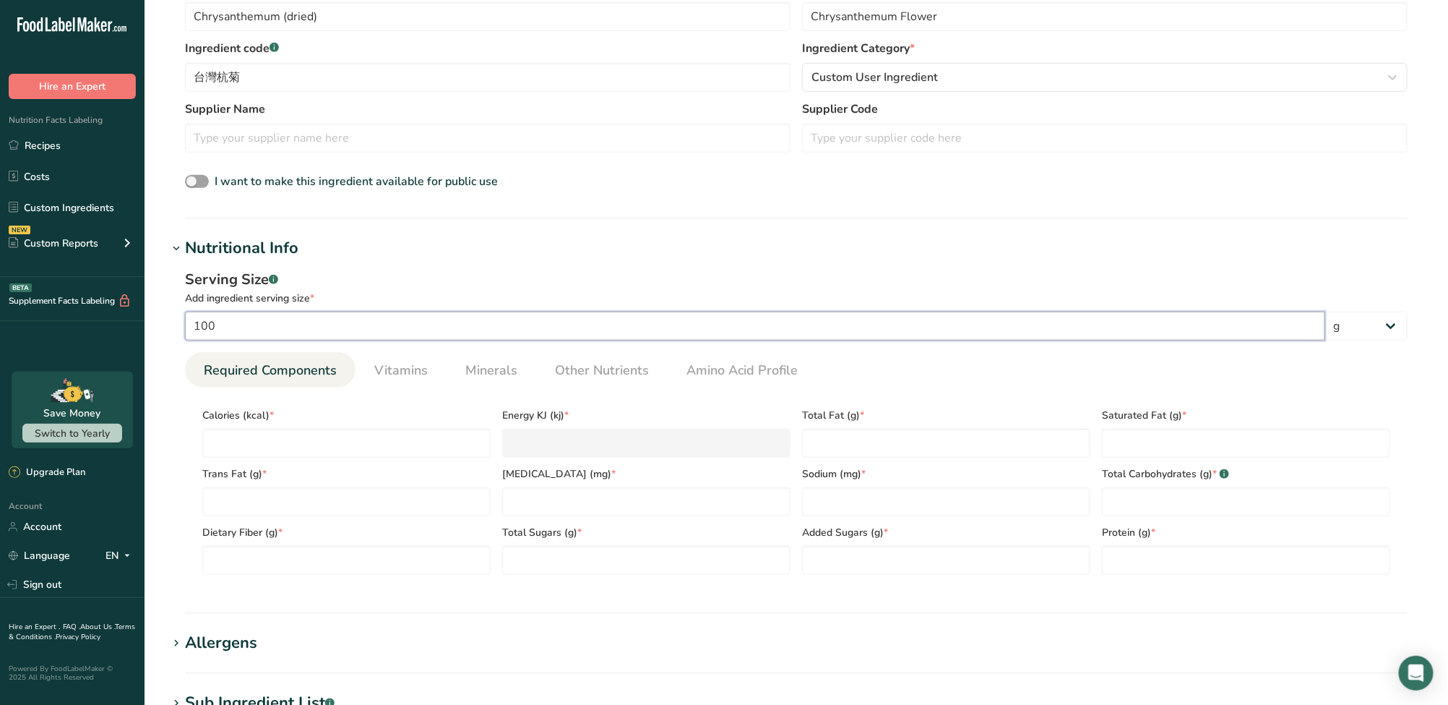
scroll to position [385, 0]
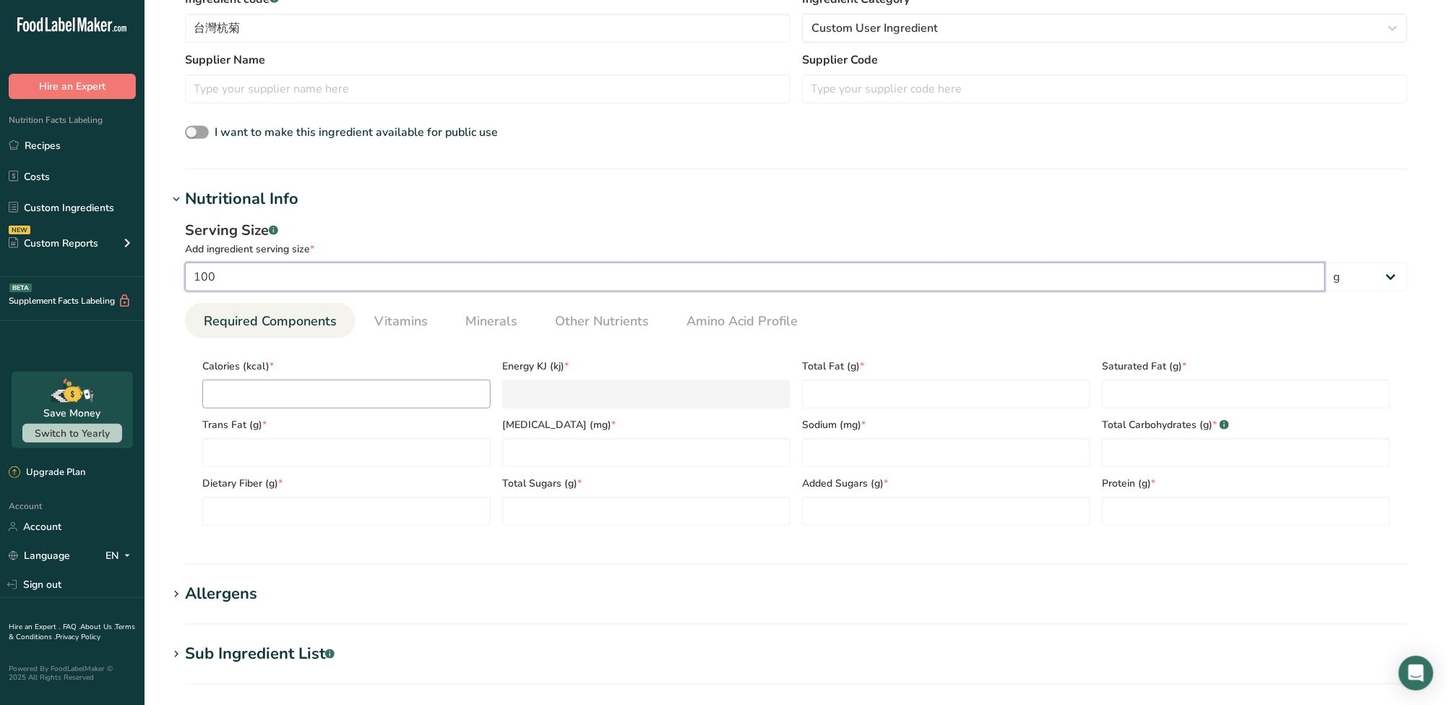
type input "100"
click at [288, 397] on input "number" at bounding box center [346, 393] width 288 height 29
type input "3"
type KJ "12.6"
type input "30"
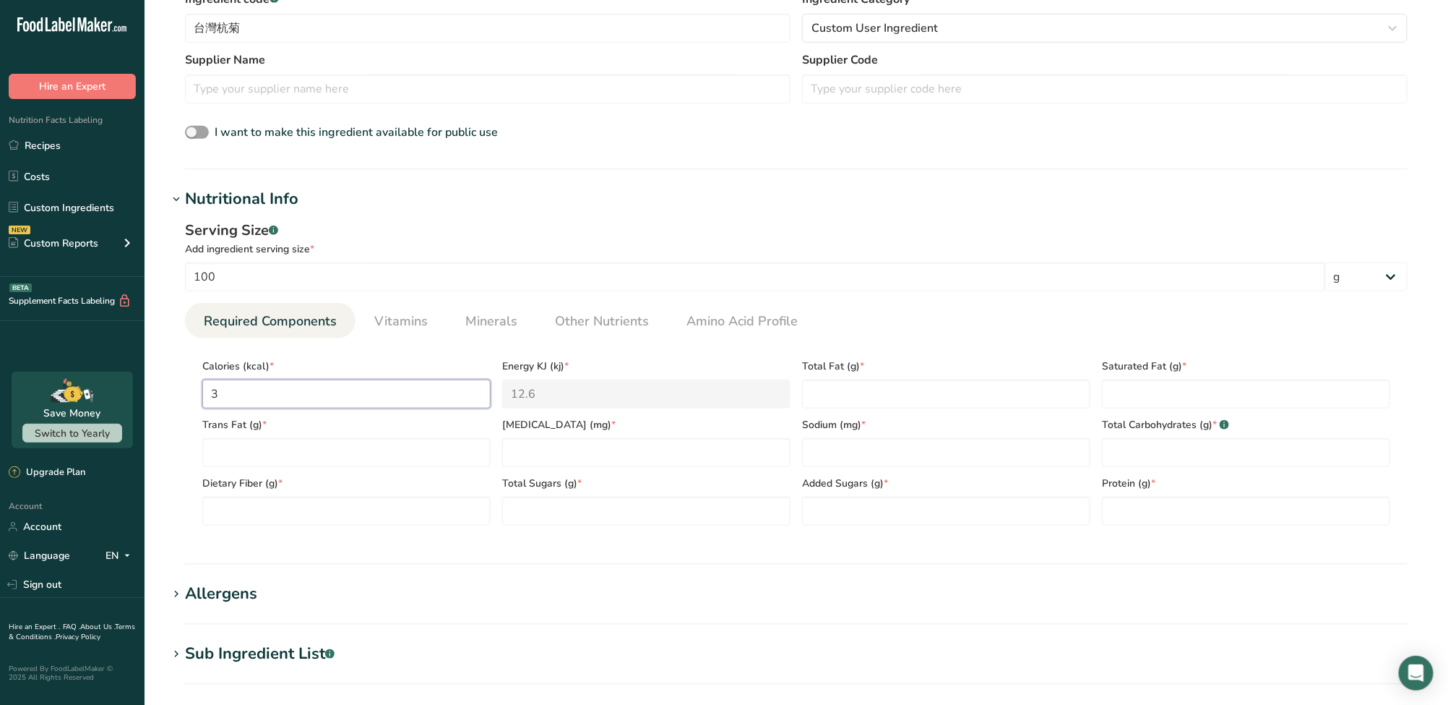
type KJ "125.5"
type input "300"
type KJ "1255.2"
type input "300"
type Fat "1"
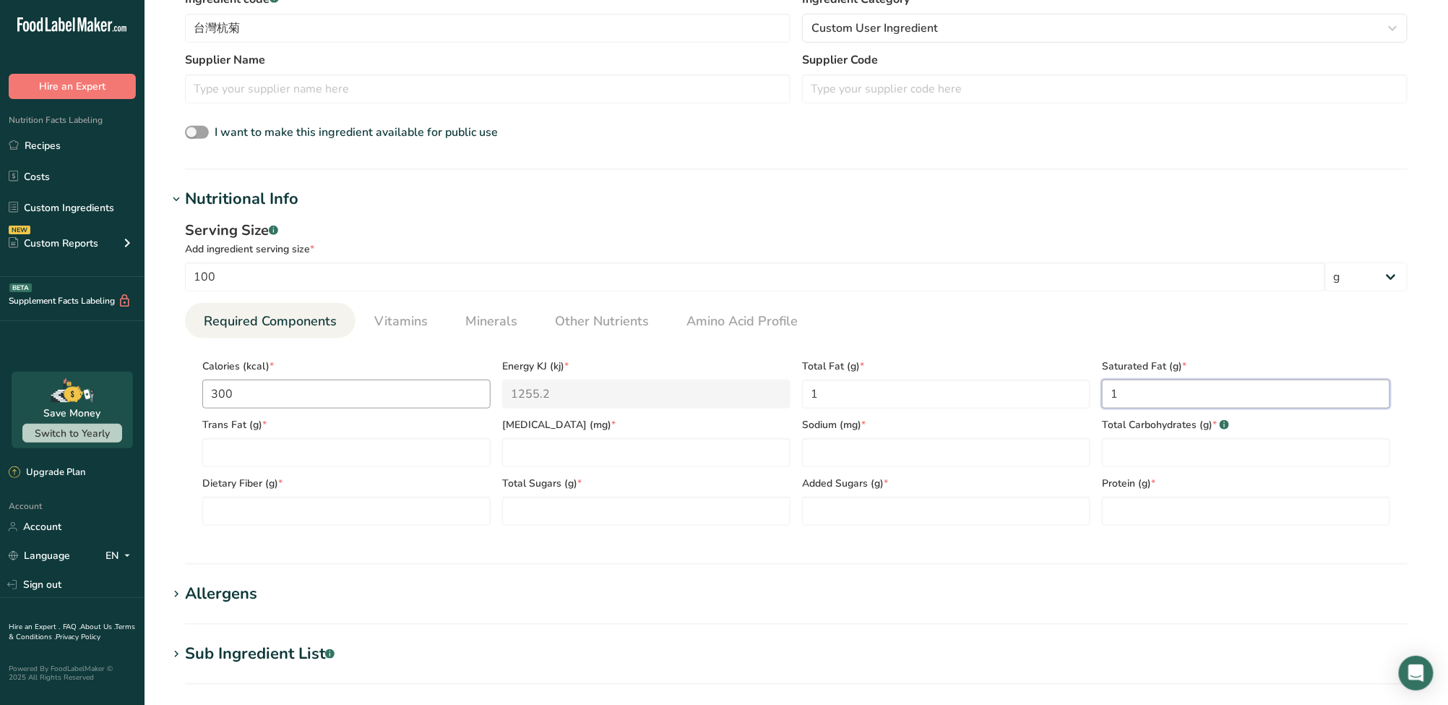
type Fat "1"
type Fat "0"
type input "0"
type input "110"
type Carbohydrates "70"
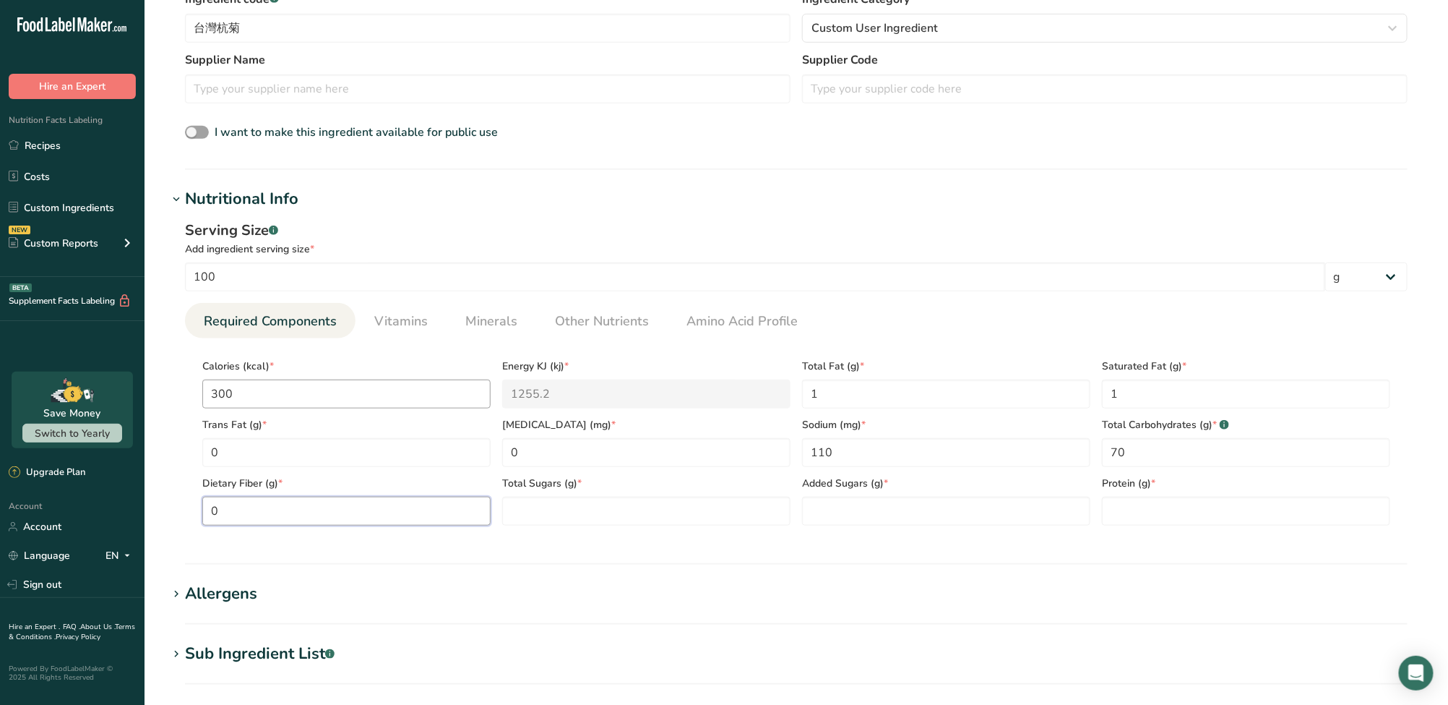
type Fiber "0"
type Sugars "0"
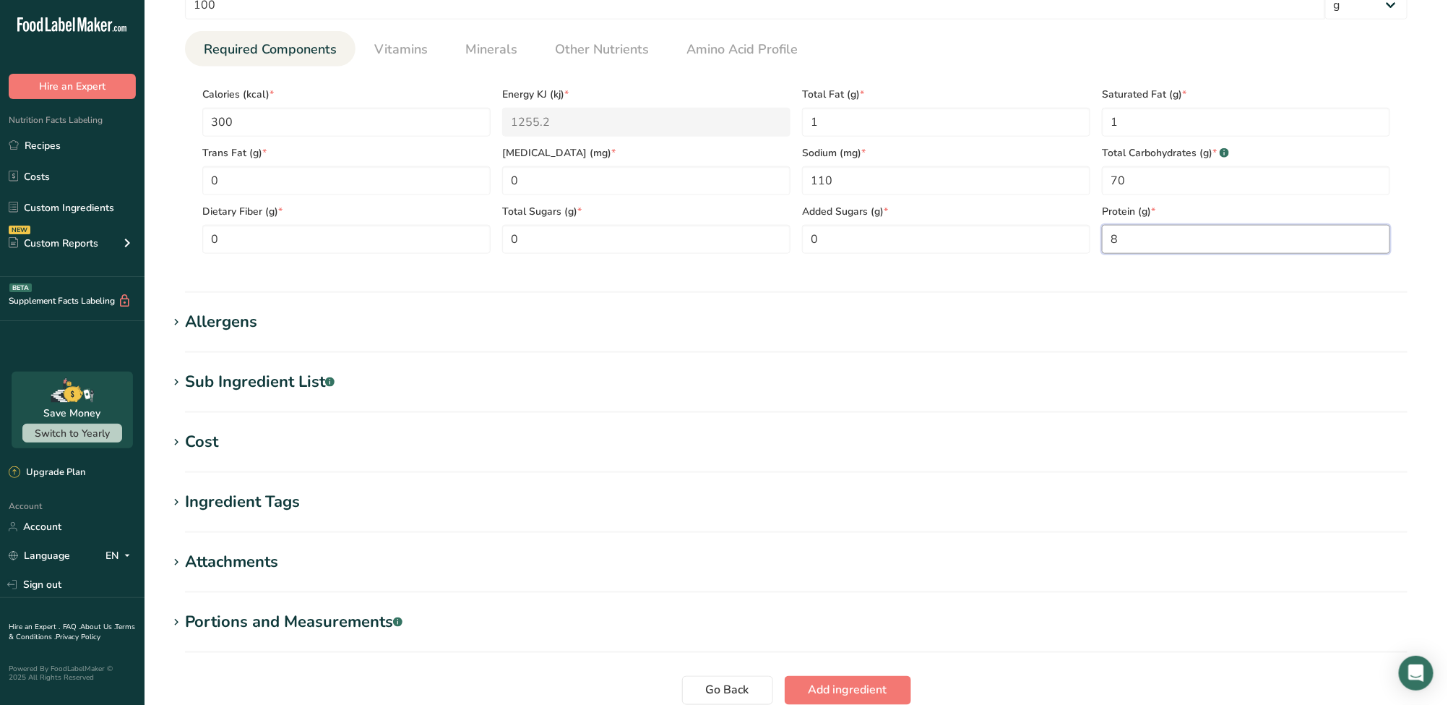
scroll to position [674, 0]
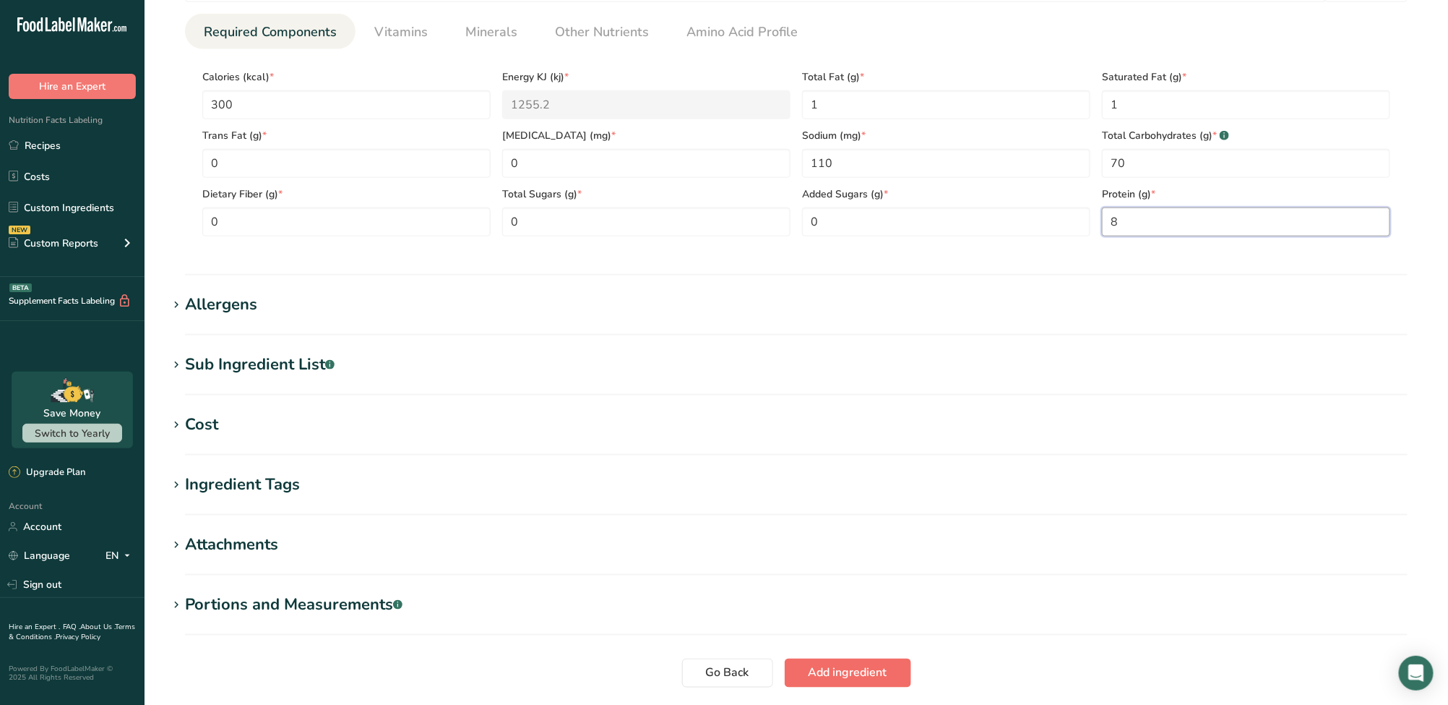
type input "8"
click at [885, 670] on span "Add ingredient" at bounding box center [848, 672] width 79 height 17
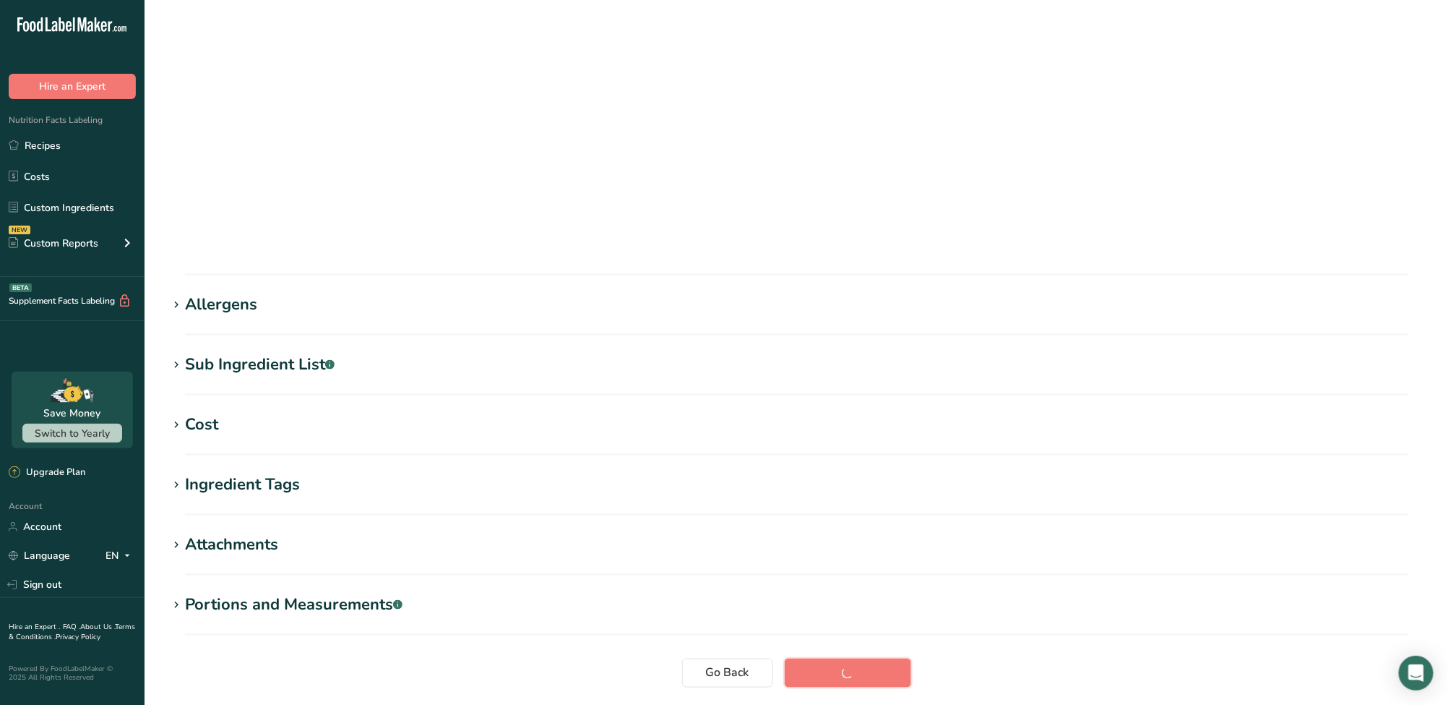
scroll to position [71, 0]
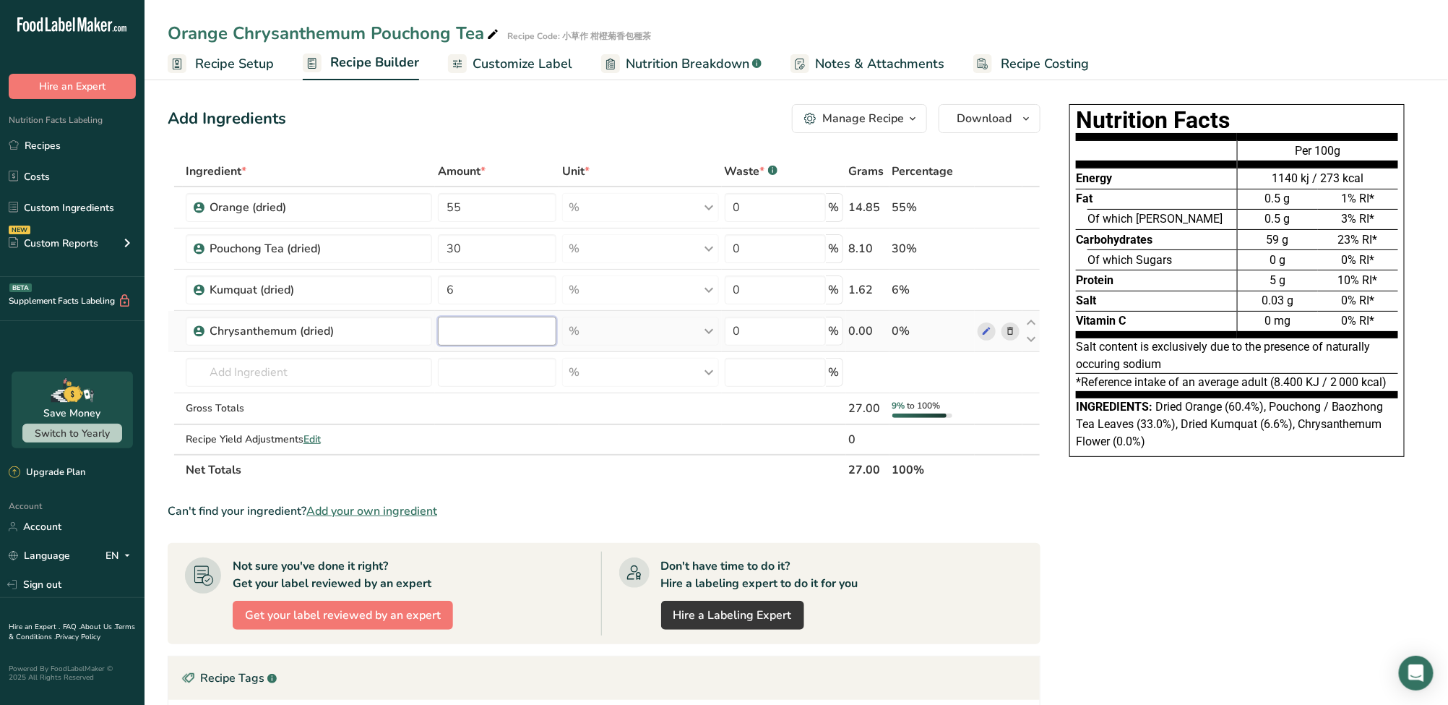
click at [533, 340] on input "number" at bounding box center [497, 331] width 118 height 29
type input "9"
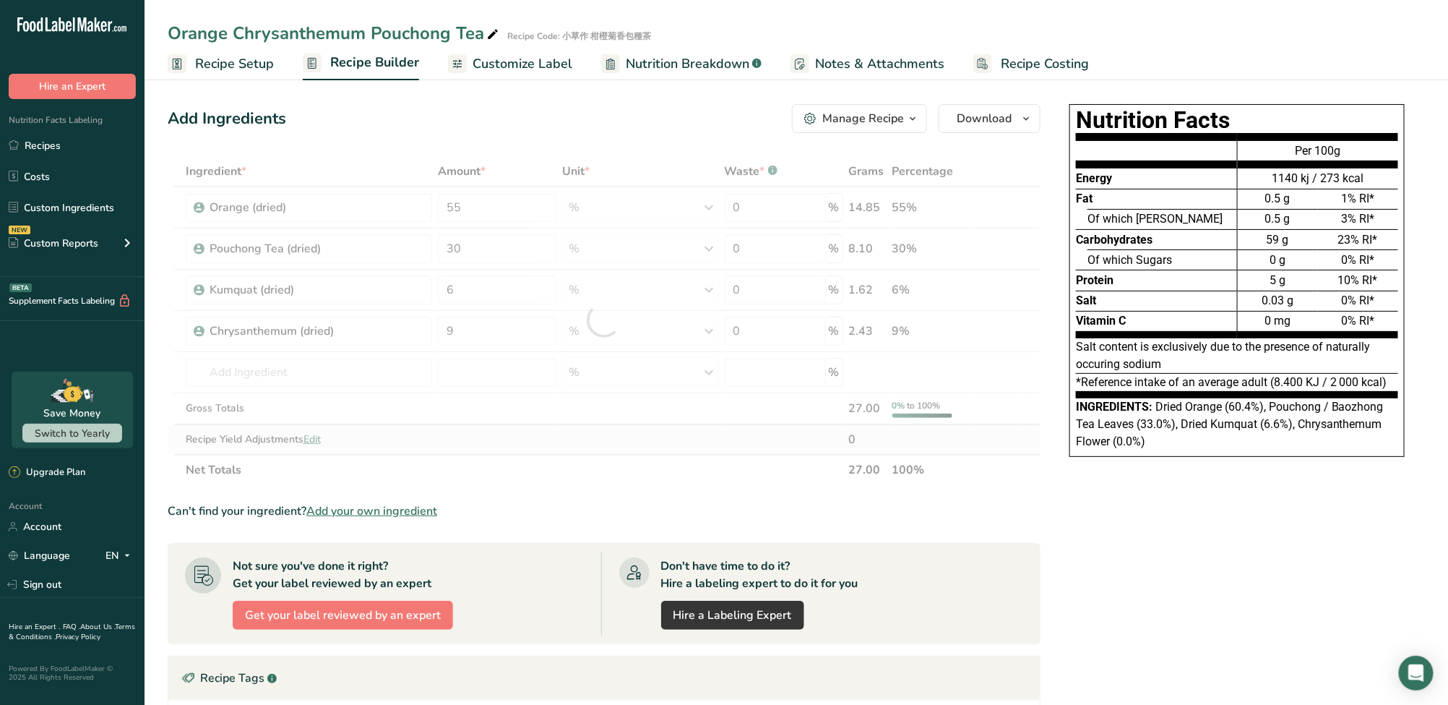
click at [683, 436] on div "Ingredient * Amount * Unit * Waste * .a-a{fill:#347362;}.b-a{fill:#fff;} Grams …" at bounding box center [604, 320] width 873 height 329
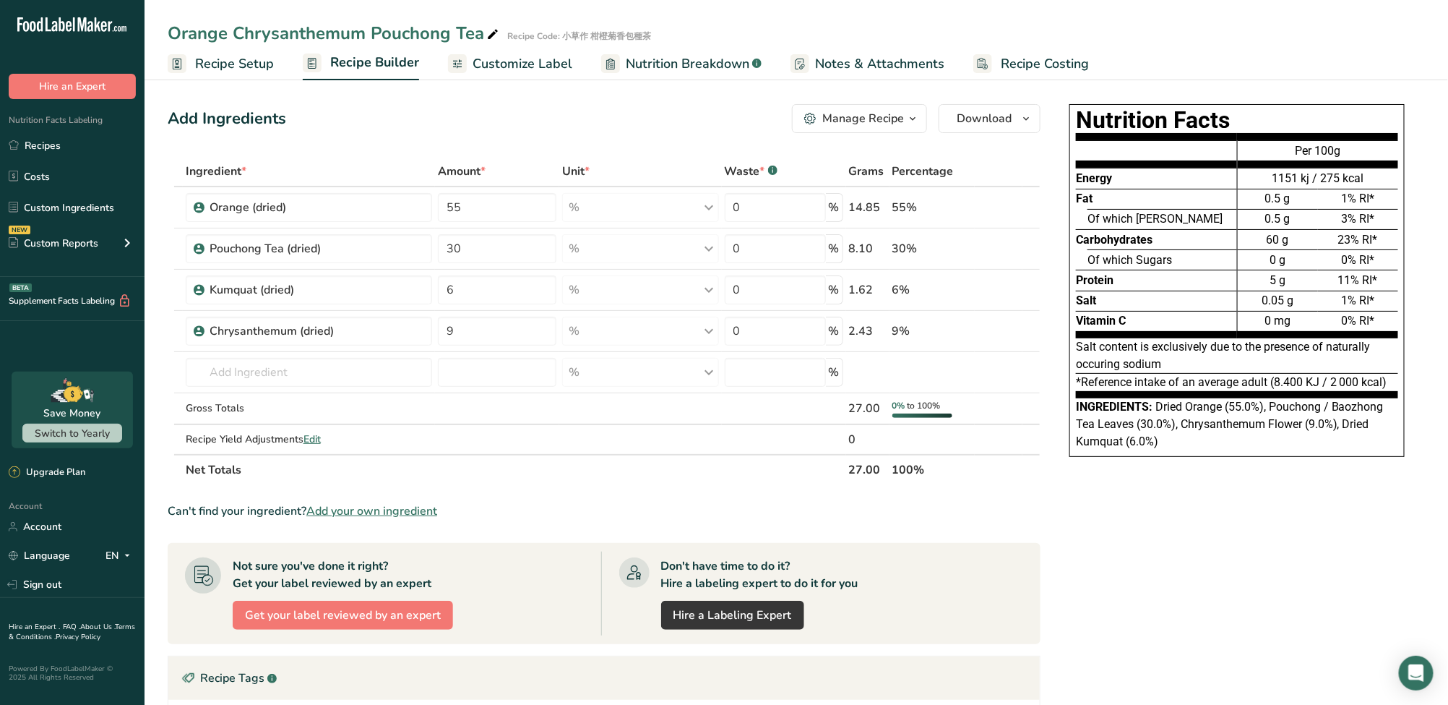
click at [535, 65] on span "Customize Label" at bounding box center [523, 64] width 100 height 20
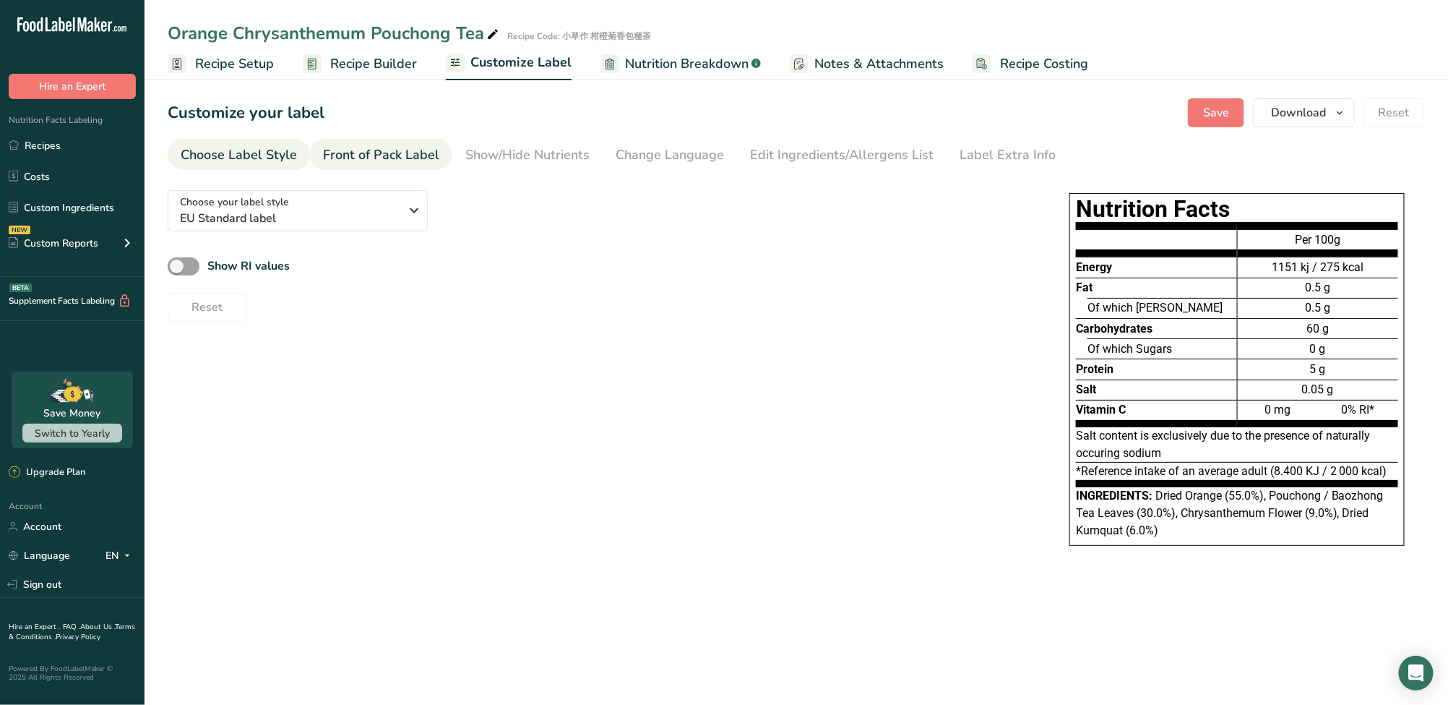
click at [408, 163] on div "Front of Pack Label" at bounding box center [381, 155] width 116 height 20
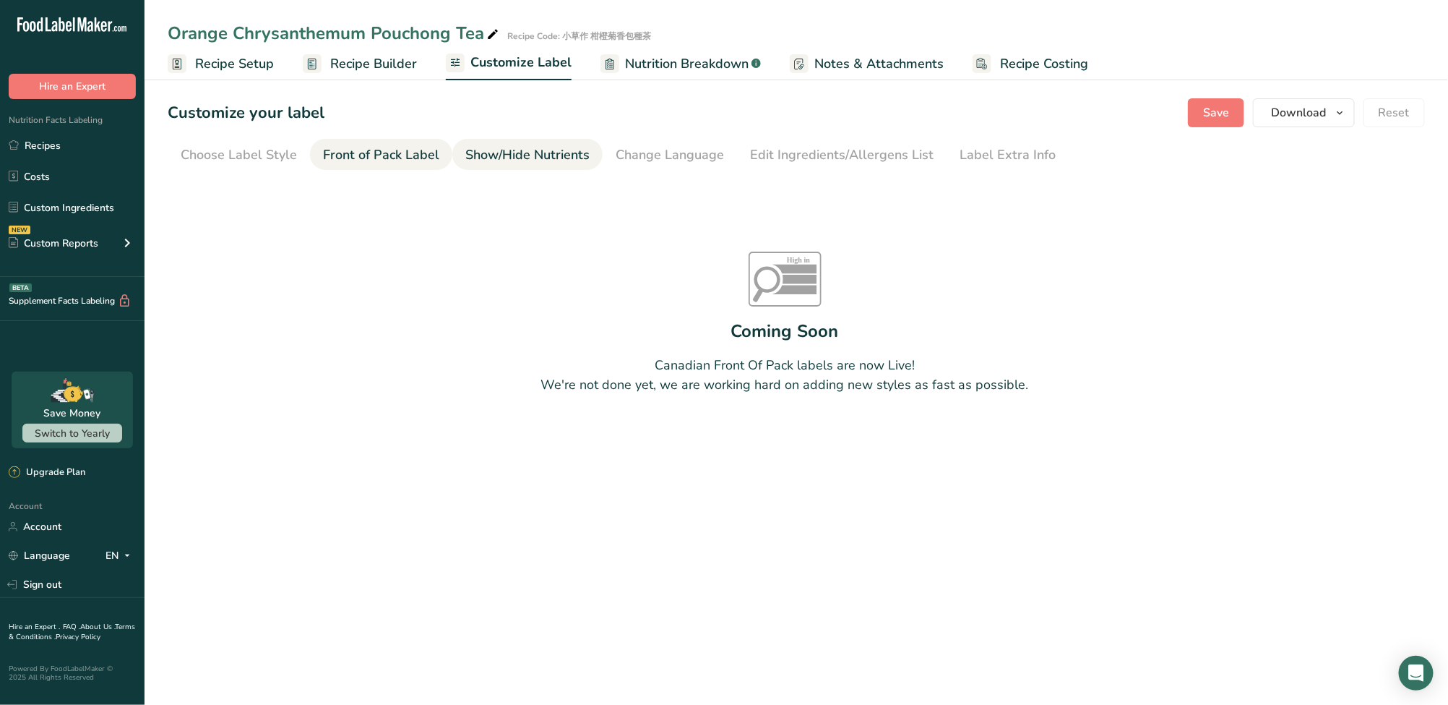
click at [501, 163] on div "Show/Hide Nutrients" at bounding box center [527, 155] width 124 height 20
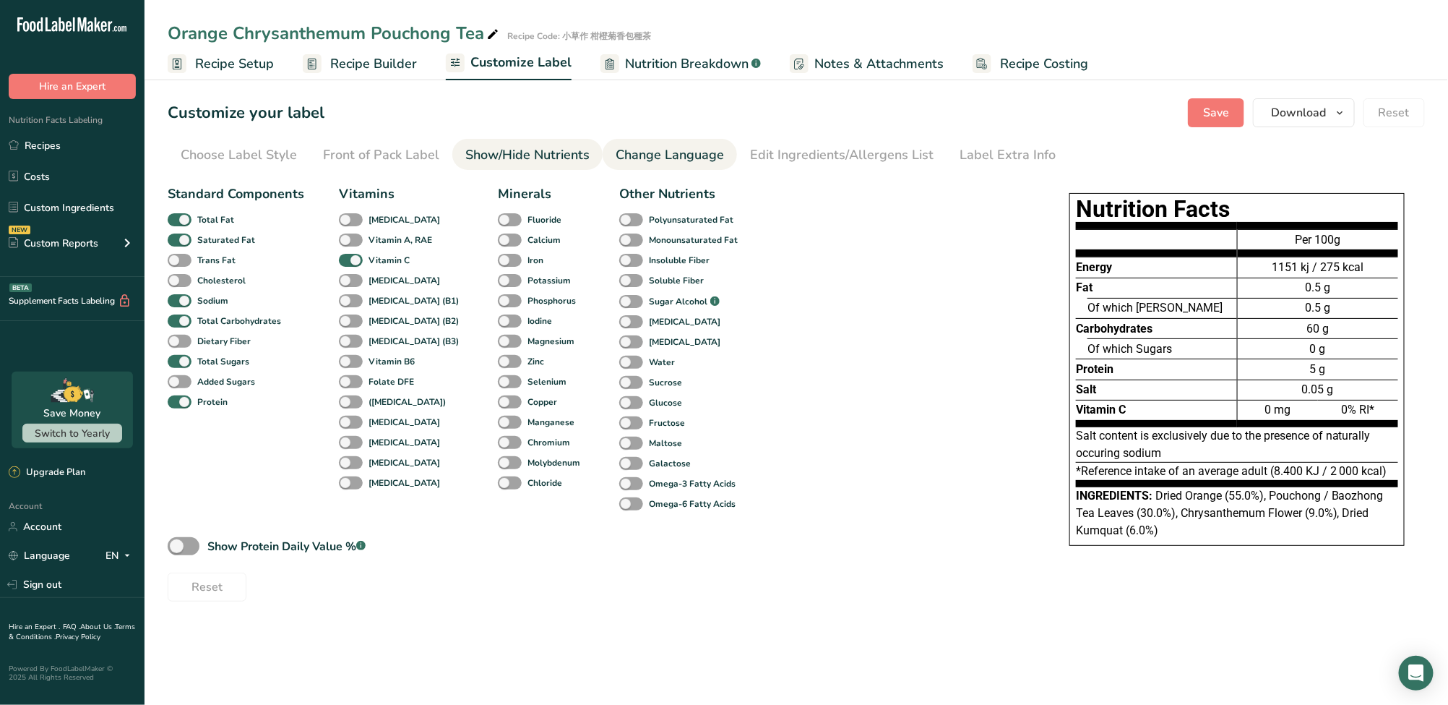
click at [655, 152] on div "Change Language" at bounding box center [670, 155] width 108 height 20
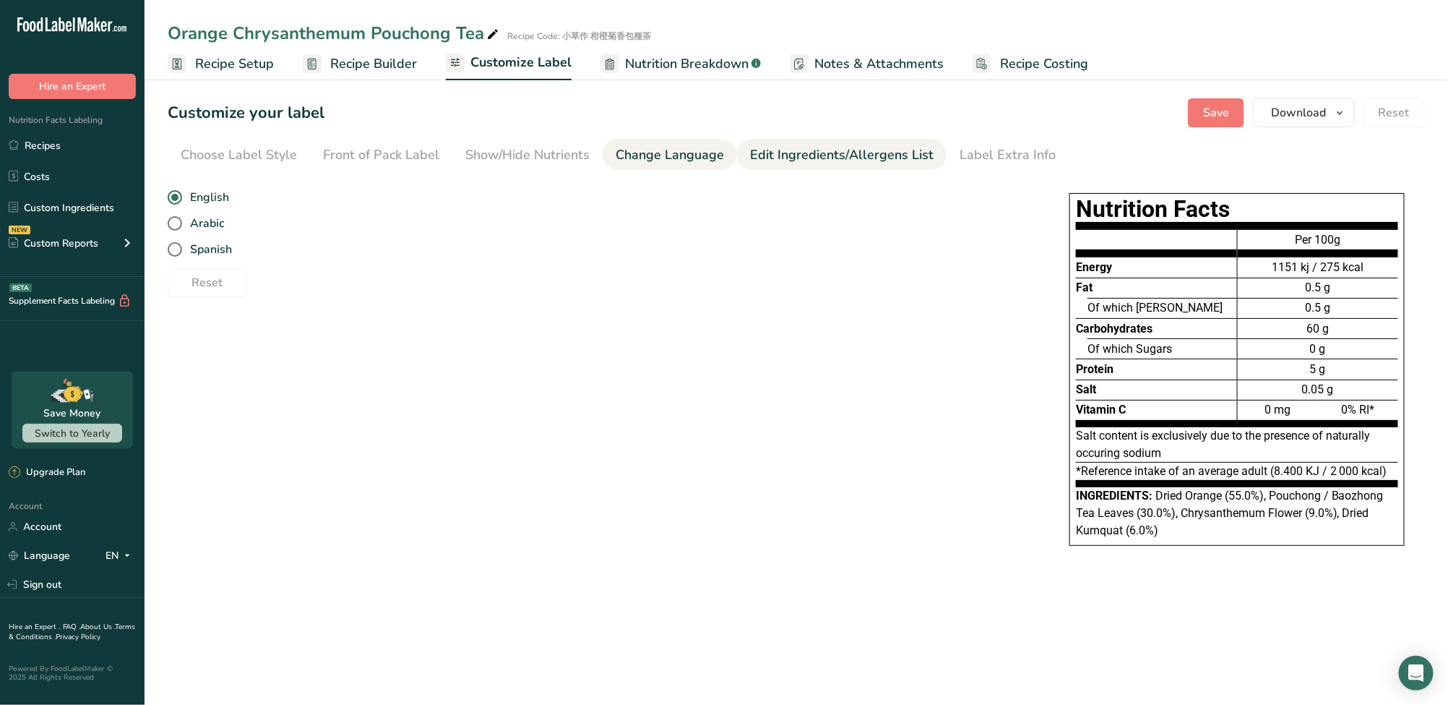
click at [779, 154] on div "Edit Ingredients/Allergens List" at bounding box center [842, 155] width 184 height 20
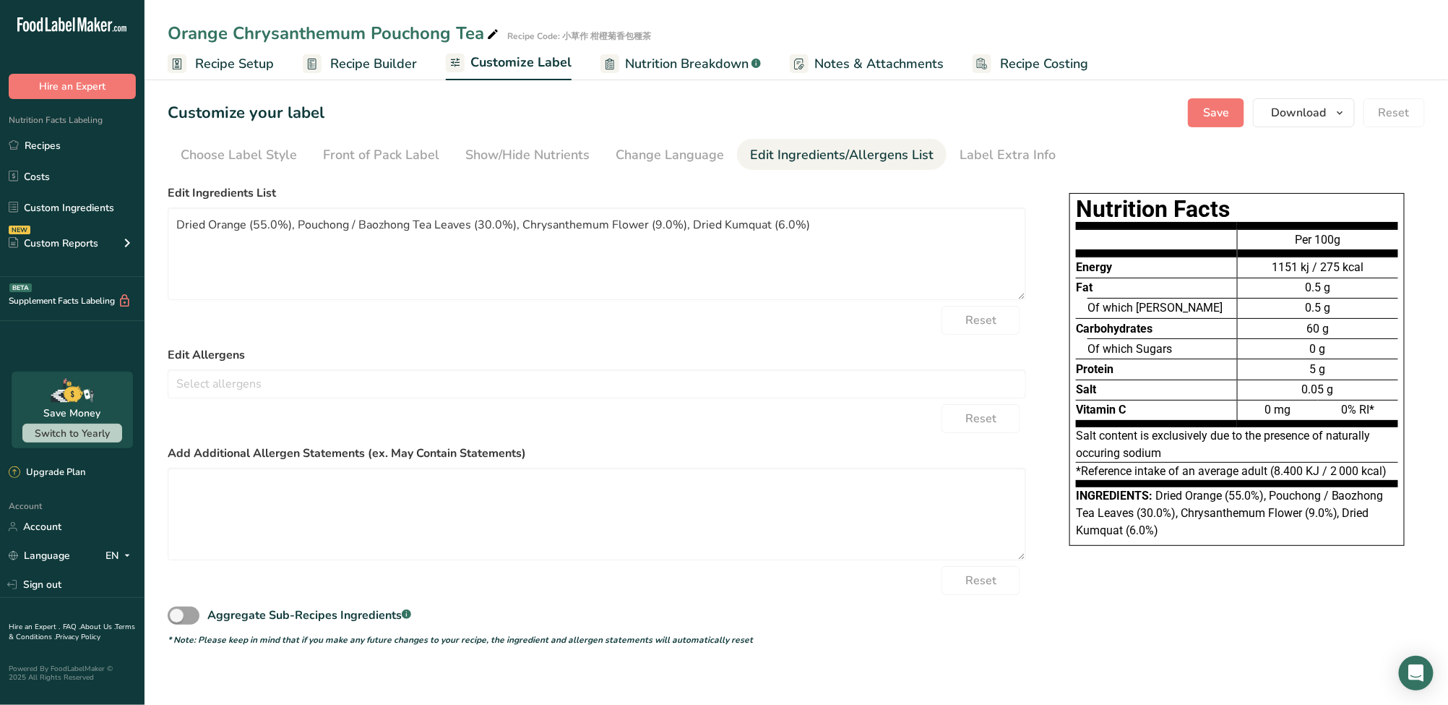
click at [929, 162] on li "Edit Ingredients/Allergens List" at bounding box center [842, 154] width 210 height 31
click at [943, 171] on section "Customize your label Save Download Choose what to show on your downloaded label…" at bounding box center [797, 372] width 1304 height 594
click at [976, 152] on div "Label Extra Info" at bounding box center [1008, 155] width 96 height 20
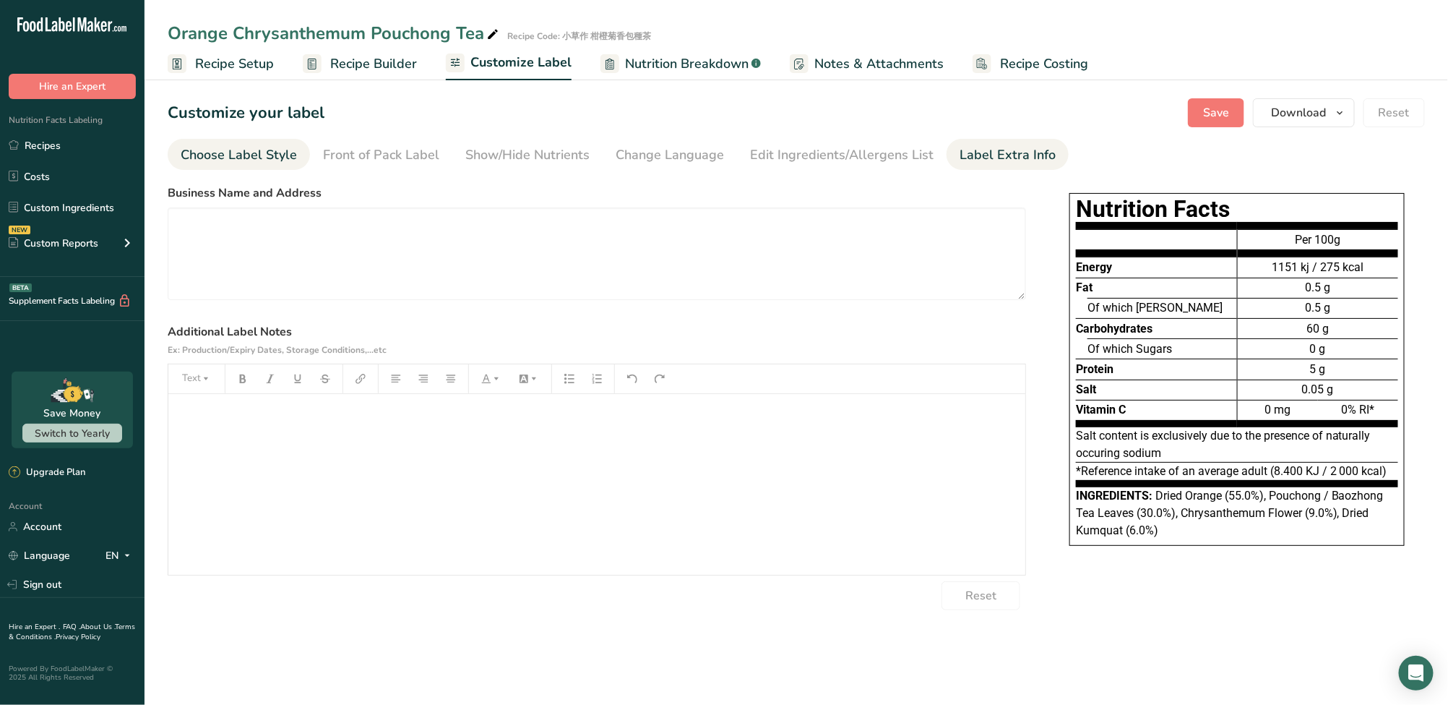
click at [285, 163] on div "Choose Label Style" at bounding box center [239, 155] width 116 height 20
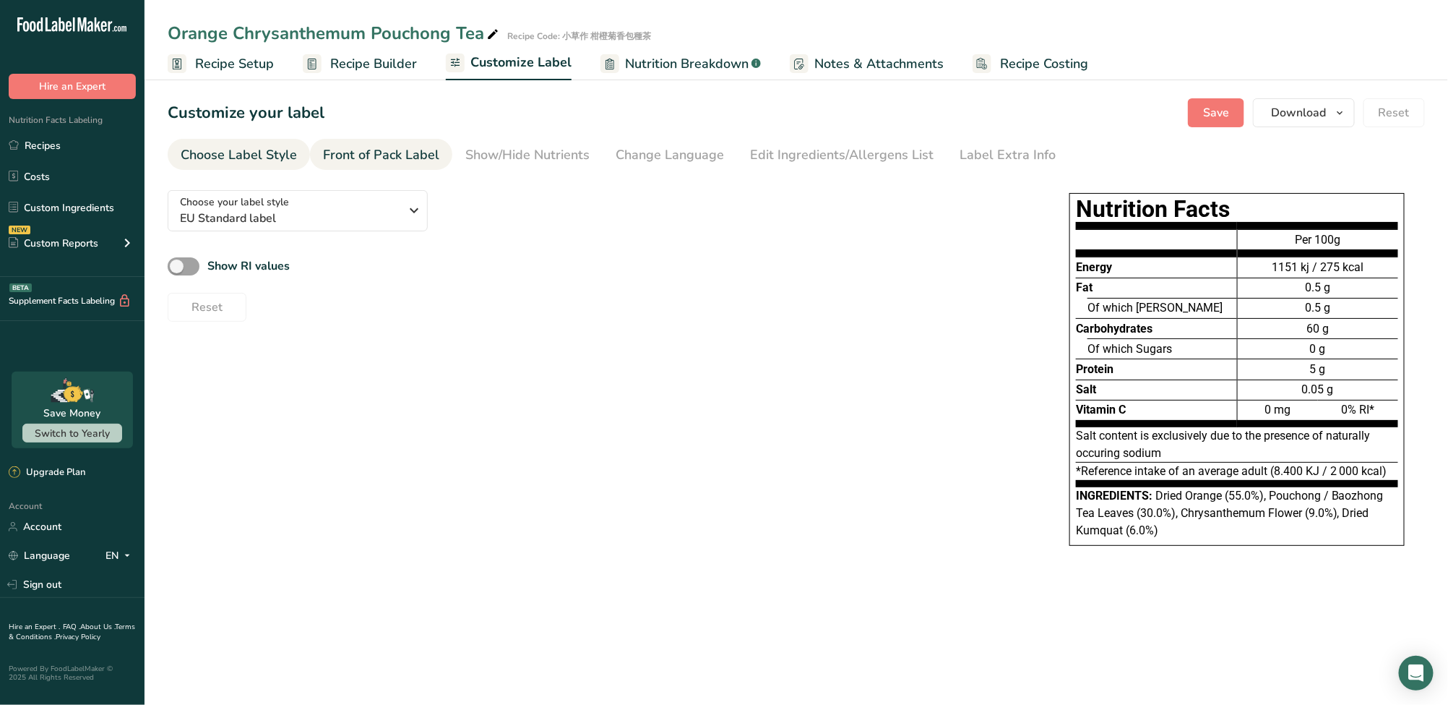
click at [375, 156] on div "Front of Pack Label" at bounding box center [381, 155] width 116 height 20
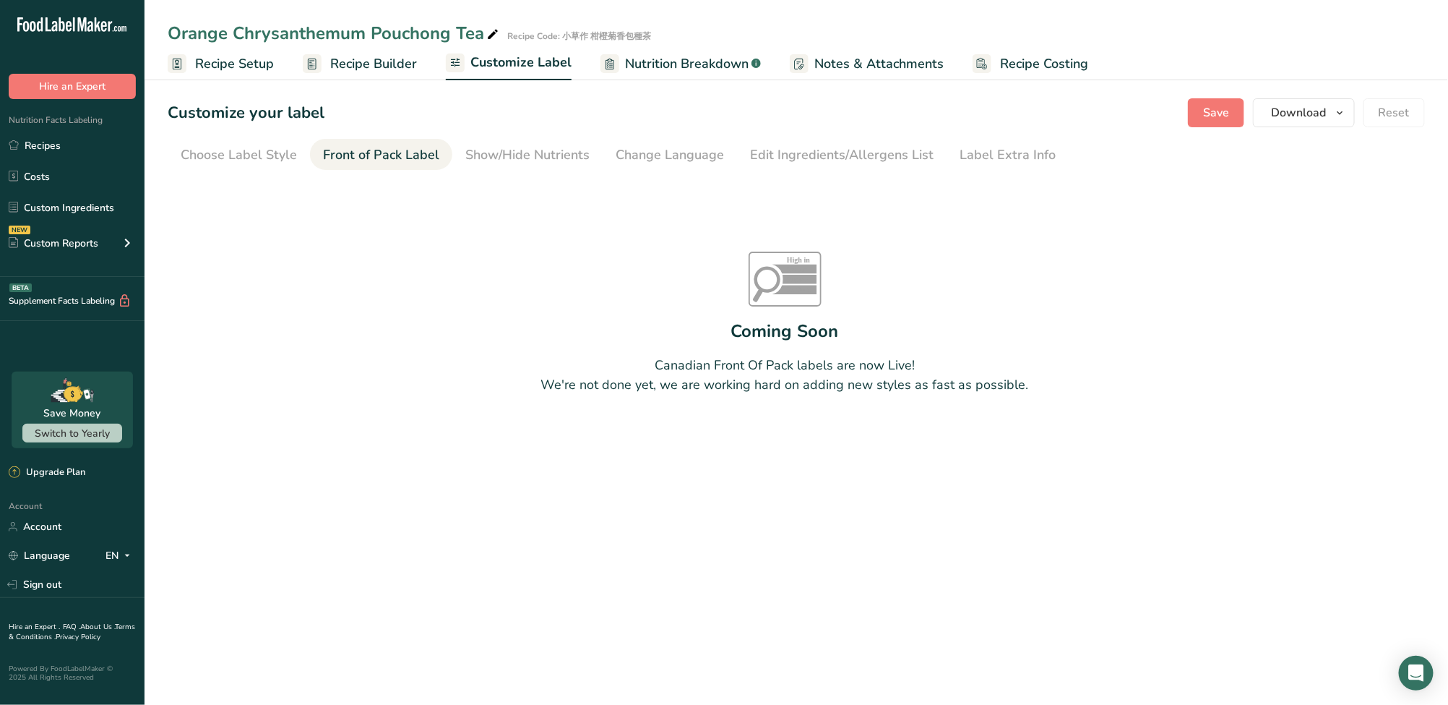
click at [869, 64] on span "Notes & Attachments" at bounding box center [879, 64] width 129 height 20
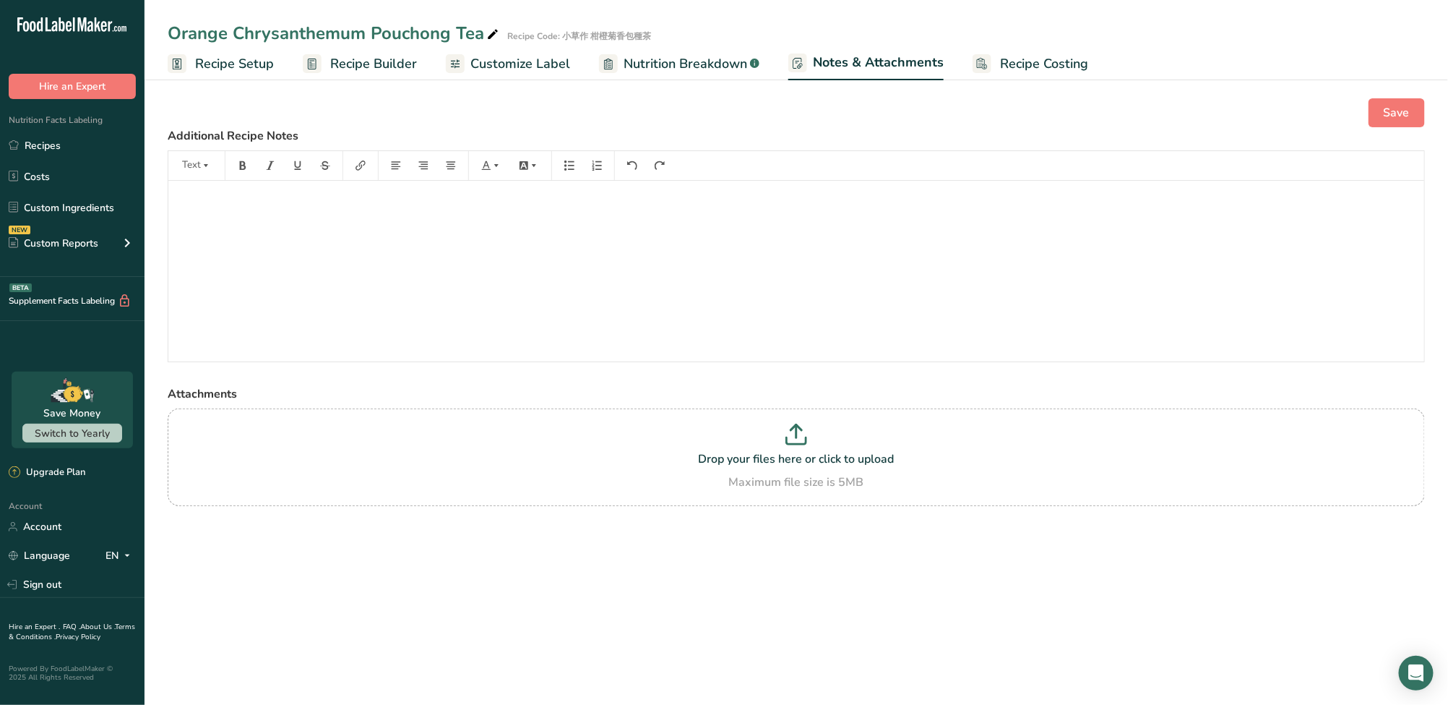
click at [1030, 51] on link "Recipe Costing" at bounding box center [1031, 64] width 116 height 33
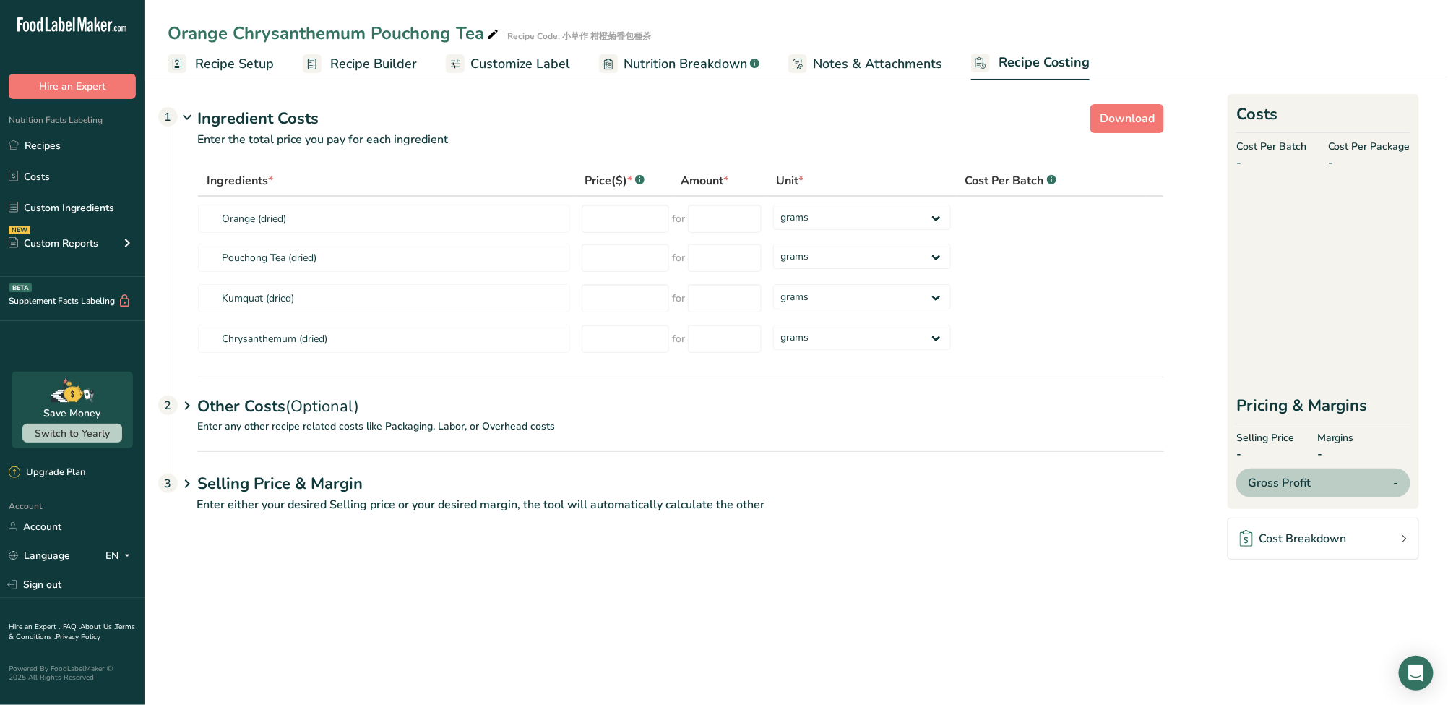
click at [389, 60] on span "Recipe Builder" at bounding box center [373, 64] width 87 height 20
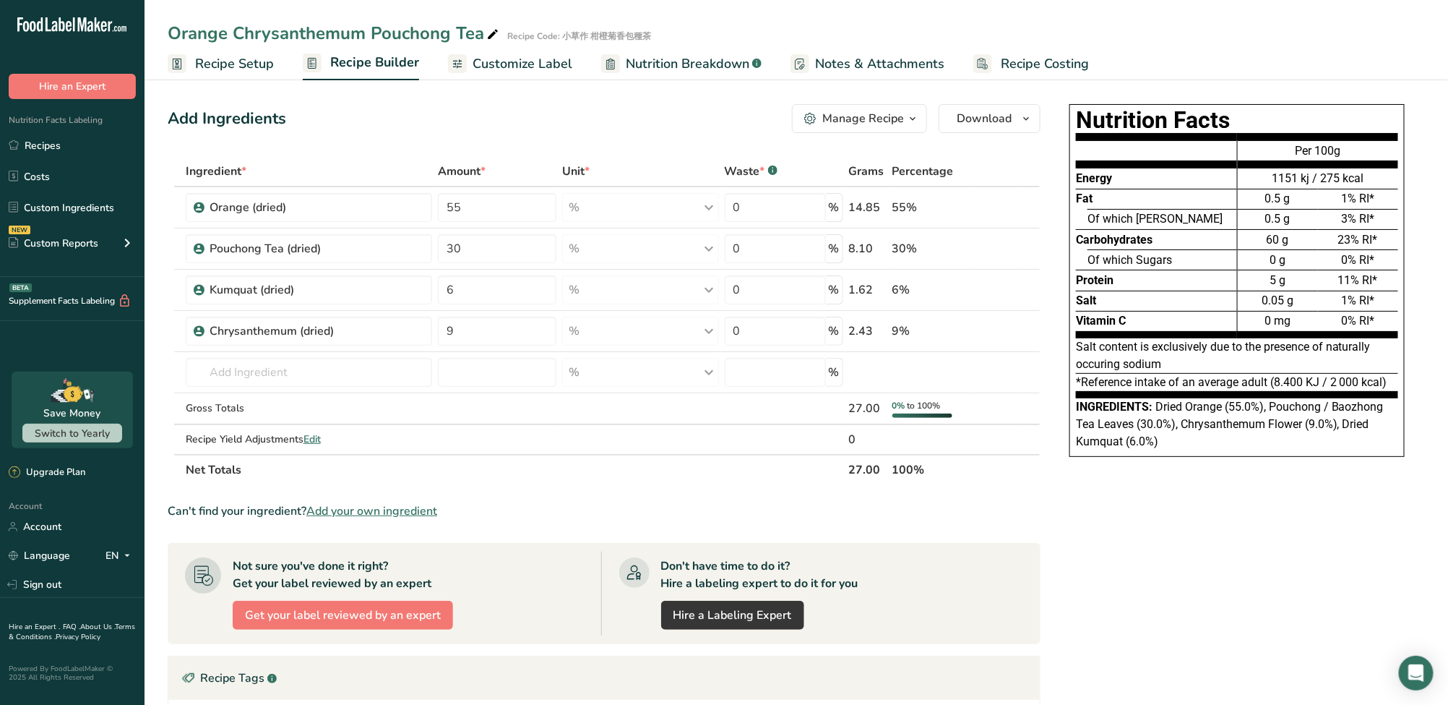
click at [261, 68] on span "Recipe Setup" at bounding box center [234, 64] width 79 height 20
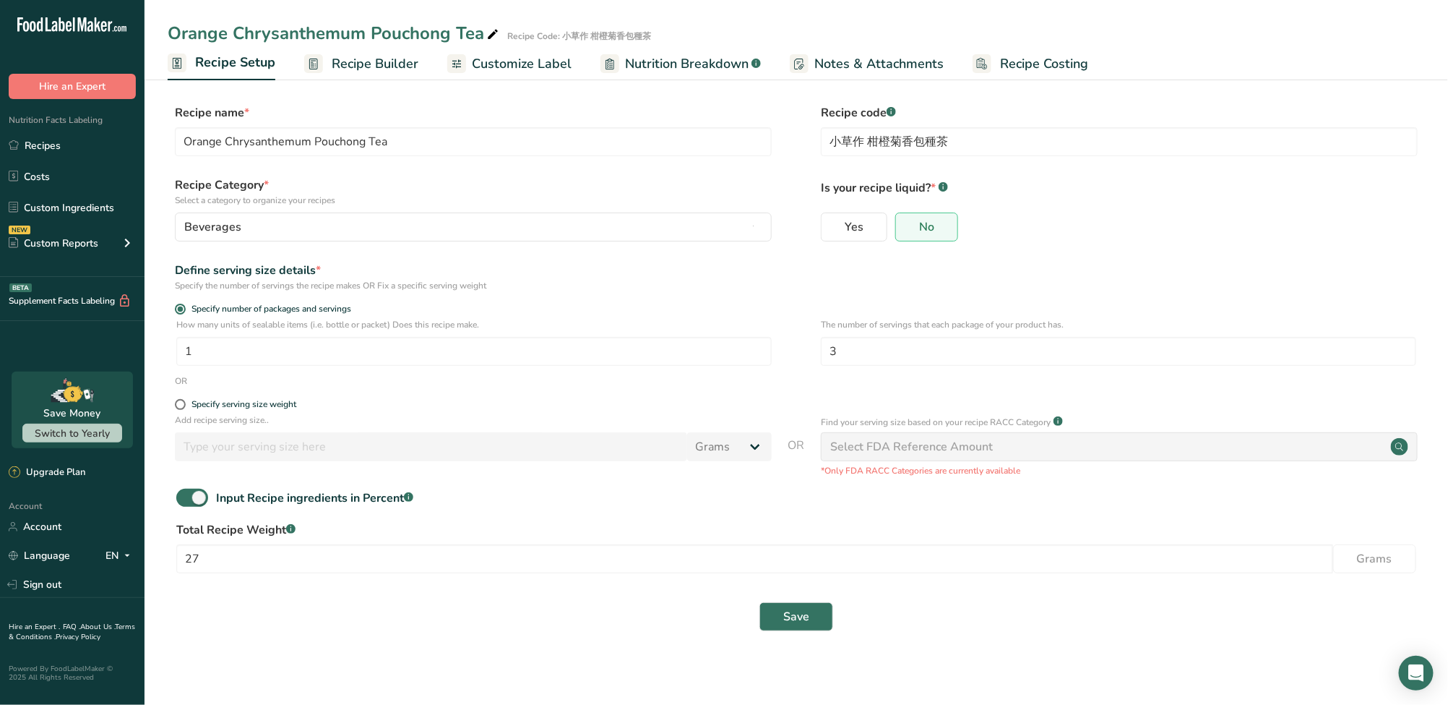
click at [330, 67] on link "Recipe Builder" at bounding box center [361, 64] width 114 height 33
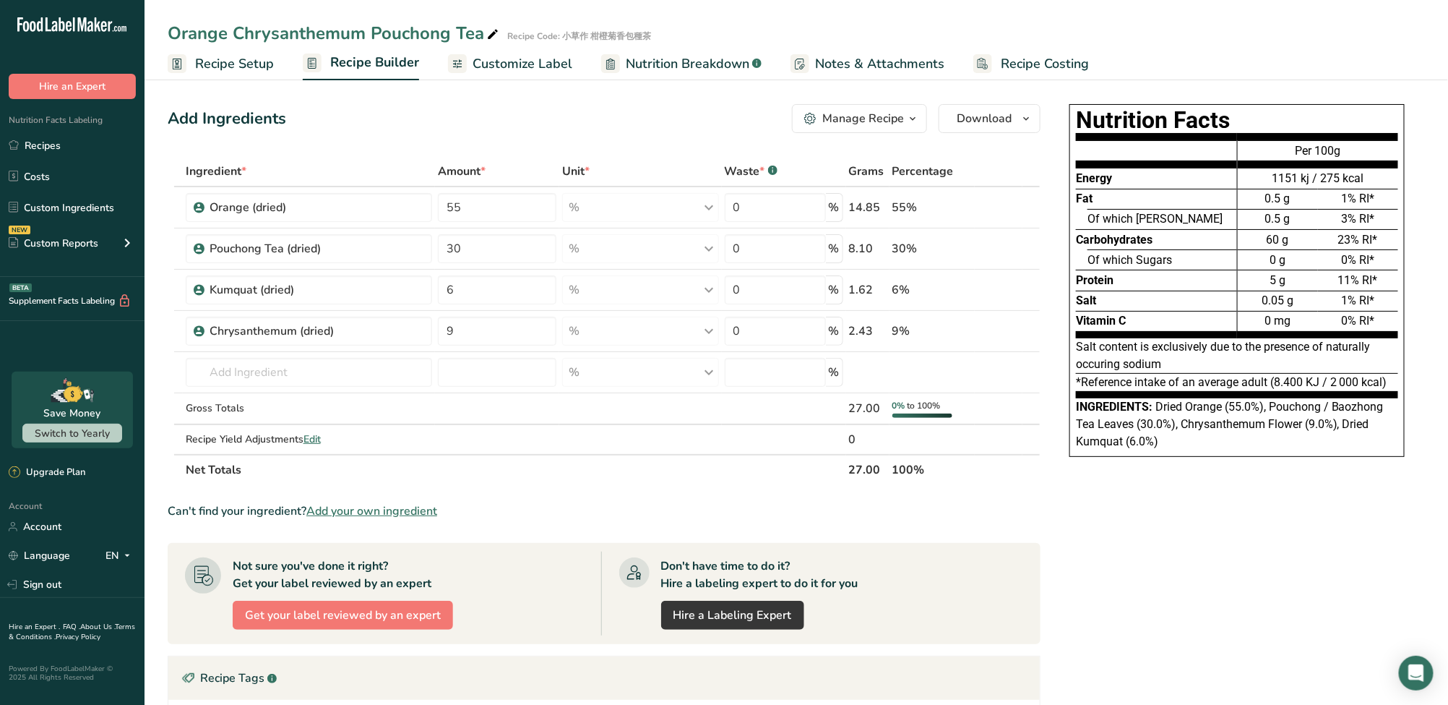
drag, startPoint x: 173, startPoint y: 171, endPoint x: 239, endPoint y: 176, distance: 66.7
click at [239, 176] on tr "Ingredient * Amount * Unit * Waste * .a-a{fill:#347362;}.b-a{fill:#fff;} Grams …" at bounding box center [604, 172] width 872 height 30
click at [536, 61] on span "Customize Label" at bounding box center [523, 64] width 100 height 20
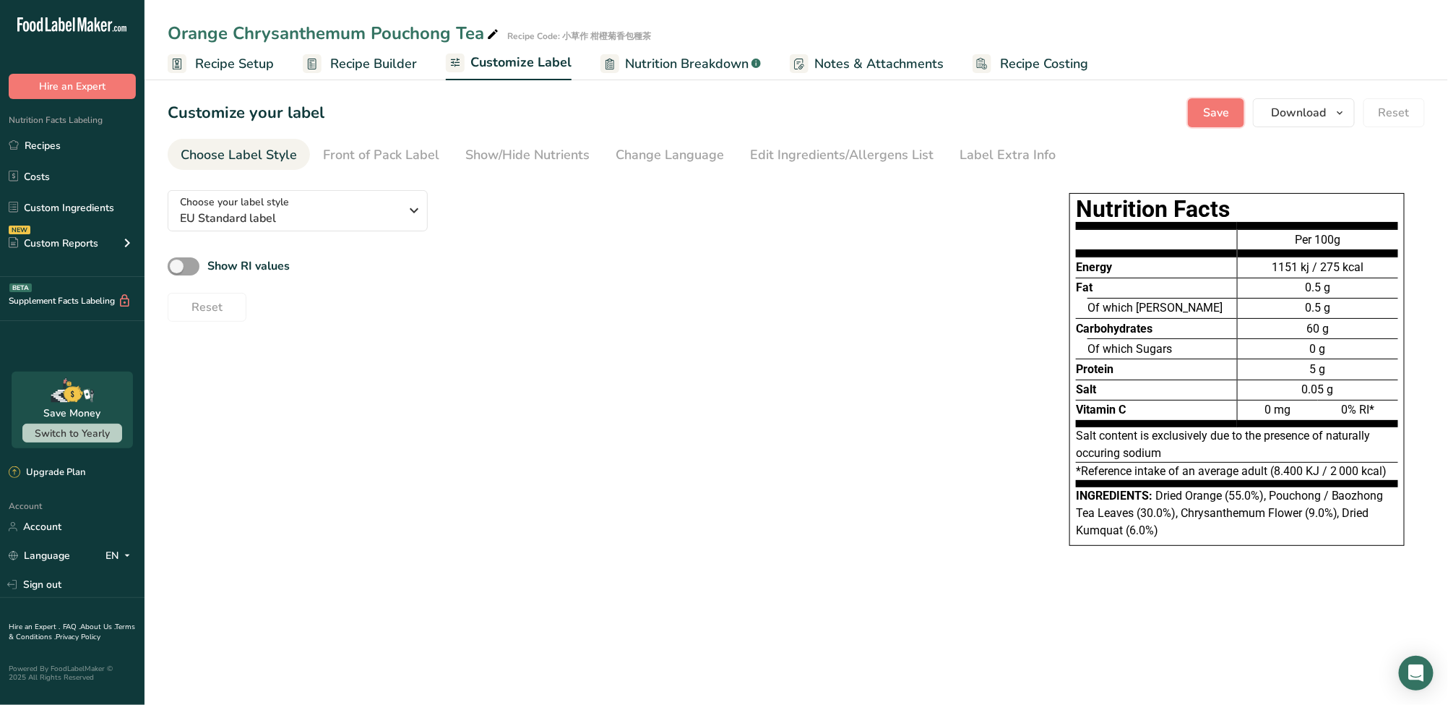
click at [1232, 104] on button "Save" at bounding box center [1216, 112] width 56 height 29
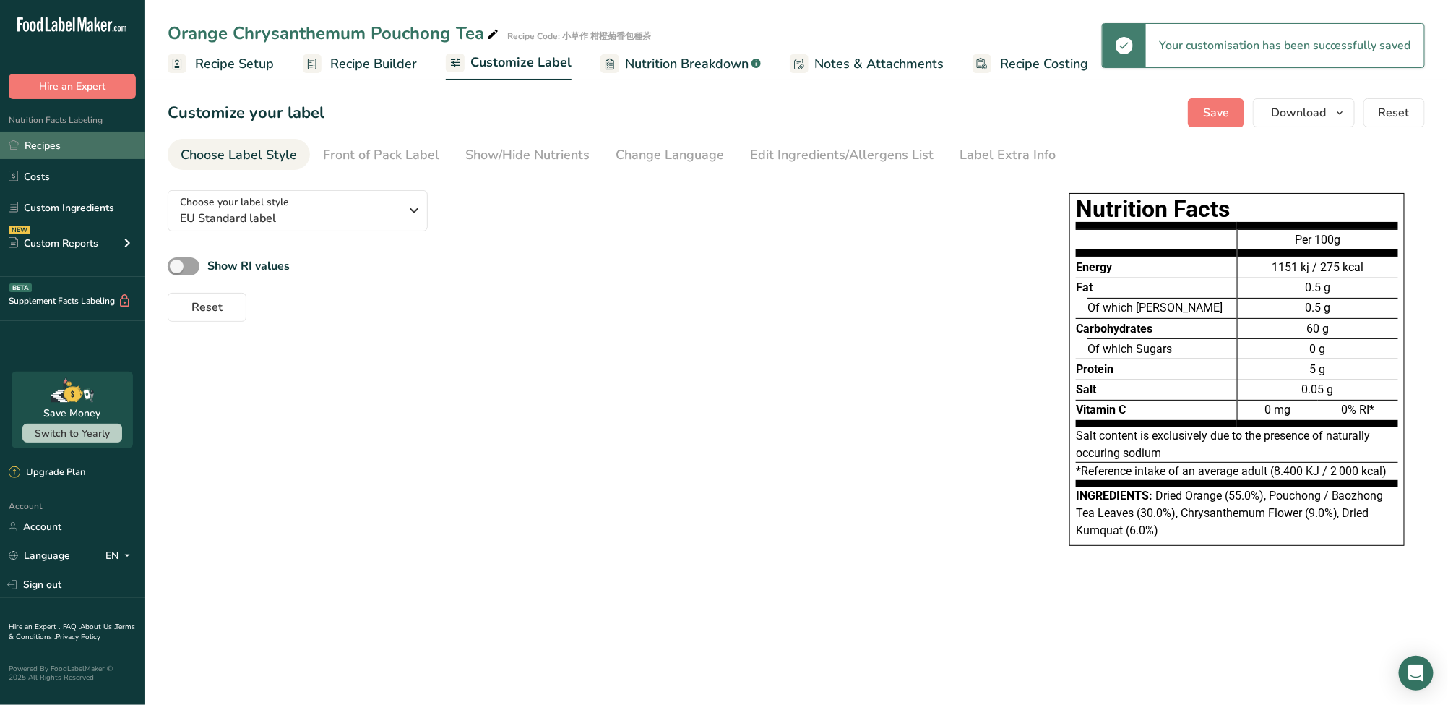
click at [79, 150] on link "Recipes" at bounding box center [72, 145] width 145 height 27
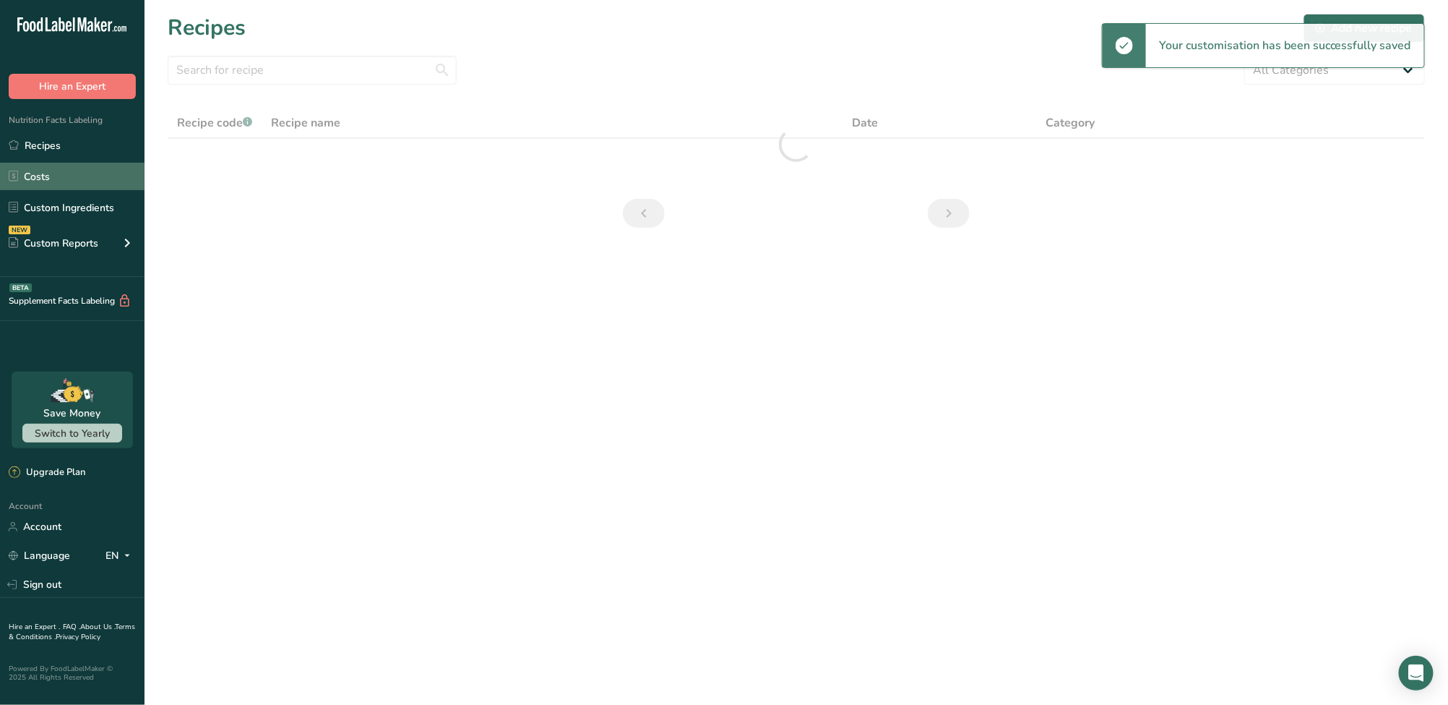
click at [73, 173] on link "Costs" at bounding box center [72, 176] width 145 height 27
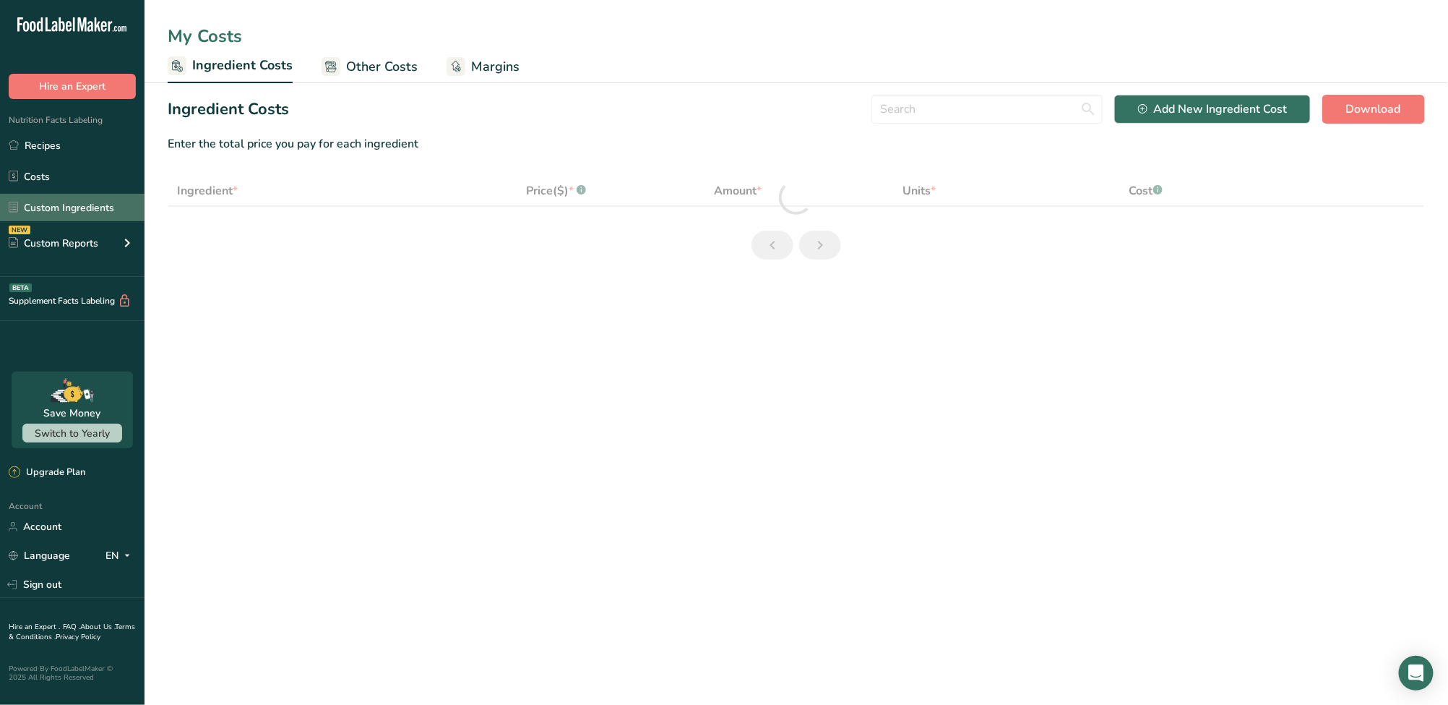
click at [76, 212] on link "Custom Ingredients" at bounding box center [72, 207] width 145 height 27
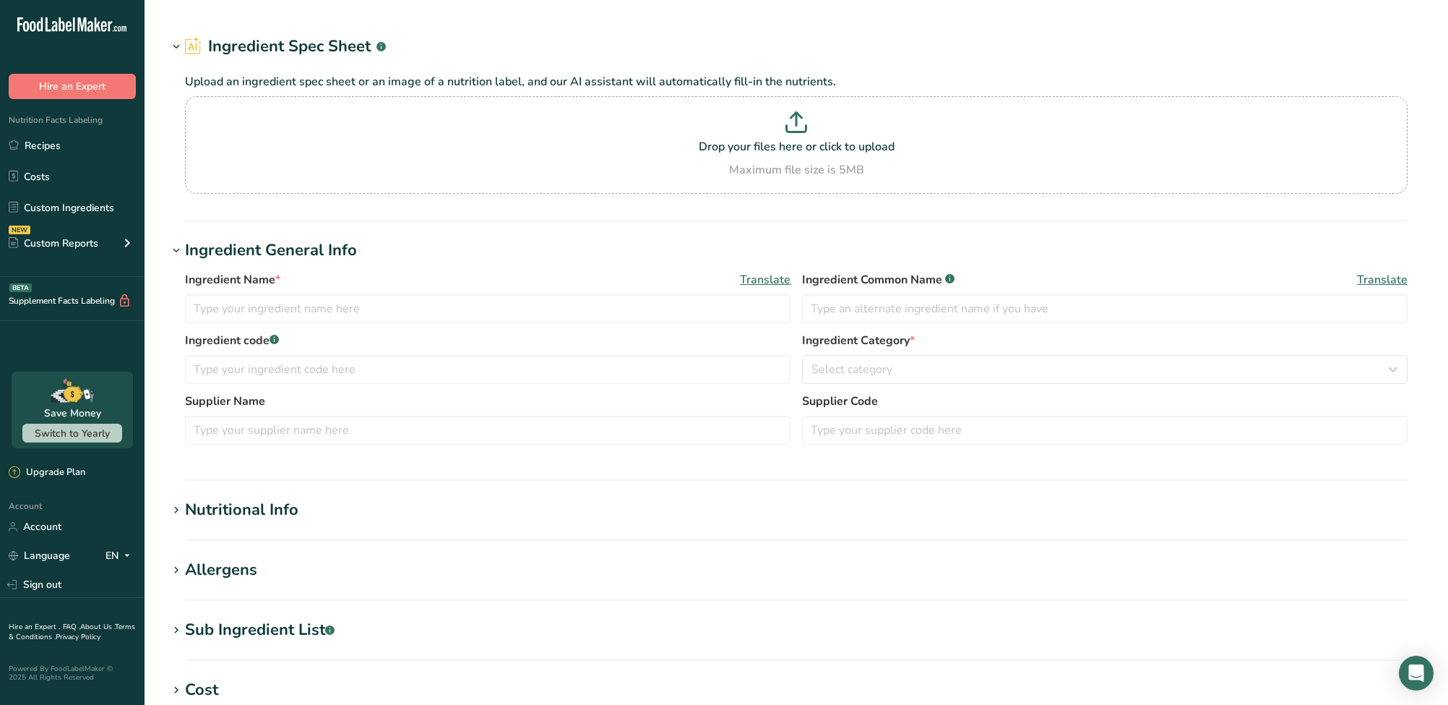
type input "Pouchong Tea (dried)"
type input "Pouchong / Baozhong Tea Leaves"
type input "台灣包種茶"
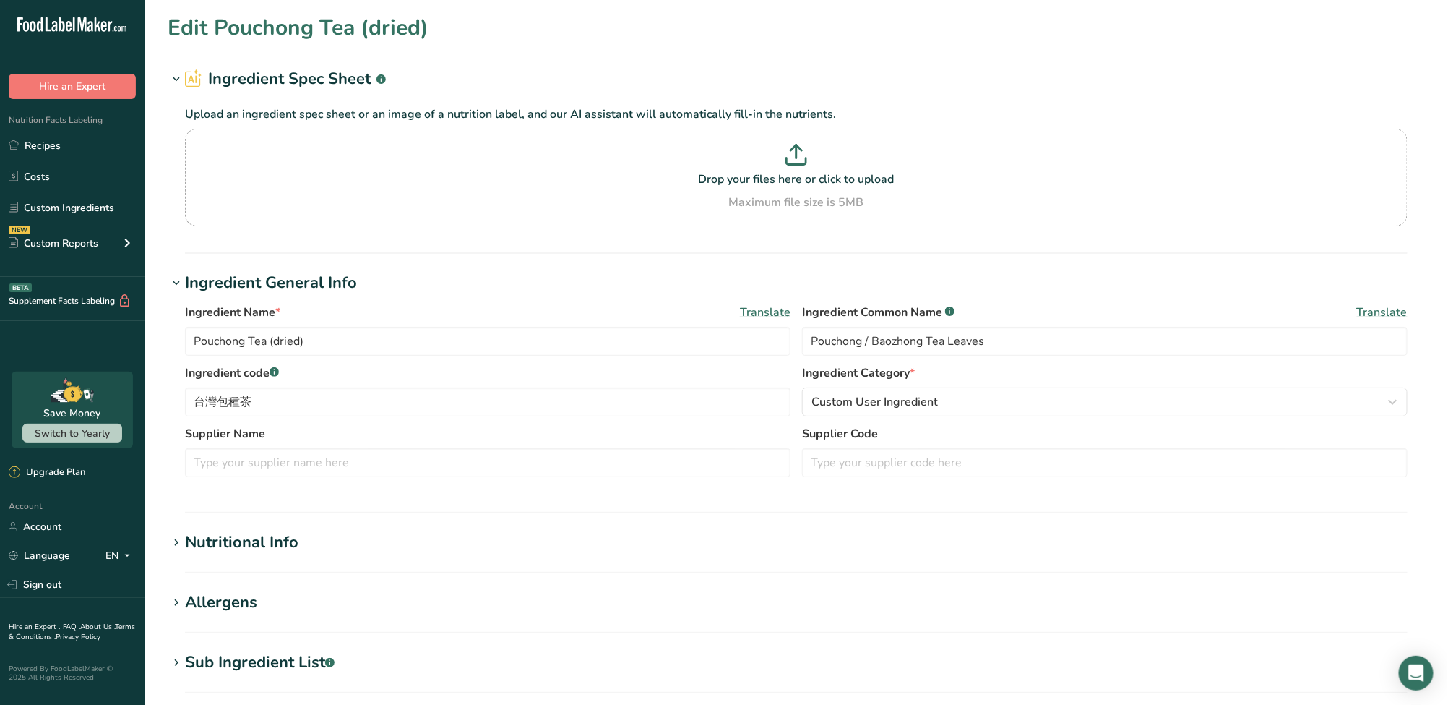
click at [220, 539] on div "Nutritional Info" at bounding box center [241, 542] width 113 height 24
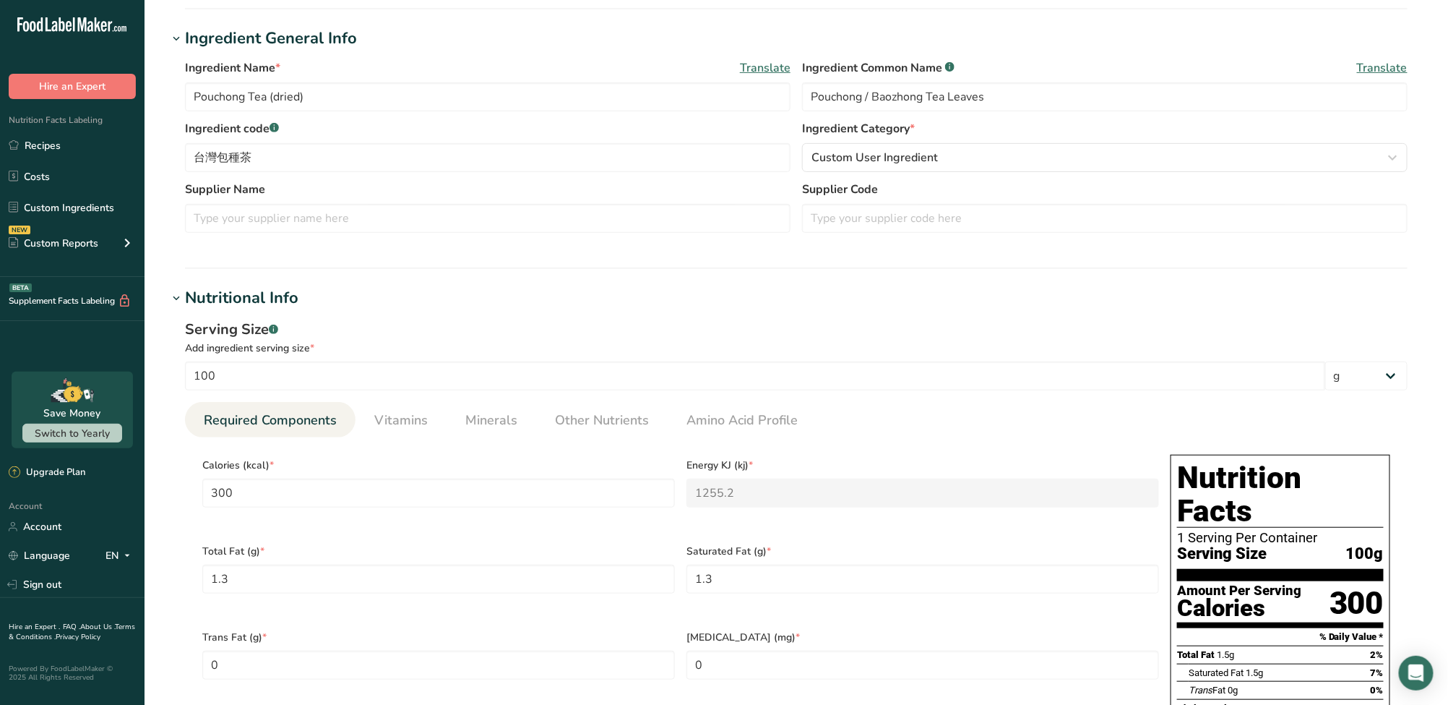
scroll to position [288, 0]
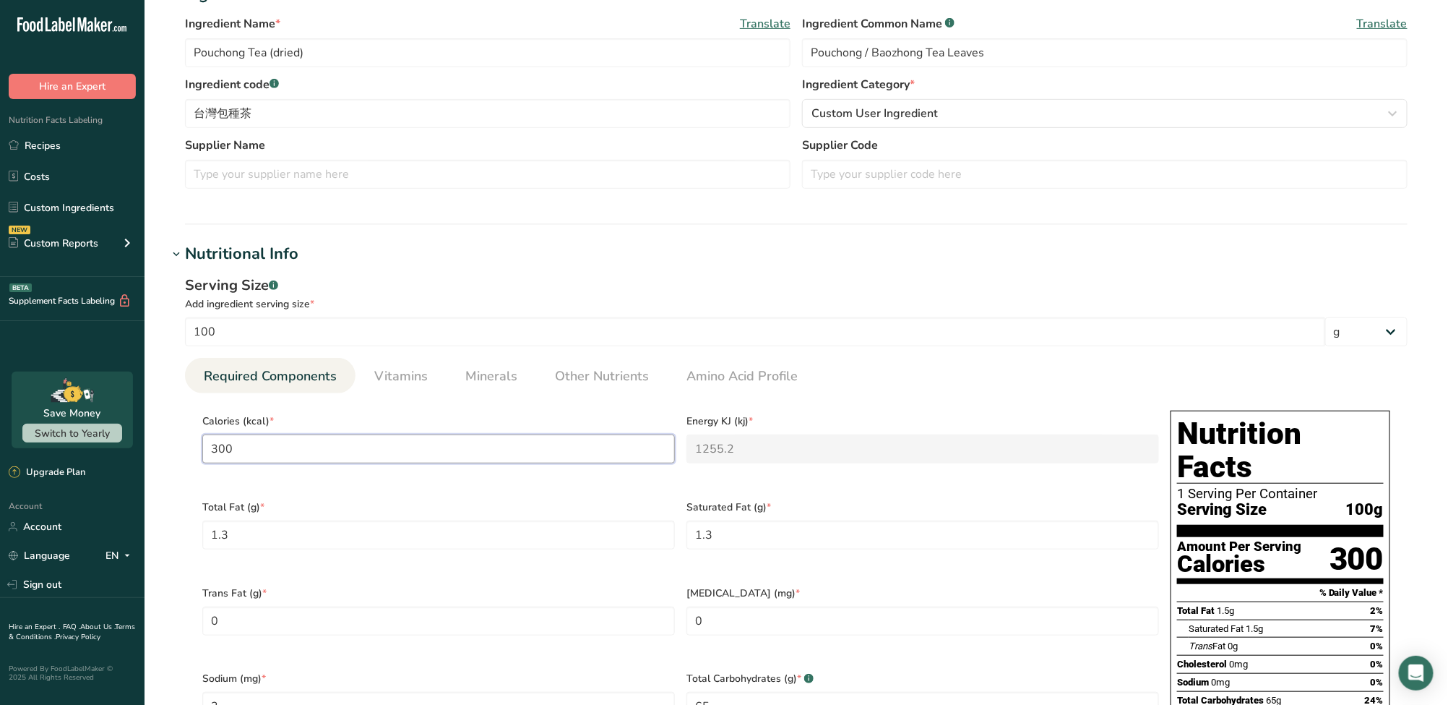
drag, startPoint x: 250, startPoint y: 455, endPoint x: 166, endPoint y: 455, distance: 84.6
click at [166, 455] on section "Edit Pouchong Tea (dried) Ingredient Spec Sheet .a-a{fill:#347362;}.b-a{fill:#f…" at bounding box center [797, 580] width 1304 height 1736
type input "2"
type KJ "8.4"
type input "28"
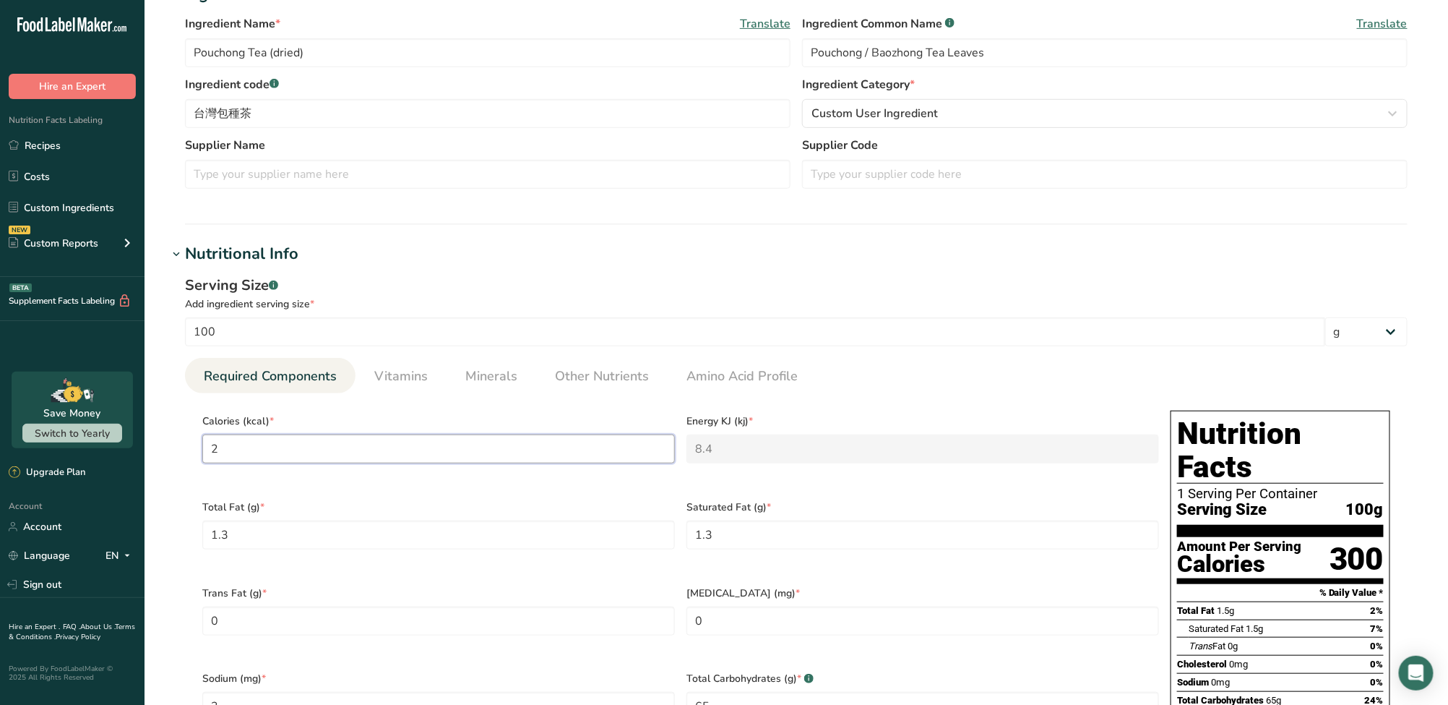
type KJ "117.2"
type input "283"
type KJ "1184.1"
type input "283"
type Fat "3.4"
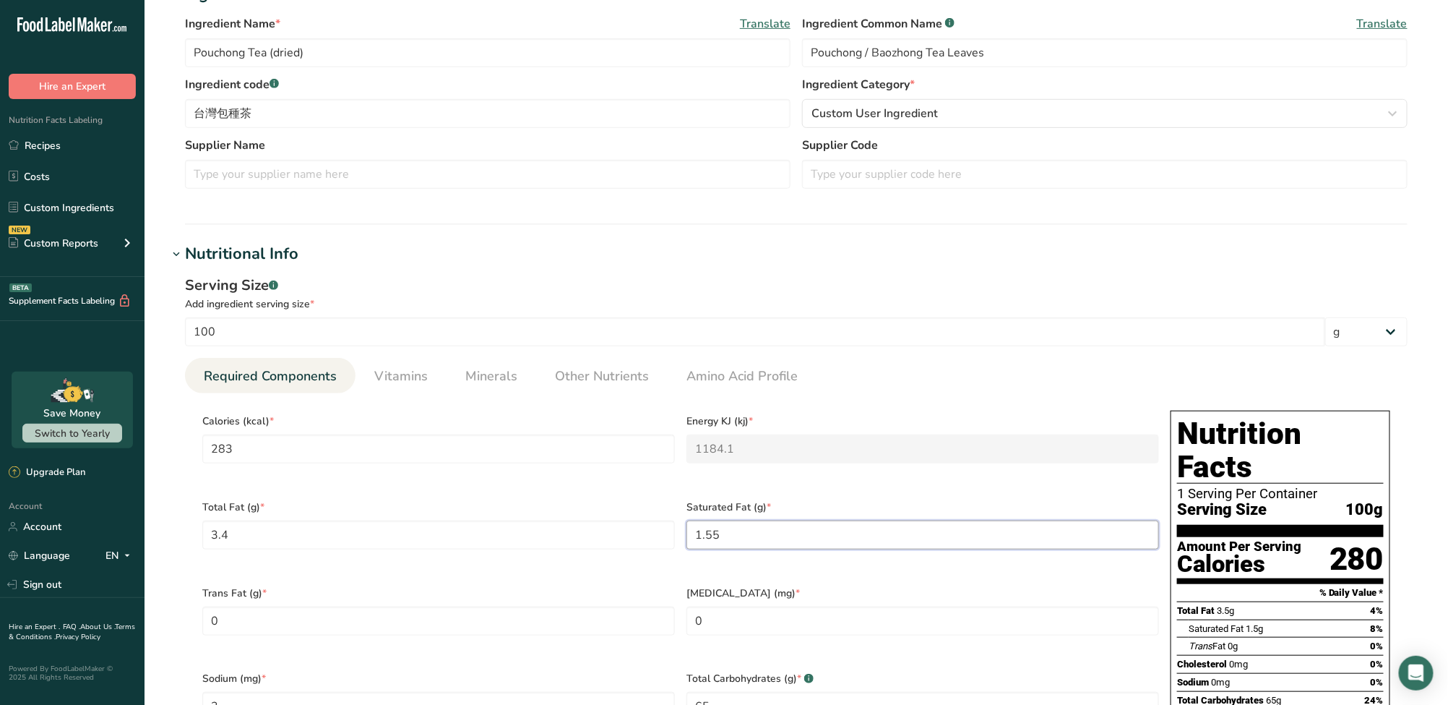
type Fat "1.55"
type Fat "0"
type input "2"
type Carbohydrates "52"
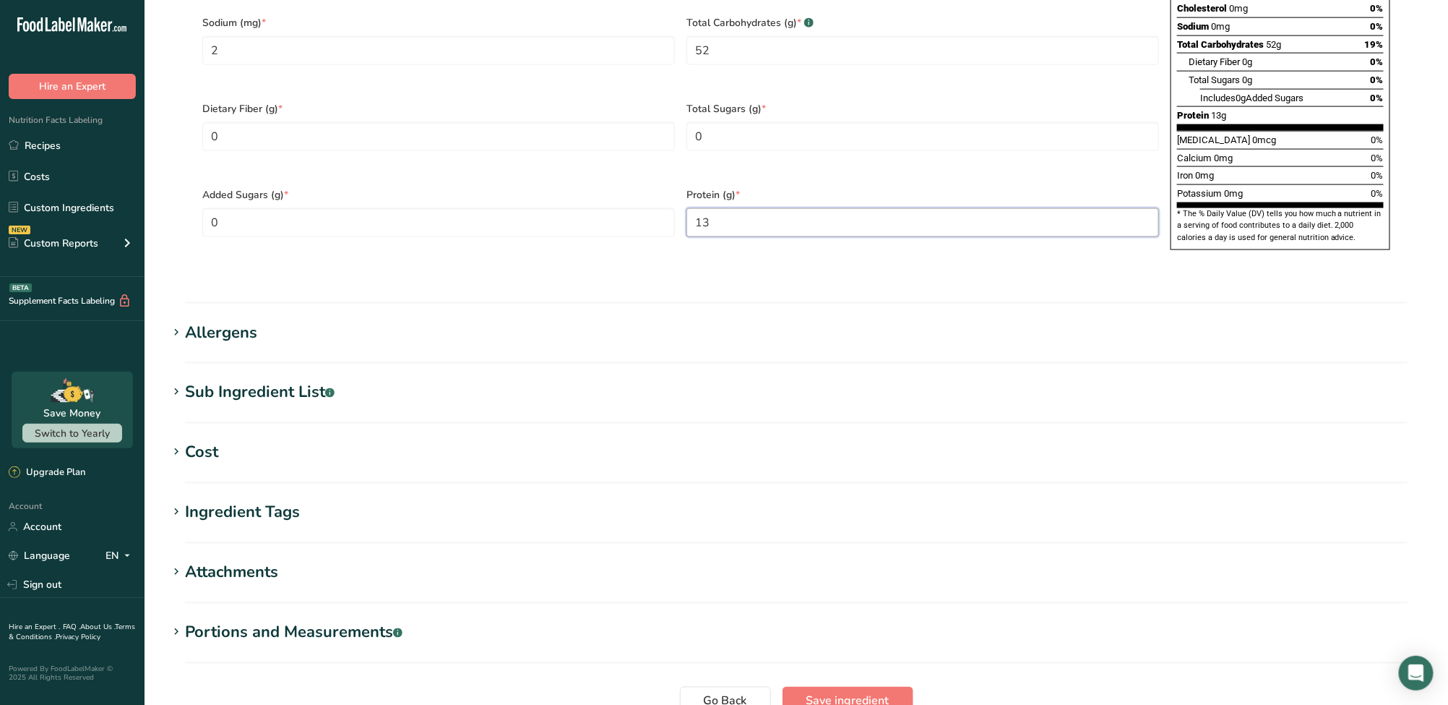
scroll to position [1041, 0]
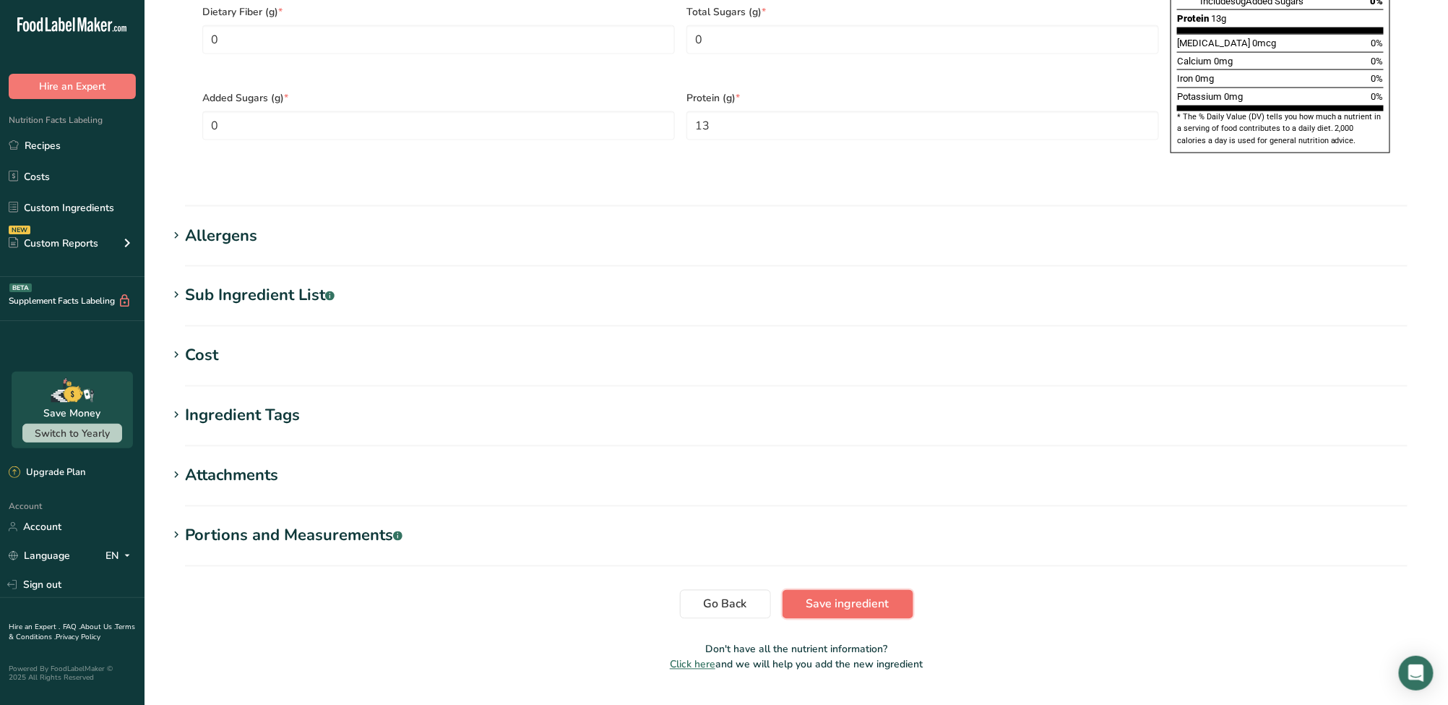
click at [893, 590] on button "Save ingredient" at bounding box center [848, 604] width 131 height 29
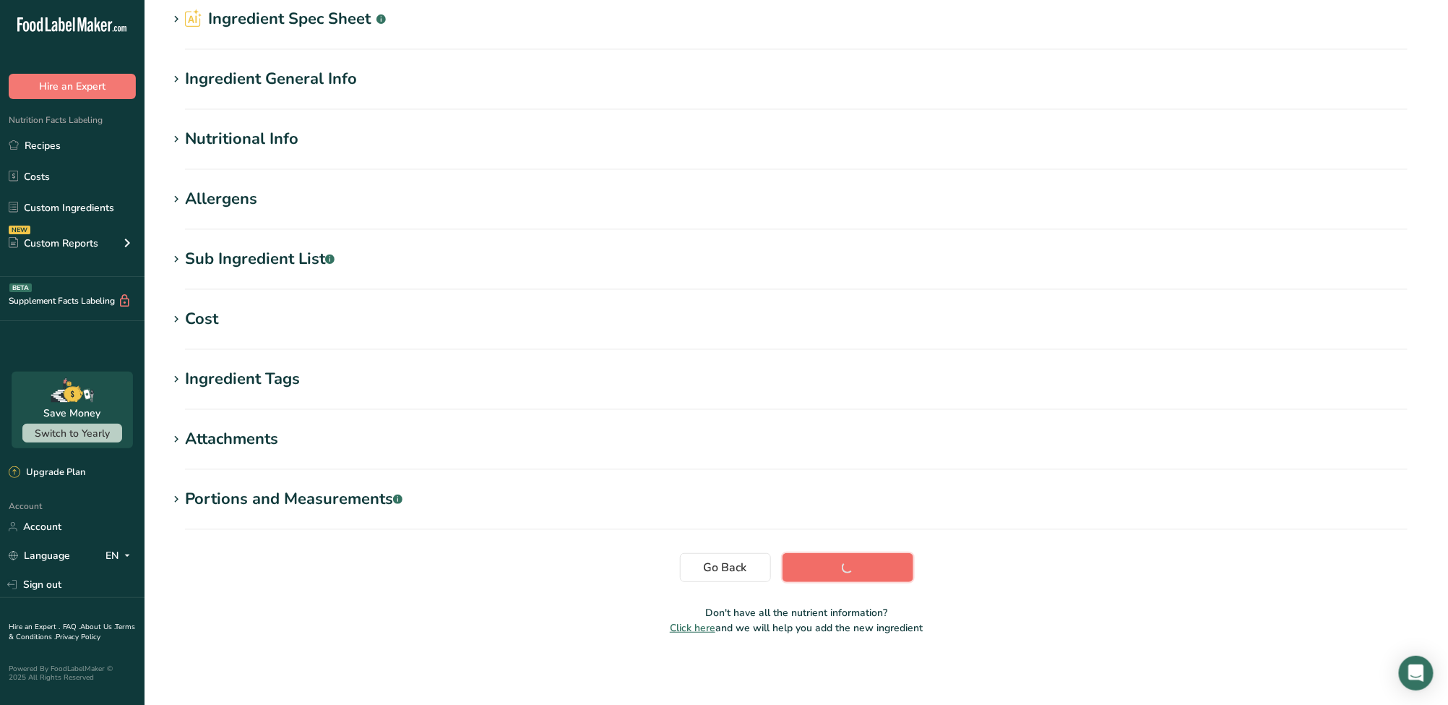
scroll to position [59, 0]
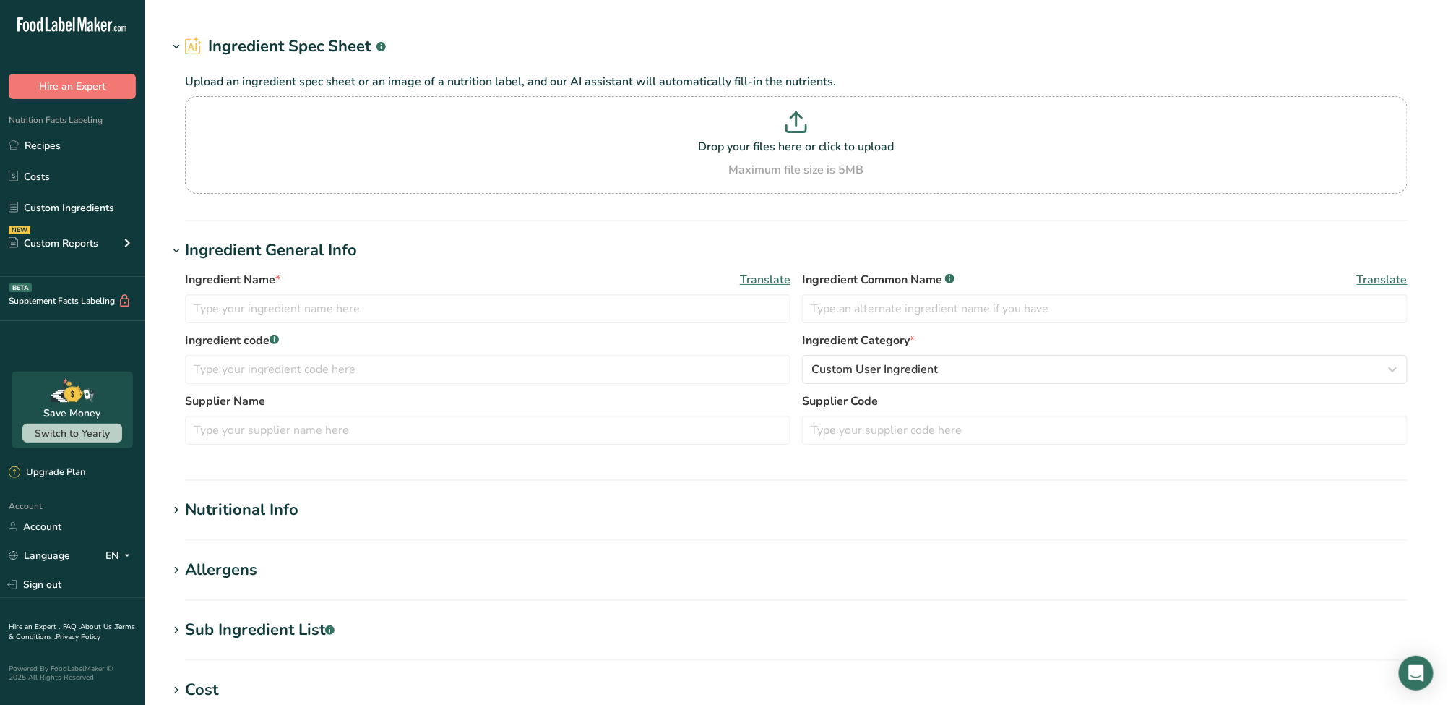
type input "Orange (dried)"
type input "Dried Orange"
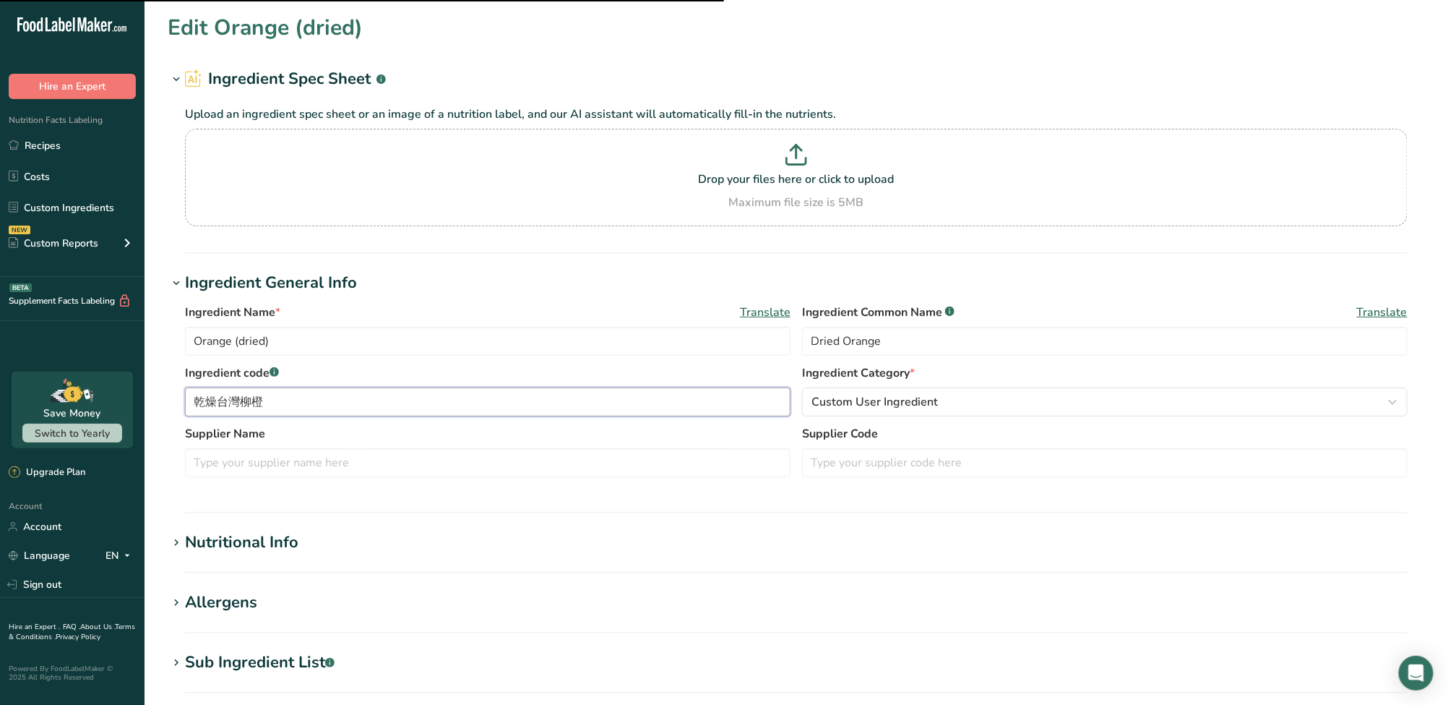
click at [218, 403] on input "乾燥台灣柳橙" at bounding box center [488, 401] width 606 height 29
type input "台灣柳橙"
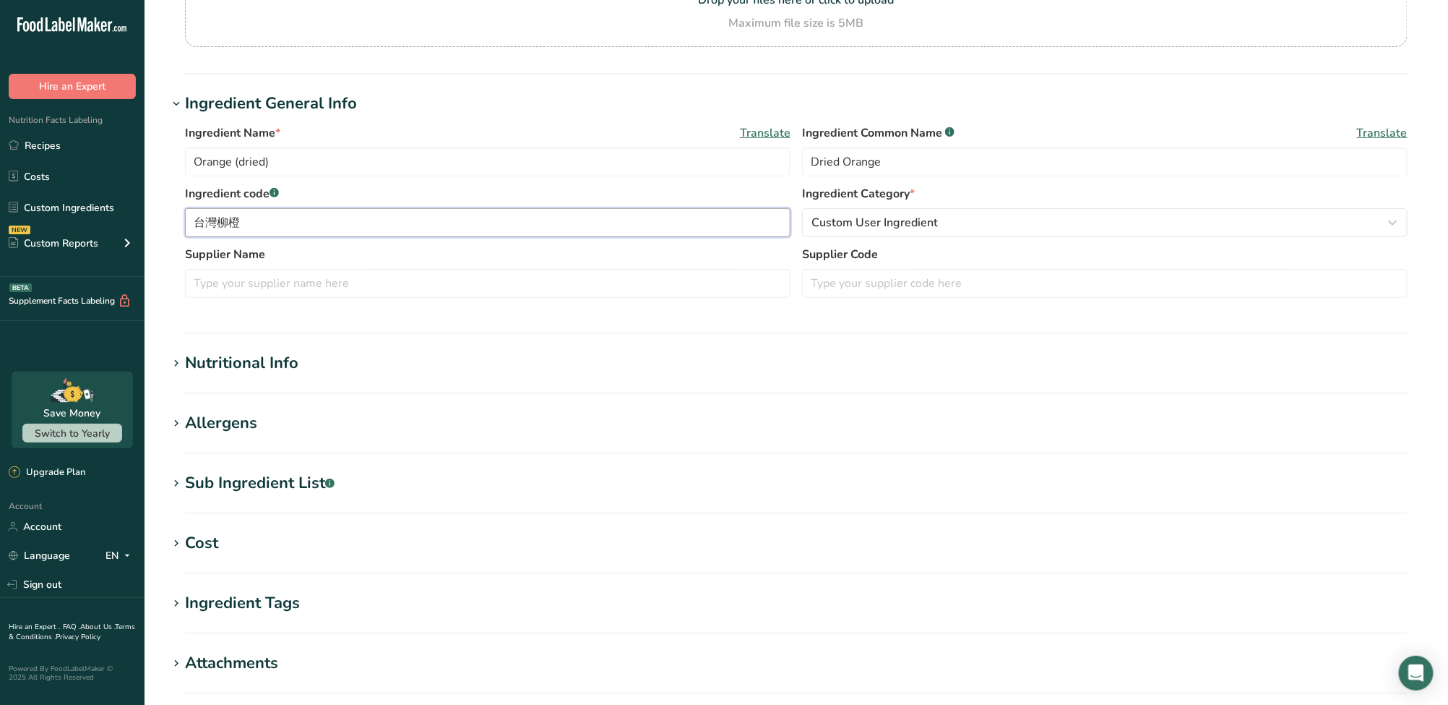
scroll to position [193, 0]
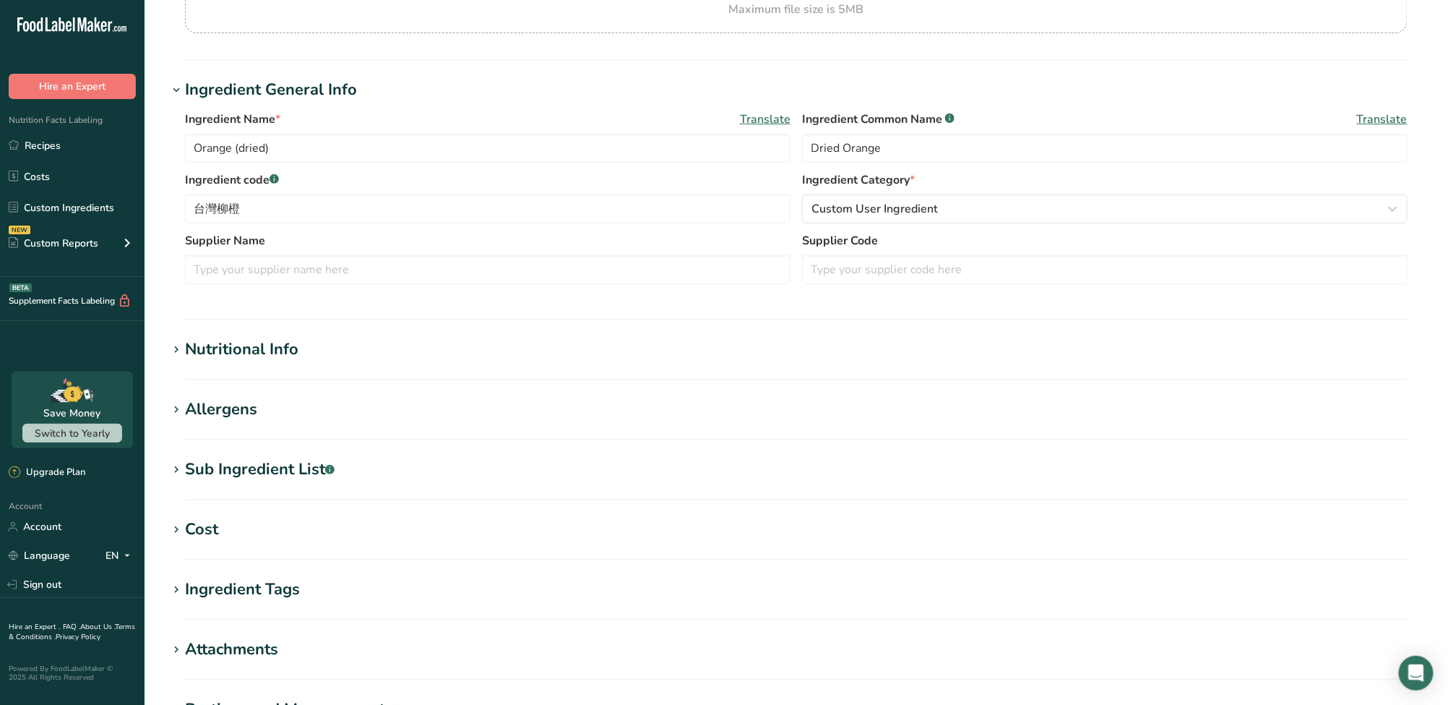
click at [270, 364] on section "Nutritional Info Serving Size .a-a{fill:#347362;}.b-a{fill:#fff;} Add ingredien…" at bounding box center [797, 359] width 1258 height 43
click at [194, 351] on div "Nutritional Info" at bounding box center [241, 350] width 113 height 24
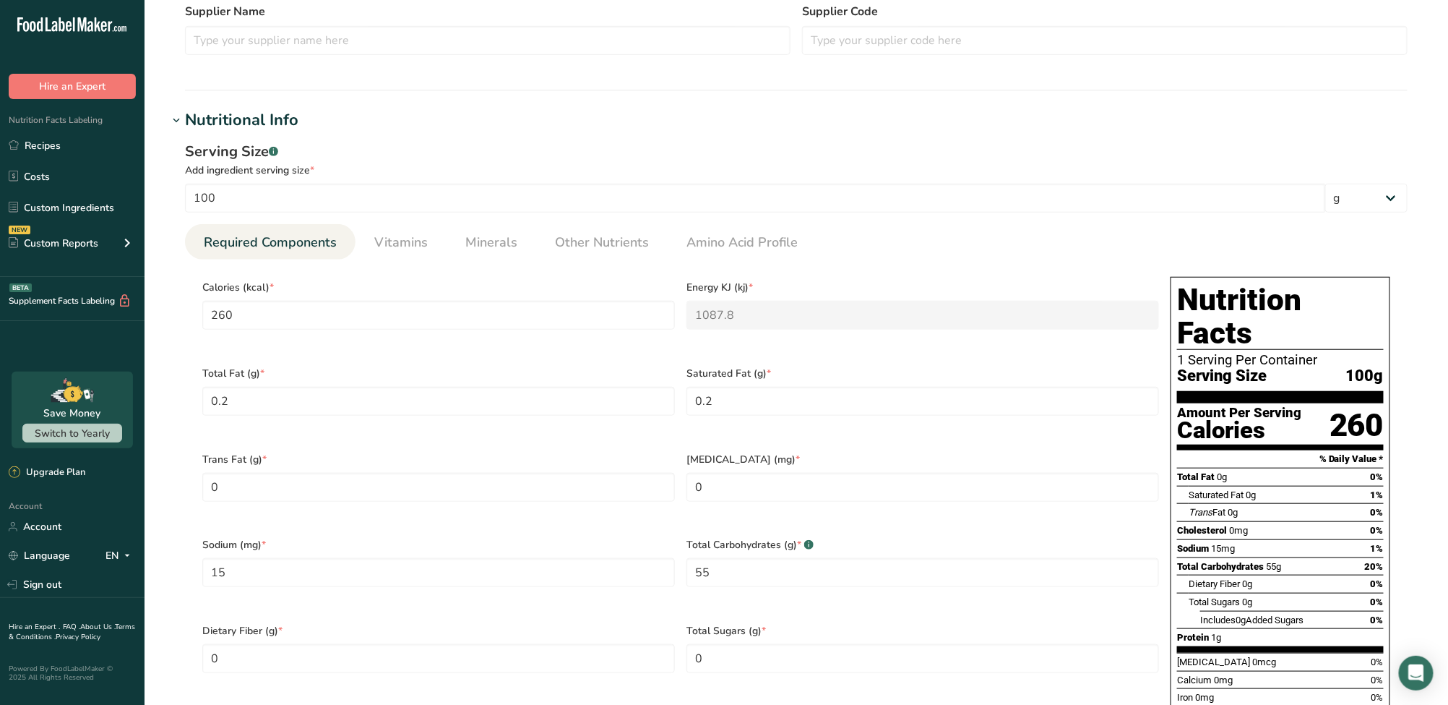
scroll to position [481, 0]
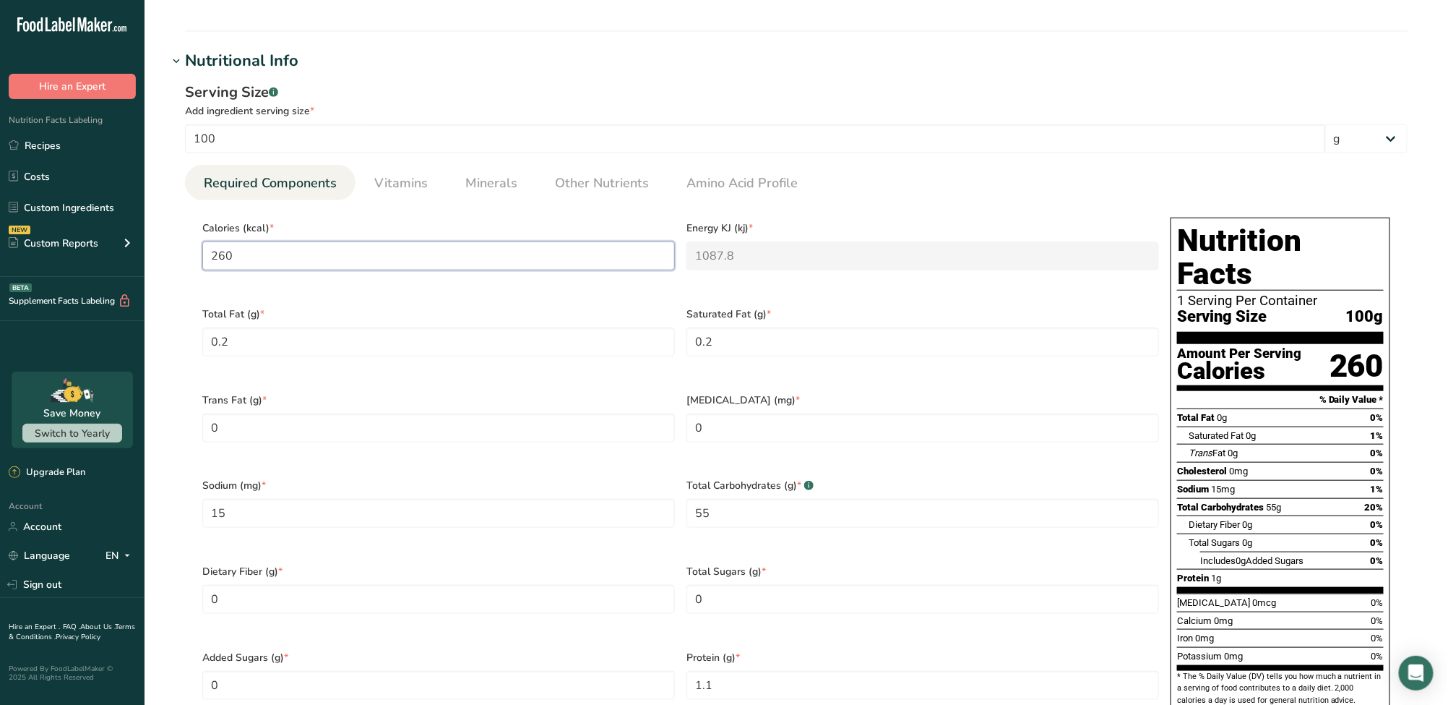
drag, startPoint x: 264, startPoint y: 265, endPoint x: 190, endPoint y: 267, distance: 73.7
click at [190, 267] on section "Calories (kcal) * 260 Energy KJ (kj) * 1087.8 Total Fat (g) * 0.2 Saturated Fat…" at bounding box center [796, 469] width 1223 height 538
type input "2"
type KJ "8.4"
type input "26"
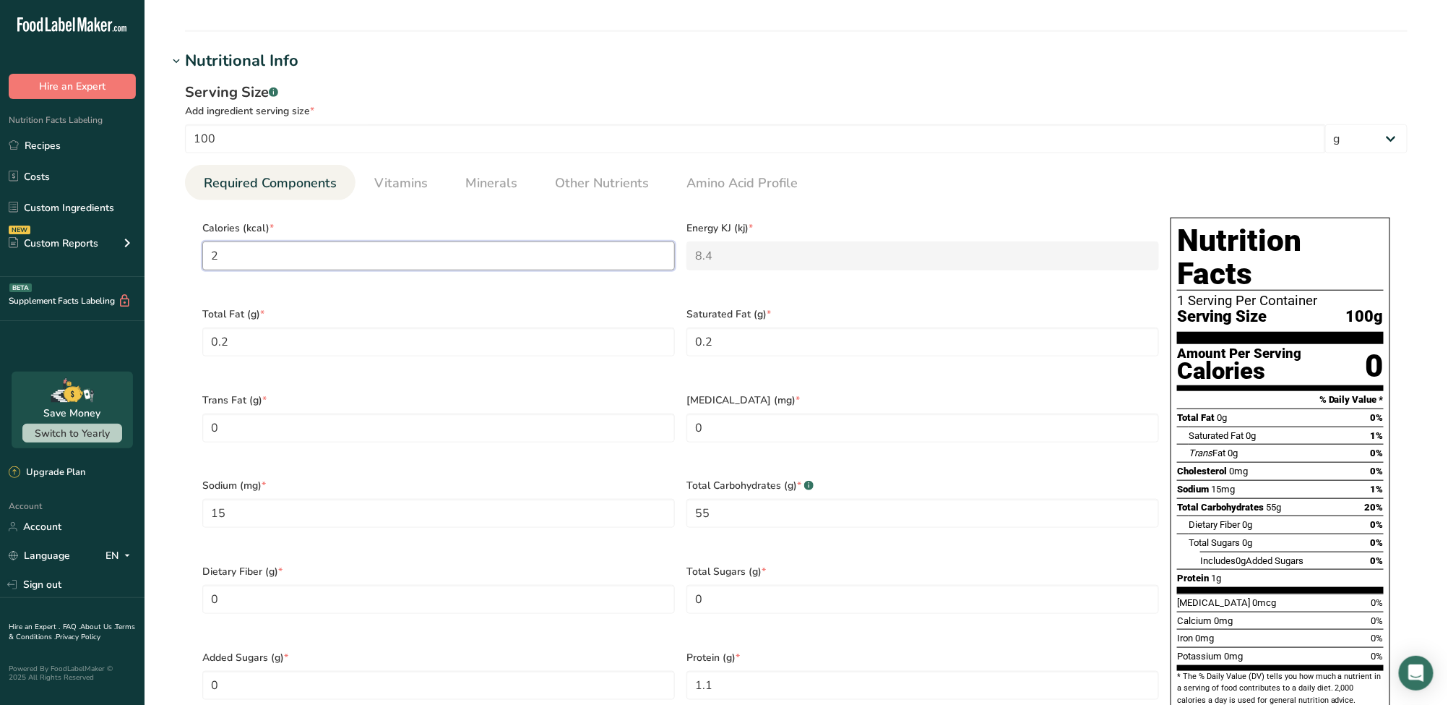
type KJ "108.8"
type input "262"
type KJ "1096.2"
type input "262"
drag, startPoint x: 436, startPoint y: 341, endPoint x: 425, endPoint y: 340, distance: 10.9
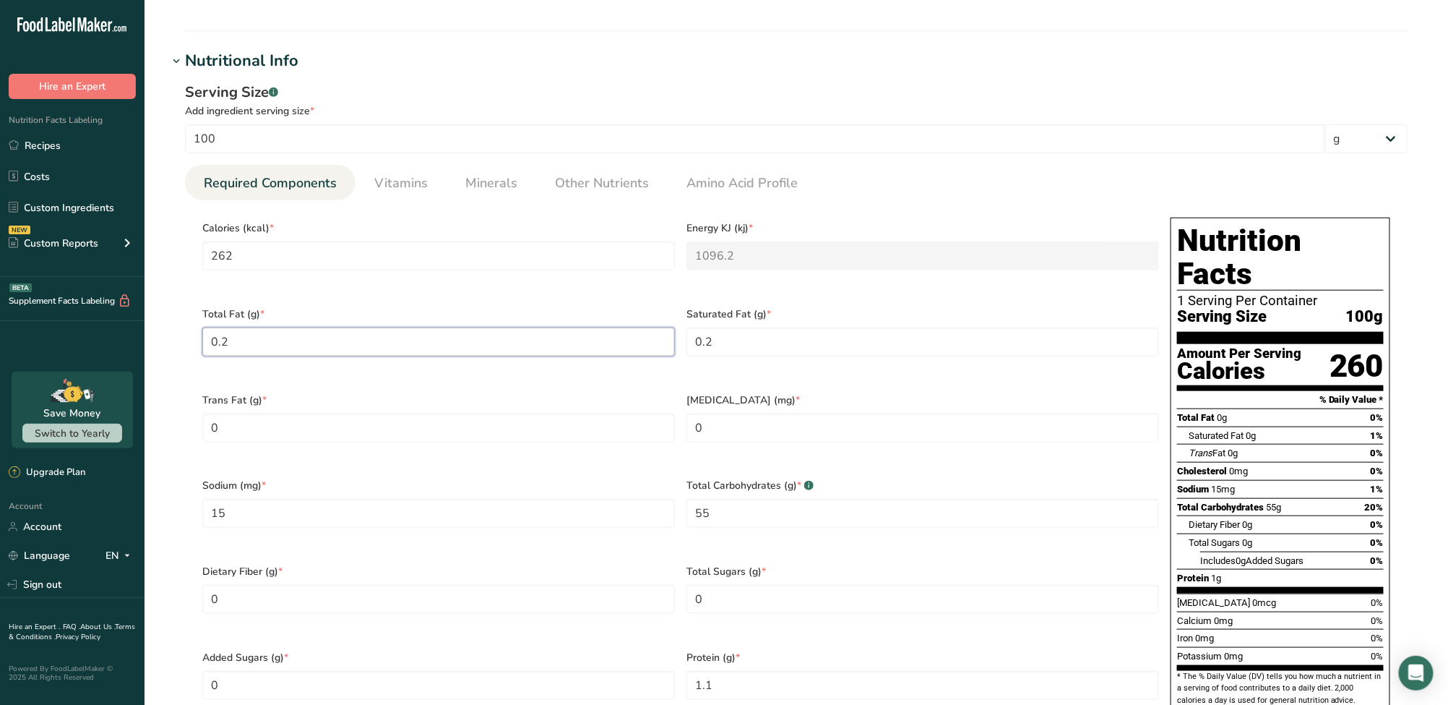
click at [425, 340] on Fat "0.2" at bounding box center [438, 341] width 473 height 29
drag, startPoint x: 424, startPoint y: 340, endPoint x: 413, endPoint y: 340, distance: 11.6
click at [413, 340] on Fat "0.2" at bounding box center [438, 341] width 473 height 29
type Fat "0.3"
type Fat "0.1"
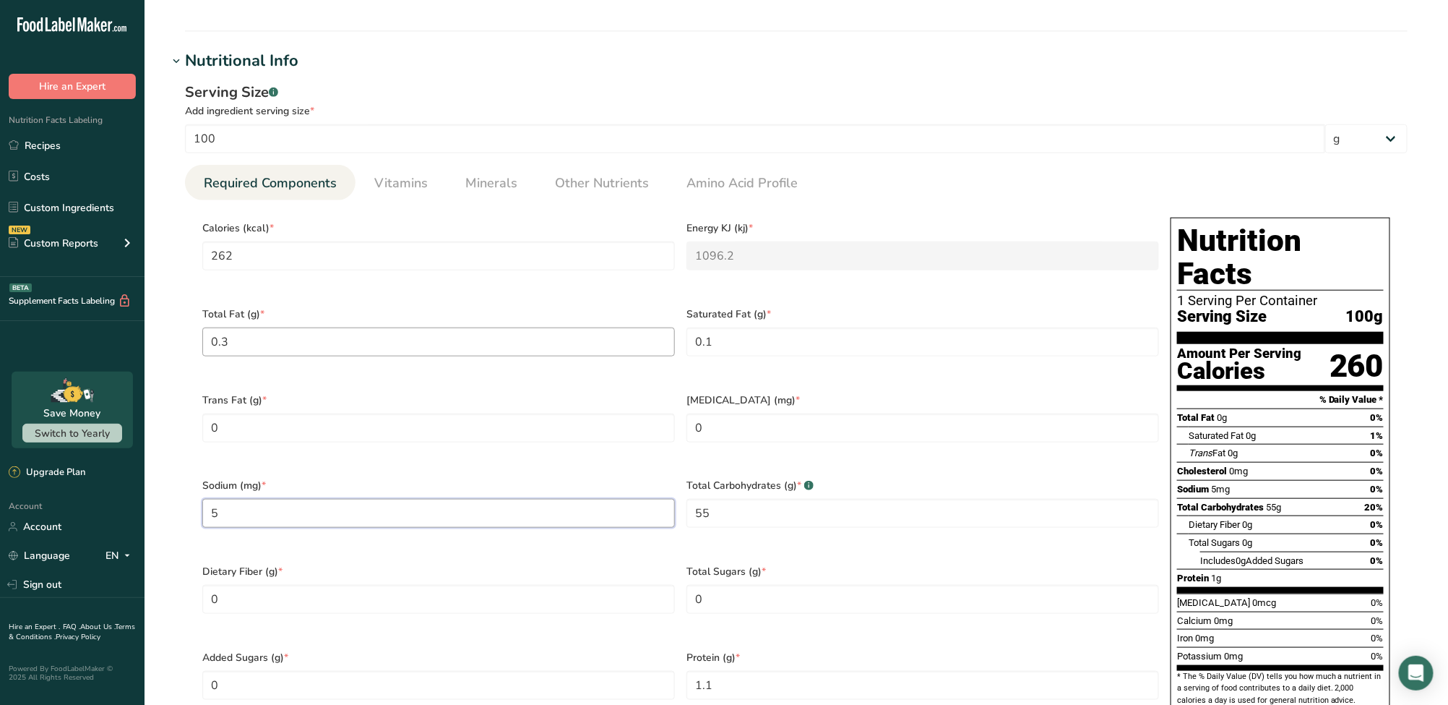
type input "5"
type Carbohydrates "62.3"
type Sugars "29"
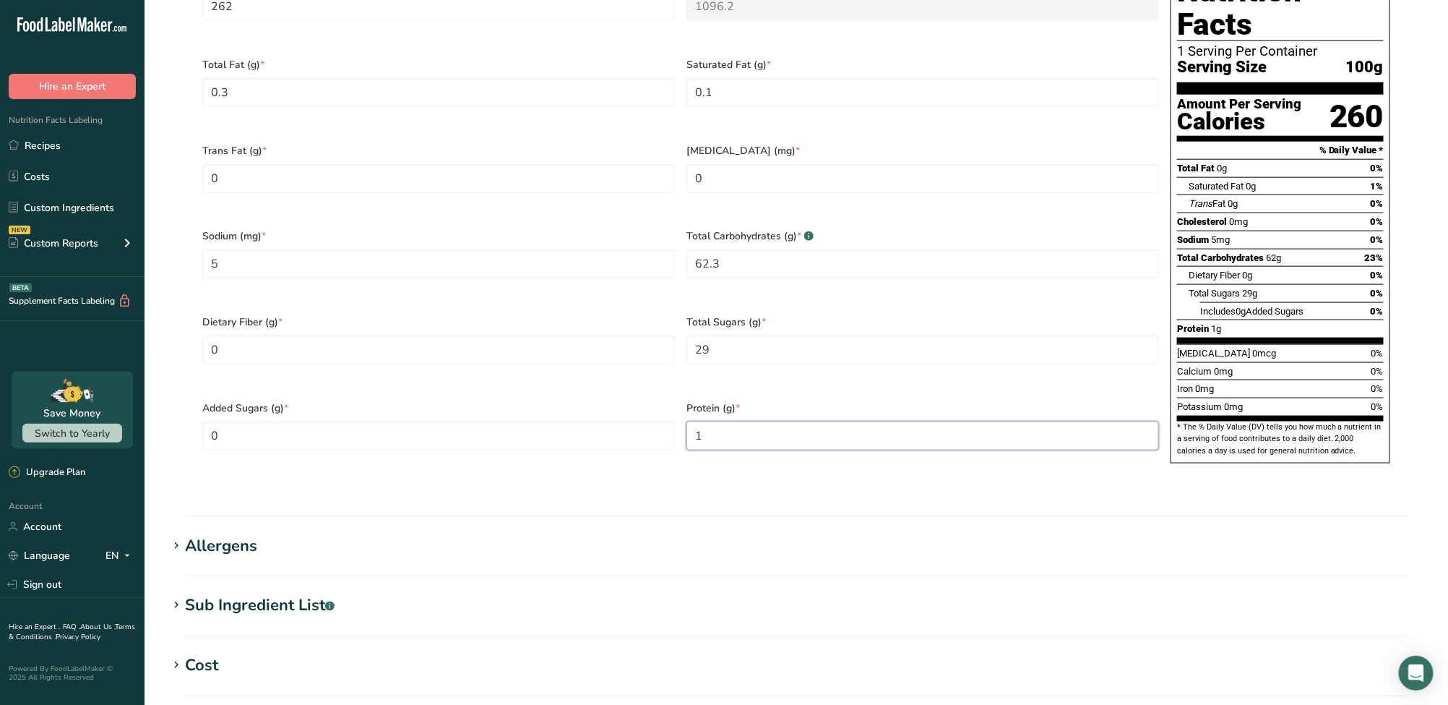
scroll to position [1041, 0]
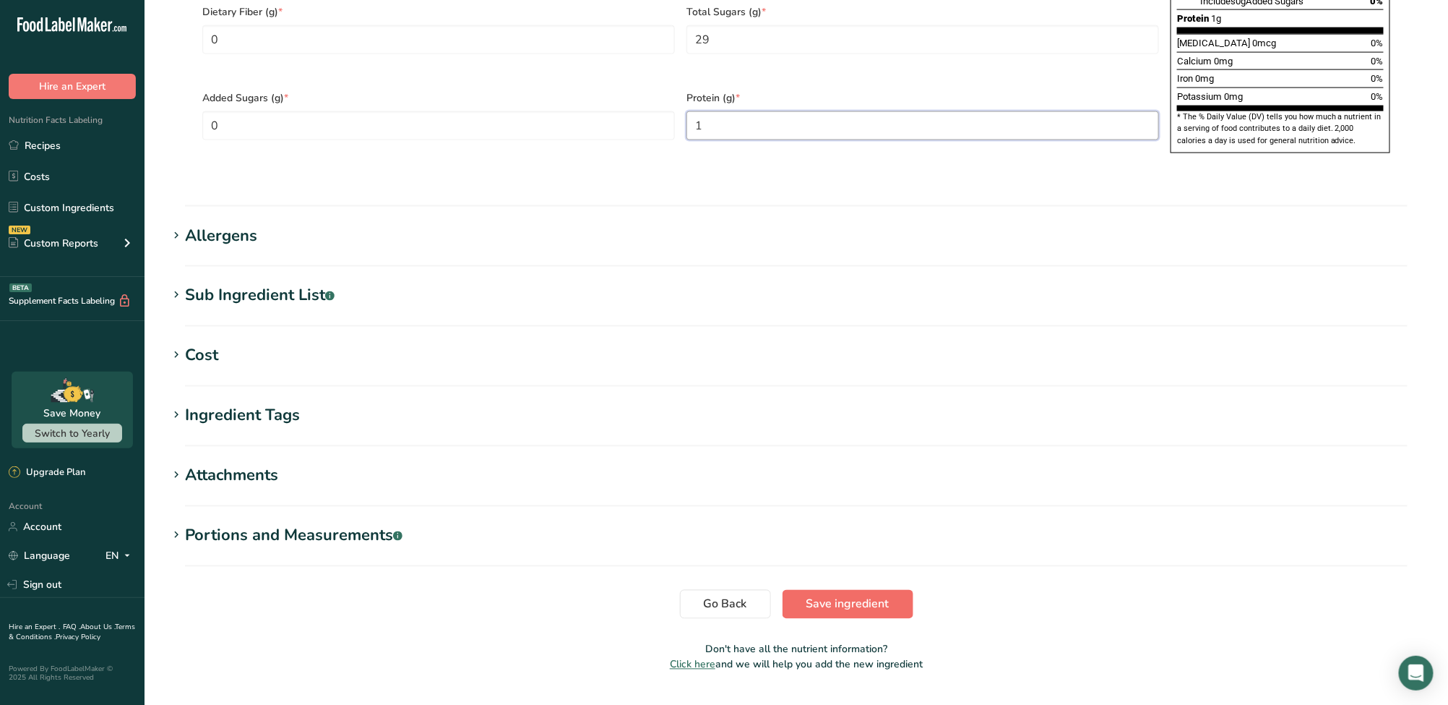
type input "1"
click at [873, 596] on span "Save ingredient" at bounding box center [848, 604] width 83 height 17
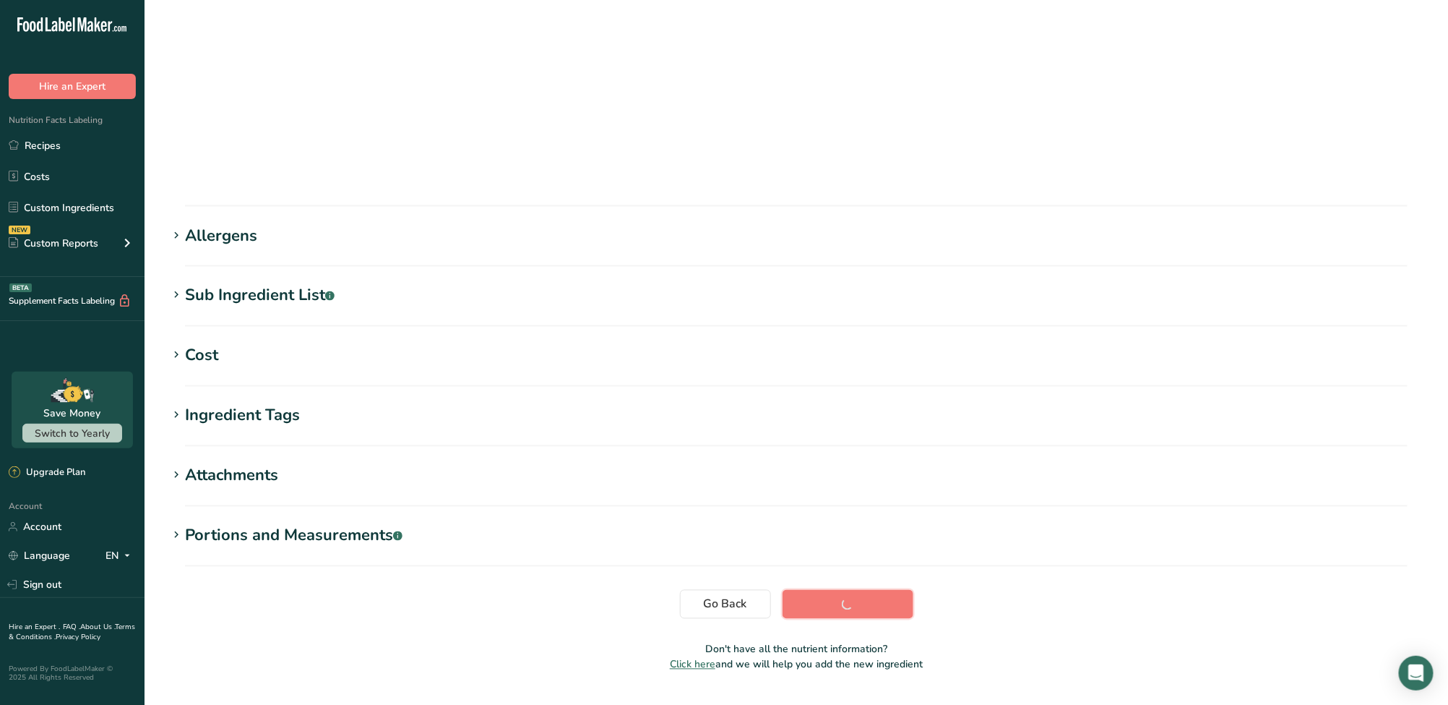
scroll to position [59, 0]
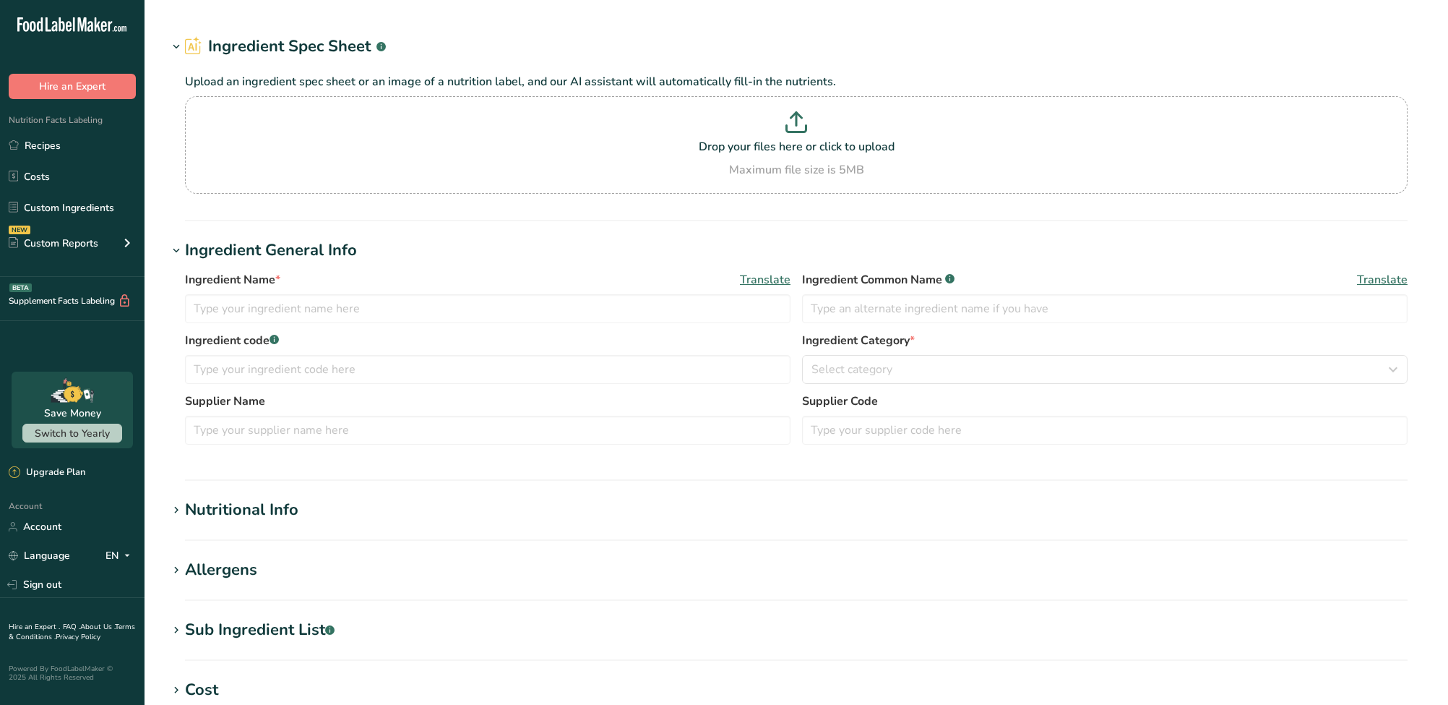
type input "Kumquat (dried)"
type input "Dried Kumquat"
type input "台灣金桔"
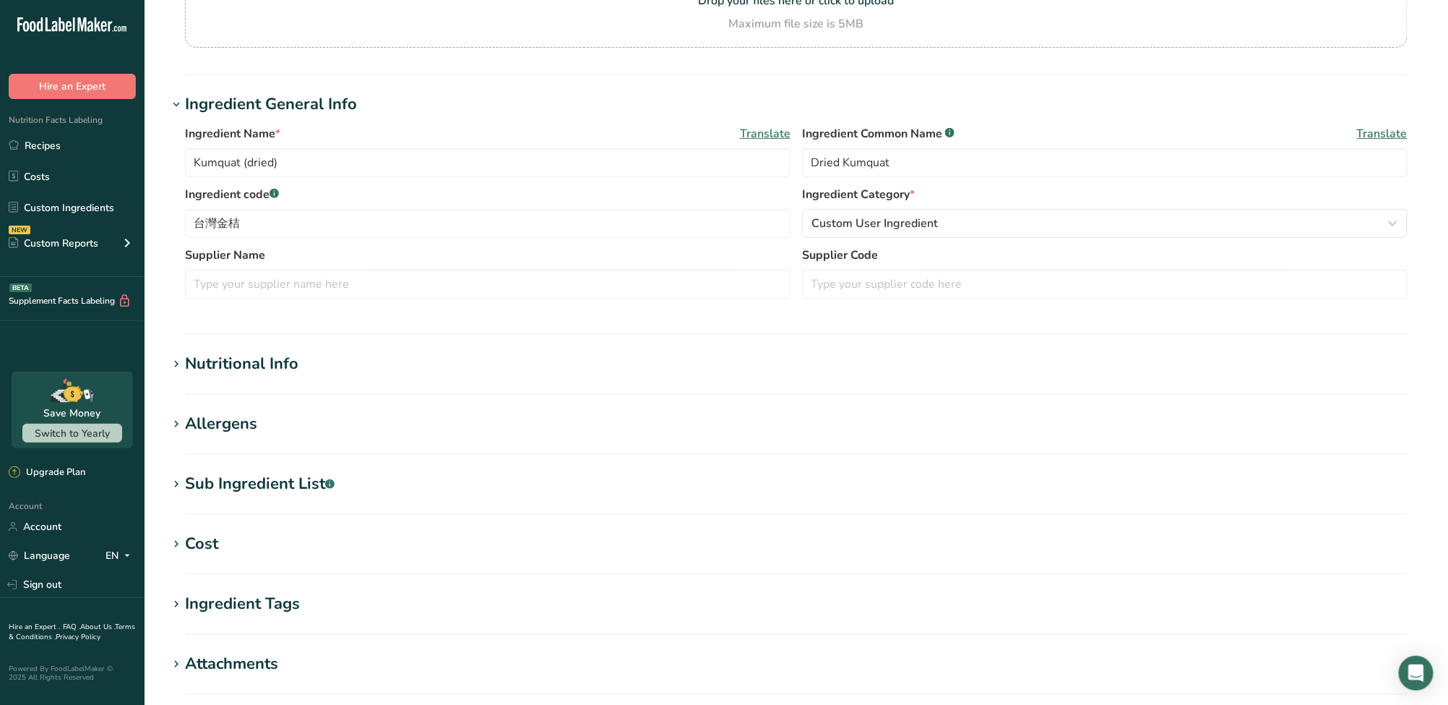
scroll to position [288, 0]
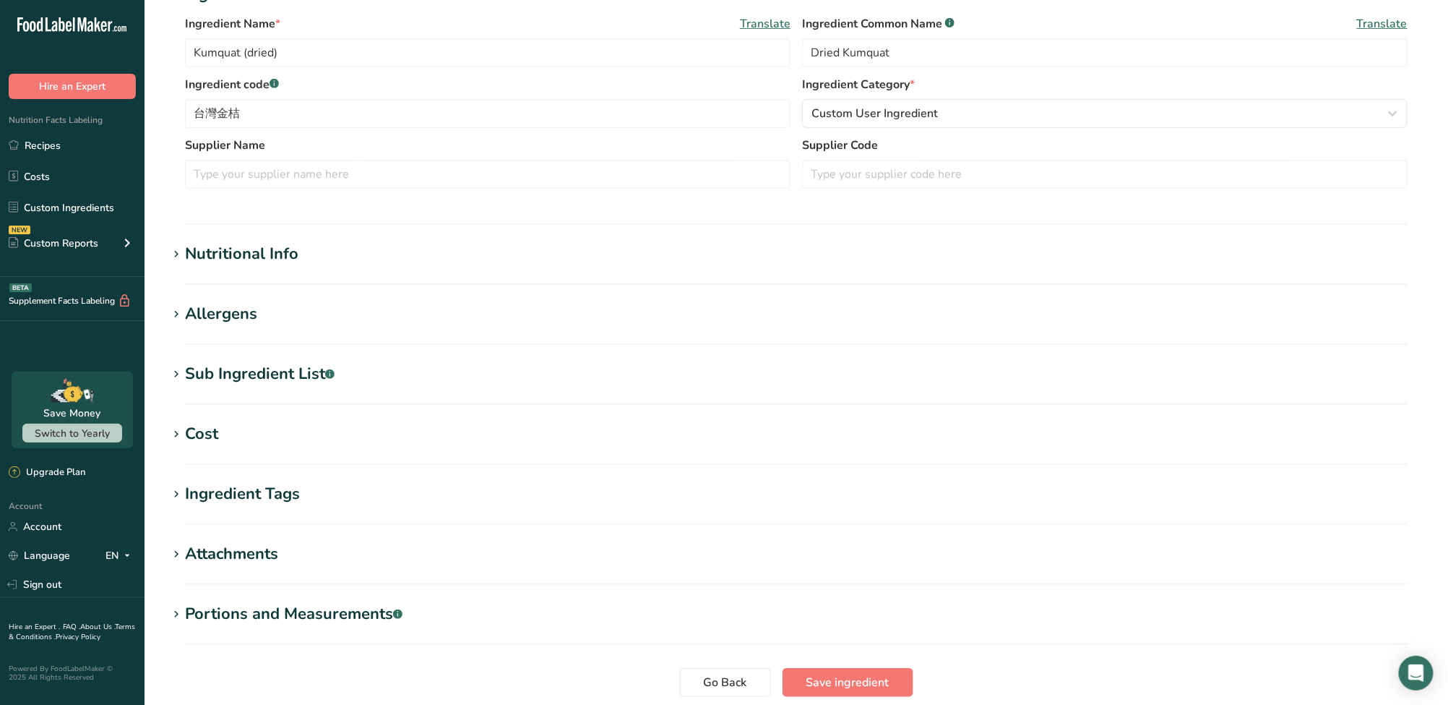
click at [225, 248] on div "Nutritional Info" at bounding box center [241, 254] width 113 height 24
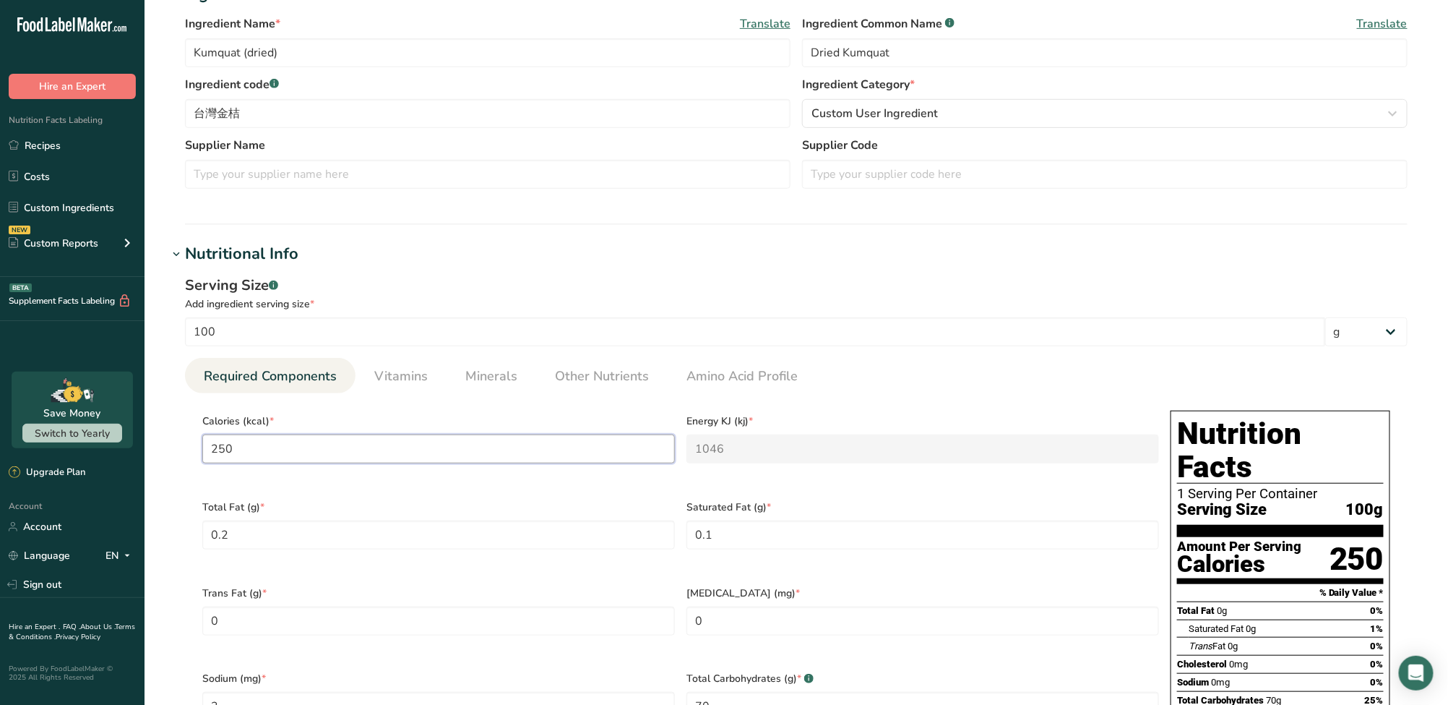
drag, startPoint x: 429, startPoint y: 446, endPoint x: -33, endPoint y: 404, distance: 463.7
click at [0, 404] on html ".a-20{fill:#fff;} Hire an Expert Nutrition Facts Labeling Recipes Costs Custom …" at bounding box center [724, 603] width 1448 height 1782
type input "2"
type KJ "8.4"
type input "29"
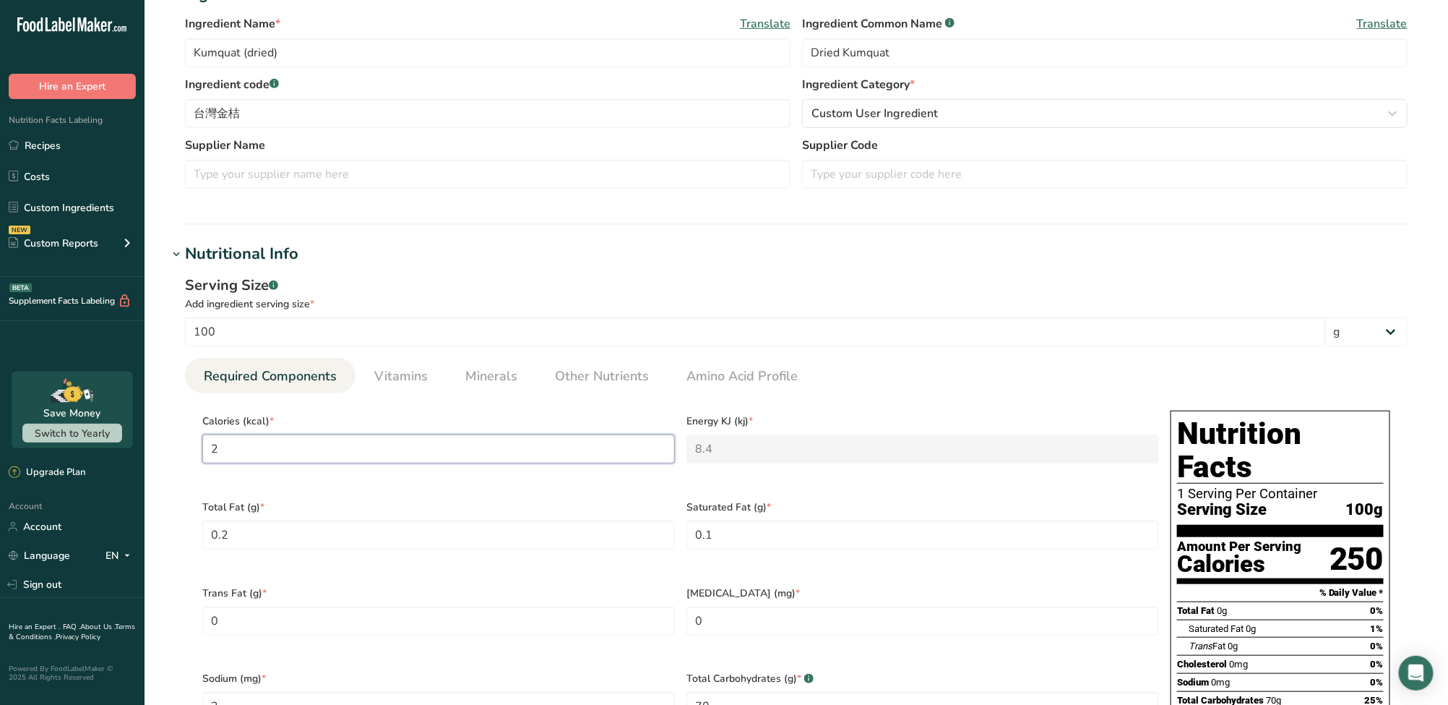
type KJ "121.3"
type input "295"
type KJ "1234.3"
type input "295"
type Fat "0.3"
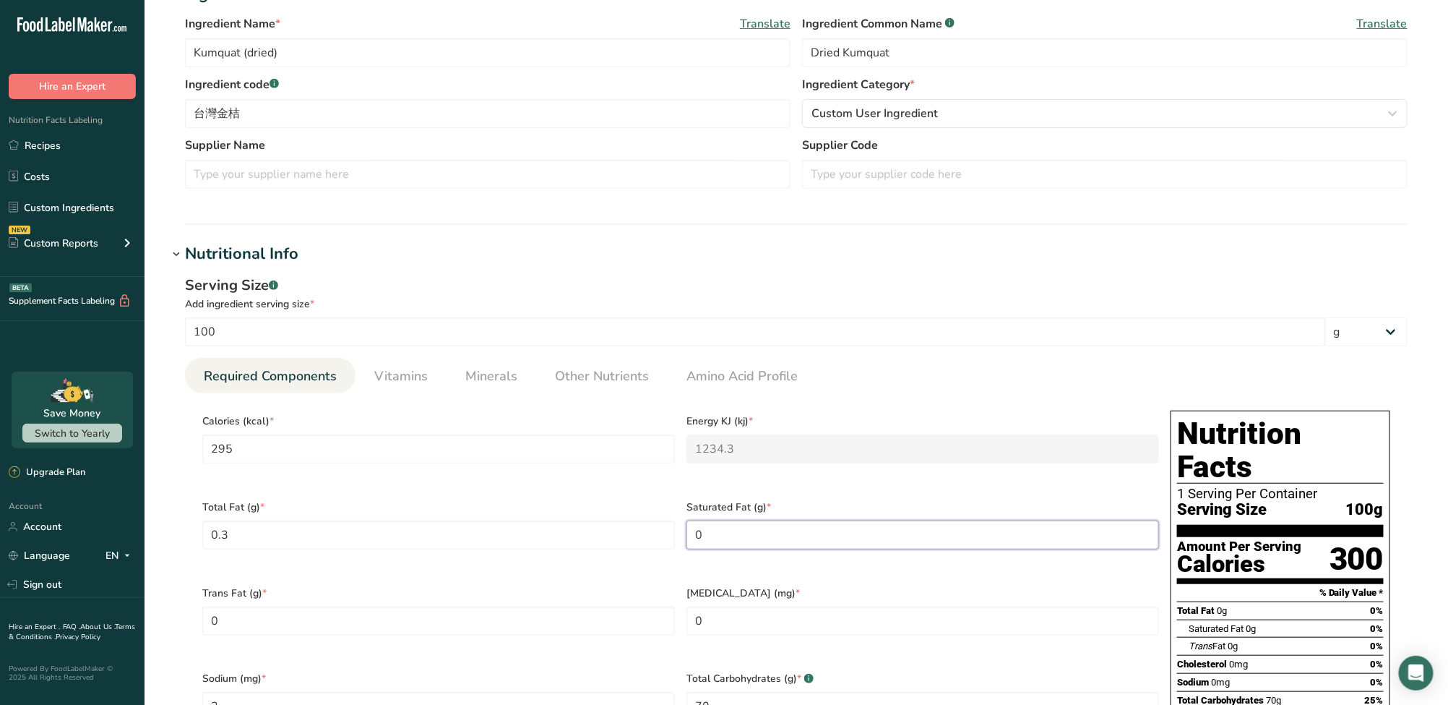
type Fat "0.1"
type input "5"
type Carbohydrates "72.8"
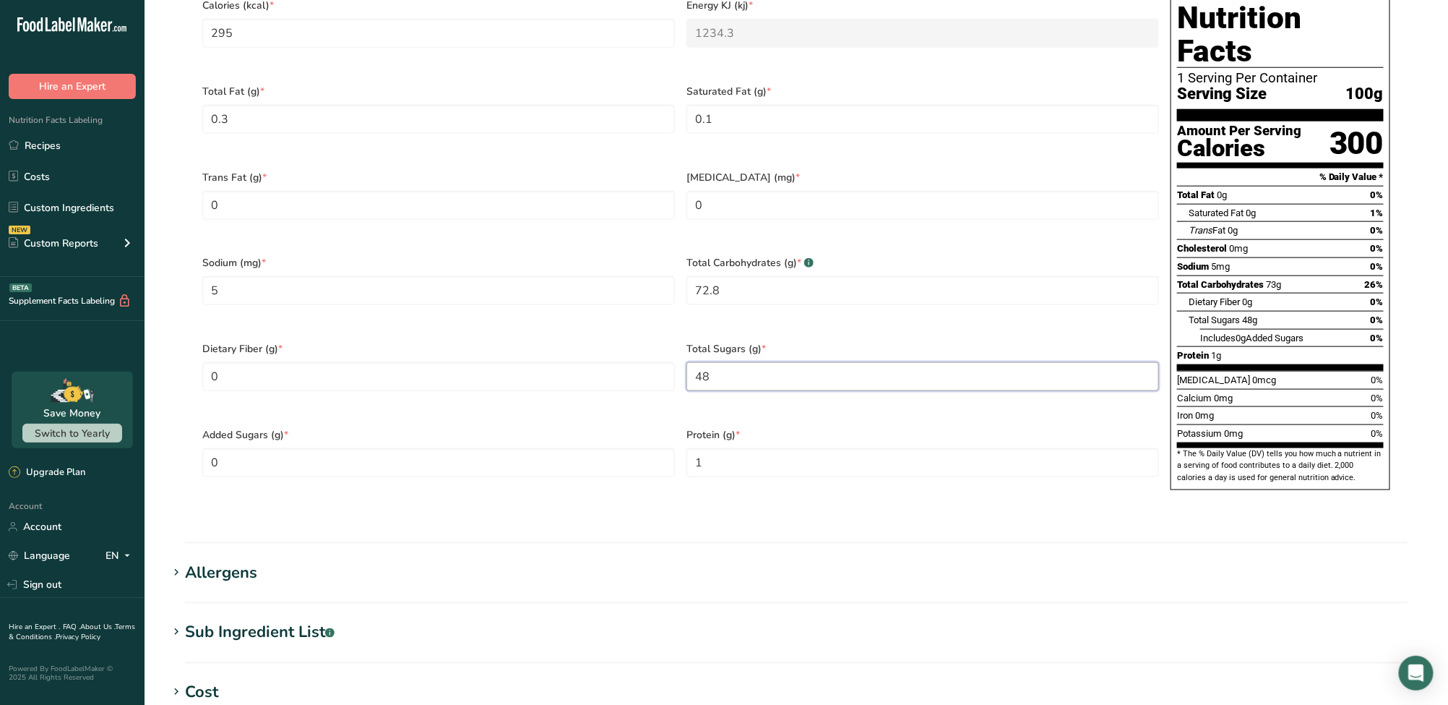
type Sugars "48"
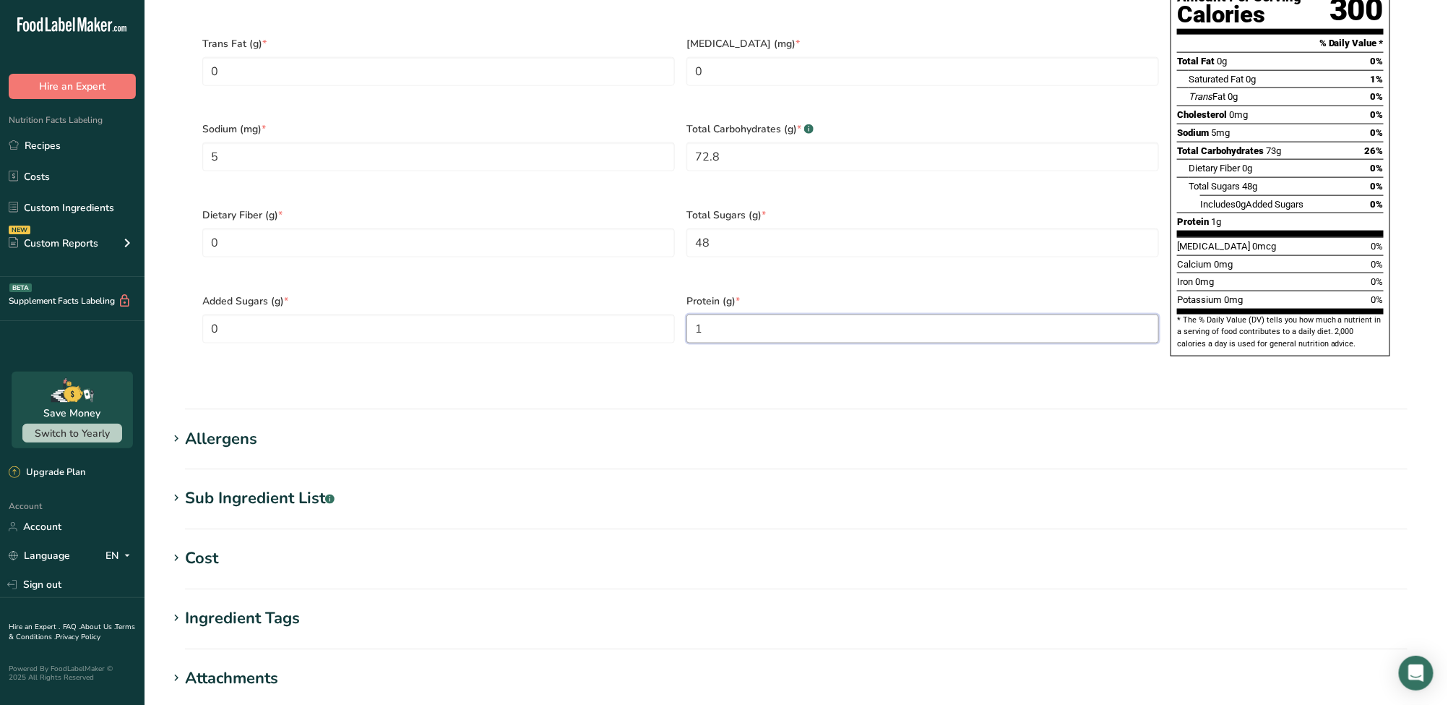
scroll to position [993, 0]
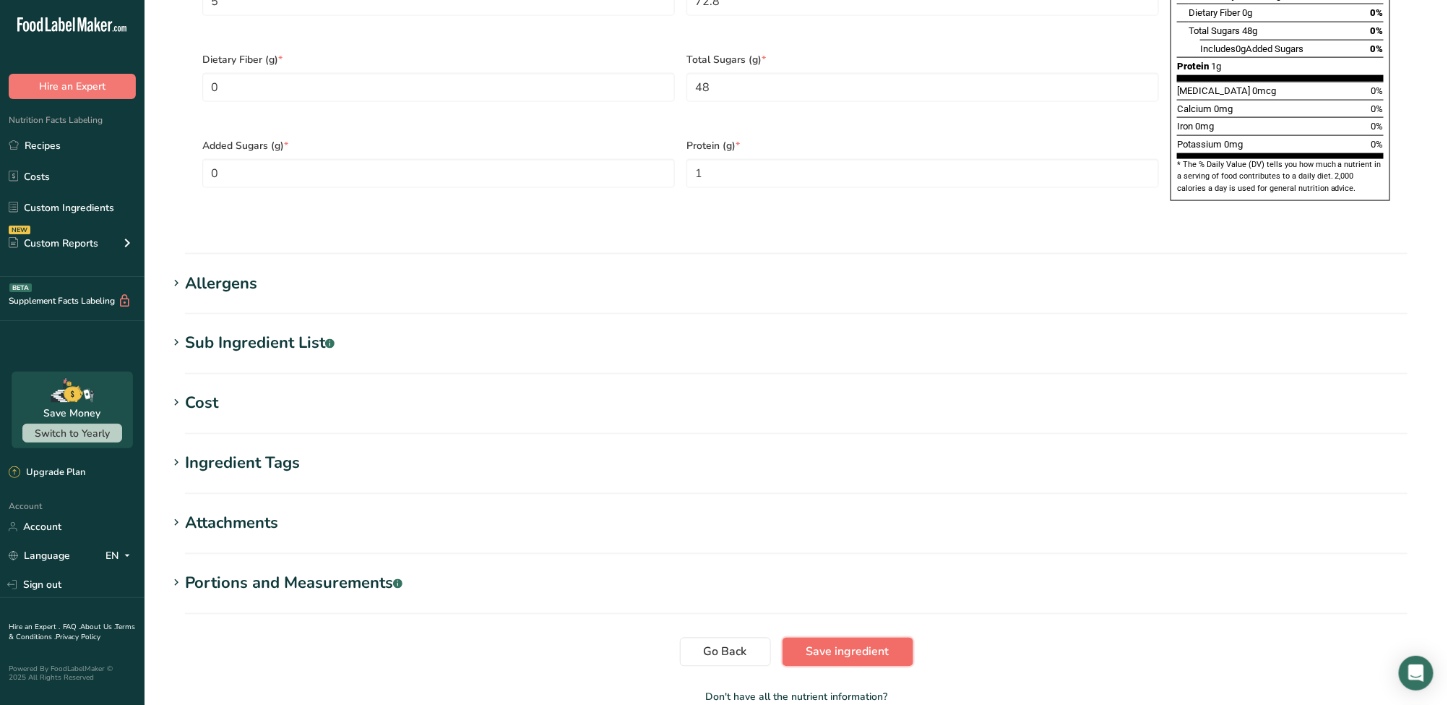
click at [848, 643] on span "Save ingredient" at bounding box center [848, 651] width 83 height 17
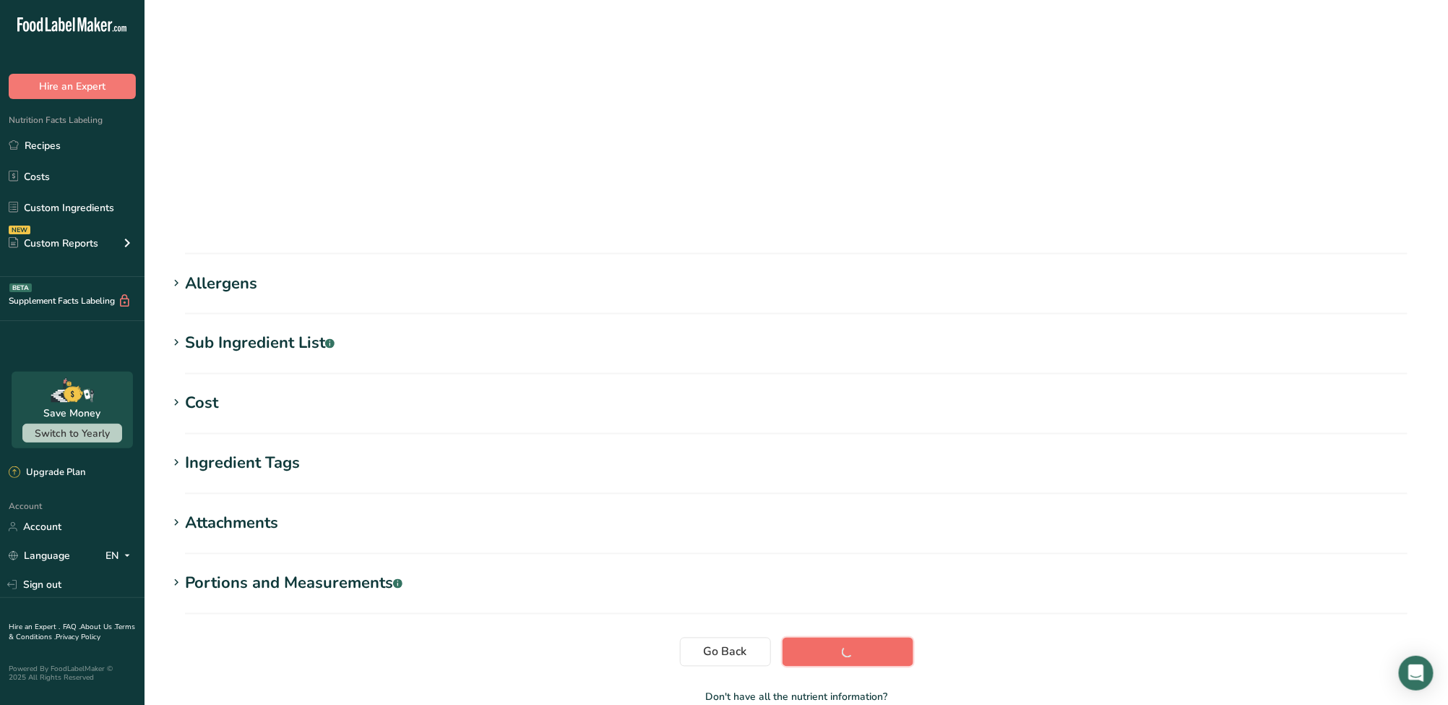
scroll to position [59, 0]
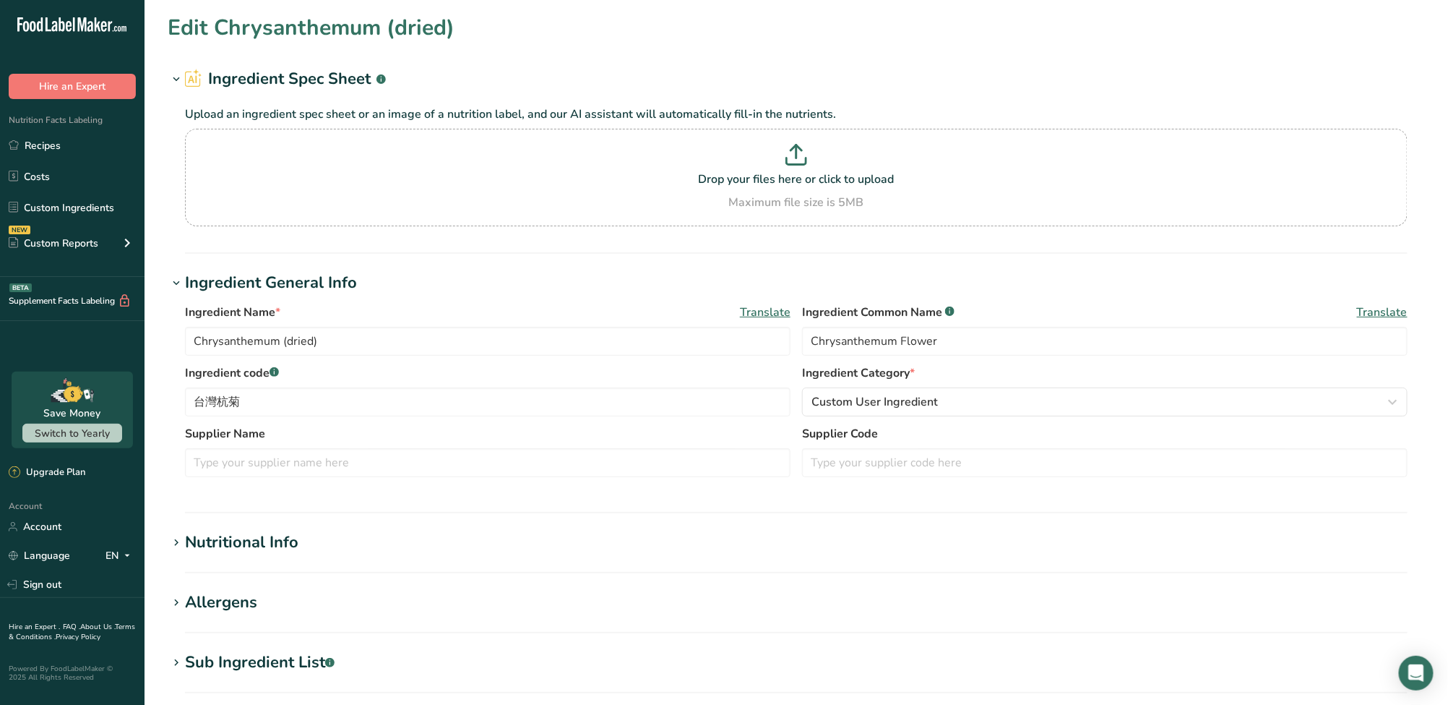
click at [237, 545] on div "Nutritional Info" at bounding box center [241, 542] width 113 height 24
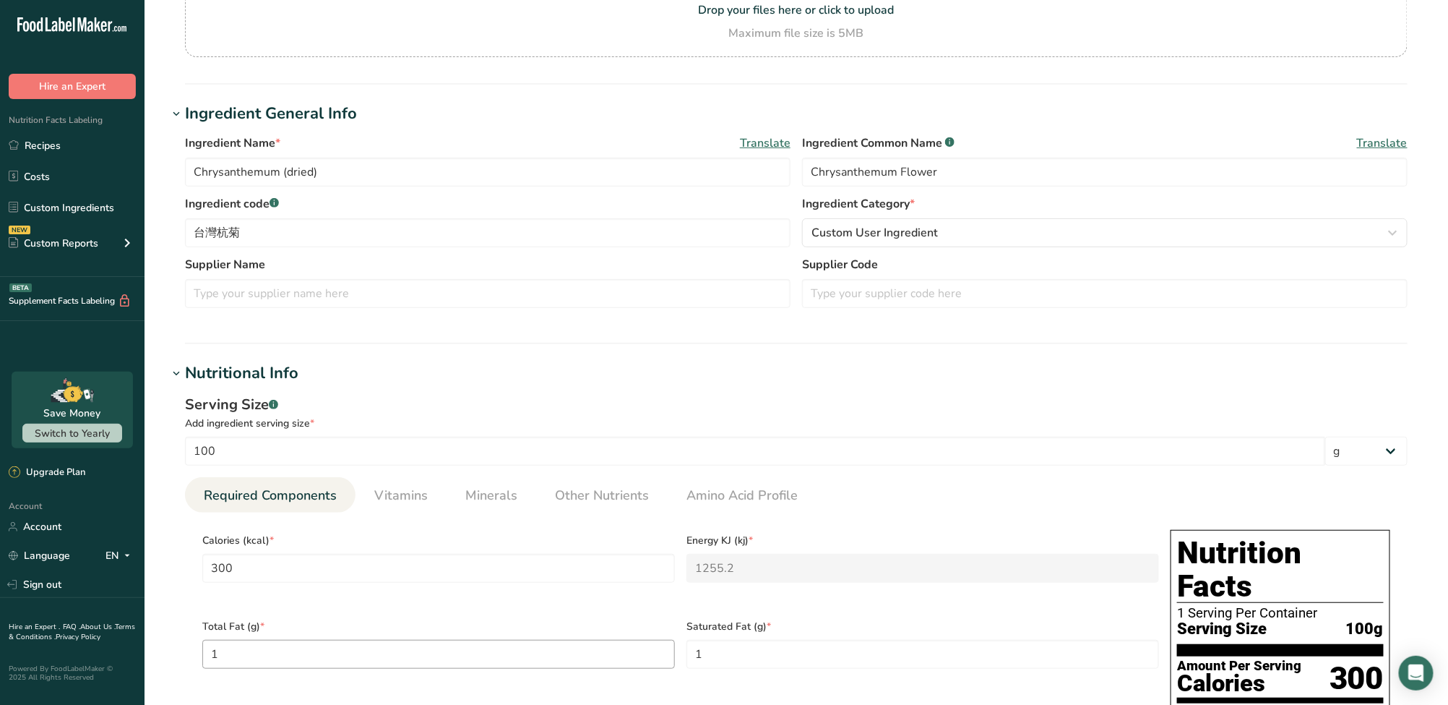
scroll to position [288, 0]
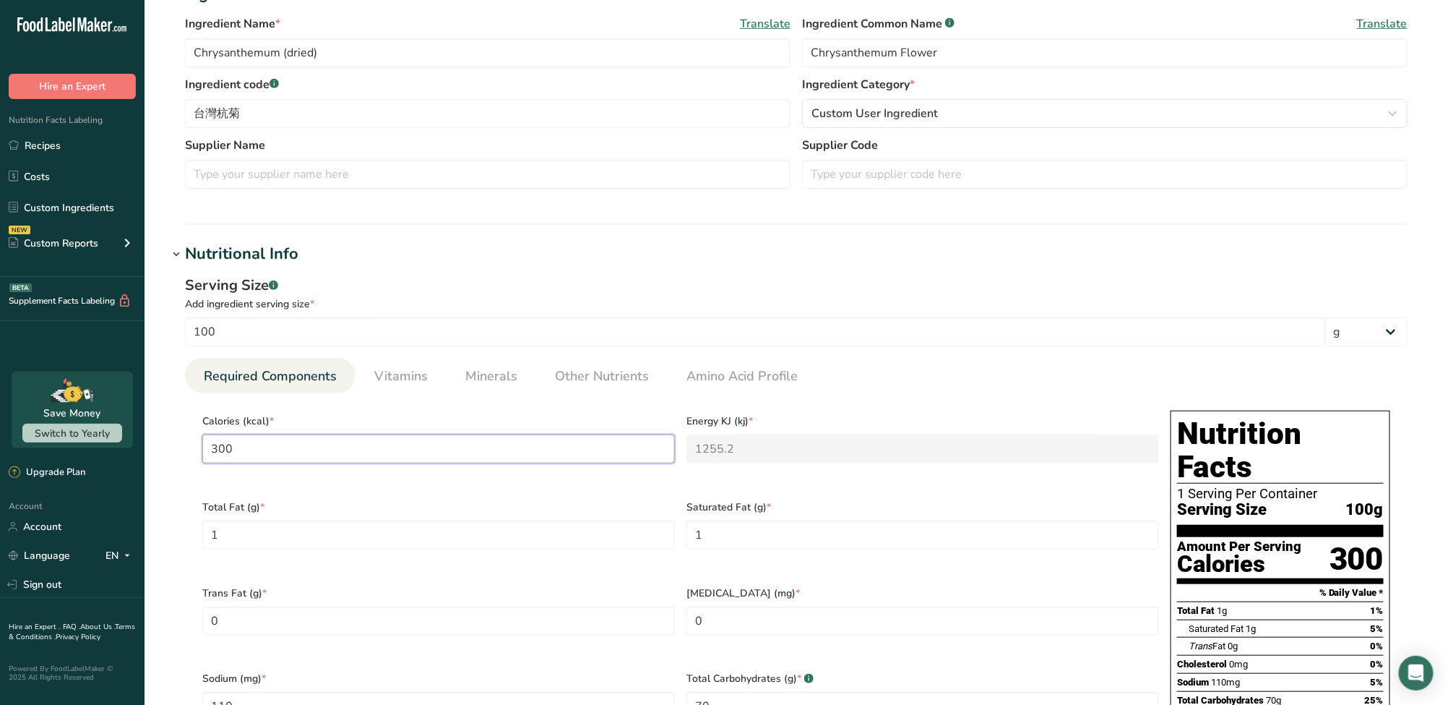
drag, startPoint x: 252, startPoint y: 455, endPoint x: 134, endPoint y: 450, distance: 117.2
click at [134, 450] on div ".a-20{fill:#fff;} Hire an Expert Nutrition Facts Labeling Recipes Costs Custom …" at bounding box center [724, 603] width 1448 height 1782
type input "3"
type KJ "12.6"
type input "31"
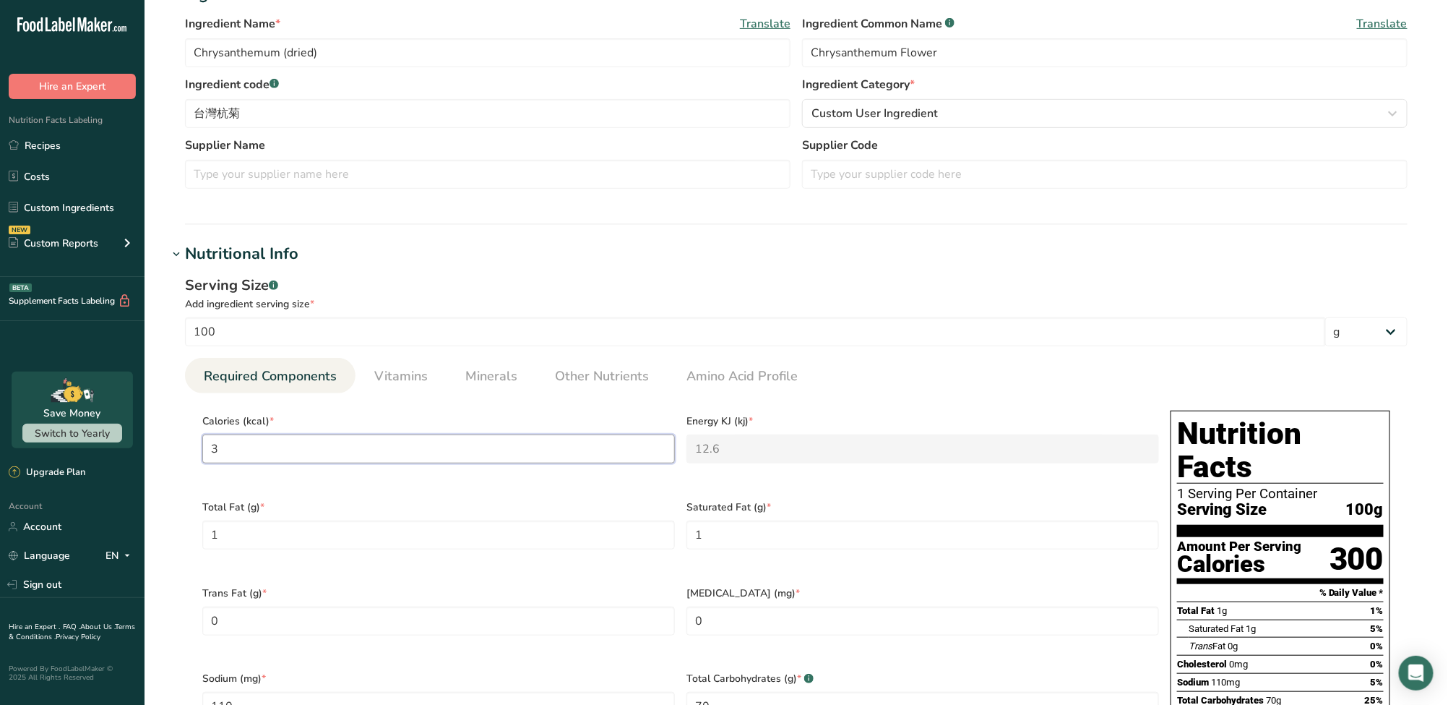
type KJ "129.7"
type input "318"
type KJ "1330.5"
type input "318"
type Fat "4.4"
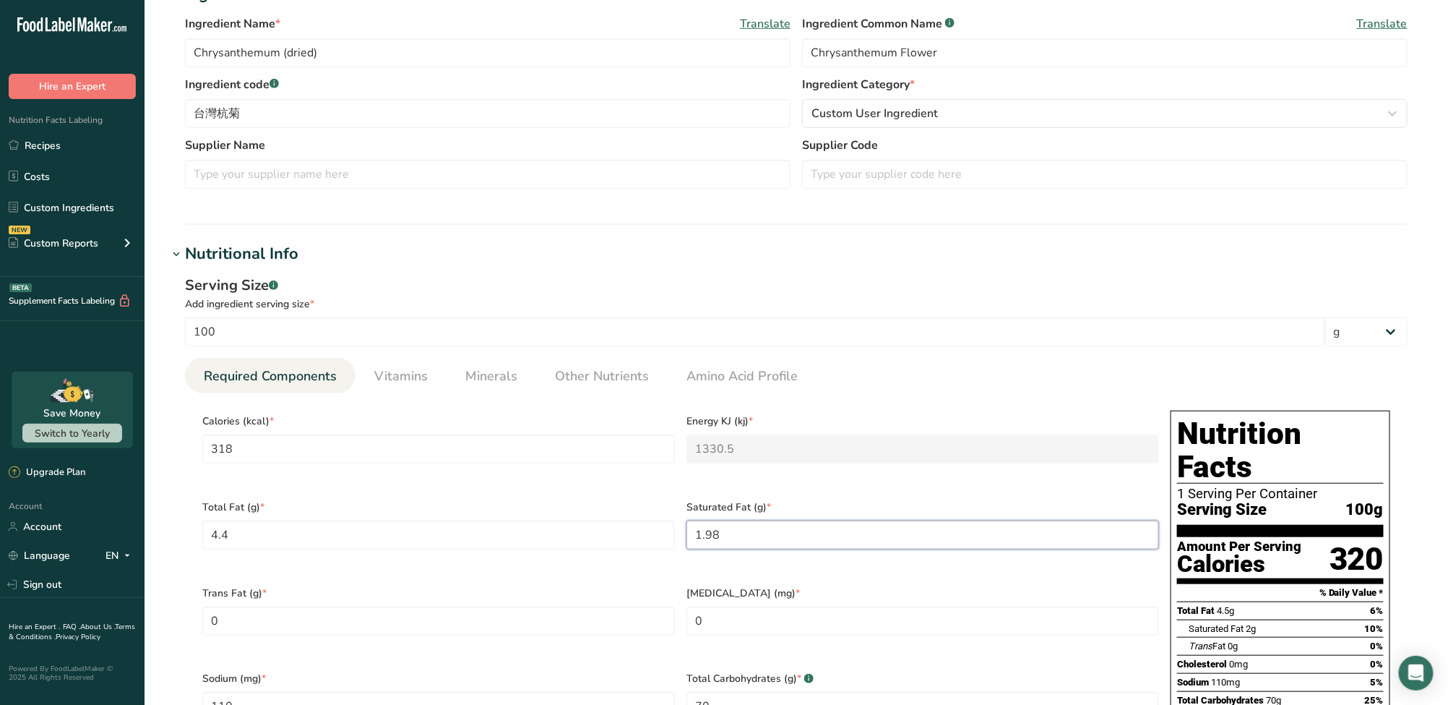
type Fat "1.98"
type input "40"
type Carbohydrates "65"
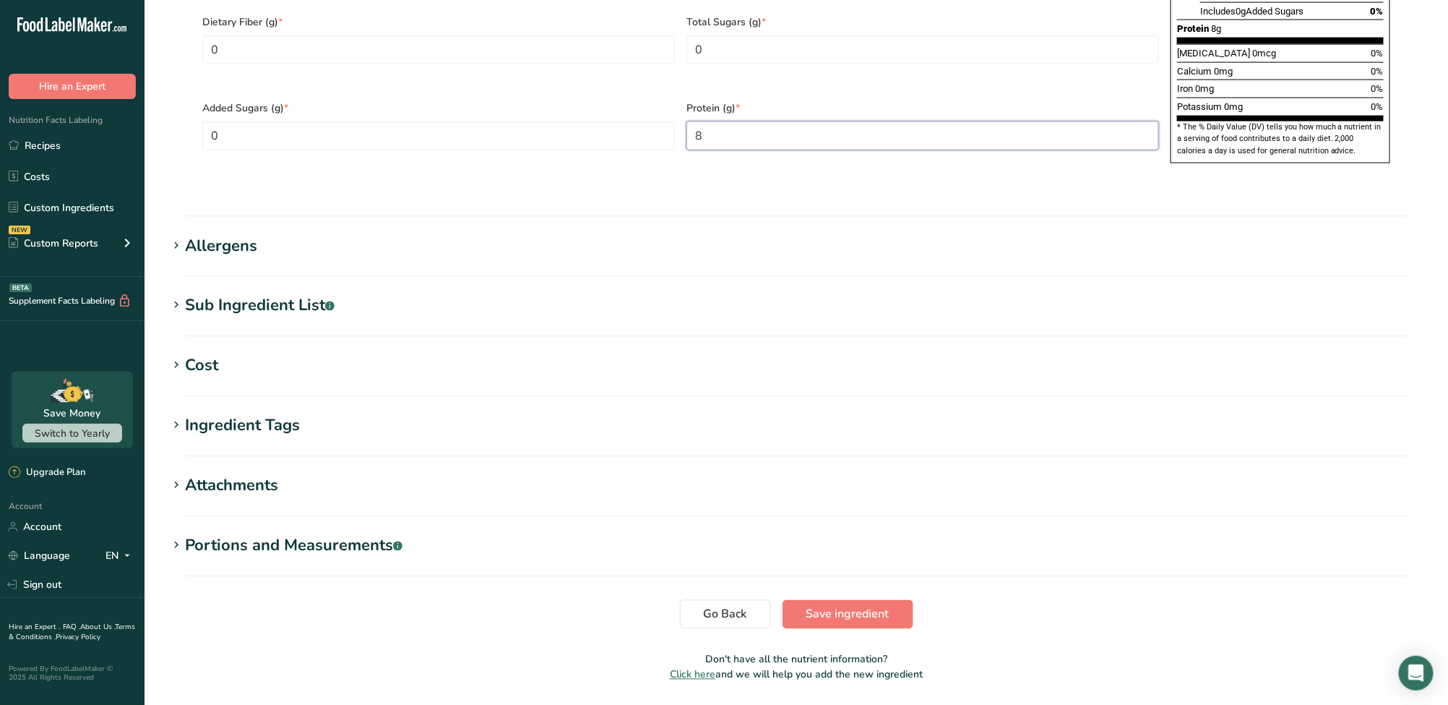
scroll to position [1041, 0]
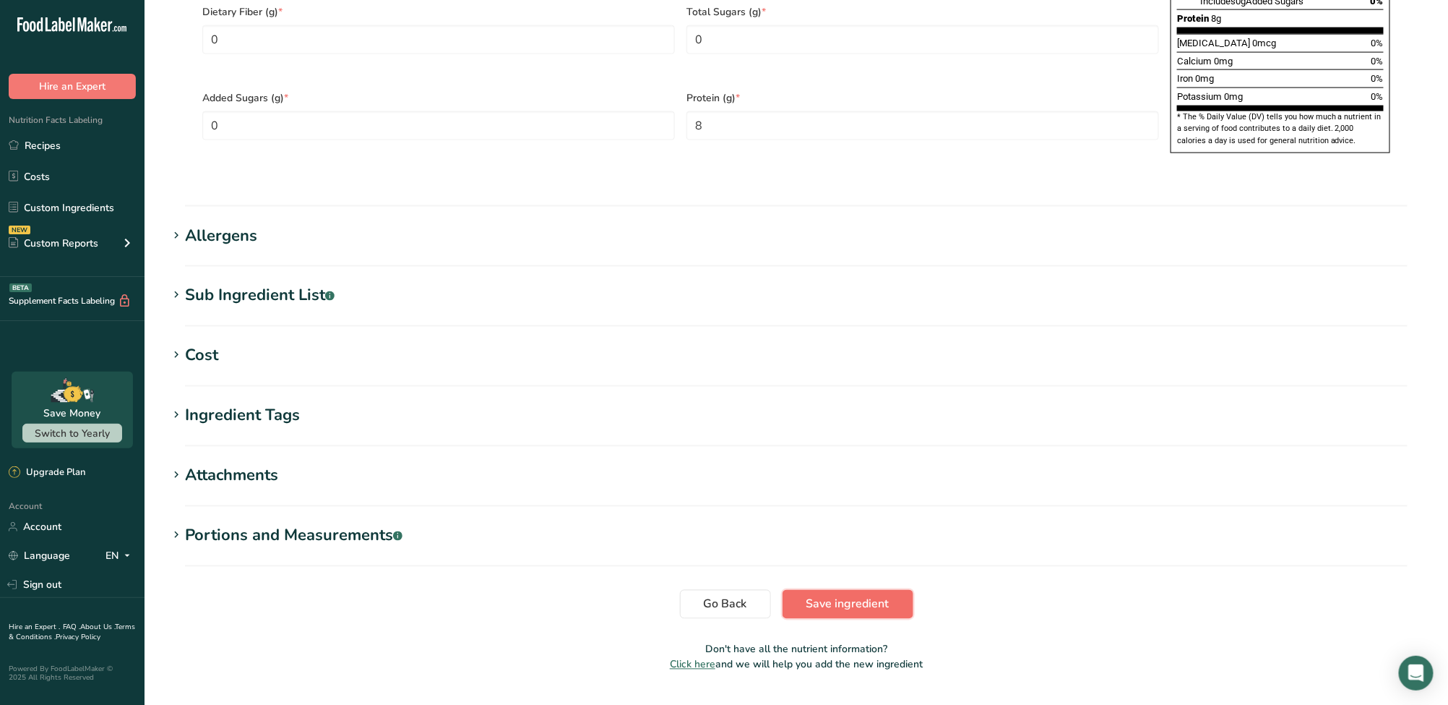
click at [870, 596] on span "Save ingredient" at bounding box center [848, 604] width 83 height 17
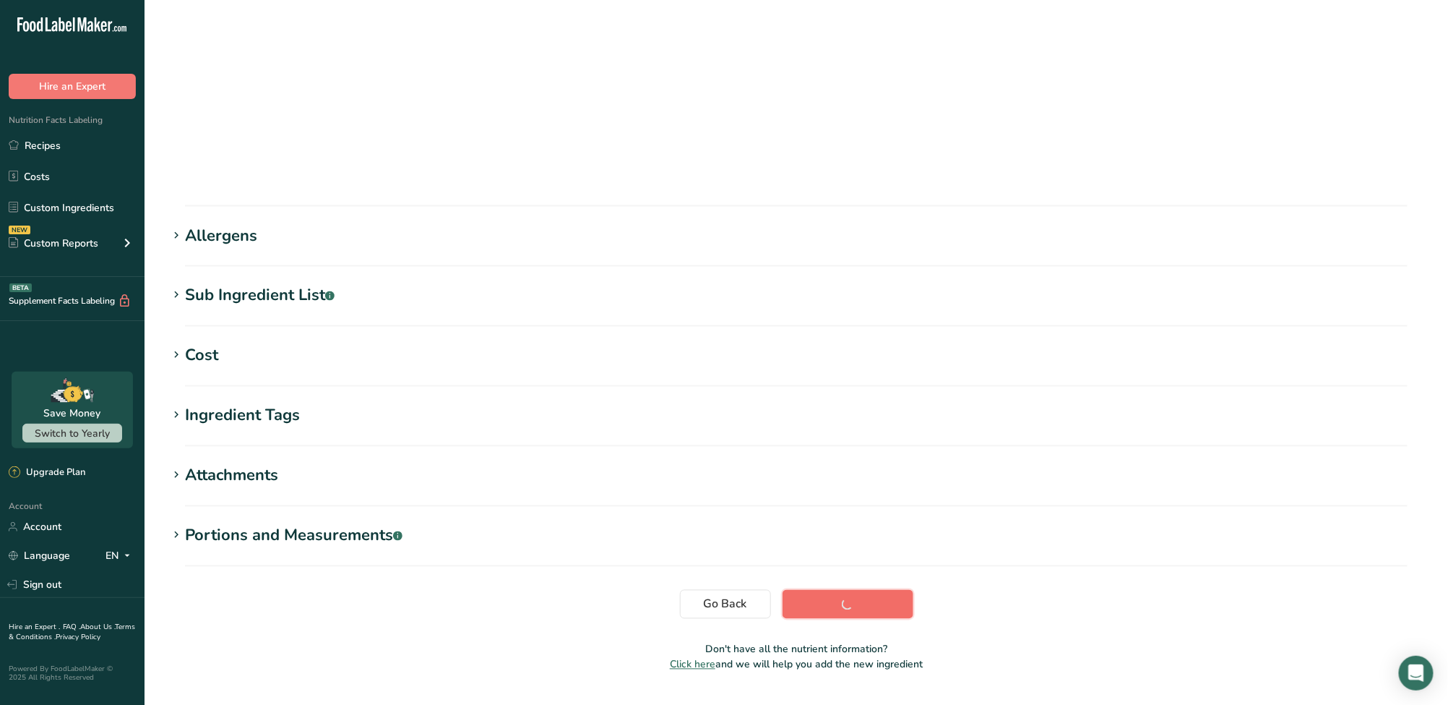
scroll to position [59, 0]
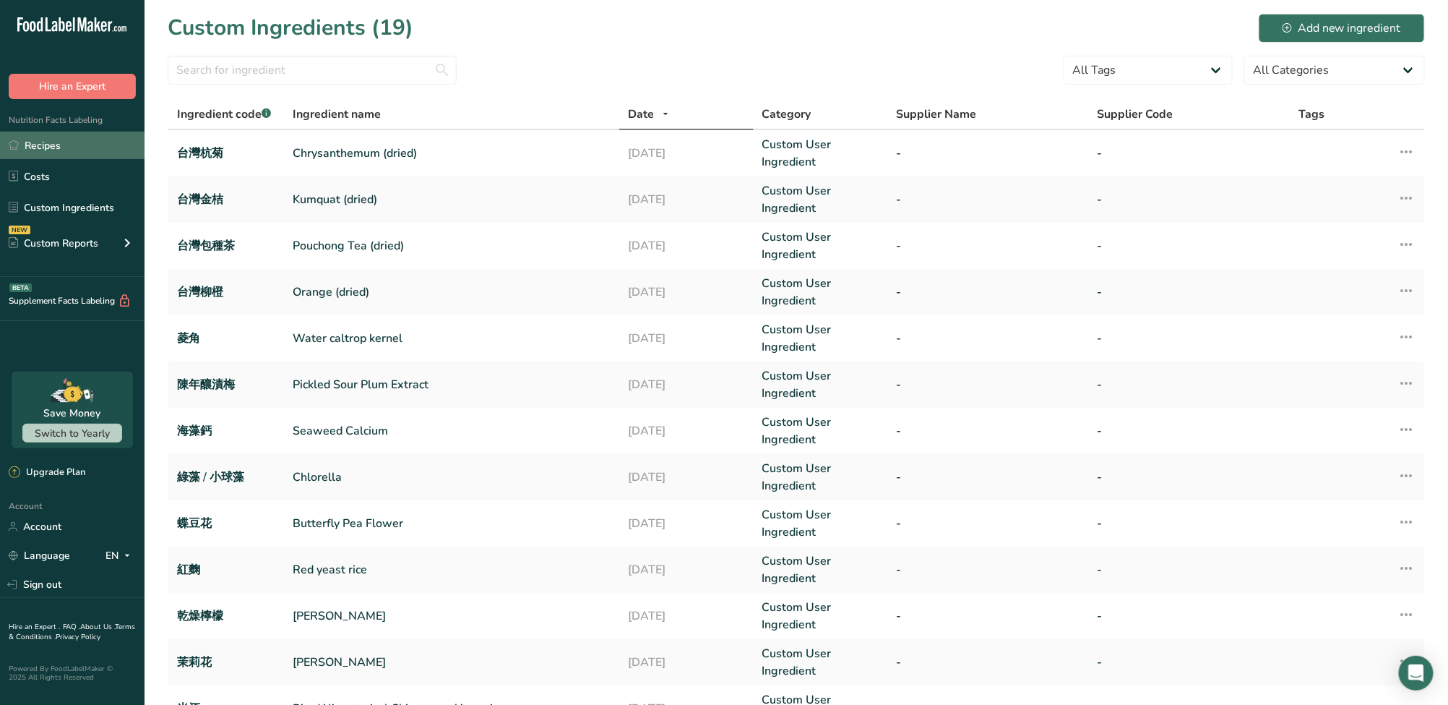
click at [43, 150] on link "Recipes" at bounding box center [72, 145] width 145 height 27
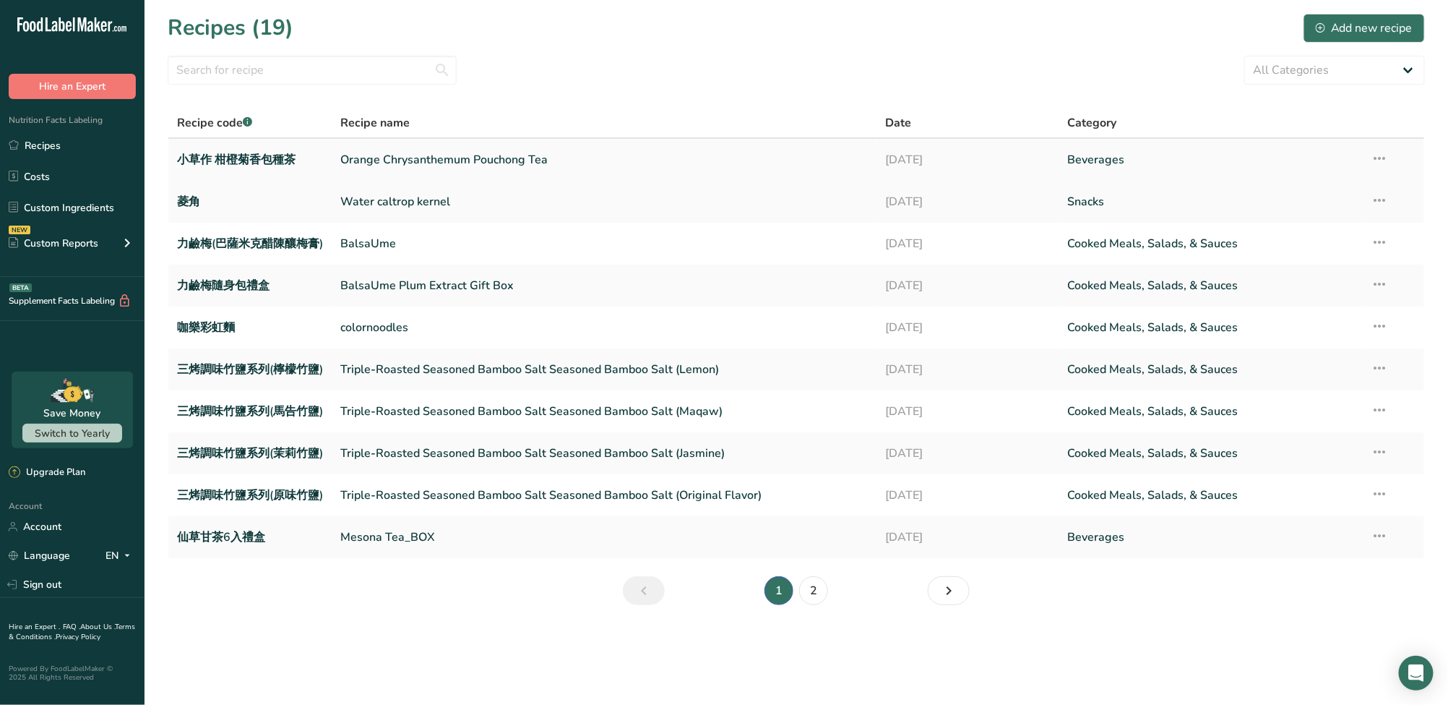
click at [259, 167] on link "小草作 柑橙菊香包種茶" at bounding box center [250, 160] width 146 height 30
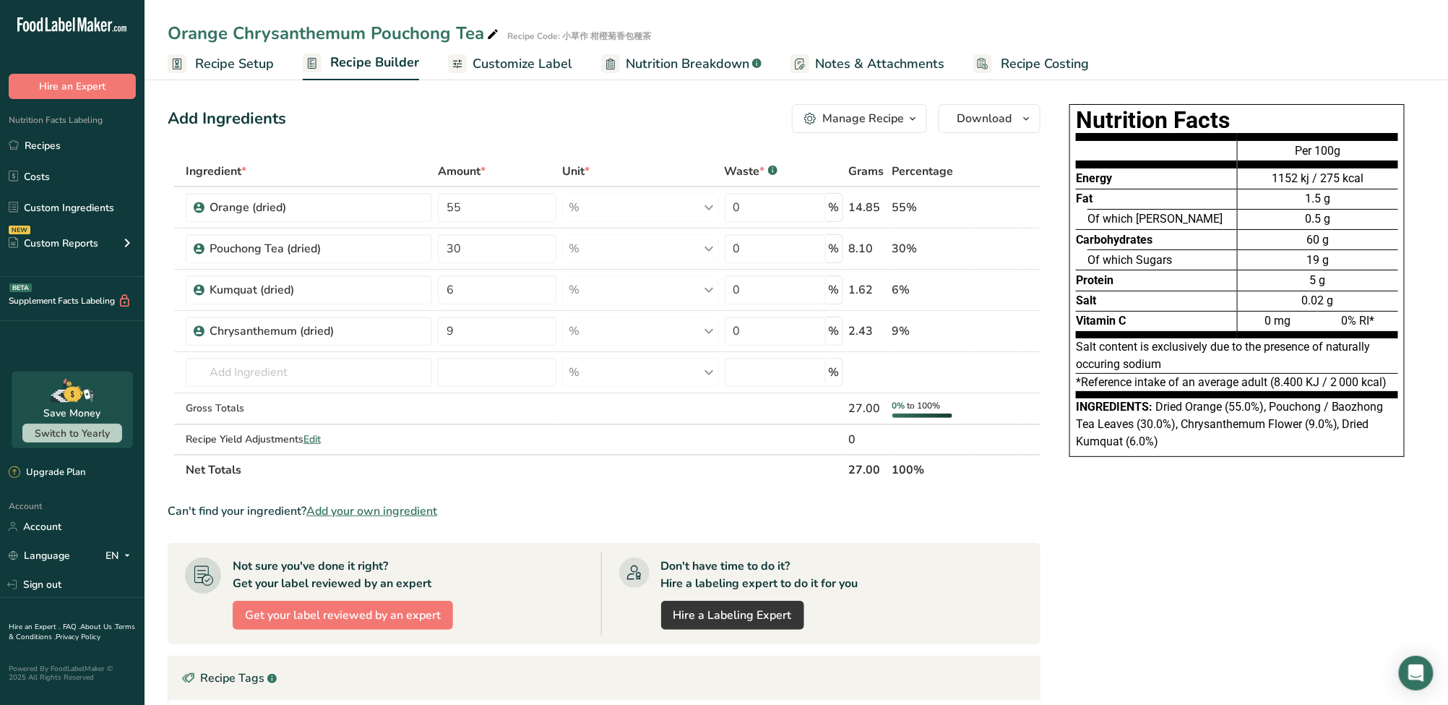
click at [645, 61] on span "Nutrition Breakdown" at bounding box center [688, 64] width 124 height 20
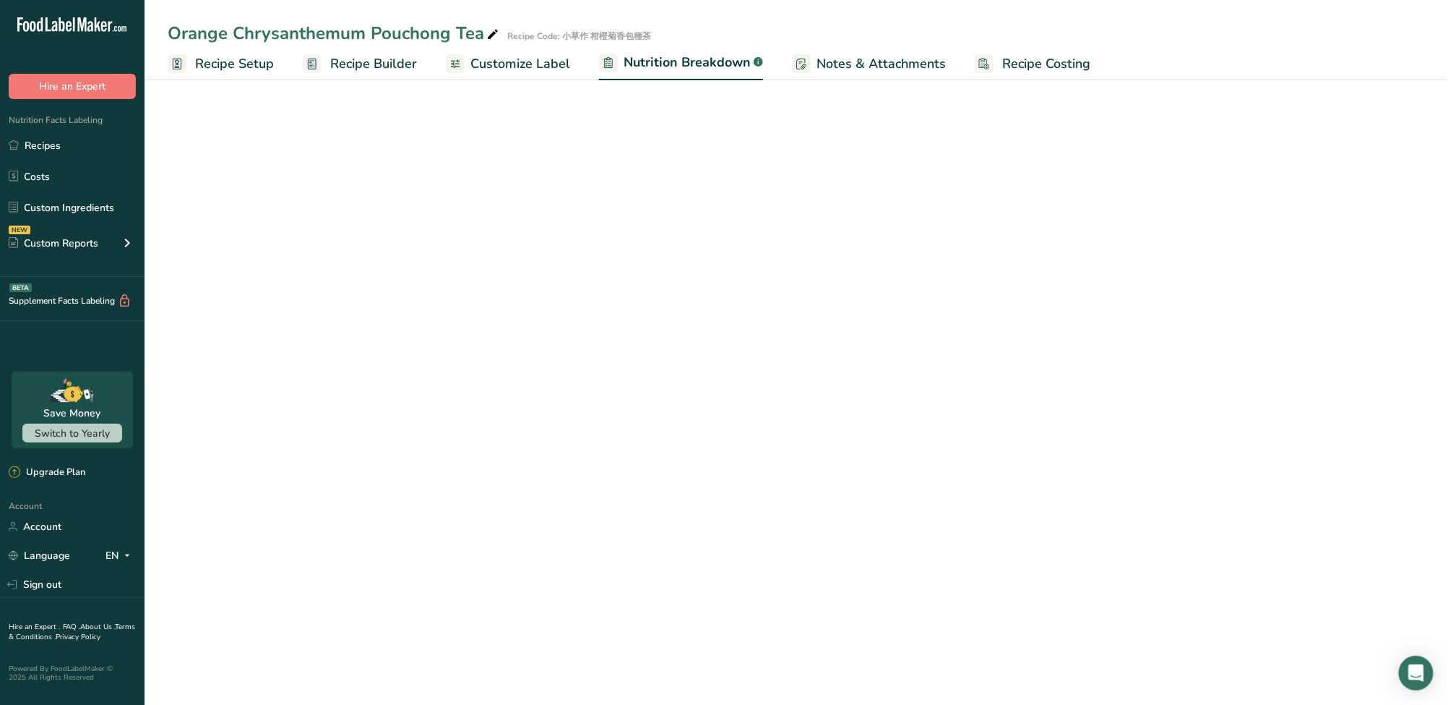
select select "Calories"
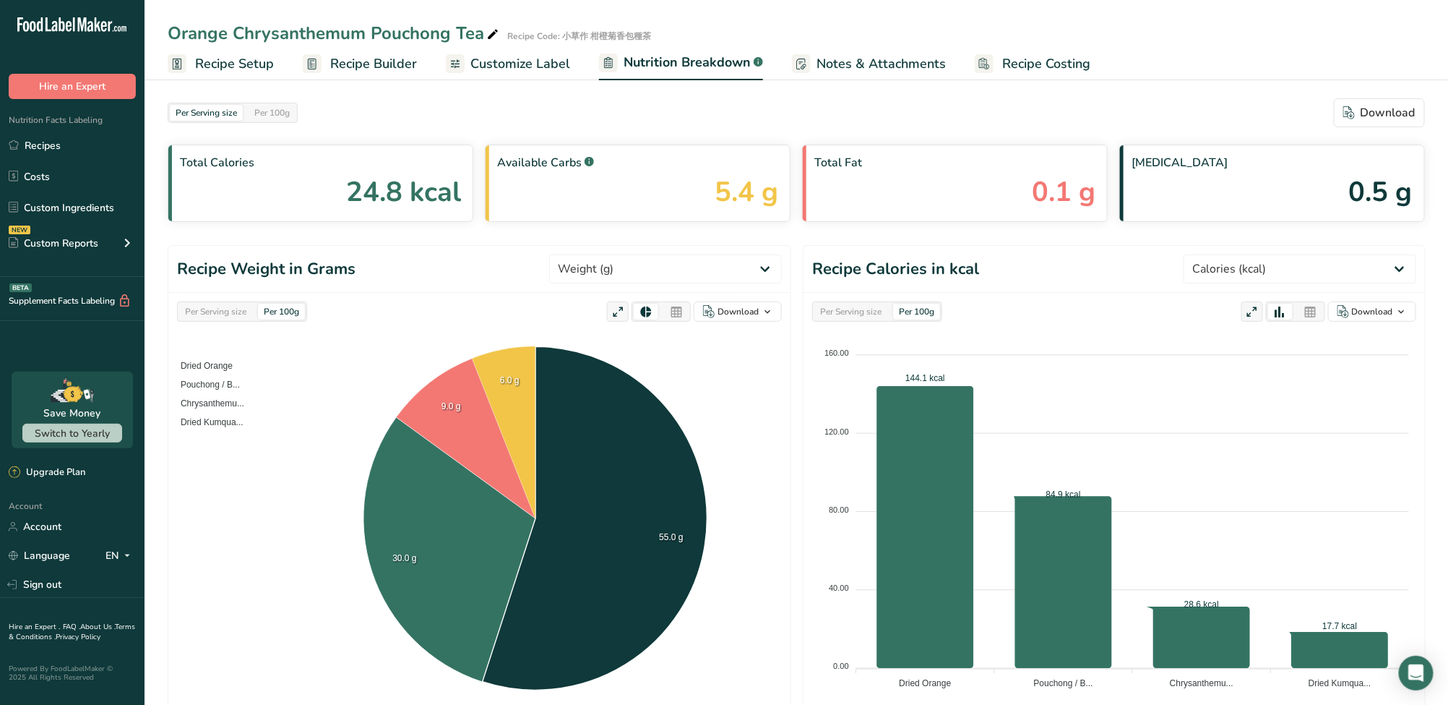
click at [543, 63] on span "Customize Label" at bounding box center [520, 64] width 100 height 20
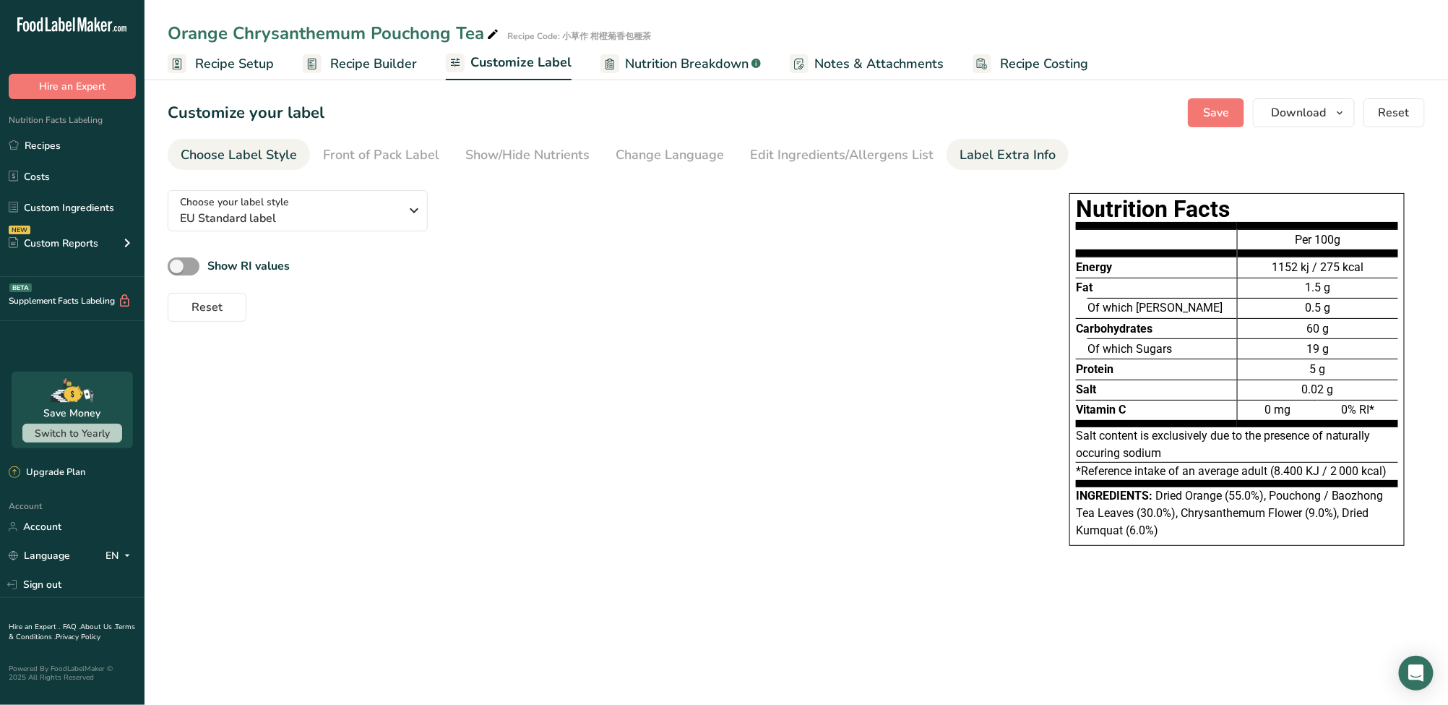
click at [993, 165] on link "Label Extra Info" at bounding box center [1008, 155] width 96 height 33
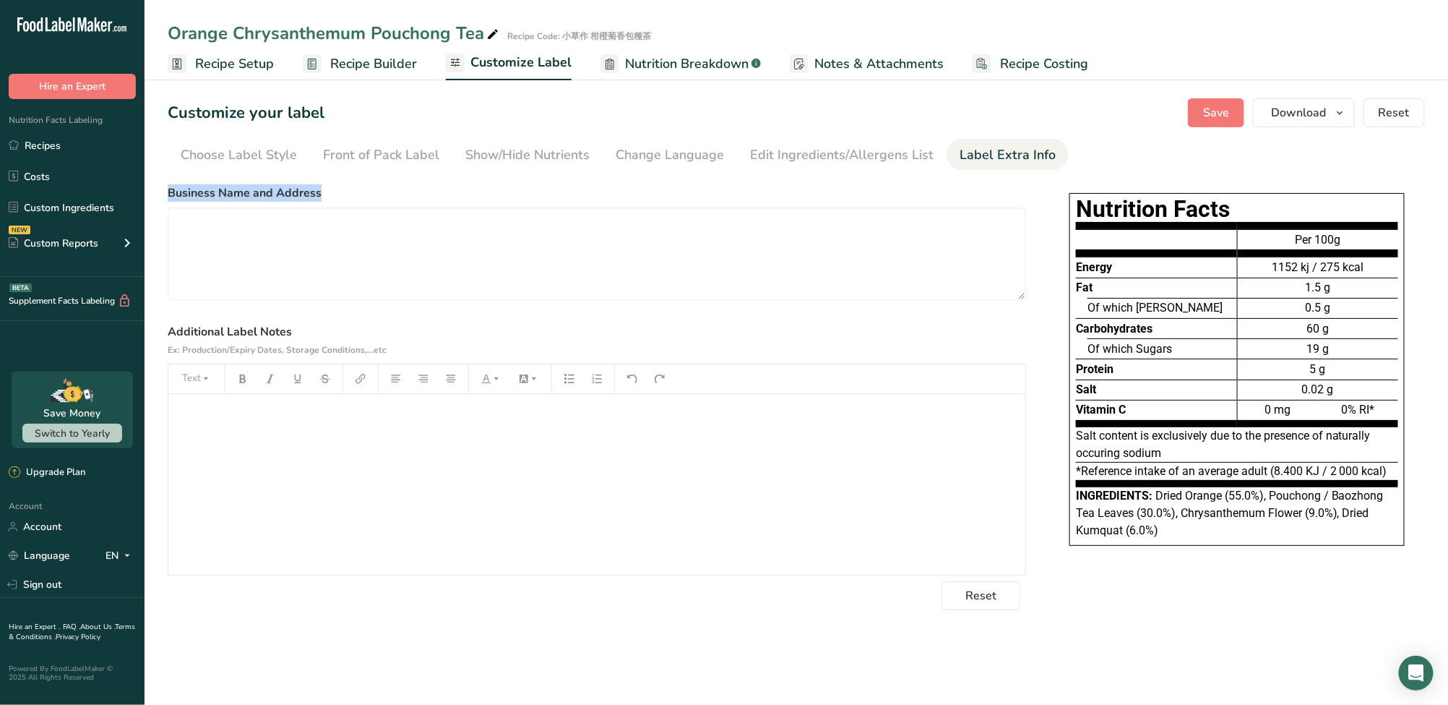
drag, startPoint x: 329, startPoint y: 201, endPoint x: 163, endPoint y: 197, distance: 165.5
click at [163, 197] on section "Customize your label Save Download Choose what to show on your downloaded label…" at bounding box center [797, 354] width 1304 height 558
copy label "Business Name and Address"
drag, startPoint x: 296, startPoint y: 333, endPoint x: 163, endPoint y: 333, distance: 133.7
click at [163, 333] on section "Customize your label Save Download Choose what to show on your downloaded label…" at bounding box center [797, 354] width 1304 height 558
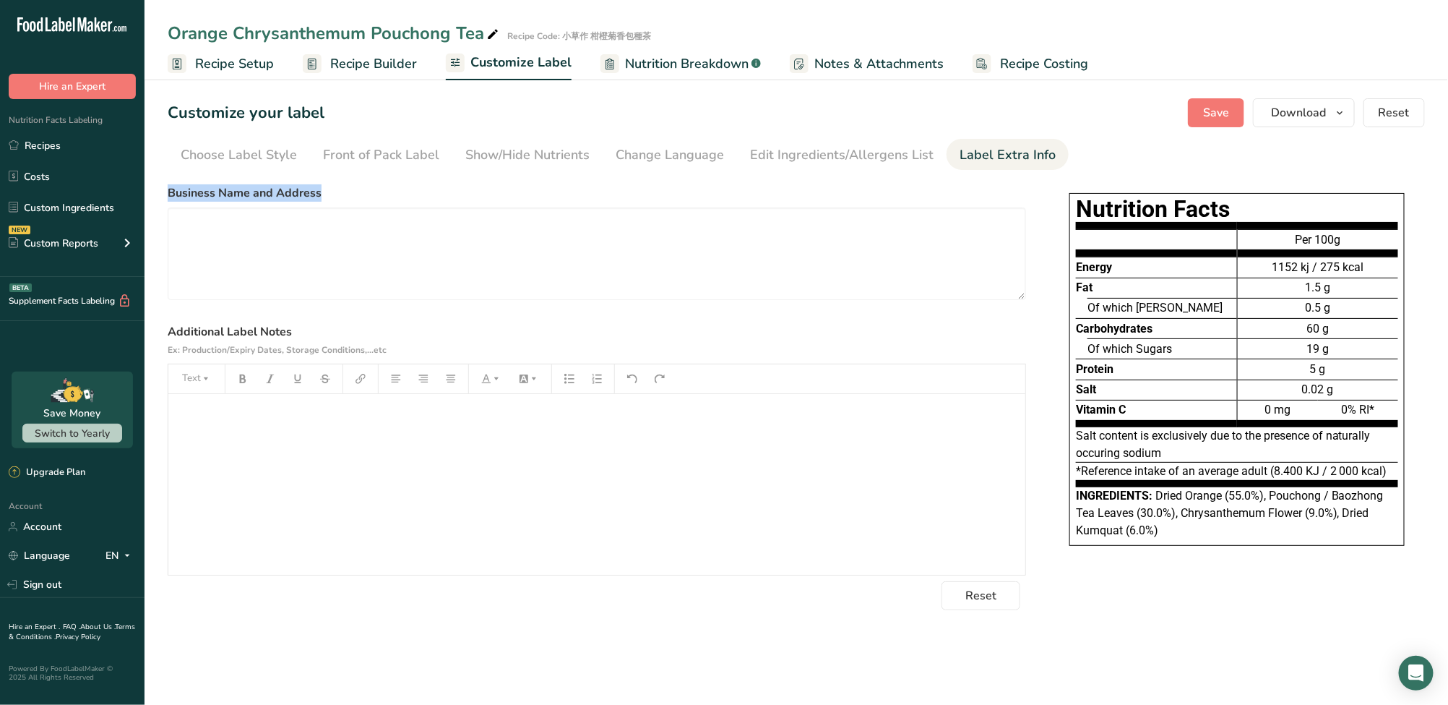
copy label "Additional Label Notes"
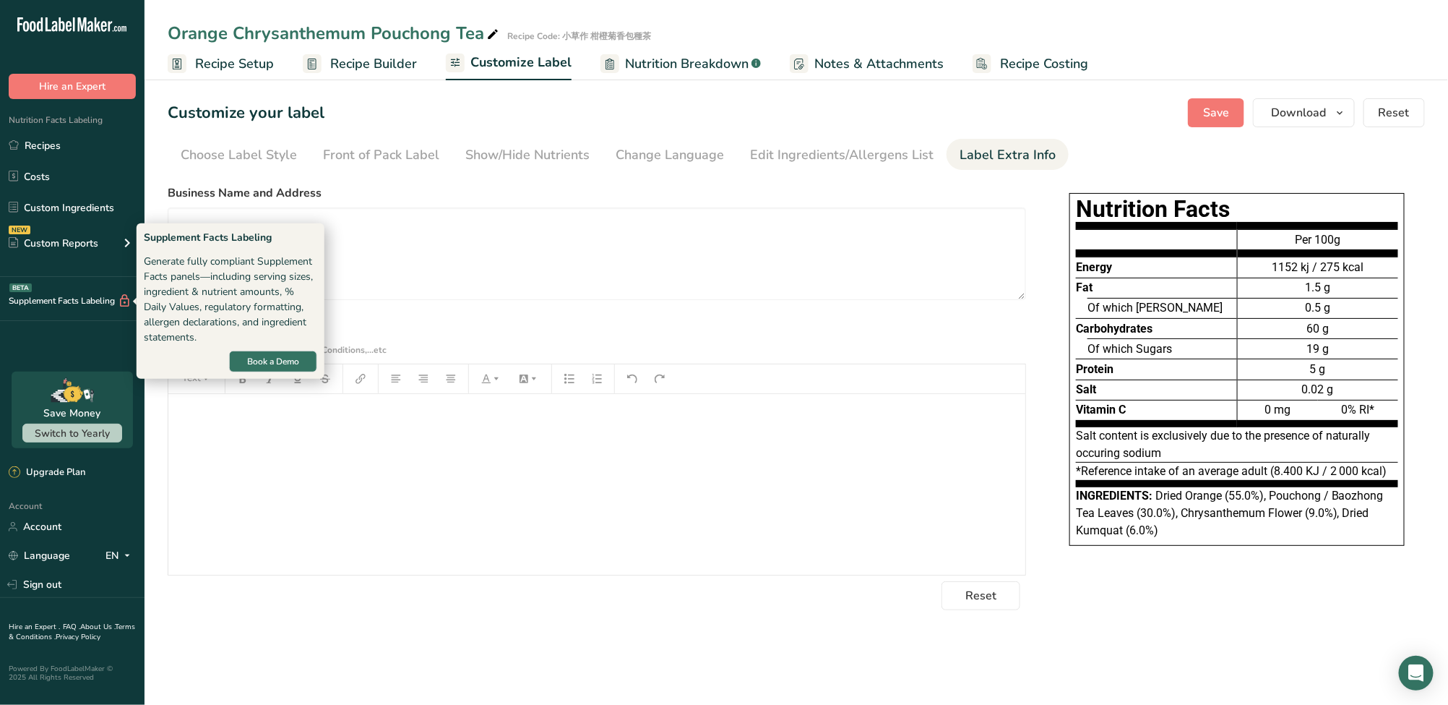
drag, startPoint x: 116, startPoint y: 306, endPoint x: 237, endPoint y: 270, distance: 126.7
click at [236, 272] on div "Generate fully compliant Supplement Facts panels—including serving sizes, ingre…" at bounding box center [230, 299] width 173 height 91
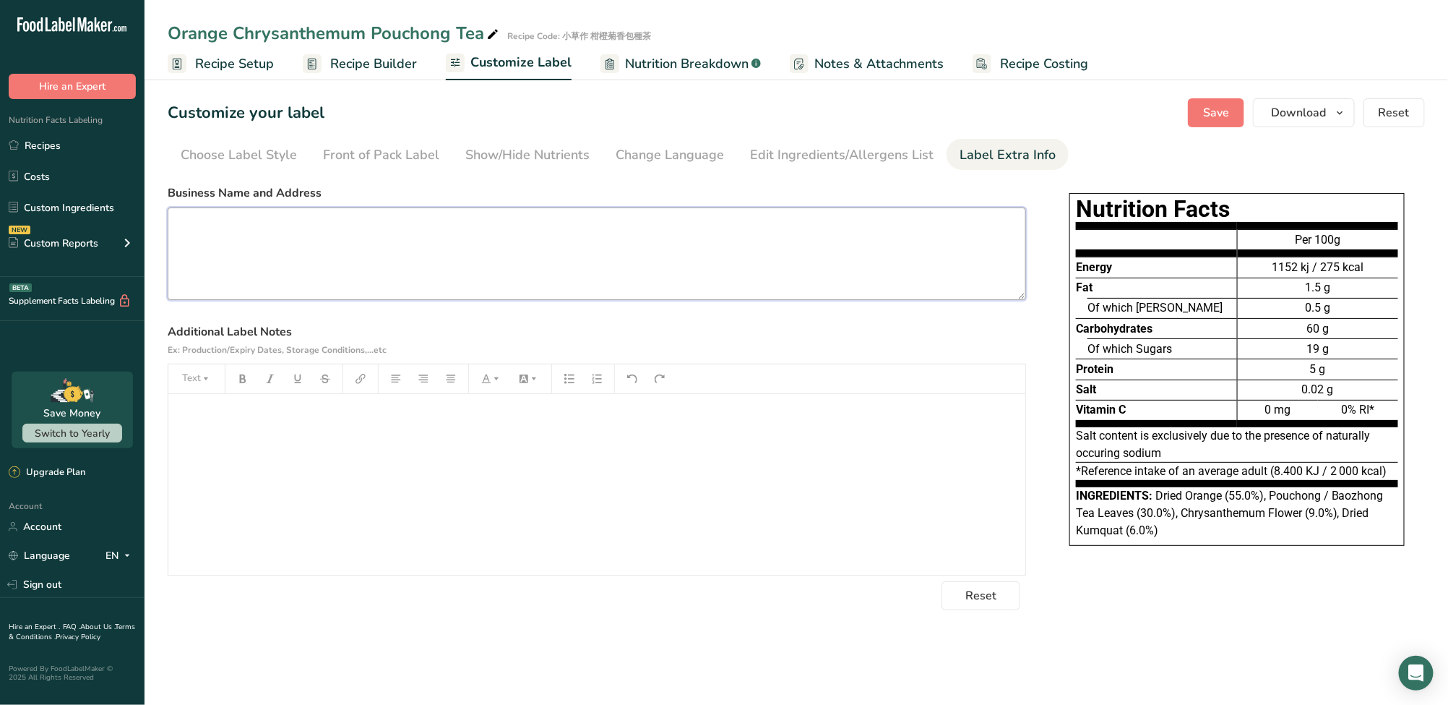
click at [241, 264] on textarea at bounding box center [597, 253] width 859 height 93
paste textarea "Grassphere Living Co., Ltd. No. 337, Zhongzheng Rd., Shilin Dist., Taipei City …"
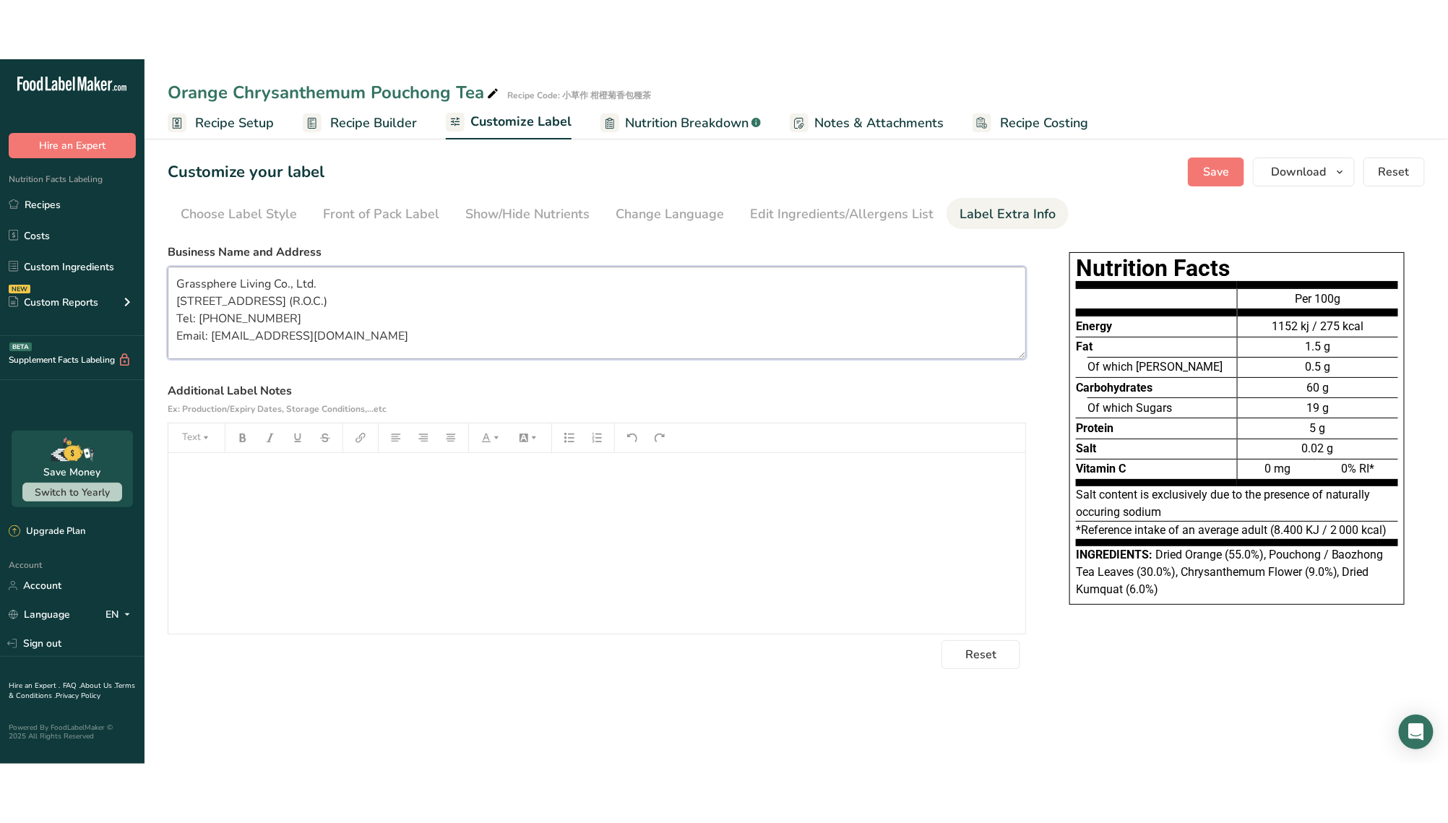
scroll to position [20, 0]
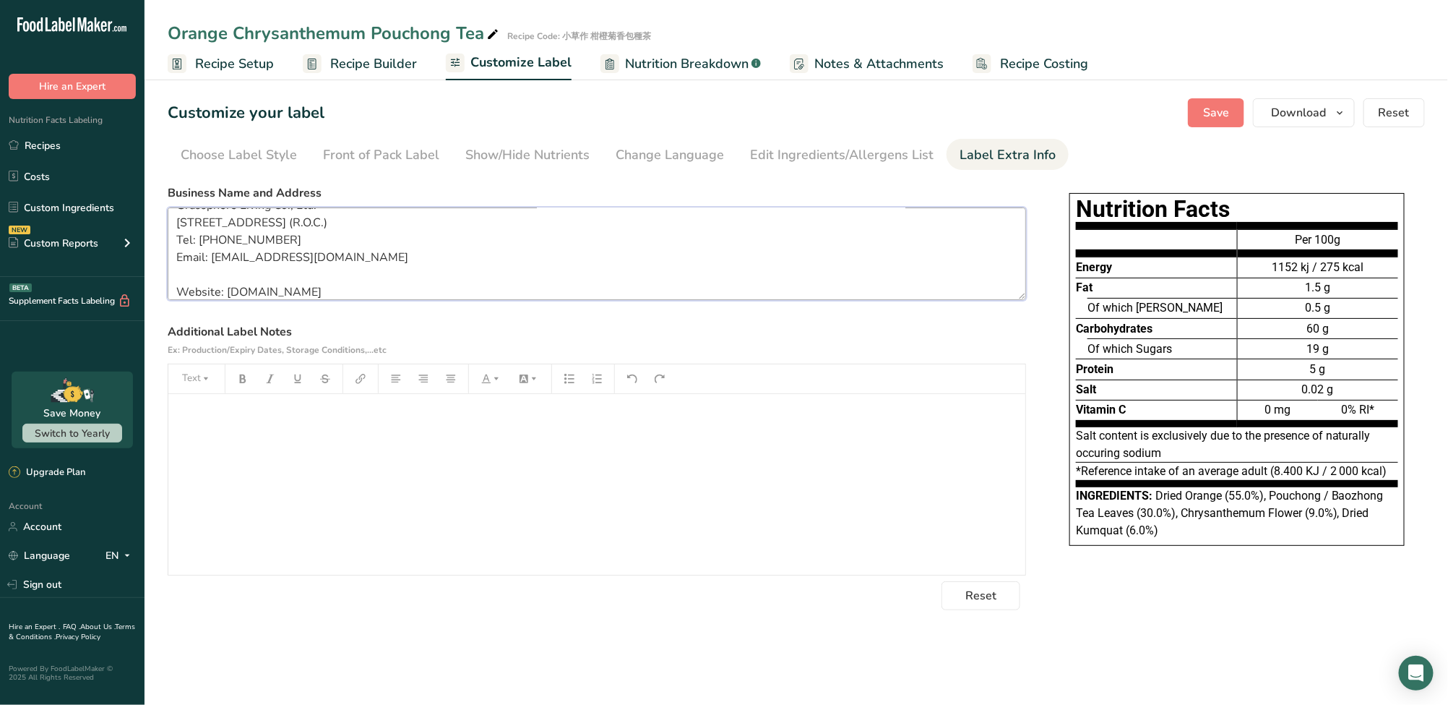
type textarea "Grassphere Living Co., Ltd. No. 337, Zhongzheng Rd., Shilin Dist., Taipei City …"
click at [252, 493] on div "﻿" at bounding box center [596, 484] width 857 height 181
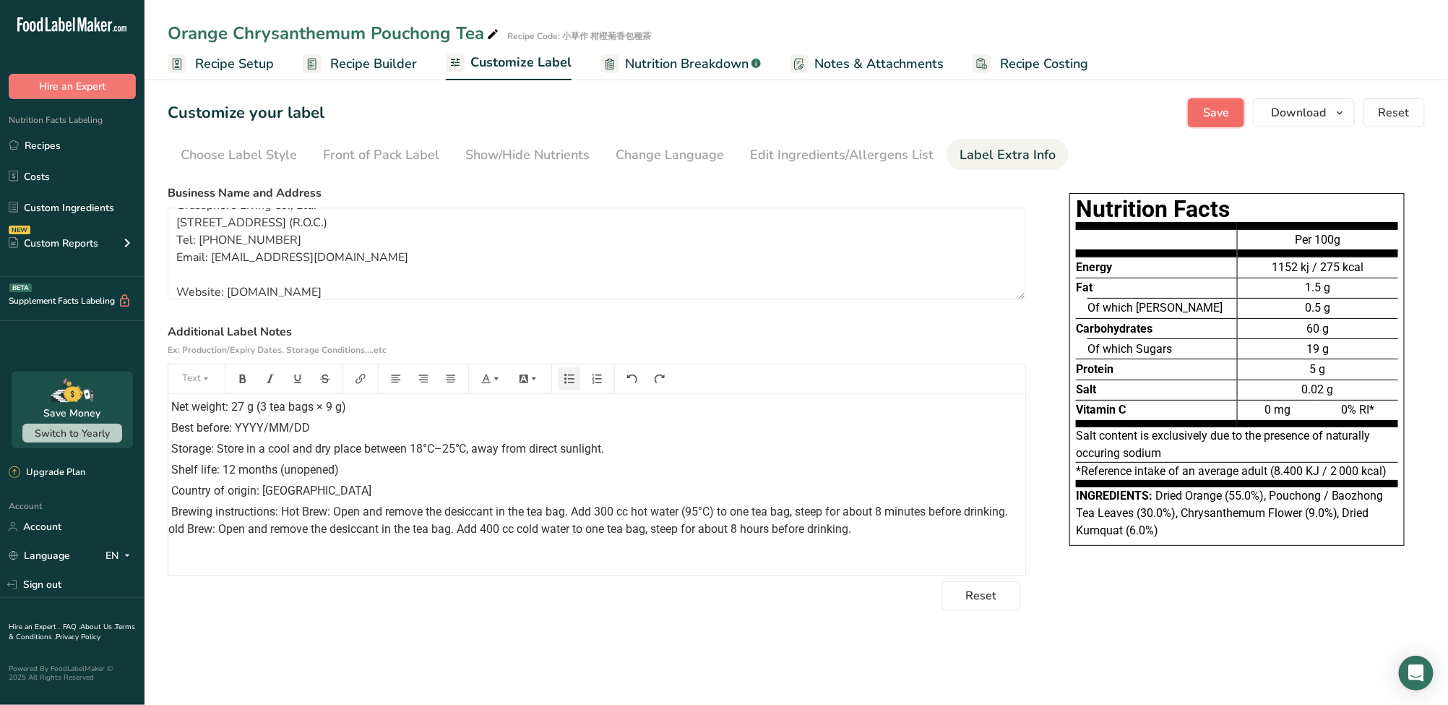
click at [1208, 117] on span "Save" at bounding box center [1216, 112] width 26 height 17
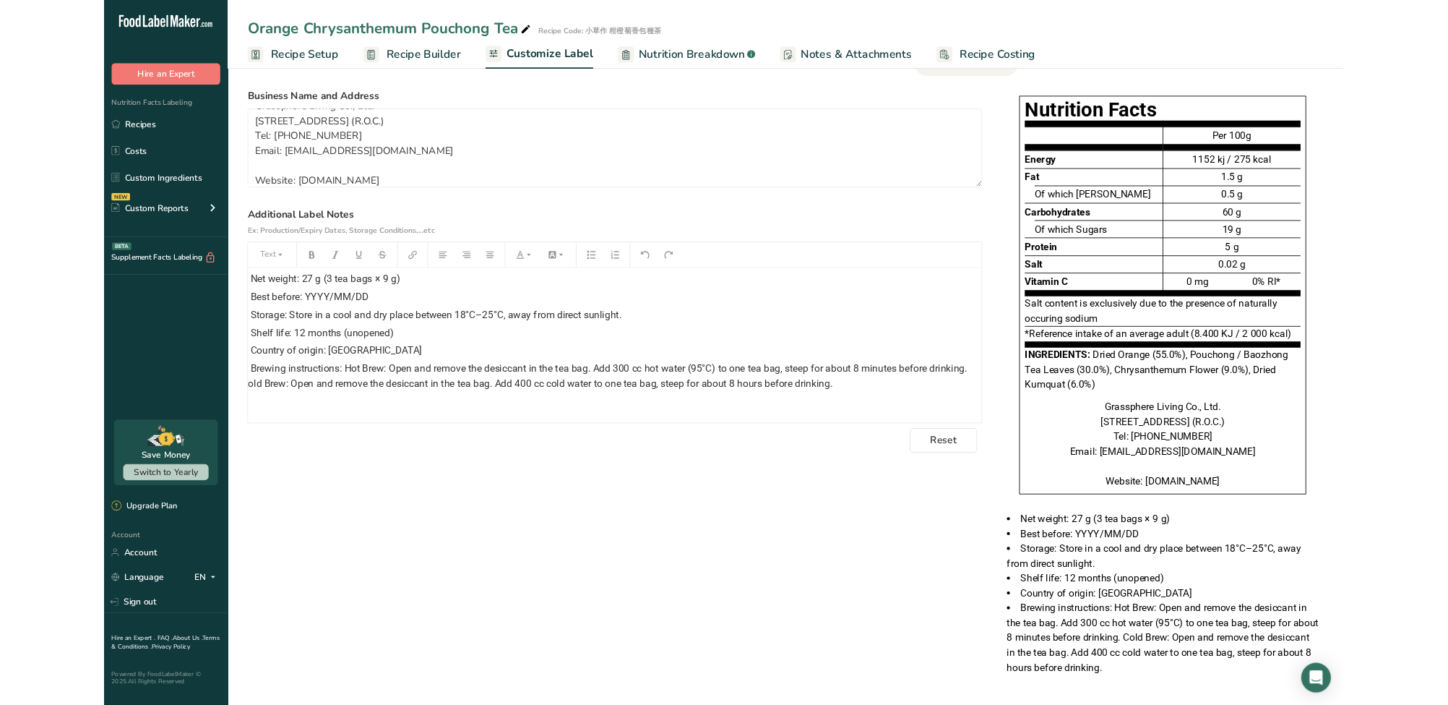
scroll to position [0, 0]
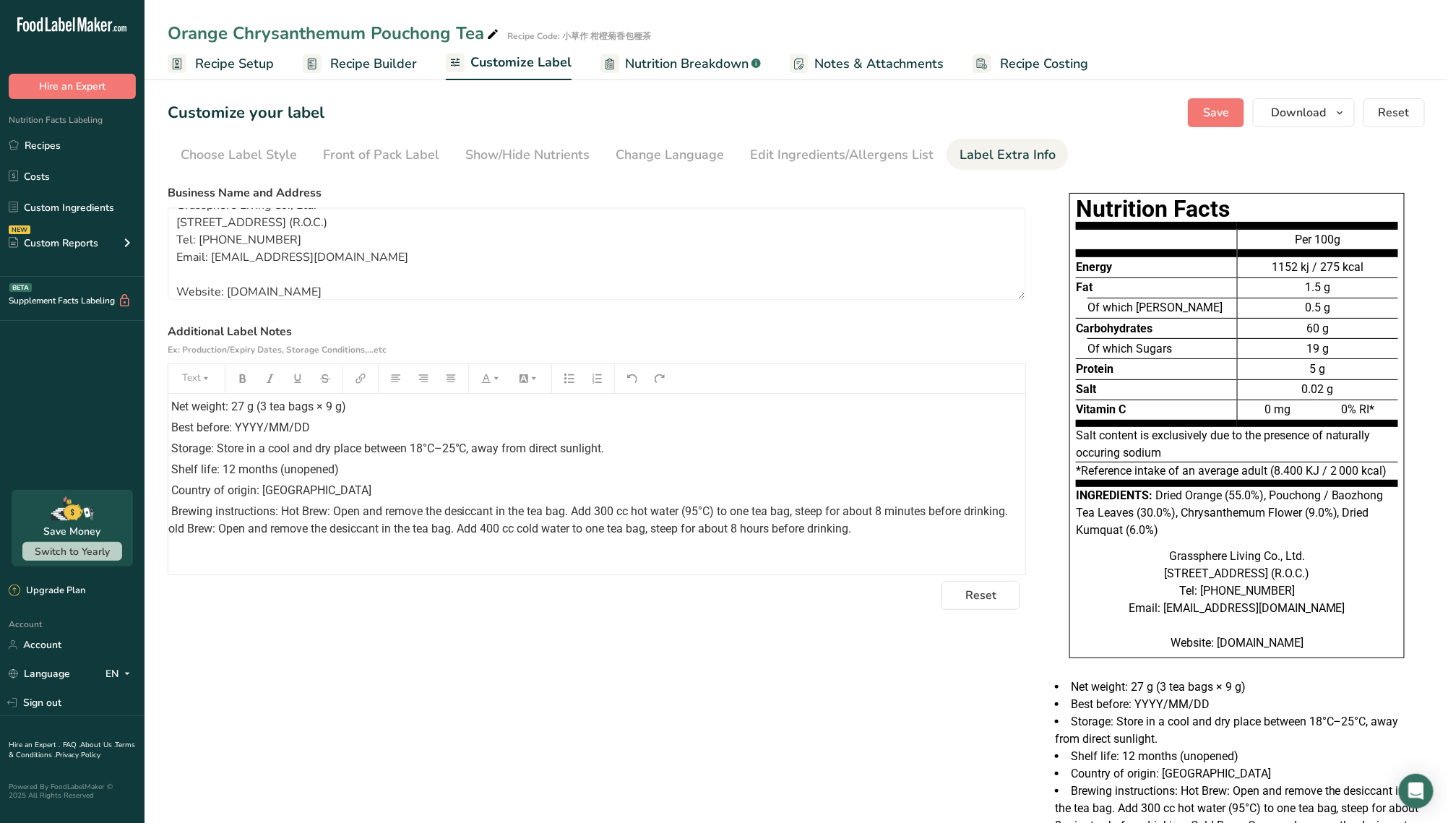
click at [699, 658] on div "Choose your label style EU Standard label USA (FDA) Standard FDA label Tabular …" at bounding box center [797, 533] width 1258 height 708
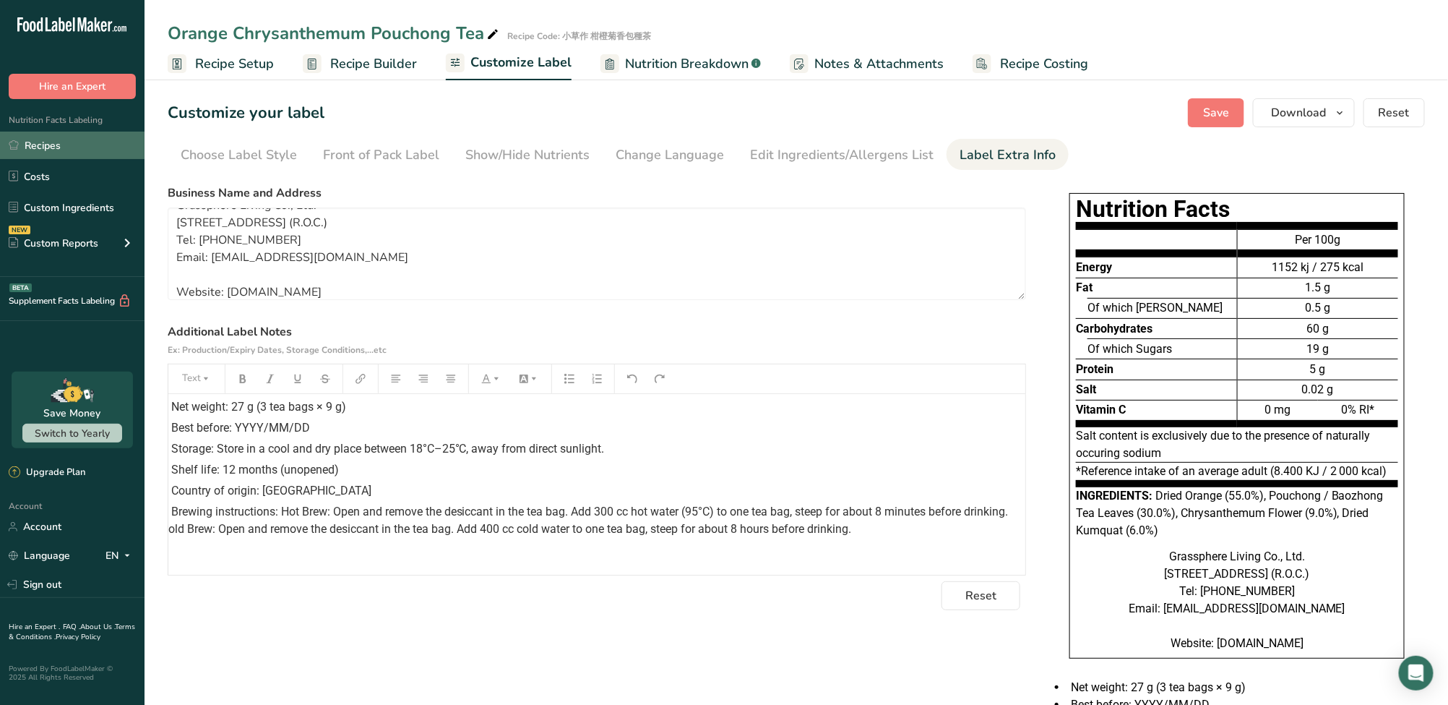
click at [70, 147] on link "Recipes" at bounding box center [72, 145] width 145 height 27
